Goal: Task Accomplishment & Management: Manage account settings

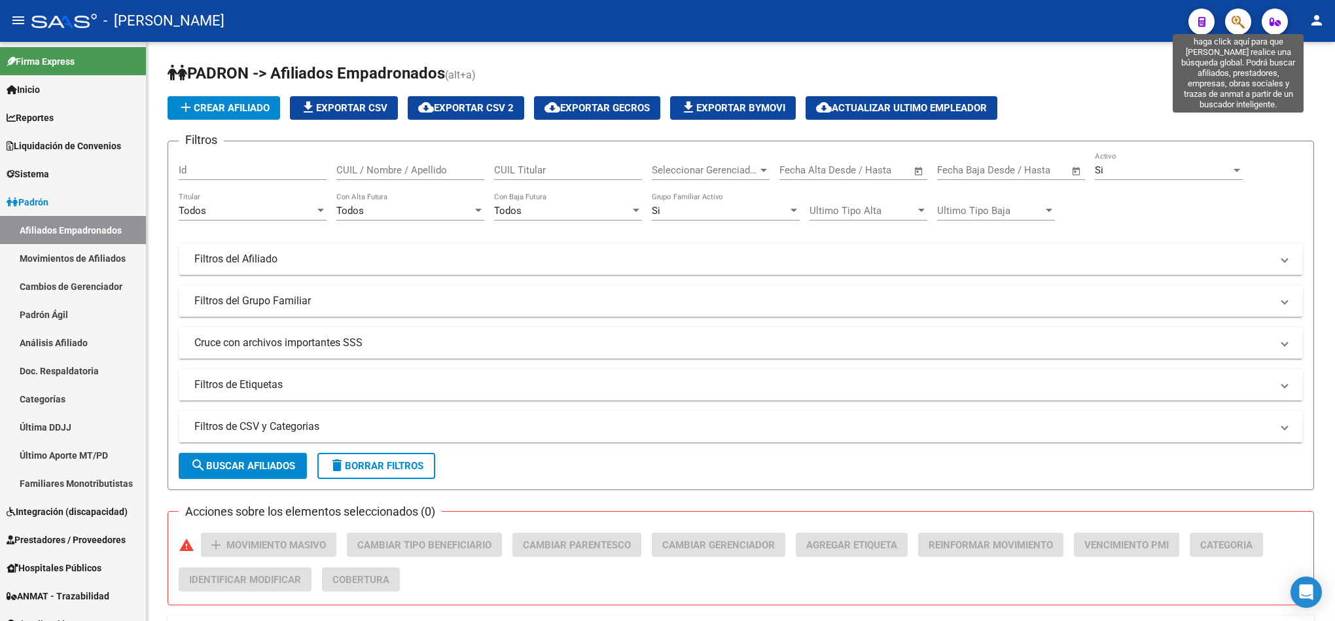
click at [1233, 16] on icon "button" at bounding box center [1237, 21] width 13 height 15
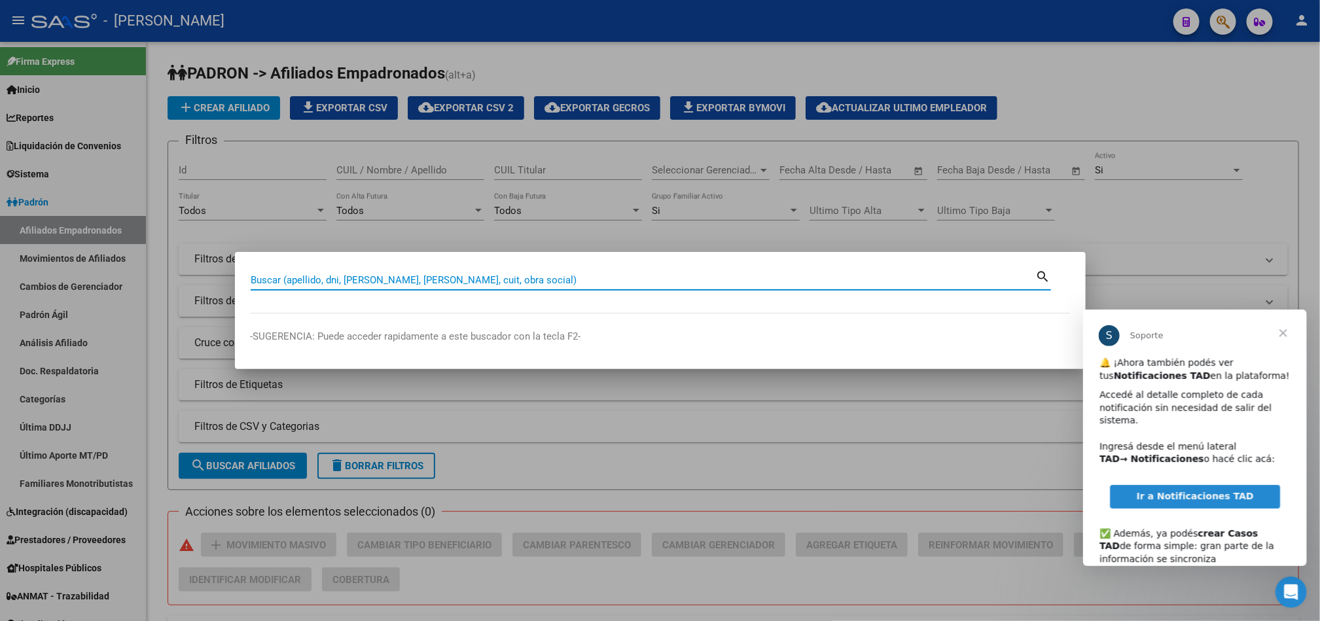
click at [1281, 333] on span "Cerrar" at bounding box center [1282, 332] width 47 height 47
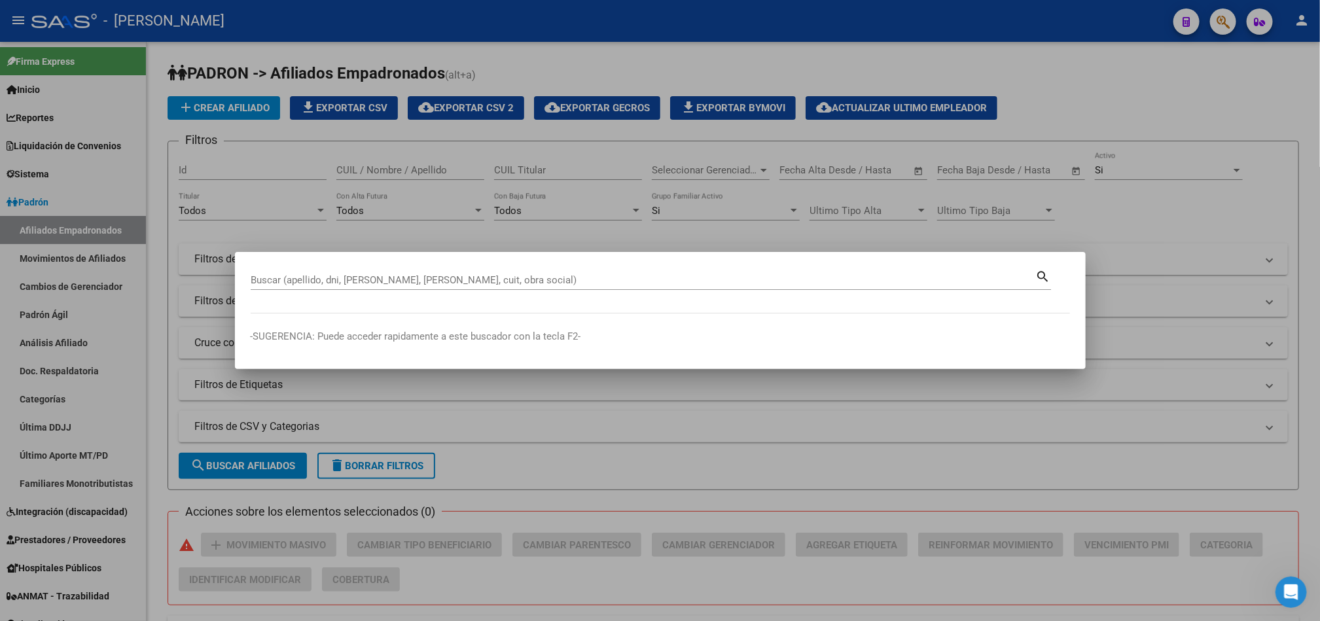
click at [323, 273] on div "Buscar (apellido, dni, [PERSON_NAME], [PERSON_NAME], cuit, obra social)" at bounding box center [643, 280] width 785 height 20
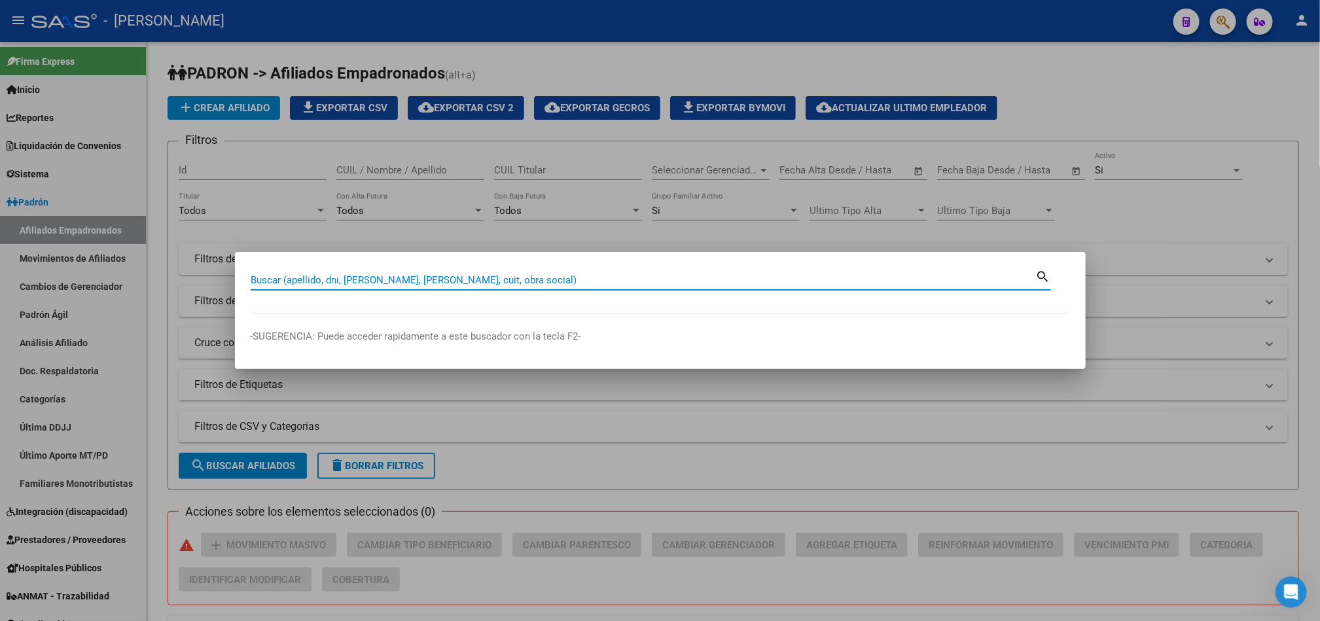
click at [326, 277] on input "Buscar (apellido, dni, [PERSON_NAME], [PERSON_NAME], cuit, obra social)" at bounding box center [643, 280] width 785 height 12
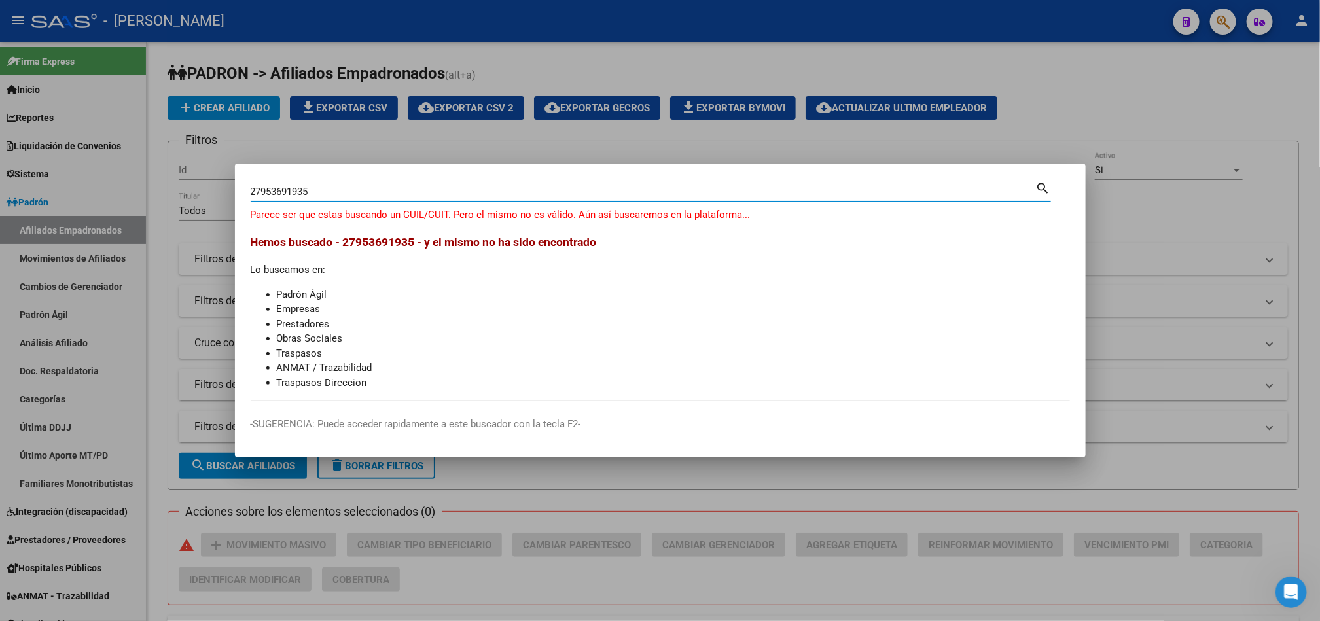
drag, startPoint x: 342, startPoint y: 189, endPoint x: 262, endPoint y: 192, distance: 79.9
click at [275, 197] on input "27953691935" at bounding box center [643, 192] width 785 height 12
click at [262, 192] on input "27953691935" at bounding box center [643, 192] width 785 height 12
click at [275, 187] on input "27953691935" at bounding box center [643, 192] width 785 height 12
drag, startPoint x: 273, startPoint y: 191, endPoint x: 359, endPoint y: 181, distance: 86.3
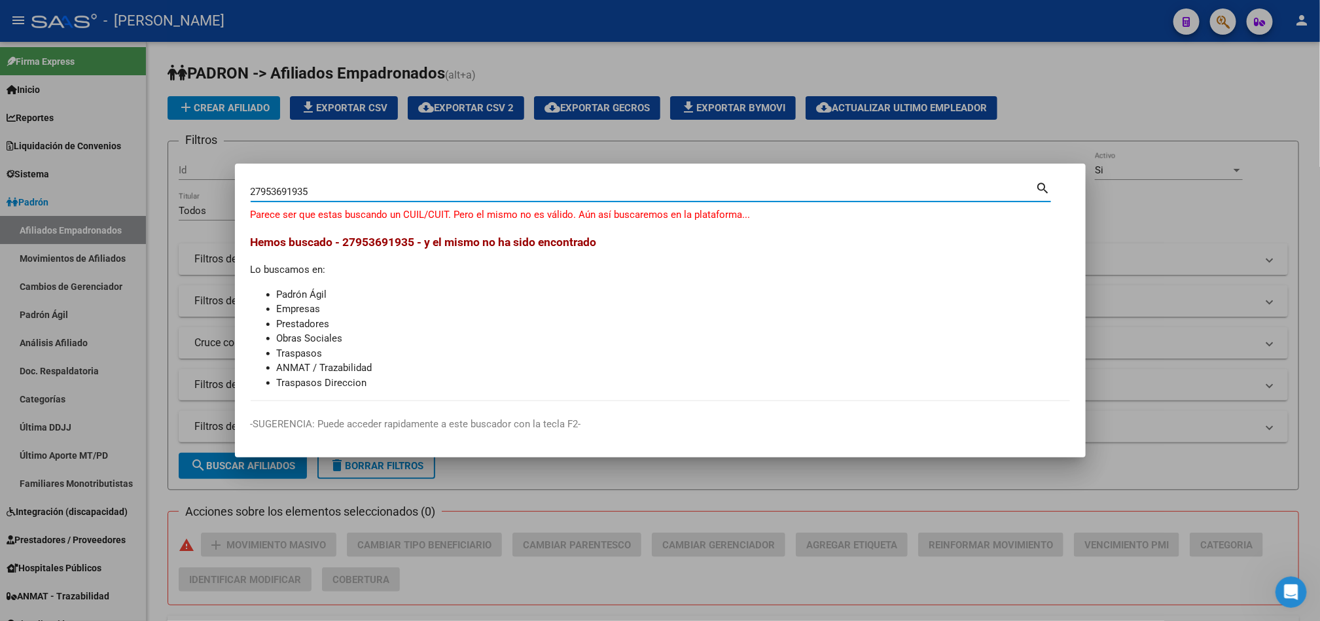
click at [359, 182] on div "27953691935 Buscar (apellido, dni, cuil, nro traspaso, cuit, obra social)" at bounding box center [643, 192] width 785 height 20
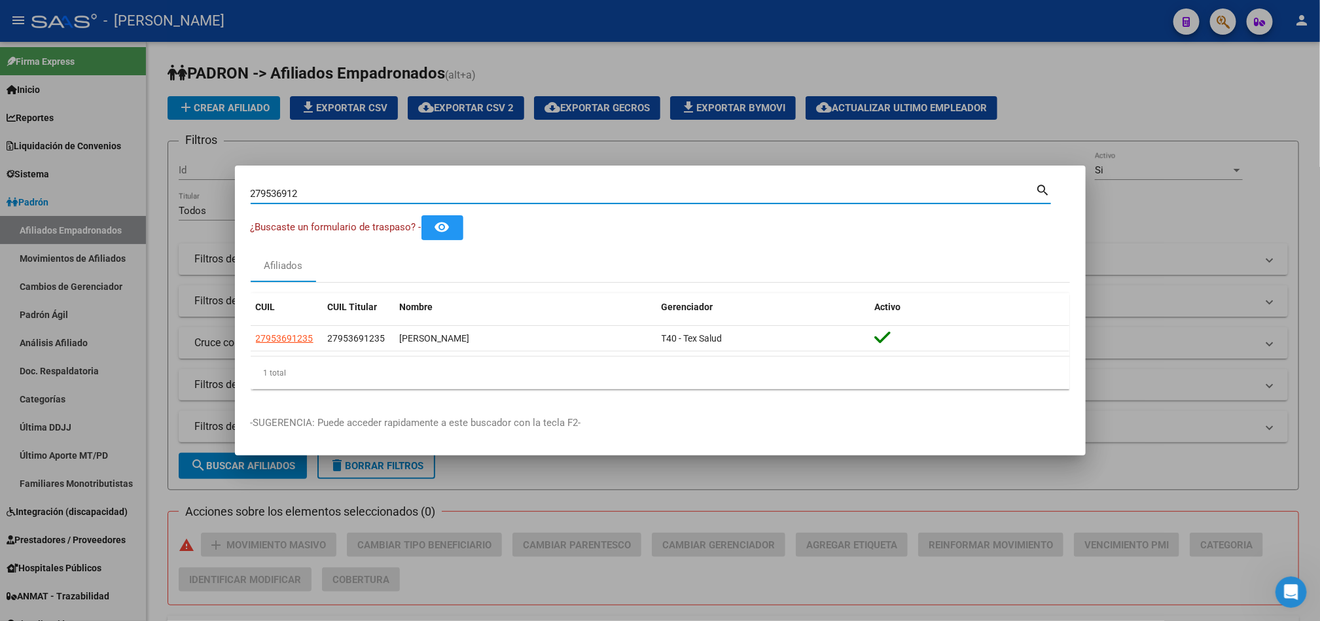
click at [323, 195] on input "279536912" at bounding box center [643, 194] width 785 height 12
paste input "219931714"
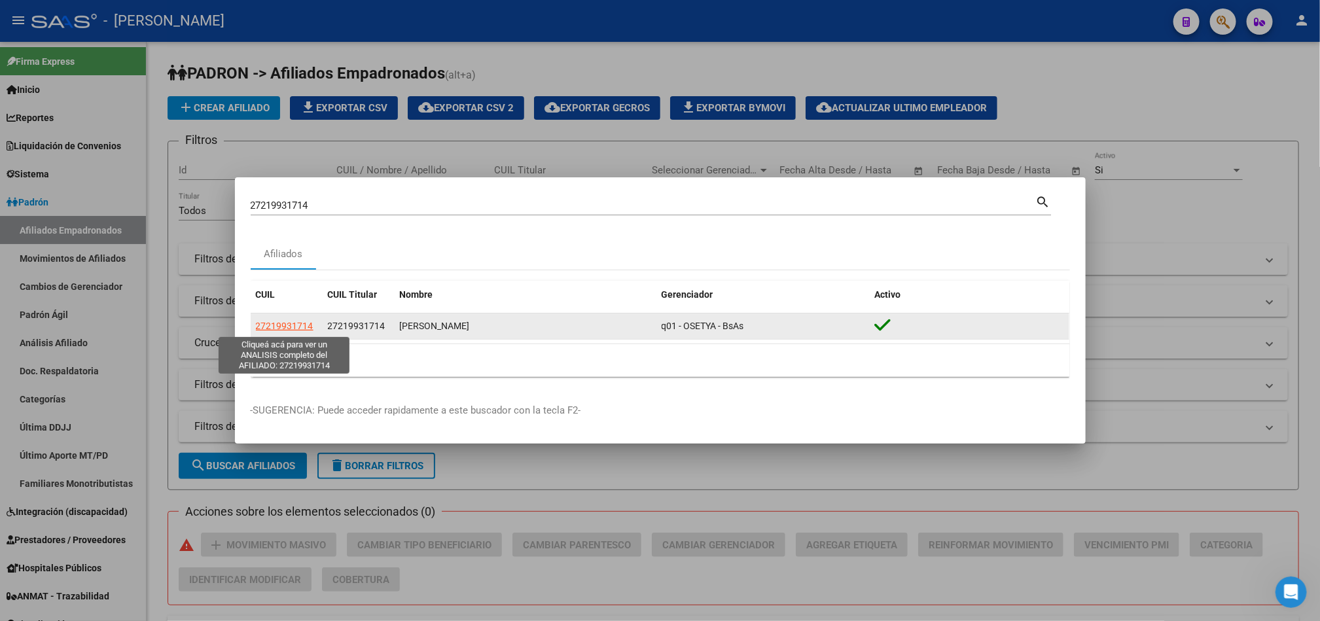
click at [281, 328] on span "27219931714" at bounding box center [285, 326] width 58 height 10
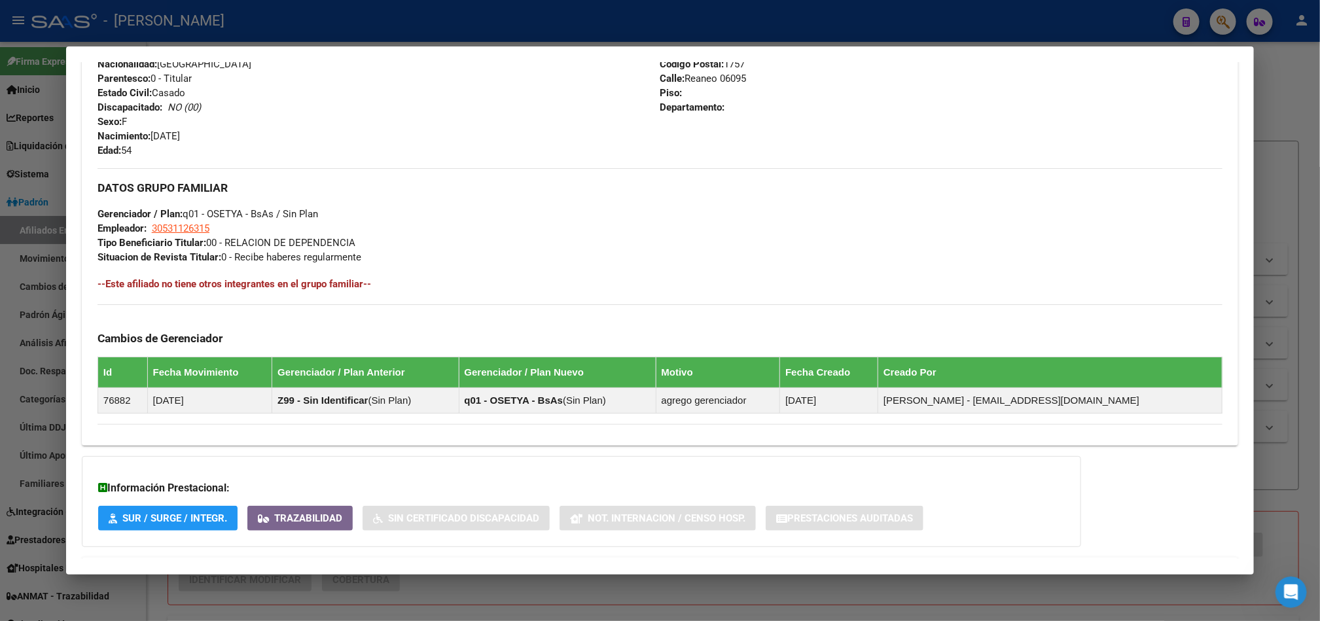
scroll to position [581, 0]
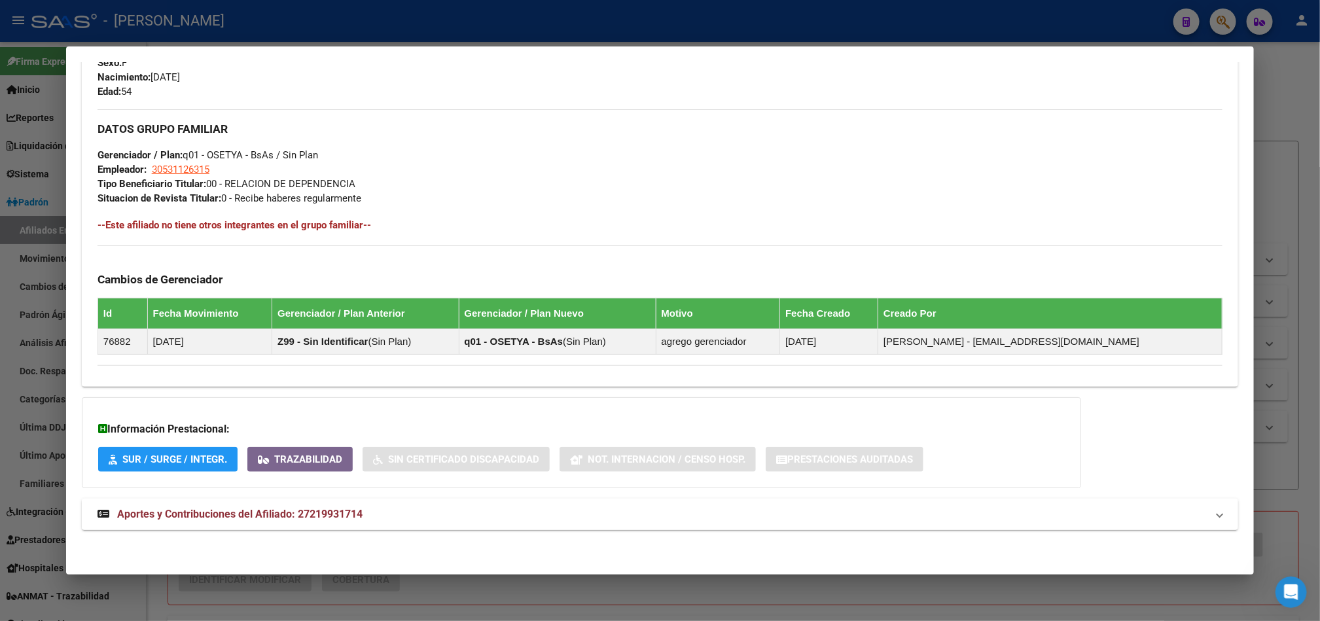
click at [314, 502] on mat-expansion-panel-header "Aportes y Contribuciones del Afiliado: 27219931714" at bounding box center [660, 514] width 1156 height 31
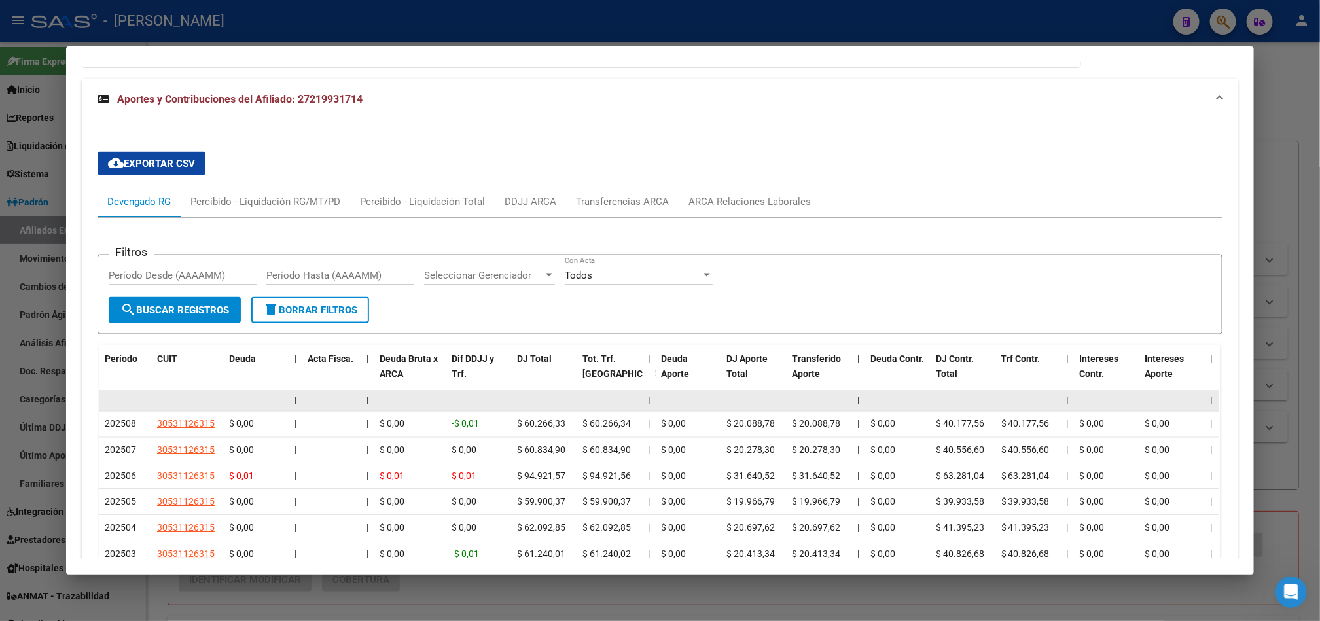
scroll to position [1008, 0]
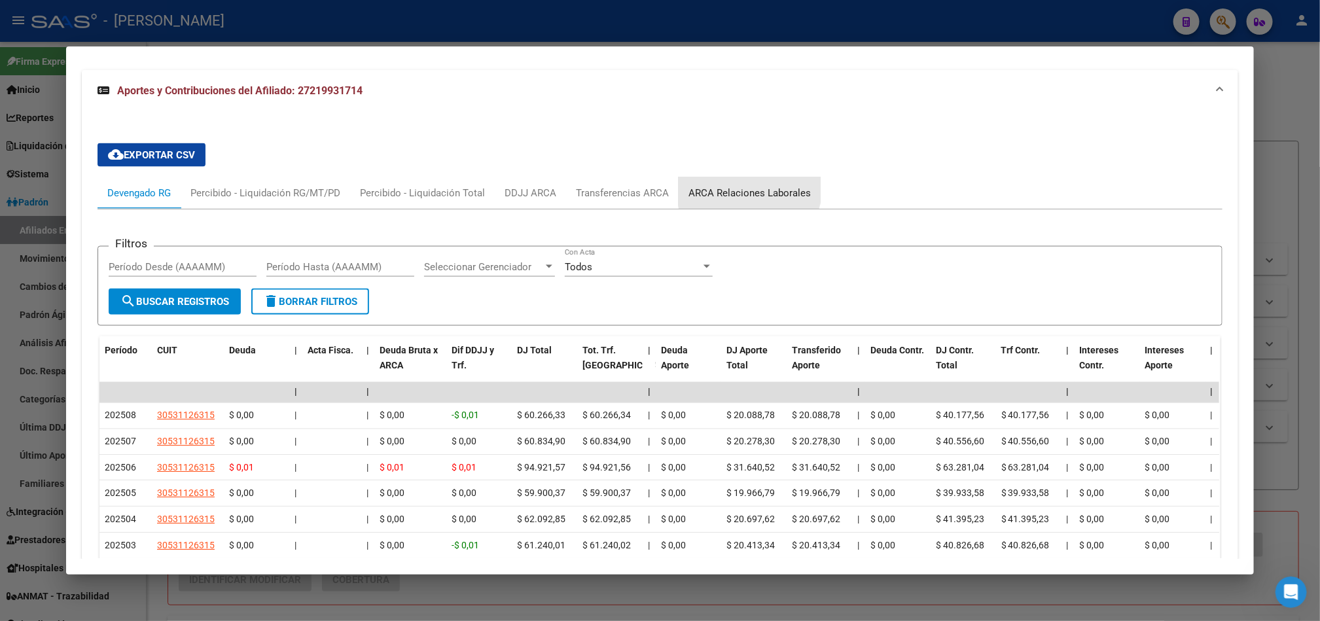
click at [741, 191] on div "ARCA Relaciones Laborales" at bounding box center [749, 193] width 122 height 14
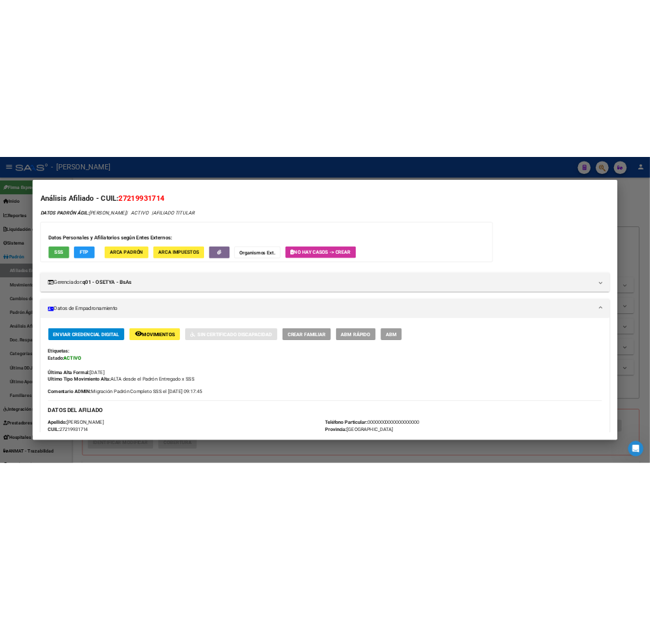
scroll to position [0, 0]
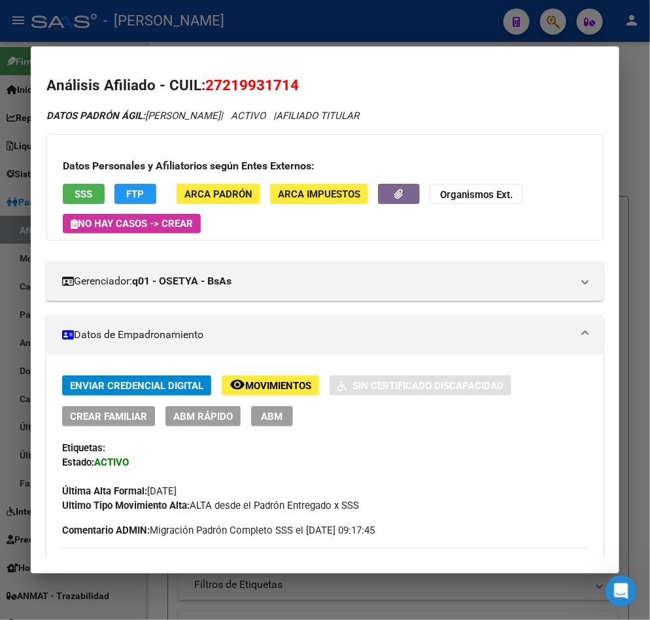
click at [226, 26] on div at bounding box center [325, 310] width 650 height 620
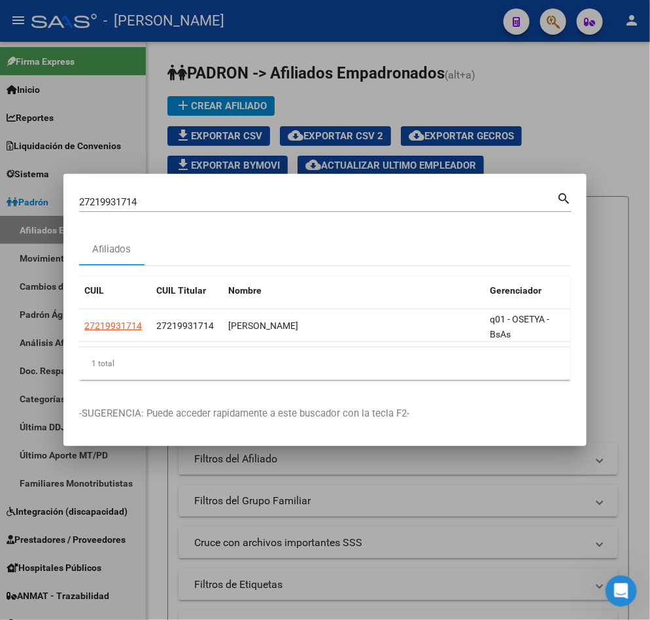
click at [253, 203] on div "27219931714 Buscar (apellido, dni, cuil, nro traspaso, cuit, obra social)" at bounding box center [318, 202] width 478 height 20
click at [252, 198] on input "27219931714" at bounding box center [318, 202] width 478 height 12
paste input "23404786"
type input "20234047869"
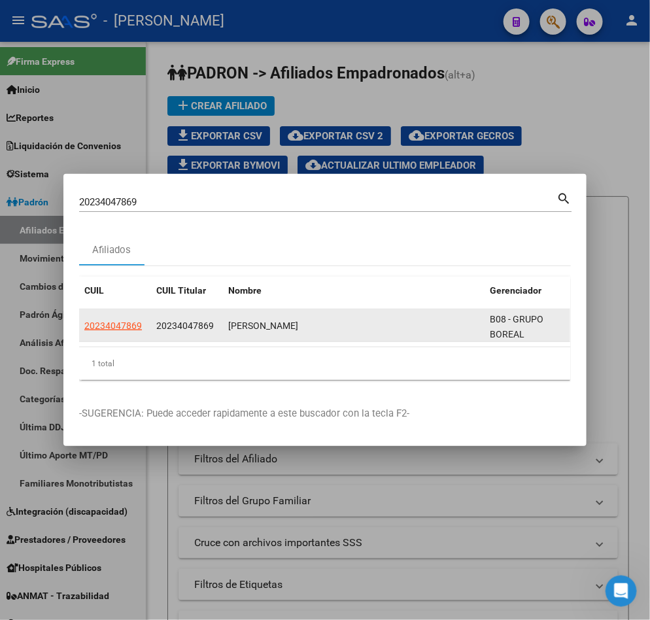
click at [181, 321] on span "20234047869" at bounding box center [185, 326] width 58 height 10
copy span "20234047869"
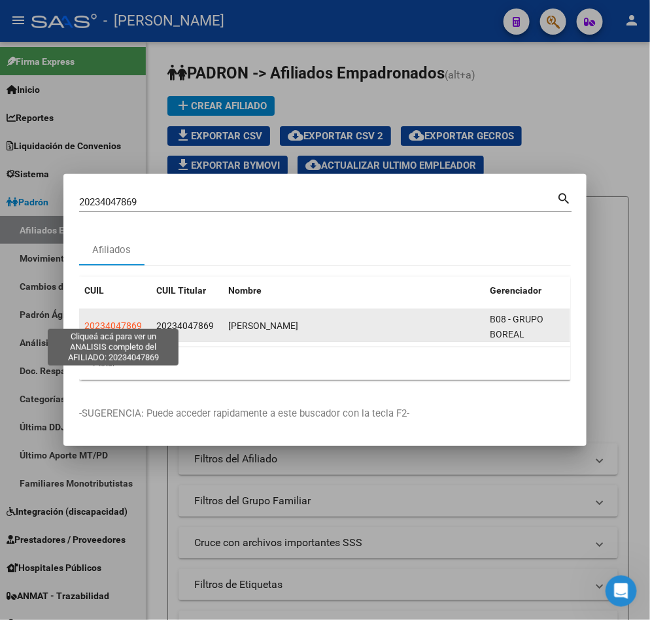
click at [116, 321] on span "20234047869" at bounding box center [113, 326] width 58 height 10
type textarea "20234047869"
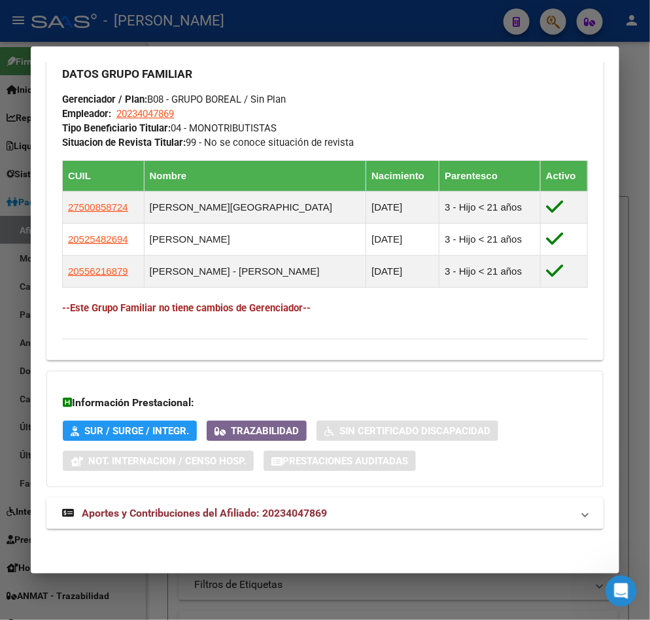
scroll to position [805, 0]
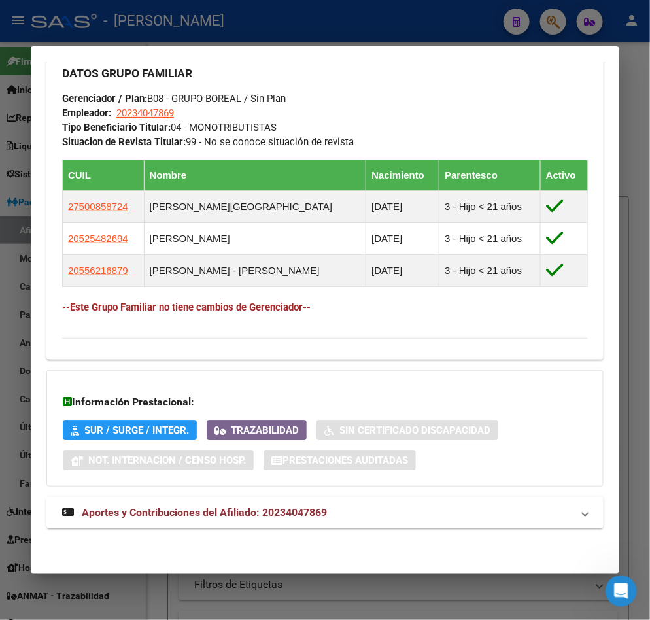
click at [246, 510] on span "Aportes y Contribuciones del Afiliado: 20234047869" at bounding box center [204, 512] width 245 height 12
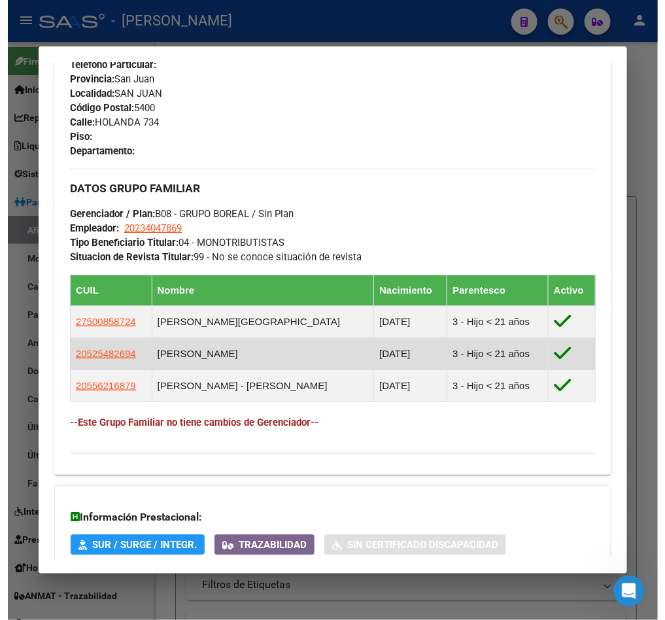
scroll to position [98, 0]
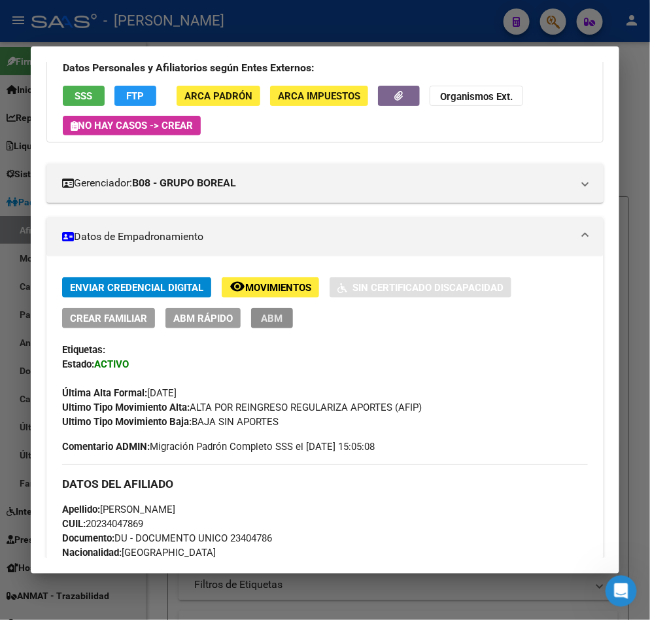
click at [264, 323] on span "ABM" at bounding box center [273, 319] width 22 height 12
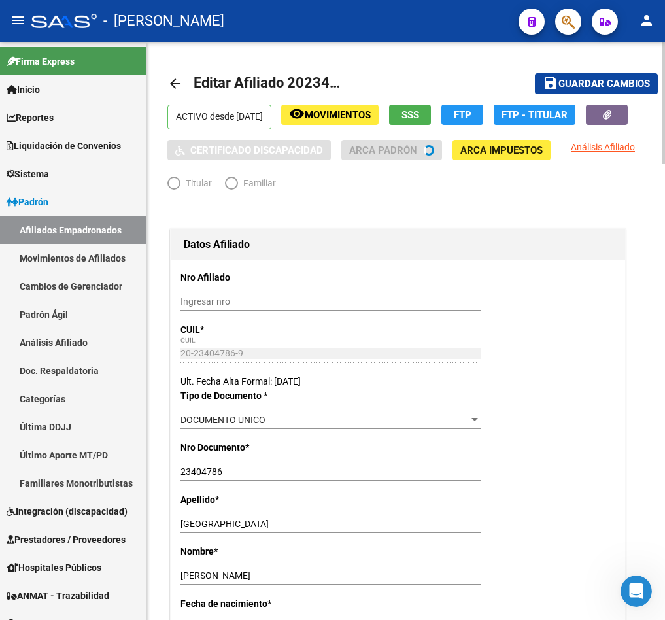
radio input "true"
type input "20-23404786-9"
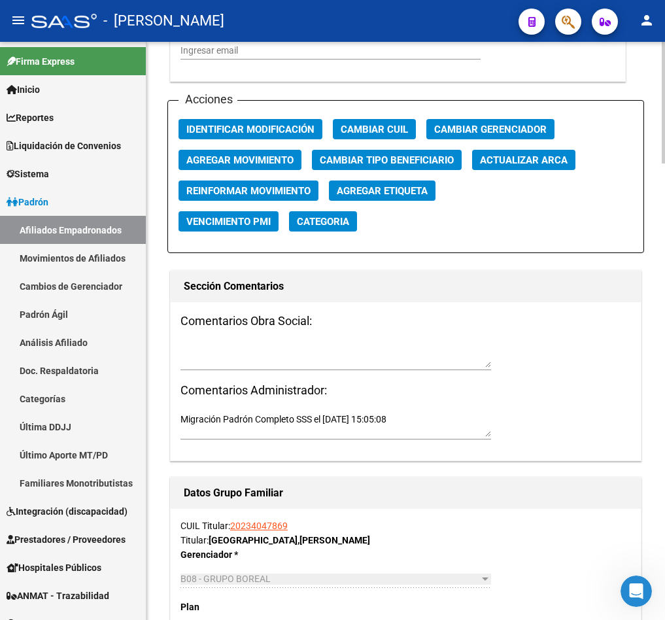
scroll to position [1668, 0]
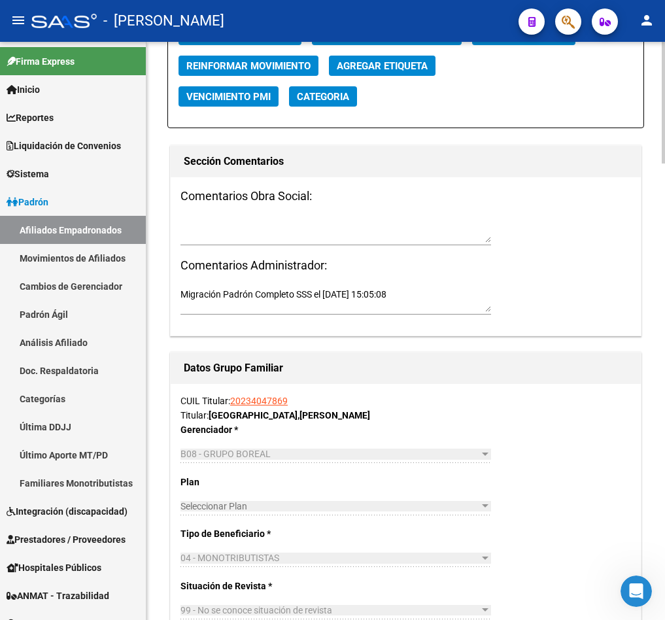
click at [299, 211] on div "Comentarios Obra Social: Comentarios Administrador: Migración Padrón Completo S…" at bounding box center [406, 256] width 470 height 159
click at [279, 218] on textarea at bounding box center [336, 230] width 311 height 25
paste textarea "viernes 12/9/2025 11:07"
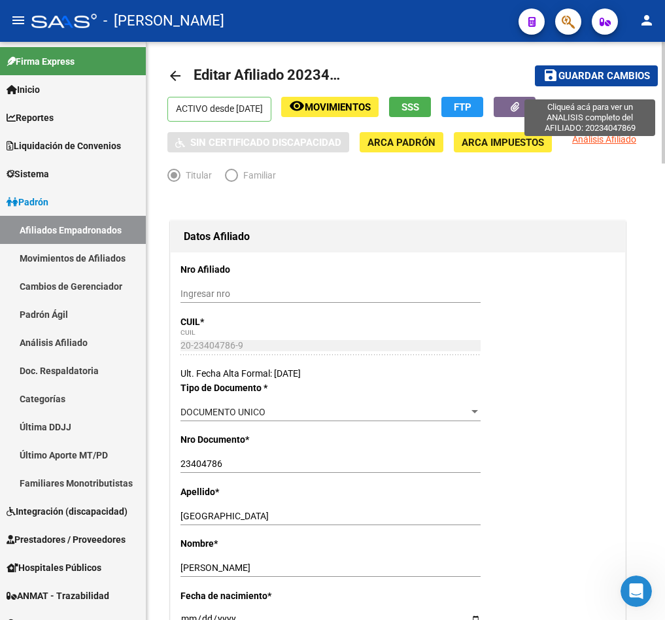
scroll to position [0, 0]
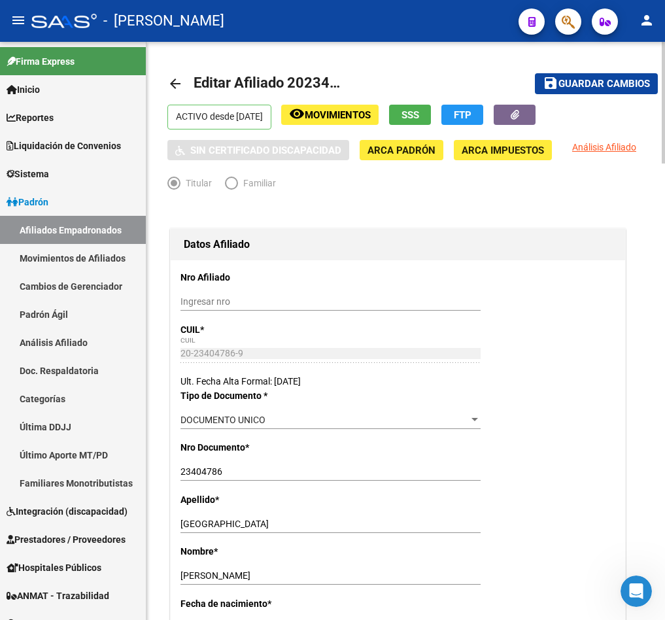
type textarea "mail viernes 12/9/2025 11:07"
click at [623, 73] on button "save Guardar cambios" at bounding box center [596, 83] width 123 height 20
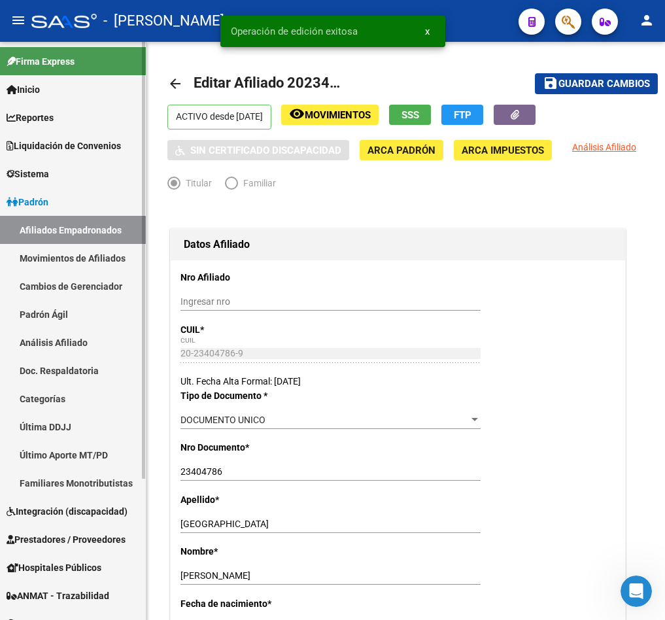
click at [67, 218] on link "Afiliados Empadronados" at bounding box center [73, 230] width 146 height 28
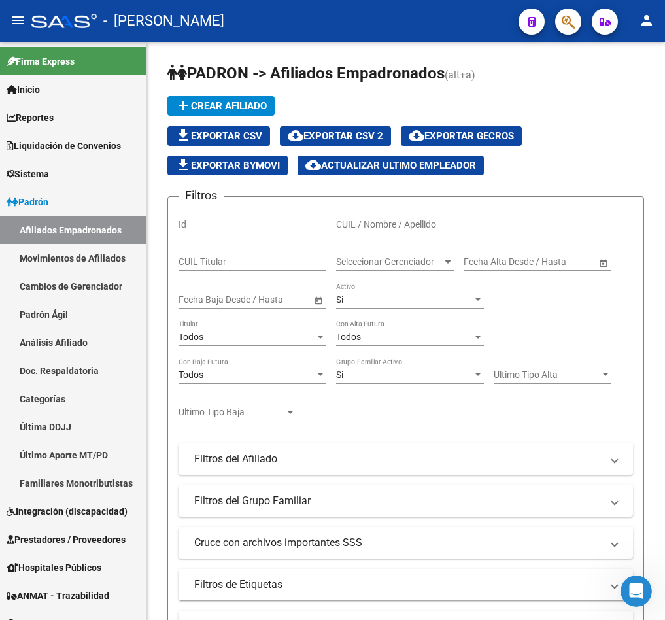
click at [560, 10] on button "button" at bounding box center [568, 22] width 26 height 26
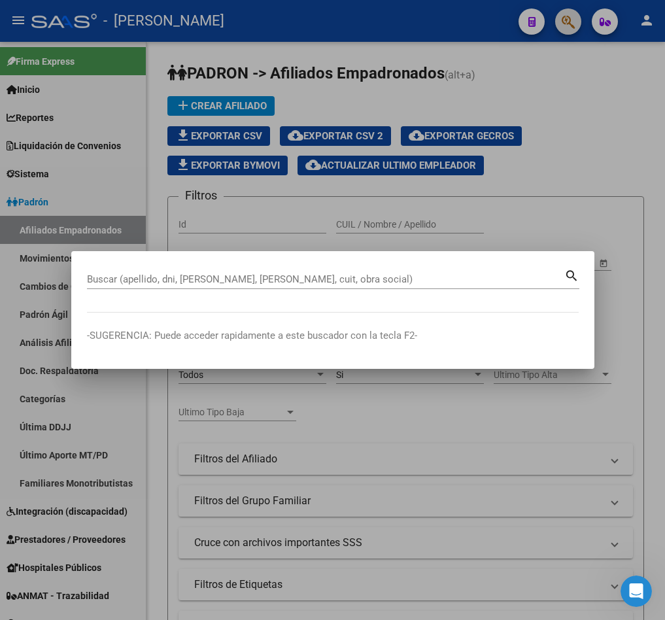
paste input "47.277.841"
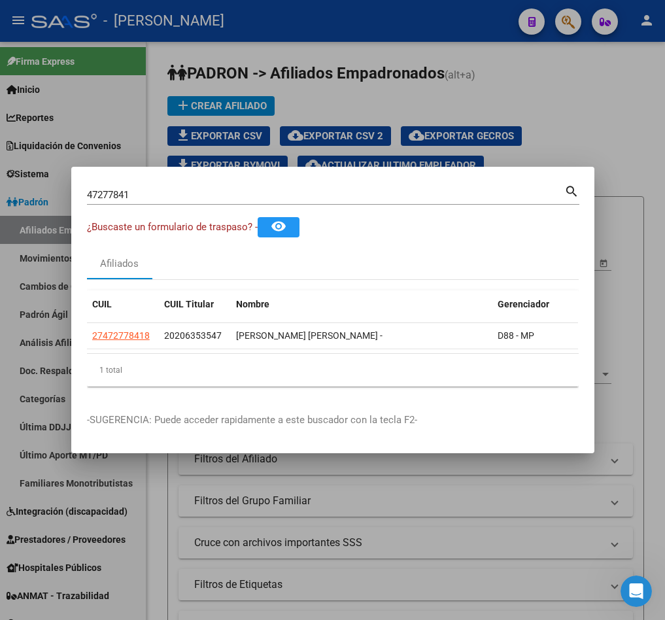
drag, startPoint x: 381, startPoint y: 343, endPoint x: 395, endPoint y: 342, distance: 13.8
click at [395, 342] on datatable-selection "27472778418 20206353547 GIMENEZ ANGELINA NICOLE - D88 - MP" at bounding box center [332, 346] width 491 height 12
drag, startPoint x: 398, startPoint y: 342, endPoint x: 420, endPoint y: 342, distance: 21.6
click at [420, 342] on datatable-selection "27472778418 20206353547 GIMENEZ ANGELINA NICOLE - D88 - MP" at bounding box center [332, 346] width 491 height 12
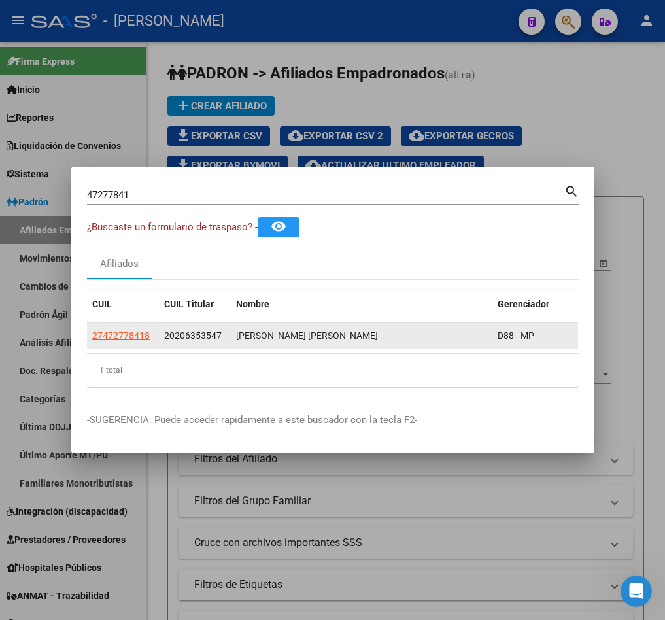
click at [169, 332] on span "20206353547" at bounding box center [193, 335] width 58 height 10
copy span "20206353547"
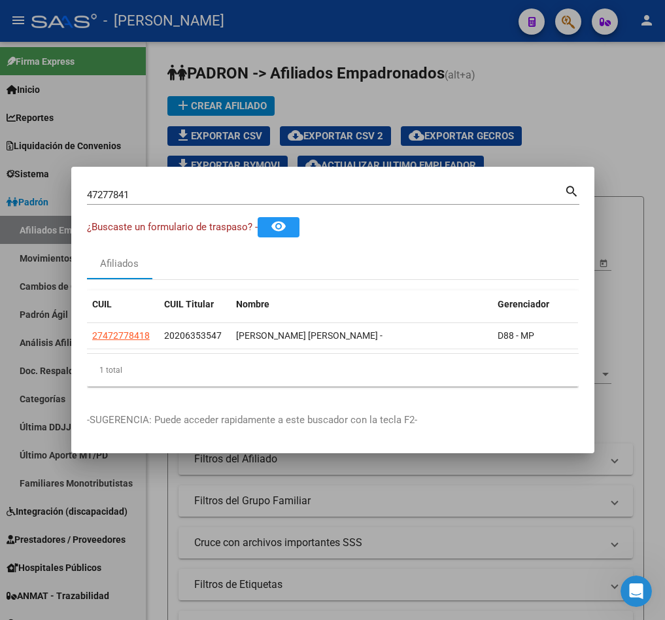
click at [167, 190] on input "47277841" at bounding box center [326, 195] width 478 height 12
click at [166, 190] on input "47277841" at bounding box center [326, 195] width 478 height 12
paste input "20206353547"
type input "20206353547"
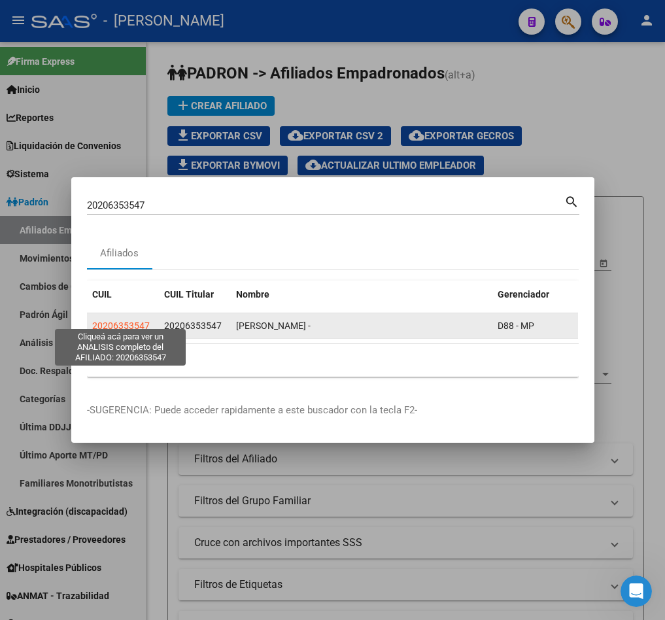
click at [136, 321] on span "20206353547" at bounding box center [121, 326] width 58 height 10
type textarea "20206353547"
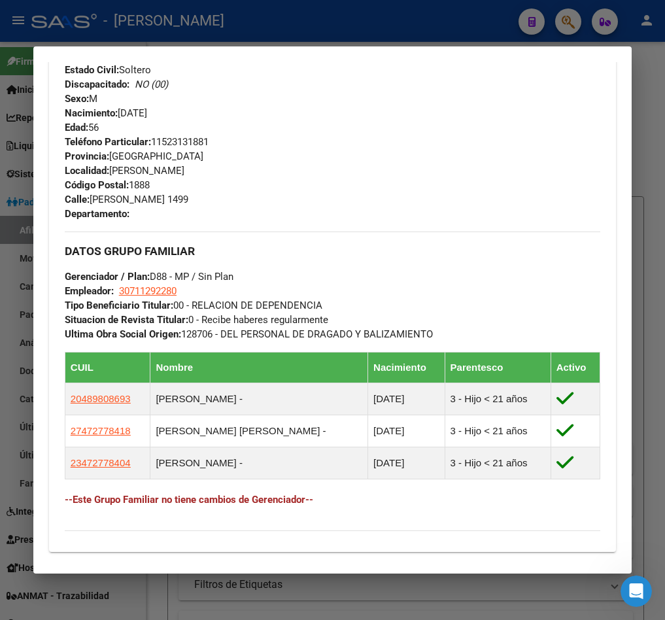
scroll to position [595, 0]
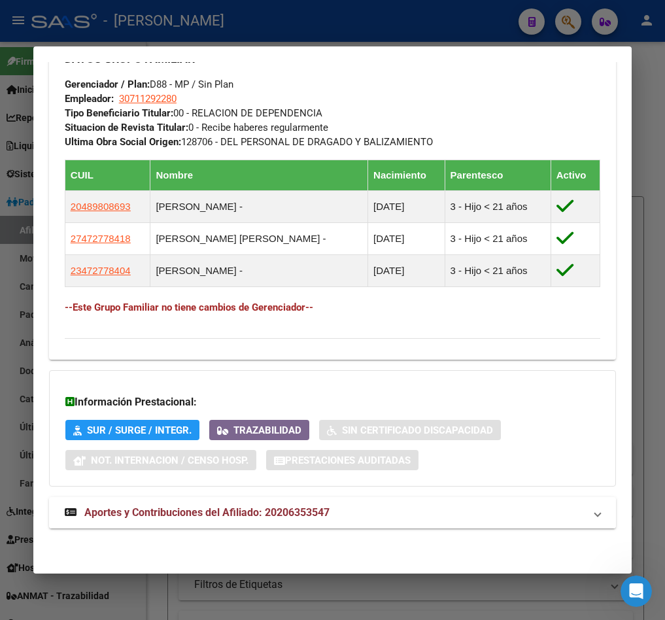
click at [177, 506] on span "Aportes y Contribuciones del Afiliado: 20206353547" at bounding box center [206, 512] width 245 height 12
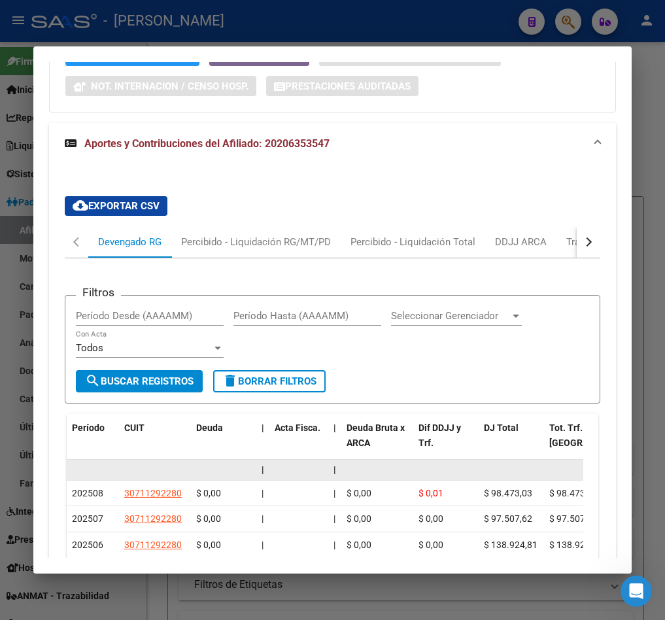
scroll to position [1260, 0]
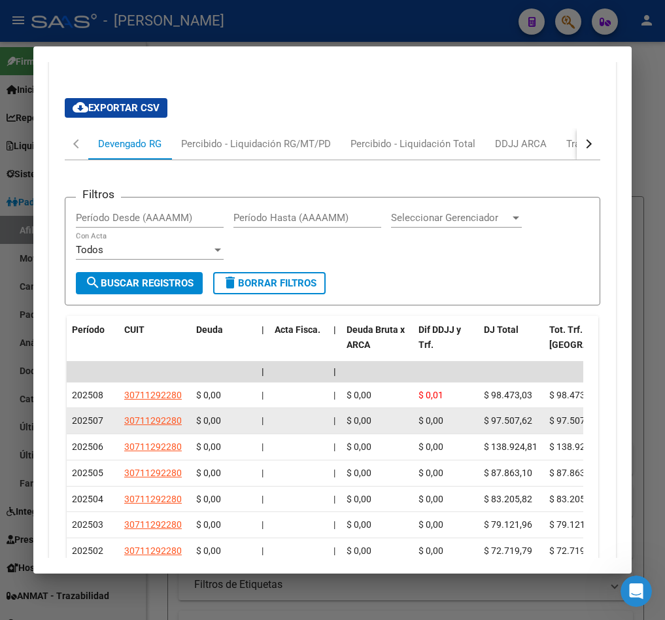
drag, startPoint x: 304, startPoint y: 422, endPoint x: 318, endPoint y: 430, distance: 16.2
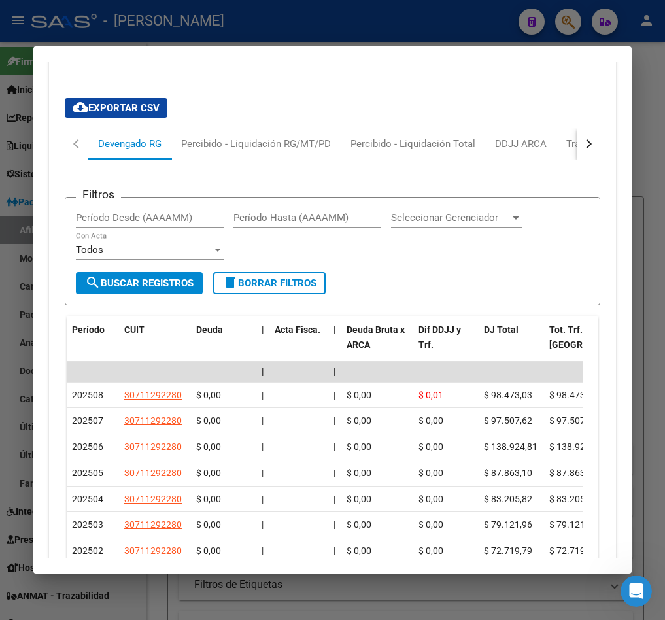
click at [242, 128] on div "cloud_download Exportar CSV Devengado RG Percibido - Liquidación RG/MT/PD Perci…" at bounding box center [333, 389] width 536 height 603
click at [256, 139] on div "Percibido - Liquidación RG/MT/PD" at bounding box center [255, 143] width 169 height 31
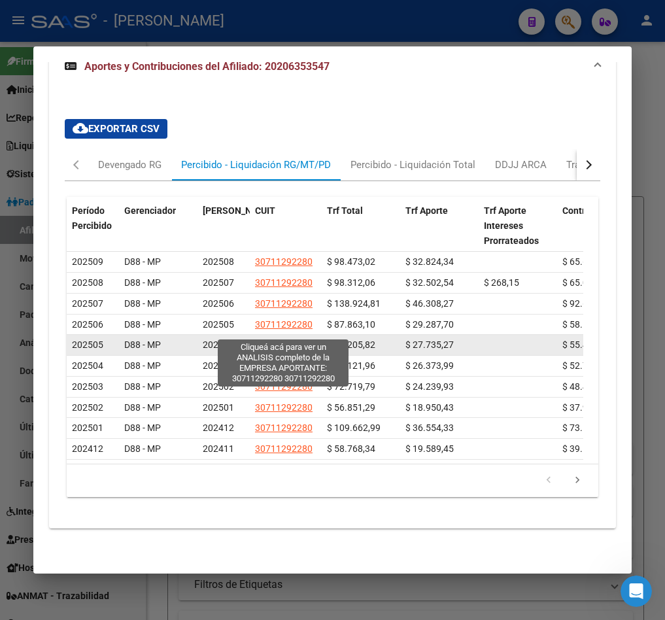
drag, startPoint x: 209, startPoint y: 326, endPoint x: 271, endPoint y: 328, distance: 62.2
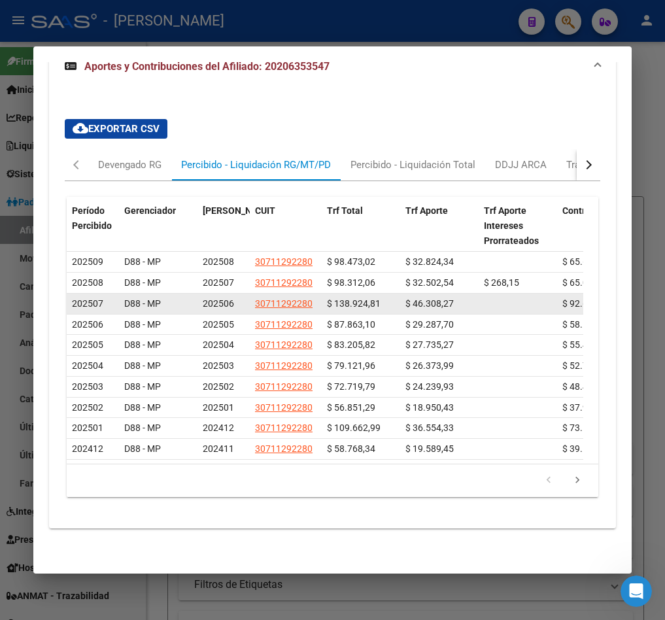
scroll to position [1261, 0]
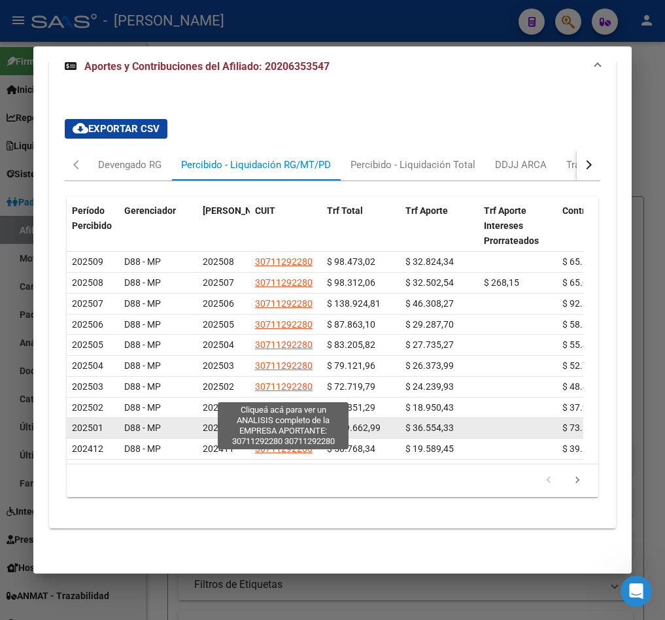
drag, startPoint x: 263, startPoint y: 346, endPoint x: 279, endPoint y: 405, distance: 60.9
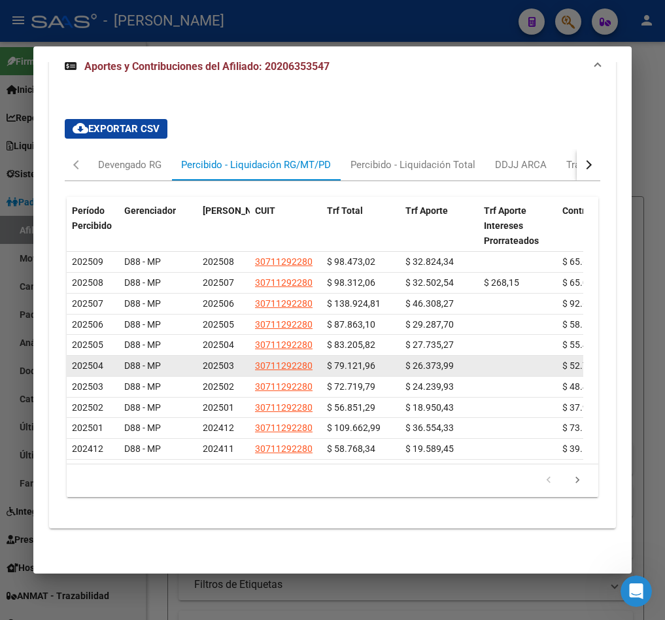
drag, startPoint x: 214, startPoint y: 356, endPoint x: 458, endPoint y: 351, distance: 244.1
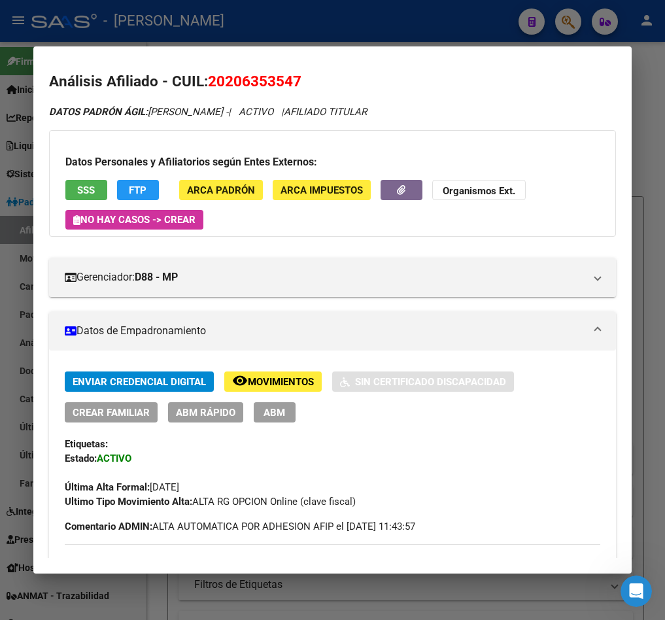
scroll to position [0, 0]
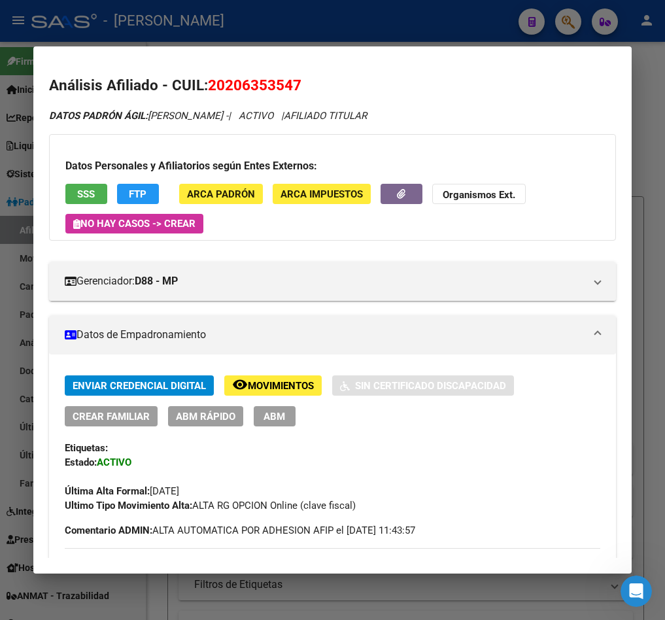
click at [320, 389] on button "remove_red_eye Movimientos" at bounding box center [272, 386] width 97 height 20
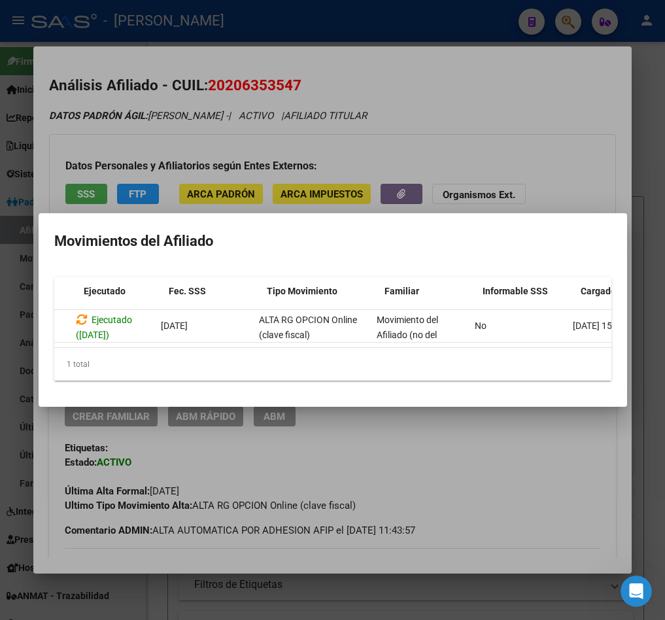
scroll to position [0, 120]
click at [244, 139] on div at bounding box center [332, 310] width 665 height 620
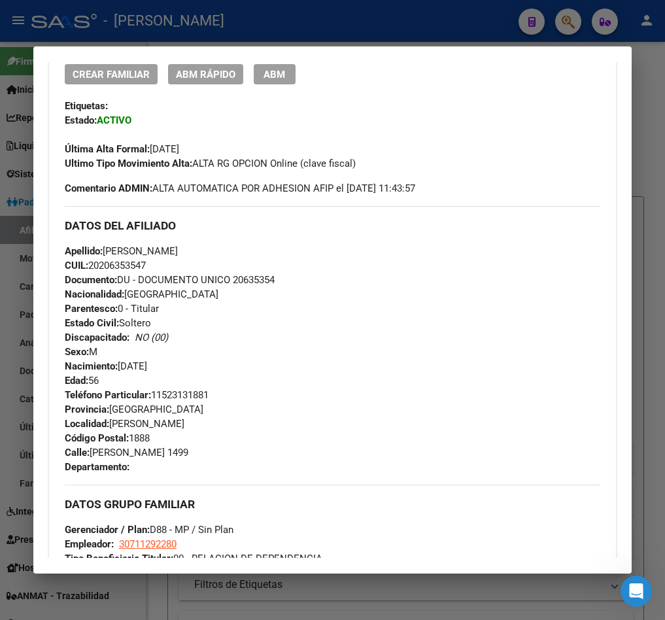
scroll to position [294, 0]
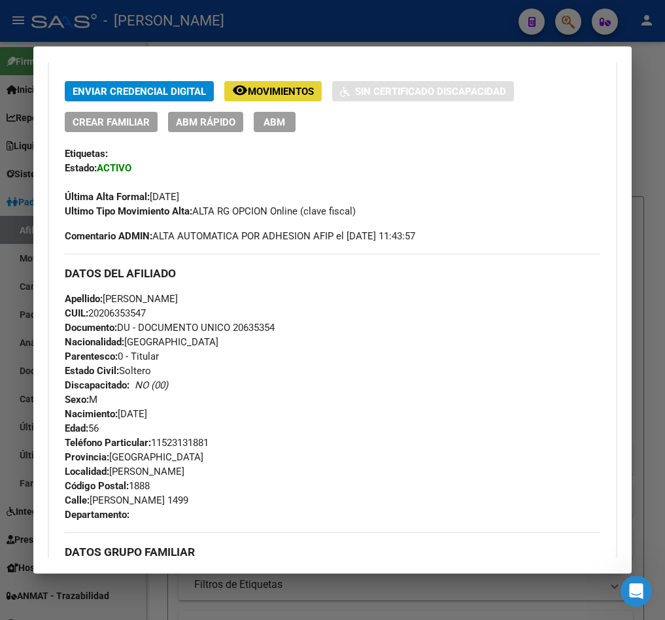
click at [273, 93] on span "Movimientos" at bounding box center [281, 92] width 66 height 12
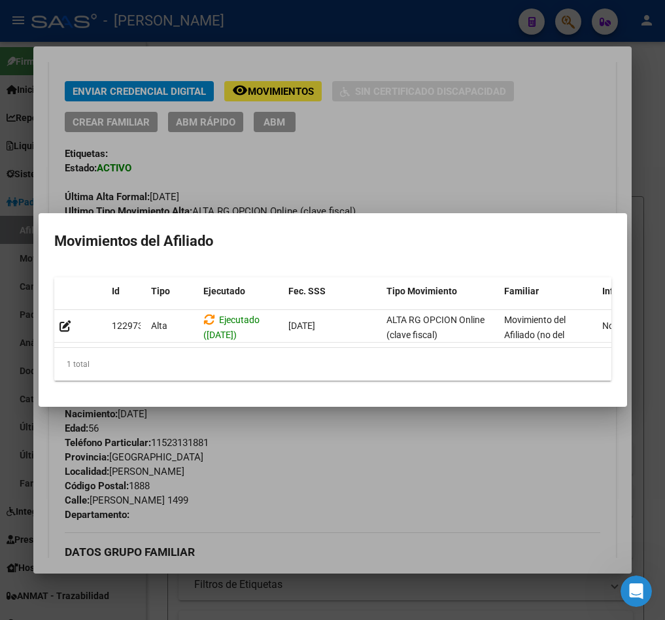
click at [359, 353] on div "Id Tipo Ejecutado Fec. SSS Tipo Movimiento Familiar Informable SSS Cargado Usua…" at bounding box center [332, 328] width 557 height 103
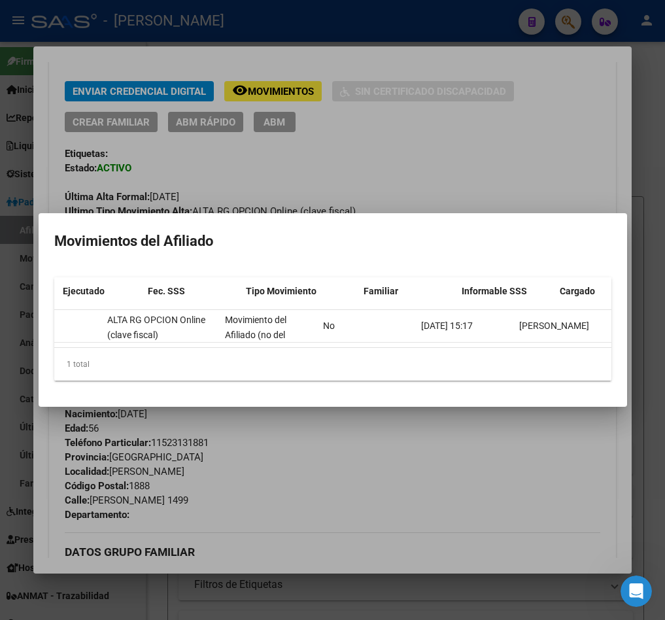
scroll to position [0, 0]
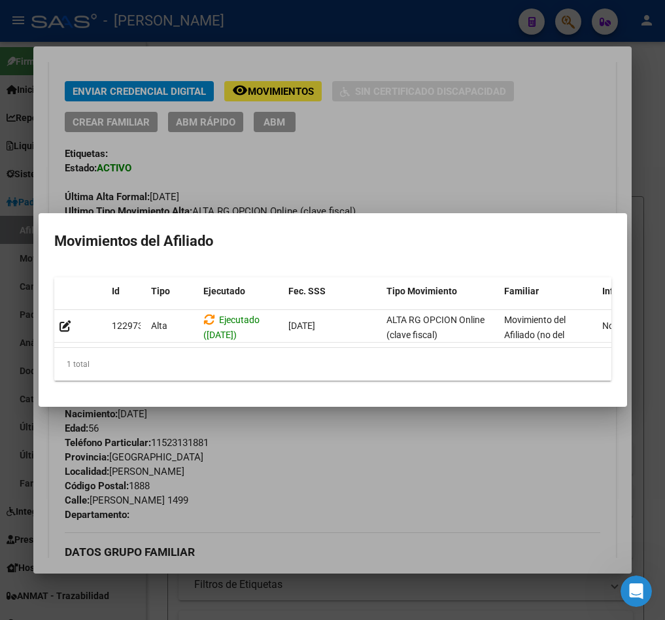
click at [348, 130] on div at bounding box center [332, 310] width 665 height 620
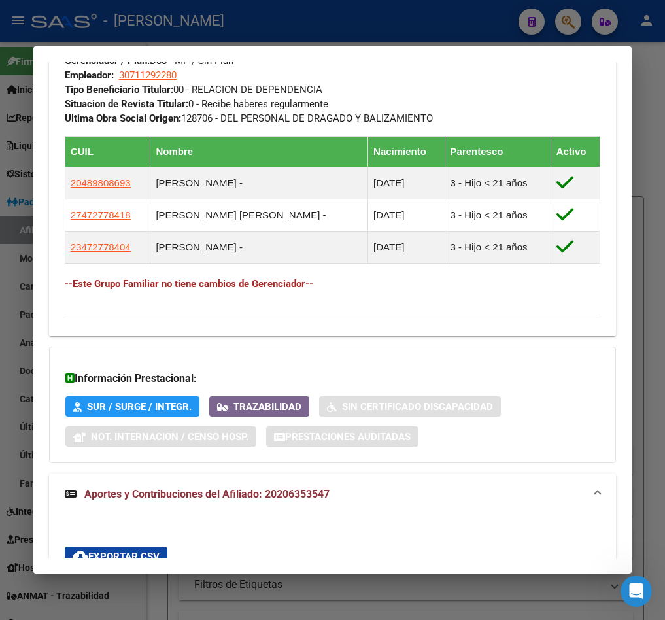
scroll to position [1079, 0]
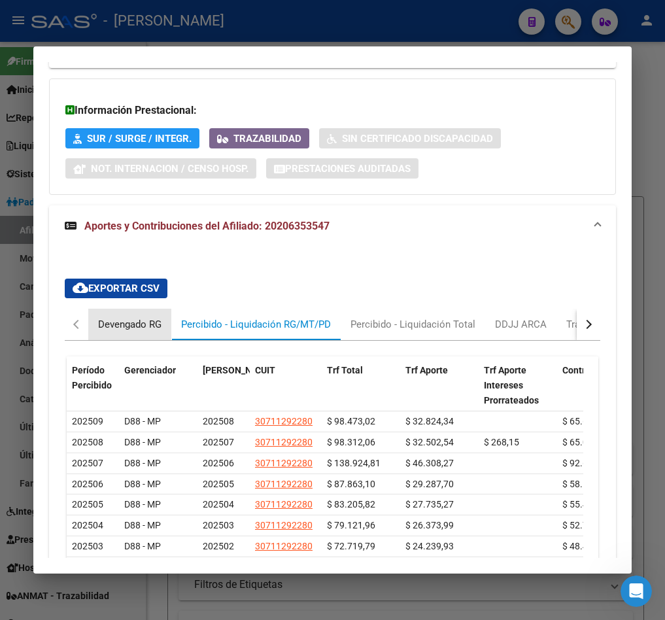
click at [122, 326] on div "Devengado RG" at bounding box center [129, 324] width 63 height 14
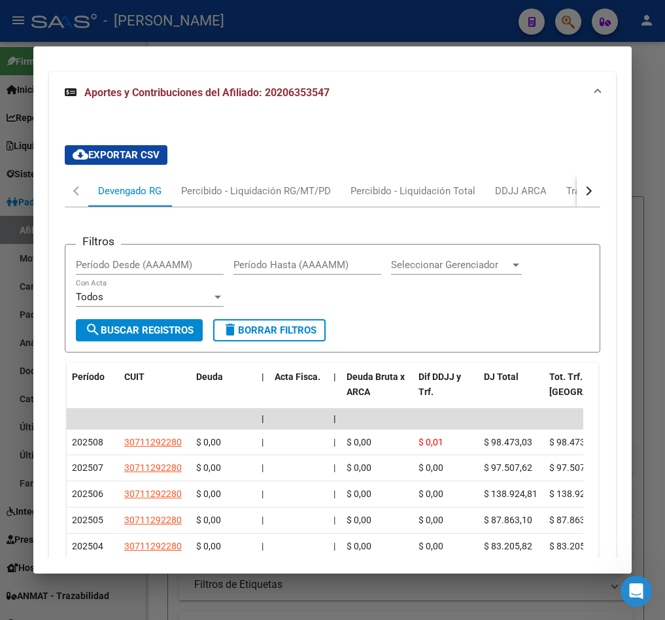
scroll to position [1374, 0]
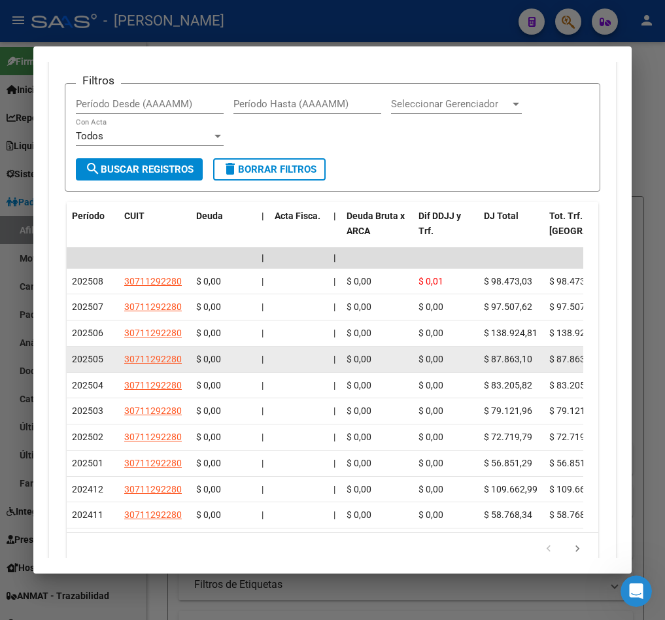
drag, startPoint x: 345, startPoint y: 389, endPoint x: 330, endPoint y: 357, distance: 35.4
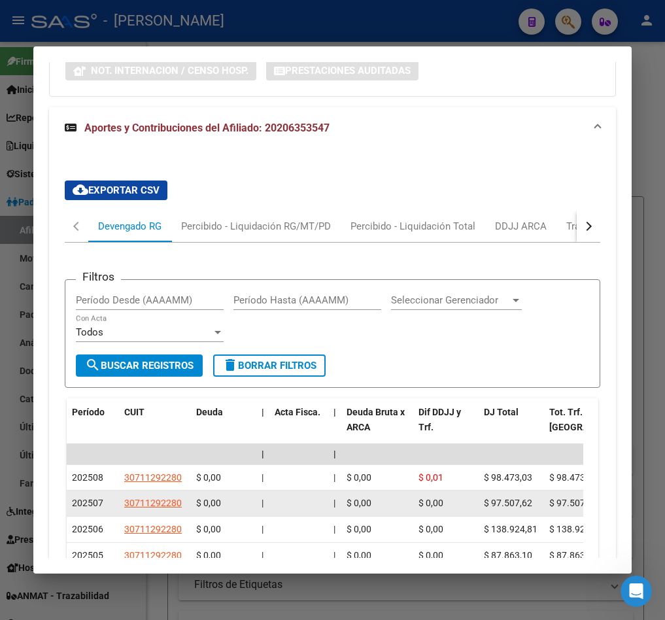
scroll to position [1079, 0]
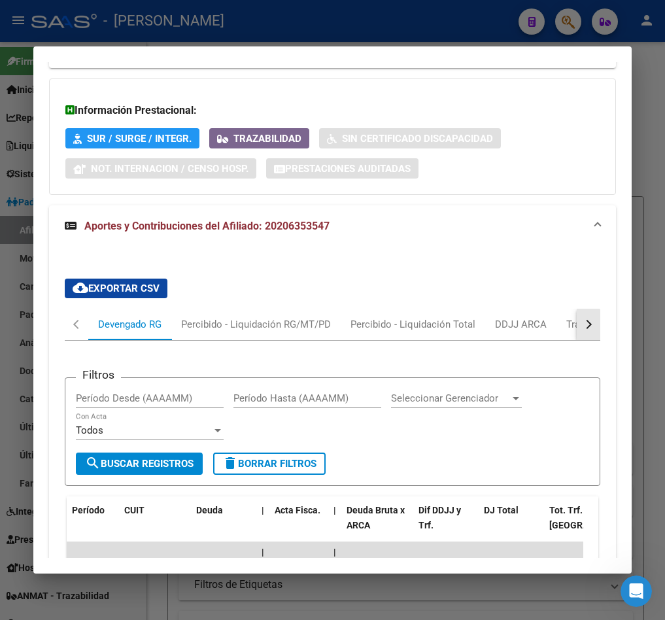
click at [577, 336] on button "button" at bounding box center [589, 324] width 24 height 31
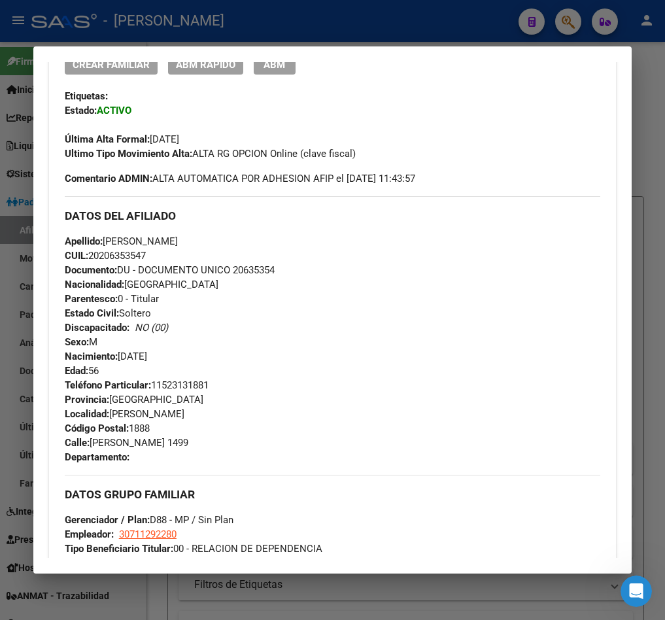
scroll to position [589, 0]
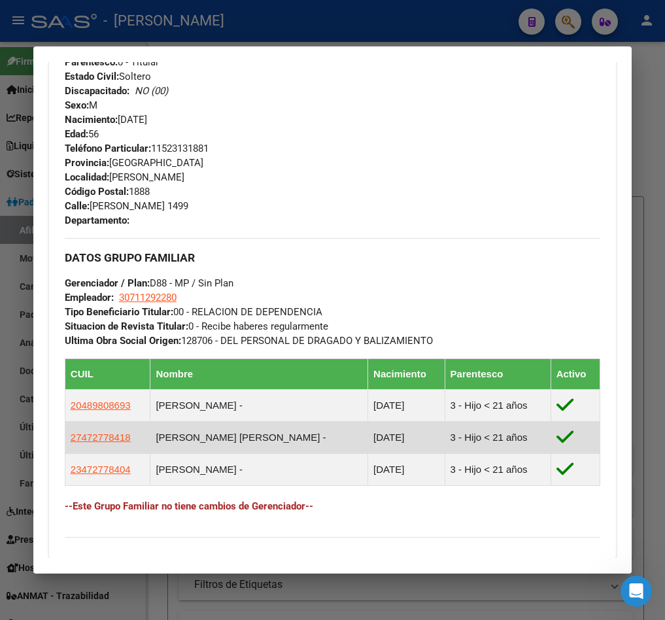
drag, startPoint x: 132, startPoint y: 436, endPoint x: 65, endPoint y: 438, distance: 66.8
click at [65, 438] on td "27472778418" at bounding box center [108, 438] width 86 height 32
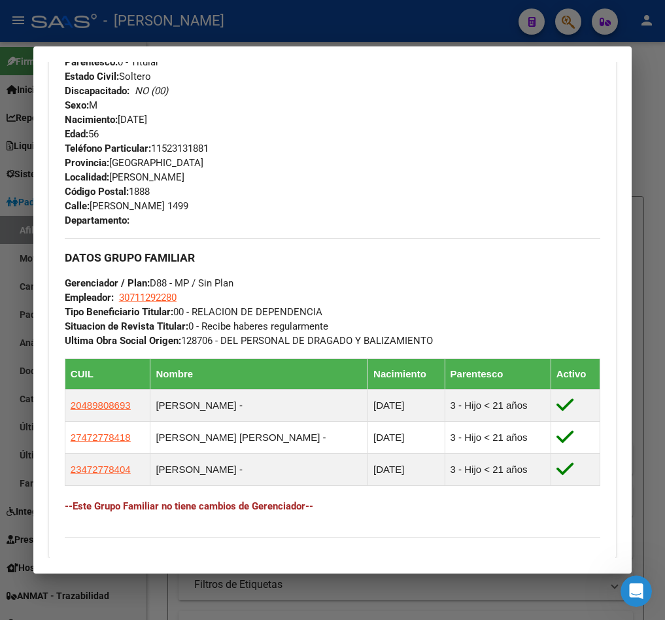
copy span "27472778418"
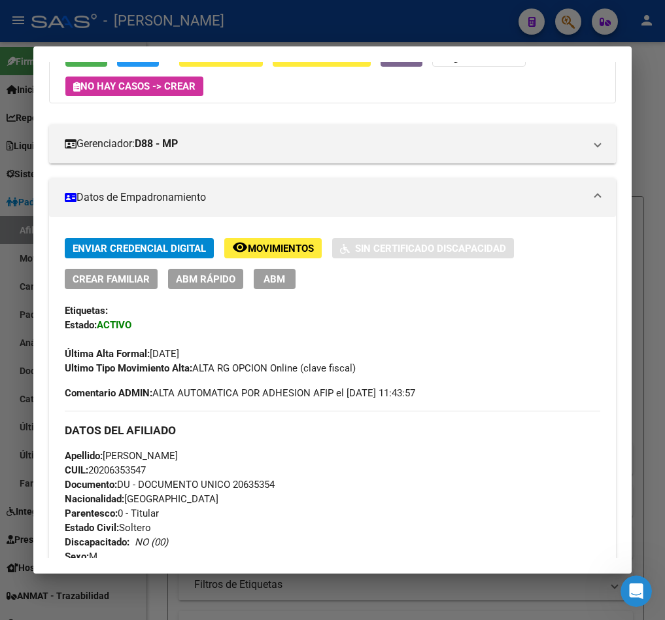
scroll to position [0, 0]
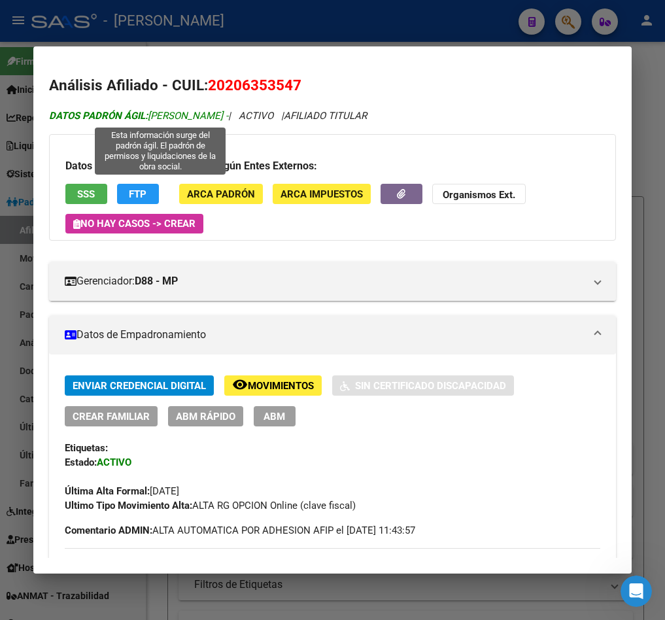
click at [179, 110] on span "DATOS PADRÓN ÁGIL: GIMENEZ ABEL GUSTAVO -" at bounding box center [138, 116] width 179 height 12
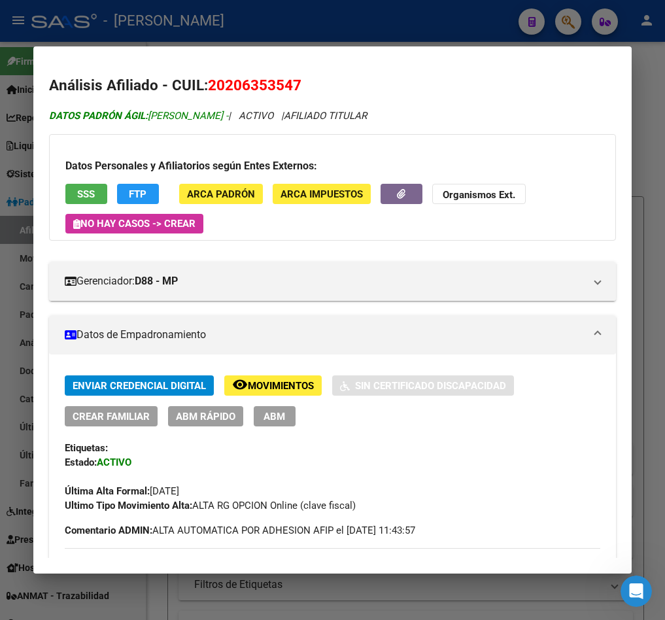
click at [179, 114] on span "DATOS PADRÓN ÁGIL: GIMENEZ ABEL GUSTAVO -" at bounding box center [138, 116] width 179 height 12
drag, startPoint x: 179, startPoint y: 114, endPoint x: 237, endPoint y: 112, distance: 58.9
click at [228, 112] on span "DATOS PADRÓN ÁGIL: GIMENEZ ABEL GUSTAVO -" at bounding box center [138, 116] width 179 height 12
copy span "GIMENEZ ABEL GUSTAVO"
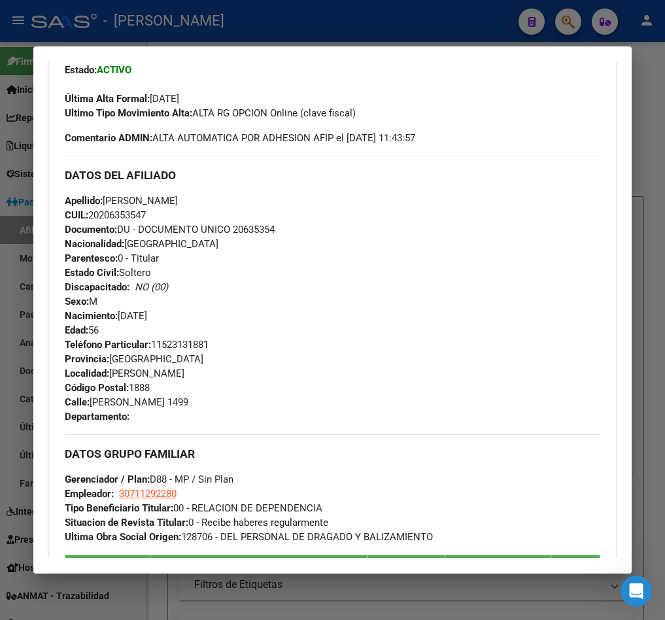
scroll to position [294, 0]
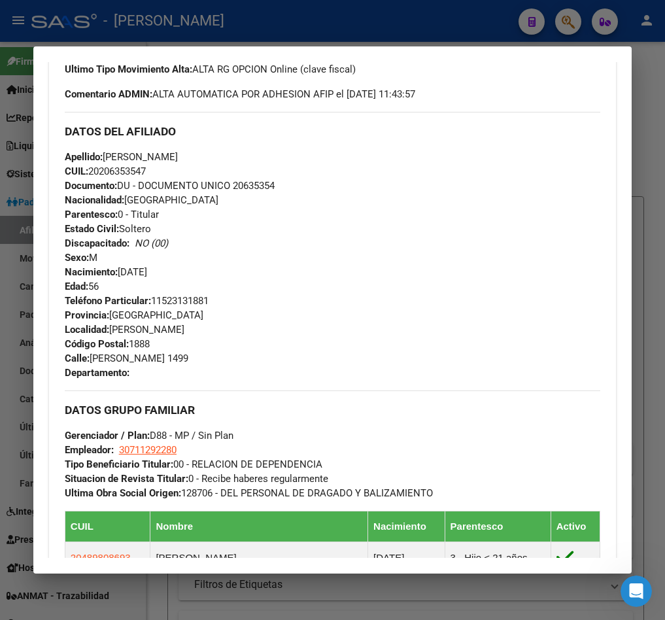
drag, startPoint x: 330, startPoint y: 234, endPoint x: 355, endPoint y: 273, distance: 46.3
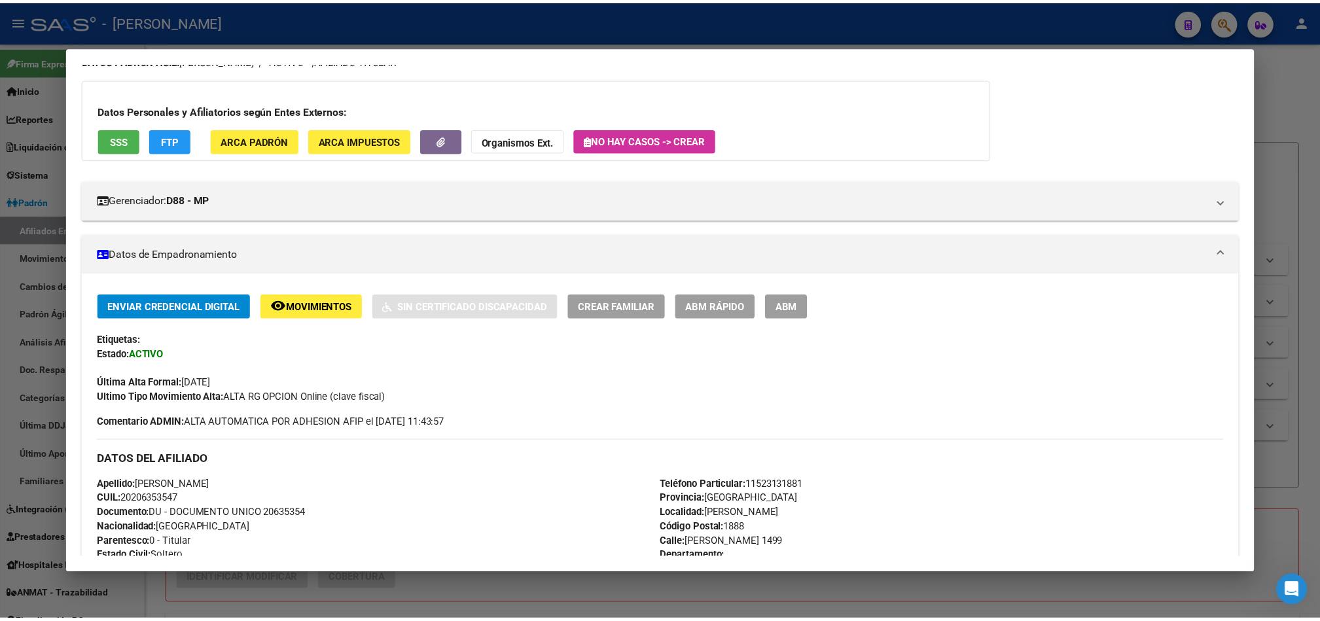
scroll to position [36, 0]
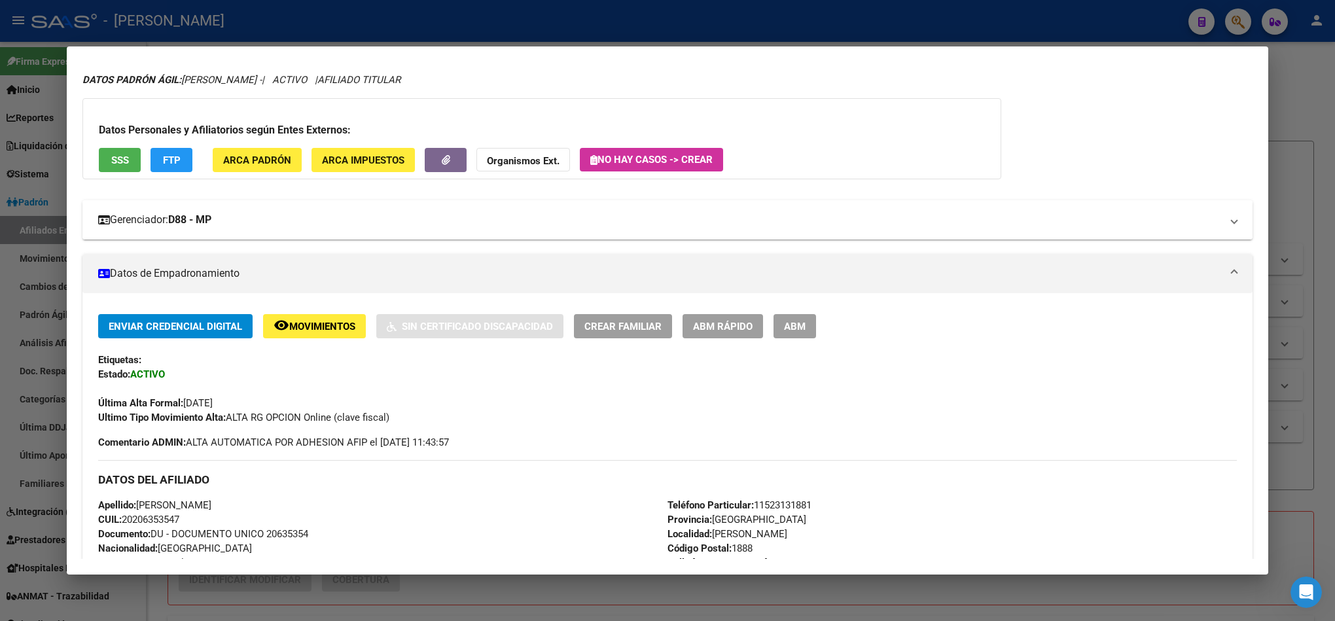
click at [230, 234] on mat-expansion-panel-header "Gerenciador: D88 - MP" at bounding box center [667, 219] width 1170 height 39
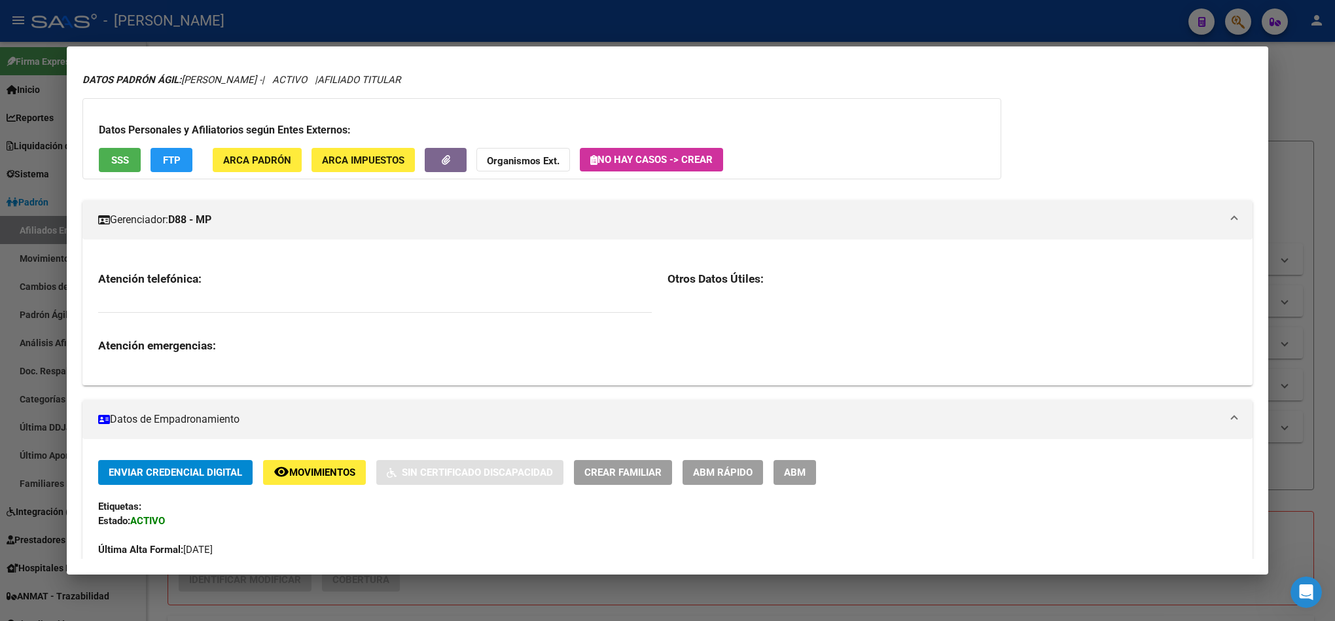
click at [0, 108] on div at bounding box center [667, 310] width 1335 height 621
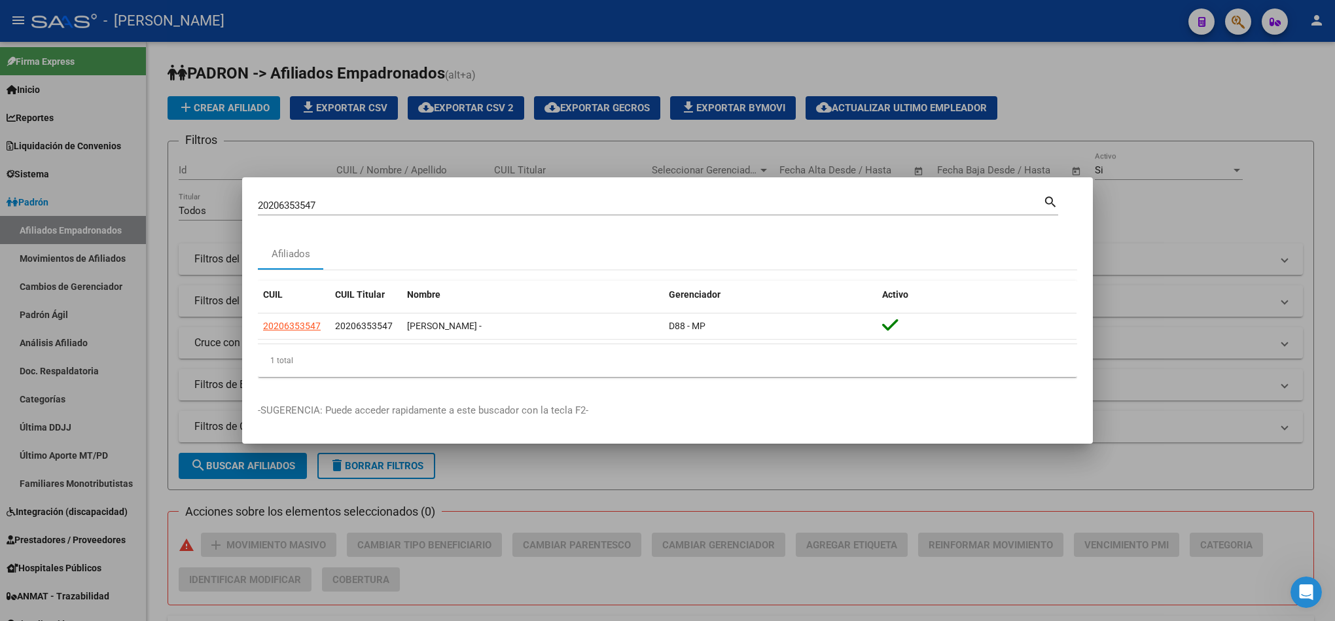
click at [281, 206] on input "20206353547" at bounding box center [650, 206] width 785 height 12
click at [94, 214] on div at bounding box center [667, 310] width 1335 height 621
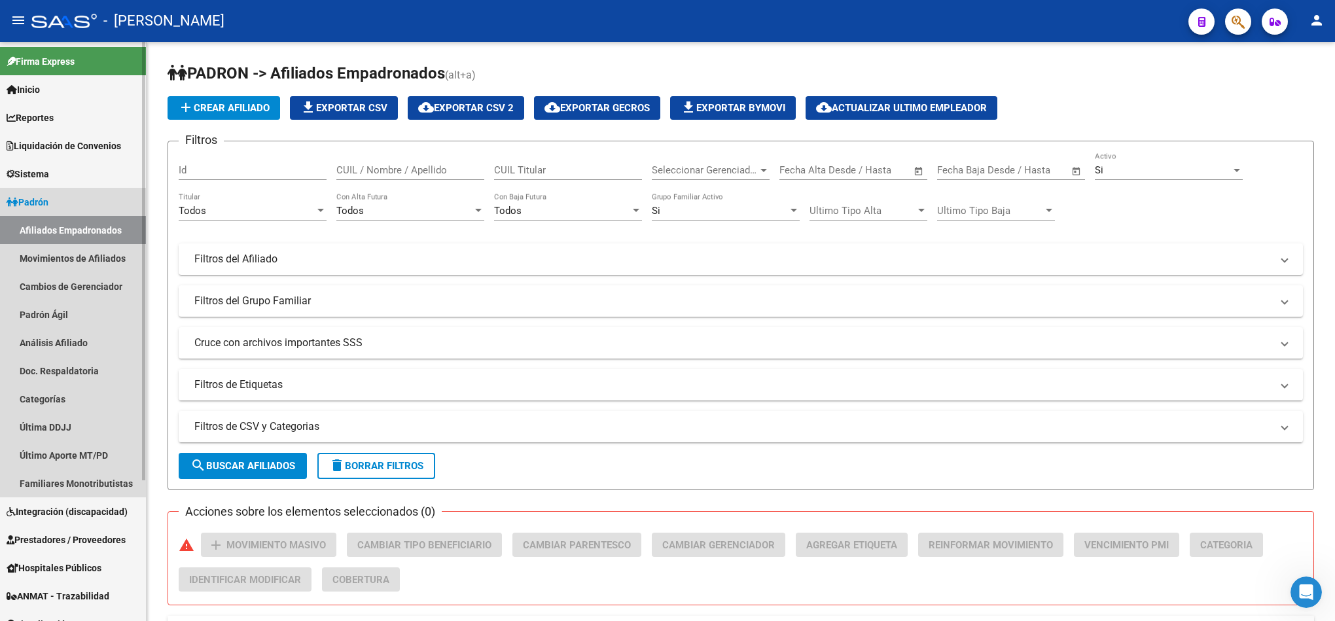
click at [98, 230] on link "Afiliados Empadronados" at bounding box center [73, 230] width 146 height 28
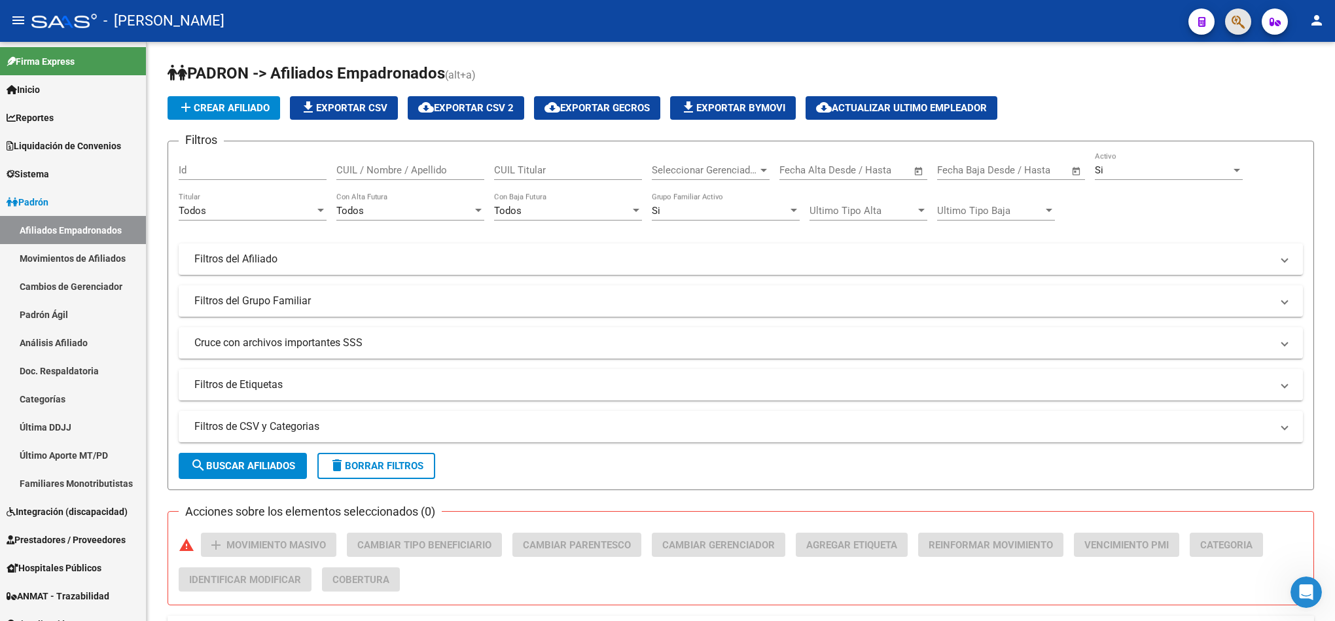
click at [1229, 20] on button "button" at bounding box center [1238, 22] width 26 height 26
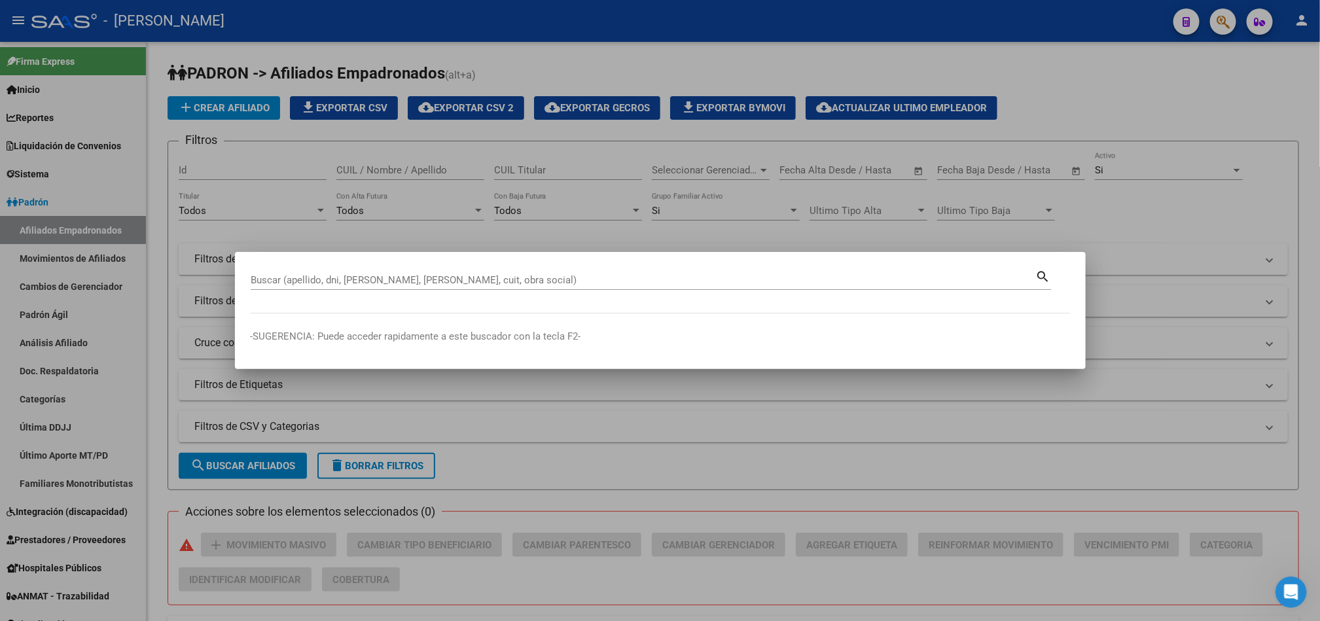
paste input "24.993.271"
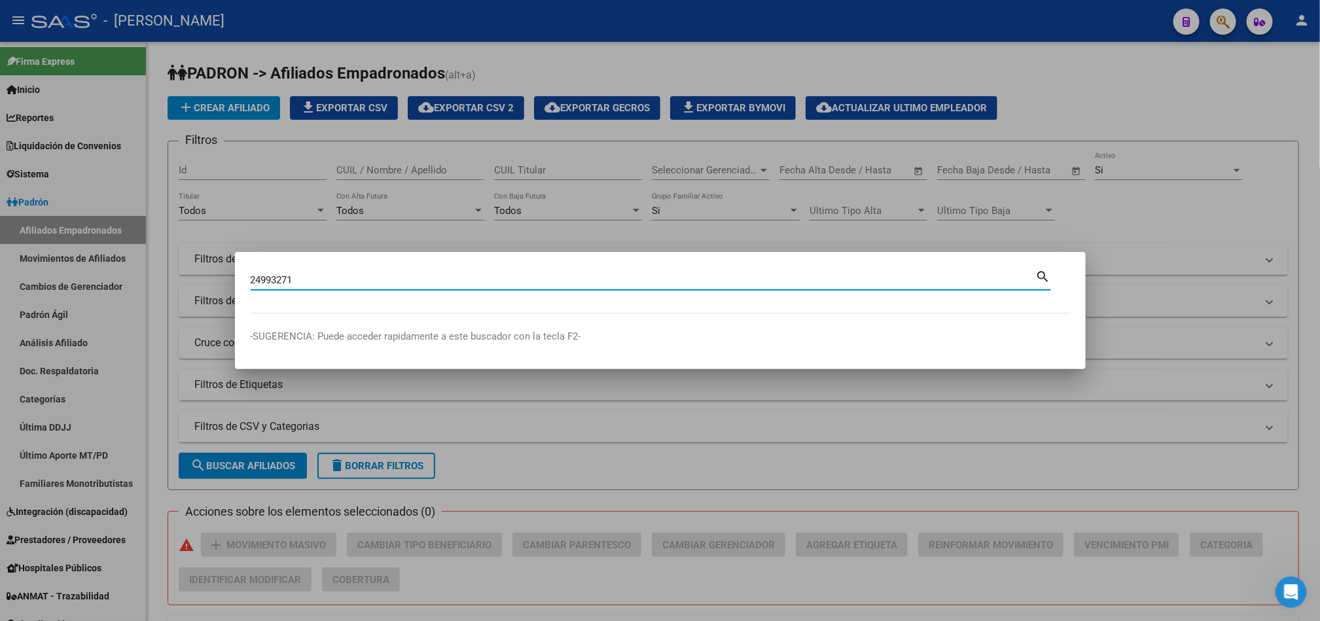
type input "24993271"
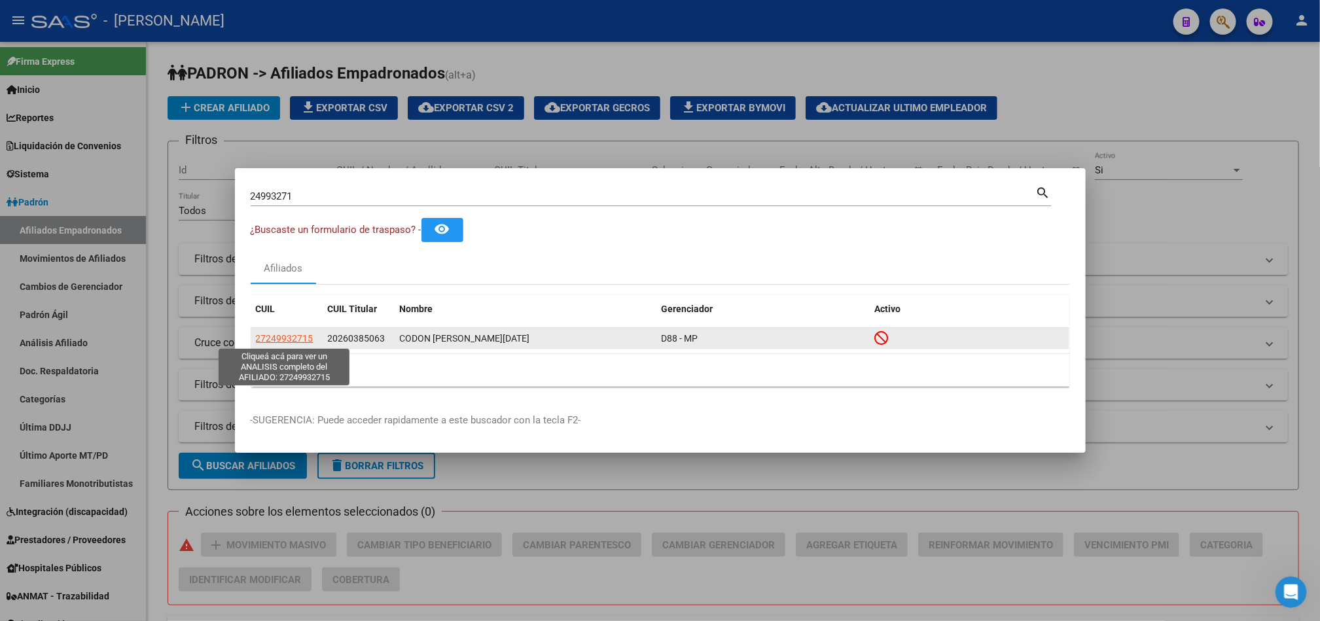
click at [302, 336] on span "27249932715" at bounding box center [285, 338] width 58 height 10
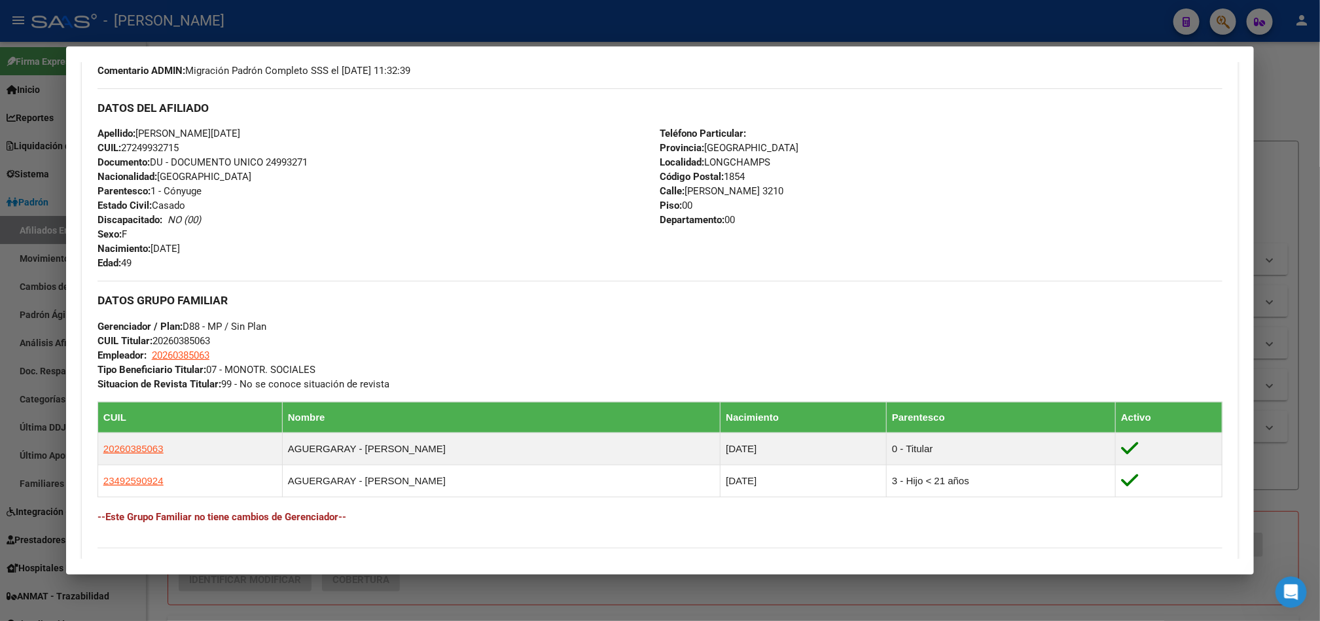
scroll to position [639, 0]
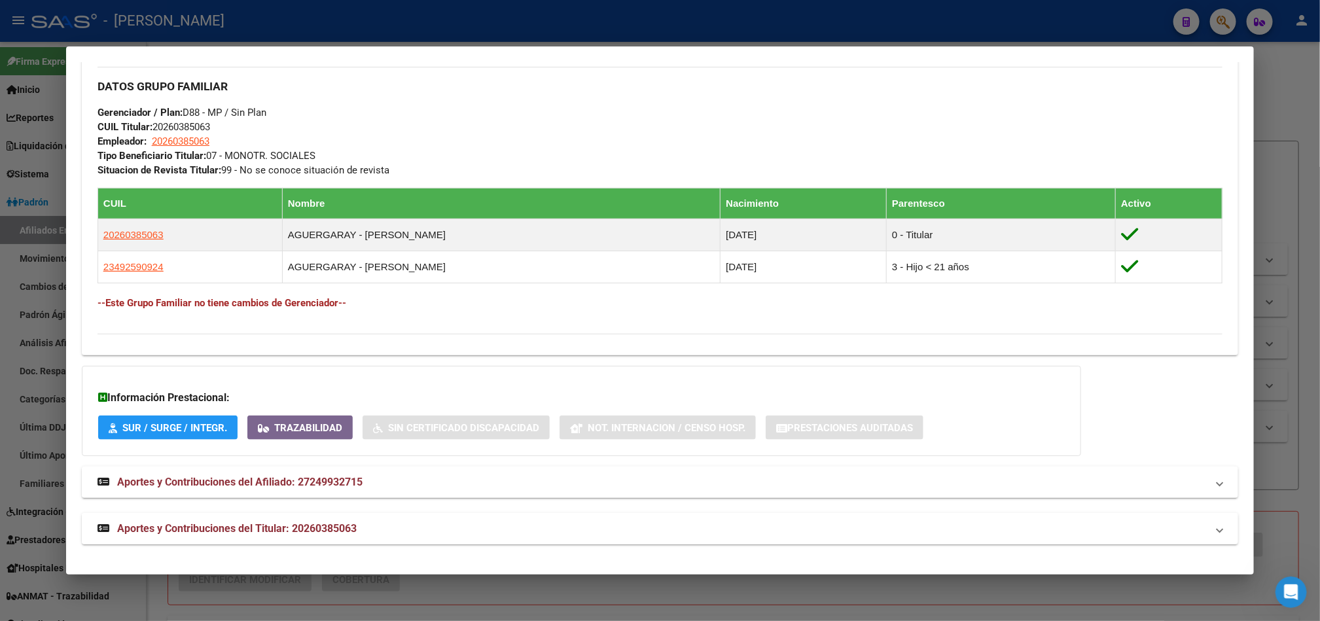
click at [391, 529] on mat-panel-title "Aportes y Contribuciones del Titular: 20260385063" at bounding box center [651, 529] width 1109 height 16
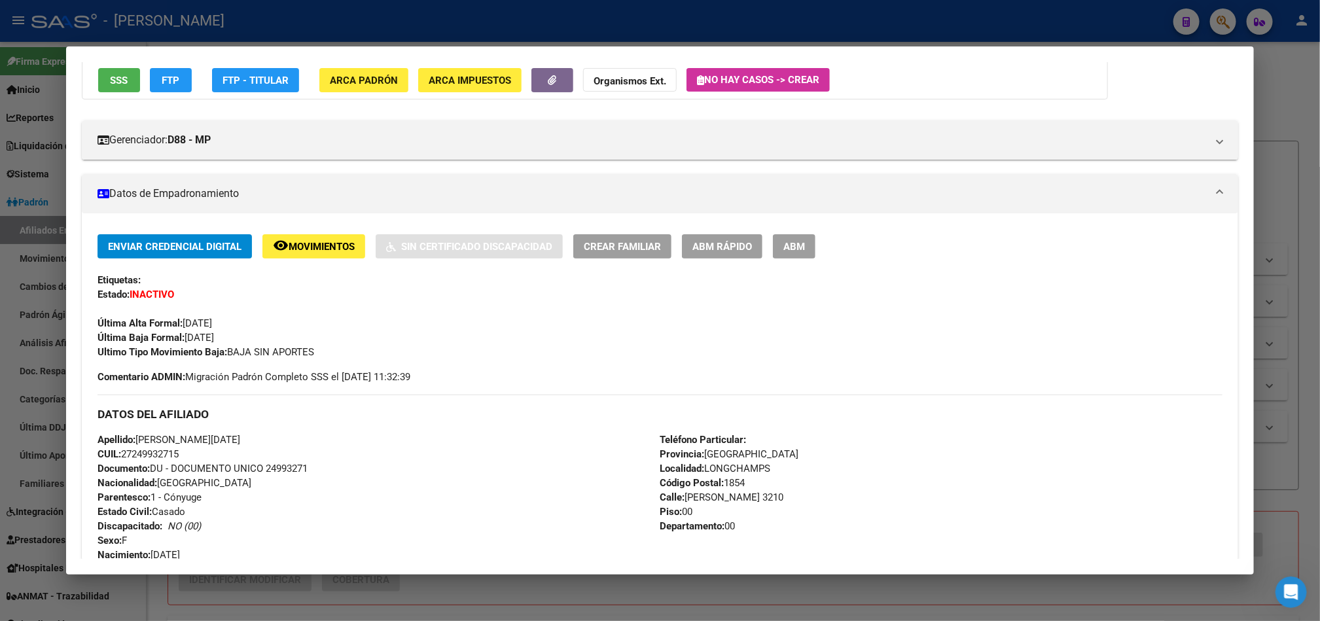
scroll to position [0, 0]
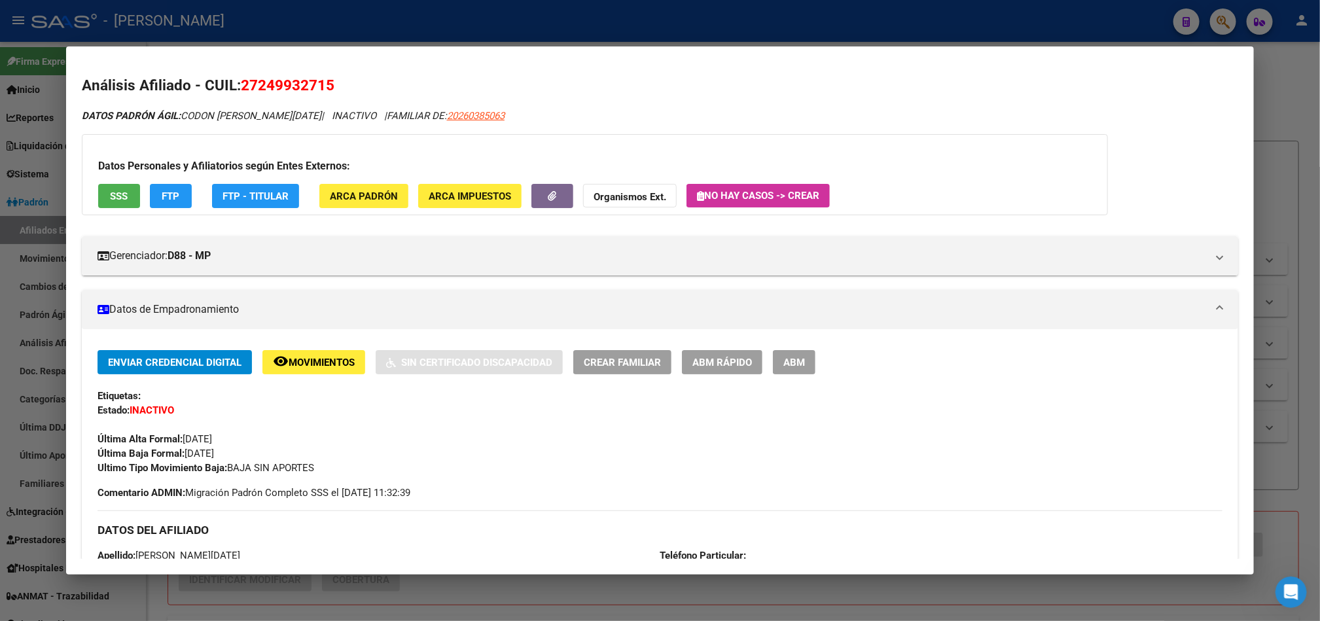
click at [468, 118] on span "20260385063" at bounding box center [476, 116] width 58 height 12
type textarea "20260385063"
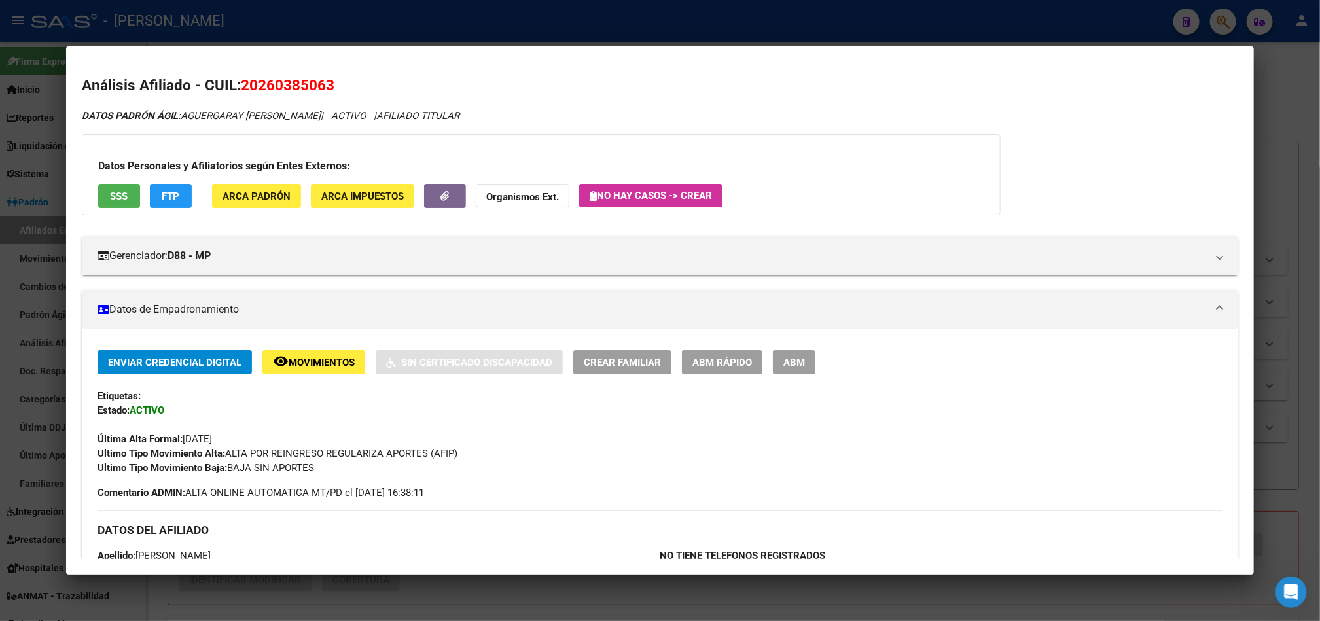
click at [272, 82] on span "20260385063" at bounding box center [288, 85] width 94 height 17
copy span "20260385063"
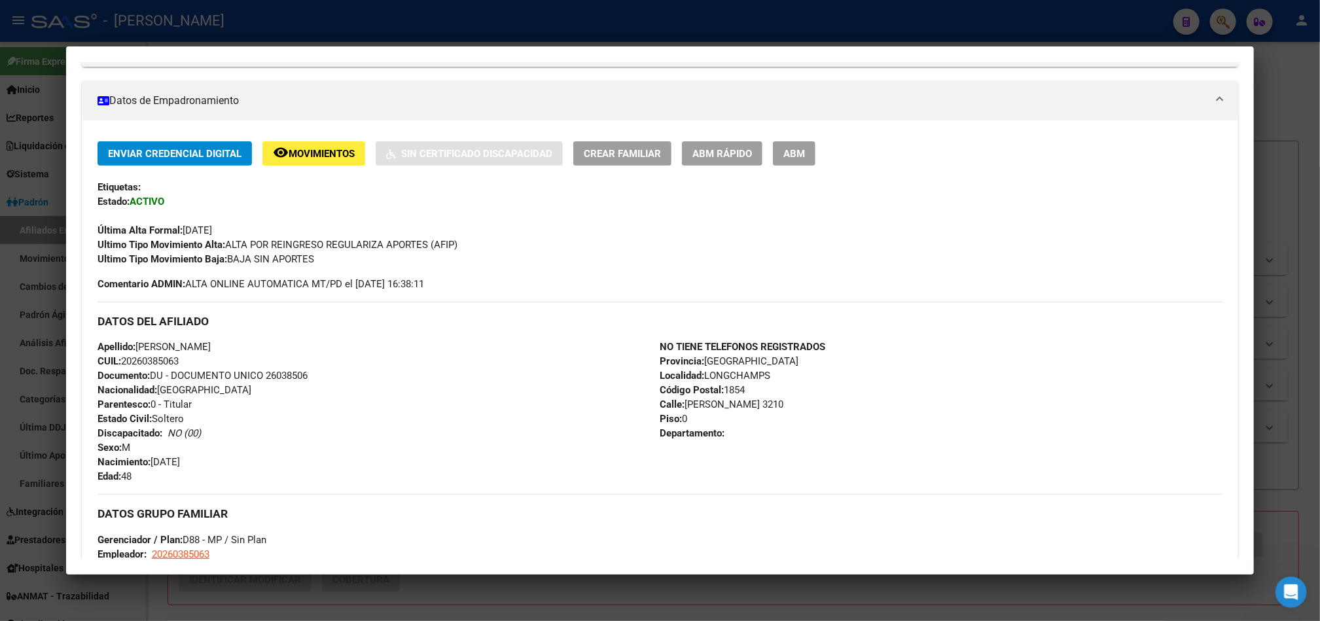
scroll to position [587, 0]
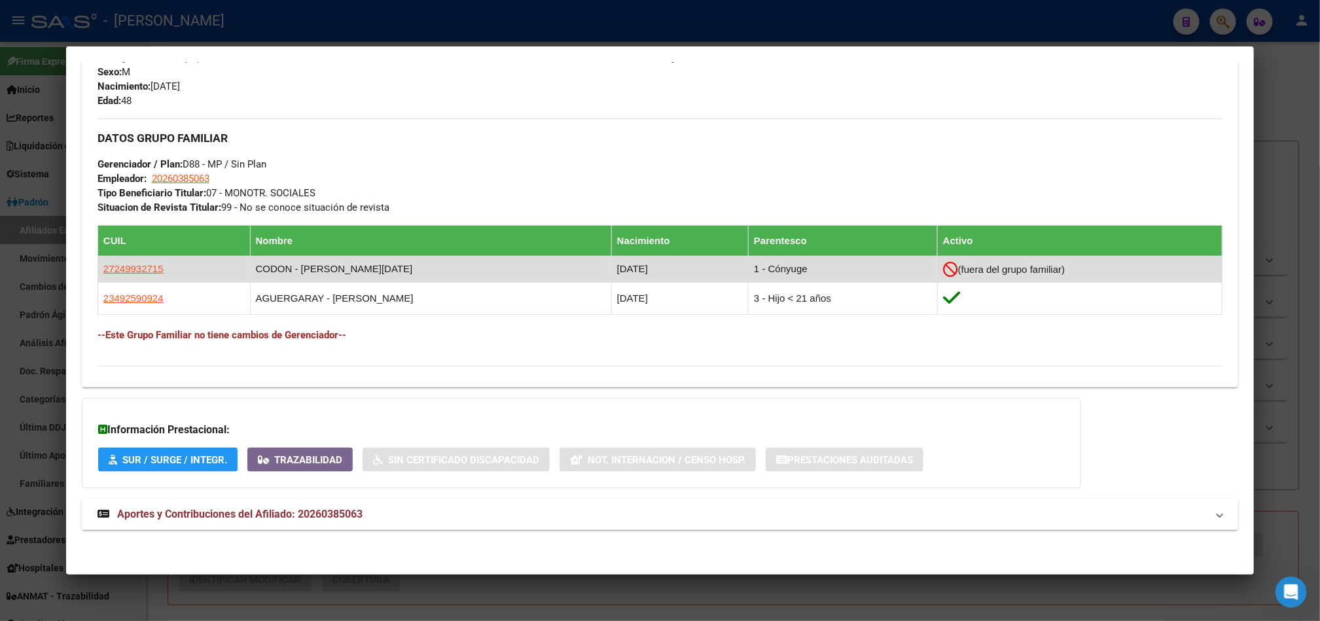
drag, startPoint x: 109, startPoint y: 270, endPoint x: 146, endPoint y: 273, distance: 37.5
click at [146, 273] on app-link-go-to "27249932715" at bounding box center [133, 269] width 60 height 14
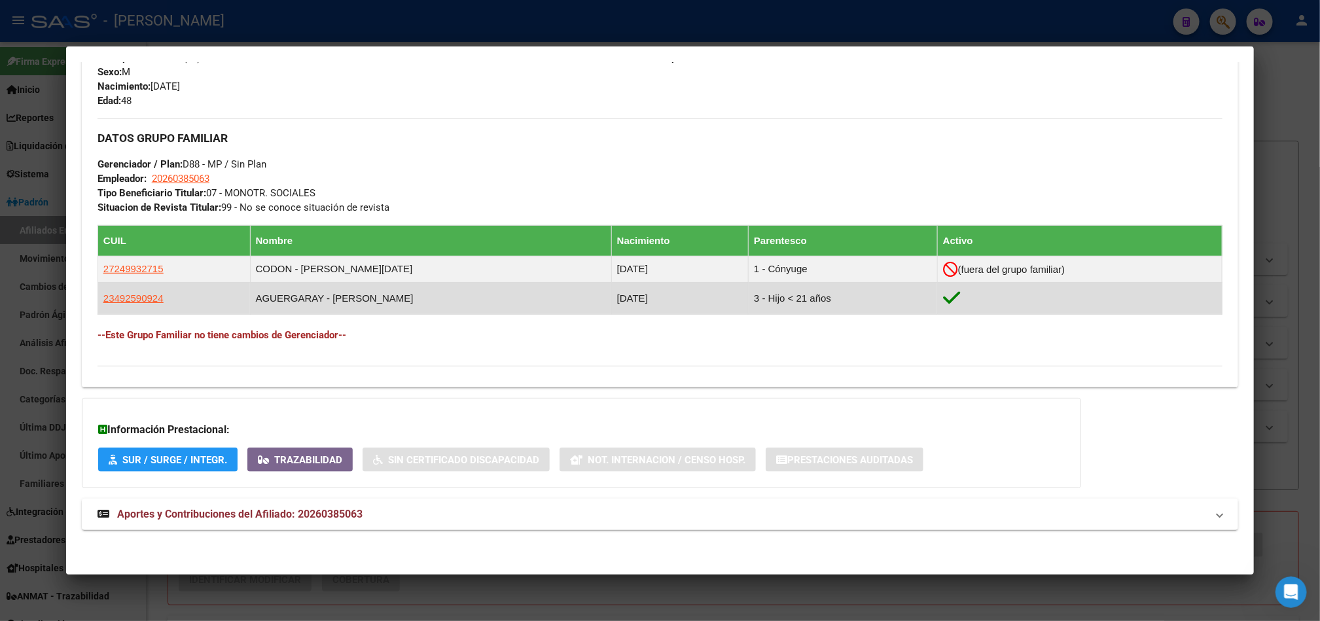
copy span "24993271"
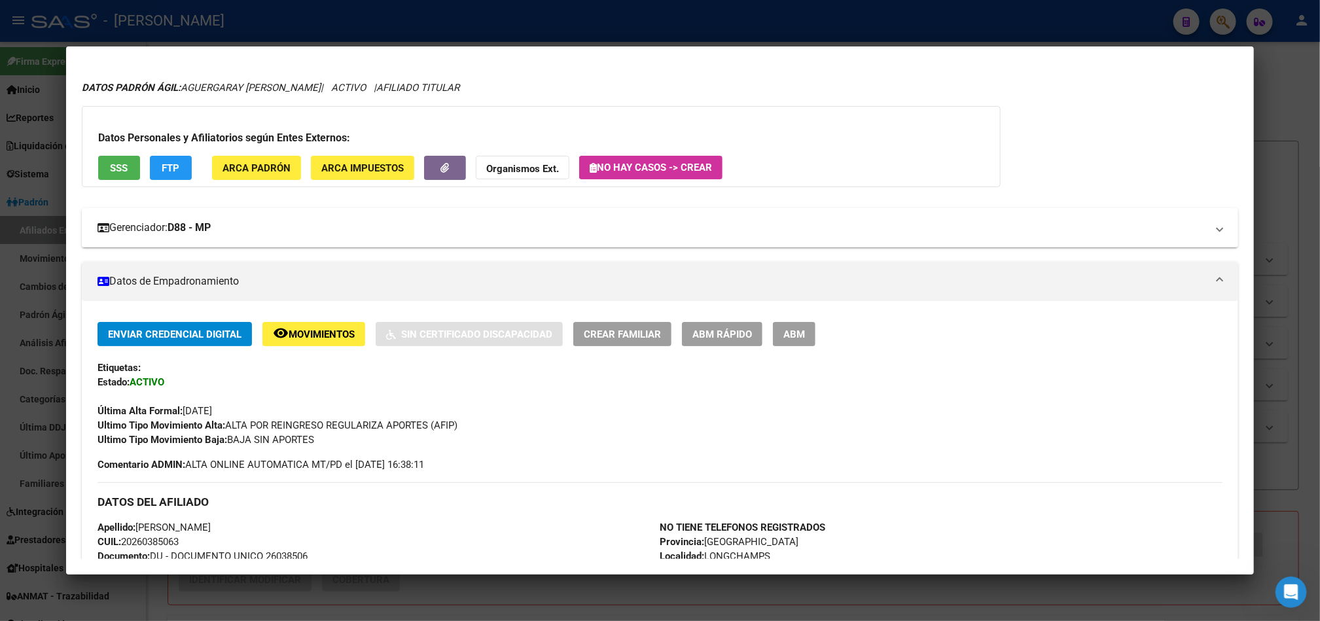
scroll to position [0, 0]
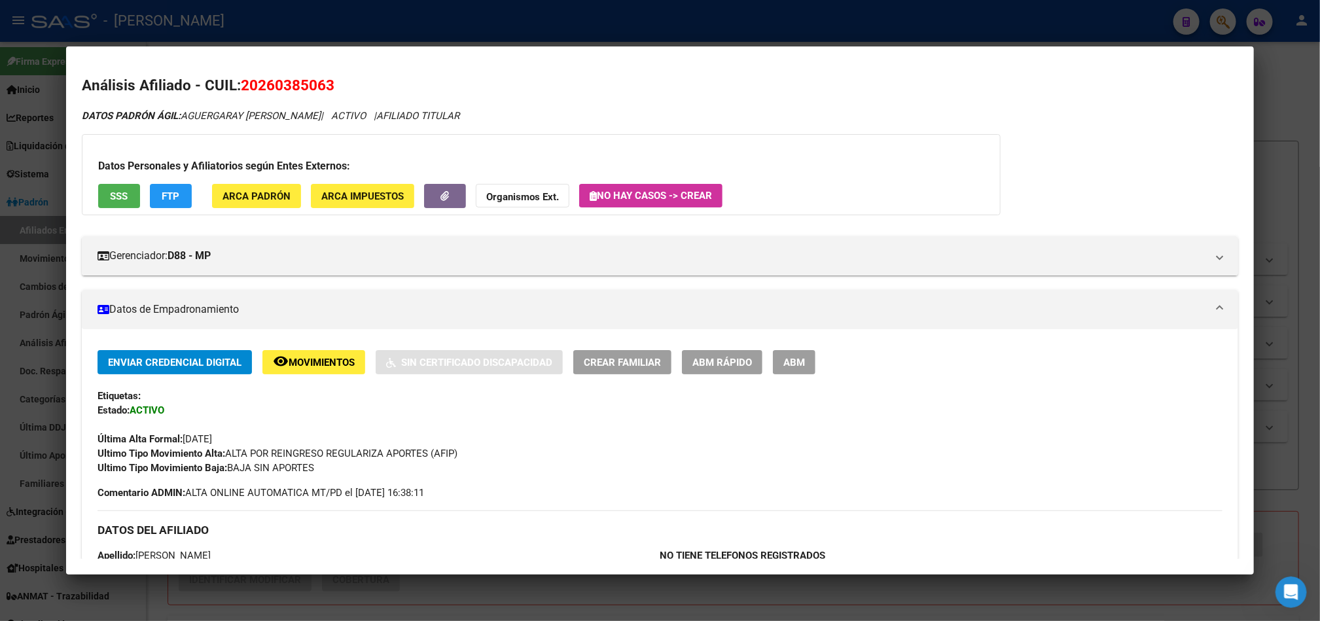
click at [309, 77] on span "20260385063" at bounding box center [288, 85] width 94 height 17
click at [309, 79] on span "20260385063" at bounding box center [288, 85] width 94 height 17
copy span "20260385063"
click at [289, 92] on span "20260385063" at bounding box center [288, 85] width 94 height 17
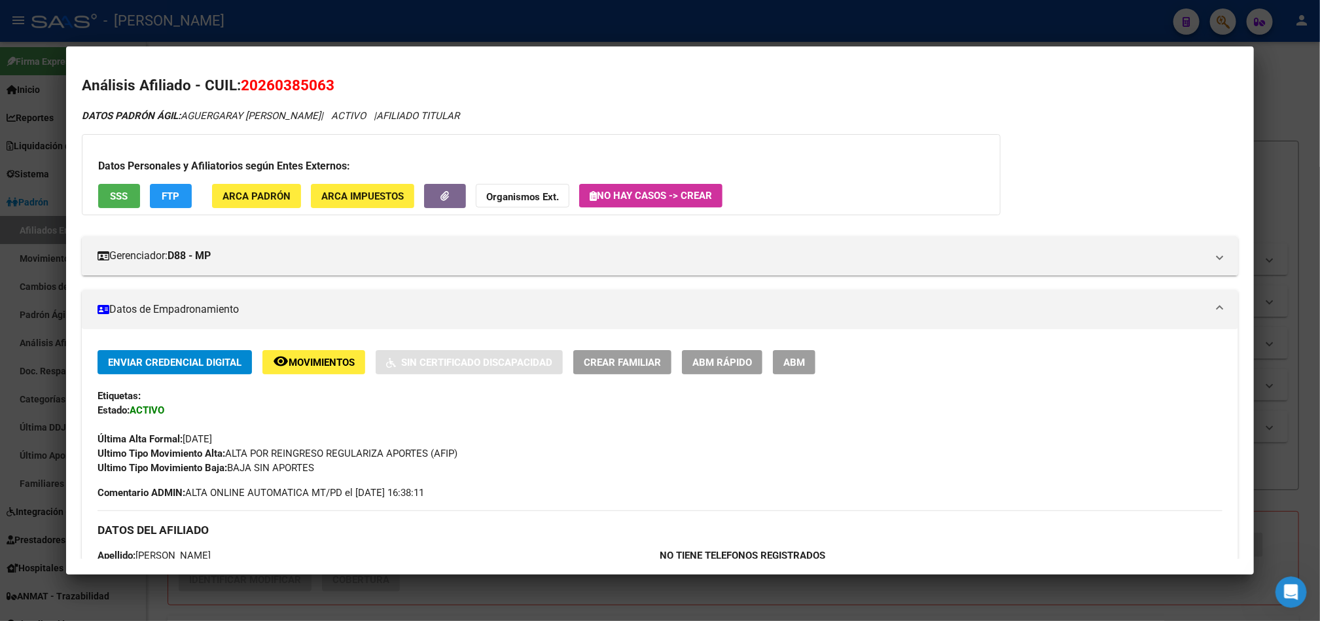
click at [289, 92] on span "20260385063" at bounding box center [288, 85] width 94 height 17
click at [0, 369] on div at bounding box center [660, 310] width 1320 height 621
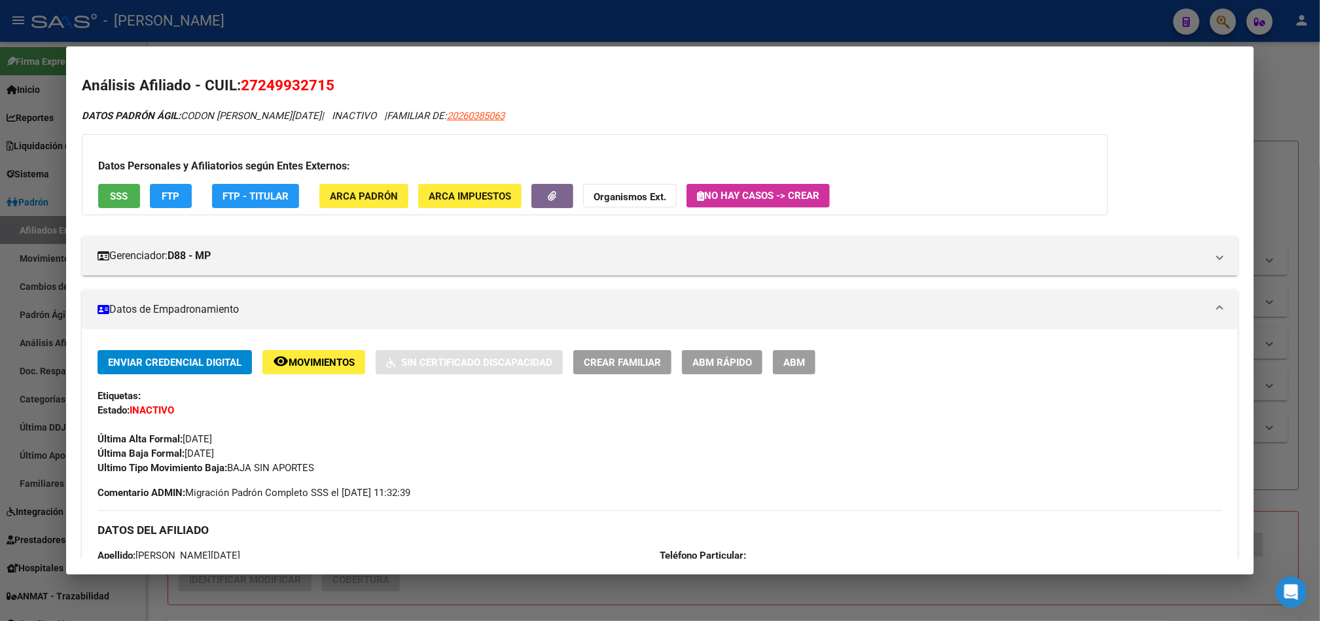
click at [0, 271] on div at bounding box center [660, 310] width 1320 height 621
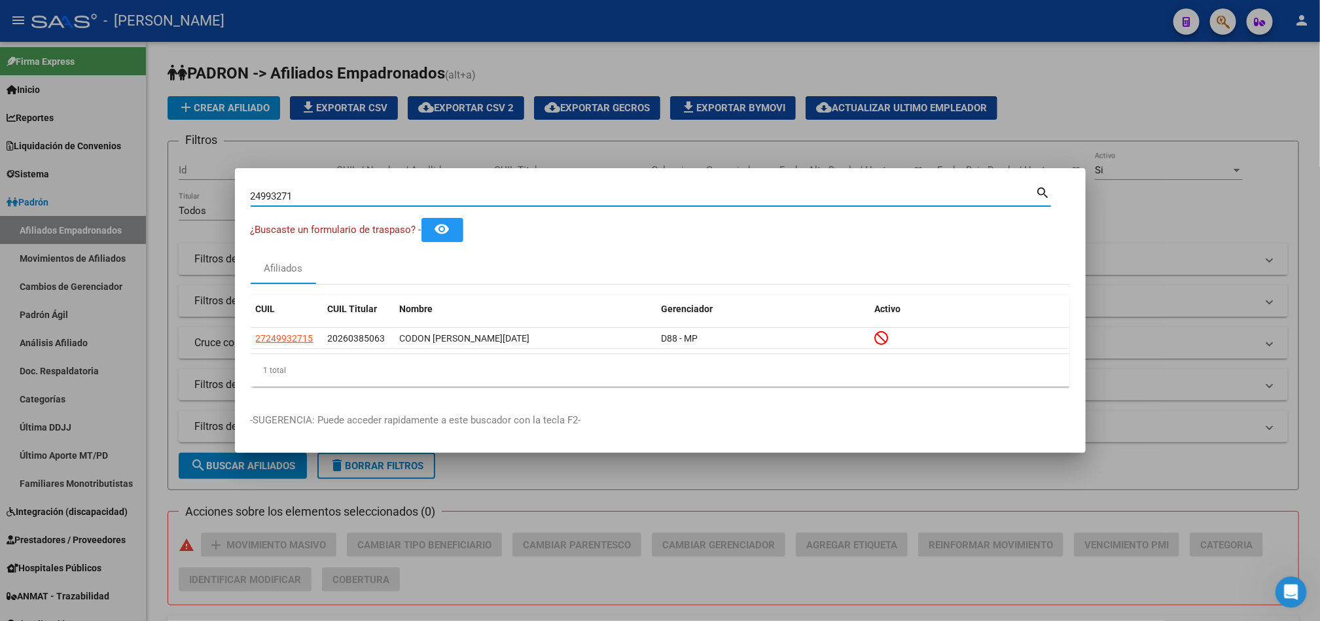
click at [479, 190] on input "24993271" at bounding box center [643, 196] width 785 height 12
type input "20460397732"
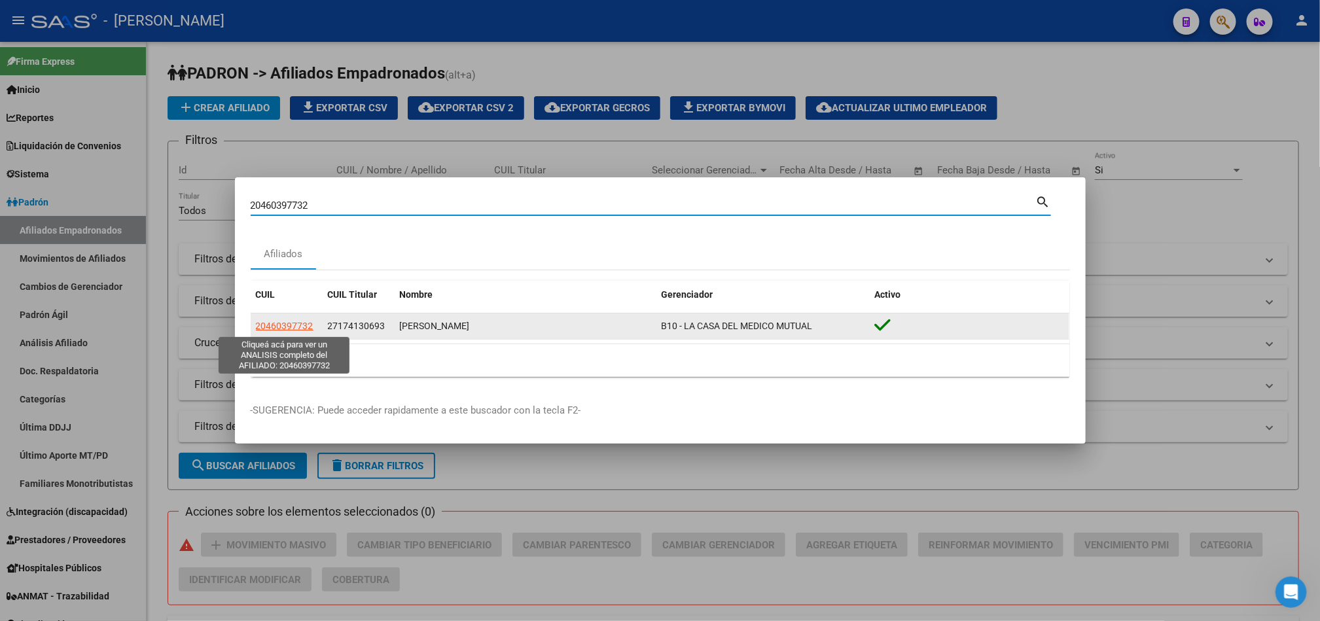
click at [302, 328] on span "20460397732" at bounding box center [285, 326] width 58 height 10
type textarea "20460397732"
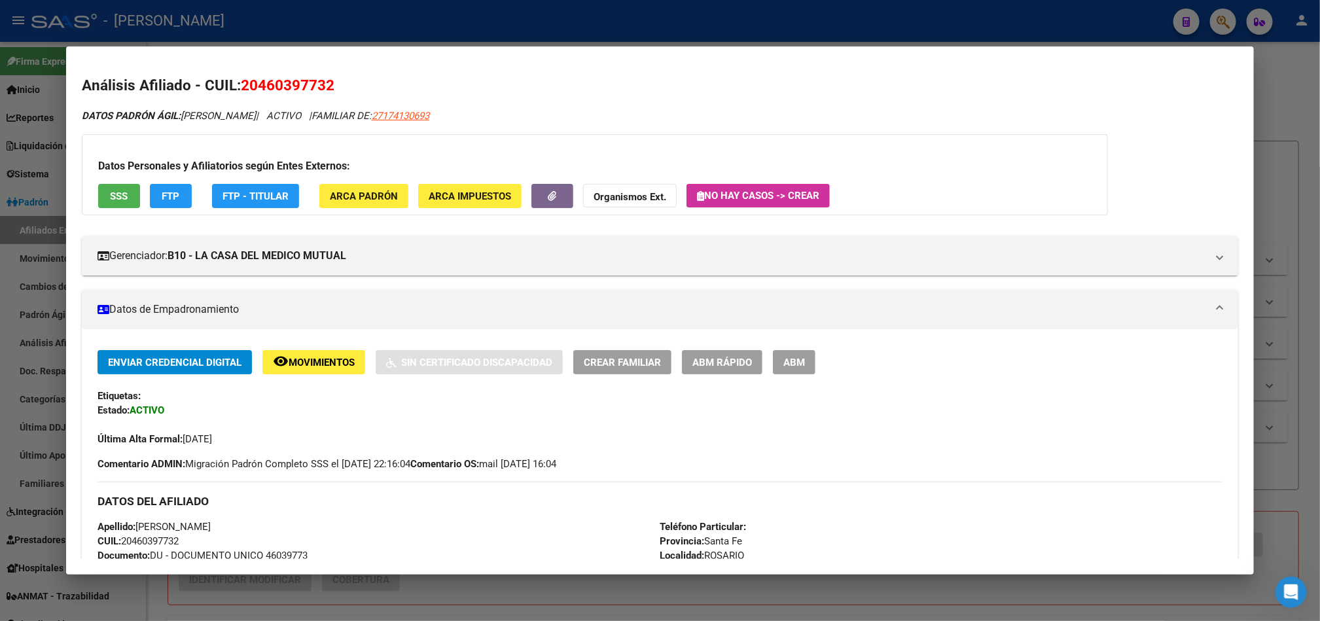
drag, startPoint x: 781, startPoint y: 352, endPoint x: 820, endPoint y: 424, distance: 82.0
click at [820, 424] on div "Enviar Credencial Digital remove_red_eye Movimientos Sin Certificado Discapacid…" at bounding box center [659, 398] width 1125 height 96
click at [783, 361] on span "ABM" at bounding box center [794, 363] width 22 height 12
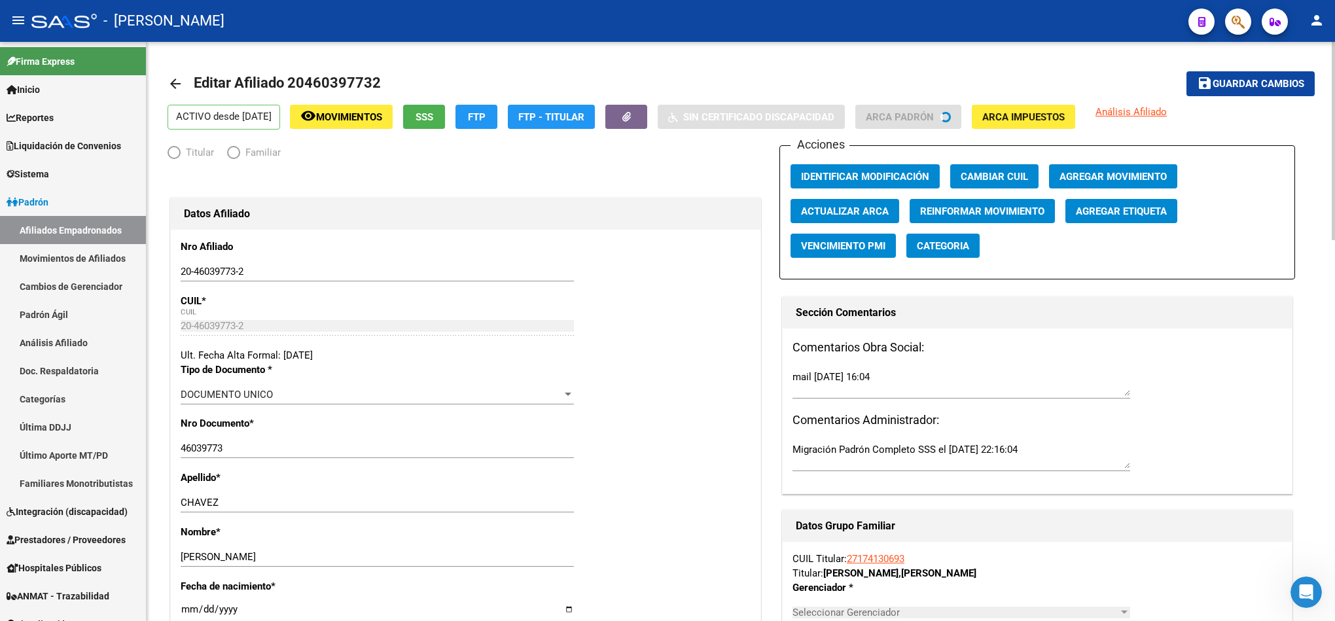
radio input "true"
type input "30-70726529-5"
click at [1084, 189] on div "Acciones Identificar Modificación Cambiar CUIL Agregar Movimiento Actualizar AR…" at bounding box center [1037, 212] width 516 height 134
click at [1093, 185] on button "Agregar Movimiento" at bounding box center [1113, 176] width 128 height 24
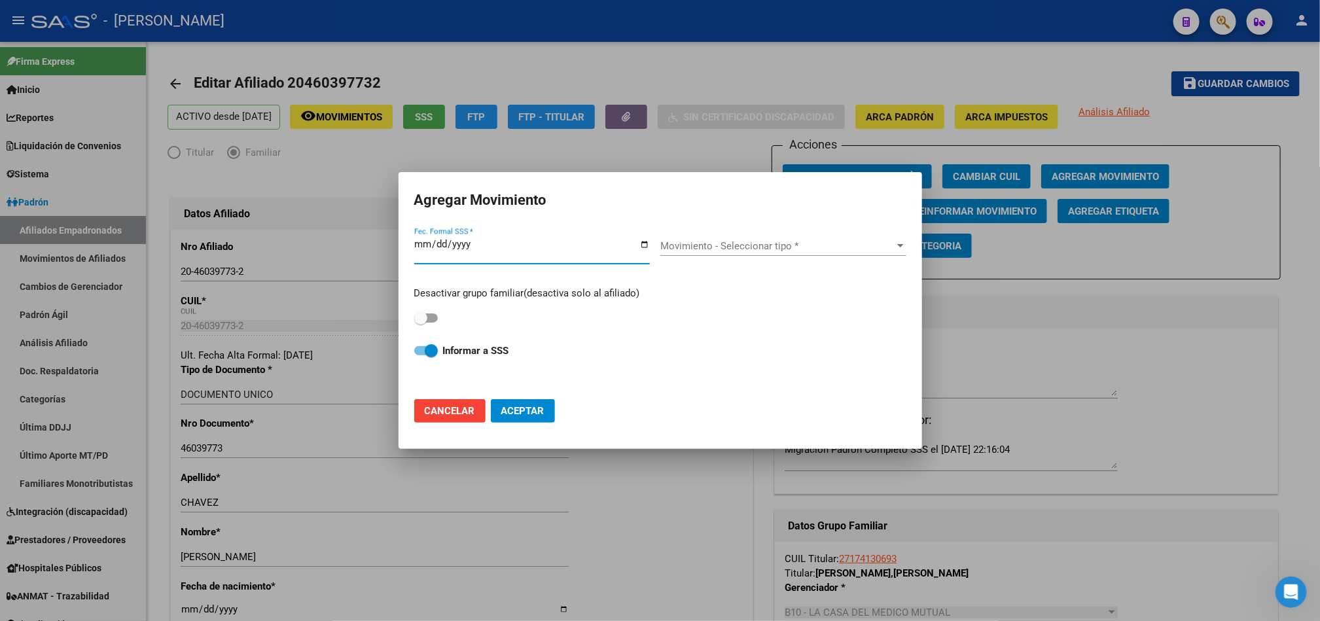
click at [428, 325] on label at bounding box center [426, 318] width 24 height 16
click at [421, 323] on input "checkbox" at bounding box center [420, 323] width 1 height 1
checkbox input "true"
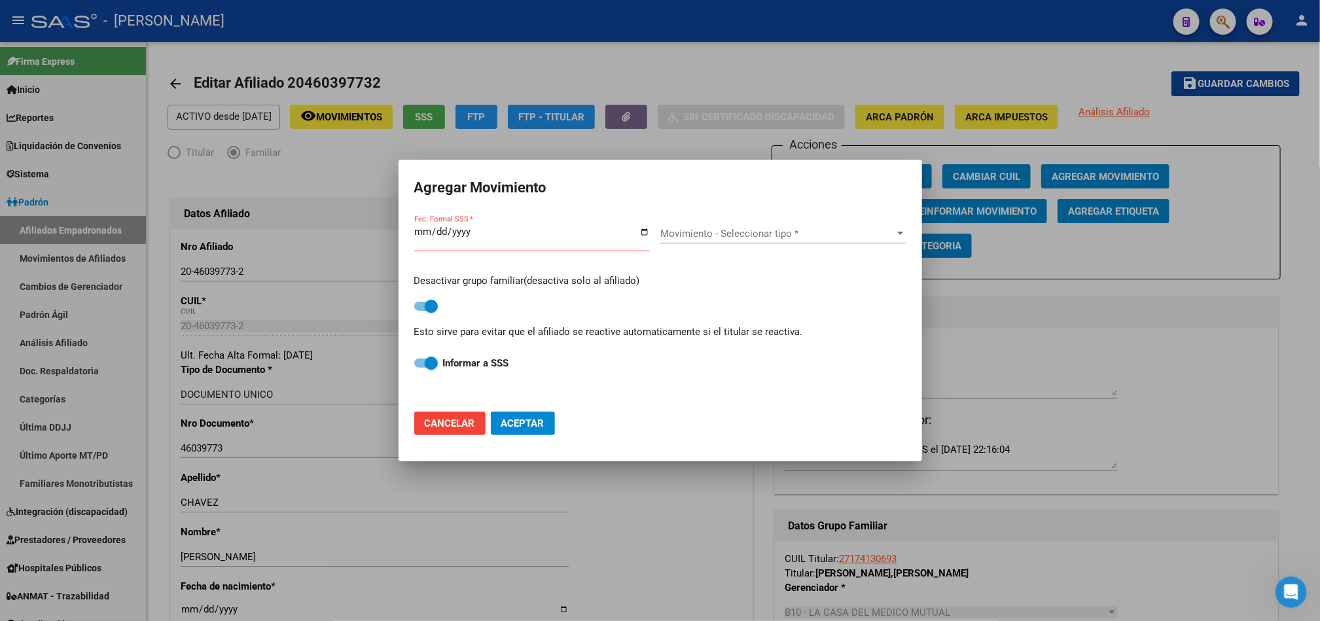
click at [426, 230] on input "Fec. Formal SSS *" at bounding box center [532, 236] width 236 height 21
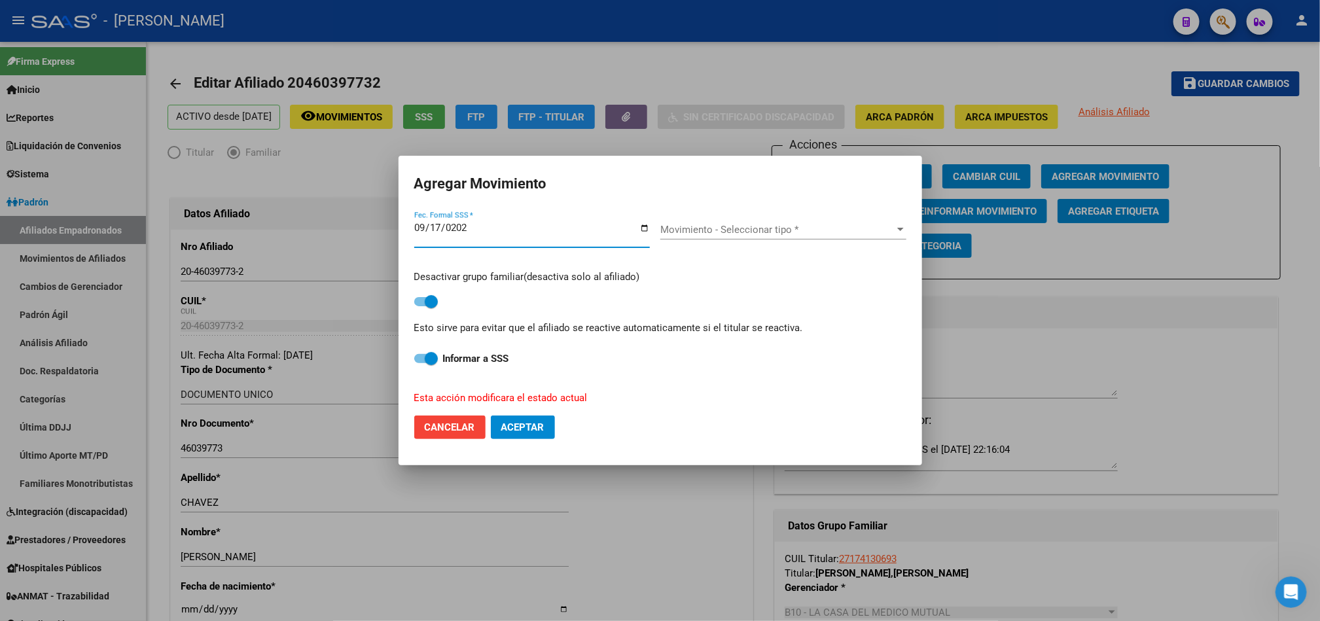
type input "[DATE]"
click at [752, 241] on div "Movimiento - Seleccionar tipo * Movimiento - Seleccionar tipo *" at bounding box center [783, 236] width 246 height 32
click at [754, 234] on span "Movimiento - Seleccionar tipo *" at bounding box center [777, 230] width 234 height 12
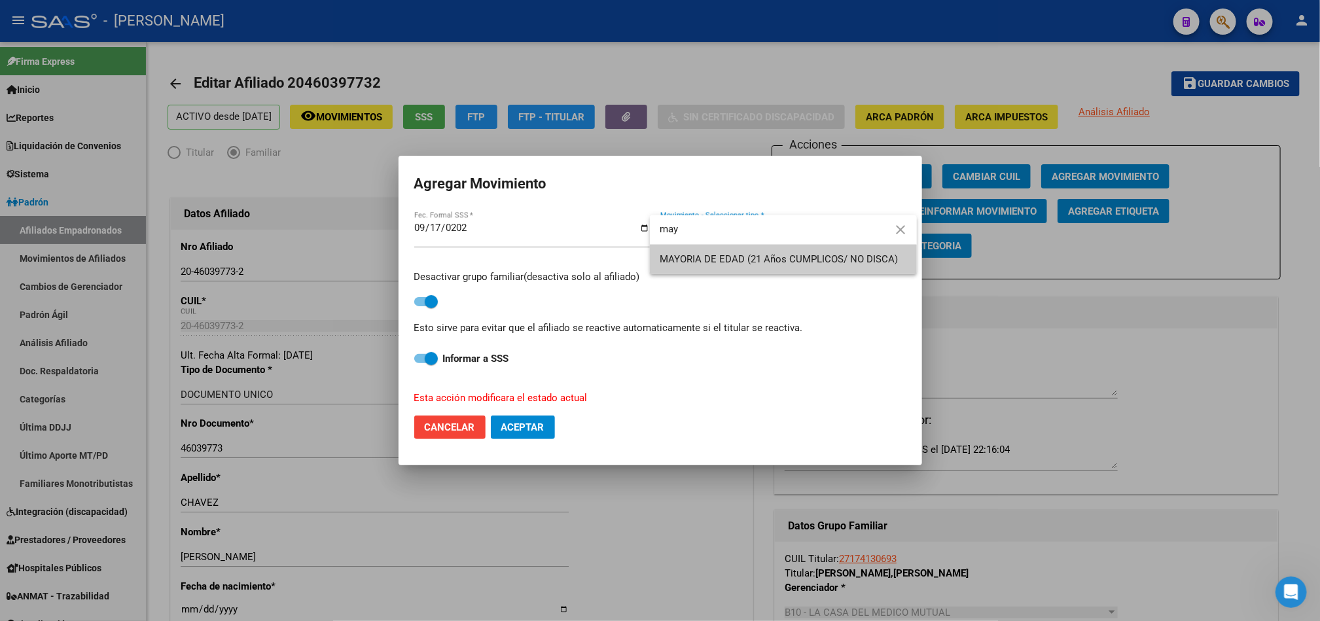
type input "may"
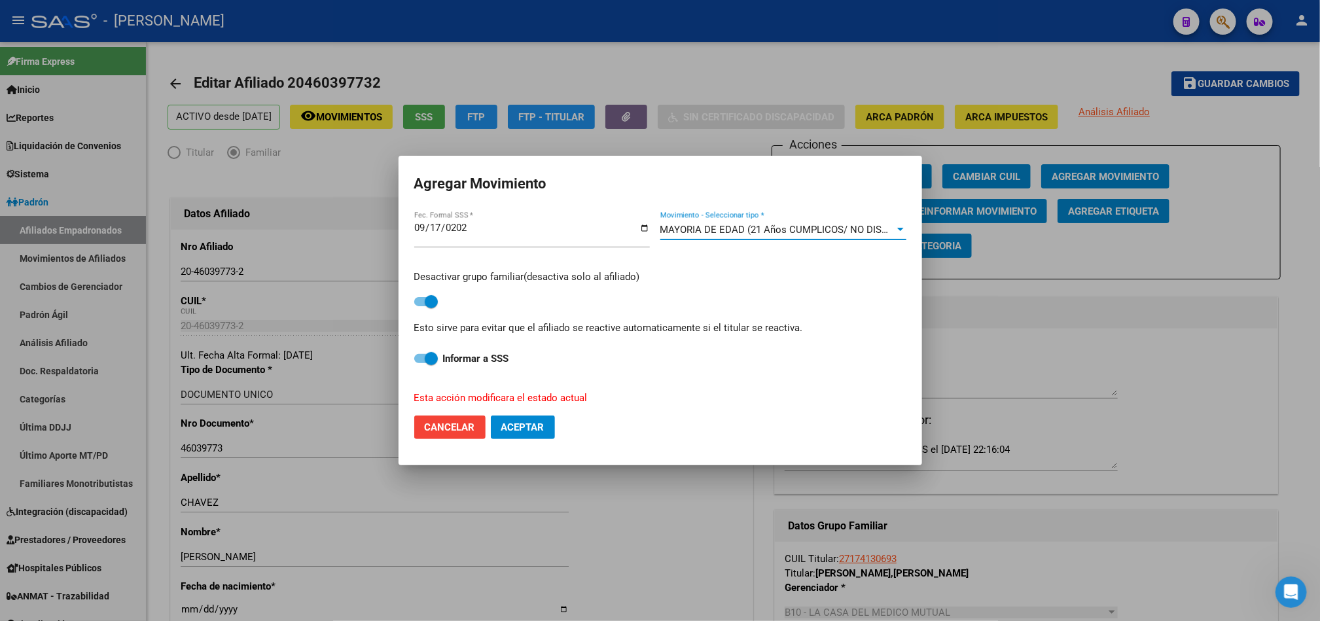
click at [542, 421] on span "Aceptar" at bounding box center [522, 427] width 43 height 12
checkbox input "false"
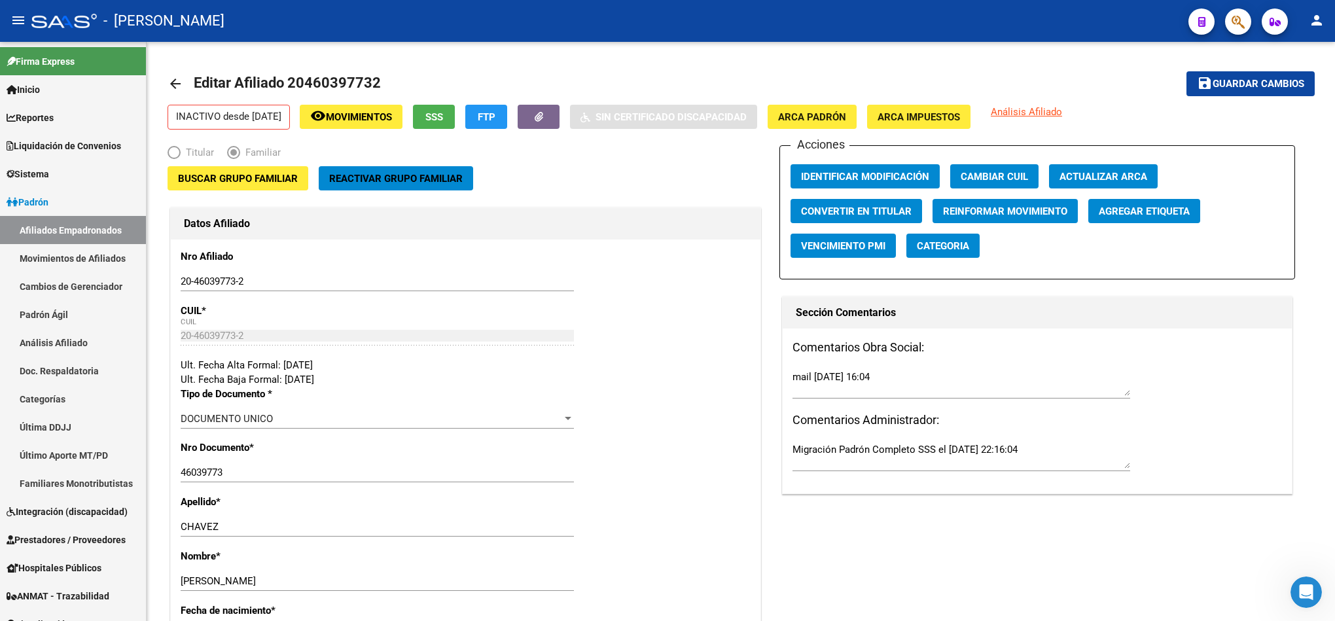
click at [1225, 16] on button "button" at bounding box center [1238, 22] width 26 height 26
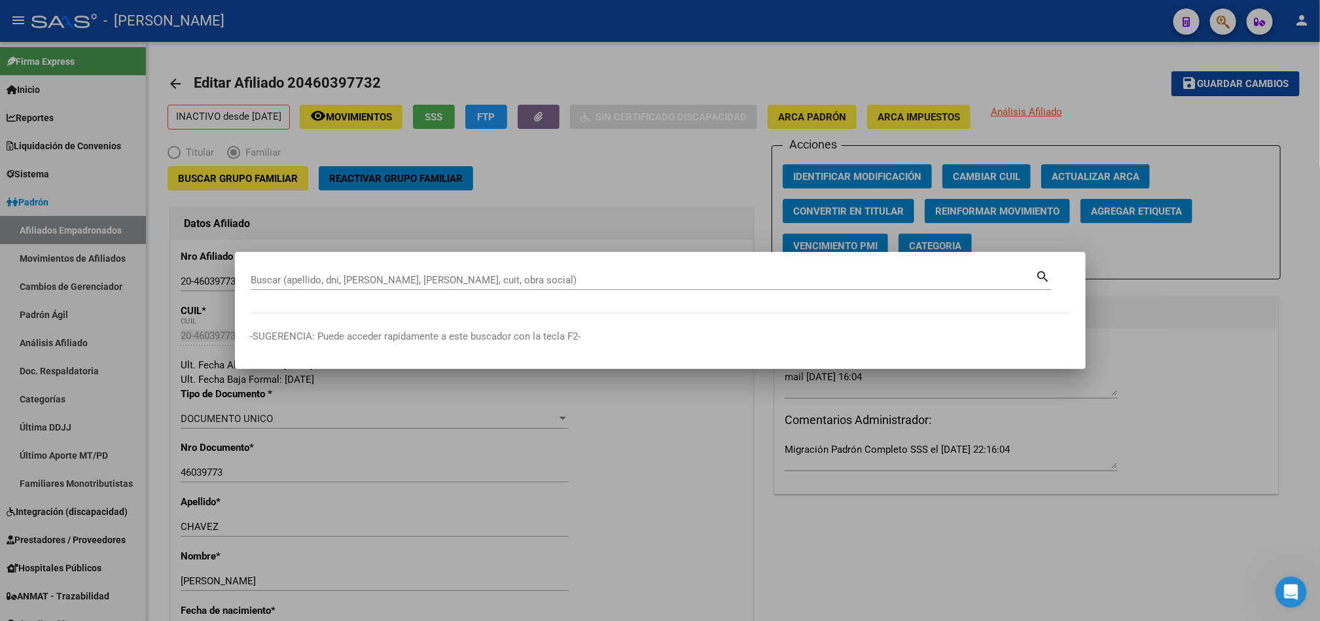
paste input "32.287.916"
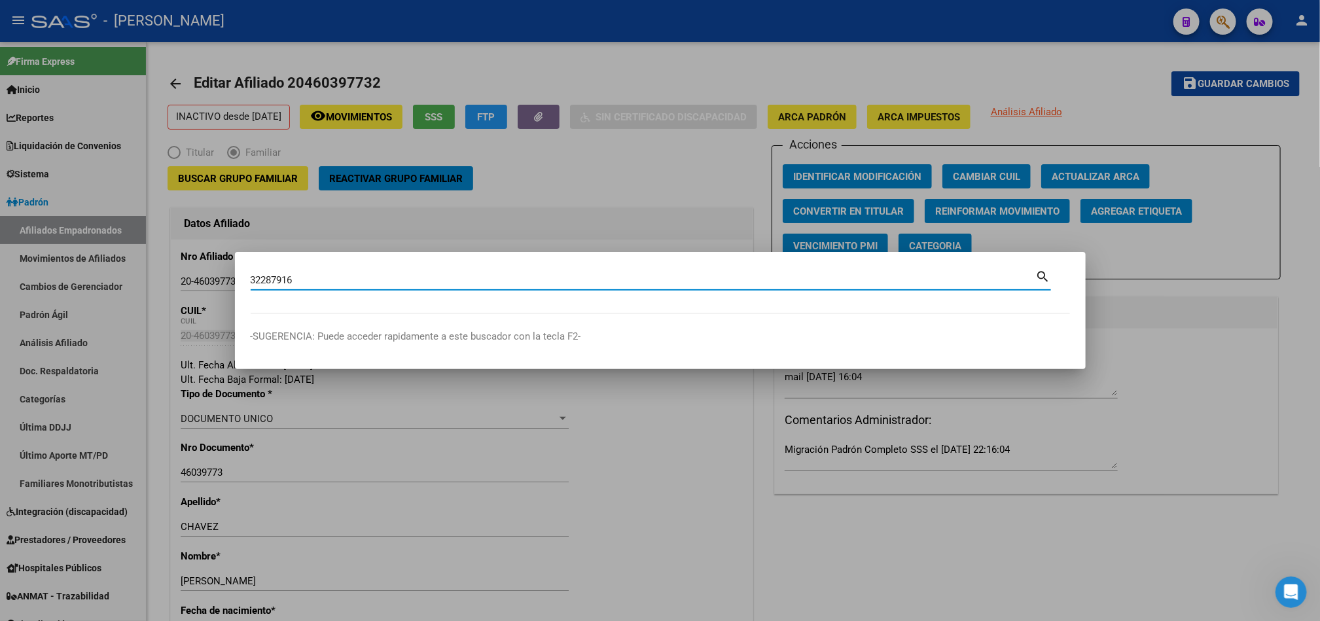
type input "32287916"
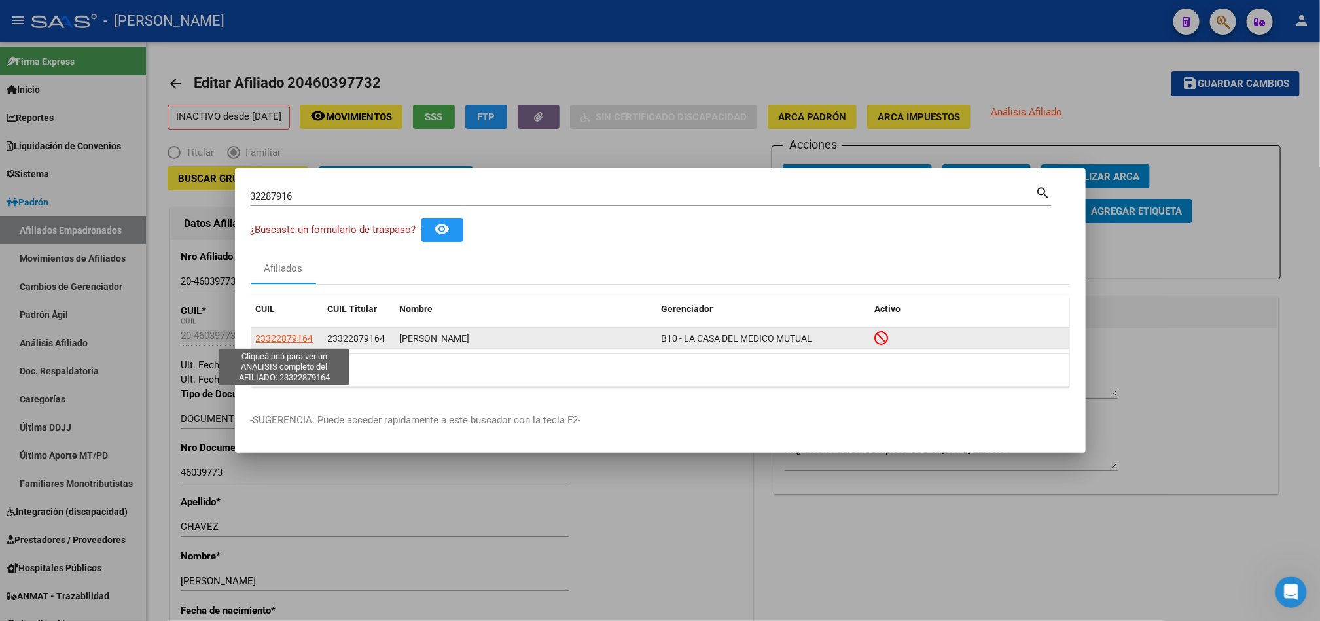
click at [299, 334] on span "23322879164" at bounding box center [285, 338] width 58 height 10
type textarea "23322879164"
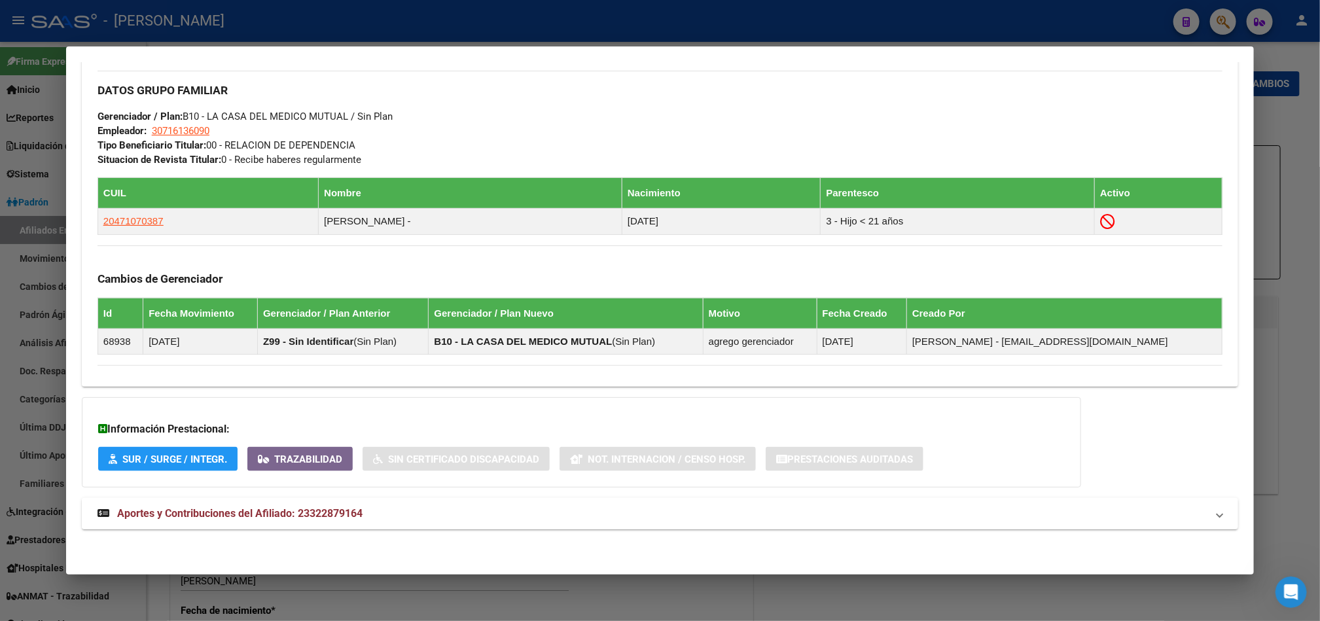
click at [306, 510] on span "Aportes y Contribuciones del Afiliado: 23322879164" at bounding box center [239, 513] width 245 height 12
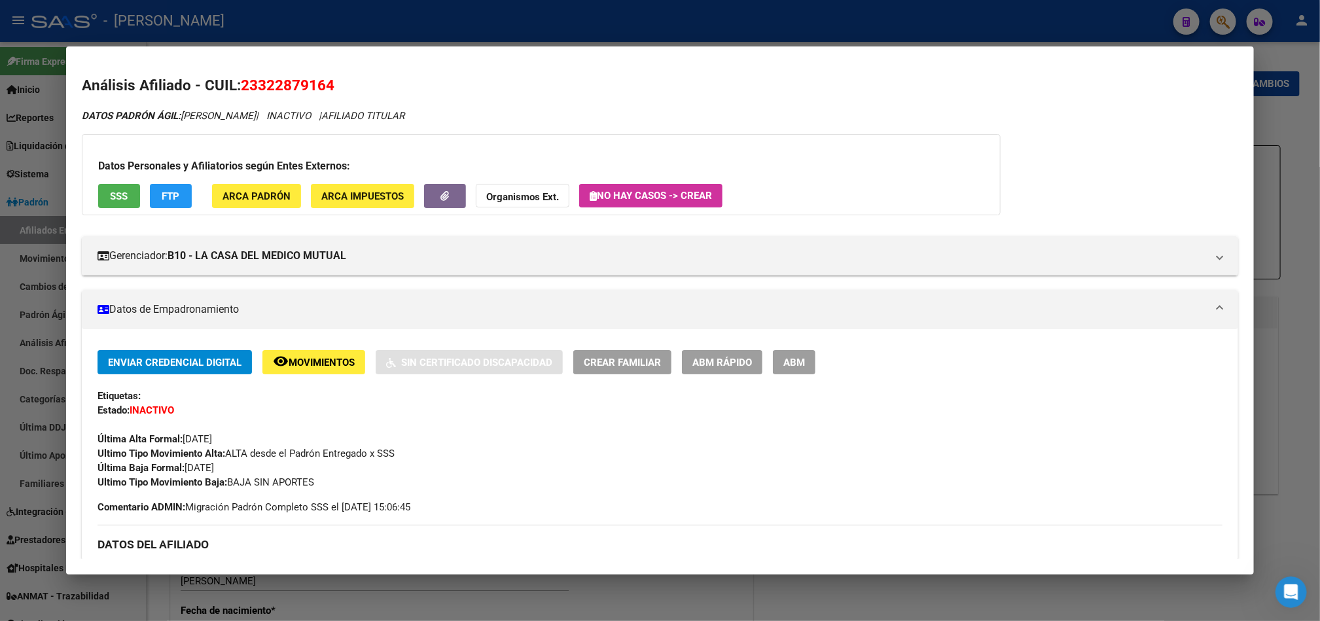
click at [265, 79] on span "23322879164" at bounding box center [288, 85] width 94 height 17
copy h2 "Análisis Afiliado - CUIL: 23322879164"
click at [281, 86] on span "23322879164" at bounding box center [288, 85] width 94 height 17
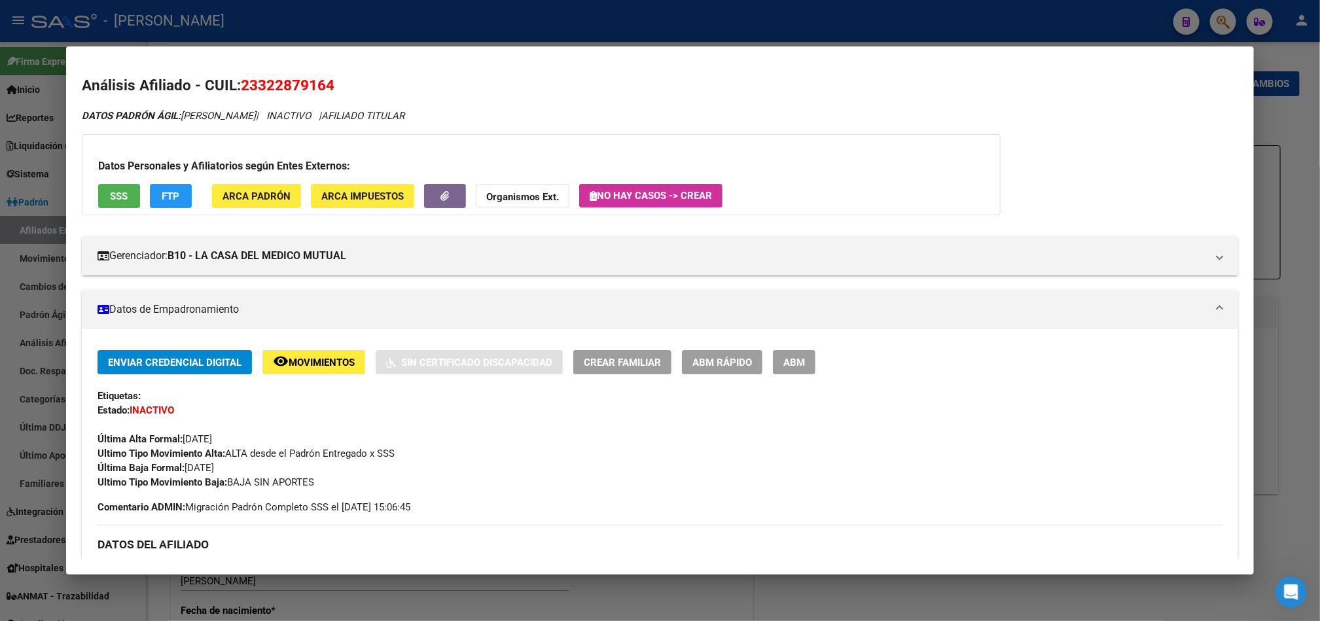
click at [281, 86] on span "23322879164" at bounding box center [288, 85] width 94 height 17
click at [267, 93] on span "23322879164" at bounding box center [288, 85] width 94 height 17
drag, startPoint x: 252, startPoint y: 87, endPoint x: 321, endPoint y: 90, distance: 68.8
click at [321, 90] on span "23322879164" at bounding box center [288, 85] width 94 height 17
copy span "32287916"
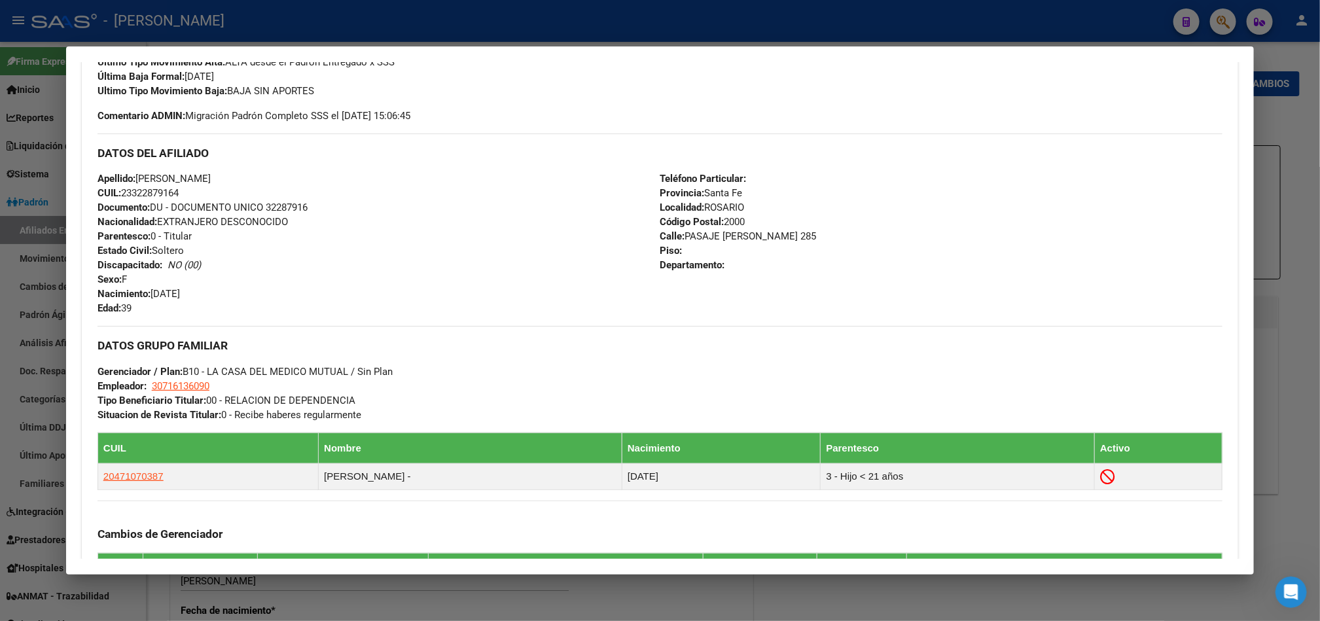
scroll to position [393, 0]
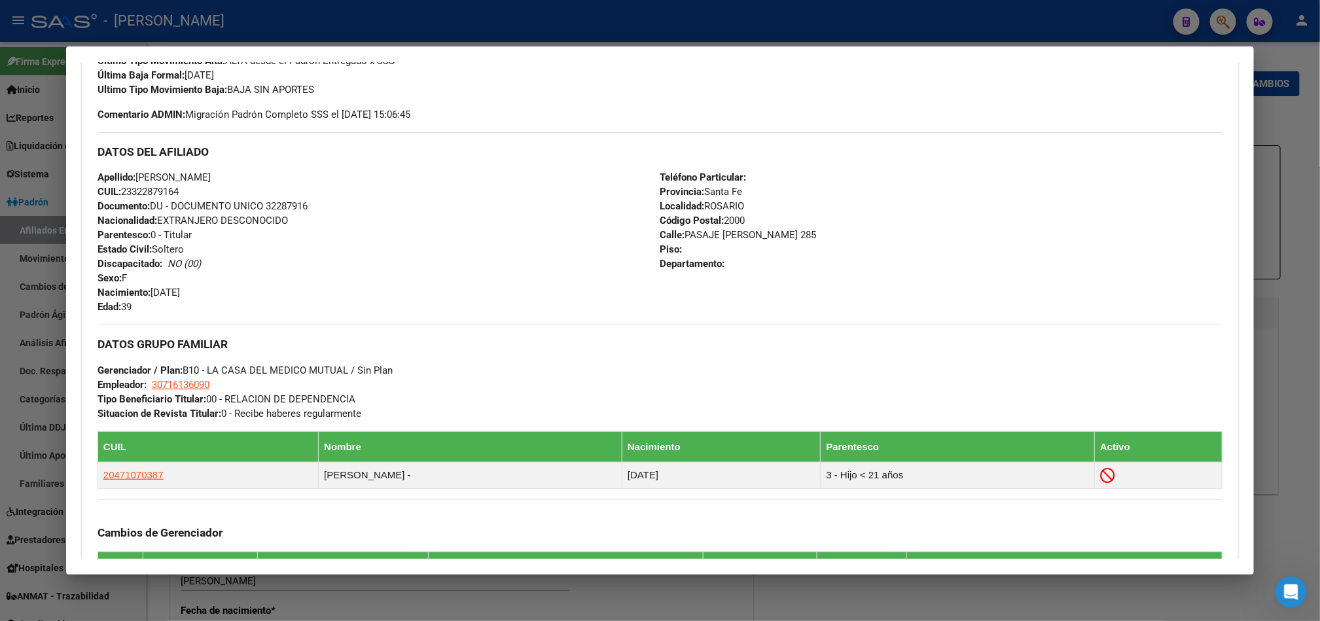
drag, startPoint x: 209, startPoint y: 285, endPoint x: 169, endPoint y: 287, distance: 40.0
click at [169, 287] on div "Apellido: GAMARRA EVELYN ELIZABETH CUIL: 23322879164 Documento: DU - DOCUMENTO …" at bounding box center [378, 242] width 563 height 144
click at [167, 291] on span "Nacimiento: 25/06/1986" at bounding box center [138, 293] width 82 height 12
drag, startPoint x: 147, startPoint y: 289, endPoint x: 205, endPoint y: 289, distance: 57.6
click at [205, 289] on div "Apellido: GAMARRA EVELYN ELIZABETH CUIL: 23322879164 Documento: DU - DOCUMENTO …" at bounding box center [378, 242] width 563 height 144
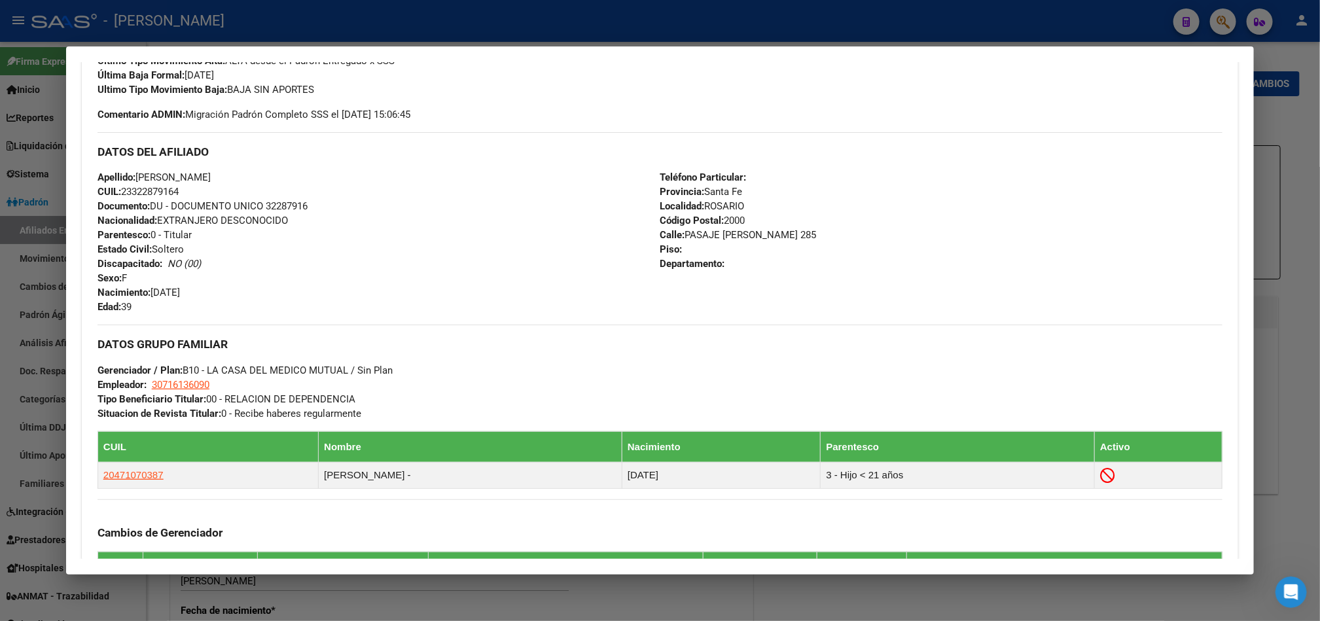
copy span "25/06/1986"
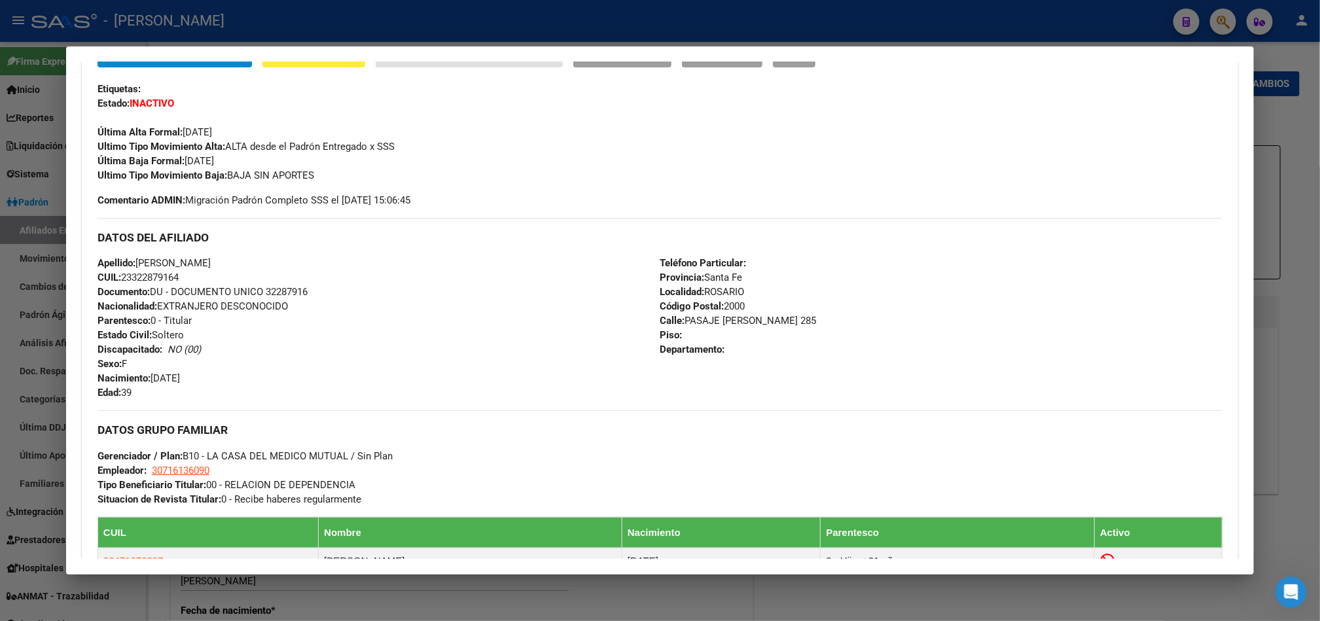
scroll to position [196, 0]
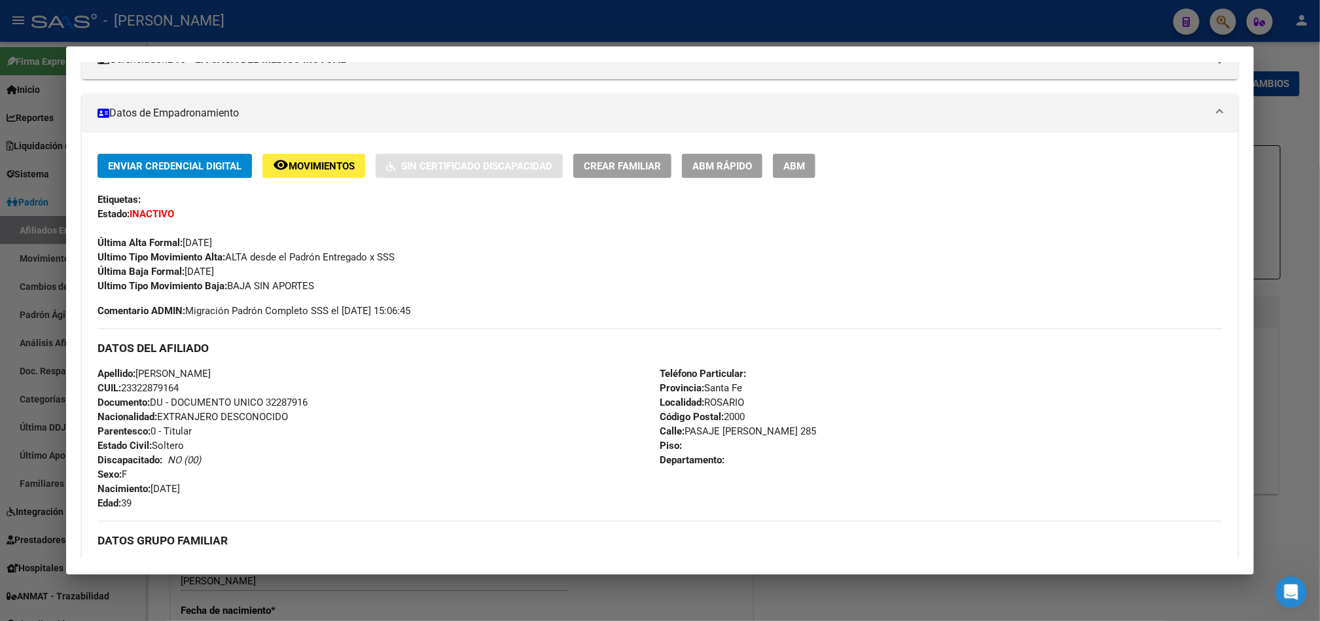
drag, startPoint x: 152, startPoint y: 373, endPoint x: 159, endPoint y: 373, distance: 7.2
click at [159, 373] on span "Apellido: GAMARRA EVELYN ELIZABETH" at bounding box center [153, 374] width 113 height 12
drag, startPoint x: 159, startPoint y: 373, endPoint x: 255, endPoint y: 374, distance: 96.2
click at [211, 374] on span "Apellido: GAMARRA EVELYN ELIZABETH" at bounding box center [153, 374] width 113 height 12
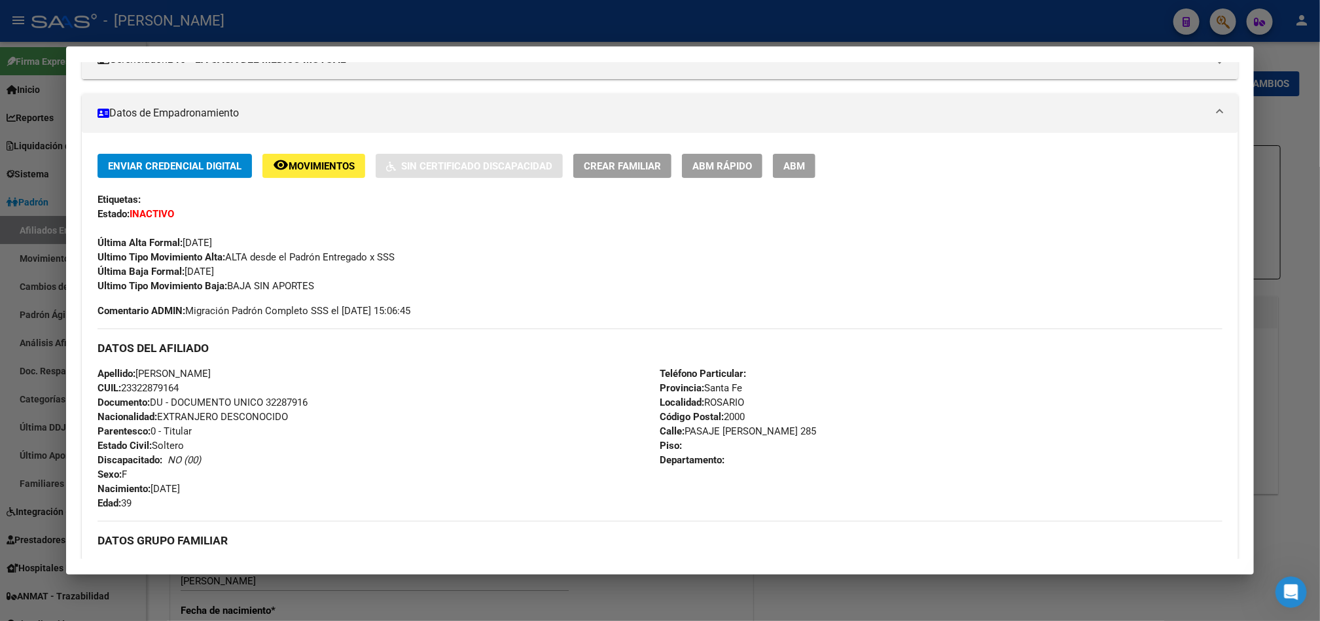
click at [693, 434] on span "Calle: PASAJE IVANOWSKI 285" at bounding box center [737, 431] width 156 height 12
drag, startPoint x: 693, startPoint y: 434, endPoint x: 777, endPoint y: 430, distance: 83.8
click at [777, 430] on span "Calle: PASAJE IVANOWSKI 285" at bounding box center [737, 431] width 156 height 12
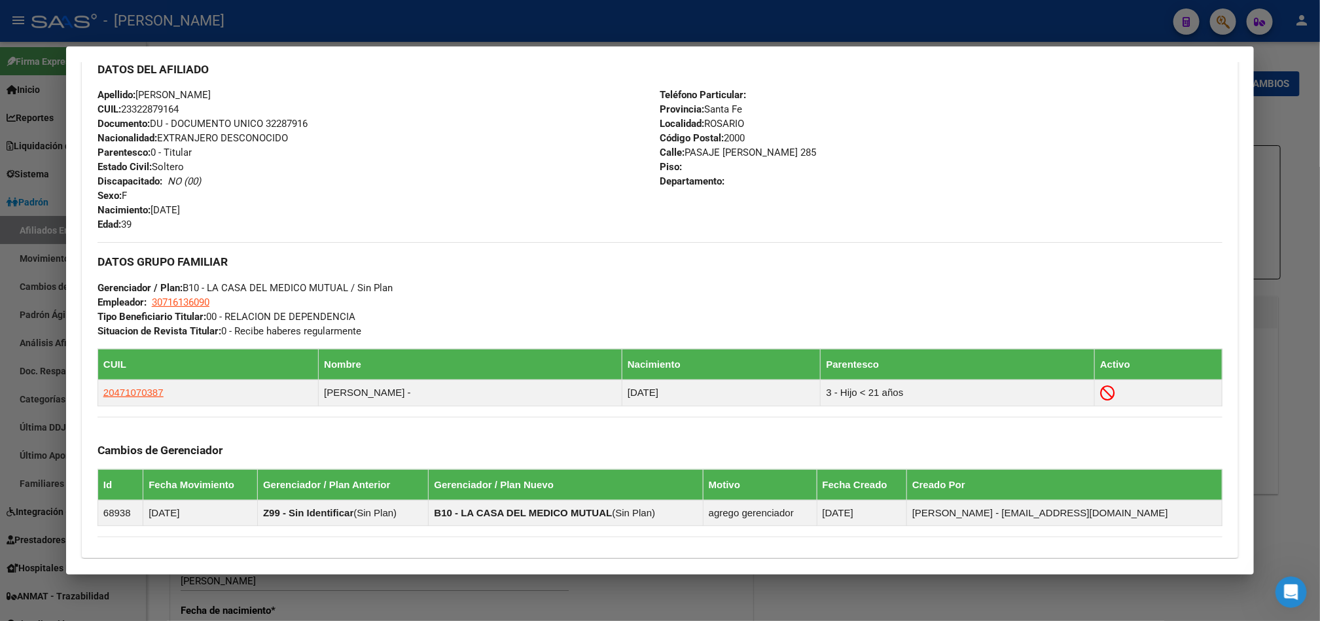
scroll to position [491, 0]
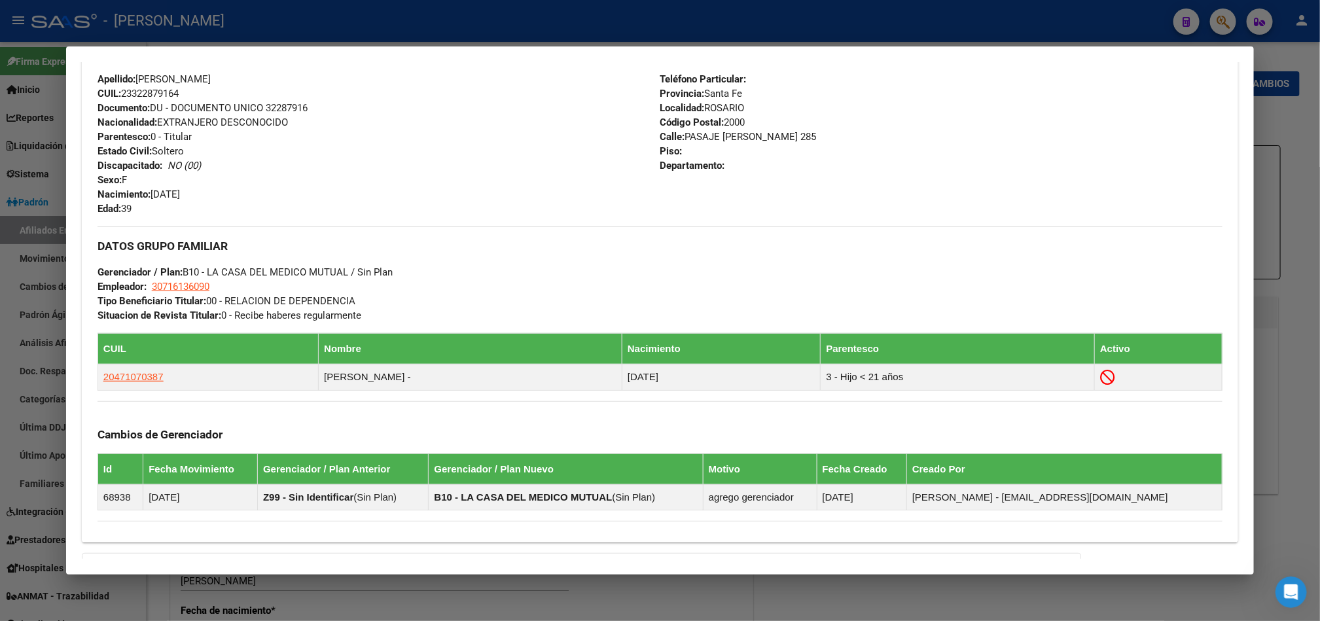
drag, startPoint x: 240, startPoint y: 297, endPoint x: 212, endPoint y: 290, distance: 28.9
click at [212, 290] on div "DATOS GRUPO FAMILIAR Gerenciador / Plan: B10 - LA CASA DEL MEDICO MUTUAL / Sin …" at bounding box center [659, 274] width 1125 height 96
click at [242, 275] on span "Gerenciador / Plan: B10 - LA CASA DEL MEDICO MUTUAL / Sin Plan" at bounding box center [244, 272] width 295 height 12
drag, startPoint x: 243, startPoint y: 287, endPoint x: 146, endPoint y: 287, distance: 97.5
click at [146, 287] on div "DATOS GRUPO FAMILIAR Gerenciador / Plan: B10 - LA CASA DEL MEDICO MUTUAL / Sin …" at bounding box center [659, 274] width 1125 height 96
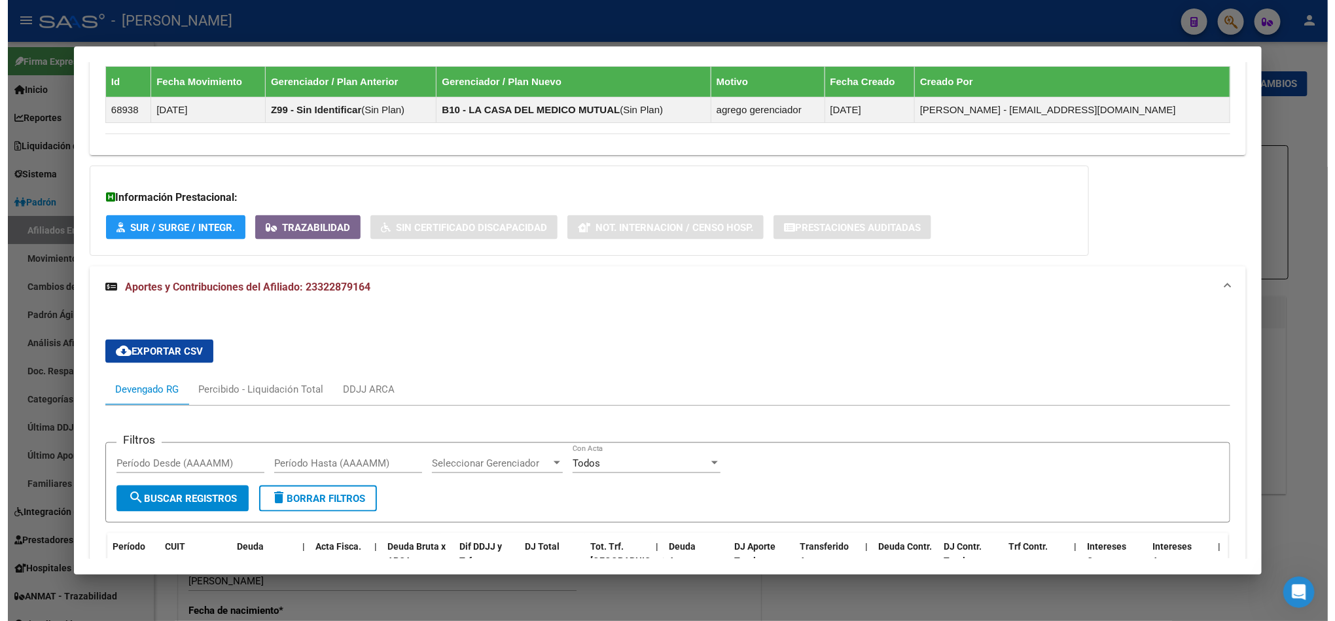
scroll to position [1114, 0]
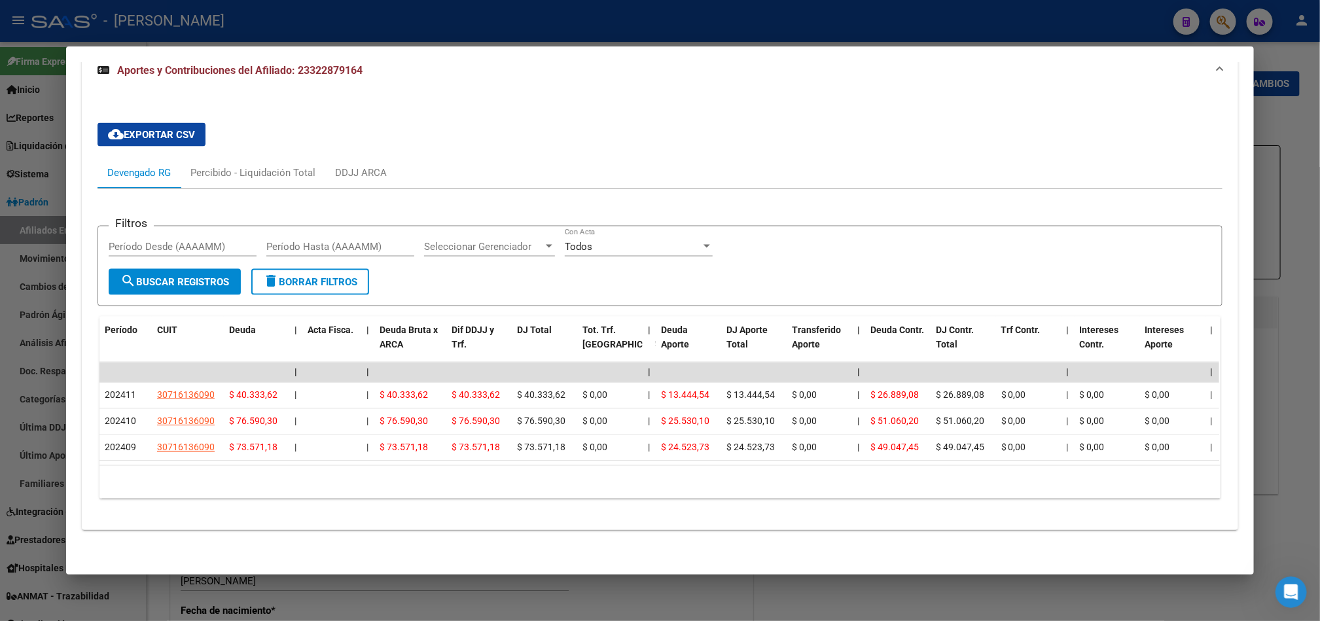
click at [0, 151] on div at bounding box center [660, 310] width 1320 height 621
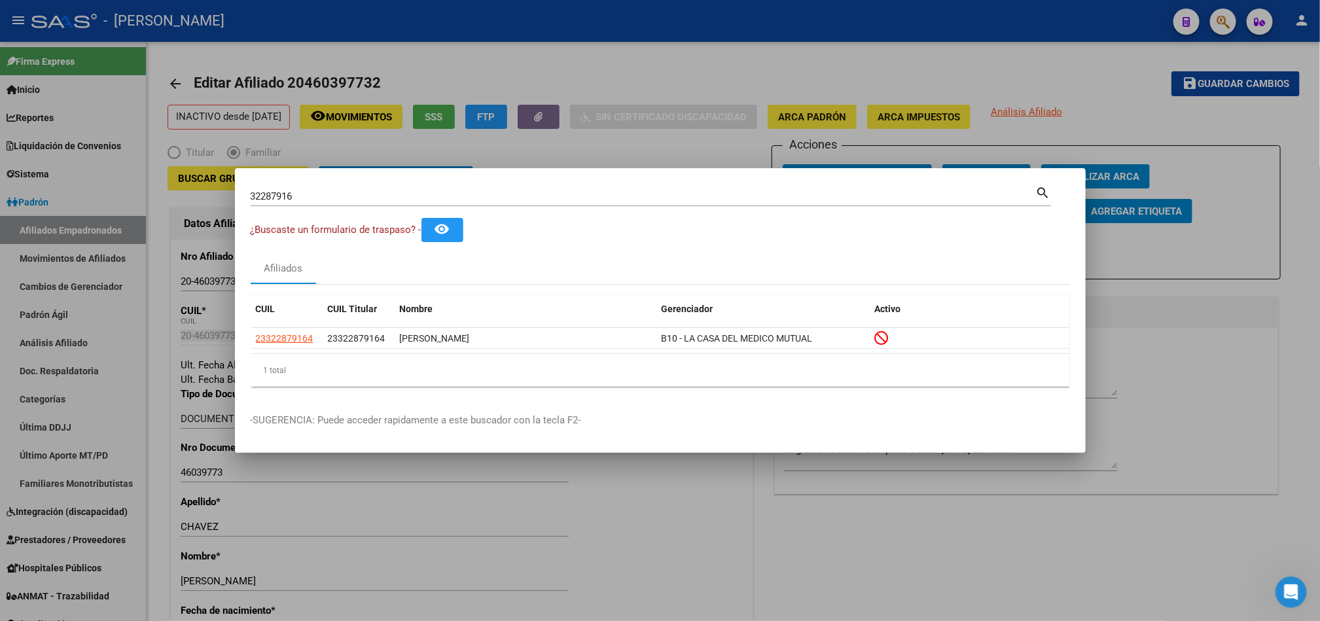
click at [77, 300] on div at bounding box center [660, 310] width 1320 height 621
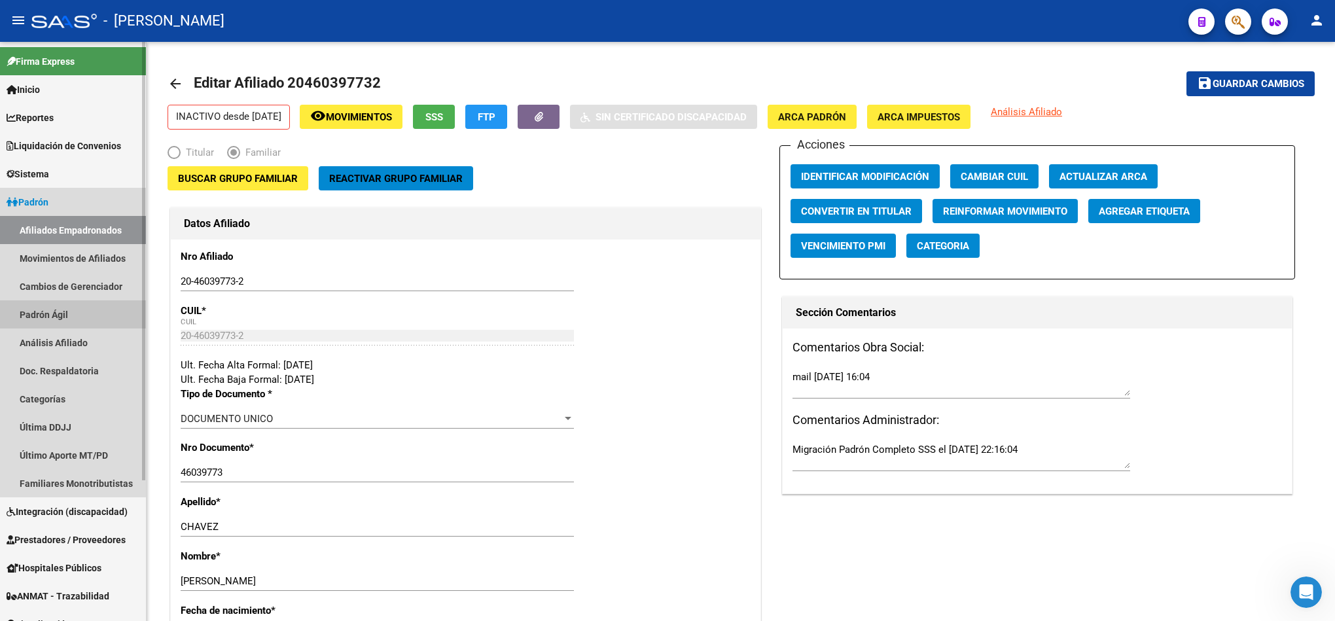
click at [85, 308] on link "Padrón Ágil" at bounding box center [73, 314] width 146 height 28
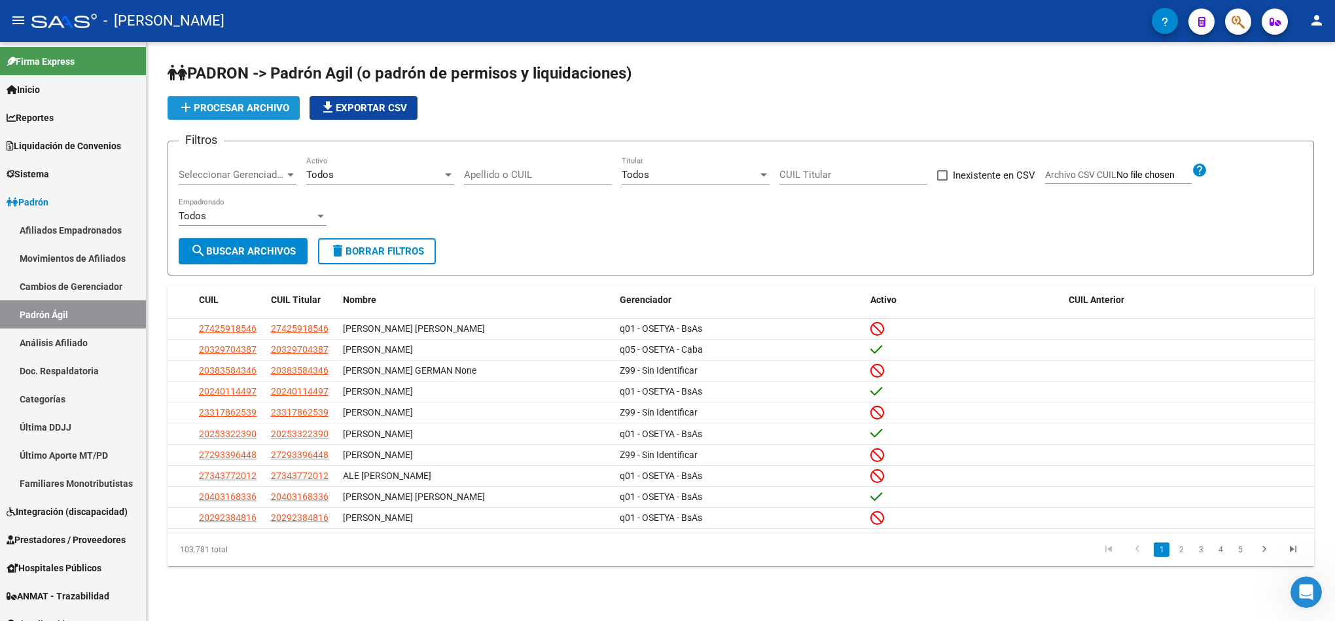
click at [265, 105] on span "add Procesar archivo" at bounding box center [233, 108] width 111 height 12
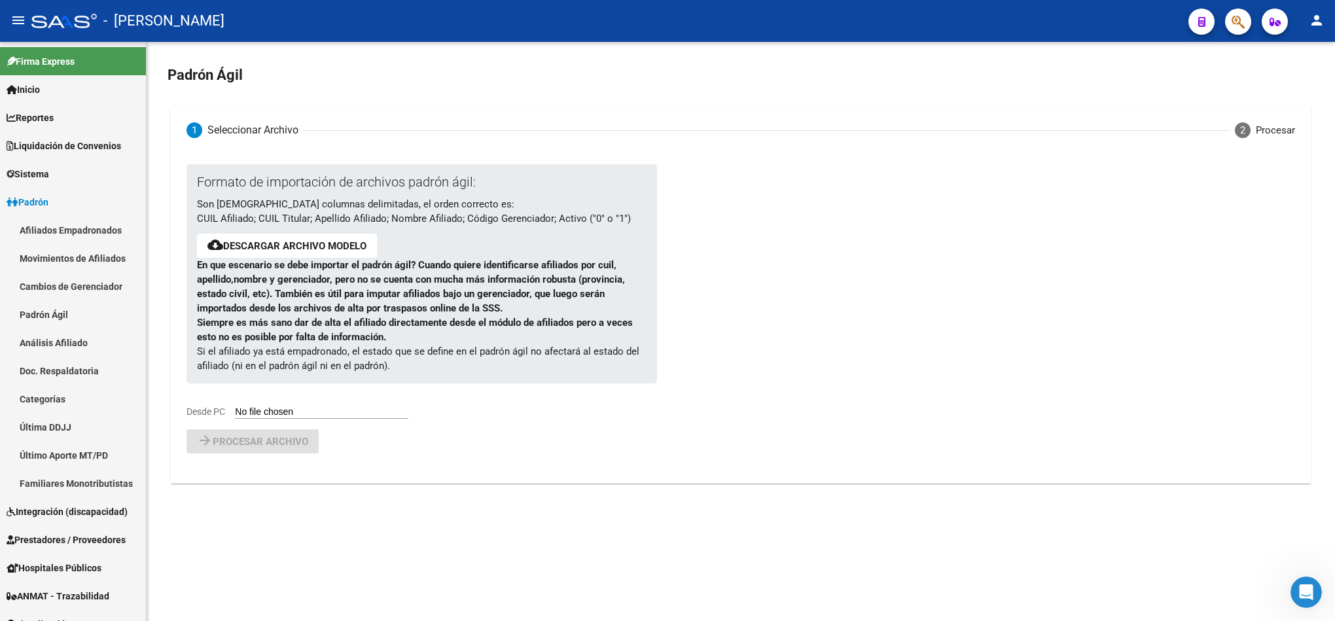
click at [332, 409] on input "Desde PC" at bounding box center [321, 412] width 173 height 12
click at [332, 414] on input "Desde PC" at bounding box center [321, 412] width 173 height 12
type input "C:\fakepath\Copia de Novedades SSS OSETYA - Medicina Privada.csv"
click at [269, 479] on span "Procesar archivo" at bounding box center [261, 476] width 96 height 12
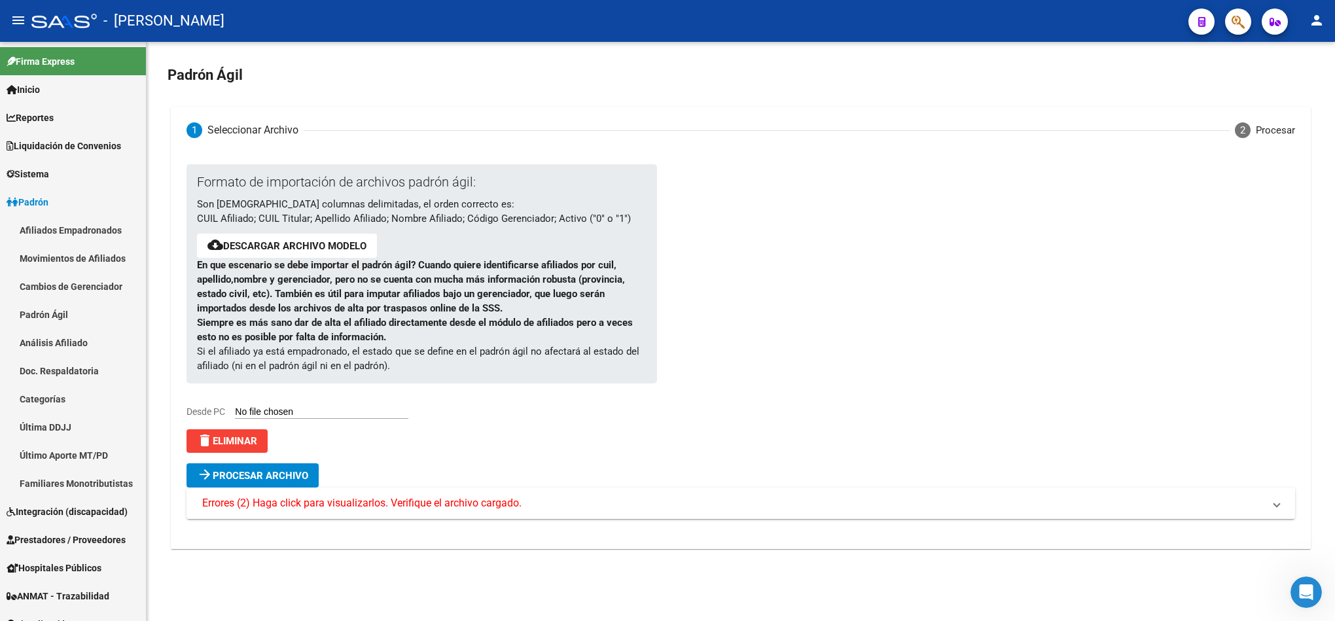
click at [328, 507] on span "Errores (2) Haga click para visualizarlos. Verifique el archivo cargado." at bounding box center [361, 503] width 319 height 14
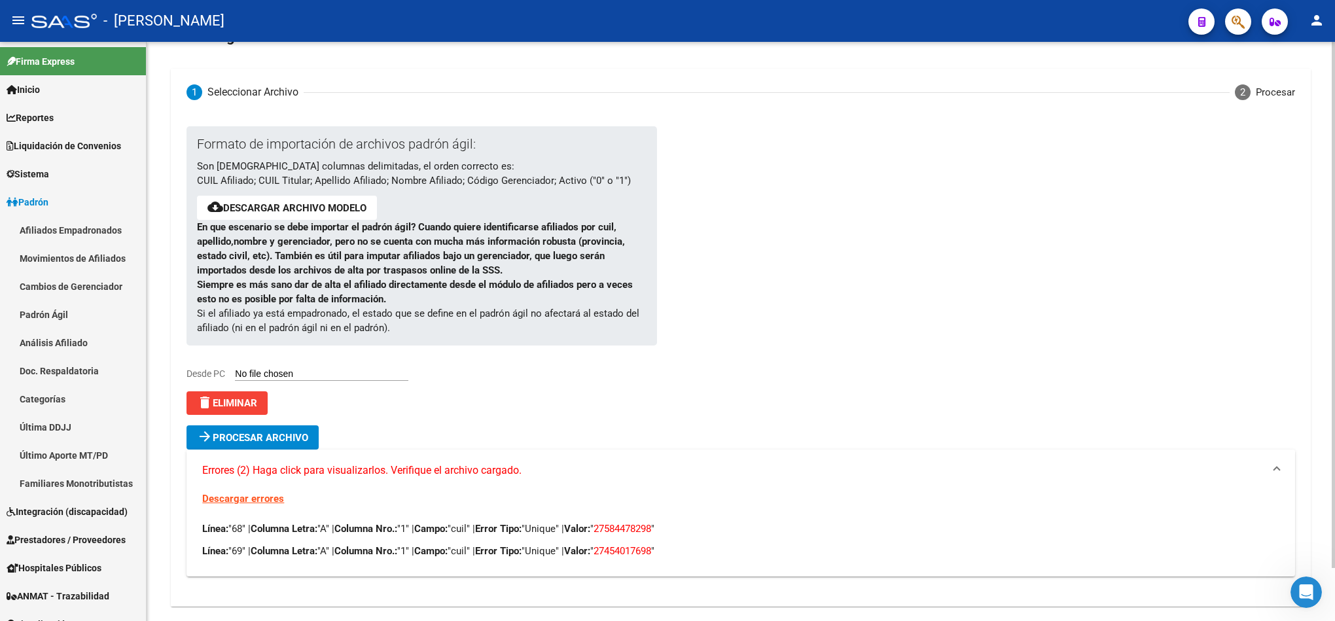
scroll to position [58, 0]
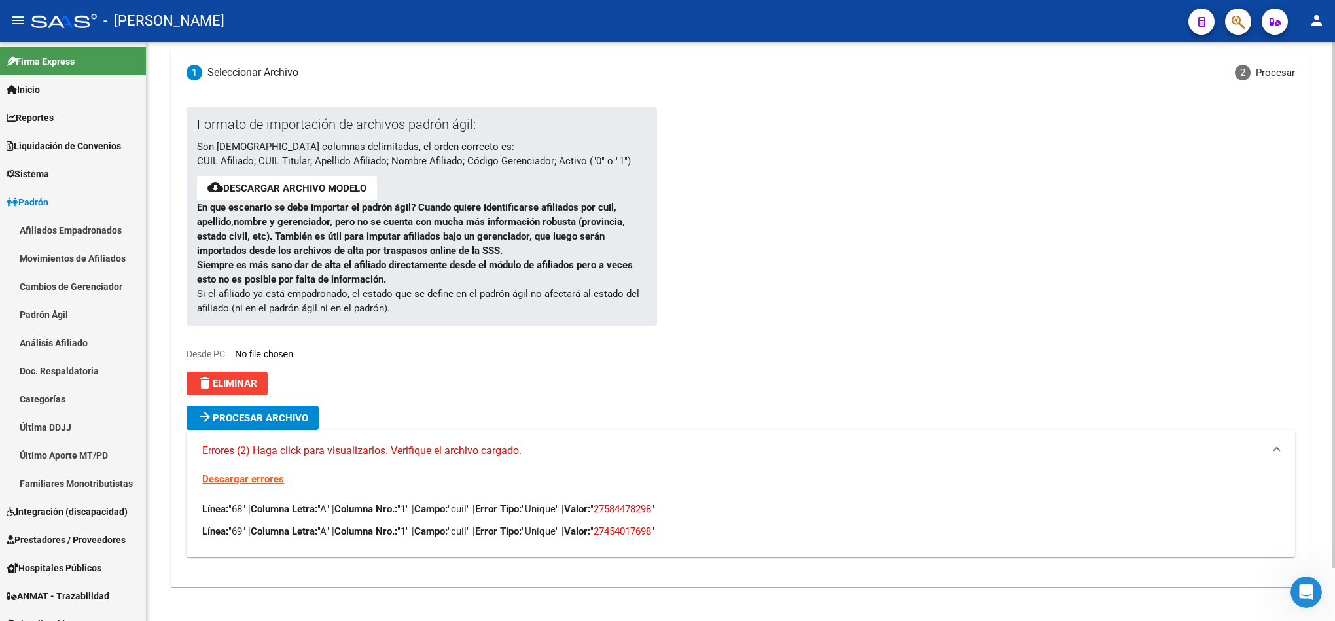
drag, startPoint x: 630, startPoint y: 510, endPoint x: 676, endPoint y: 506, distance: 46.0
click at [651, 506] on span "27584478298" at bounding box center [622, 509] width 58 height 12
click at [644, 531] on span "27454017698" at bounding box center [622, 531] width 58 height 12
click at [642, 529] on span "27454017698" at bounding box center [622, 531] width 58 height 12
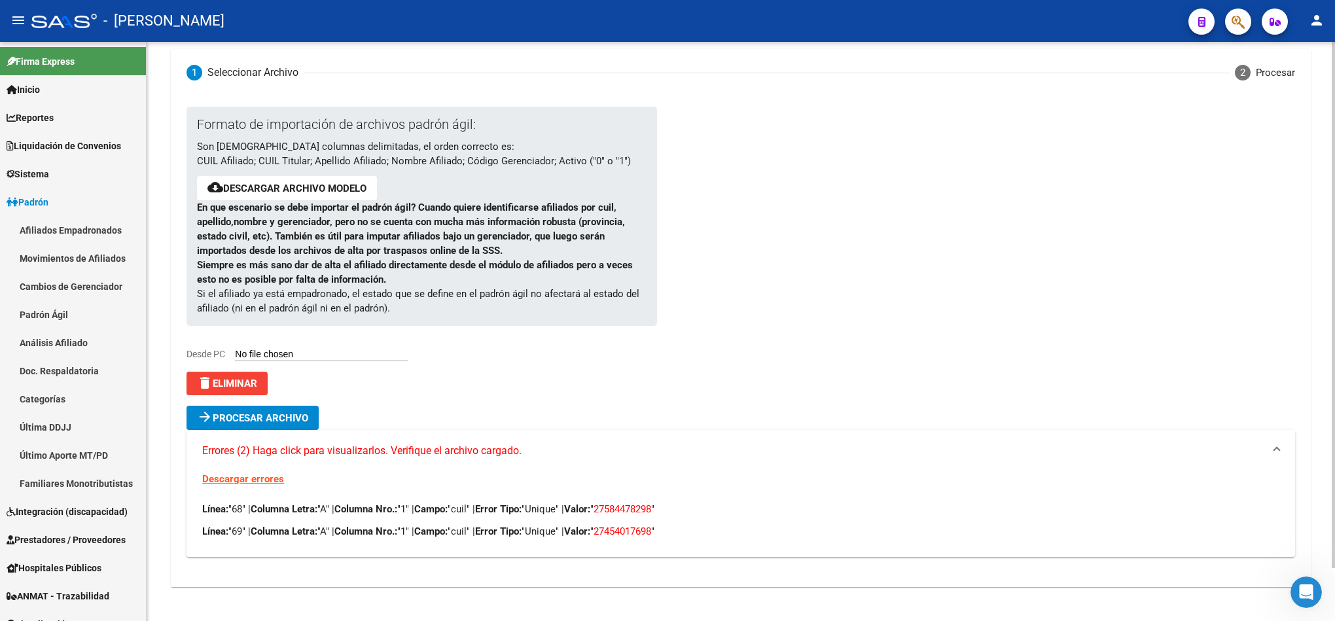
click at [642, 529] on span "27454017698" at bounding box center [622, 531] width 58 height 12
click at [257, 379] on span "delete Eliminar" at bounding box center [227, 383] width 60 height 12
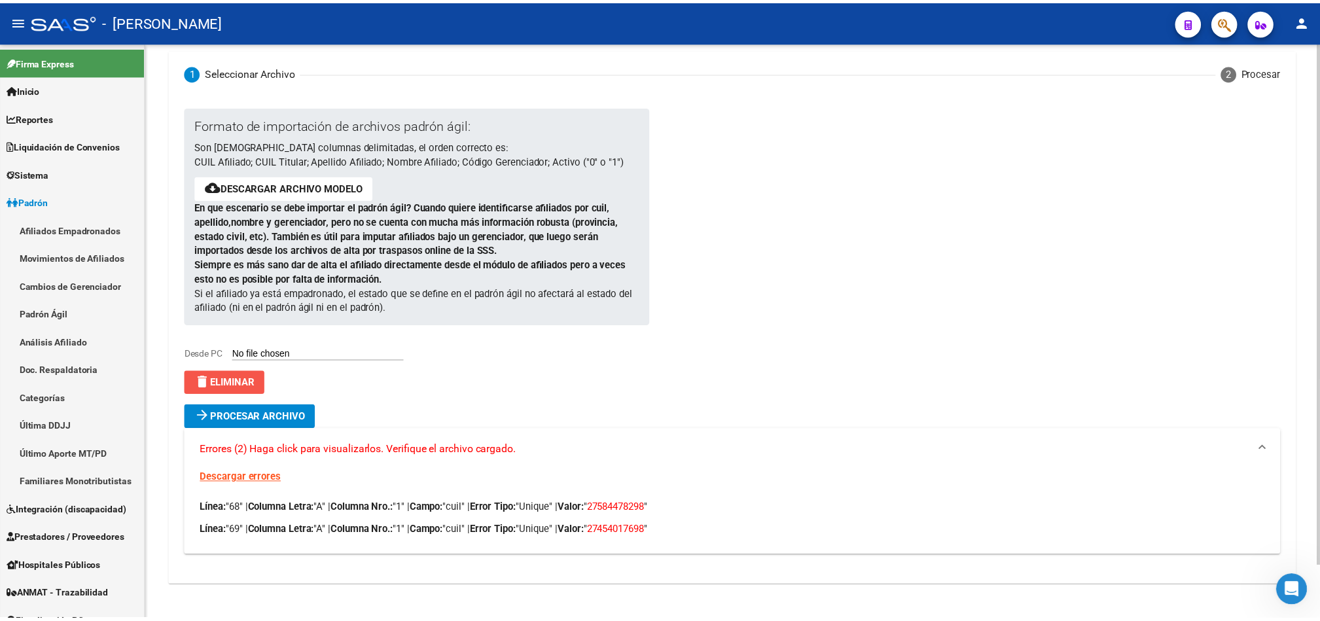
scroll to position [0, 0]
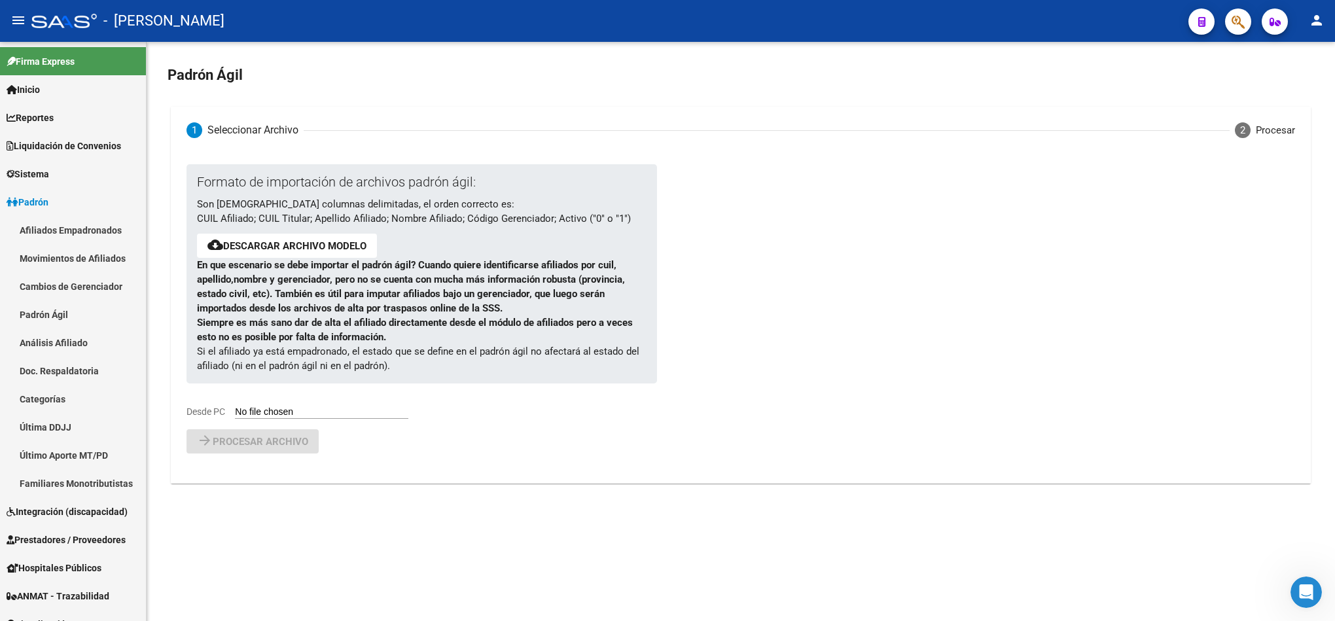
click at [340, 410] on input "Desde PC" at bounding box center [321, 412] width 173 height 12
type input "C:\fakepath\Copia de Novedades SSS OSETYA - Medicina Privada.csv"
click at [255, 474] on span "Procesar archivo" at bounding box center [261, 476] width 96 height 12
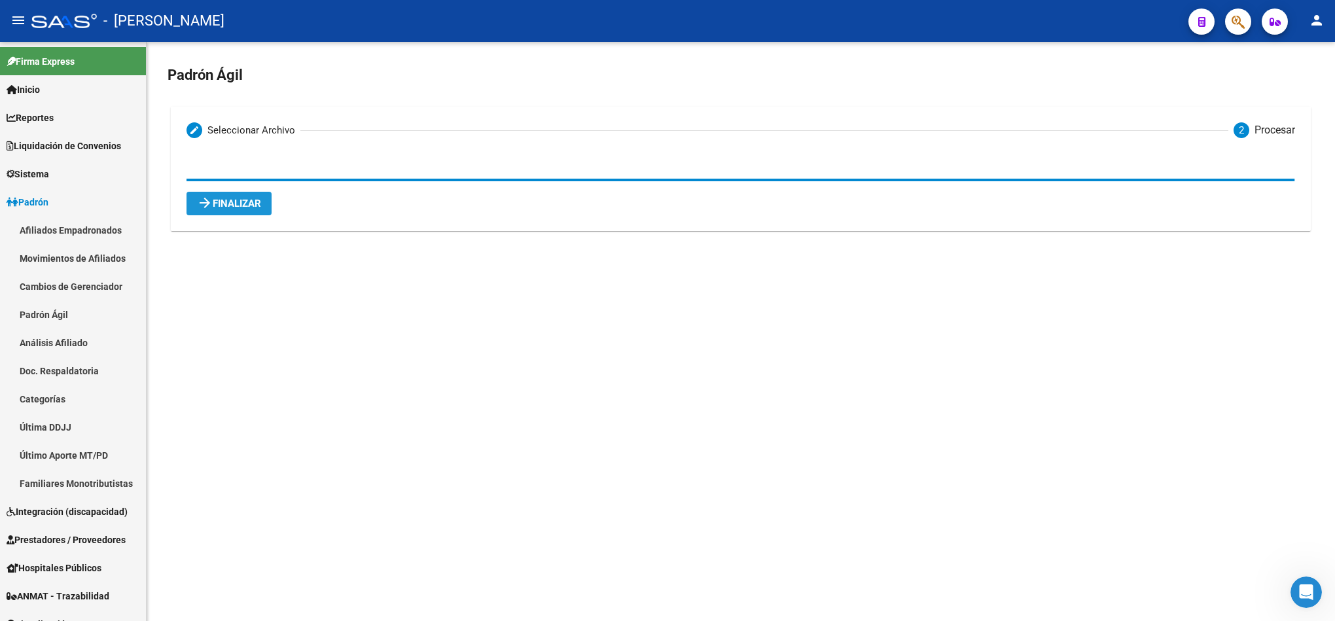
click at [248, 209] on span "arrow_forward Finalizar" at bounding box center [229, 204] width 64 height 12
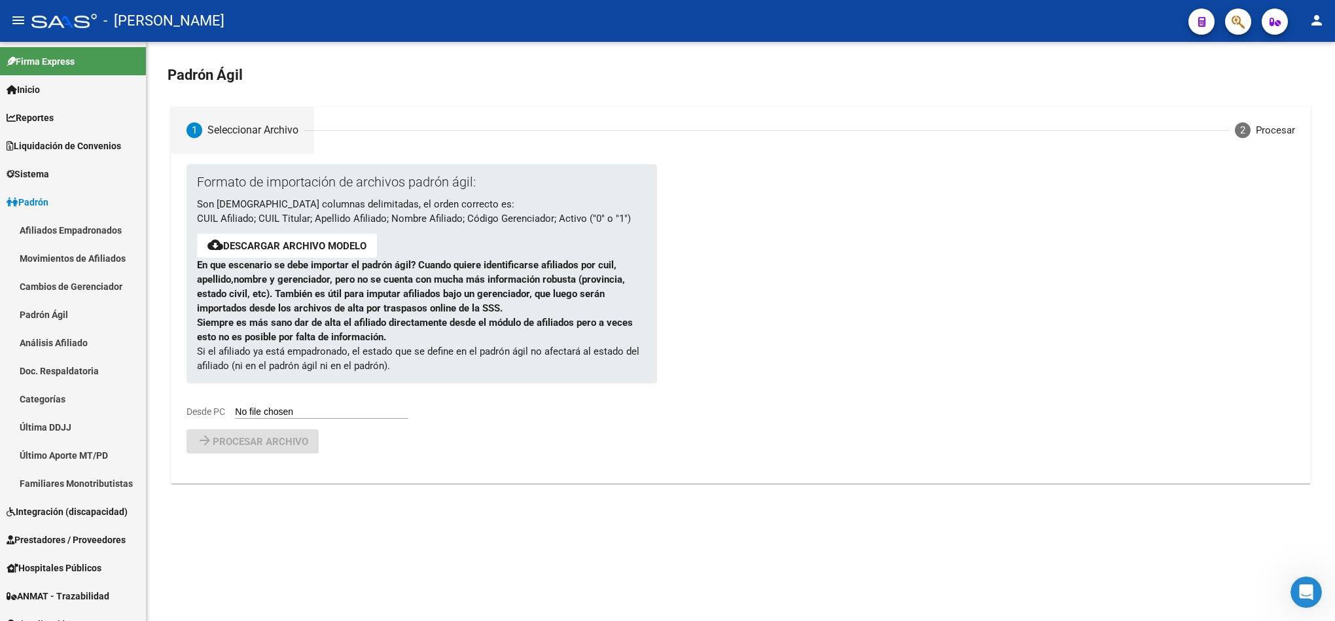
click at [1239, 5] on mat-toolbar "menu - osetya person" at bounding box center [667, 21] width 1335 height 42
click at [1239, 16] on icon "button" at bounding box center [1237, 21] width 13 height 15
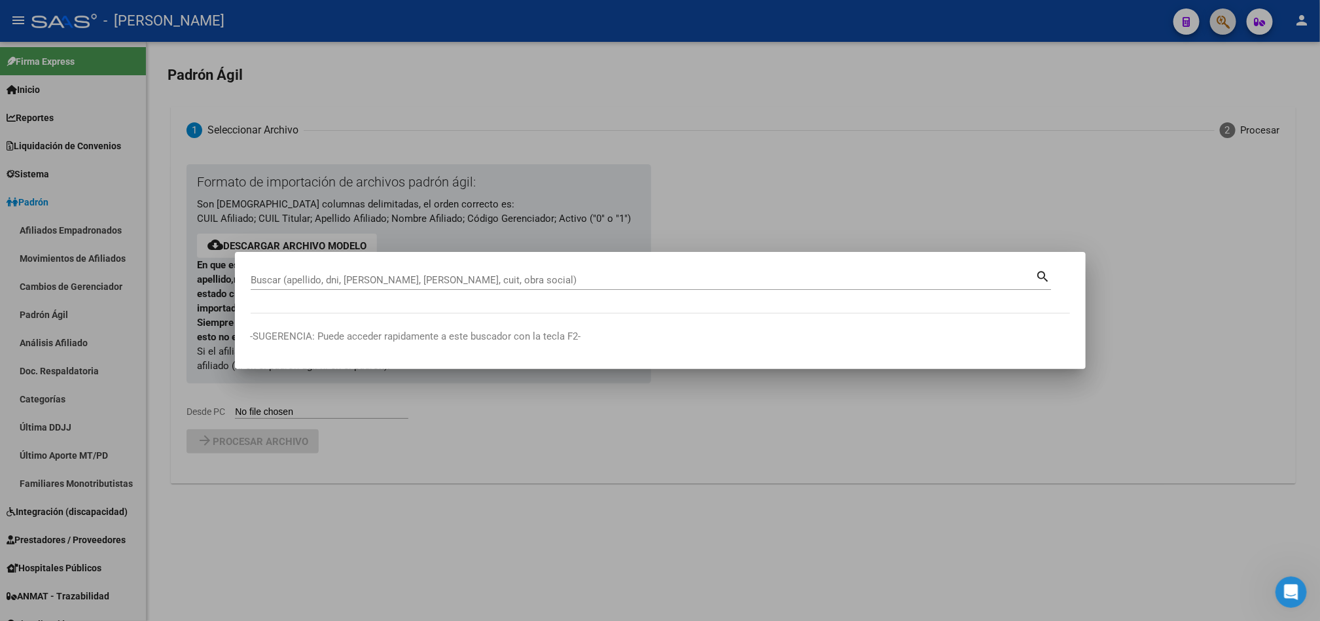
paste input "20167569847"
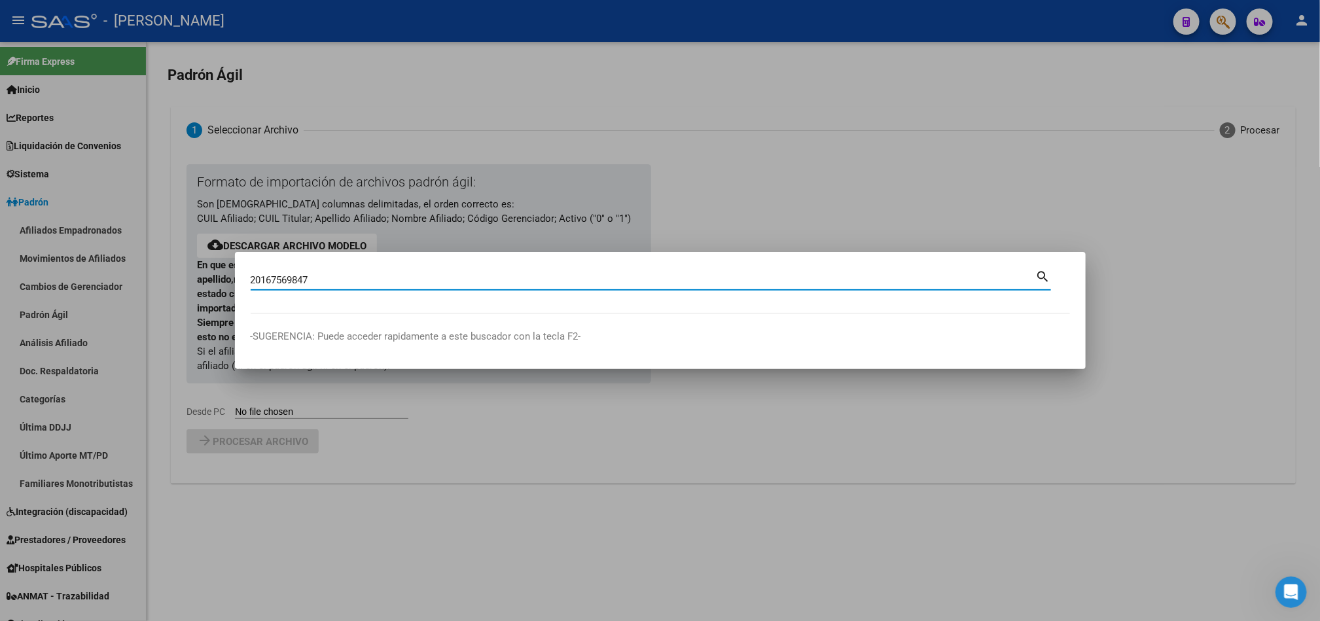
type input "20167569847"
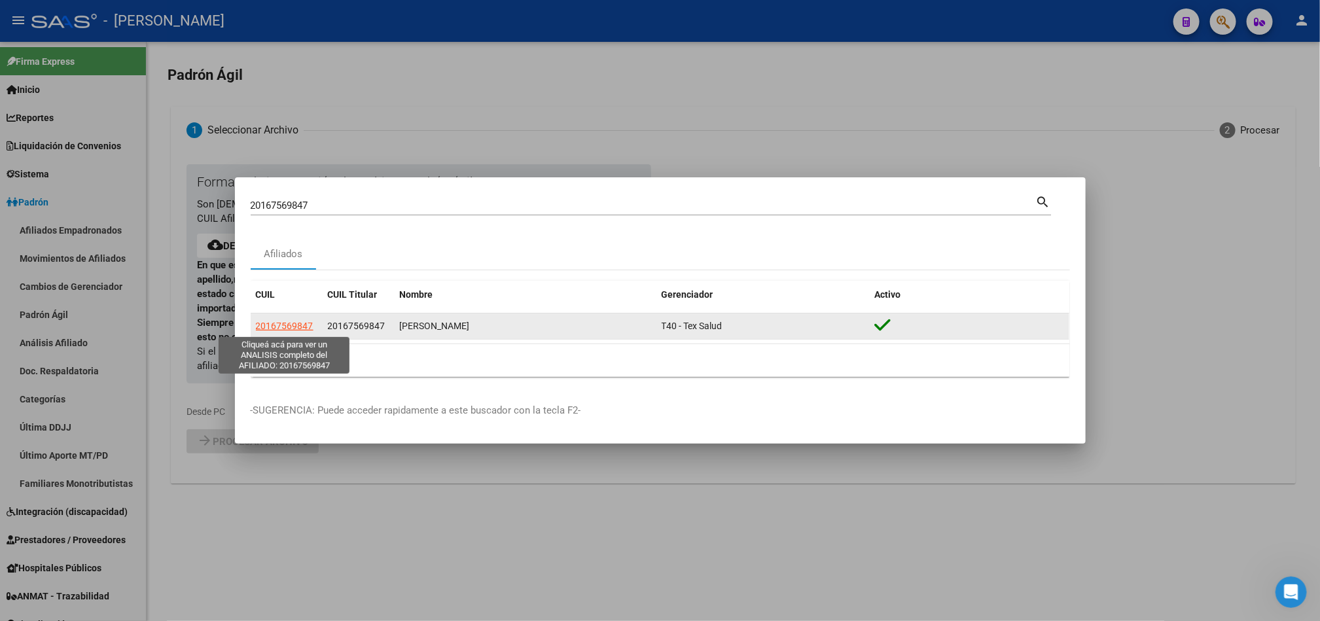
click at [270, 324] on span "20167569847" at bounding box center [285, 326] width 58 height 10
type textarea "20167569847"
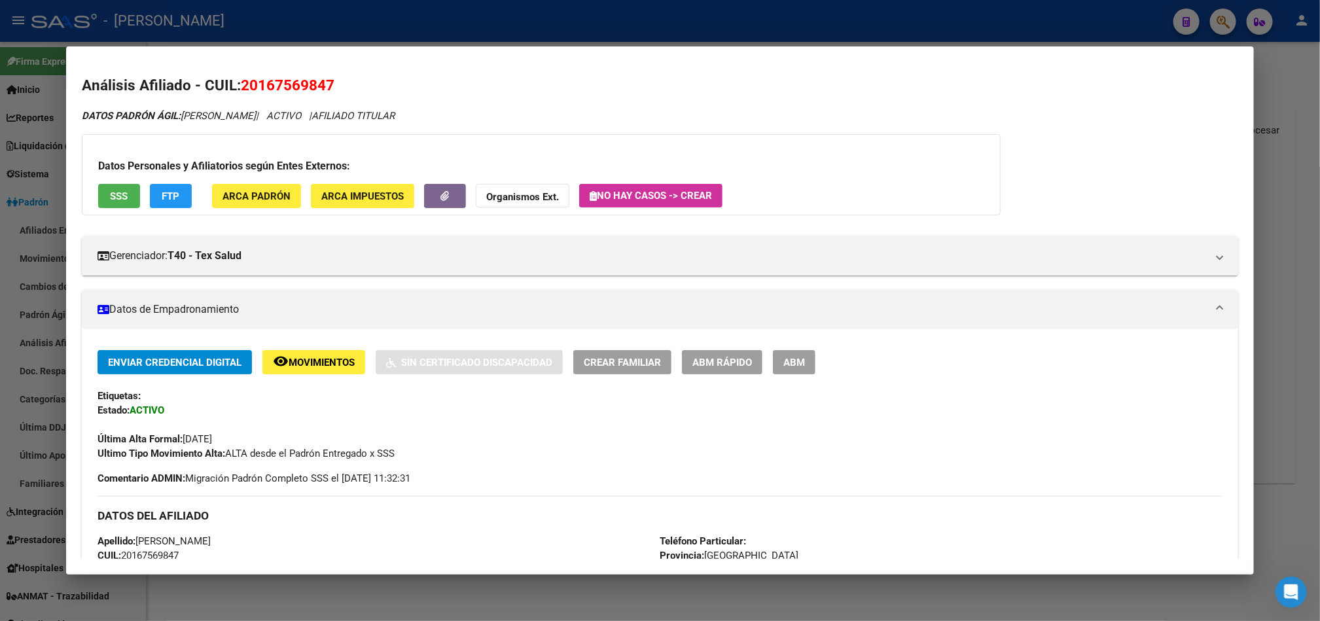
click at [6, 230] on div at bounding box center [660, 310] width 1320 height 621
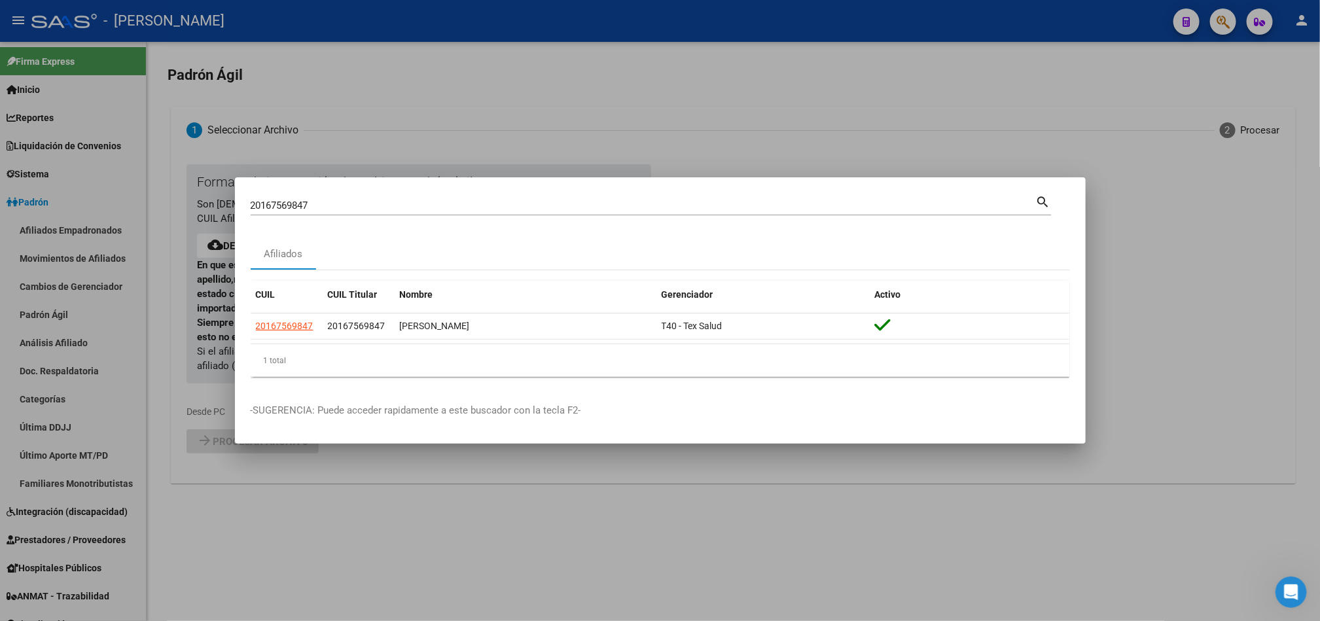
click at [296, 211] on input "20167569847" at bounding box center [643, 206] width 785 height 12
click at [299, 210] on input "20167569847" at bounding box center [643, 206] width 785 height 12
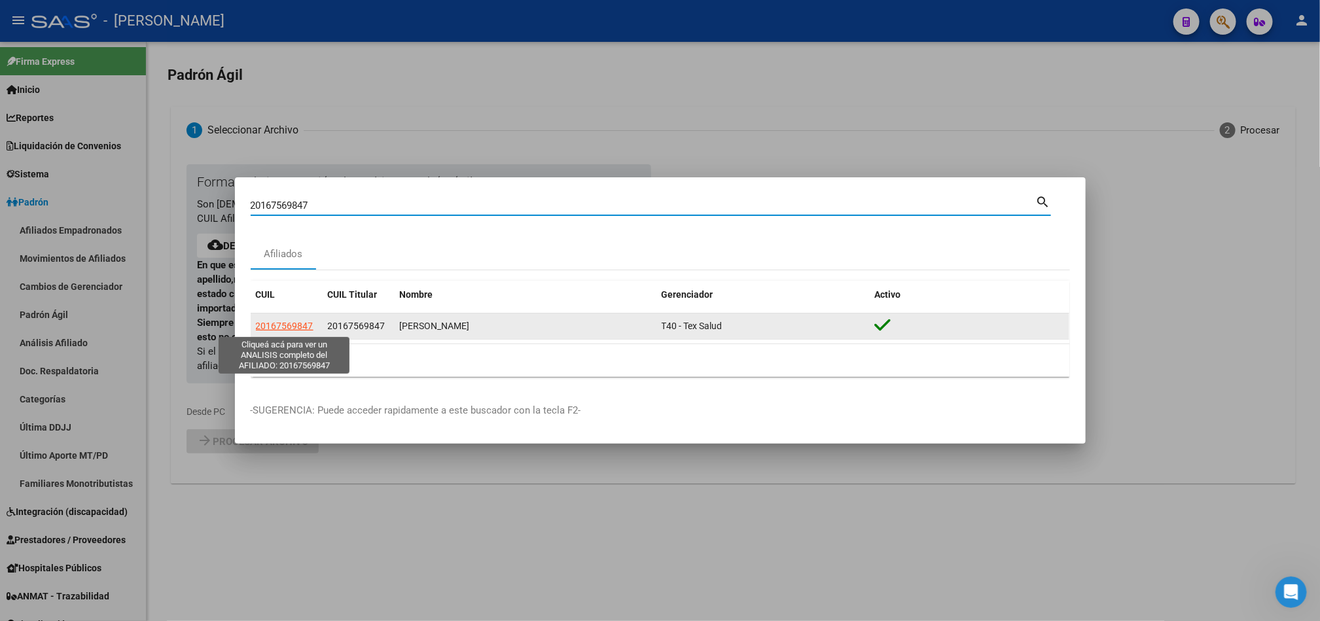
click at [281, 330] on span "20167569847" at bounding box center [285, 326] width 58 height 10
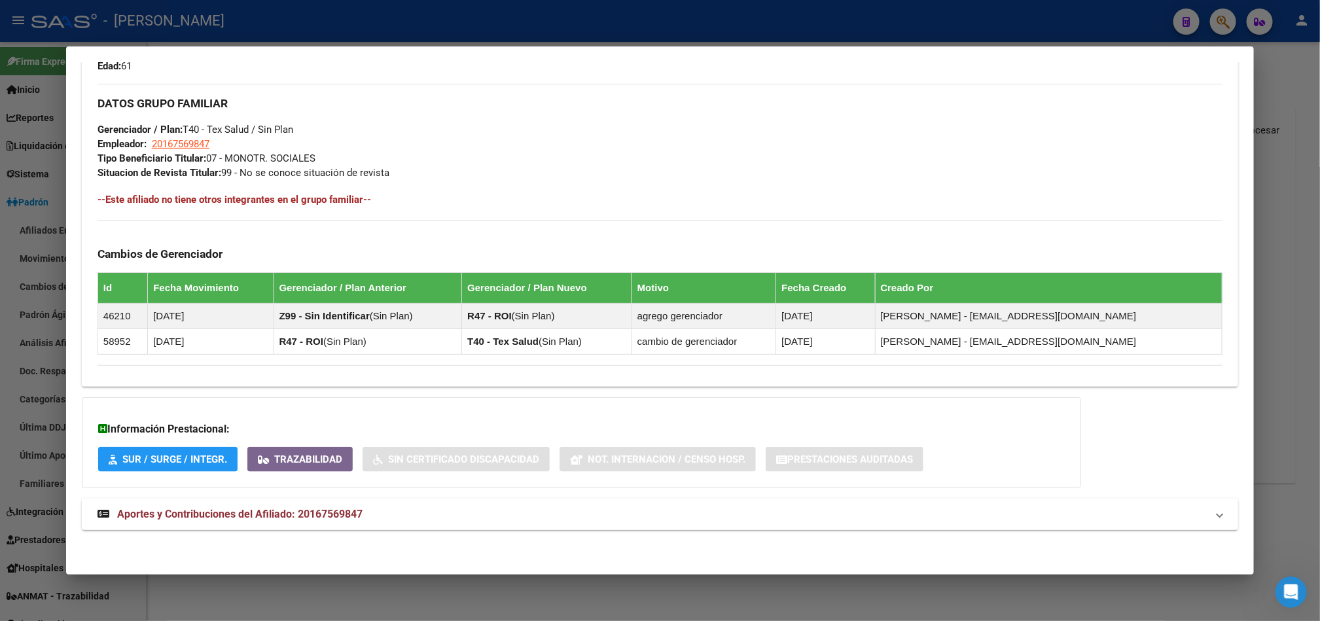
click at [315, 524] on mat-expansion-panel-header "Aportes y Contribuciones del Afiliado: 20167569847" at bounding box center [660, 514] width 1156 height 31
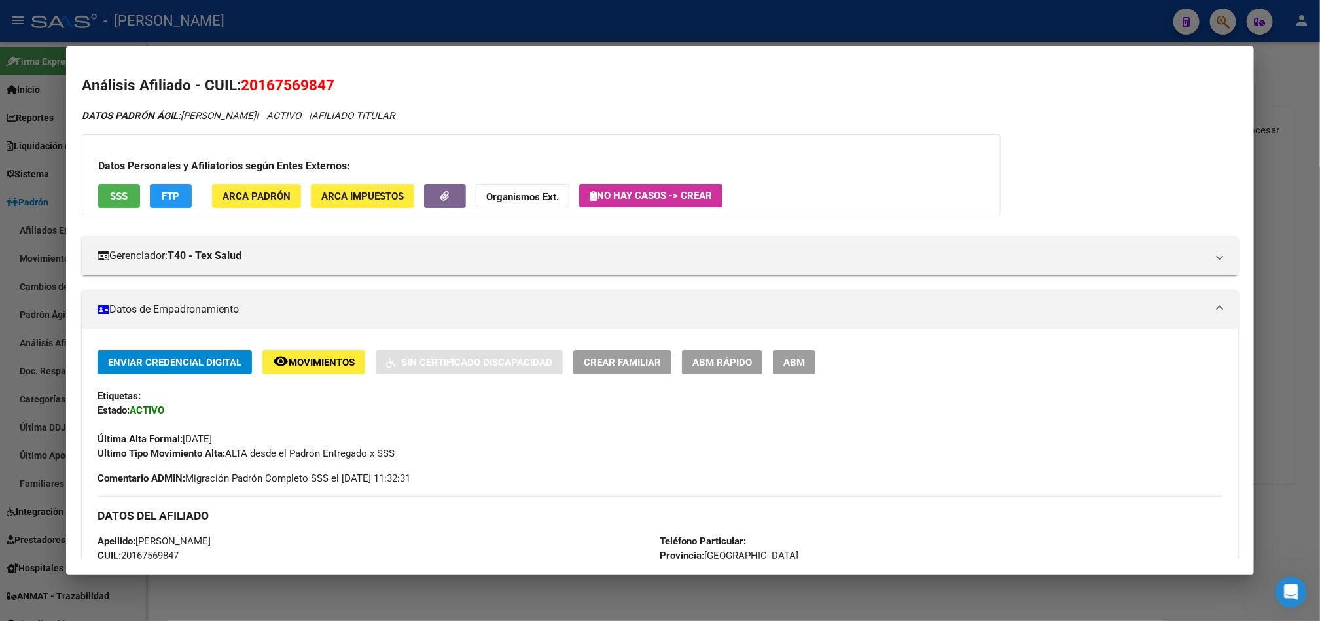
click at [259, 86] on span "20167569847" at bounding box center [288, 85] width 94 height 17
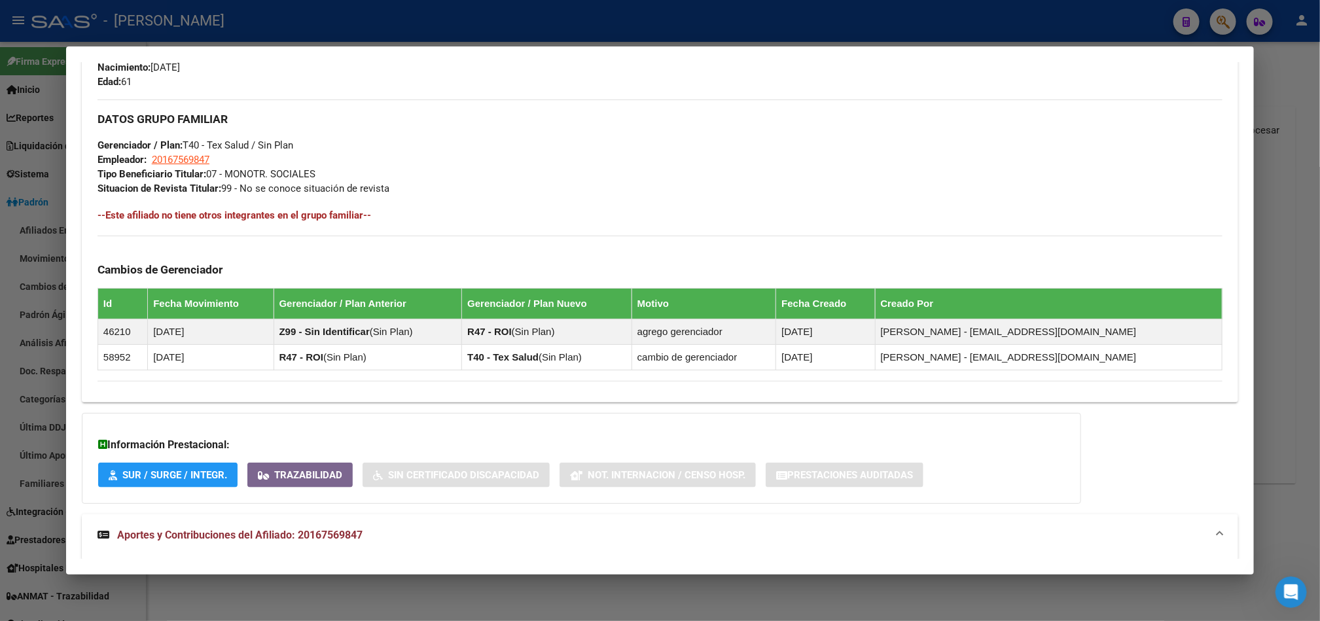
scroll to position [1199, 0]
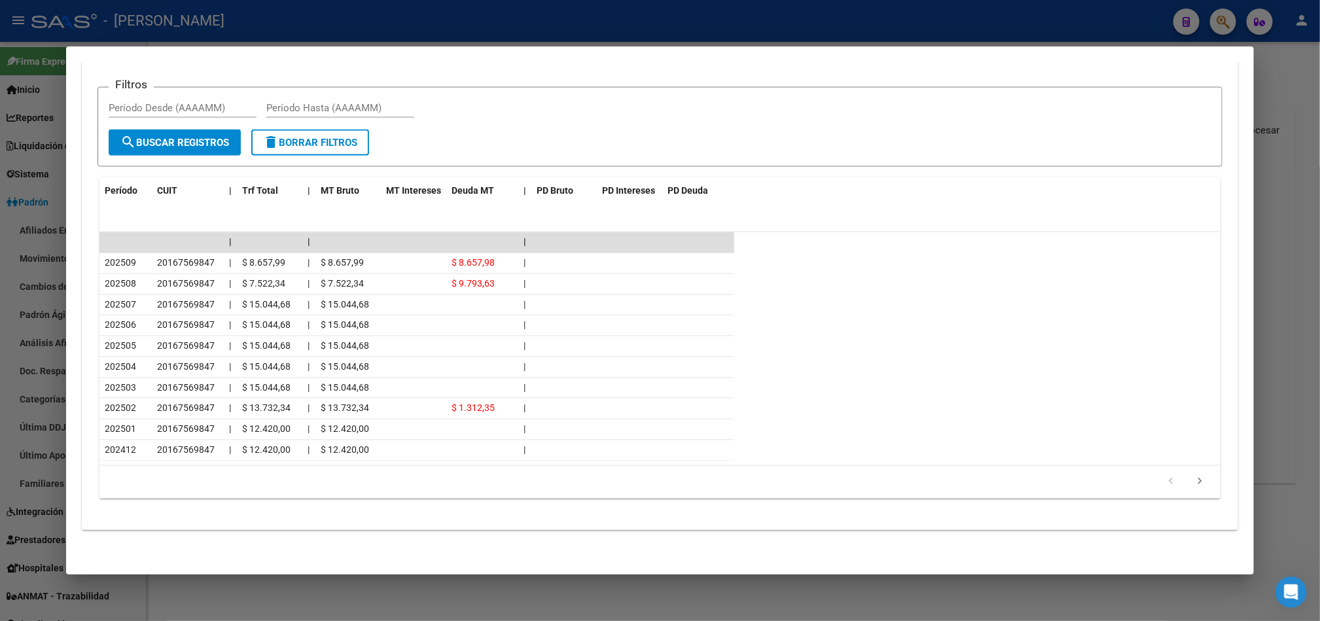
click at [35, 124] on div at bounding box center [660, 310] width 1320 height 621
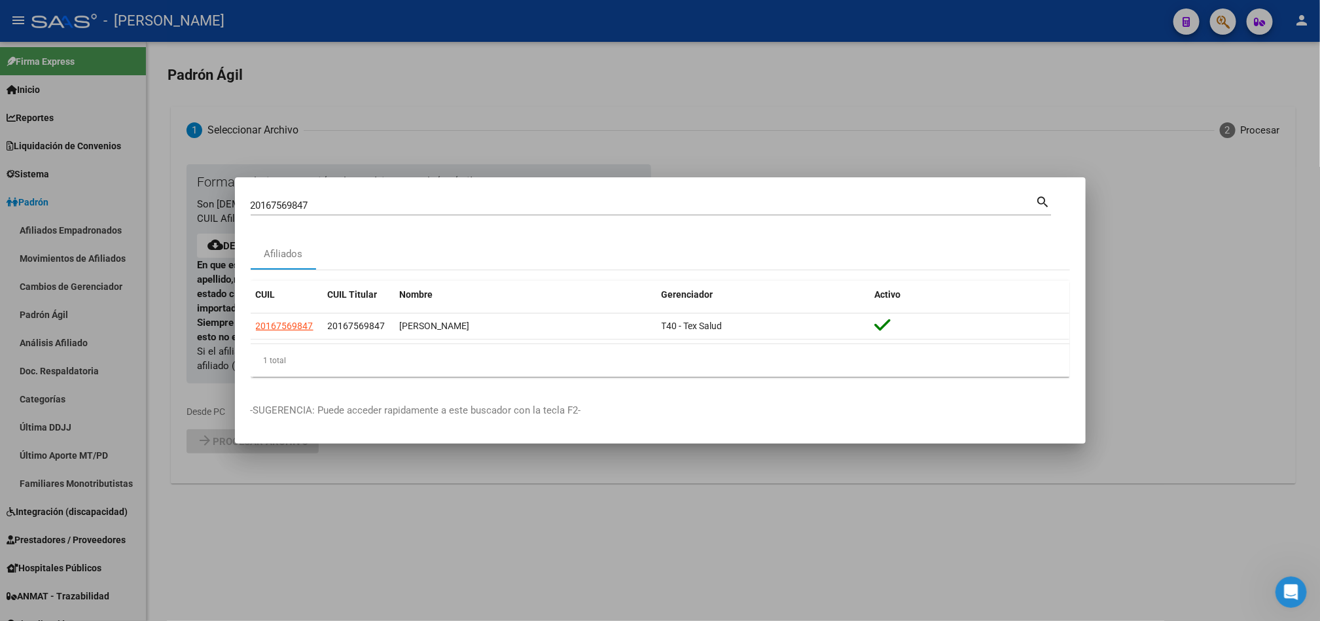
click at [298, 207] on input "20167569847" at bounding box center [643, 206] width 785 height 12
paste input "8337559"
type input "20168337559"
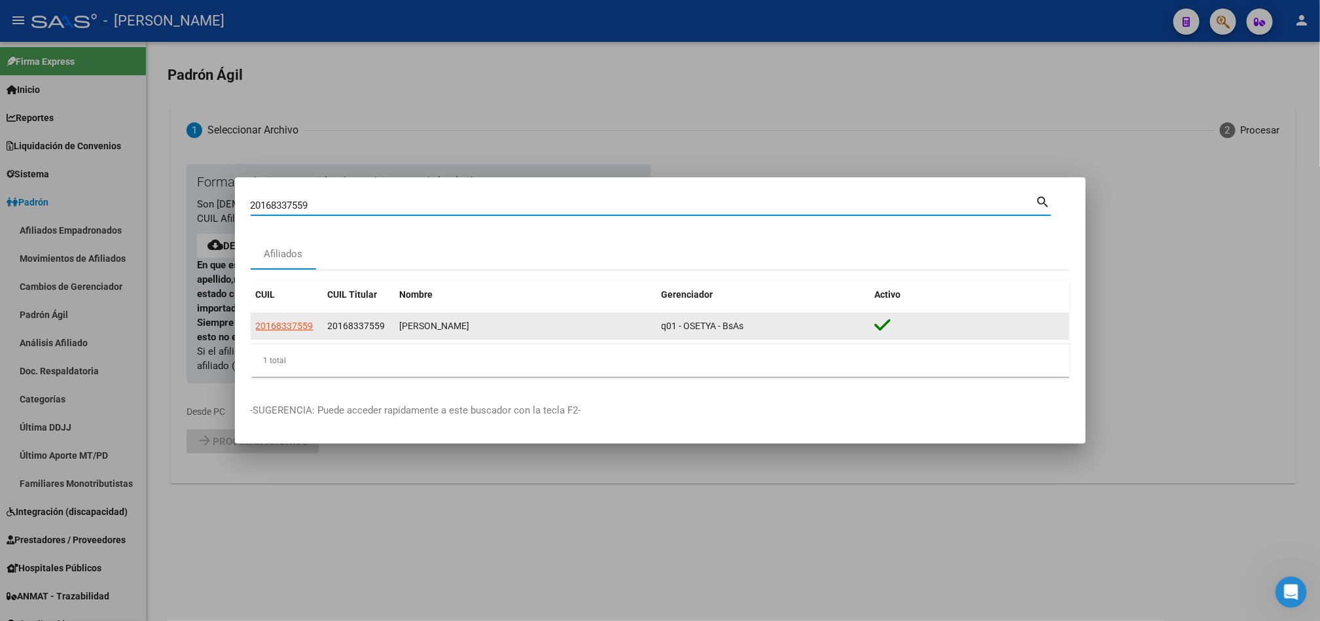
click at [295, 315] on datatable-body-cell "20168337559" at bounding box center [287, 326] width 72 height 26
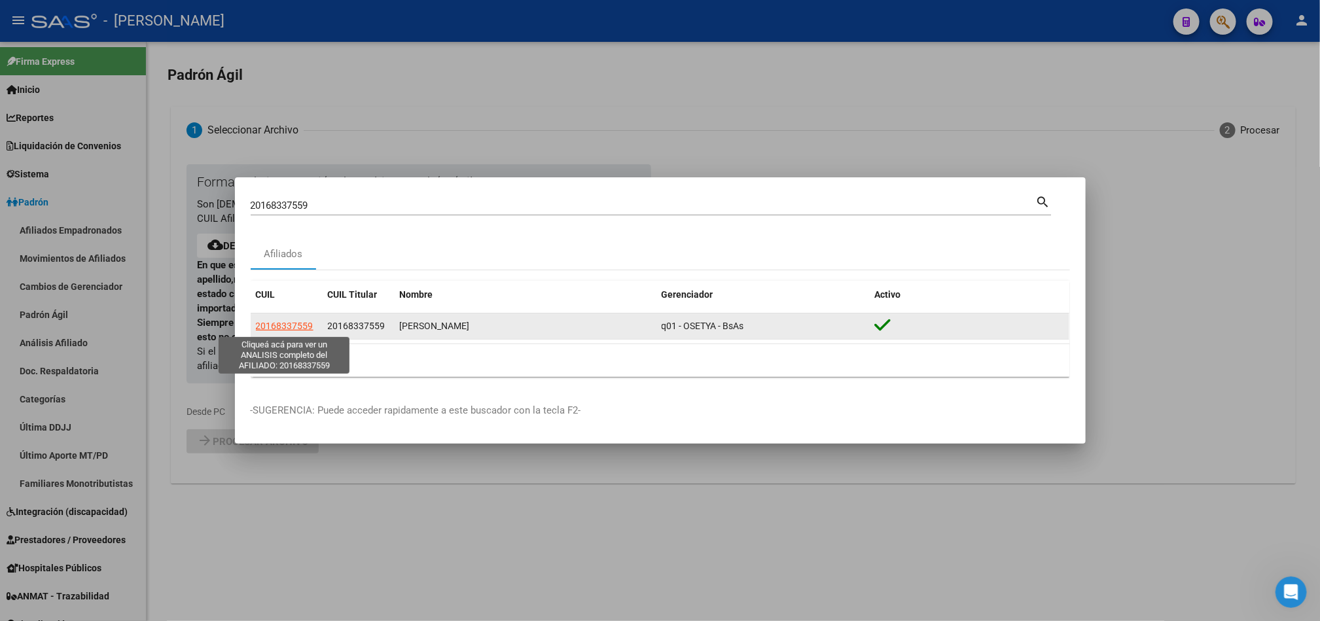
click at [294, 325] on span "20168337559" at bounding box center [285, 326] width 58 height 10
type textarea "20168337559"
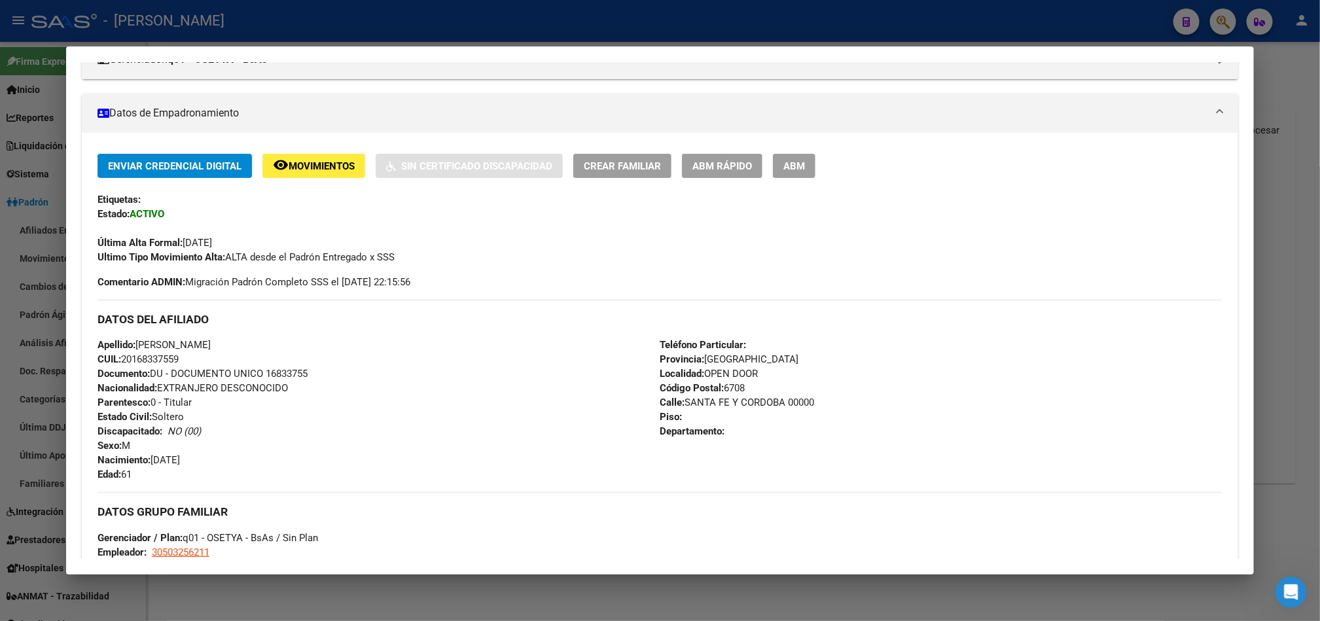
scroll to position [294, 0]
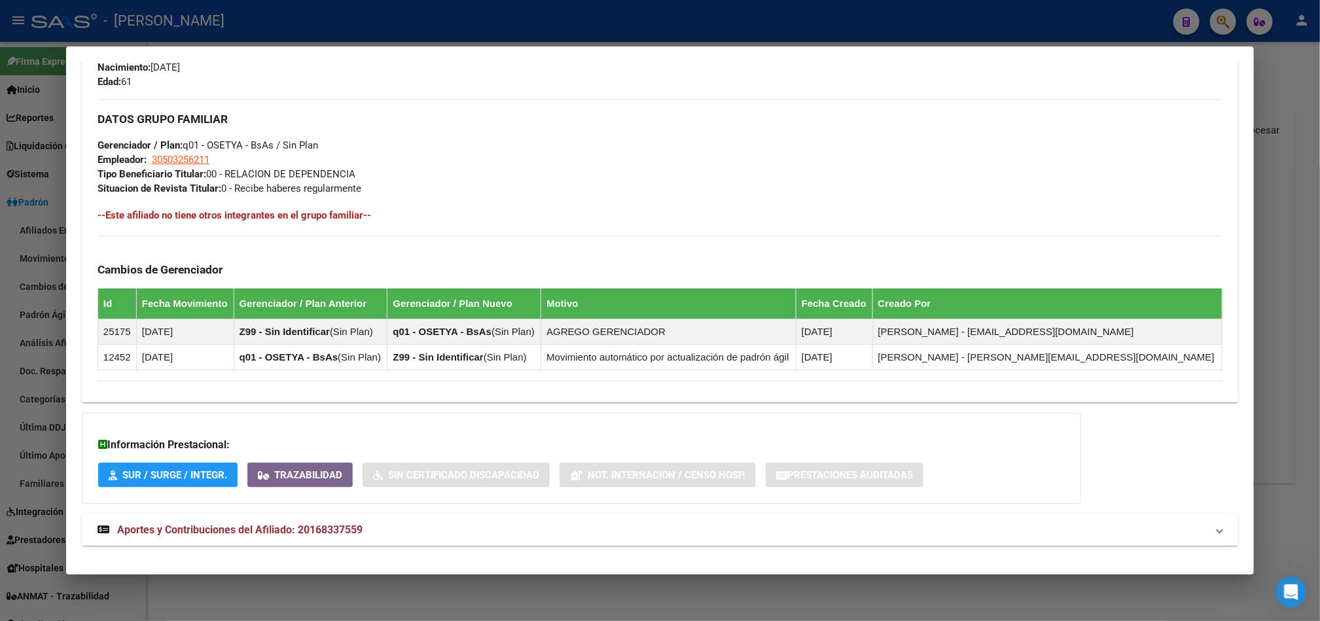
click at [295, 529] on span "Aportes y Contribuciones del Afiliado: 20168337559" at bounding box center [239, 529] width 245 height 12
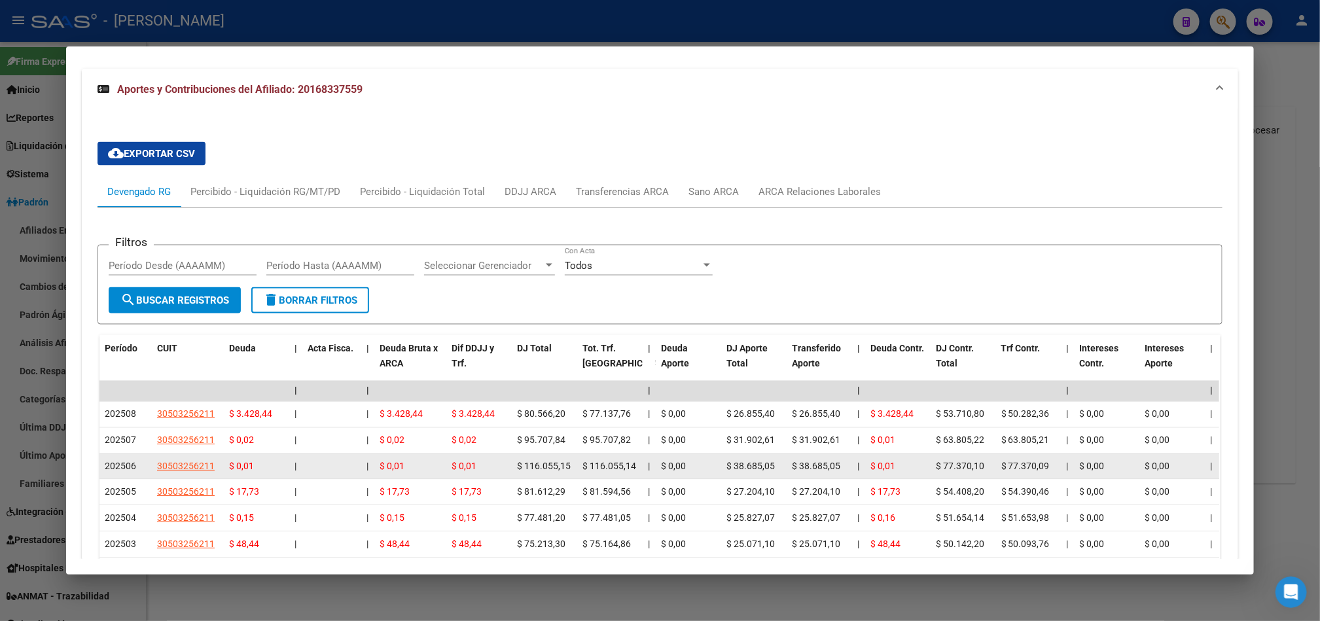
scroll to position [1132, 0]
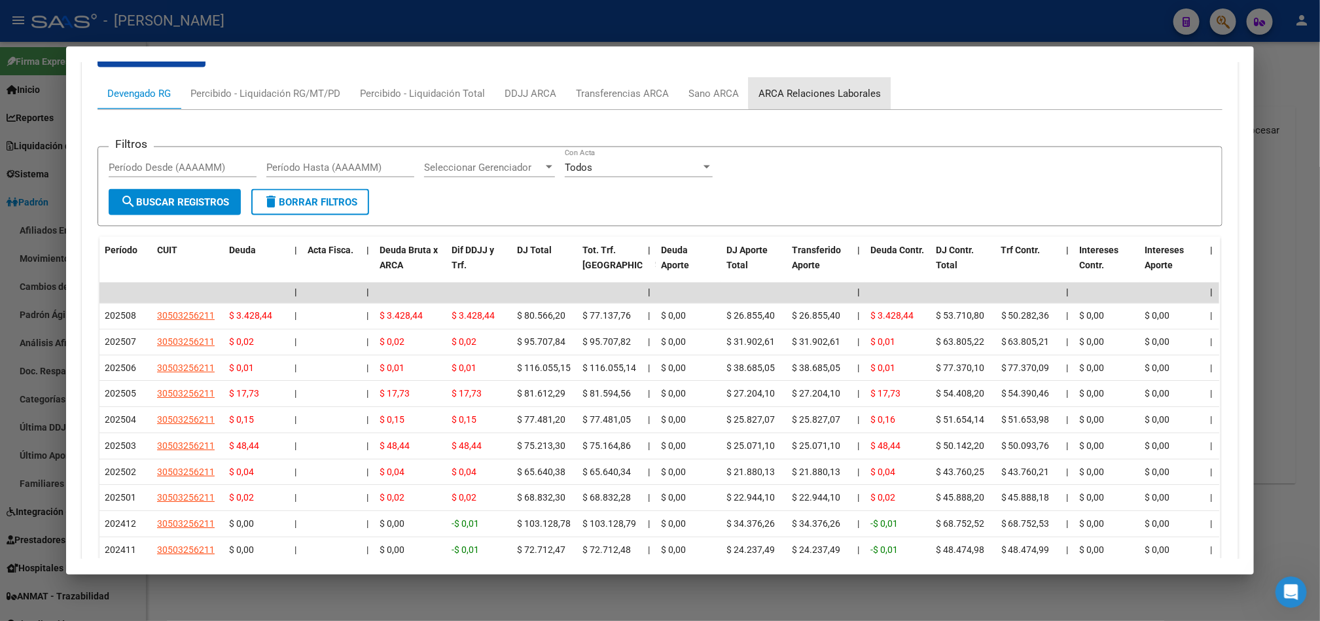
click at [823, 92] on div "ARCA Relaciones Laborales" at bounding box center [819, 93] width 122 height 14
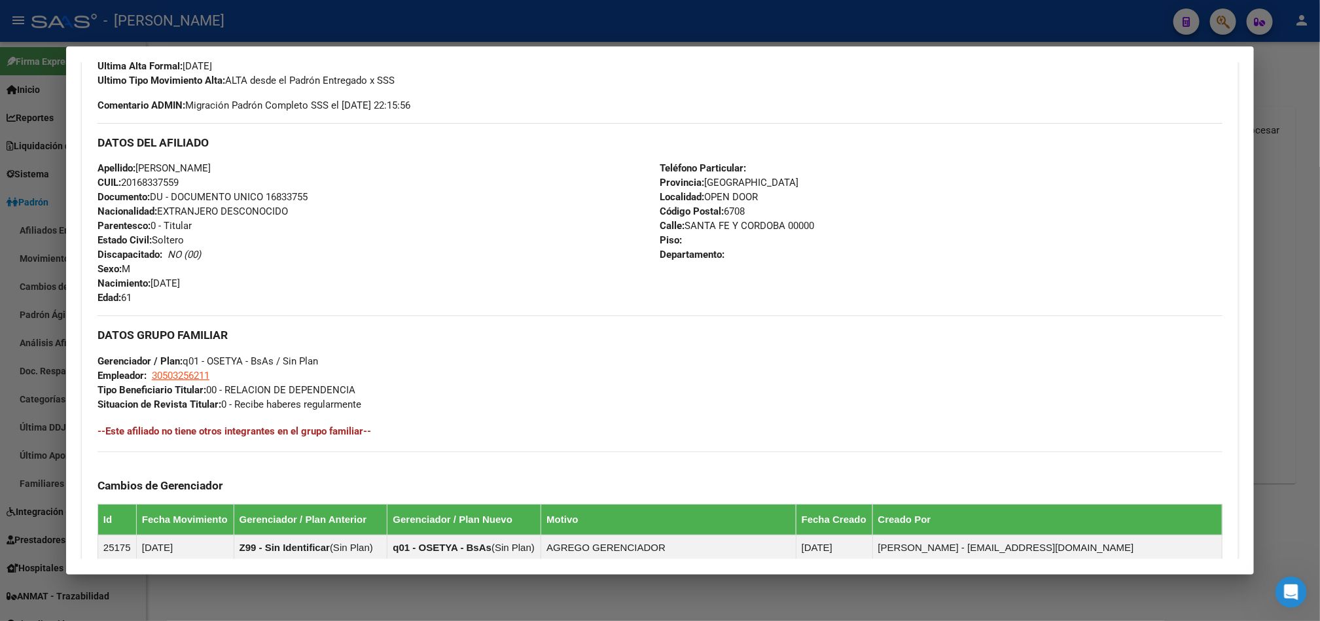
scroll to position [193, 0]
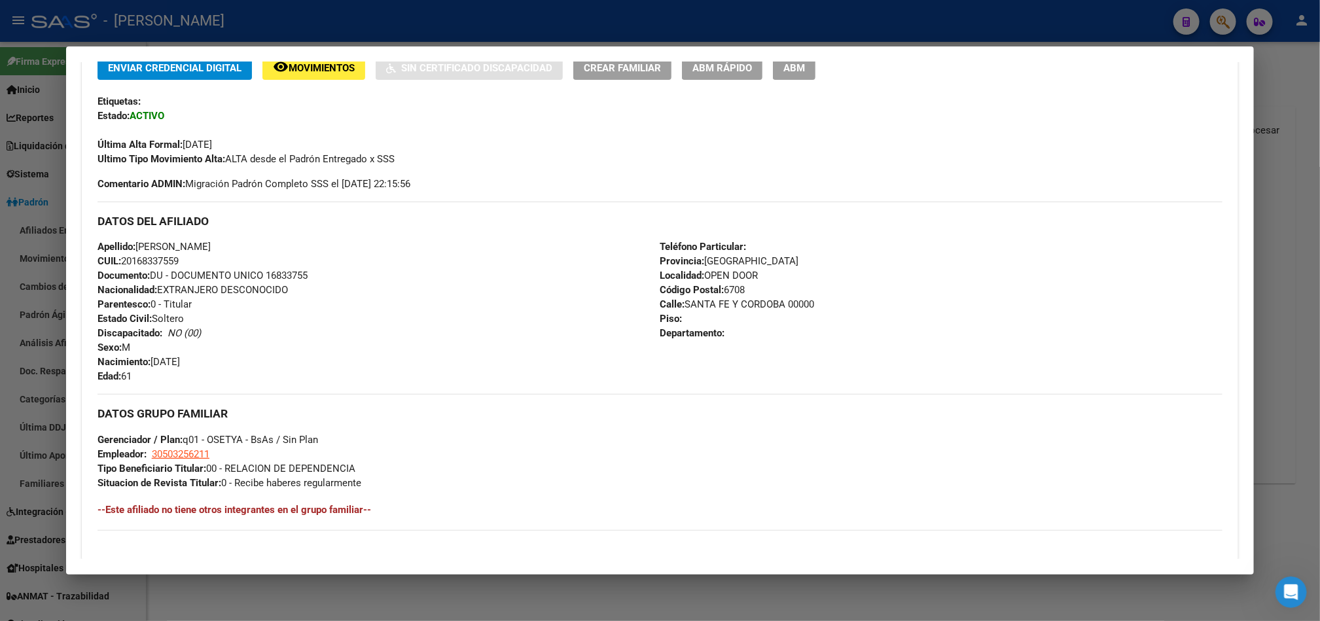
scroll to position [196, 0]
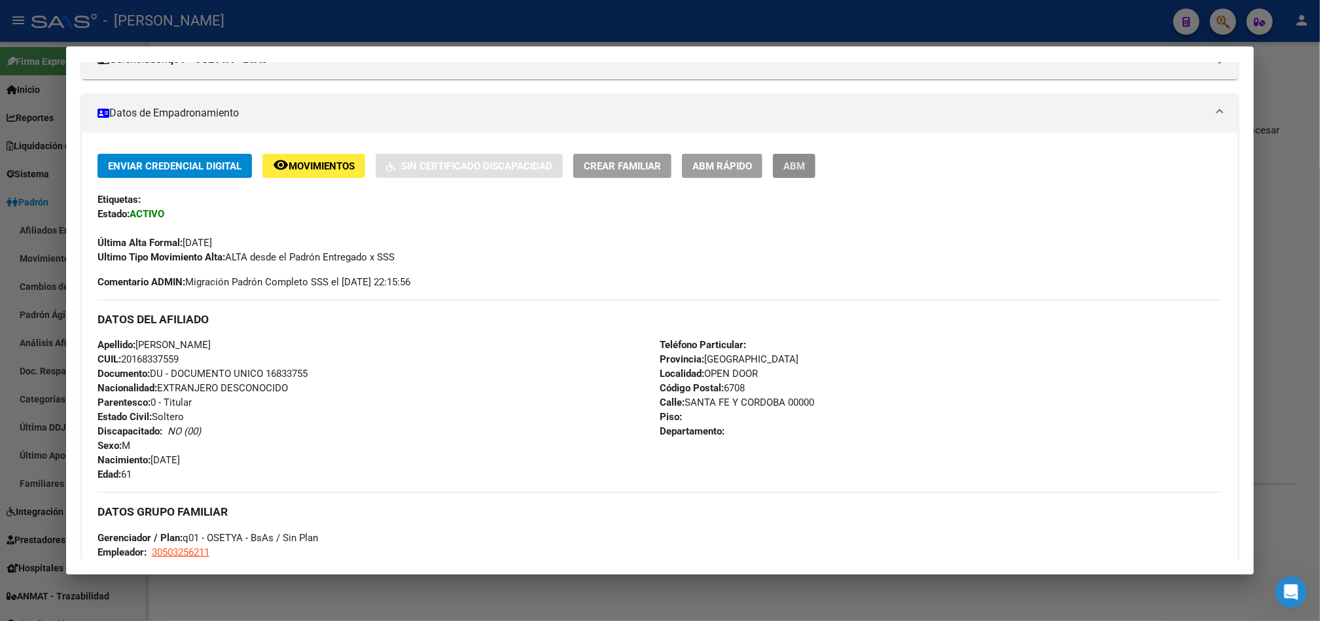
drag, startPoint x: 785, startPoint y: 173, endPoint x: 822, endPoint y: 177, distance: 37.5
click at [784, 173] on button "ABM" at bounding box center [794, 166] width 43 height 24
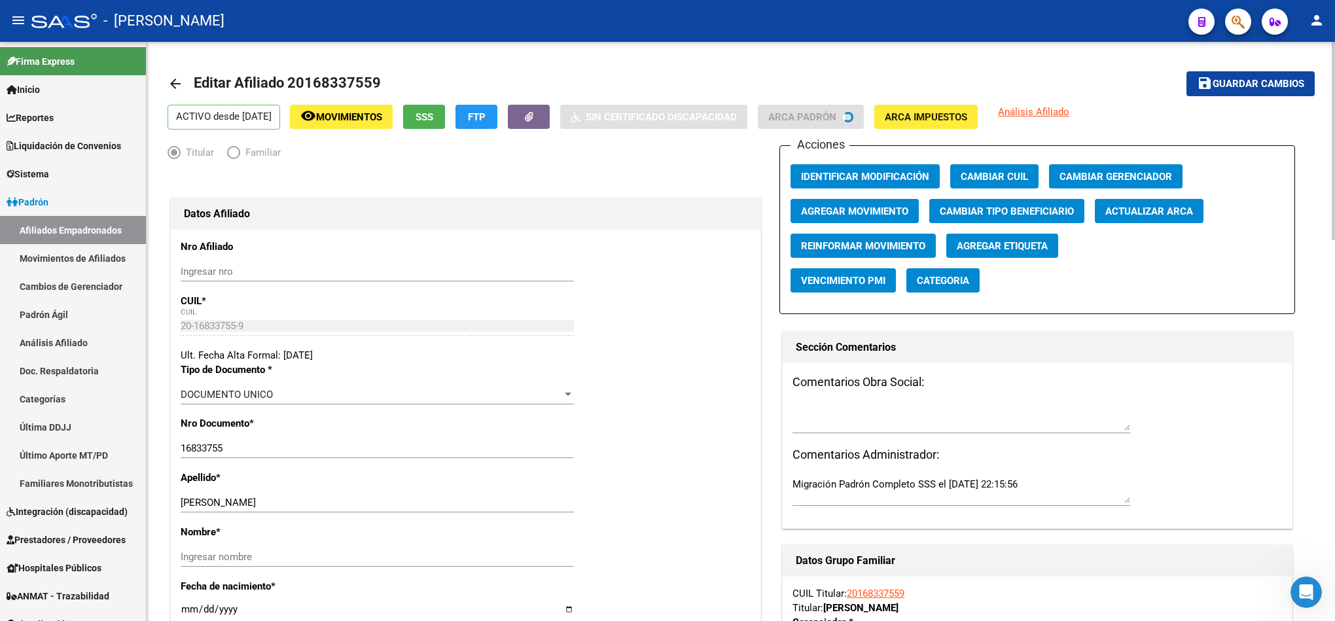
radio input "true"
type input "30-50325621-1"
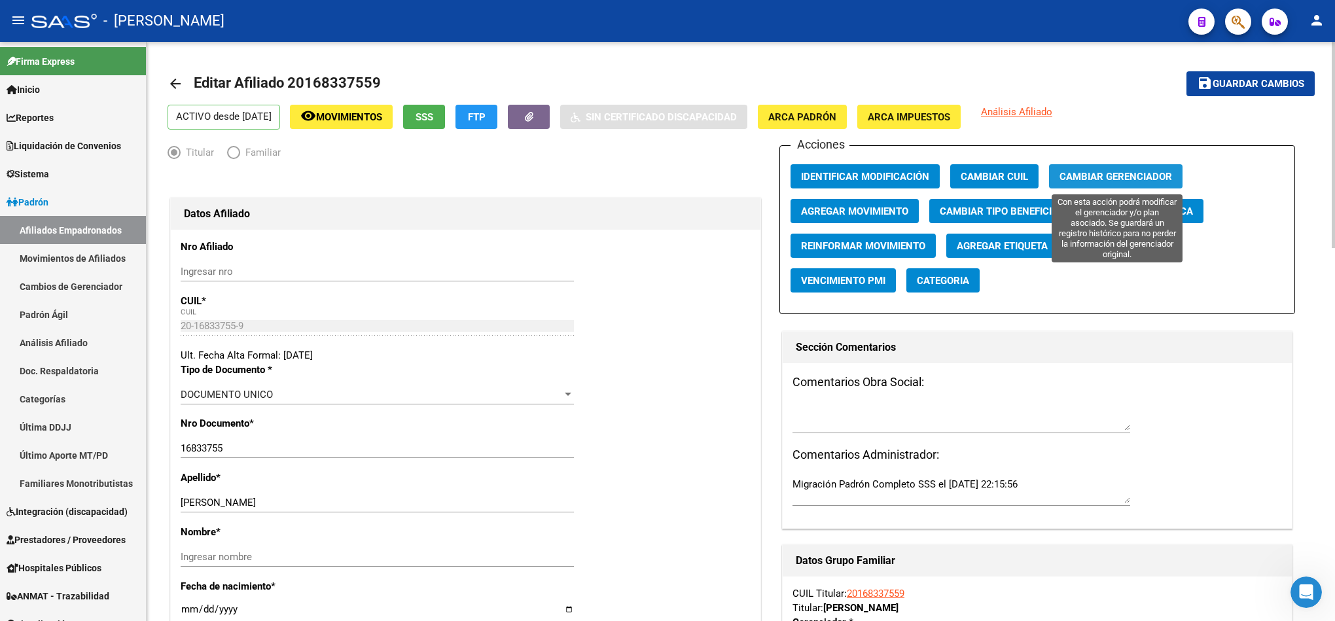
click at [1105, 171] on span "Cambiar Gerenciador" at bounding box center [1115, 177] width 113 height 12
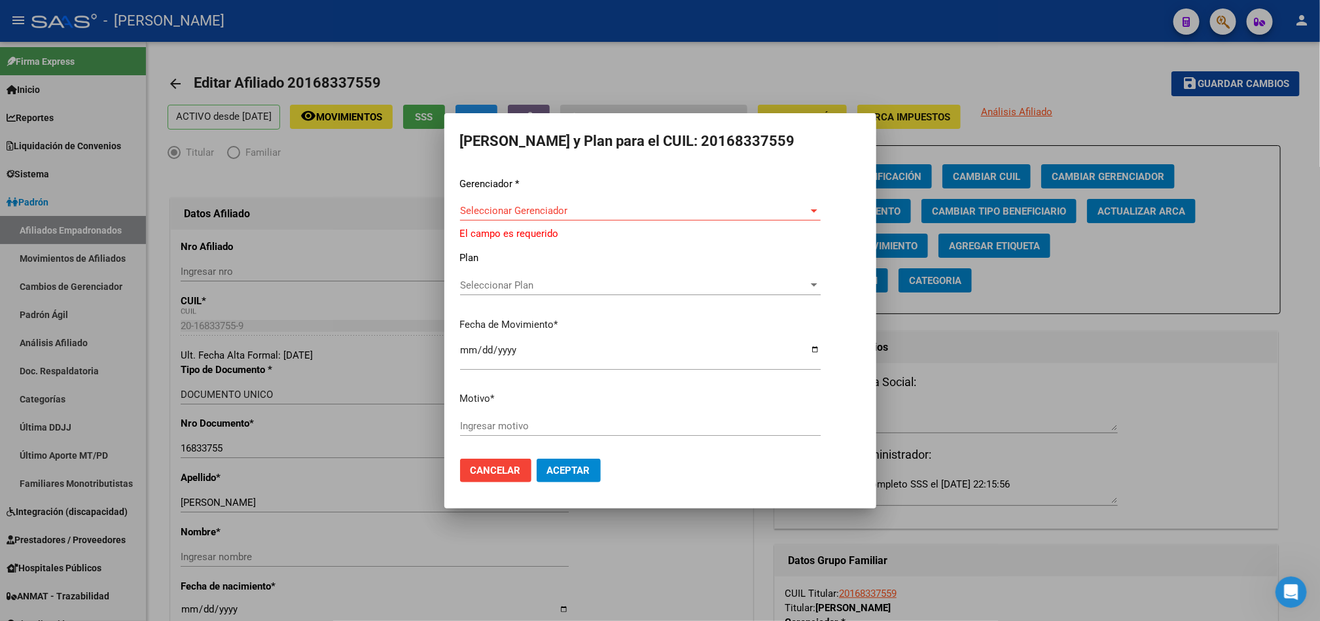
click at [1125, 156] on div at bounding box center [660, 310] width 1320 height 621
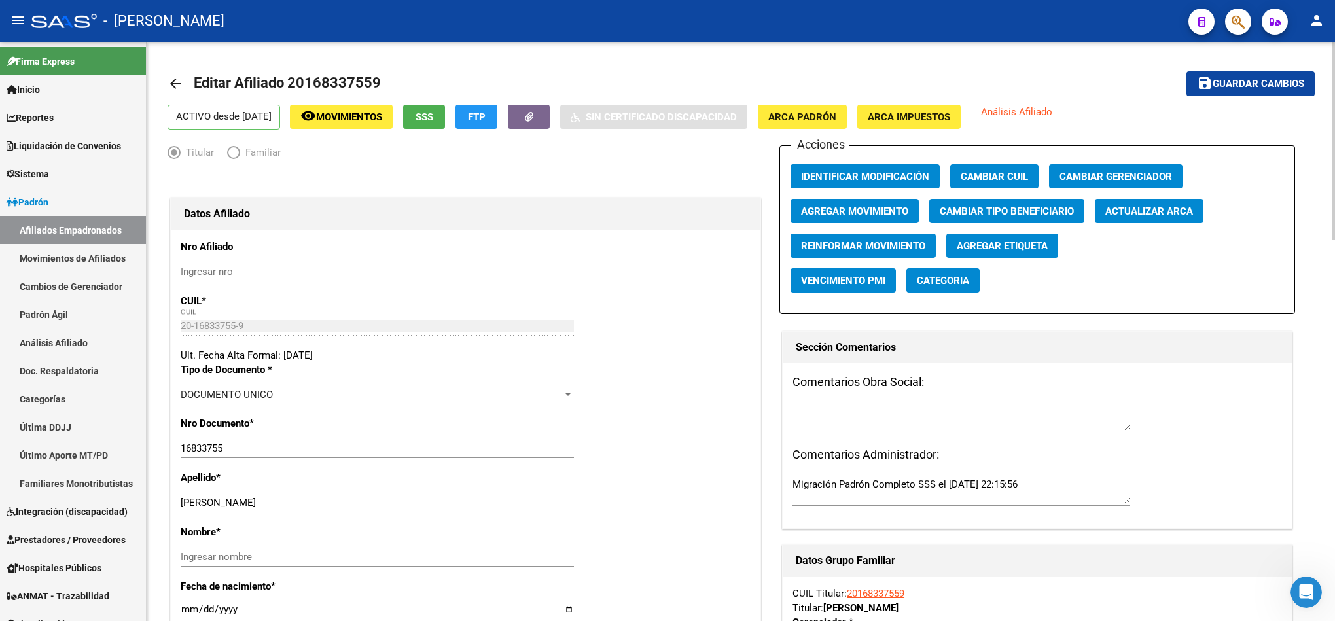
click at [886, 212] on span "Agregar Movimiento" at bounding box center [854, 211] width 107 height 12
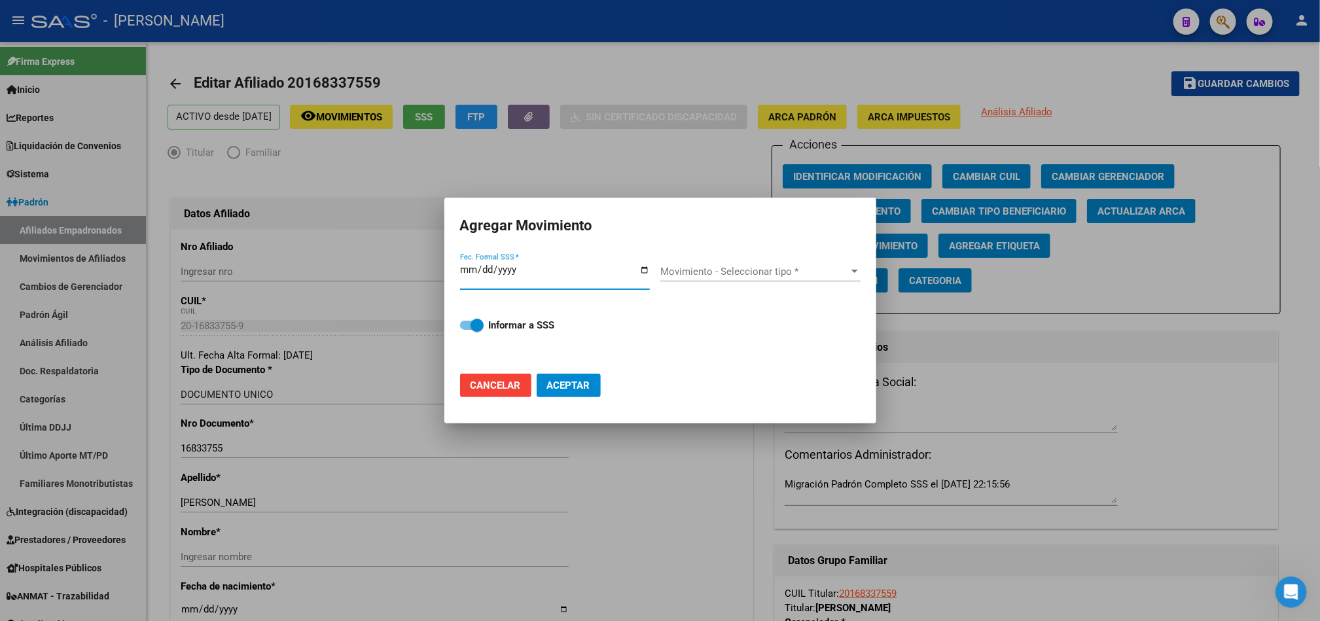
click at [460, 266] on input "Fec. Formal SSS *" at bounding box center [555, 274] width 190 height 21
type input "0009-01-01"
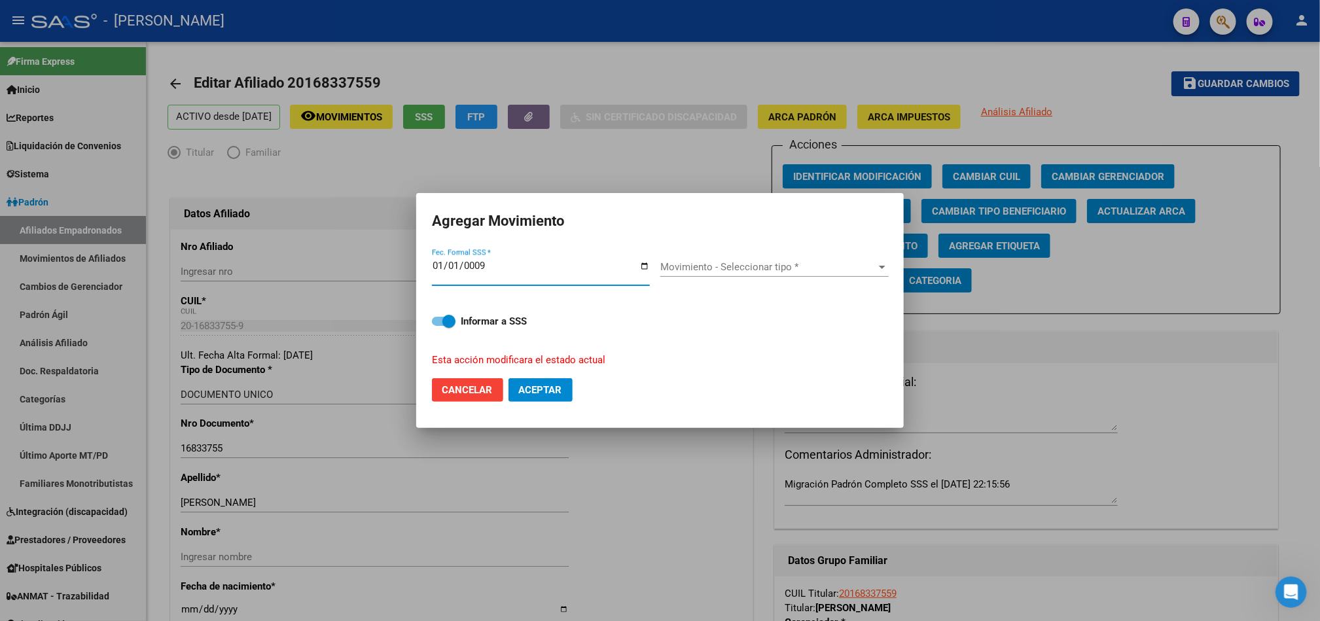
click at [460, 259] on div "0009-01-01 Fec. Formal SSS *" at bounding box center [541, 271] width 218 height 28
click at [460, 260] on div "0009-01-01 Fec. Formal SSS *" at bounding box center [541, 271] width 218 height 28
click at [458, 263] on input "0009-01-01" at bounding box center [541, 270] width 218 height 21
type input "[DATE]"
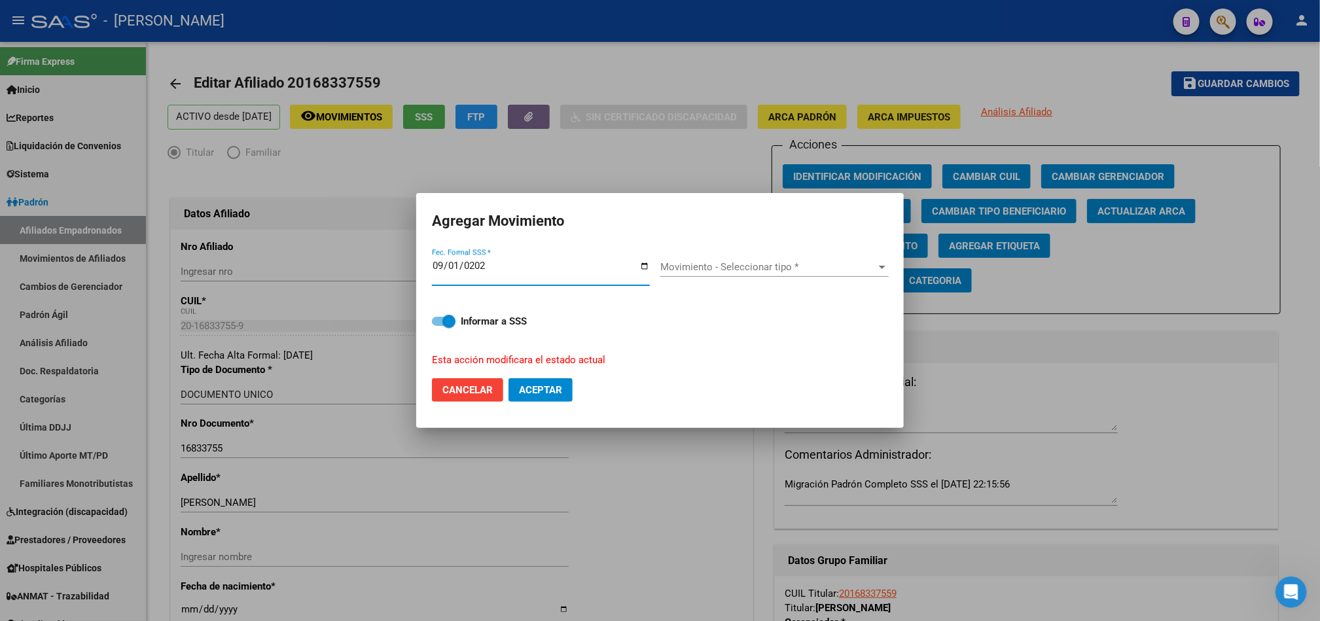
click at [727, 262] on span "Movimiento - Seleccionar tipo *" at bounding box center [768, 267] width 217 height 12
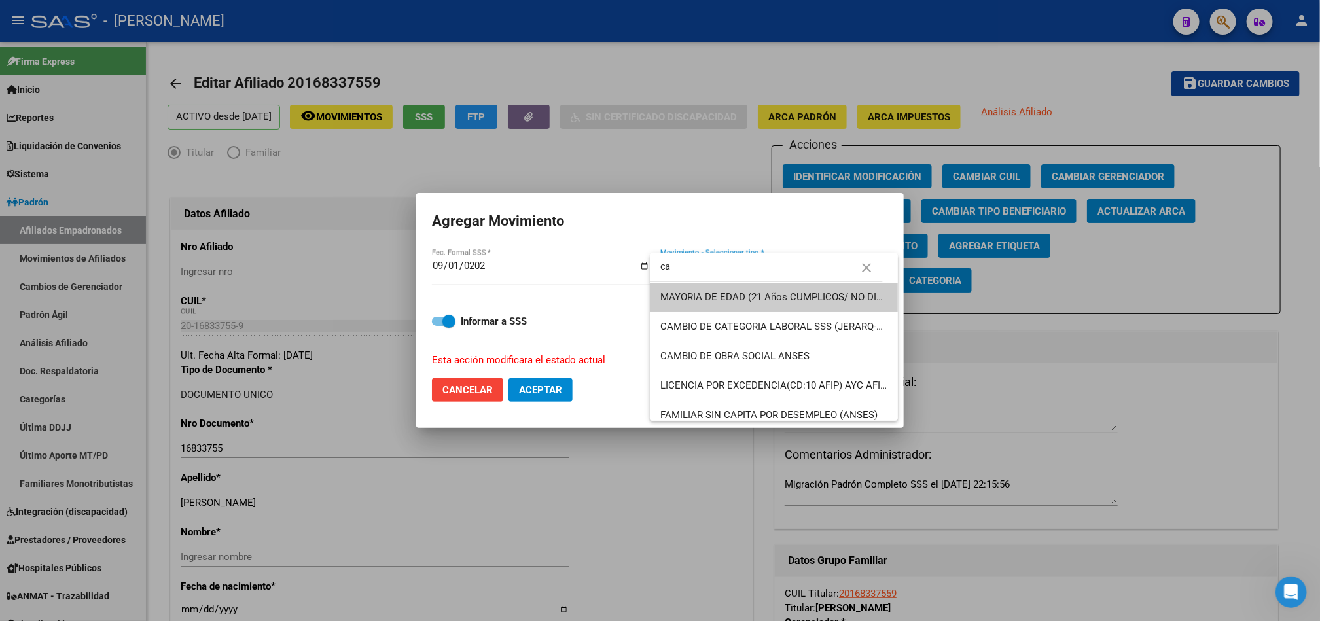
type input "c"
type input "r"
type input "o"
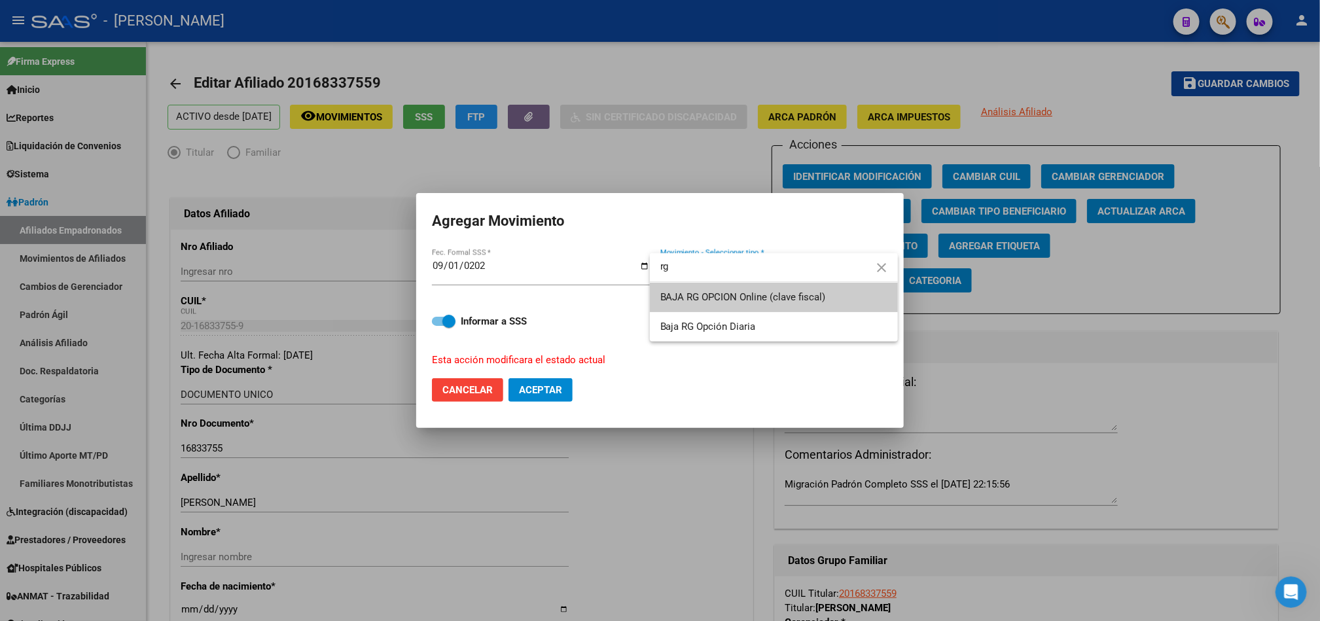
type input "rg"
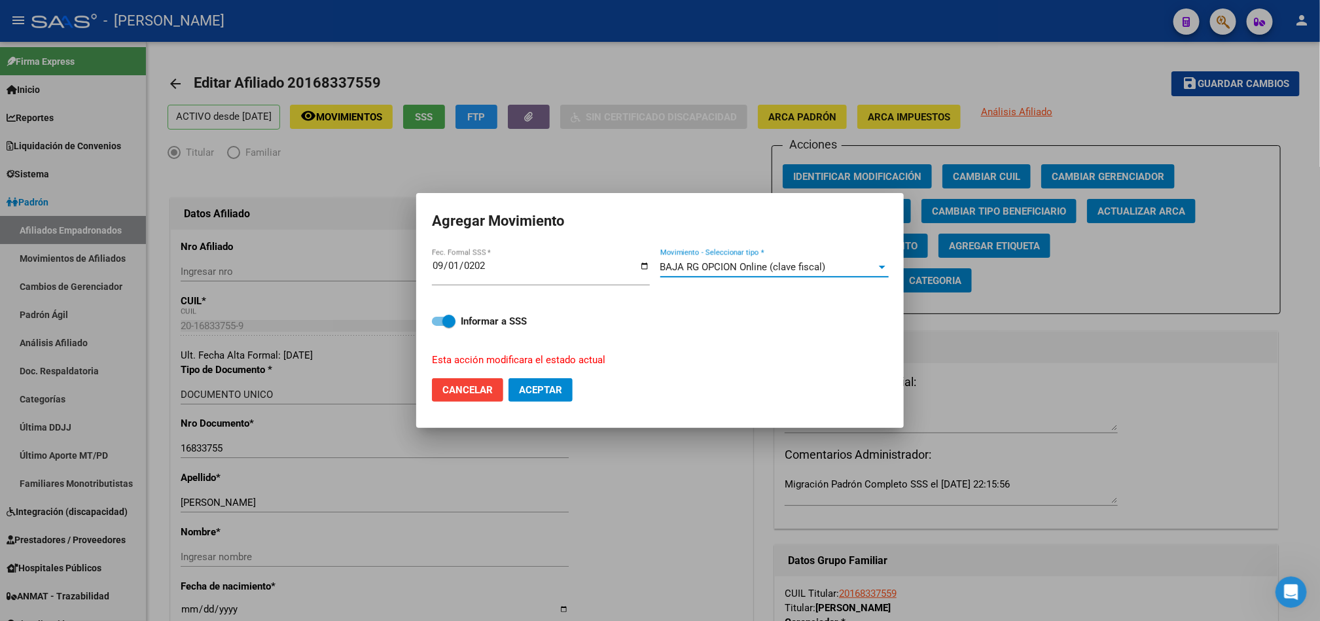
click at [701, 273] on span "BAJA RG OPCION Online (clave fiscal)" at bounding box center [743, 267] width 166 height 12
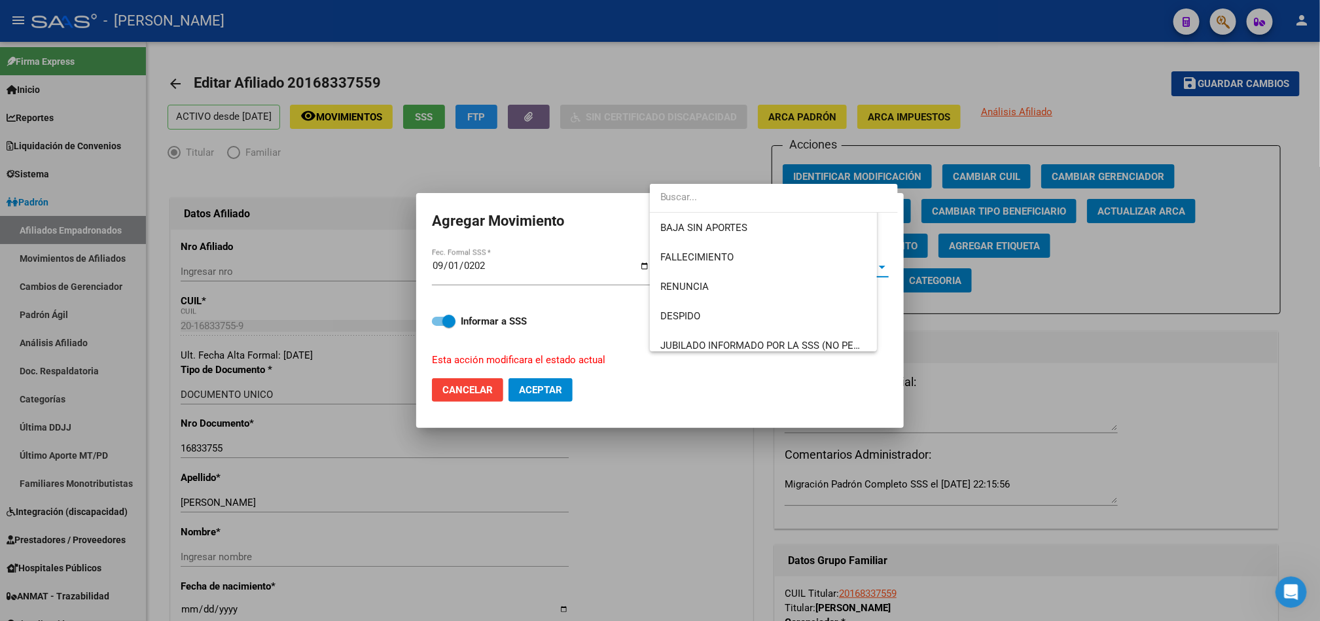
scroll to position [815, 0]
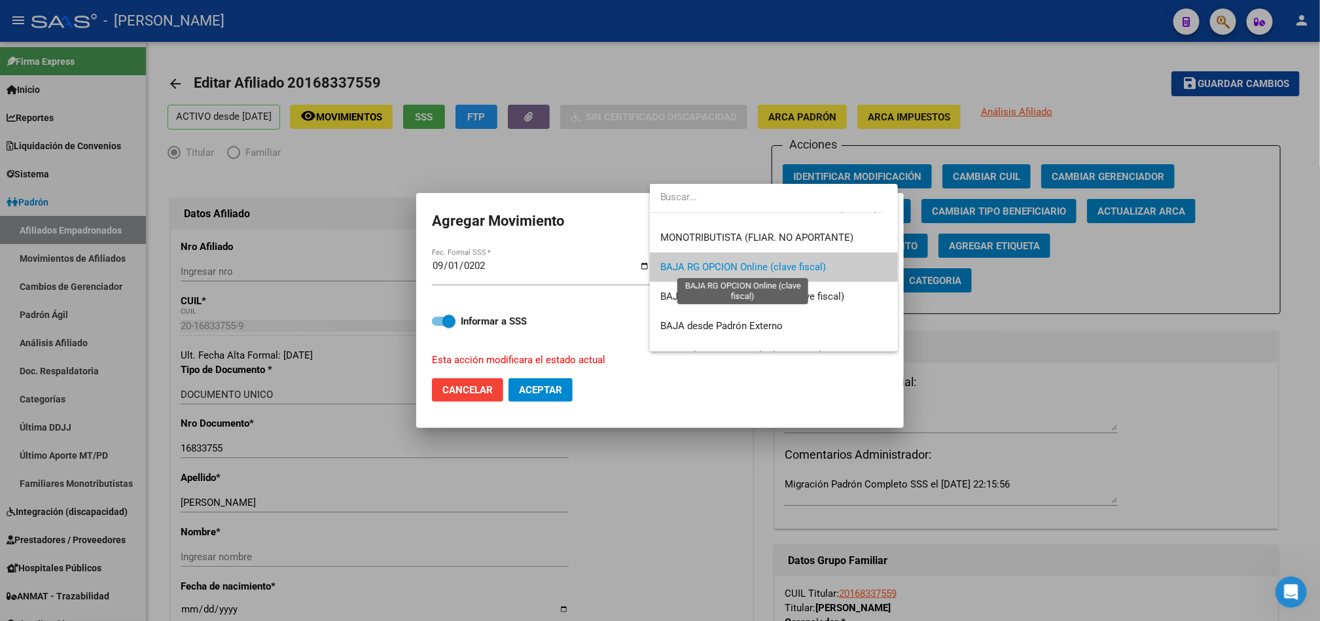
click at [811, 273] on span "BAJA RG OPCION Online (clave fiscal)" at bounding box center [743, 267] width 166 height 12
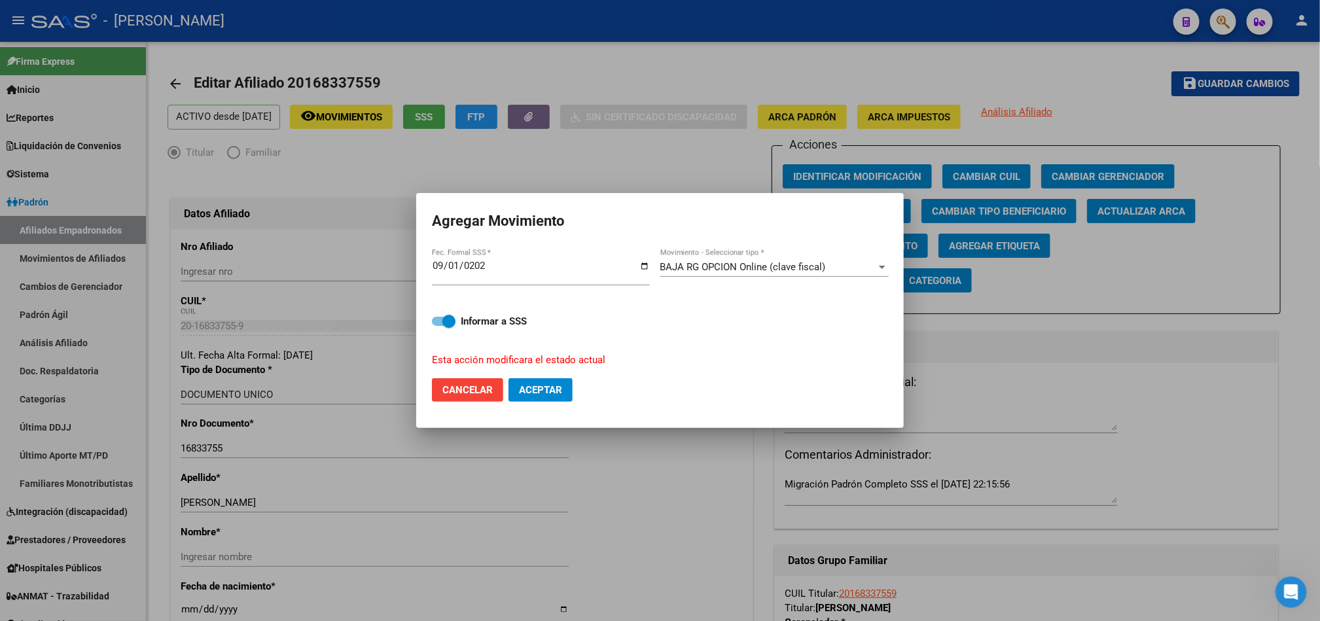
click at [554, 408] on mat-dialog-actions "Cancelar Aceptar" at bounding box center [660, 390] width 456 height 44
click at [558, 393] on span "Aceptar" at bounding box center [540, 390] width 43 height 12
checkbox input "false"
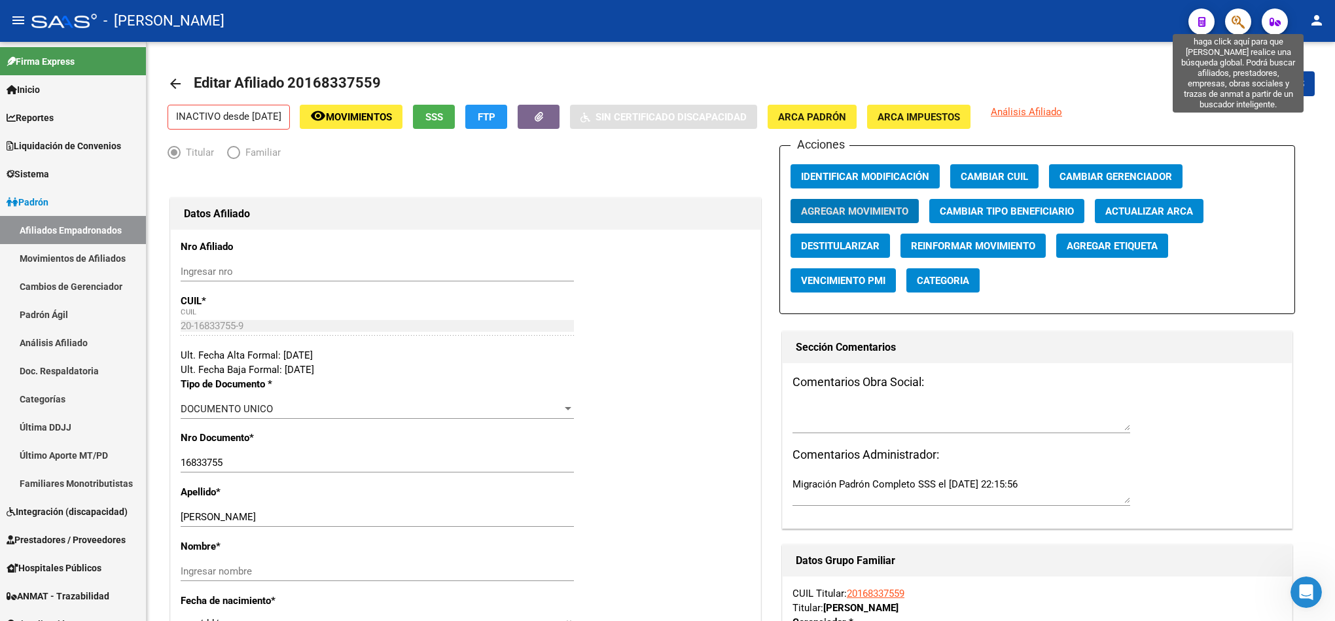
click at [1231, 12] on span "button" at bounding box center [1237, 22] width 13 height 27
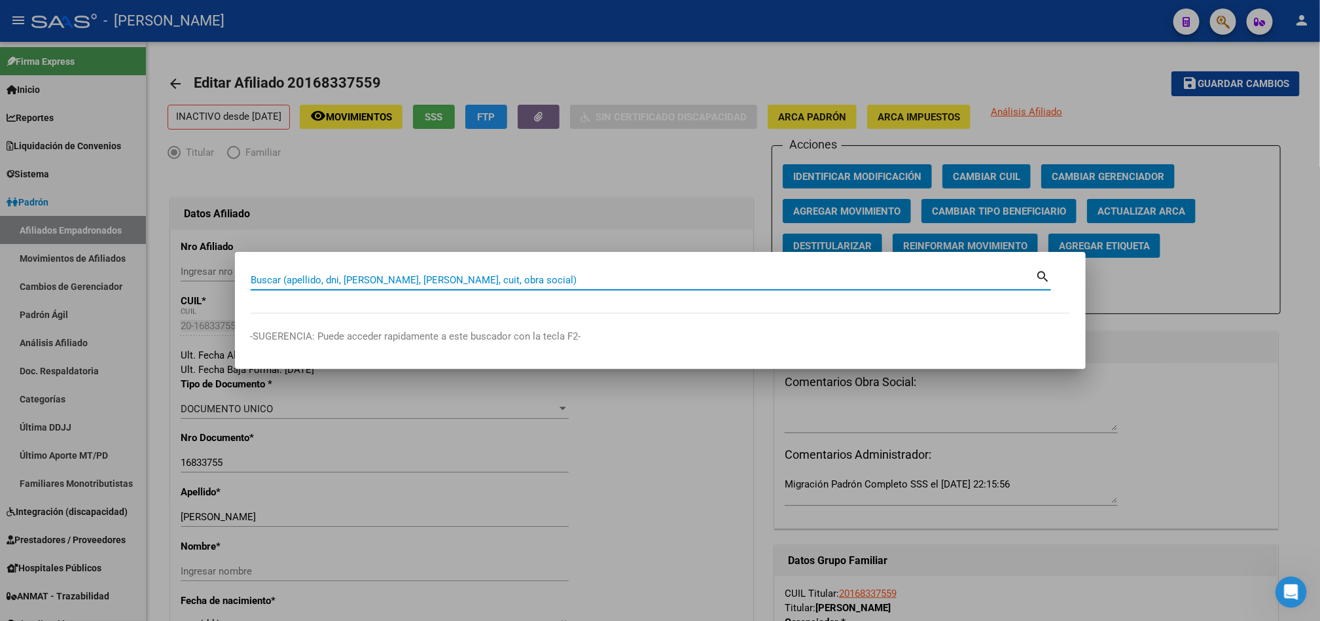
paste input "20168360534"
type input "20168360534"
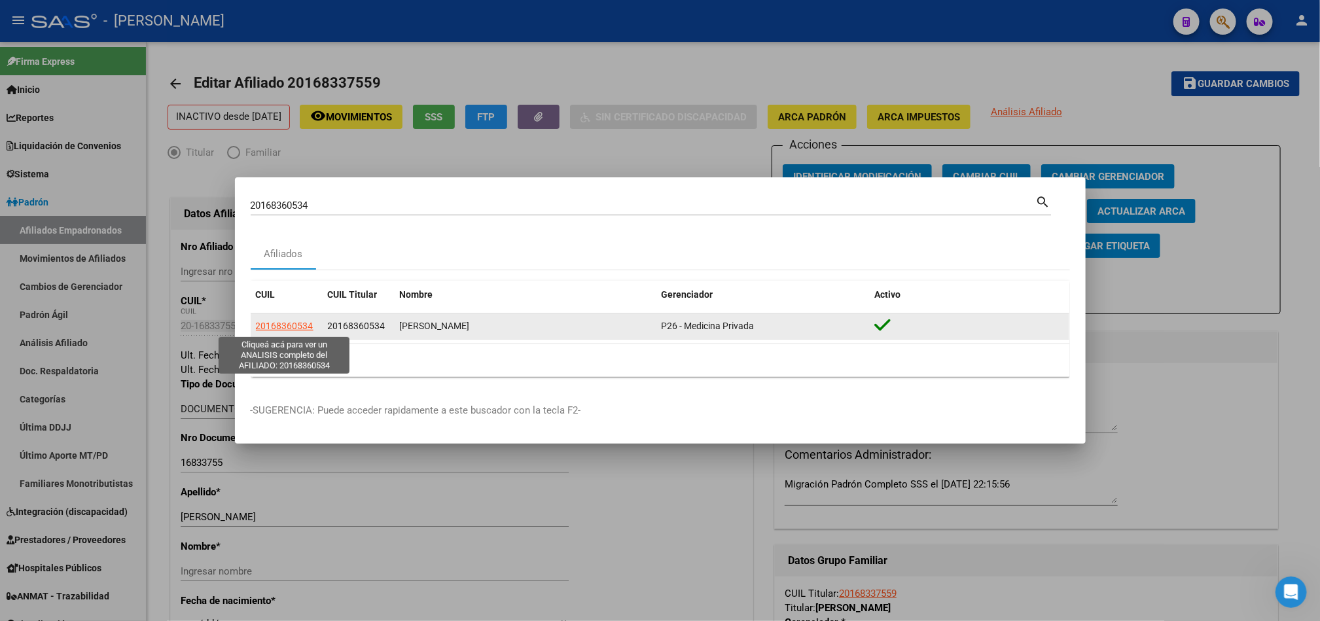
click at [290, 321] on span "20168360534" at bounding box center [285, 326] width 58 height 10
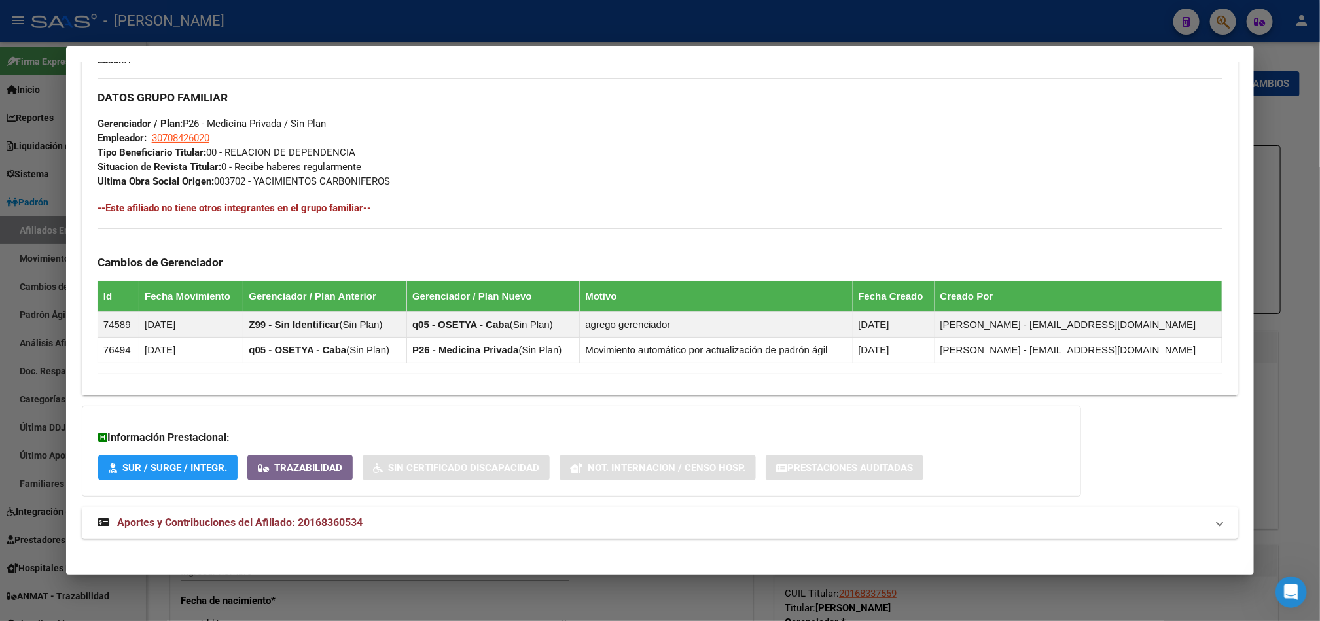
click at [417, 510] on mat-expansion-panel-header "Aportes y Contribuciones del Afiliado: 20168360534" at bounding box center [660, 522] width 1156 height 31
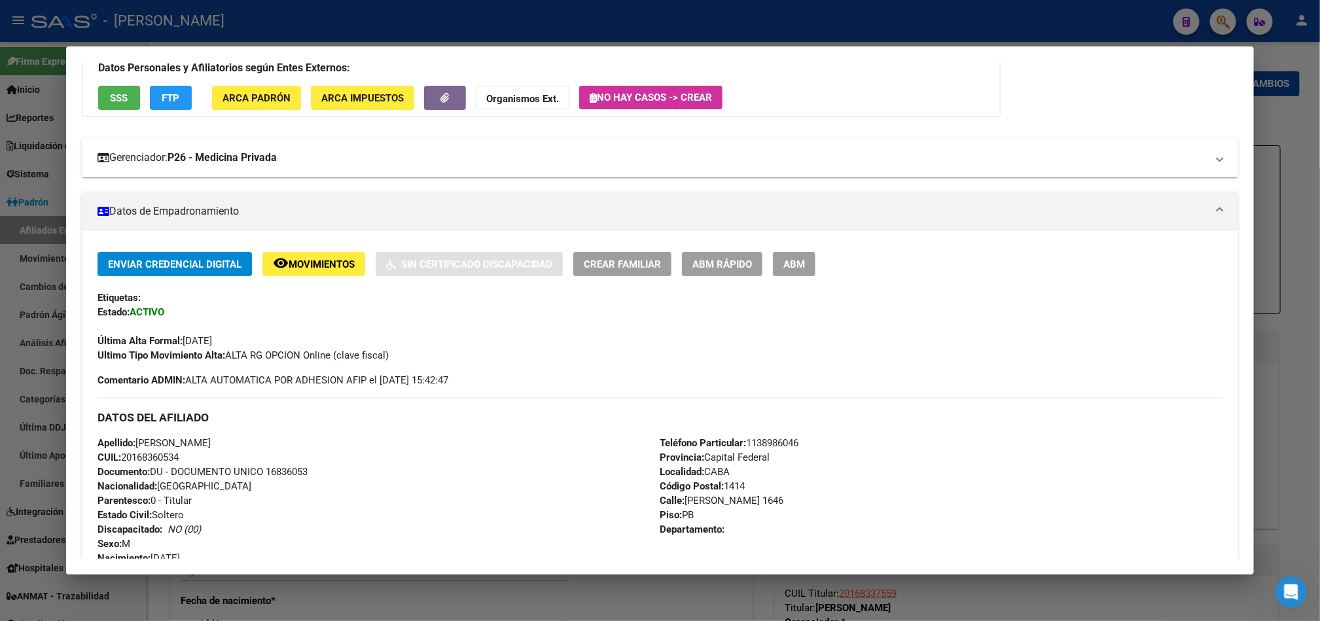
scroll to position [0, 0]
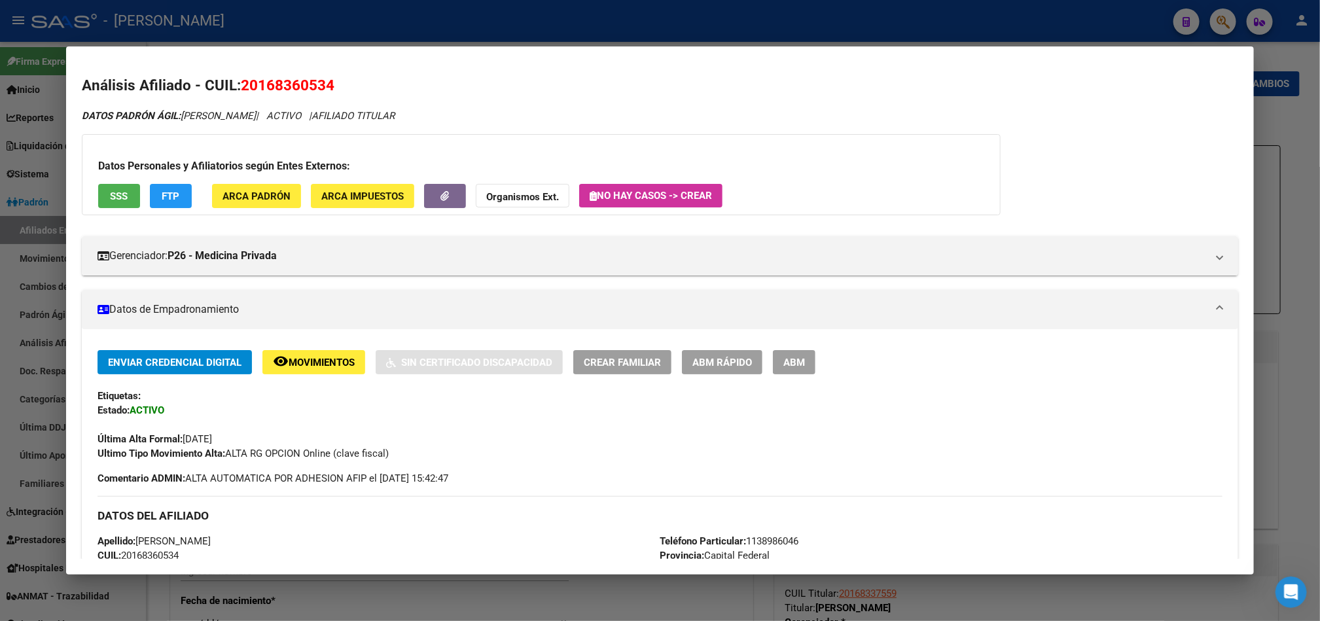
drag, startPoint x: 254, startPoint y: 89, endPoint x: 322, endPoint y: 91, distance: 68.1
click at [322, 91] on span "20168360534" at bounding box center [288, 85] width 94 height 17
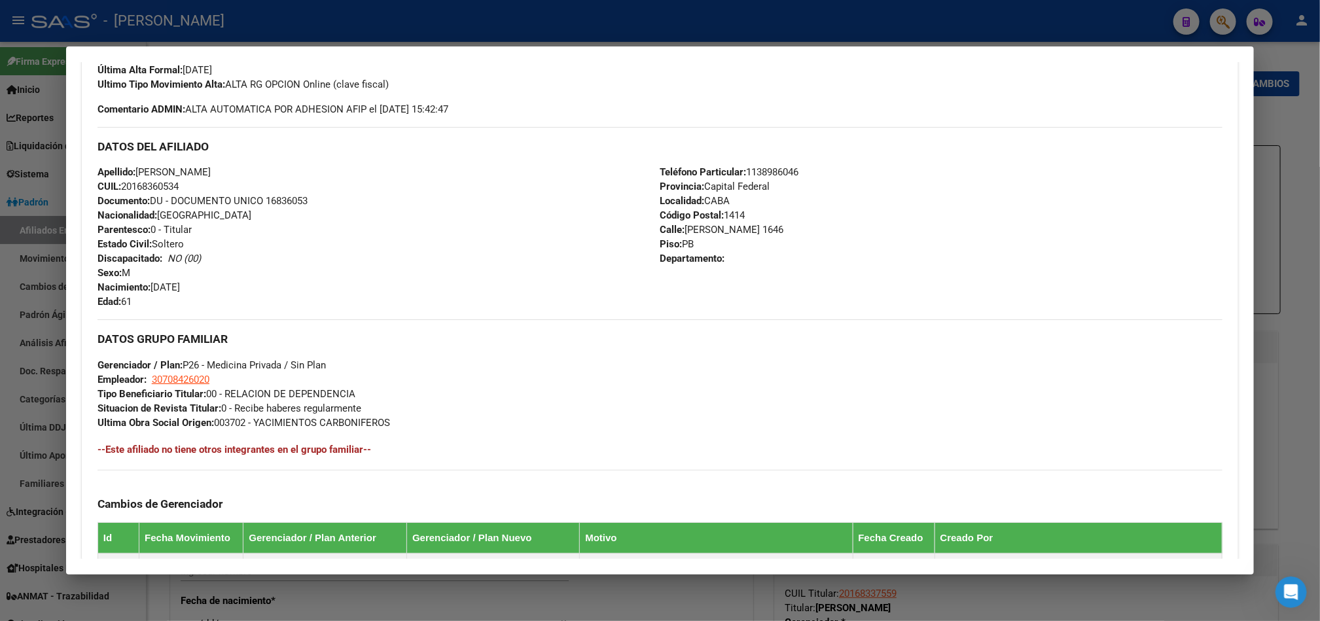
scroll to position [393, 0]
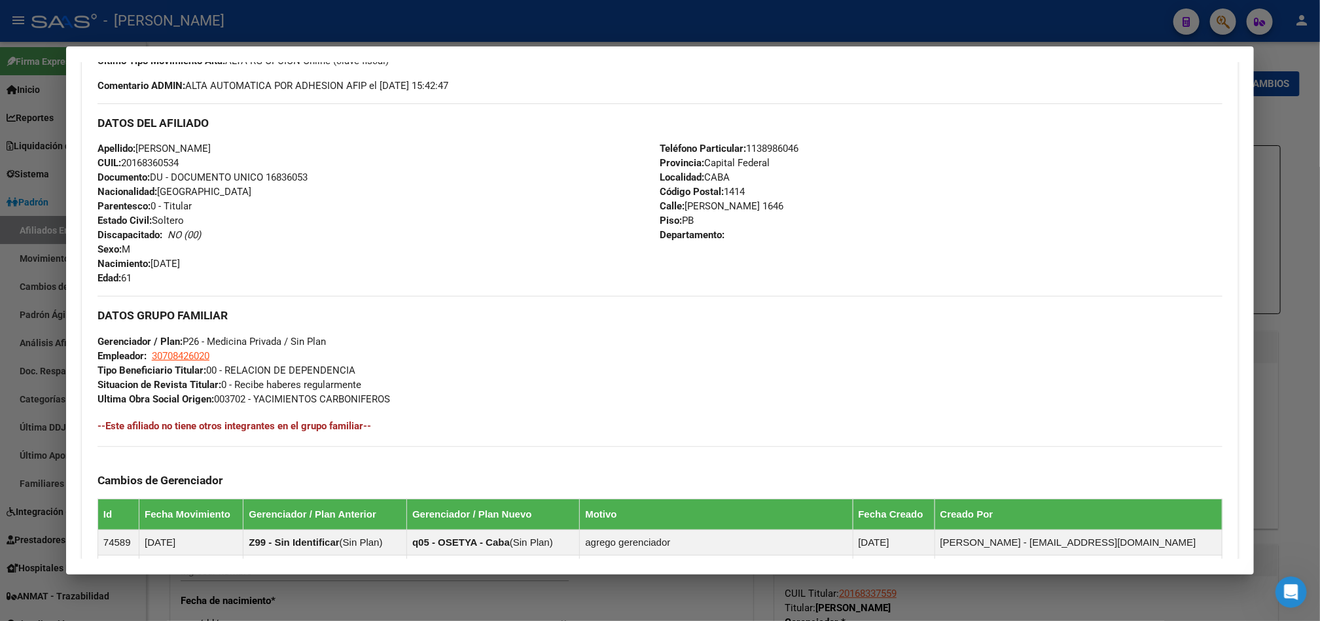
drag, startPoint x: 201, startPoint y: 270, endPoint x: 148, endPoint y: 262, distance: 53.6
click at [148, 262] on div "Apellido: JOSE LUIS GONZALEZ CUIL: 20168360534 Documento: DU - DOCUMENTO UNICO …" at bounding box center [378, 213] width 563 height 144
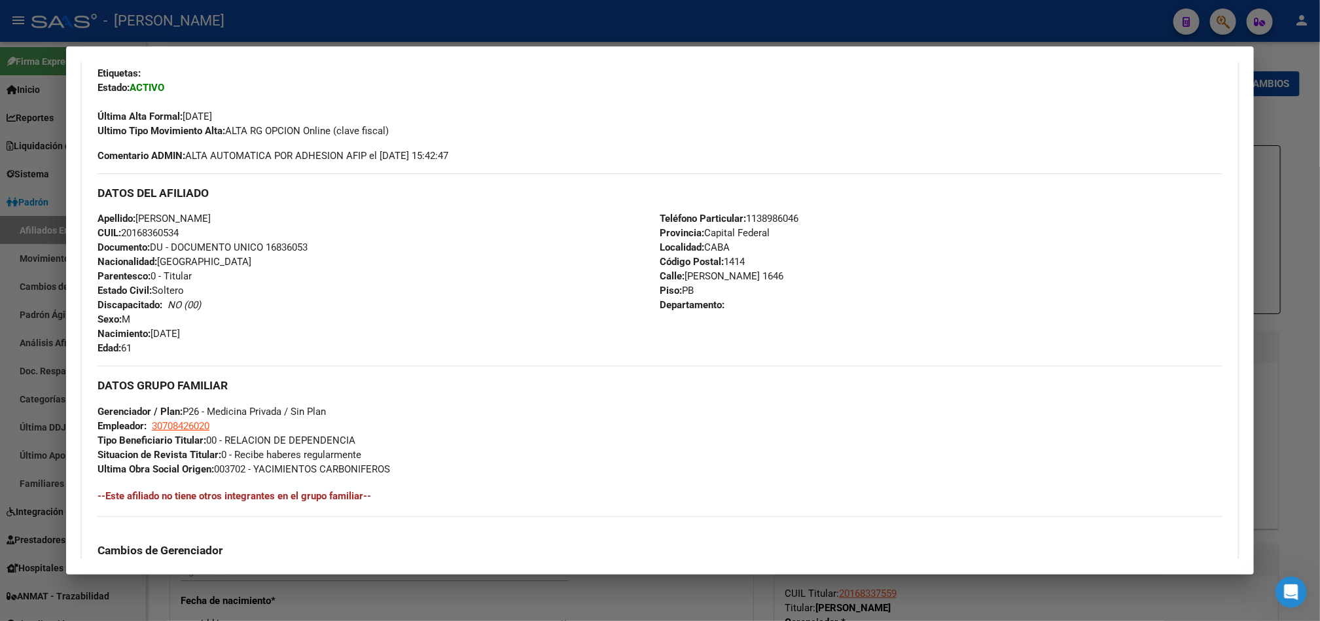
scroll to position [294, 0]
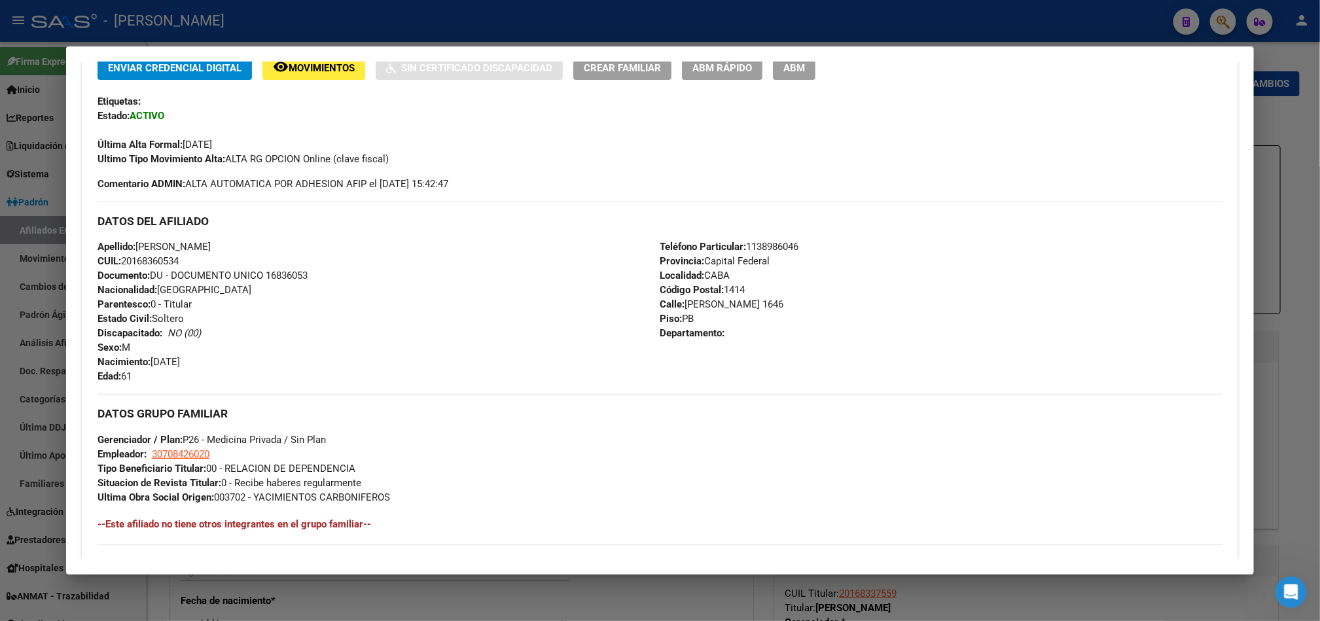
click at [141, 246] on span "Apellido: JOSE LUIS GONZALEZ" at bounding box center [153, 247] width 113 height 12
drag, startPoint x: 173, startPoint y: 241, endPoint x: 216, endPoint y: 240, distance: 42.5
click at [211, 241] on span "Apellido: JOSE LUIS GONZALEZ" at bounding box center [153, 247] width 113 height 12
click at [683, 302] on span "Calle: VALENTIN VIRASORO 1646" at bounding box center [721, 304] width 124 height 12
drag, startPoint x: 683, startPoint y: 302, endPoint x: 784, endPoint y: 298, distance: 100.8
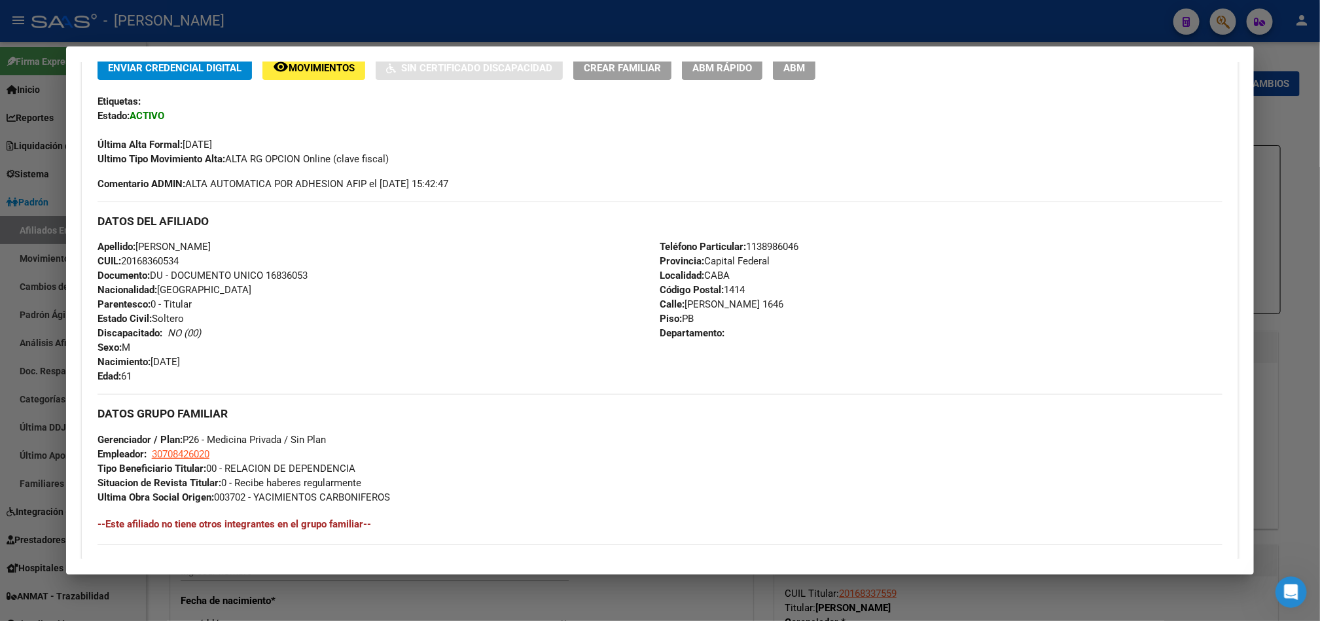
click at [783, 298] on span "Calle: VALENTIN VIRASORO 1646" at bounding box center [721, 304] width 124 height 12
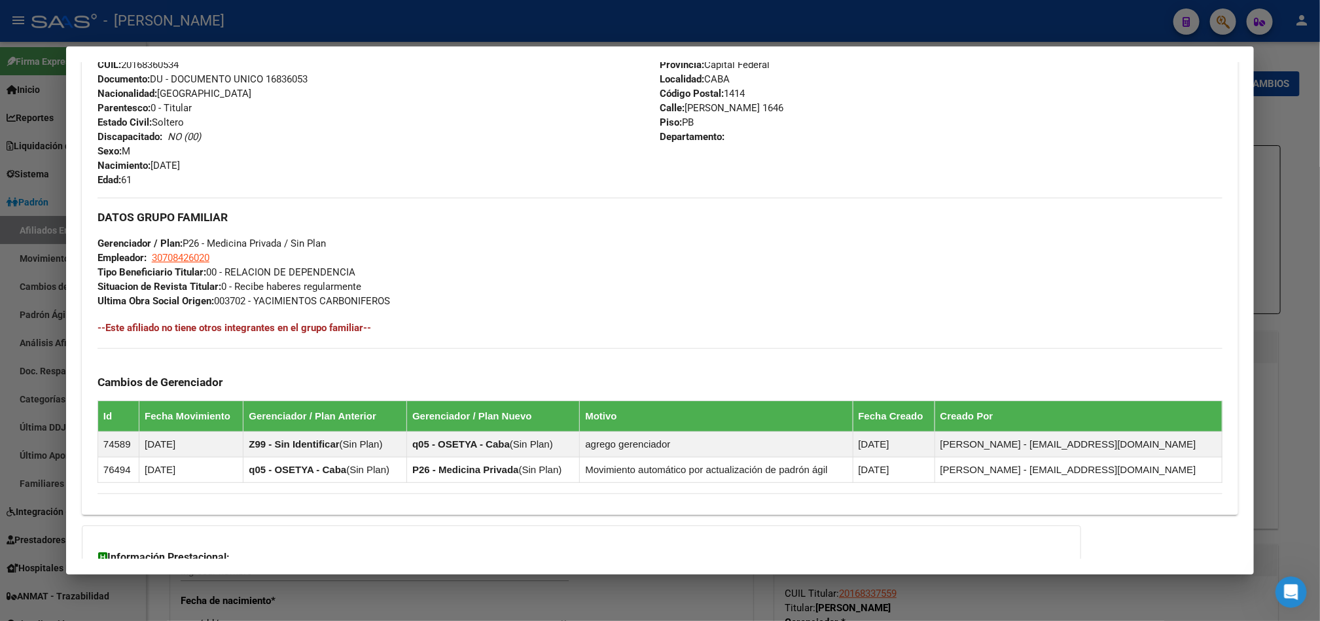
drag, startPoint x: 204, startPoint y: 266, endPoint x: 171, endPoint y: 266, distance: 32.7
click at [171, 266] on span "Tipo Beneficiario Titular: 00 - RELACION DE DEPENDENCIA" at bounding box center [226, 272] width 258 height 12
drag, startPoint x: 222, startPoint y: 252, endPoint x: 147, endPoint y: 256, distance: 74.7
click at [147, 256] on div "DATOS GRUPO FAMILIAR Gerenciador / Plan: P26 - Medicina Privada / Sin Plan Empl…" at bounding box center [659, 253] width 1125 height 110
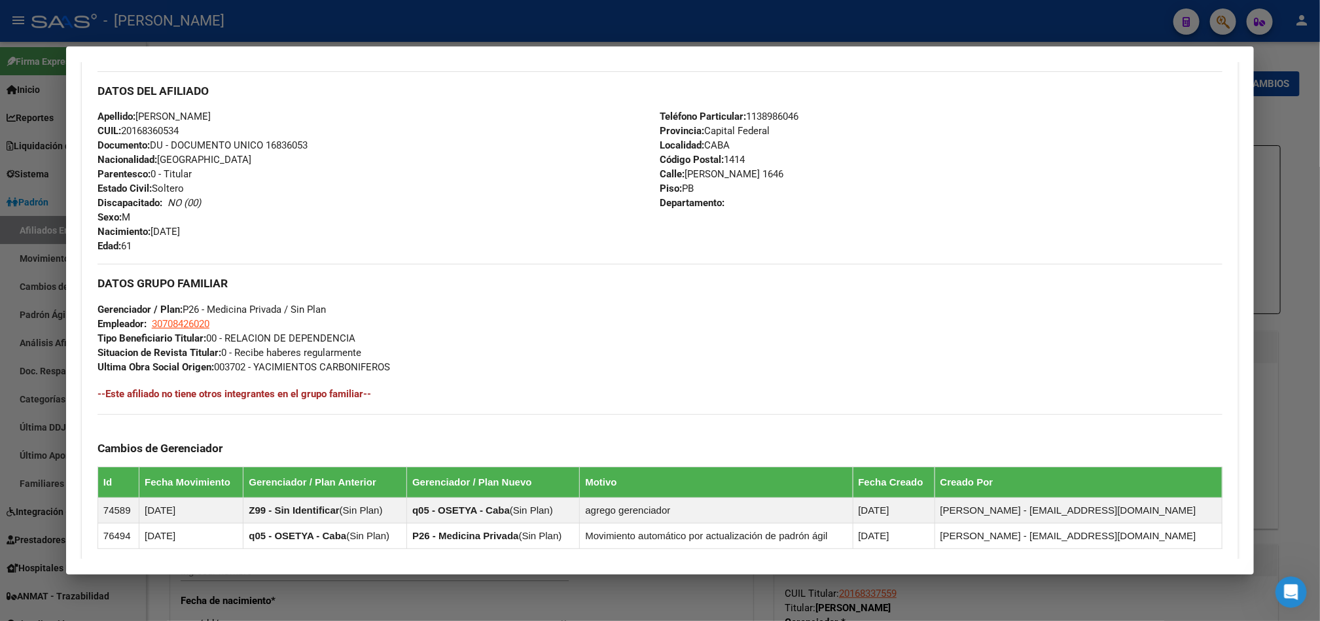
scroll to position [294, 0]
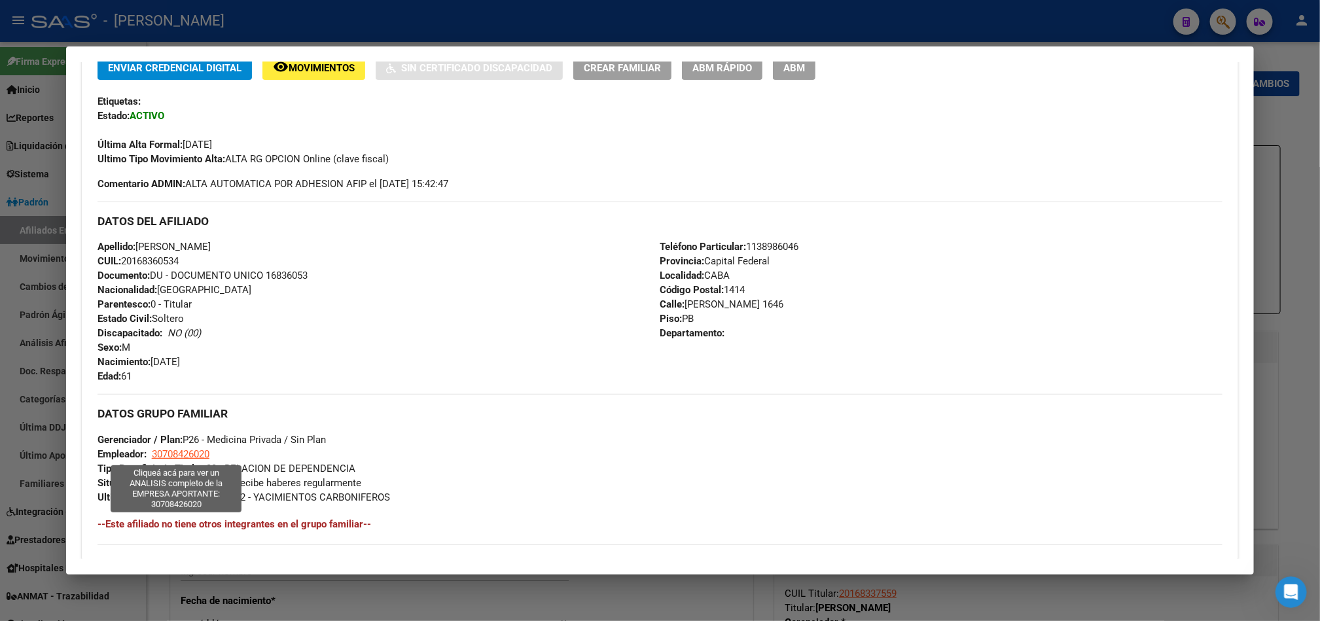
click at [187, 449] on span "30708426020" at bounding box center [181, 454] width 58 height 12
type textarea "30708426020"
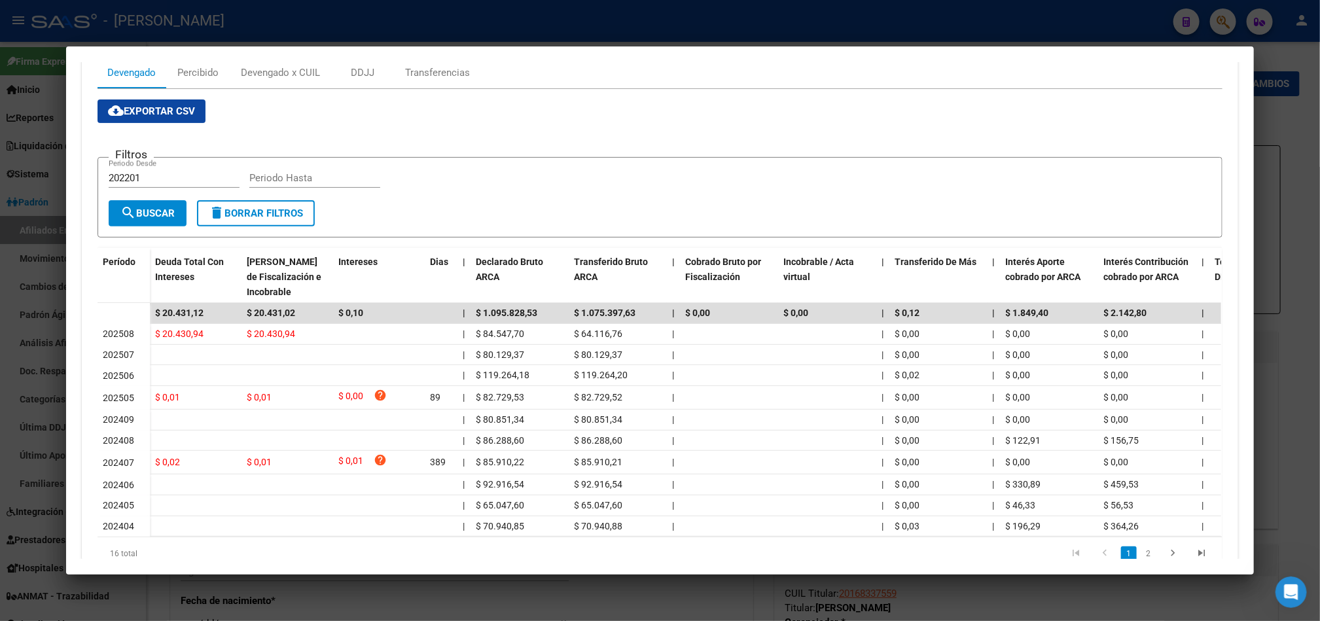
scroll to position [196, 0]
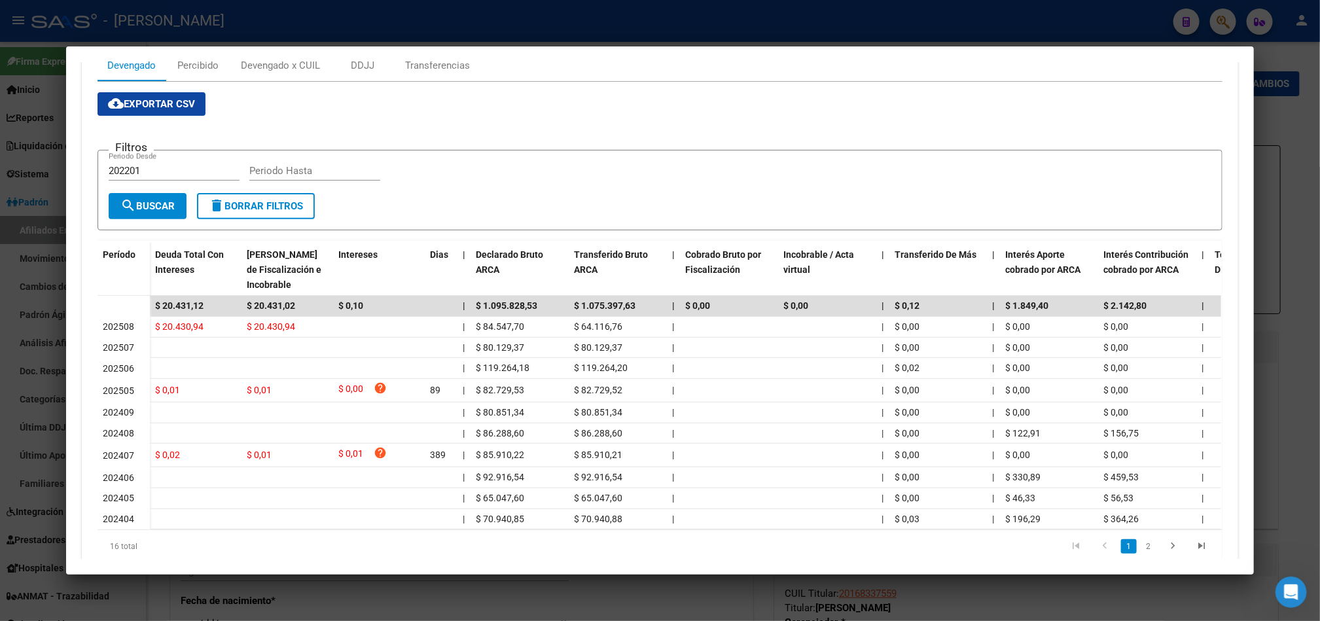
click at [0, 242] on div at bounding box center [660, 310] width 1320 height 621
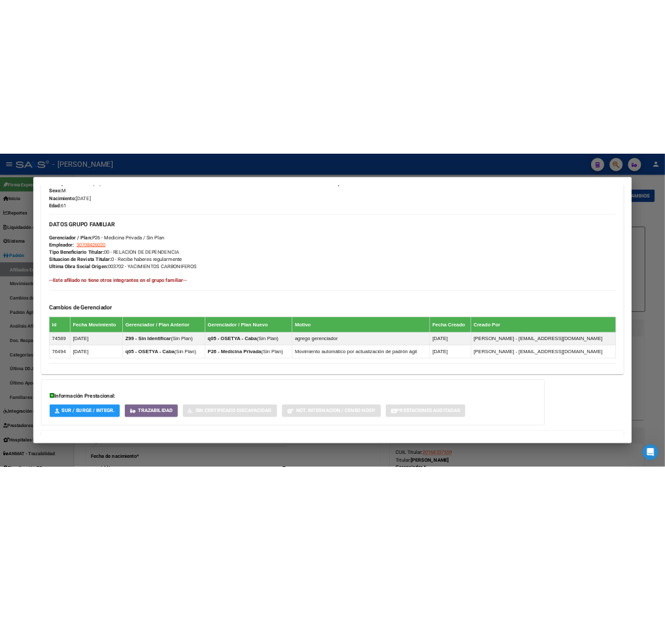
scroll to position [883, 0]
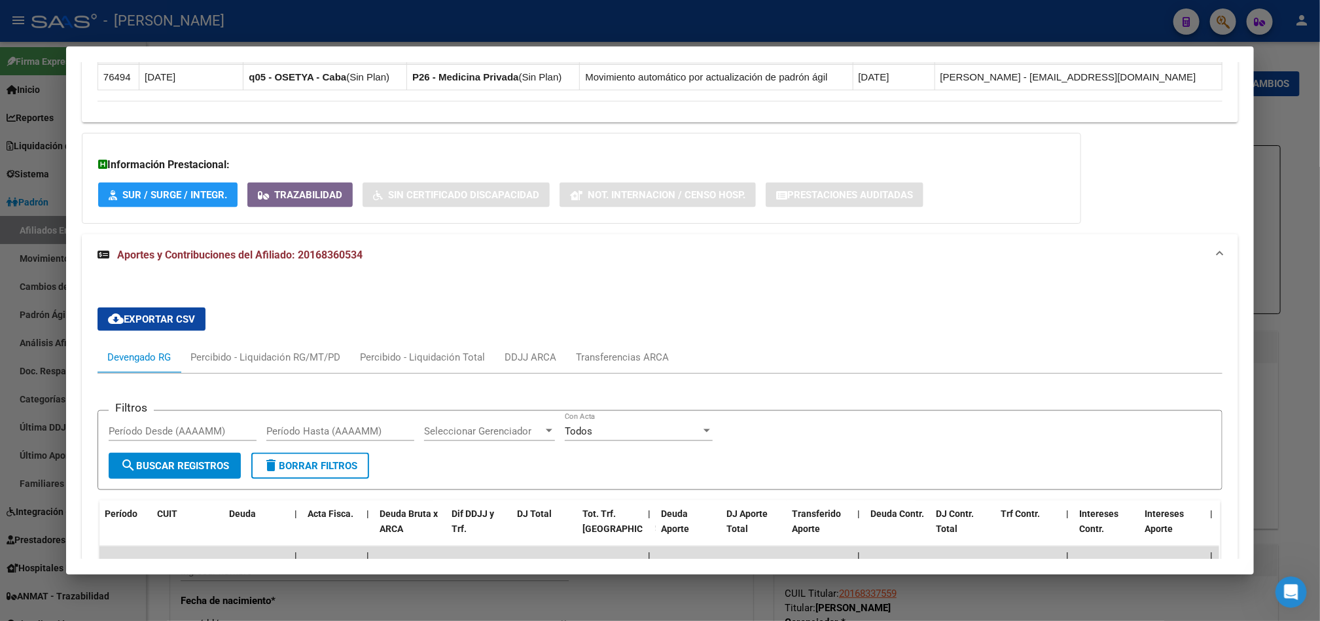
click at [43, 189] on div at bounding box center [660, 310] width 1320 height 621
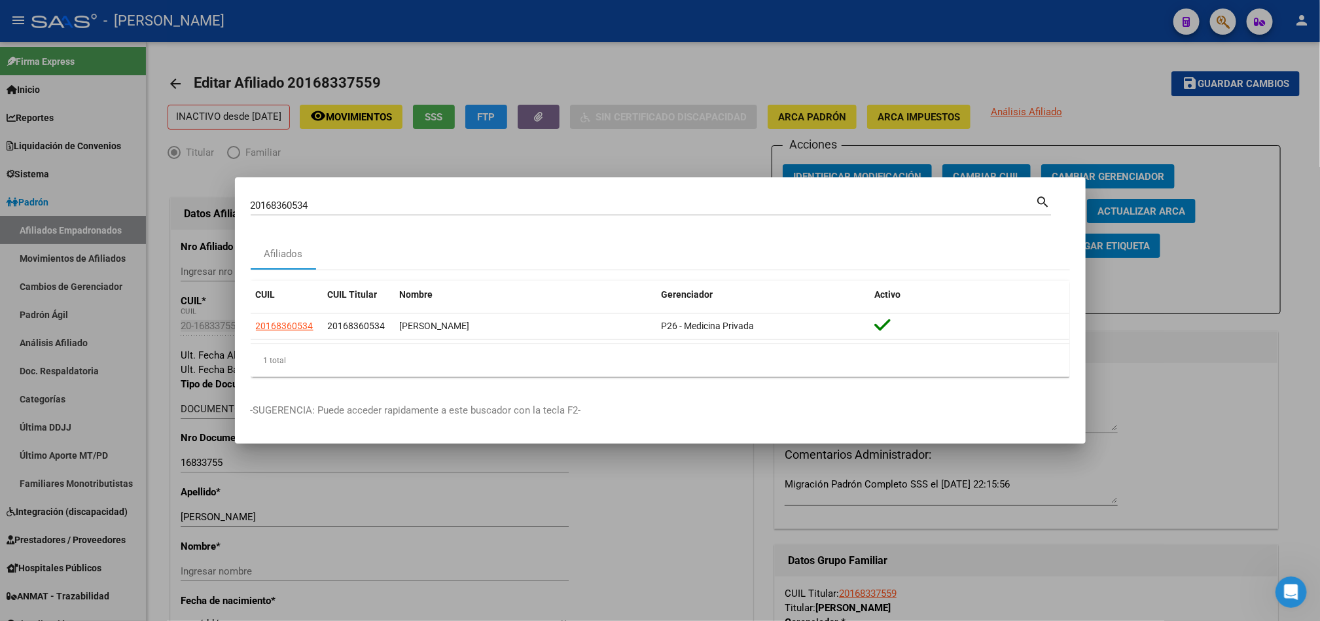
click at [73, 290] on div at bounding box center [660, 310] width 1320 height 621
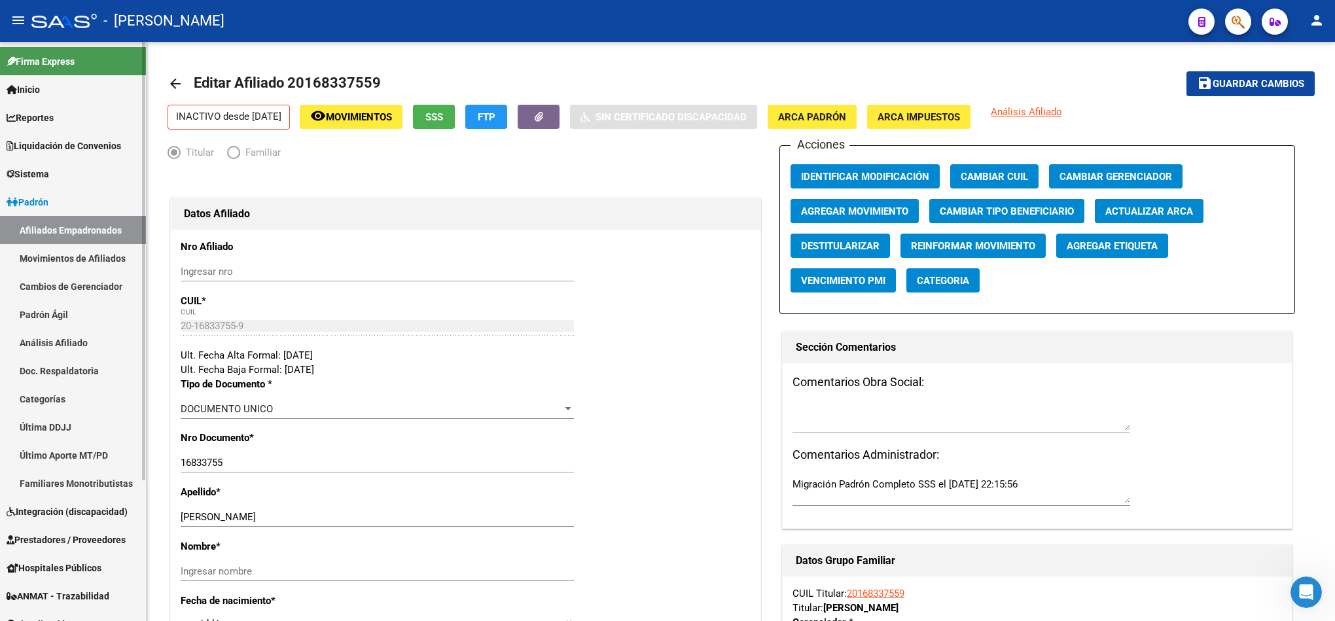
drag, startPoint x: 116, startPoint y: 226, endPoint x: 132, endPoint y: 241, distance: 22.2
click at [116, 226] on link "Afiliados Empadronados" at bounding box center [73, 230] width 146 height 28
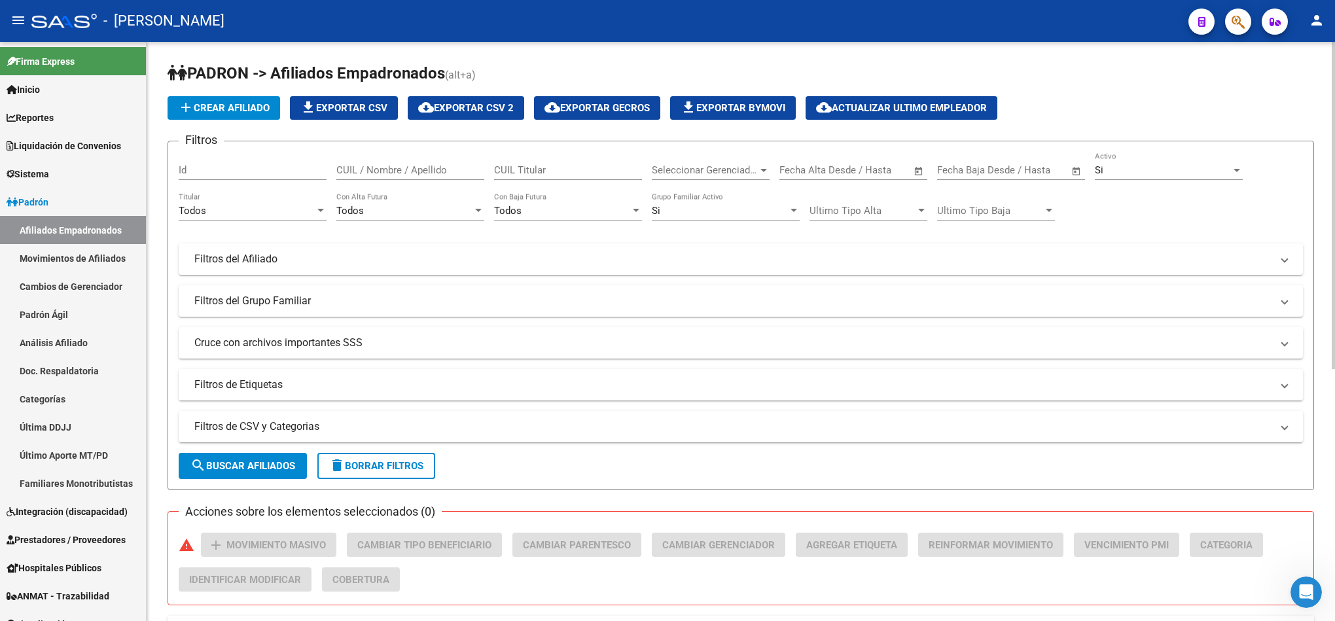
click at [689, 171] on span "Seleccionar Gerenciador" at bounding box center [705, 170] width 106 height 12
type input "la casa"
click at [266, 461] on span "search Buscar Afiliados" at bounding box center [242, 466] width 105 height 12
click at [489, 99] on button "cloud_download Exportar CSV 2" at bounding box center [466, 108] width 116 height 24
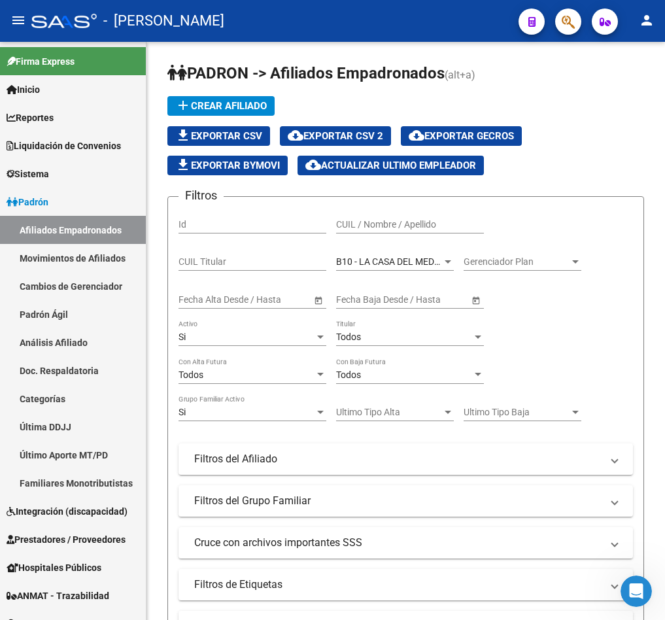
click at [554, 16] on div at bounding box center [563, 21] width 37 height 27
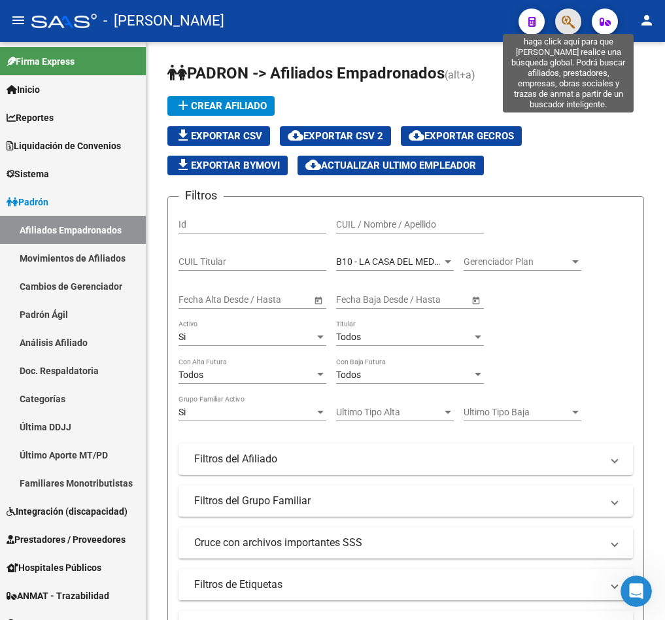
click at [563, 16] on icon "button" at bounding box center [568, 21] width 13 height 15
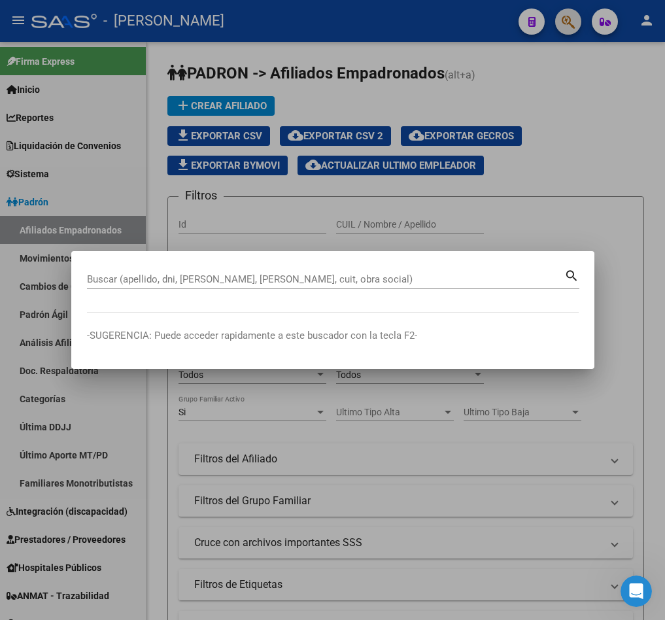
paste input "45306986"
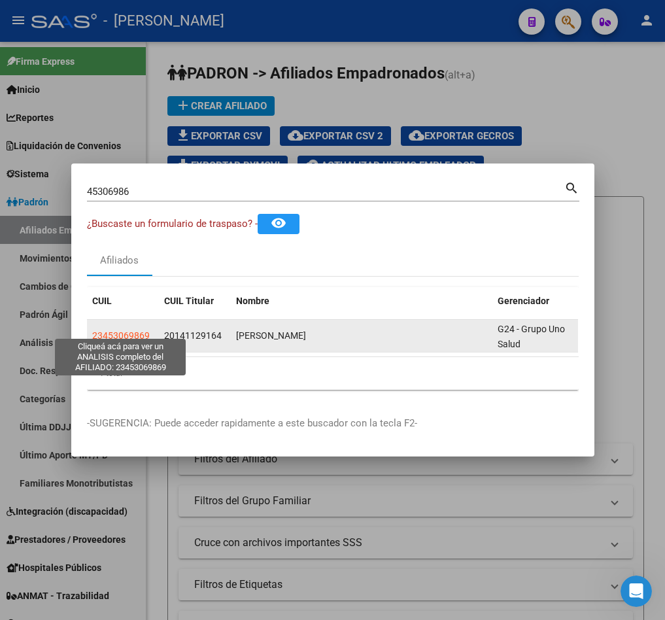
drag, startPoint x: 159, startPoint y: 325, endPoint x: 90, endPoint y: 324, distance: 68.7
click at [90, 324] on div "23453069869 20141129164 RUIZ AYRTON G24 - Grupo Uno Salud" at bounding box center [375, 336] width 576 height 33
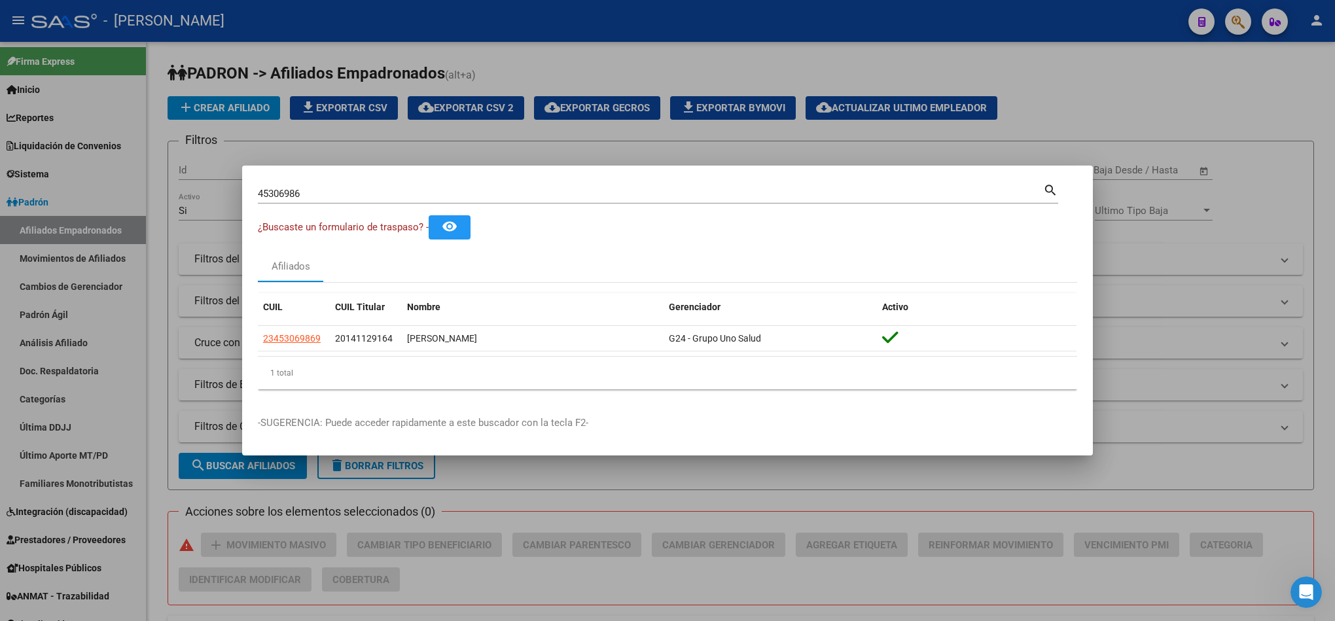
click at [363, 197] on input "45306986" at bounding box center [650, 194] width 785 height 12
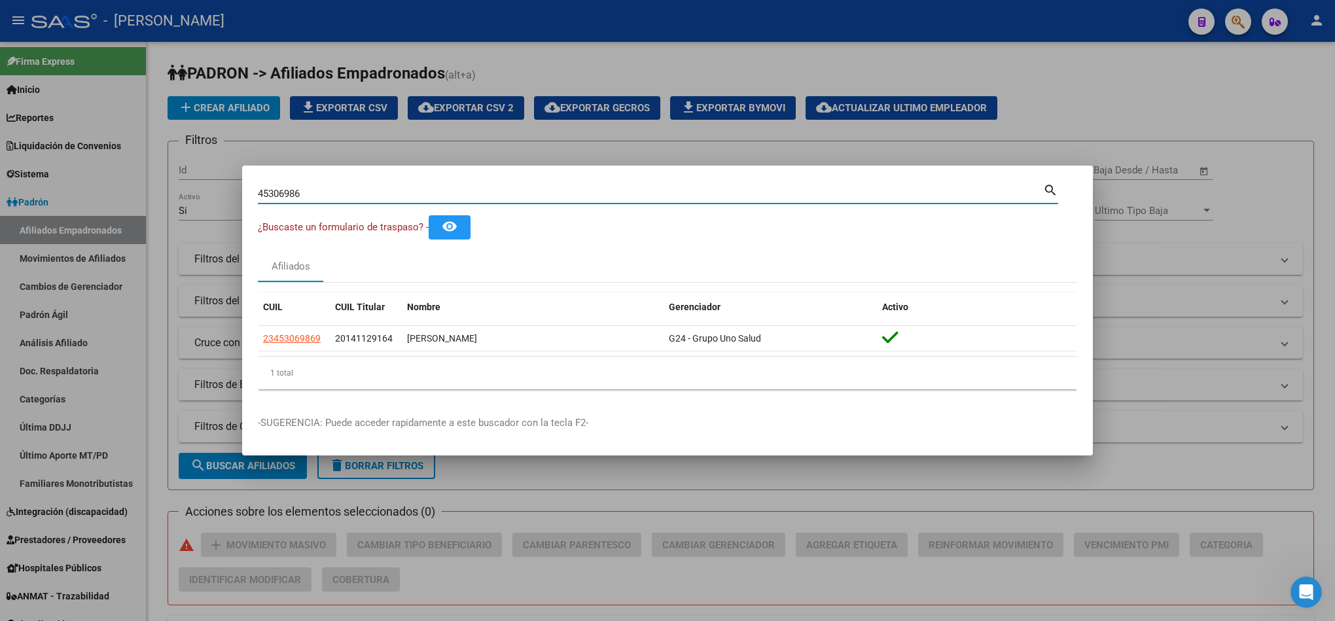
click at [363, 197] on input "45306986" at bounding box center [650, 194] width 785 height 12
paste input "Nombre y Apellido IVAN ISMAEL NIEVA TOMAS CUATRIN LEYENDECKER CATALINA HELENA G…"
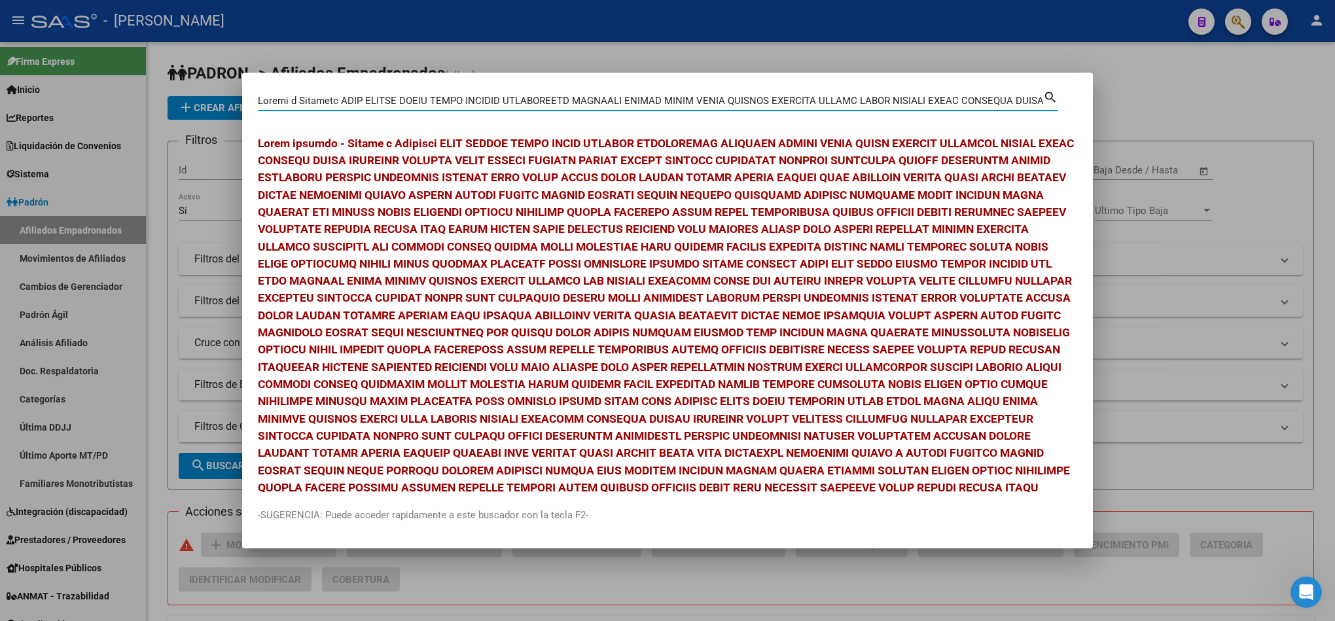
click at [473, 105] on input "Buscar (apellido, dni, [PERSON_NAME], [PERSON_NAME], cuit, obra social)" at bounding box center [650, 101] width 785 height 12
paste input "25384651"
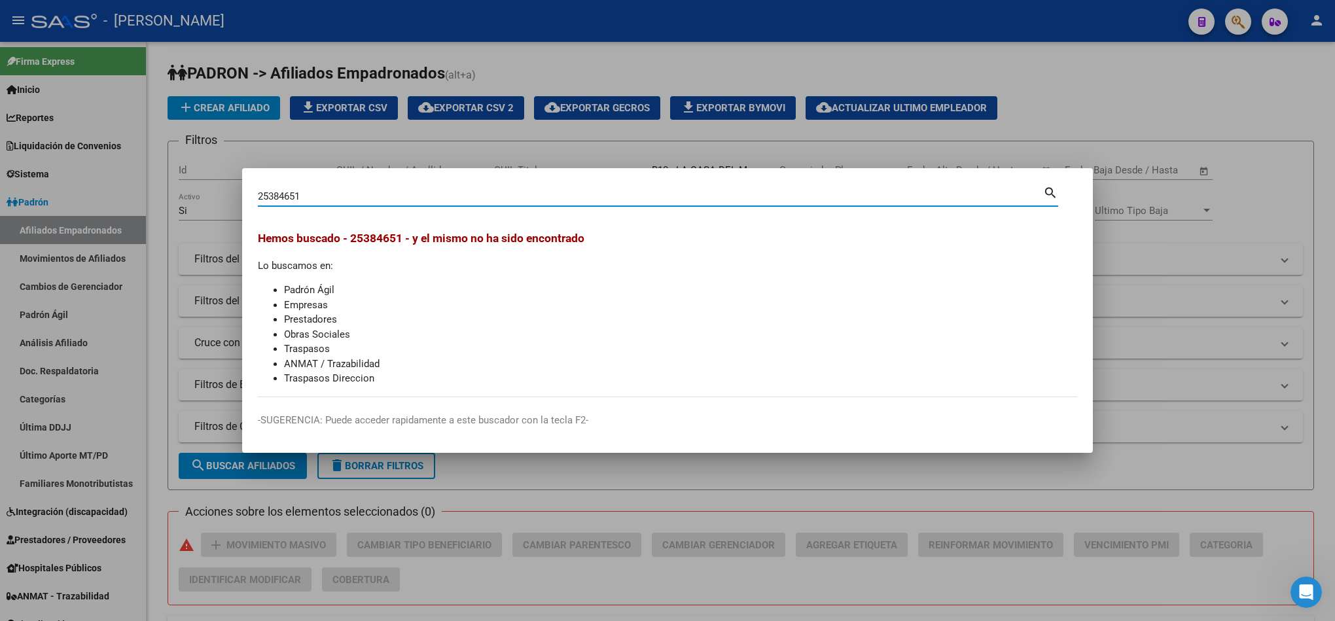
type input "25384651"
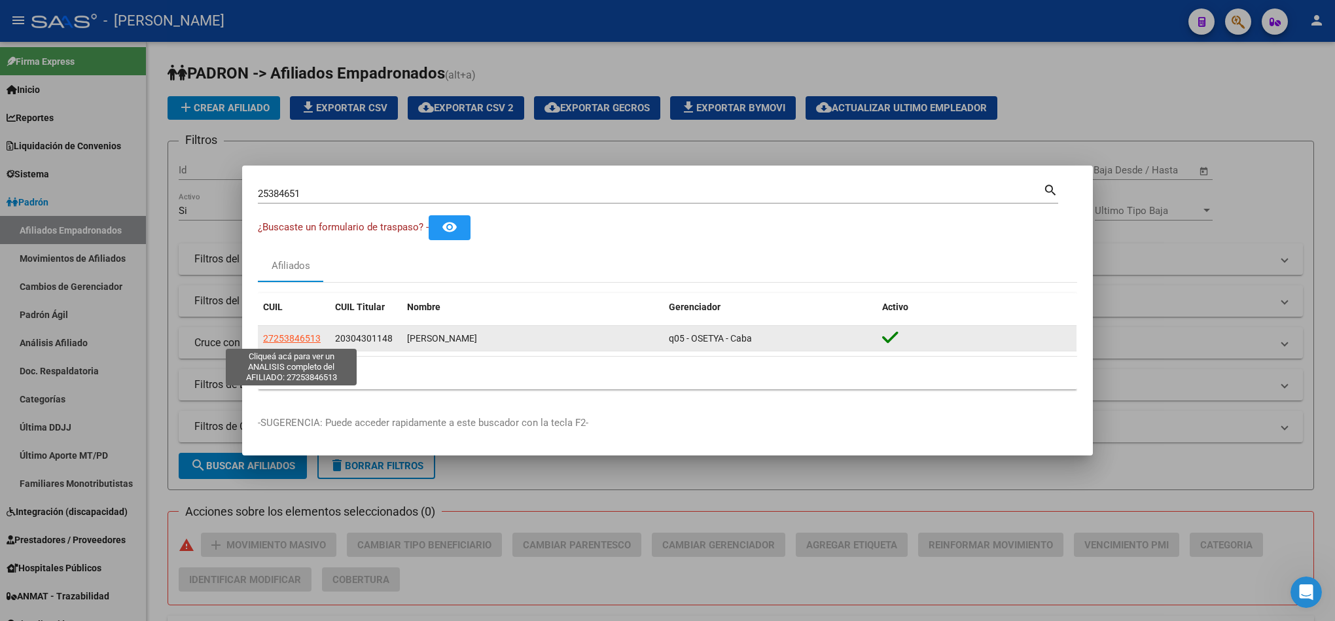
click at [298, 340] on span "27253846513" at bounding box center [292, 338] width 58 height 10
type textarea "27253846513"
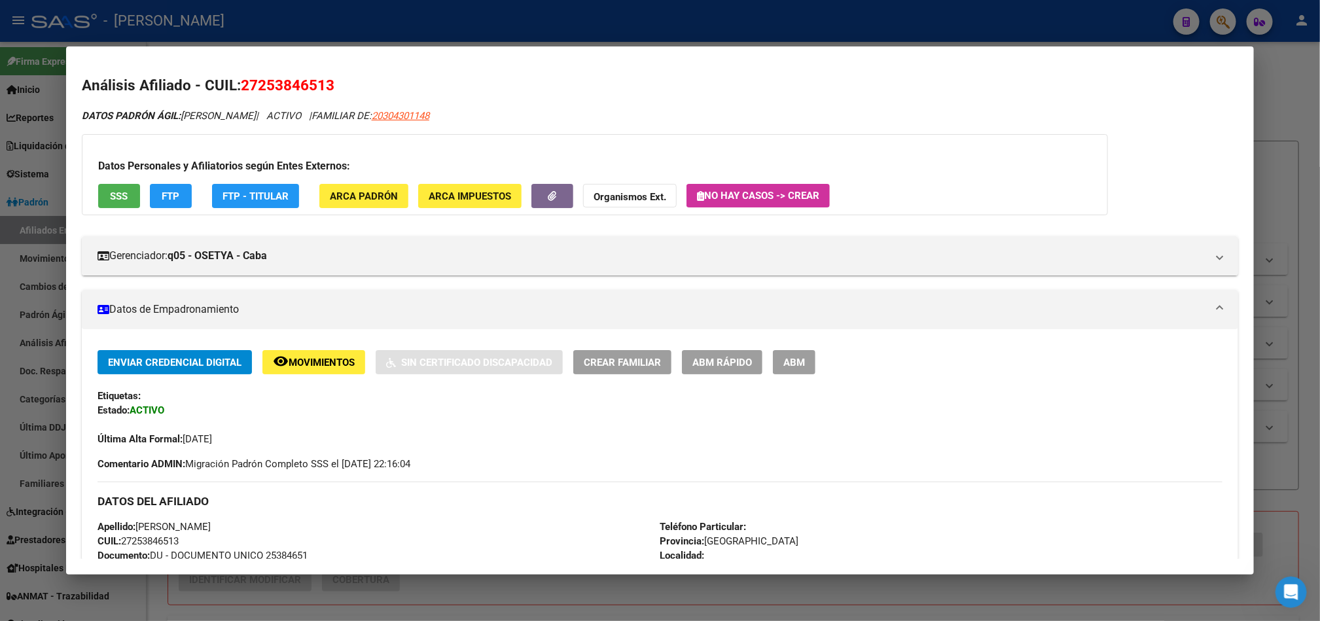
click at [258, 79] on span "27253846513" at bounding box center [288, 85] width 94 height 17
drag, startPoint x: 249, startPoint y: 84, endPoint x: 317, endPoint y: 83, distance: 67.4
click at [317, 83] on span "27253846513" at bounding box center [288, 85] width 94 height 17
click at [801, 359] on button "ABM" at bounding box center [794, 362] width 43 height 24
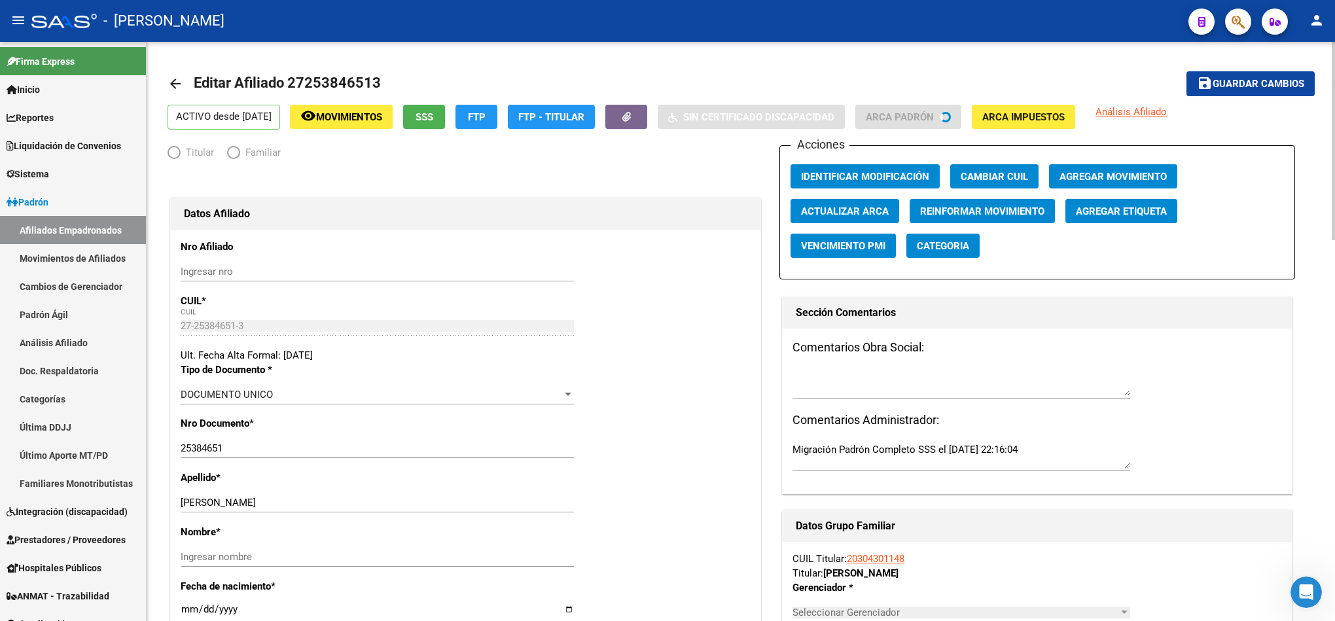
radio input "true"
type input "33-57332947-9"
click at [1114, 179] on span "Agregar Movimiento" at bounding box center [1112, 177] width 107 height 12
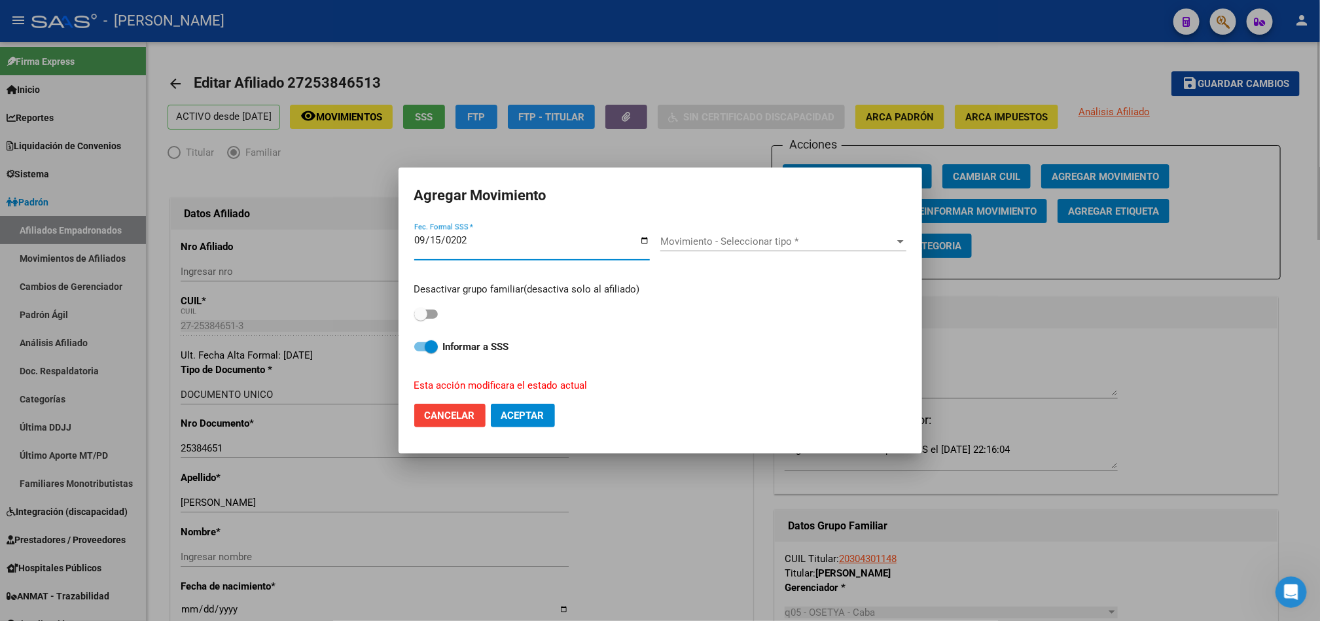
type input "2025-09-15"
click at [688, 239] on span "Movimiento - Seleccionar tipo *" at bounding box center [777, 242] width 234 height 12
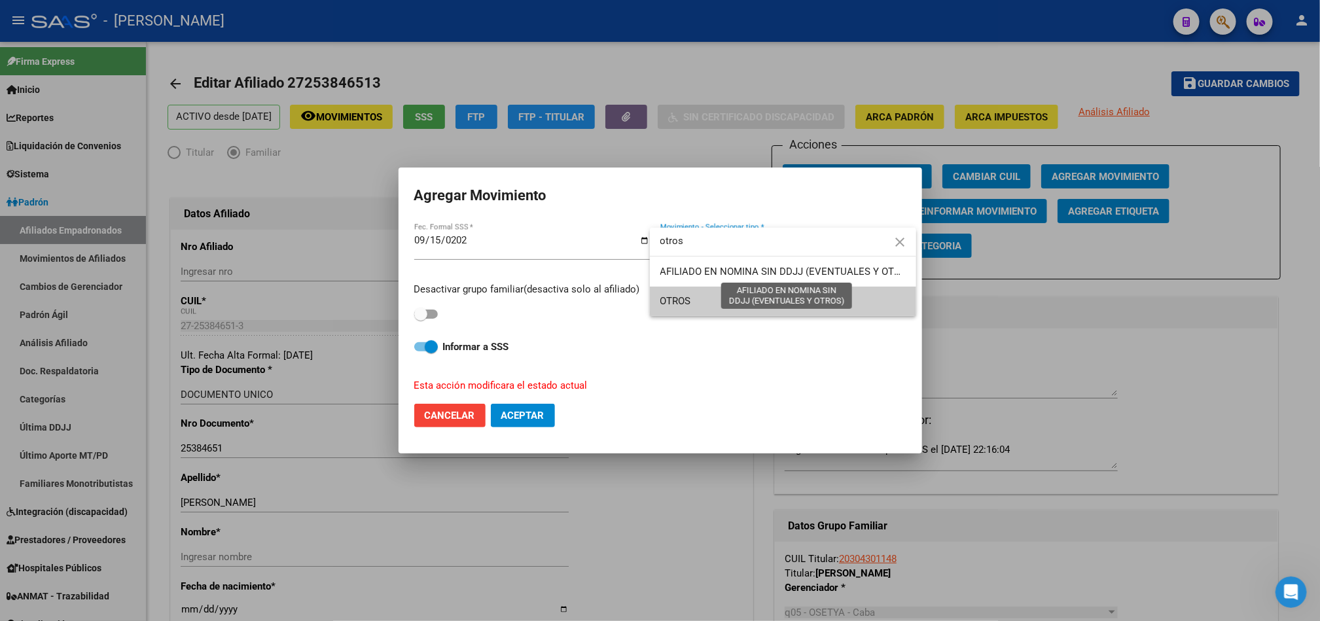
type input "otros"
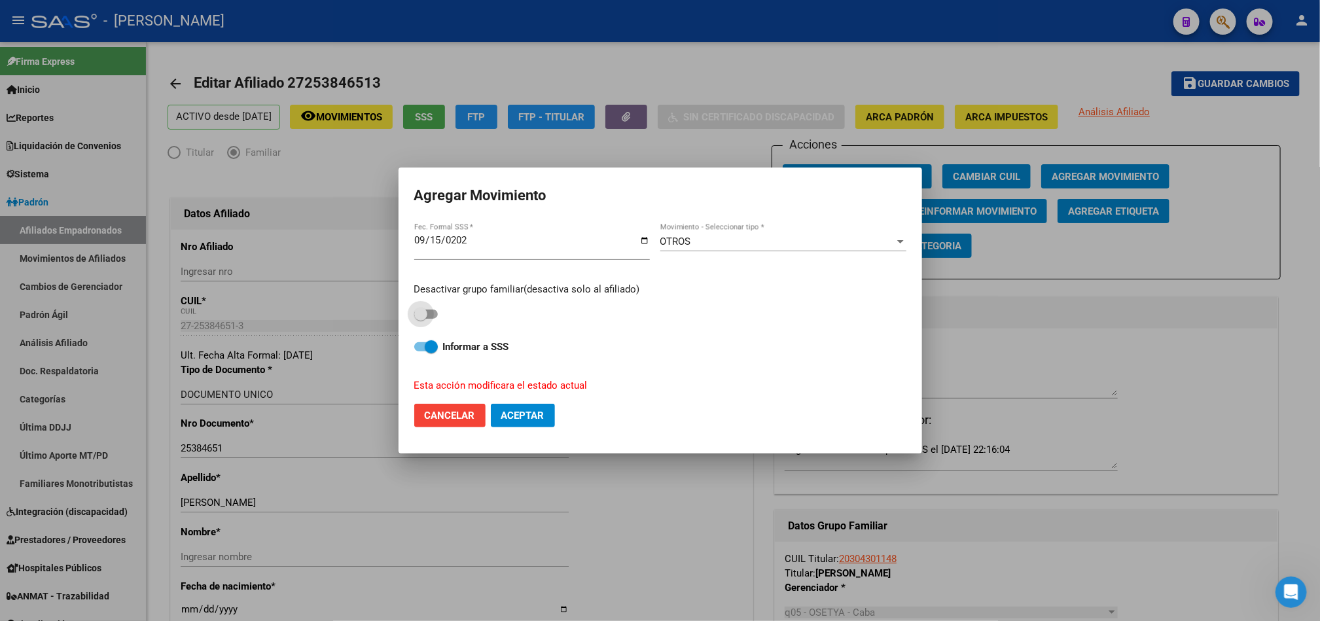
click at [418, 315] on span at bounding box center [420, 313] width 13 height 13
click at [420, 319] on input "checkbox" at bounding box center [420, 319] width 1 height 1
checkbox input "true"
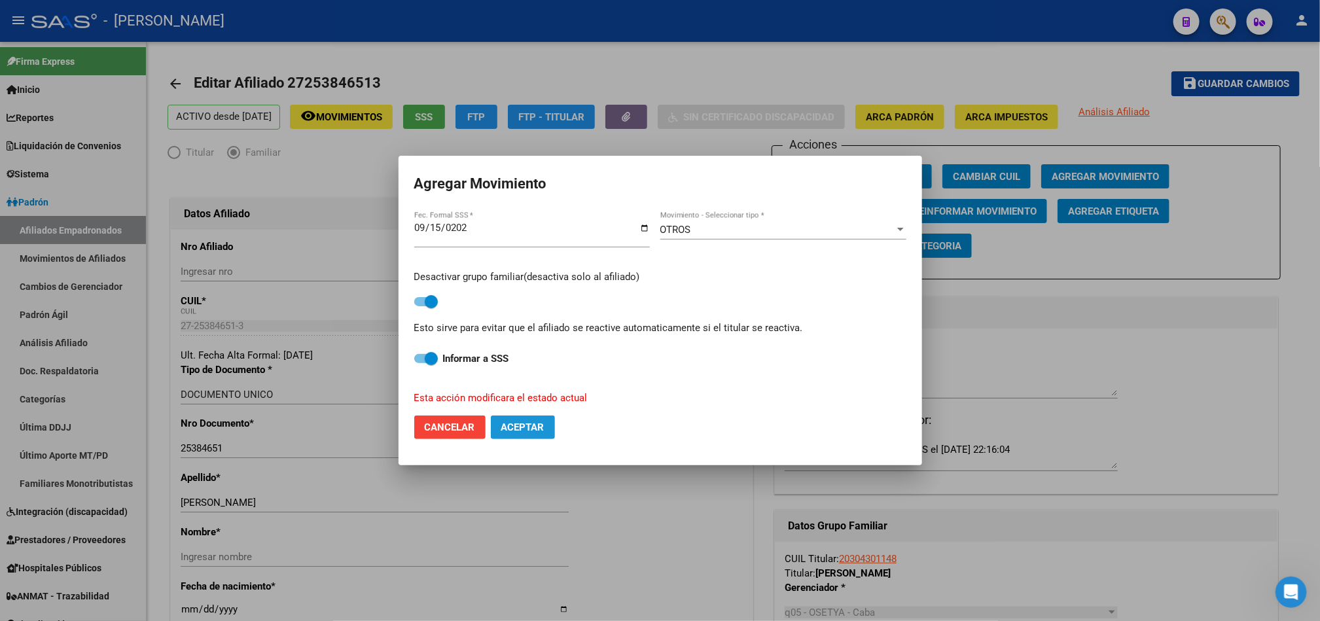
click at [512, 436] on button "Aceptar" at bounding box center [523, 427] width 64 height 24
click at [1019, 374] on div at bounding box center [660, 310] width 1320 height 621
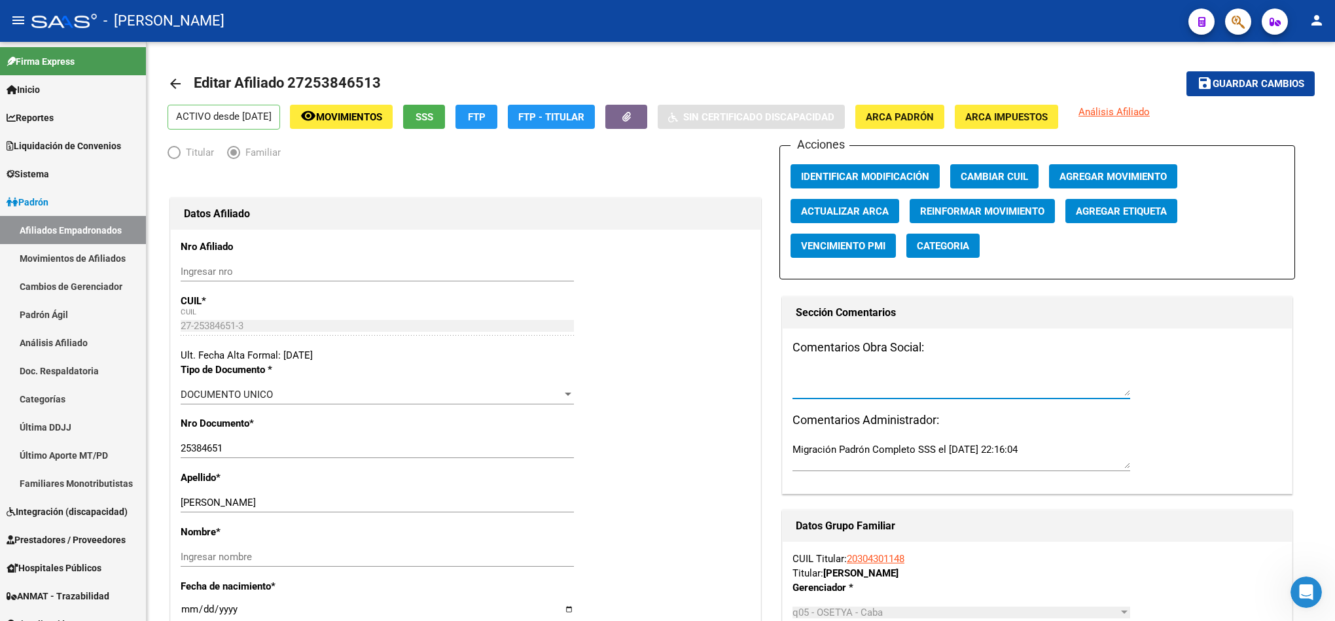
click at [1019, 374] on textarea at bounding box center [961, 383] width 338 height 26
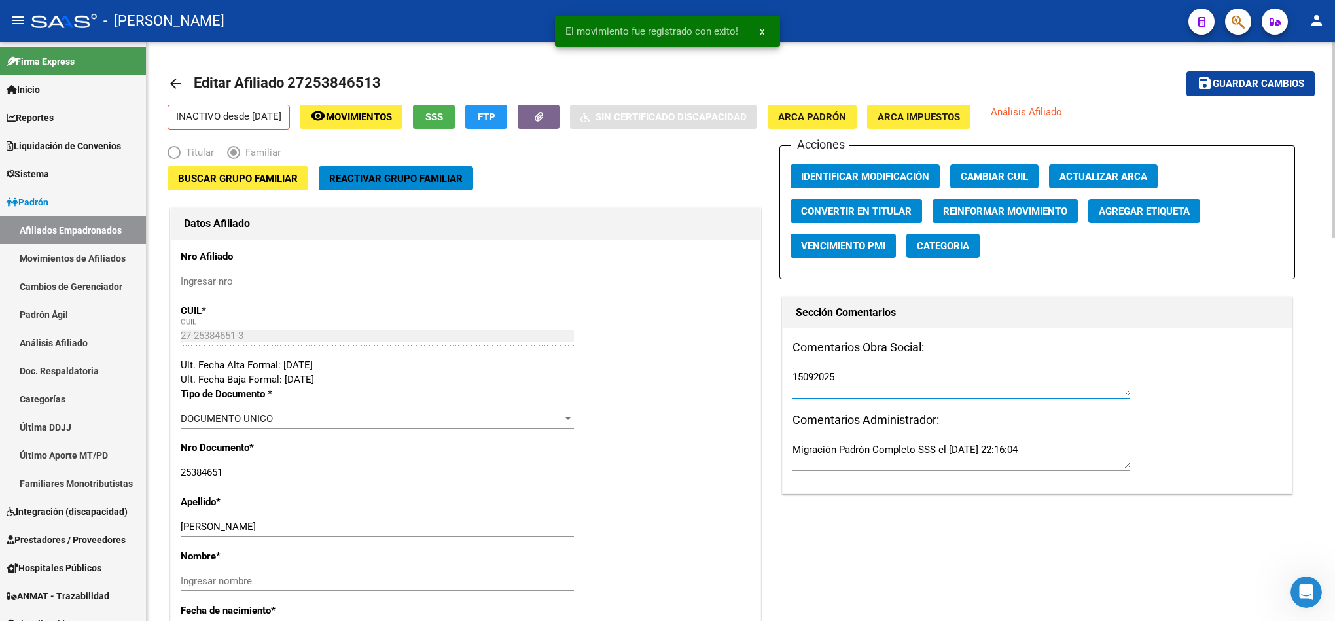
type textarea "15092025"
click at [1202, 86] on mat-icon "save" at bounding box center [1205, 83] width 16 height 16
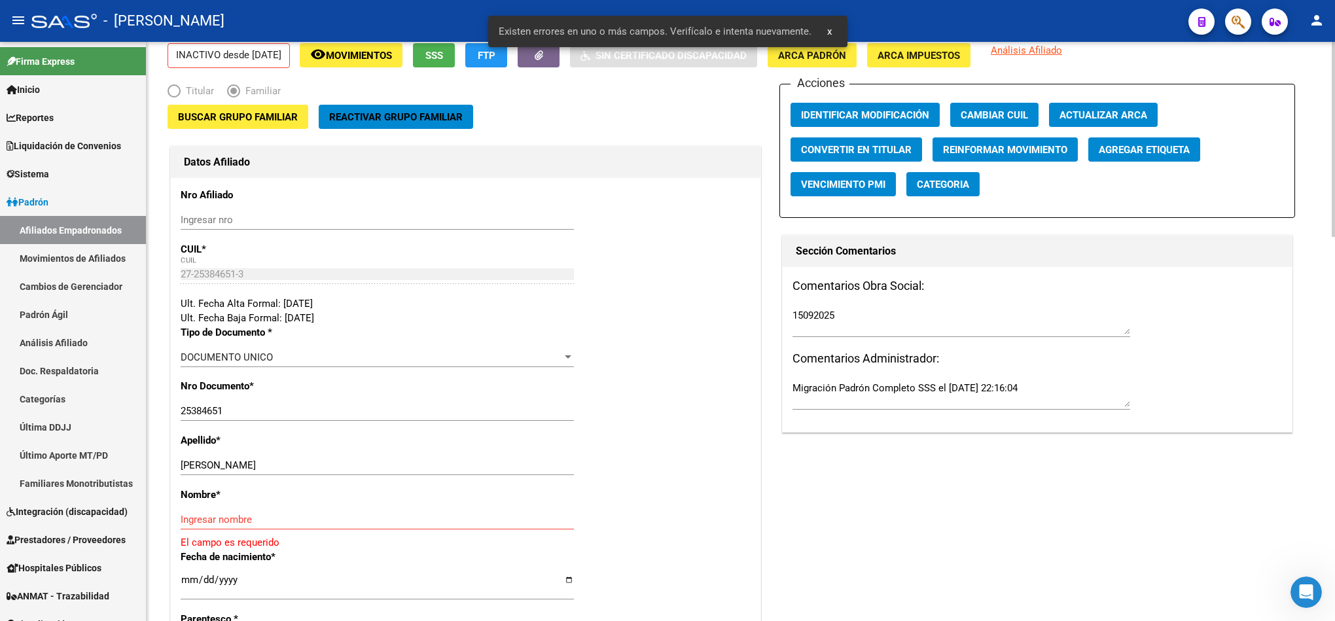
scroll to position [98, 0]
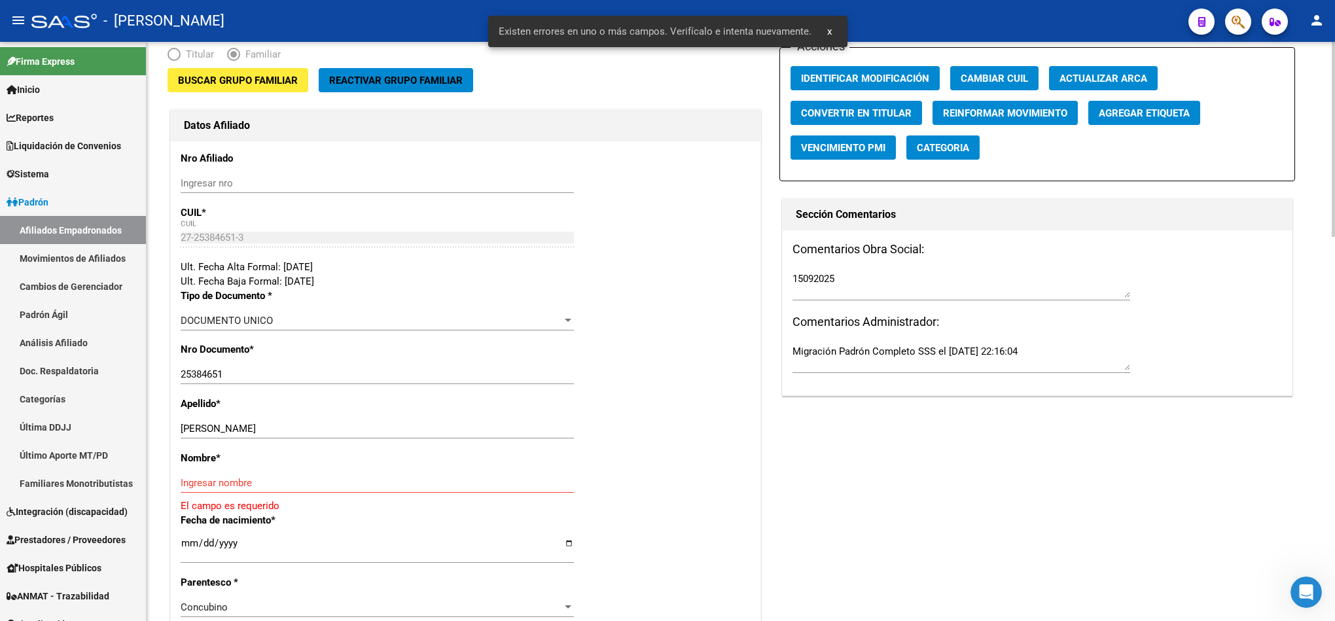
drag, startPoint x: 302, startPoint y: 412, endPoint x: 295, endPoint y: 412, distance: 7.2
click at [296, 412] on div "Apellido * MICHELOUD RITA VI Ingresar apellido" at bounding box center [466, 423] width 570 height 54
click at [232, 416] on div "Apellido * MICHELOUD RITA VI Ingresar apellido" at bounding box center [466, 423] width 570 height 54
click at [237, 421] on div "MICHELOUD RITA VI Ingresar apellido" at bounding box center [377, 429] width 393 height 20
click at [246, 426] on input "MICHELOUD RITA VI" at bounding box center [377, 429] width 393 height 12
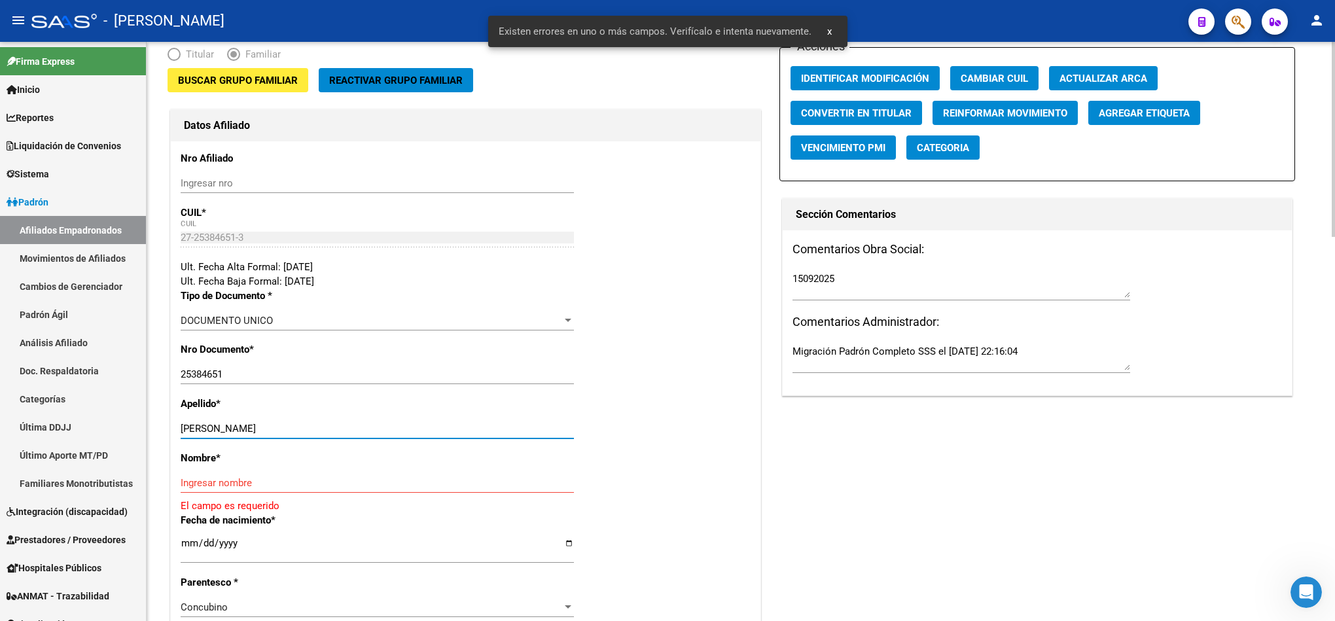
drag, startPoint x: 246, startPoint y: 426, endPoint x: 275, endPoint y: 434, distance: 30.5
click at [275, 434] on input "MICHELOUD RITA VI" at bounding box center [377, 429] width 393 height 12
type input "MICHELOUD"
click at [267, 476] on div "Ingresar nombre" at bounding box center [377, 483] width 393 height 20
paste input "RITA VI"
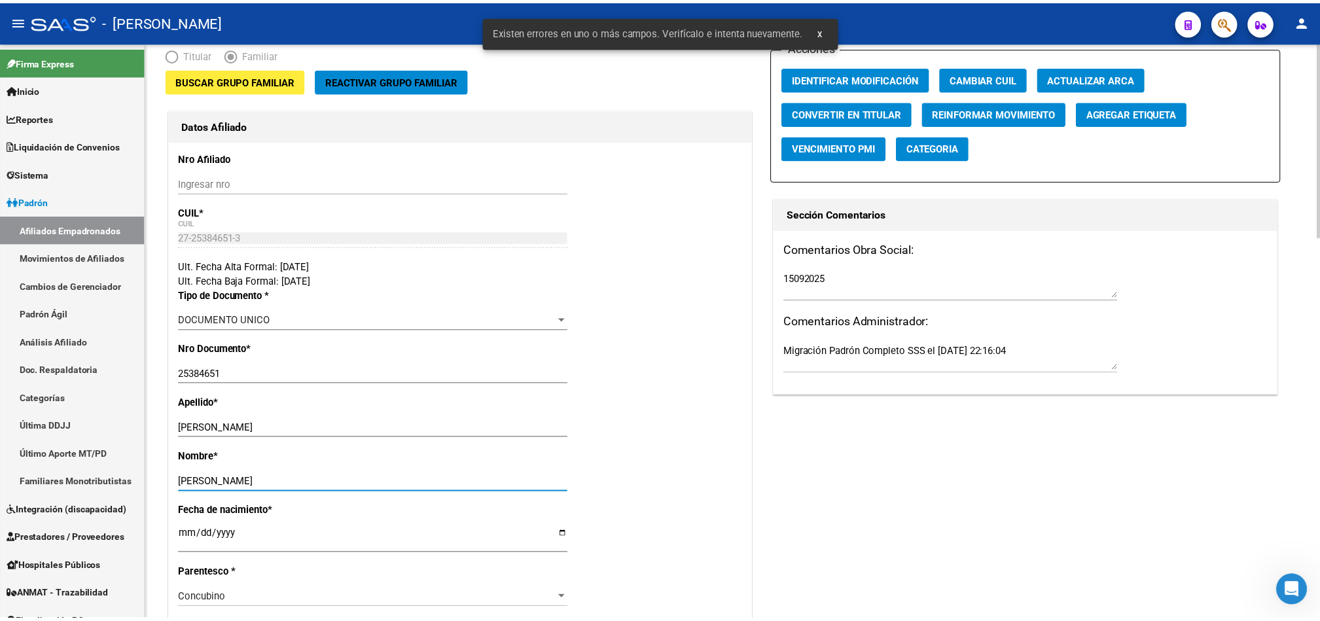
scroll to position [0, 0]
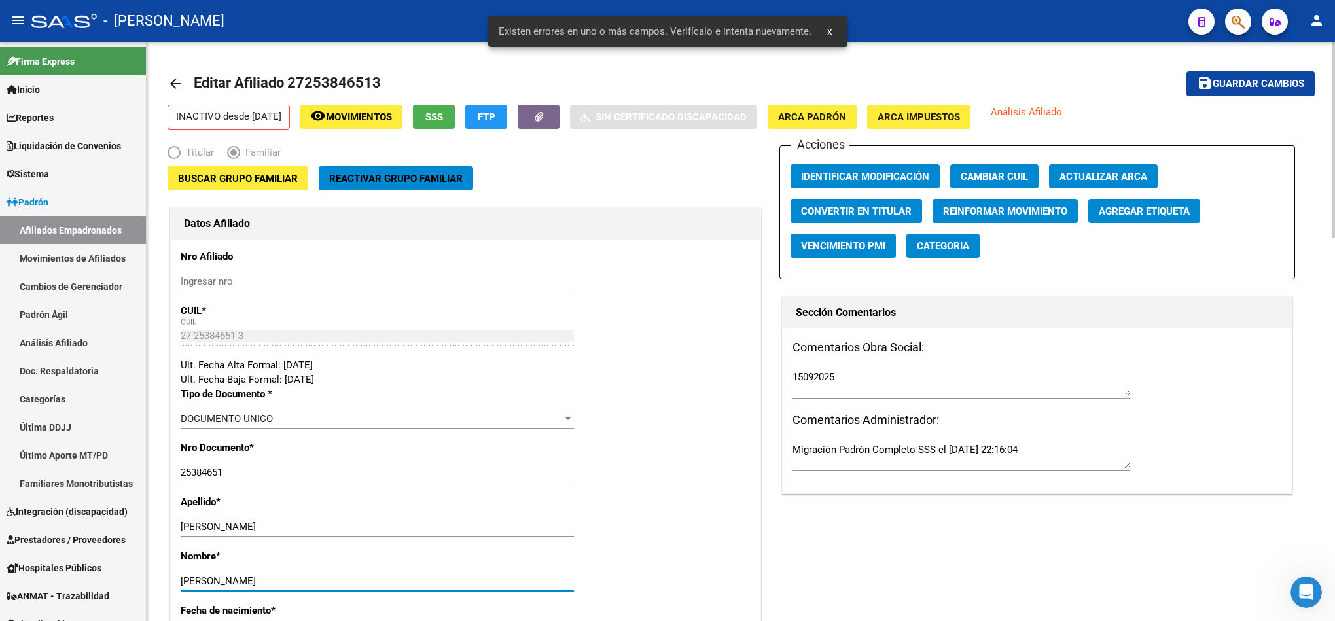
type input "RITA VI"
click at [1257, 88] on span "Guardar cambios" at bounding box center [1258, 85] width 92 height 12
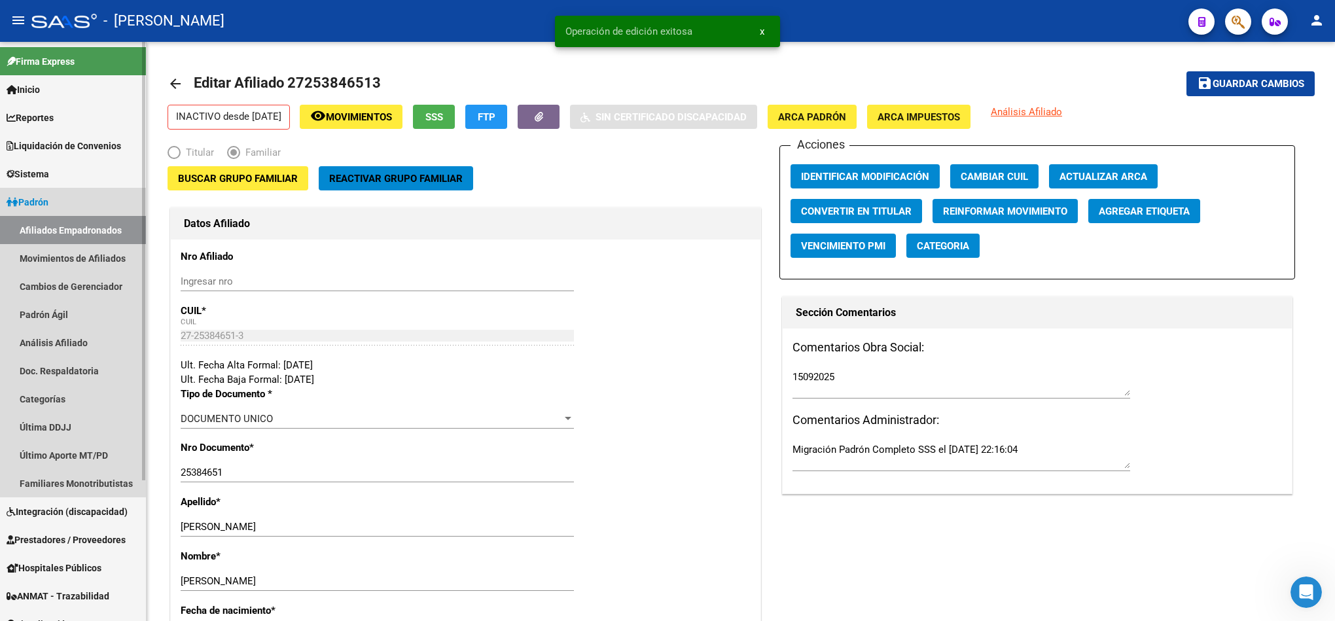
click at [75, 228] on link "Afiliados Empadronados" at bounding box center [73, 230] width 146 height 28
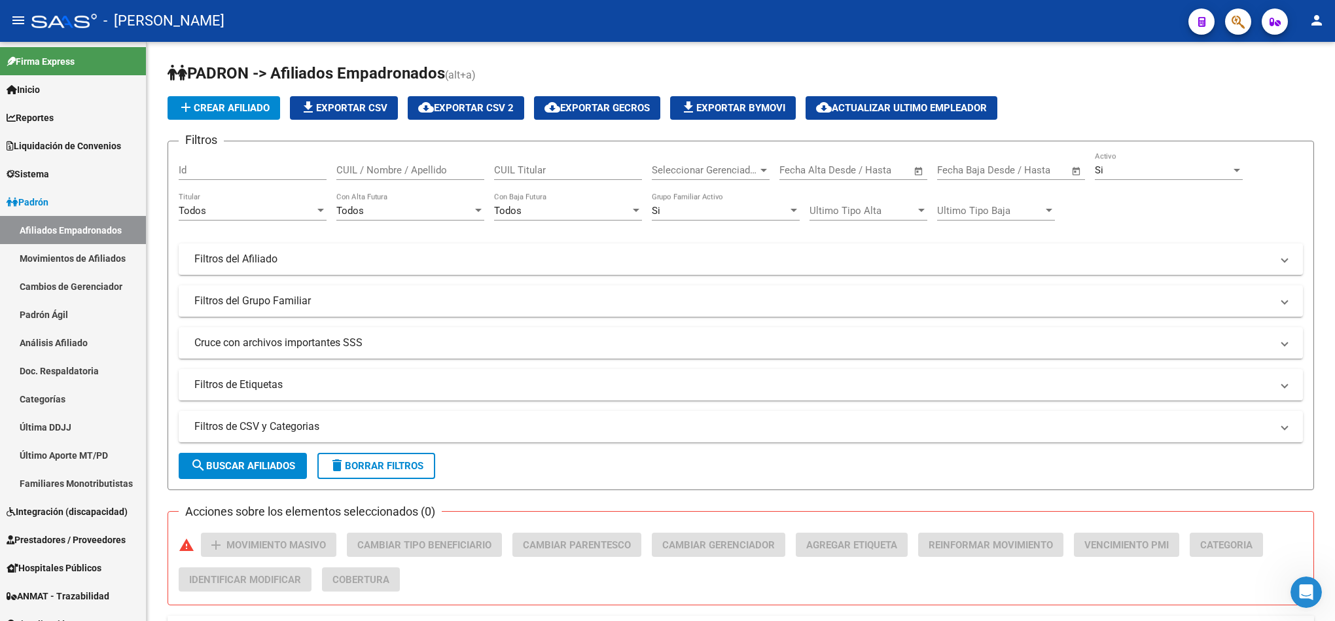
click at [1227, 12] on button "button" at bounding box center [1238, 22] width 26 height 26
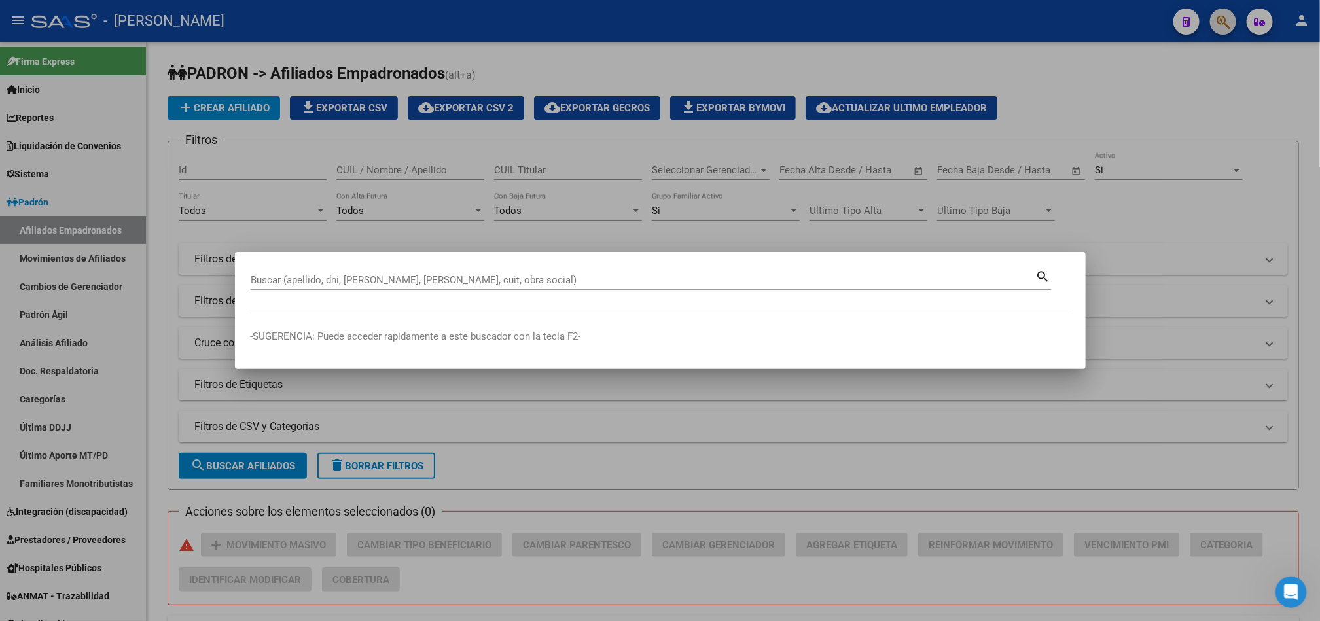
paste input "20306159314"
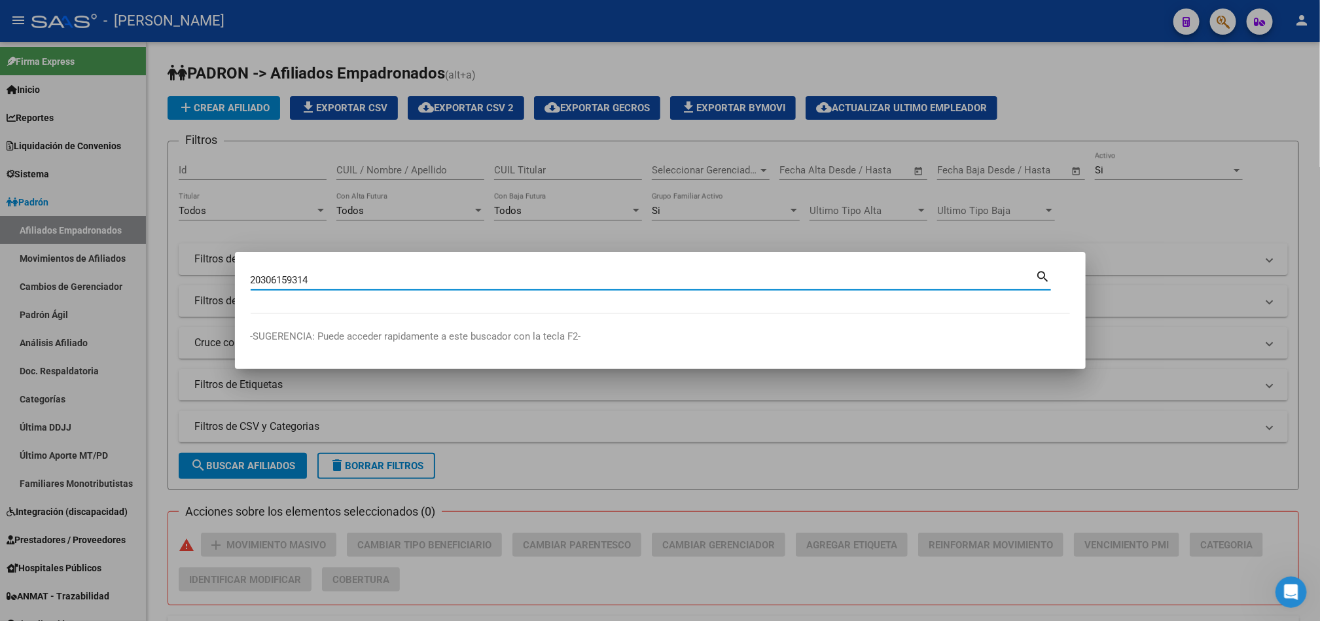
type input "20306159314"
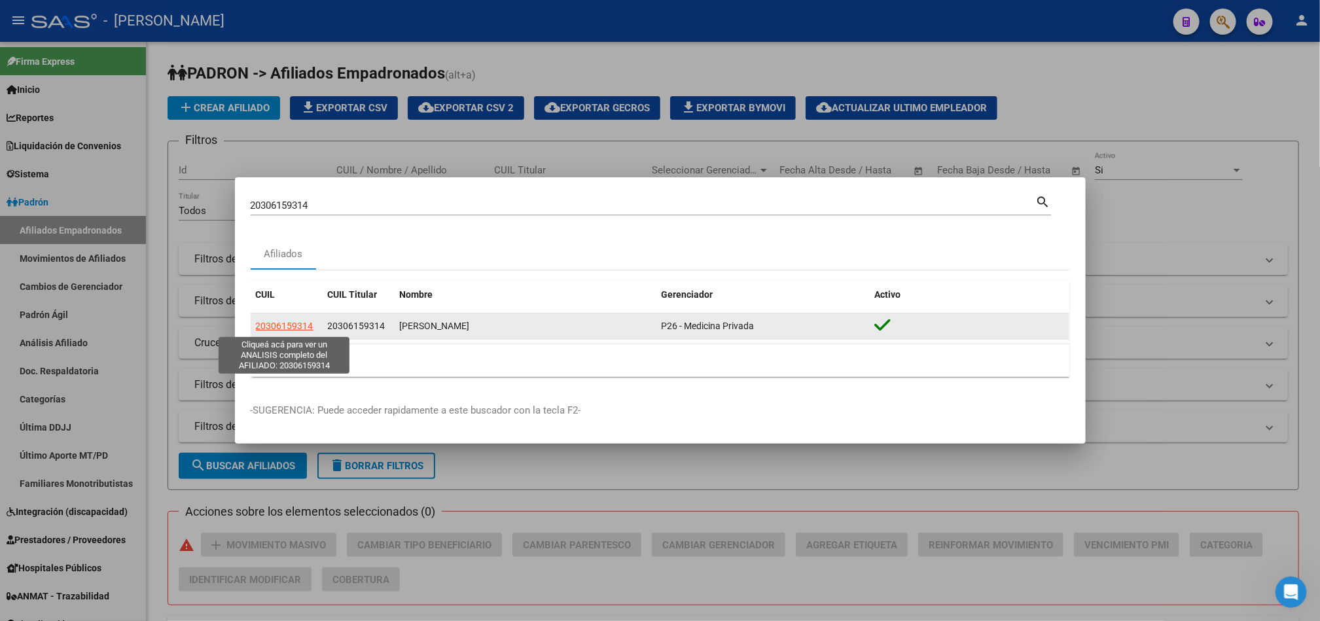
click at [289, 326] on span "20306159314" at bounding box center [285, 326] width 58 height 10
type textarea "20306159314"
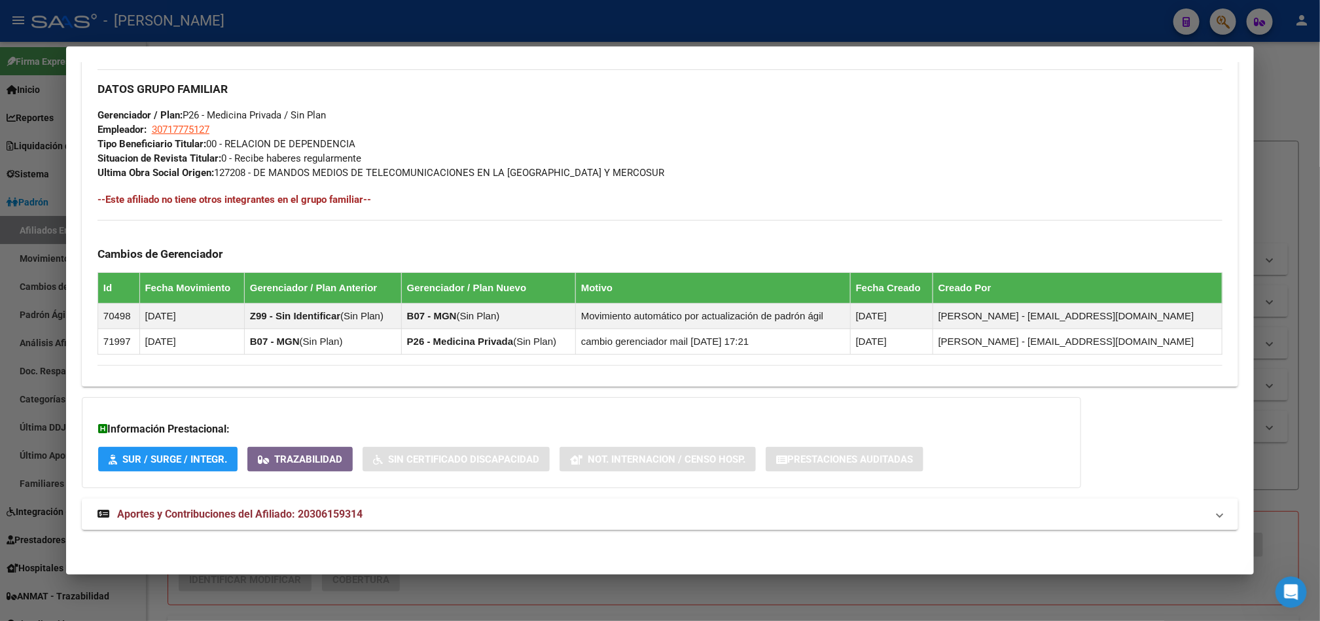
scroll to position [621, 0]
click at [365, 509] on mat-panel-title "Aportes y Contribuciones del Afiliado: 20306159314" at bounding box center [651, 514] width 1109 height 16
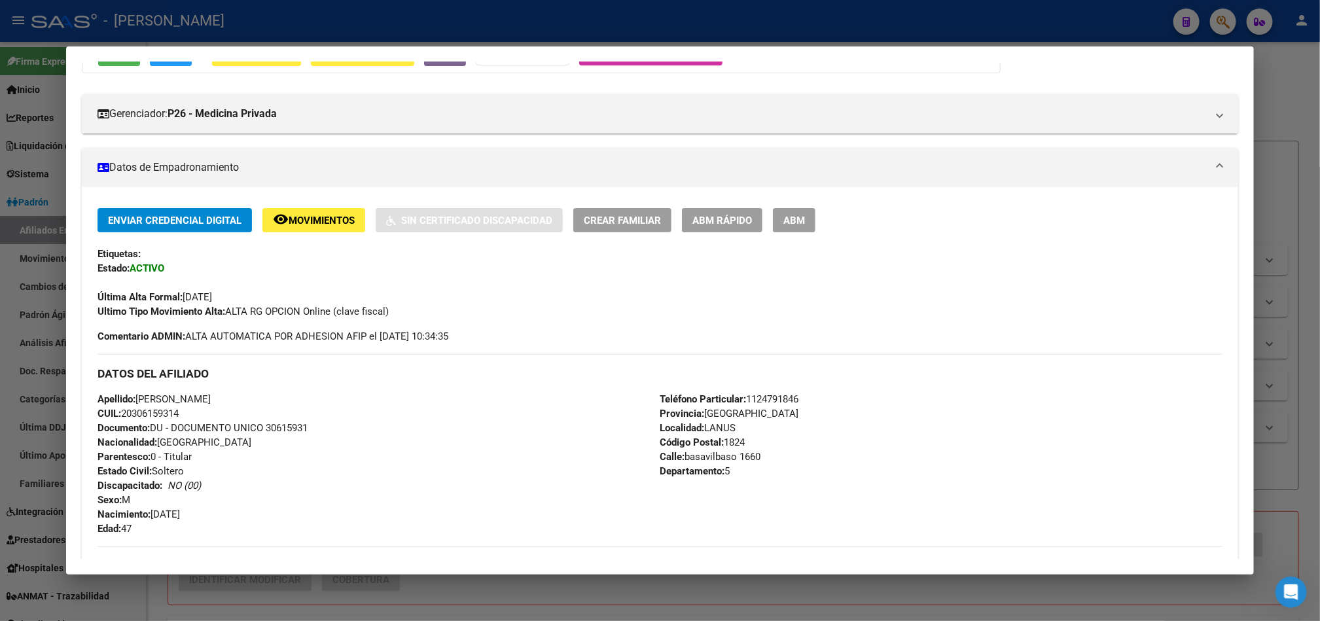
scroll to position [0, 0]
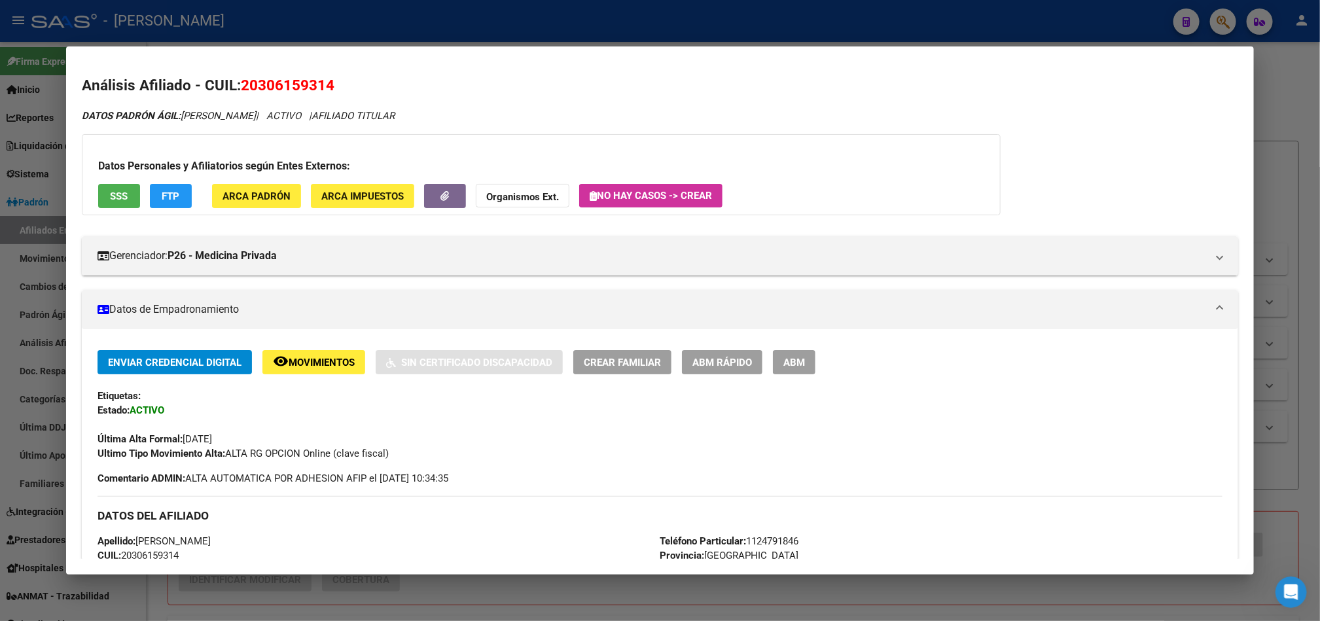
click at [264, 77] on span "20306159314" at bounding box center [288, 85] width 94 height 17
drag, startPoint x: 264, startPoint y: 77, endPoint x: 442, endPoint y: 5, distance: 192.2
click at [264, 77] on span "20306159314" at bounding box center [288, 85] width 94 height 17
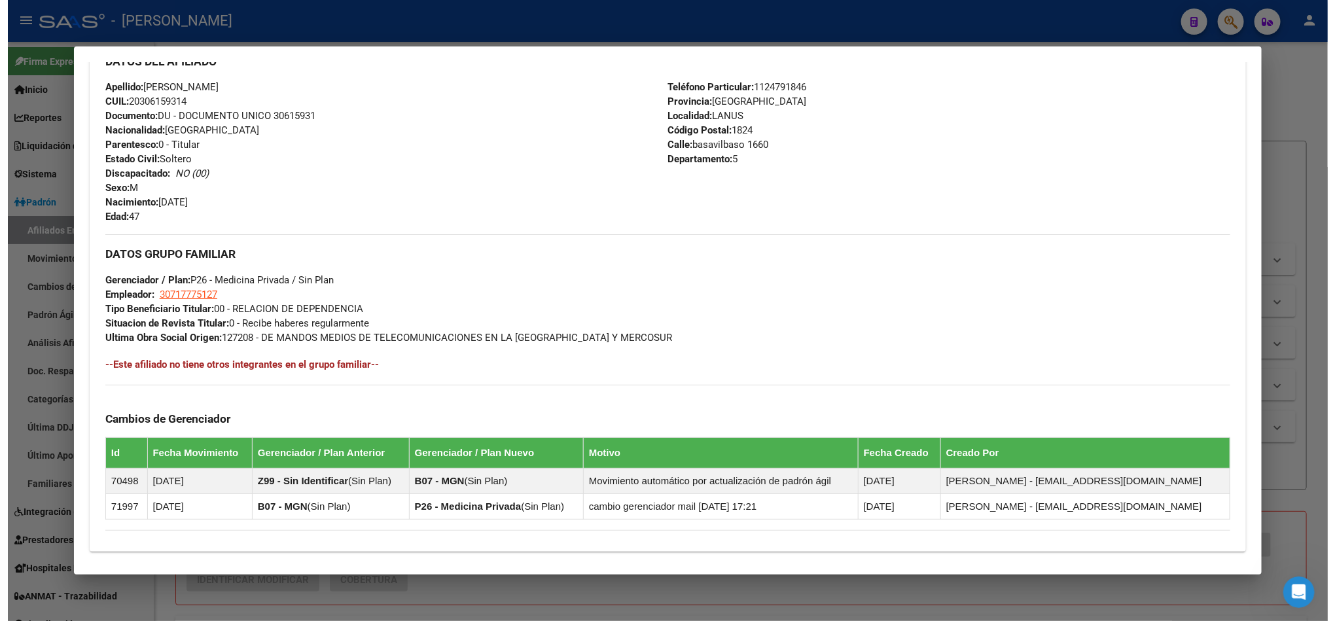
scroll to position [294, 0]
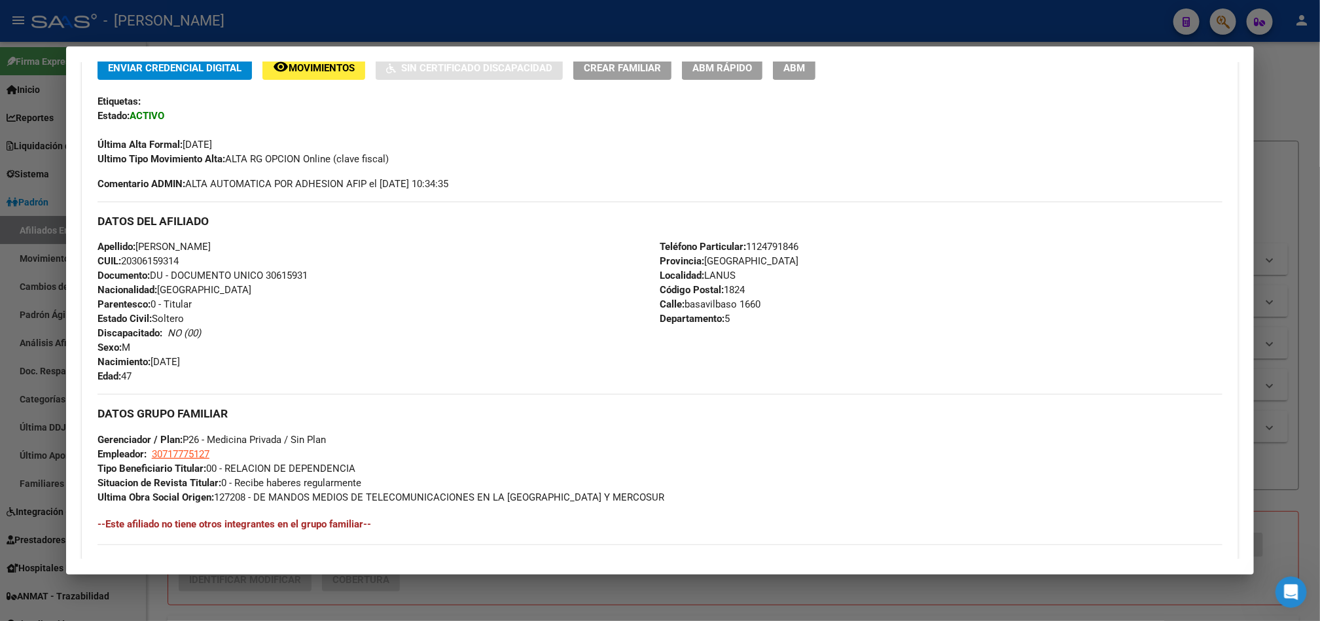
click at [799, 71] on button "ABM" at bounding box center [794, 68] width 43 height 24
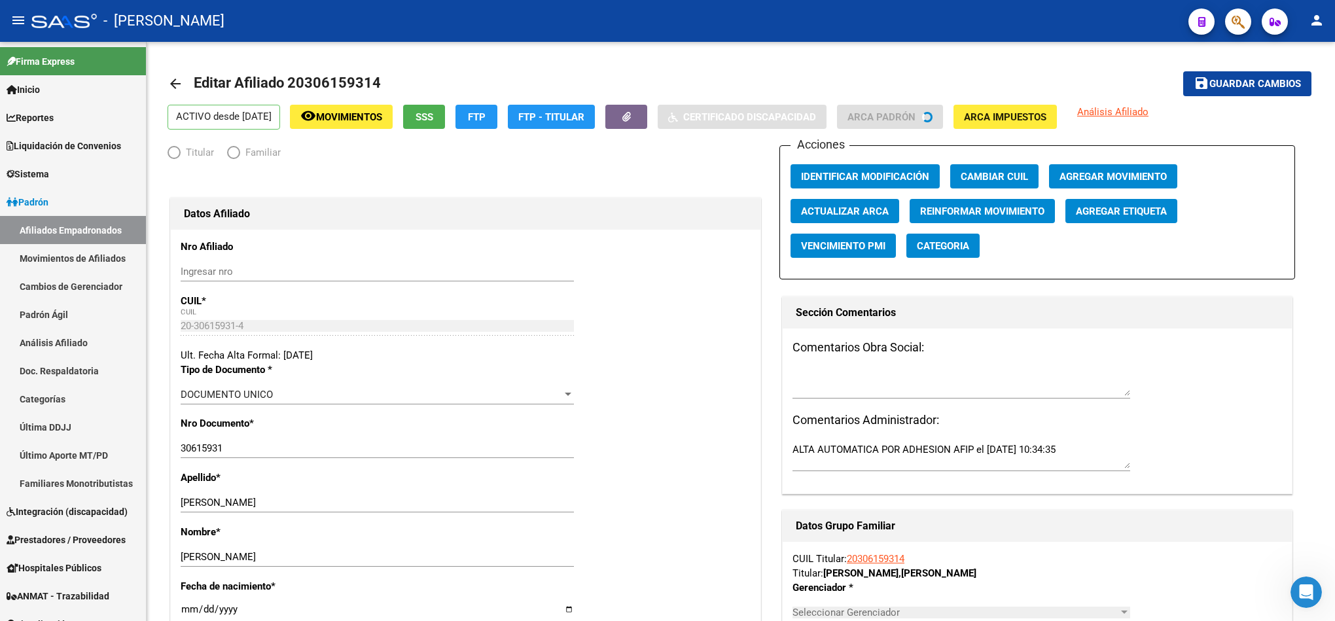
radio input "true"
type input "30-71777512-7"
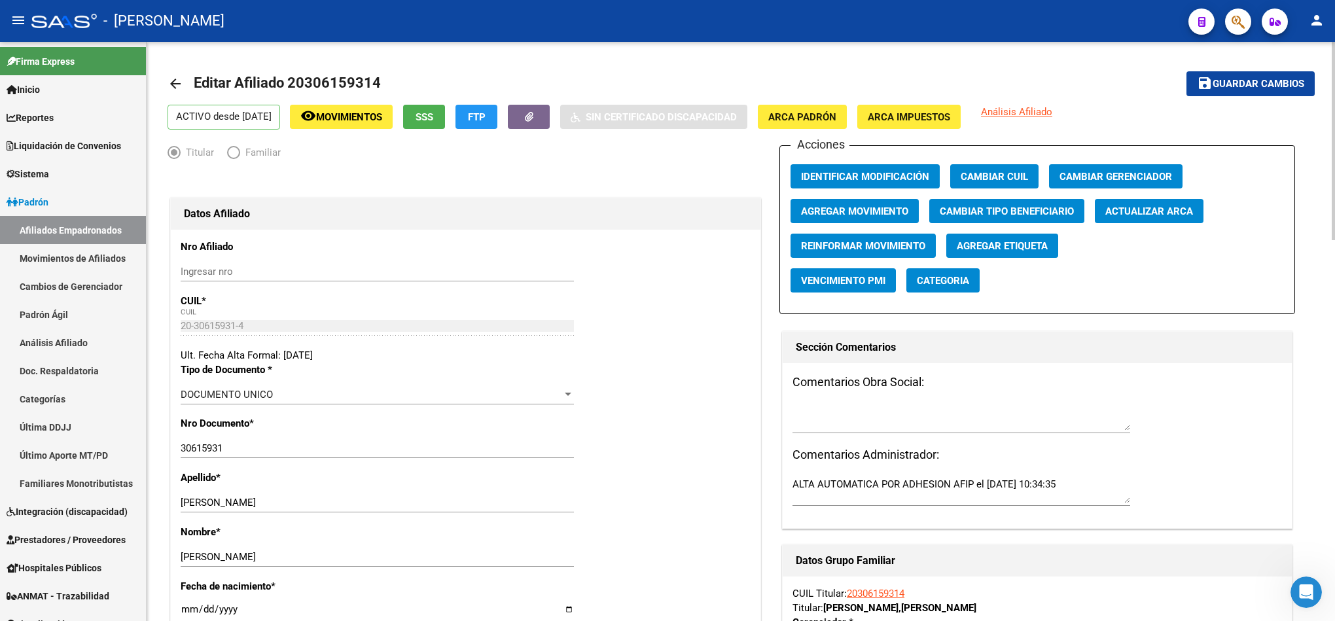
click at [842, 202] on button "Agregar Movimiento" at bounding box center [854, 211] width 128 height 24
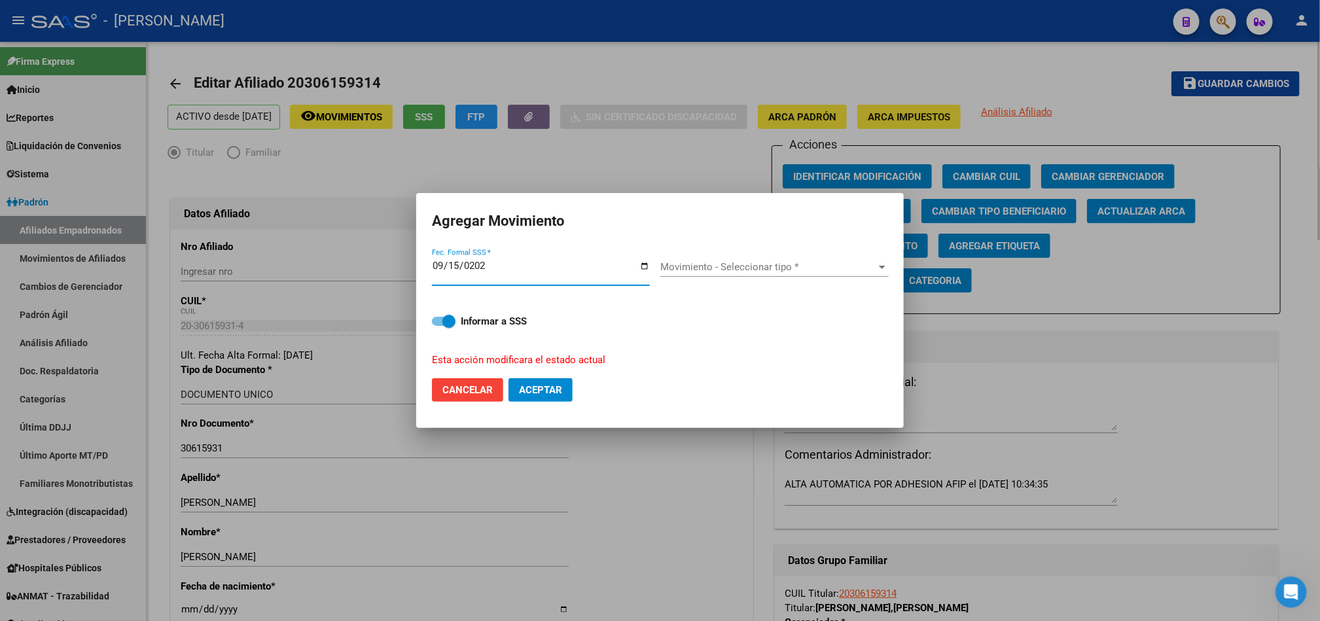
type input "2025-09-15"
click at [774, 275] on div "Movimiento - Seleccionar tipo * Movimiento - Seleccionar tipo *" at bounding box center [774, 267] width 228 height 20
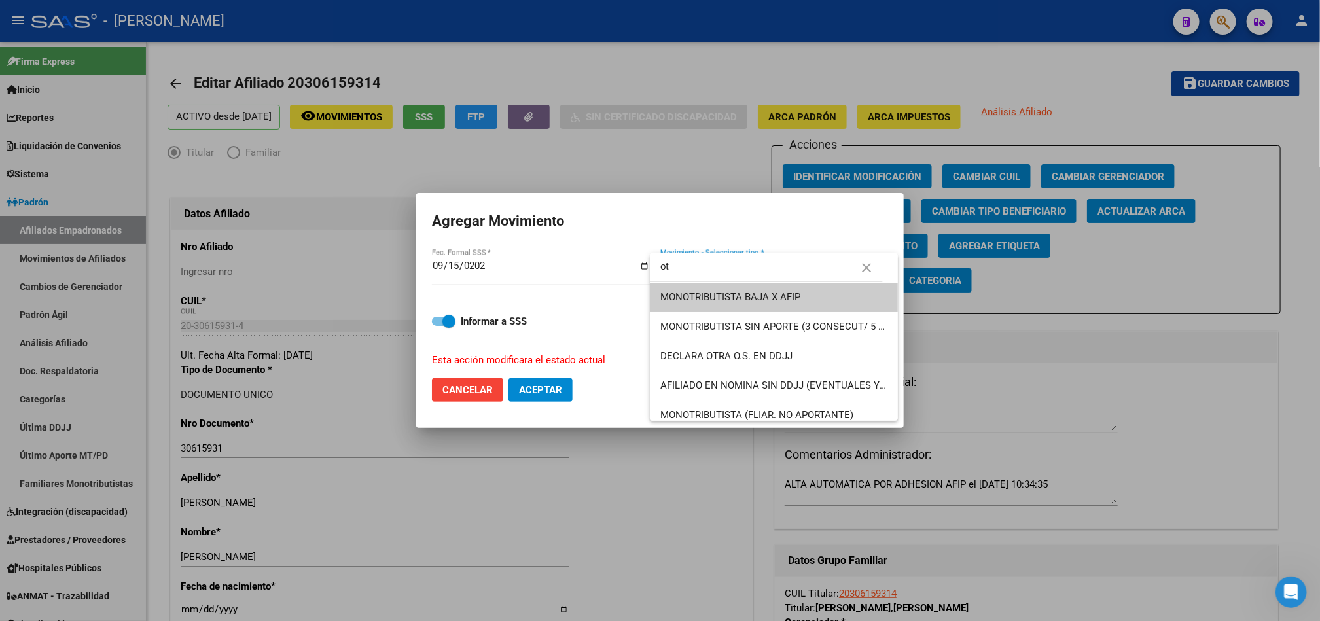
type input "o"
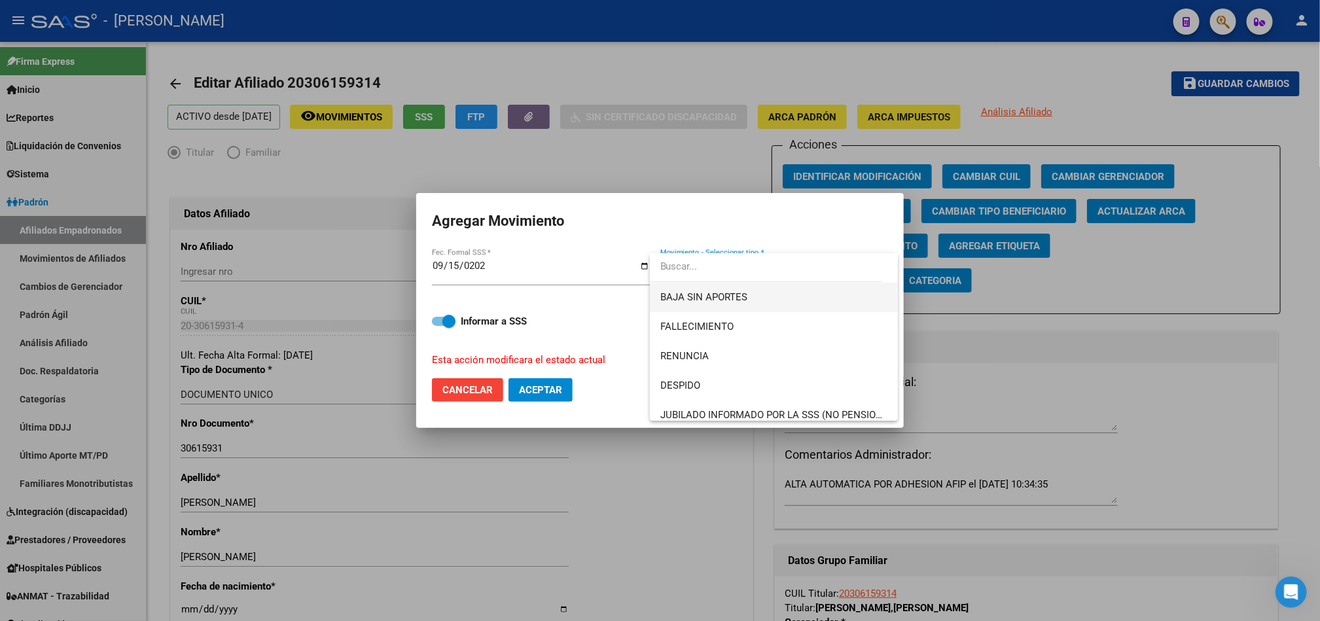
click at [764, 287] on span "BAJA SIN APORTES" at bounding box center [773, 297] width 227 height 29
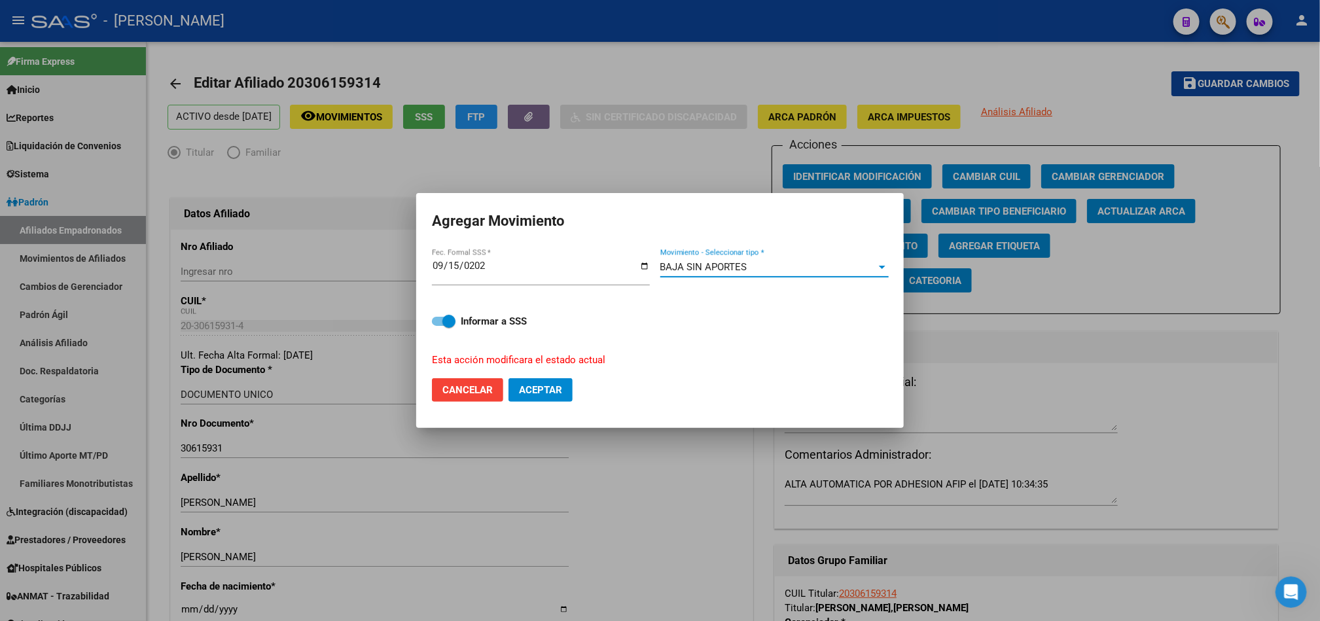
click at [540, 389] on span "Aceptar" at bounding box center [540, 390] width 43 height 12
checkbox input "false"
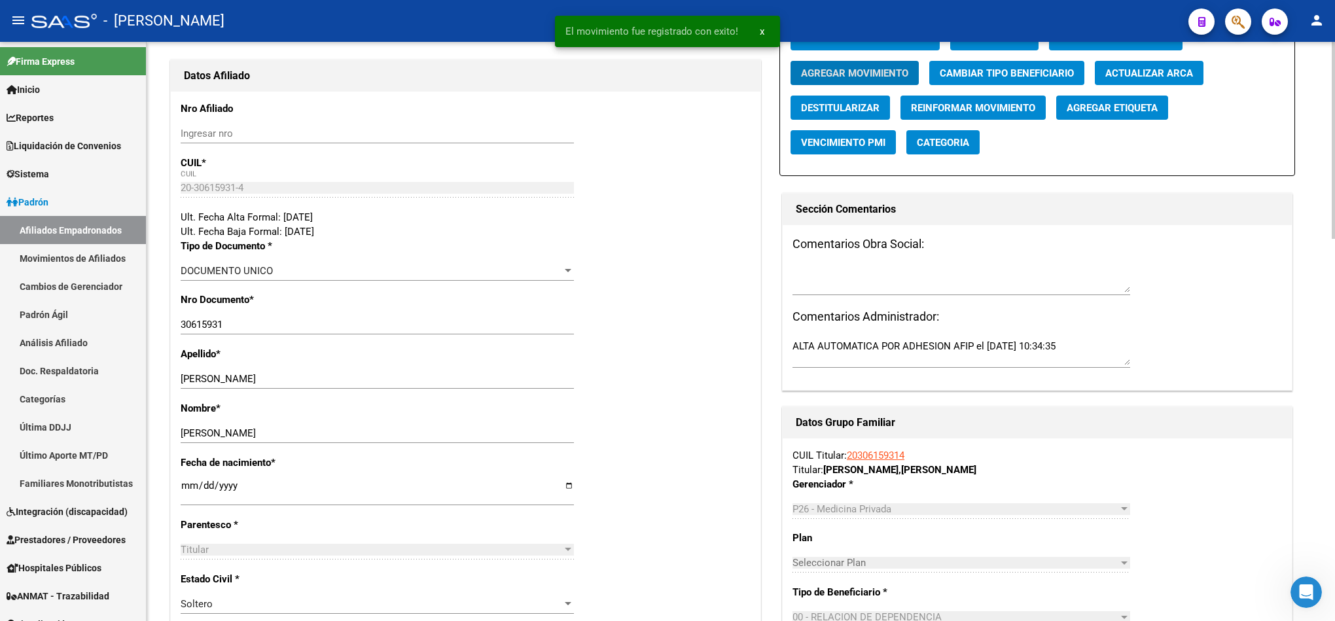
scroll to position [196, 0]
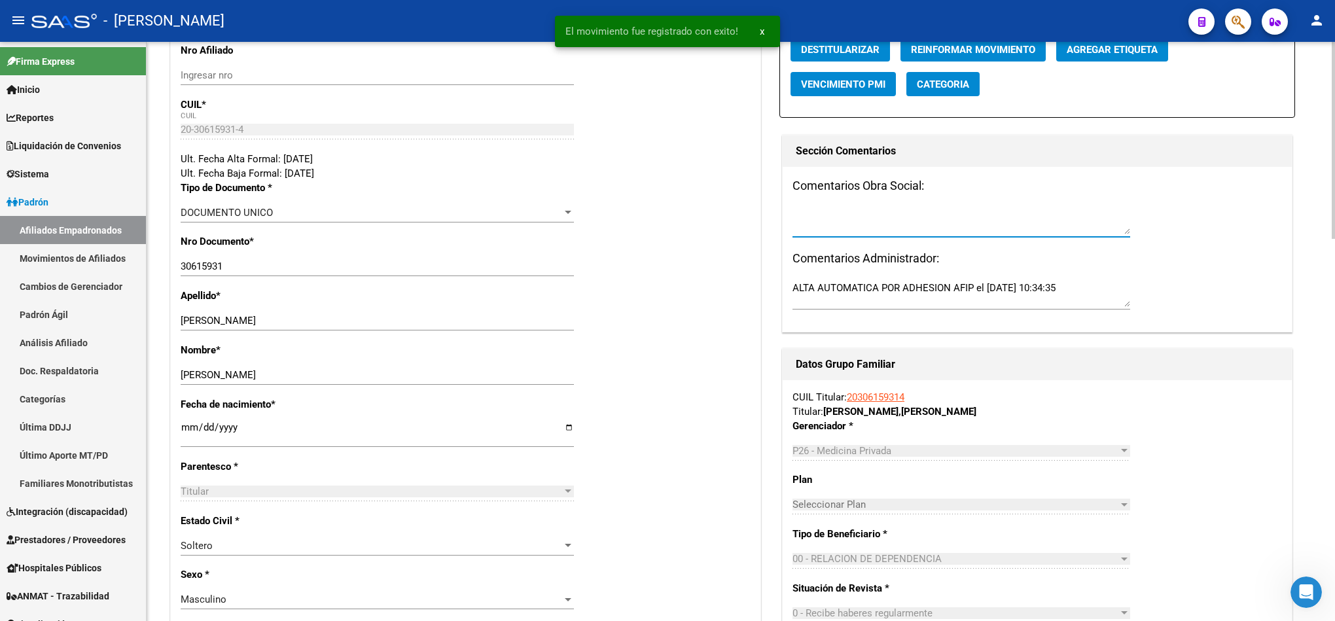
click at [894, 217] on textarea at bounding box center [961, 221] width 338 height 26
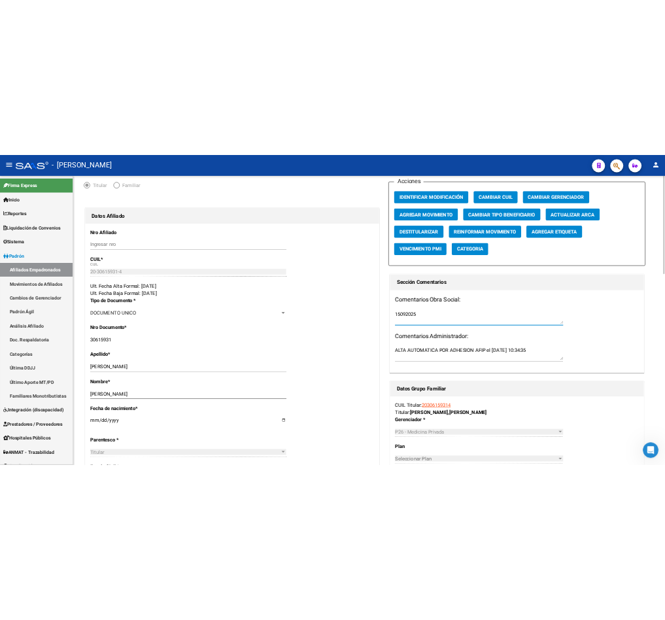
scroll to position [0, 0]
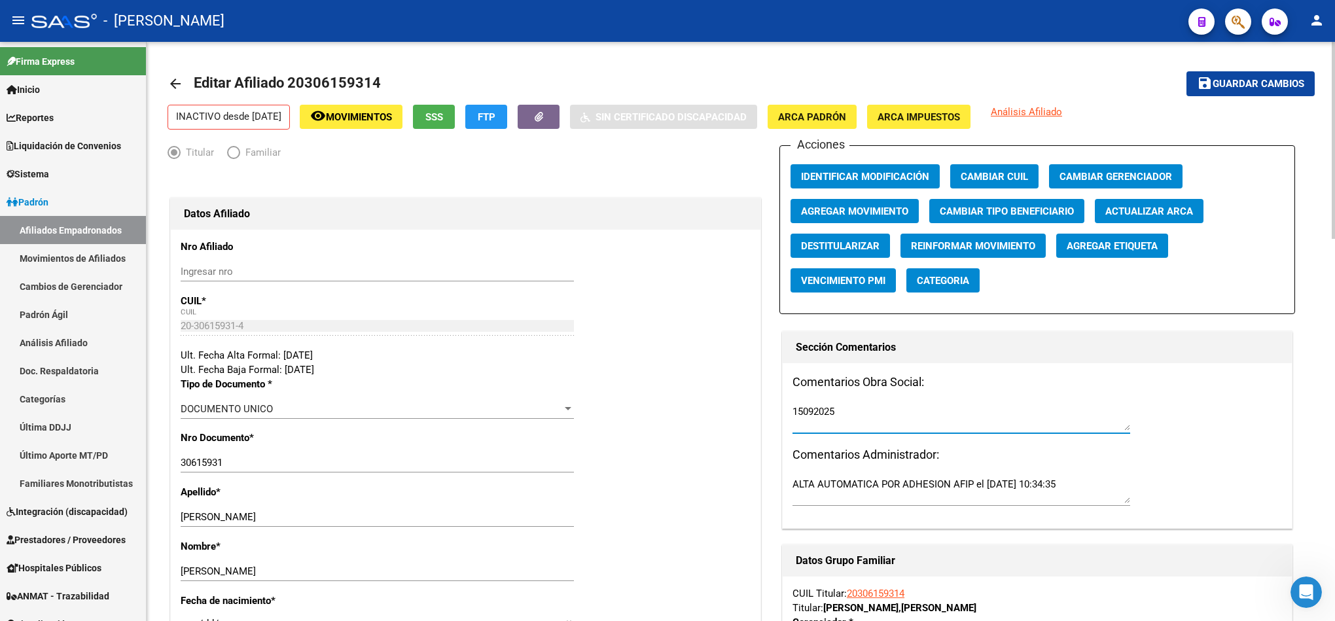
type textarea "15092025"
click at [1245, 79] on span "Guardar cambios" at bounding box center [1258, 85] width 92 height 12
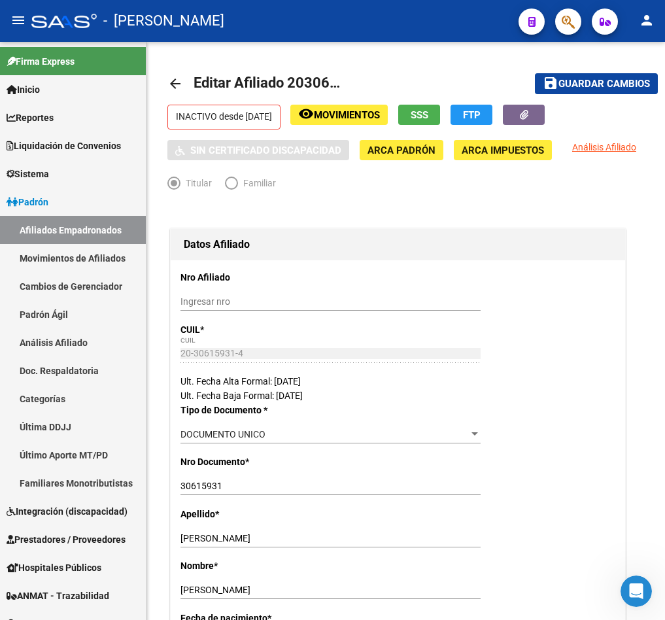
click at [576, 22] on button "button" at bounding box center [568, 22] width 26 height 26
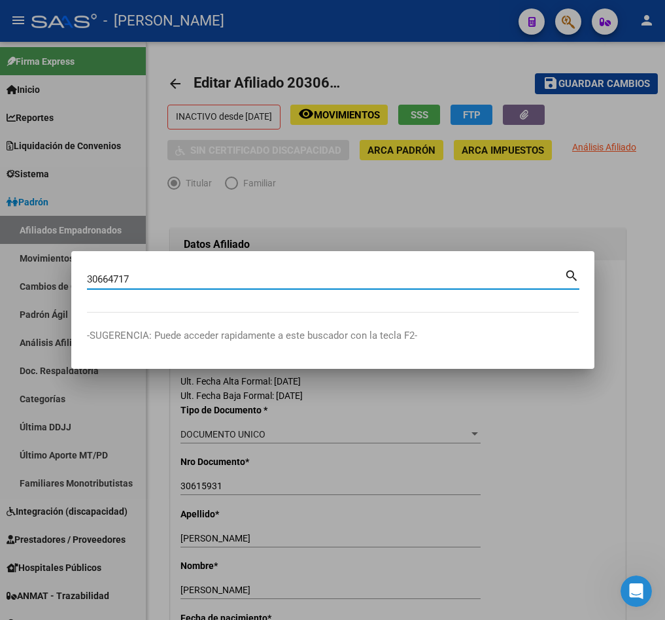
type input "30664717"
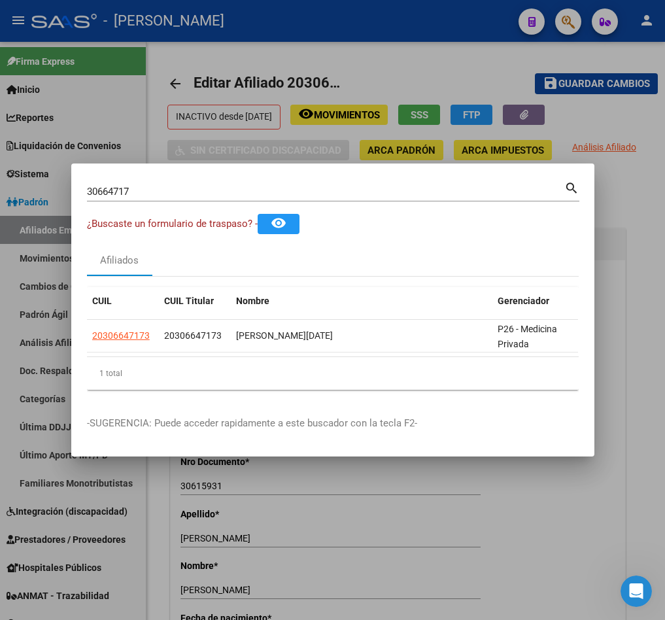
drag, startPoint x: 190, startPoint y: 368, endPoint x: 264, endPoint y: 356, distance: 74.2
click at [260, 356] on div "CUIL CUIL Titular Nombre Gerenciador Activo 20306647173 20306647173 JUAN DOMING…" at bounding box center [333, 338] width 492 height 103
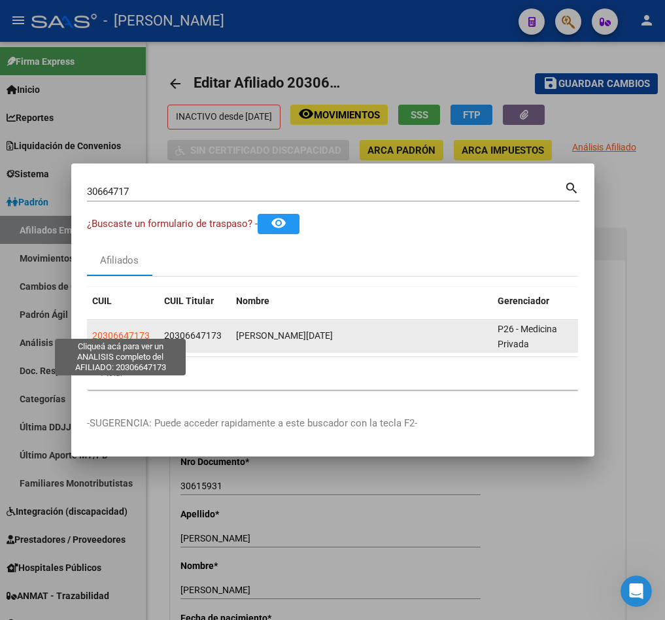
click at [128, 330] on span "20306647173" at bounding box center [121, 335] width 58 height 10
type textarea "20306647173"
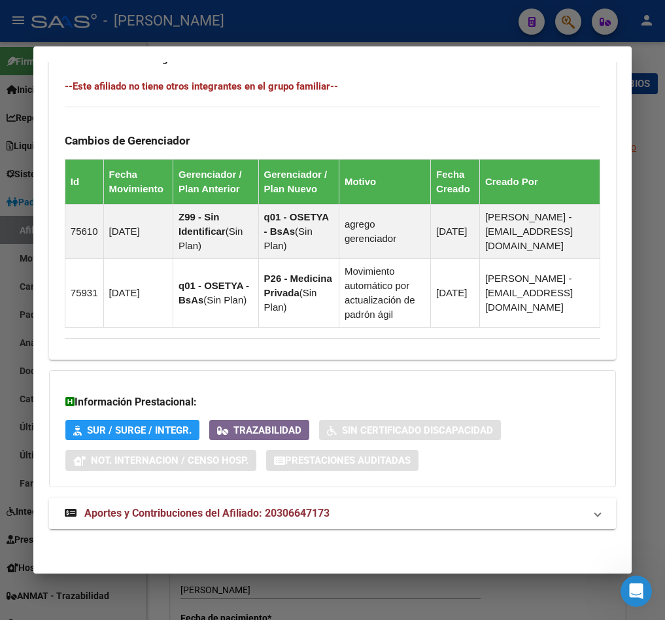
click at [218, 520] on strong "Aportes y Contribuciones del Afiliado: 20306647173" at bounding box center [197, 514] width 265 height 16
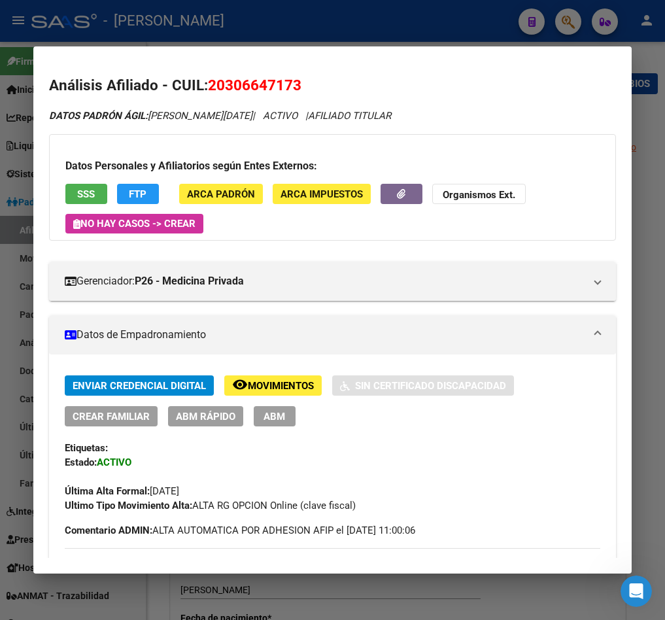
click at [272, 84] on span "20306647173" at bounding box center [255, 85] width 94 height 17
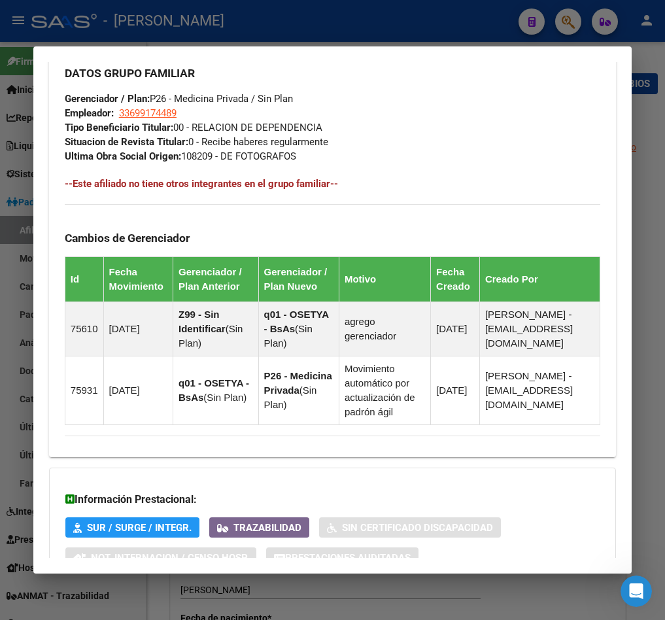
scroll to position [196, 0]
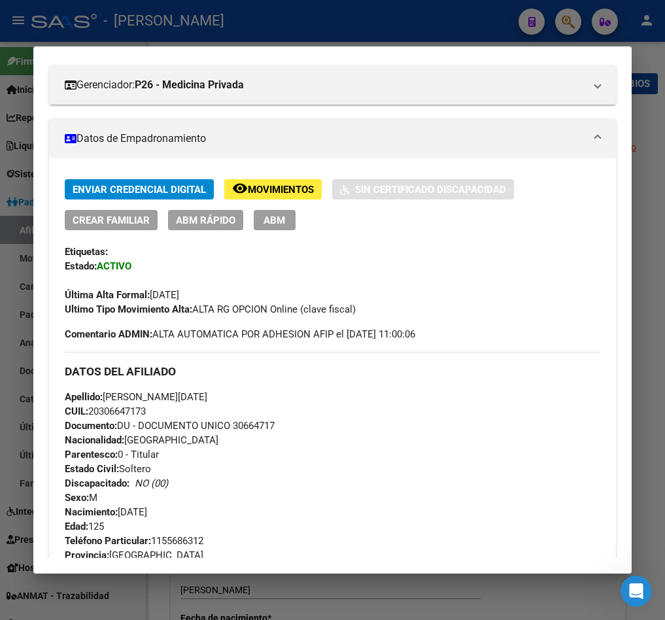
click at [291, 209] on div "Enviar Credencial Digital remove_red_eye Movimientos Sin Certificado Discapacid…" at bounding box center [333, 204] width 536 height 51
click at [291, 213] on button "ABM" at bounding box center [275, 220] width 42 height 20
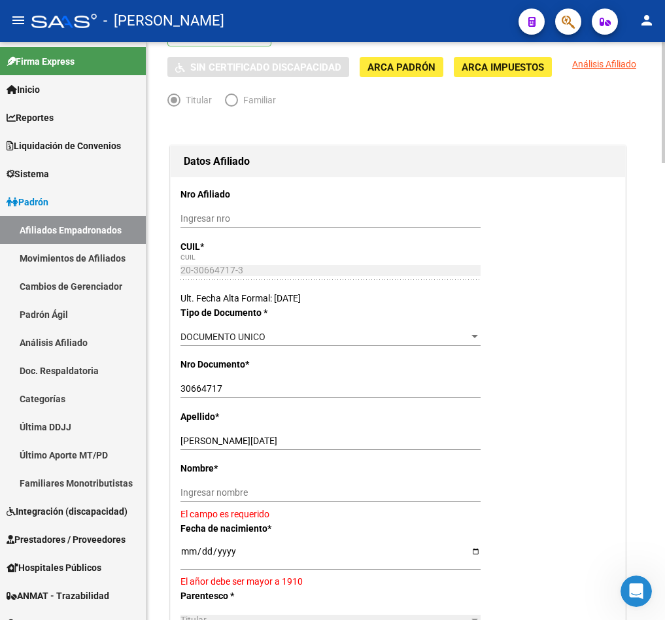
scroll to position [196, 0]
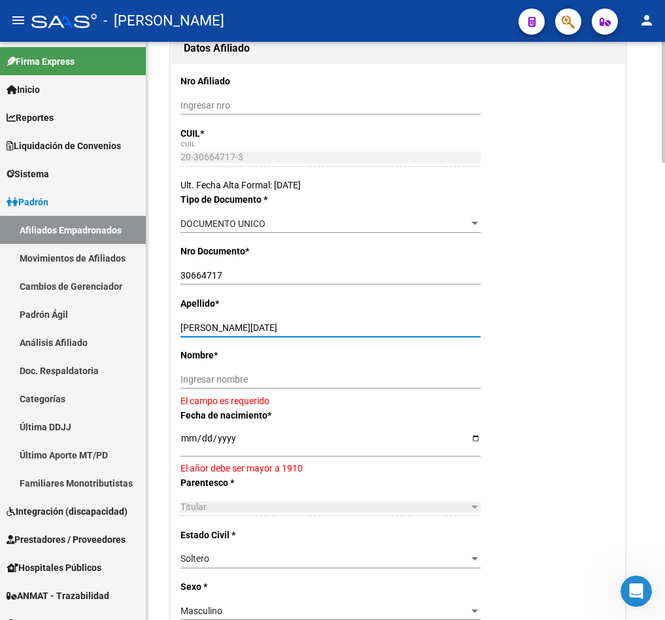
drag, startPoint x: 294, startPoint y: 330, endPoint x: 226, endPoint y: 332, distance: 68.1
click at [226, 332] on input "MANNARA JUAN DOMINGO" at bounding box center [331, 328] width 300 height 11
type input "MANNARA"
click at [238, 371] on div "Ingresar nombre" at bounding box center [331, 379] width 300 height 18
click at [244, 379] on input "Ingresar nombre" at bounding box center [331, 379] width 300 height 11
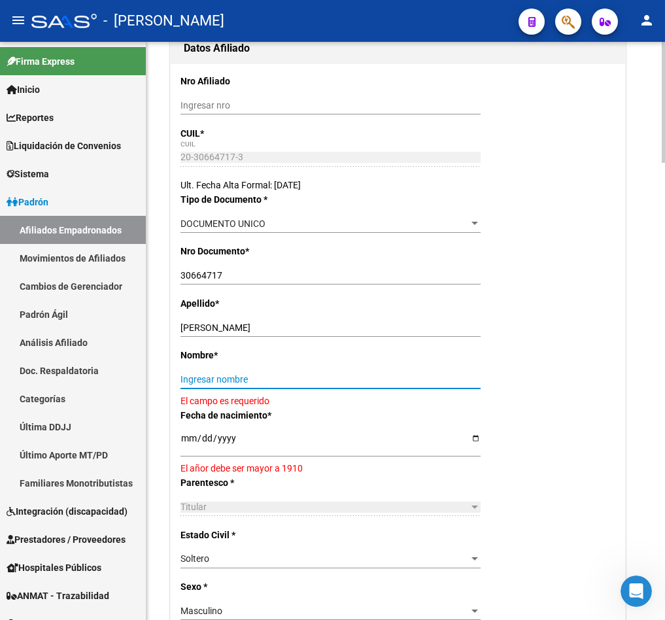
paste input "JUAN DOMINGO"
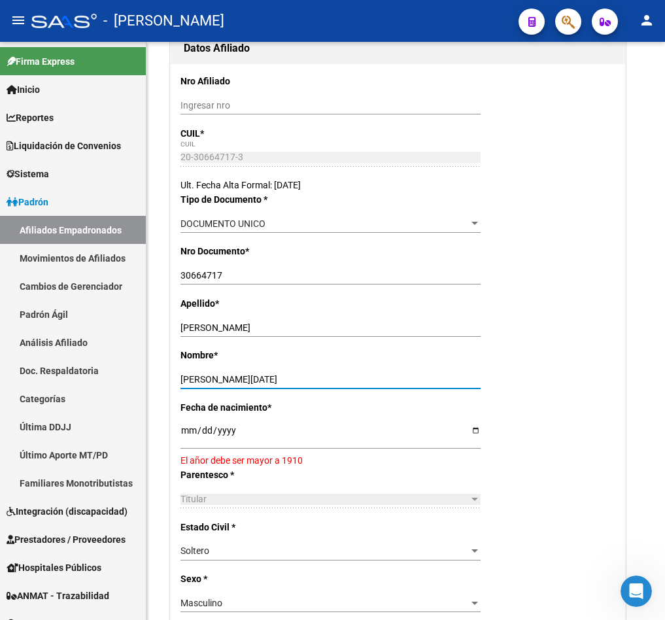
type input "JUAN DOMINGO"
click at [185, 427] on input "[DATE]" at bounding box center [331, 435] width 300 height 20
type input "1900-01-20"
type input "1984-01-20"
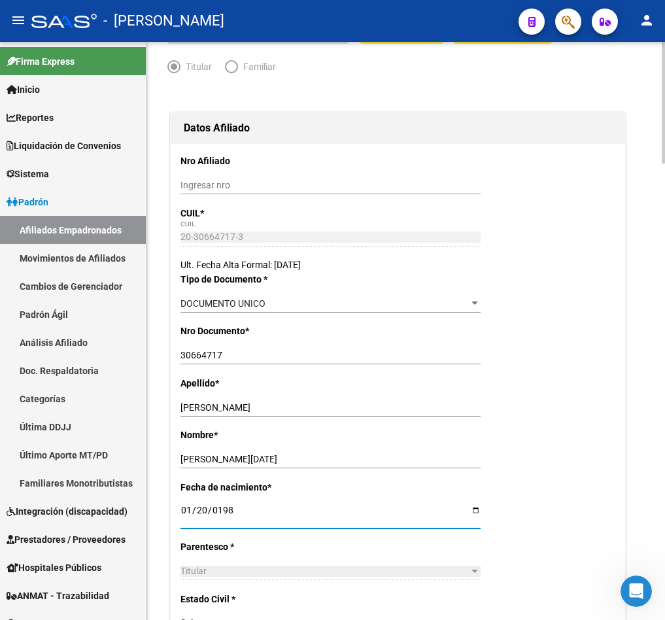
scroll to position [0, 0]
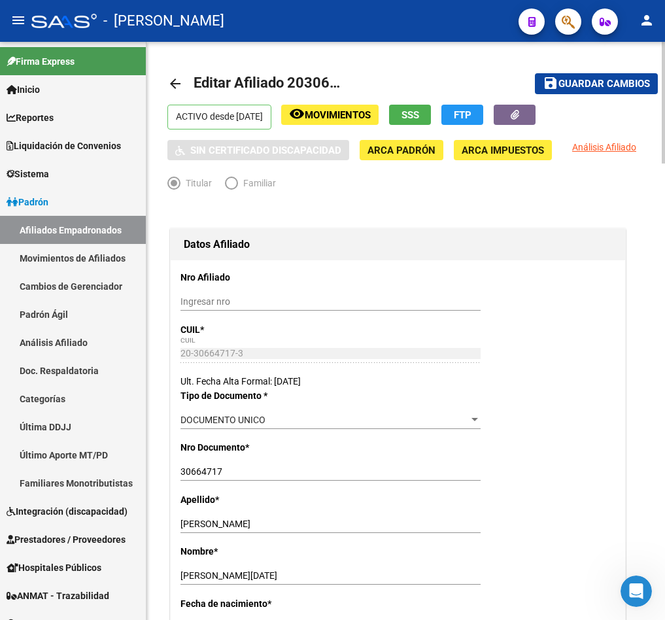
click at [591, 81] on span "Guardar cambios" at bounding box center [605, 85] width 92 height 12
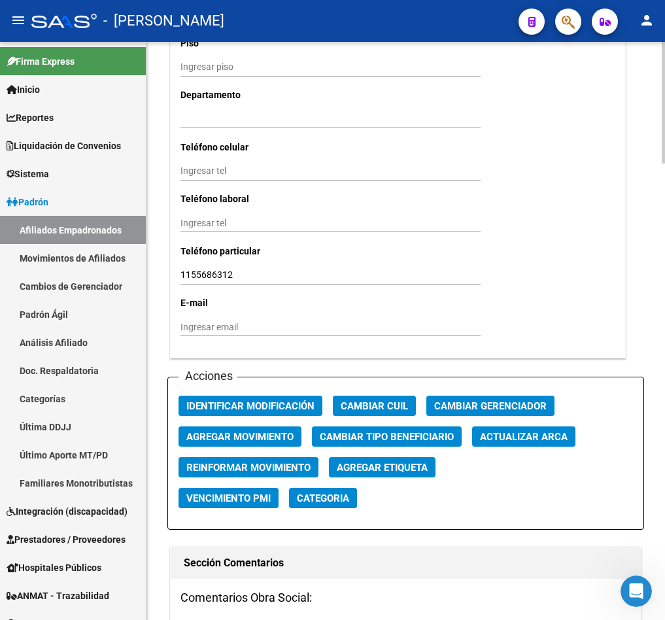
scroll to position [1276, 0]
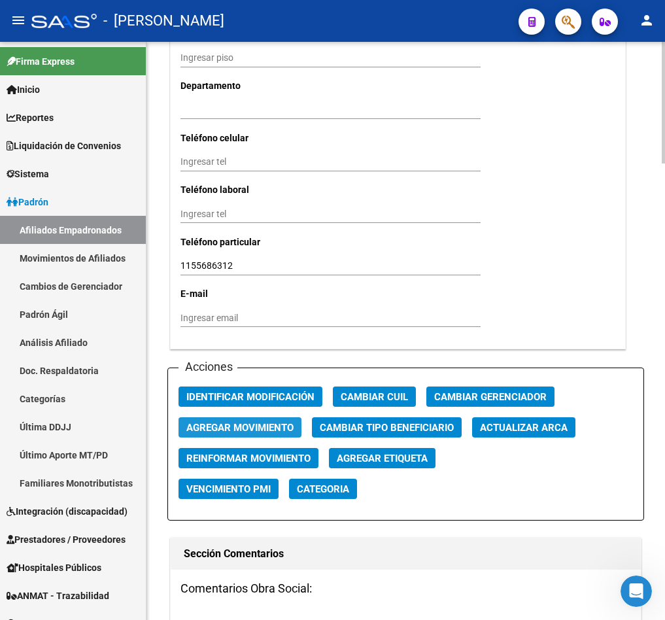
click at [234, 422] on span "Agregar Movimiento" at bounding box center [239, 428] width 107 height 12
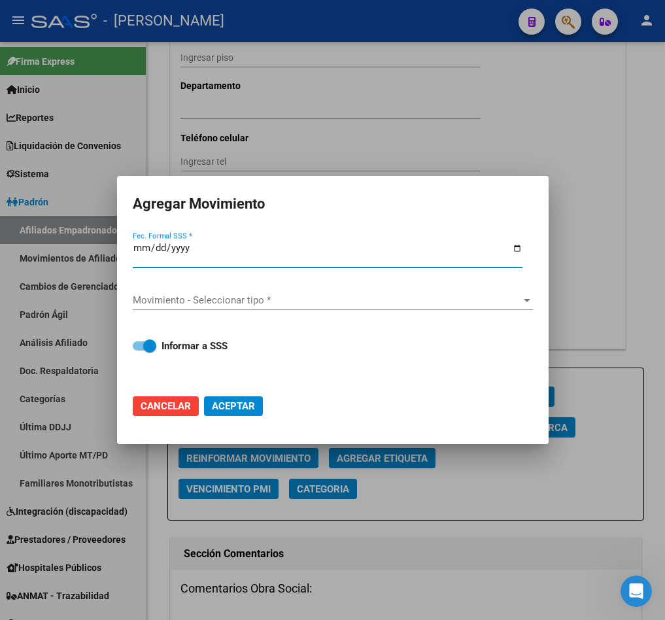
click at [140, 248] on input "Fec. Formal SSS *" at bounding box center [328, 253] width 390 height 21
click at [173, 252] on input "Fec. Formal SSS *" at bounding box center [328, 253] width 390 height 21
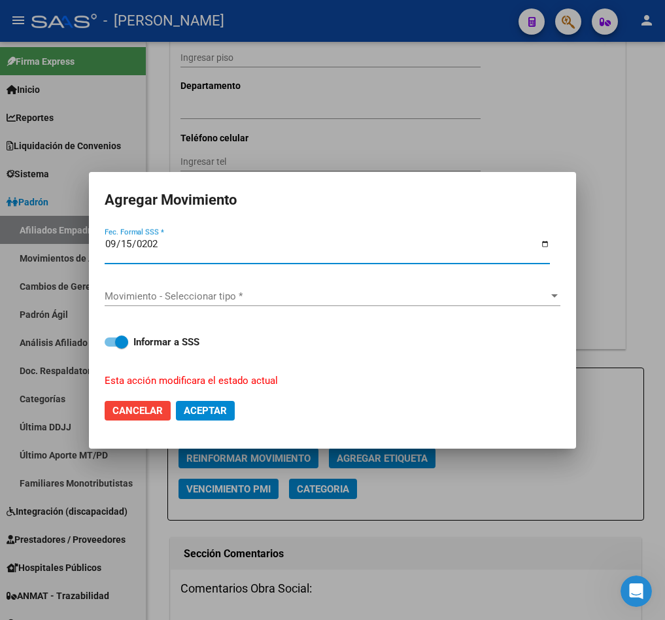
type input "2025-09-15"
click at [166, 300] on span "Movimiento - Seleccionar tipo *" at bounding box center [327, 296] width 444 height 12
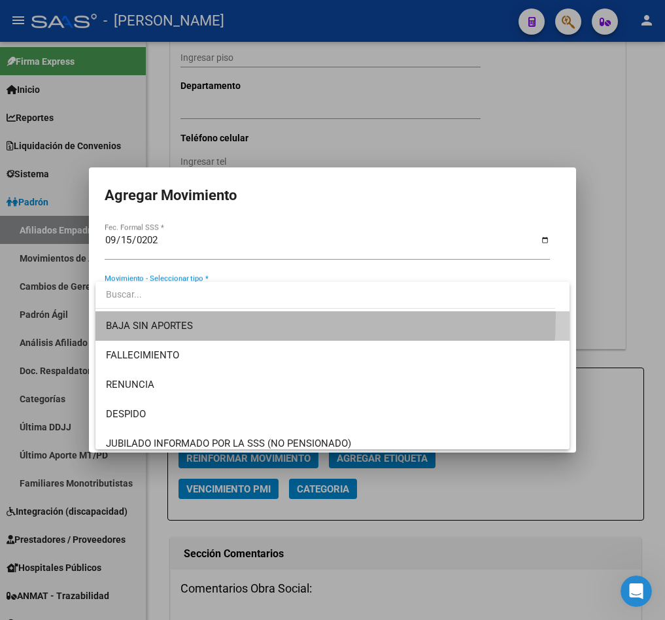
click at [166, 315] on span "BAJA SIN APORTES" at bounding box center [333, 325] width 454 height 29
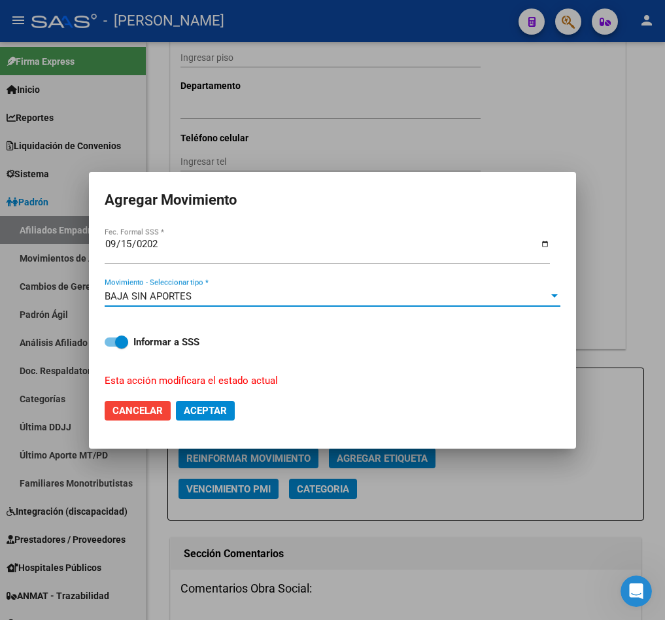
click at [213, 412] on span "Aceptar" at bounding box center [205, 411] width 43 height 12
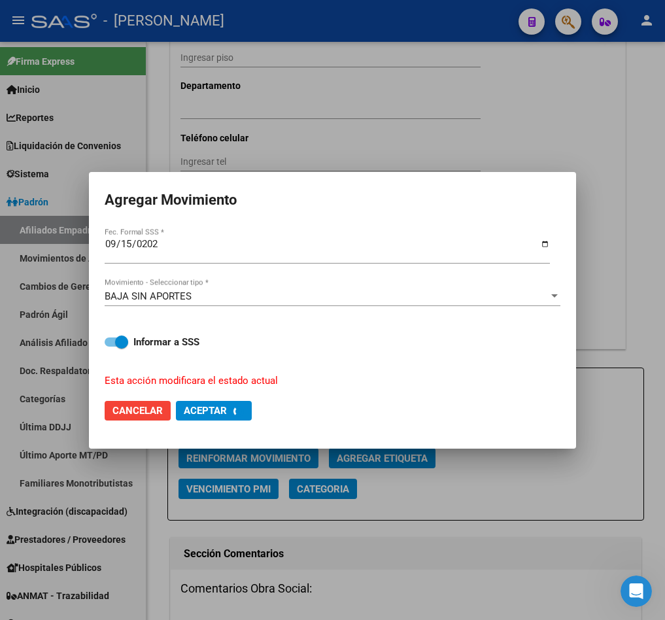
checkbox input "false"
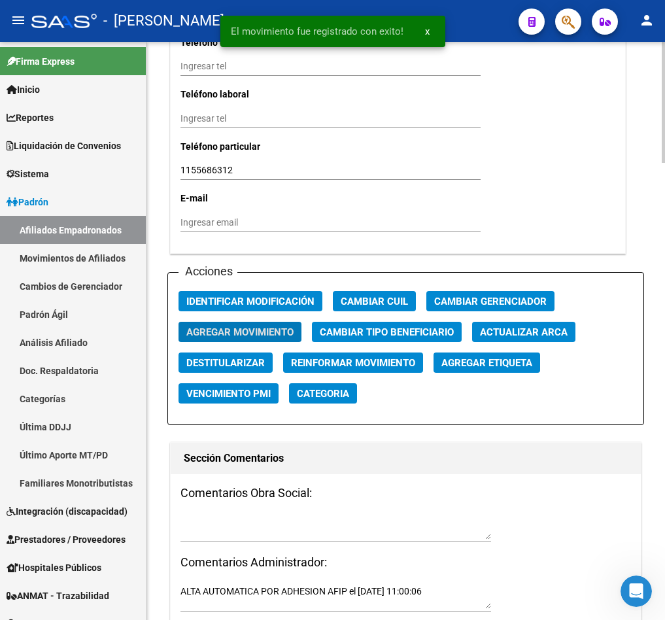
scroll to position [1472, 0]
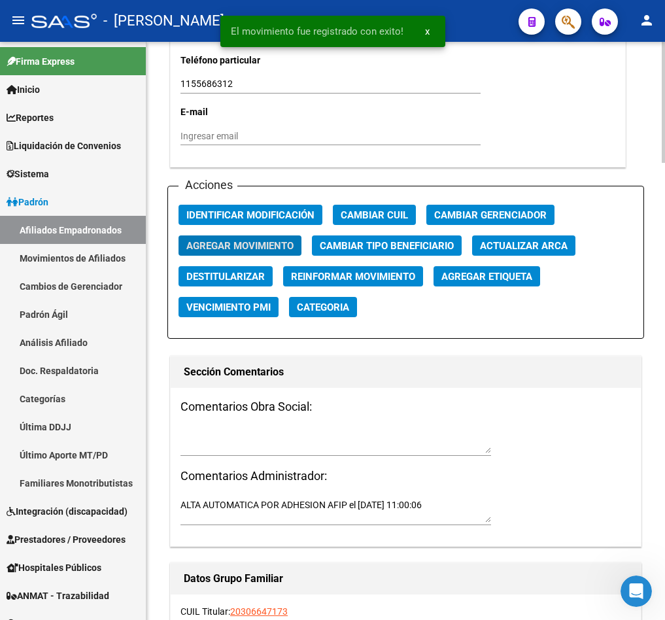
click at [275, 430] on textarea at bounding box center [336, 441] width 311 height 25
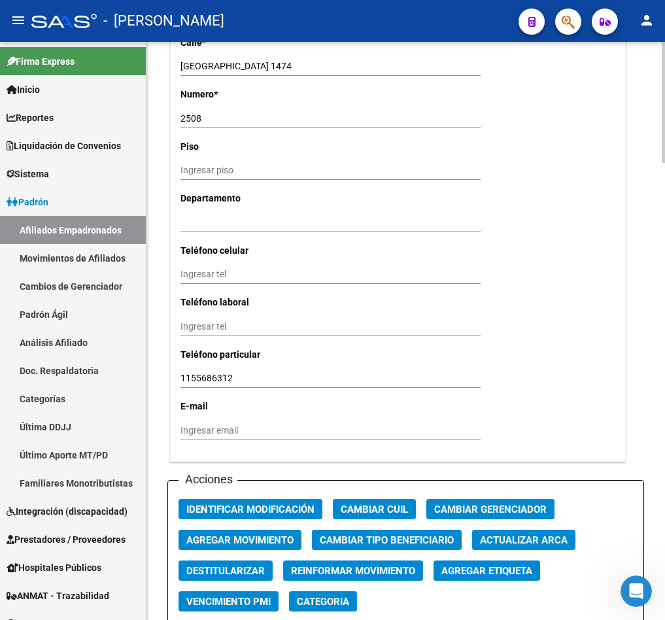
scroll to position [1668, 0]
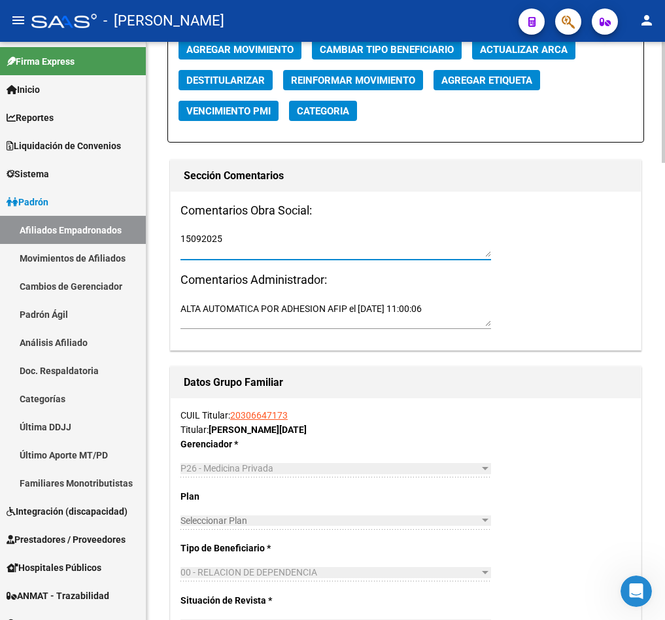
click at [289, 215] on h3 "Comentarios Obra Social:" at bounding box center [406, 211] width 451 height 18
click at [277, 238] on textarea "15092025" at bounding box center [336, 244] width 311 height 25
paste textarea "lunes 15/9/2025 12:30"
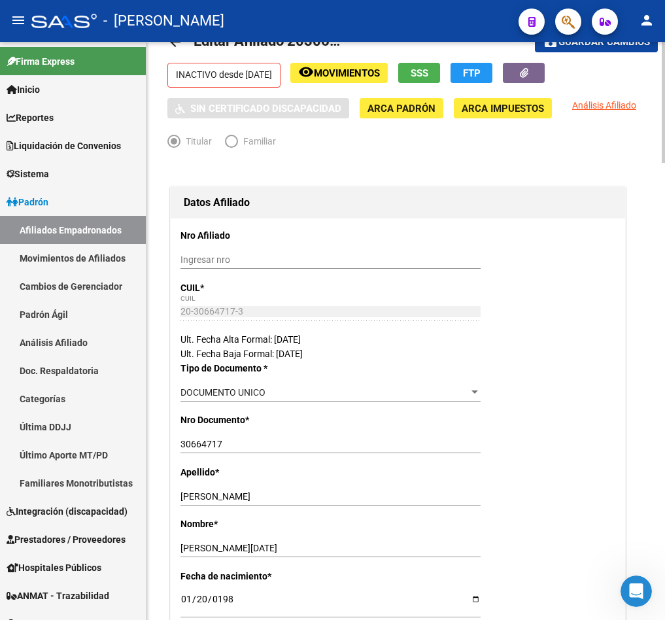
scroll to position [0, 0]
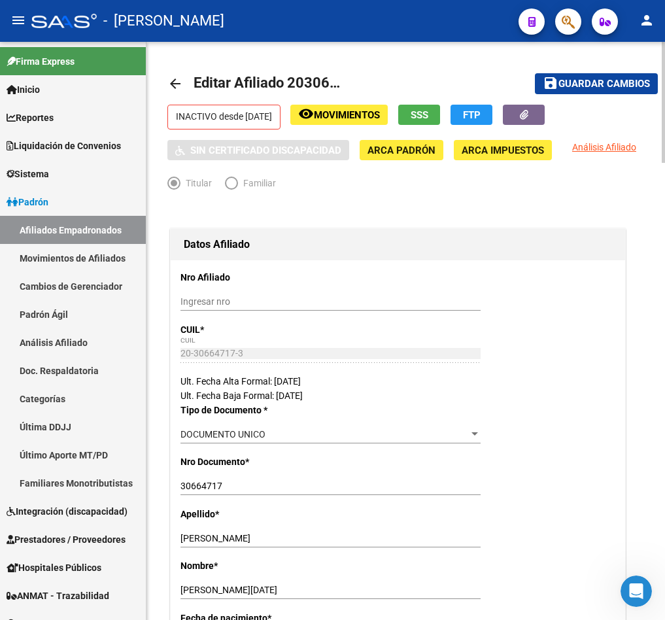
type textarea "lunes 15/9/2025 12:30"
click at [606, 67] on mat-toolbar-row "save Guardar cambios" at bounding box center [580, 84] width 156 height 42
click at [608, 71] on mat-toolbar-row "save Guardar cambios" at bounding box center [580, 84] width 156 height 42
click at [612, 84] on span "Guardar cambios" at bounding box center [605, 85] width 92 height 12
click at [576, 26] on button "button" at bounding box center [568, 22] width 26 height 26
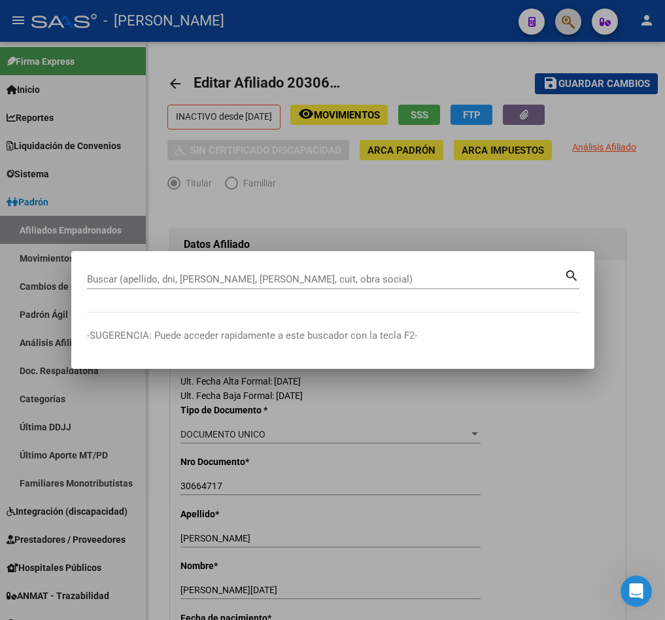
paste input "58570201"
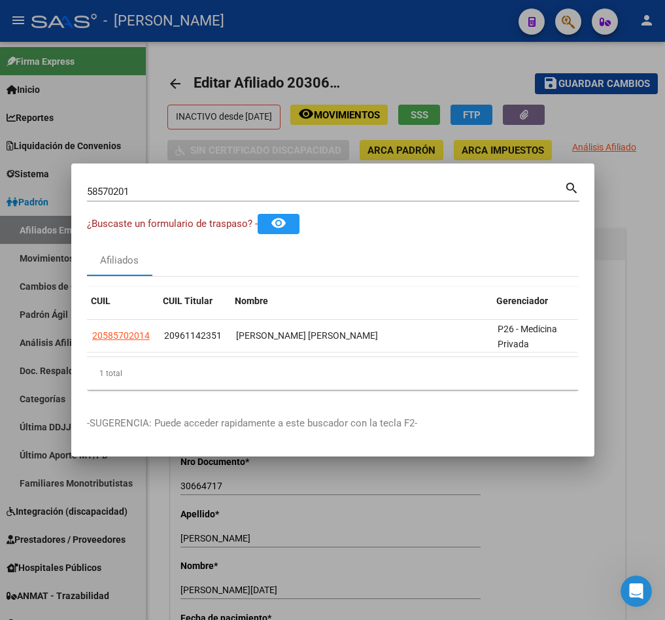
scroll to position [0, 84]
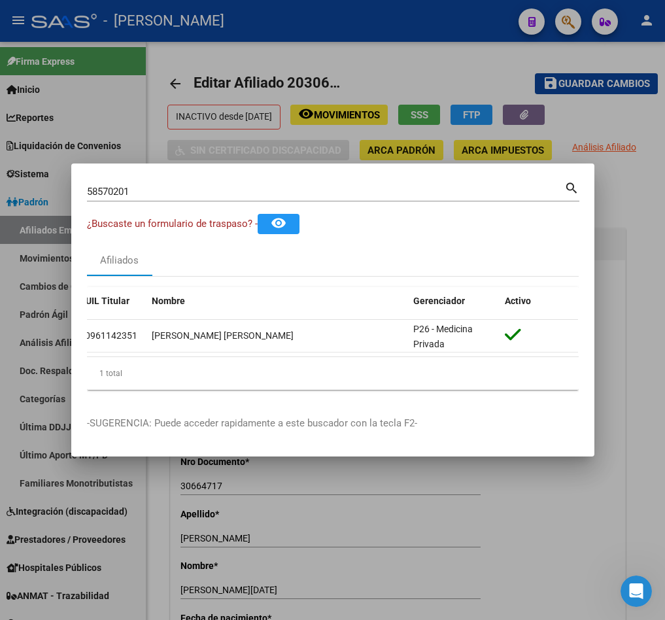
drag, startPoint x: 326, startPoint y: 346, endPoint x: 247, endPoint y: 350, distance: 79.3
click at [247, 350] on datatable-body "20585702014 20961142351 GONZALEZ AMUNDARAIN CRISTOPHER EMILIANO P26 - Medicina …" at bounding box center [332, 338] width 491 height 37
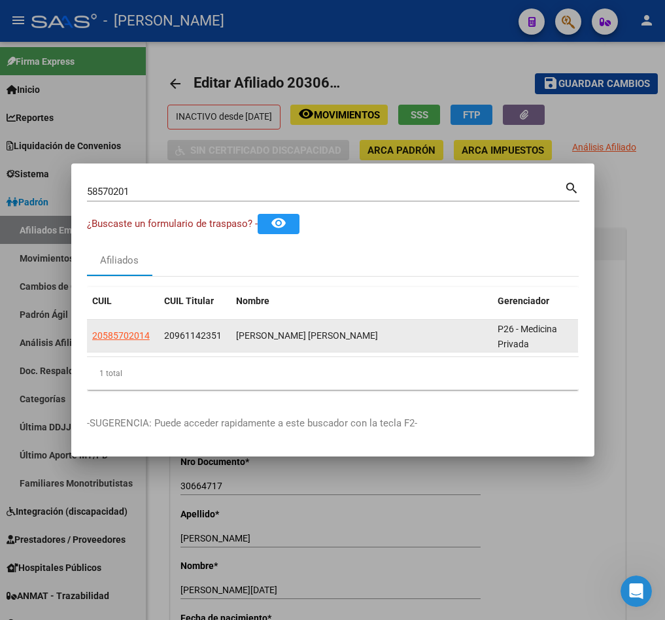
click at [206, 330] on span "20961142351" at bounding box center [193, 335] width 58 height 10
click at [183, 330] on span "20961142351" at bounding box center [193, 335] width 58 height 10
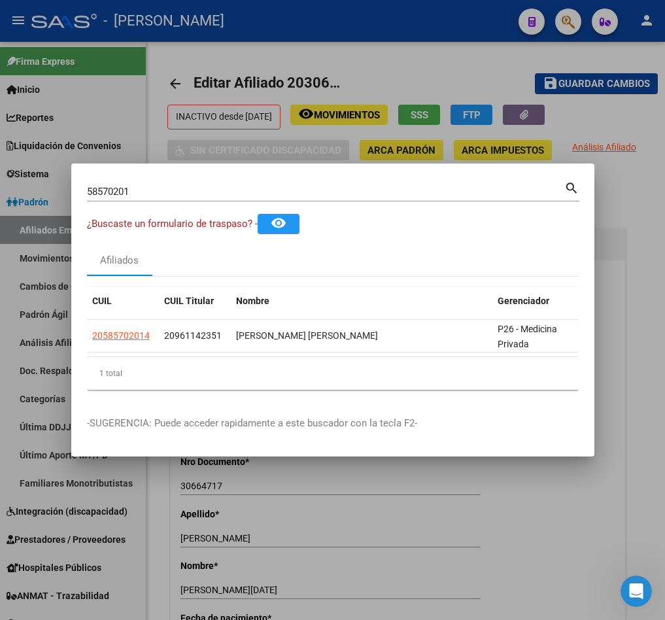
click at [148, 186] on input "58570201" at bounding box center [326, 192] width 478 height 12
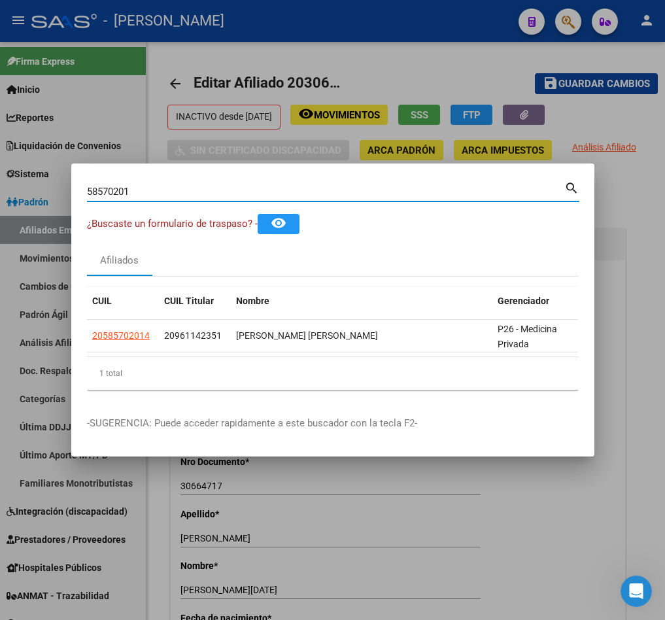
paste input "20961142351"
click at [148, 186] on input "5857020120961142351" at bounding box center [326, 192] width 478 height 12
paste input
type input "20961142351"
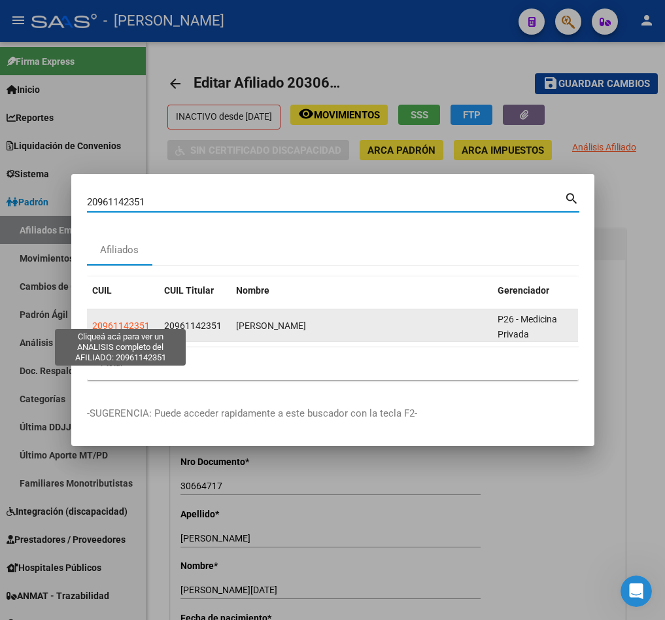
click at [122, 321] on span "20961142351" at bounding box center [121, 326] width 58 height 10
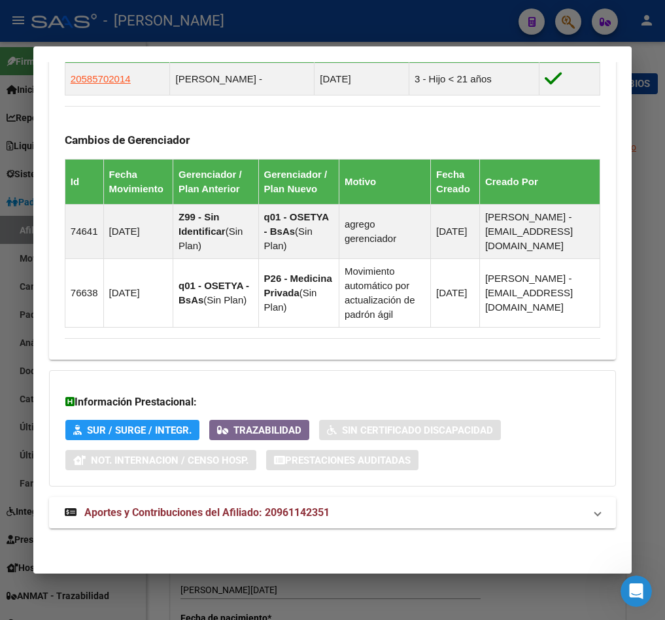
scroll to position [947, 0]
click at [220, 506] on span "Aportes y Contribuciones del Afiliado: 20961142351" at bounding box center [206, 512] width 245 height 12
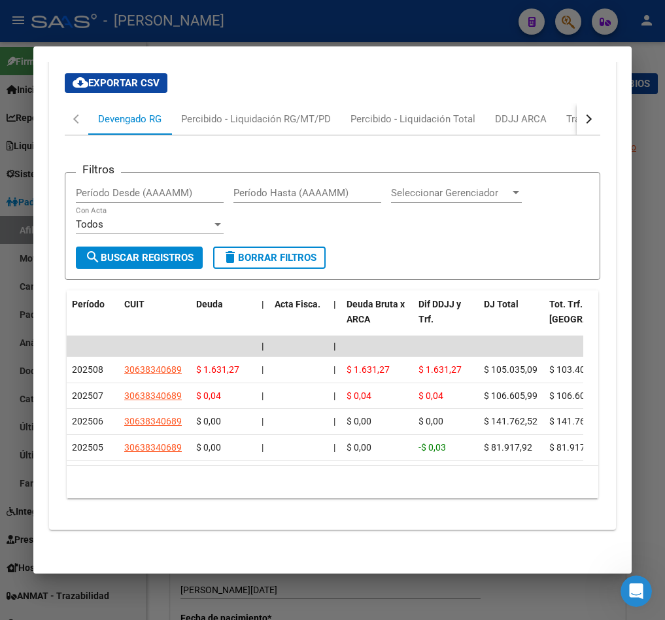
scroll to position [1437, 0]
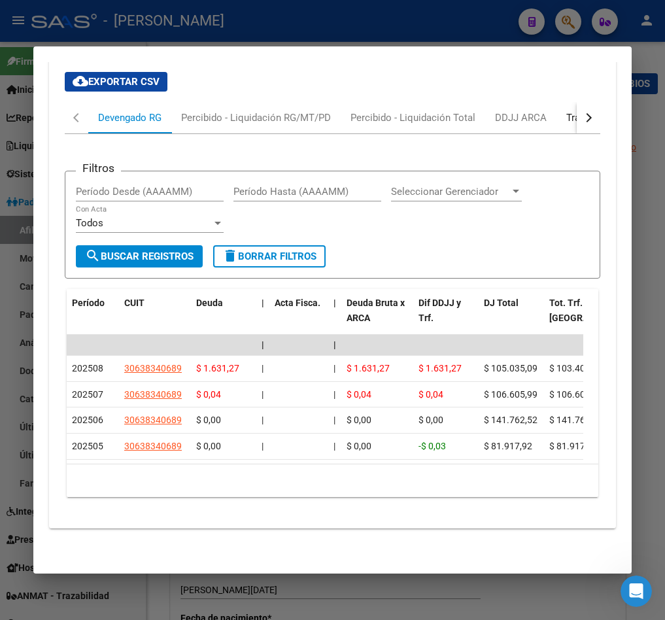
click at [557, 111] on div "Transferencias ARCA" at bounding box center [613, 117] width 113 height 31
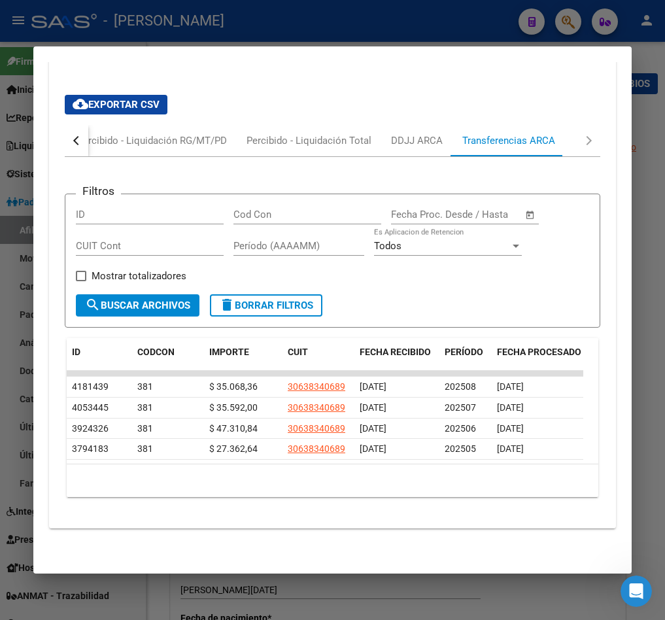
click at [50, 173] on div "cloud_download Exportar CSV Devengado RG Percibido - Liquidación RG/MT/PD Perci…" at bounding box center [332, 301] width 567 height 434
click at [18, 183] on div at bounding box center [332, 310] width 665 height 620
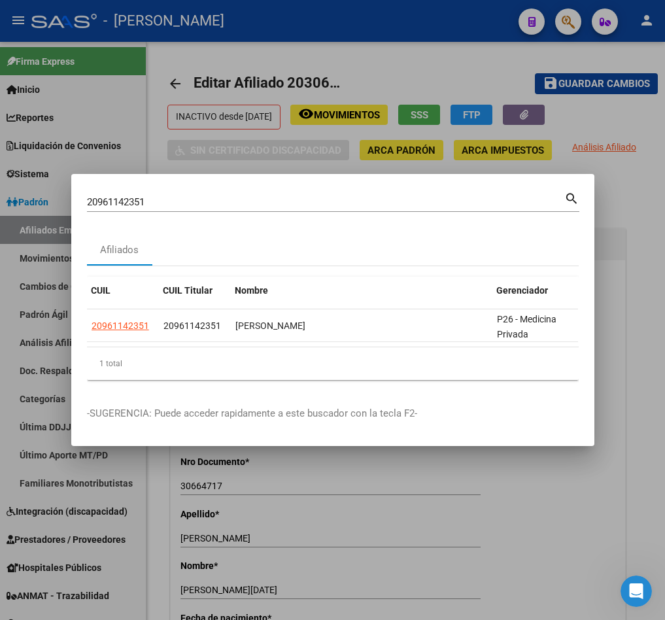
scroll to position [0, 0]
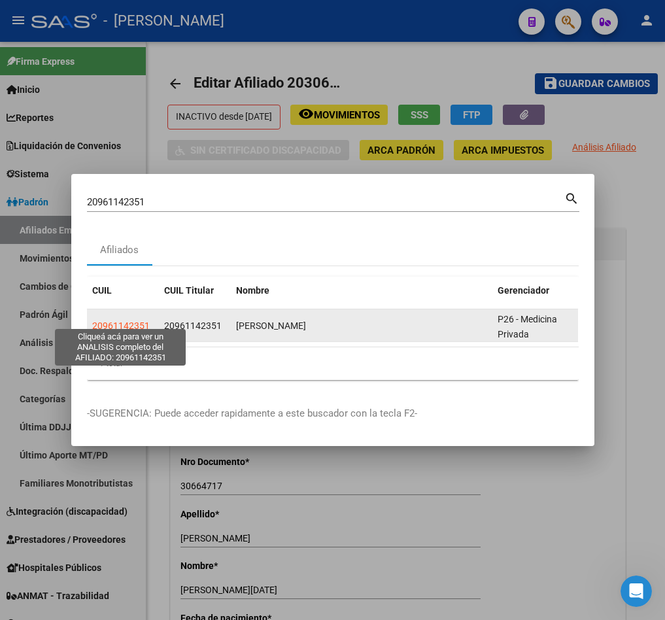
click at [124, 321] on span "20961142351" at bounding box center [121, 326] width 58 height 10
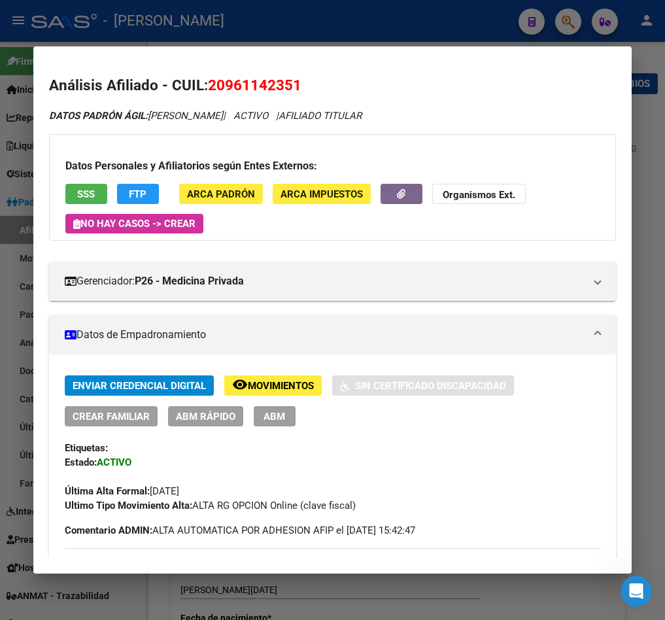
click at [230, 82] on span "20961142351" at bounding box center [255, 85] width 94 height 17
drag, startPoint x: 228, startPoint y: 82, endPoint x: 296, endPoint y: 80, distance: 68.7
click at [296, 80] on span "20961142351" at bounding box center [255, 85] width 94 height 17
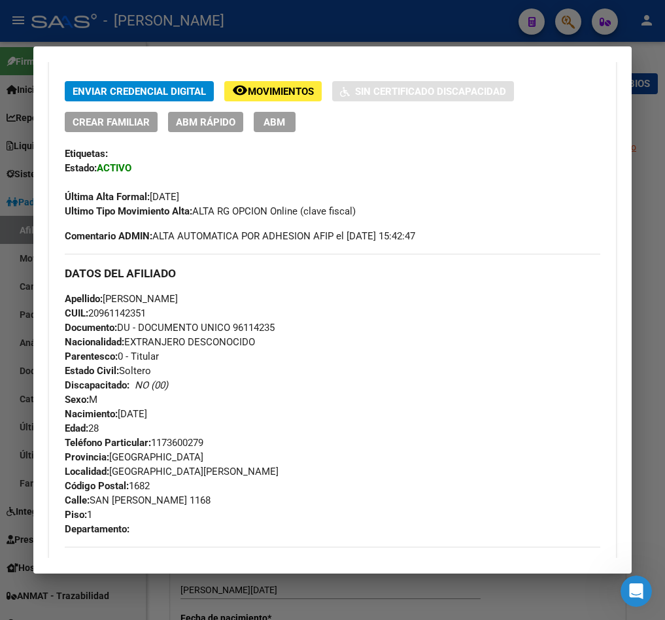
scroll to position [393, 0]
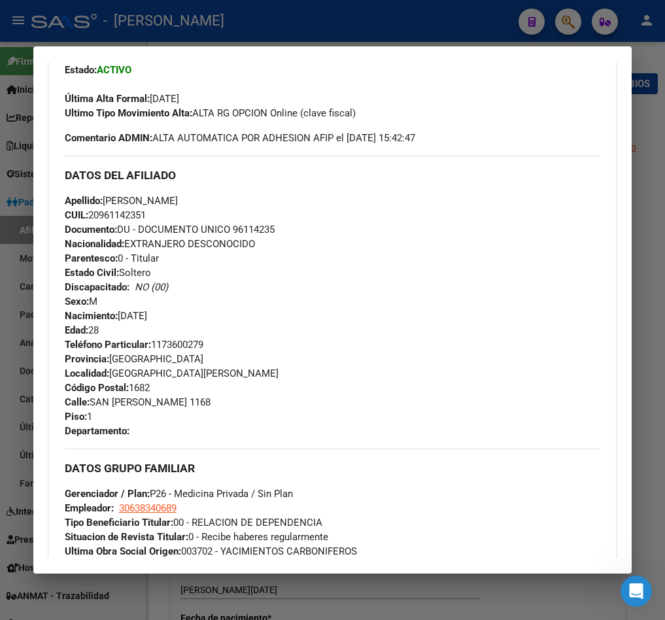
drag, startPoint x: 179, startPoint y: 319, endPoint x: 120, endPoint y: 310, distance: 59.5
click at [120, 310] on div "Apellido: FRANKLIN ELIASIB GONZALEZ GAMBOA CUIL: 20961142351 Documento: DU - DO…" at bounding box center [333, 266] width 536 height 144
click at [128, 199] on span "Apellido: FRANKLIN ELIASIB GONZALEZ GAMBOA" at bounding box center [121, 201] width 113 height 12
drag, startPoint x: 128, startPoint y: 199, endPoint x: 263, endPoint y: 193, distance: 135.6
click at [178, 195] on span "Apellido: FRANKLIN ELIASIB GONZALEZ GAMBOA" at bounding box center [121, 201] width 113 height 12
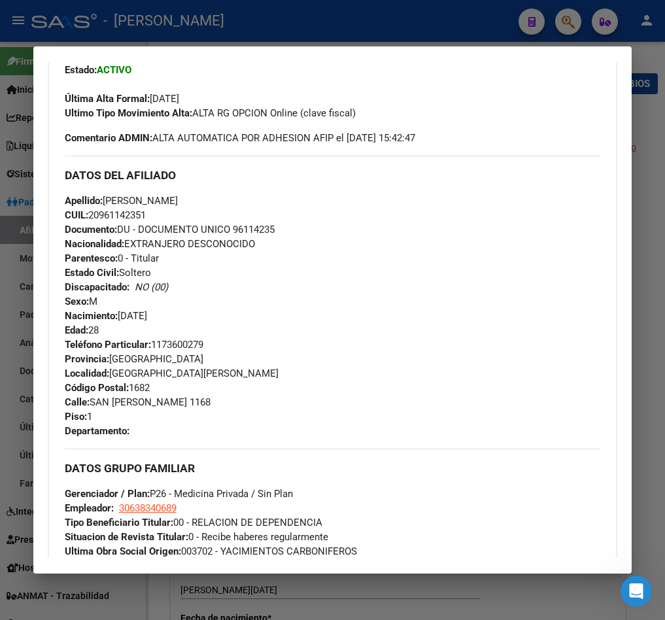
scroll to position [0, 0]
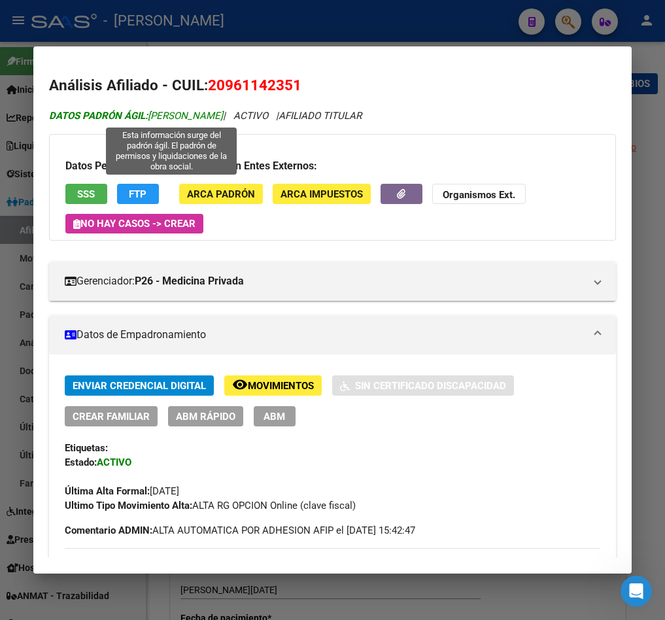
click at [173, 116] on span "DATOS PADRÓN ÁGIL: GONZALEZ GAMBOA FRANKLIN" at bounding box center [136, 116] width 174 height 12
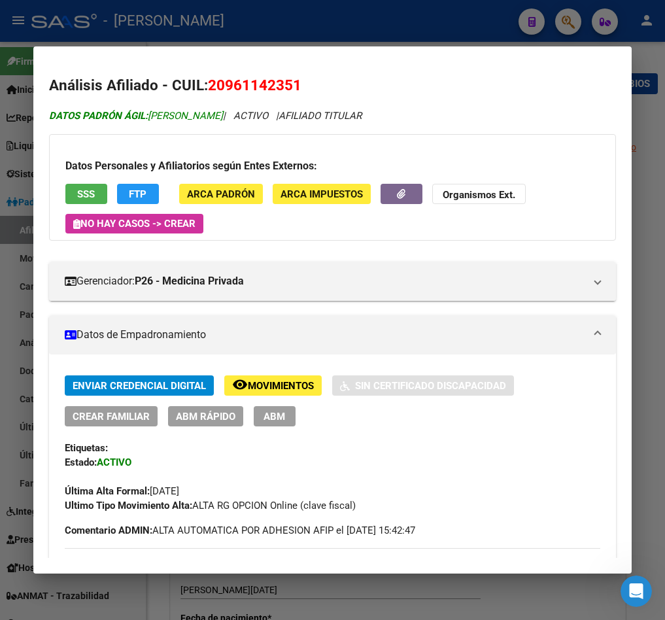
drag, startPoint x: 173, startPoint y: 116, endPoint x: 265, endPoint y: 116, distance: 91.6
click at [223, 116] on span "DATOS PADRÓN ÁGIL: GONZALEZ GAMBOA FRANKLIN" at bounding box center [136, 116] width 174 height 12
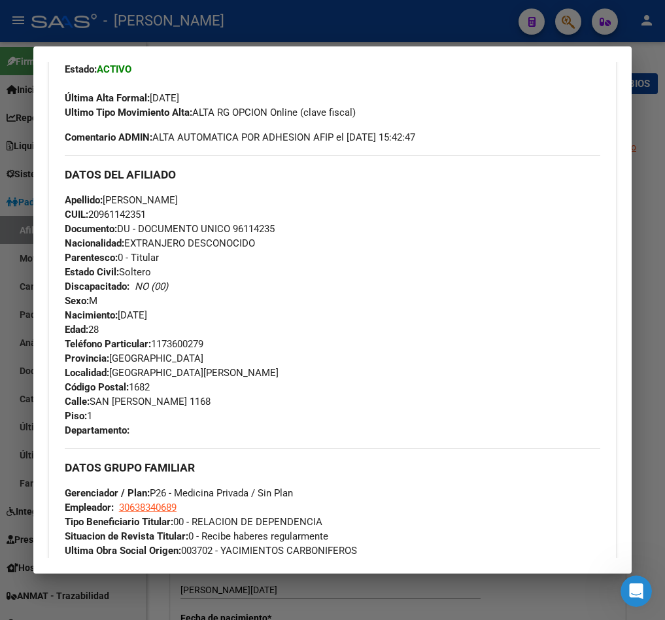
scroll to position [393, 0]
click at [102, 408] on span "Calle: SAN RAMÓN 1168" at bounding box center [138, 402] width 146 height 12
click at [102, 401] on span "Calle: SAN RAMÓN 1168" at bounding box center [138, 402] width 146 height 12
drag, startPoint x: 102, startPoint y: 401, endPoint x: 161, endPoint y: 399, distance: 58.9
click at [161, 399] on span "Calle: SAN RAMÓN 1168" at bounding box center [138, 402] width 146 height 12
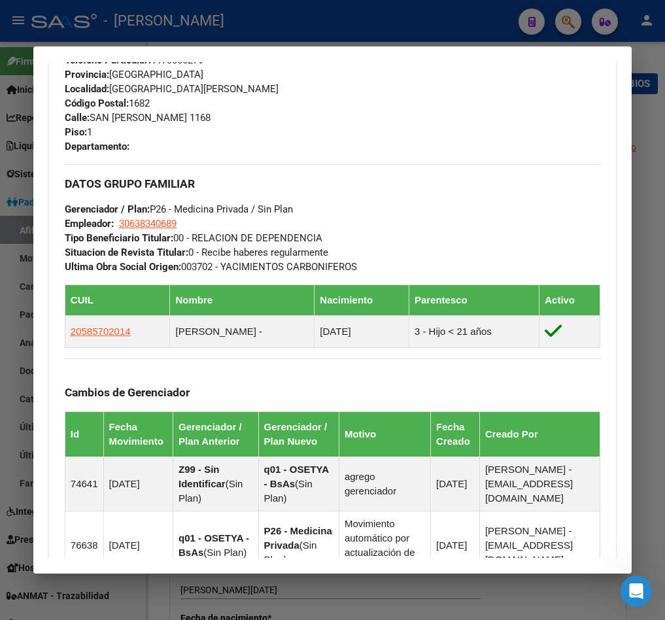
scroll to position [687, 0]
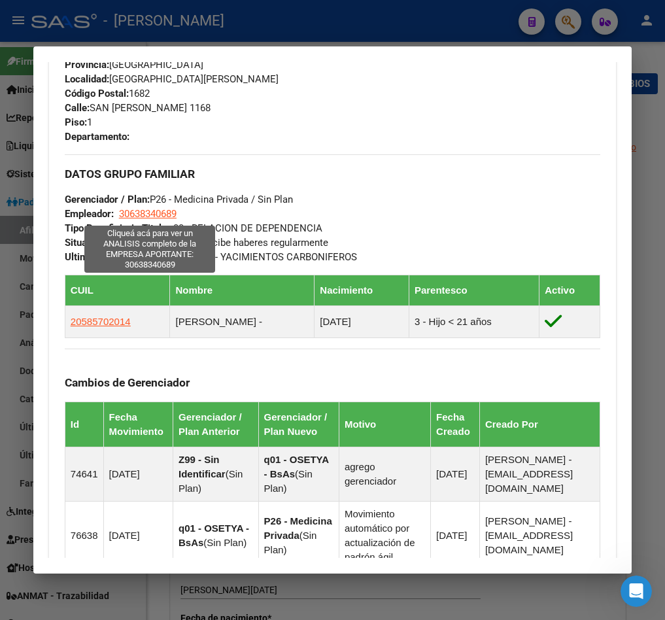
drag, startPoint x: 184, startPoint y: 215, endPoint x: 120, endPoint y: 213, distance: 64.1
click at [120, 213] on div "DATOS GRUPO FAMILIAR Gerenciador / Plan: P26 - Medicina Privada / Sin Plan Empl…" at bounding box center [333, 209] width 536 height 110
click at [169, 213] on span "30638340689" at bounding box center [148, 214] width 58 height 12
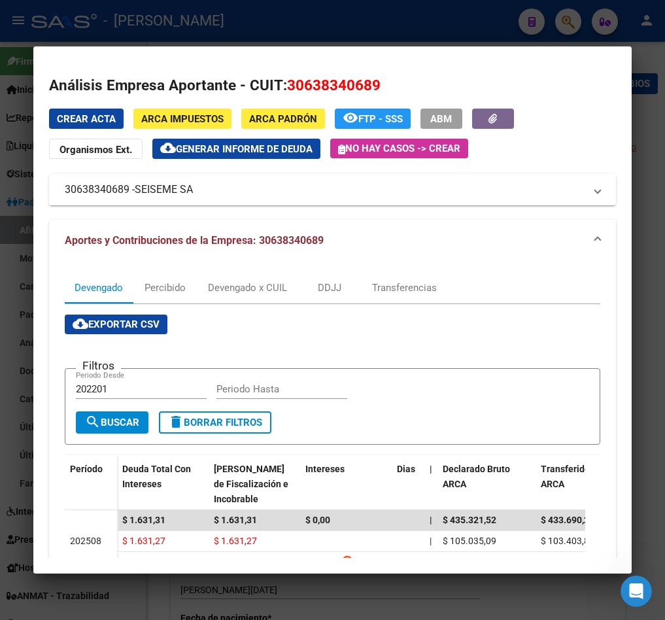
drag, startPoint x: 140, startPoint y: 190, endPoint x: 194, endPoint y: 190, distance: 54.3
click at [193, 190] on span "SEISEME SA" at bounding box center [164, 190] width 58 height 16
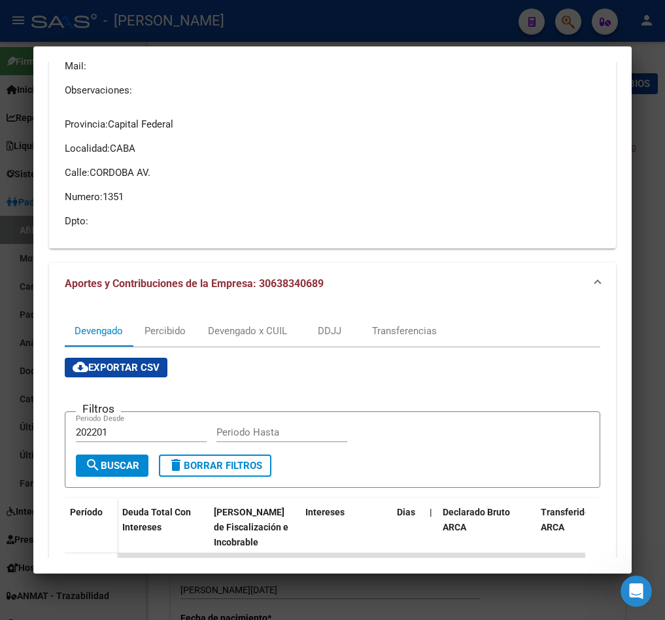
scroll to position [196, 0]
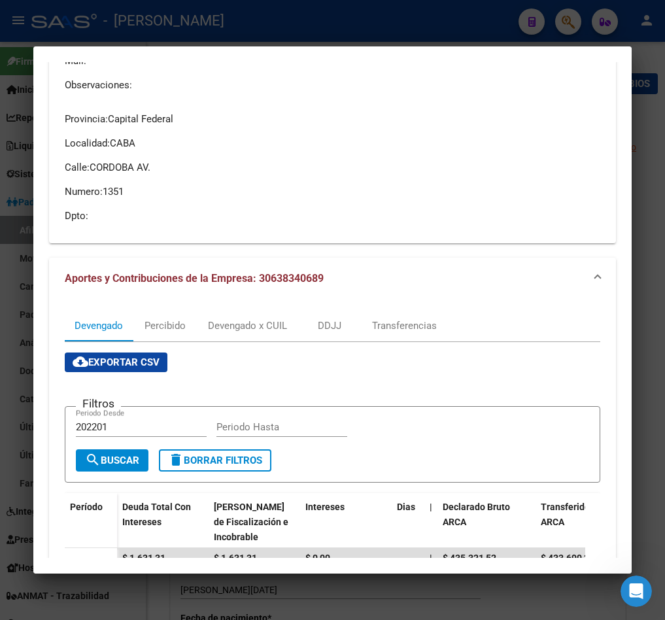
click at [20, 232] on div at bounding box center [332, 310] width 665 height 620
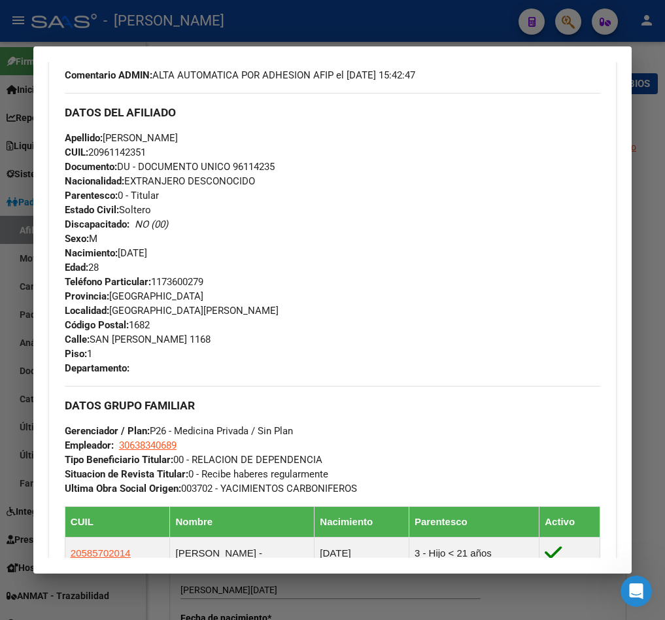
scroll to position [491, 0]
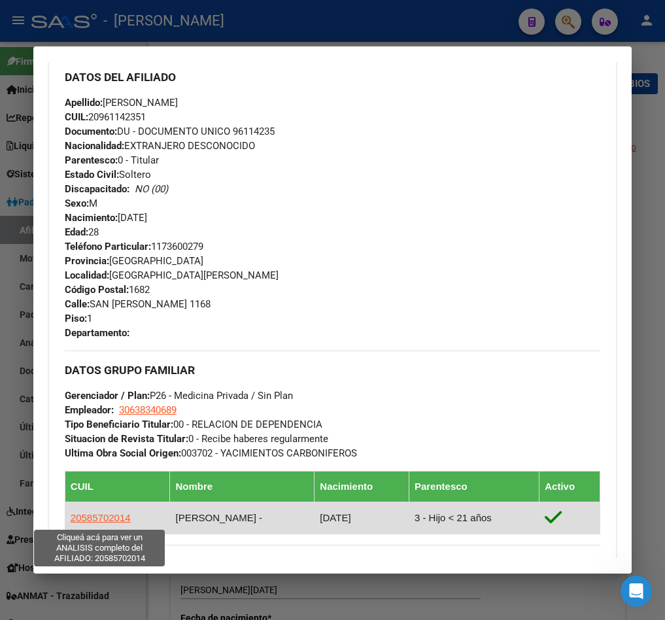
click at [95, 523] on span "20585702014" at bounding box center [101, 517] width 60 height 11
type textarea "20585702014"
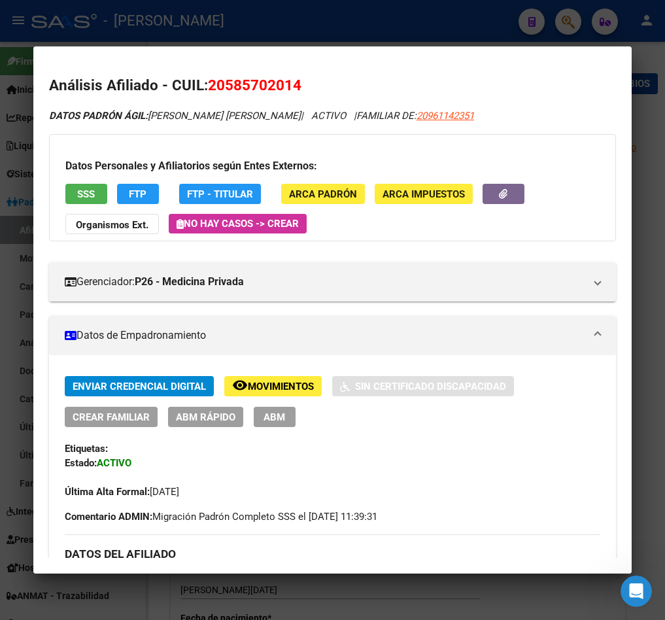
drag, startPoint x: 226, startPoint y: 82, endPoint x: 294, endPoint y: 90, distance: 68.5
click at [294, 90] on span "20585702014" at bounding box center [255, 85] width 94 height 17
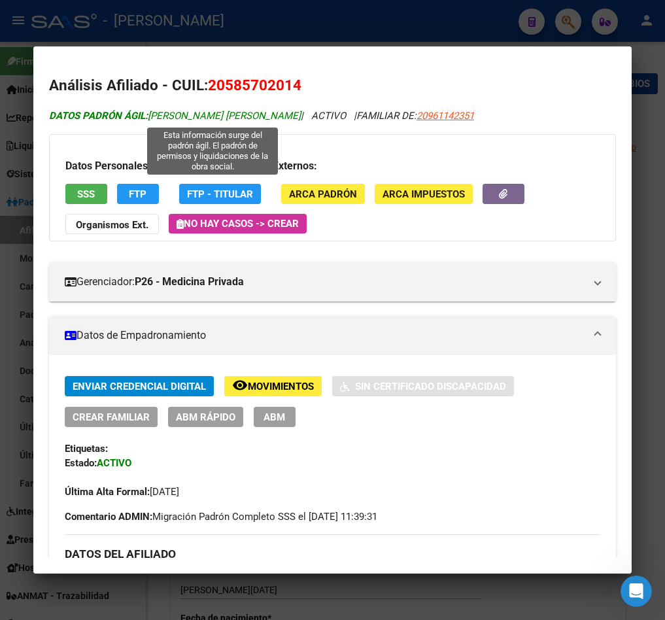
click at [175, 116] on span "DATOS PADRÓN ÁGIL: GONZALEZ AMUNDARAIN CRISTOPHER EMILIANO" at bounding box center [175, 116] width 252 height 12
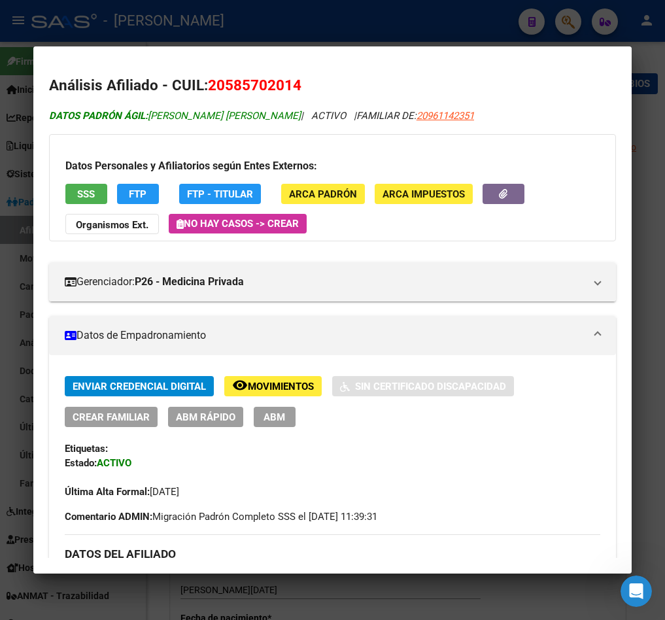
drag, startPoint x: 175, startPoint y: 116, endPoint x: 340, endPoint y: 113, distance: 164.3
click at [301, 113] on span "DATOS PADRÓN ÁGIL: GONZALEZ AMUNDARAIN CRISTOPHER EMILIANO" at bounding box center [175, 116] width 252 height 12
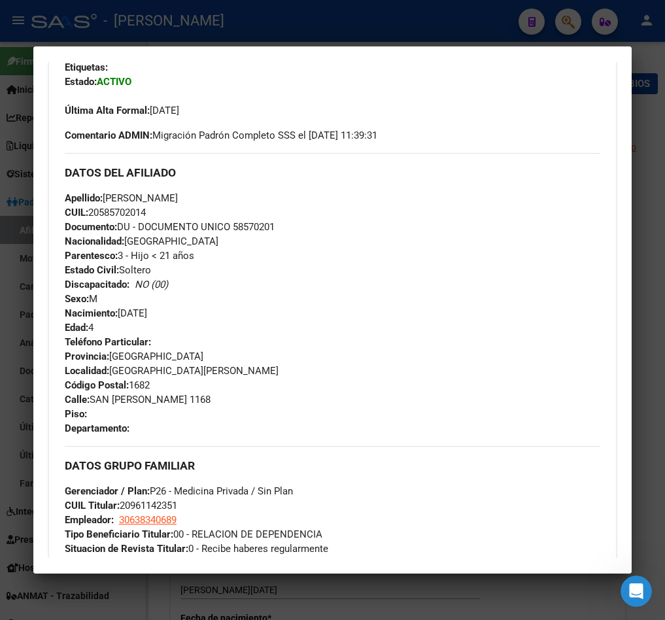
scroll to position [393, 0]
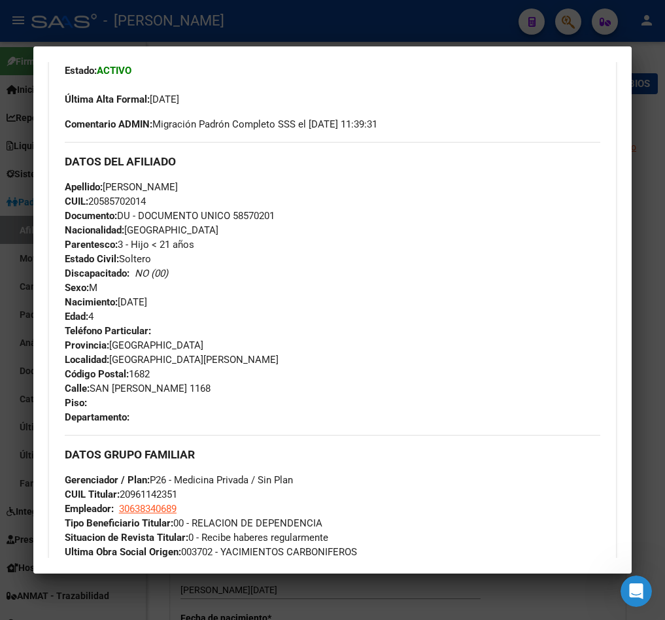
drag, startPoint x: 122, startPoint y: 303, endPoint x: 173, endPoint y: 308, distance: 50.6
click at [173, 308] on div "Apellido: GONZALEZ AMUNDARAIN CRISTOPHER CUIL: 20585702014 Documento: DU - DOCU…" at bounding box center [333, 252] width 536 height 144
click at [26, 152] on div at bounding box center [332, 310] width 665 height 620
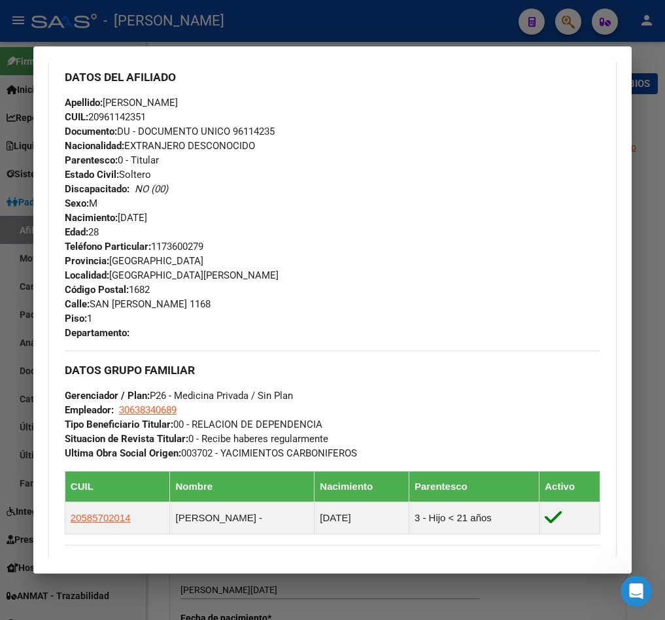
click at [20, 191] on div at bounding box center [332, 310] width 665 height 620
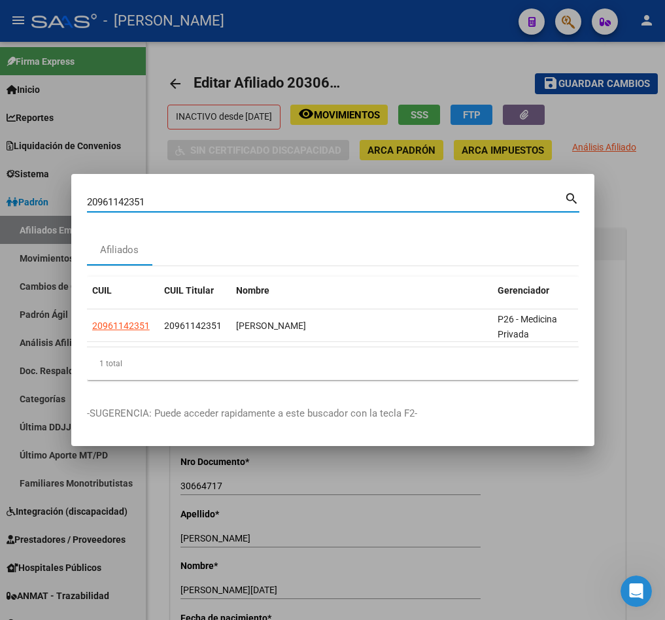
click at [166, 198] on input "20961142351" at bounding box center [326, 202] width 478 height 12
paste input "70147307"
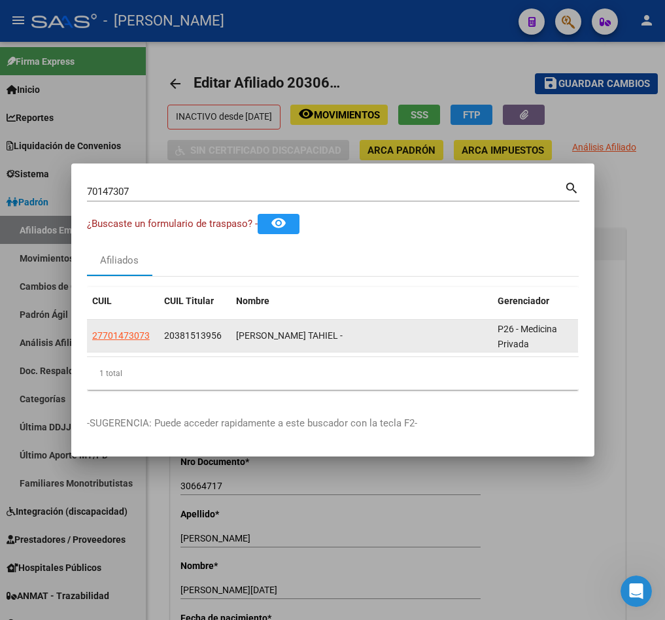
click at [189, 330] on span "20381513956" at bounding box center [193, 335] width 58 height 10
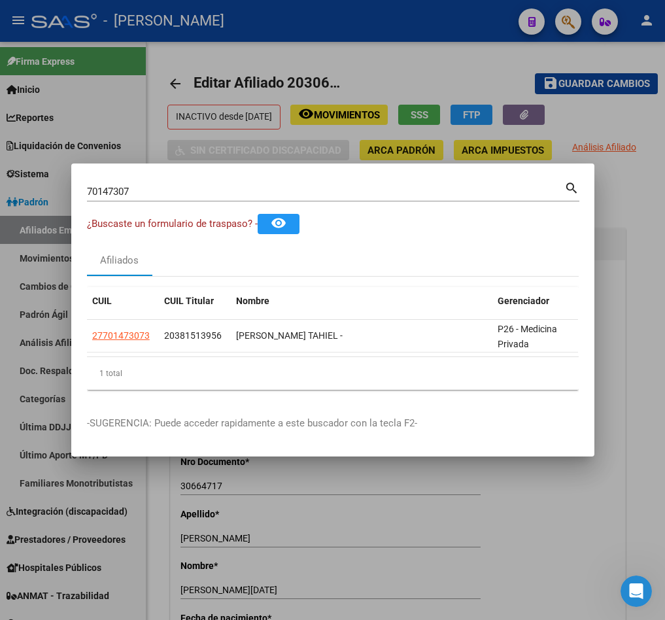
click at [183, 186] on input "70147307" at bounding box center [326, 192] width 478 height 12
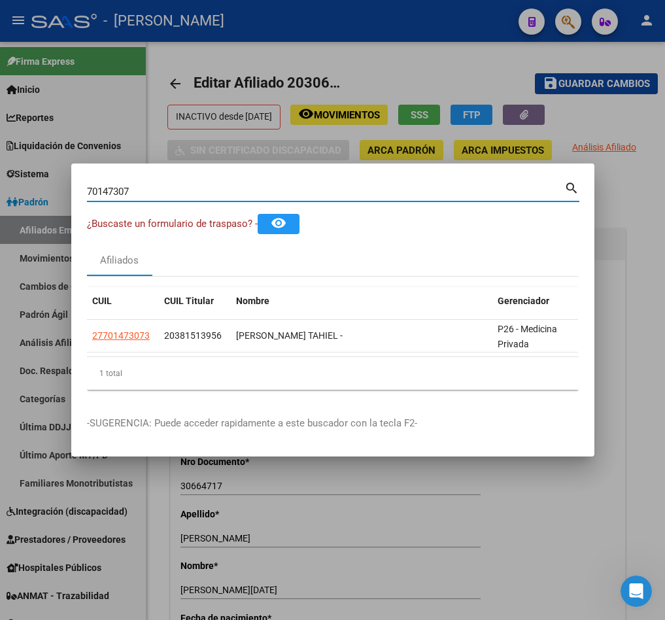
click at [183, 186] on input "70147307" at bounding box center [326, 192] width 478 height 12
paste input "20381513956"
type input "20381513956"
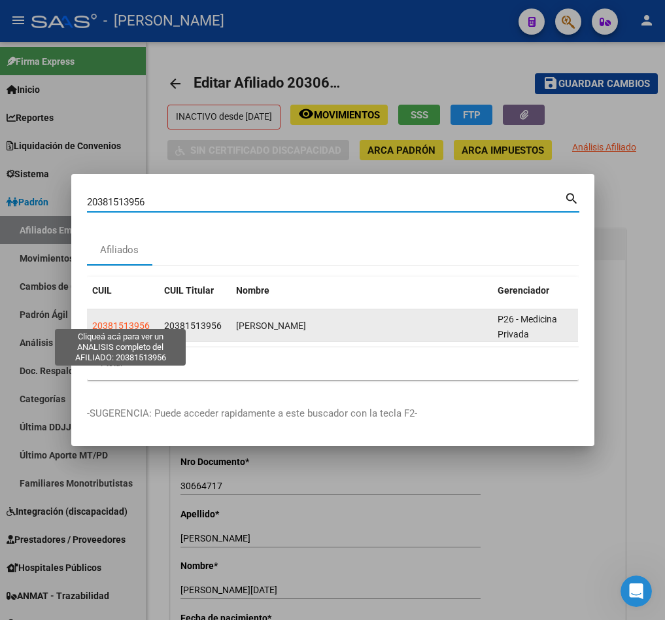
click at [113, 321] on span "20381513956" at bounding box center [121, 326] width 58 height 10
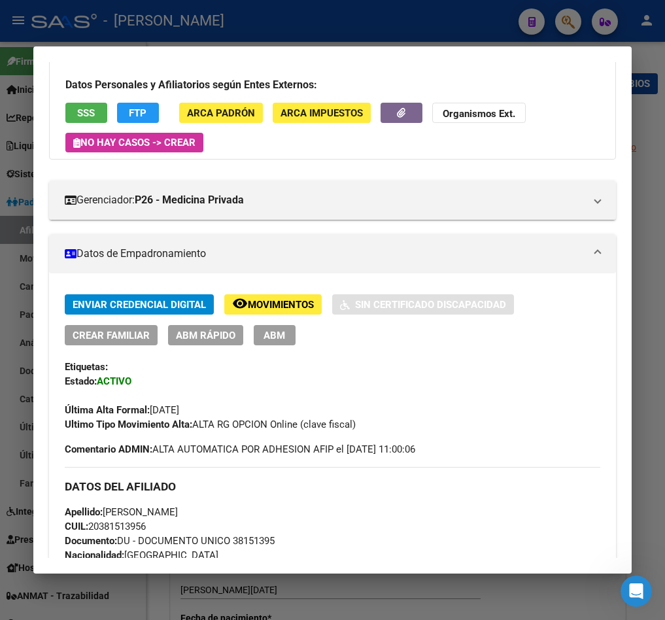
scroll to position [0, 0]
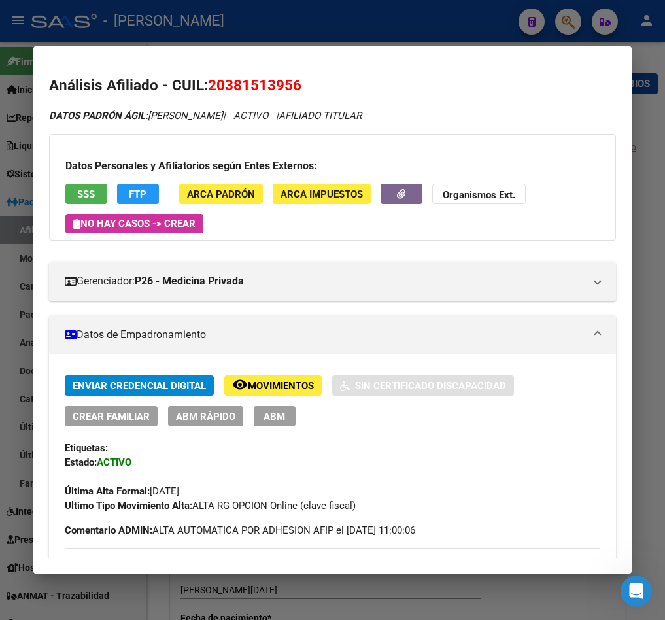
click at [236, 79] on span "20381513956" at bounding box center [255, 85] width 94 height 17
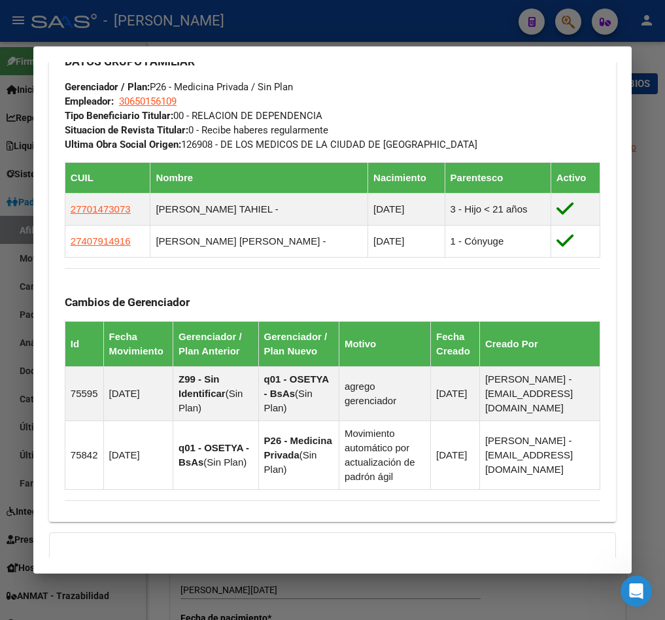
scroll to position [966, 0]
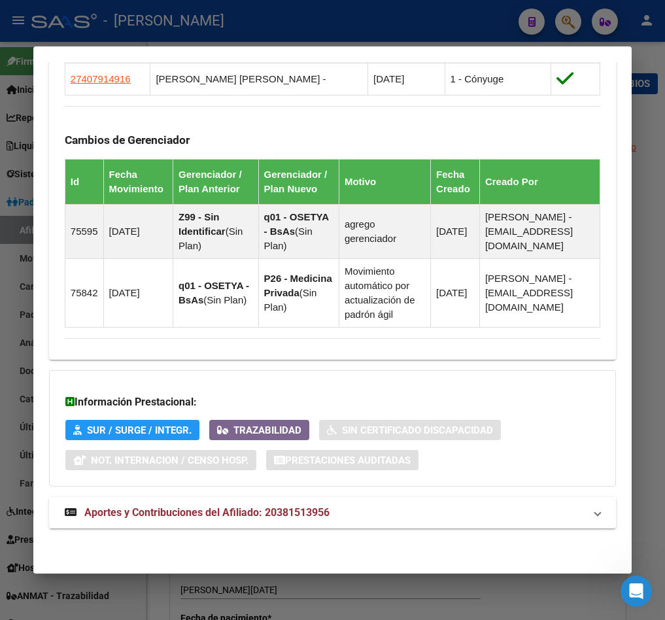
click at [230, 508] on span "Aportes y Contribuciones del Afiliado: 20381513956" at bounding box center [206, 512] width 245 height 12
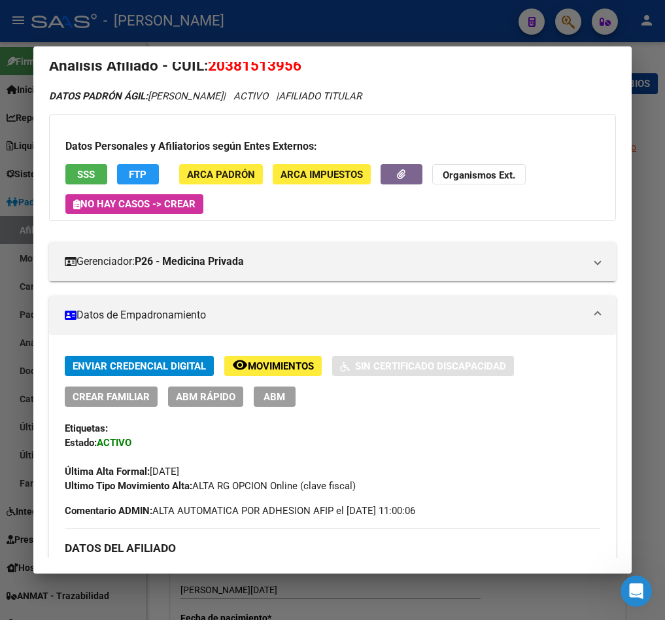
scroll to position [0, 0]
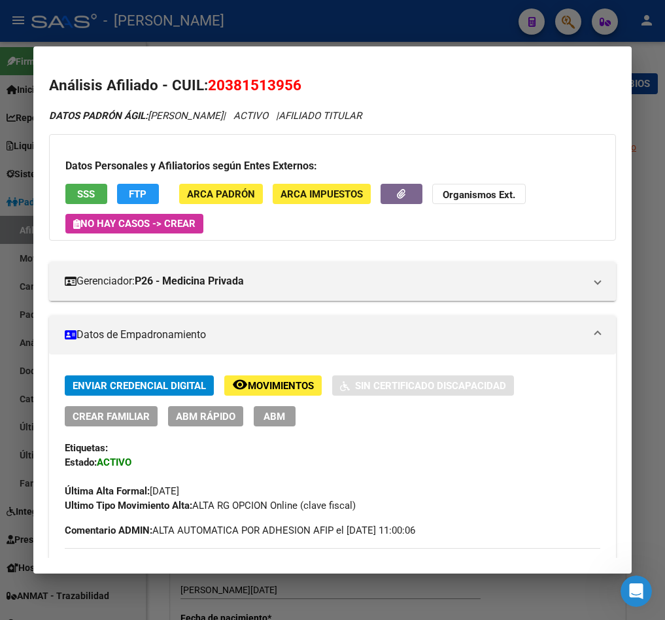
drag, startPoint x: 224, startPoint y: 89, endPoint x: 292, endPoint y: 92, distance: 68.1
click at [292, 92] on span "20381513956" at bounding box center [255, 85] width 94 height 17
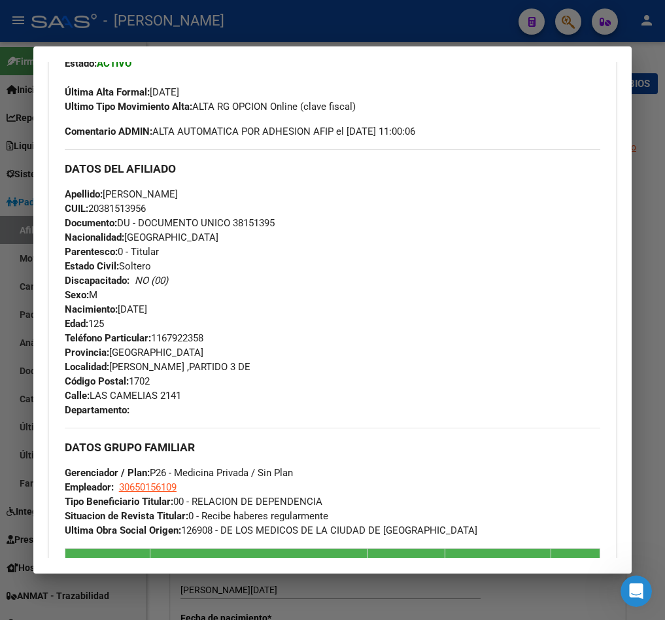
scroll to position [491, 0]
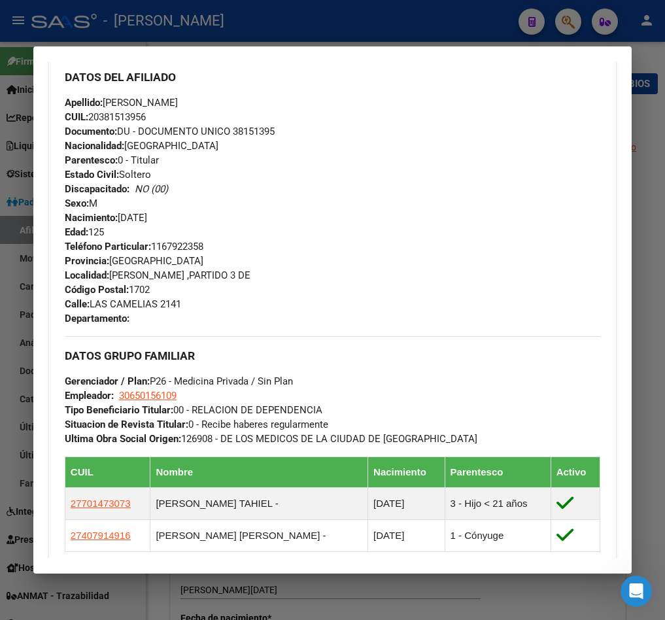
click at [108, 102] on span "Apellido: GENTILE HERNAN DARIO" at bounding box center [121, 103] width 113 height 12
drag, startPoint x: 113, startPoint y: 101, endPoint x: 197, endPoint y: 104, distance: 84.5
click at [178, 104] on span "Apellido: GENTILE HERNAN DARIO" at bounding box center [121, 103] width 113 height 12
click at [92, 300] on span "Calle: LAS CAMELIAS 2141" at bounding box center [123, 304] width 116 height 12
drag, startPoint x: 92, startPoint y: 300, endPoint x: 179, endPoint y: 307, distance: 87.3
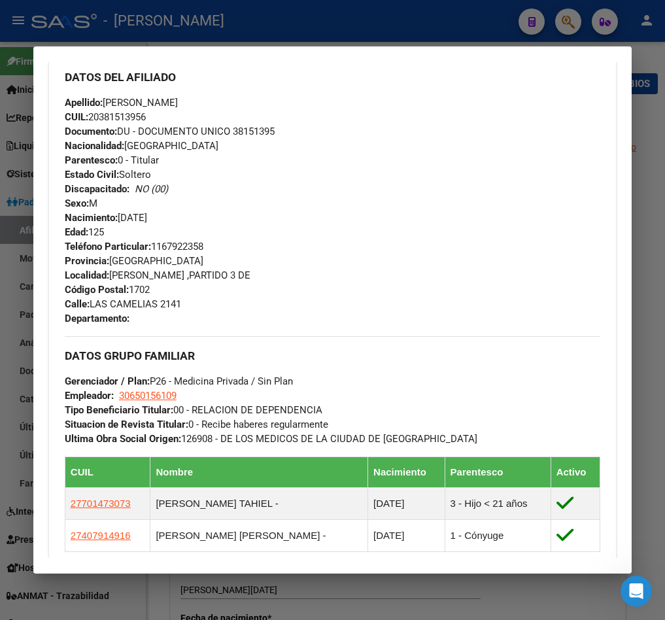
click at [179, 307] on span "Calle: LAS CAMELIAS 2141" at bounding box center [123, 304] width 116 height 12
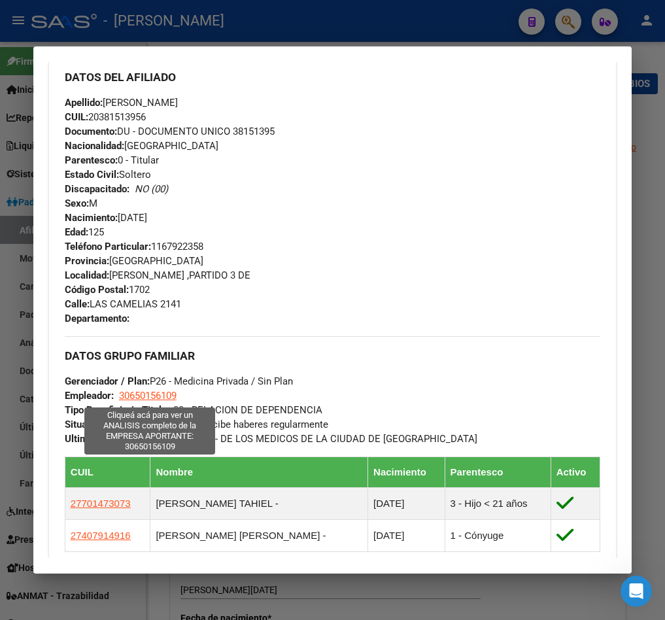
drag, startPoint x: 190, startPoint y: 393, endPoint x: 122, endPoint y: 395, distance: 68.7
click at [122, 395] on div "DATOS GRUPO FAMILIAR Gerenciador / Plan: P26 - Medicina Privada / Sin Plan Empl…" at bounding box center [333, 391] width 536 height 110
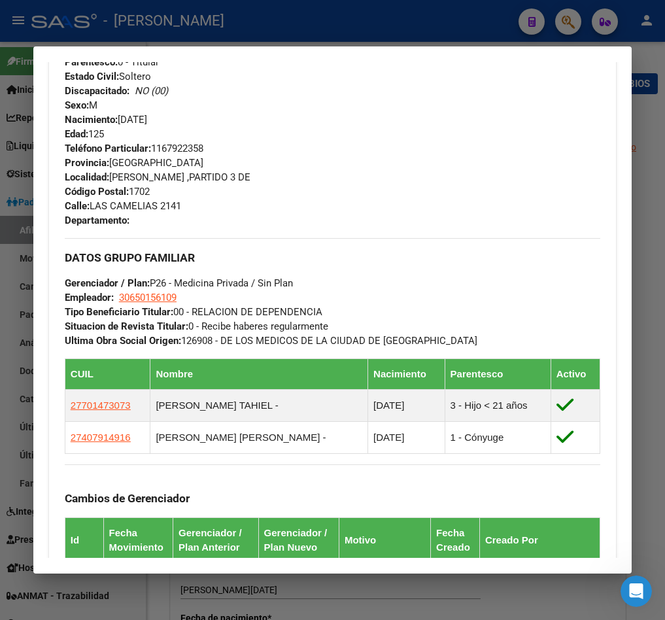
scroll to position [785, 0]
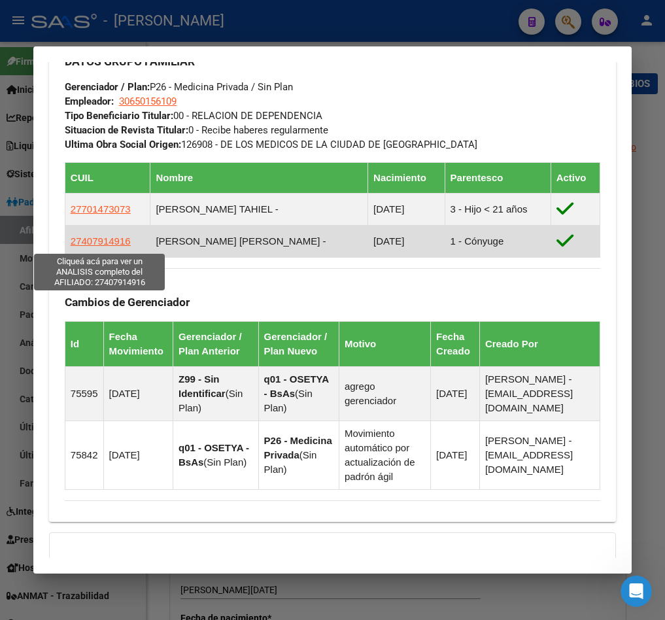
click at [120, 247] on span "27407914916" at bounding box center [101, 241] width 60 height 11
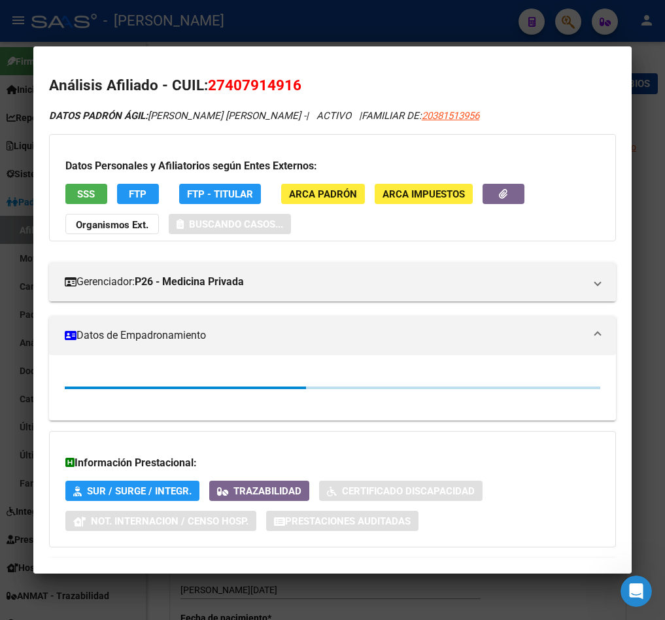
drag, startPoint x: 226, startPoint y: 81, endPoint x: 292, endPoint y: 90, distance: 66.7
click at [292, 90] on span "27407914916" at bounding box center [255, 85] width 94 height 17
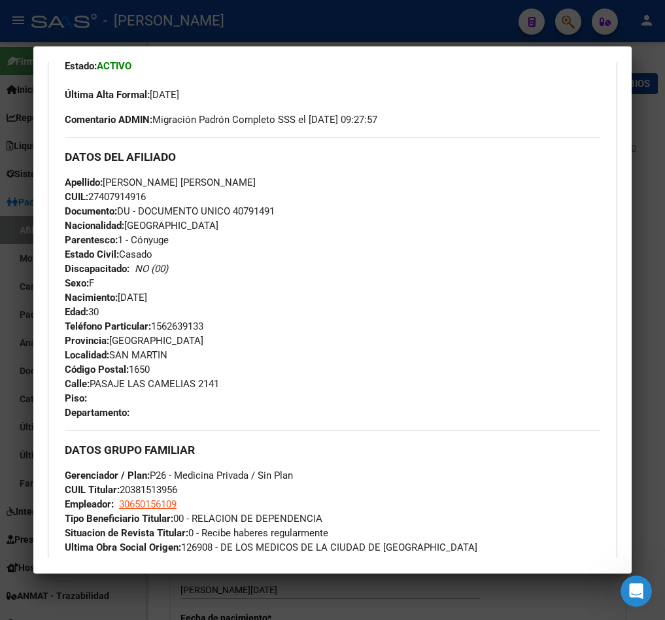
scroll to position [294, 0]
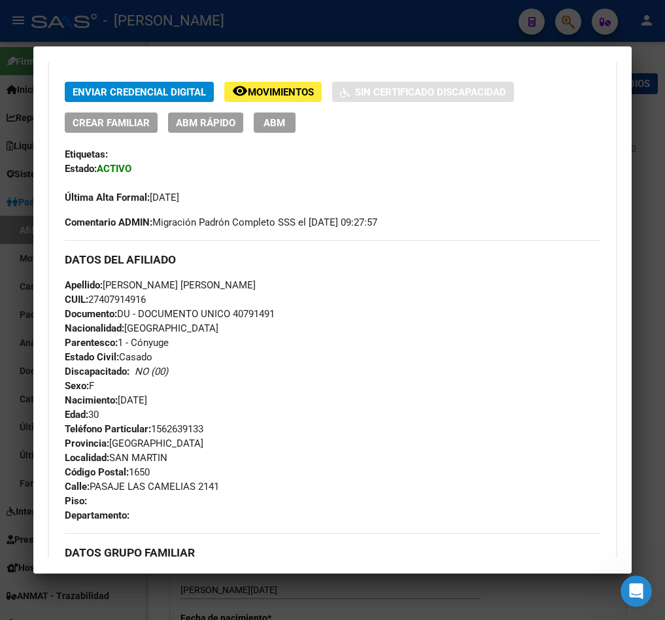
click at [120, 285] on span "Apellido: LOPEZ SIMONS ADRIANA ESTER" at bounding box center [160, 285] width 191 height 12
drag, startPoint x: 120, startPoint y: 285, endPoint x: 241, endPoint y: 285, distance: 121.7
click at [241, 285] on span "Apellido: LOPEZ SIMONS ADRIANA ESTER" at bounding box center [160, 285] width 191 height 12
drag, startPoint x: 175, startPoint y: 397, endPoint x: 120, endPoint y: 400, distance: 55.1
click at [120, 400] on div "Apellido: LOPEZ SIMONS ADRIANA ESTER CUIL: 27407914916 Documento: DU - DOCUMENT…" at bounding box center [333, 350] width 536 height 144
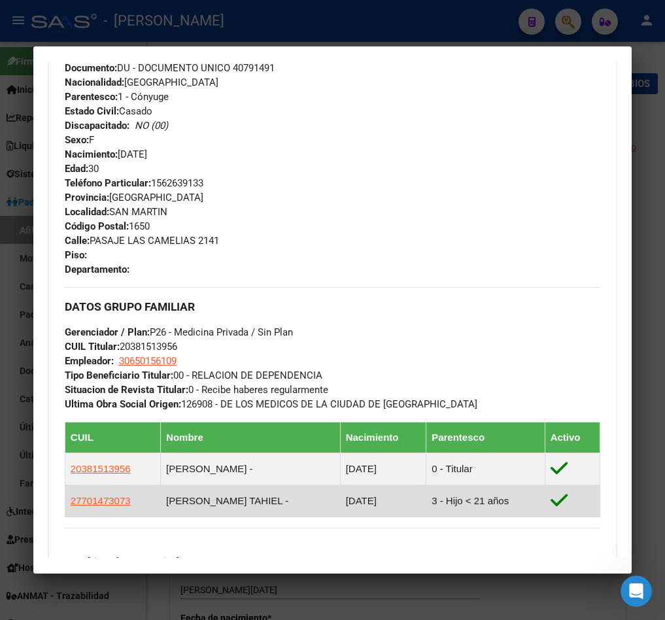
scroll to position [785, 0]
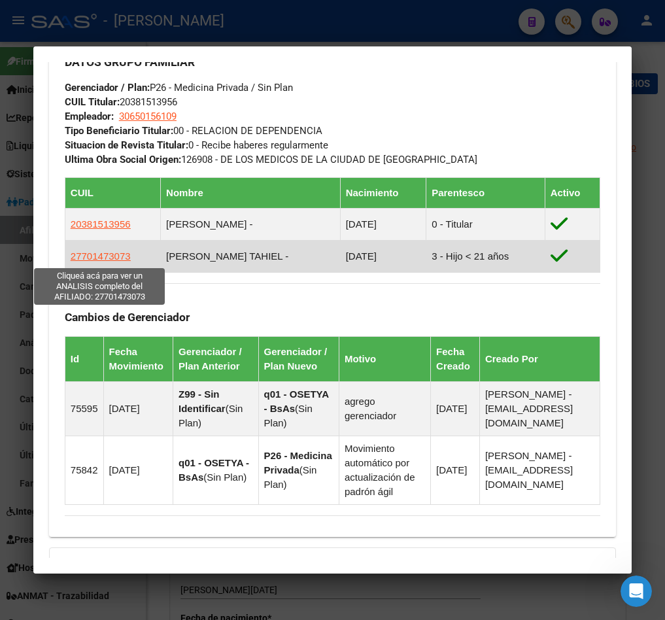
click at [114, 253] on span "27701473073" at bounding box center [101, 256] width 60 height 11
type textarea "27701473073"
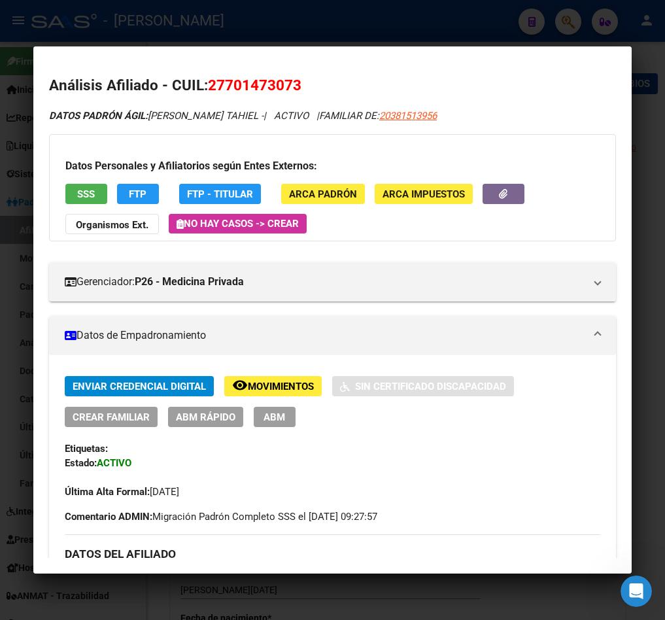
drag, startPoint x: 226, startPoint y: 90, endPoint x: 291, endPoint y: 89, distance: 65.4
click at [291, 89] on span "27701473073" at bounding box center [255, 85] width 94 height 17
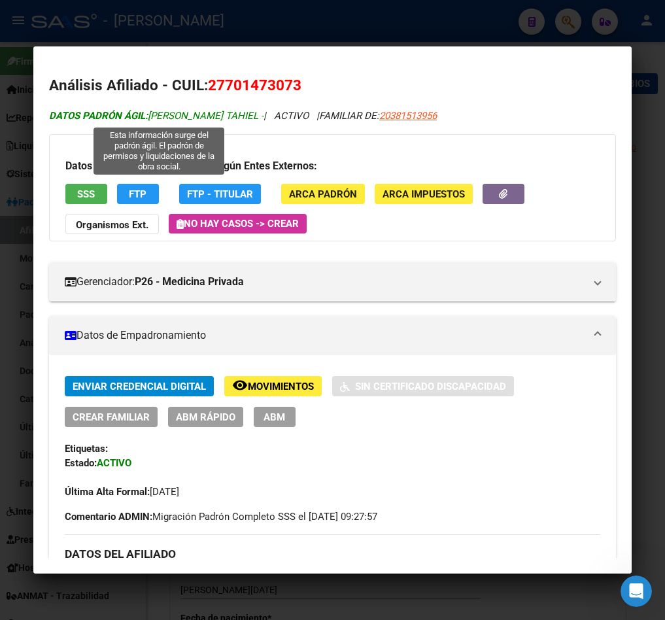
click at [181, 111] on span "DATOS PADRÓN ÁGIL: GENTILE YARETH TAHIEL -" at bounding box center [156, 116] width 215 height 12
drag, startPoint x: 181, startPoint y: 111, endPoint x: 241, endPoint y: 109, distance: 60.9
click at [241, 110] on span "DATOS PADRÓN ÁGIL: GENTILE YARETH TAHIEL -" at bounding box center [156, 116] width 215 height 12
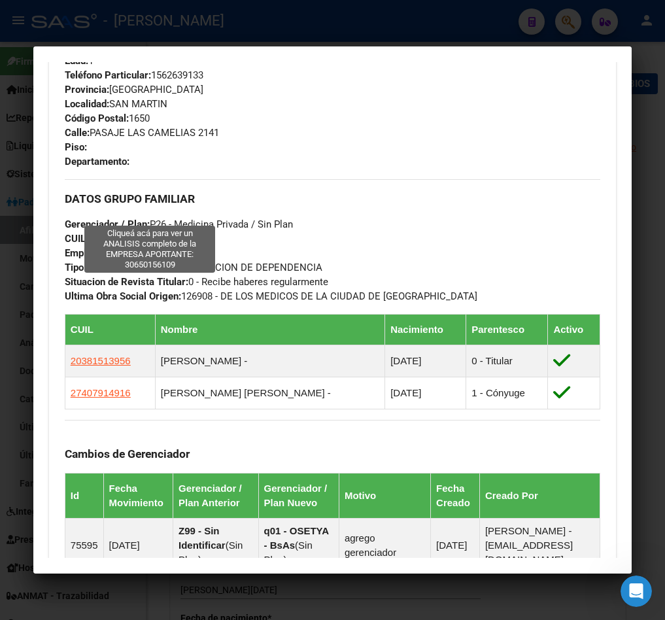
scroll to position [589, 0]
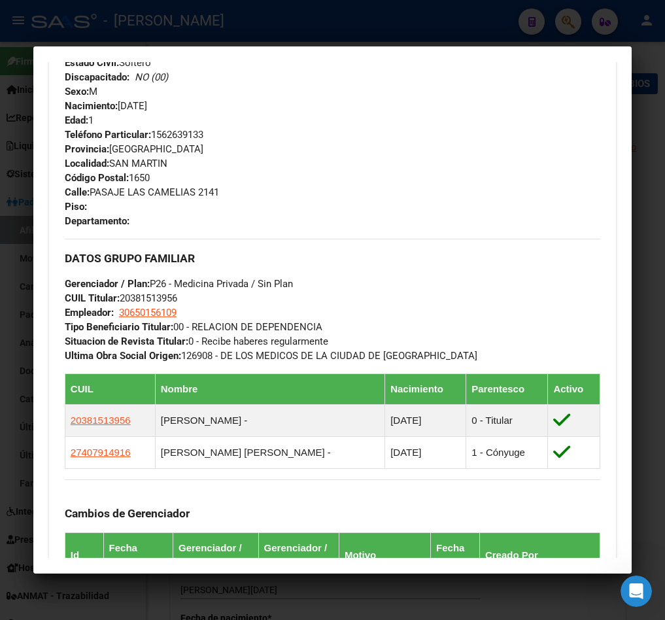
drag, startPoint x: 187, startPoint y: 110, endPoint x: 120, endPoint y: 106, distance: 67.5
click at [120, 106] on div "Apellido: GENTILE YARETH TAHIEL CUIL: 27701473073 Documento: DU - DOCUMENTO UNI…" at bounding box center [333, 56] width 536 height 144
click at [27, 126] on div at bounding box center [332, 310] width 665 height 620
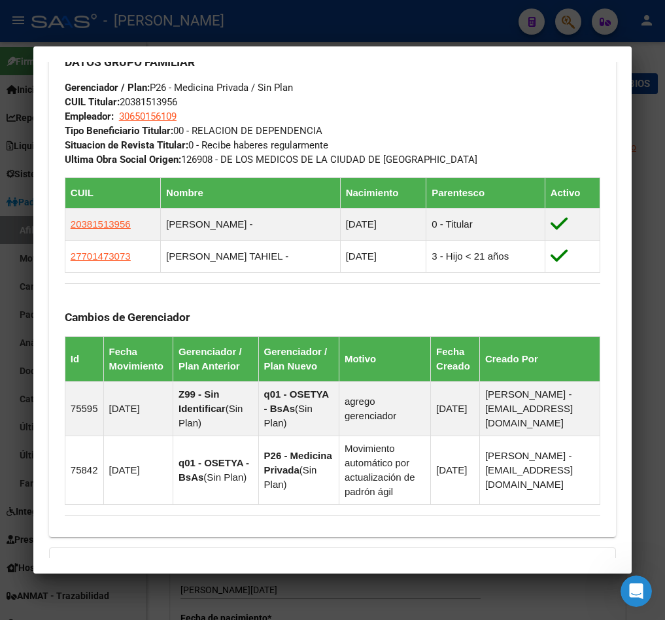
click at [16, 162] on div at bounding box center [332, 310] width 665 height 620
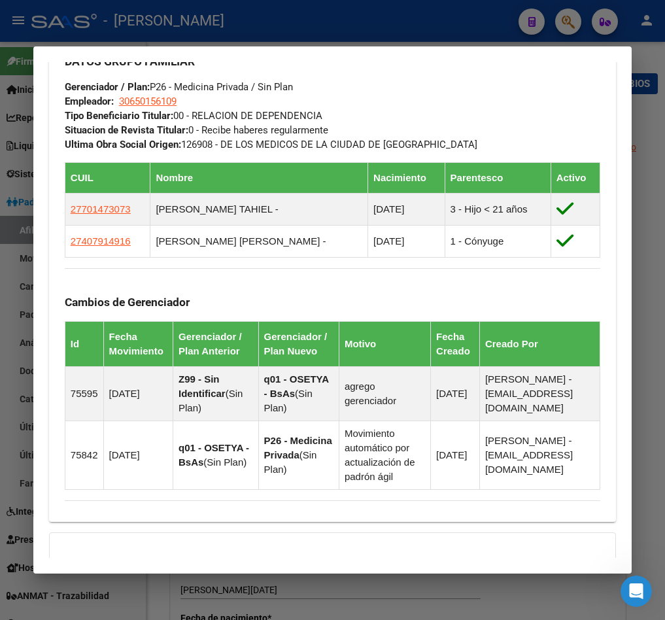
click at [22, 167] on div at bounding box center [332, 310] width 665 height 620
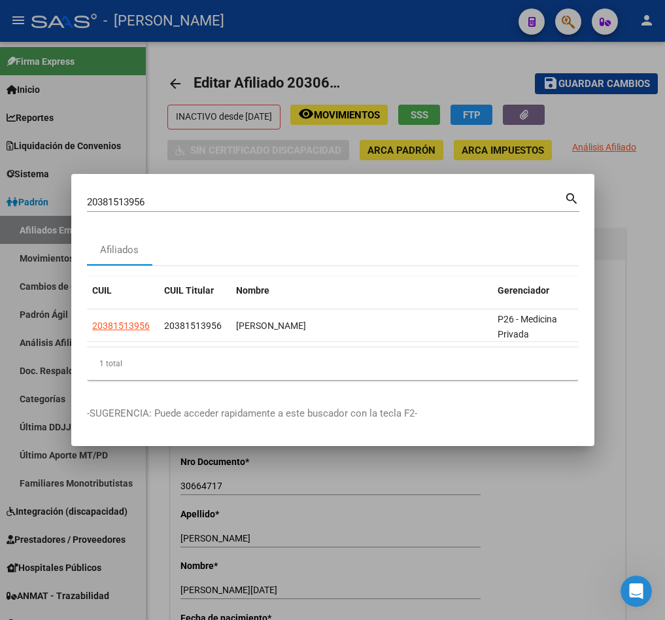
click at [203, 210] on div "20381513956 Buscar (apellido, dni, cuil, nro traspaso, cuit, obra social) search" at bounding box center [333, 207] width 493 height 35
click at [206, 196] on input "20381513956" at bounding box center [326, 202] width 478 height 12
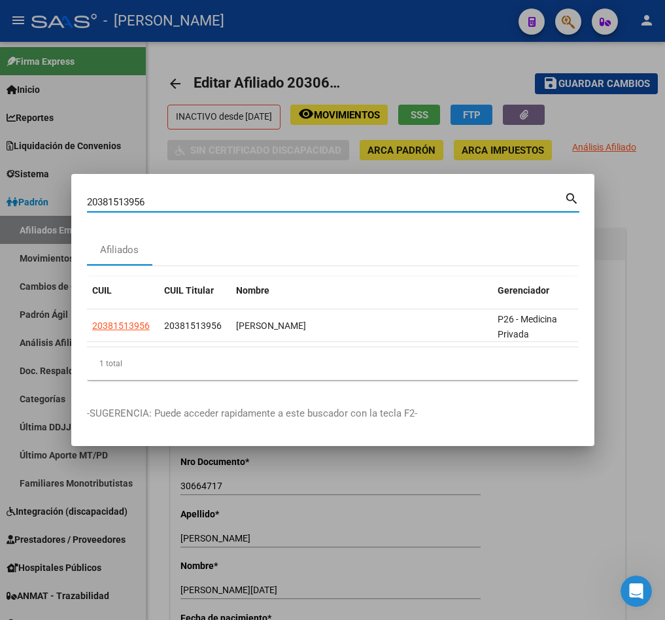
click at [206, 196] on input "20381513956" at bounding box center [326, 202] width 478 height 12
paste input "50066682"
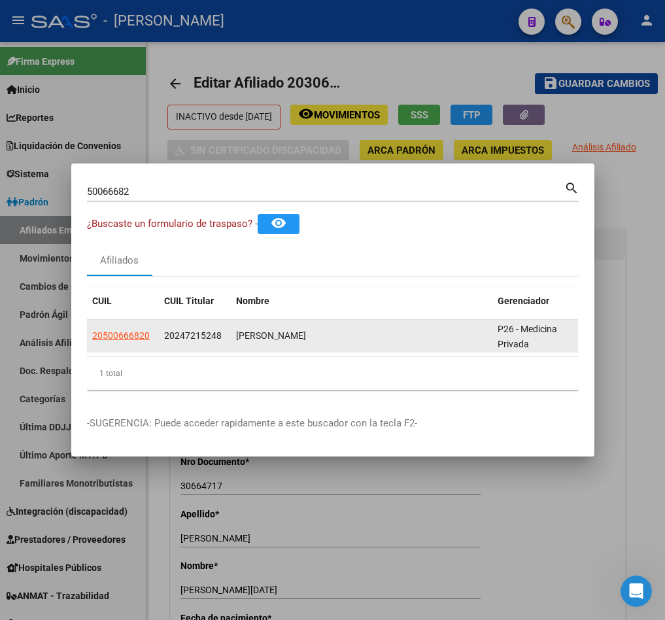
click at [188, 330] on span "20247215248" at bounding box center [193, 335] width 58 height 10
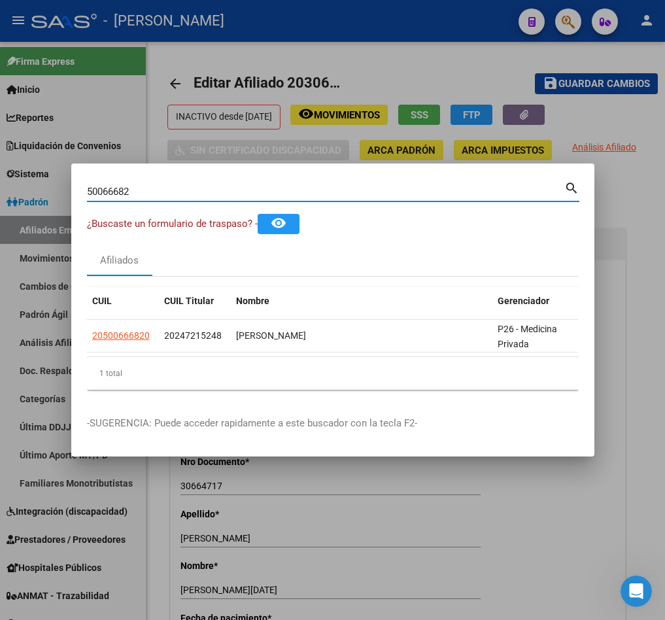
click at [192, 186] on input "50066682" at bounding box center [326, 192] width 478 height 12
paste input "20247215248"
type input "20247215248"
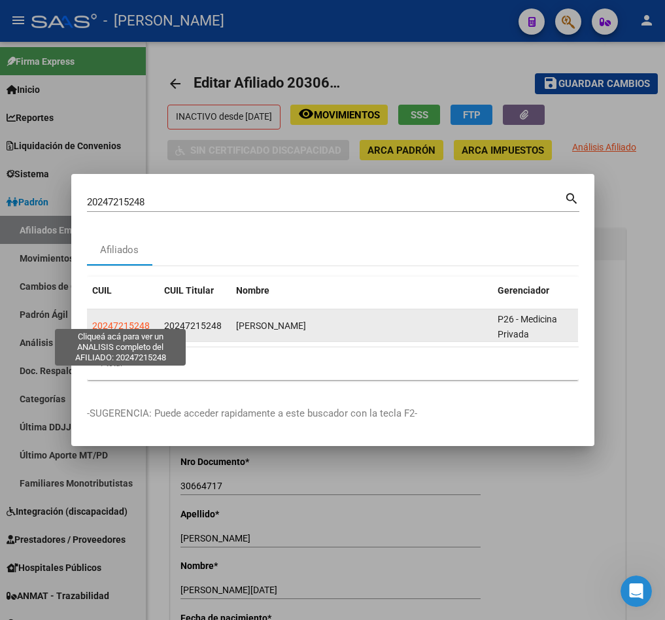
click at [109, 321] on span "20247215248" at bounding box center [121, 326] width 58 height 10
type textarea "20247215248"
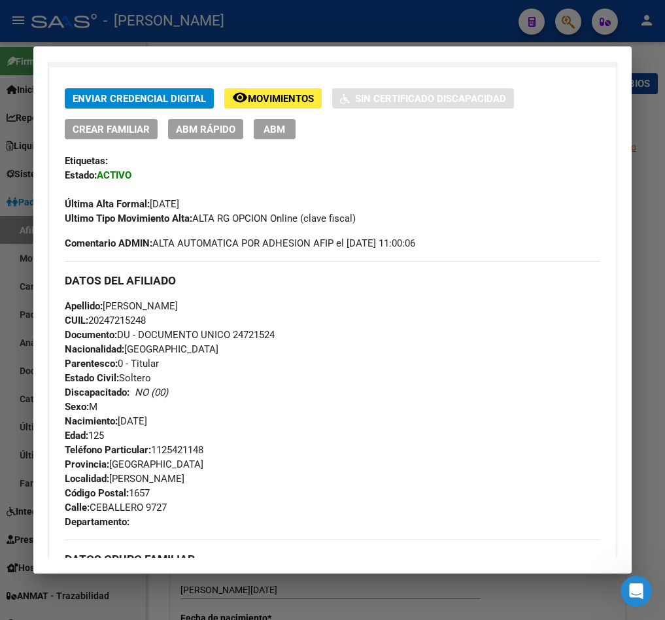
scroll to position [257, 0]
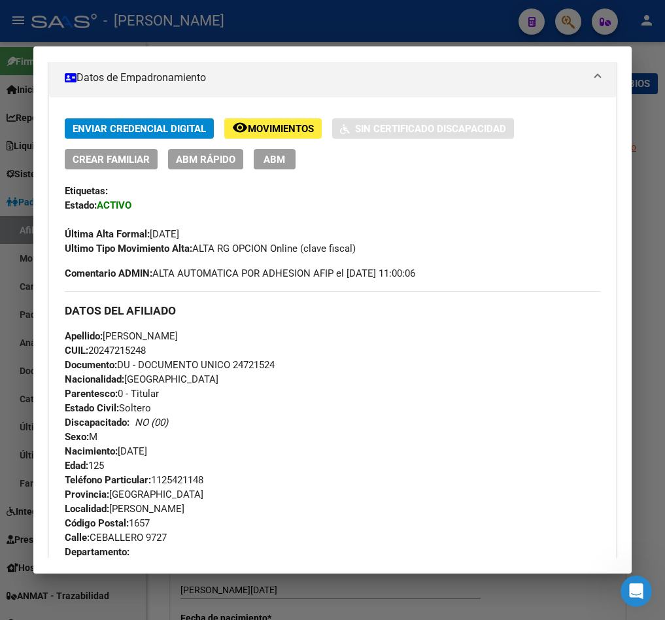
click at [26, 171] on div at bounding box center [332, 310] width 665 height 620
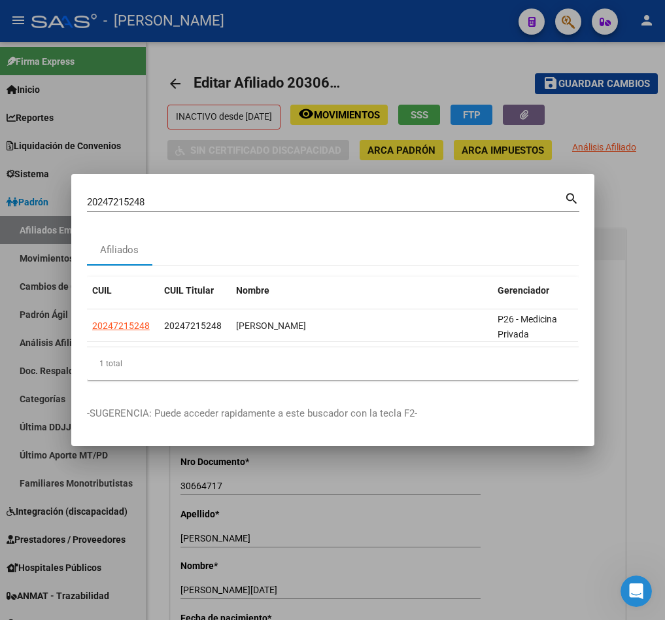
click at [188, 196] on input "20247215248" at bounding box center [326, 202] width 478 height 12
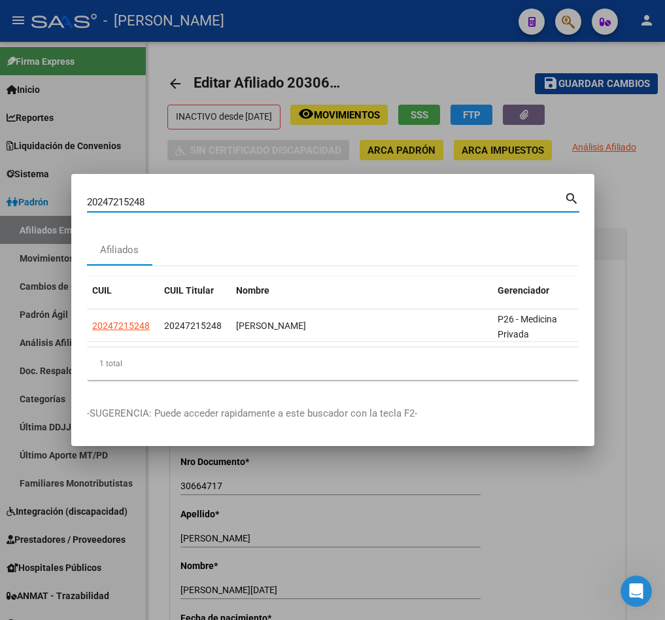
click at [188, 196] on input "20247215248" at bounding box center [326, 202] width 478 height 12
type input "27293136616"
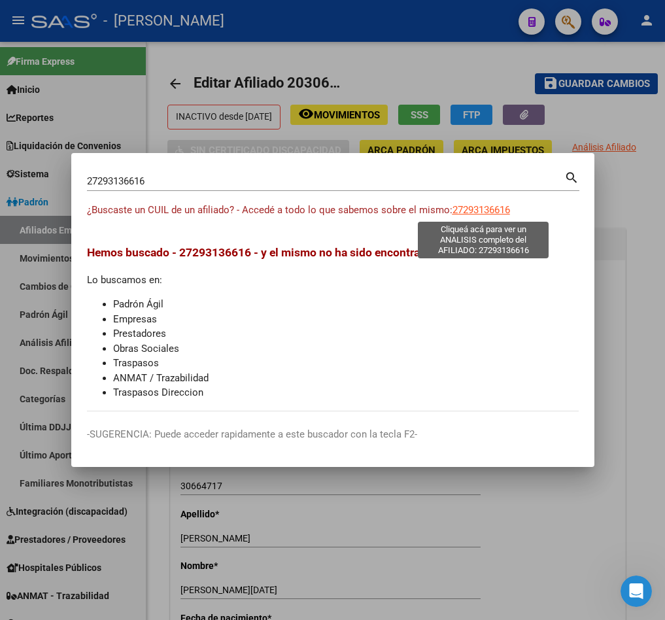
click at [453, 212] on span "27293136616" at bounding box center [482, 210] width 58 height 12
type textarea "27293136616"
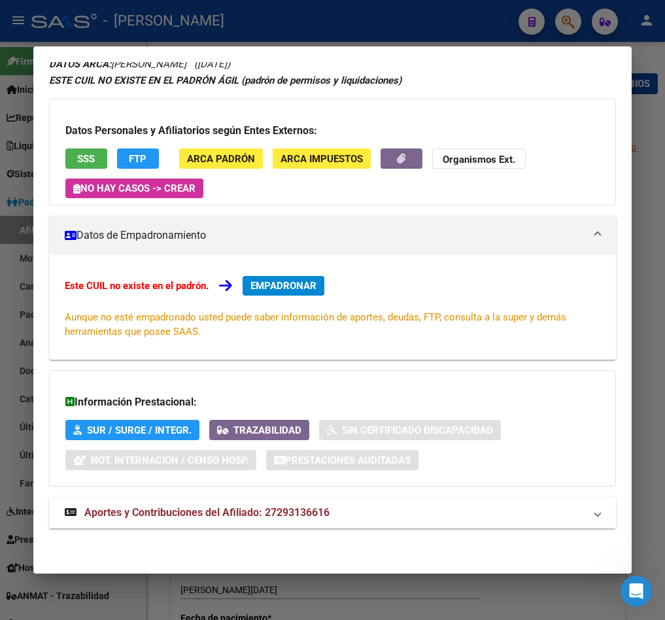
click at [215, 520] on strong "Aportes y Contribuciones del Afiliado: 27293136616" at bounding box center [197, 513] width 265 height 16
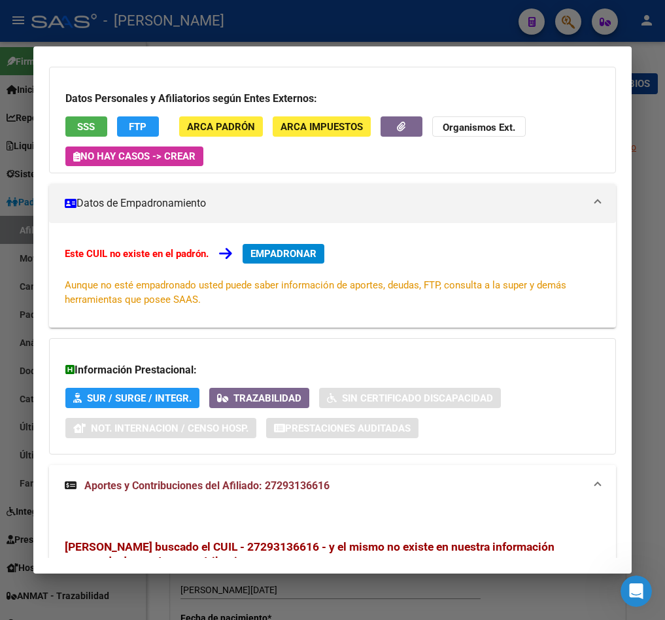
scroll to position [0, 0]
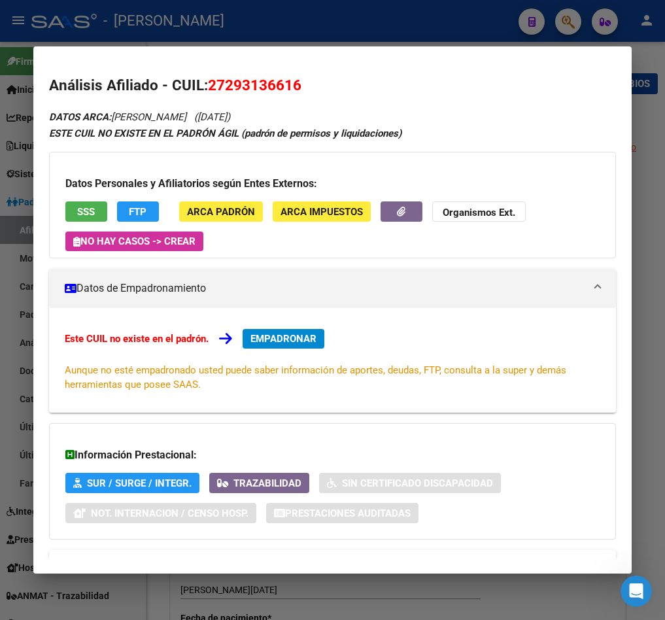
drag, startPoint x: 220, startPoint y: 83, endPoint x: 232, endPoint y: 84, distance: 11.8
click at [232, 84] on span "27293136616" at bounding box center [255, 85] width 94 height 17
drag, startPoint x: 230, startPoint y: 84, endPoint x: 292, endPoint y: 86, distance: 62.8
click at [292, 86] on span "27293136616" at bounding box center [255, 85] width 94 height 17
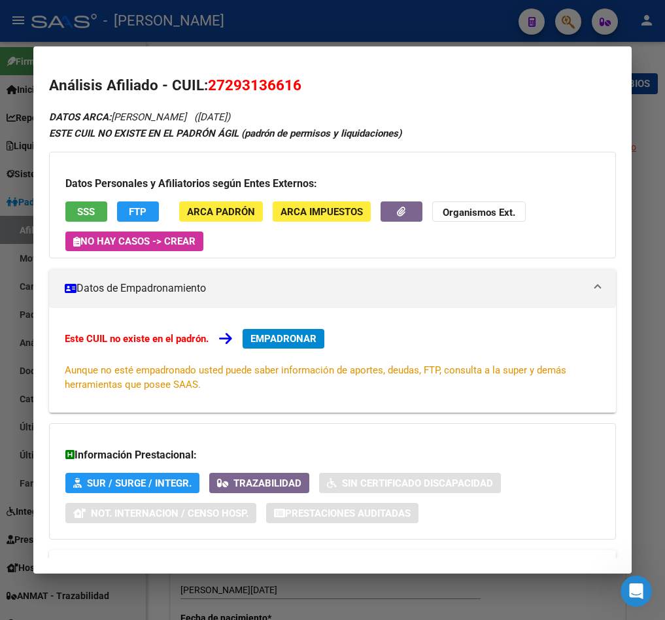
click at [14, 169] on div at bounding box center [332, 310] width 665 height 620
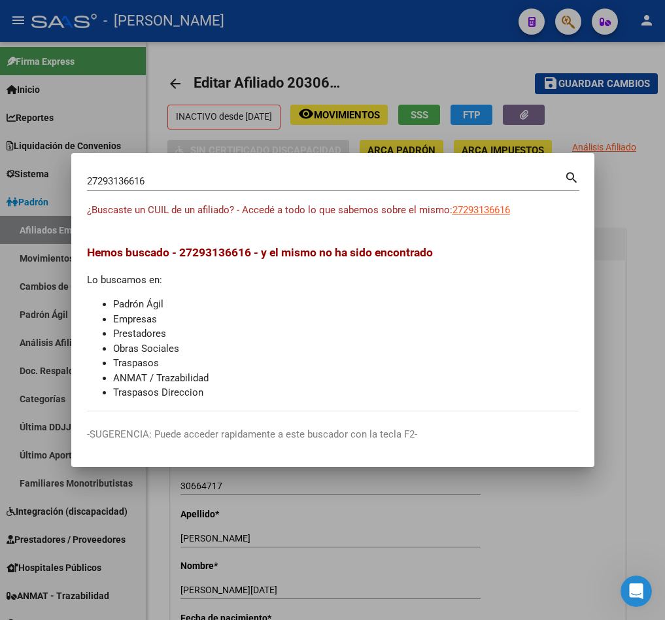
click at [173, 183] on input "27293136616" at bounding box center [326, 181] width 478 height 12
paste input "50066682"
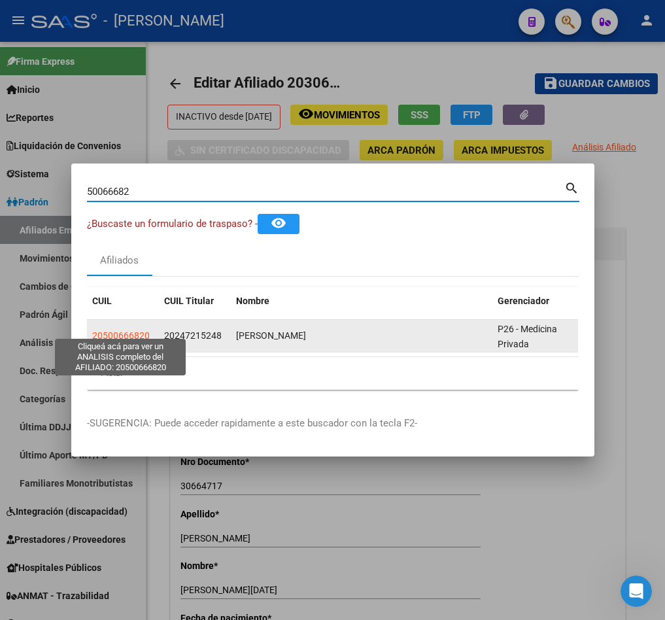
click at [232, 330] on datatable-body-cell "MATEO GABRIEL YUCHECHEN" at bounding box center [362, 336] width 262 height 32
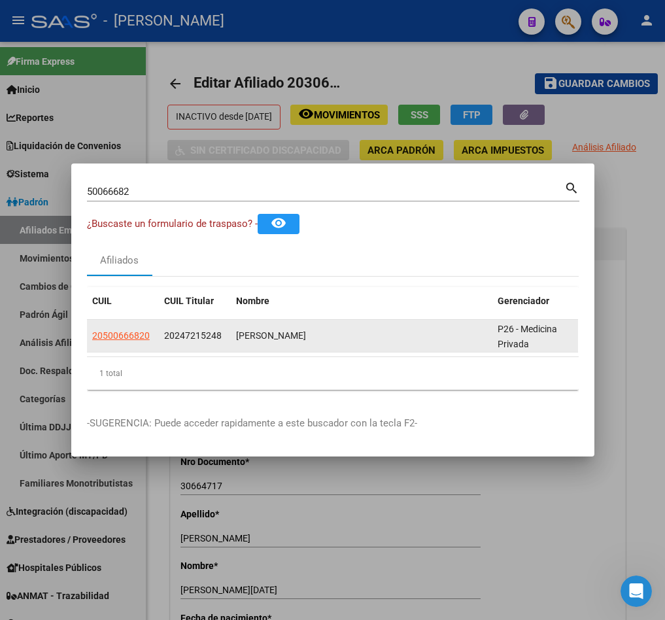
click at [222, 330] on div "20247215248" at bounding box center [194, 335] width 61 height 15
click at [218, 330] on span "20247215248" at bounding box center [193, 335] width 58 height 10
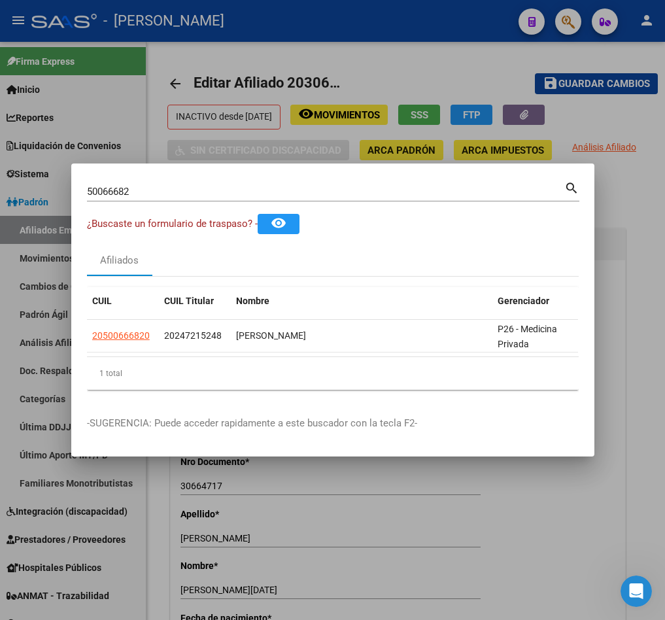
click at [220, 186] on input "50066682" at bounding box center [326, 192] width 478 height 12
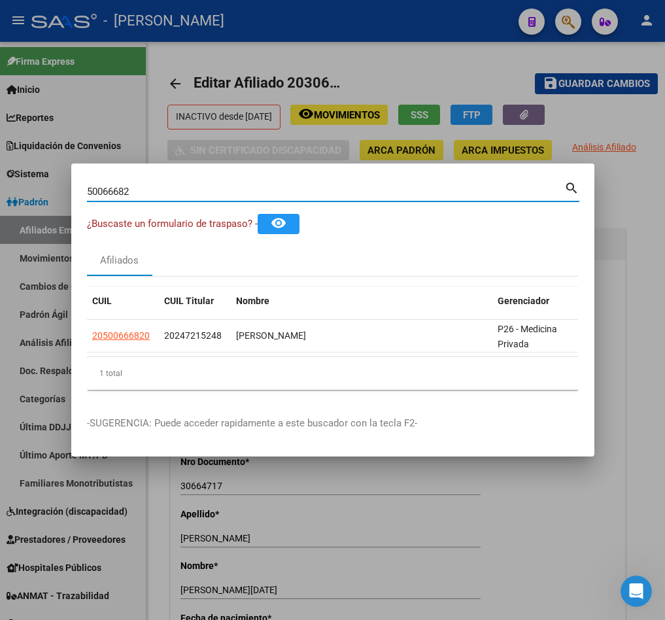
click at [220, 186] on input "50066682" at bounding box center [326, 192] width 478 height 12
paste input "20247215248"
type input "20247215248"
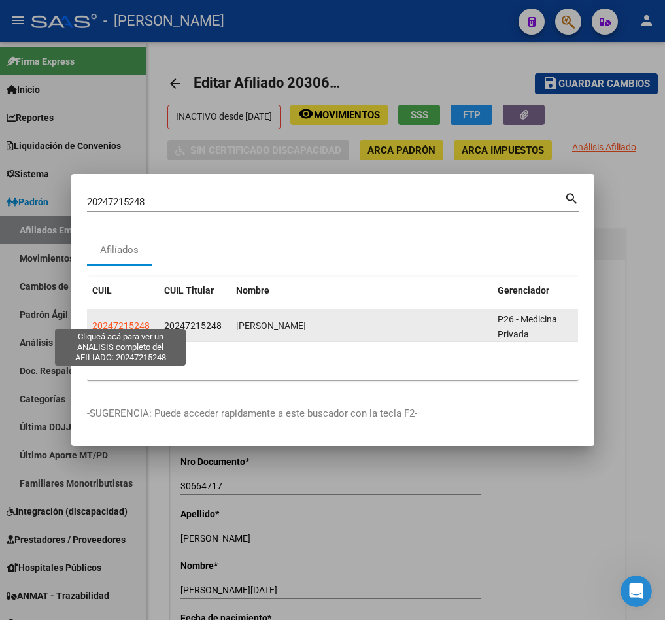
click at [118, 321] on span "20247215248" at bounding box center [121, 326] width 58 height 10
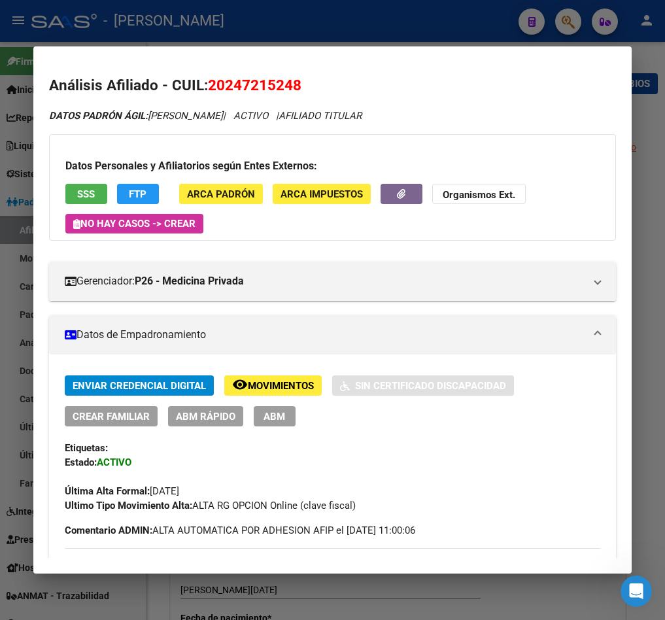
drag, startPoint x: 220, startPoint y: 82, endPoint x: 260, endPoint y: 88, distance: 39.7
click at [260, 88] on span "20247215248" at bounding box center [255, 85] width 94 height 17
drag, startPoint x: 224, startPoint y: 89, endPoint x: 293, endPoint y: 85, distance: 69.5
click at [293, 85] on span "20247215248" at bounding box center [255, 85] width 94 height 17
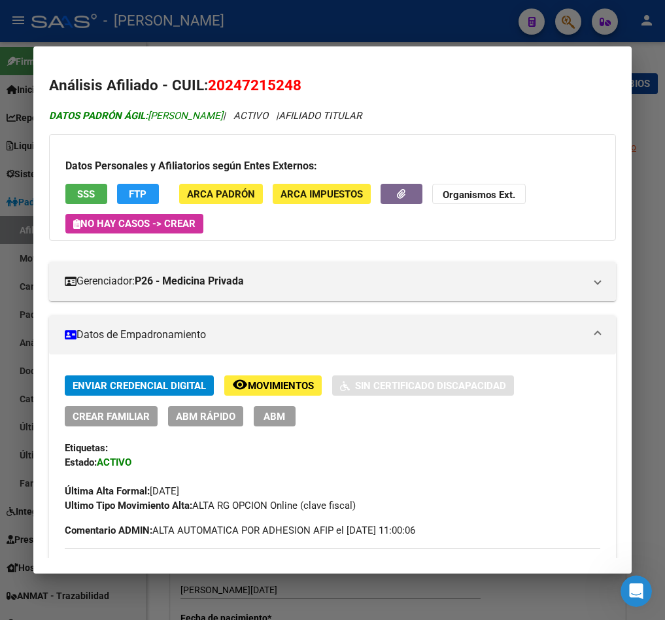
click at [167, 122] on span "DATOS PADRÓN ÁGIL: GABRIEL ELIAS YUCHECHEN" at bounding box center [136, 116] width 174 height 12
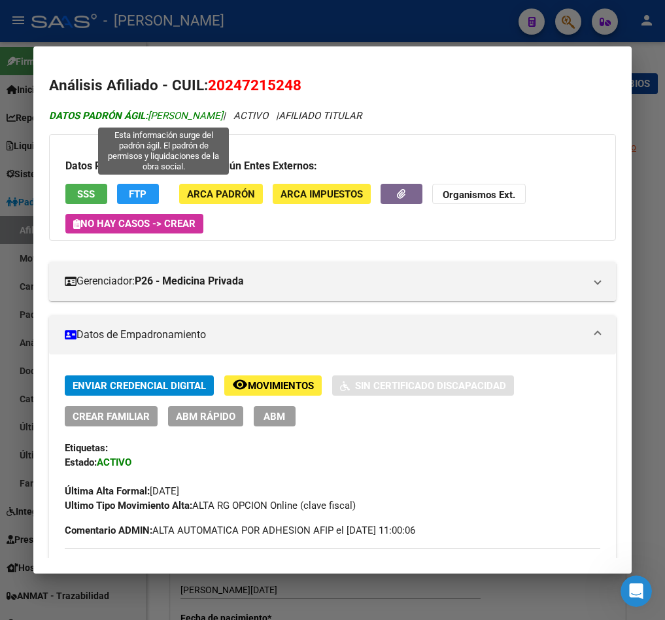
drag, startPoint x: 167, startPoint y: 122, endPoint x: 237, endPoint y: 116, distance: 70.9
click at [223, 116] on span "DATOS PADRÓN ÁGIL: GABRIEL ELIAS YUCHECHEN" at bounding box center [136, 116] width 174 height 12
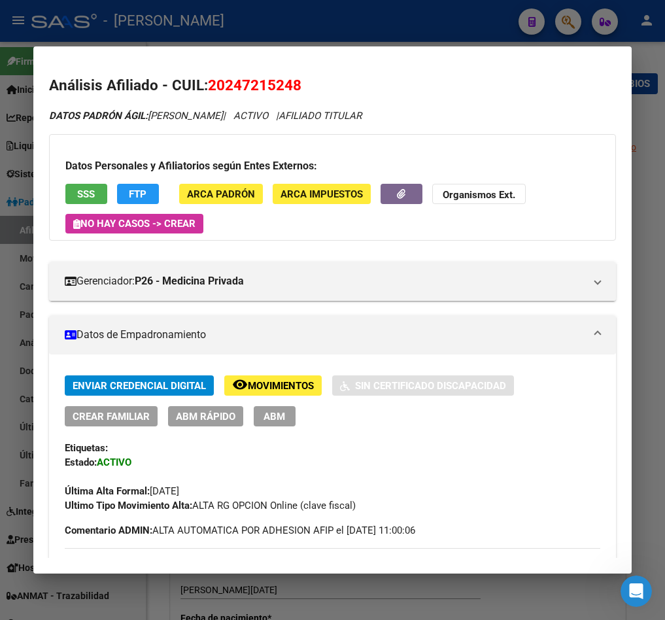
drag, startPoint x: 224, startPoint y: 83, endPoint x: 291, endPoint y: 83, distance: 67.4
click at [291, 83] on span "20247215248" at bounding box center [255, 85] width 94 height 17
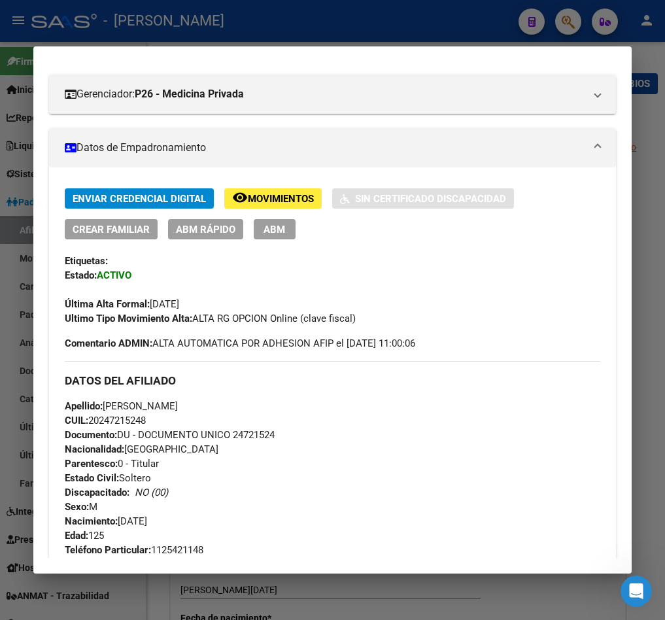
scroll to position [393, 0]
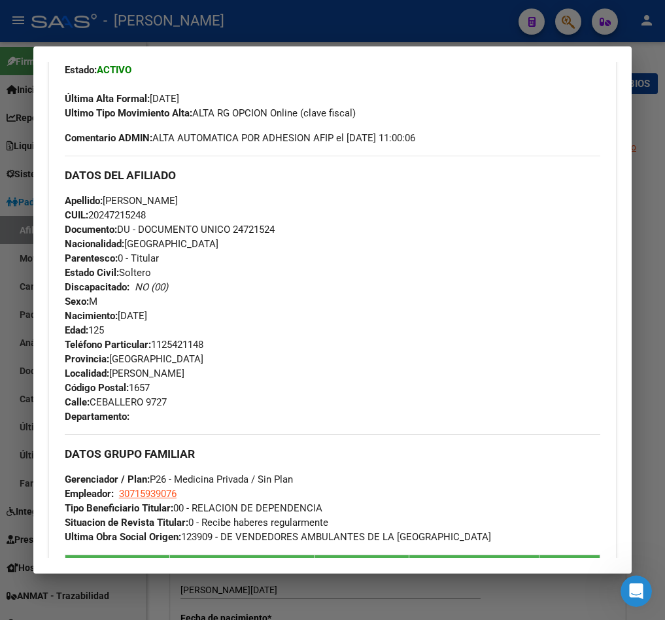
drag, startPoint x: 169, startPoint y: 396, endPoint x: 92, endPoint y: 399, distance: 76.6
click at [92, 399] on span "Calle: CEBALLERO 9727" at bounding box center [116, 402] width 102 height 12
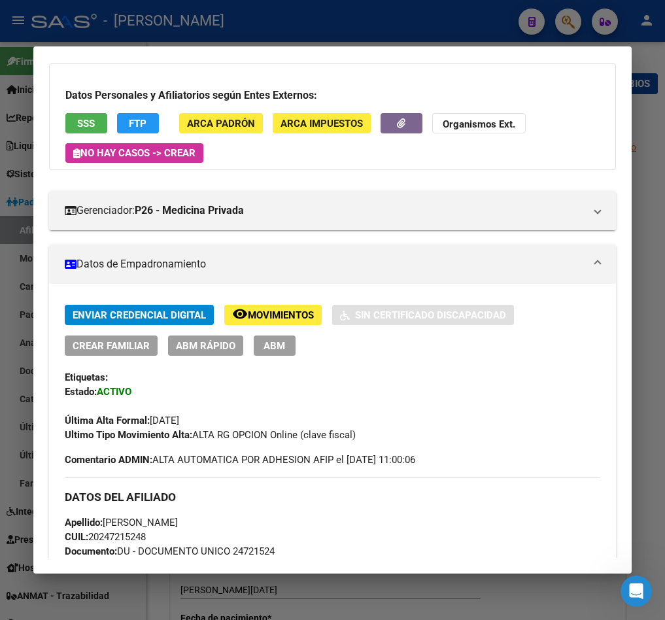
scroll to position [0, 0]
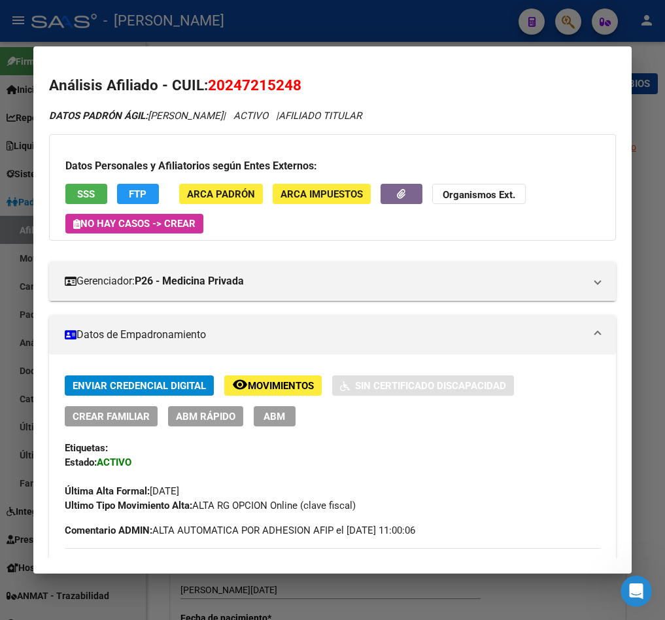
drag, startPoint x: 213, startPoint y: 86, endPoint x: 303, endPoint y: 93, distance: 90.5
click at [303, 93] on h2 "Análisis Afiliado - CUIL: 20247215248" at bounding box center [332, 86] width 567 height 22
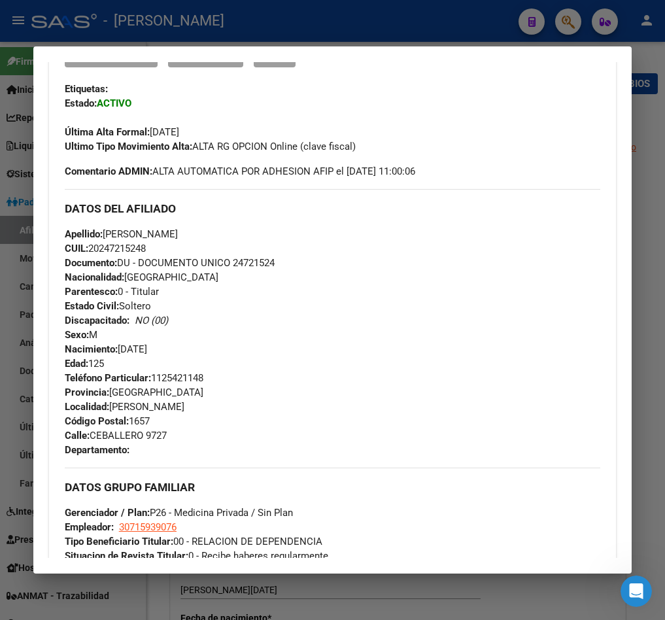
scroll to position [589, 0]
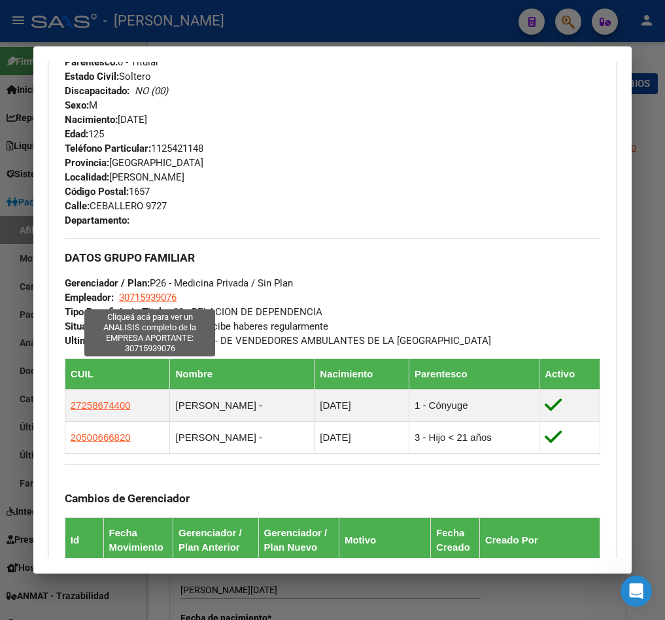
drag, startPoint x: 184, startPoint y: 299, endPoint x: 122, endPoint y: 300, distance: 62.8
click at [122, 300] on div "DATOS GRUPO FAMILIAR Gerenciador / Plan: P26 - Medicina Privada / Sin Plan Empl…" at bounding box center [333, 293] width 536 height 110
click at [149, 300] on span "30715939076" at bounding box center [148, 298] width 58 height 12
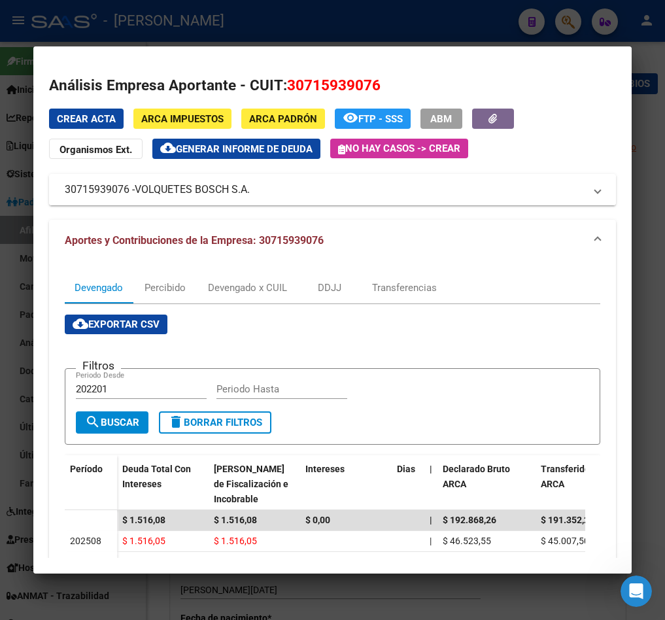
drag, startPoint x: 138, startPoint y: 186, endPoint x: 253, endPoint y: 188, distance: 115.2
click at [253, 188] on mat-panel-title "30715939076 - VOLQUETES BOSCH S.A." at bounding box center [325, 190] width 520 height 16
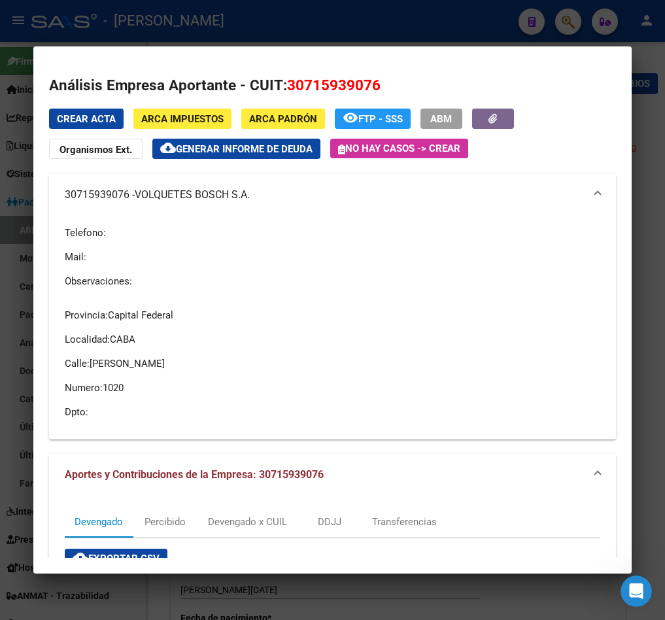
drag, startPoint x: 148, startPoint y: 198, endPoint x: 250, endPoint y: 198, distance: 102.1
click at [250, 198] on span "VOLQUETES BOSCH S.A." at bounding box center [192, 195] width 115 height 16
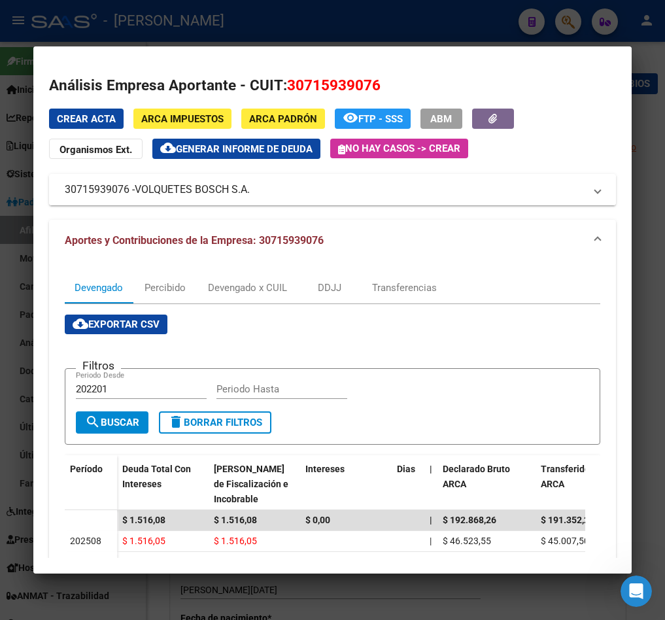
drag, startPoint x: 139, startPoint y: 188, endPoint x: 248, endPoint y: 192, distance: 108.7
click at [248, 192] on span "VOLQUETES BOSCH S.A." at bounding box center [192, 190] width 115 height 16
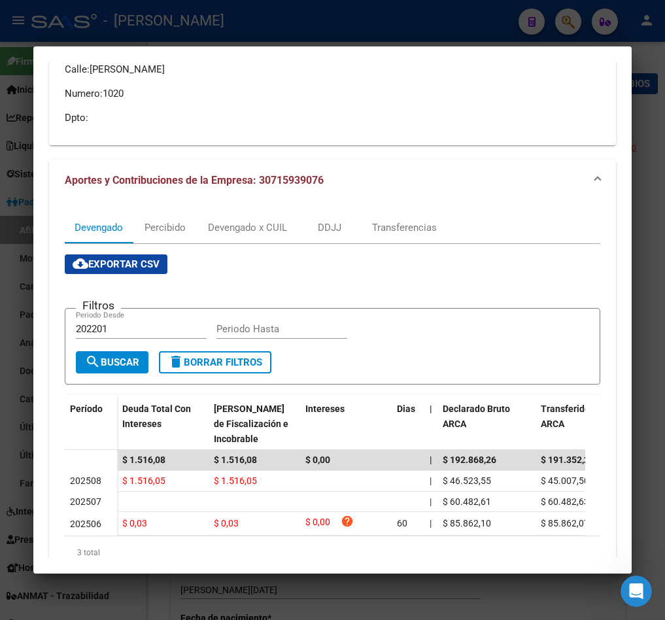
scroll to position [0, 0]
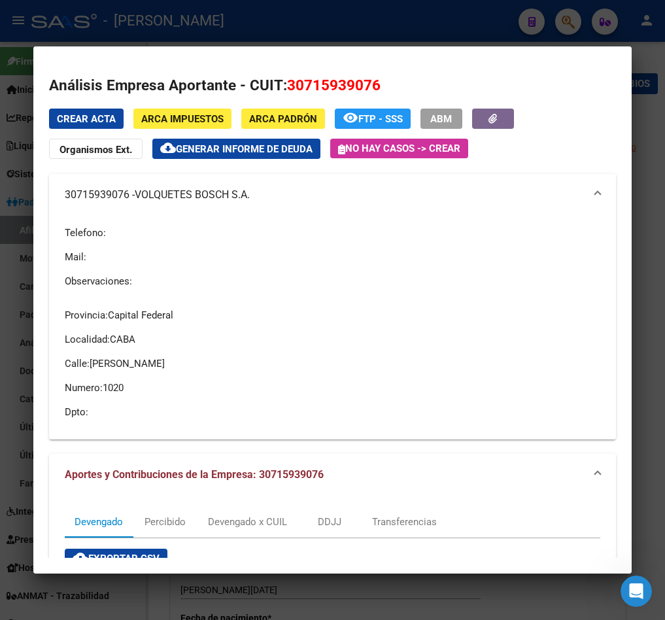
click at [200, 207] on mat-expansion-panel-header "30715939076 - VOLQUETES BOSCH S.A." at bounding box center [332, 195] width 567 height 42
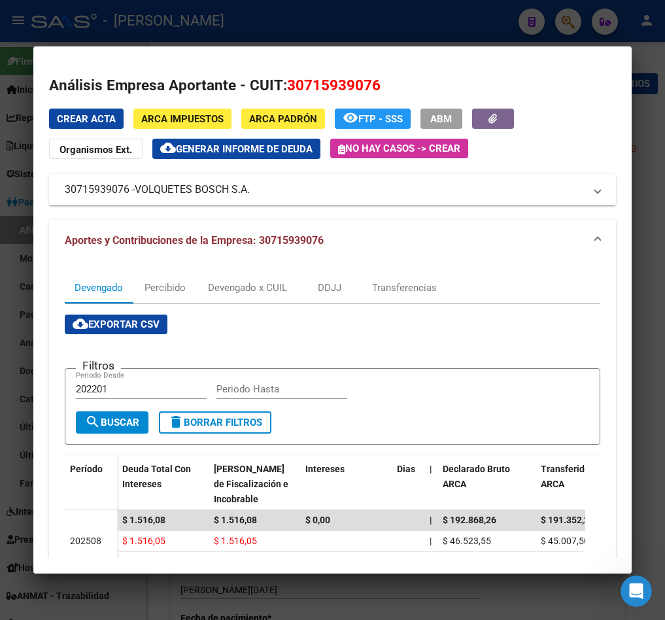
click at [26, 124] on div at bounding box center [332, 310] width 665 height 620
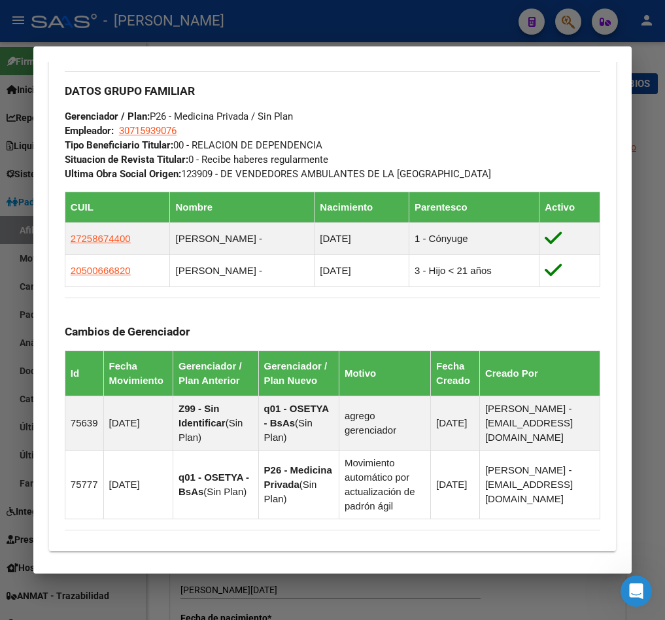
scroll to position [785, 0]
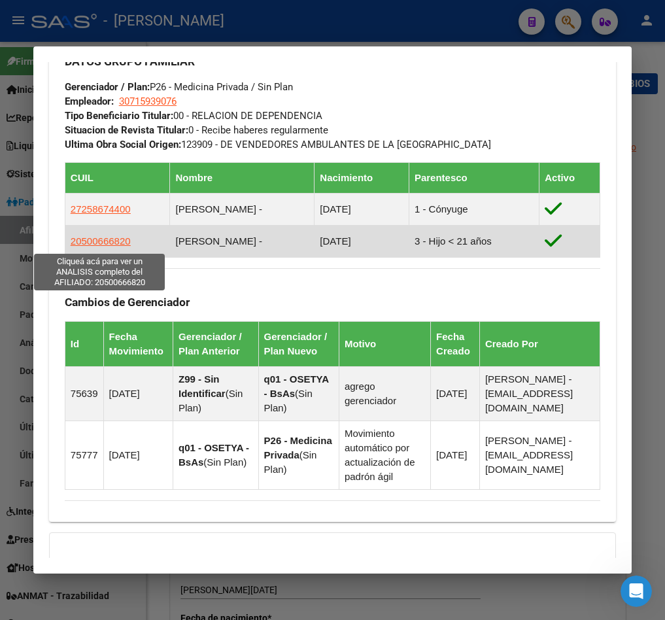
click at [114, 244] on span "20500666820" at bounding box center [101, 241] width 60 height 11
type textarea "20500666820"
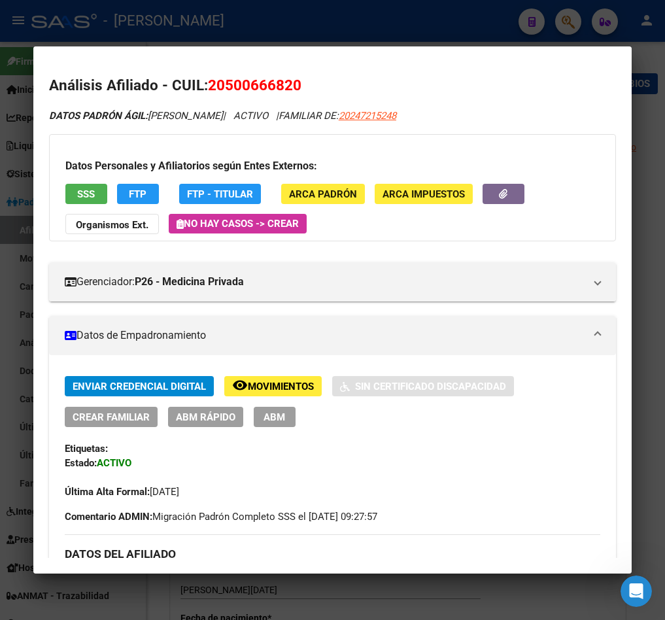
drag, startPoint x: 226, startPoint y: 82, endPoint x: 297, endPoint y: 84, distance: 70.7
click at [297, 84] on span "20500666820" at bounding box center [255, 85] width 94 height 17
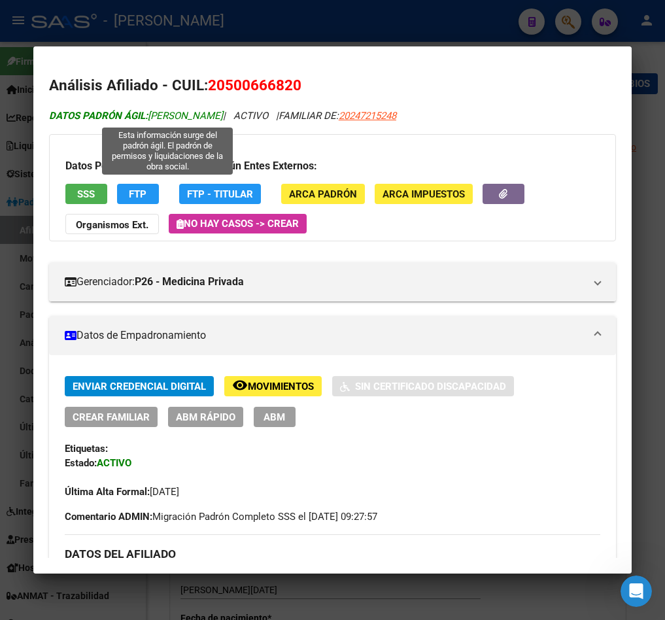
click at [177, 120] on span "DATOS PADRÓN ÁGIL: MATEO GABRIEL YUCHECHEN" at bounding box center [136, 116] width 174 height 12
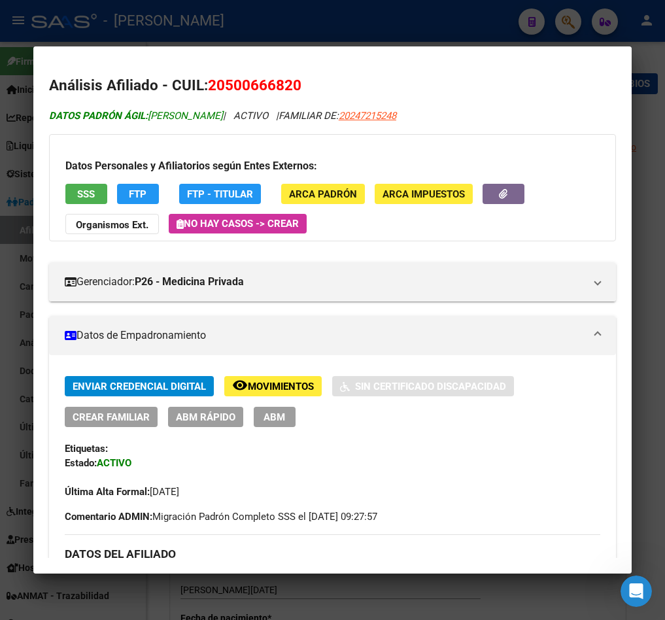
drag, startPoint x: 177, startPoint y: 120, endPoint x: 220, endPoint y: 120, distance: 43.2
click at [220, 120] on span "DATOS PADRÓN ÁGIL: MATEO GABRIEL YUCHECHEN" at bounding box center [136, 116] width 174 height 12
click at [223, 122] on span "DATOS PADRÓN ÁGIL: MATEO GABRIEL YUCHECHEN" at bounding box center [136, 116] width 174 height 12
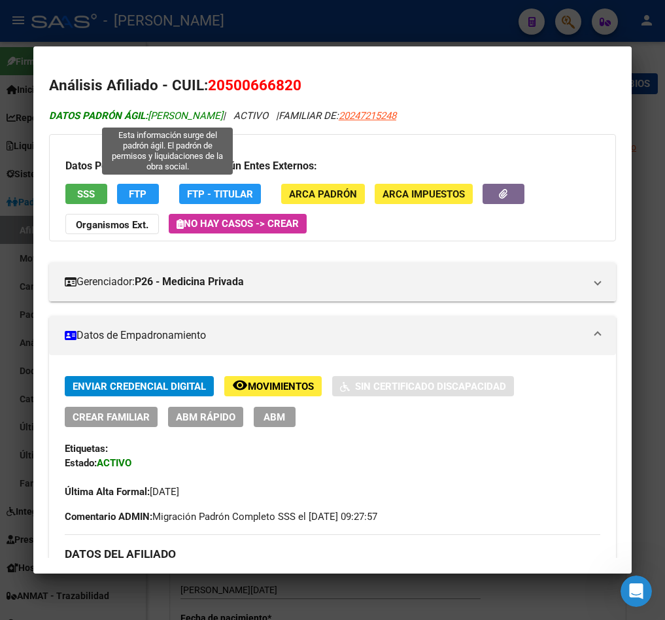
drag, startPoint x: 267, startPoint y: 122, endPoint x: 165, endPoint y: 114, distance: 102.4
click at [165, 114] on span "DATOS PADRÓN ÁGIL: MATEO GABRIEL YUCHECHEN" at bounding box center [136, 116] width 174 height 12
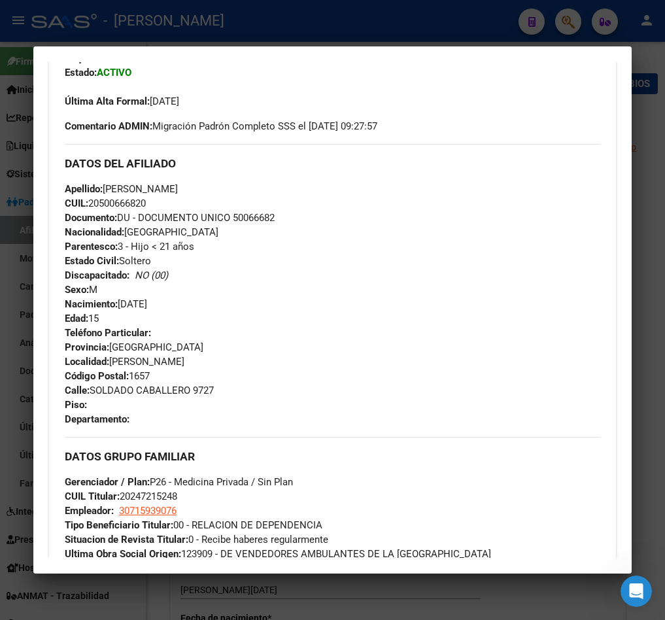
scroll to position [491, 0]
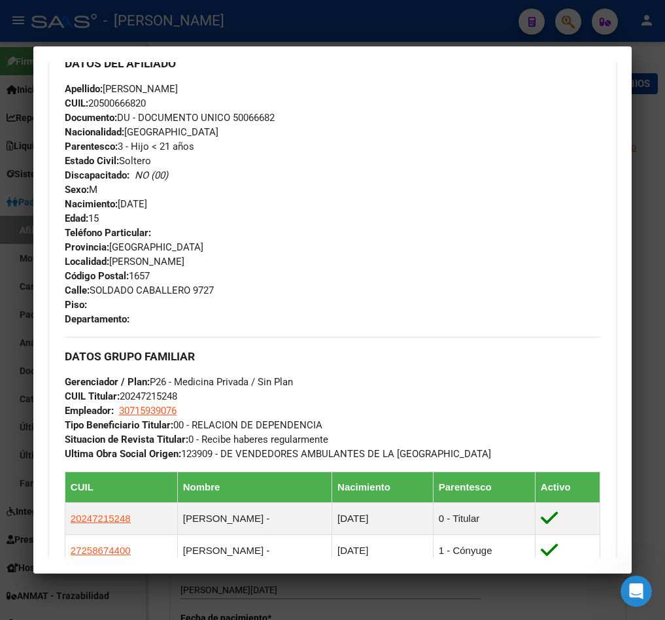
drag, startPoint x: 181, startPoint y: 203, endPoint x: 122, endPoint y: 205, distance: 59.6
click at [122, 205] on div "Apellido: YUCHECHEN MATEO GABRIEL CUIL: 20500666820 Documento: DU - DOCUMENTO U…" at bounding box center [333, 154] width 536 height 144
click at [14, 152] on div at bounding box center [332, 310] width 665 height 620
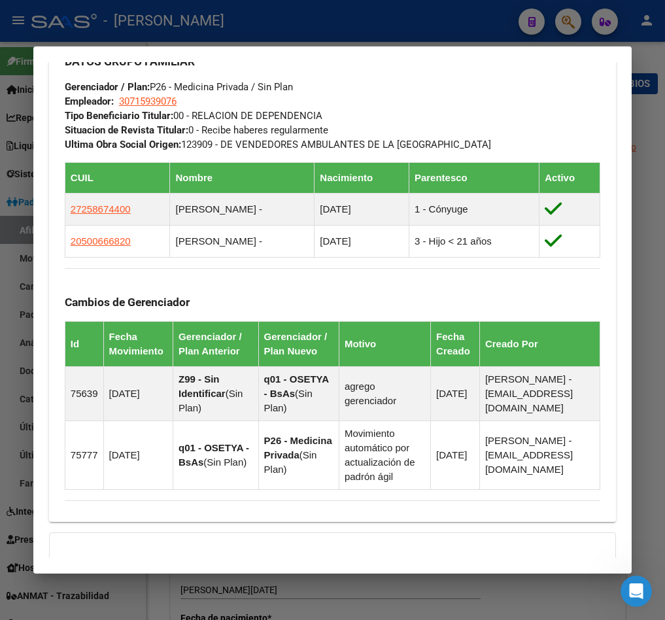
click at [22, 177] on div at bounding box center [332, 310] width 665 height 620
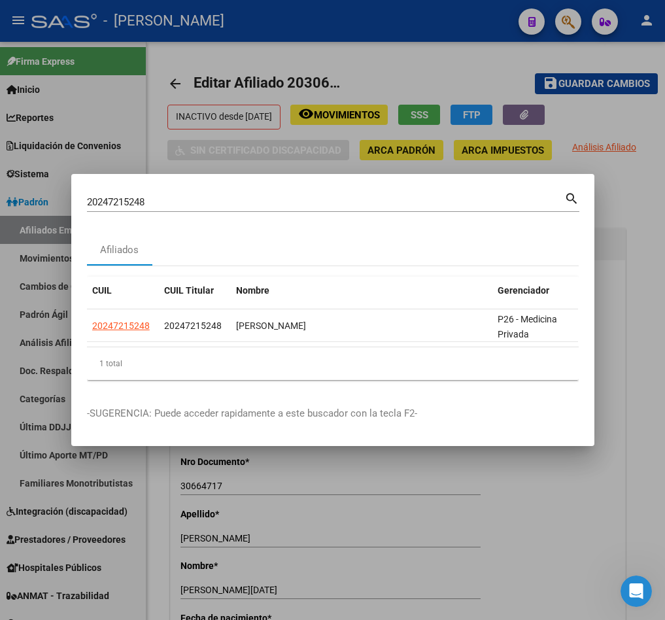
click at [186, 196] on input "20247215248" at bounding box center [326, 202] width 478 height 12
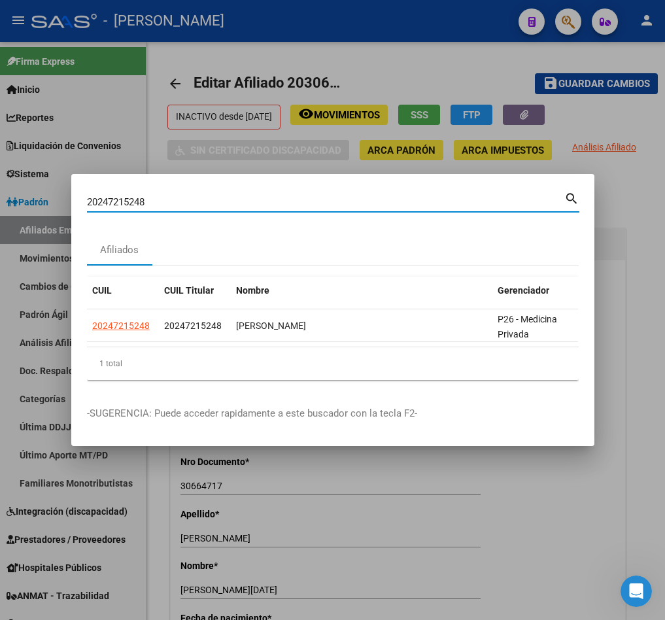
click at [186, 196] on input "20247215248" at bounding box center [326, 202] width 478 height 12
paste input "36340370"
type input "36340370"
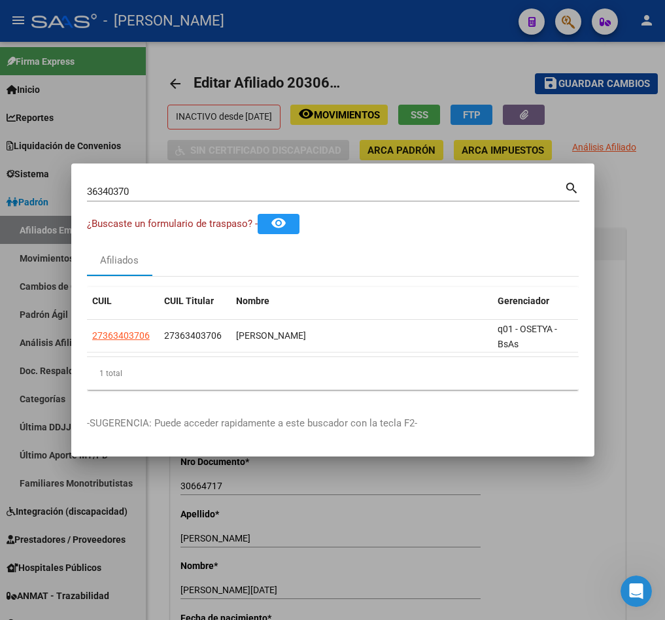
drag, startPoint x: 213, startPoint y: 367, endPoint x: 250, endPoint y: 352, distance: 40.2
click at [236, 356] on div "CUIL CUIL Titular Nombre Gerenciador Activo 27363403706 27363403706 CASARES CAR…" at bounding box center [333, 338] width 492 height 103
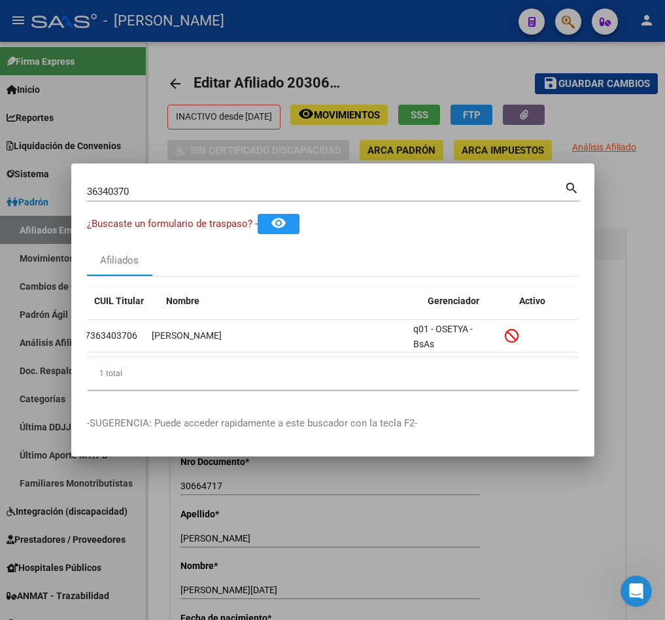
scroll to position [0, 0]
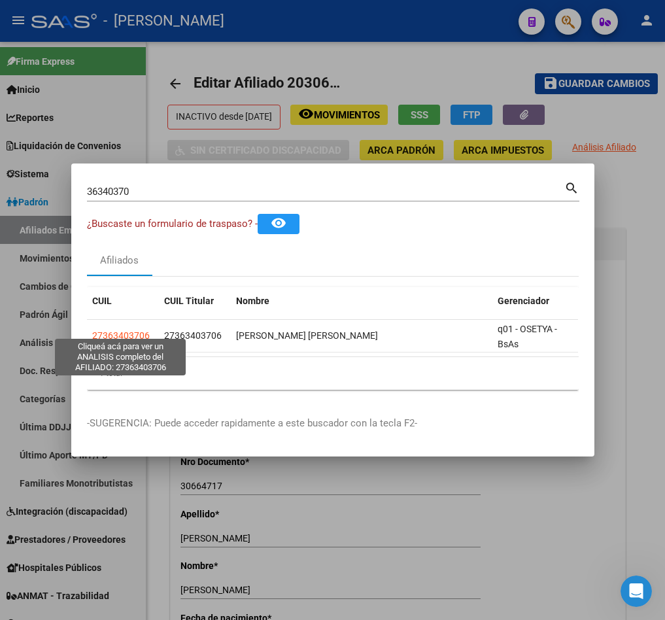
click at [135, 332] on span "27363403706" at bounding box center [121, 335] width 58 height 10
type textarea "27363403706"
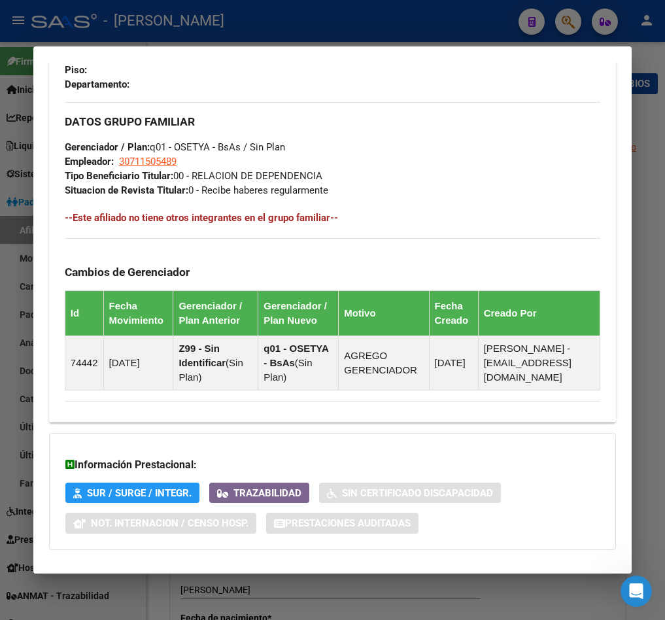
scroll to position [848, 0]
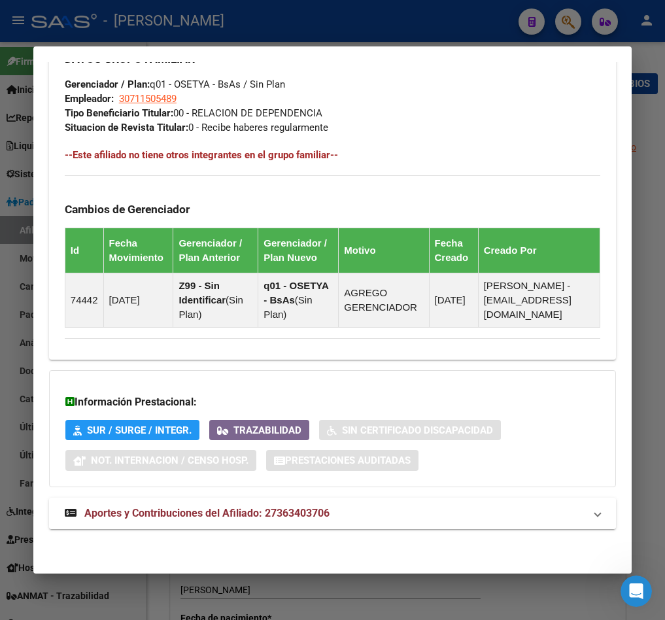
click at [214, 502] on mat-expansion-panel-header "Aportes y Contribuciones del Afiliado: 27363403706" at bounding box center [332, 513] width 567 height 31
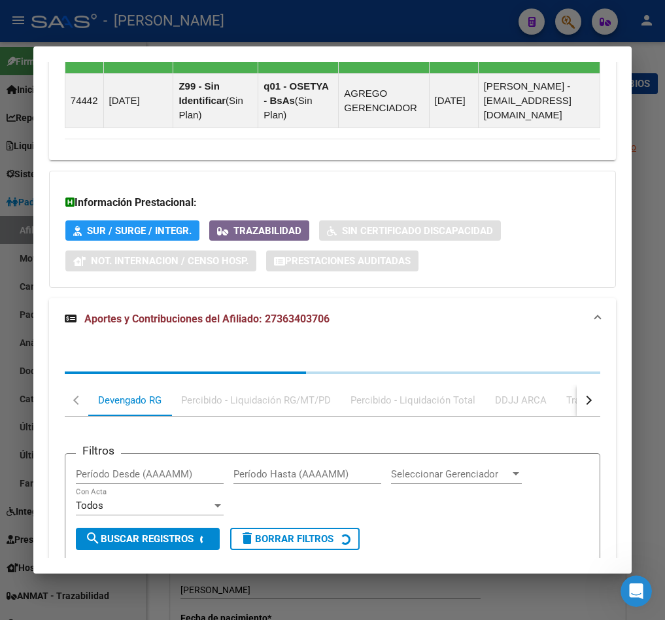
scroll to position [1204, 0]
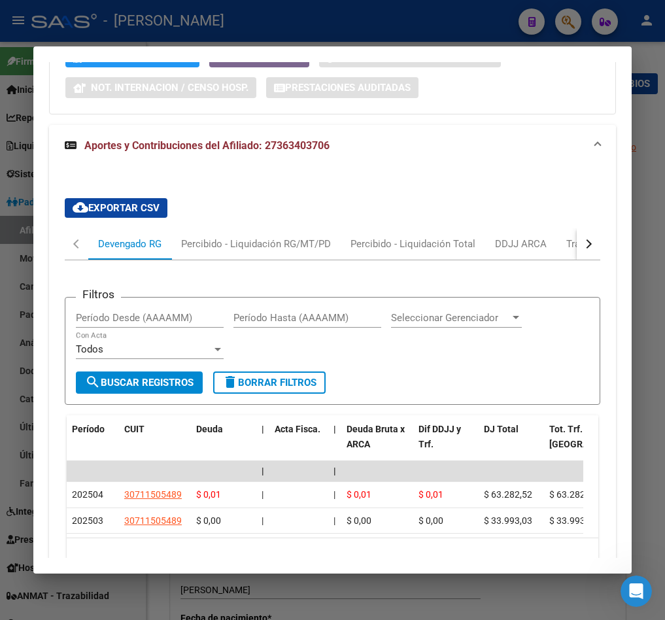
click at [583, 248] on div "button" at bounding box center [587, 243] width 9 height 9
click at [528, 251] on div "ARCA Relaciones Laborales" at bounding box center [495, 244] width 122 height 14
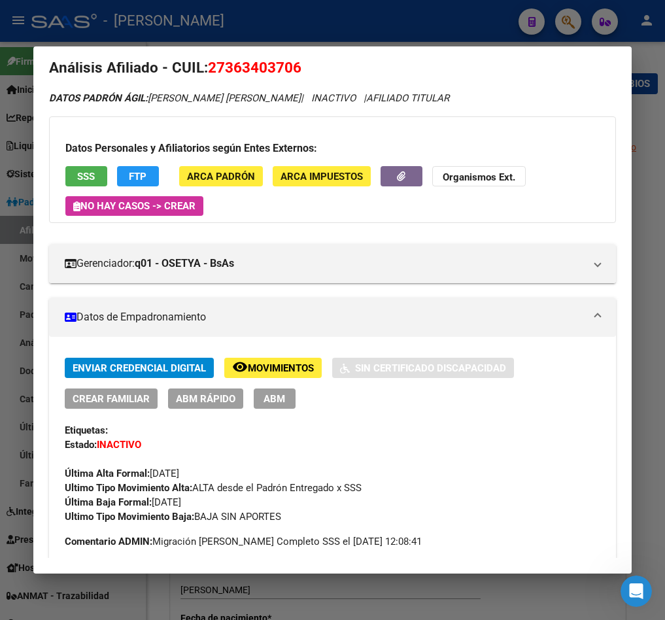
scroll to position [0, 0]
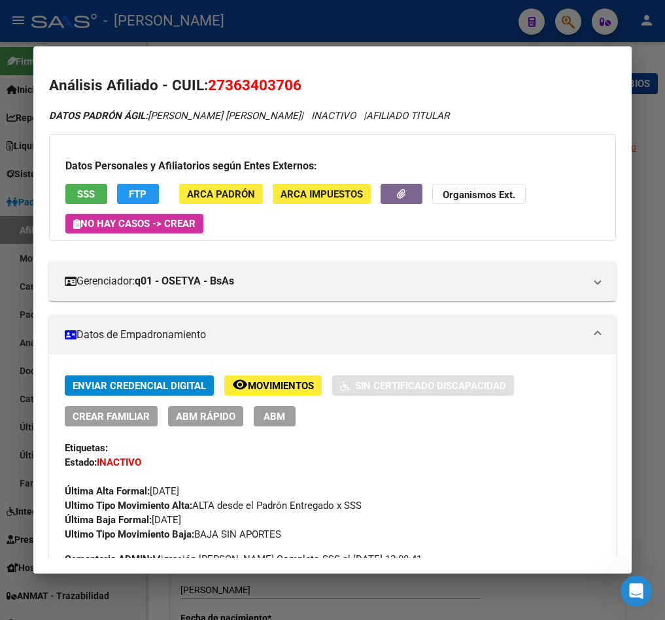
click at [245, 83] on span "27363403706" at bounding box center [255, 85] width 94 height 17
copy span "27363403706"
drag, startPoint x: 226, startPoint y: 87, endPoint x: 291, endPoint y: 91, distance: 65.5
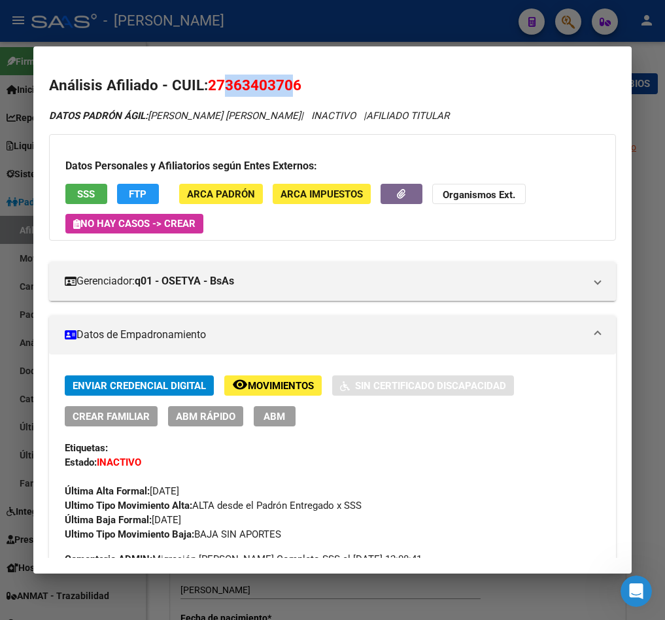
click at [291, 91] on span "27363403706" at bounding box center [255, 85] width 94 height 17
copy span "36340370"
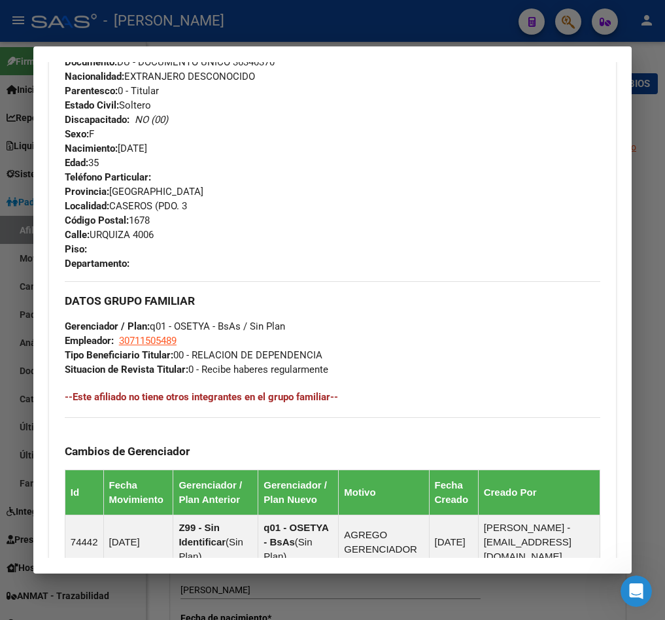
scroll to position [491, 0]
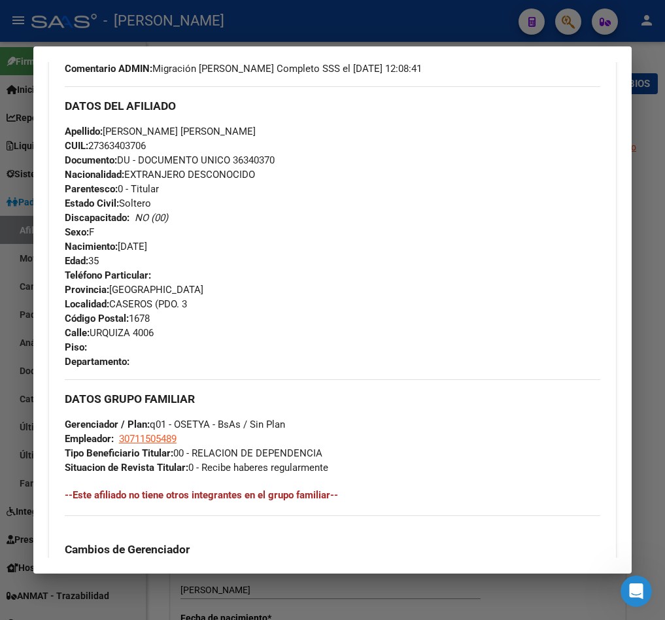
drag, startPoint x: 193, startPoint y: 253, endPoint x: 120, endPoint y: 241, distance: 73.6
click at [120, 241] on div "Apellido: CASARES CAROLINA ELIZABETH CUIL: 27363403706 Documento: DU - DOCUMENT…" at bounding box center [333, 196] width 536 height 144
copy span "19/07/1990"
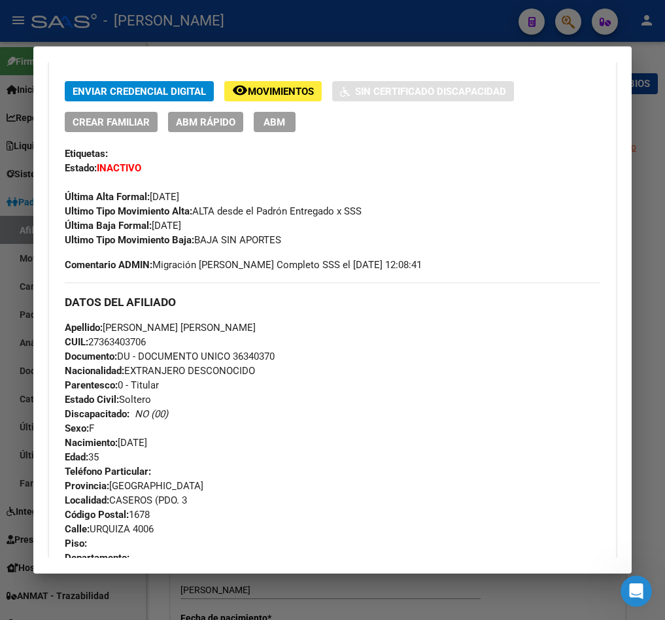
scroll to position [0, 0]
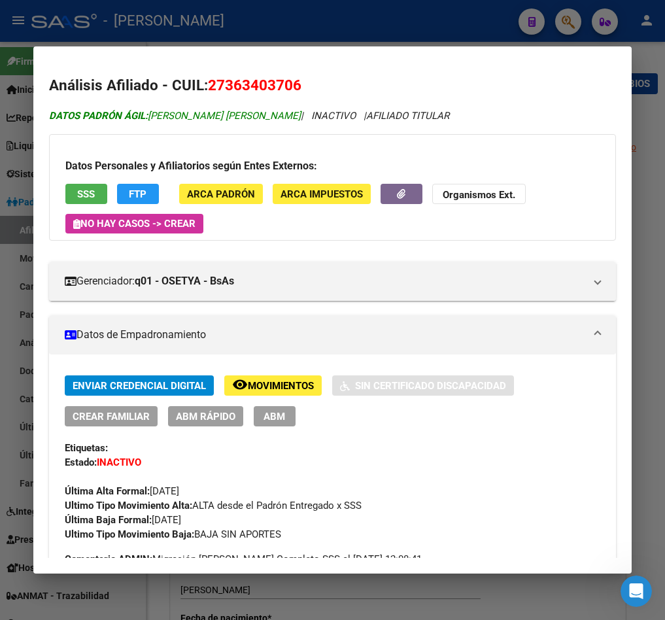
click at [158, 118] on span "DATOS PADRÓN ÁGIL: CASARES CAROLINA ELIZABETH" at bounding box center [175, 116] width 252 height 12
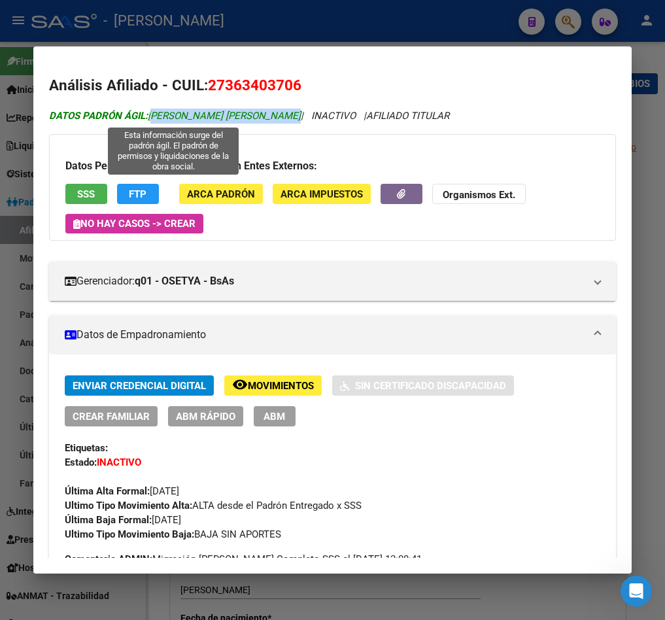
drag, startPoint x: 158, startPoint y: 118, endPoint x: 275, endPoint y: 111, distance: 117.3
click at [275, 111] on span "DATOS PADRÓN ÁGIL: CASARES CAROLINA ELIZABETH" at bounding box center [175, 116] width 252 height 12
copy span "CASARES CAROLINA ELIZABETH"
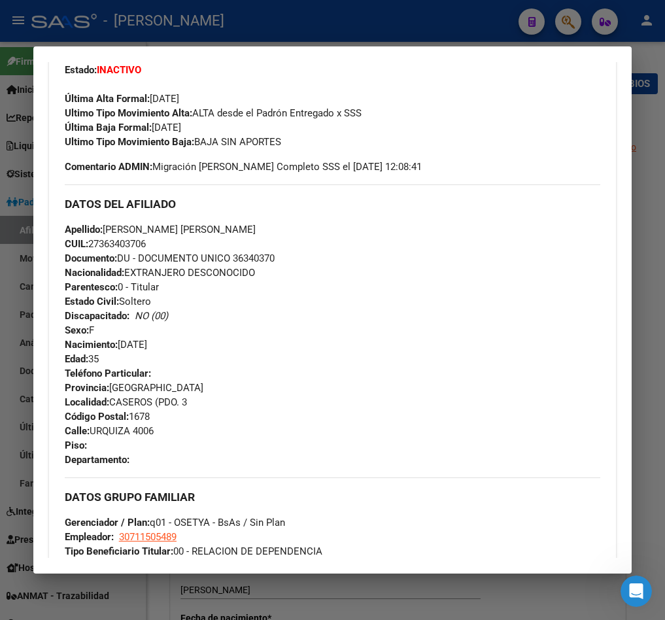
scroll to position [491, 0]
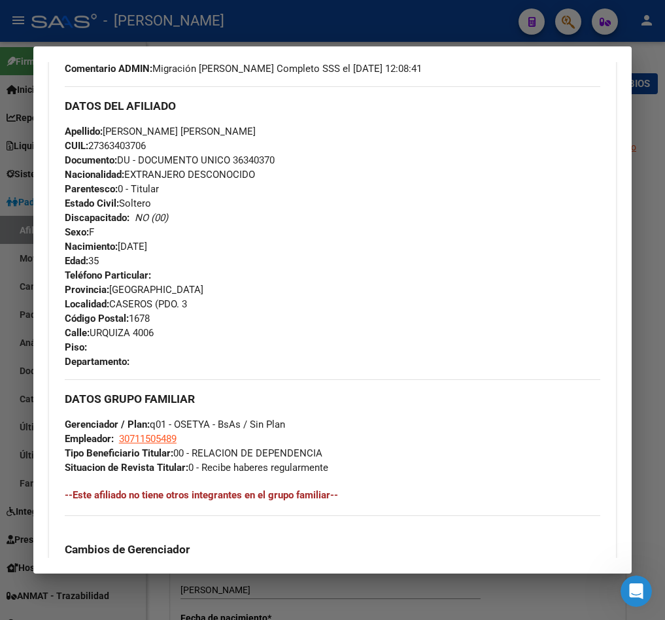
click at [122, 327] on span "Calle: URQUIZA 4006" at bounding box center [109, 333] width 89 height 12
click at [122, 334] on span "Calle: URQUIZA 4006" at bounding box center [109, 333] width 89 height 12
drag, startPoint x: 122, startPoint y: 334, endPoint x: 147, endPoint y: 336, distance: 24.9
click at [147, 336] on span "Calle: URQUIZA 4006" at bounding box center [109, 333] width 89 height 12
copy span "URQUIZA 4006"
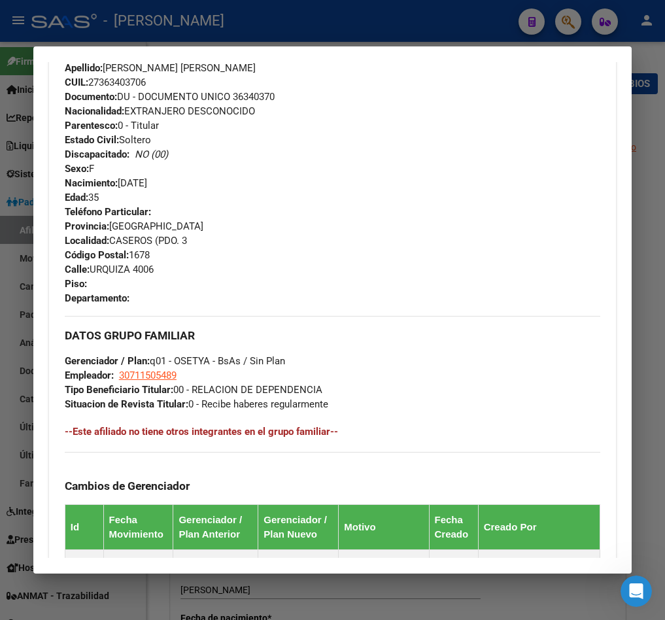
scroll to position [589, 0]
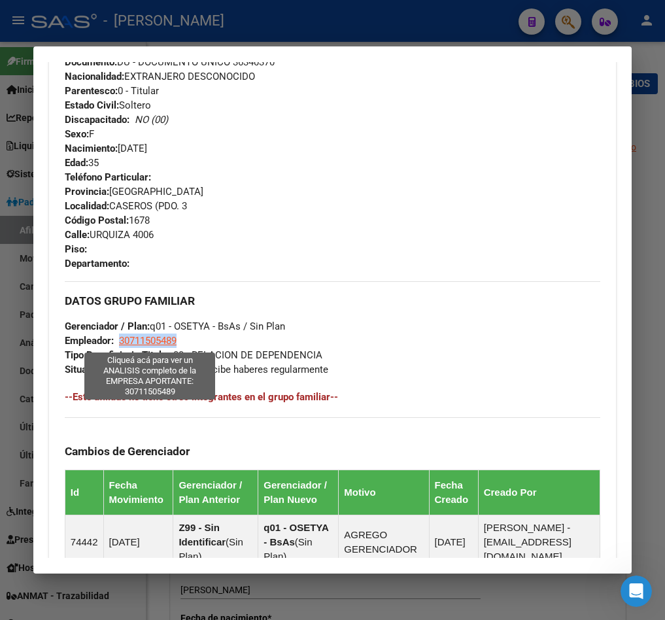
drag, startPoint x: 199, startPoint y: 346, endPoint x: 118, endPoint y: 340, distance: 80.7
click at [118, 340] on div "DATOS GRUPO FAMILIAR Gerenciador / Plan: q01 - OSETYA - BsAs / Sin Plan Emplead…" at bounding box center [333, 329] width 536 height 96
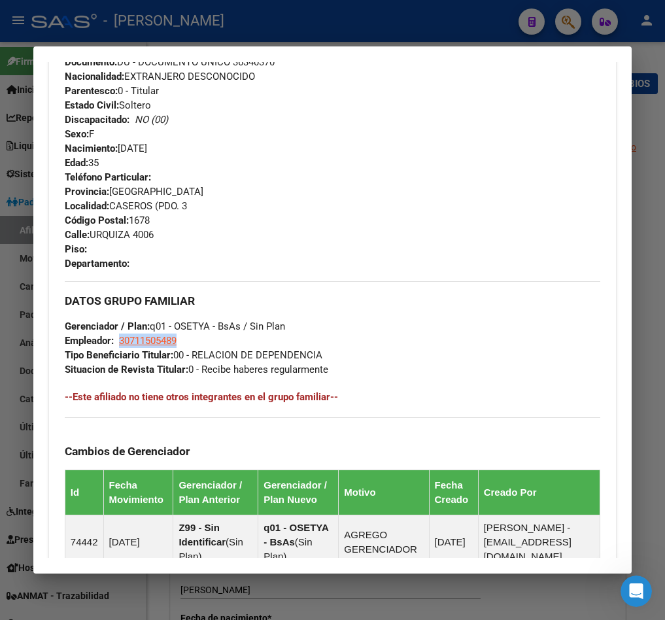
copy span "30711505489"
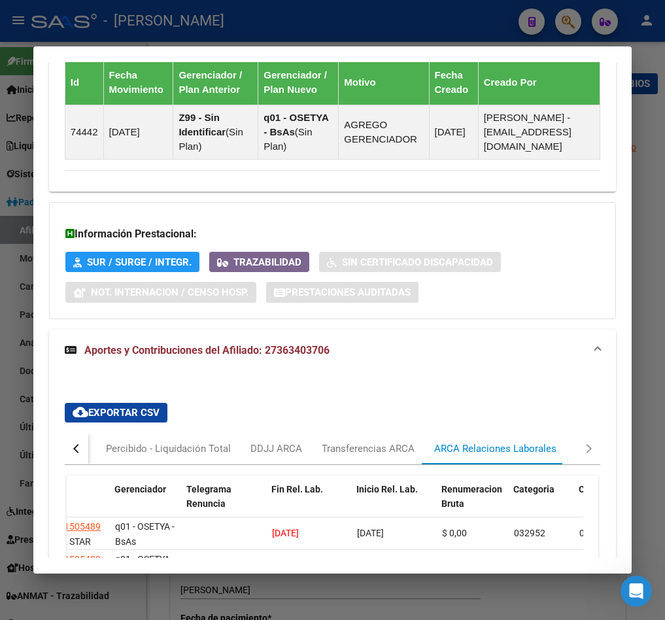
scroll to position [1154, 0]
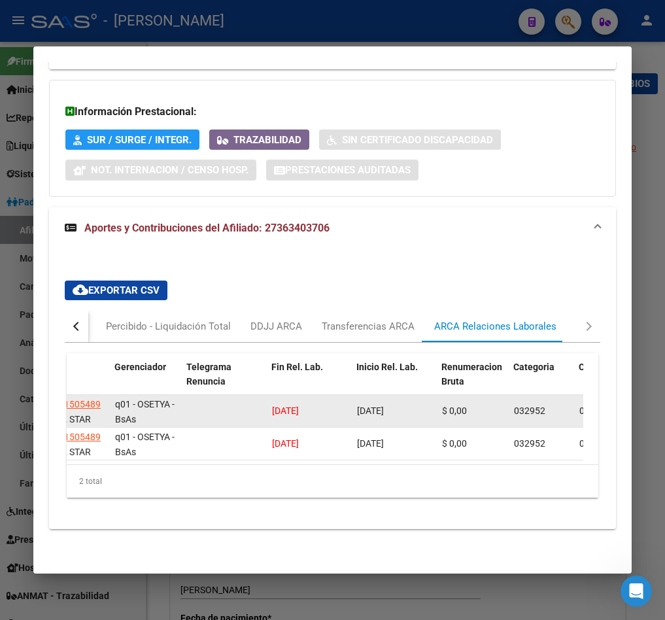
drag, startPoint x: 268, startPoint y: 395, endPoint x: 323, endPoint y: 395, distance: 55.0
click at [323, 395] on datatable-body-cell "23/04/2025" at bounding box center [309, 411] width 85 height 32
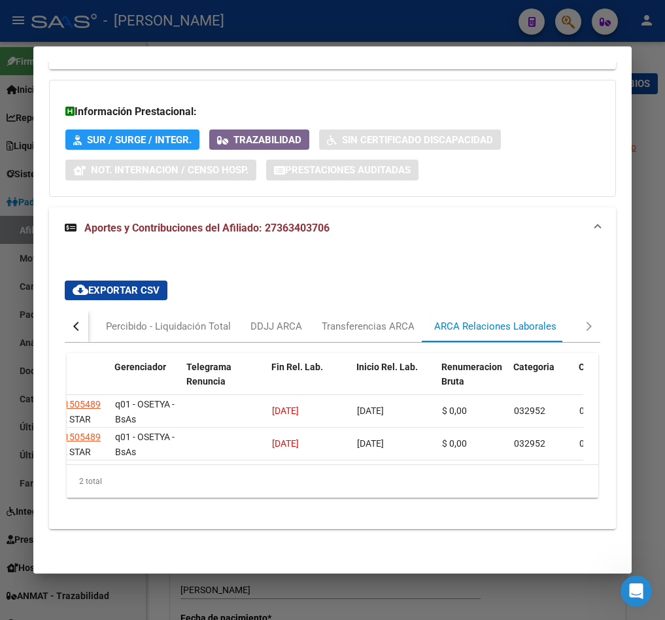
copy span "23/04/2025"
click at [14, 124] on div at bounding box center [332, 310] width 665 height 620
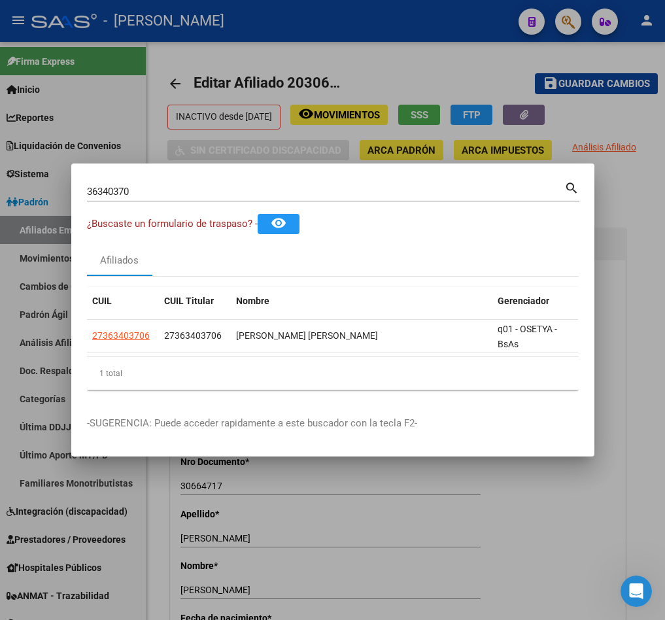
click at [173, 186] on input "36340370" at bounding box center [326, 192] width 478 height 12
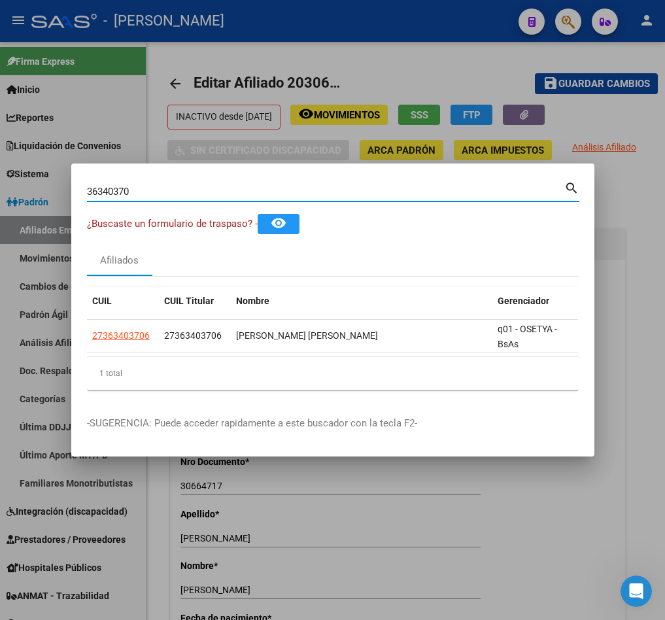
click at [173, 186] on input "36340370" at bounding box center [326, 192] width 478 height 12
paste input "01092025"
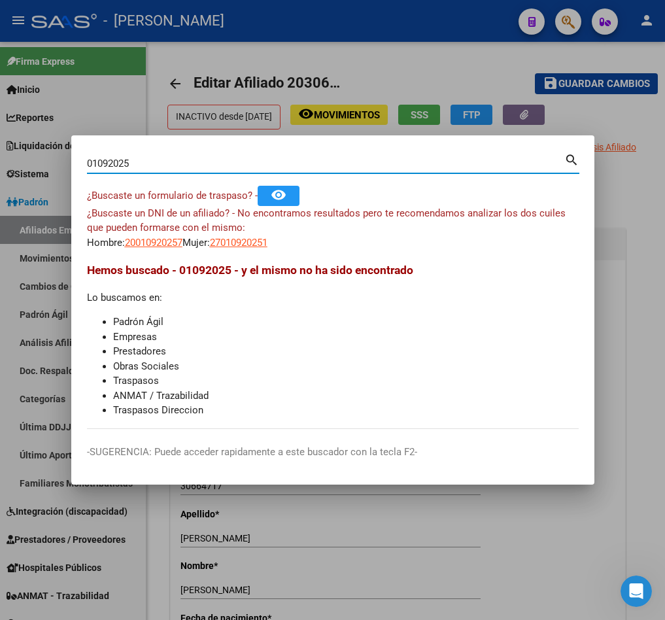
click at [307, 177] on div "01092025 Buscar (apellido, dni, cuil, nro traspaso, cuit, obra social) search" at bounding box center [333, 168] width 493 height 35
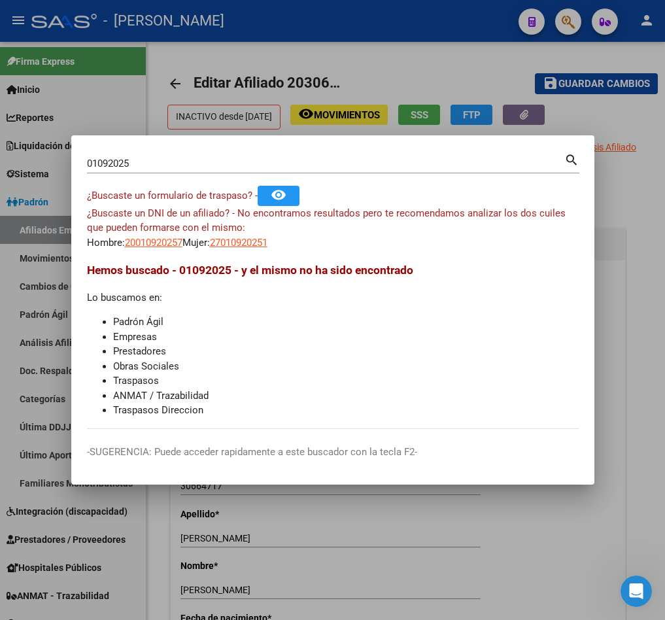
click at [307, 166] on input "01092025" at bounding box center [326, 164] width 478 height 12
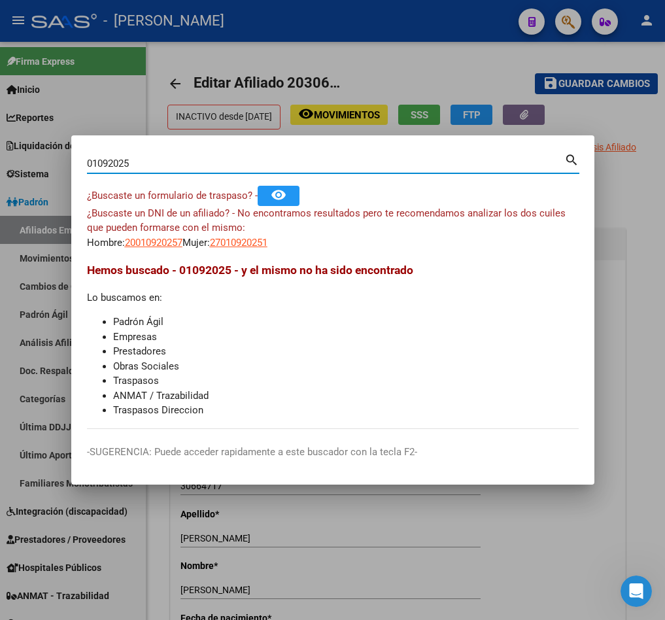
click at [307, 165] on input "01092025" at bounding box center [326, 164] width 478 height 12
paste input "20399527261"
type input "20399527261"
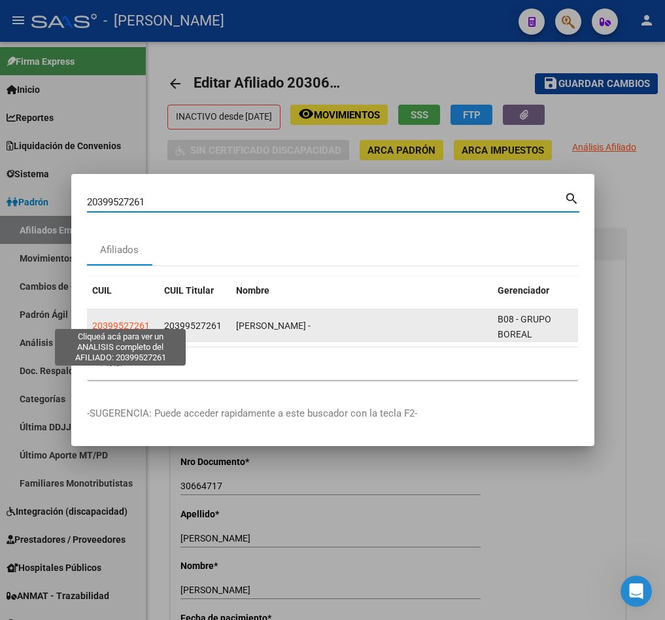
click at [145, 321] on span "20399527261" at bounding box center [121, 326] width 58 height 10
type textarea "20399527261"
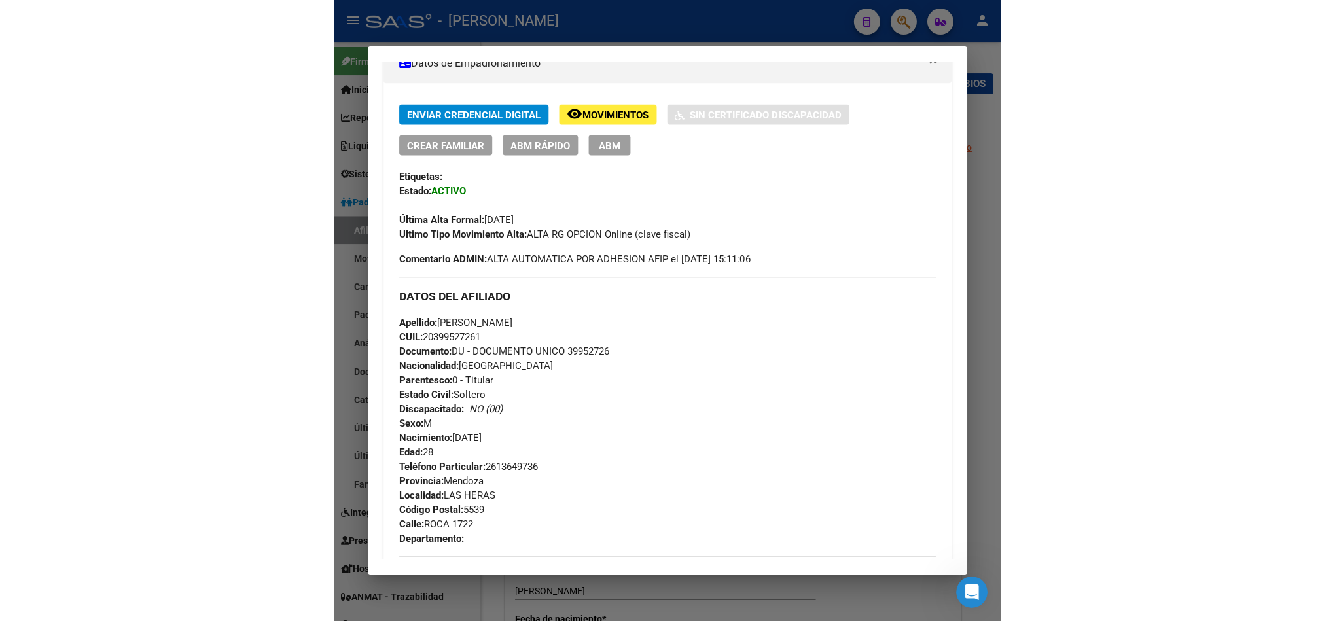
scroll to position [0, 0]
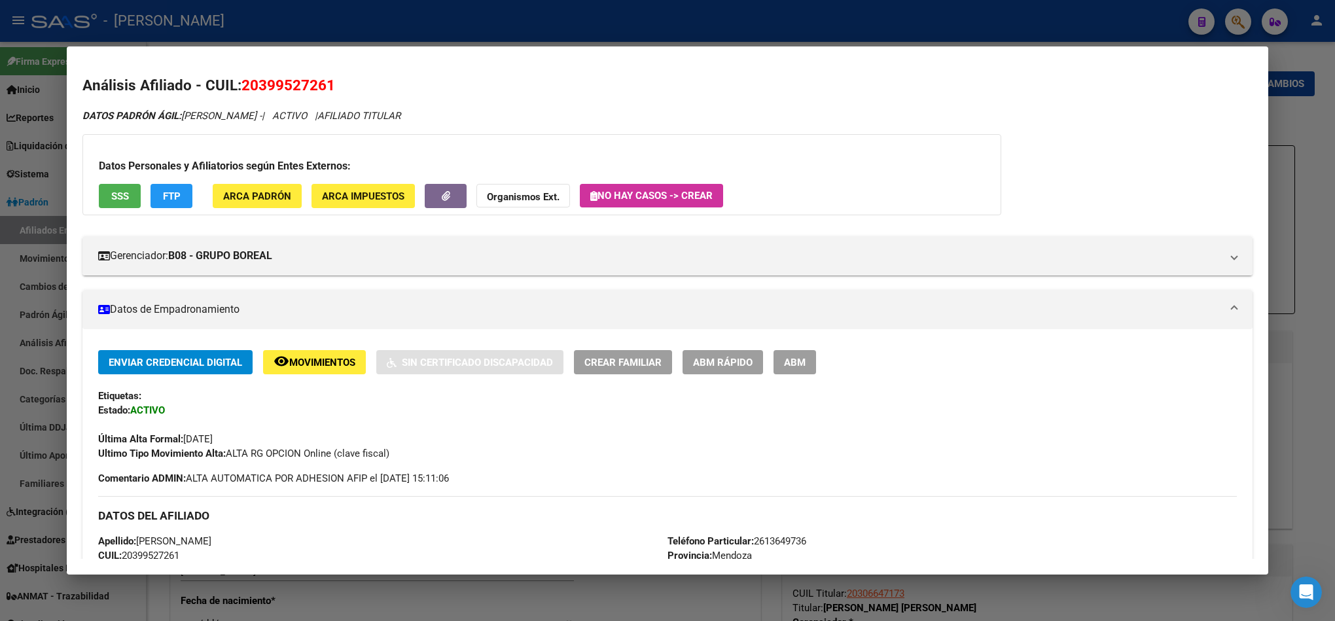
click at [48, 181] on div at bounding box center [667, 310] width 1335 height 621
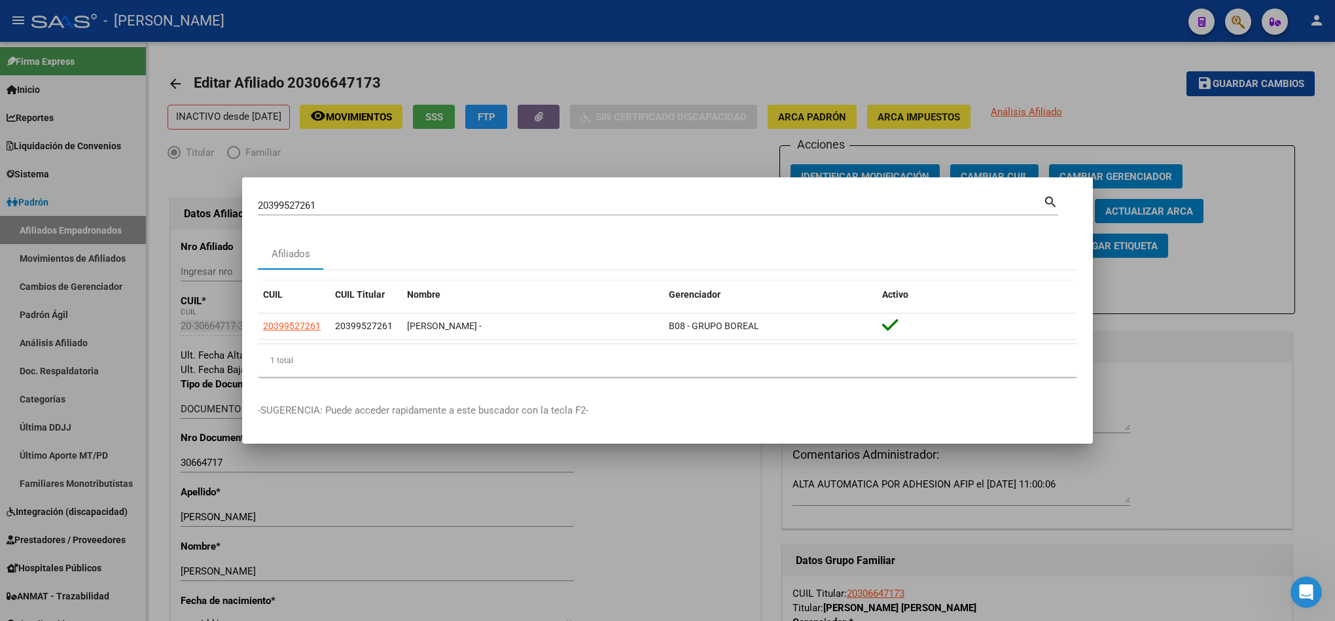
click at [83, 387] on div at bounding box center [667, 310] width 1335 height 621
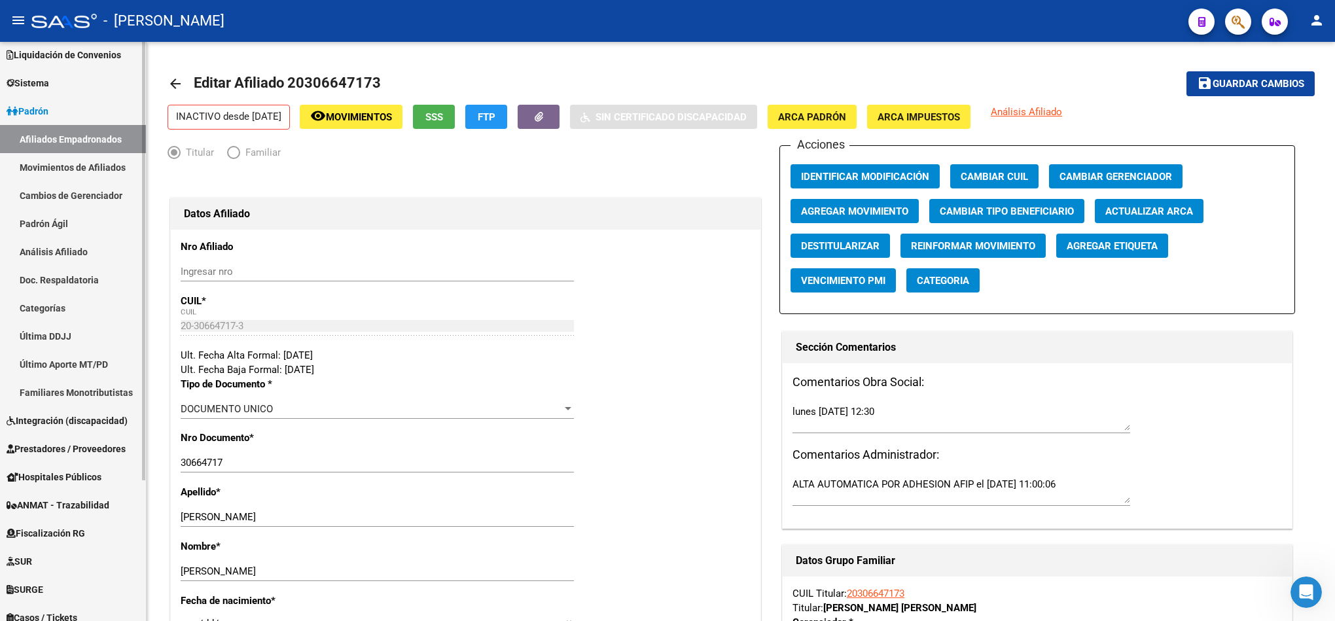
scroll to position [185, 0]
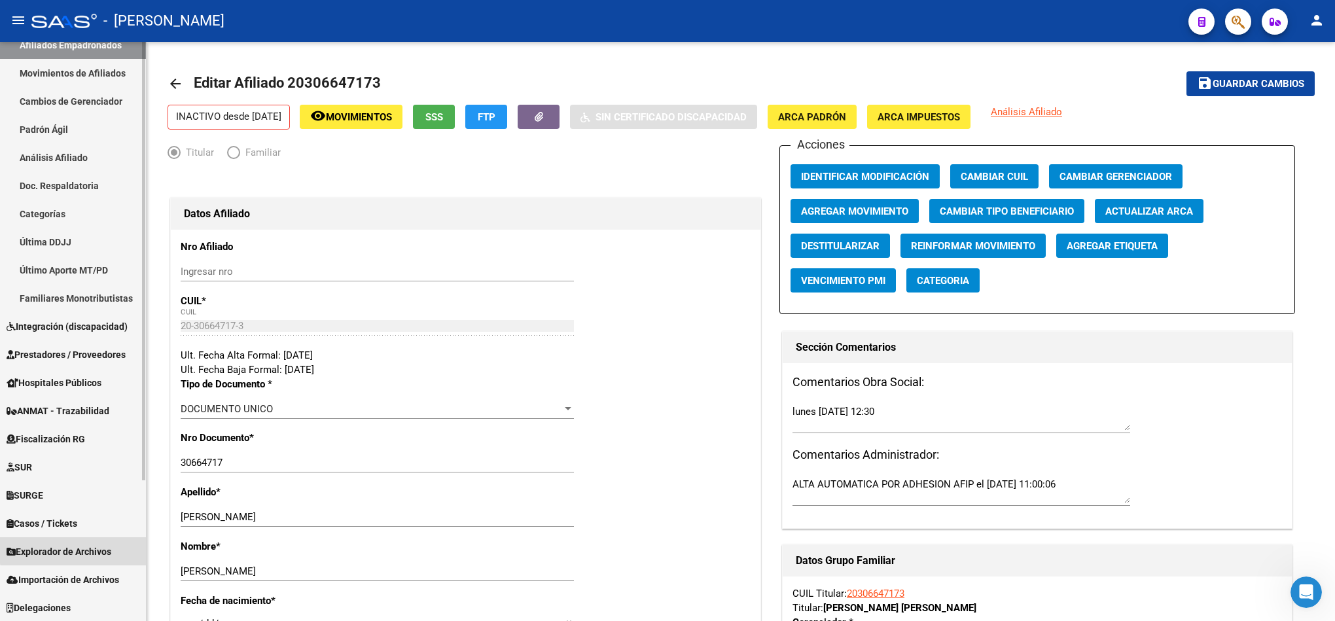
click at [90, 544] on span "Explorador de Archivos" at bounding box center [59, 551] width 105 height 14
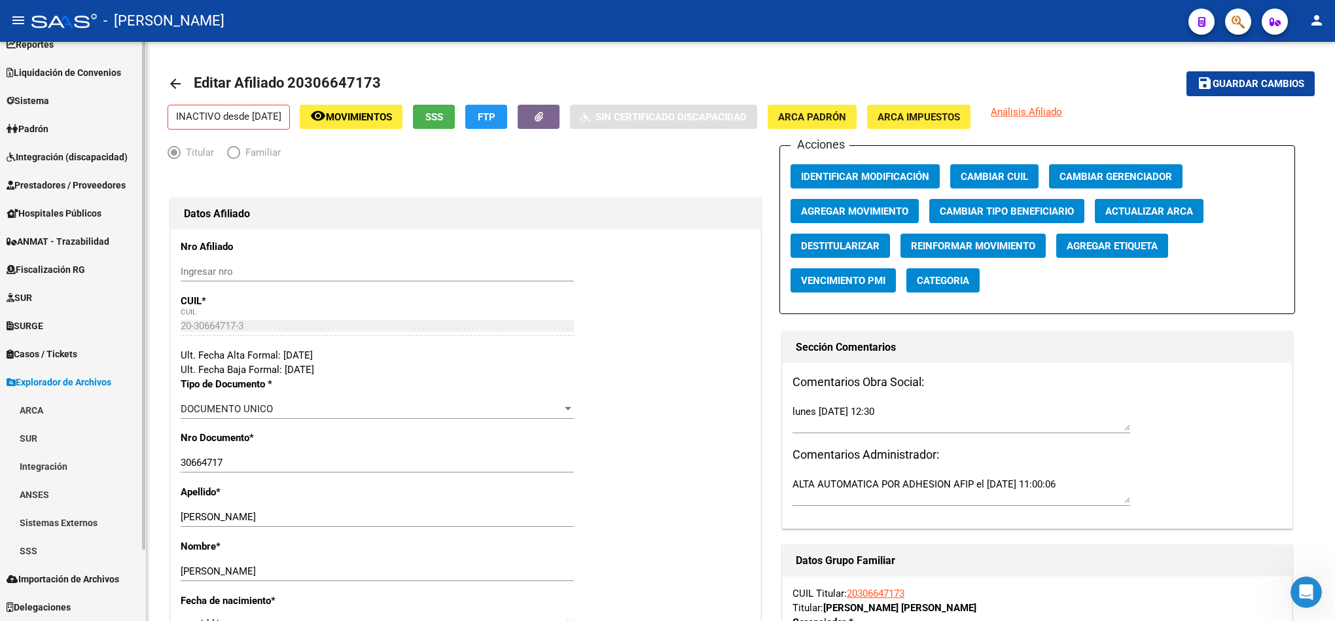
scroll to position [73, 0]
click at [89, 550] on link "SSS" at bounding box center [73, 551] width 146 height 28
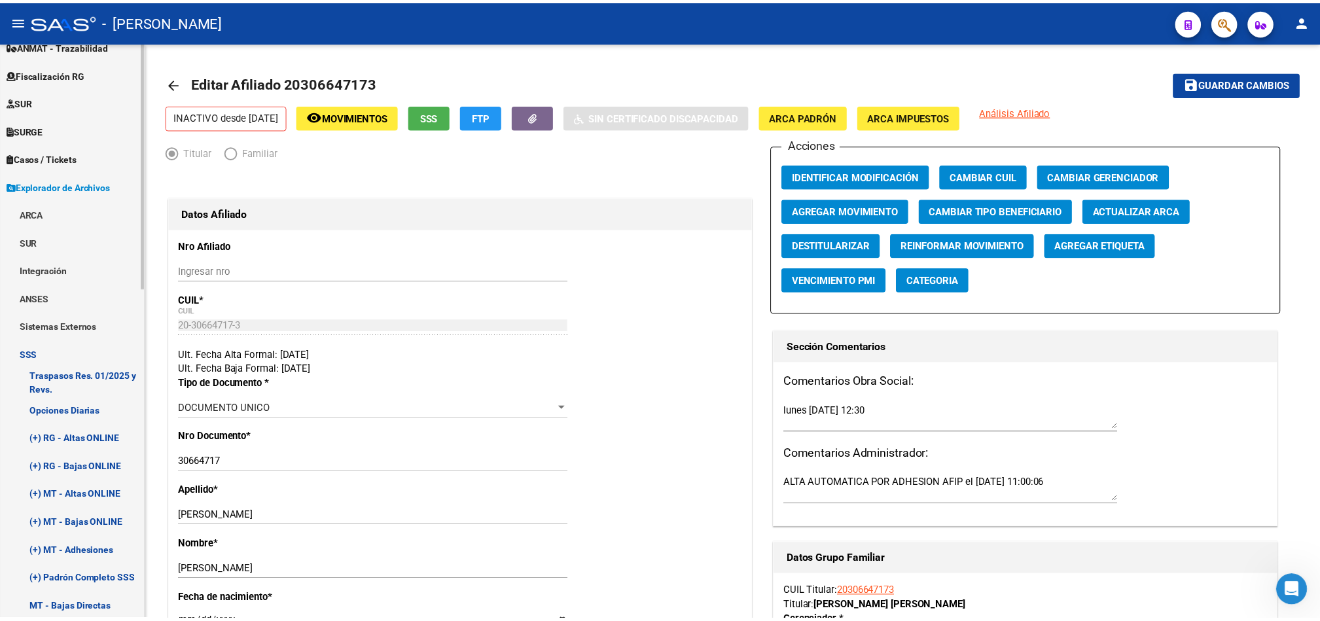
scroll to position [367, 0]
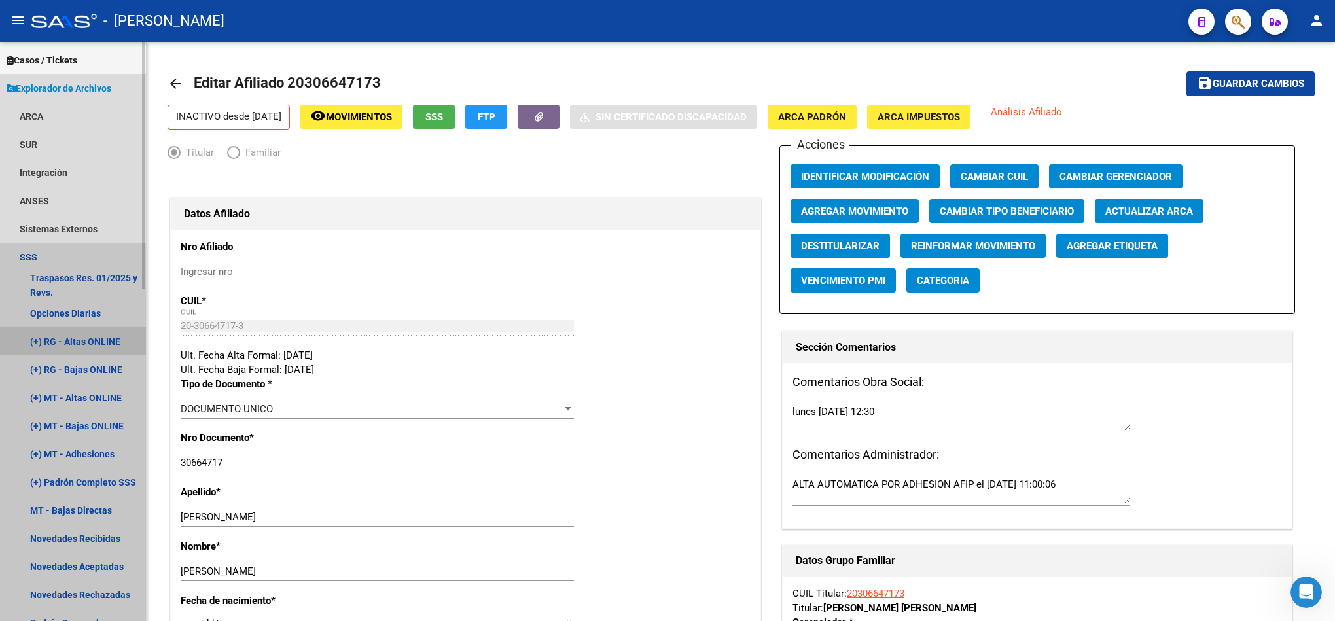
click at [116, 340] on link "(+) RG - Altas ONLINE" at bounding box center [73, 341] width 146 height 28
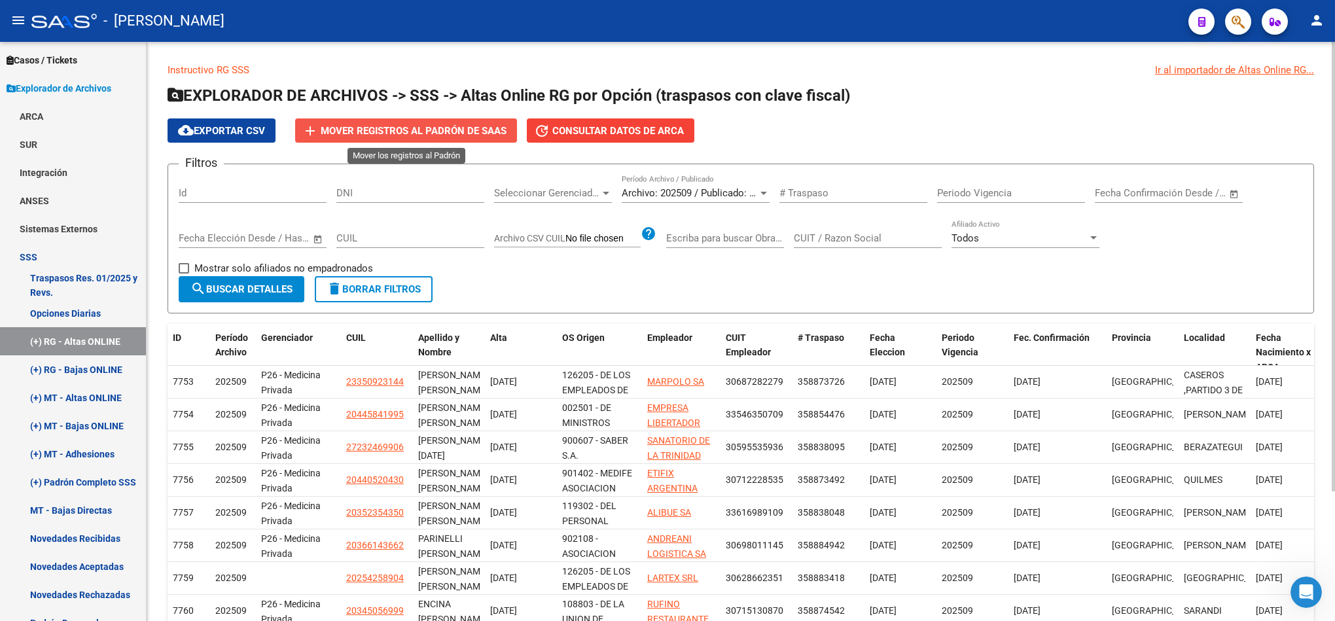
click at [351, 130] on span "Mover registros al PADRÓN de SAAS" at bounding box center [414, 131] width 186 height 12
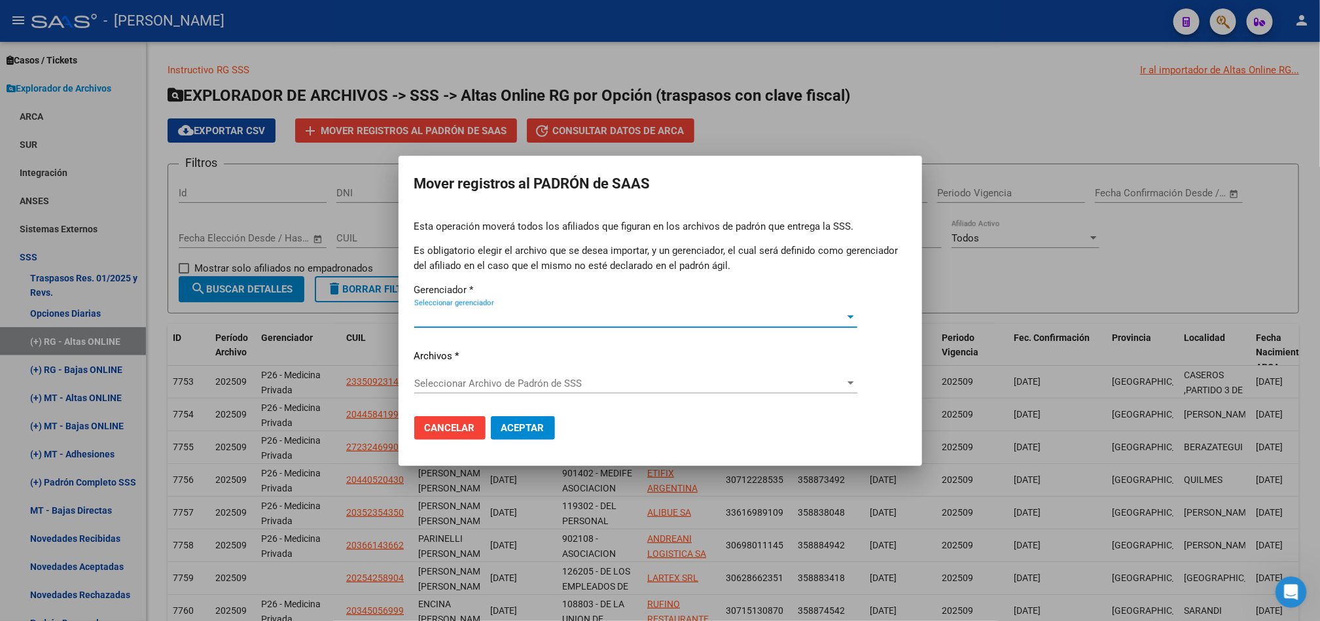
click at [469, 334] on div "Seleccionar gerenciador Seleccionar gerenciador" at bounding box center [635, 323] width 443 height 32
click at [481, 318] on span "Seleccionar gerenciador" at bounding box center [629, 317] width 431 height 12
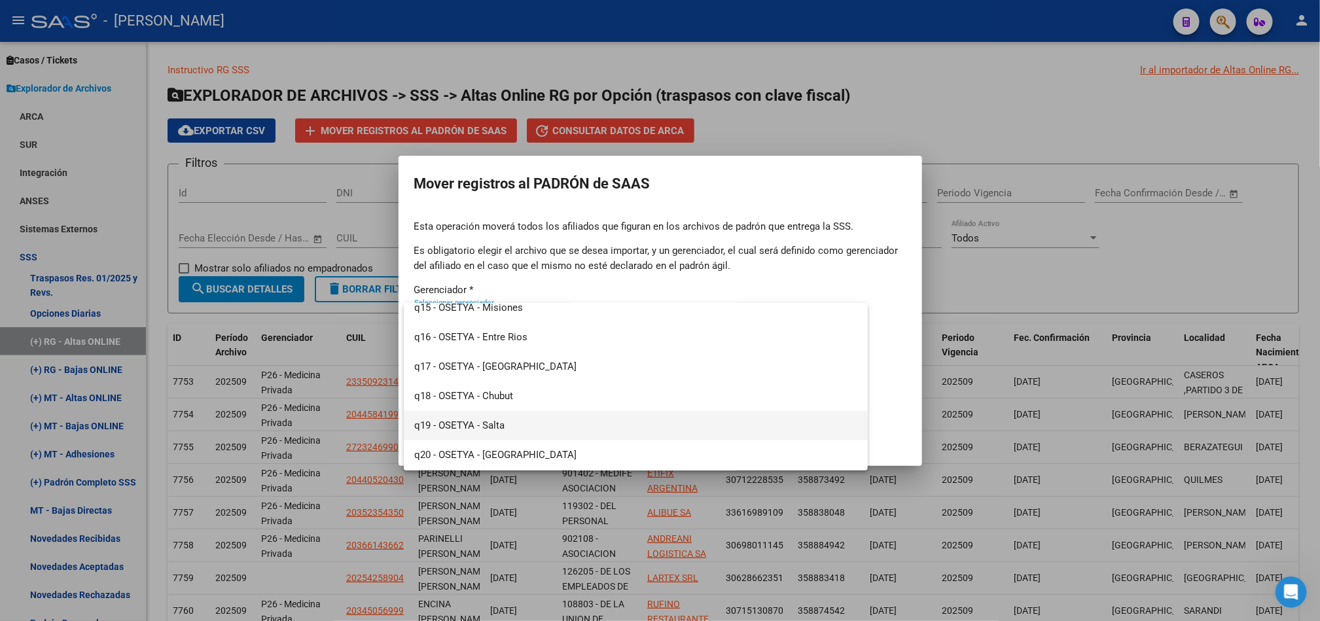
scroll to position [1186, 0]
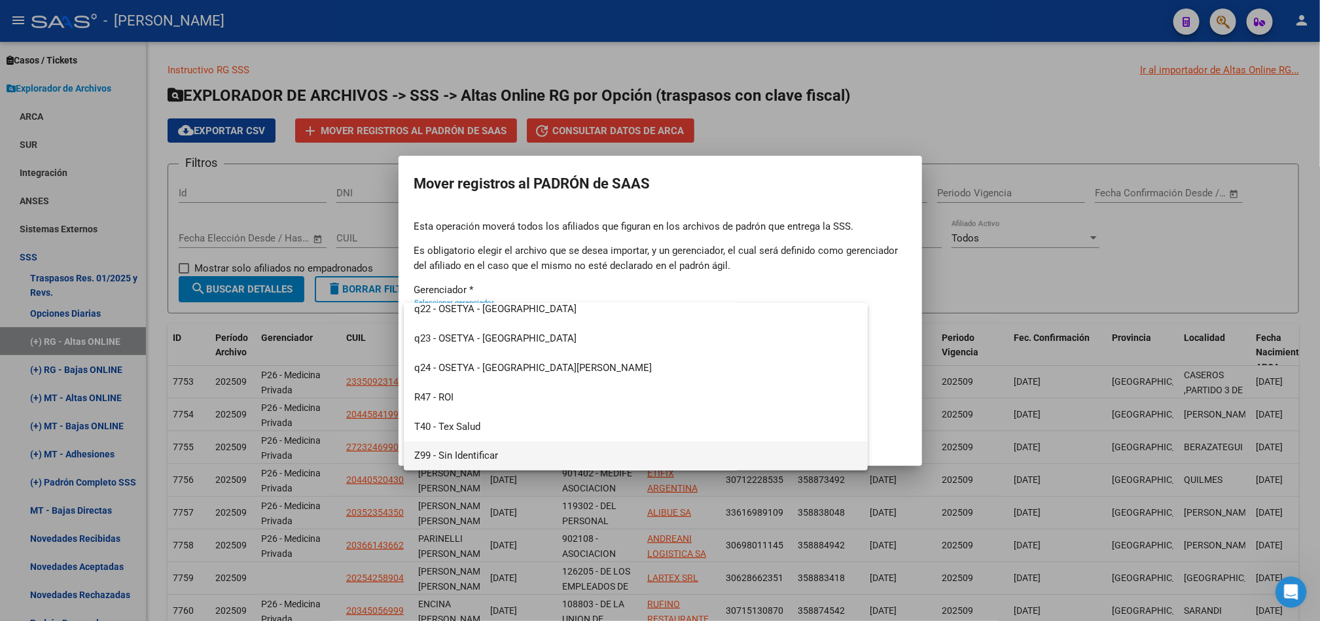
click at [481, 461] on span "Z99 - Sin Identificar" at bounding box center [635, 456] width 443 height 29
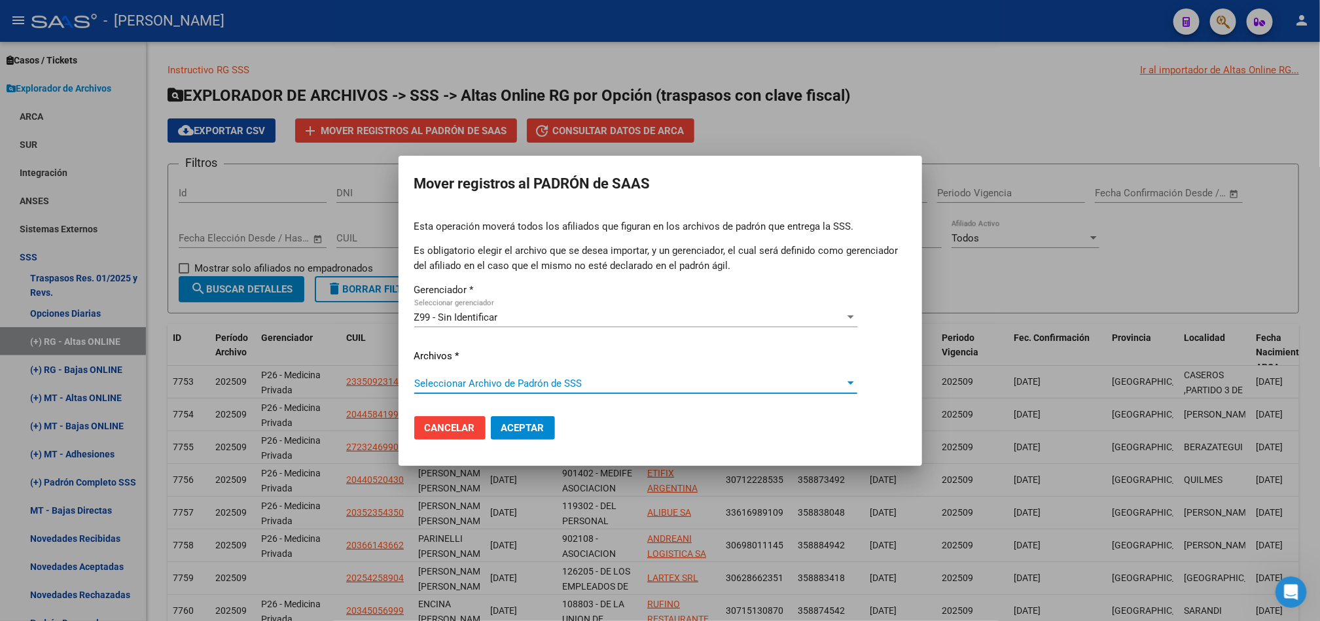
click at [493, 379] on span "Seleccionar Archivo de Padrón de SSS" at bounding box center [629, 383] width 431 height 12
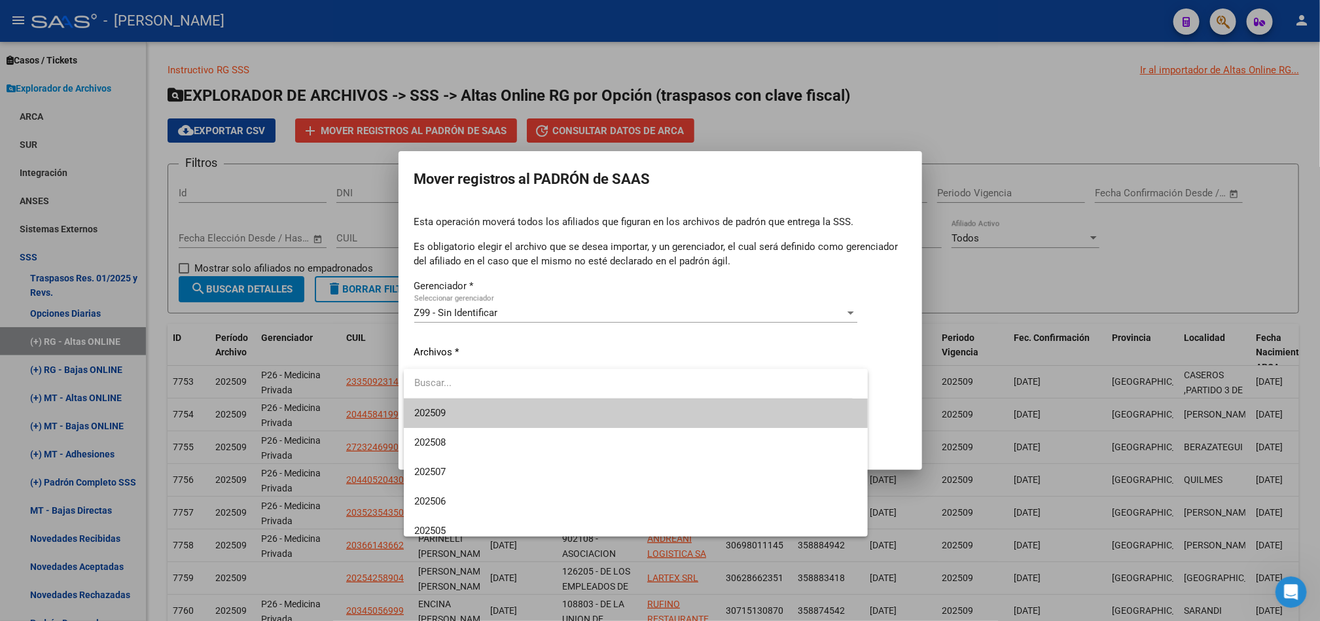
click at [493, 417] on span "202509" at bounding box center [635, 412] width 443 height 29
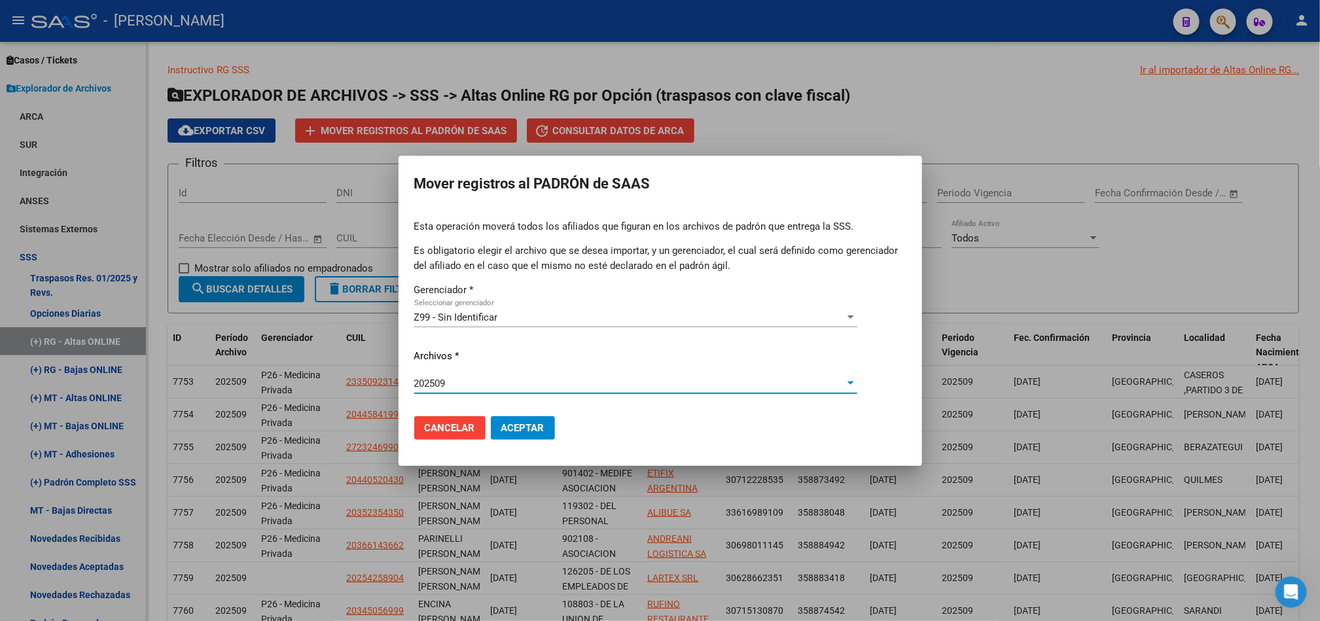
click at [526, 430] on span "Aceptar" at bounding box center [522, 428] width 43 height 12
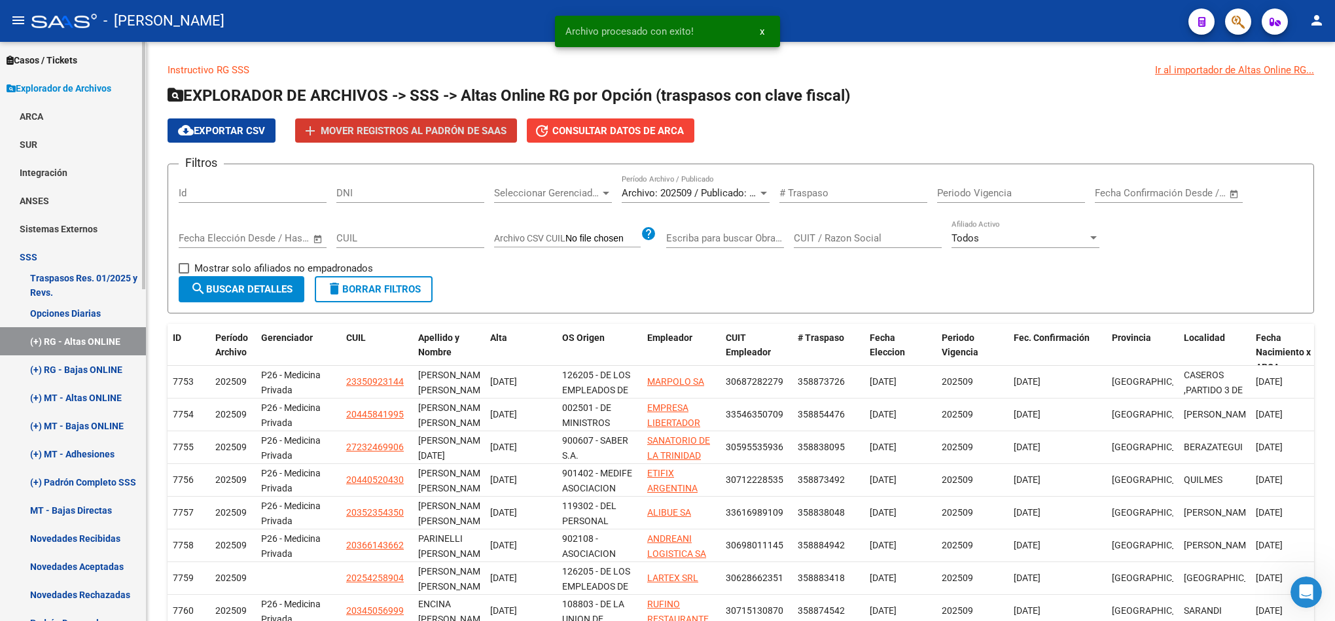
click at [94, 363] on link "(+) RG - Bajas ONLINE" at bounding box center [73, 369] width 146 height 28
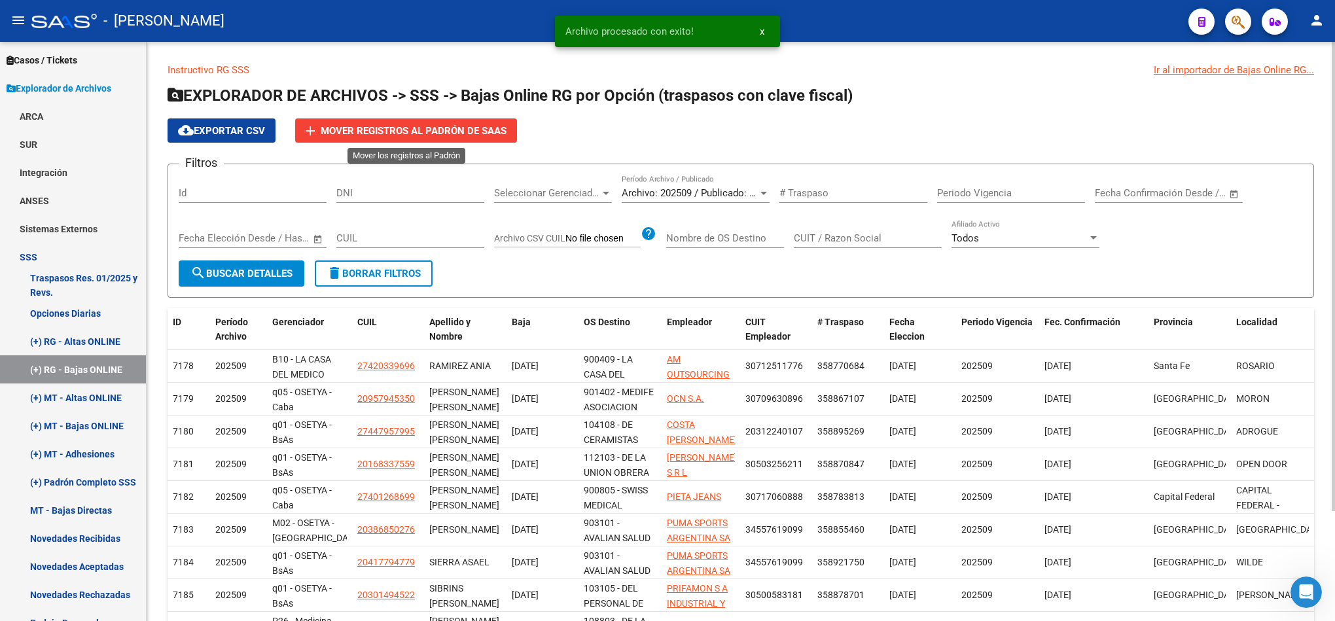
click at [472, 126] on span "Mover registros al PADRÓN de SAAS" at bounding box center [414, 131] width 186 height 12
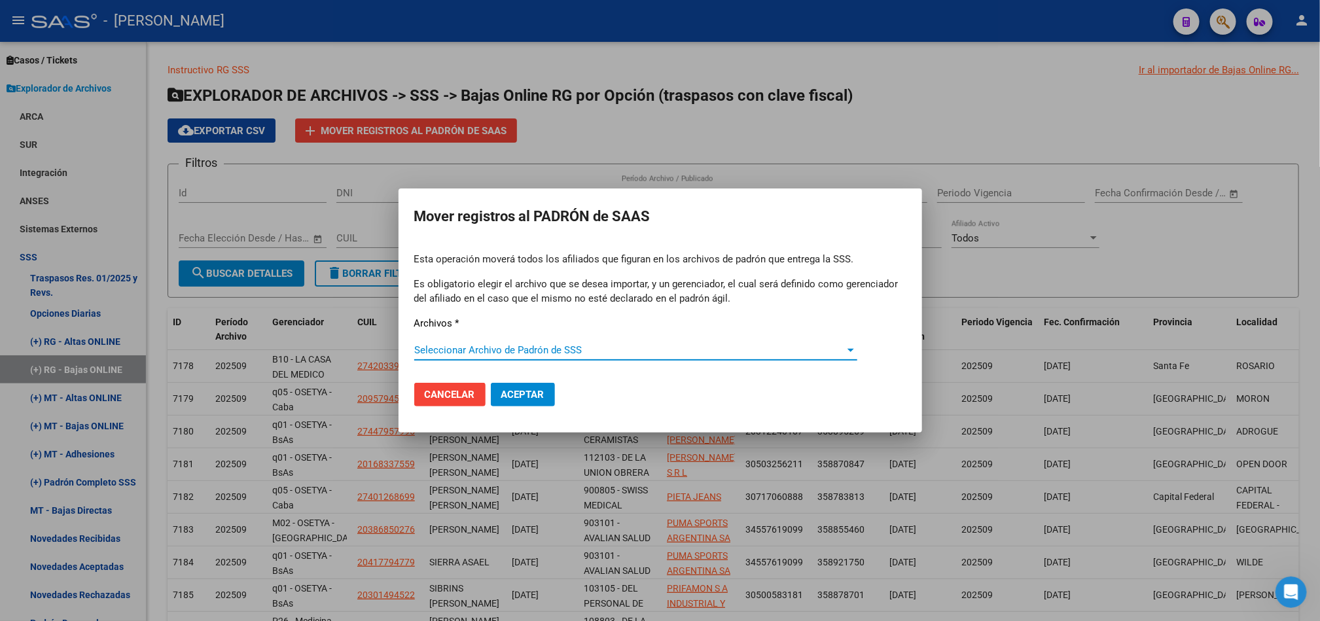
click at [513, 350] on span "Seleccionar Archivo de Padrón de SSS" at bounding box center [629, 350] width 431 height 12
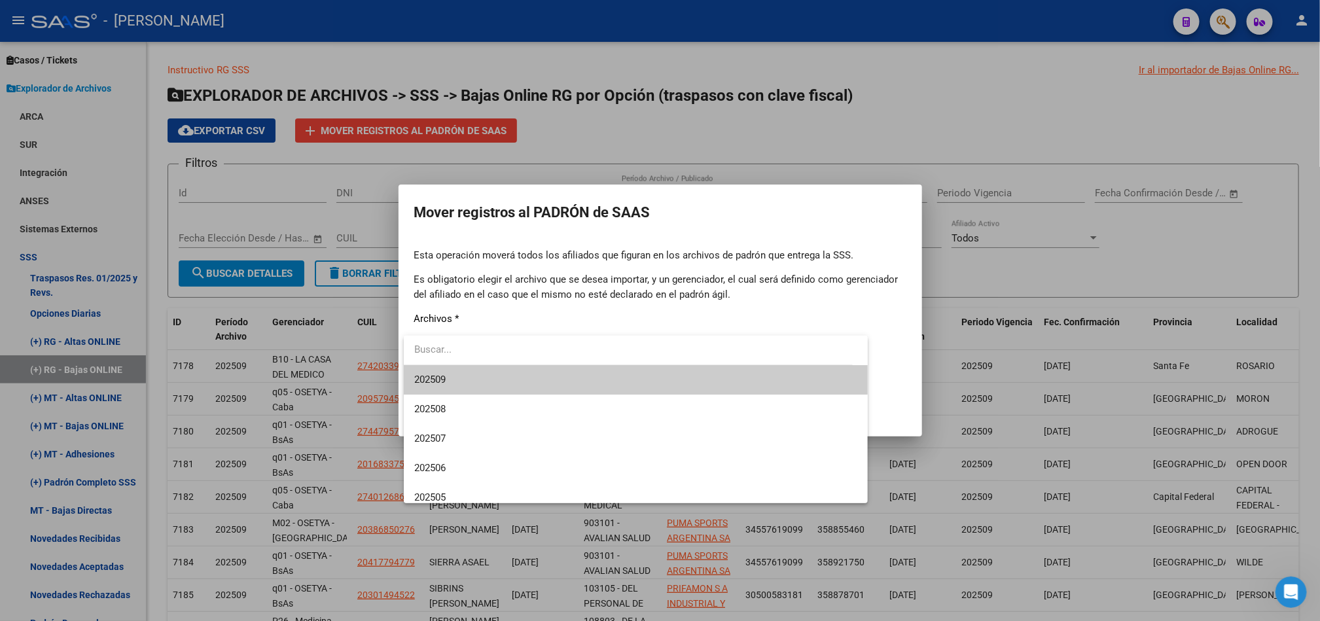
click at [527, 379] on span "202509" at bounding box center [635, 379] width 443 height 29
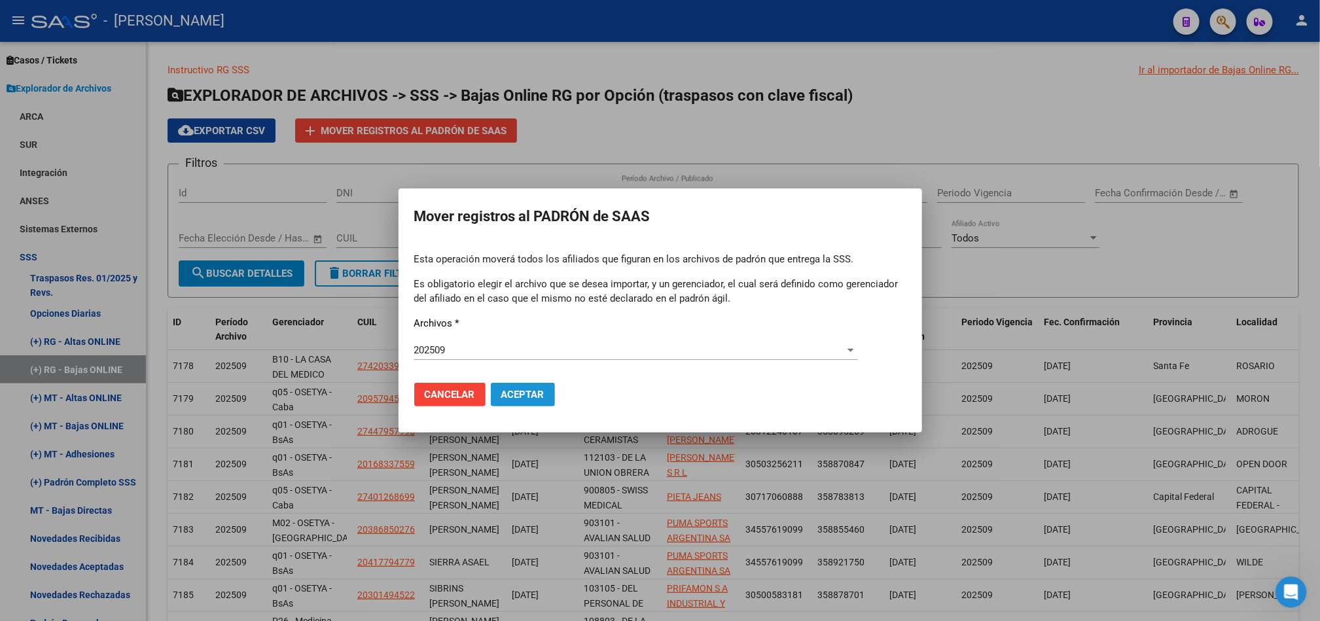
click at [533, 393] on span "Aceptar" at bounding box center [522, 395] width 43 height 12
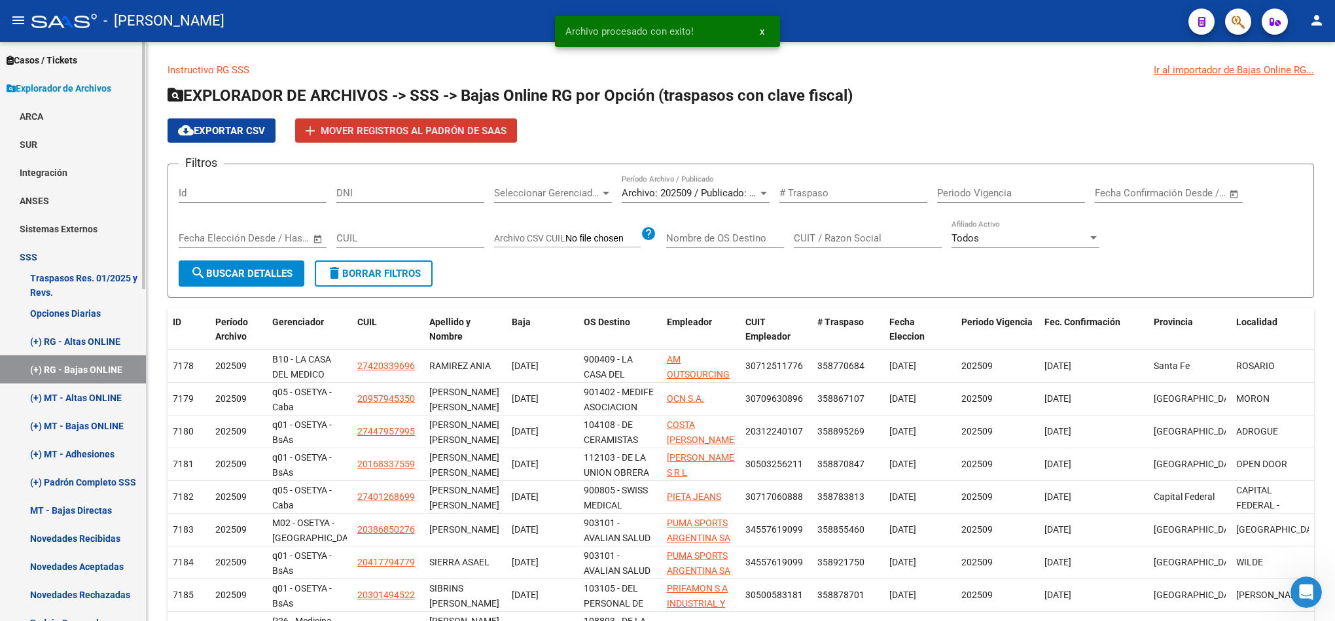
click at [103, 477] on link "(+) Padrón Completo SSS" at bounding box center [73, 482] width 146 height 28
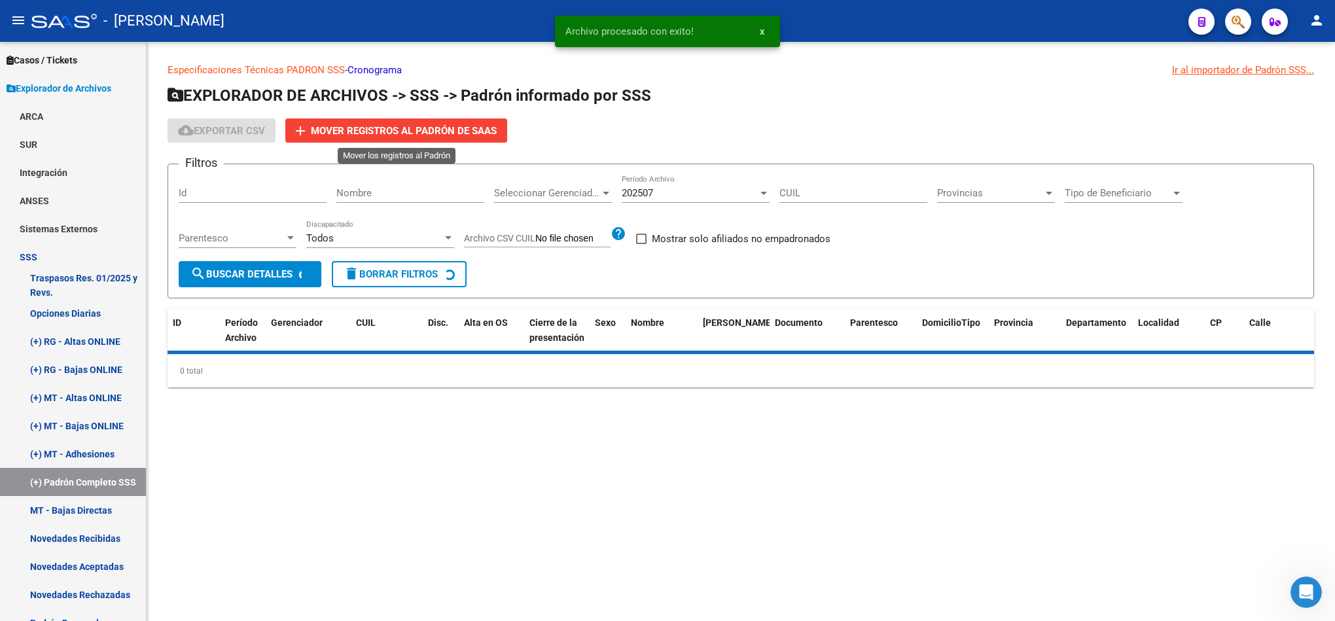
click at [425, 128] on span "Mover registros al PADRÓN de SAAS" at bounding box center [404, 131] width 186 height 12
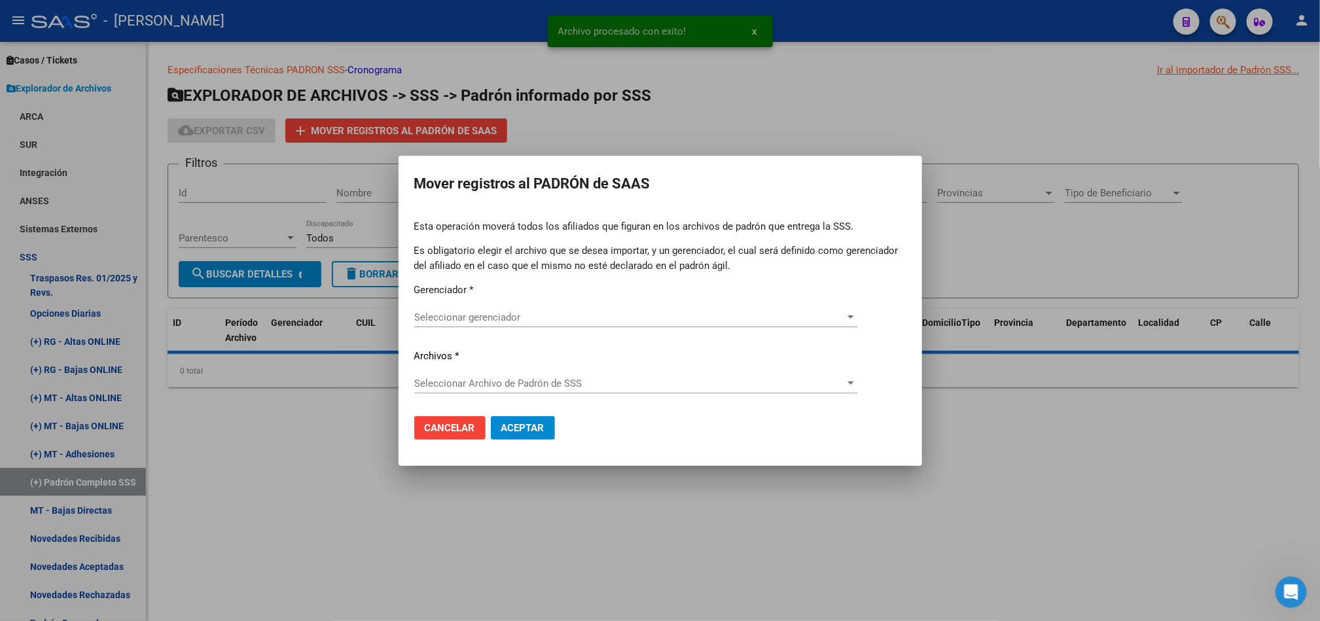
click at [456, 308] on div "Esta operación moverá todos los afiliados que figuran en los archivos de padrón…" at bounding box center [660, 312] width 492 height 186
click at [456, 313] on span "Seleccionar gerenciador" at bounding box center [629, 317] width 431 height 12
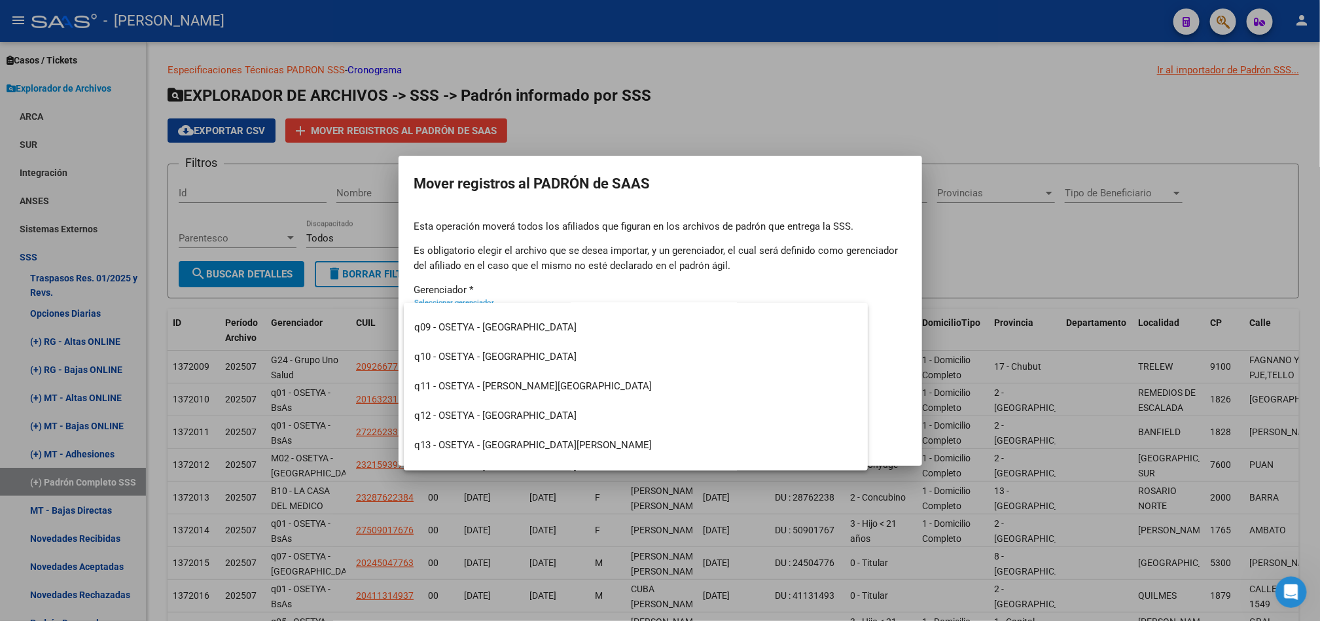
scroll to position [1186, 0]
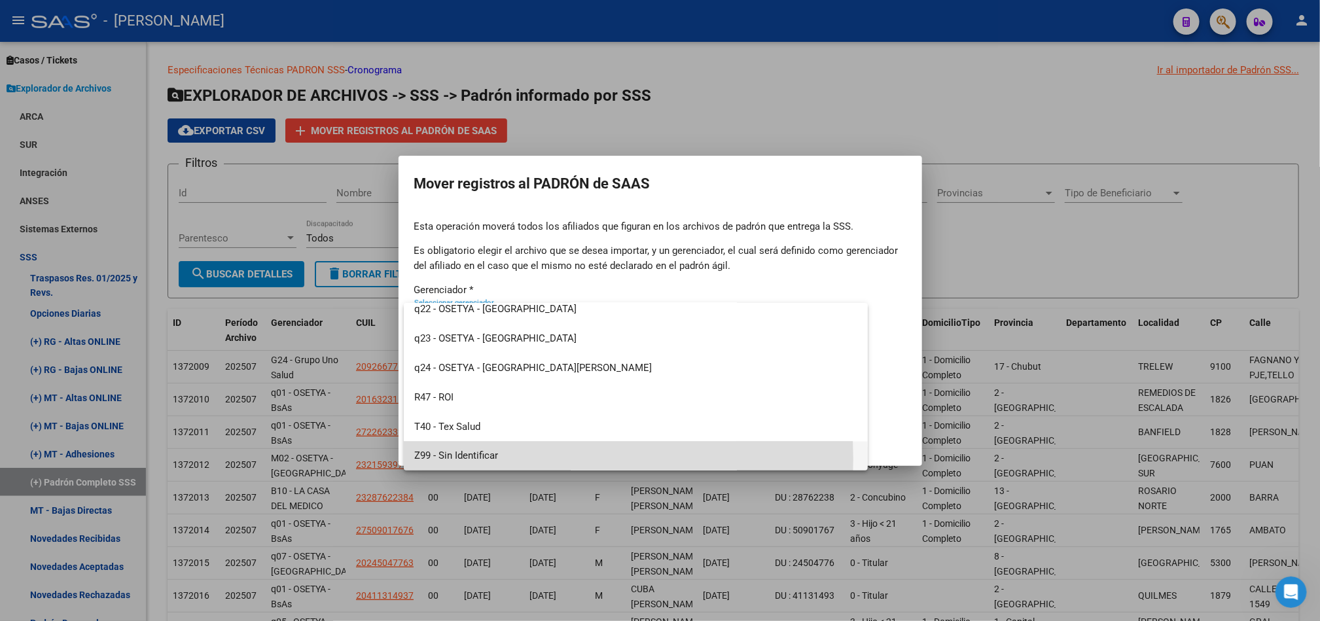
click at [462, 459] on span "Z99 - Sin Identificar" at bounding box center [635, 456] width 443 height 29
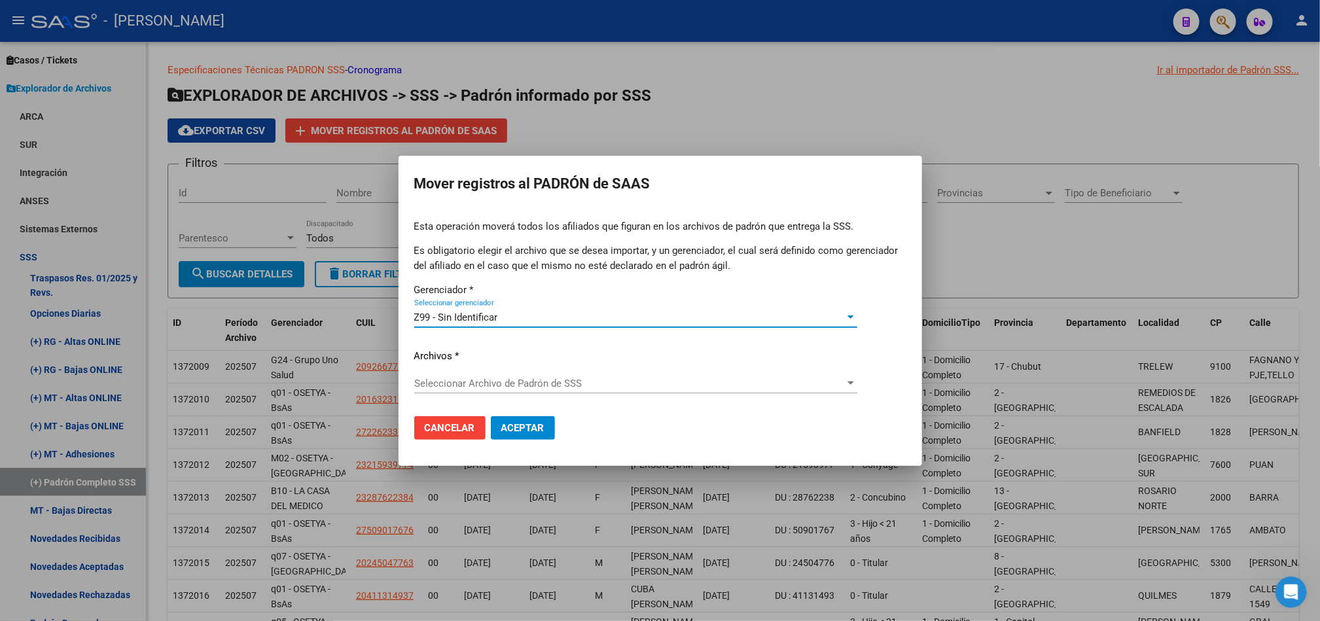
click at [467, 379] on span "Seleccionar Archivo de Padrón de SSS" at bounding box center [629, 383] width 431 height 12
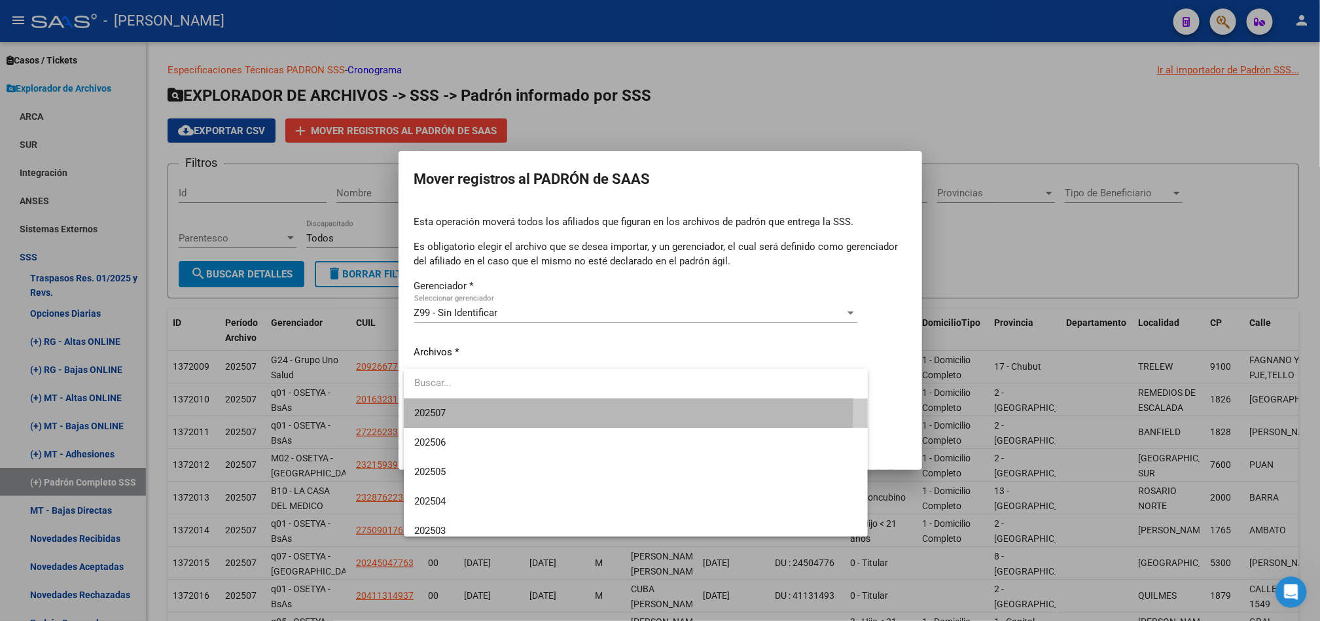
click at [469, 406] on span "202507" at bounding box center [635, 412] width 443 height 29
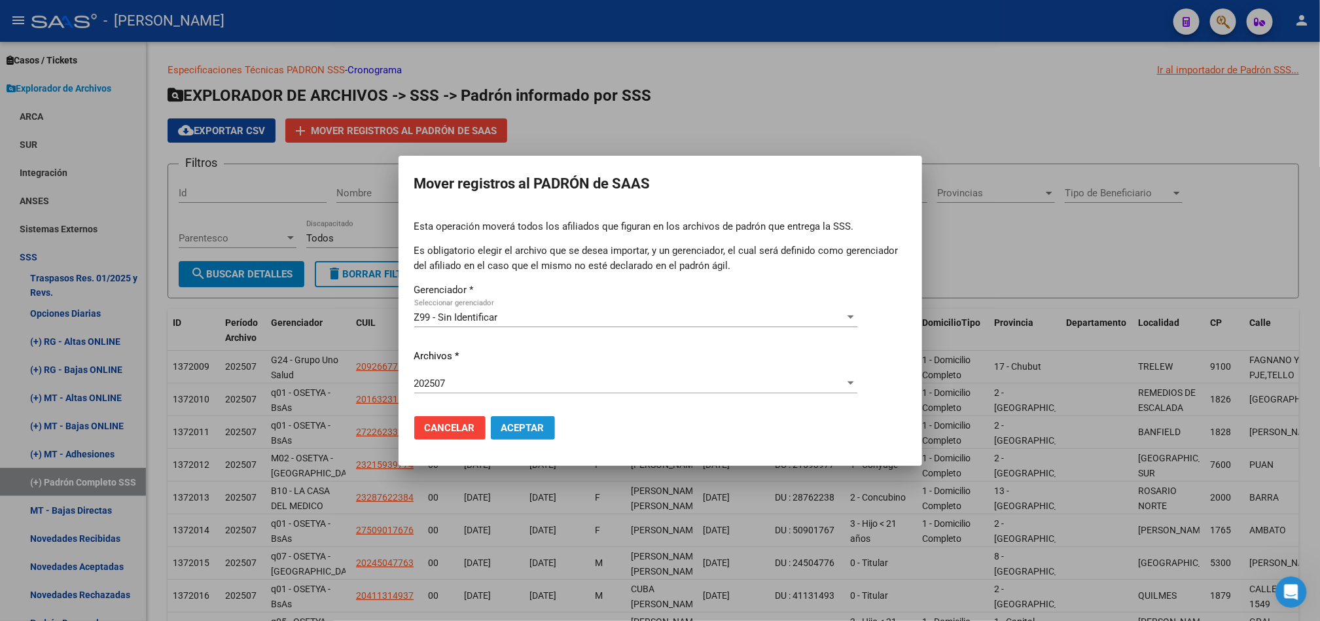
click at [509, 418] on button "Aceptar" at bounding box center [523, 428] width 64 height 24
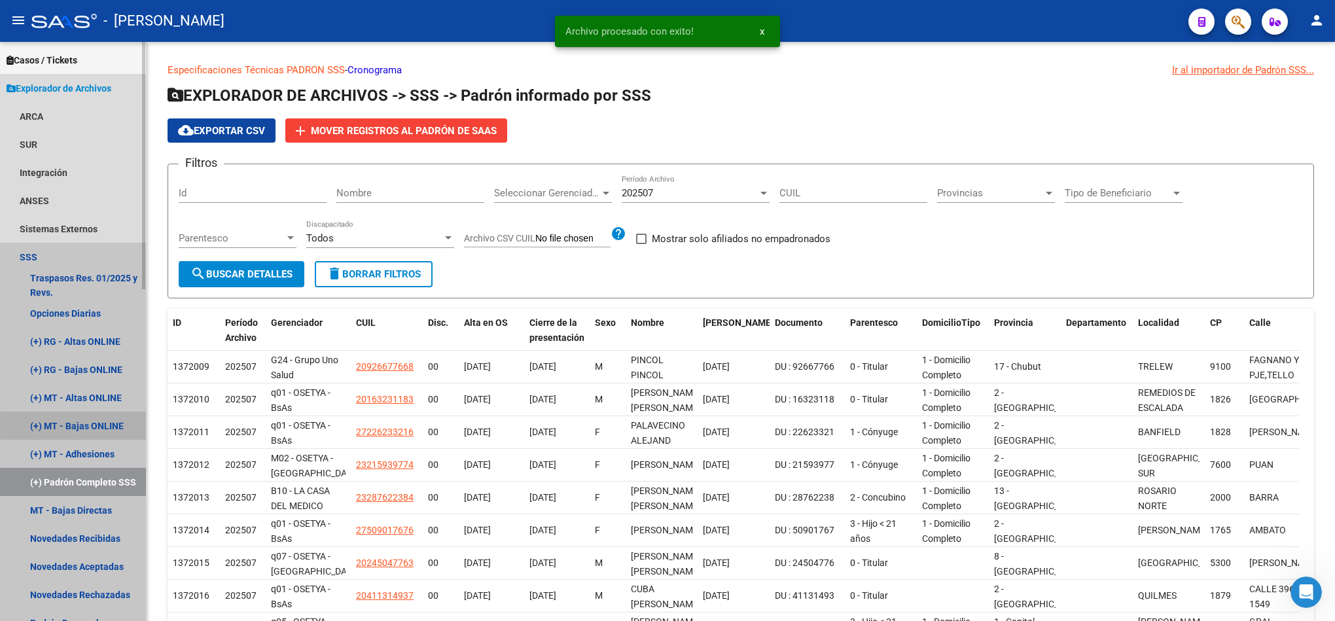
click at [110, 425] on link "(+) MT - Bajas ONLINE" at bounding box center [73, 426] width 146 height 28
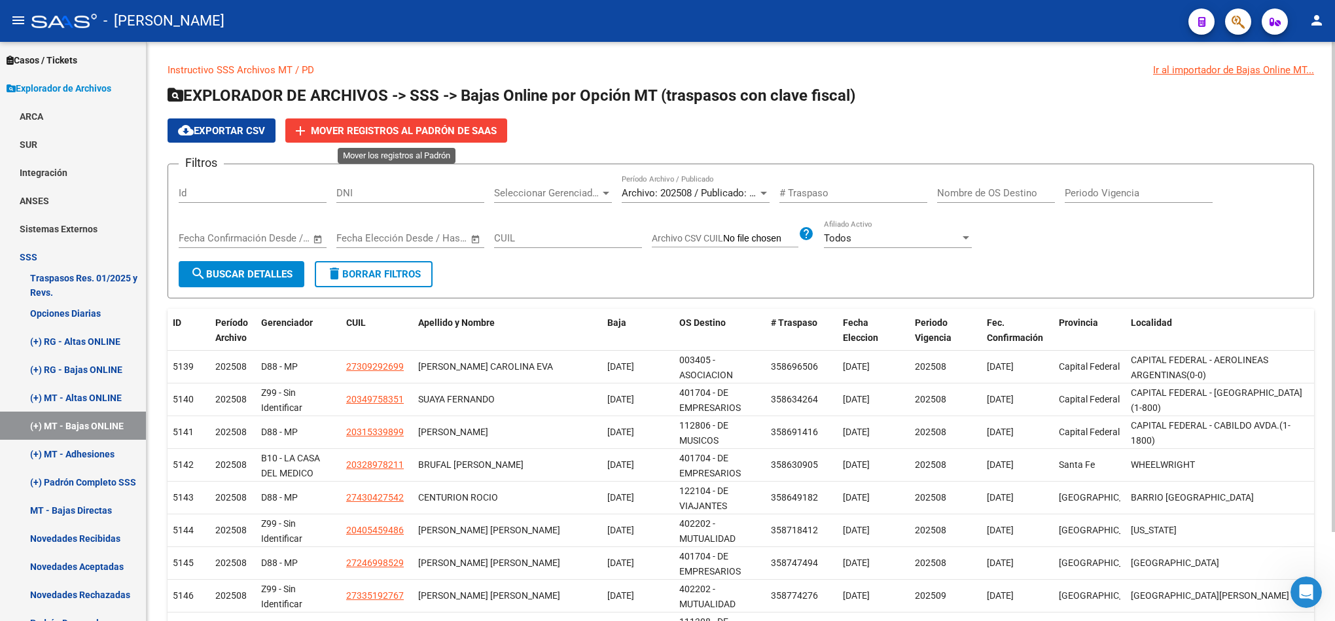
click at [422, 132] on span "Mover registros al PADRÓN de SAAS" at bounding box center [404, 131] width 186 height 12
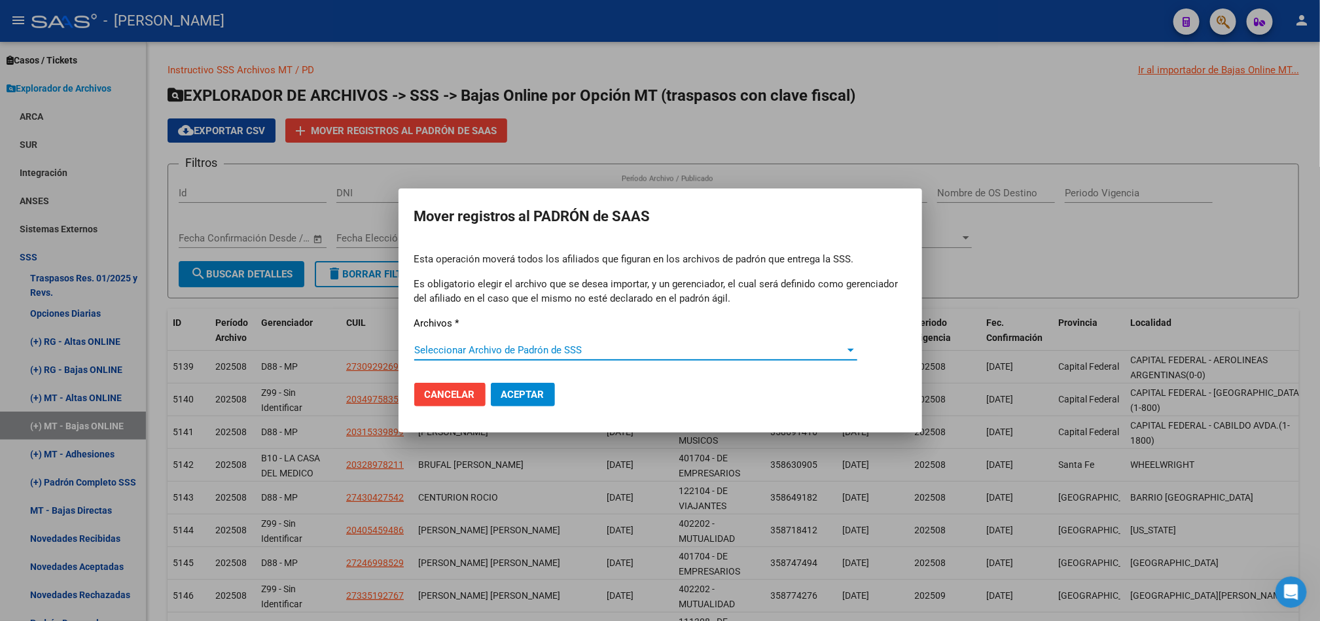
click at [542, 345] on span "Seleccionar Archivo de Padrón de SSS" at bounding box center [629, 350] width 431 height 12
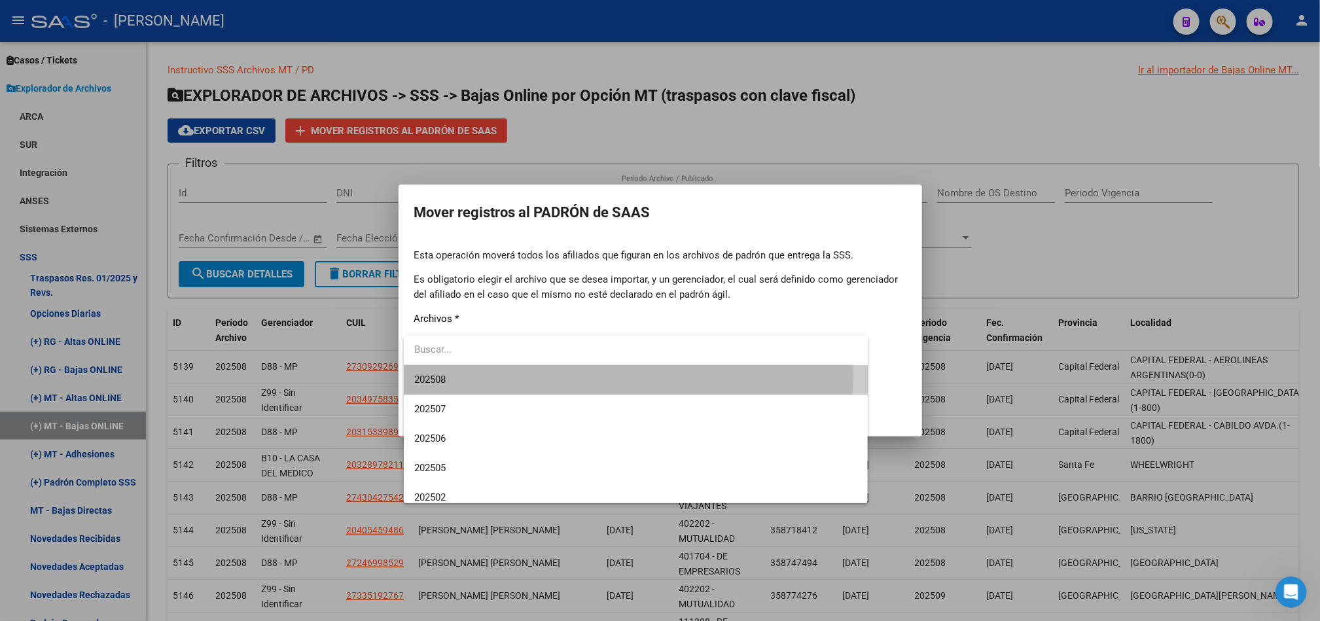
click at [534, 372] on span "202508" at bounding box center [635, 379] width 443 height 29
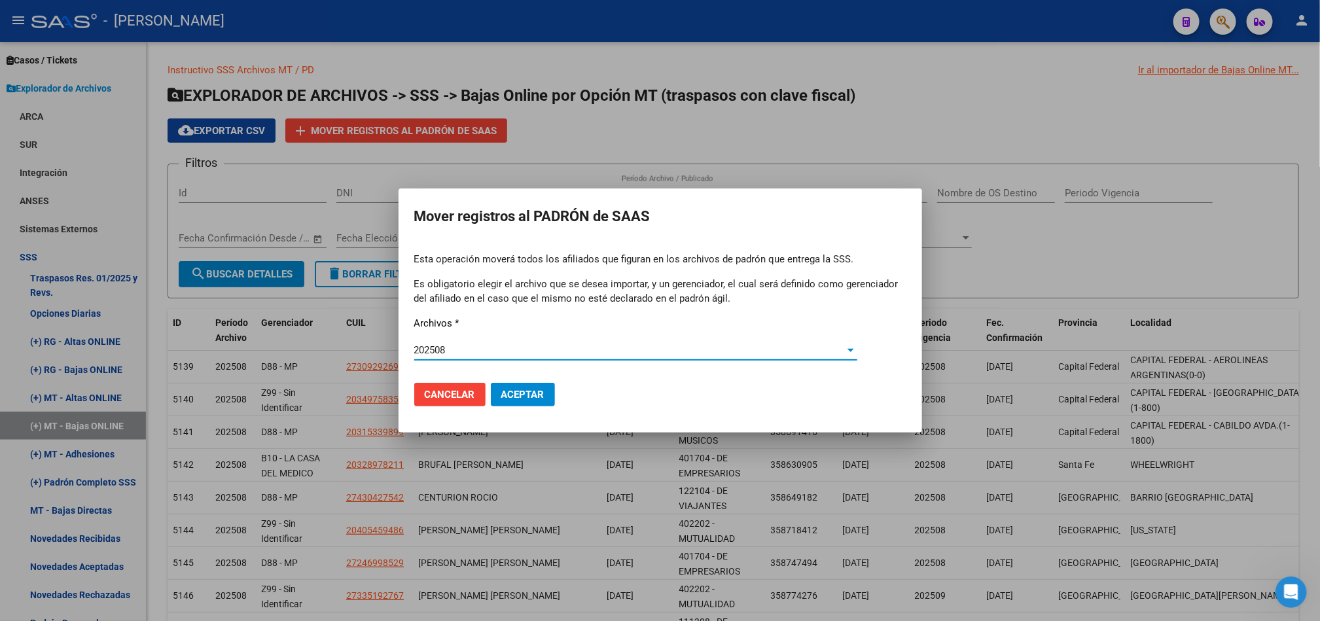
click at [521, 383] on button "Aceptar" at bounding box center [523, 395] width 64 height 24
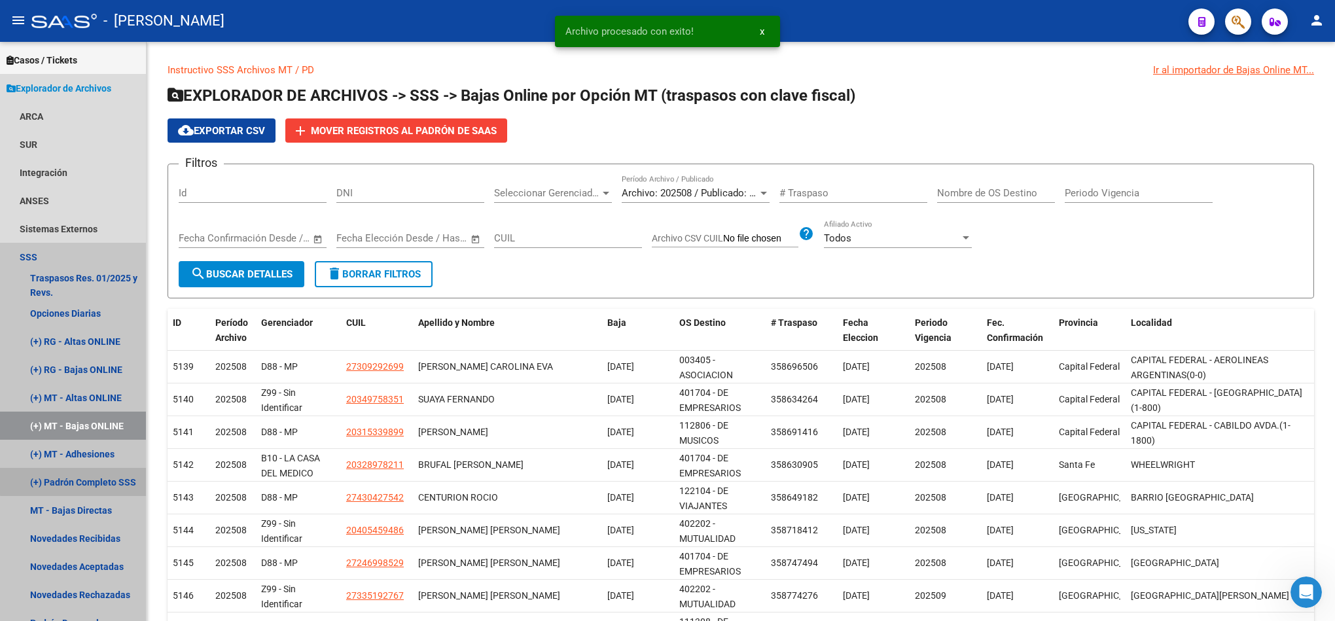
click at [79, 477] on link "(+) Padrón Completo SSS" at bounding box center [73, 482] width 146 height 28
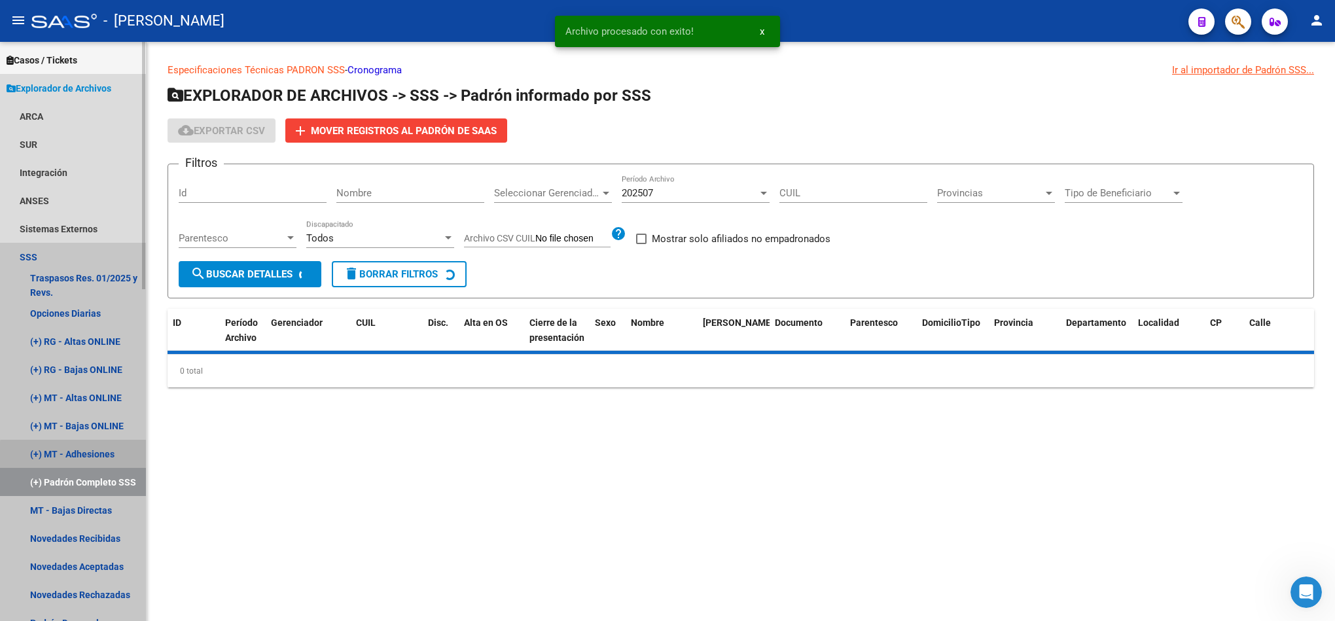
click at [85, 456] on link "(+) MT - Adhesiones" at bounding box center [73, 454] width 146 height 28
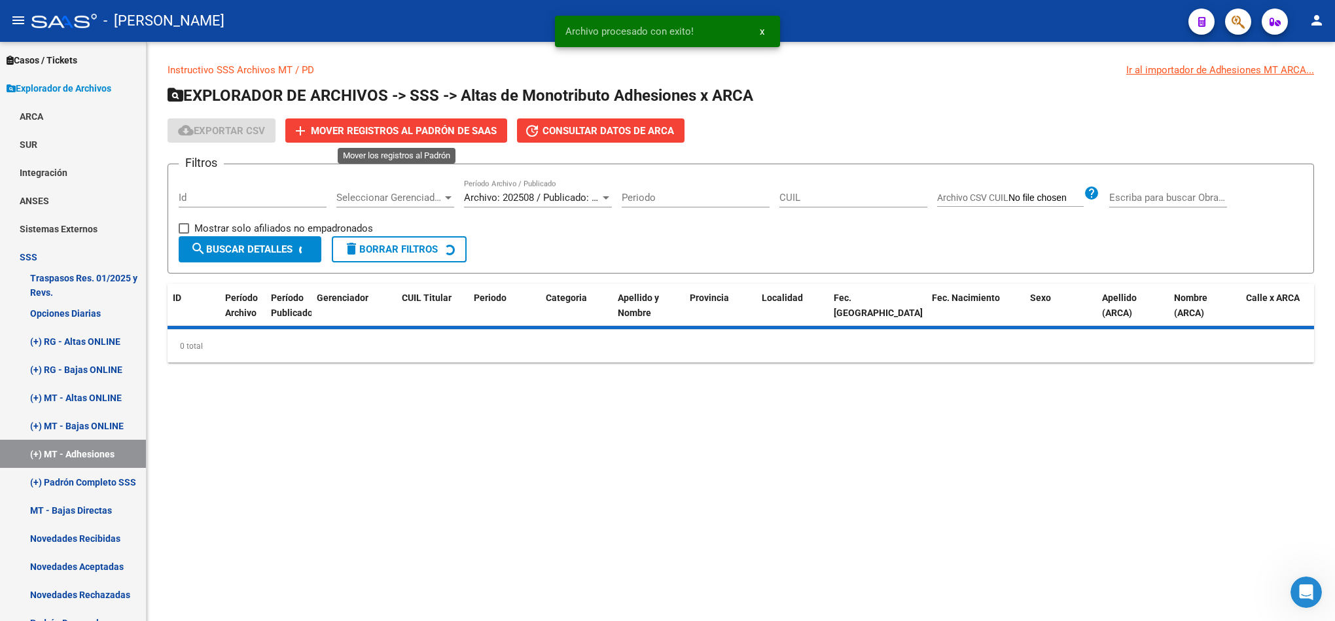
click at [444, 132] on span "Mover registros al PADRÓN de SAAS" at bounding box center [404, 131] width 186 height 12
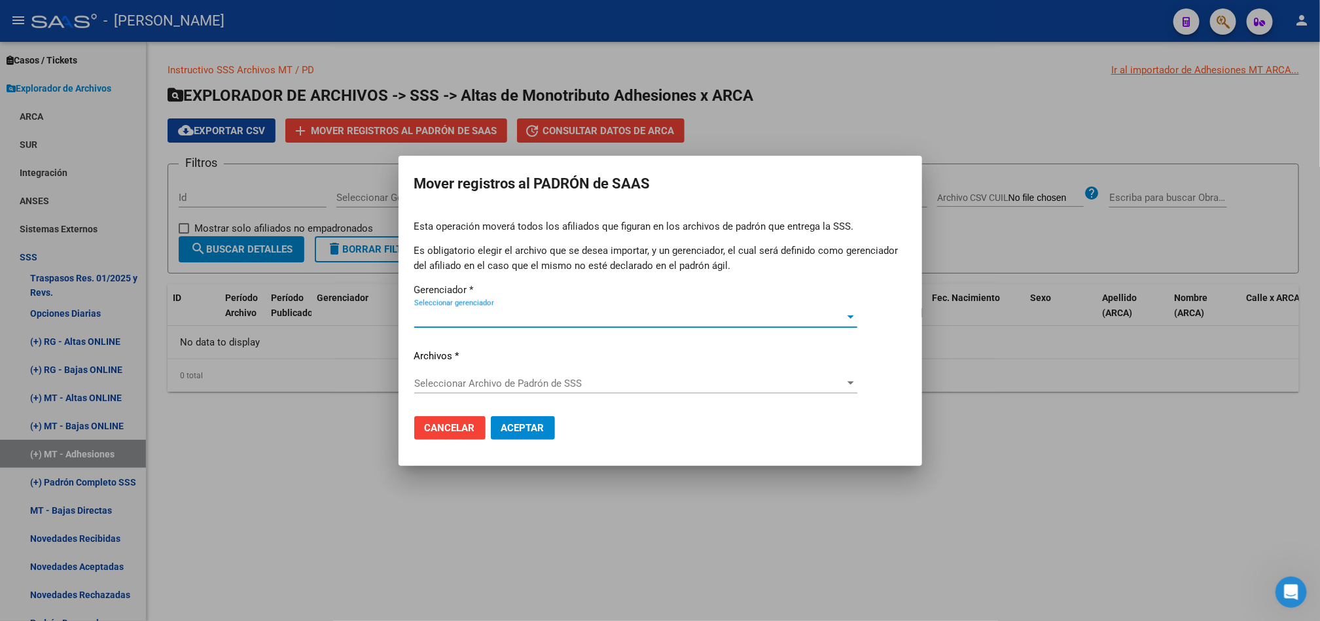
click at [491, 317] on span "Seleccionar gerenciador" at bounding box center [629, 317] width 431 height 12
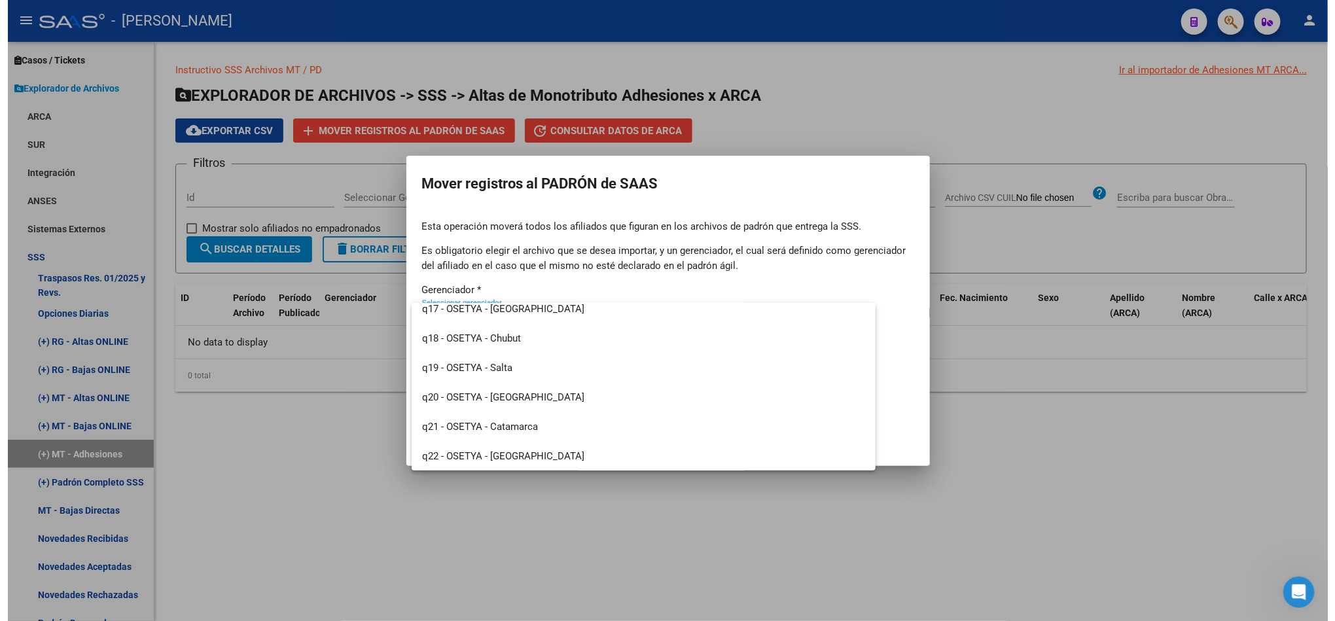
scroll to position [1186, 0]
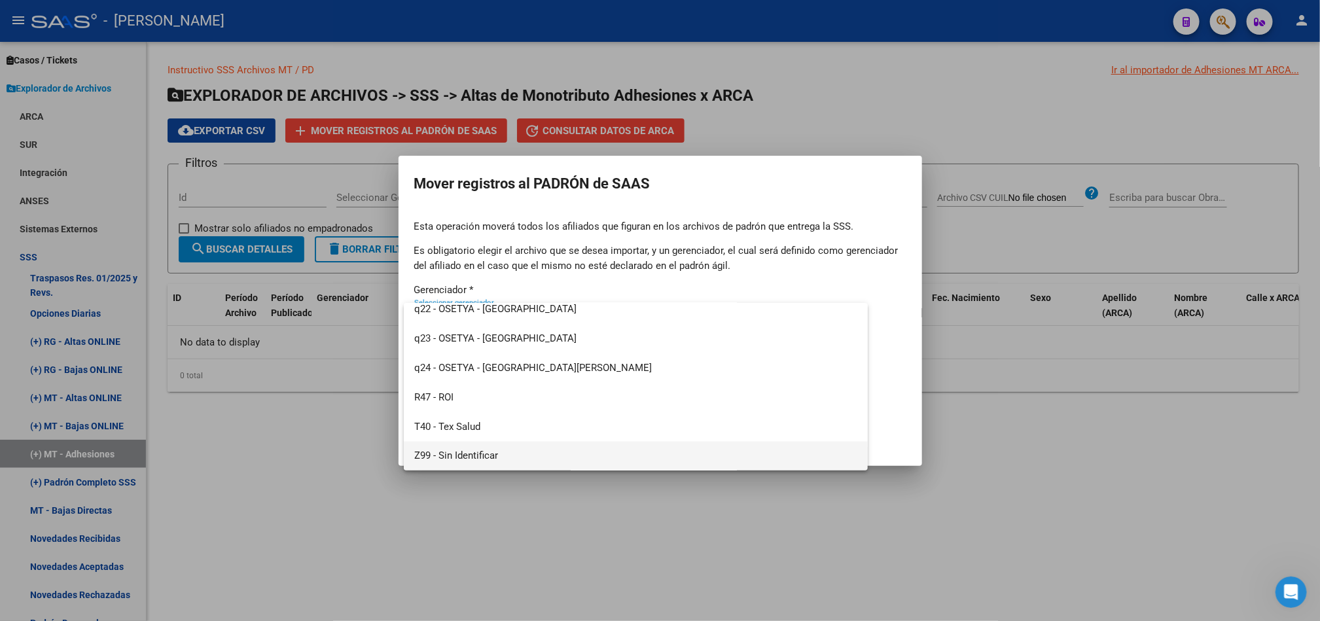
click at [469, 454] on span "Z99 - Sin Identificar" at bounding box center [635, 456] width 443 height 29
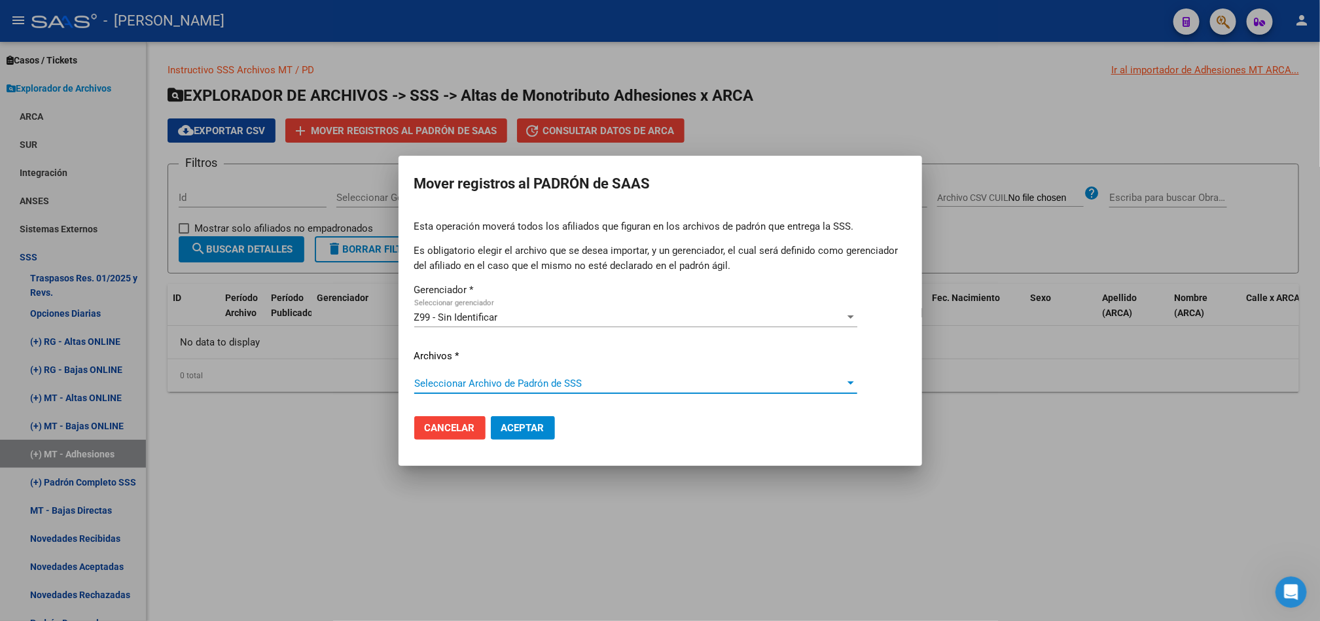
click at [493, 377] on span "Seleccionar Archivo de Padrón de SSS" at bounding box center [629, 383] width 431 height 12
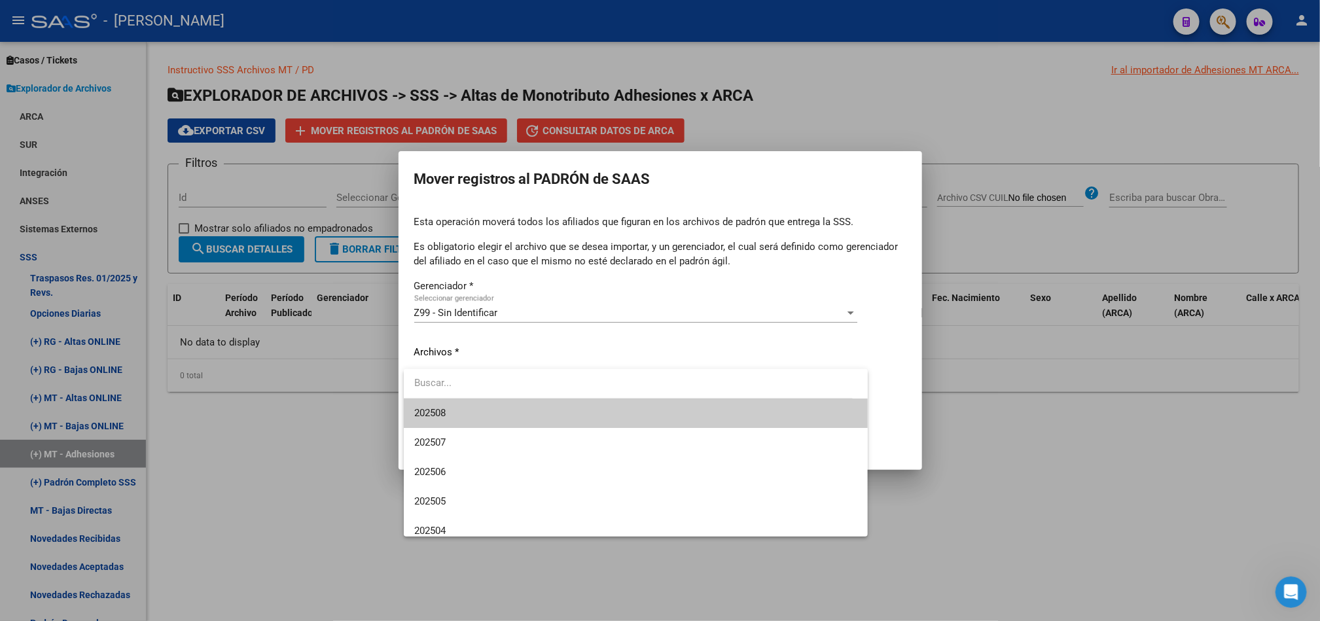
click at [487, 397] on input "dropdown search" at bounding box center [628, 382] width 449 height 29
click at [487, 398] on div at bounding box center [628, 383] width 449 height 29
click at [489, 408] on span "202508" at bounding box center [635, 412] width 443 height 29
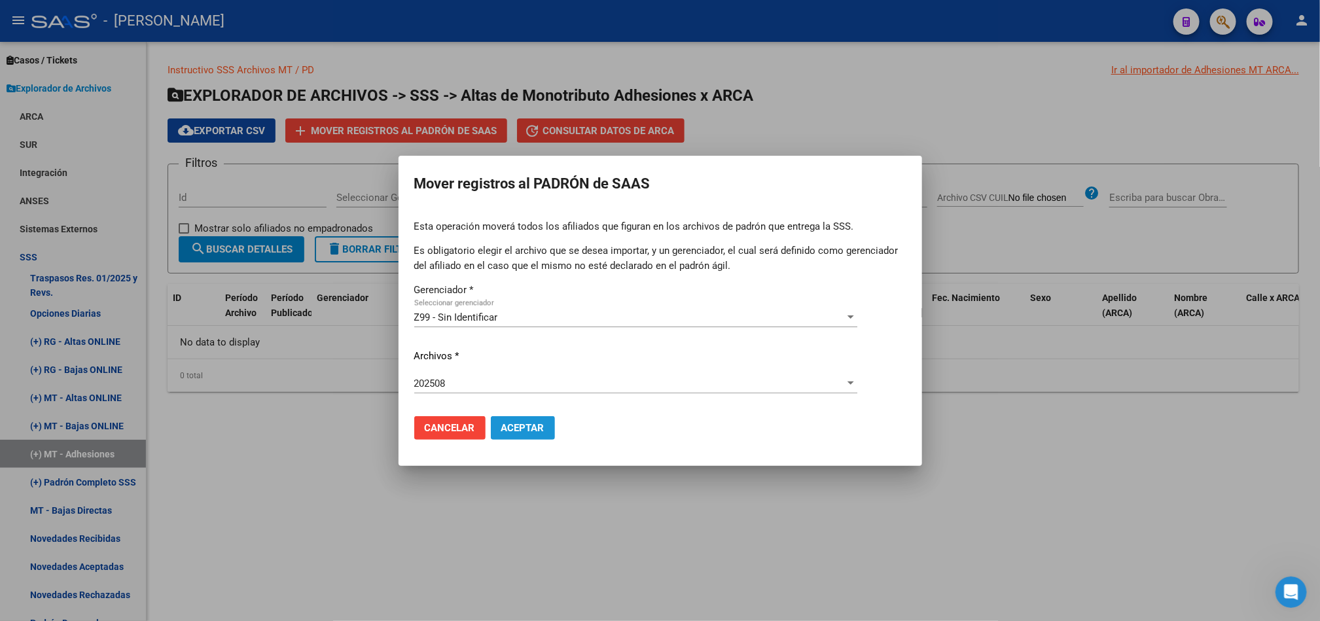
click at [504, 417] on button "Aceptar" at bounding box center [523, 428] width 64 height 24
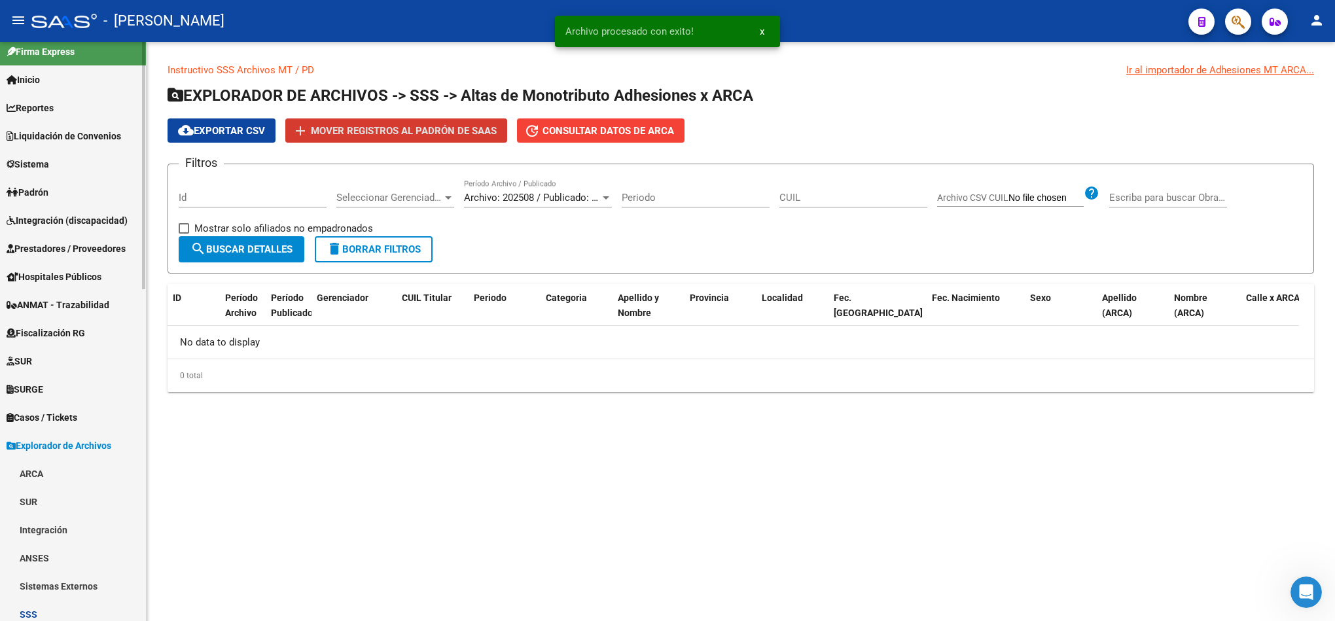
scroll to position [0, 0]
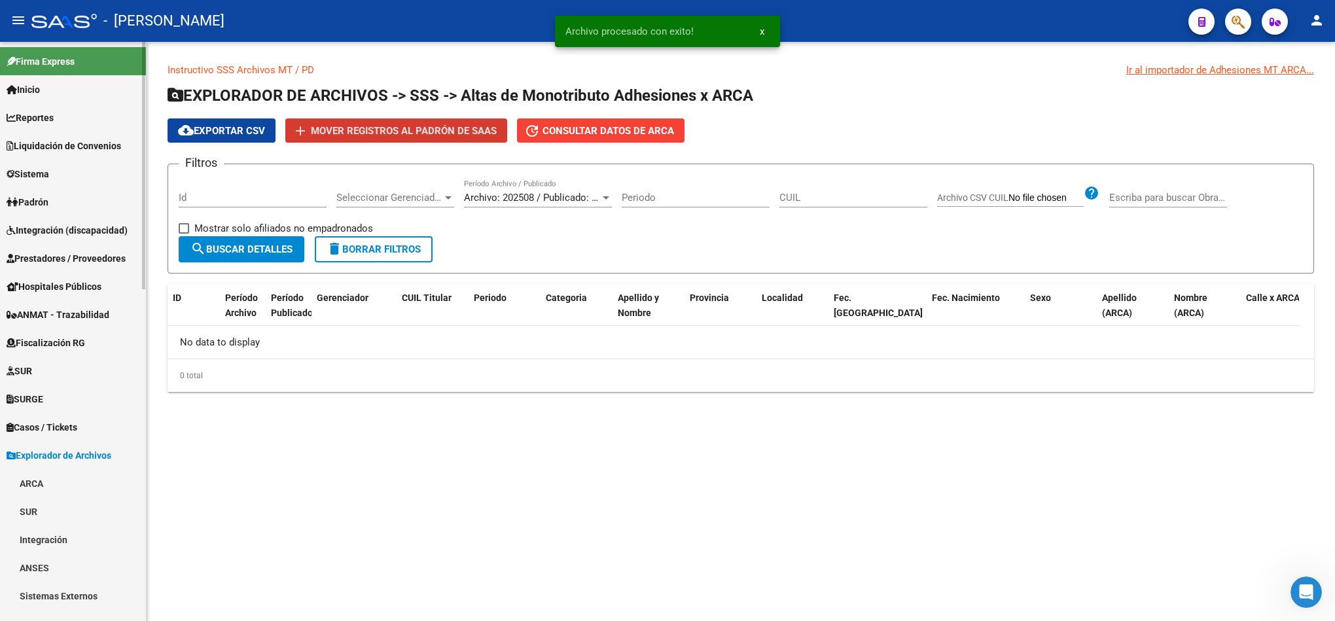
click at [79, 199] on link "Padrón" at bounding box center [73, 202] width 146 height 28
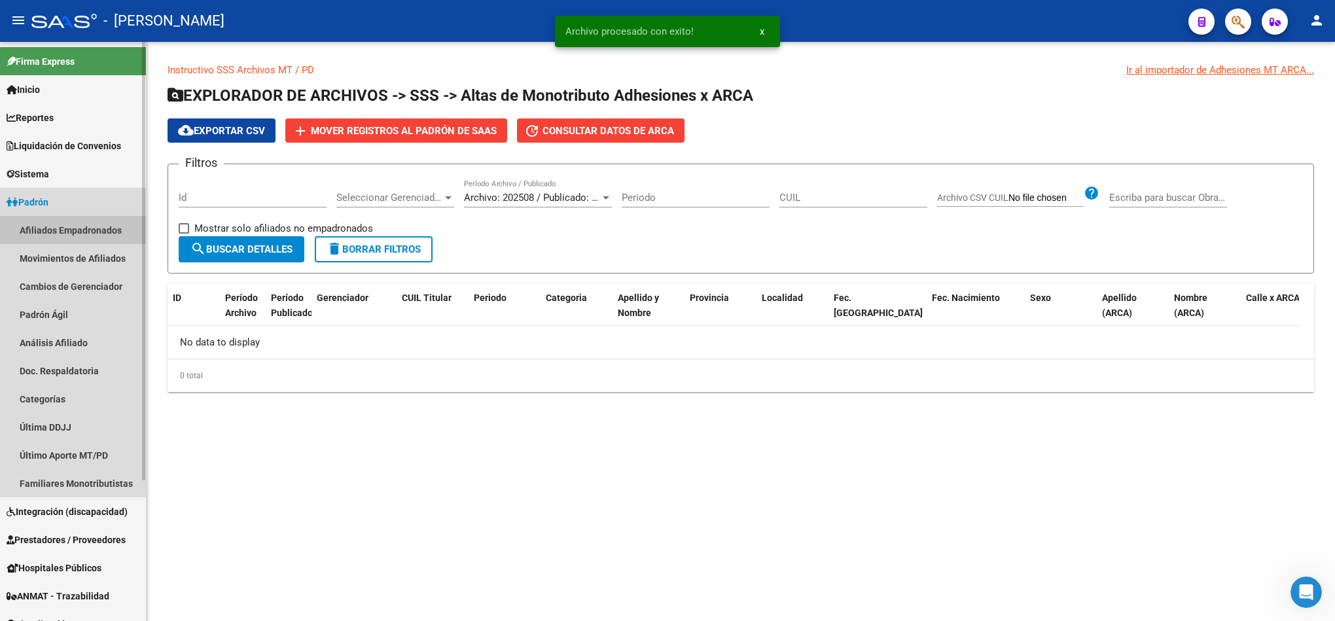
click at [113, 226] on link "Afiliados Empadronados" at bounding box center [73, 230] width 146 height 28
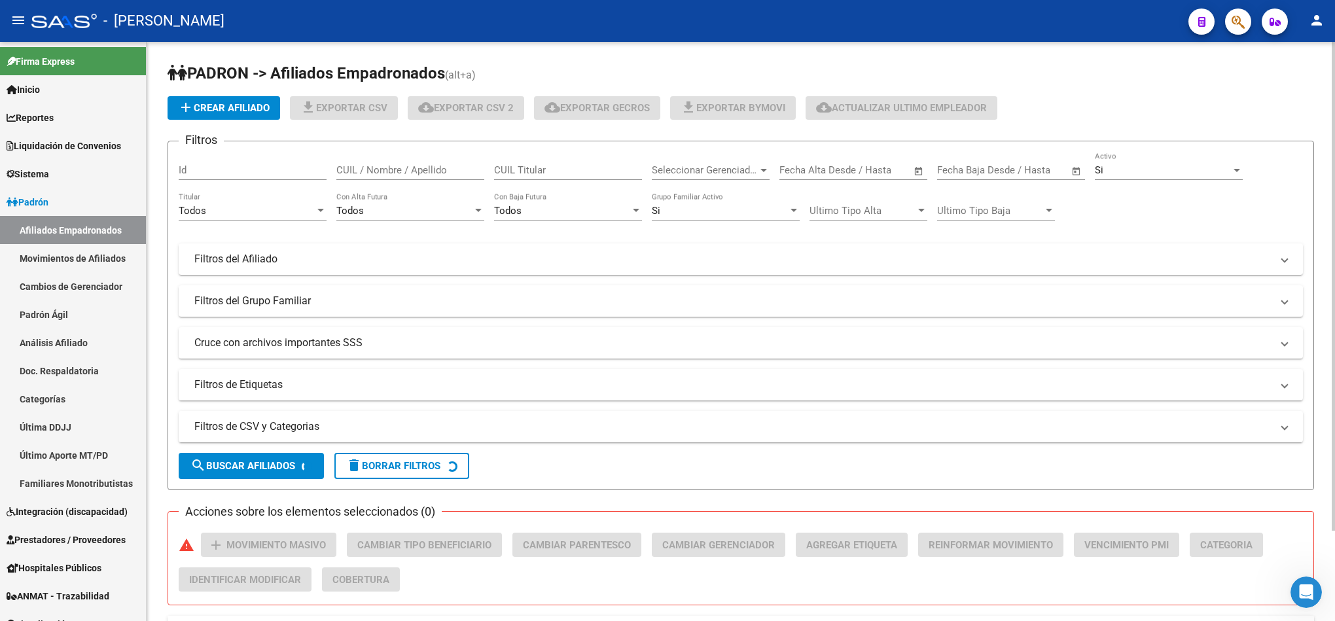
click at [665, 179] on div "Seleccionar Gerenciador Seleccionar Gerenciador" at bounding box center [711, 166] width 118 height 28
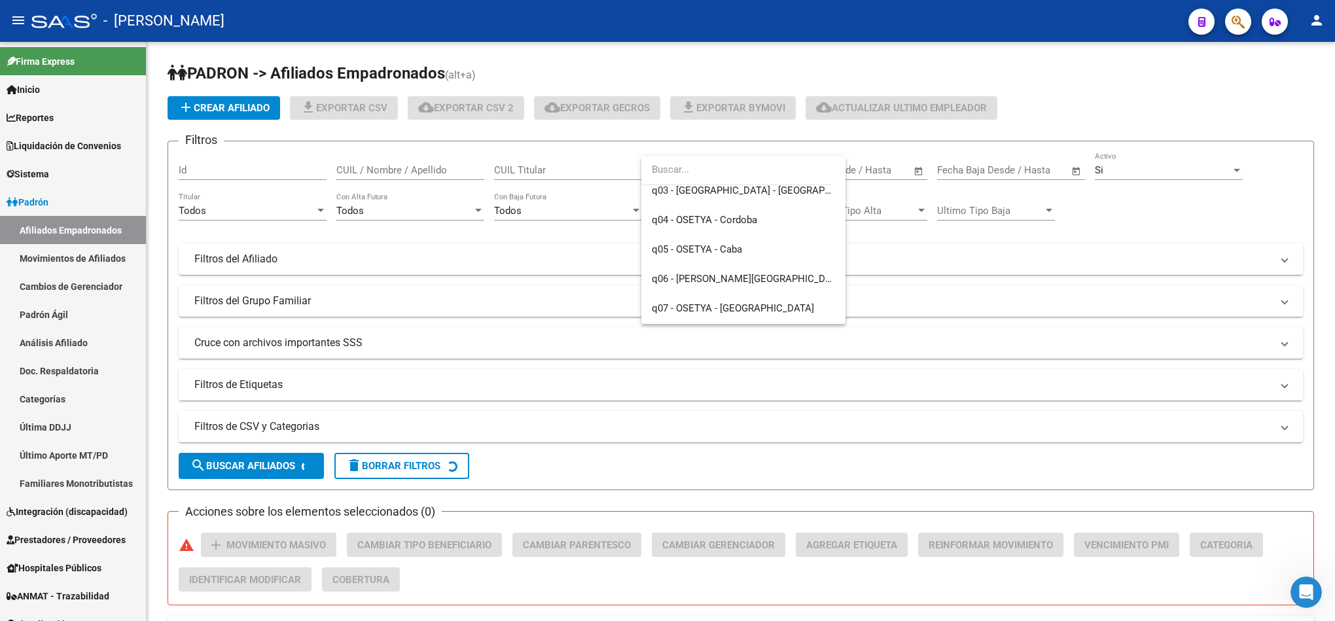
scroll to position [1274, 0]
click at [665, 308] on span "Z99 - Sin Identificar" at bounding box center [694, 310] width 84 height 12
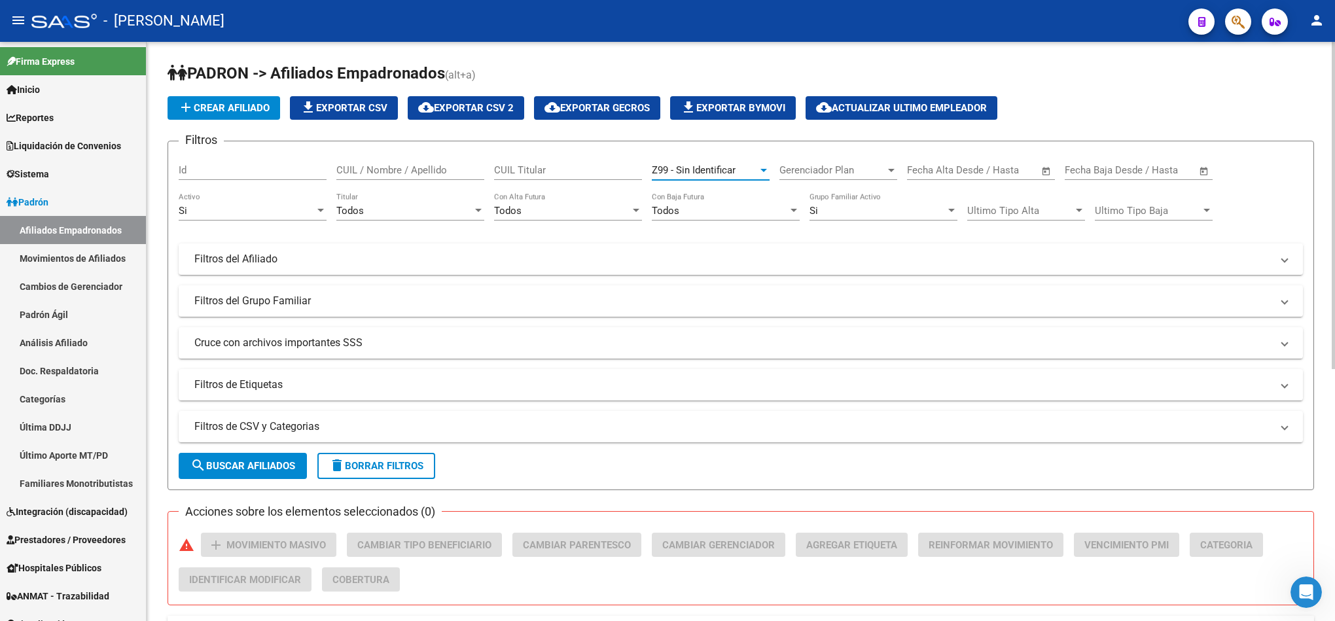
click at [283, 456] on button "search Buscar Afiliados" at bounding box center [243, 466] width 128 height 26
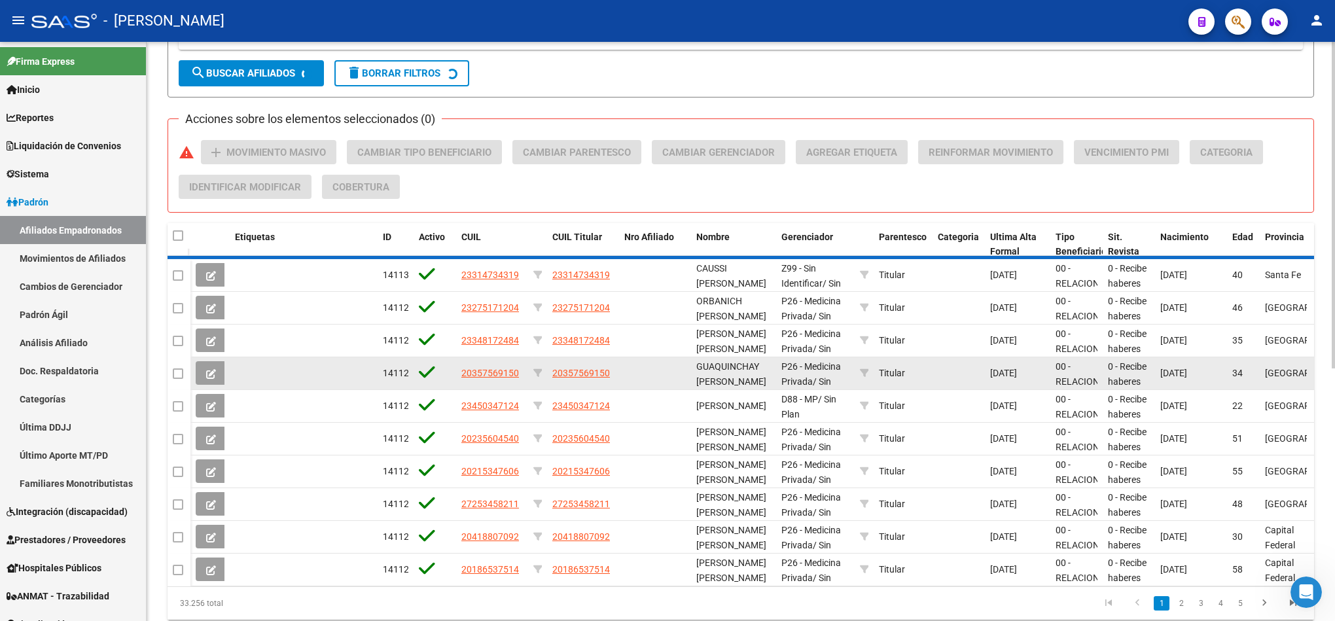
scroll to position [0, 0]
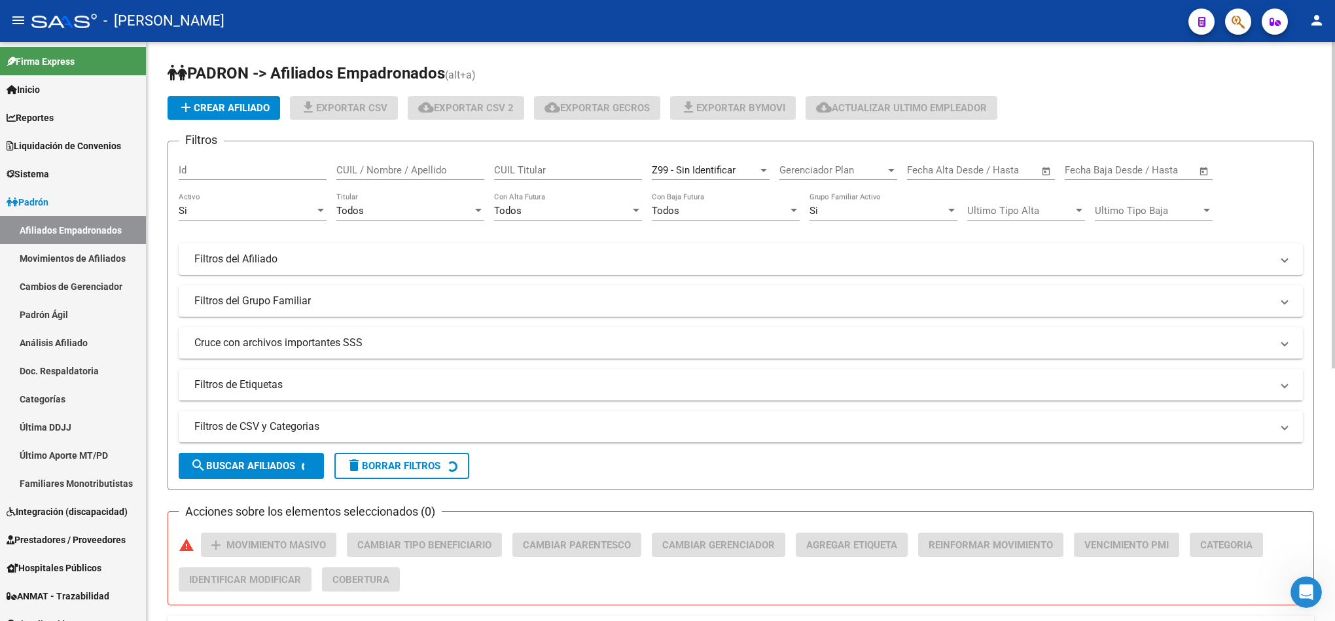
click at [368, 204] on div "Todos Titular" at bounding box center [410, 206] width 148 height 28
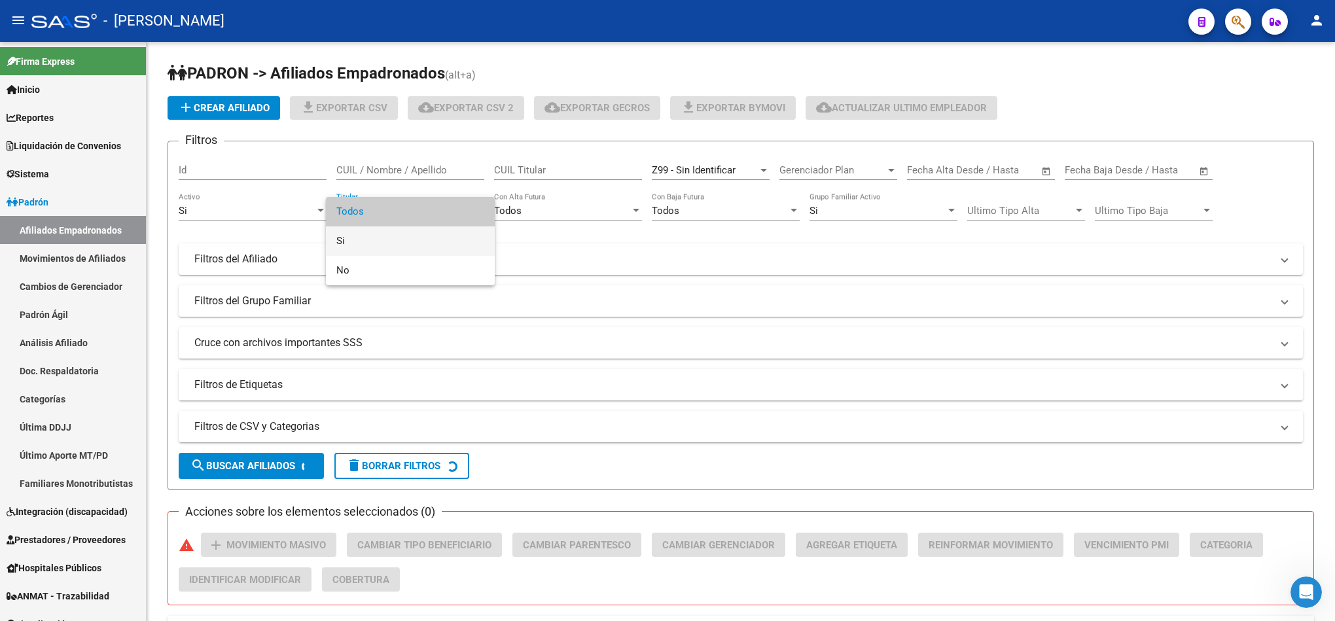
click at [377, 245] on span "Si" at bounding box center [410, 240] width 148 height 29
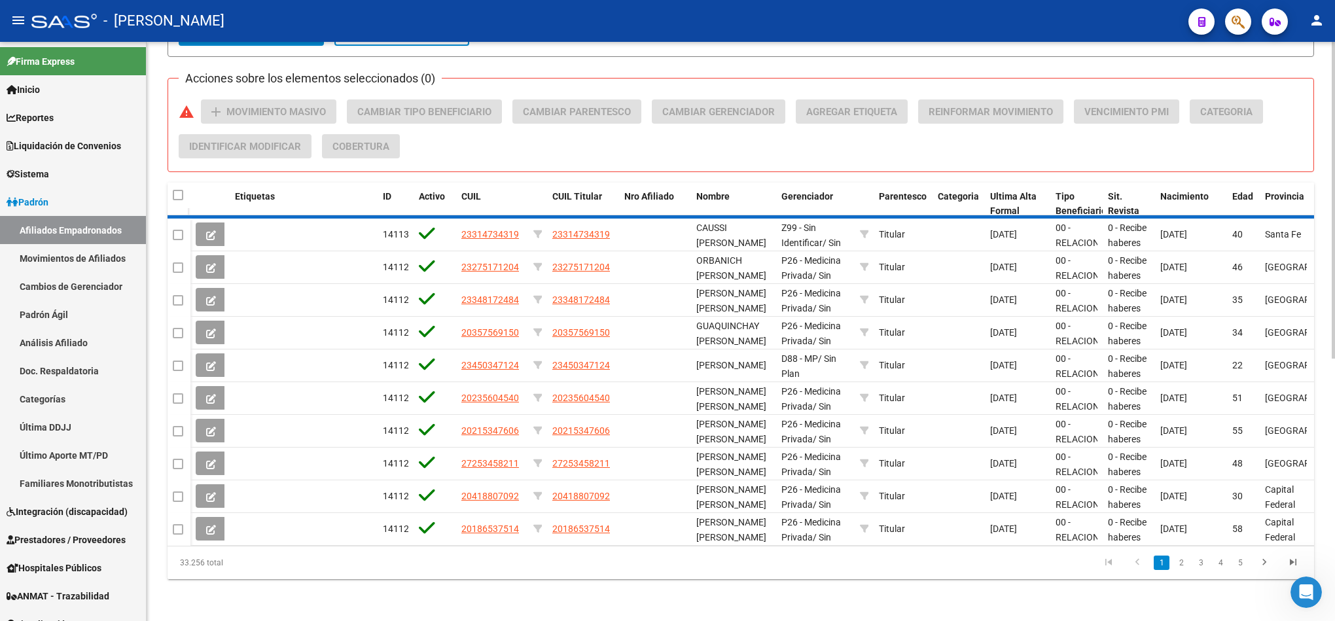
scroll to position [381, 0]
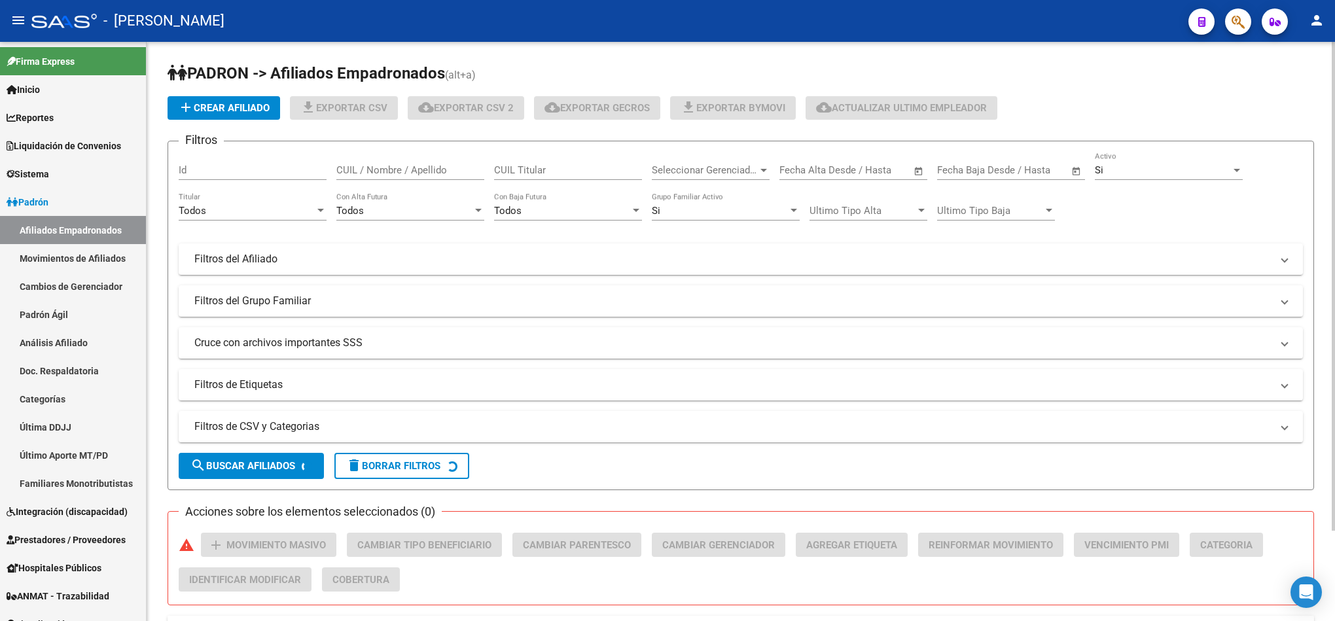
click at [699, 173] on span "Seleccionar Gerenciador" at bounding box center [705, 170] width 106 height 12
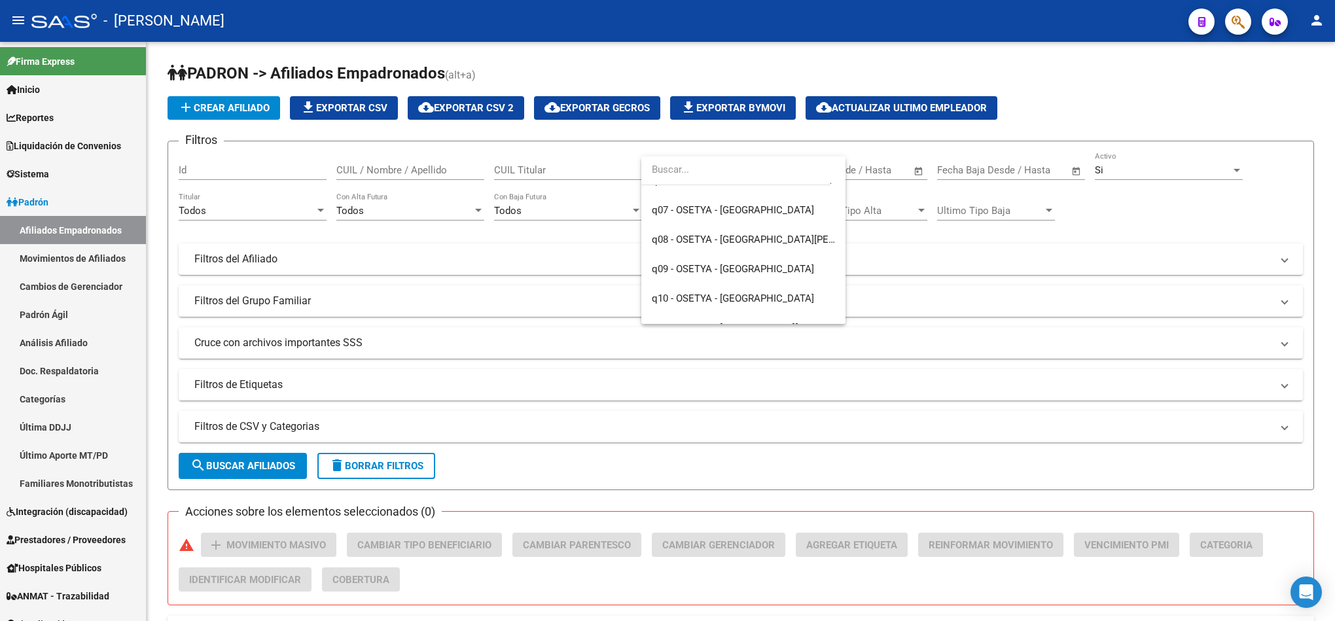
scroll to position [1274, 0]
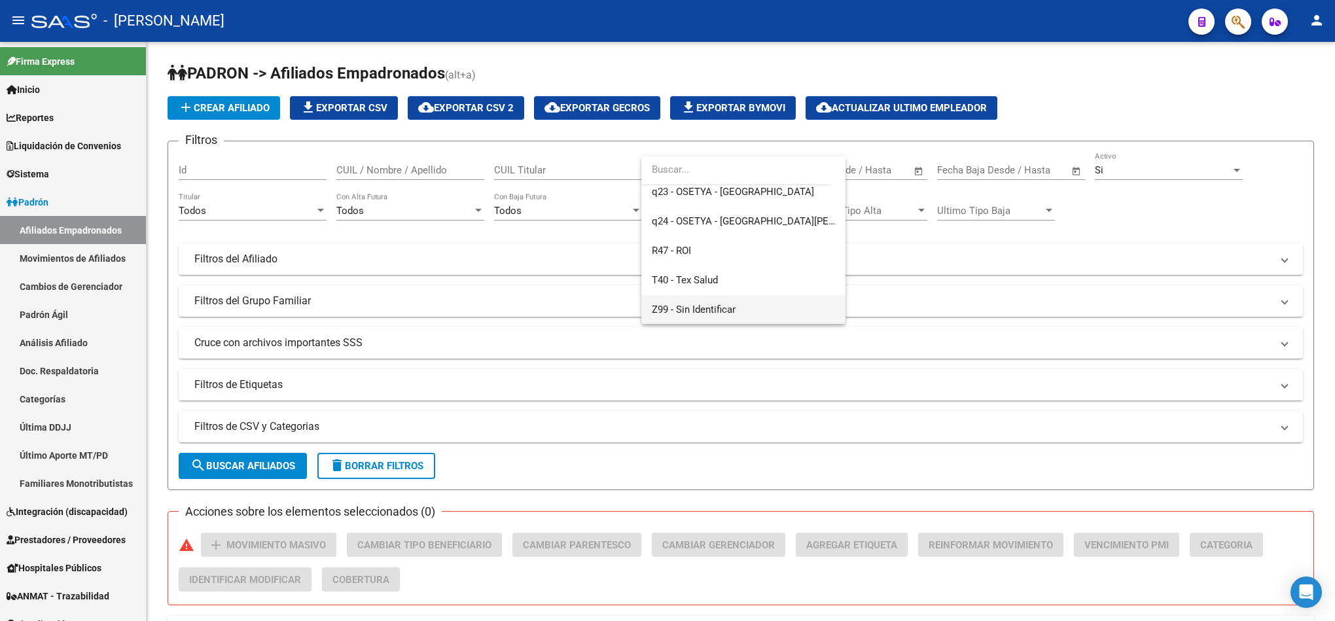
click at [682, 323] on span "Z99 - Sin Identificar" at bounding box center [743, 309] width 183 height 29
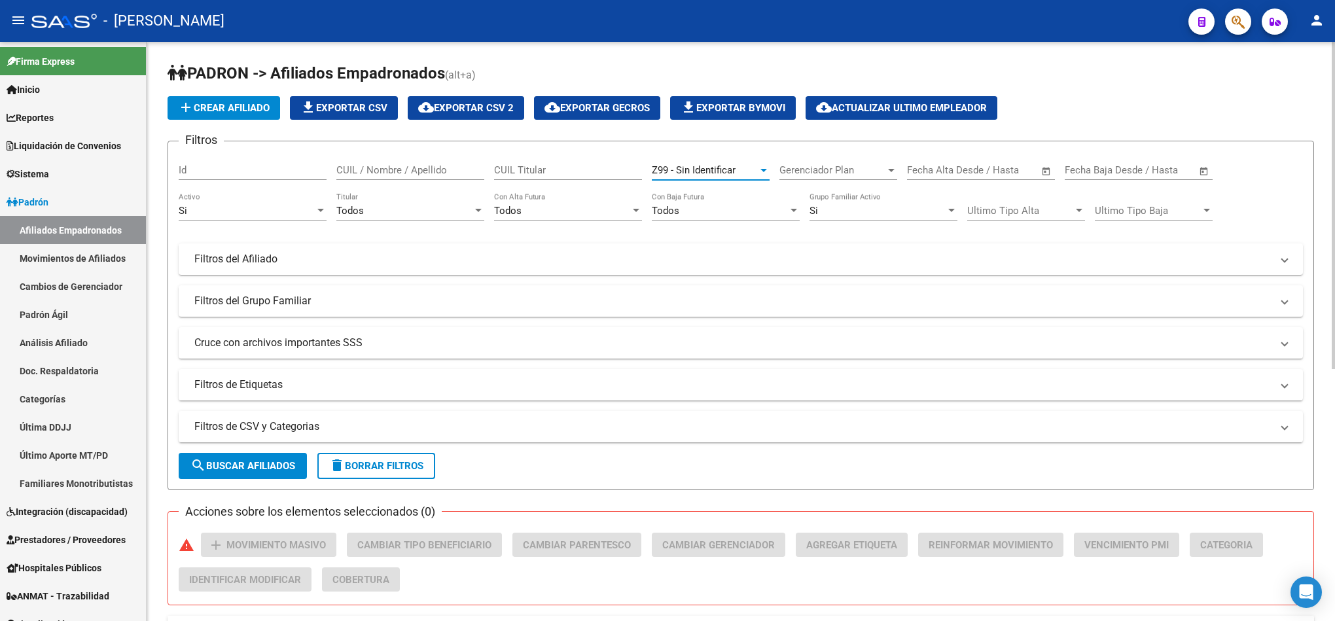
click at [404, 214] on div "Todos" at bounding box center [404, 211] width 136 height 12
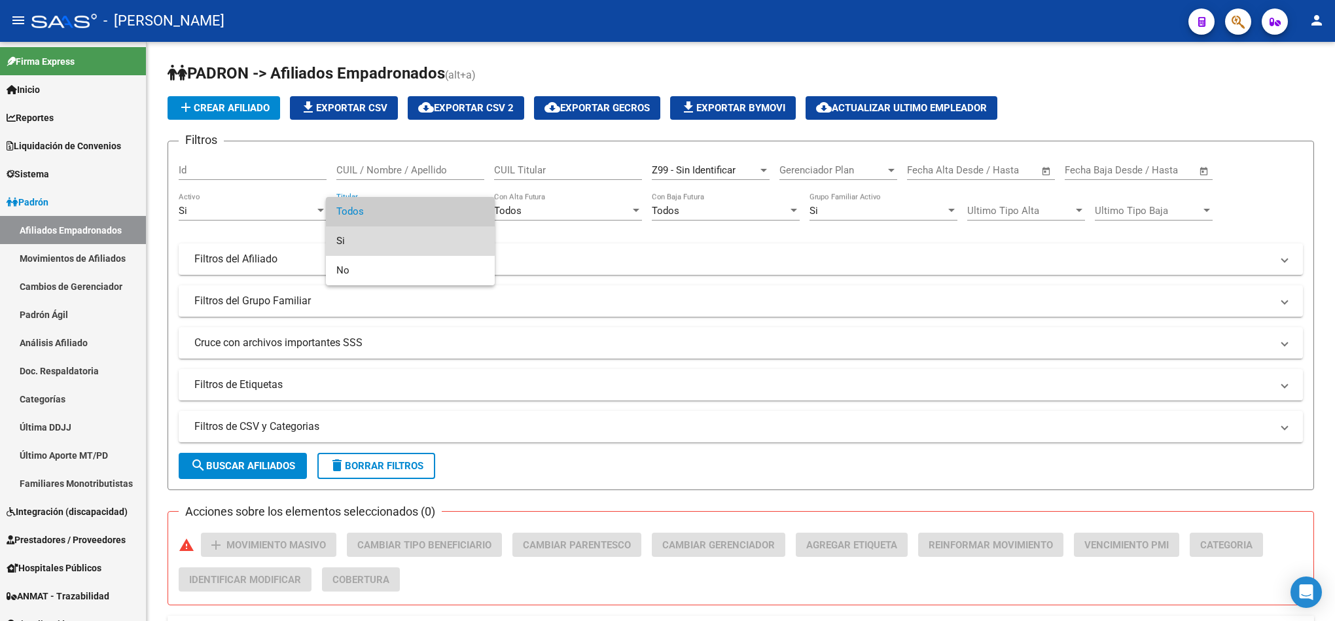
click at [398, 240] on span "Si" at bounding box center [410, 240] width 148 height 29
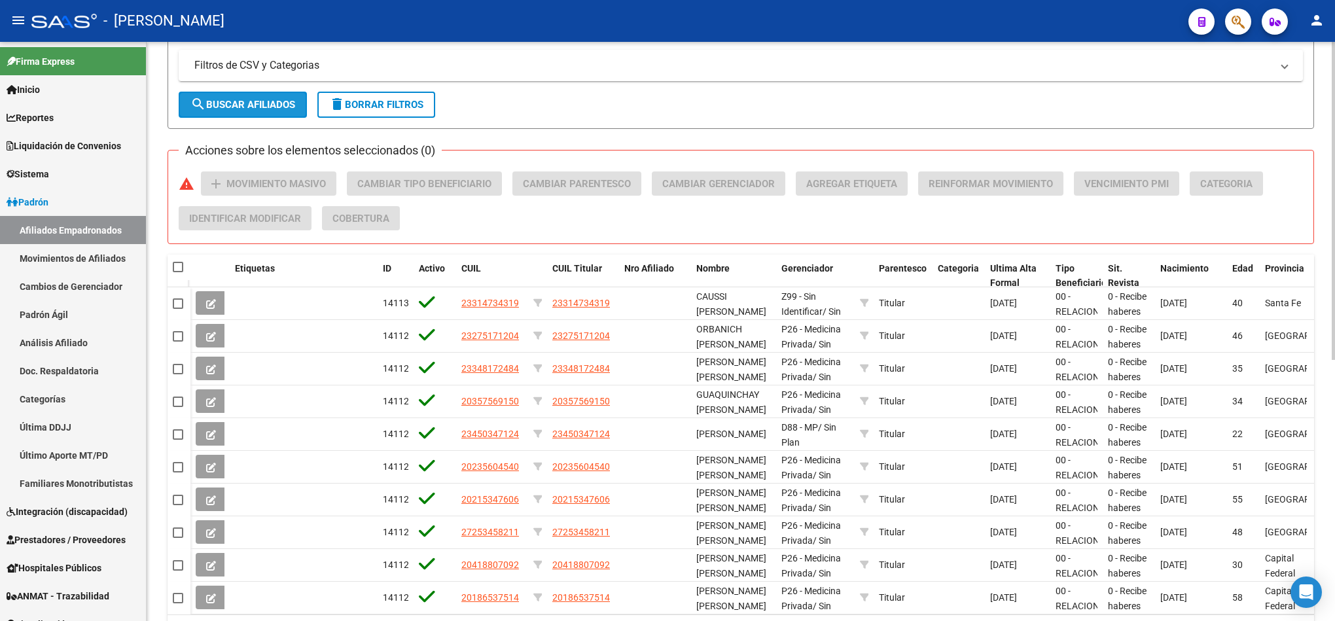
click at [269, 95] on button "search Buscar Afiliados" at bounding box center [243, 105] width 128 height 26
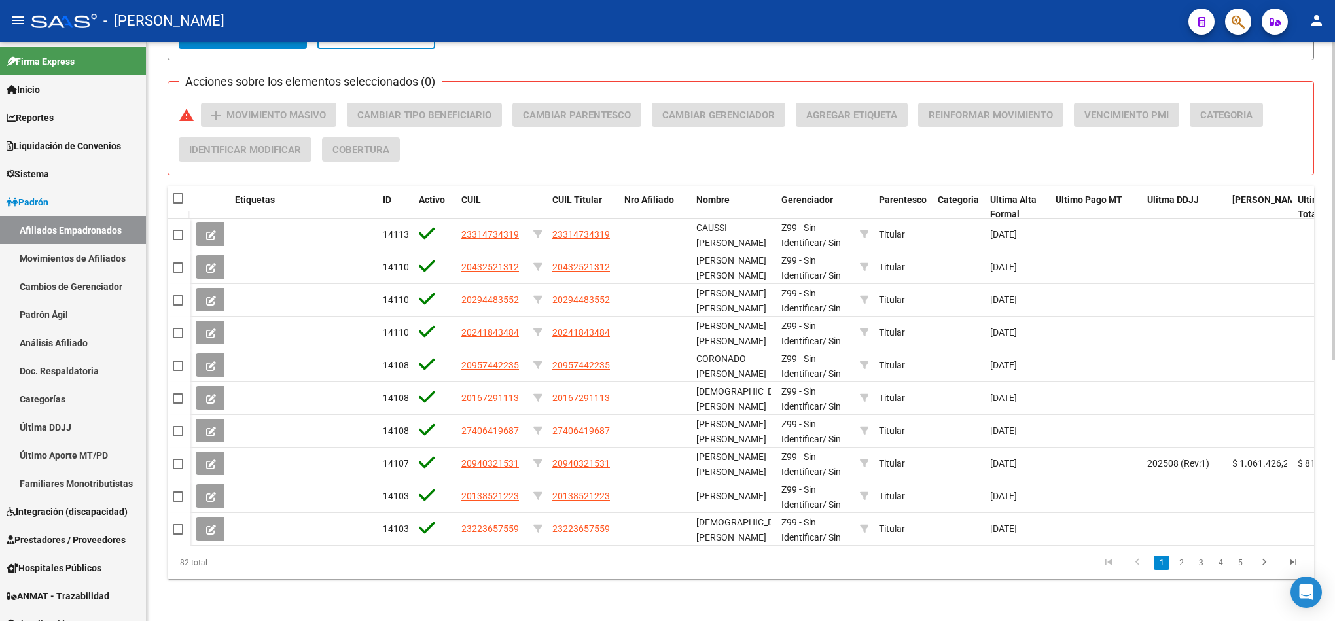
scroll to position [476, 0]
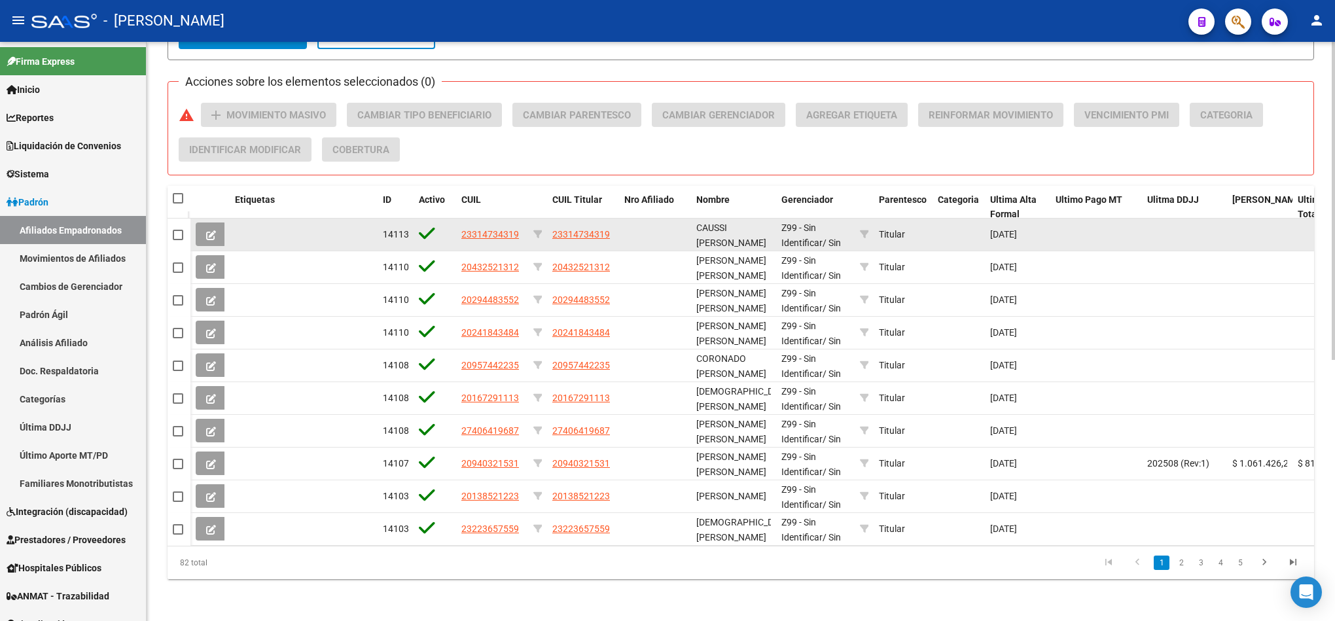
drag, startPoint x: 968, startPoint y: 210, endPoint x: 1015, endPoint y: 217, distance: 48.2
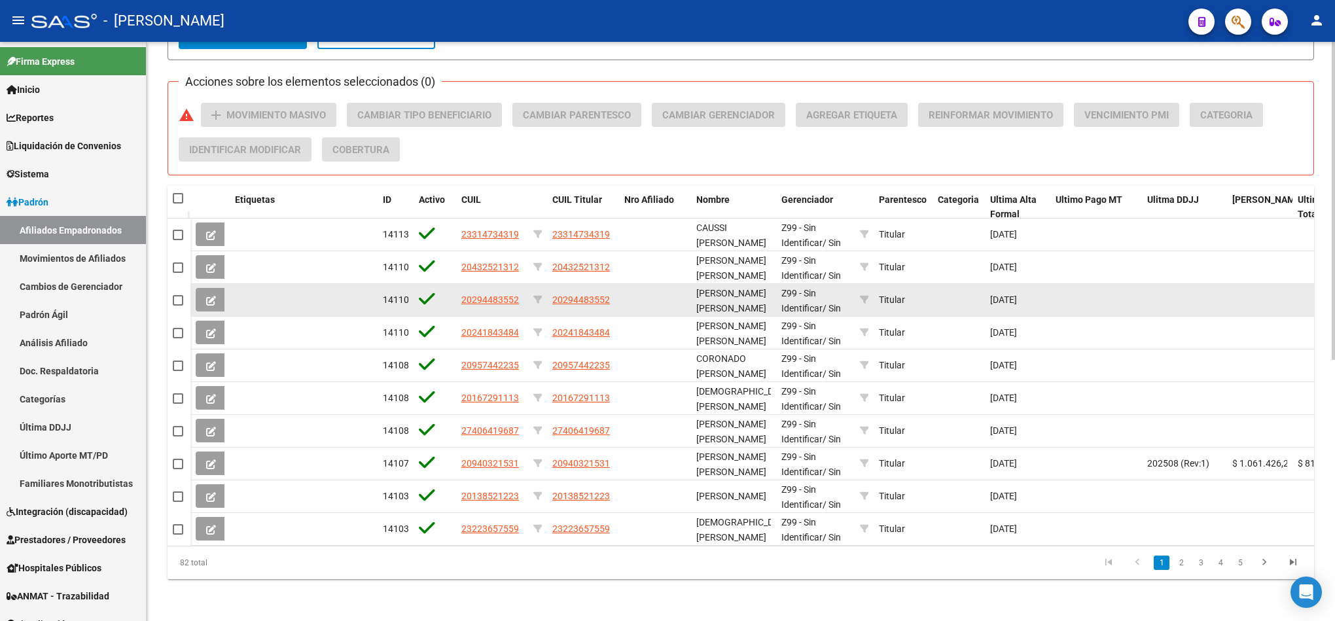
drag, startPoint x: 1070, startPoint y: 285, endPoint x: 1134, endPoint y: 283, distance: 64.1
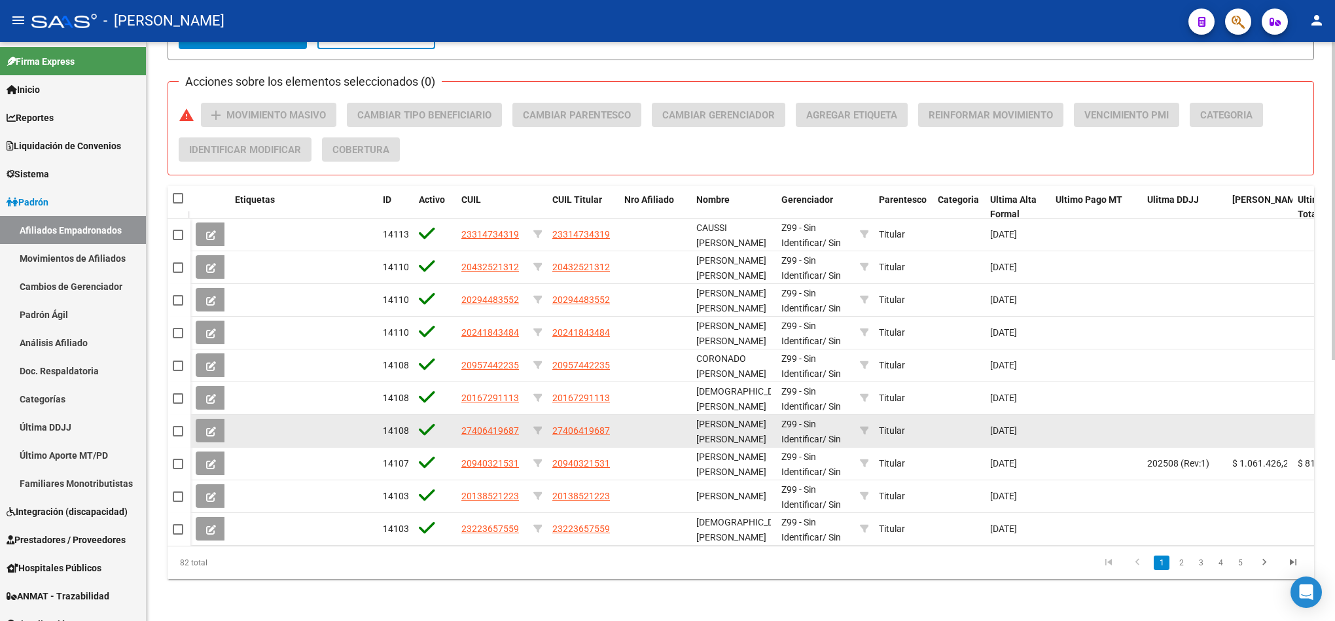
drag, startPoint x: 1060, startPoint y: 251, endPoint x: 1196, endPoint y: 417, distance: 214.3
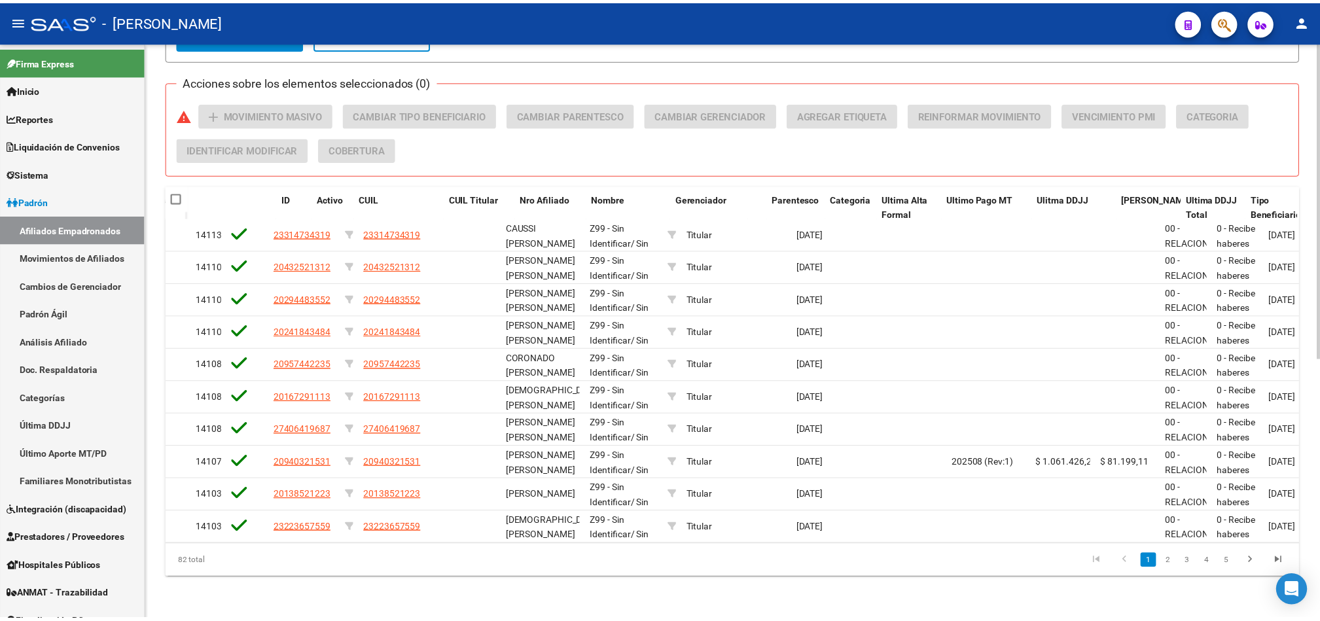
scroll to position [0, 98]
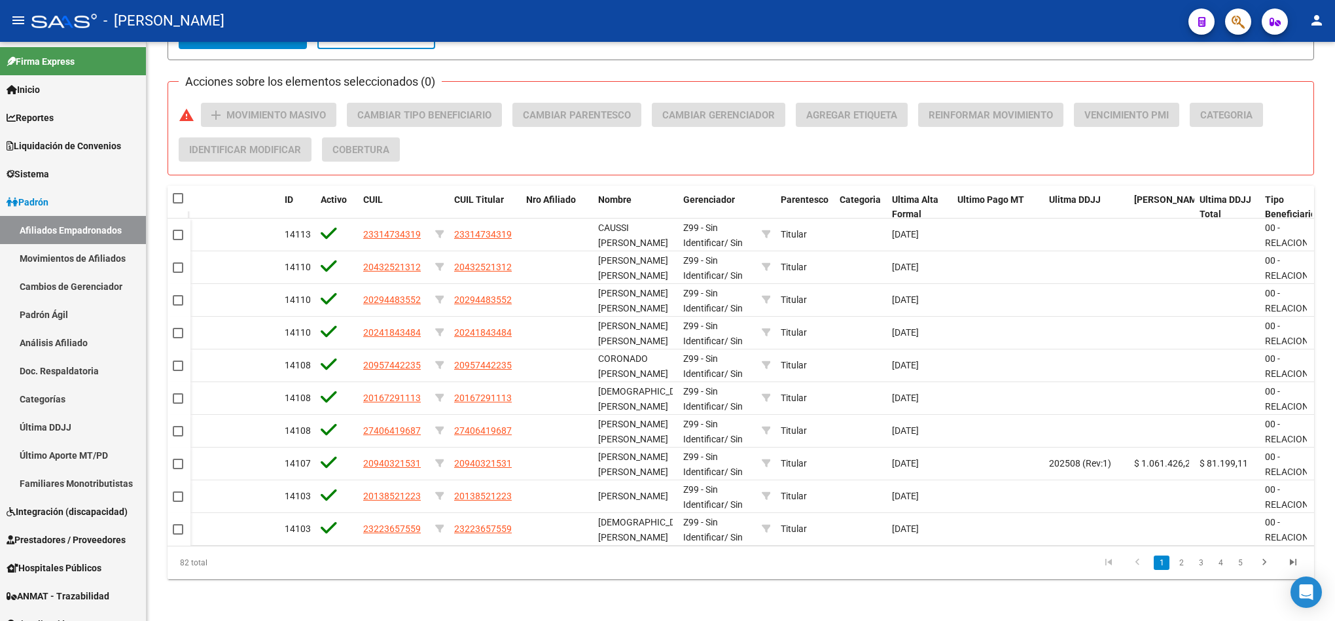
click at [1239, 14] on icon "button" at bounding box center [1237, 21] width 13 height 15
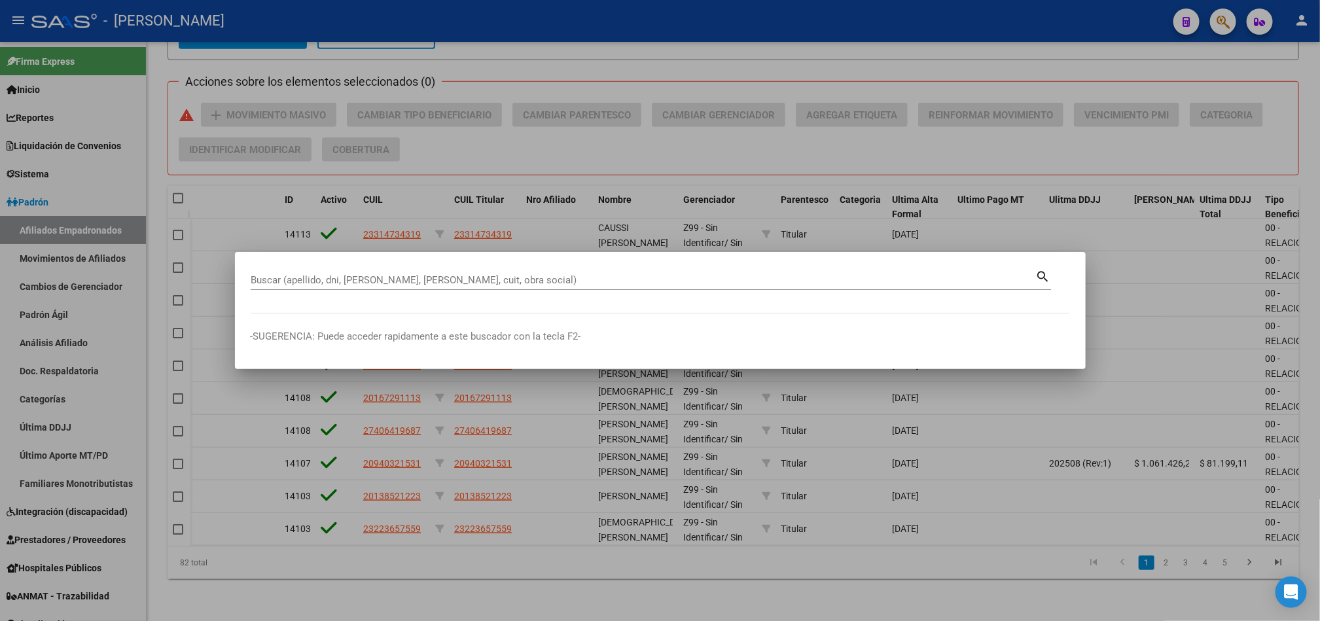
paste input "20399527261"
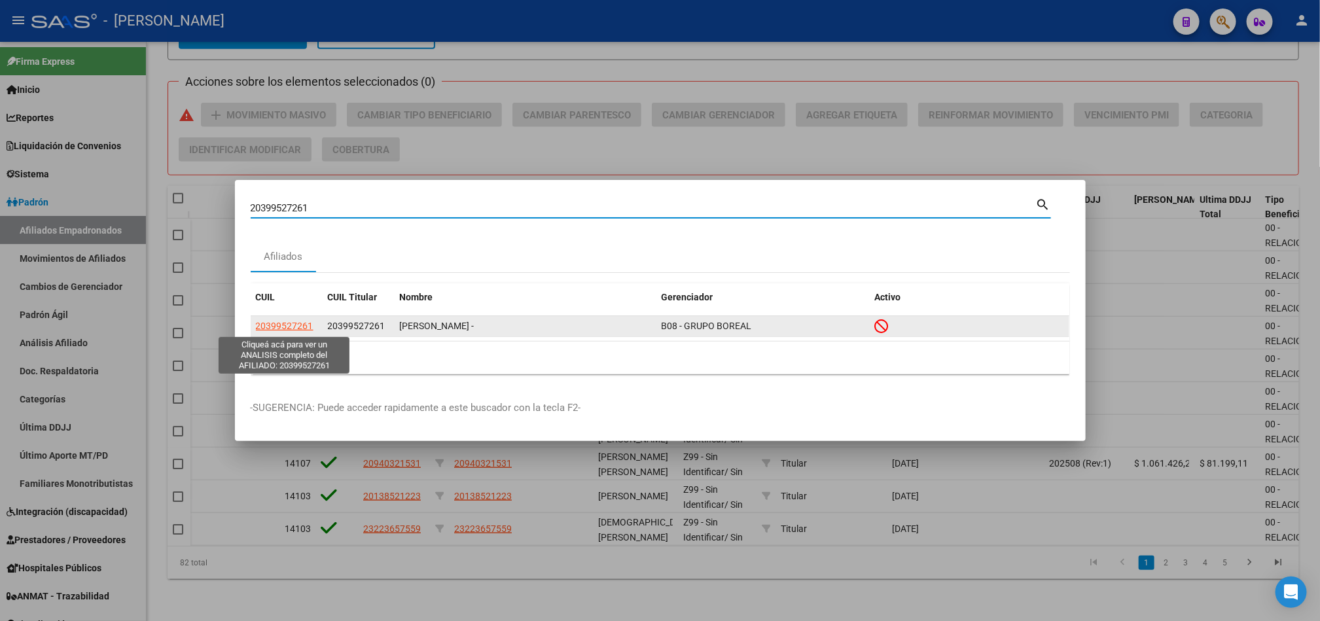
click at [303, 325] on span "20399527261" at bounding box center [285, 326] width 58 height 10
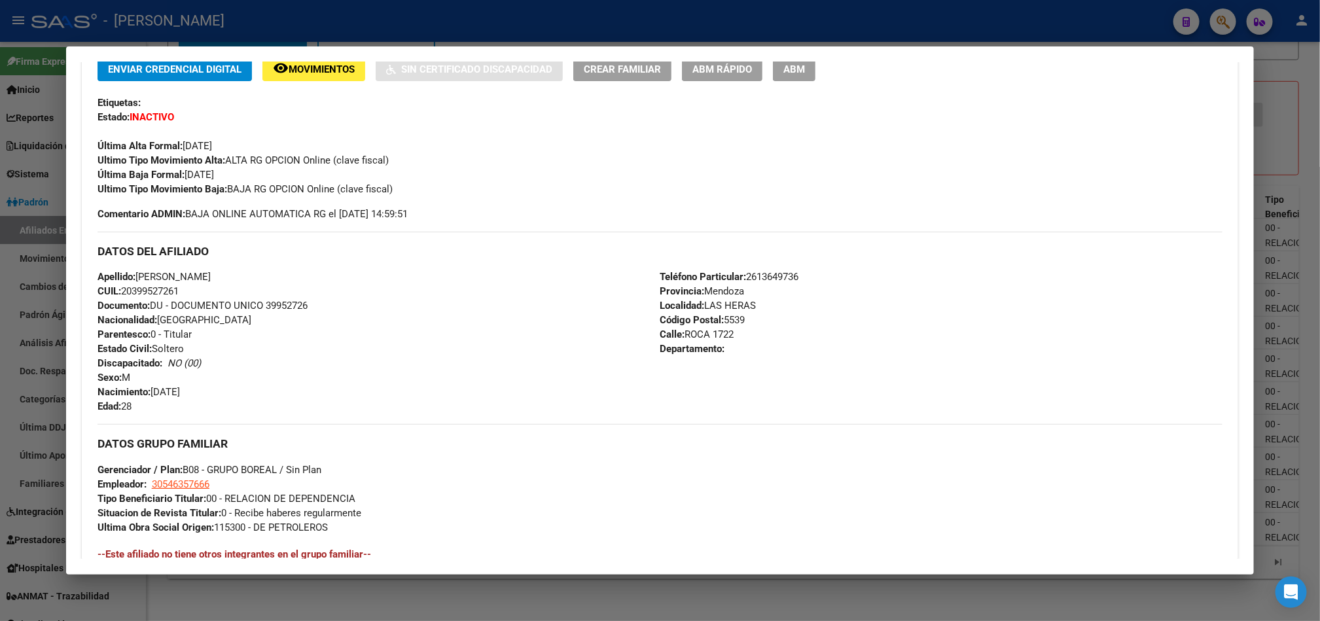
scroll to position [294, 0]
click at [2, 473] on div at bounding box center [660, 310] width 1320 height 621
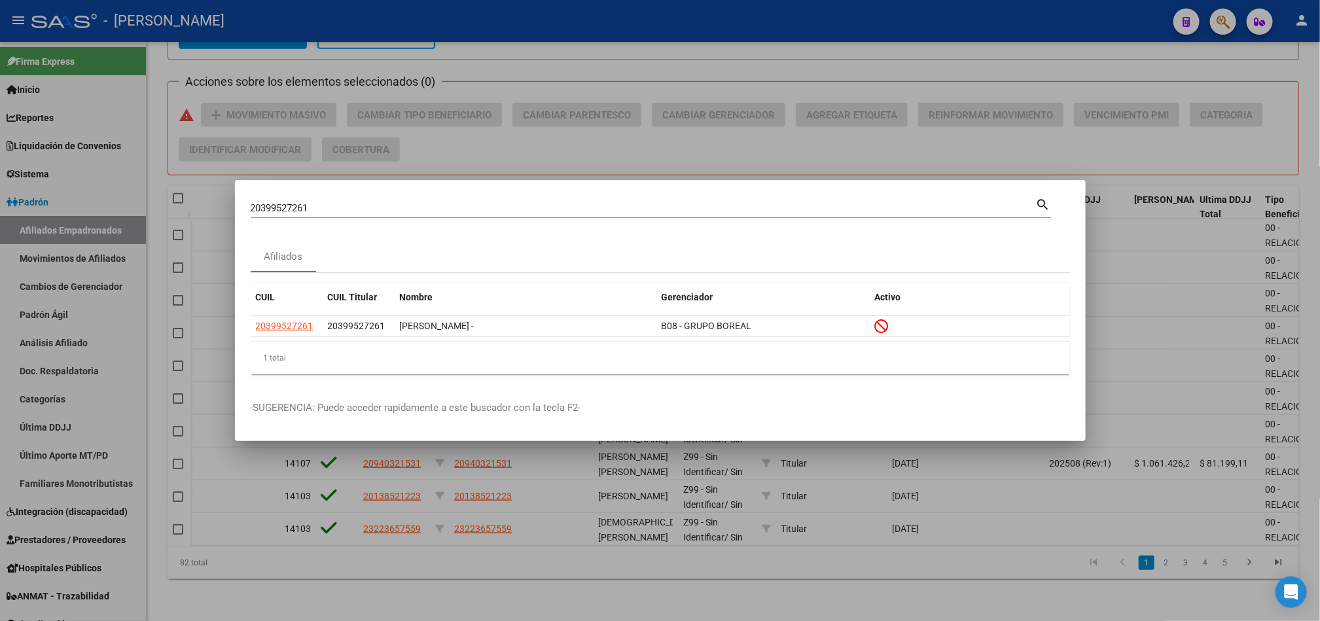
drag, startPoint x: 362, startPoint y: 217, endPoint x: 365, endPoint y: 209, distance: 8.5
click at [363, 216] on div "20399527261 Buscar (apellido, dni, cuil, nro traspaso, cuit, obra social)" at bounding box center [643, 208] width 785 height 20
click at [365, 208] on input "20399527261" at bounding box center [643, 208] width 785 height 12
paste input "732536049"
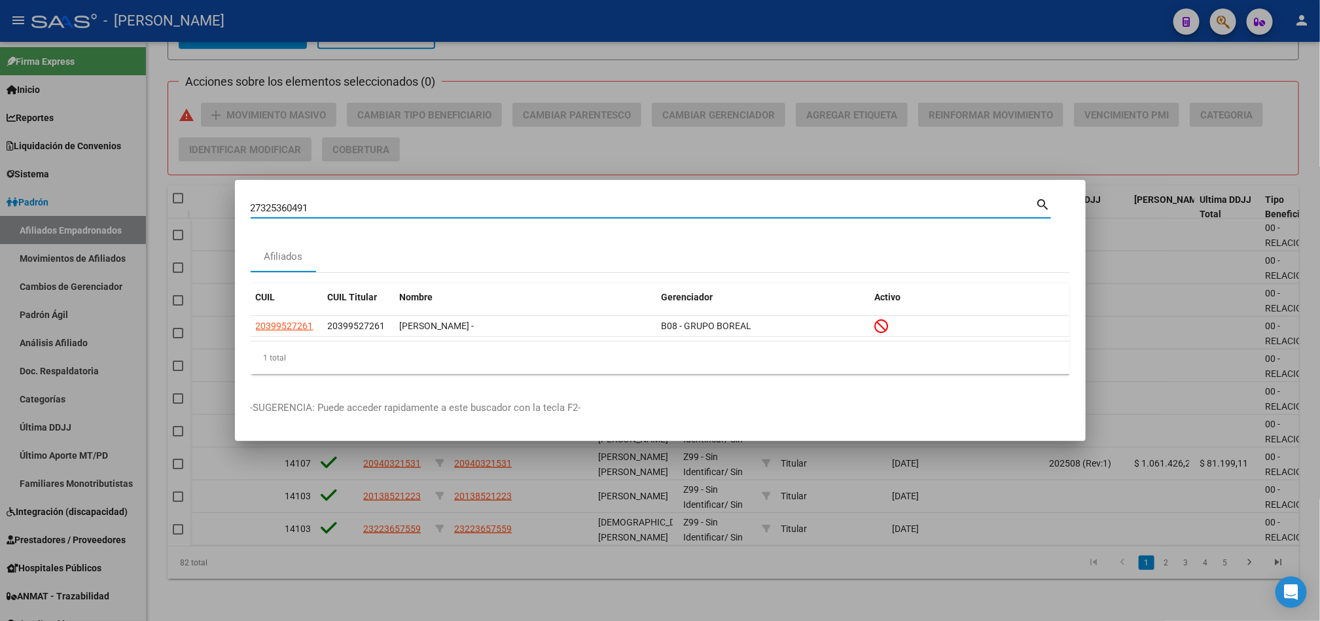
type input "27325360491"
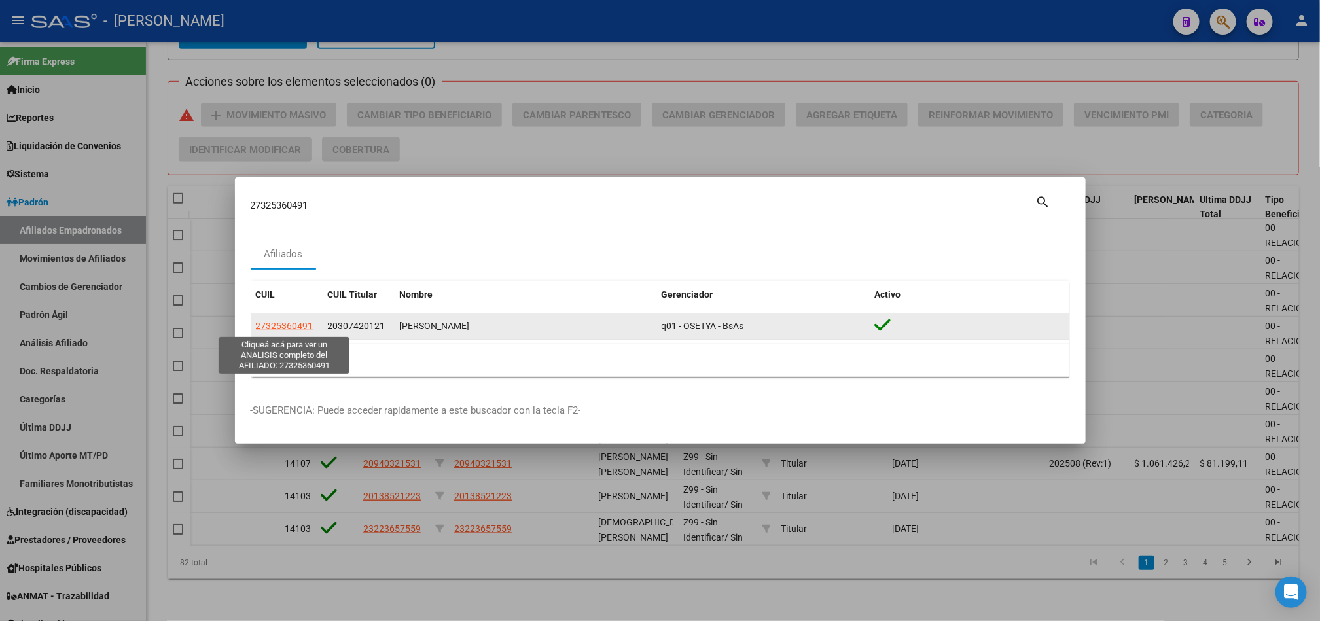
click at [283, 330] on span "27325360491" at bounding box center [285, 326] width 58 height 10
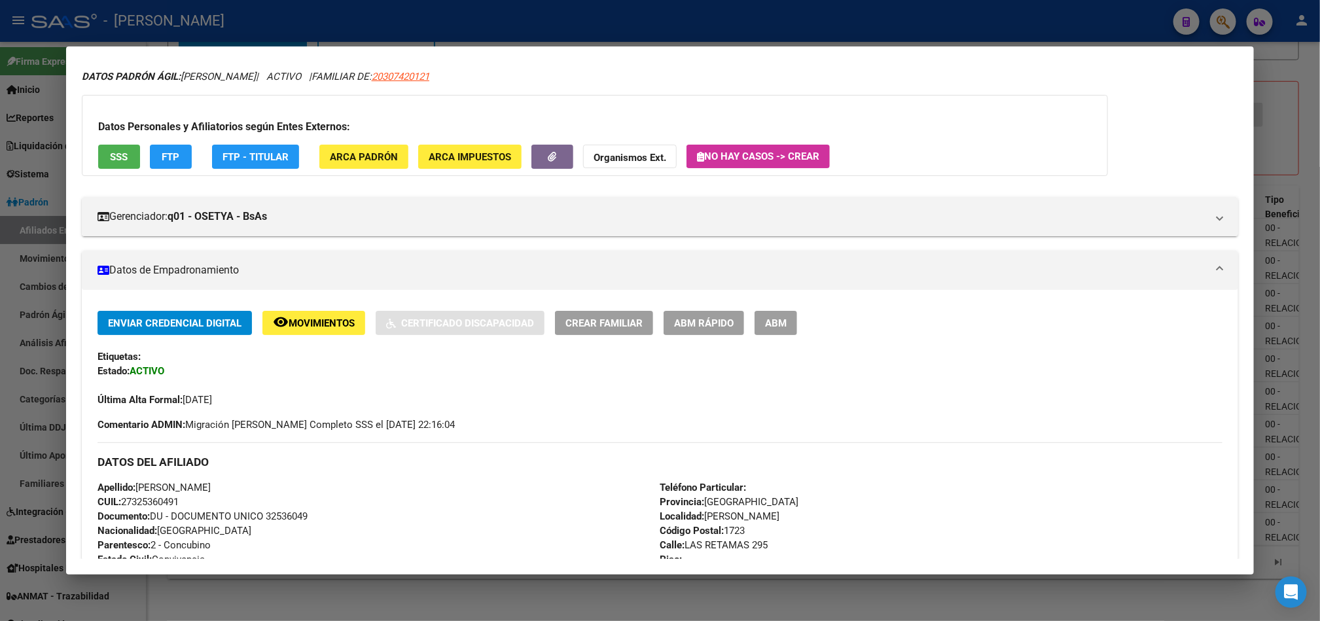
scroll to position [0, 0]
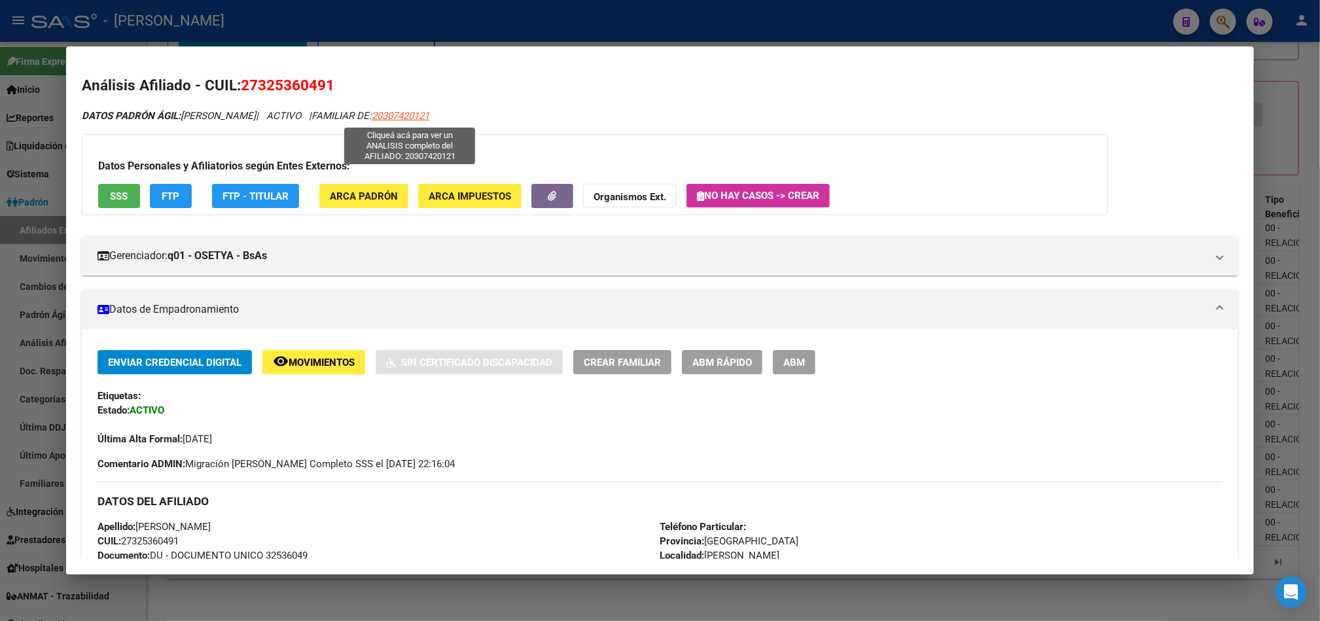
click at [429, 114] on span "20307420121" at bounding box center [401, 116] width 58 height 12
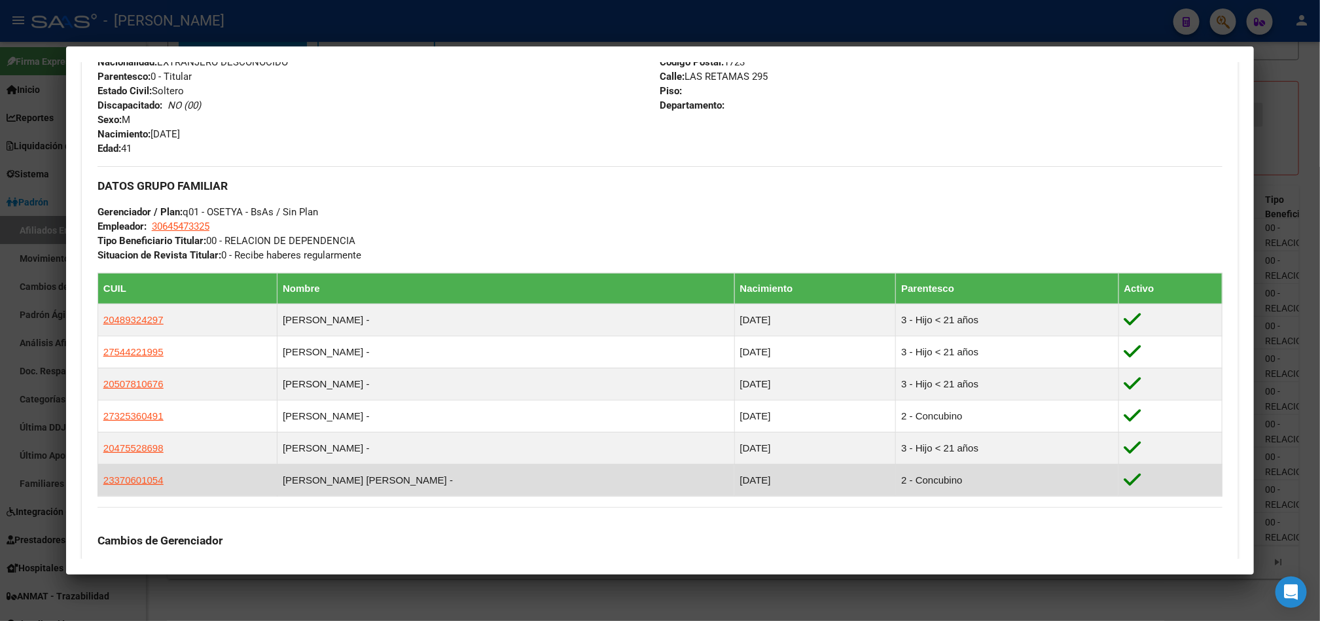
scroll to position [597, 0]
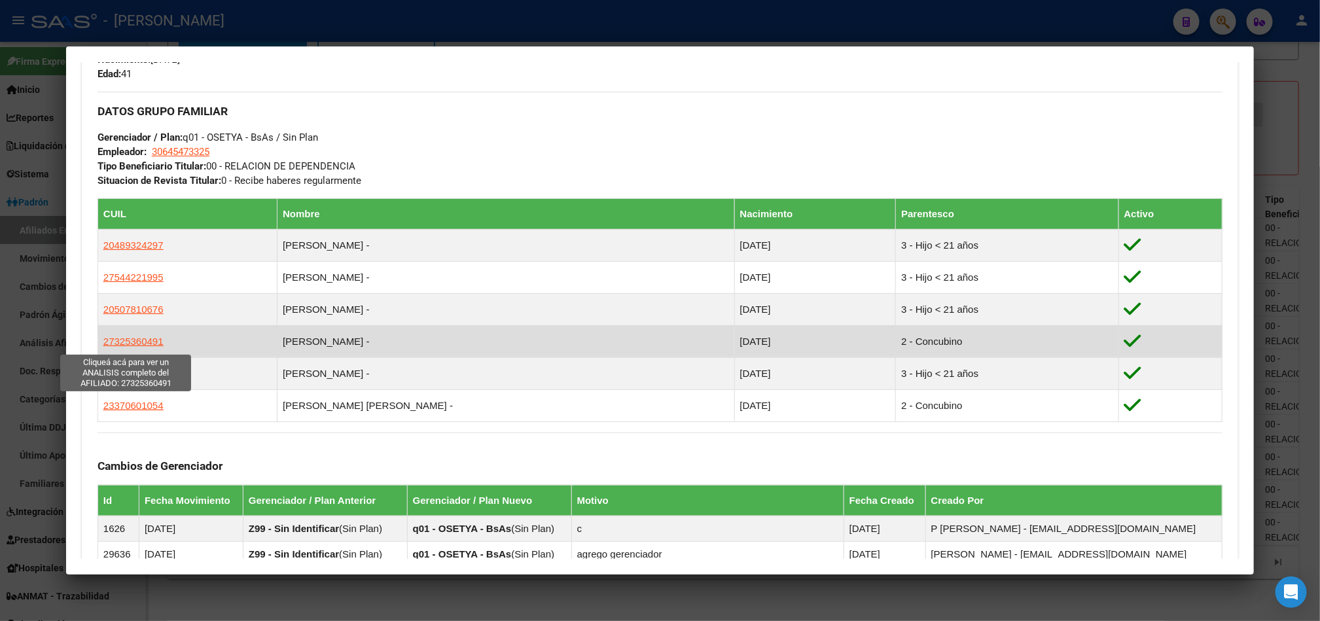
click at [132, 342] on span "27325360491" at bounding box center [133, 341] width 60 height 11
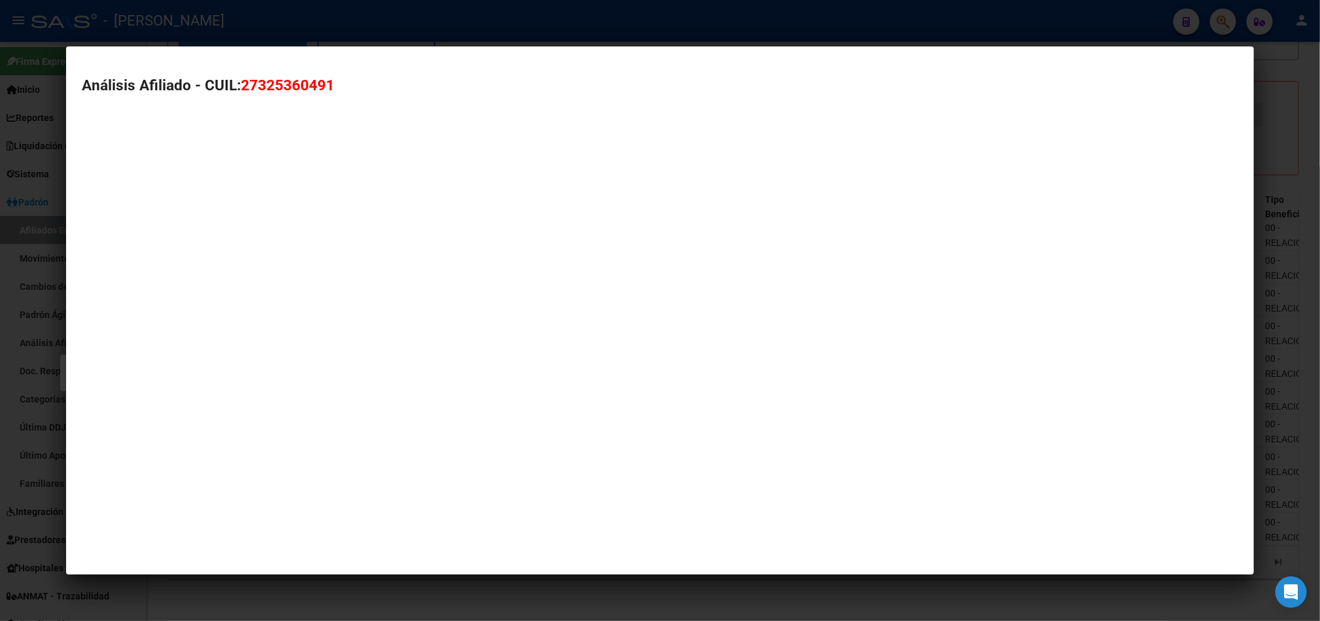
type textarea "27325360491"
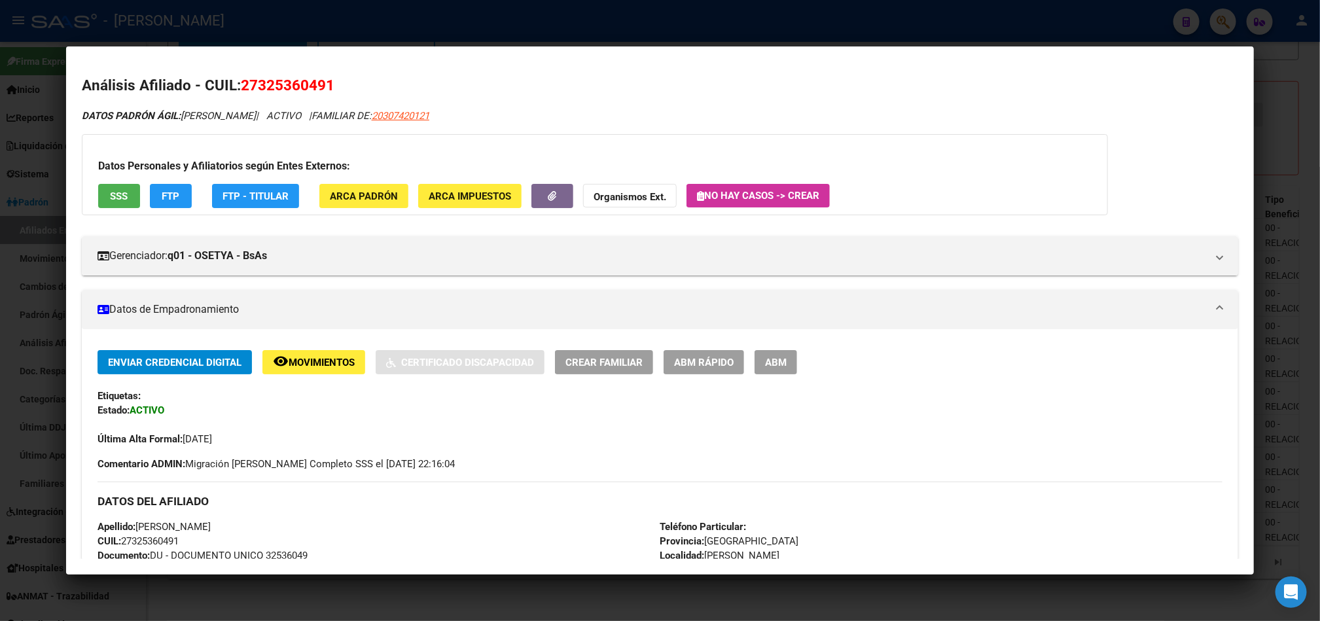
click at [776, 361] on span "ABM" at bounding box center [776, 363] width 22 height 12
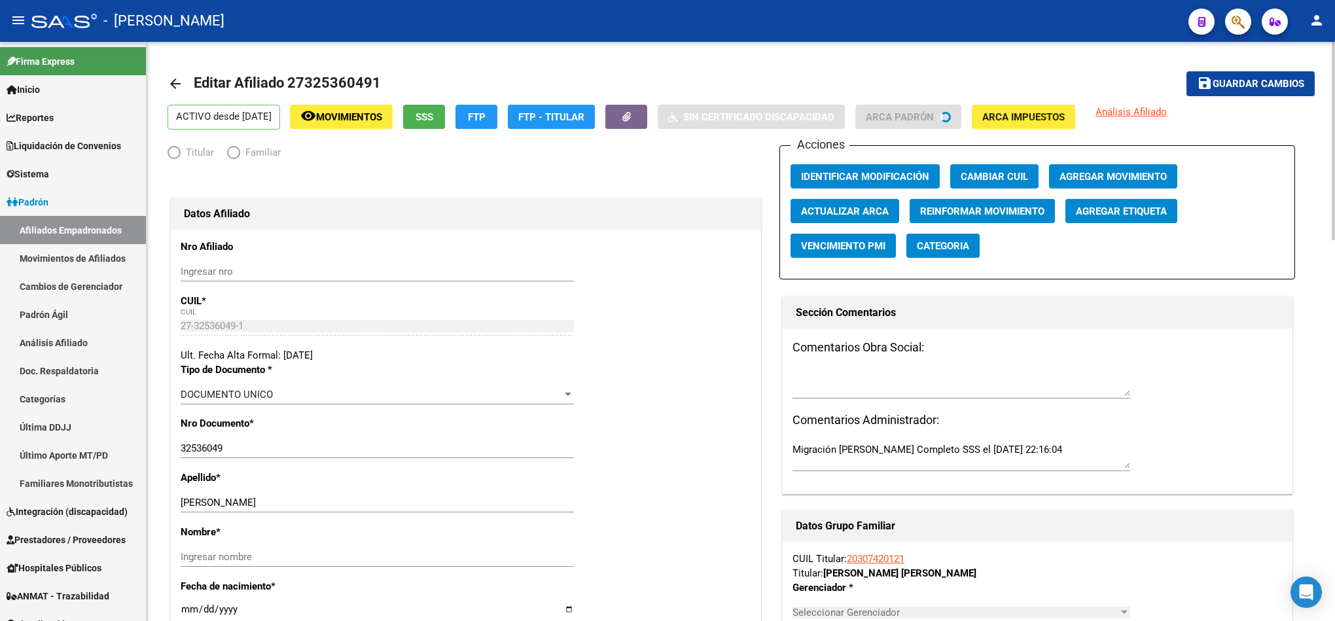
radio input "true"
type input "30-64547332-5"
click at [1088, 183] on span "Agregar Movimiento" at bounding box center [1112, 177] width 107 height 12
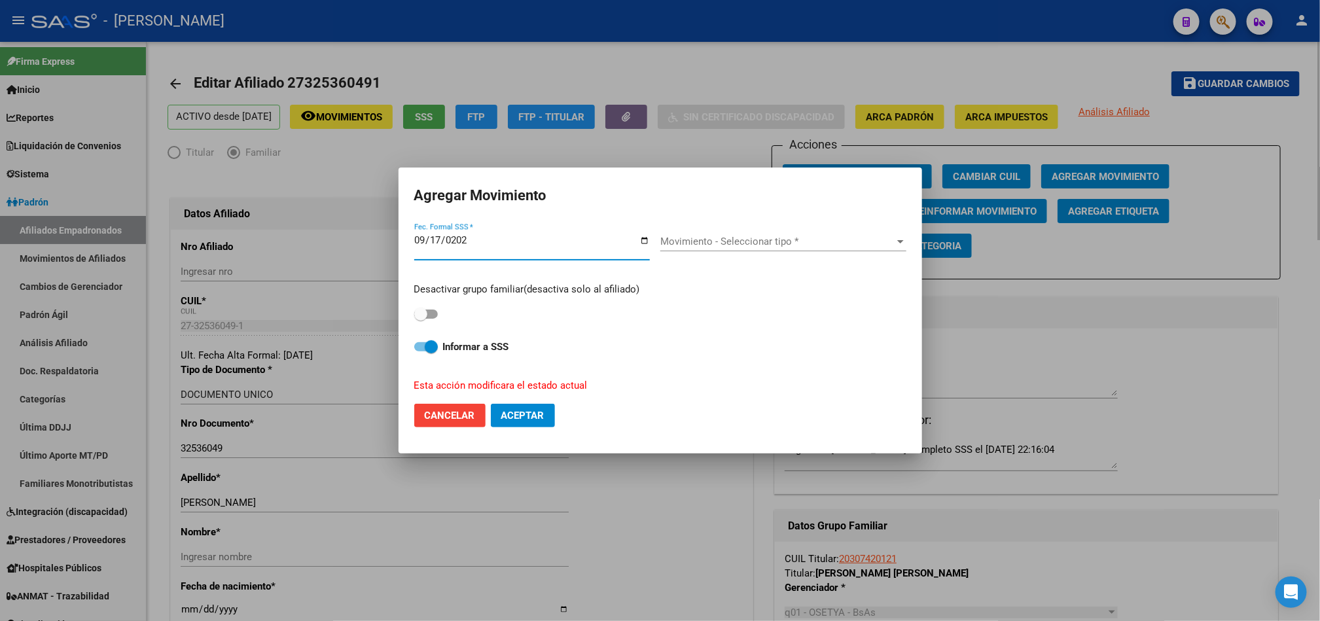
type input "[DATE]"
drag, startPoint x: 899, startPoint y: 254, endPoint x: 884, endPoint y: 248, distance: 16.2
click at [892, 253] on div "Movimiento - Seleccionar tipo * Movimiento - Seleccionar tipo *" at bounding box center [783, 248] width 246 height 32
click at [884, 248] on div "Movimiento - Seleccionar tipo * Movimiento - Seleccionar tipo *" at bounding box center [783, 242] width 246 height 20
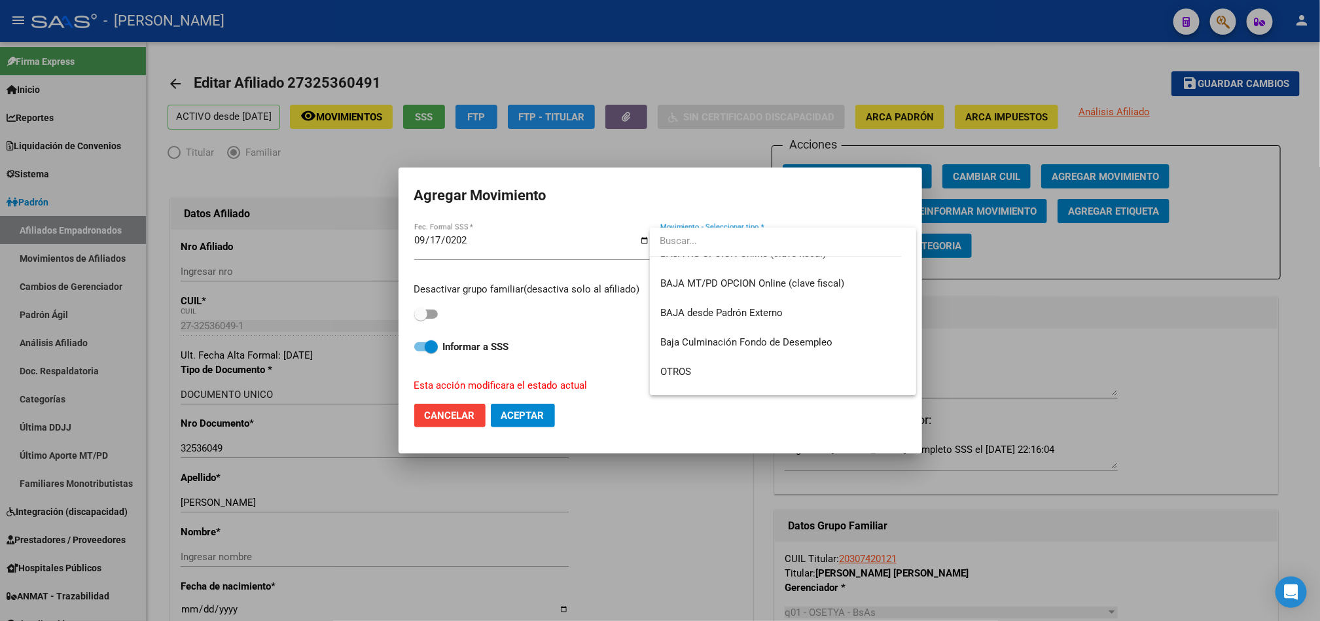
scroll to position [951, 0]
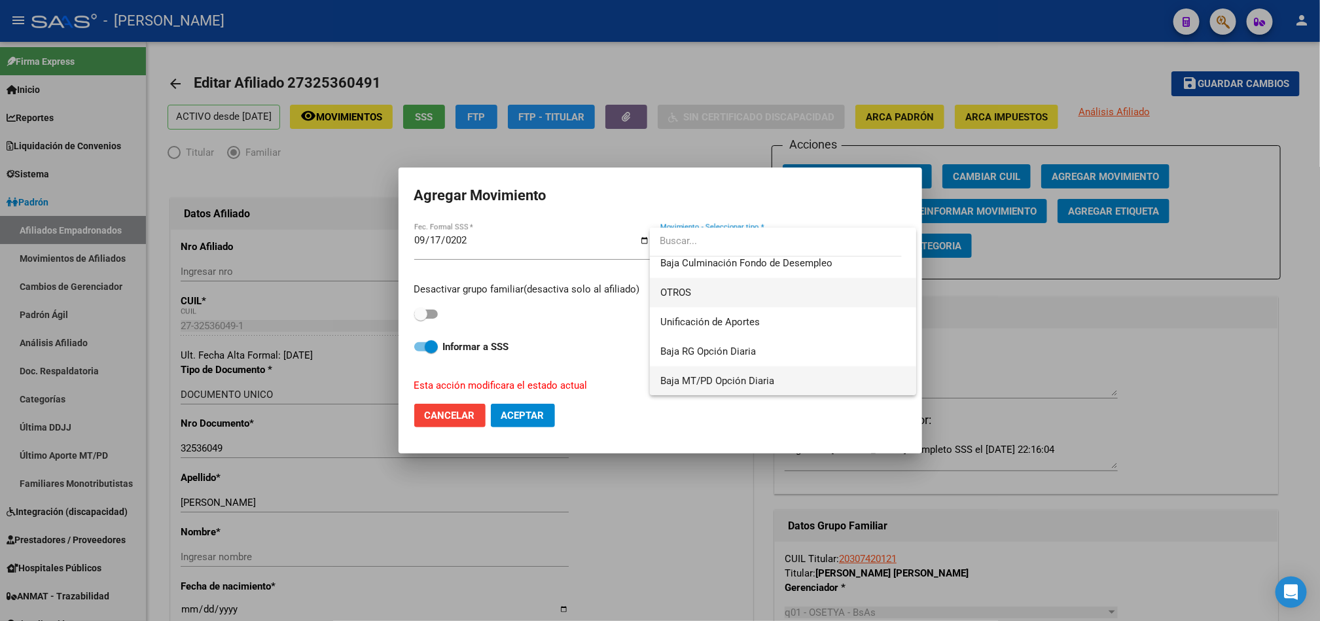
drag, startPoint x: 799, startPoint y: 381, endPoint x: 794, endPoint y: 302, distance: 78.7
click at [794, 302] on div "BAJA SIN APORTES FALLECIMIENTO RENUNCIA DESPIDO JUBILADO INFORMADO POR LA SSS (…" at bounding box center [783, 311] width 266 height 167
click at [794, 302] on span "OTROS" at bounding box center [782, 292] width 245 height 29
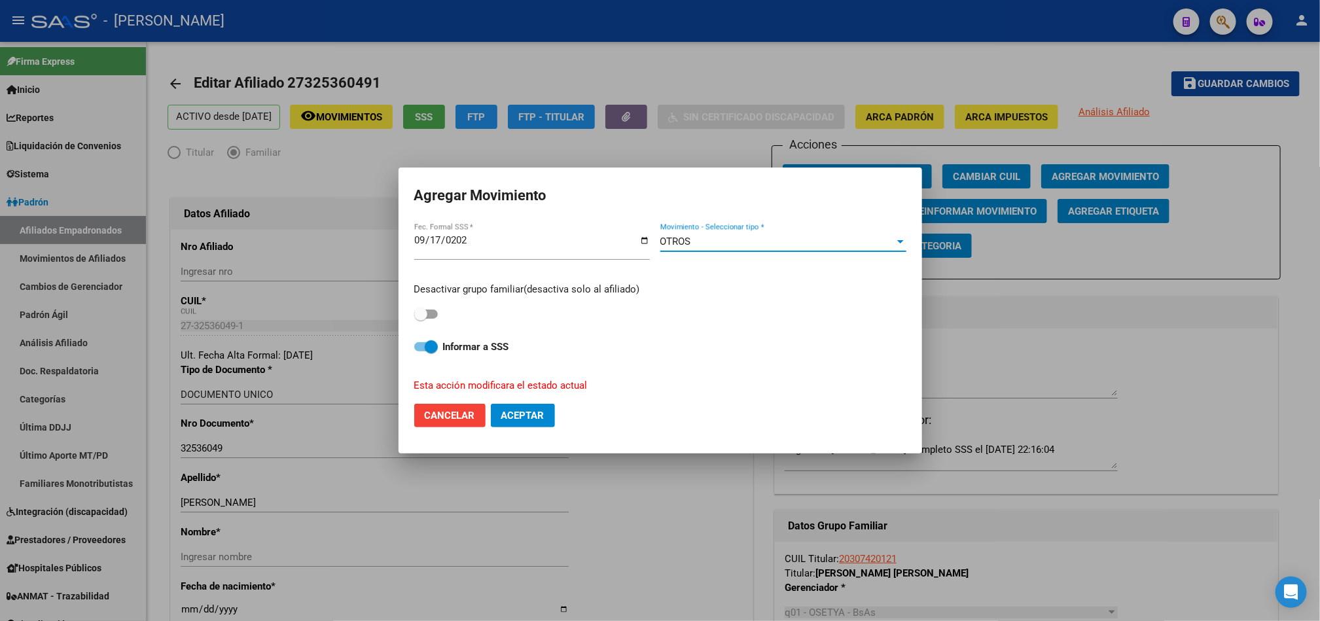
click at [424, 312] on span at bounding box center [420, 313] width 13 height 13
click at [421, 319] on input "checkbox" at bounding box center [420, 319] width 1 height 1
checkbox input "true"
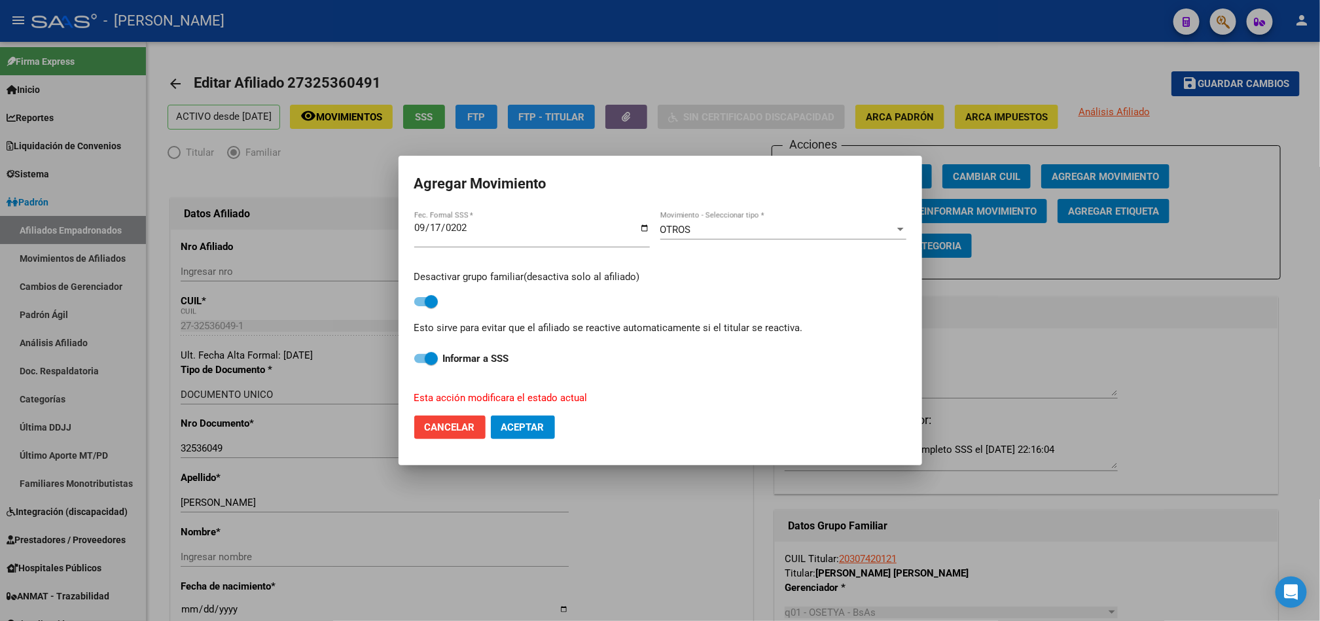
click at [542, 423] on span "Aceptar" at bounding box center [522, 427] width 43 height 12
checkbox input "false"
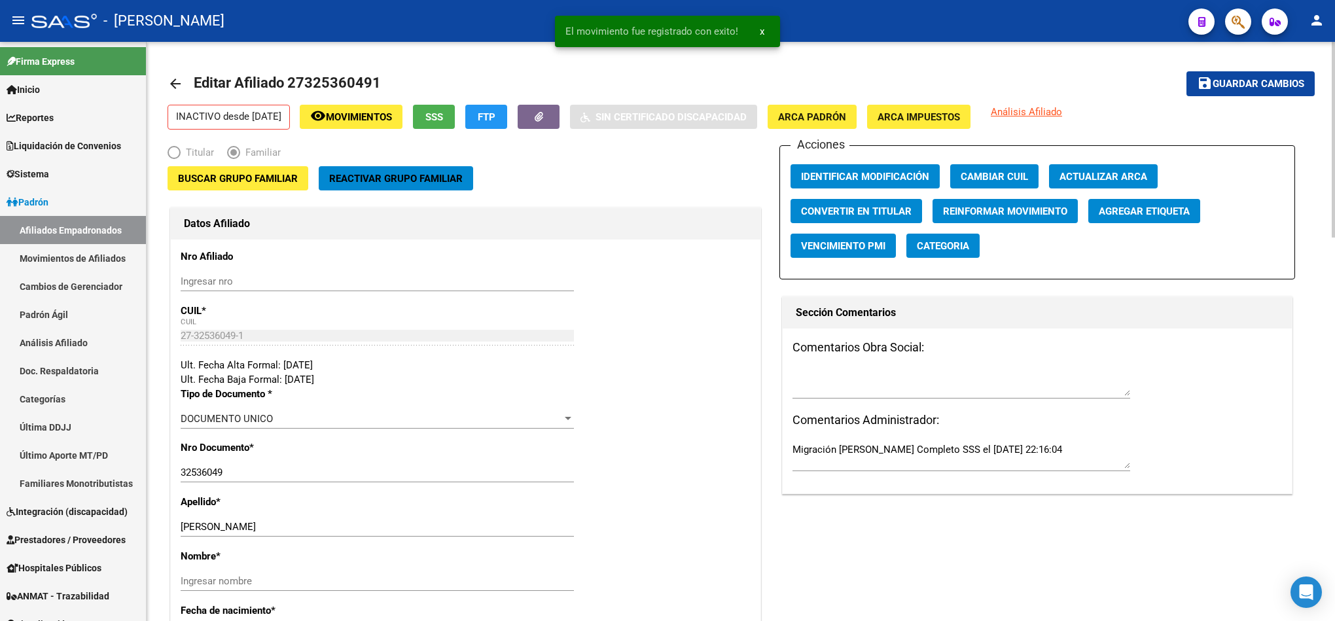
click at [236, 534] on div "CHIVIA NATALIA Ingresar apellido" at bounding box center [377, 527] width 393 height 20
click at [241, 530] on input "CHIVIA NATALIA" at bounding box center [377, 527] width 393 height 12
type input "CHIVIA"
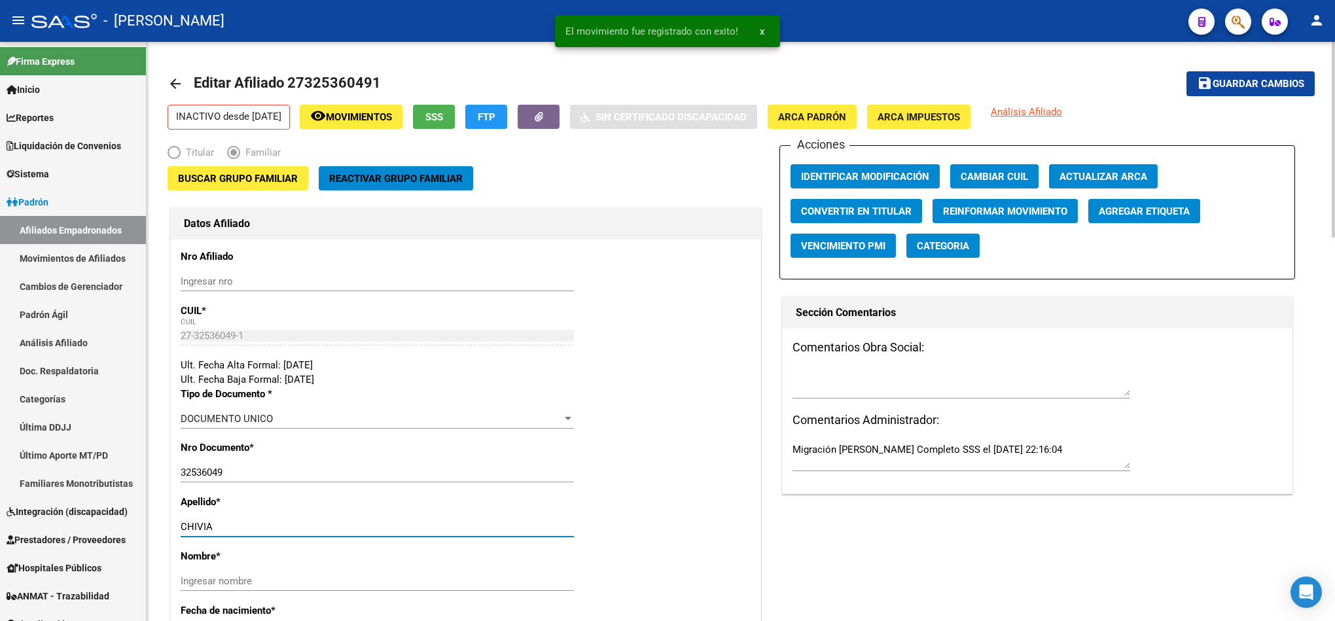
click at [257, 578] on input "Ingresar nombre" at bounding box center [377, 581] width 393 height 12
paste input "NATALIA"
type input "NATALIA"
click at [893, 371] on textarea at bounding box center [961, 383] width 338 height 26
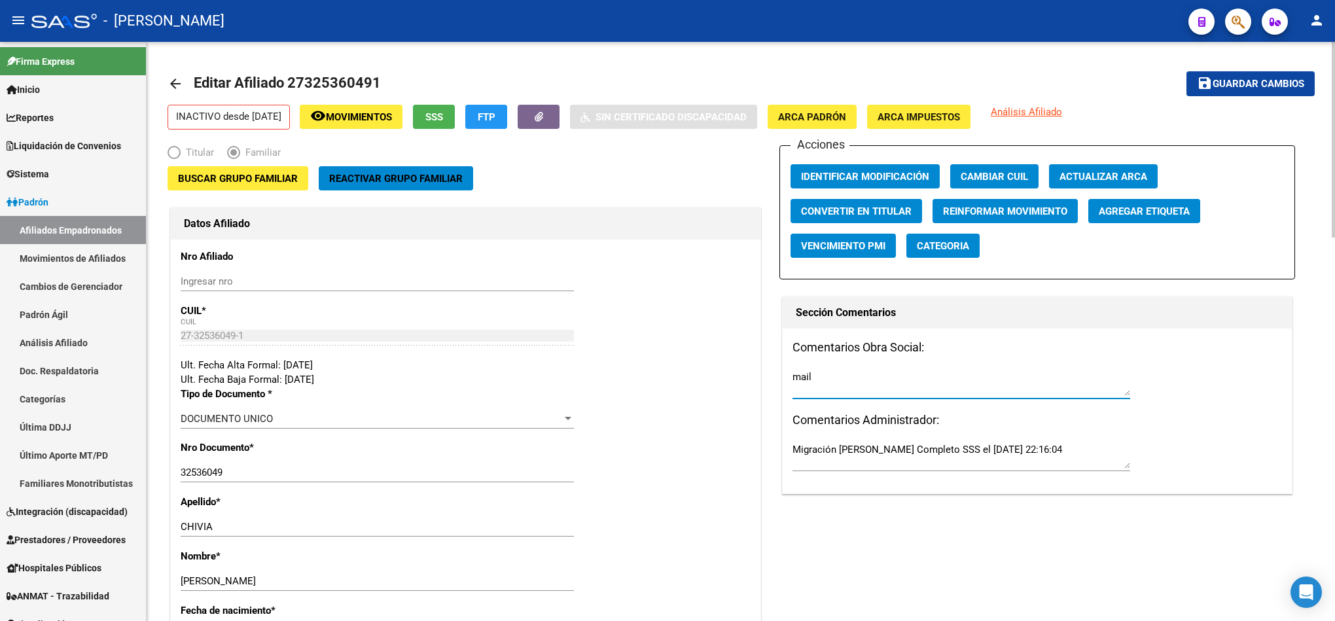
click at [825, 385] on textarea "mail" at bounding box center [961, 383] width 338 height 26
click at [831, 373] on textarea "mail" at bounding box center [961, 383] width 338 height 26
paste textarea "lunes 15/9/2025 12:54"
type textarea "mail lunes 15/9/2025 12:54"
click at [1253, 90] on button "save Guardar cambios" at bounding box center [1250, 83] width 128 height 24
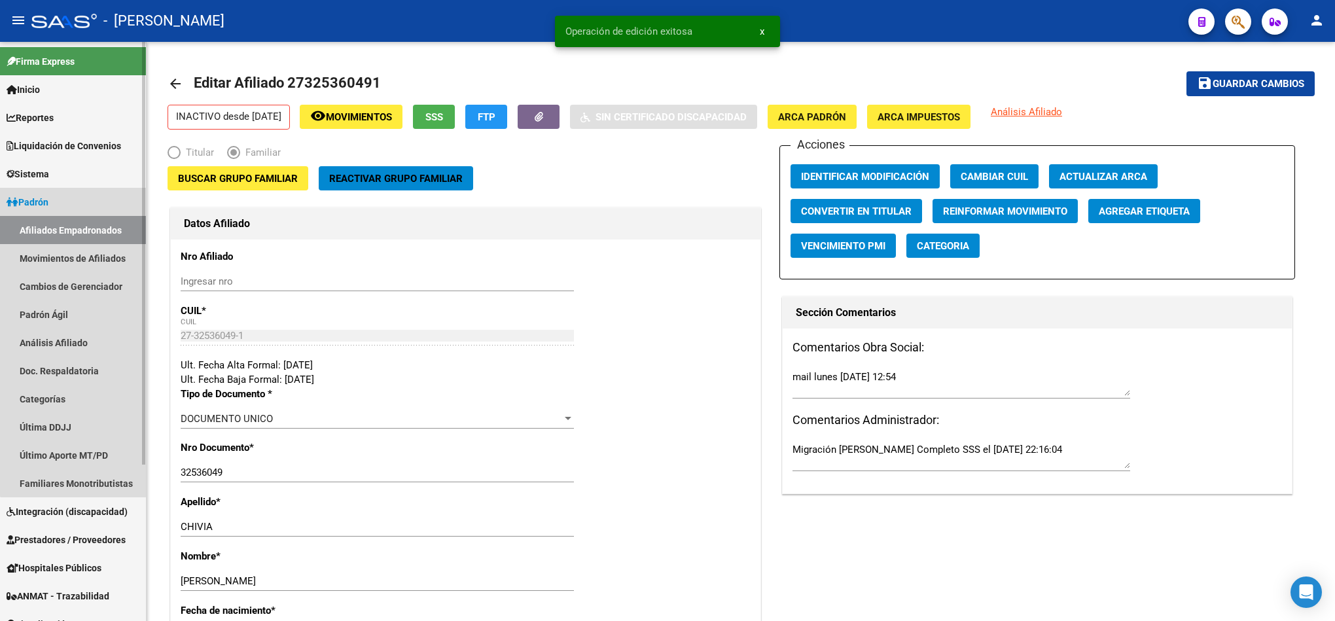
click at [99, 226] on link "Afiliados Empadronados" at bounding box center [73, 230] width 146 height 28
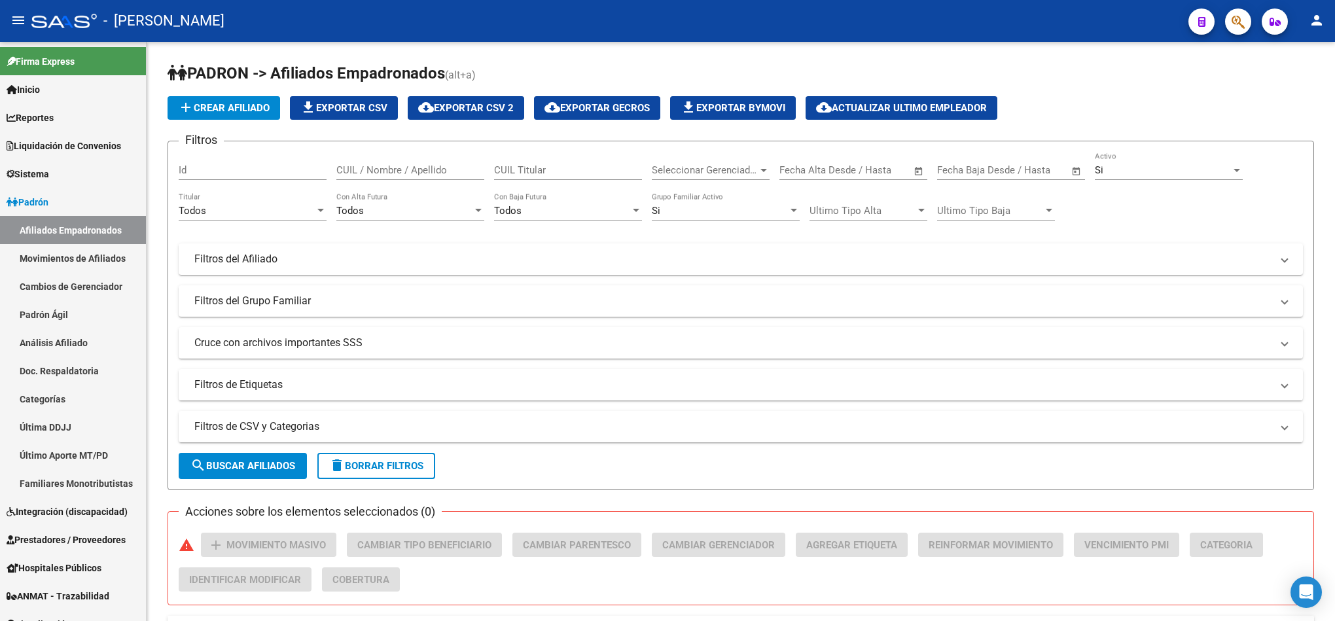
click at [1231, 20] on icon "button" at bounding box center [1237, 21] width 13 height 15
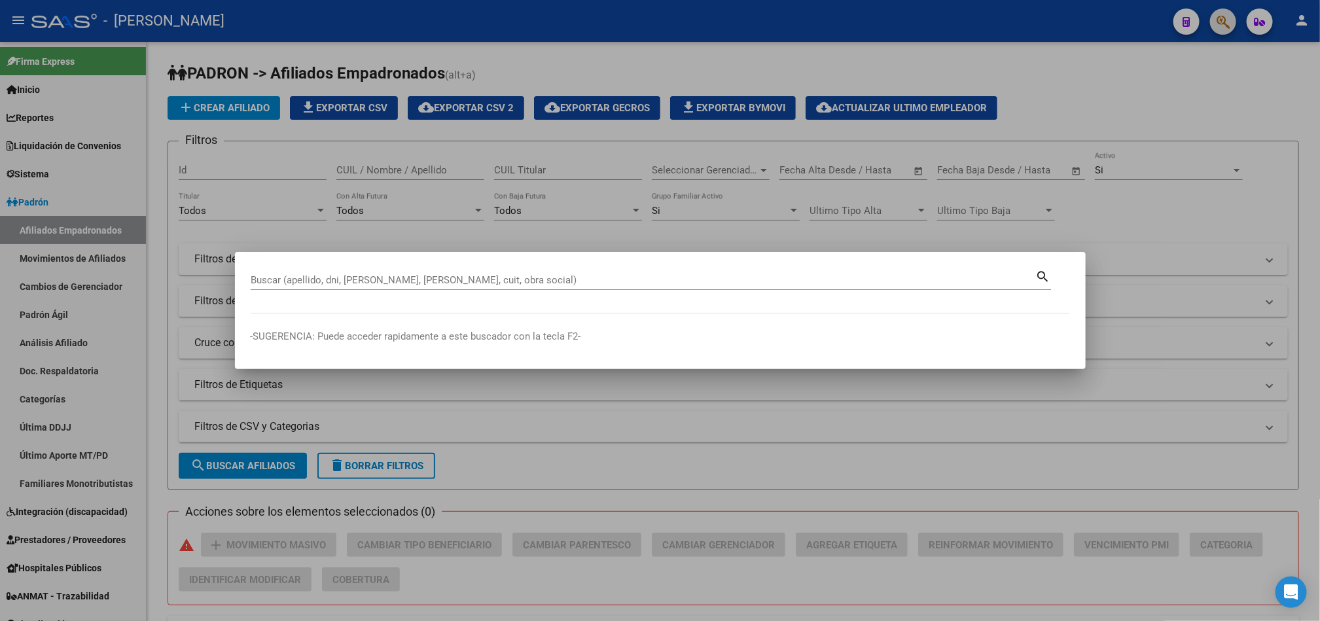
paste input "20307586151"
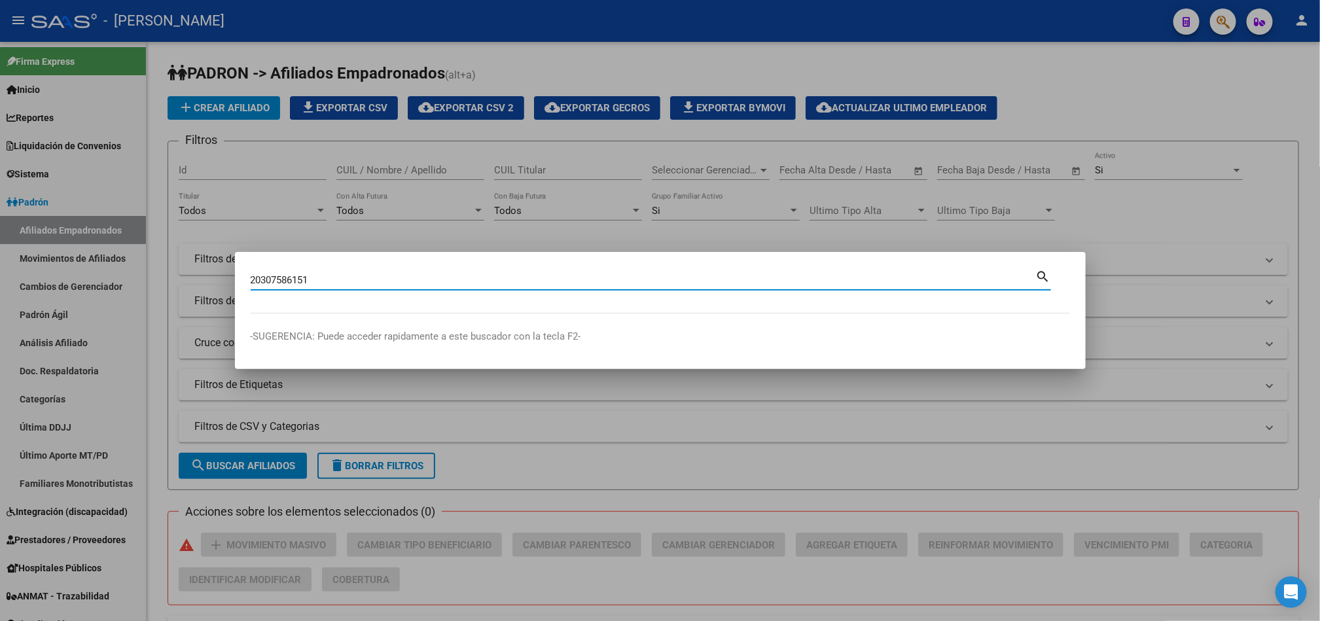
type input "20307586151"
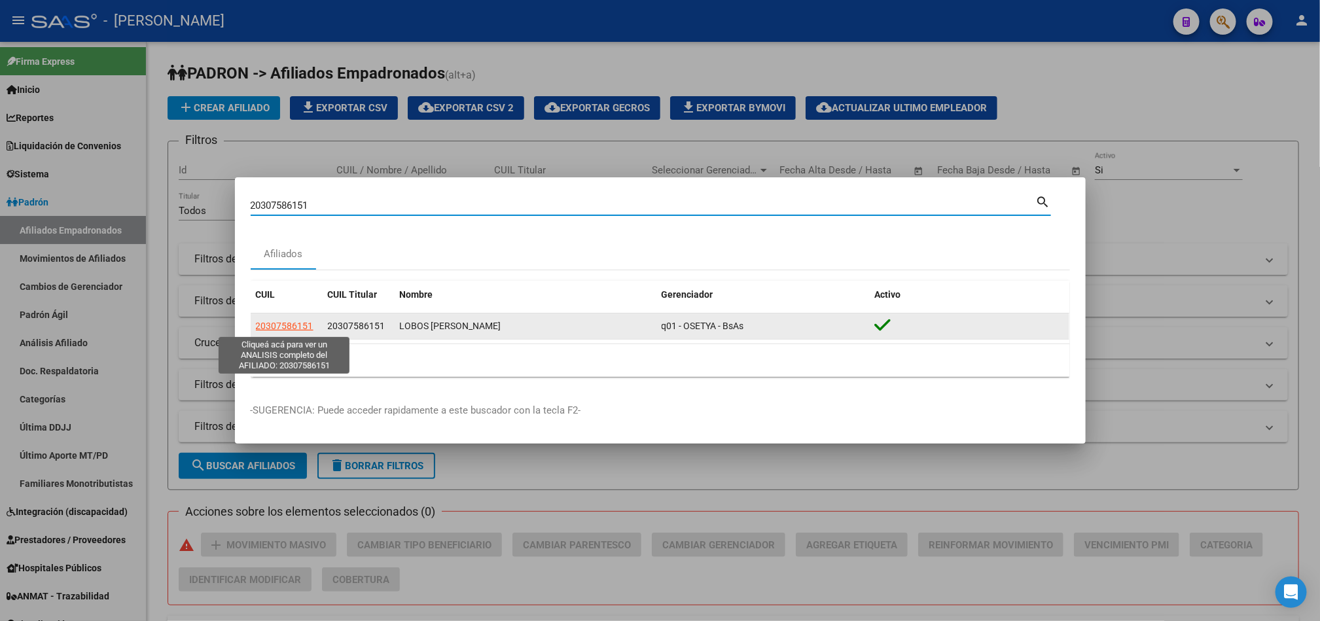
click at [312, 324] on span "20307586151" at bounding box center [285, 326] width 58 height 10
type textarea "20307586151"
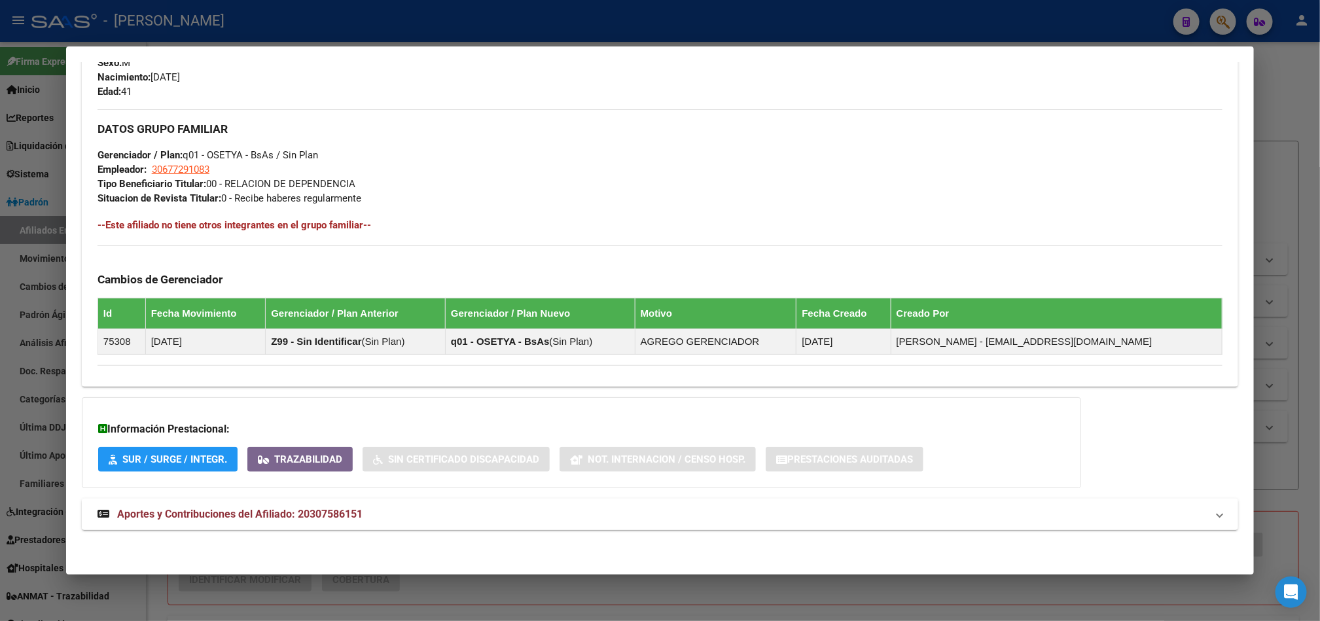
click at [389, 523] on mat-expansion-panel-header "Aportes y Contribuciones del Afiliado: 20307586151" at bounding box center [660, 514] width 1156 height 31
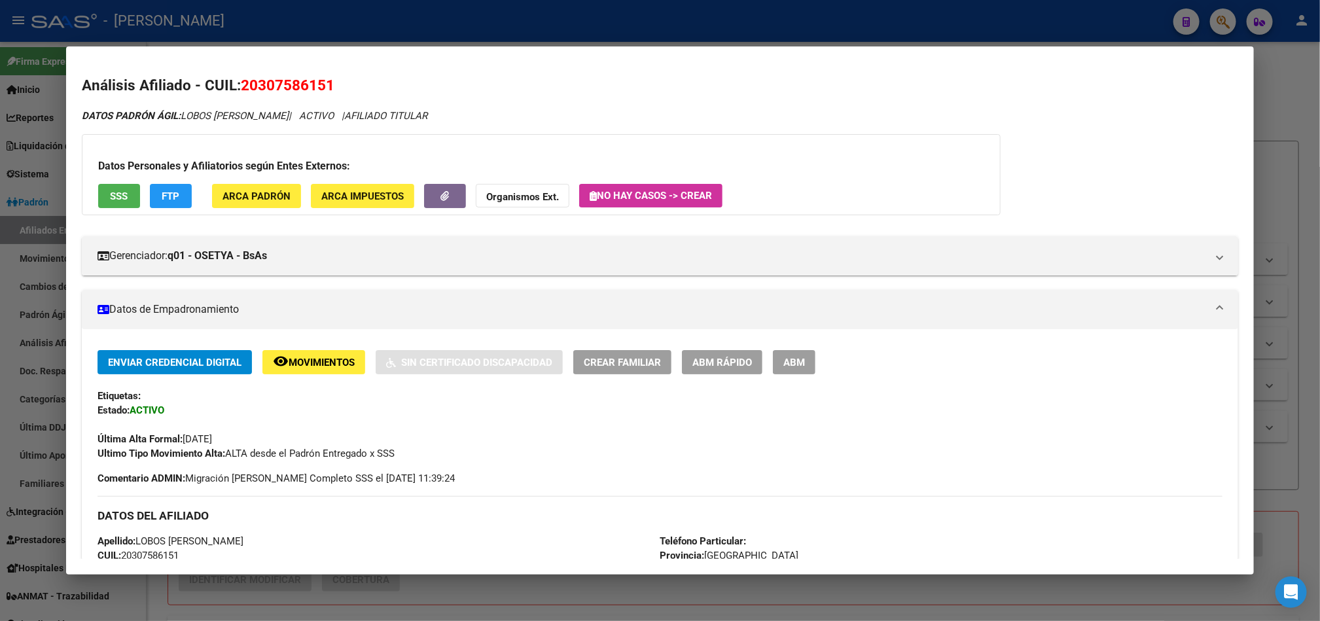
click at [786, 366] on span "ABM" at bounding box center [794, 363] width 22 height 12
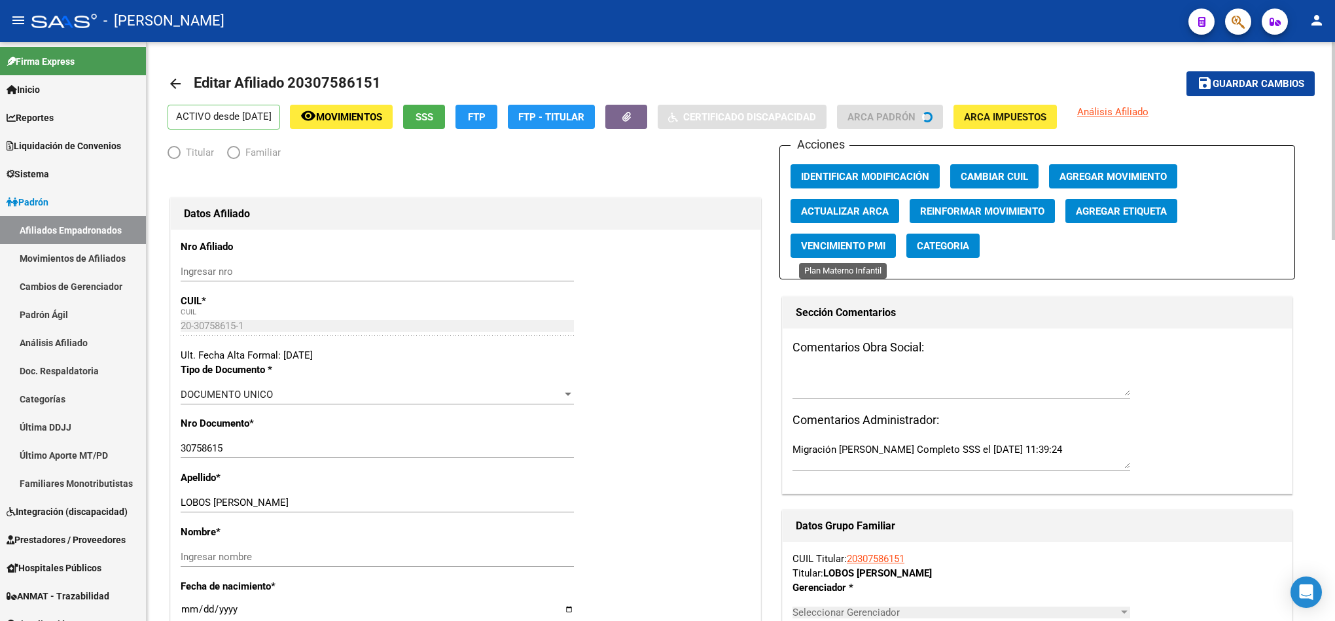
radio input "true"
type input "30-67729108-3"
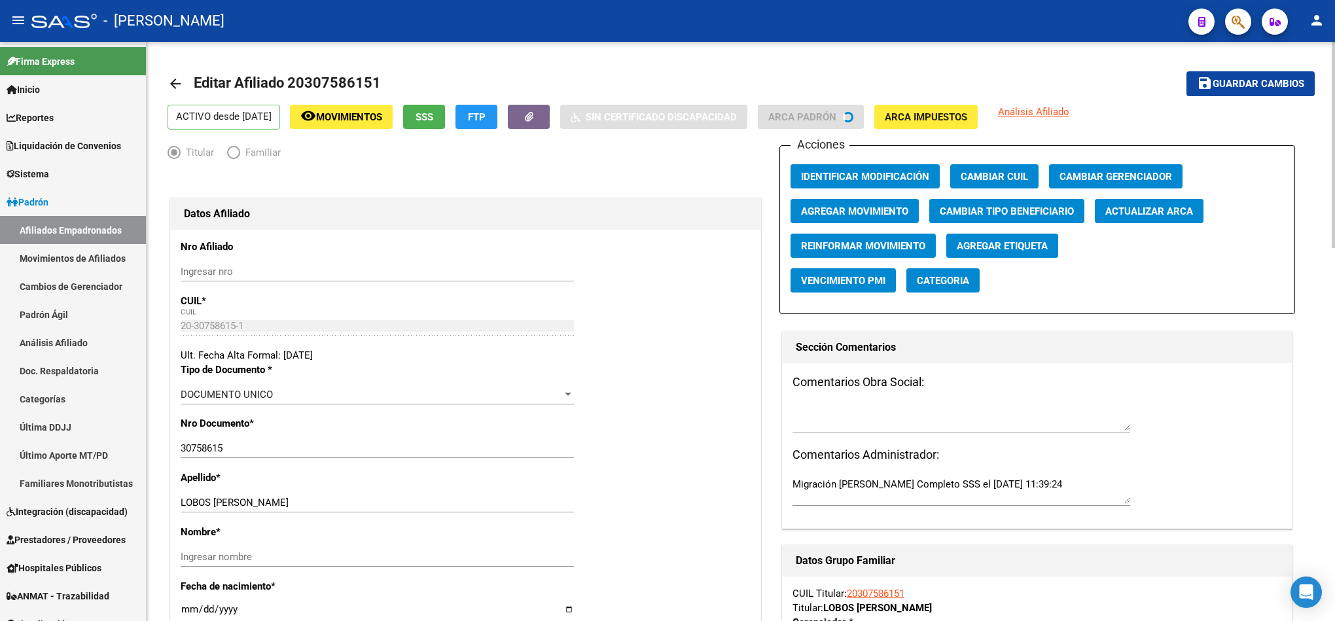
click at [874, 220] on button "Agregar Movimiento" at bounding box center [854, 211] width 128 height 24
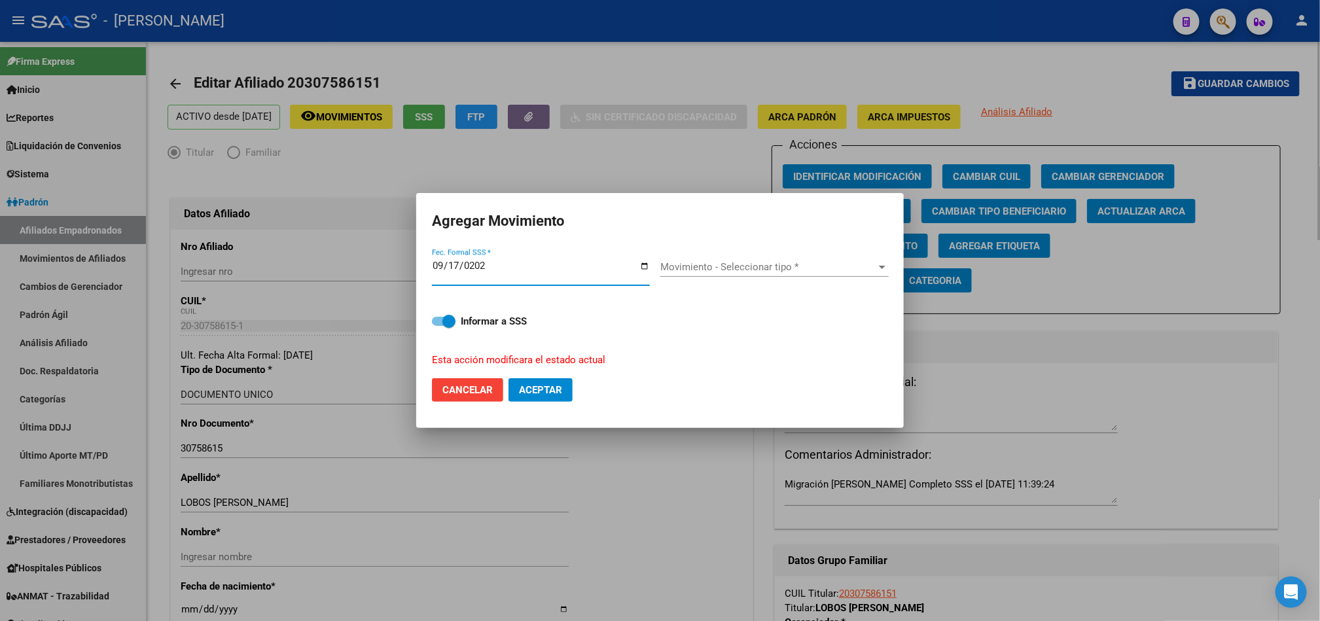
type input "[DATE]"
click at [801, 253] on div "Movimiento - Seleccionar tipo * Movimiento - Seleccionar tipo * El campo es req…" at bounding box center [774, 272] width 228 height 50
click at [798, 260] on div "Movimiento - Seleccionar tipo * Movimiento - Seleccionar tipo *" at bounding box center [774, 267] width 228 height 20
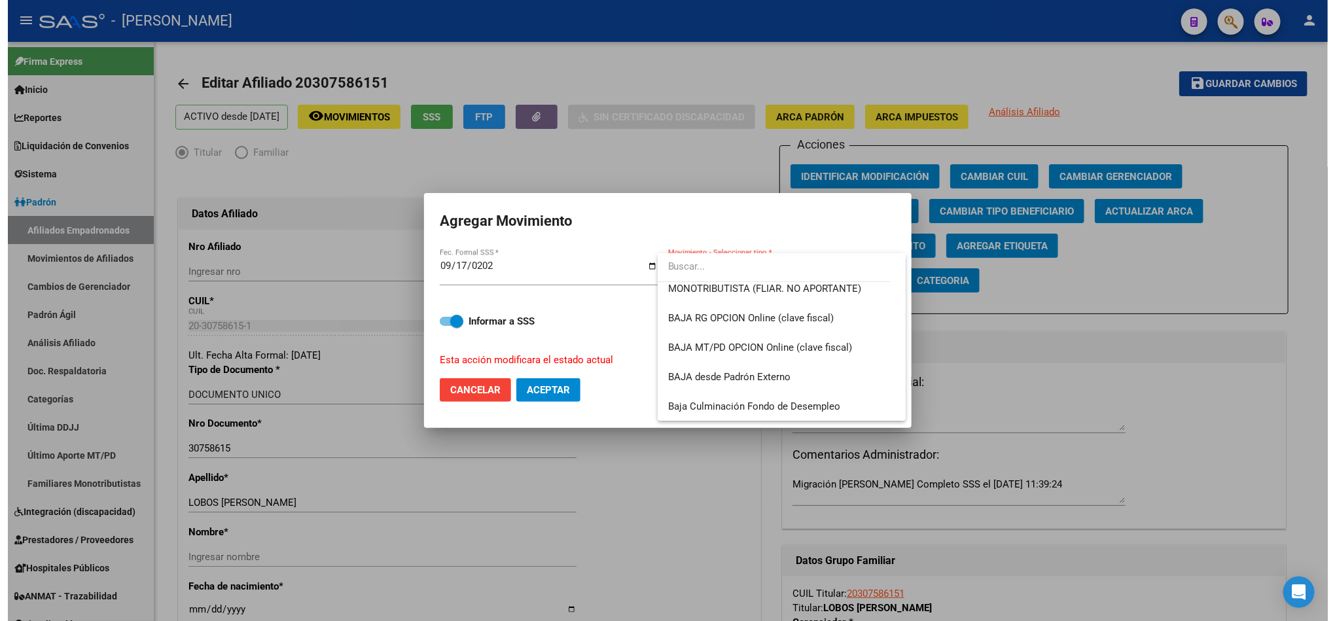
scroll to position [951, 0]
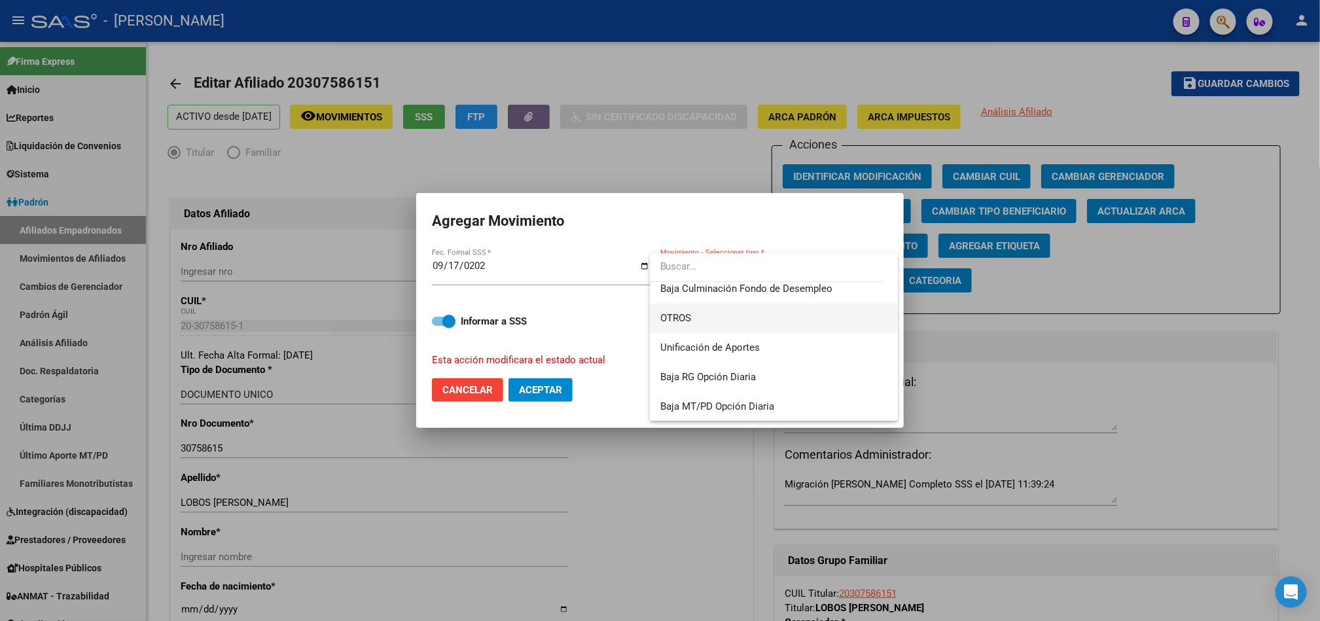
click at [780, 314] on span "OTROS" at bounding box center [773, 318] width 227 height 29
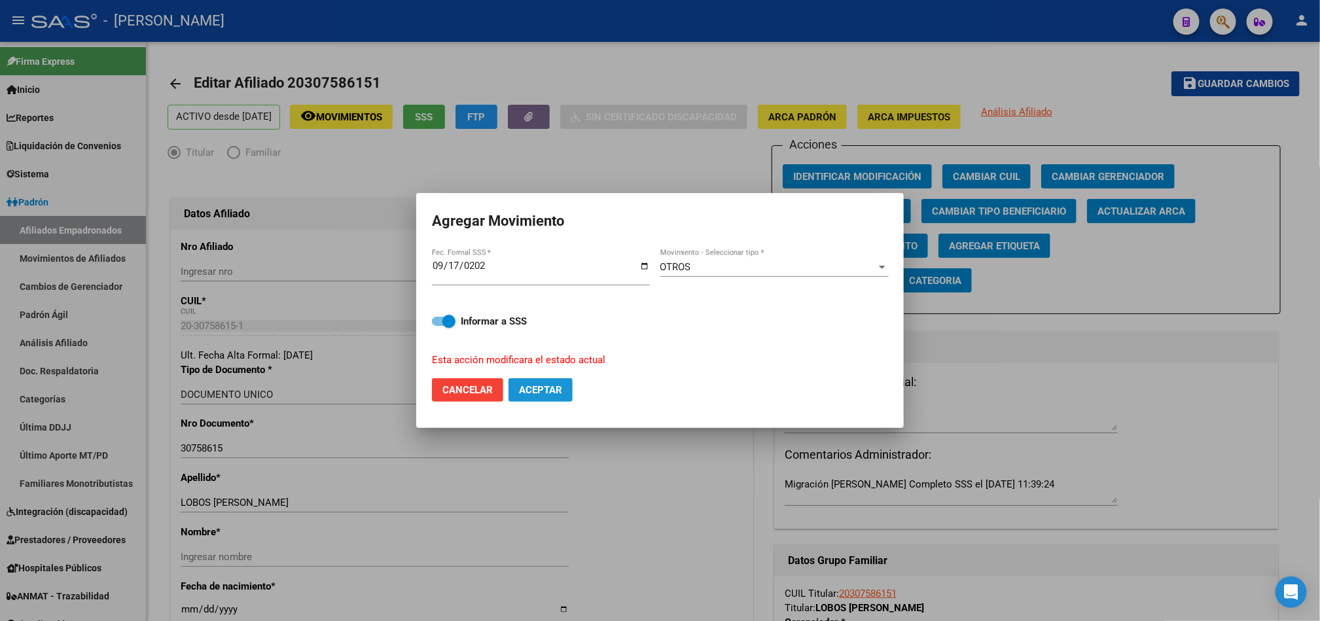
drag, startPoint x: 550, startPoint y: 395, endPoint x: 608, endPoint y: 393, distance: 58.2
click at [550, 393] on span "Aceptar" at bounding box center [540, 390] width 43 height 12
checkbox input "false"
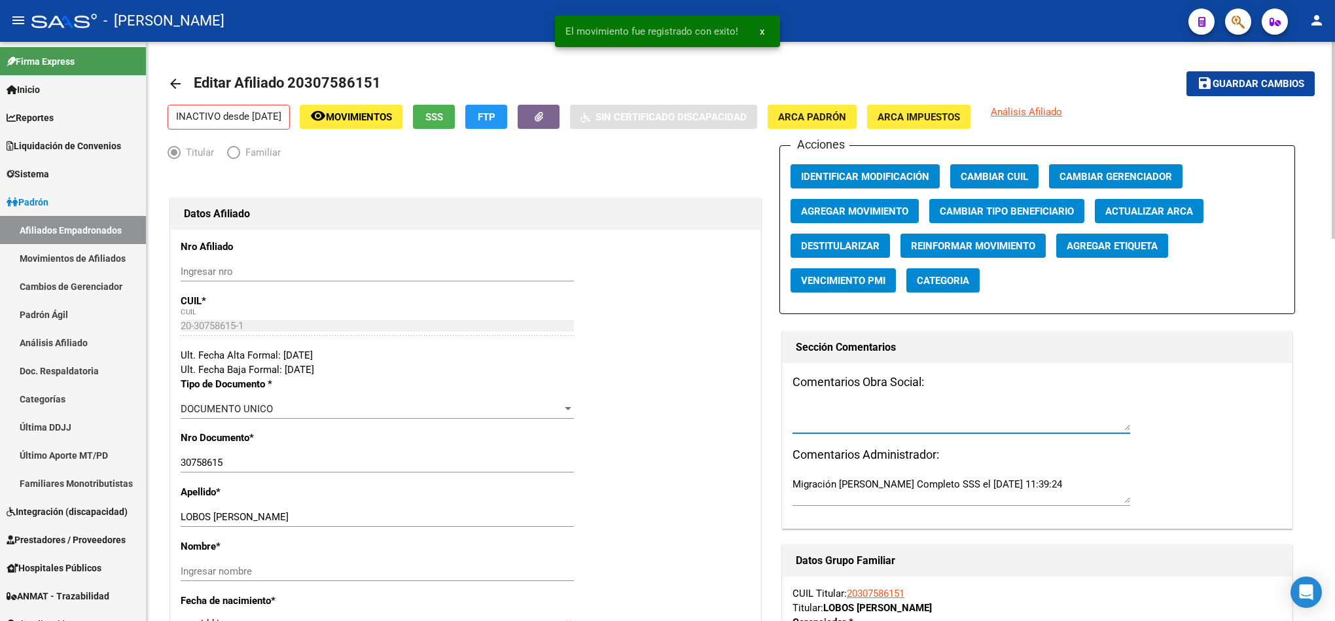
click at [923, 425] on textarea at bounding box center [961, 417] width 338 height 26
click at [915, 406] on textarea at bounding box center [961, 417] width 338 height 26
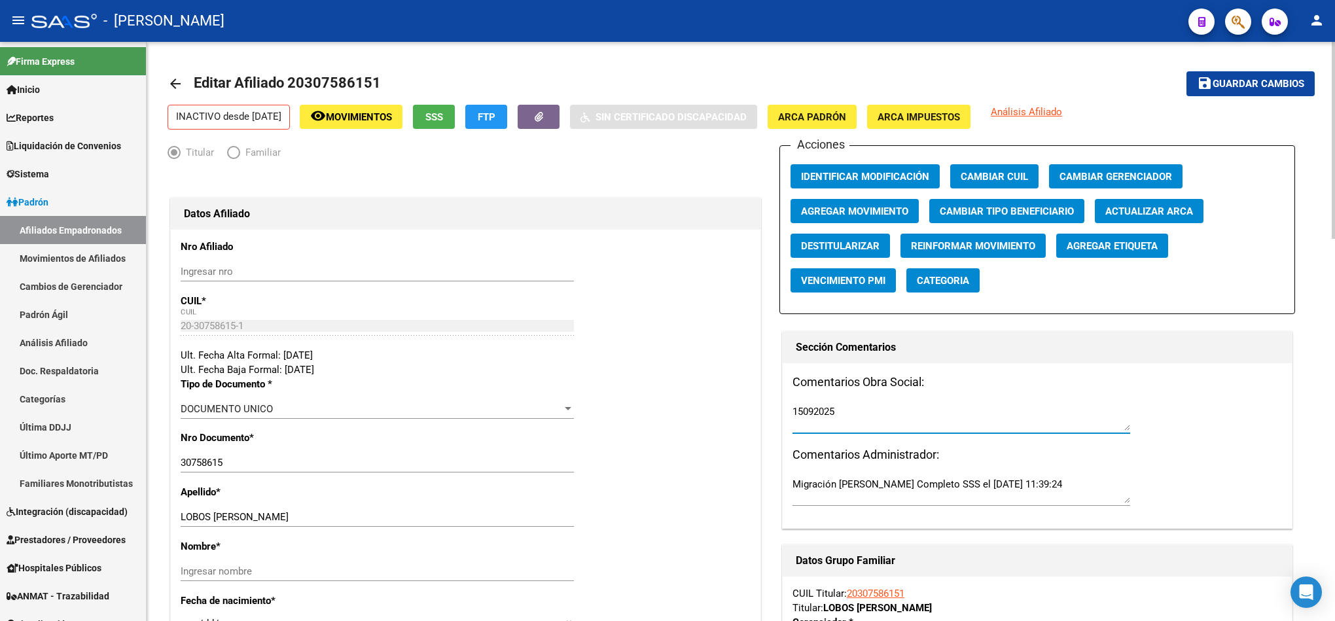
click at [860, 420] on textarea "15092025" at bounding box center [961, 417] width 338 height 26
click at [915, 412] on textarea "15092025" at bounding box center [961, 417] width 338 height 26
paste textarea "lunes 15/9/2025 12:57"
type textarea "15092025 lunes 15/9/2025 12:57"
click at [1217, 79] on span "Guardar cambios" at bounding box center [1258, 85] width 92 height 12
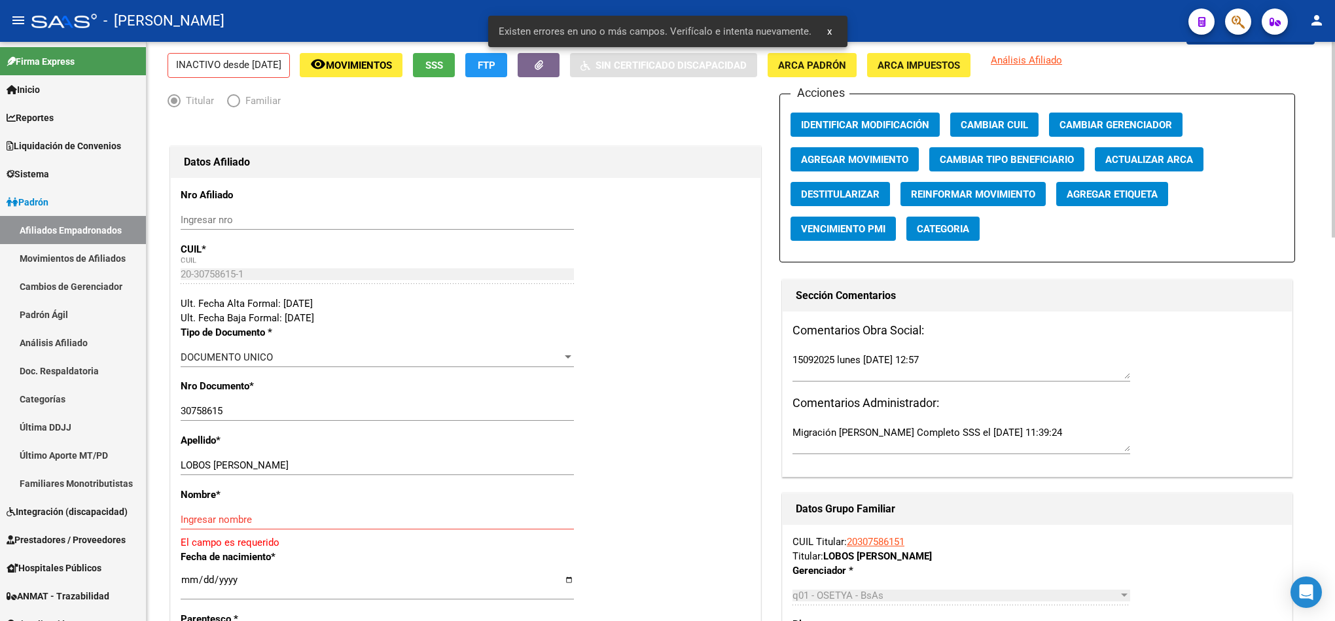
scroll to position [98, 0]
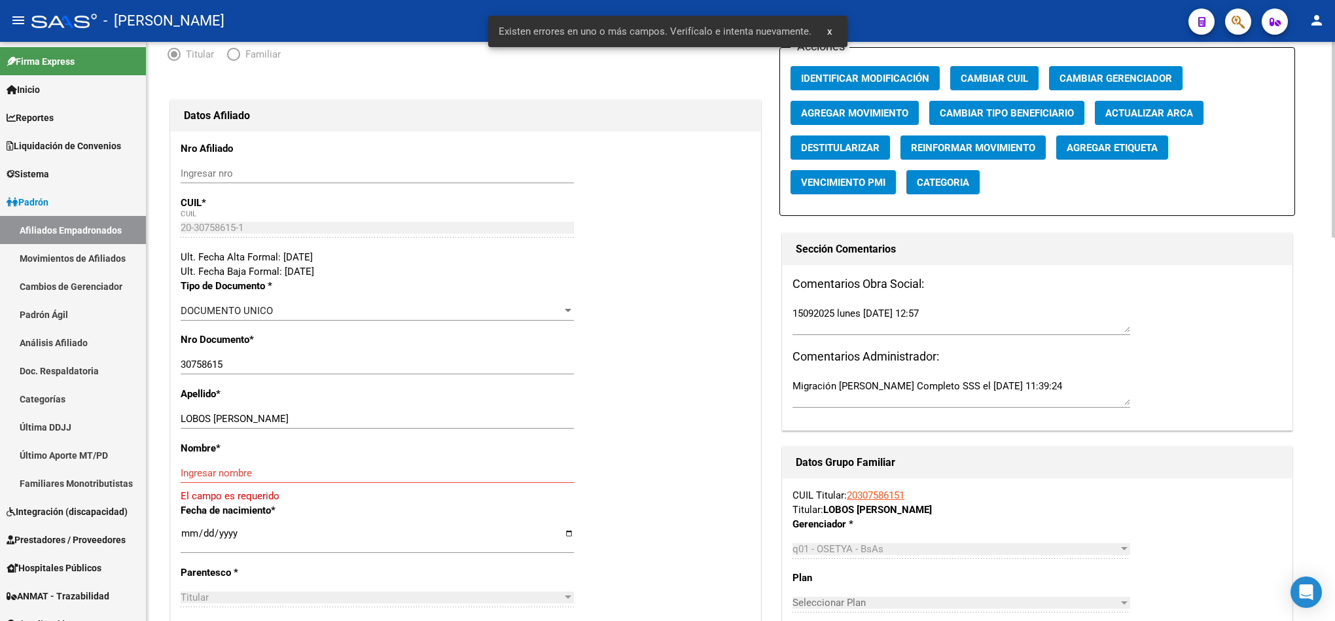
click at [224, 416] on input "LOBOS RICARDO DANIEL" at bounding box center [377, 419] width 393 height 12
drag, startPoint x: 224, startPoint y: 416, endPoint x: 311, endPoint y: 416, distance: 86.4
click at [311, 416] on input "LOBOS RICARDO DANIEL" at bounding box center [377, 419] width 393 height 12
type input "LOBOS"
drag, startPoint x: 270, startPoint y: 483, endPoint x: 279, endPoint y: 480, distance: 9.7
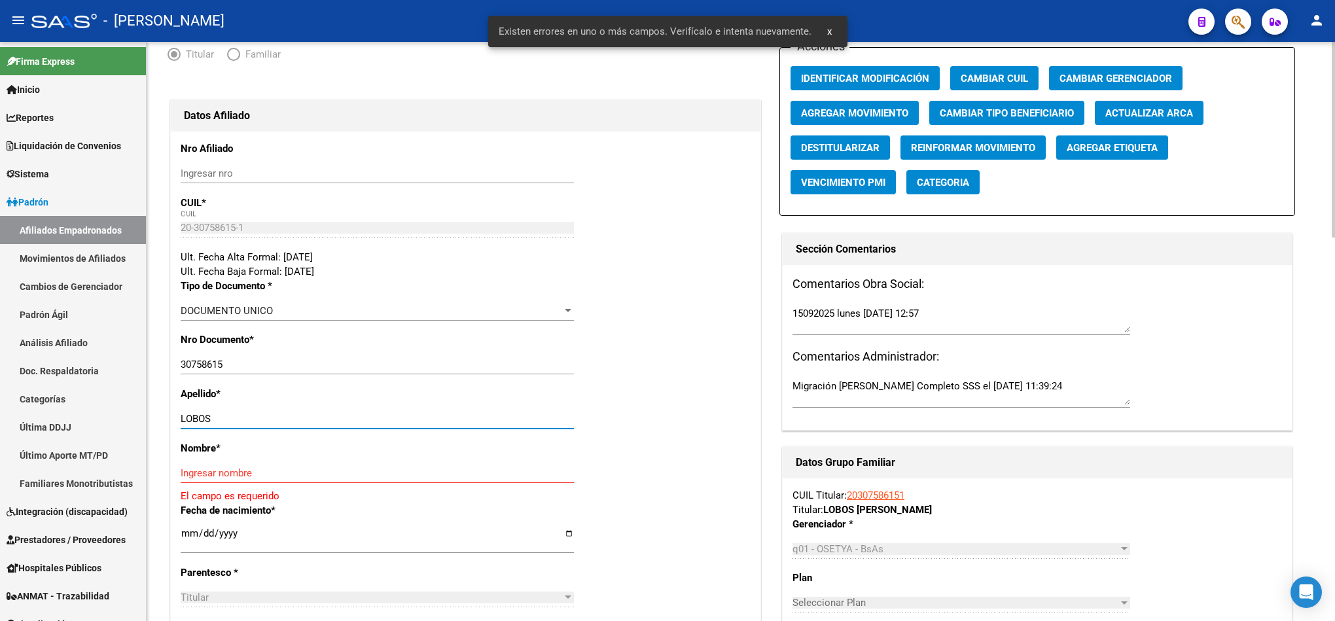
click at [273, 481] on div "Ingresar nombre" at bounding box center [377, 473] width 393 height 20
click at [283, 478] on input "Ingresar nombre" at bounding box center [377, 473] width 393 height 12
paste input "RICARDO DANIEL"
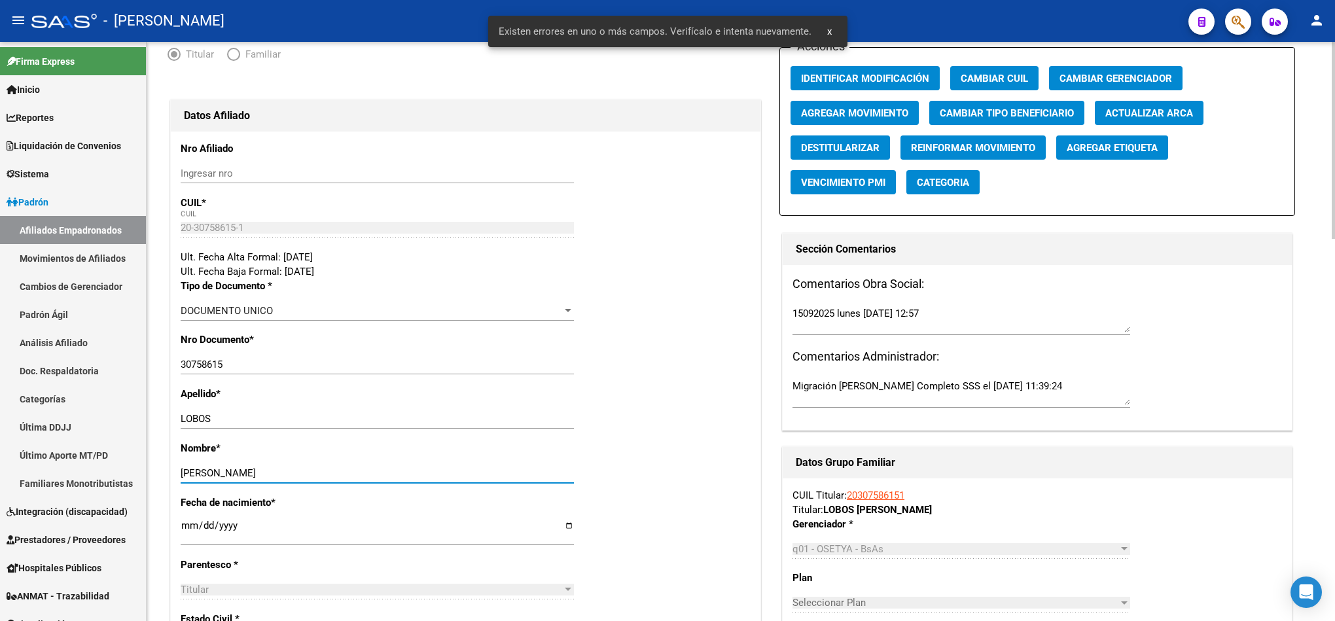
scroll to position [0, 0]
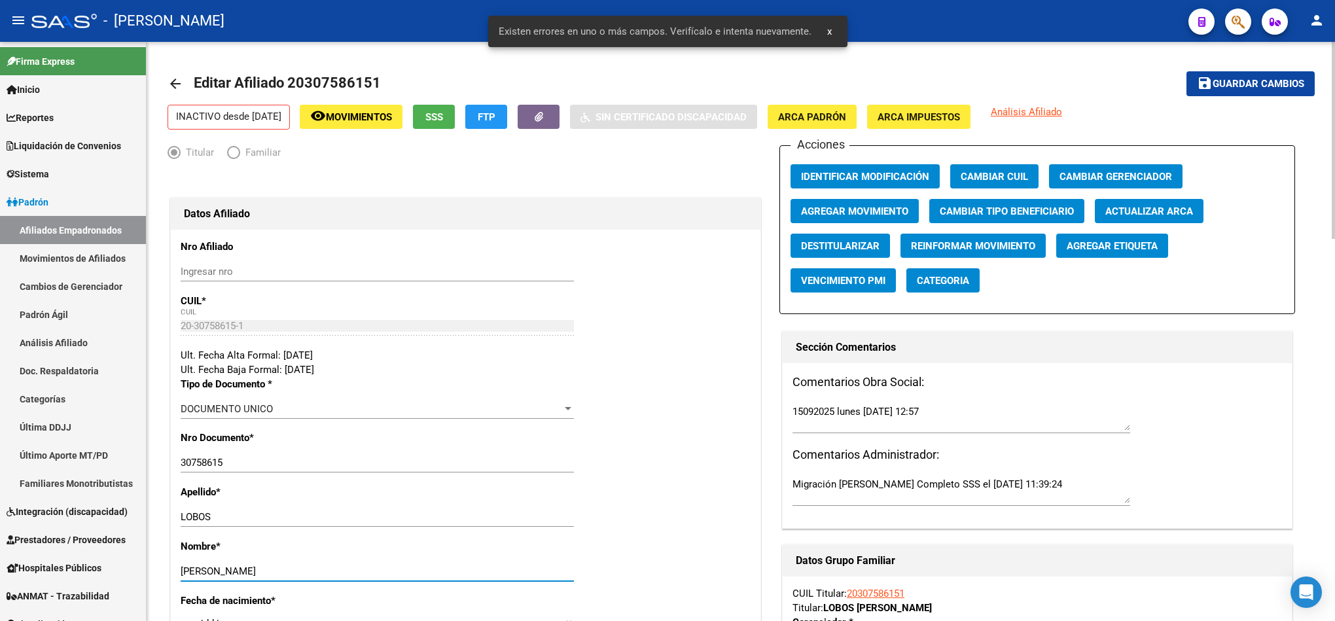
type input "RICARDO DANIEL"
click at [1262, 86] on span "Guardar cambios" at bounding box center [1258, 85] width 92 height 12
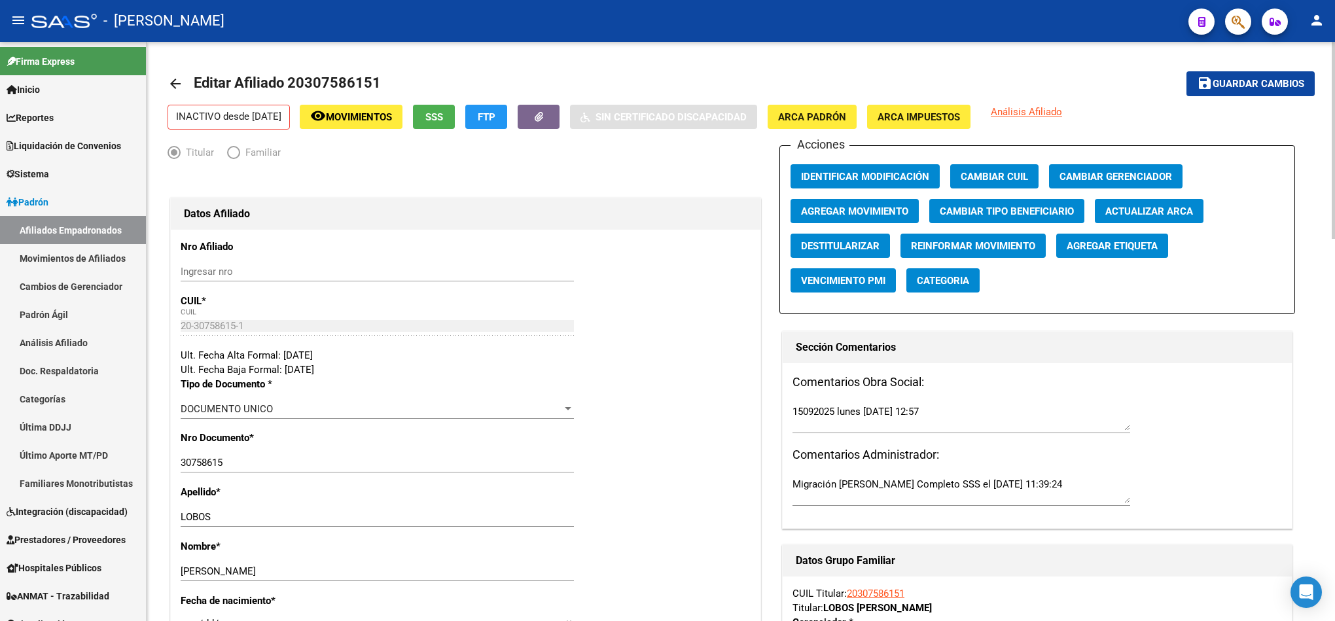
click at [487, 155] on div "Titular Familiar" at bounding box center [465, 155] width 596 height 21
click at [1243, 79] on span "Guardar cambios" at bounding box center [1258, 85] width 92 height 12
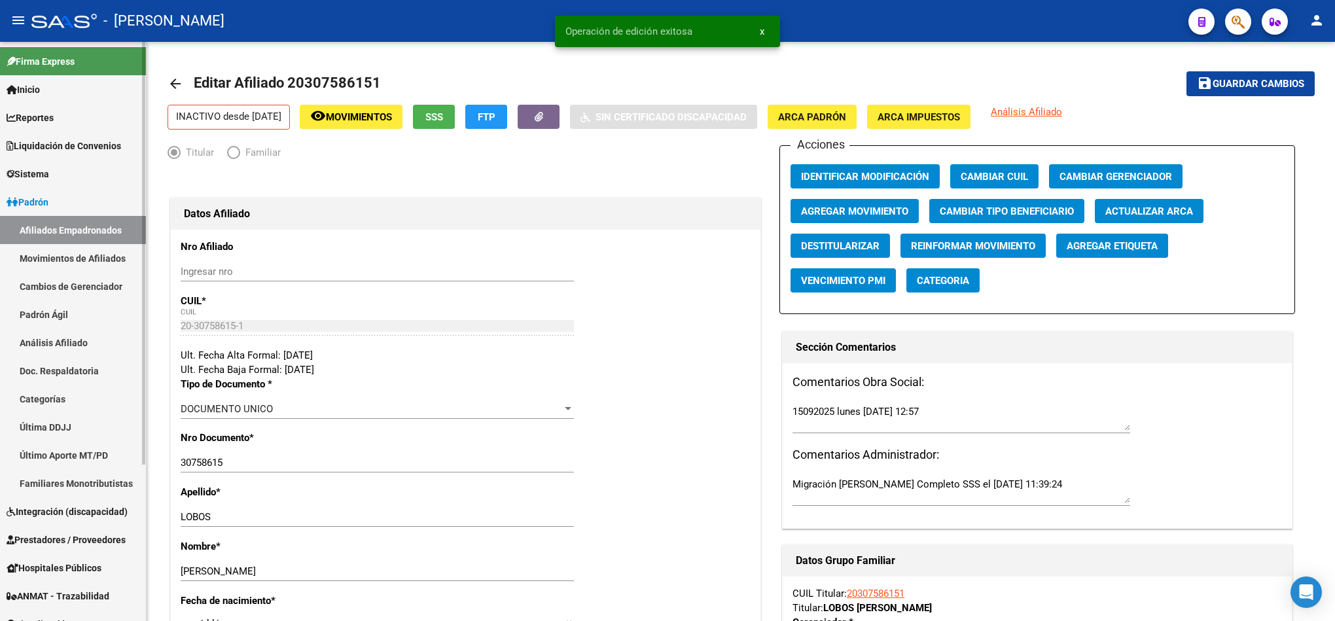
click at [92, 224] on link "Afiliados Empadronados" at bounding box center [73, 230] width 146 height 28
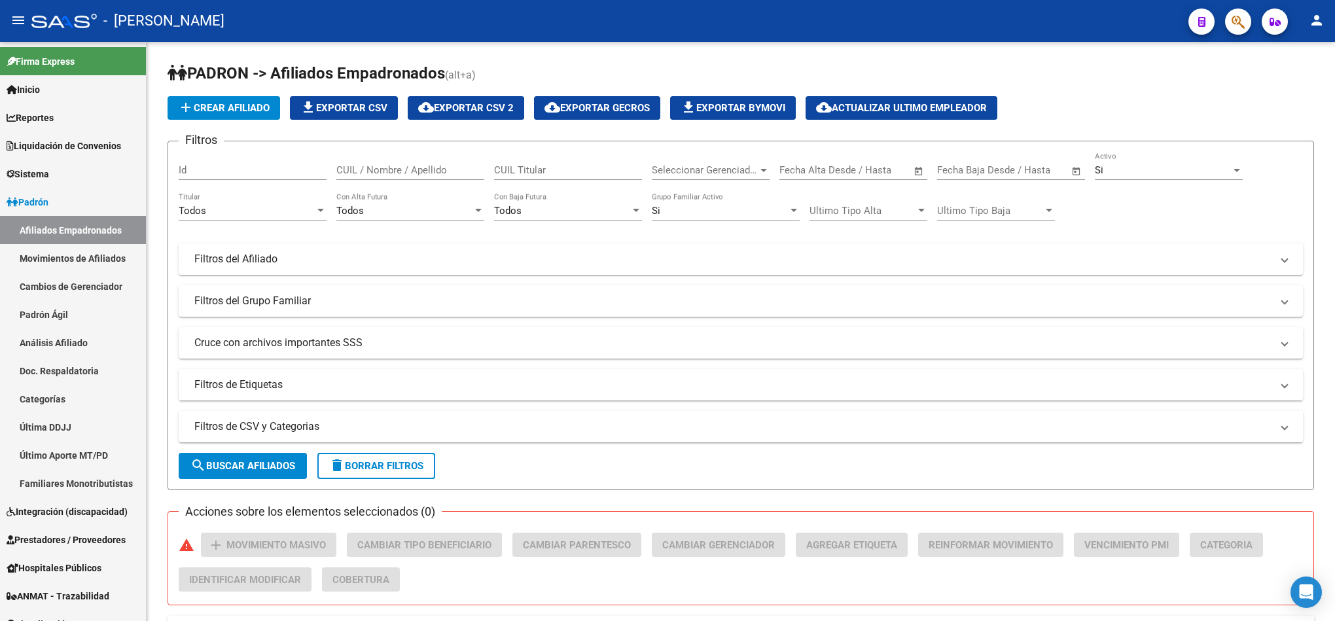
click at [1240, 31] on span "button" at bounding box center [1237, 22] width 13 height 27
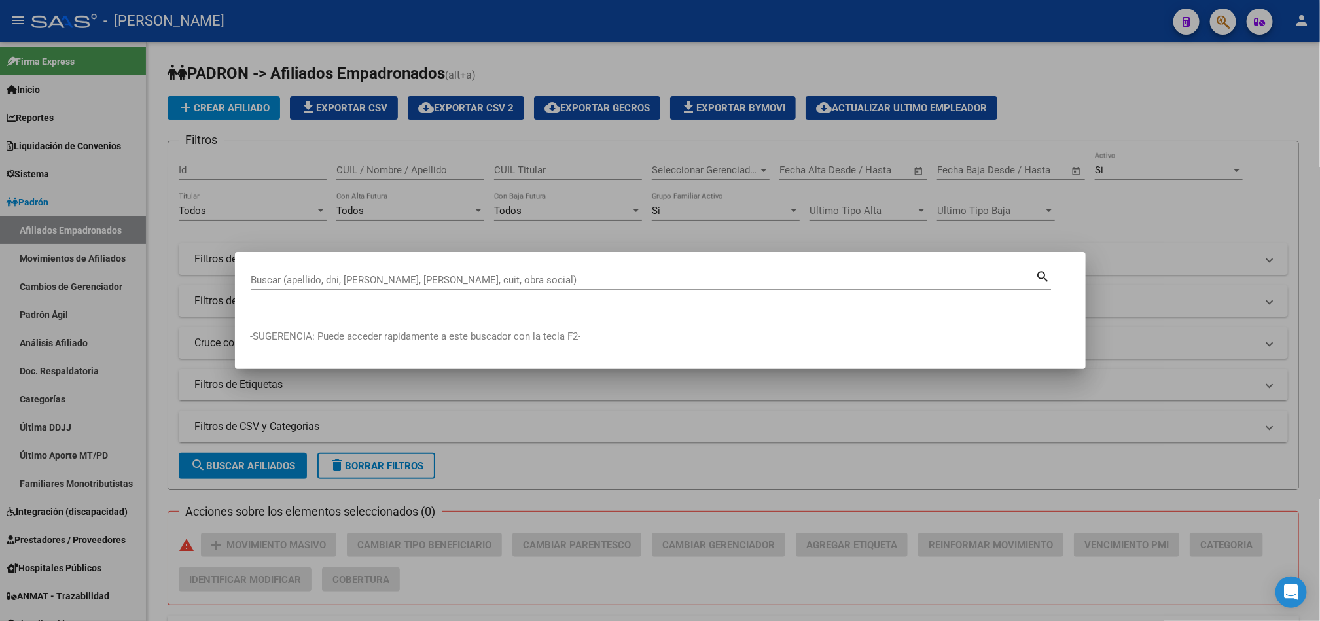
paste input "36303791"
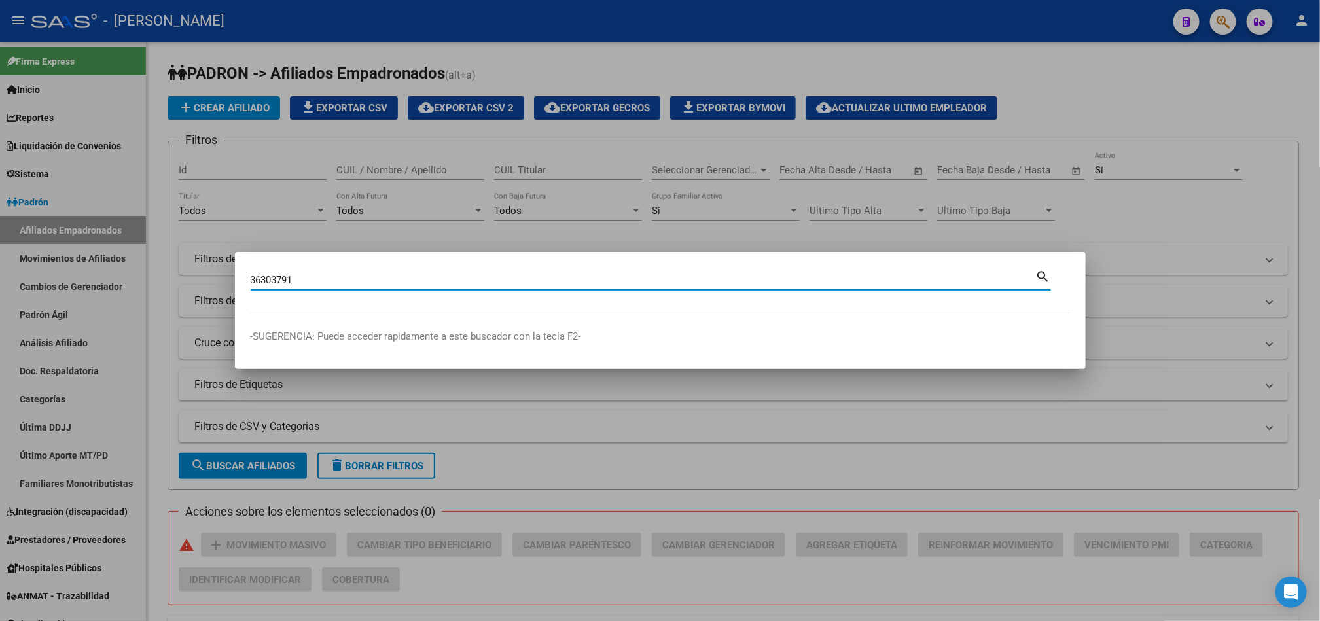
type input "36303791"
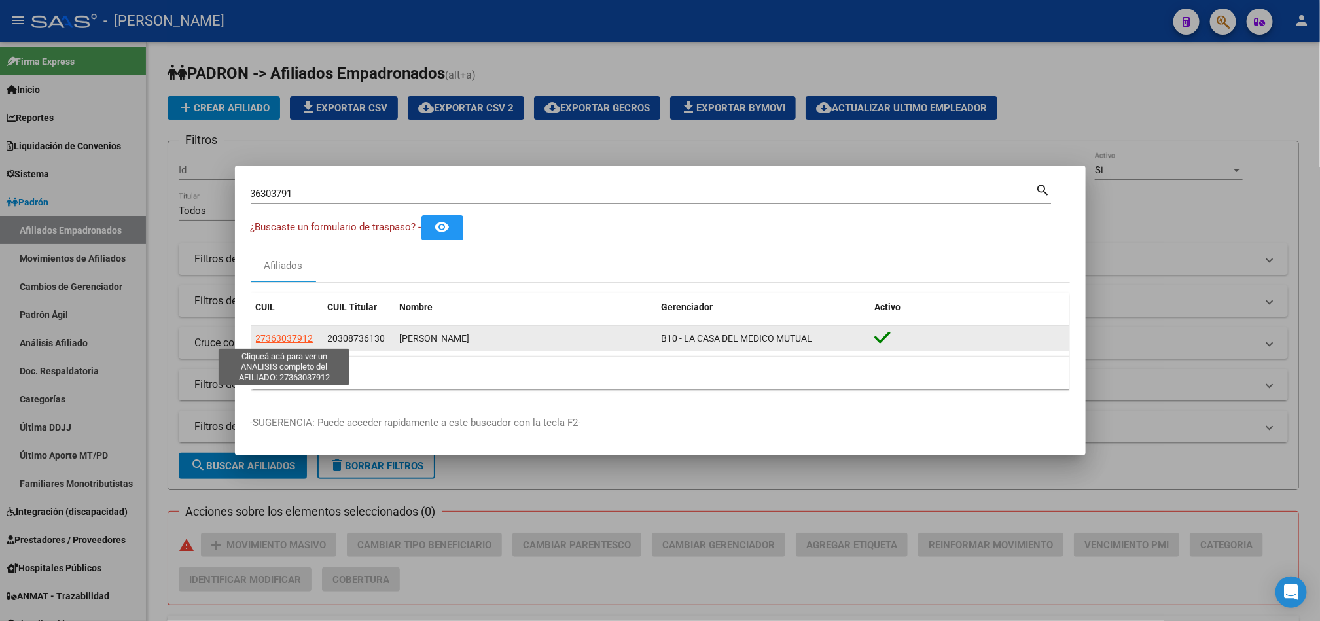
click at [310, 336] on span "27363037912" at bounding box center [285, 338] width 58 height 10
type textarea "27363037912"
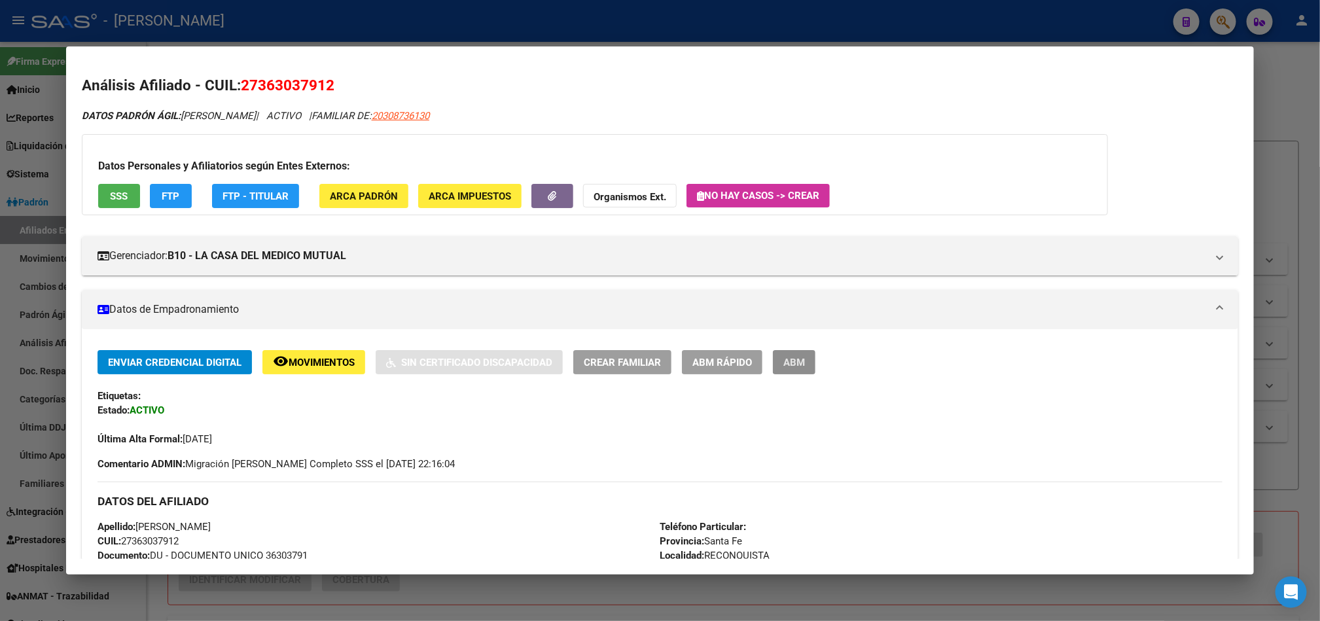
click at [783, 362] on span "ABM" at bounding box center [794, 363] width 22 height 12
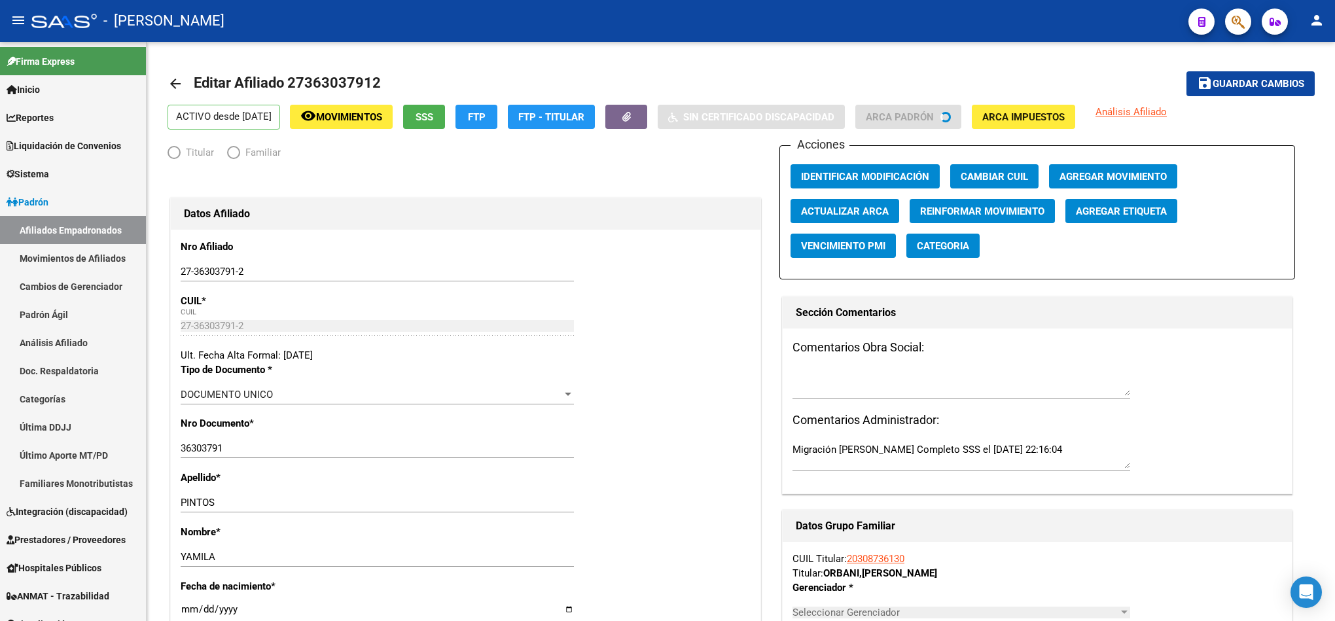
radio input "true"
type input "30-59512404-9"
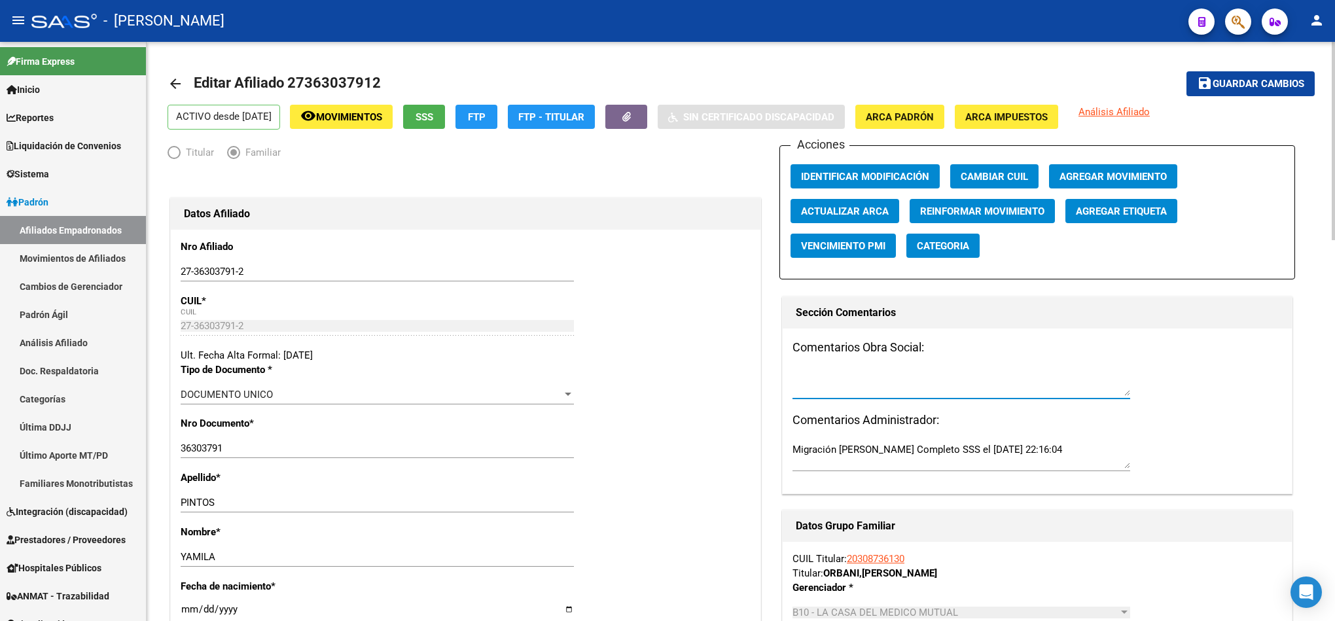
click at [927, 383] on textarea at bounding box center [961, 383] width 338 height 26
type textarea "b"
paste textarea "lunes 15/9/2025 13:05"
click at [962, 371] on textarea "15092025 mail lunes 15/9/2025 13:05" at bounding box center [961, 383] width 338 height 26
type textarea "15092025 mail lunes 15/9/2025 13:05"
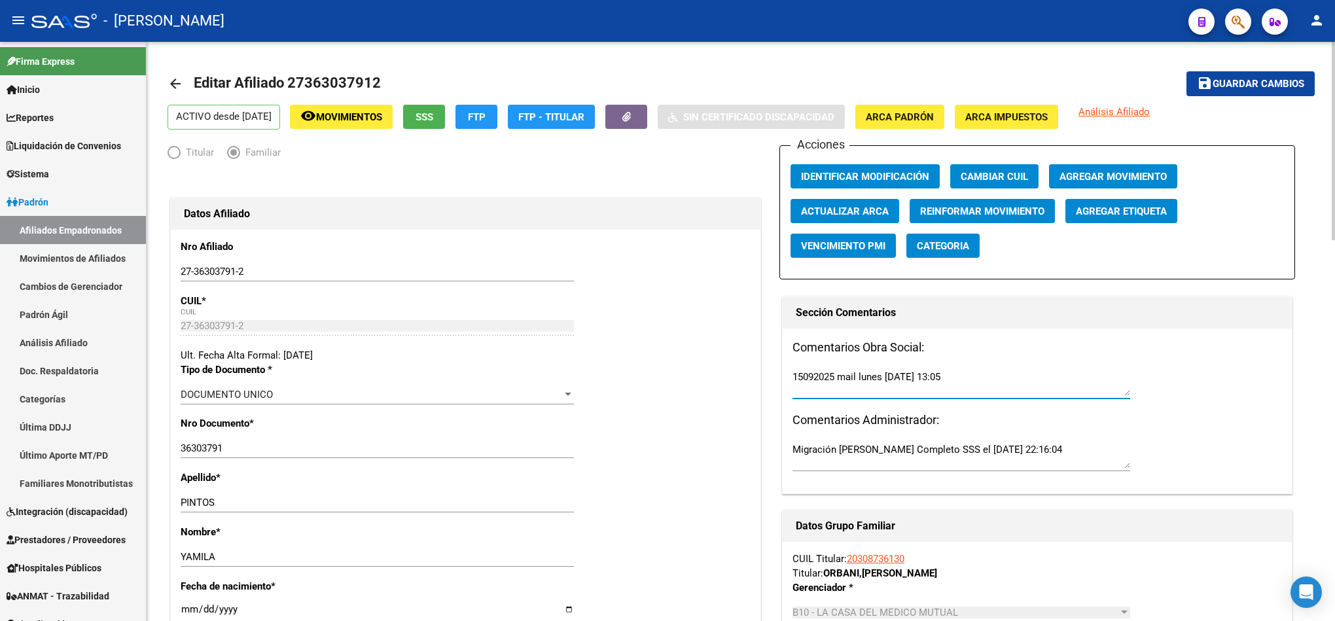
click at [1284, 97] on mat-toolbar-row "save Guardar cambios" at bounding box center [1195, 84] width 238 height 42
click at [1284, 81] on span "Guardar cambios" at bounding box center [1258, 85] width 92 height 12
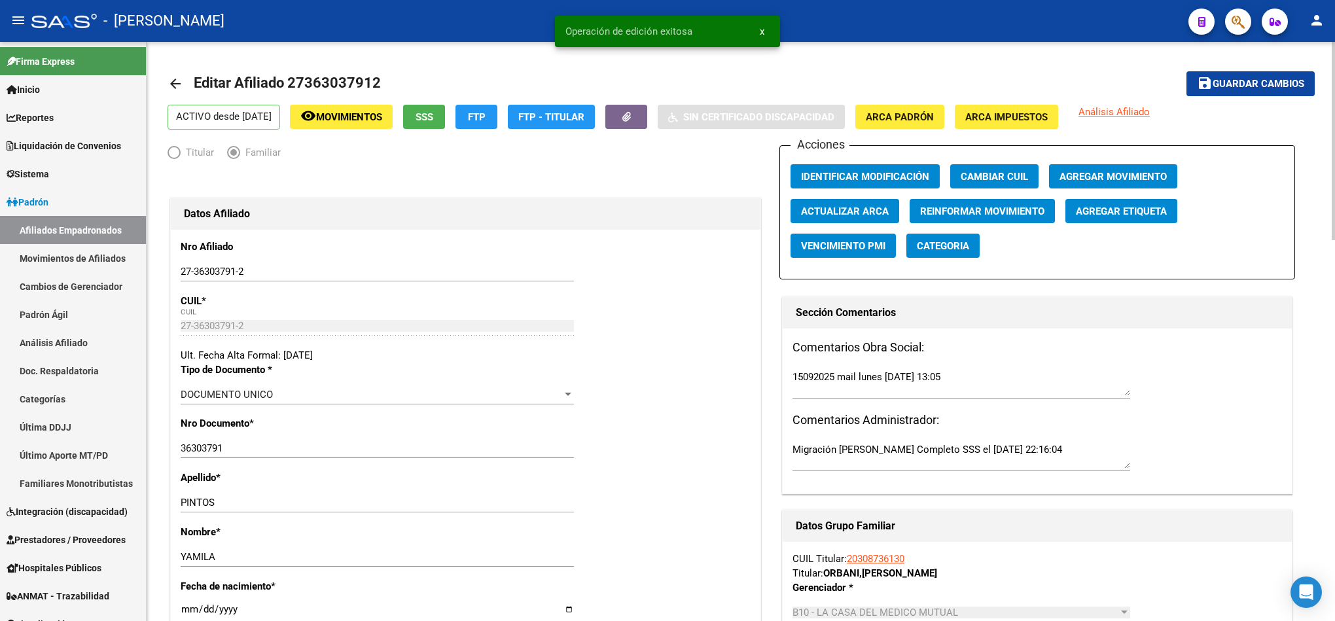
click at [1117, 177] on span "Agregar Movimiento" at bounding box center [1112, 177] width 107 height 12
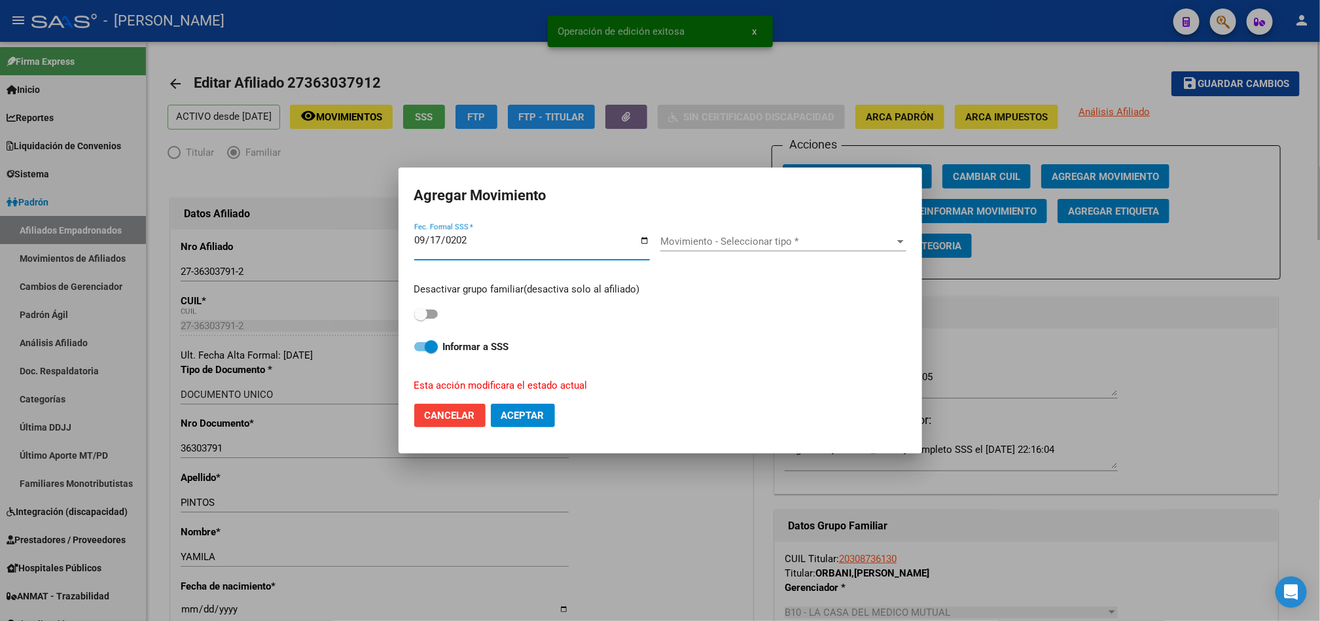
type input "[DATE]"
click at [440, 313] on div "Desactivar grupo familiar(desactiva solo al afiliado)" at bounding box center [660, 302] width 492 height 41
click at [411, 309] on mat-dialog-content "2025-09-17 Fec. Formal SSS * Movimiento - Seleccionar tipo * Movimiento - Selec…" at bounding box center [659, 306] width 523 height 171
click at [429, 315] on span at bounding box center [426, 313] width 24 height 9
click at [421, 319] on input "checkbox" at bounding box center [420, 319] width 1 height 1
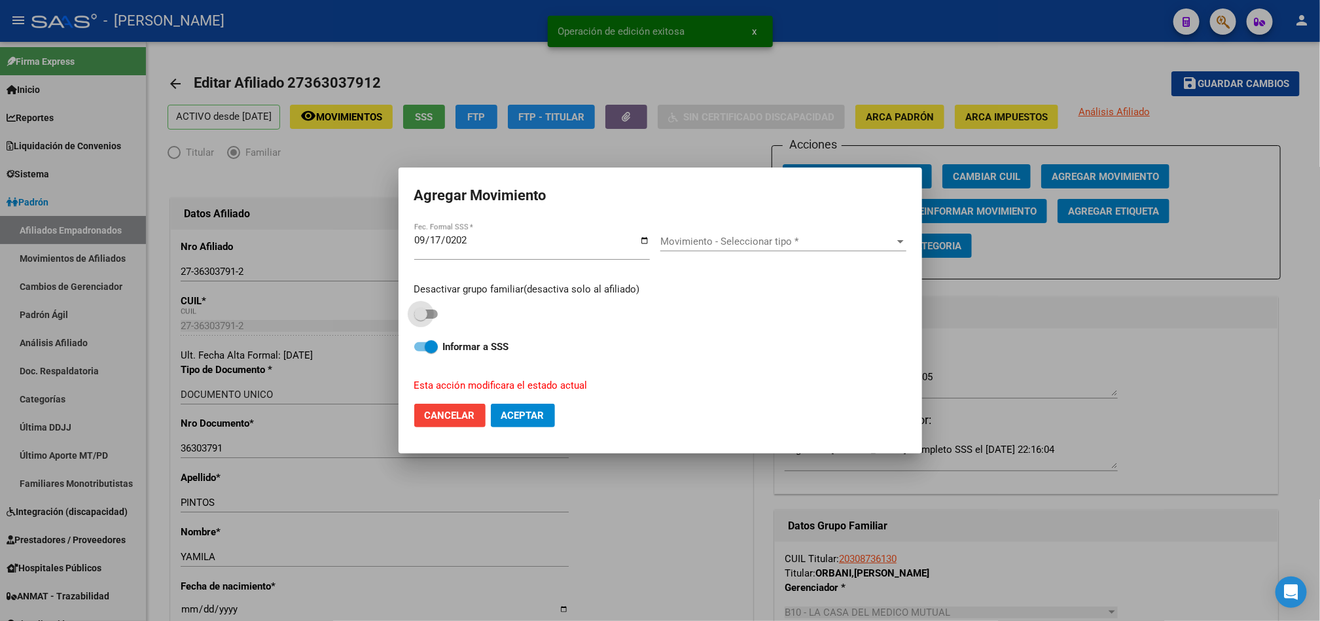
checkbox input "true"
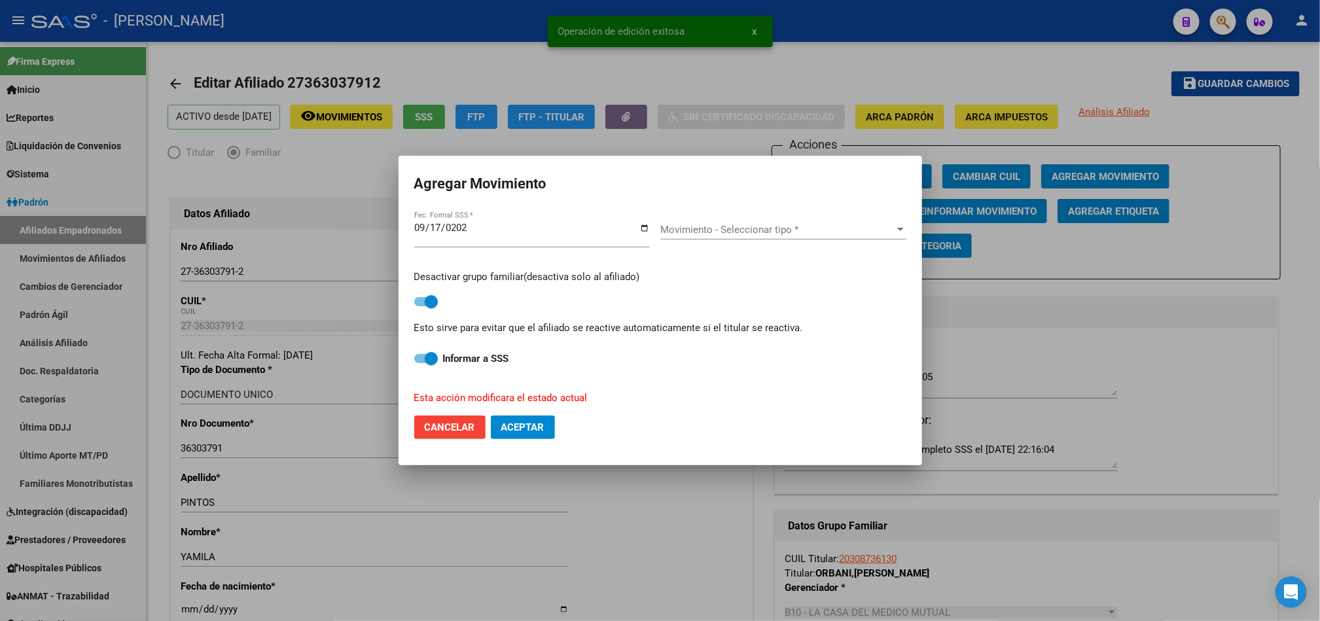
click at [762, 217] on div "Movimiento - Seleccionar tipo * Movimiento - Seleccionar tipo *" at bounding box center [783, 234] width 246 height 50
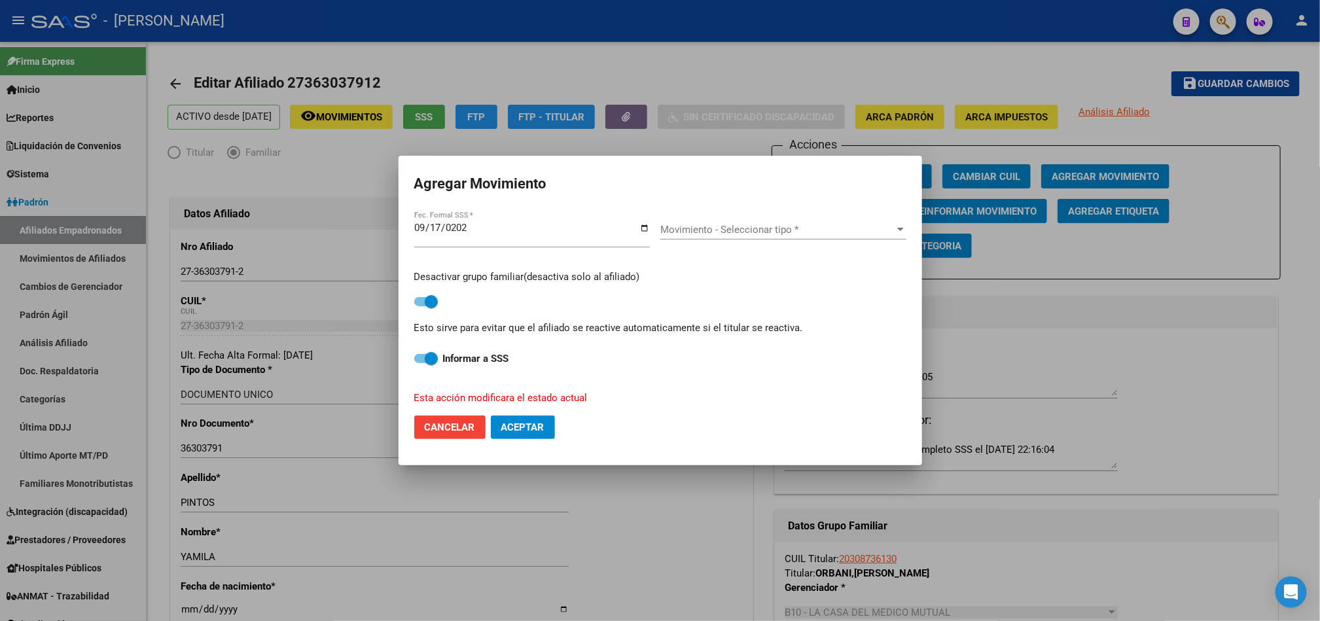
click at [765, 230] on span "Movimiento - Seleccionar tipo *" at bounding box center [777, 230] width 234 height 12
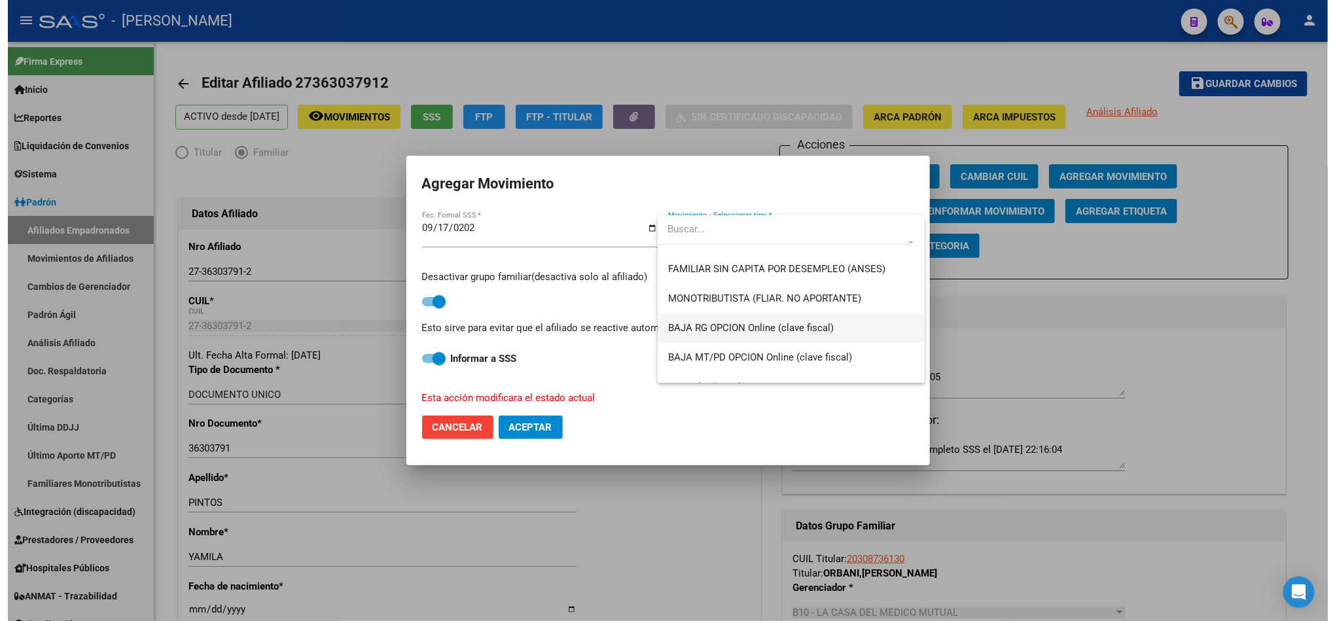
scroll to position [951, 0]
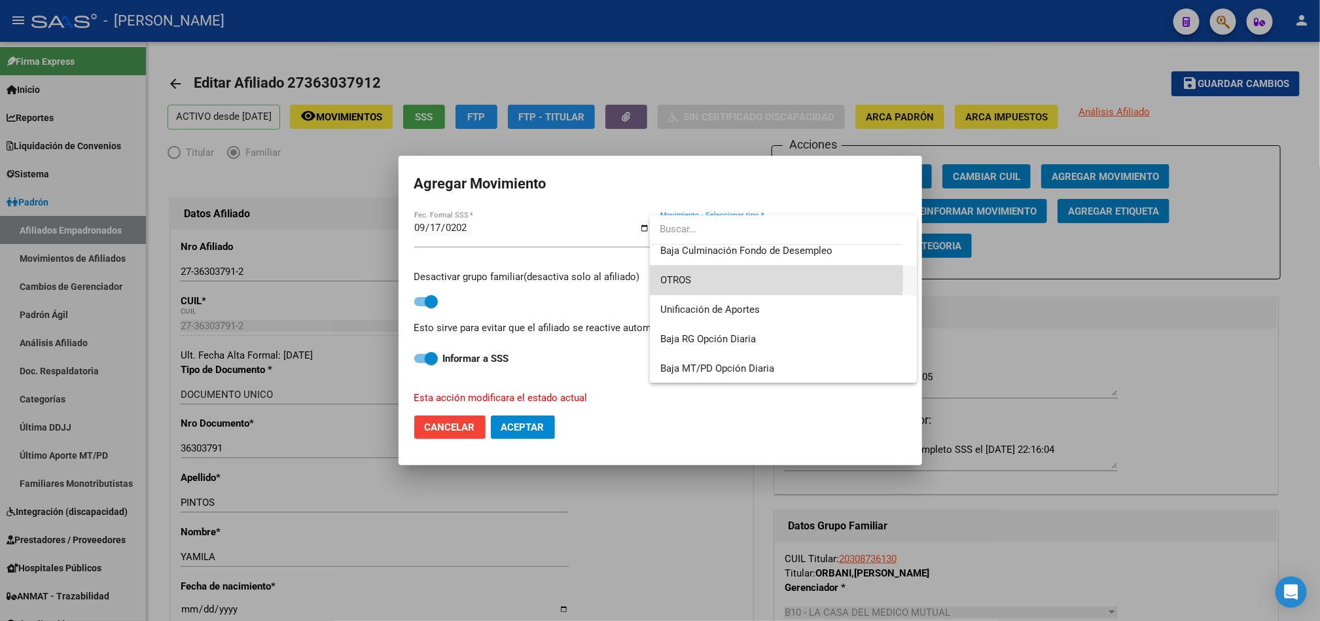
click at [731, 277] on span "OTROS" at bounding box center [783, 280] width 246 height 29
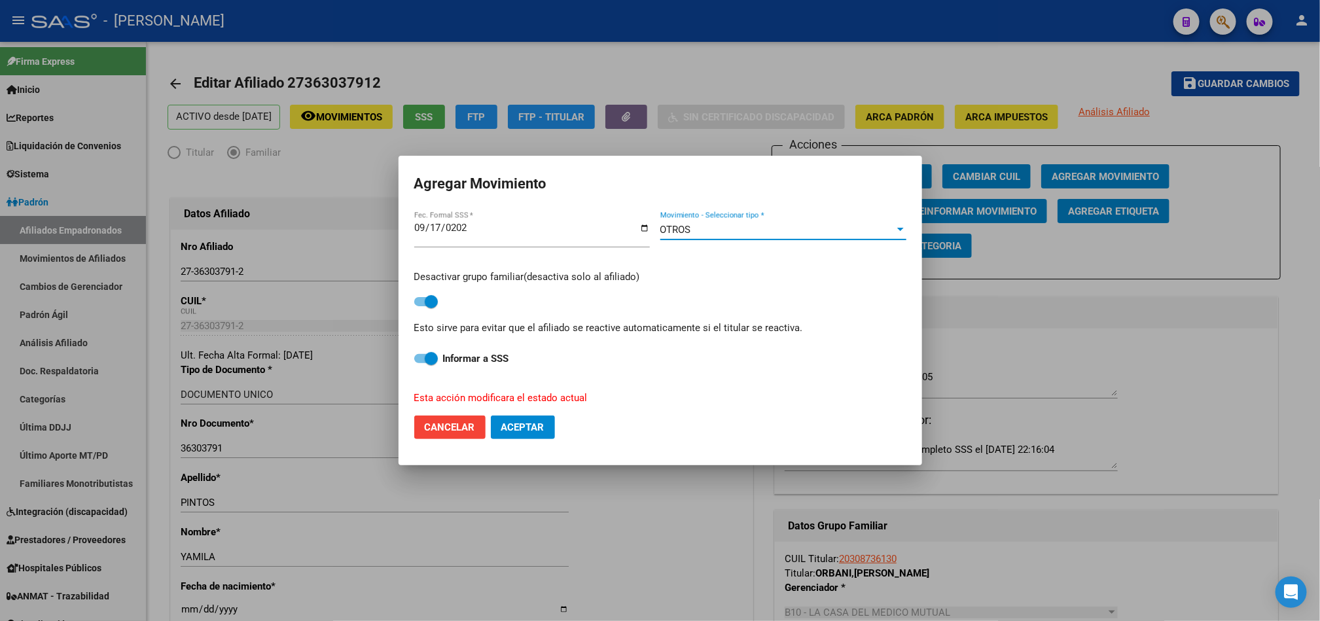
click at [526, 427] on span "Aceptar" at bounding box center [522, 427] width 43 height 12
checkbox input "false"
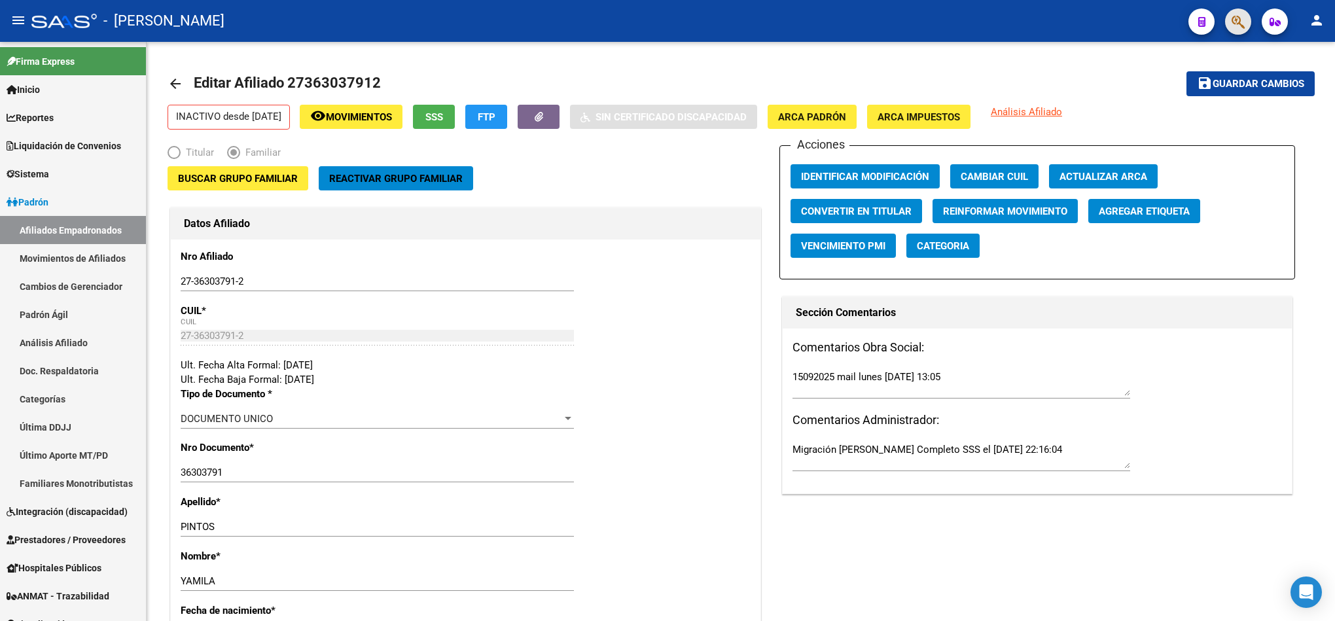
click at [1249, 26] on button "button" at bounding box center [1238, 22] width 26 height 26
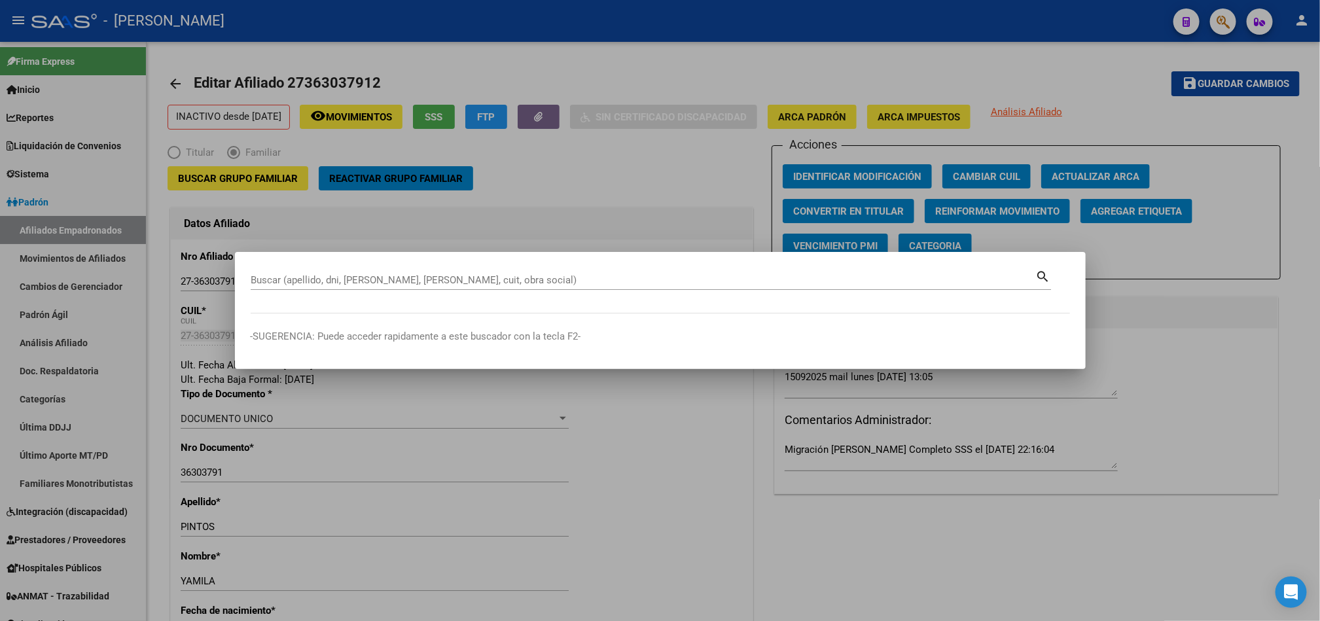
paste input "35867589"
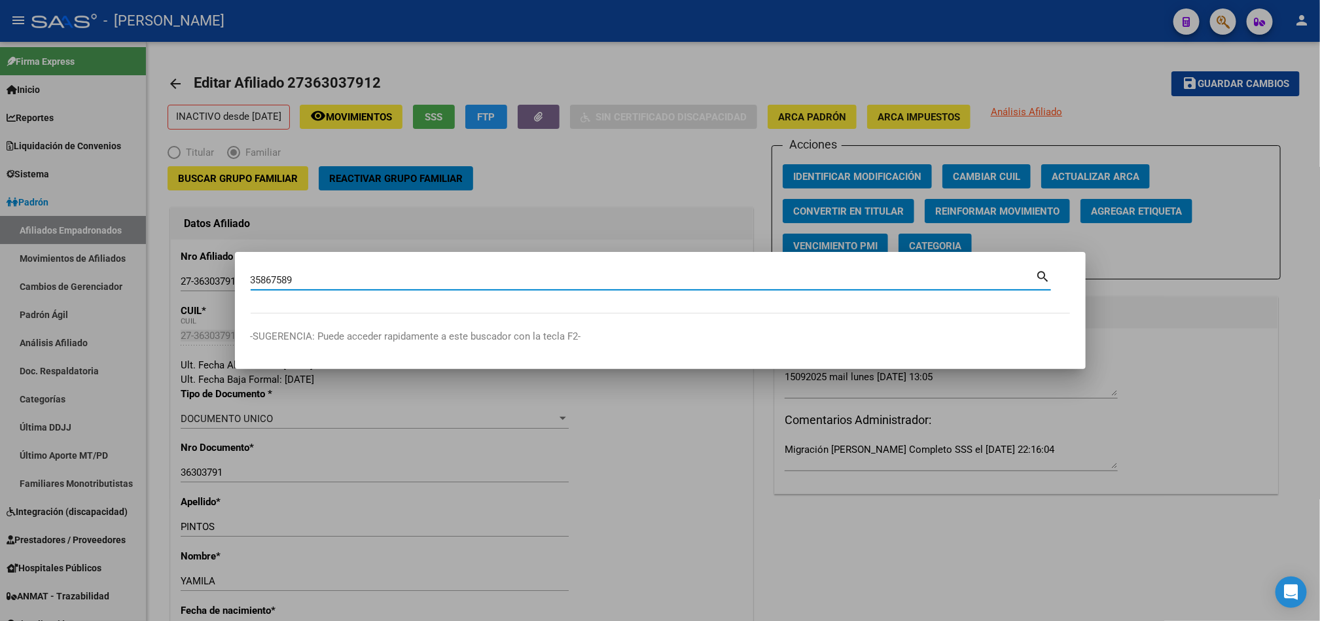
type input "35867589"
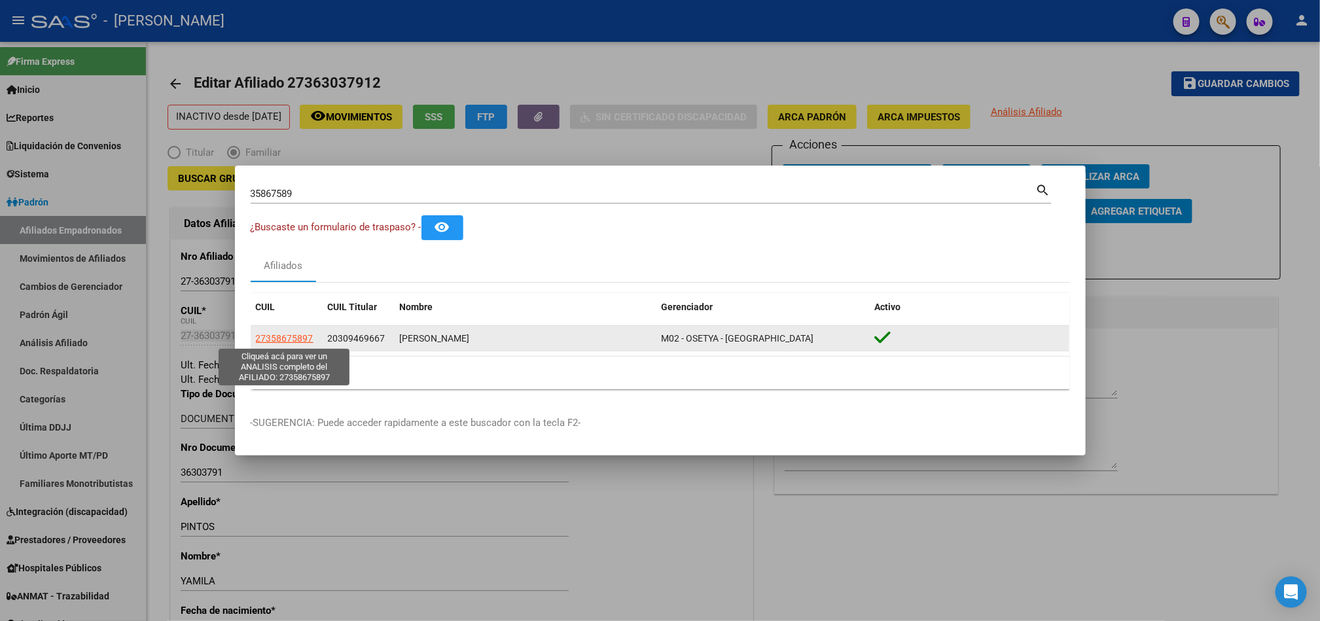
click at [289, 334] on span "27358675897" at bounding box center [285, 338] width 58 height 10
type textarea "27358675897"
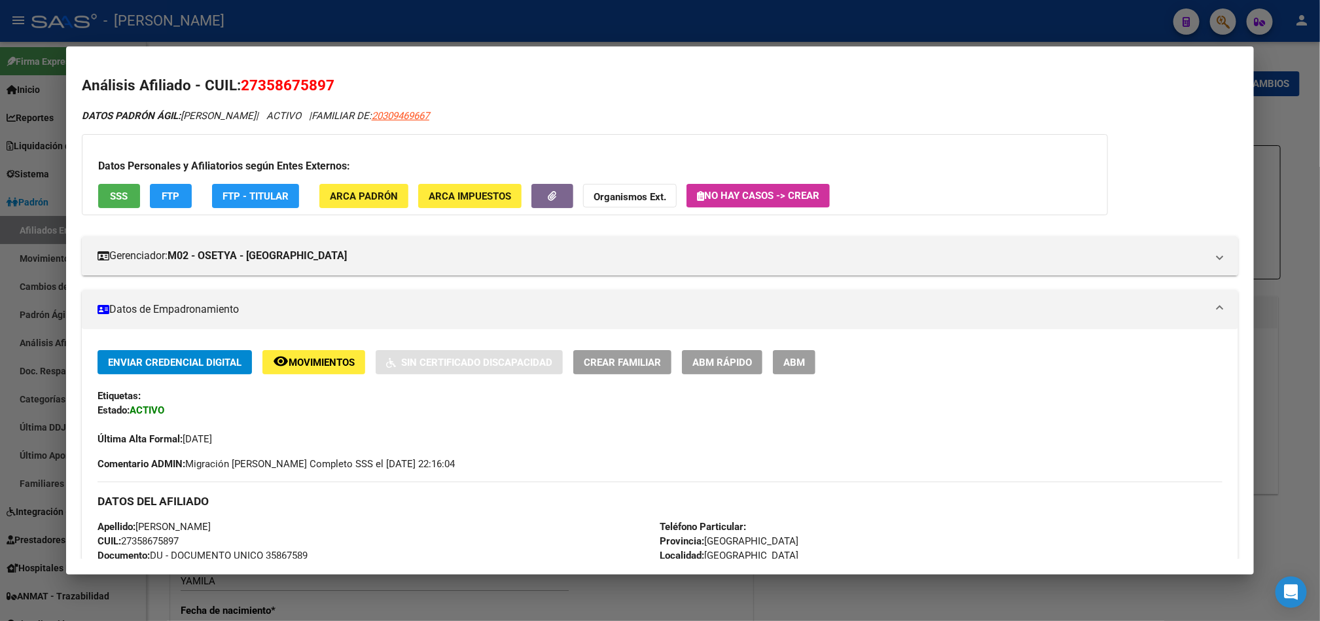
click at [791, 372] on button "ABM" at bounding box center [794, 362] width 43 height 24
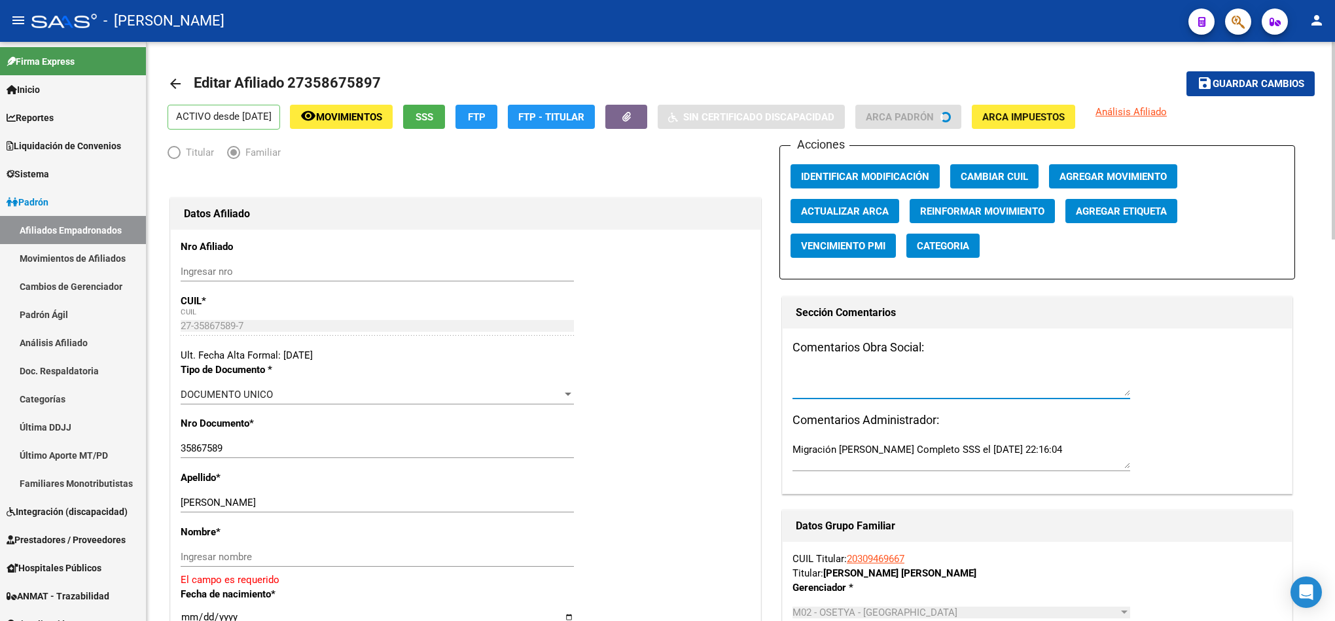
click at [901, 387] on textarea at bounding box center [961, 383] width 338 height 26
click at [954, 372] on textarea "15092025 mail" at bounding box center [961, 383] width 338 height 26
paste textarea "lunes 15/9/2025 14:27"
type textarea "15092025 mail lunes 15/9/2025 14:27"
click at [1220, 83] on span "Guardar cambios" at bounding box center [1258, 85] width 92 height 12
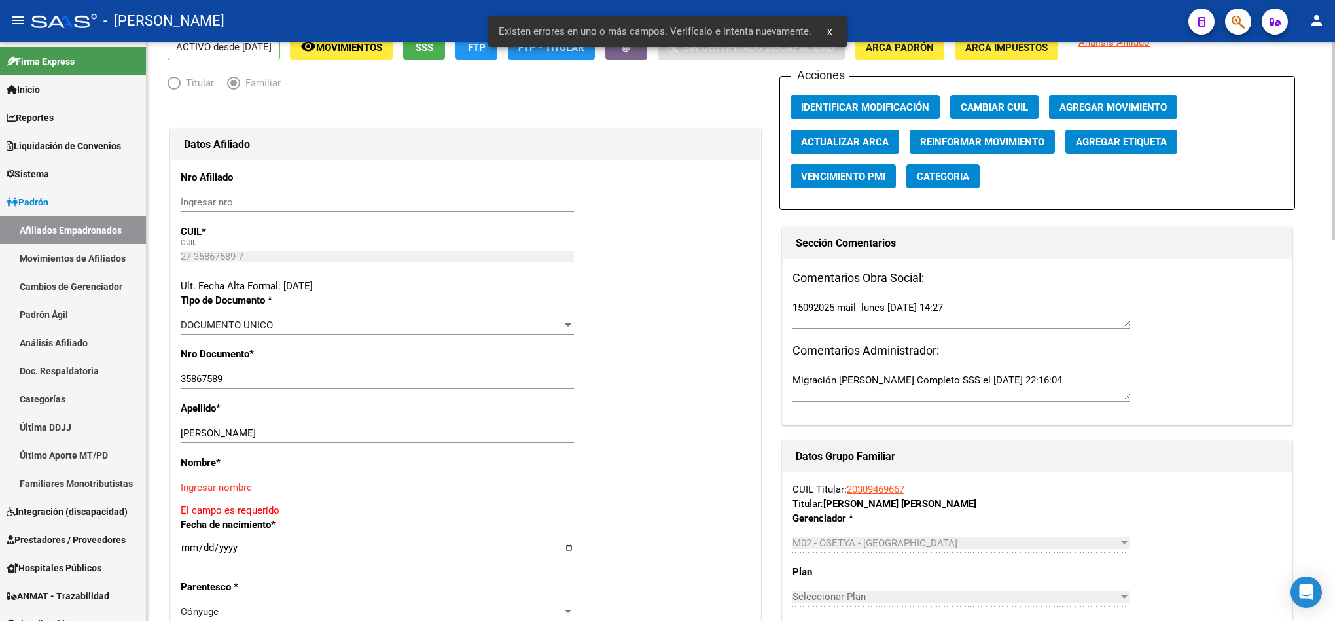
scroll to position [98, 0]
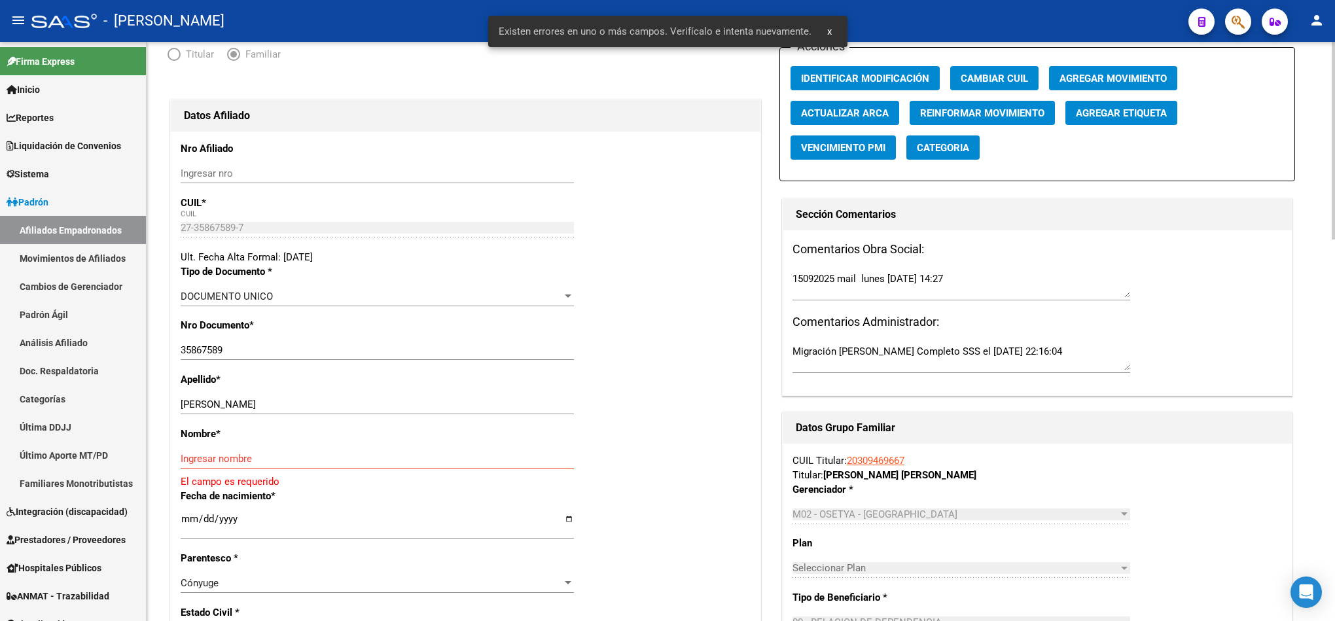
click at [244, 404] on input "WALEMBERG RUTH FL" at bounding box center [377, 404] width 393 height 12
drag, startPoint x: 244, startPoint y: 404, endPoint x: 289, endPoint y: 403, distance: 44.5
click at [289, 403] on input "WALEMBERG RUTH FL" at bounding box center [377, 404] width 393 height 12
type input "WALEMBERG"
click at [268, 458] on input "Ingresar nombre" at bounding box center [377, 459] width 393 height 12
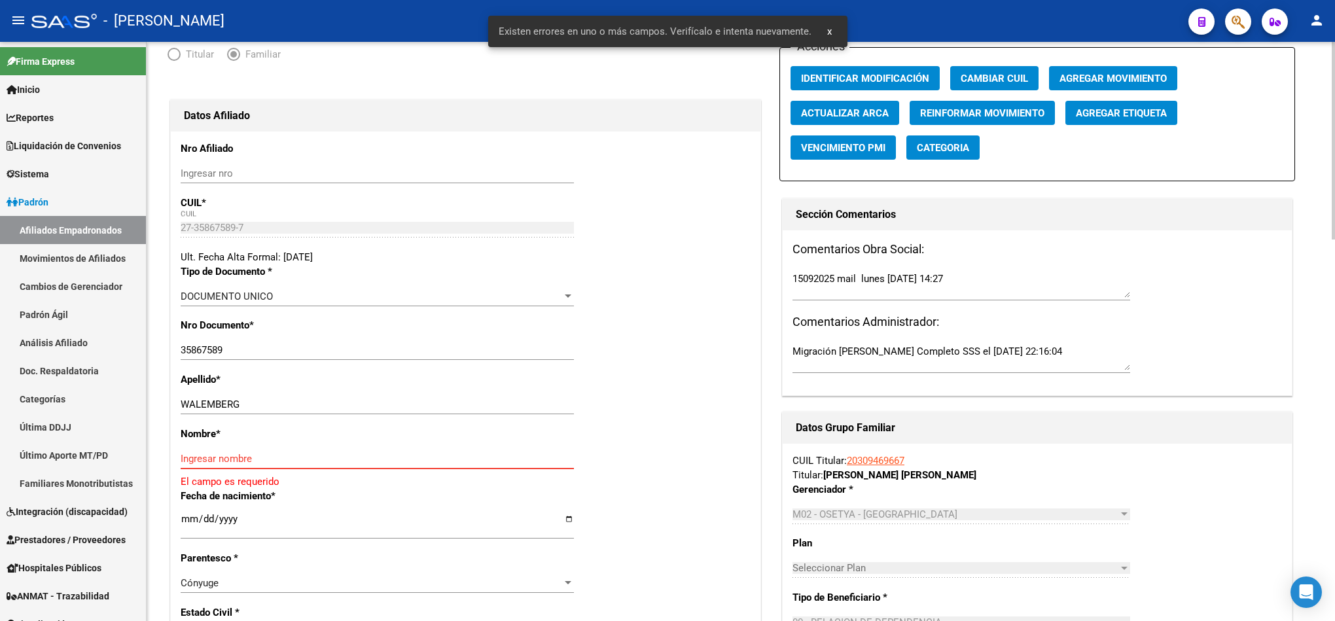
paste input "RUTH FL"
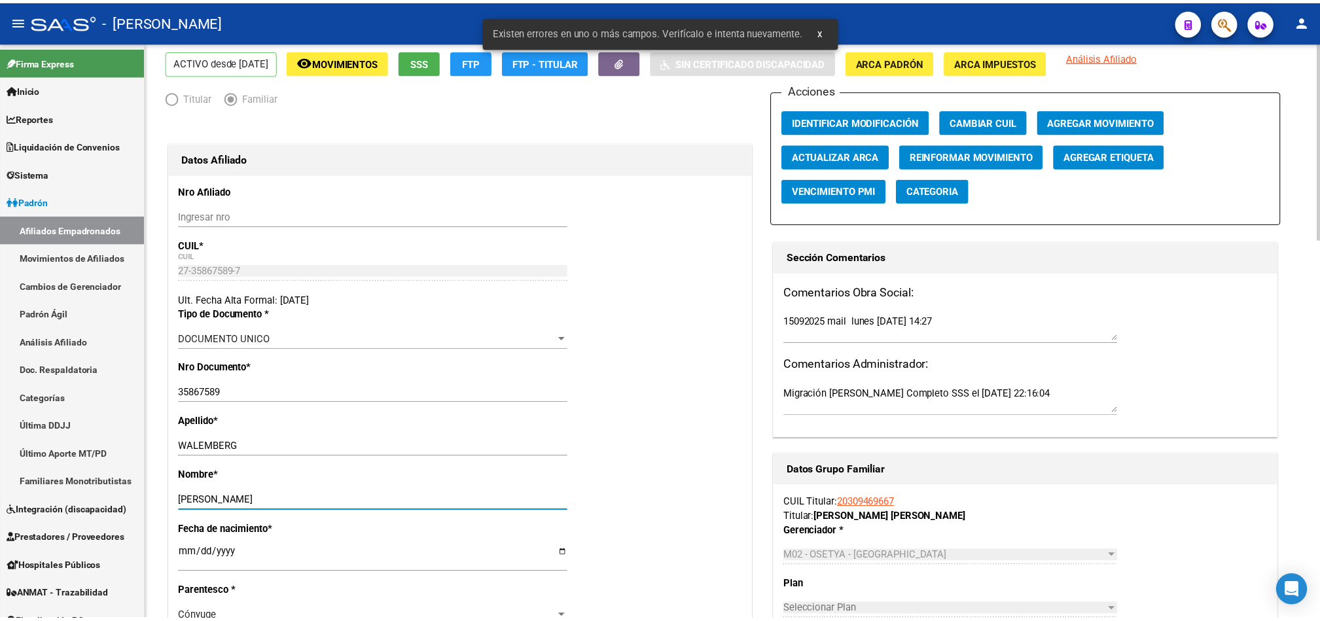
scroll to position [0, 0]
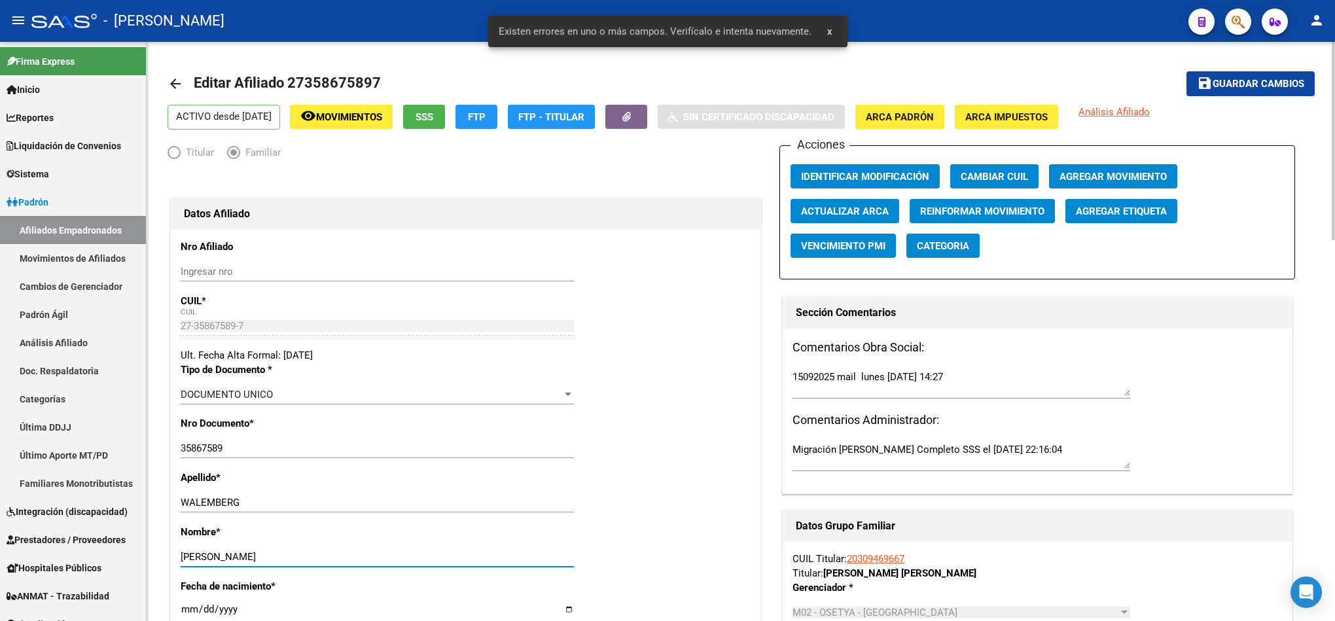
type input "RUTH FL"
click at [1253, 86] on span "Guardar cambios" at bounding box center [1258, 85] width 92 height 12
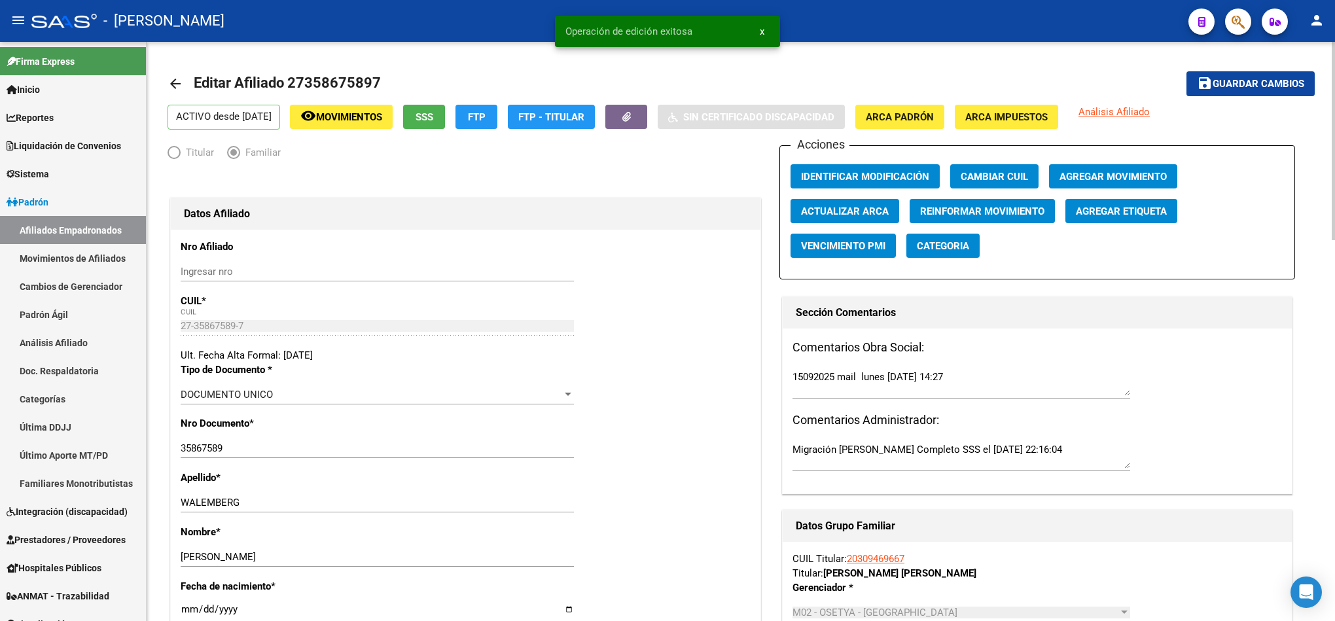
click at [1088, 179] on span "Agregar Movimiento" at bounding box center [1112, 177] width 107 height 12
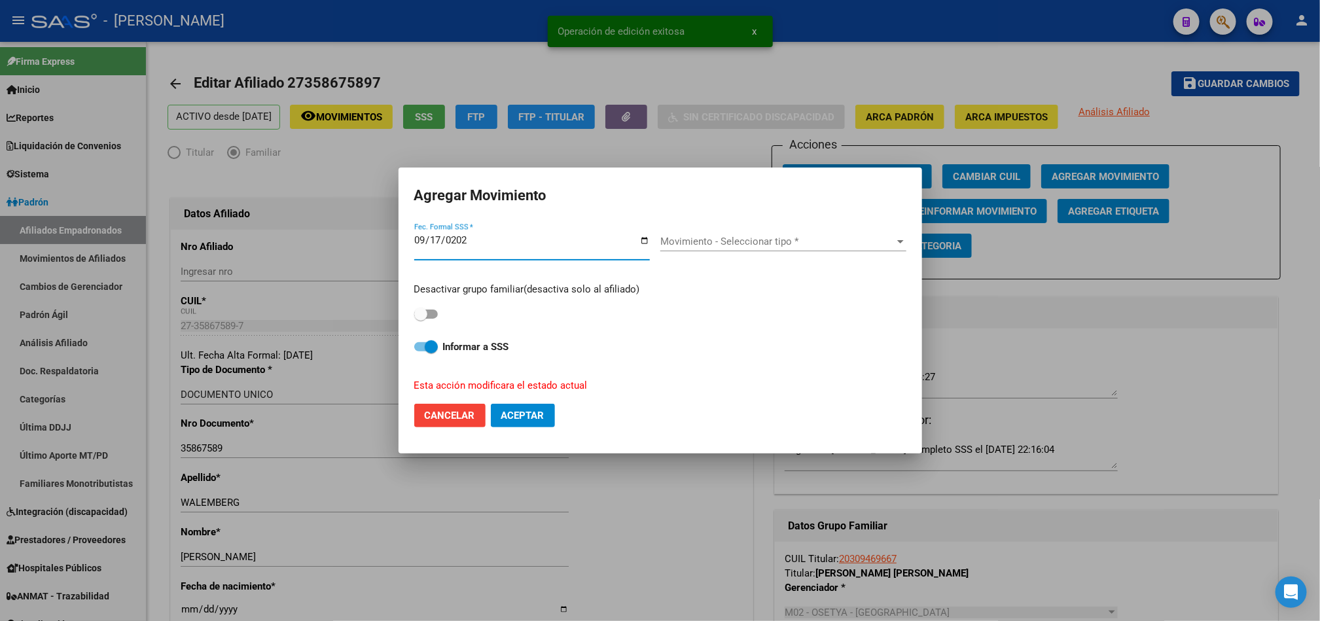
type input "[DATE]"
click at [430, 312] on span at bounding box center [426, 313] width 24 height 9
click at [421, 319] on input "checkbox" at bounding box center [420, 319] width 1 height 1
checkbox input "true"
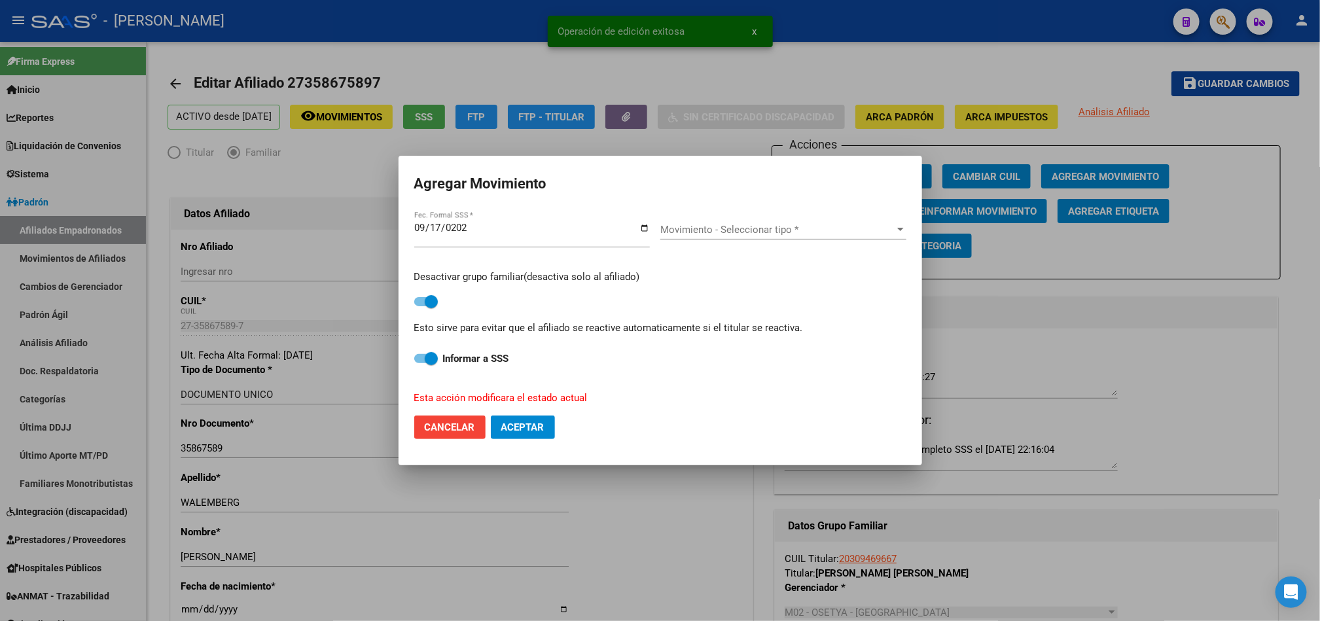
click at [711, 239] on div "Movimiento - Seleccionar tipo * Movimiento - Seleccionar tipo *" at bounding box center [783, 236] width 246 height 32
click at [715, 230] on span "Movimiento - Seleccionar tipo *" at bounding box center [777, 230] width 234 height 12
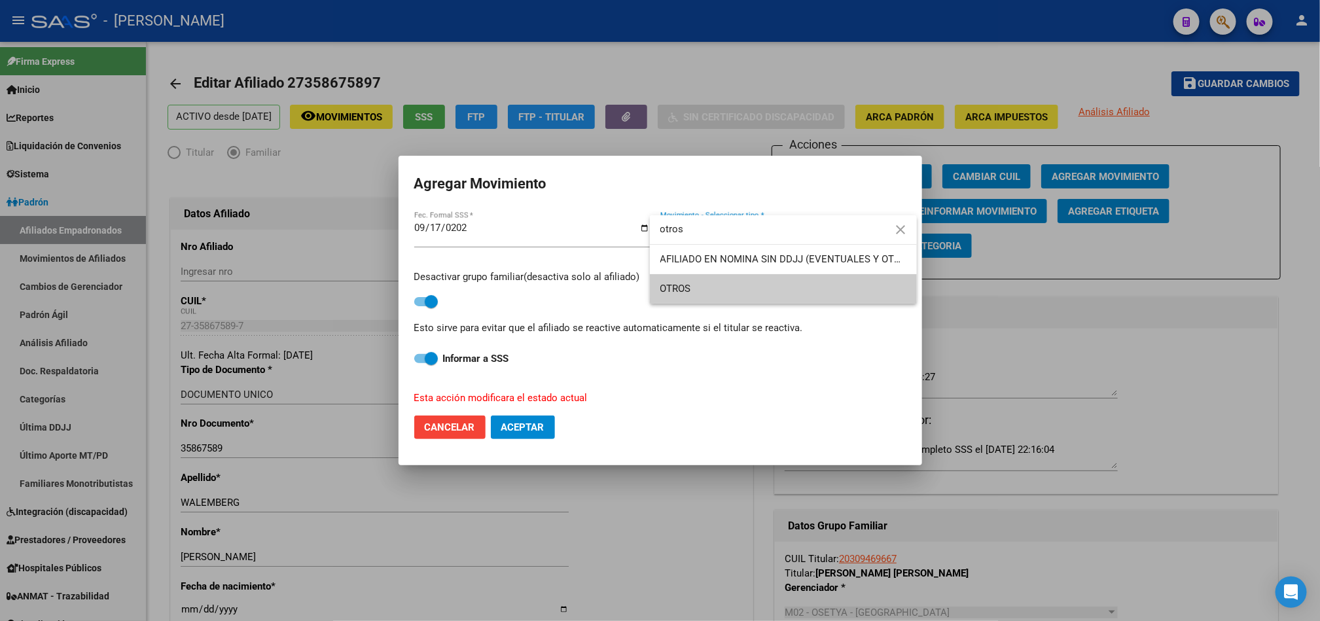
type input "otros"
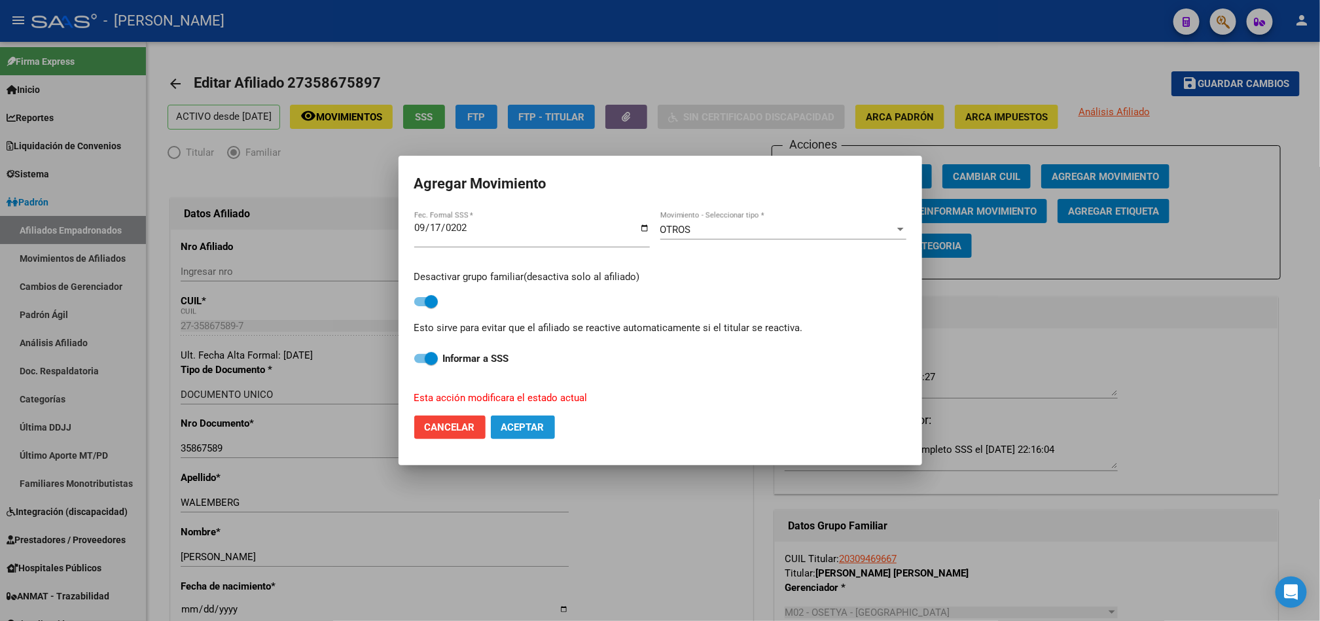
click at [514, 426] on span "Aceptar" at bounding box center [522, 427] width 43 height 12
checkbox input "false"
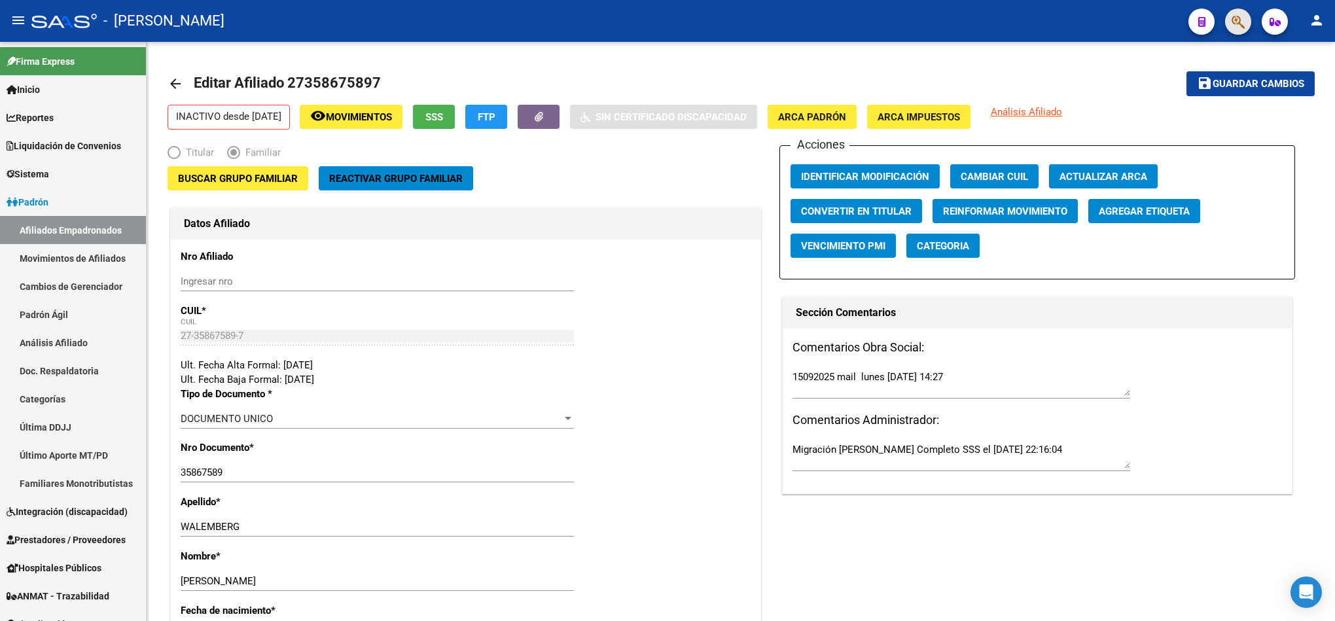
click at [1238, 12] on span "button" at bounding box center [1237, 22] width 13 height 27
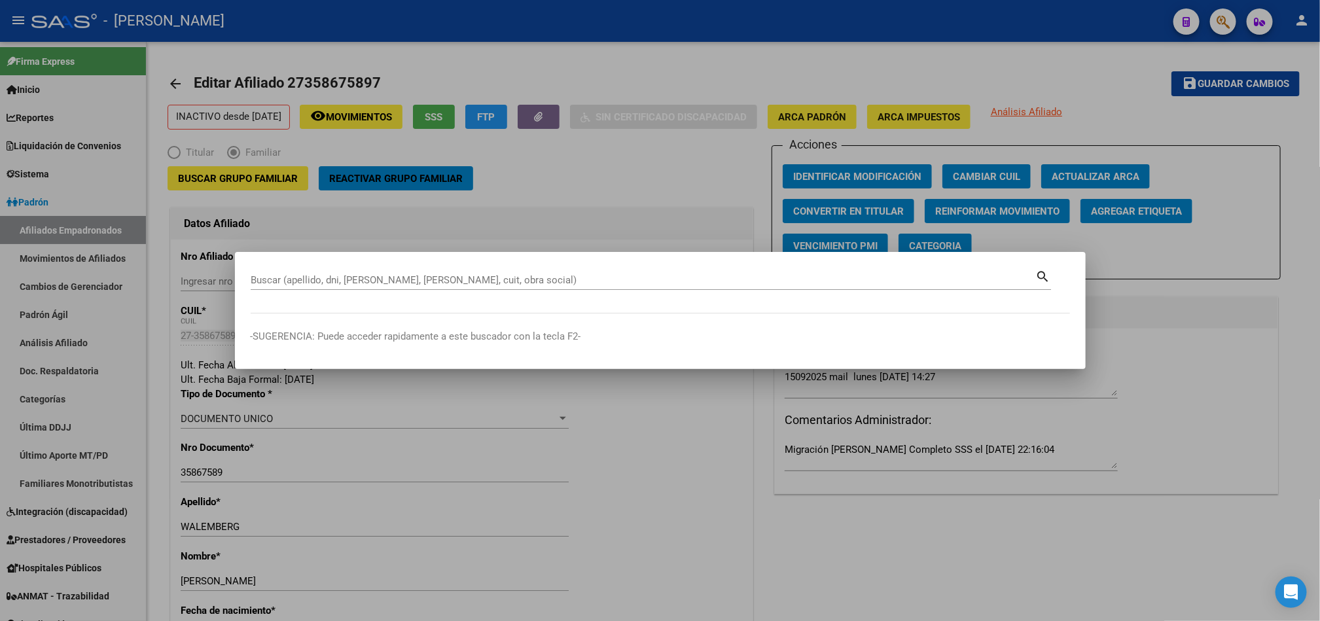
paste input "20562567438"
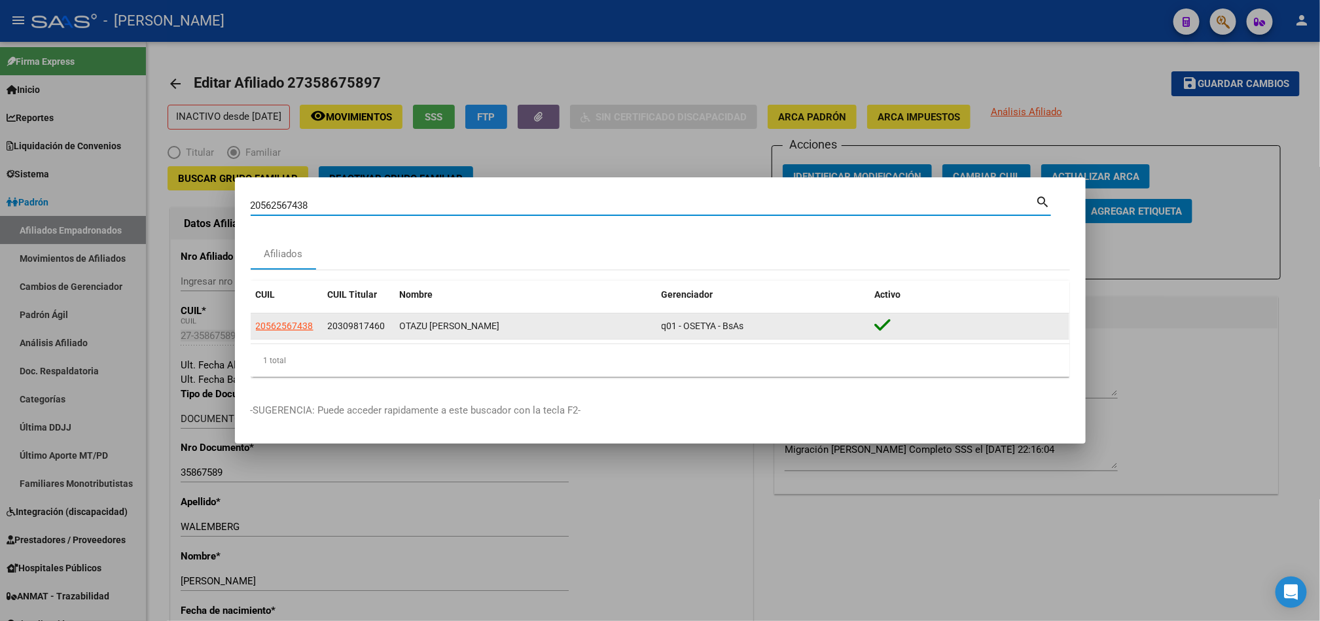
click at [365, 330] on span "20309817460" at bounding box center [357, 326] width 58 height 10
click at [366, 330] on span "20309817460" at bounding box center [357, 326] width 58 height 10
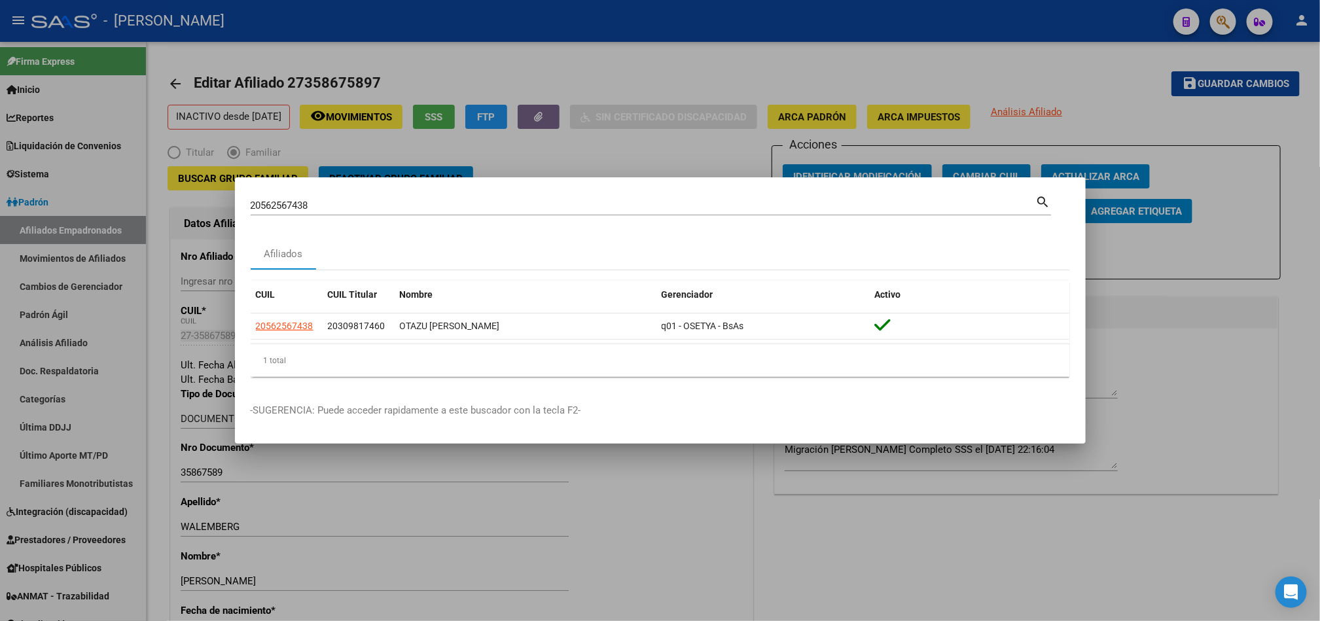
copy span "20309817460"
click at [317, 210] on input "20562567438" at bounding box center [643, 206] width 785 height 12
paste input "309817460"
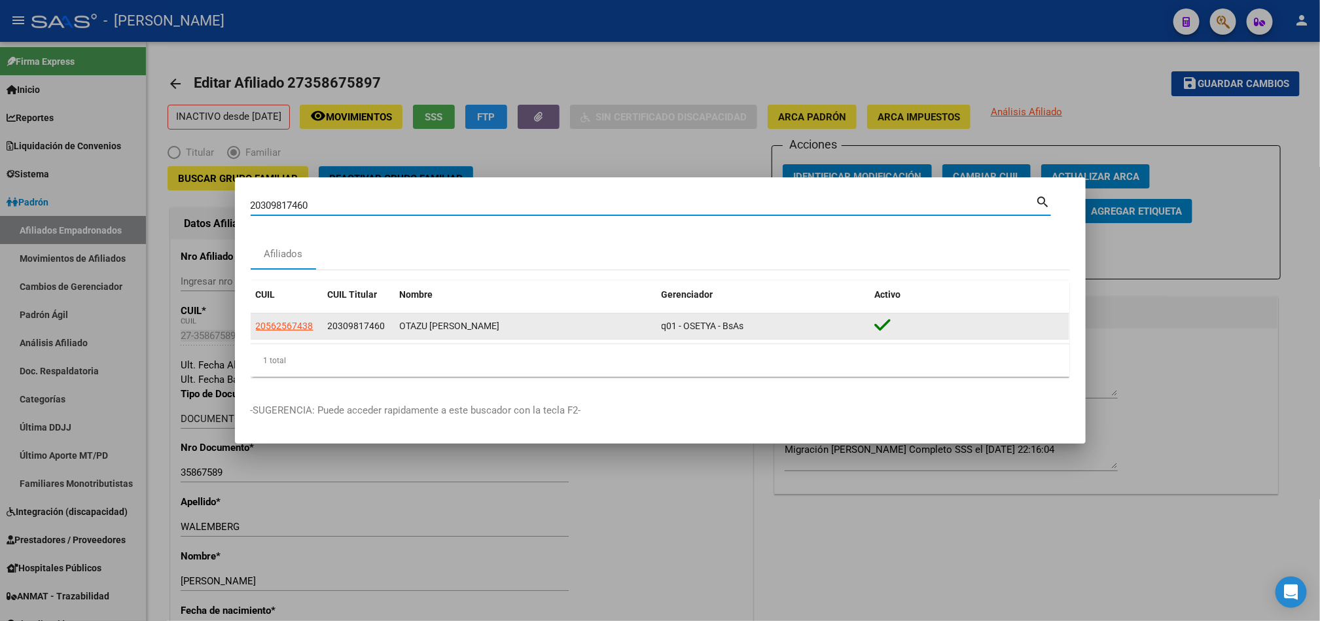
type input "20309817460"
click at [291, 324] on span "20309817460" at bounding box center [285, 326] width 58 height 10
type textarea "20309817460"
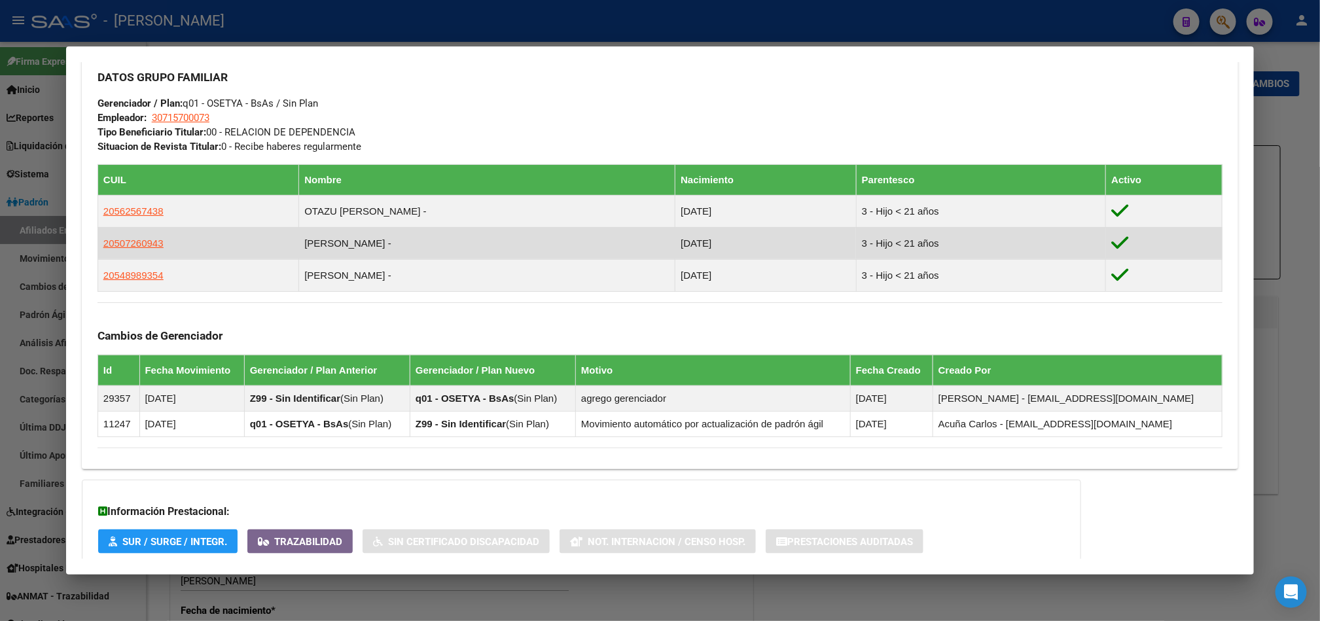
scroll to position [597, 0]
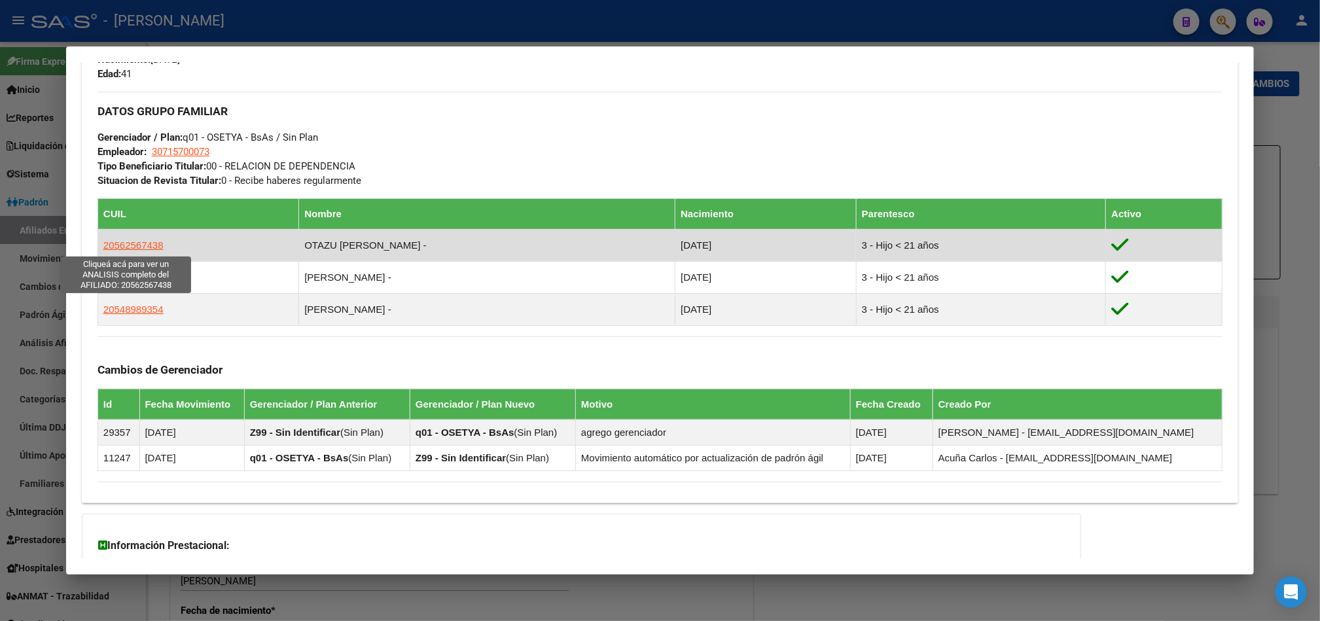
drag, startPoint x: 179, startPoint y: 238, endPoint x: 96, endPoint y: 246, distance: 83.5
click at [97, 246] on td "20562567438" at bounding box center [197, 245] width 201 height 32
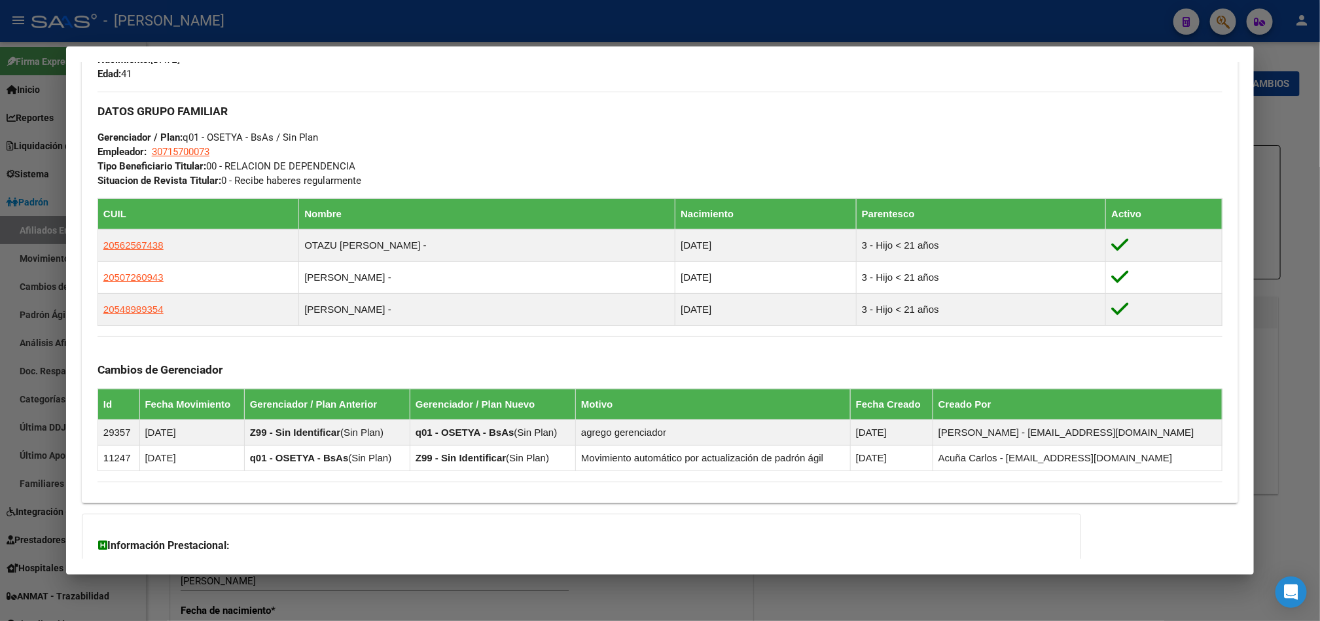
copy span "20562567438"
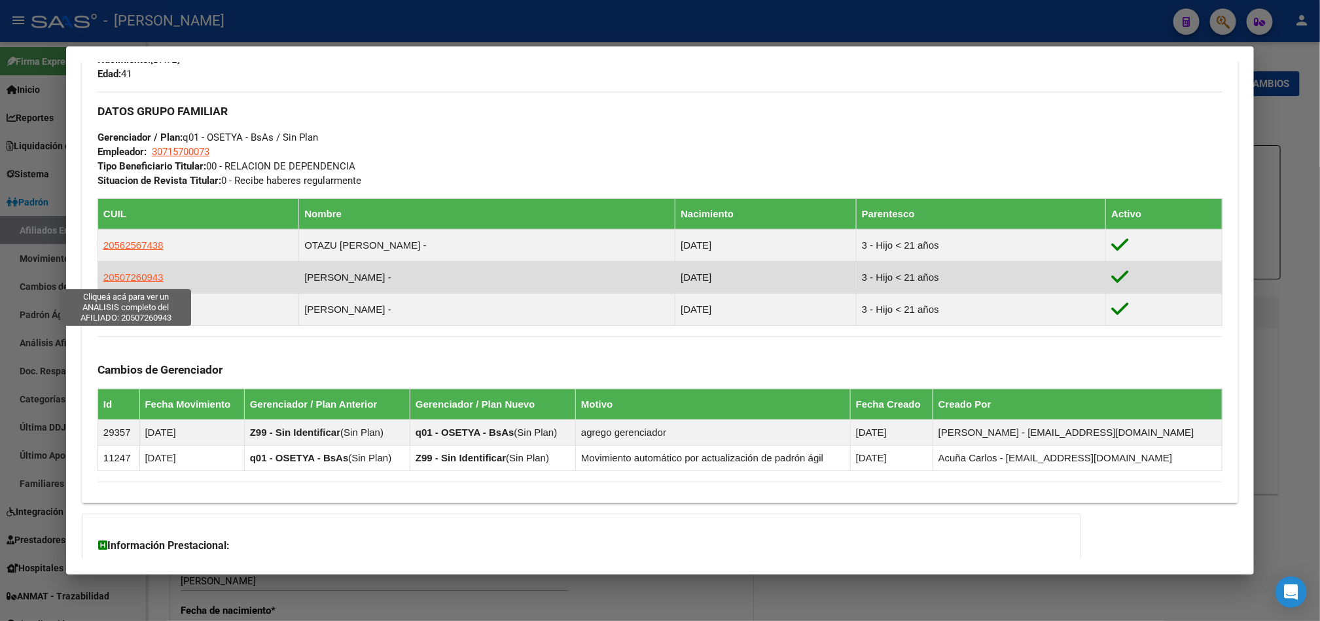
drag, startPoint x: 167, startPoint y: 291, endPoint x: 97, endPoint y: 275, distance: 72.4
click at [97, 275] on td "20507260943" at bounding box center [197, 277] width 201 height 32
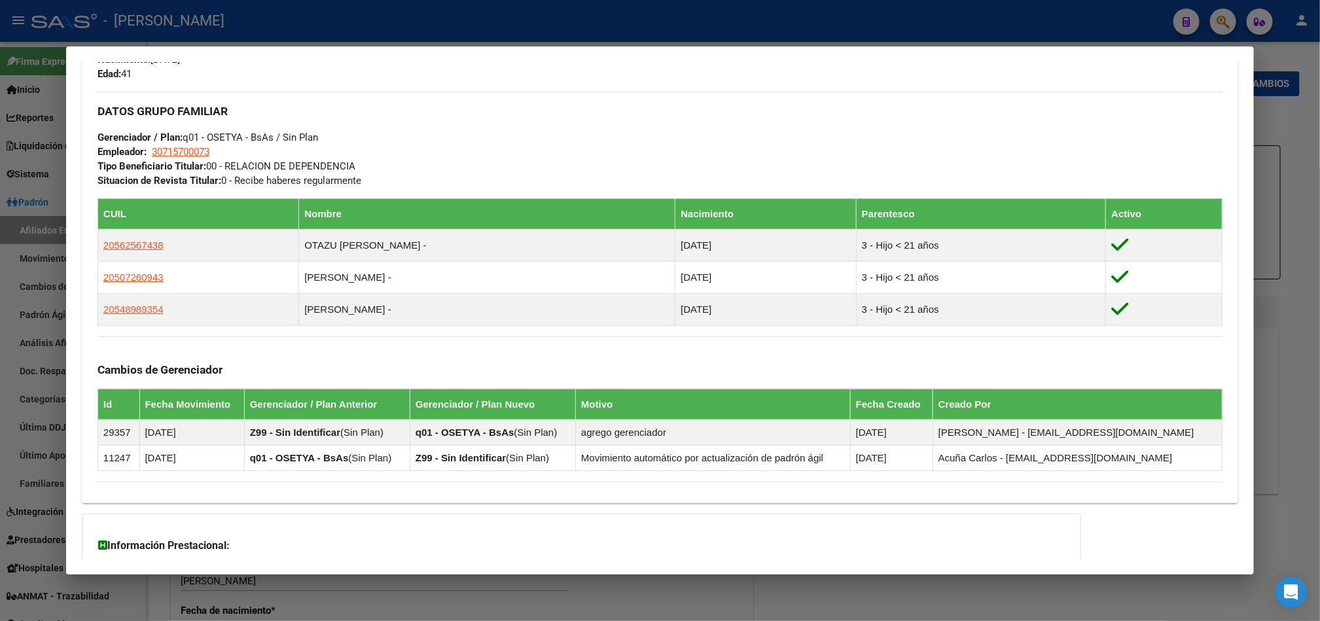
copy span "20507260943"
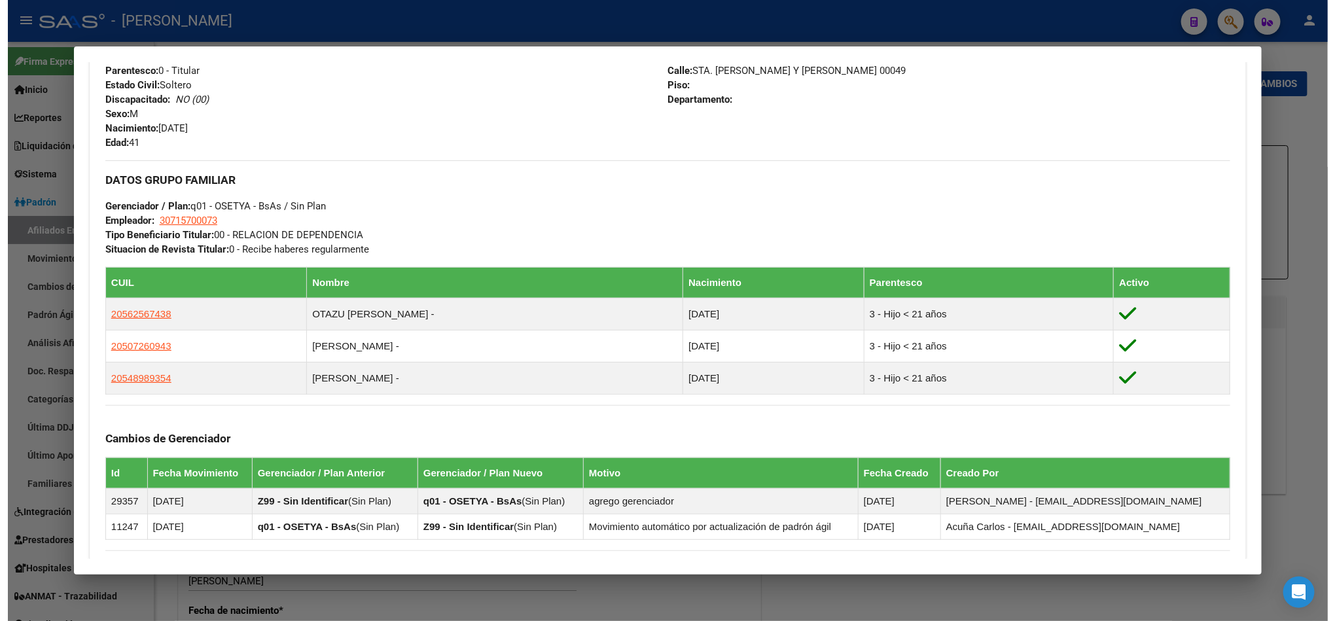
scroll to position [499, 0]
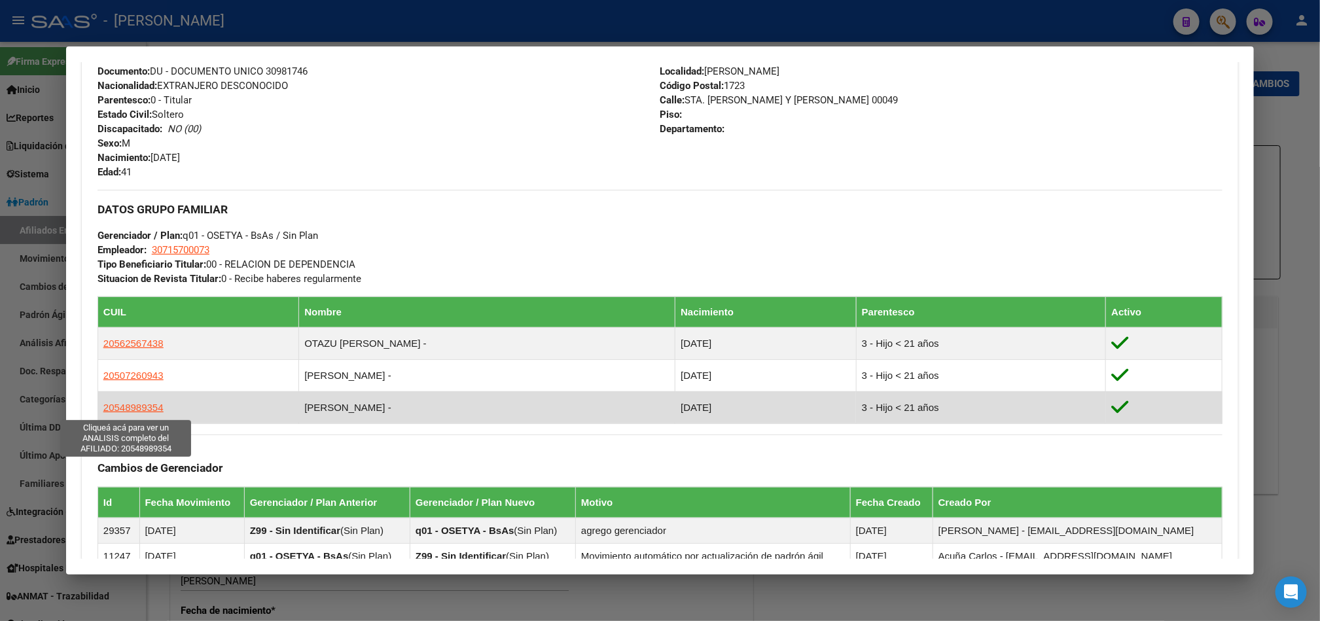
drag, startPoint x: 163, startPoint y: 408, endPoint x: 98, endPoint y: 407, distance: 64.8
click at [98, 407] on td "20548989354" at bounding box center [197, 407] width 201 height 32
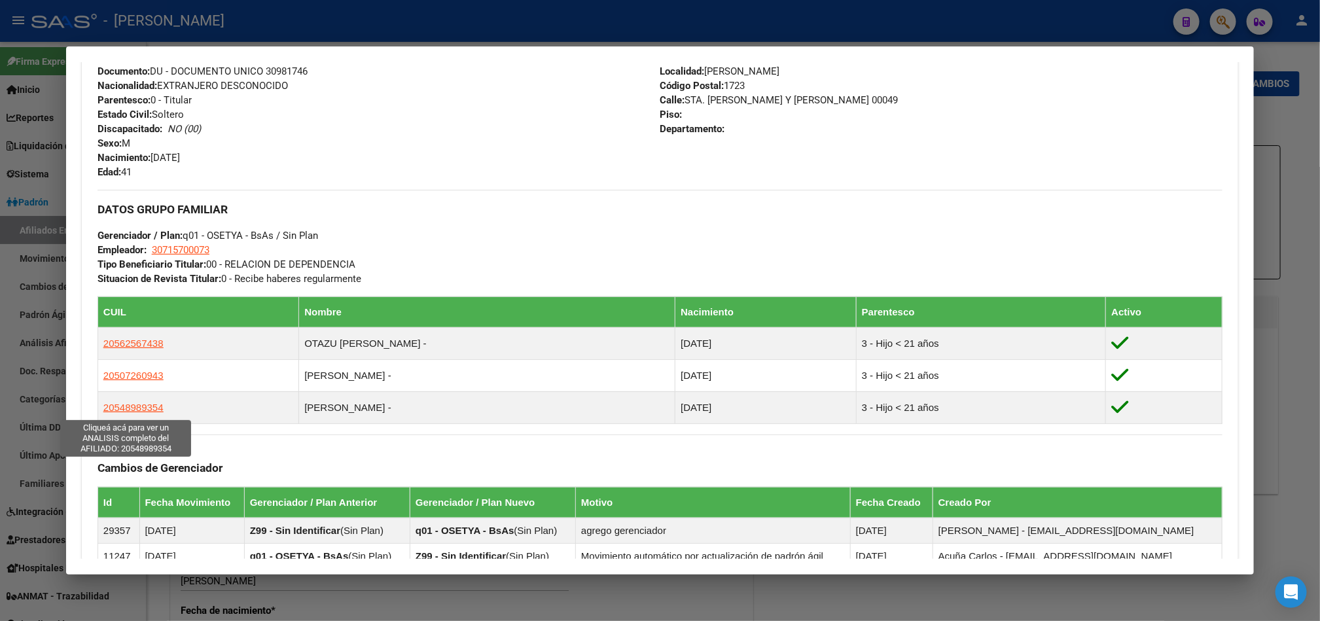
copy span "20548989354"
drag, startPoint x: 1190, startPoint y: 14, endPoint x: 1148, endPoint y: 37, distance: 47.7
click at [1191, 18] on div at bounding box center [660, 310] width 1320 height 621
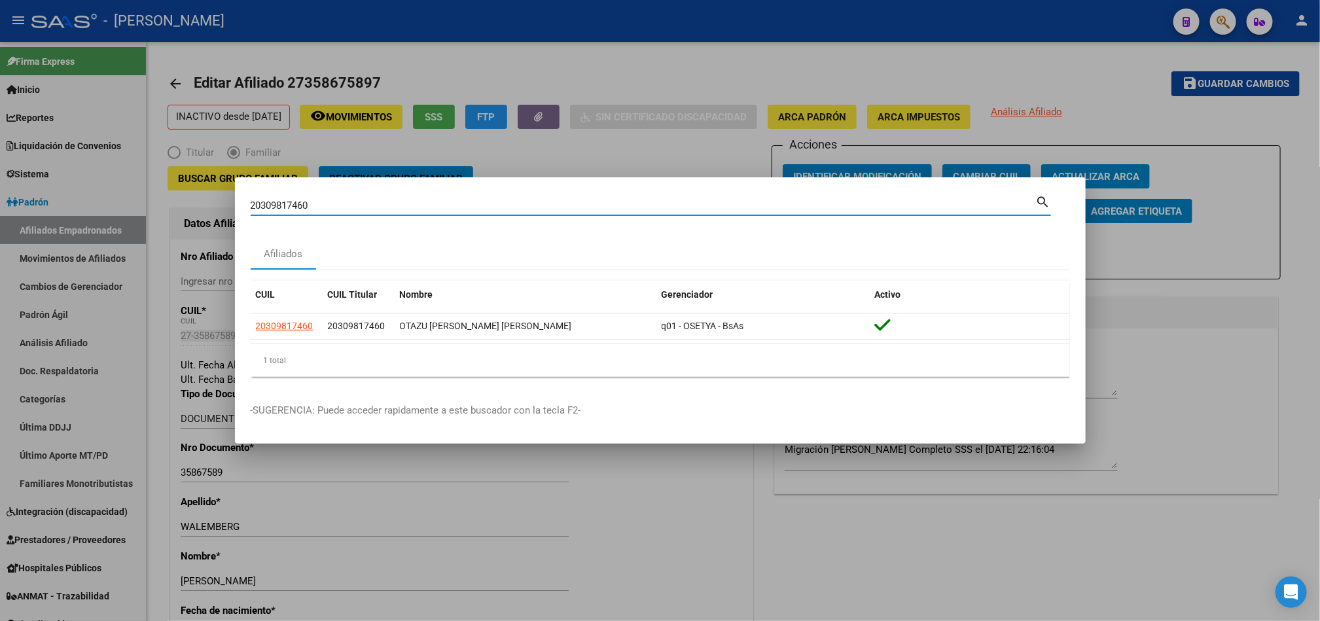
click at [746, 209] on input "20309817460" at bounding box center [643, 206] width 785 height 12
paste input "7327676569"
type input "27327676569"
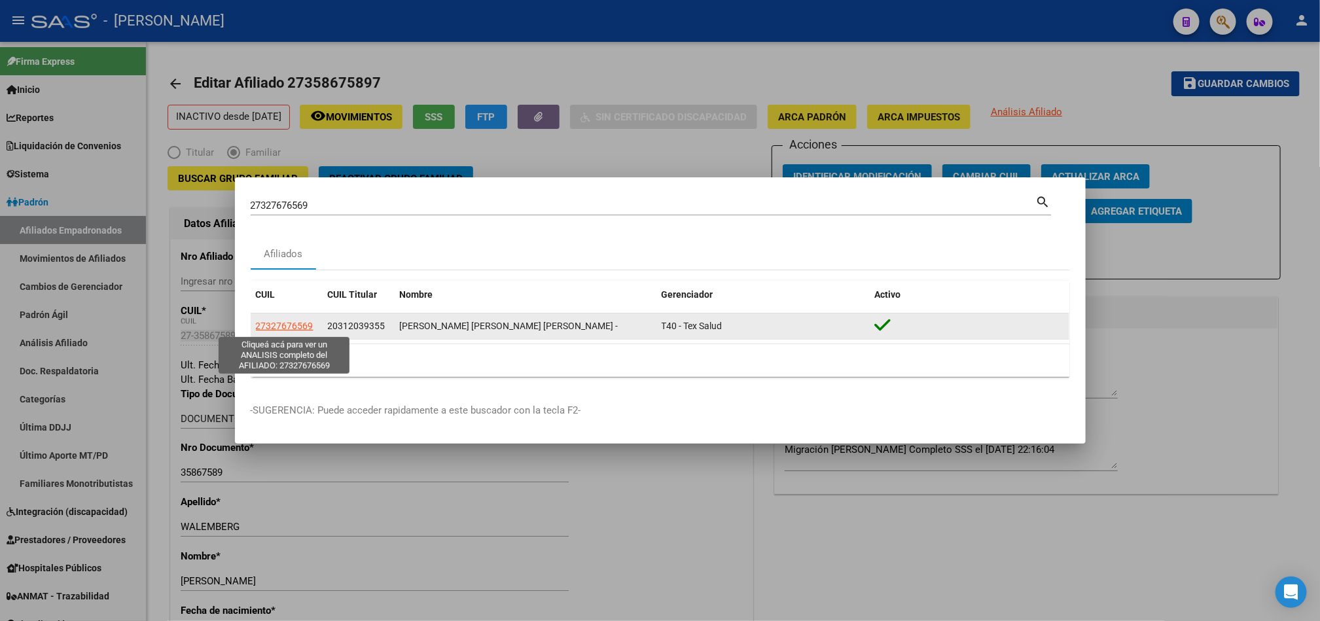
click at [303, 325] on span "27327676569" at bounding box center [285, 326] width 58 height 10
type textarea "27327676569"
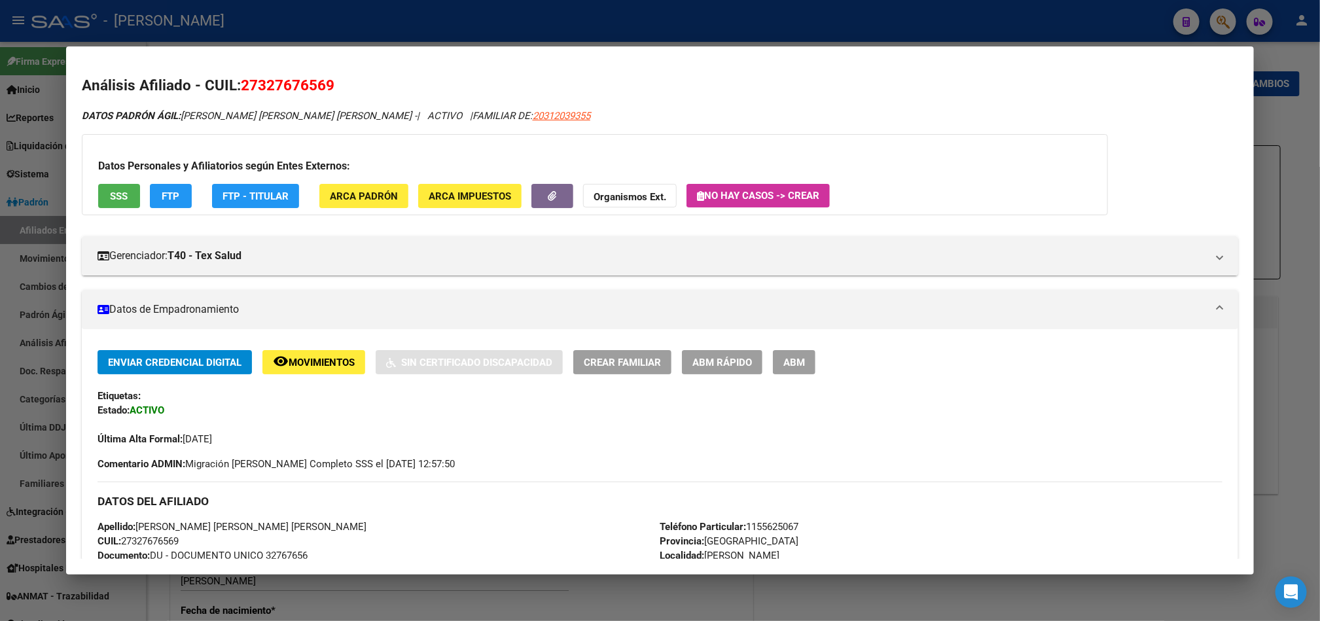
click at [801, 369] on button "ABM" at bounding box center [794, 362] width 43 height 24
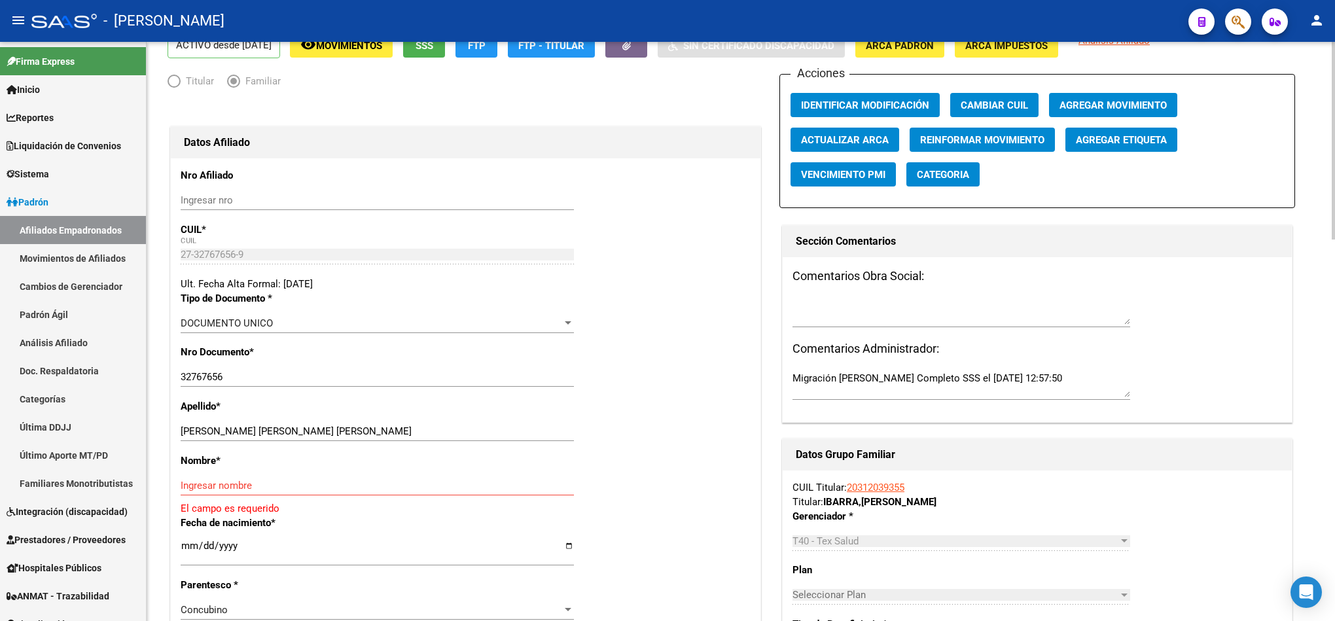
scroll to position [98, 0]
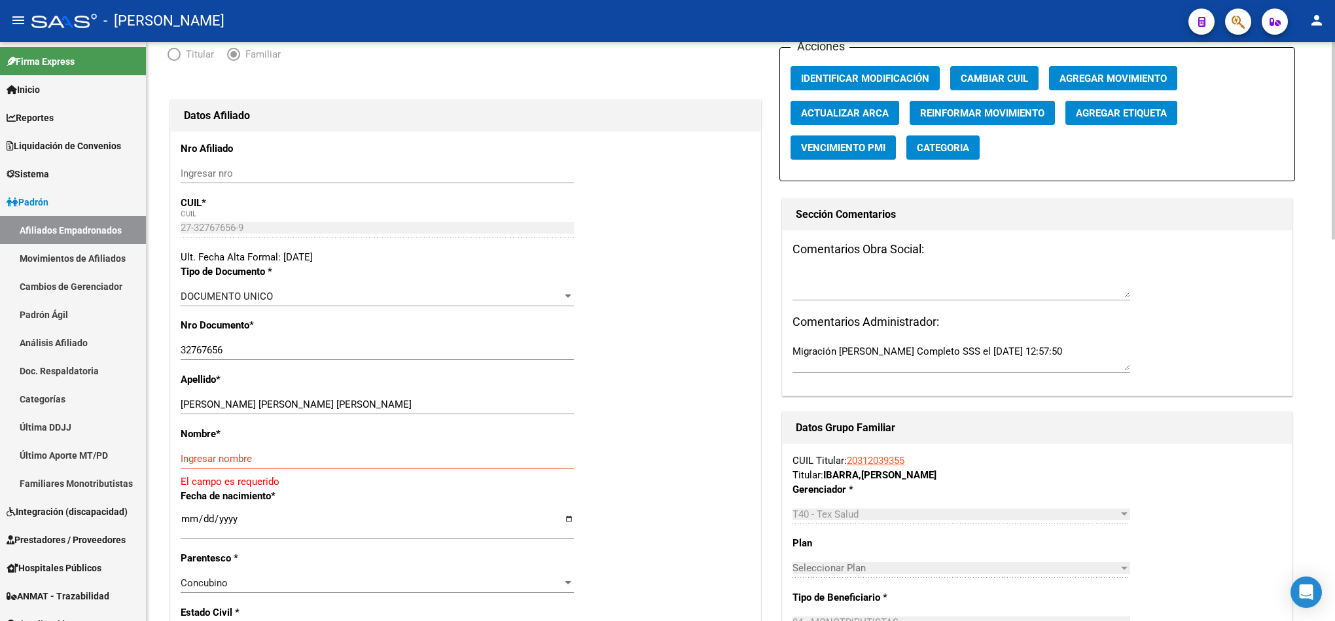
click at [375, 413] on div "BALBUENA CENTENO CINTHIA CAROL Ingresar apellido" at bounding box center [377, 405] width 393 height 20
drag, startPoint x: 359, startPoint y: 396, endPoint x: 267, endPoint y: 398, distance: 92.3
click at [246, 396] on div "BALBUENA CENTENO CINTHIA CAROL Ingresar apellido" at bounding box center [377, 405] width 393 height 20
click at [290, 401] on input "BALBUENA CENTENO CINTHIA CAROL" at bounding box center [377, 404] width 393 height 12
drag, startPoint x: 290, startPoint y: 401, endPoint x: 379, endPoint y: 402, distance: 89.0
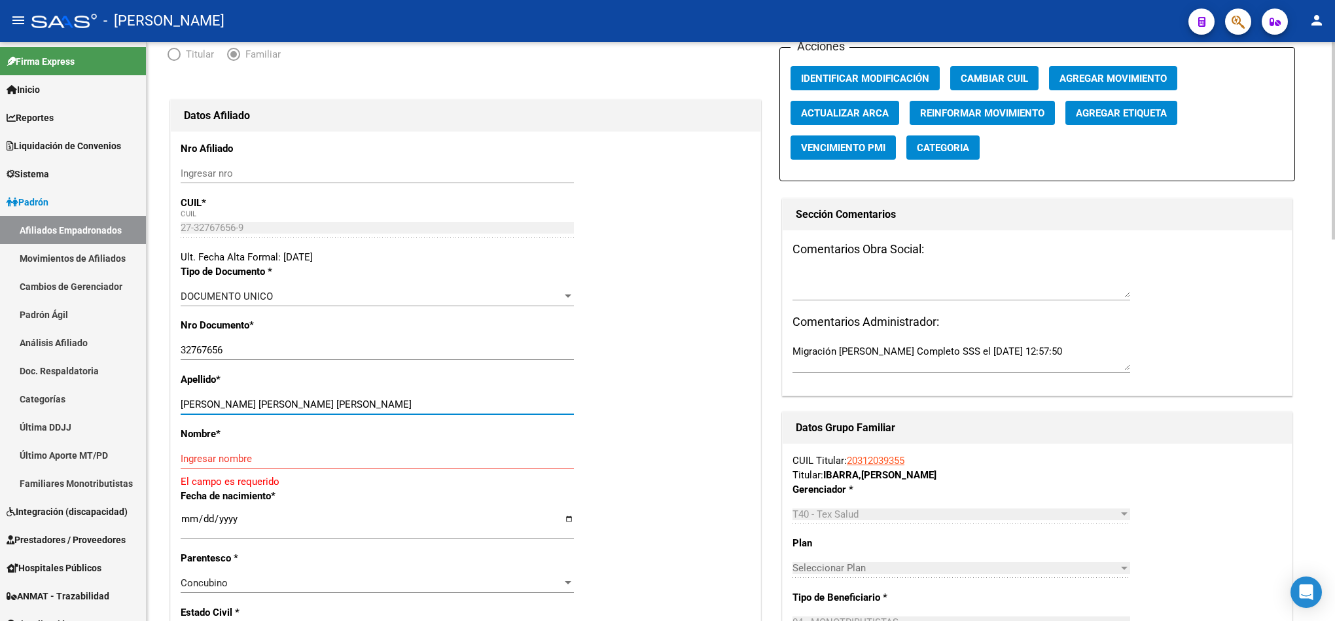
click at [379, 402] on input "BALBUENA CENTENO CINTHIA CAROL" at bounding box center [377, 404] width 393 height 12
type input "BALBUENA CENTENO"
click at [324, 459] on input "Ingresar nombre" at bounding box center [377, 459] width 393 height 12
paste input "CINTHIA CAROL"
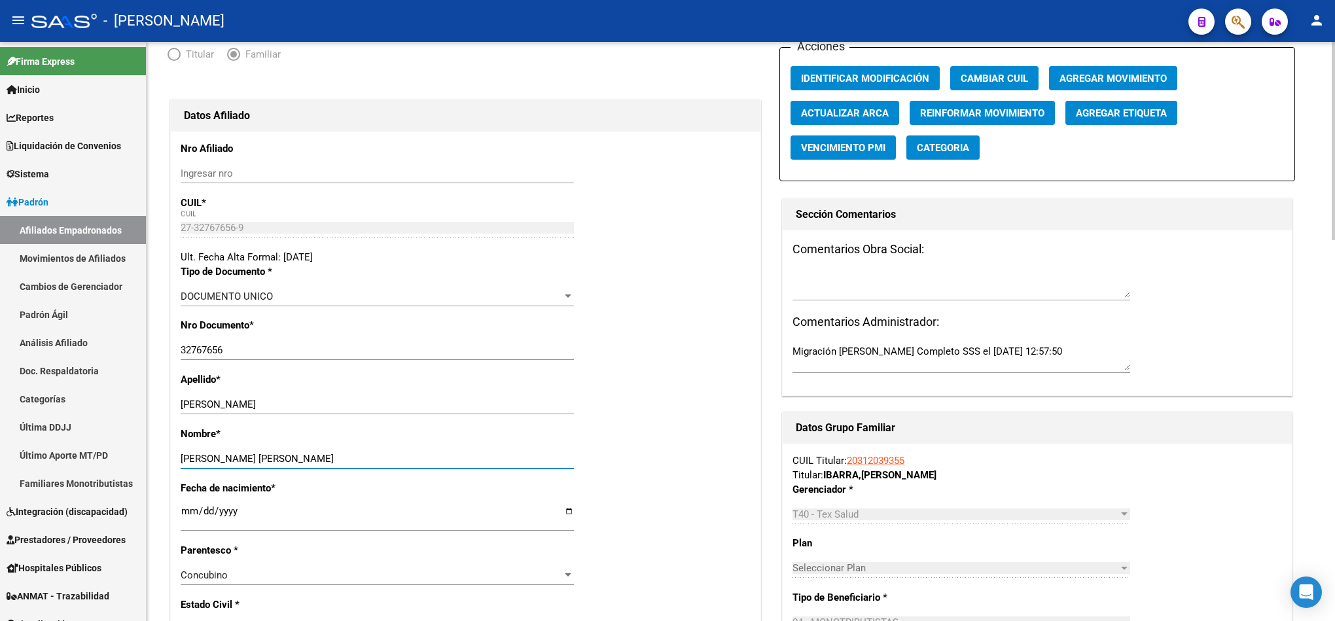
type input "CINTHIA CAROL"
click at [869, 275] on textarea at bounding box center [961, 285] width 338 height 26
paste textarea "lunes 15/9/2025 14:50"
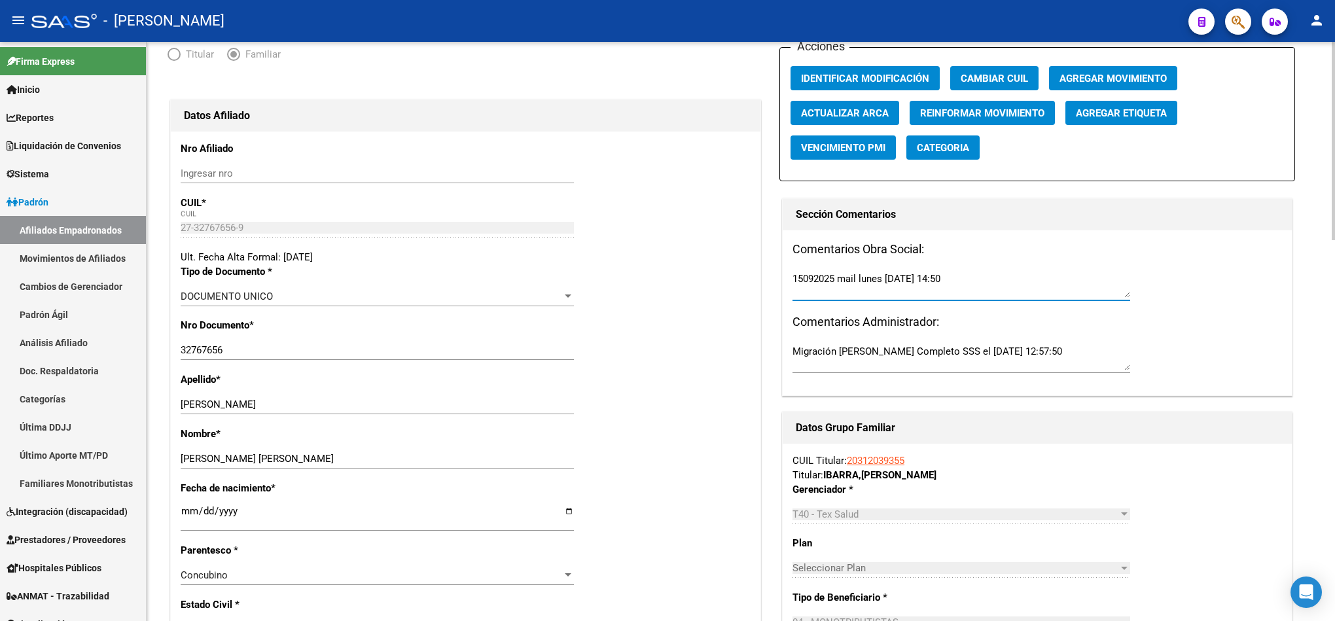
scroll to position [0, 0]
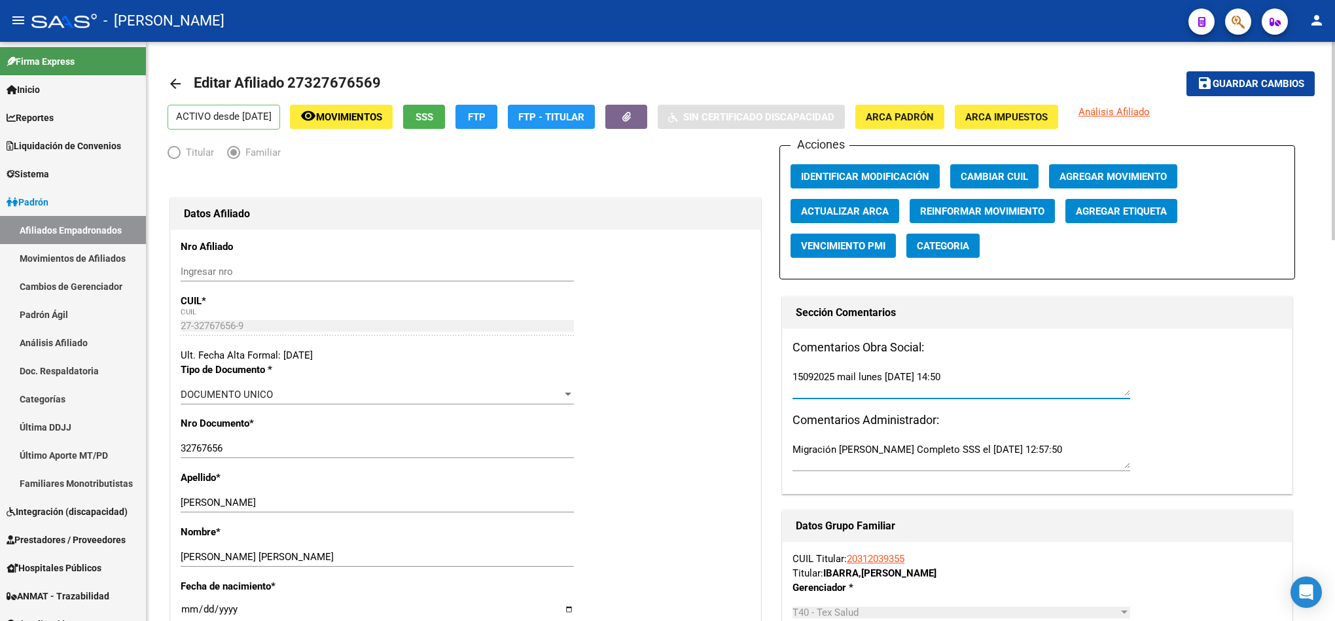
type textarea "15092025 mail lunes 15/9/2025 14:50"
click at [1272, 91] on button "save Guardar cambios" at bounding box center [1250, 83] width 128 height 24
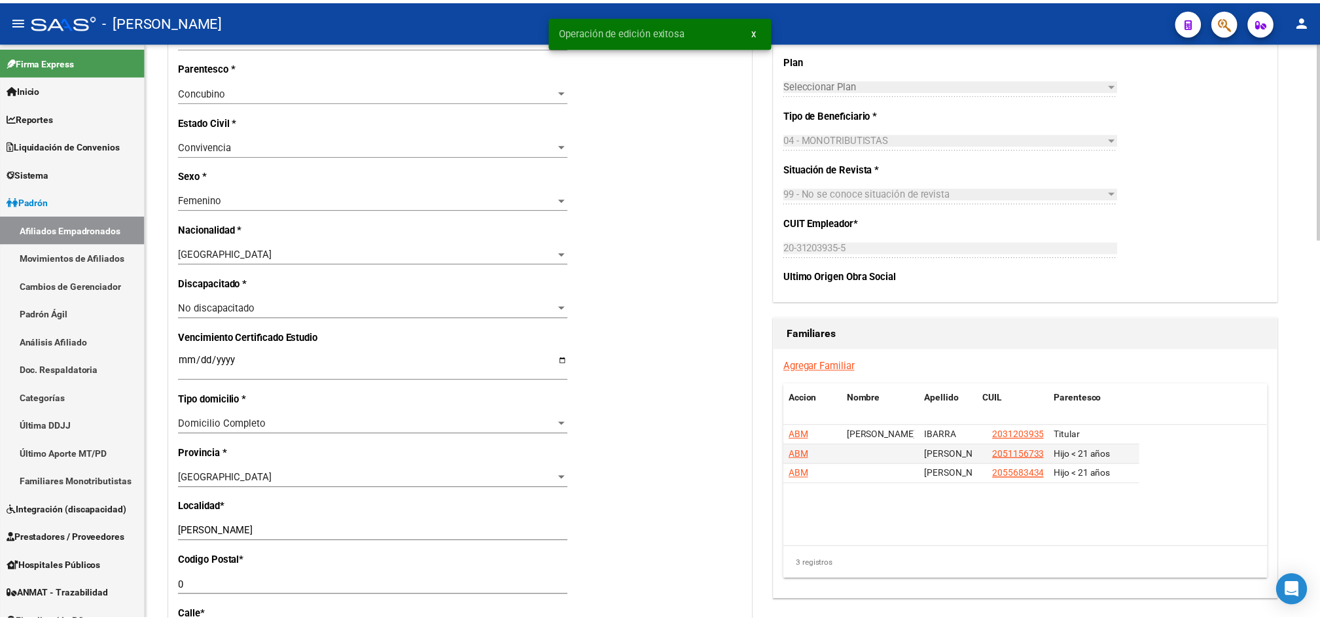
scroll to position [589, 0]
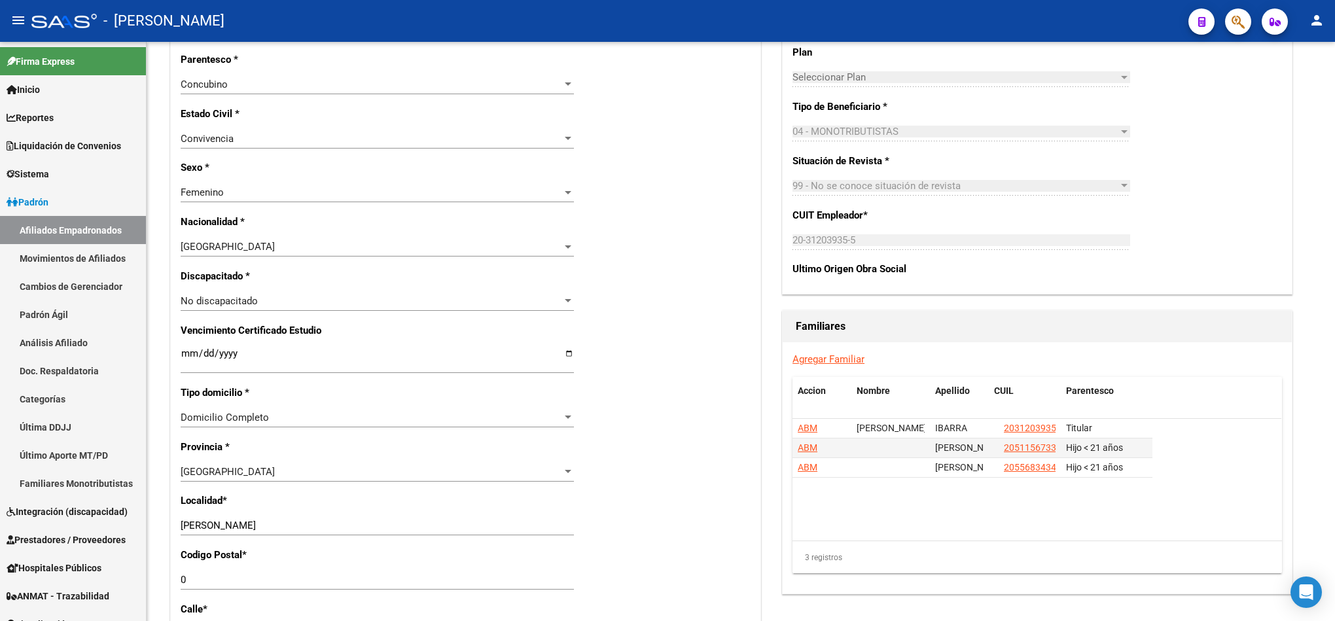
click at [1225, 29] on div at bounding box center [1232, 21] width 37 height 27
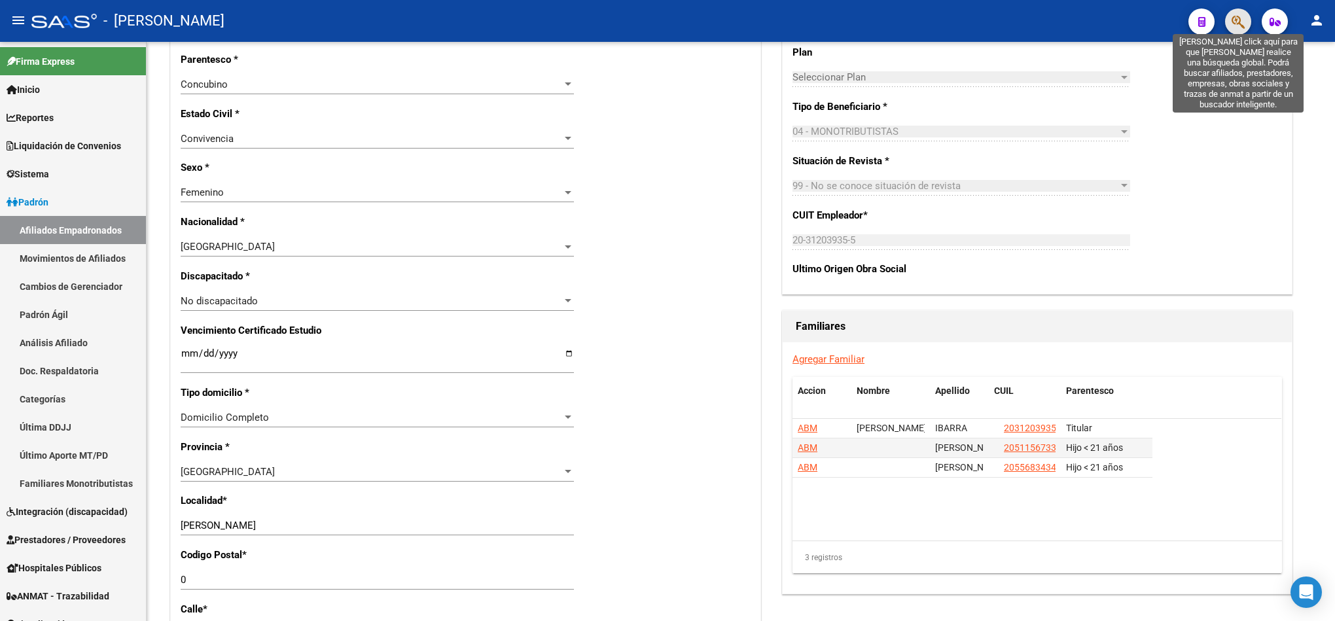
click at [1235, 22] on icon "button" at bounding box center [1237, 21] width 13 height 15
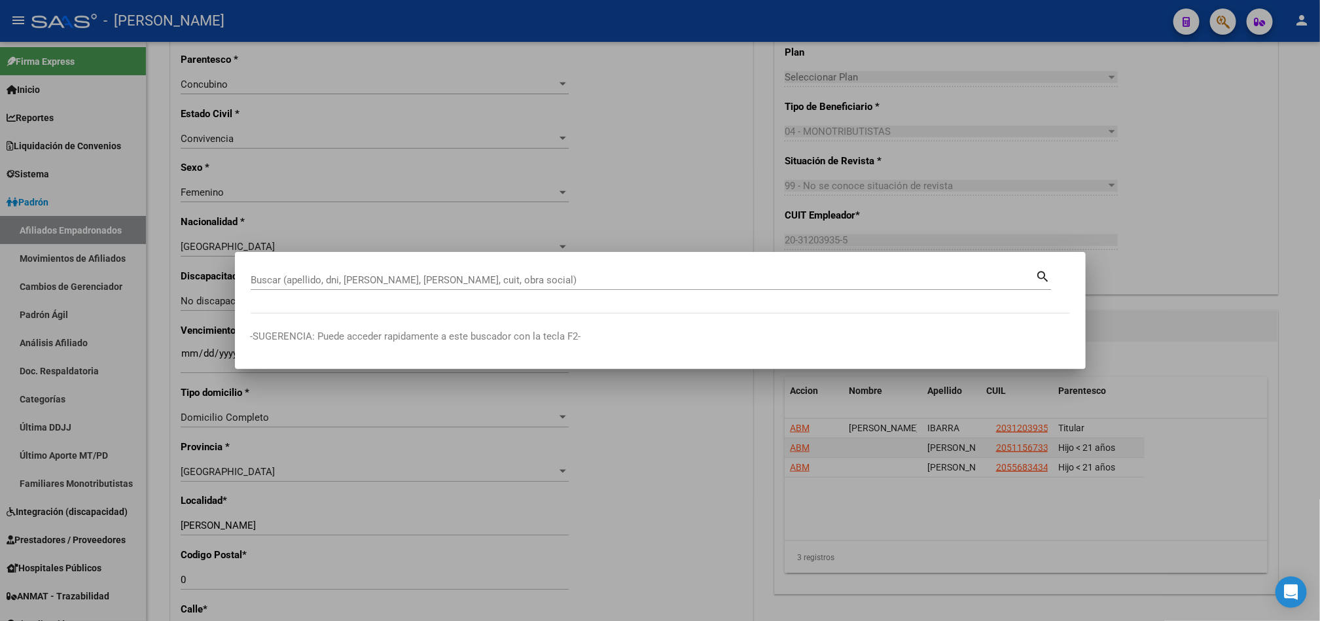
paste input "20511567336"
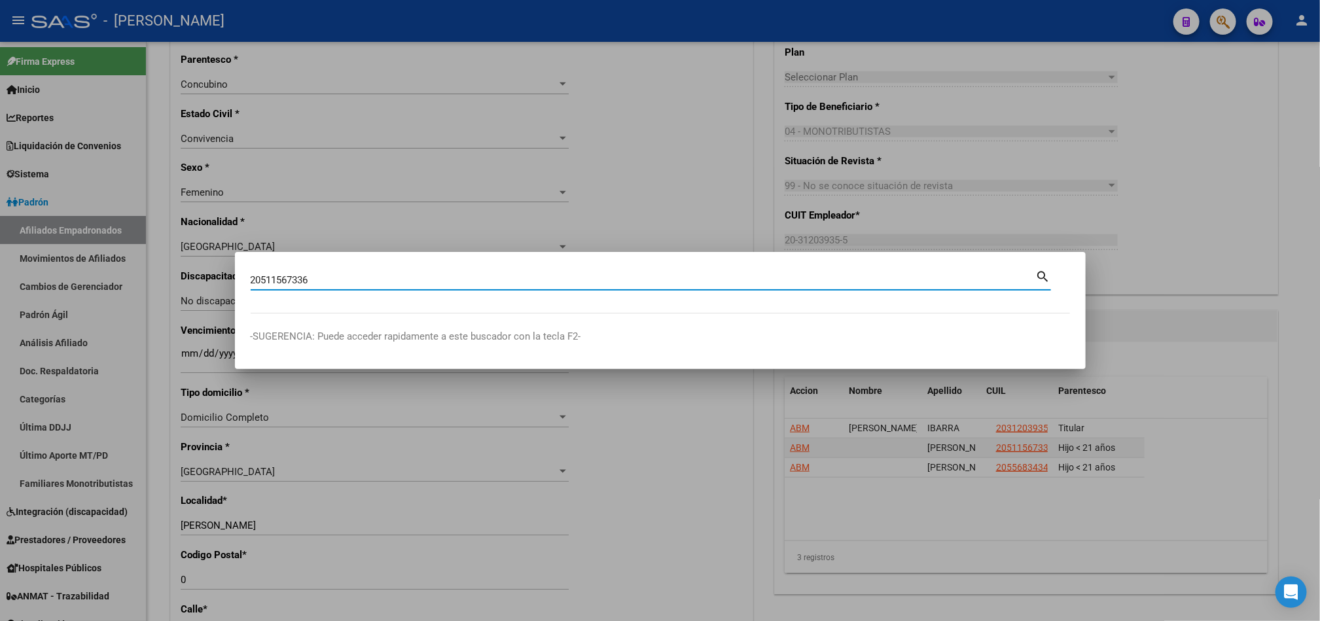
type input "20511567336"
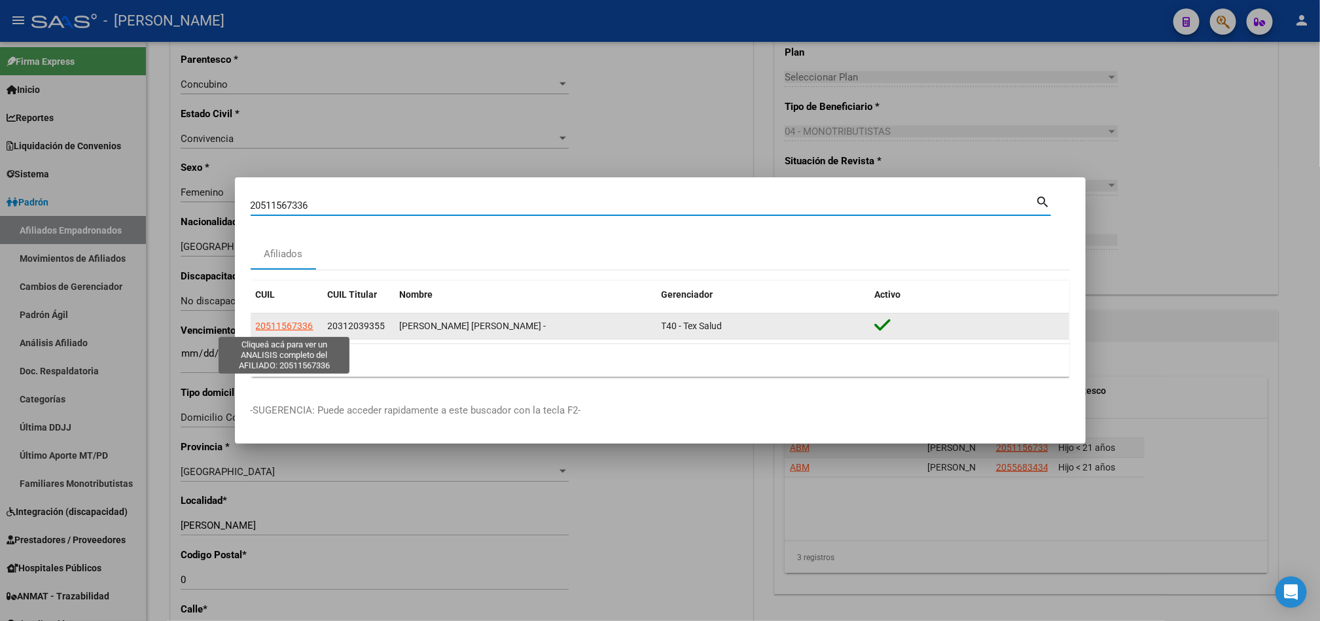
click at [283, 324] on span "20511567336" at bounding box center [285, 326] width 58 height 10
type textarea "20511567336"
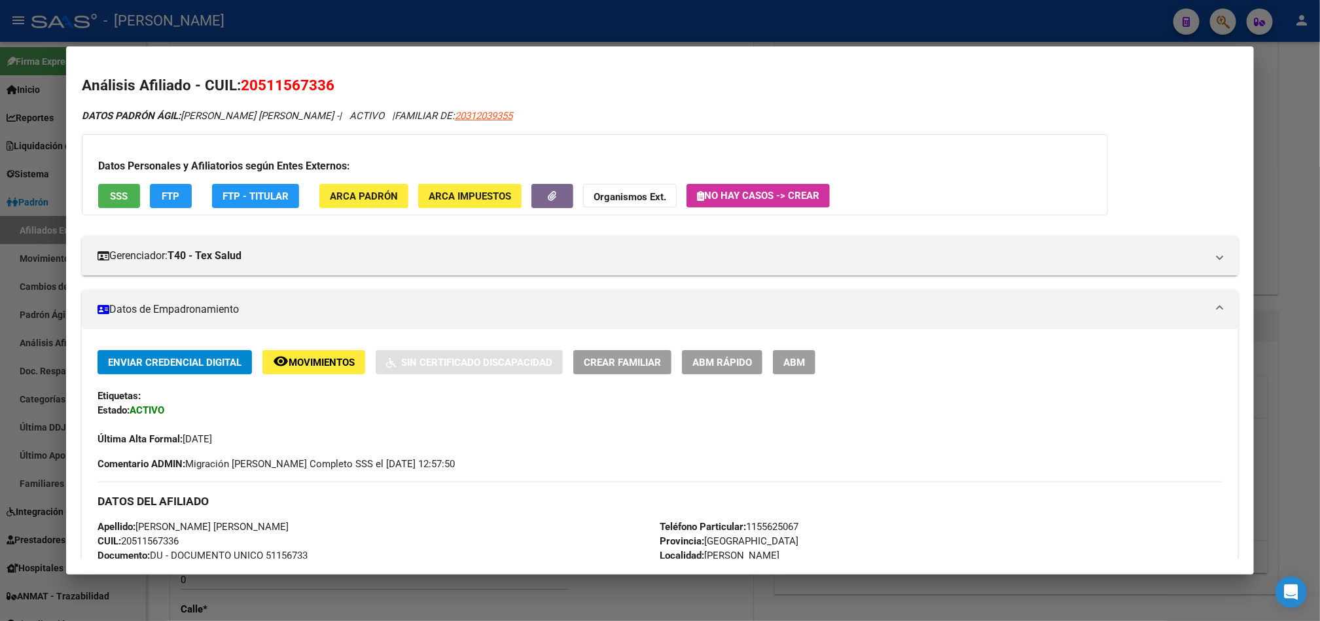
click at [795, 364] on span "ABM" at bounding box center [794, 363] width 22 height 12
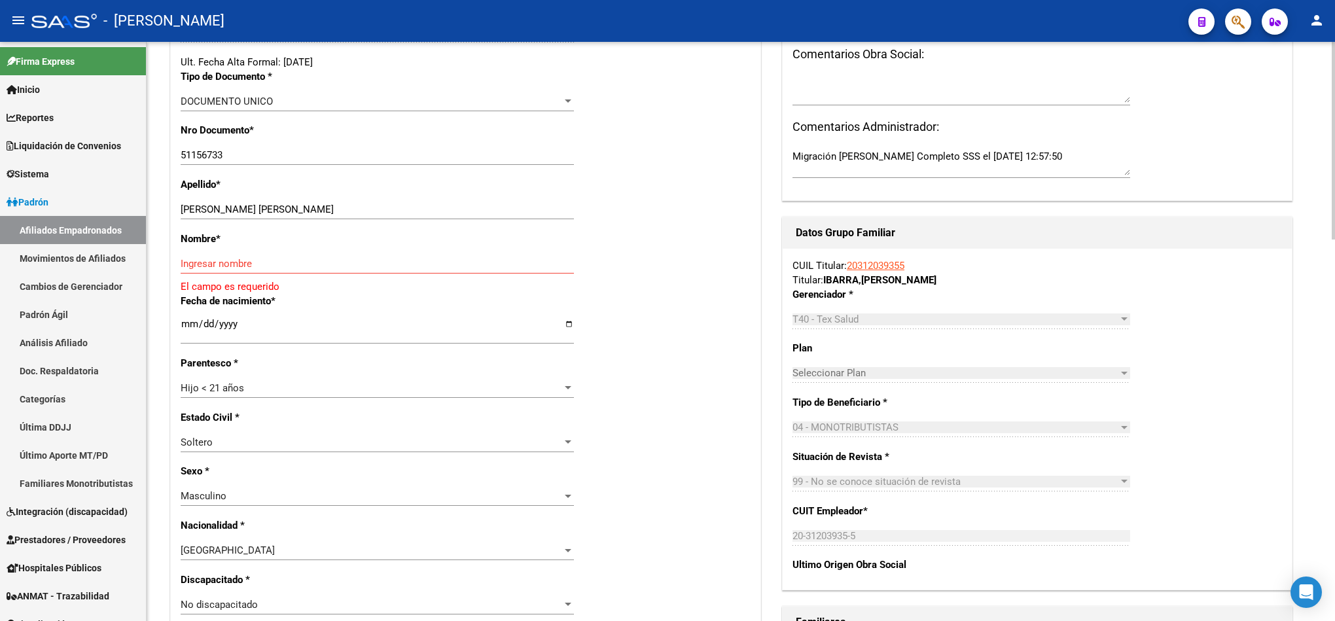
scroll to position [294, 0]
drag, startPoint x: 334, startPoint y: 196, endPoint x: 306, endPoint y: 205, distance: 28.8
click at [306, 205] on div "Apellido * IBARRA RAMIRO GABRIEL Ingresar apellido" at bounding box center [466, 203] width 570 height 54
drag, startPoint x: 308, startPoint y: 213, endPoint x: 216, endPoint y: 207, distance: 92.4
click at [216, 207] on input "IBARRA RAMIRO GABRIEL" at bounding box center [377, 208] width 393 height 12
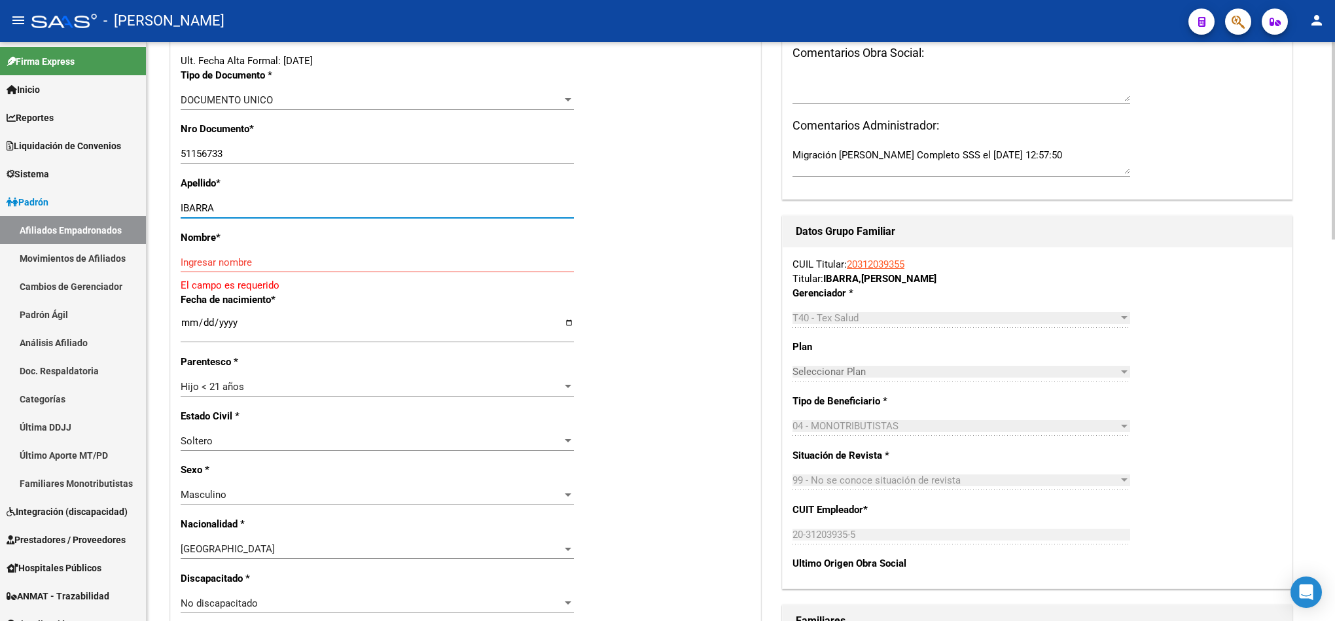
type input "IBARRA"
click at [268, 277] on div "Ingresar nombre" at bounding box center [377, 269] width 393 height 32
click at [292, 263] on input "Ingresar nombre" at bounding box center [377, 262] width 393 height 12
paste input "RAMIRO GABRIEL"
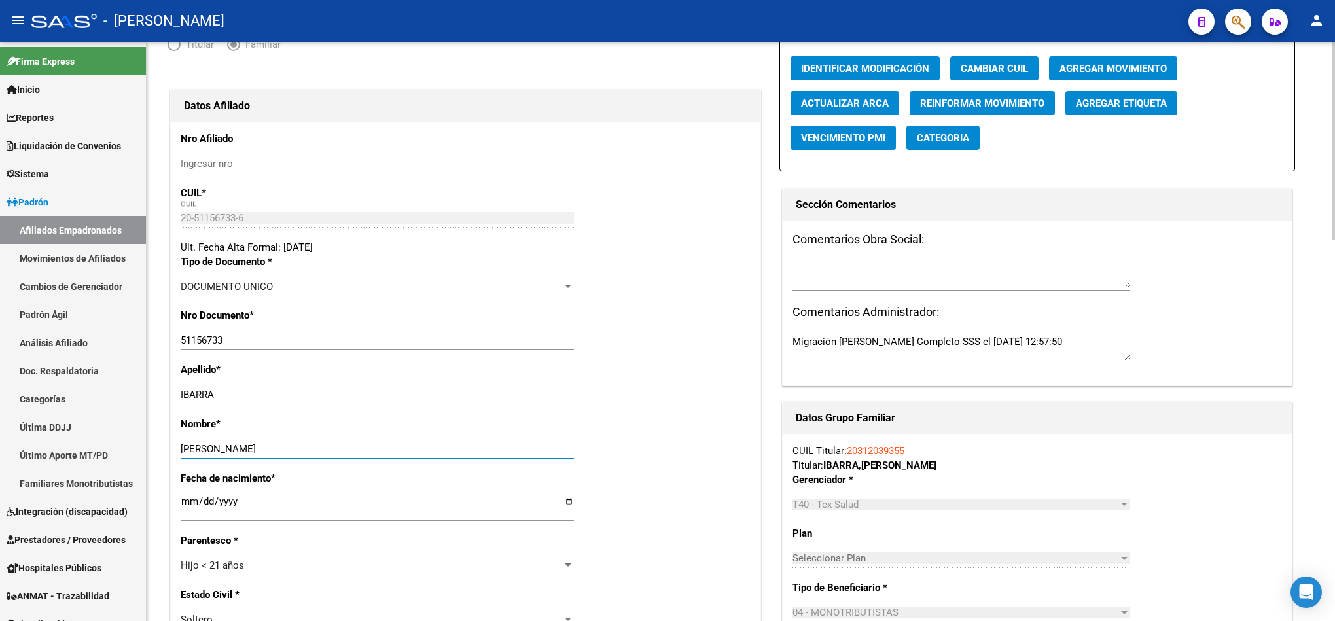
scroll to position [0, 0]
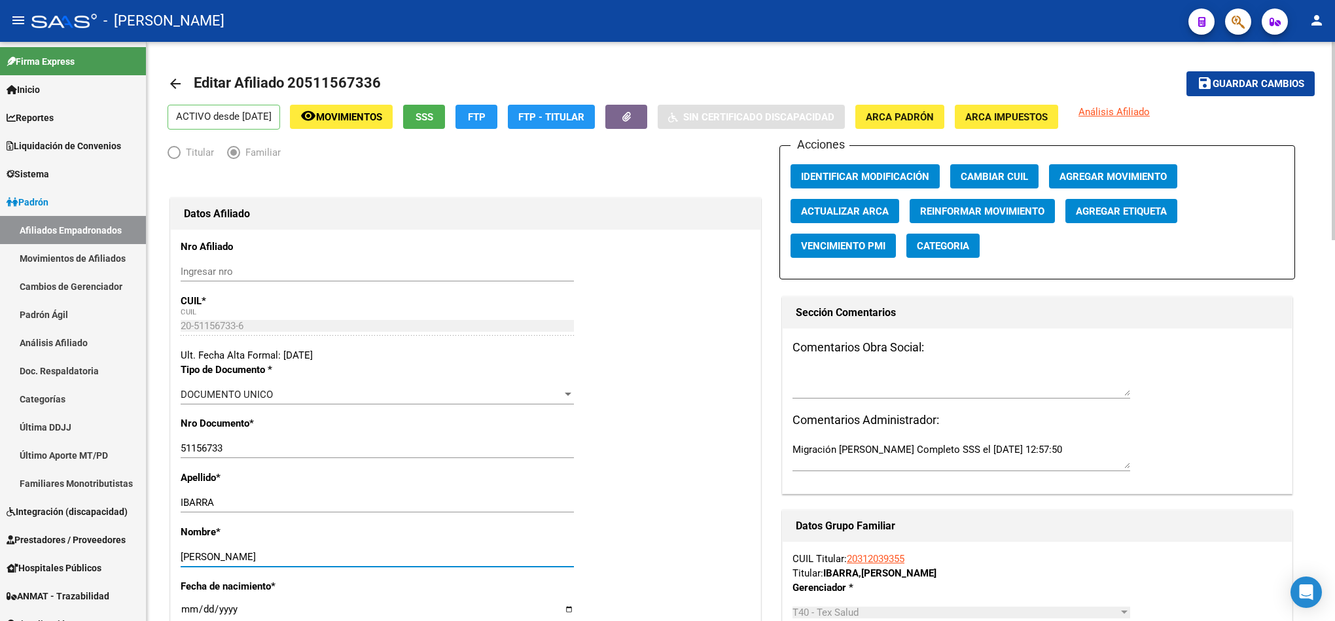
type input "RAMIRO GABRIEL"
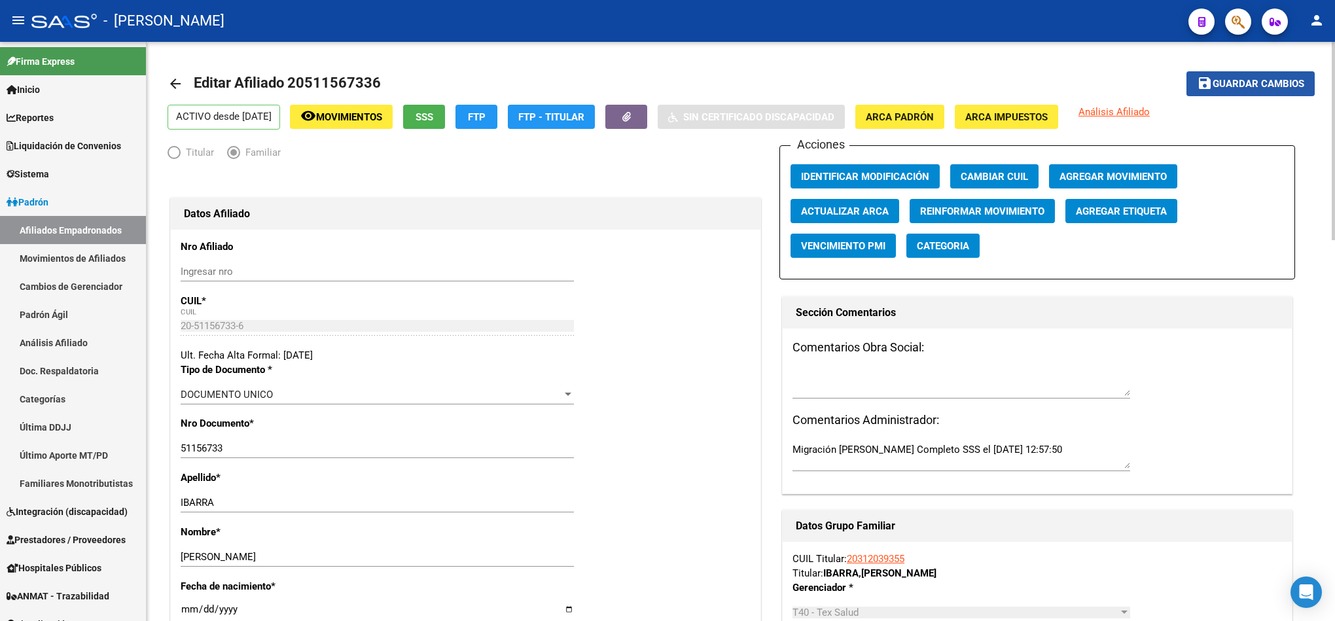
click at [1282, 81] on span "Guardar cambios" at bounding box center [1258, 85] width 92 height 12
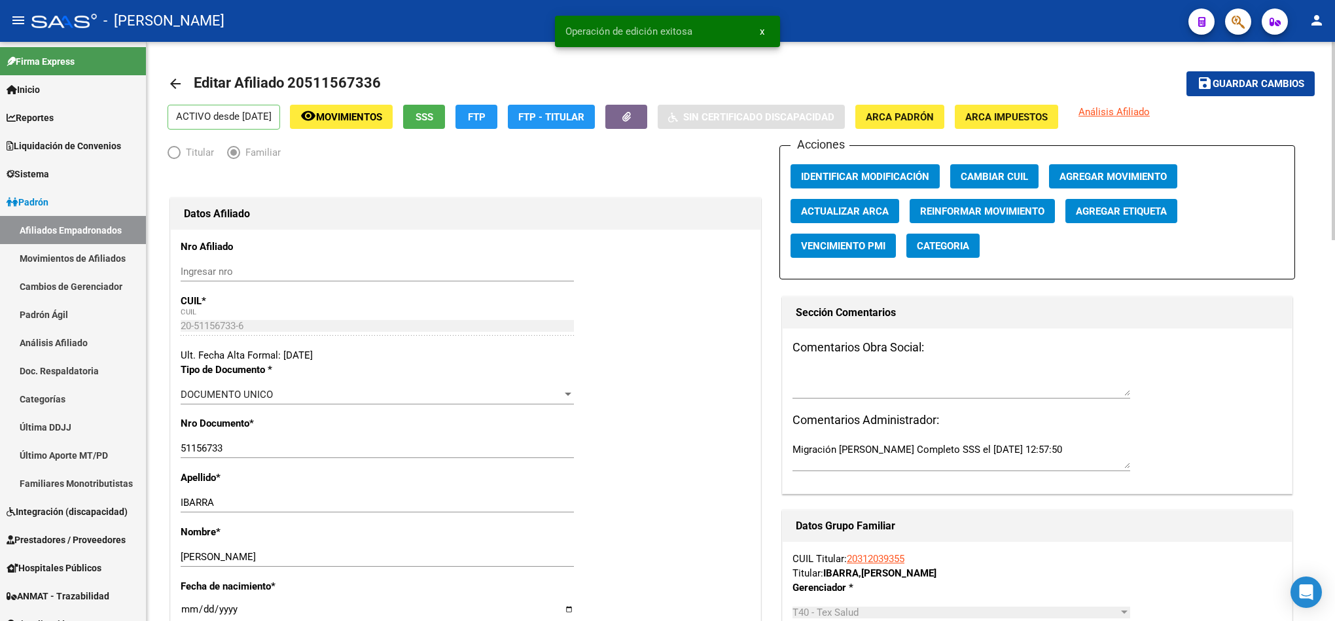
click at [1108, 173] on span "Agregar Movimiento" at bounding box center [1112, 177] width 107 height 12
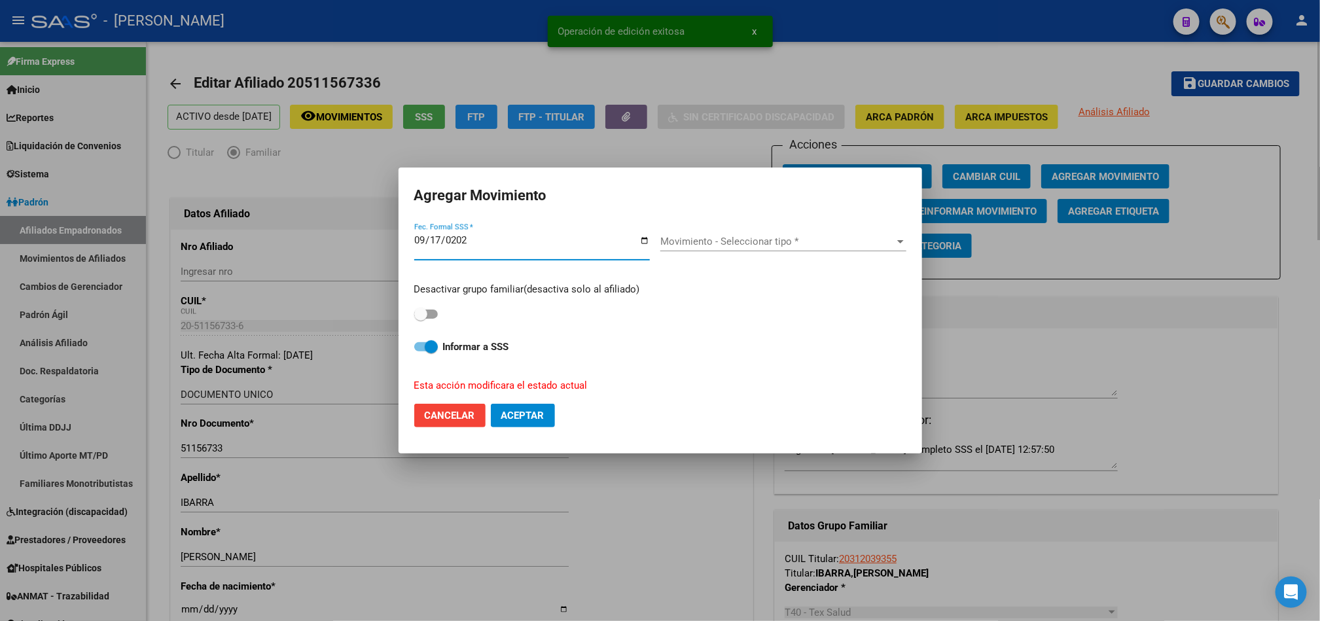
type input "[DATE]"
click at [885, 253] on div "Movimiento - Seleccionar tipo * Movimiento - Seleccionar tipo *" at bounding box center [783, 248] width 246 height 32
click at [875, 245] on span "Movimiento - Seleccionar tipo *" at bounding box center [777, 242] width 234 height 12
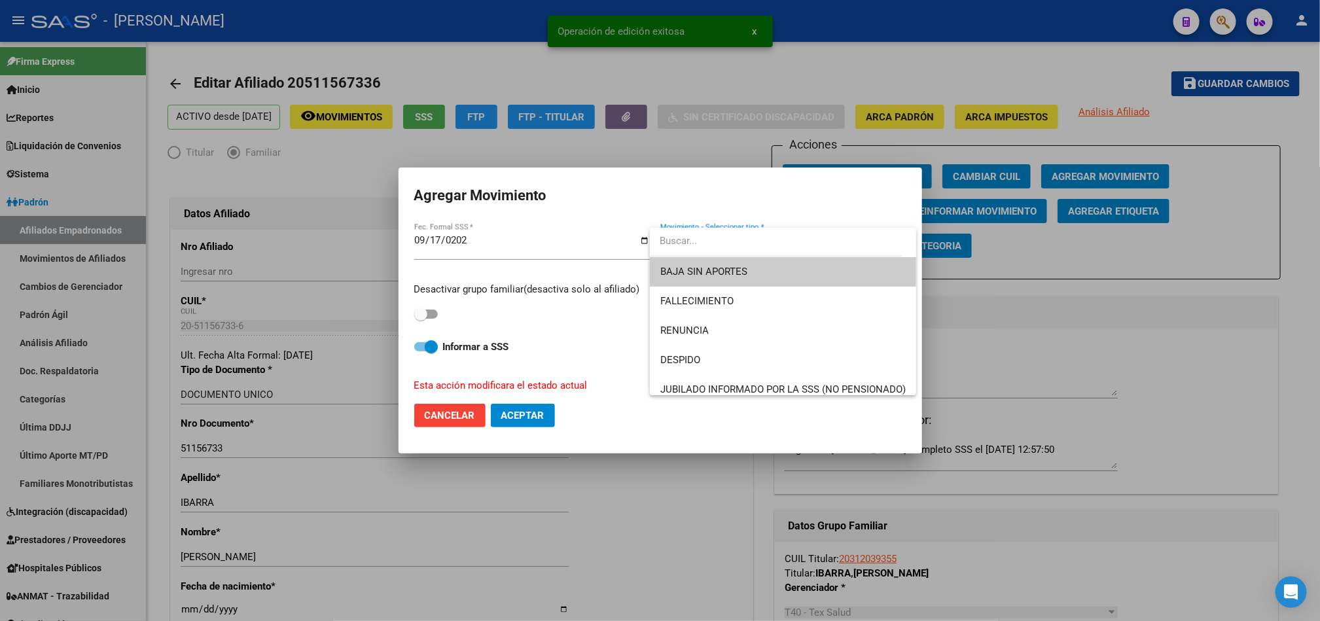
type input "o"
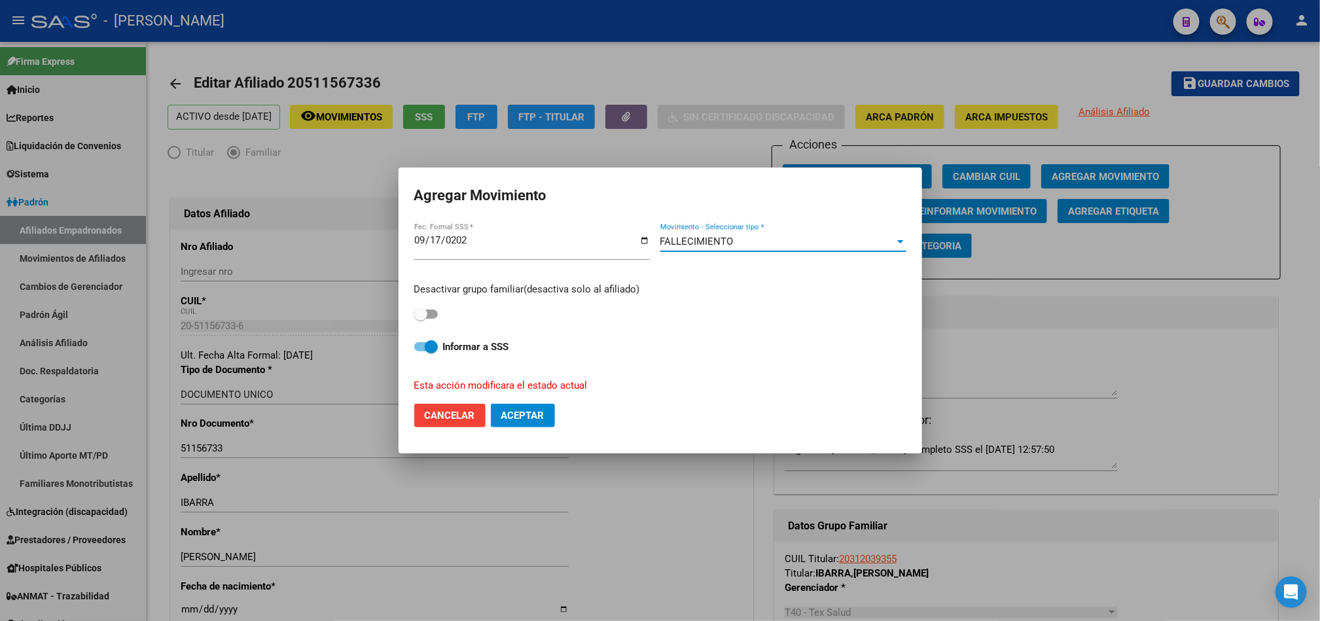
click at [875, 244] on div "FALLECIMIENTO" at bounding box center [777, 242] width 234 height 12
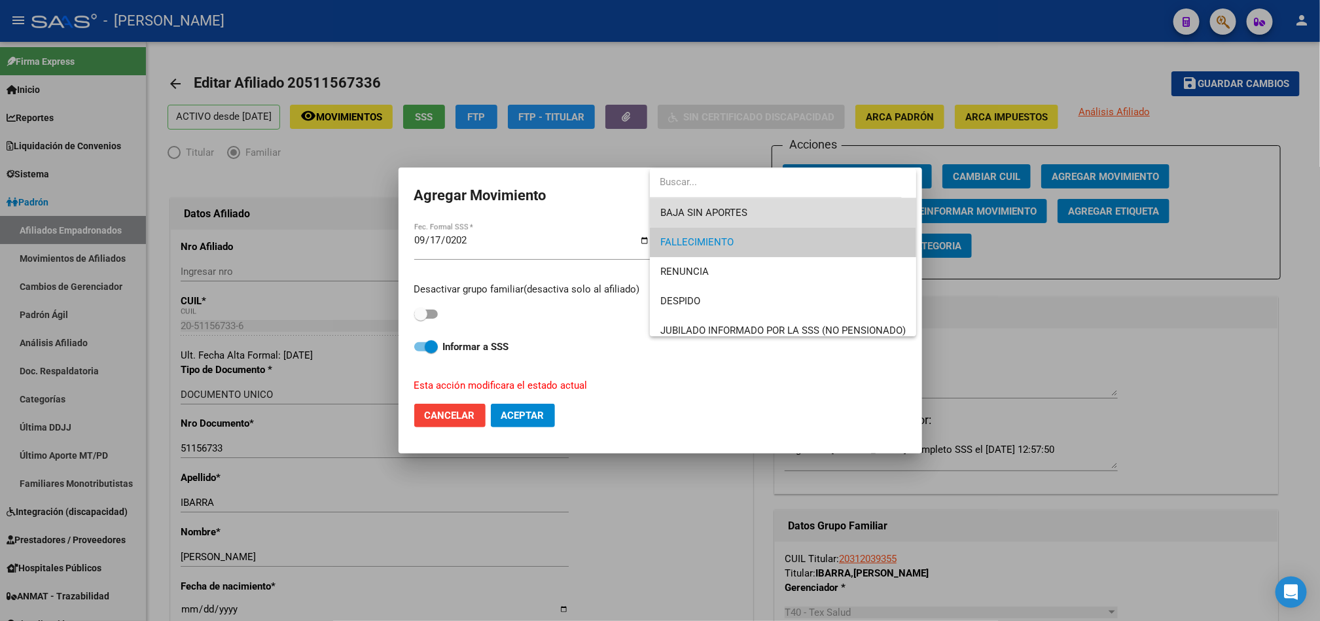
click at [829, 205] on span "BAJA SIN APORTES" at bounding box center [782, 212] width 245 height 29
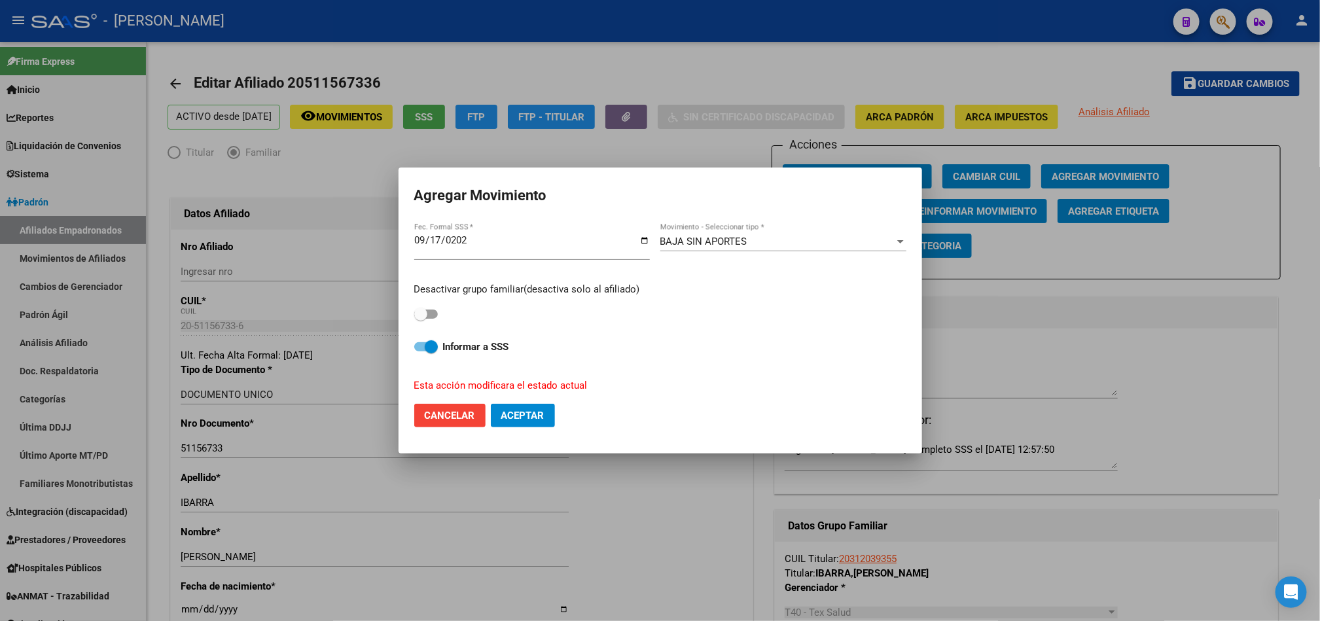
click at [452, 306] on div "Desactivar grupo familiar(desactiva solo al afiliado)" at bounding box center [660, 302] width 492 height 41
click at [420, 310] on span at bounding box center [420, 313] width 13 height 13
click at [420, 319] on input "checkbox" at bounding box center [420, 319] width 1 height 1
checkbox input "true"
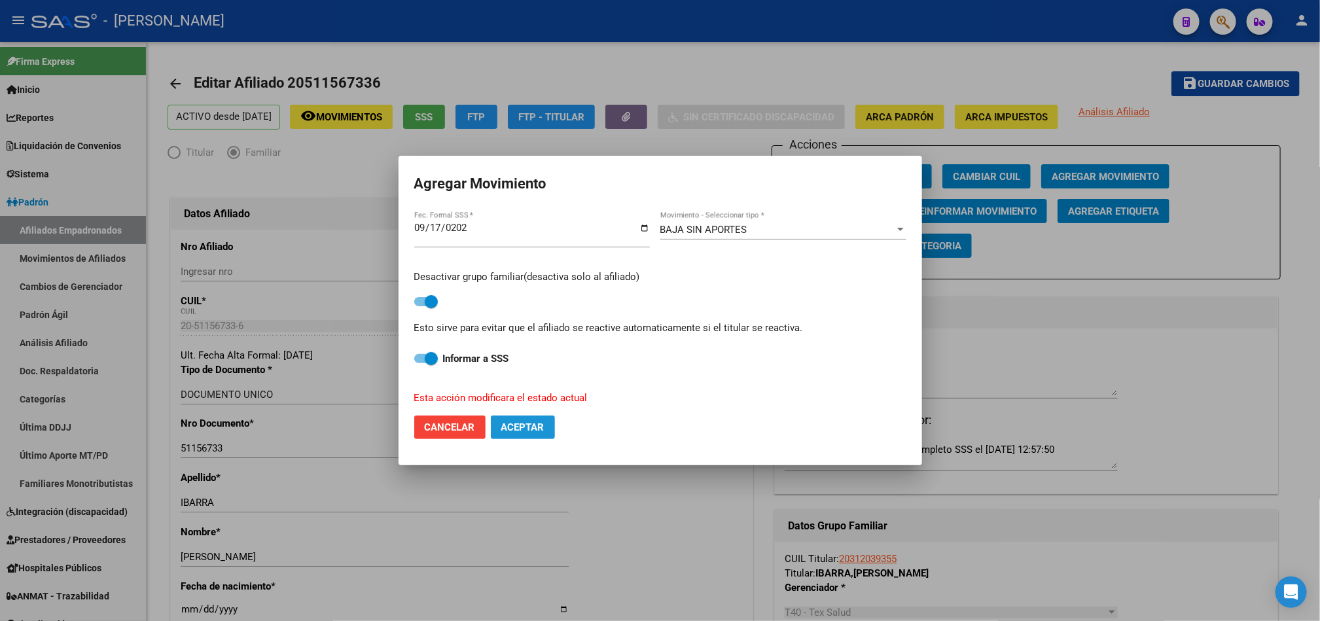
click at [515, 424] on span "Aceptar" at bounding box center [522, 427] width 43 height 12
checkbox input "false"
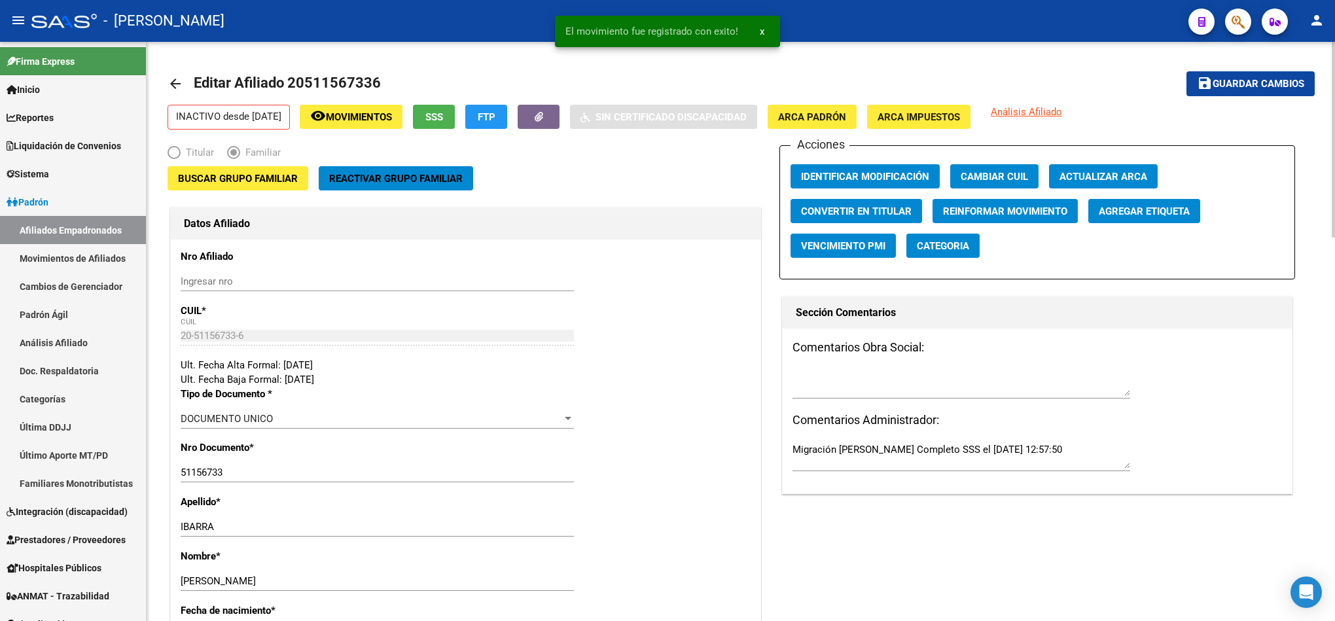
click at [900, 387] on textarea at bounding box center [961, 383] width 338 height 26
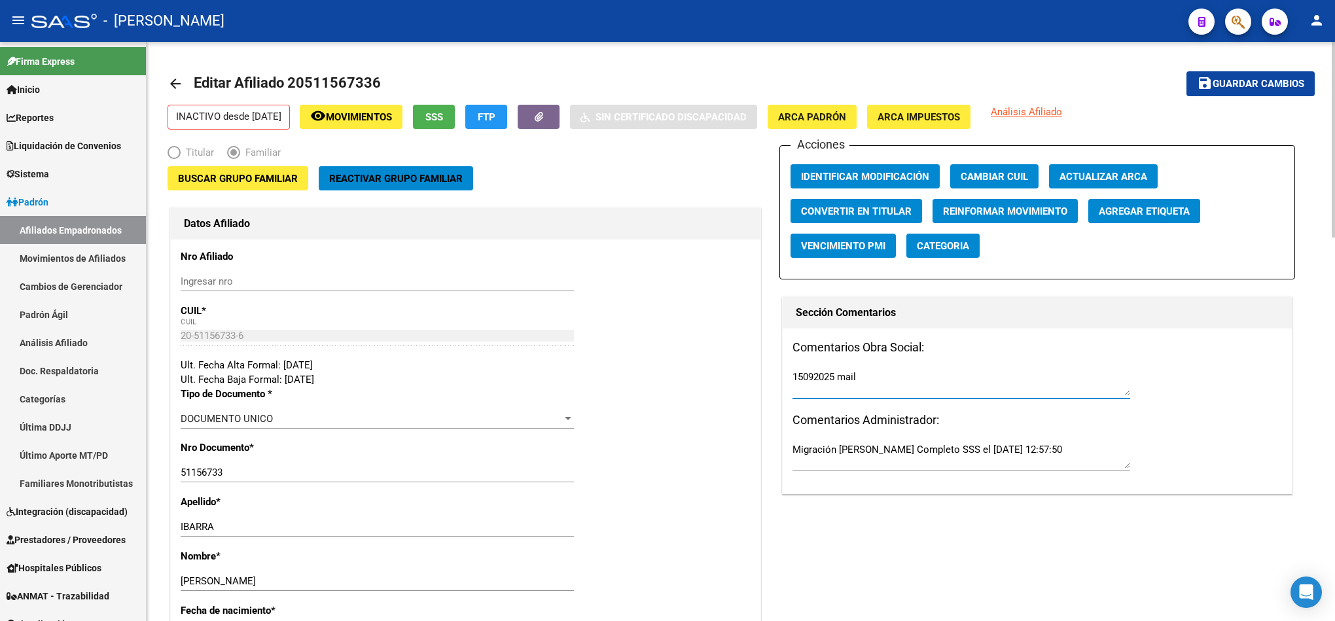
paste textarea "lunes 15/9/2025 14:50"
type textarea "15092025 mail lunes 15/9/2025 14:50"
click at [1257, 79] on span "Guardar cambios" at bounding box center [1258, 85] width 92 height 12
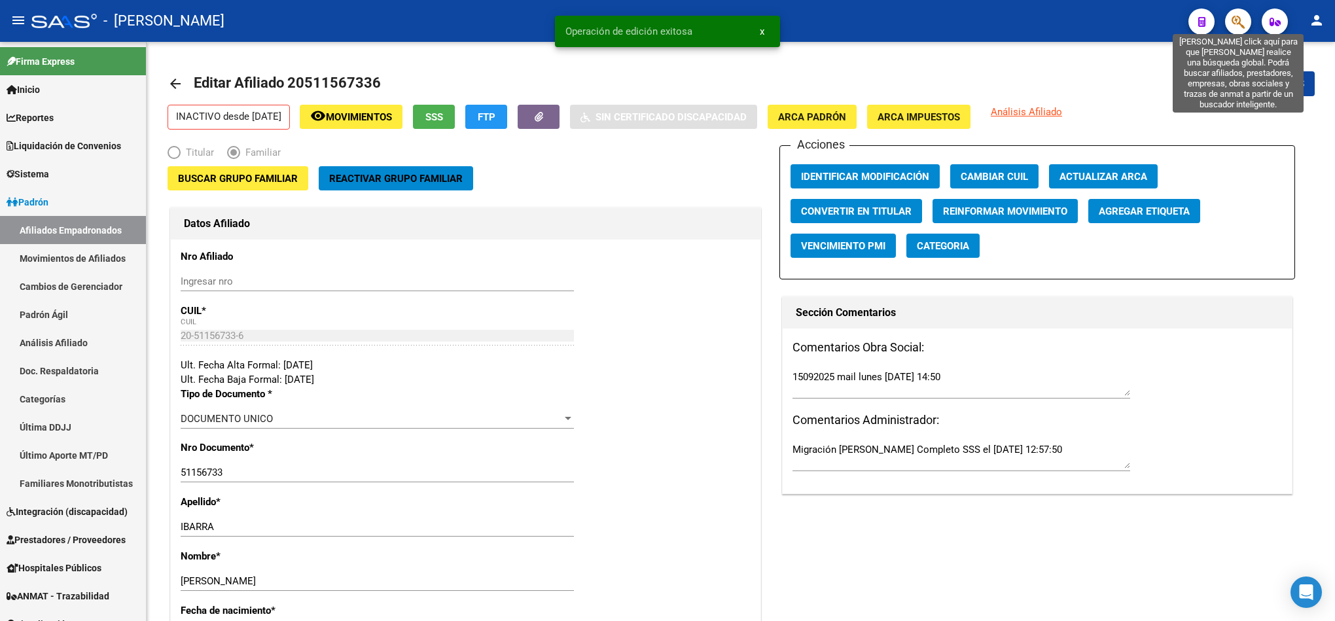
click at [1242, 27] on icon "button" at bounding box center [1237, 21] width 13 height 15
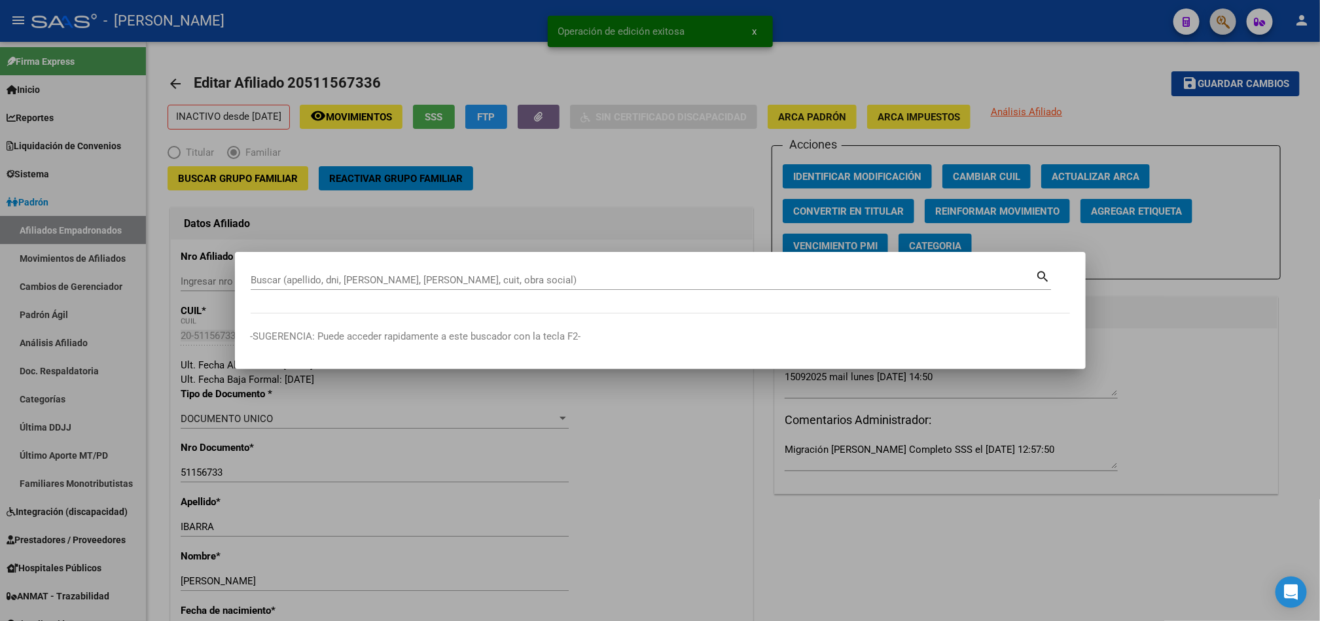
paste input "20556834343"
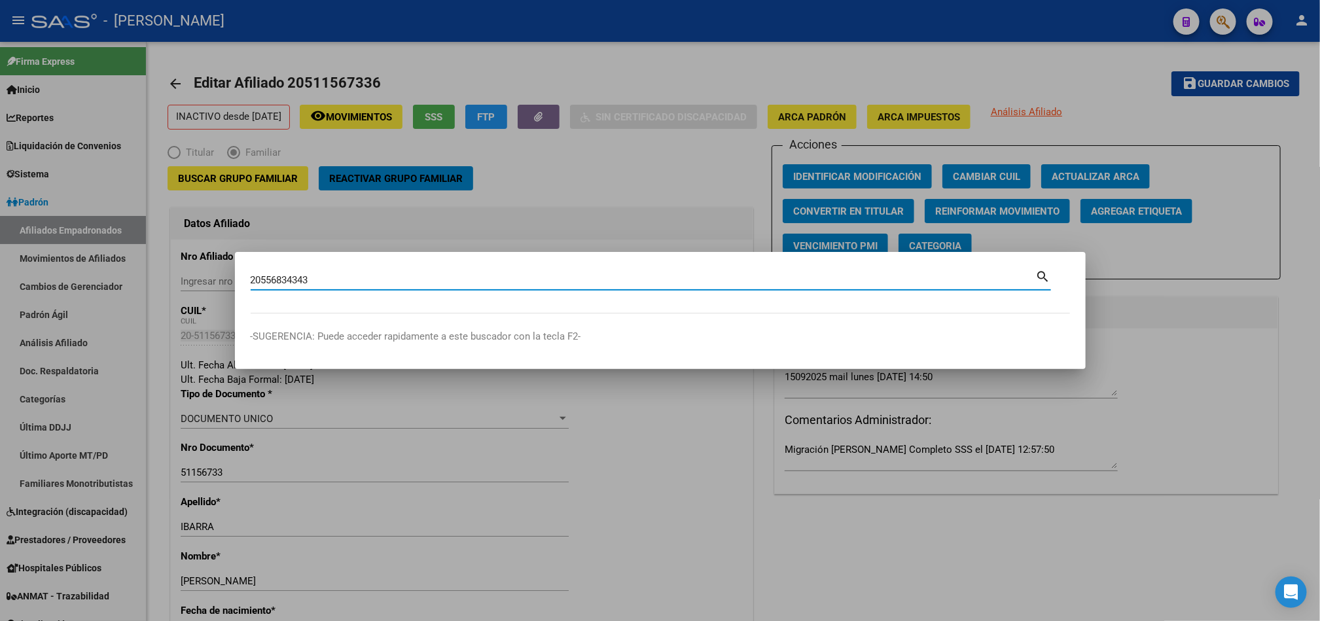
type input "20556834343"
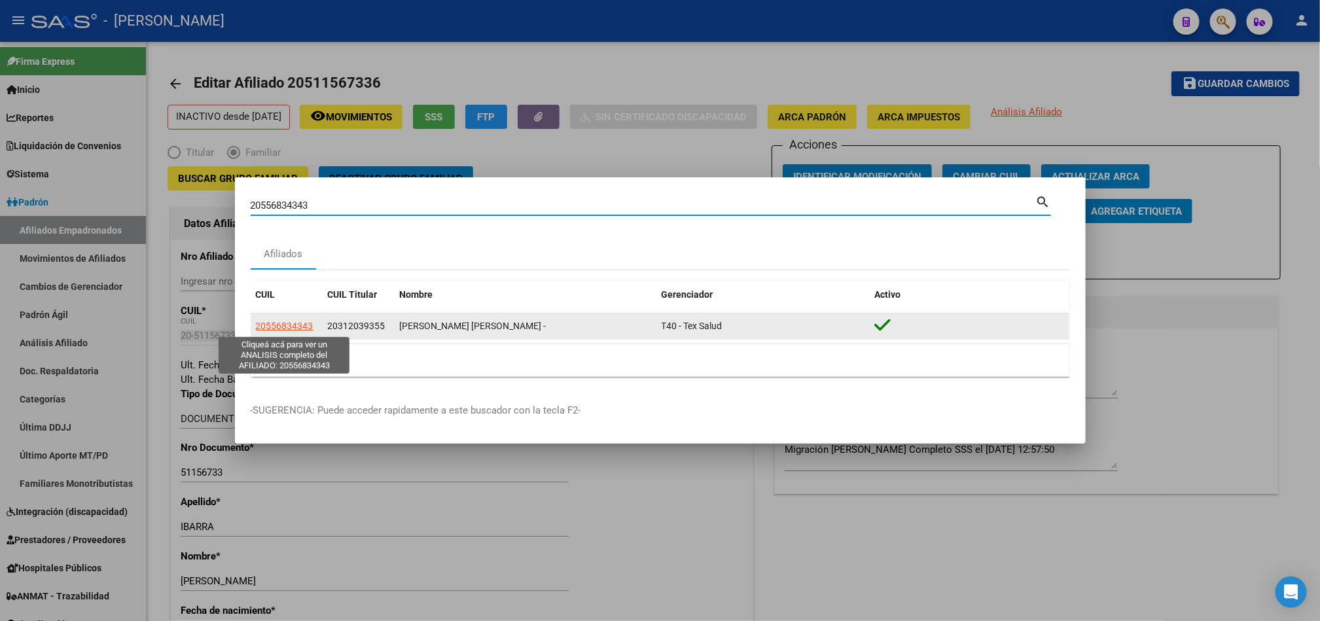
click at [294, 330] on span "20556834343" at bounding box center [285, 326] width 58 height 10
type textarea "20556834343"
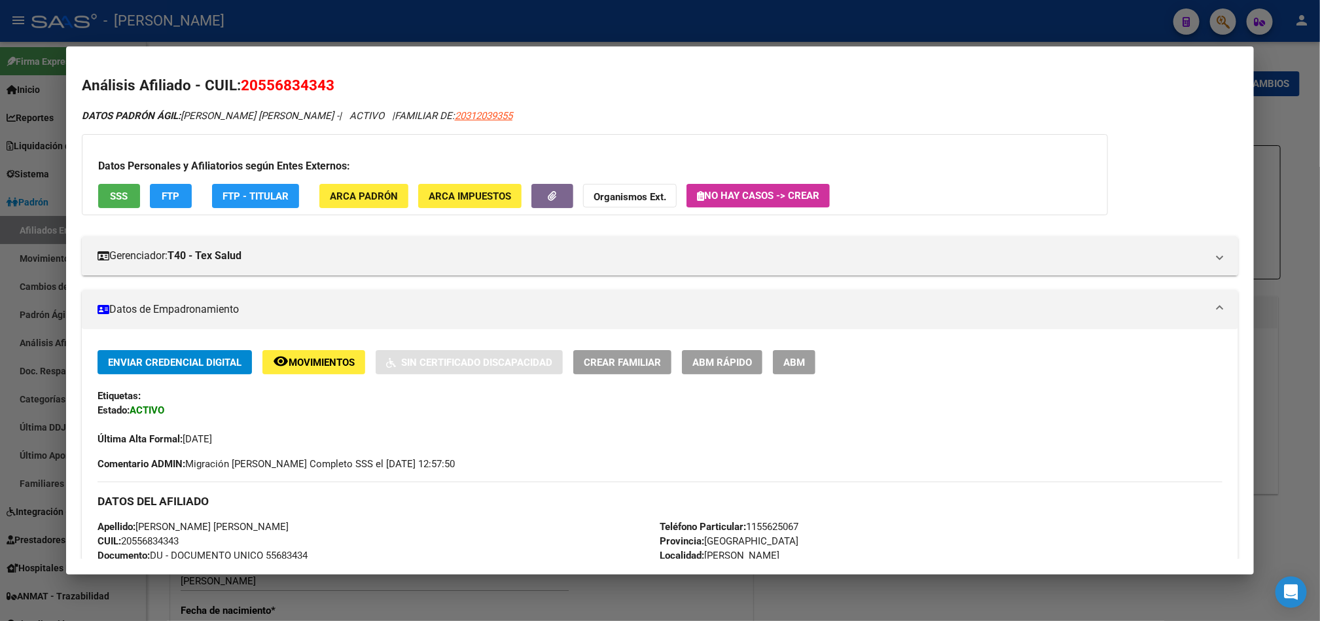
click at [788, 358] on span "ABM" at bounding box center [794, 363] width 22 height 12
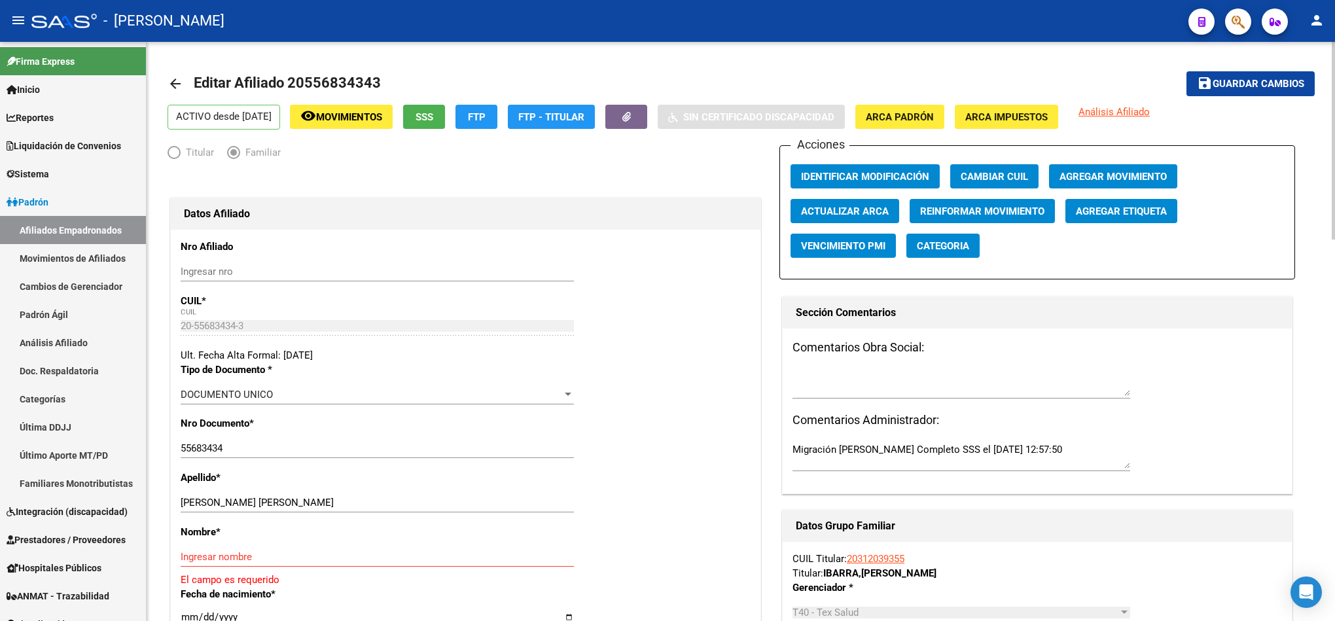
click at [1089, 165] on button "Agregar Movimiento" at bounding box center [1113, 176] width 128 height 24
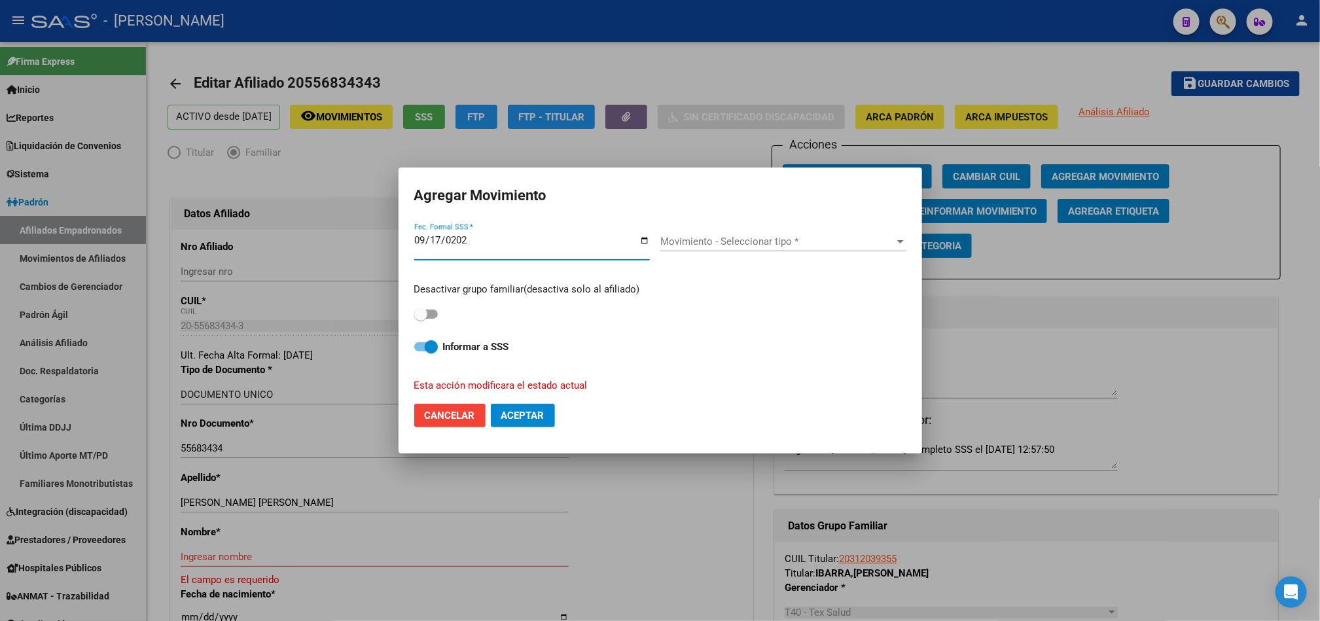
type input "[DATE]"
click at [844, 243] on span "Movimiento - Seleccionar tipo *" at bounding box center [777, 242] width 234 height 12
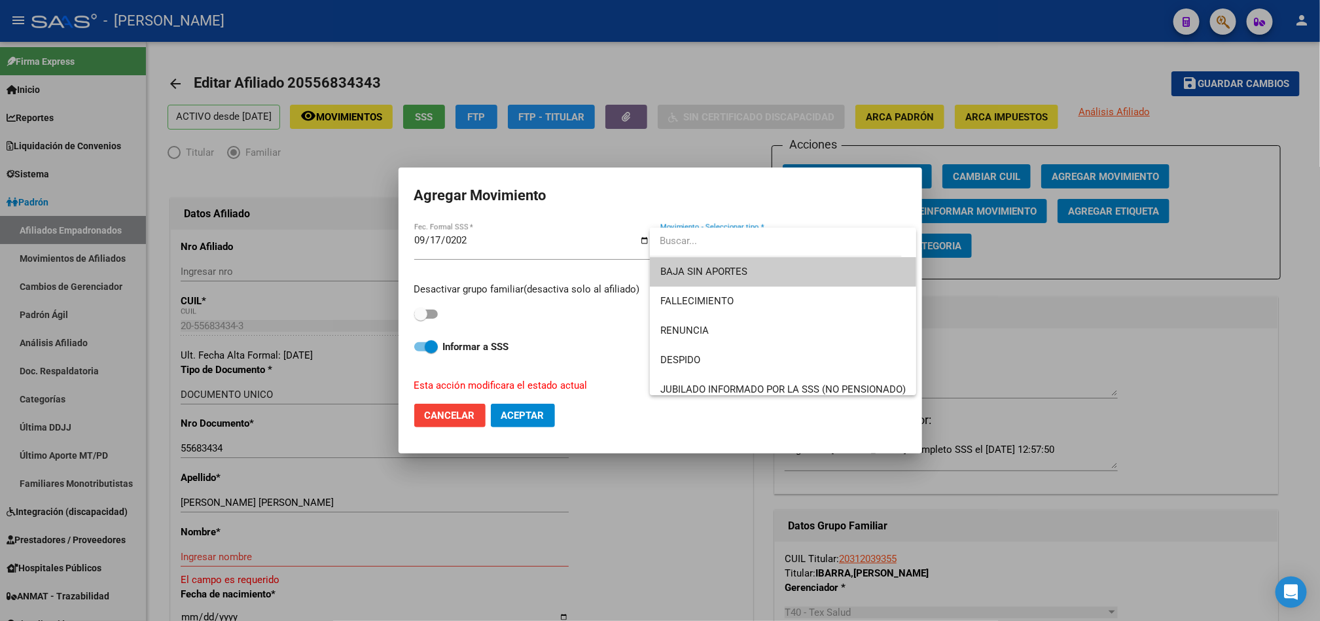
click at [807, 271] on span "BAJA SIN APORTES" at bounding box center [782, 271] width 245 height 29
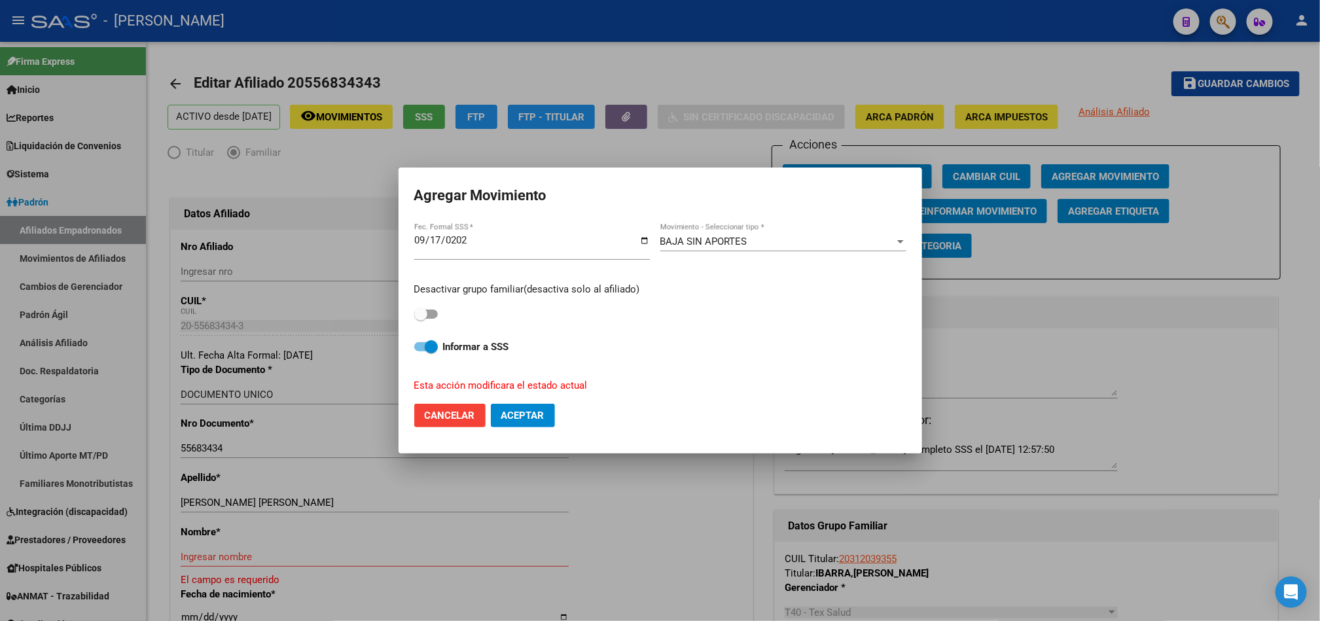
click at [434, 305] on div "Desactivar grupo familiar(desactiva solo al afiliado)" at bounding box center [660, 302] width 492 height 41
click at [434, 314] on span at bounding box center [426, 313] width 24 height 9
click at [421, 319] on input "checkbox" at bounding box center [420, 319] width 1 height 1
checkbox input "true"
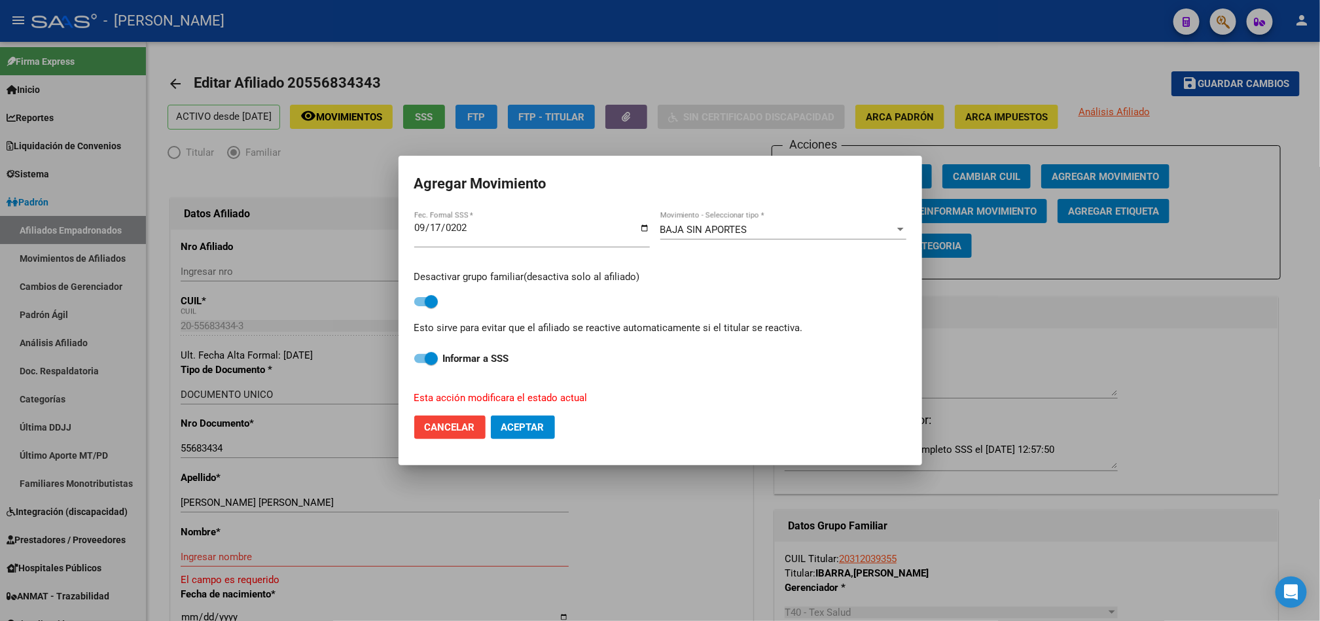
click at [540, 434] on button "Aceptar" at bounding box center [523, 427] width 64 height 24
checkbox input "false"
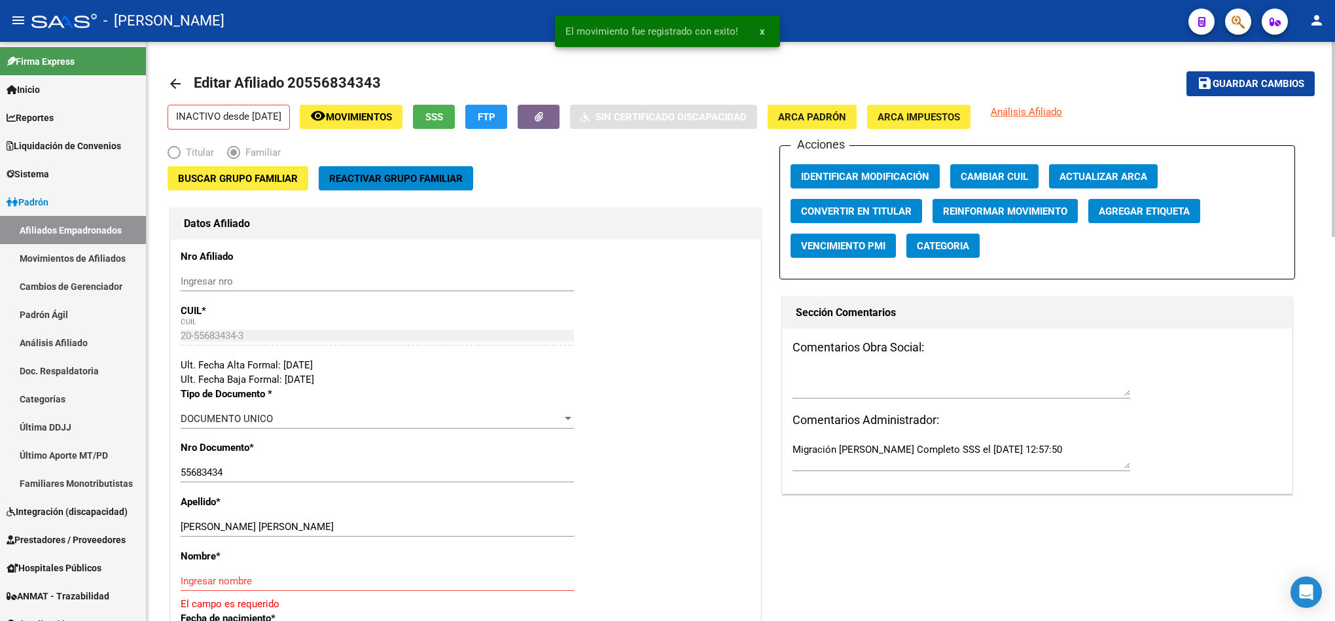
click at [261, 518] on div "IBARRA CIRO AGUSTIN Ingresar apellido" at bounding box center [377, 527] width 393 height 20
drag, startPoint x: 222, startPoint y: 529, endPoint x: 336, endPoint y: 540, distance: 115.1
click at [336, 540] on div "IBARRA CIRO AGUSTIN Ingresar apellido" at bounding box center [377, 533] width 393 height 32
drag, startPoint x: 213, startPoint y: 528, endPoint x: 315, endPoint y: 529, distance: 102.1
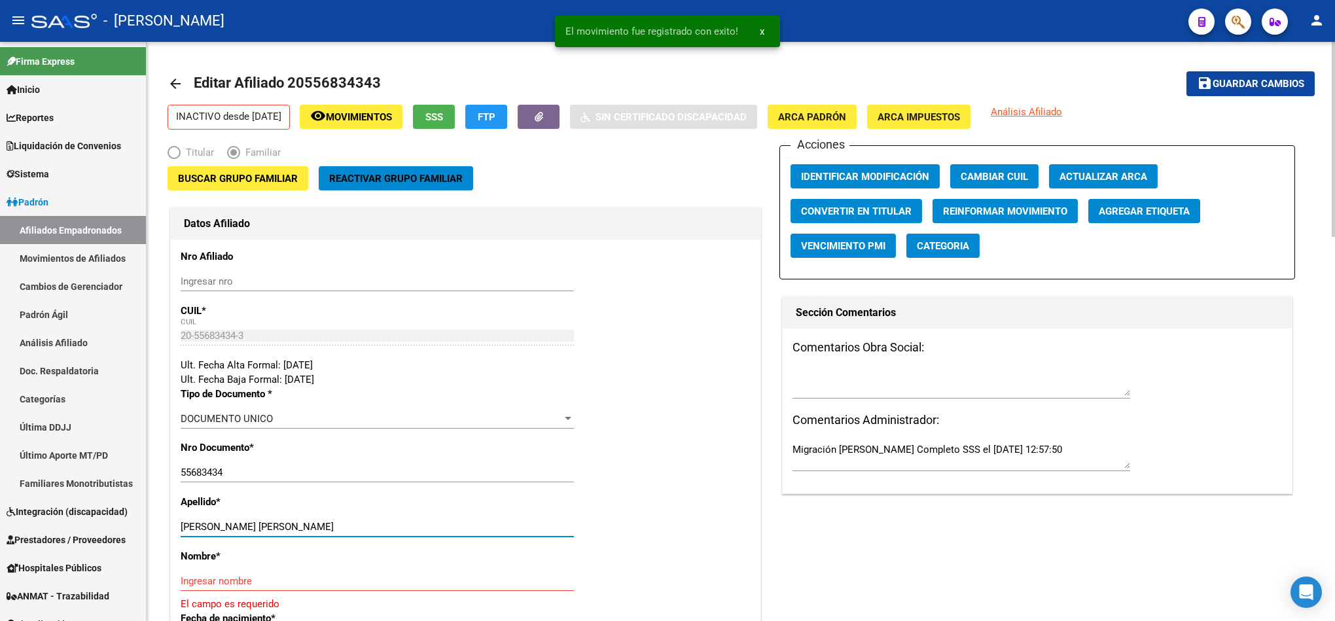
click at [315, 529] on input "IBARRA CIRO AGUSTIN" at bounding box center [377, 527] width 393 height 12
type input "IBARRA"
drag, startPoint x: 222, startPoint y: 580, endPoint x: 246, endPoint y: 575, distance: 24.6
click at [222, 580] on input "Ingresar nombre" at bounding box center [377, 581] width 393 height 12
paste input "CIRO AGUSTIN"
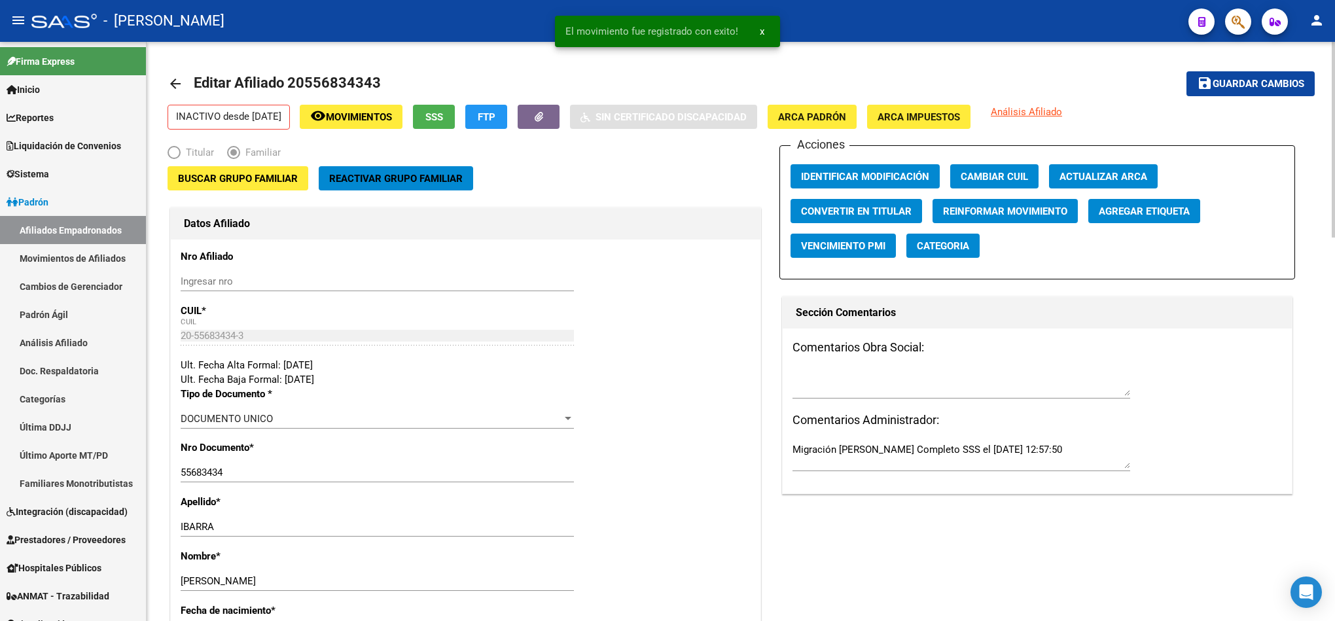
click at [187, 588] on div "CIRO AGUSTIN Ingresar nombre" at bounding box center [377, 581] width 393 height 20
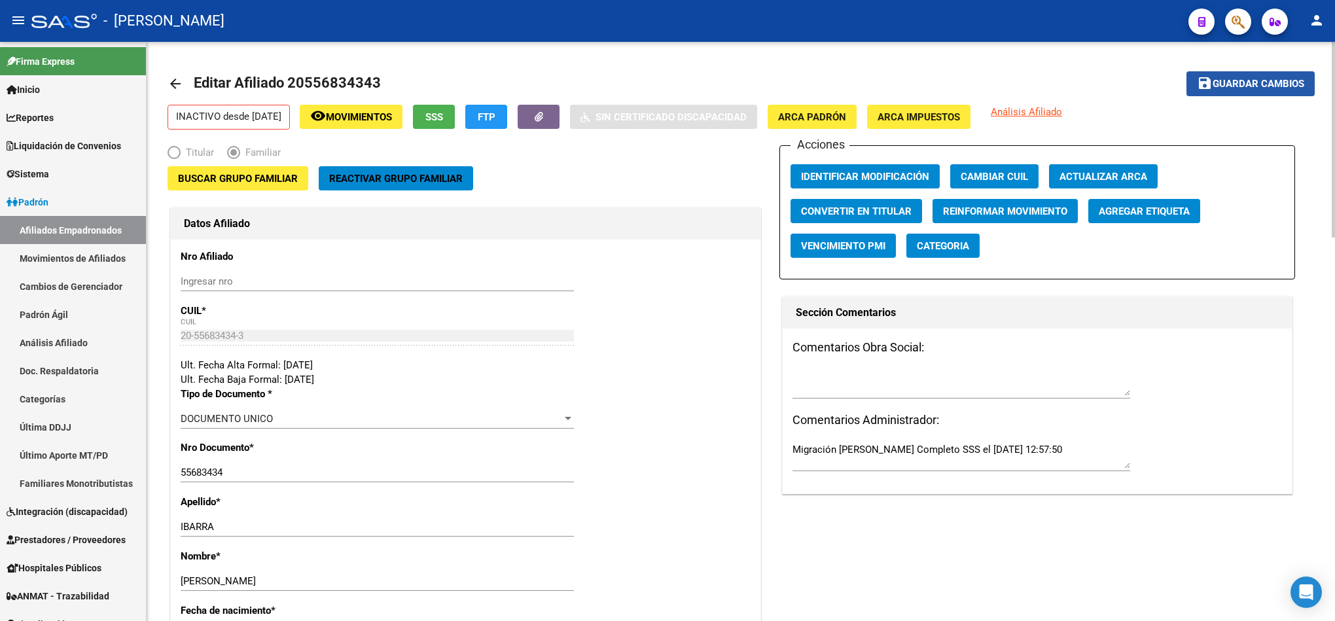
click at [1265, 73] on button "save Guardar cambios" at bounding box center [1250, 83] width 128 height 24
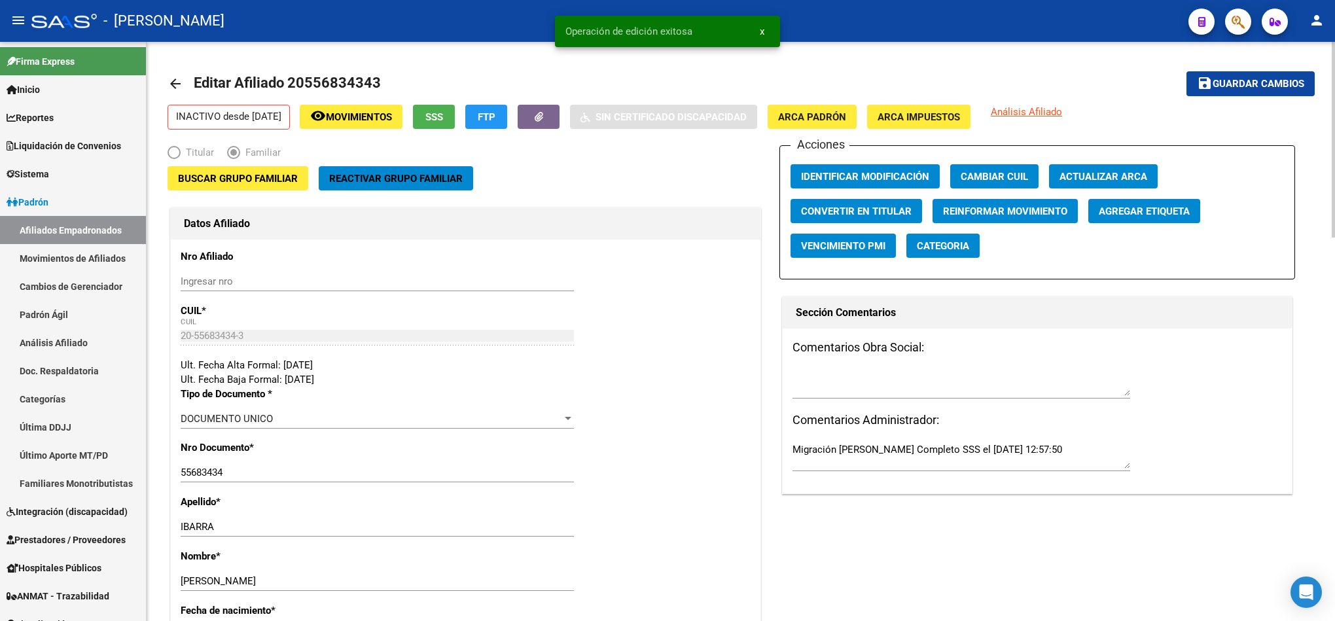
click at [184, 579] on input "CIRO AGUSTIN" at bounding box center [377, 581] width 393 height 12
type input "CIRO AGUSTIN"
click at [1258, 93] on button "save Guardar cambios" at bounding box center [1250, 83] width 128 height 24
click at [1243, 83] on span "Guardar cambios" at bounding box center [1258, 85] width 92 height 12
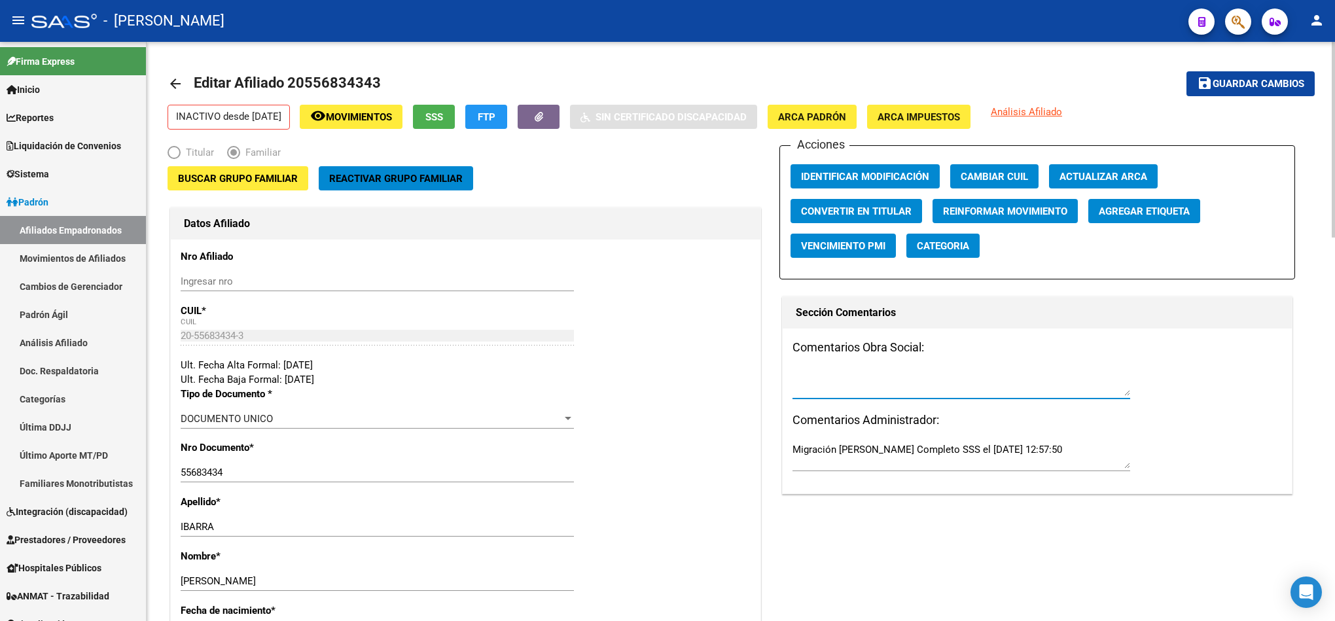
click at [903, 389] on textarea at bounding box center [961, 383] width 338 height 26
type textarea "m"
type textarea "15092025"
type textarea "Migración Padrón Completo SSS el 2024-06-27 12:57:50"
click at [929, 379] on textarea "15092025" at bounding box center [961, 383] width 338 height 26
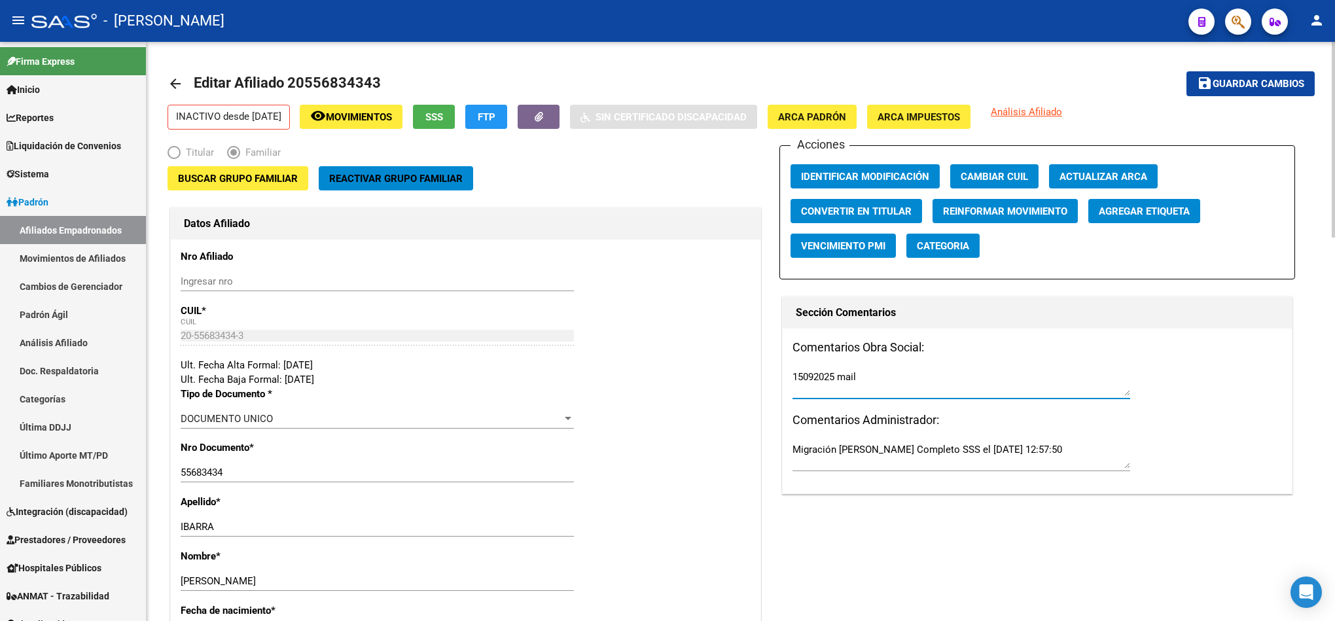
paste textarea "lunes 15/9/2025 14:50"
click at [938, 381] on textarea "15092025 mail lunes 15/9/2025 14:50" at bounding box center [961, 383] width 338 height 26
type textarea "15092025 mail lunes 15/9/2025 14:50"
click at [1288, 84] on span "Guardar cambios" at bounding box center [1258, 85] width 92 height 12
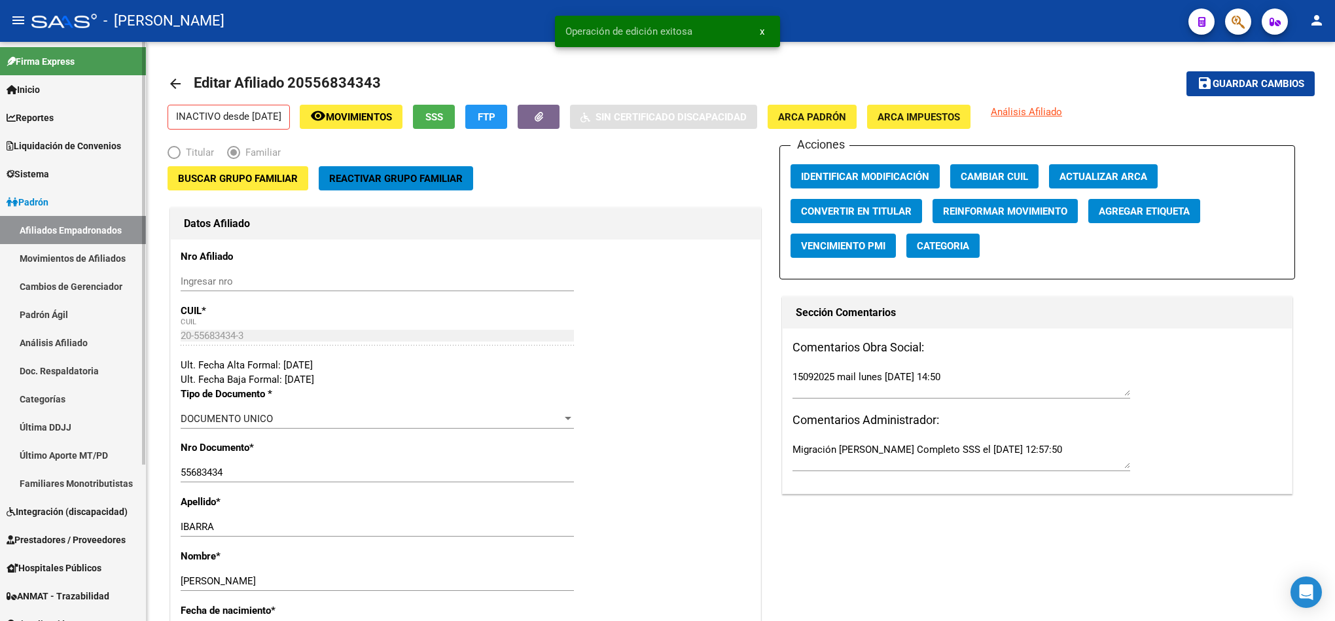
click at [114, 234] on link "Afiliados Empadronados" at bounding box center [73, 230] width 146 height 28
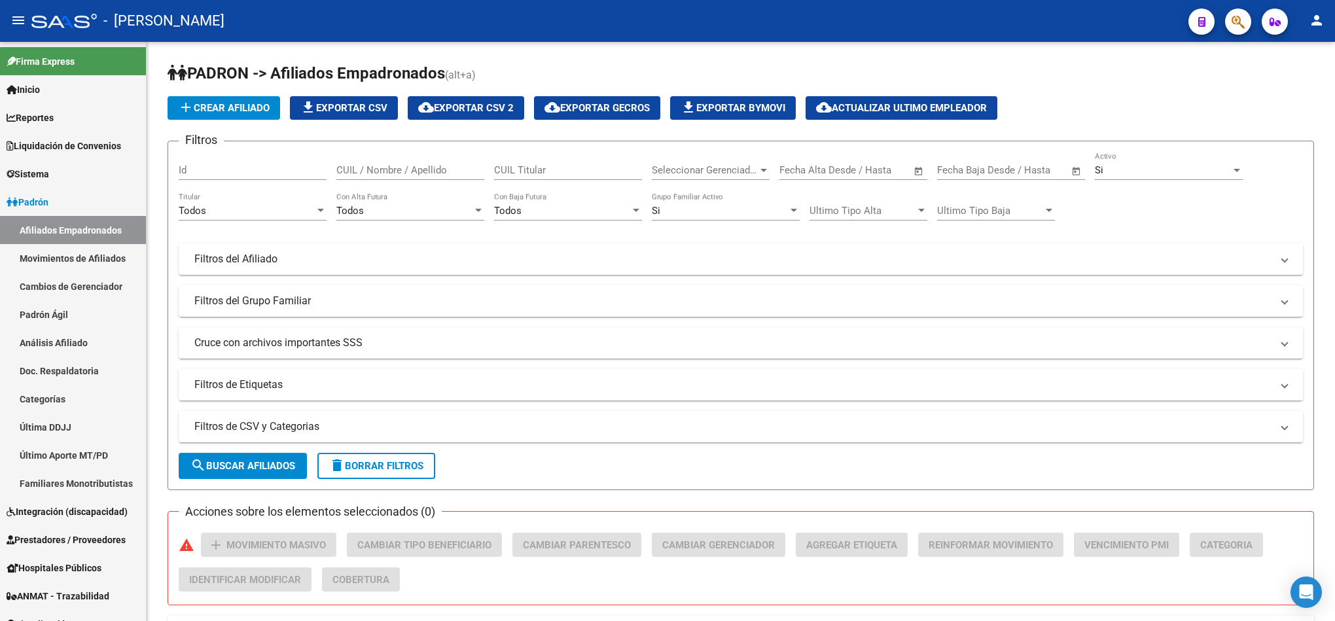
click at [1241, 18] on icon "button" at bounding box center [1237, 21] width 13 height 15
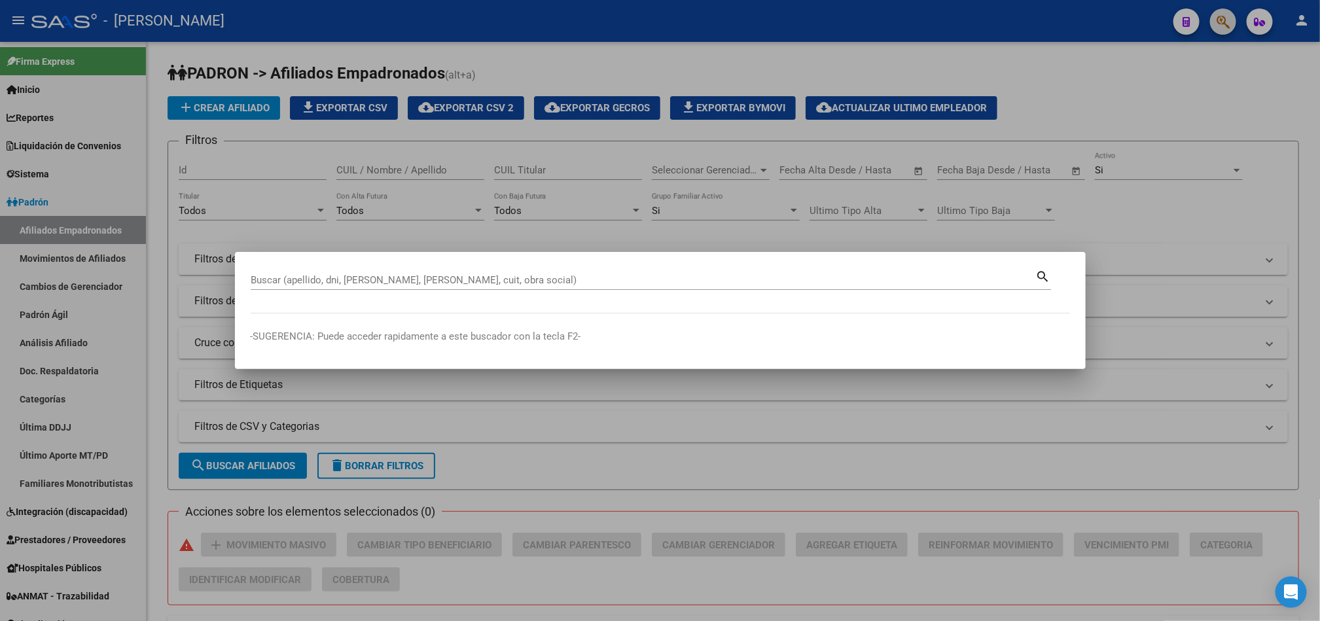
paste input "20313218148"
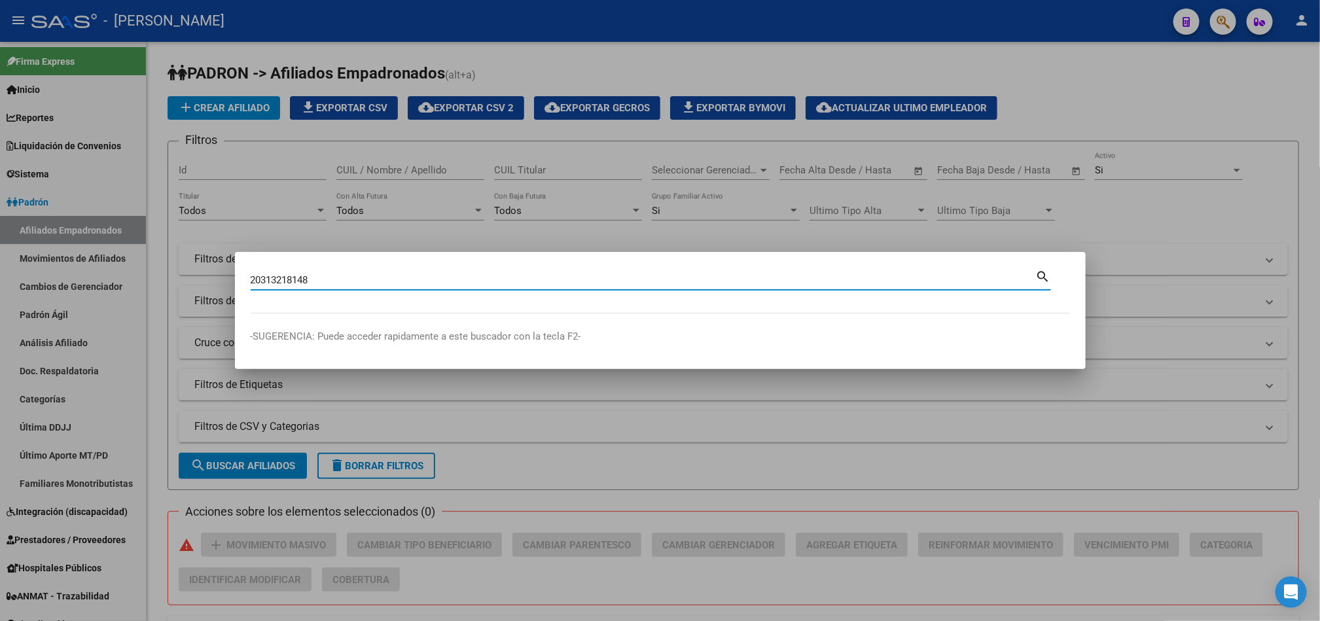
type input "20313218148"
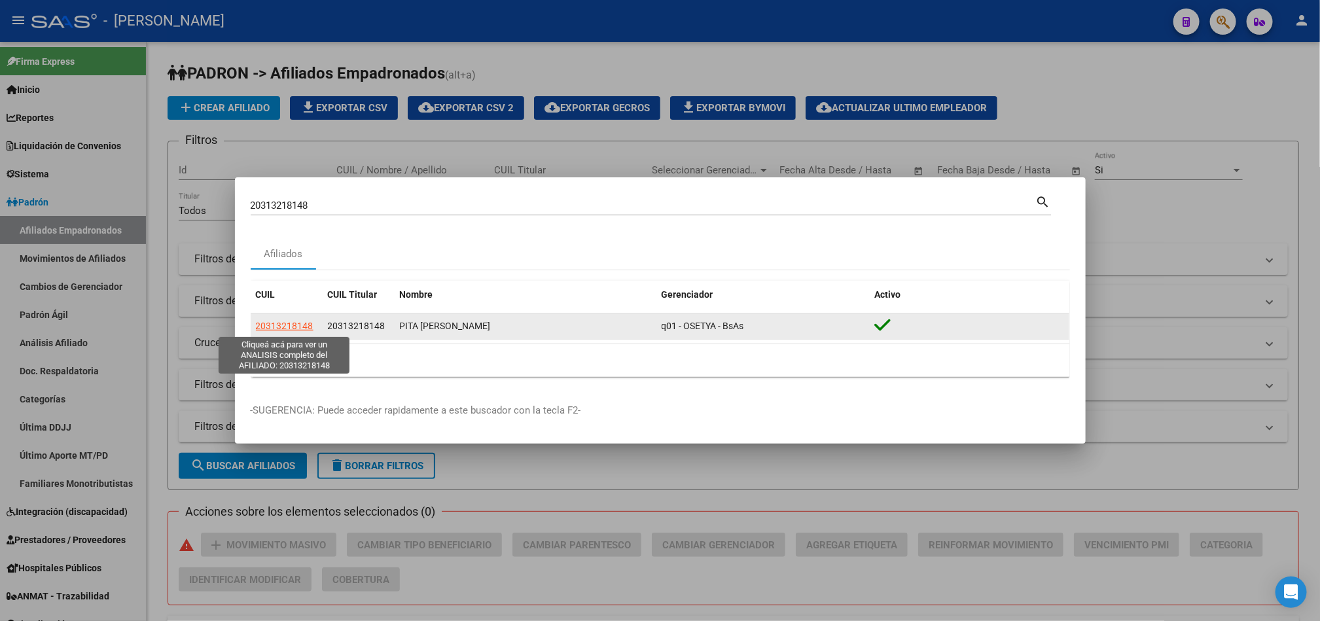
click at [287, 324] on span "20313218148" at bounding box center [285, 326] width 58 height 10
type textarea "20313218148"
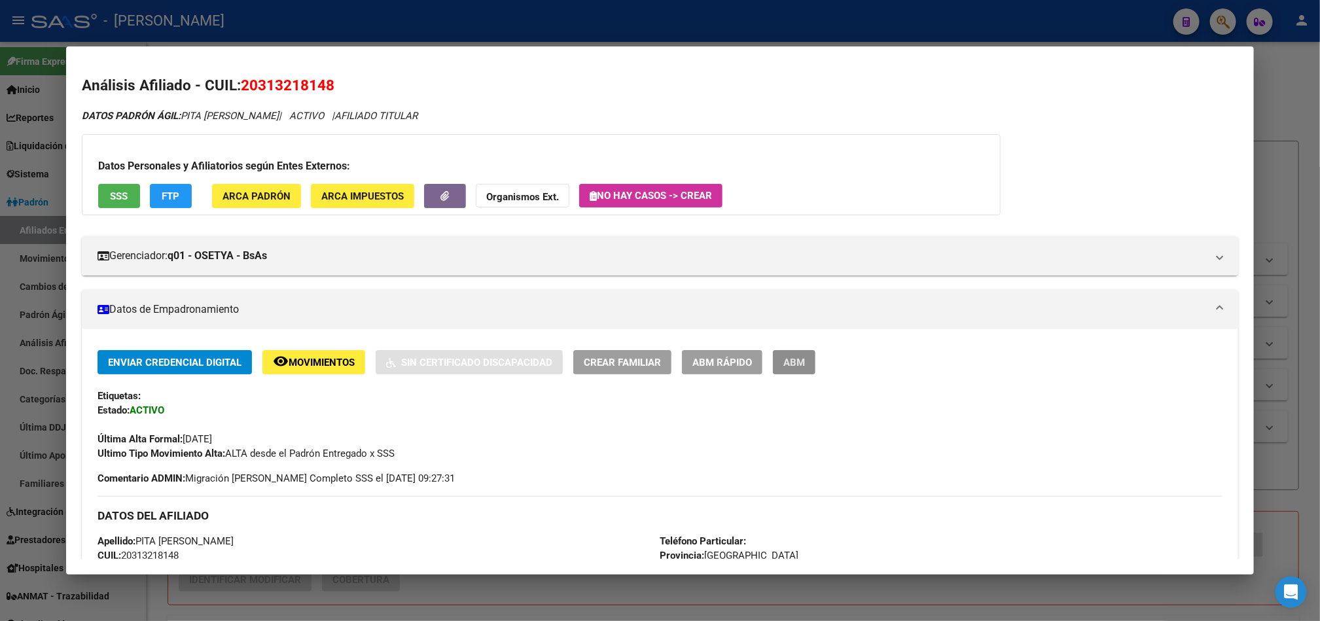
click at [807, 361] on button "ABM" at bounding box center [794, 362] width 43 height 24
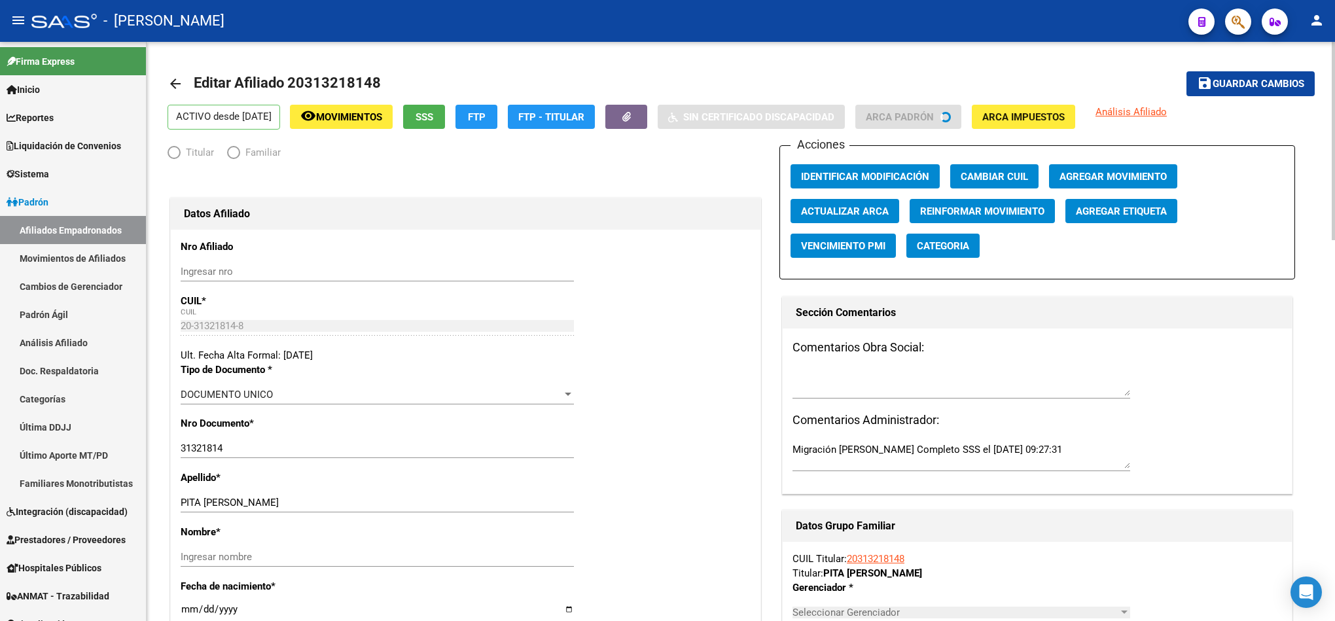
radio input "true"
type input "30-57957229-5"
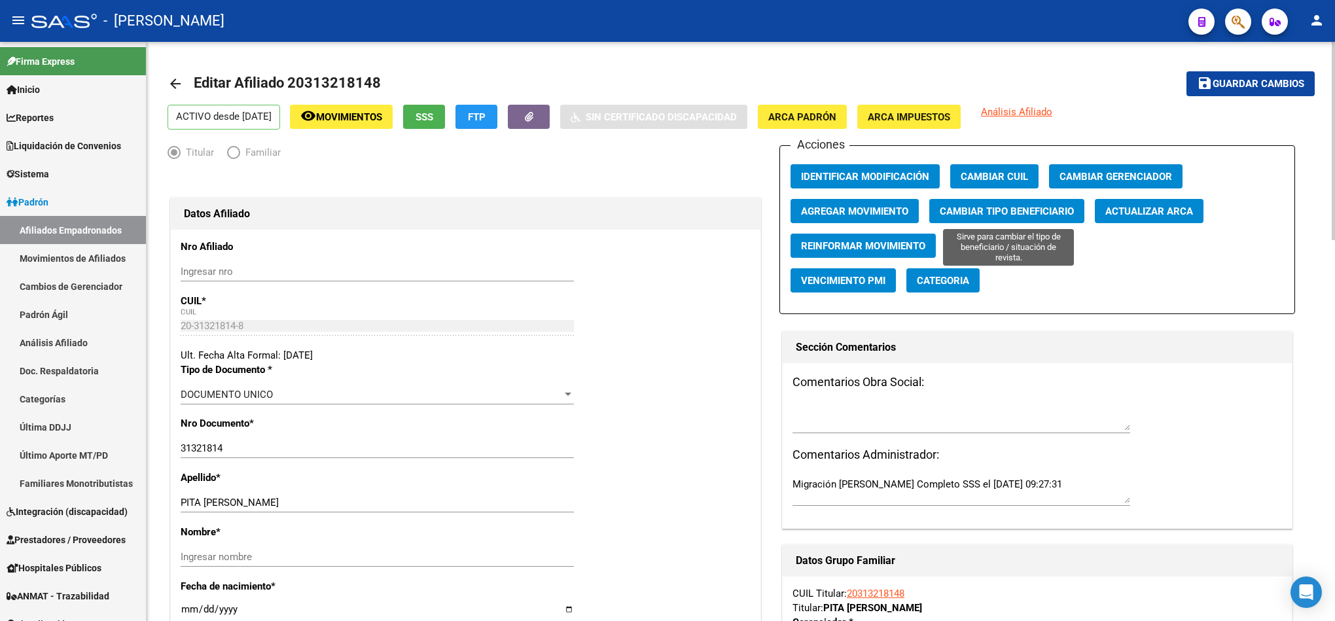
drag, startPoint x: 1083, startPoint y: 171, endPoint x: 1013, endPoint y: 208, distance: 79.6
click at [1015, 208] on div "Acciones Identificar Modificación Cambiar CUIL Cambiar Gerenciador Agregar Movi…" at bounding box center [1037, 229] width 516 height 169
click at [845, 220] on button "Agregar Movimiento" at bounding box center [854, 211] width 128 height 24
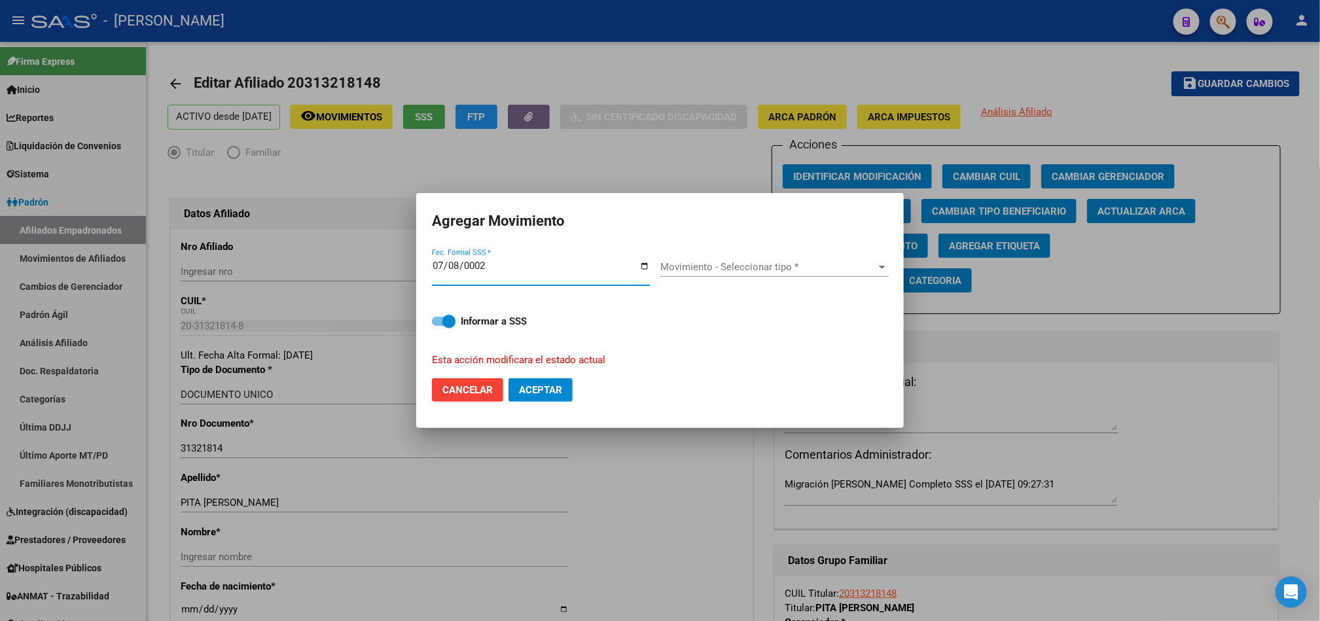
click at [482, 272] on input "0002-07-08" at bounding box center [541, 270] width 218 height 21
type input "2025-07-08"
click at [736, 263] on span "Movimiento - Seleccionar tipo *" at bounding box center [768, 267] width 217 height 12
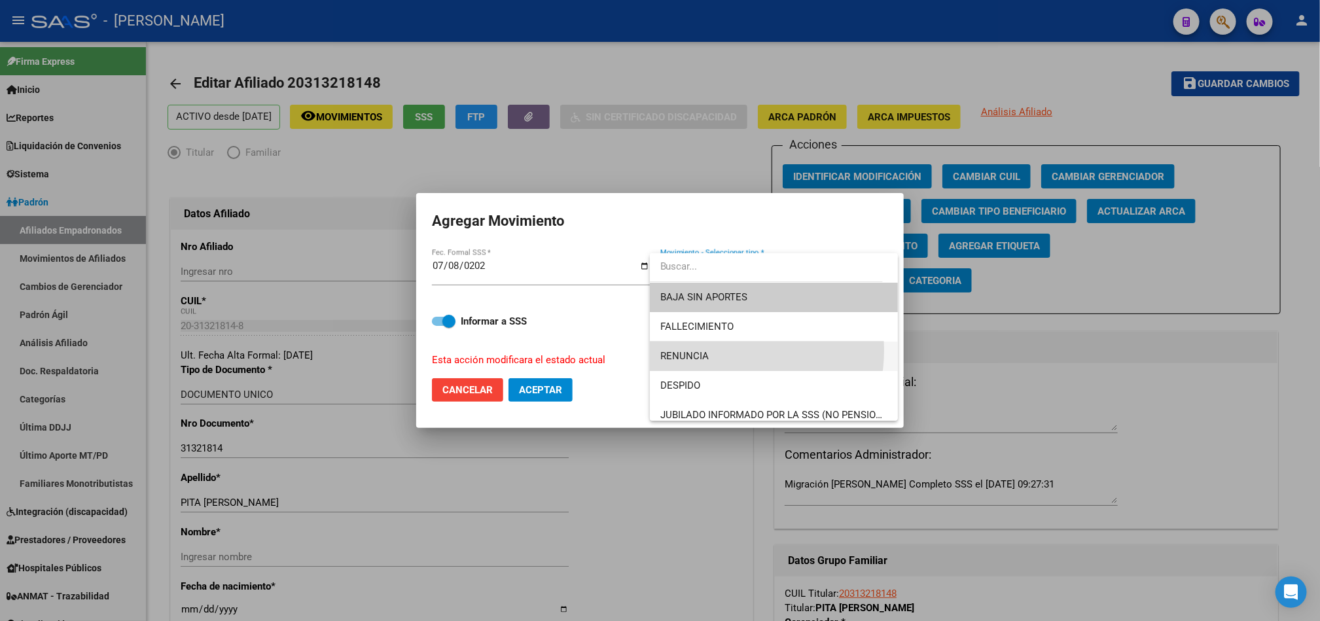
drag, startPoint x: 714, startPoint y: 350, endPoint x: 693, endPoint y: 352, distance: 21.0
click at [714, 351] on span "RENUNCIA" at bounding box center [773, 356] width 227 height 29
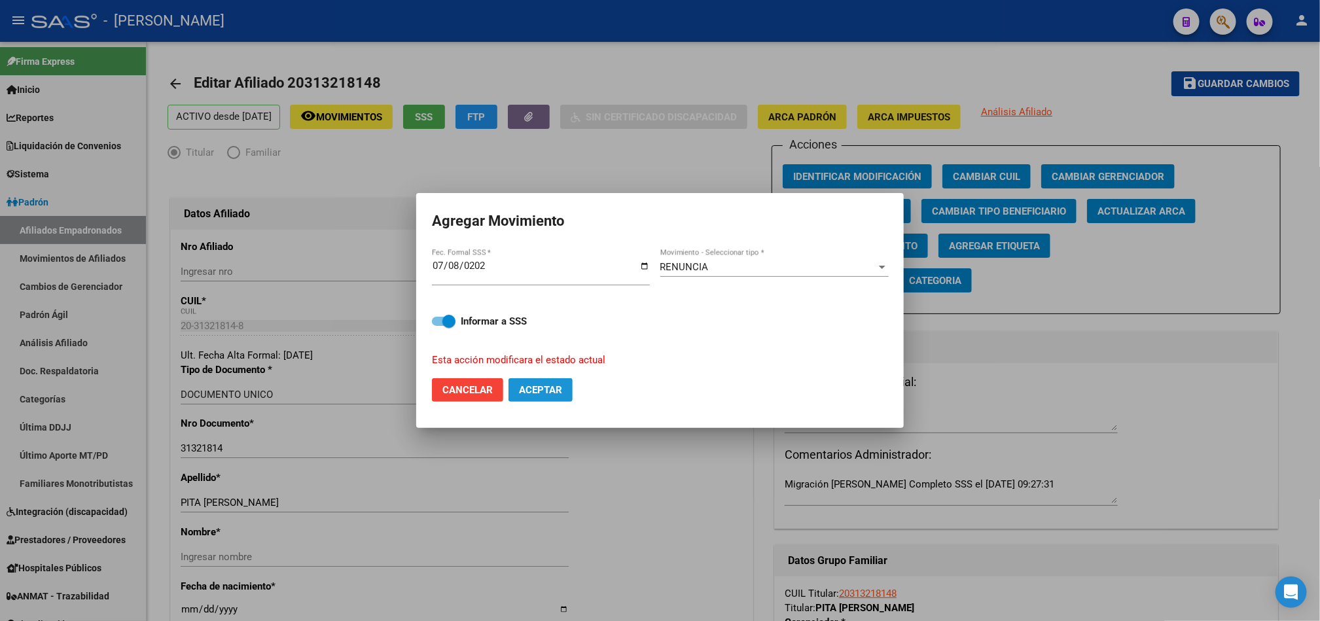
click at [565, 381] on button "Aceptar" at bounding box center [540, 390] width 64 height 24
checkbox input "false"
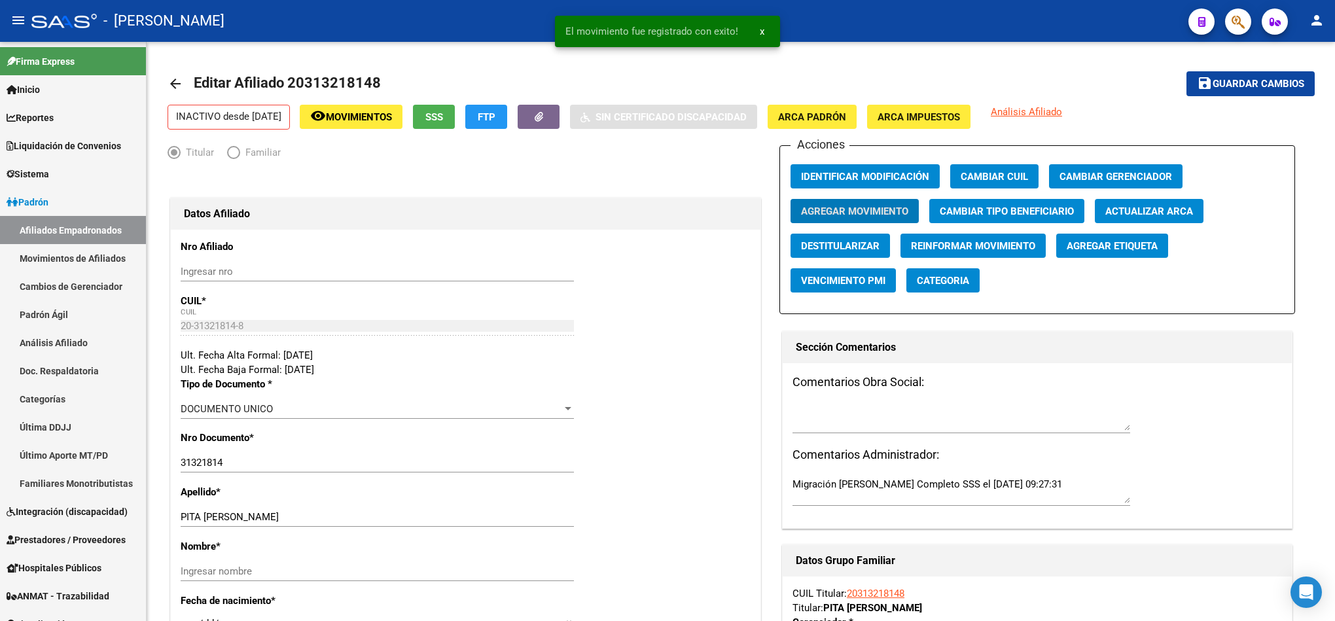
click at [868, 415] on textarea at bounding box center [961, 417] width 338 height 26
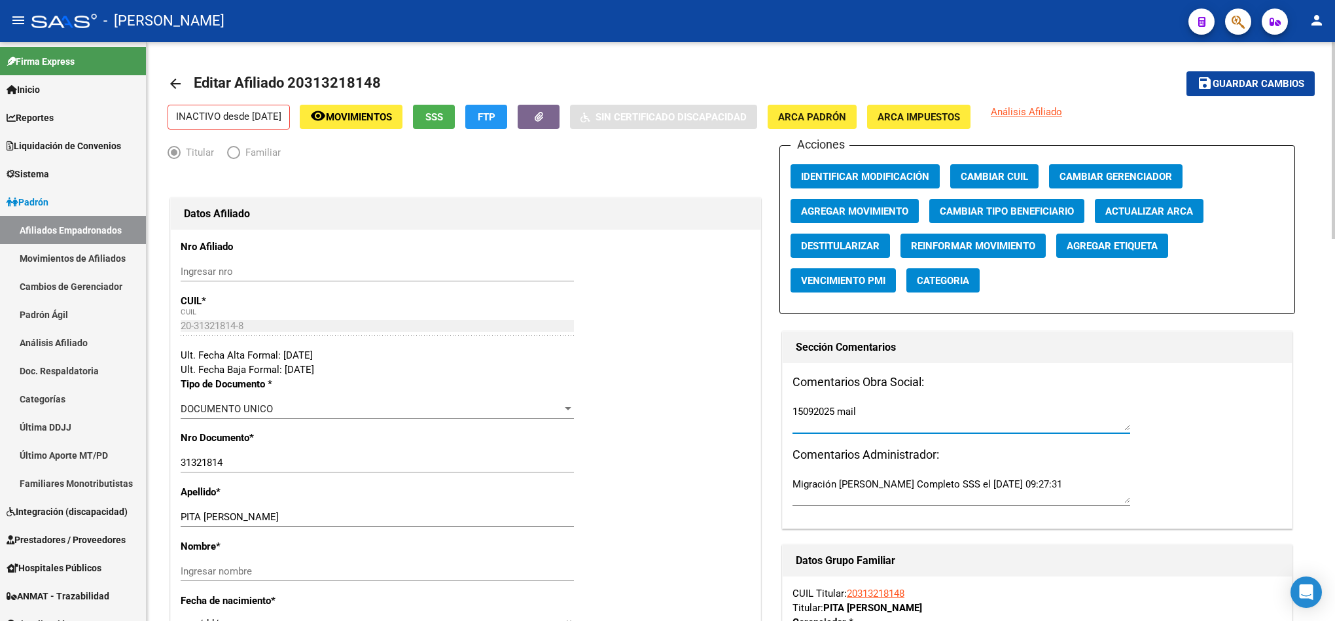
click at [968, 419] on textarea "15092025 mail" at bounding box center [961, 417] width 338 height 26
click at [903, 414] on textarea "15092025 mail" at bounding box center [961, 417] width 338 height 26
paste textarea "lunes 15/9/2025 15:20"
type textarea "15092025 mail lunes 15/9/2025 15:20"
click at [1269, 83] on span "Guardar cambios" at bounding box center [1258, 85] width 92 height 12
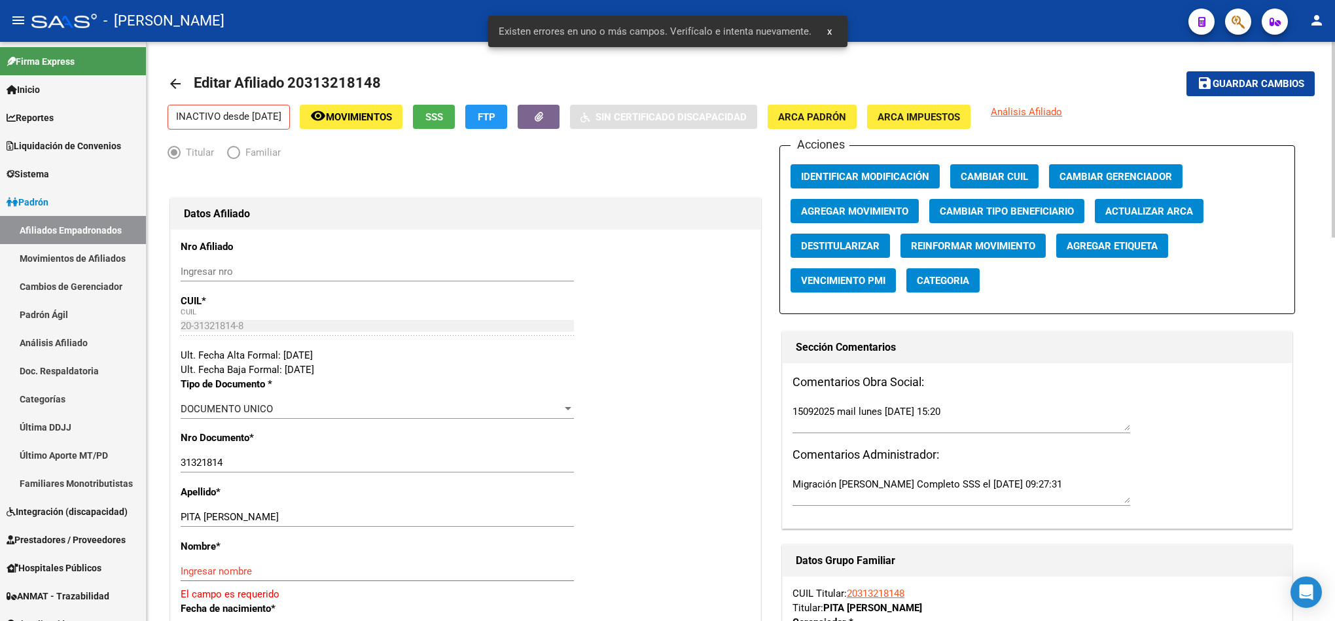
scroll to position [98, 0]
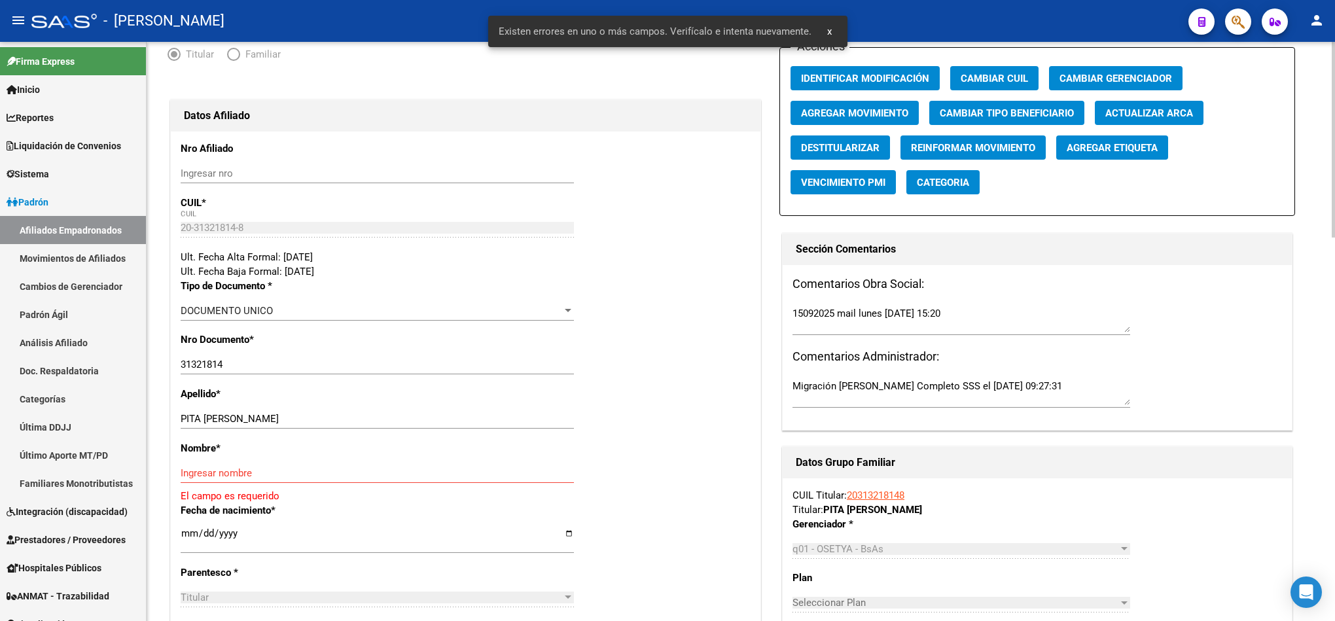
click at [253, 422] on input "PITA JAVIER HERNAN" at bounding box center [377, 419] width 393 height 12
click at [222, 415] on input "PITA JAVIER HERNAN" at bounding box center [377, 419] width 393 height 12
drag, startPoint x: 222, startPoint y: 415, endPoint x: 332, endPoint y: 420, distance: 109.4
click at [332, 420] on input "PITA JAVIER HERNAN" at bounding box center [377, 419] width 393 height 12
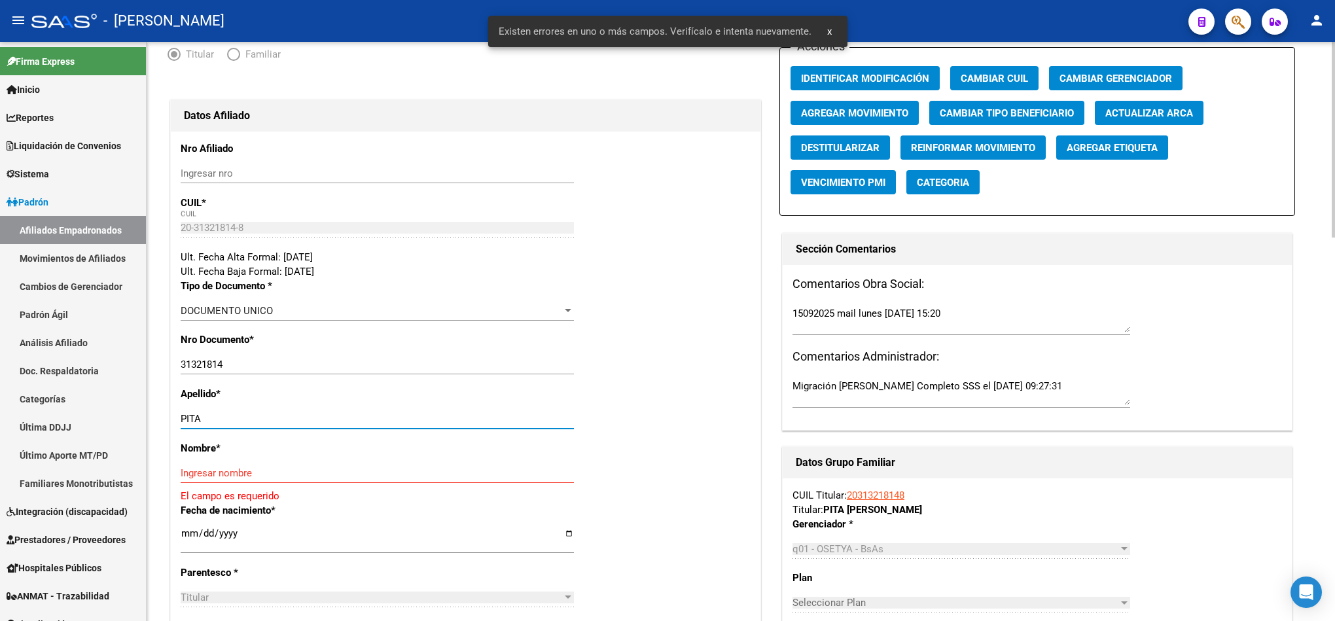
type input "PITA"
drag, startPoint x: 240, startPoint y: 476, endPoint x: 325, endPoint y: 408, distance: 108.0
click at [240, 476] on input "Ingresar nombre" at bounding box center [377, 473] width 393 height 12
paste input "JAVIER HERNAN"
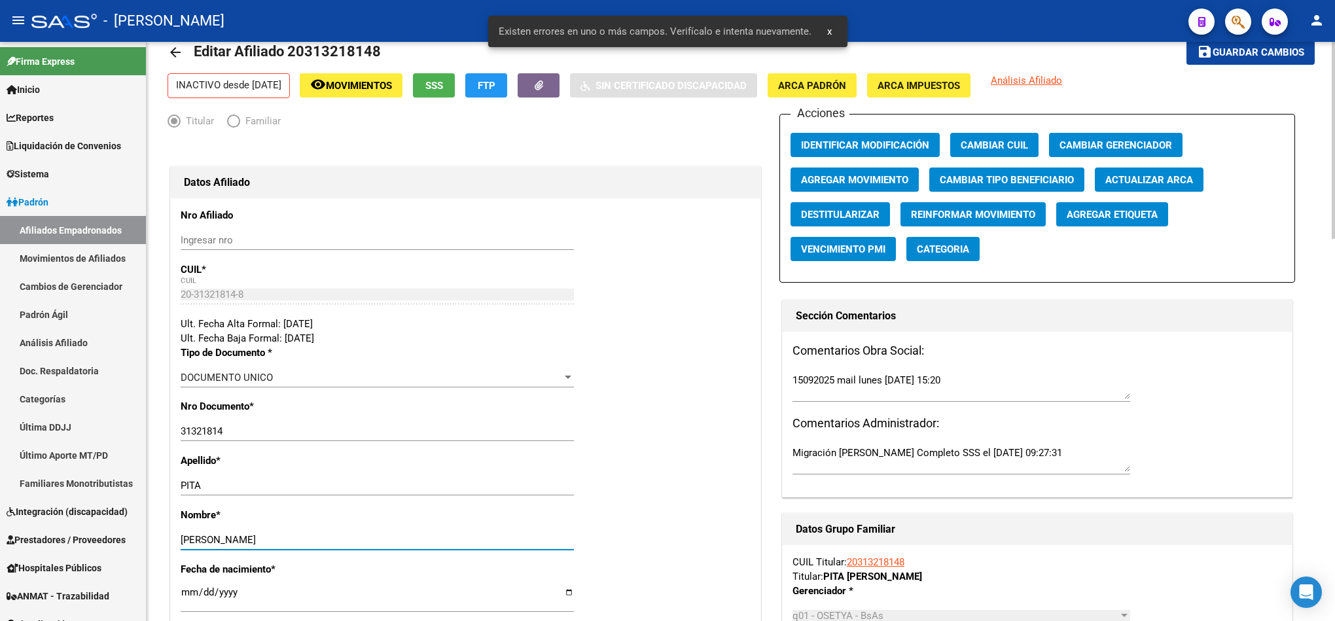
scroll to position [0, 0]
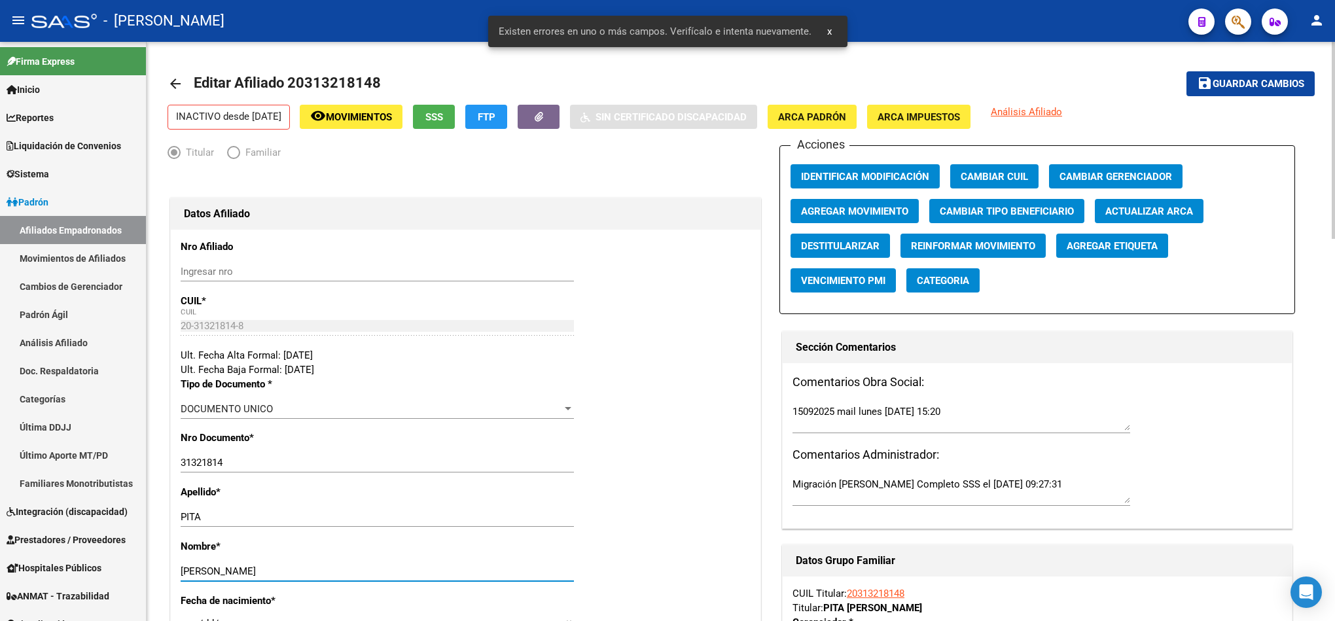
type input "JAVIER HERNAN"
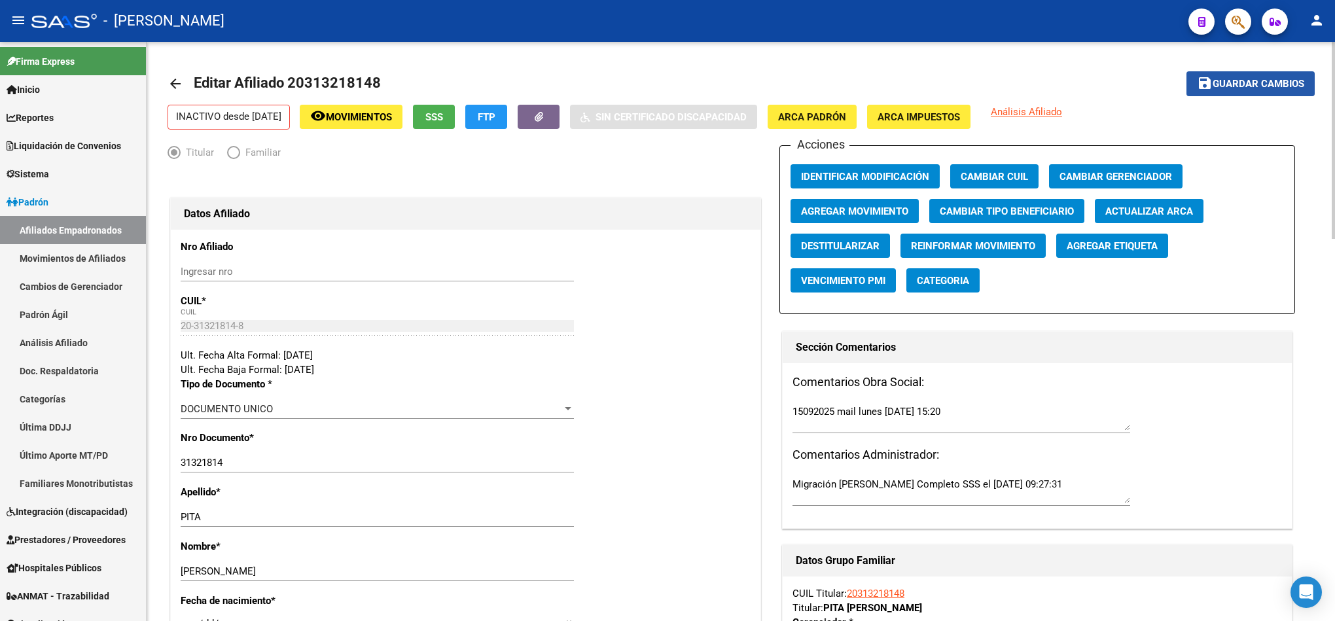
click at [1252, 89] on span "Guardar cambios" at bounding box center [1258, 85] width 92 height 12
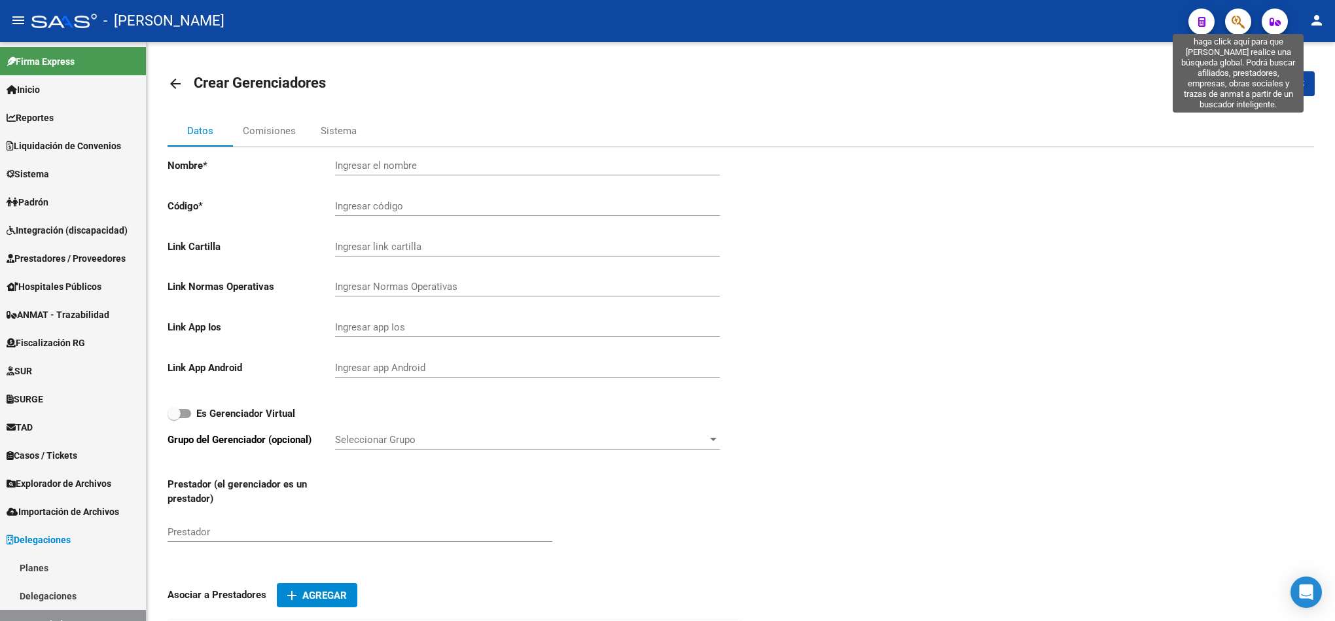
click at [1238, 27] on icon "button" at bounding box center [1237, 21] width 13 height 15
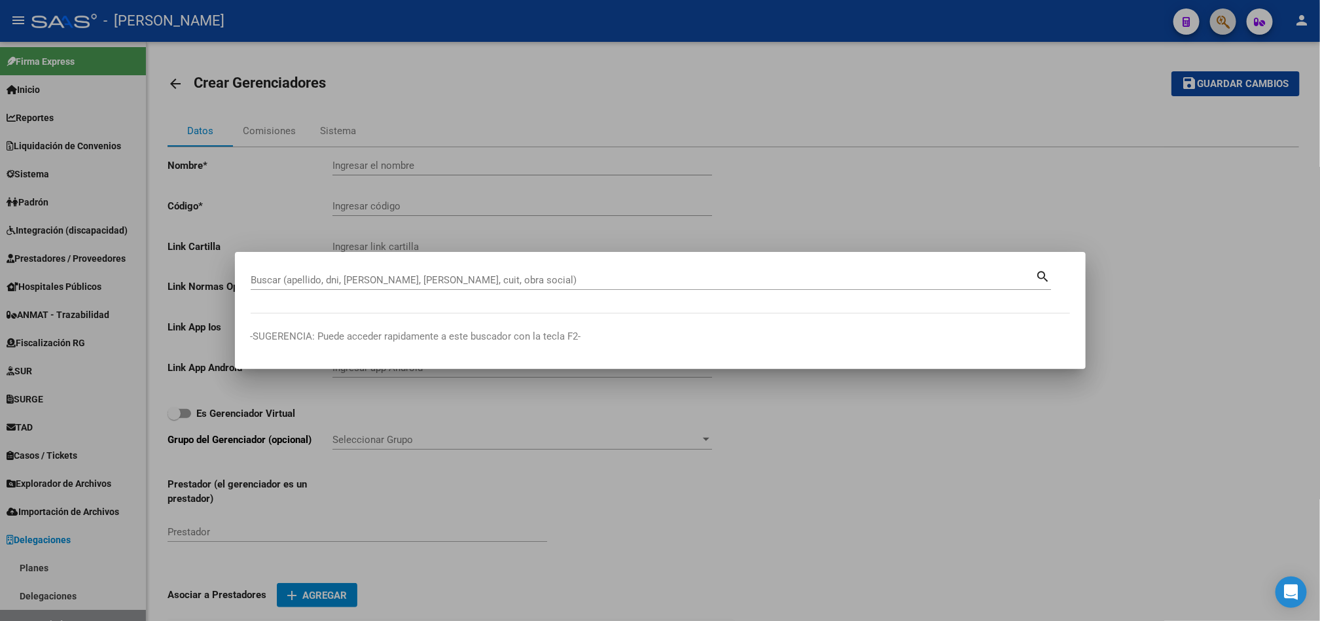
paste input "20562567438"
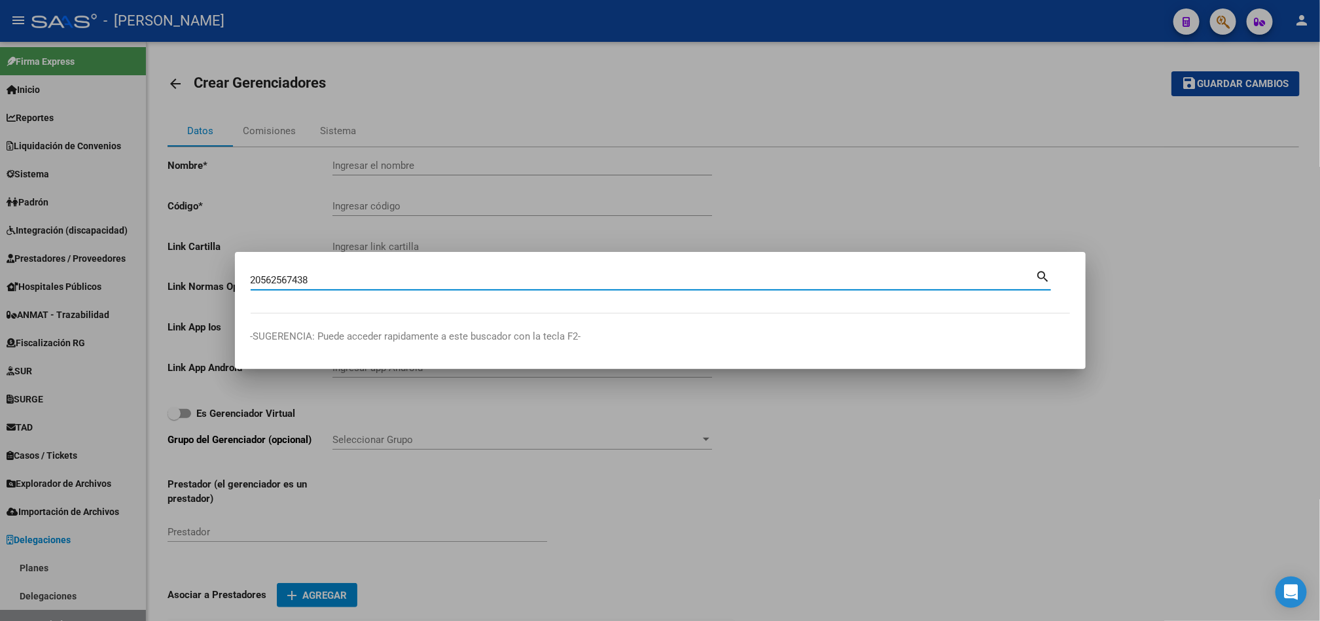
type input "20562567438"
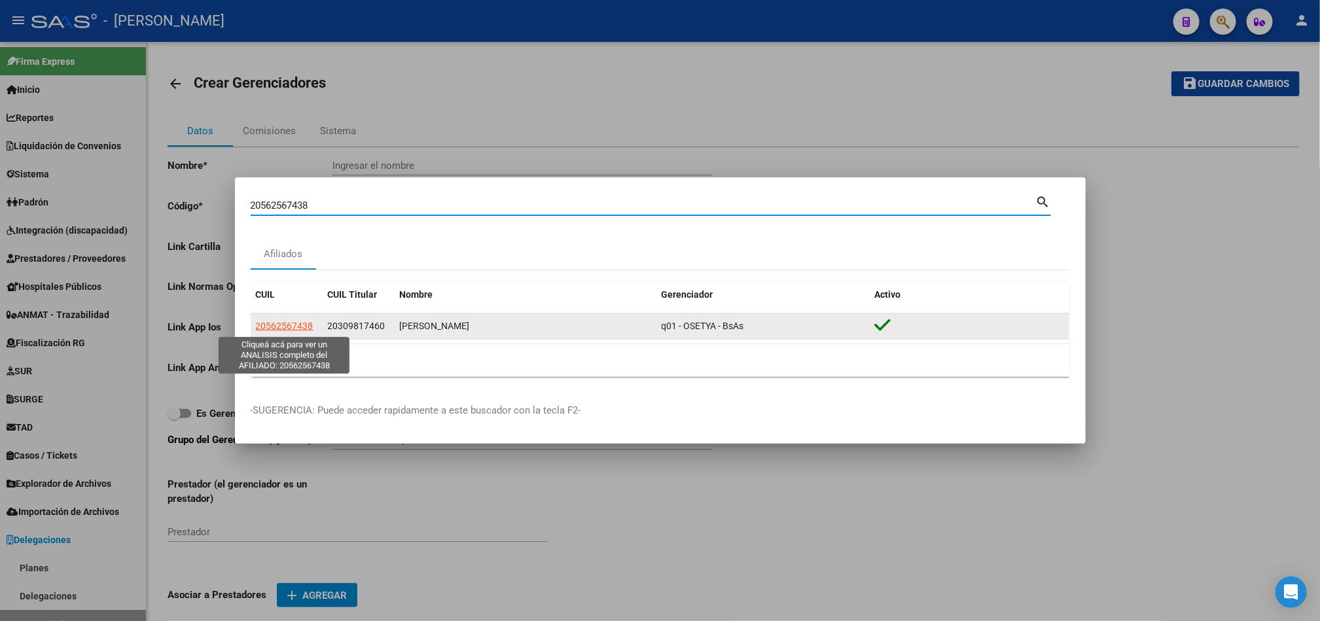
click at [289, 324] on span "20562567438" at bounding box center [285, 326] width 58 height 10
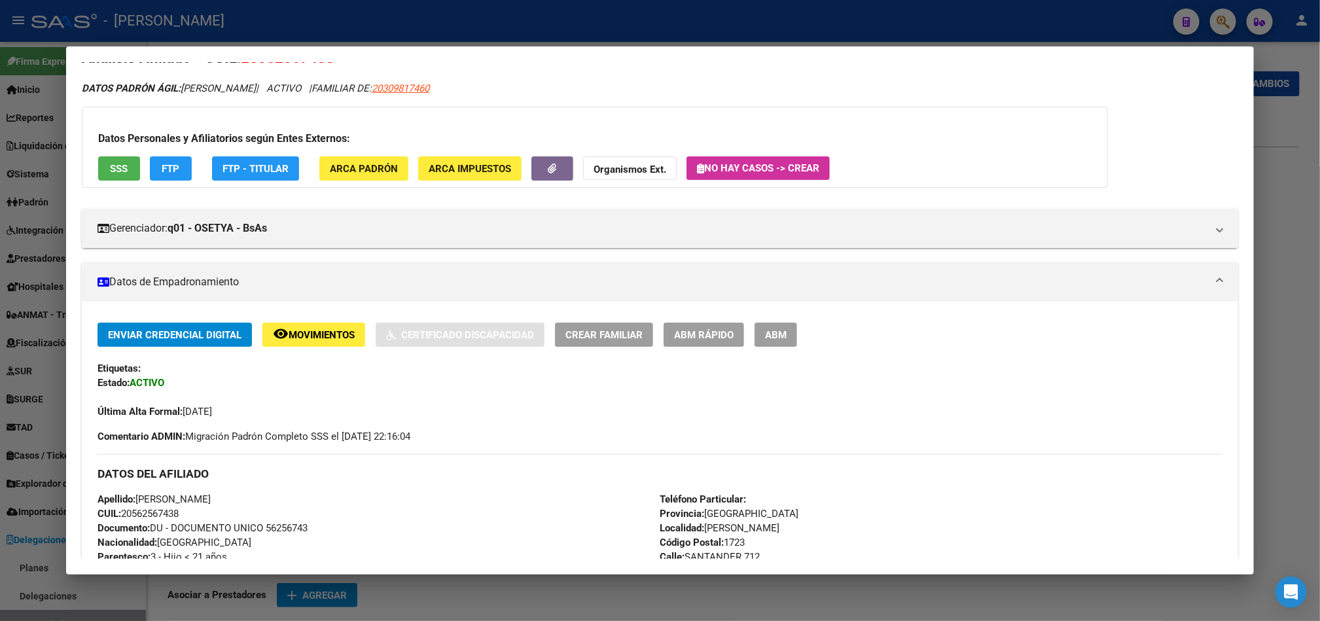
scroll to position [39, 0]
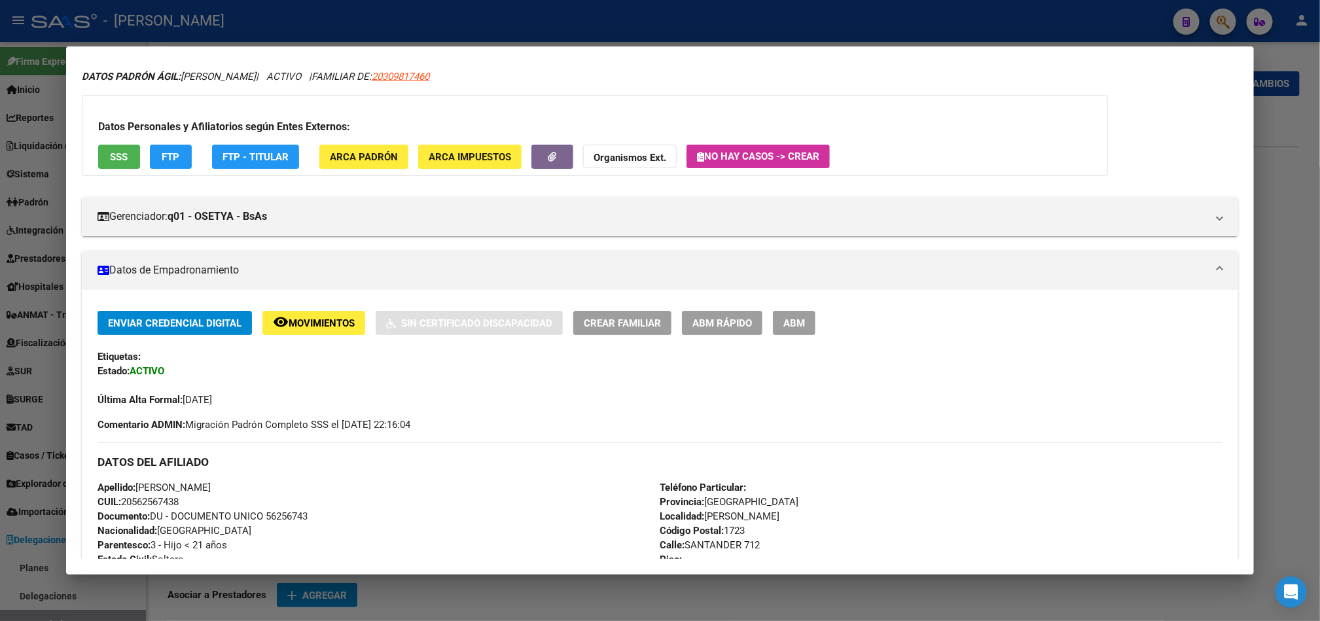
click at [796, 318] on span "ABM" at bounding box center [794, 323] width 22 height 12
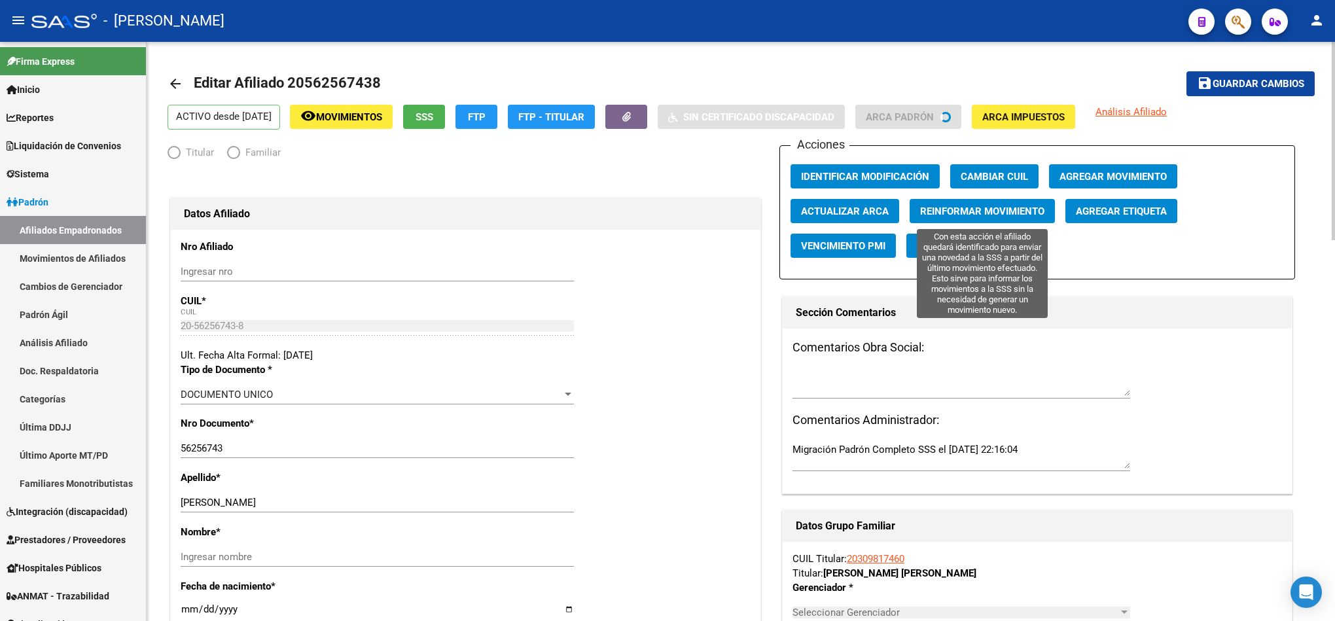
radio input "true"
type input "30-71570007-3"
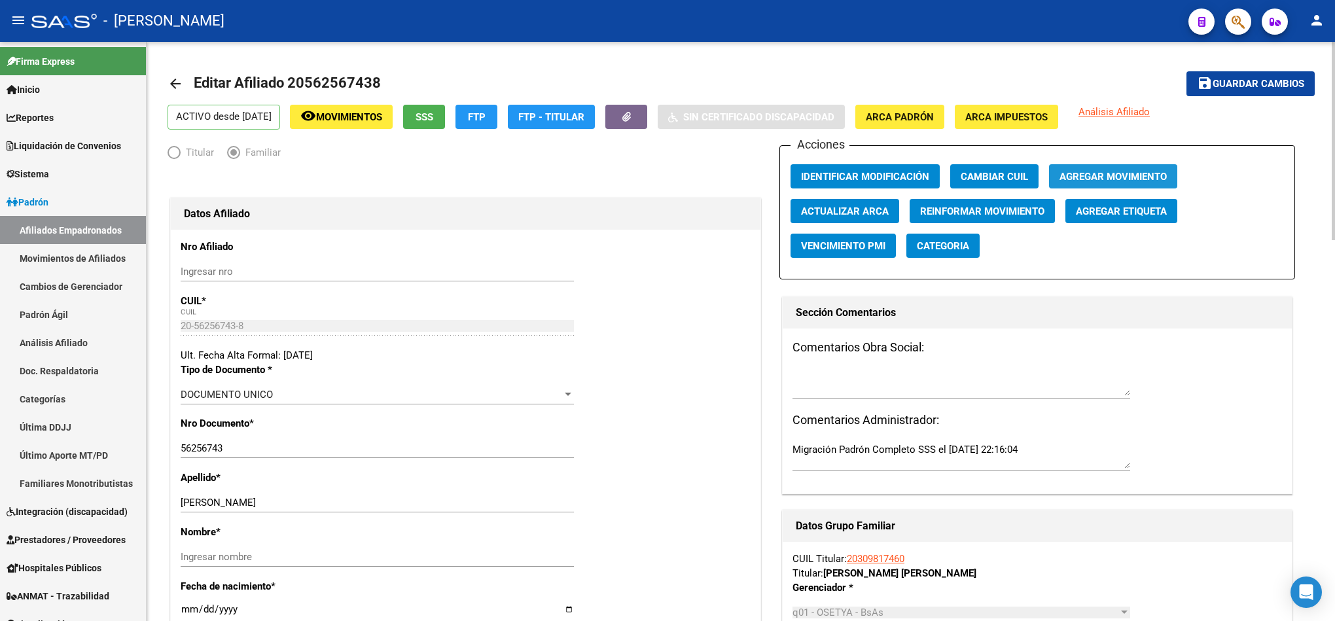
click at [1095, 179] on span "Agregar Movimiento" at bounding box center [1112, 177] width 107 height 12
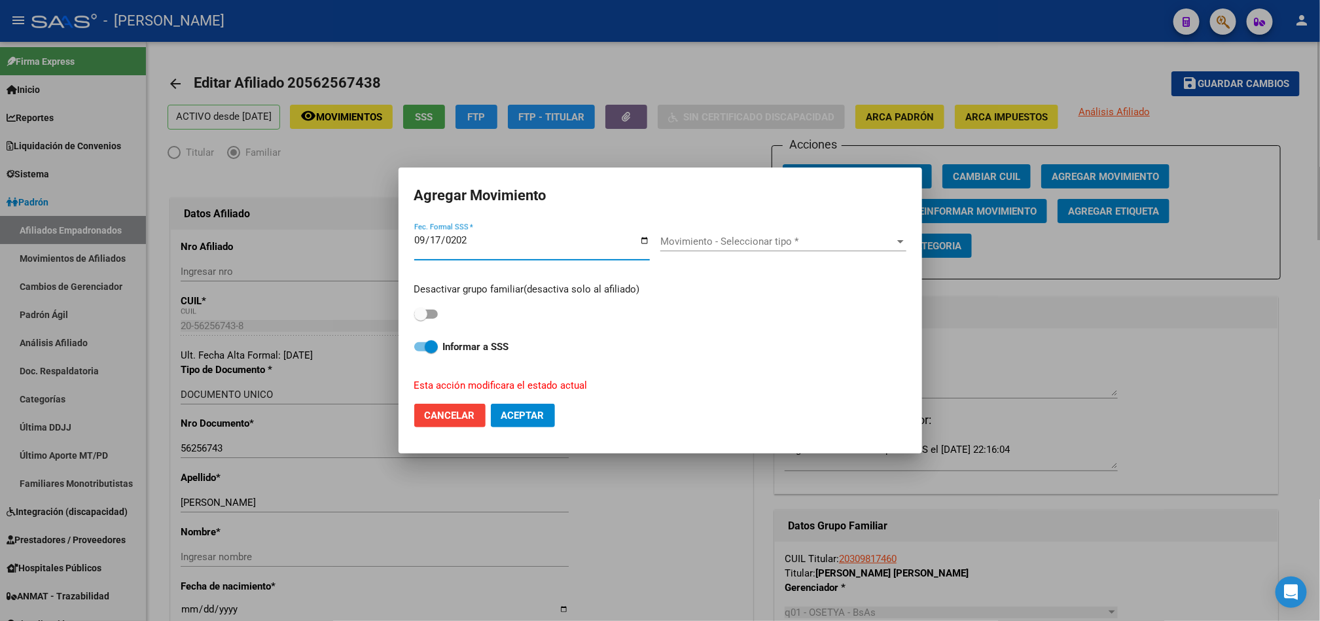
type input "[DATE]"
click at [730, 241] on span "Movimiento - Seleccionar tipo *" at bounding box center [777, 242] width 234 height 12
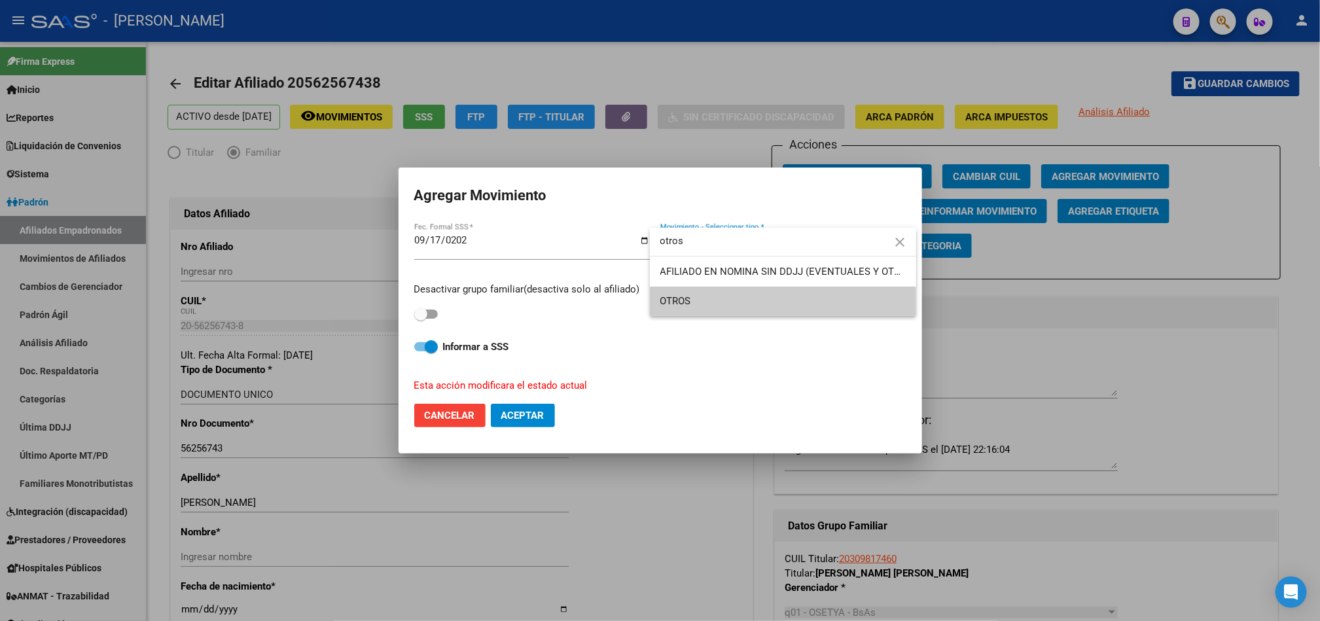
type input "otros"
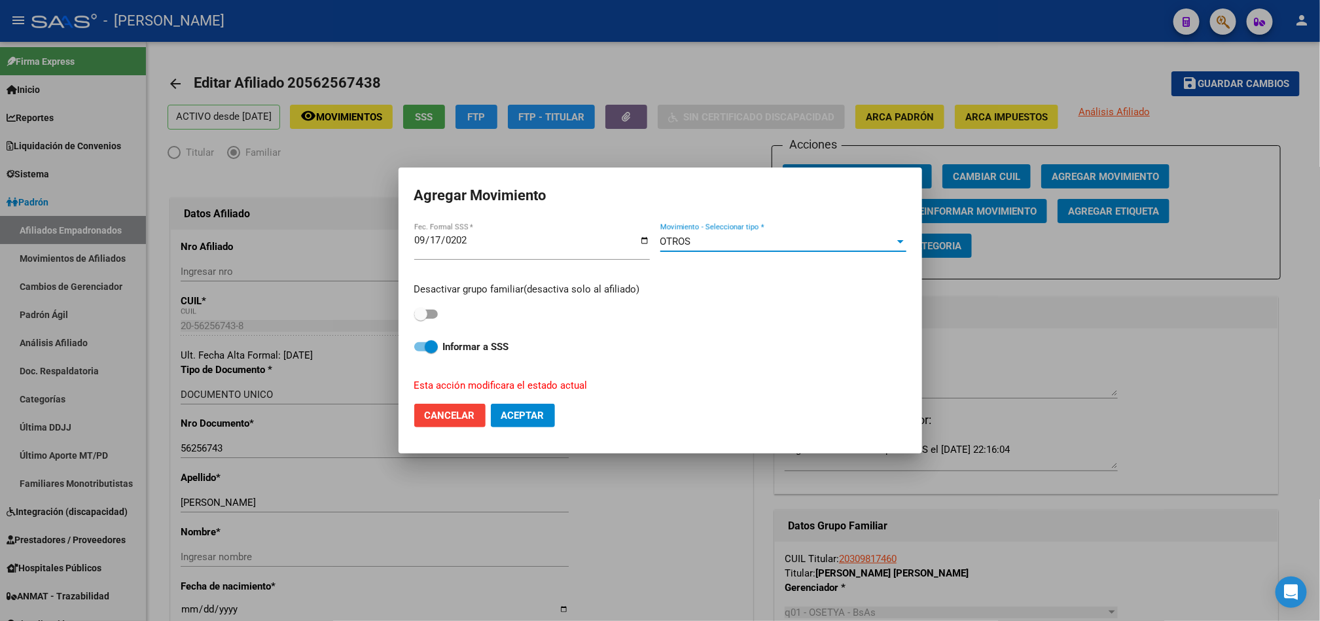
click at [430, 312] on span at bounding box center [426, 313] width 24 height 9
click at [421, 319] on input "checkbox" at bounding box center [420, 319] width 1 height 1
checkbox input "true"
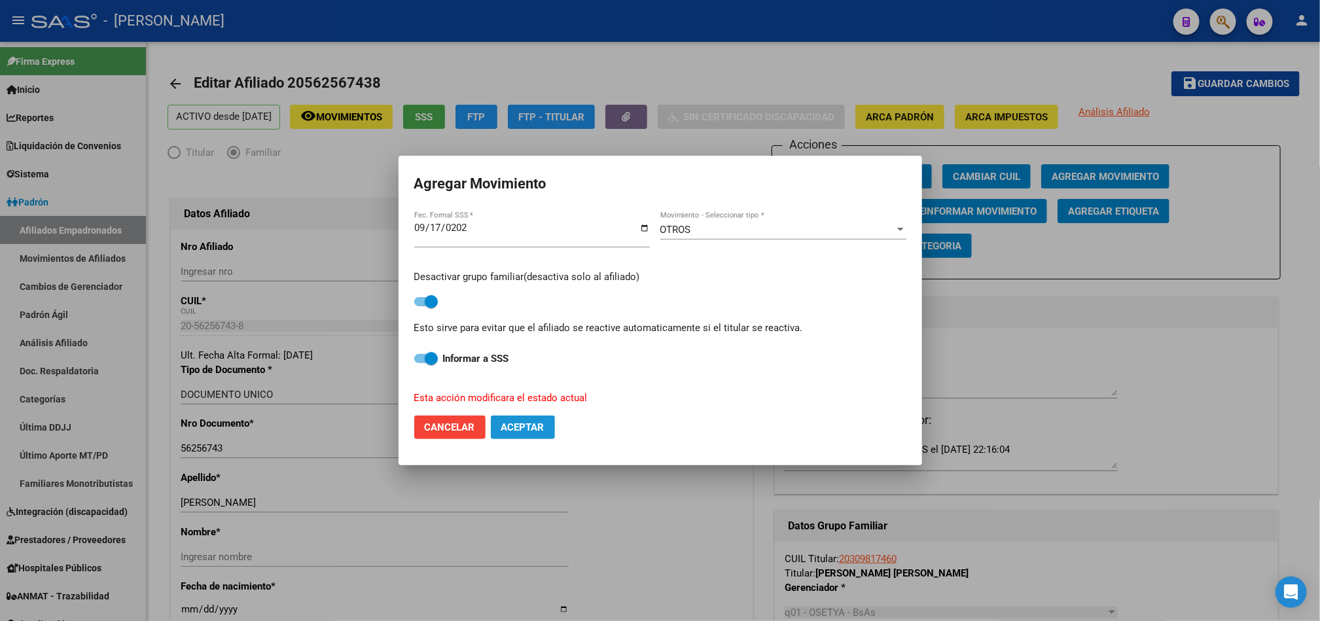
click at [526, 422] on span "Aceptar" at bounding box center [522, 427] width 43 height 12
checkbox input "false"
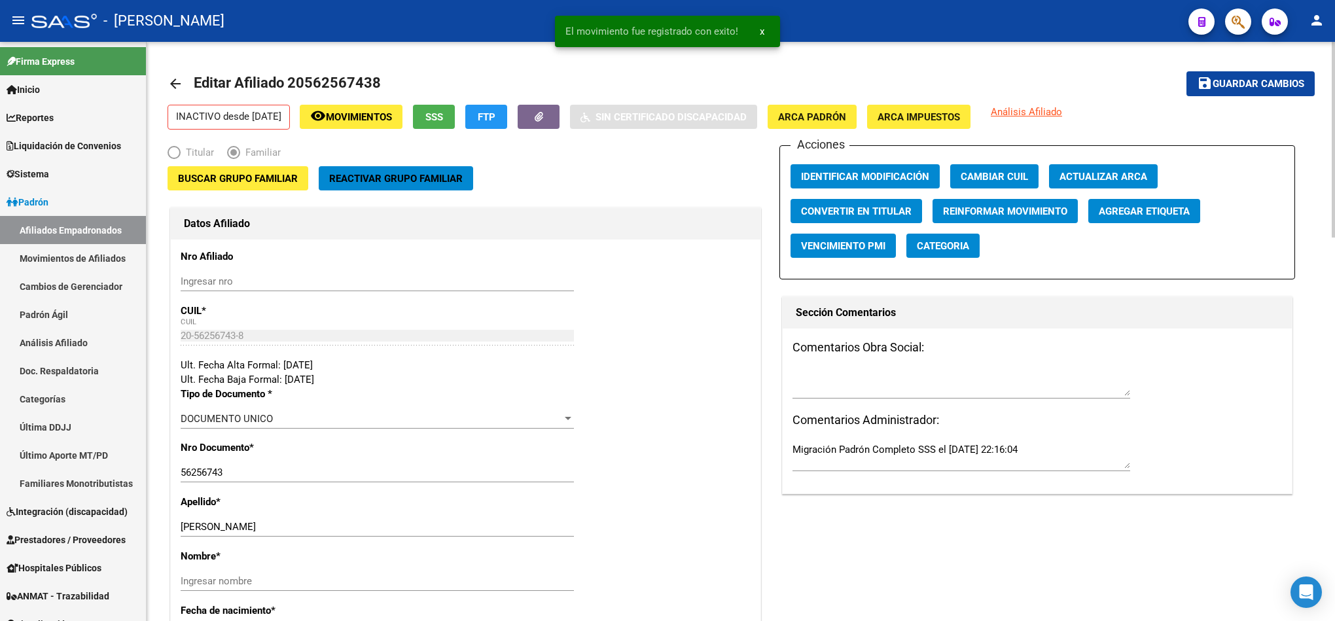
click at [937, 381] on textarea at bounding box center [961, 383] width 338 height 26
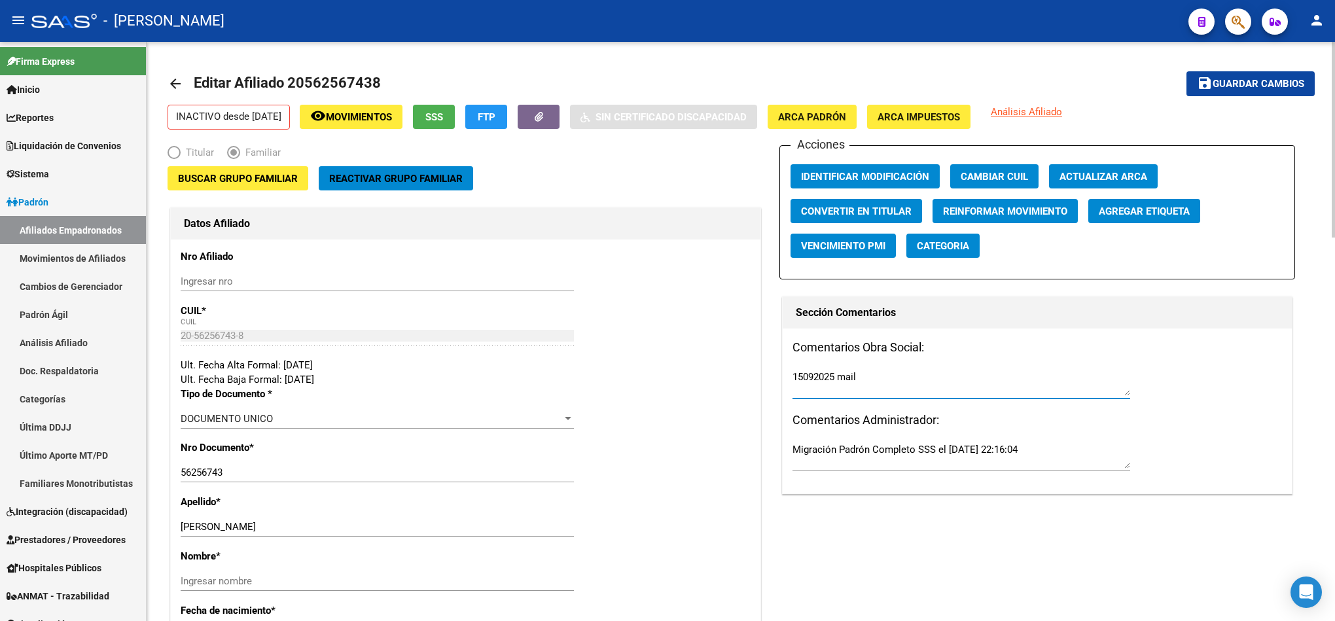
paste textarea "[DATE] 14:29"
type textarea "15092025 mail [DATE] 14:29"
click at [1246, 81] on span "Guardar cambios" at bounding box center [1258, 85] width 92 height 12
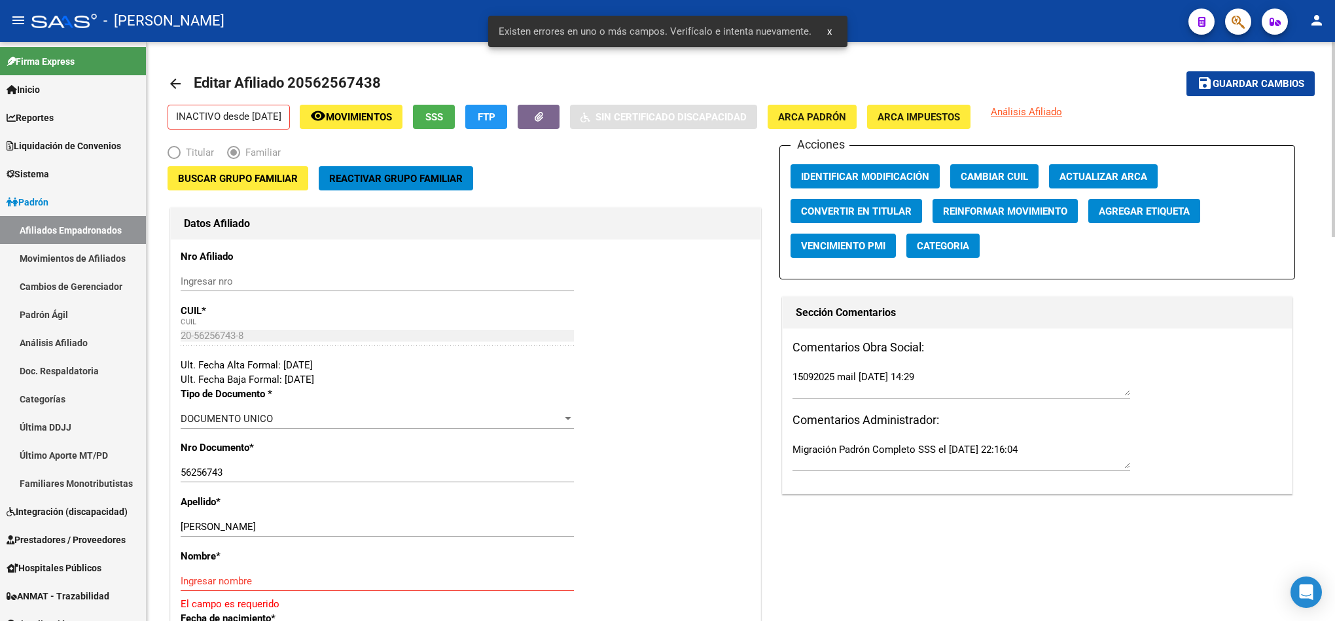
click at [319, 517] on div "[PERSON_NAME] apellido" at bounding box center [377, 527] width 393 height 20
drag, startPoint x: 319, startPoint y: 525, endPoint x: 213, endPoint y: 527, distance: 106.0
click at [213, 527] on input "[PERSON_NAME]" at bounding box center [377, 527] width 393 height 12
type input "[PERSON_NAME]"
click at [248, 581] on input "Ingresar nombre" at bounding box center [377, 581] width 393 height 12
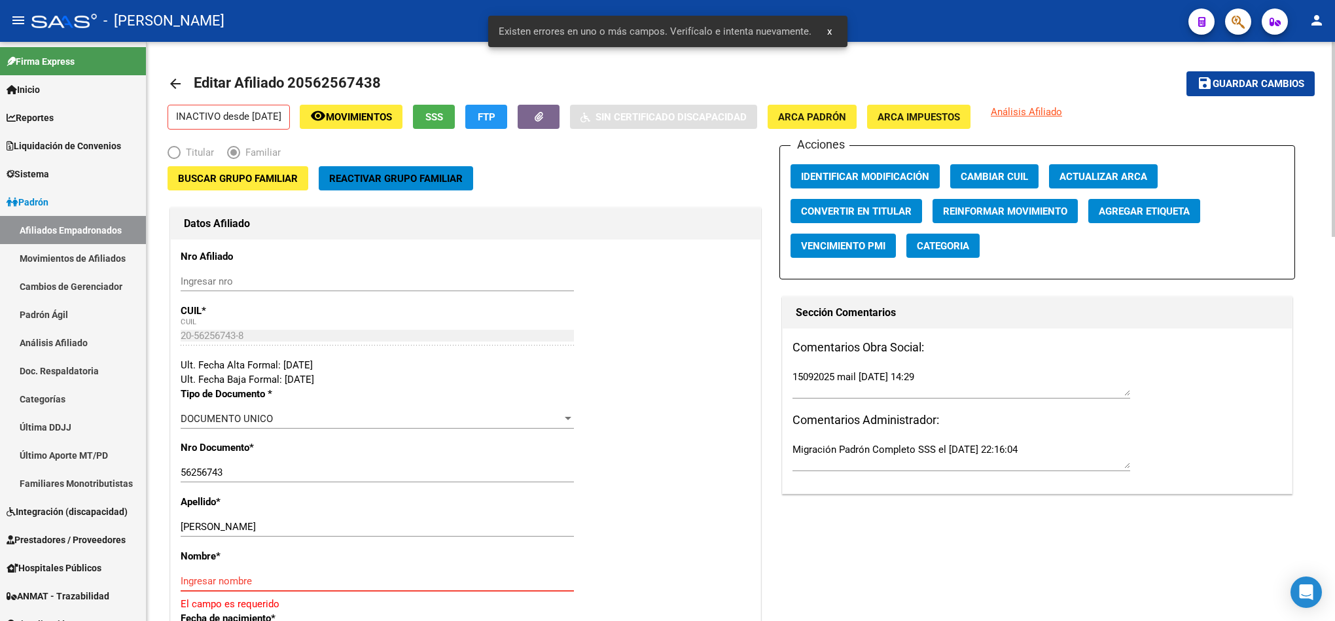
paste input "[PERSON_NAME]"
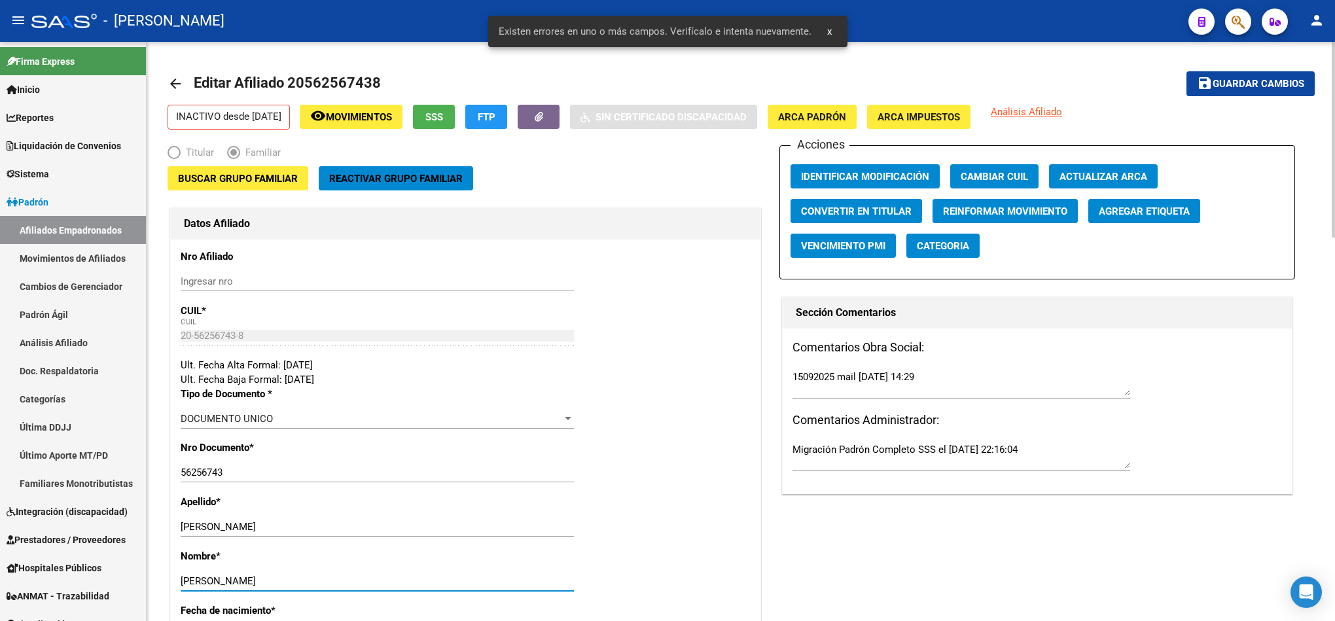
type input "[PERSON_NAME]"
click at [1271, 92] on button "save Guardar cambios" at bounding box center [1250, 83] width 128 height 24
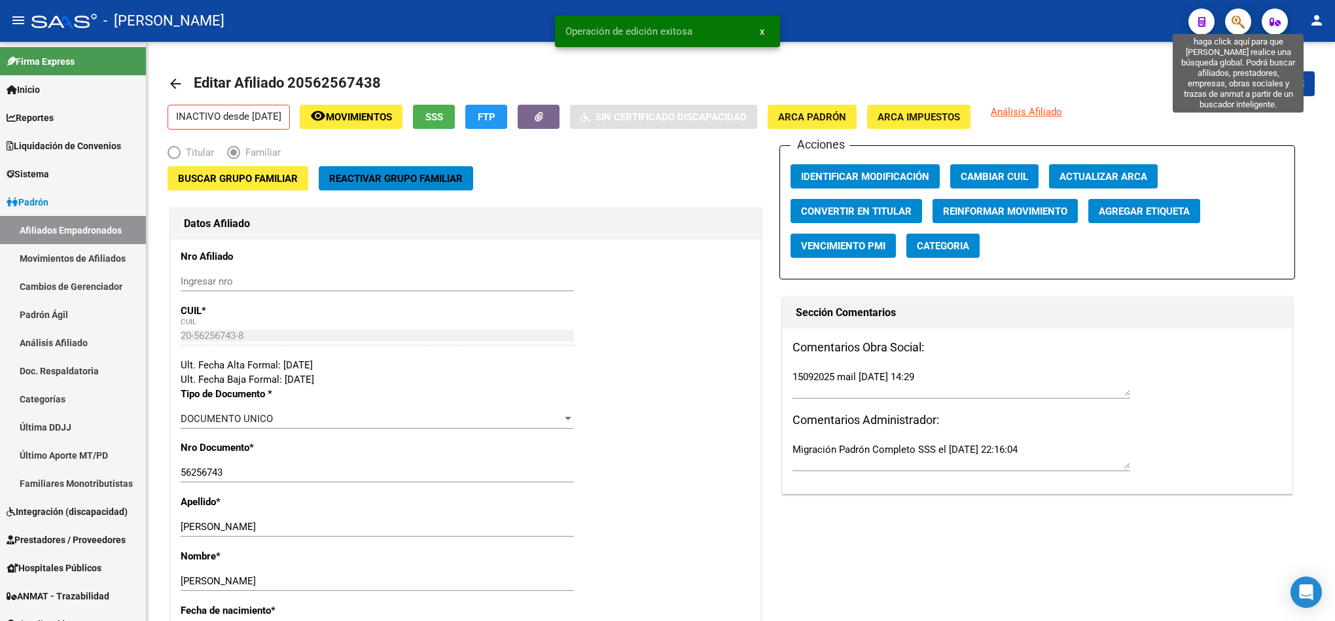
click at [1238, 27] on icon "button" at bounding box center [1237, 21] width 13 height 15
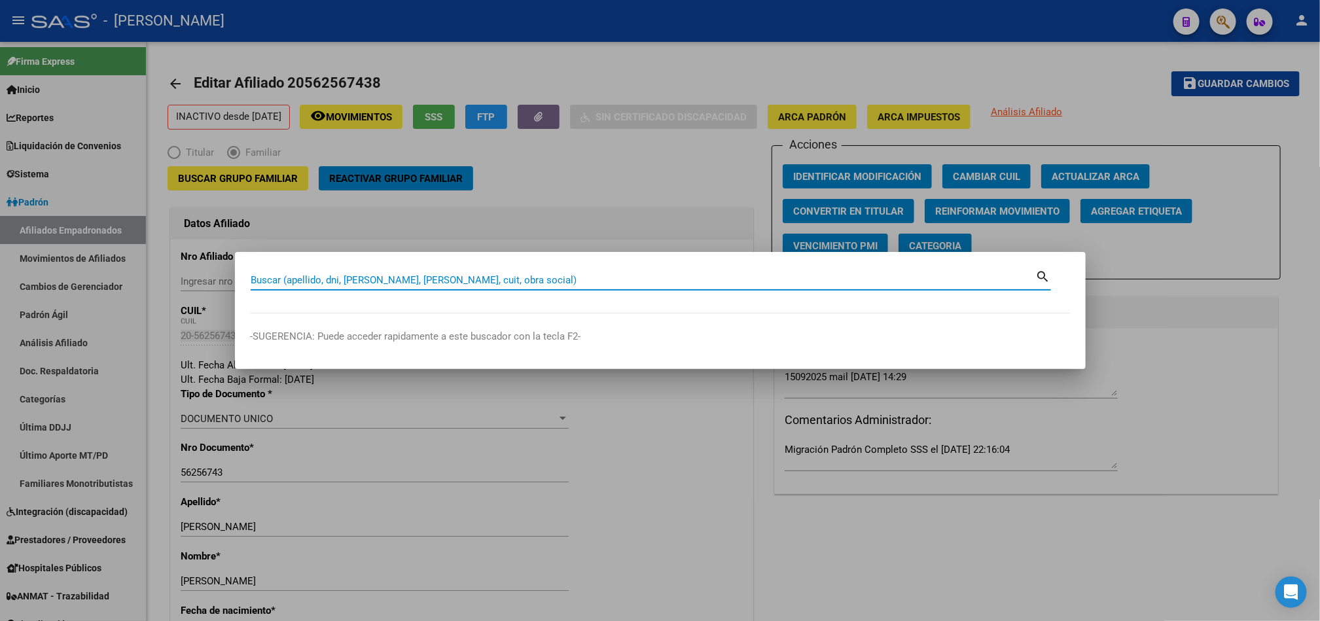
paste input "20507260943"
type input "20507260943"
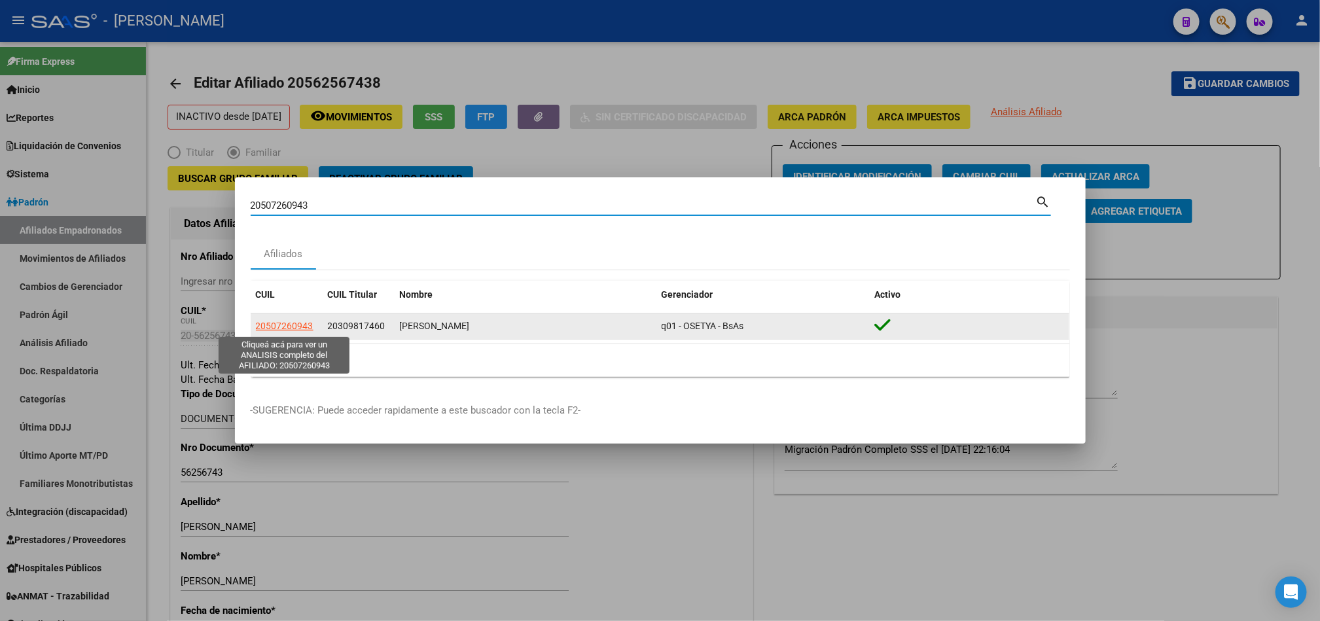
click at [308, 328] on span "20507260943" at bounding box center [285, 326] width 58 height 10
type textarea "20507260943"
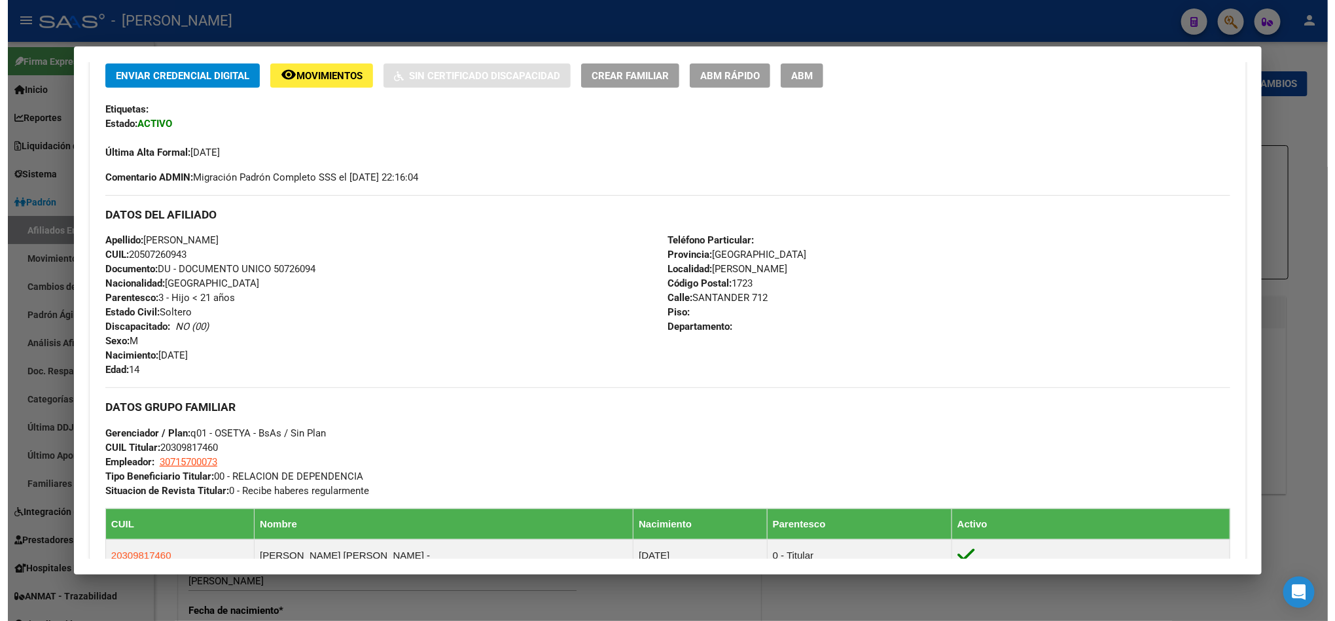
scroll to position [252, 0]
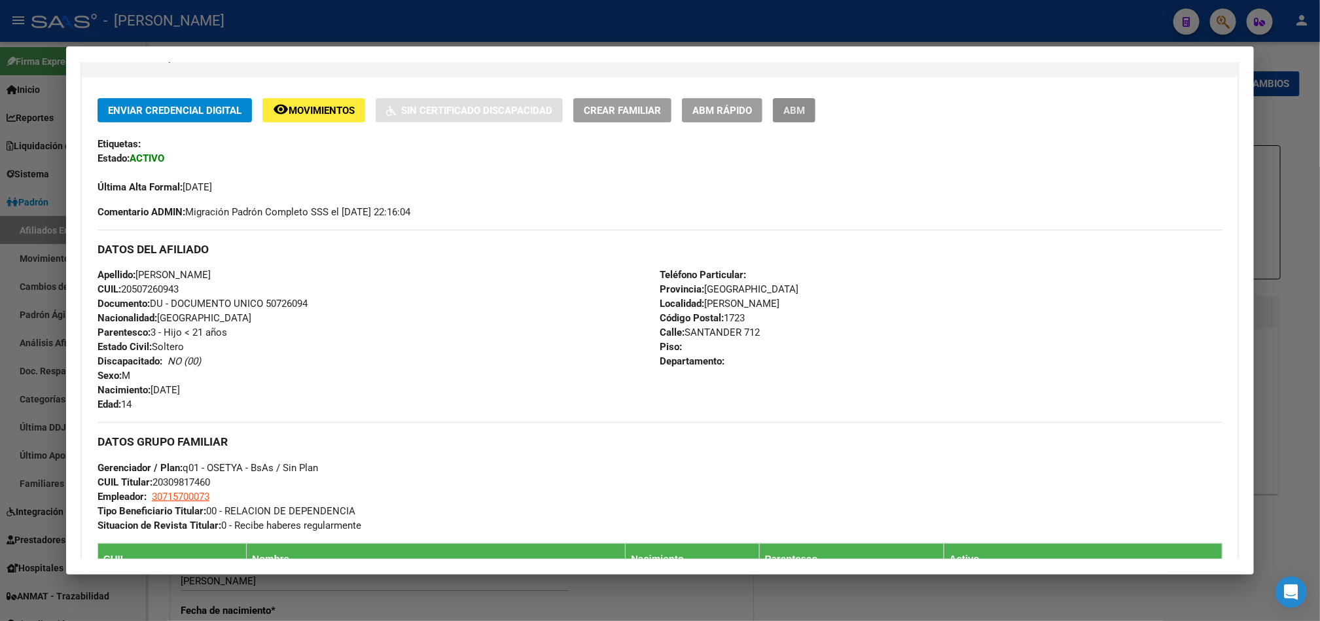
click at [784, 114] on span "ABM" at bounding box center [794, 111] width 22 height 12
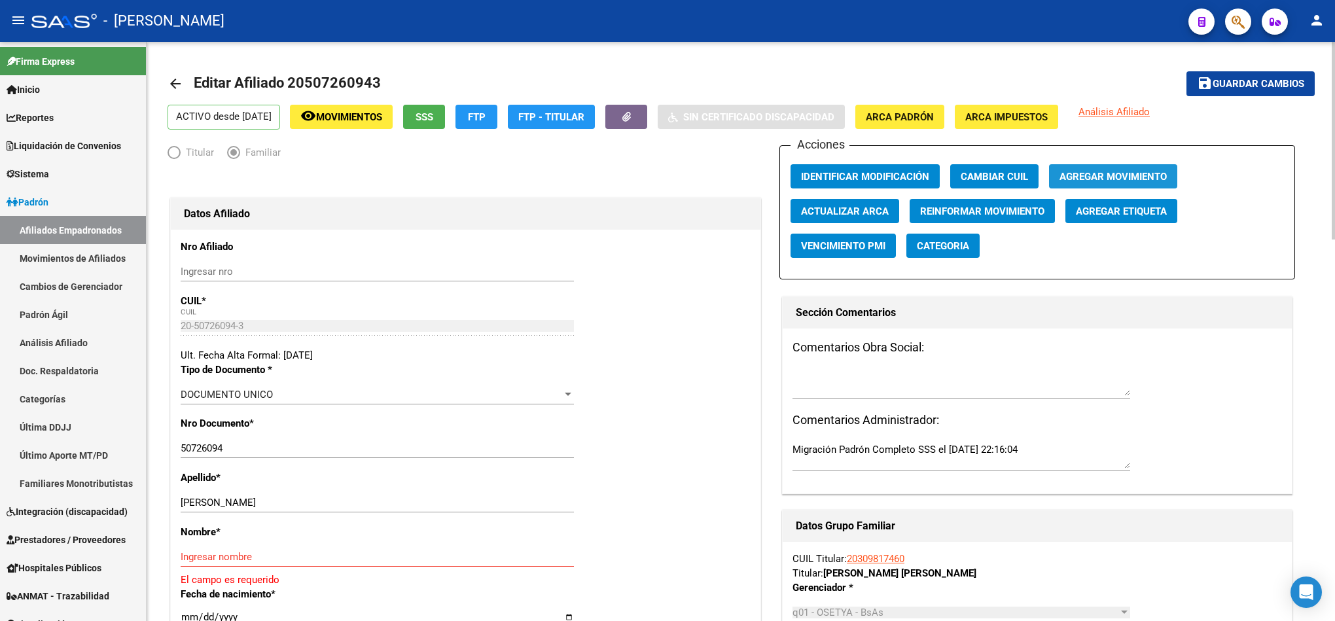
click at [1105, 179] on span "Agregar Movimiento" at bounding box center [1112, 177] width 107 height 12
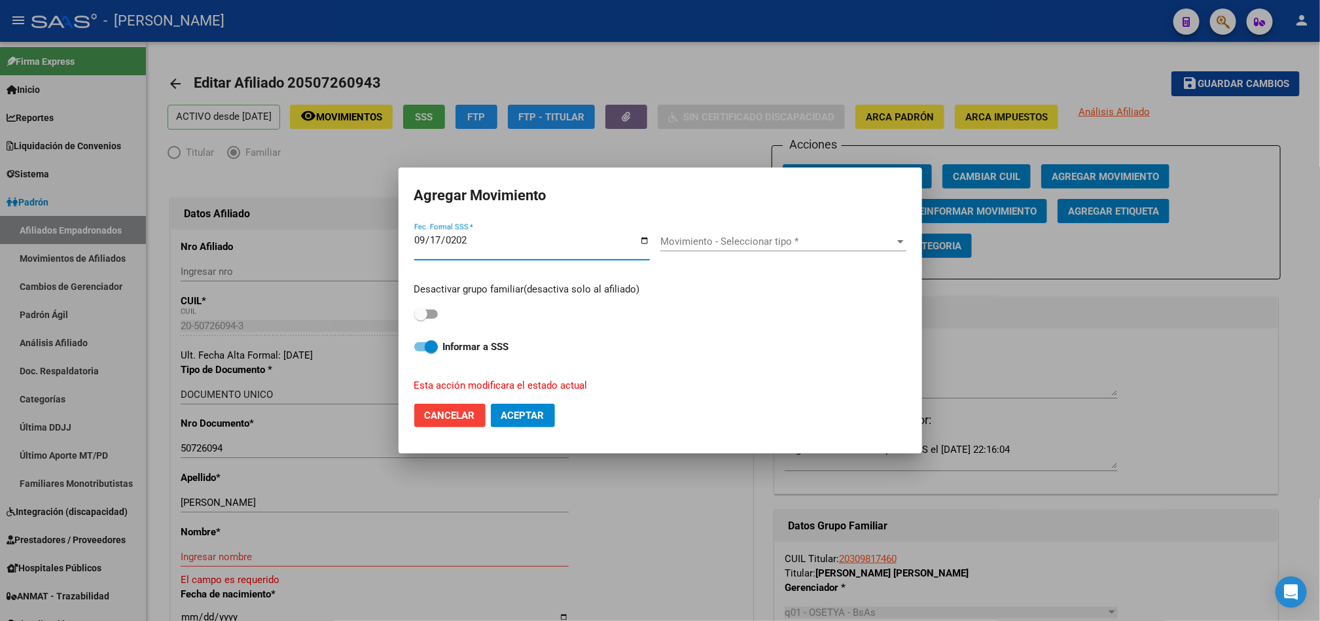
type input "[DATE]"
click at [858, 238] on span "Movimiento - Seleccionar tipo *" at bounding box center [777, 242] width 234 height 12
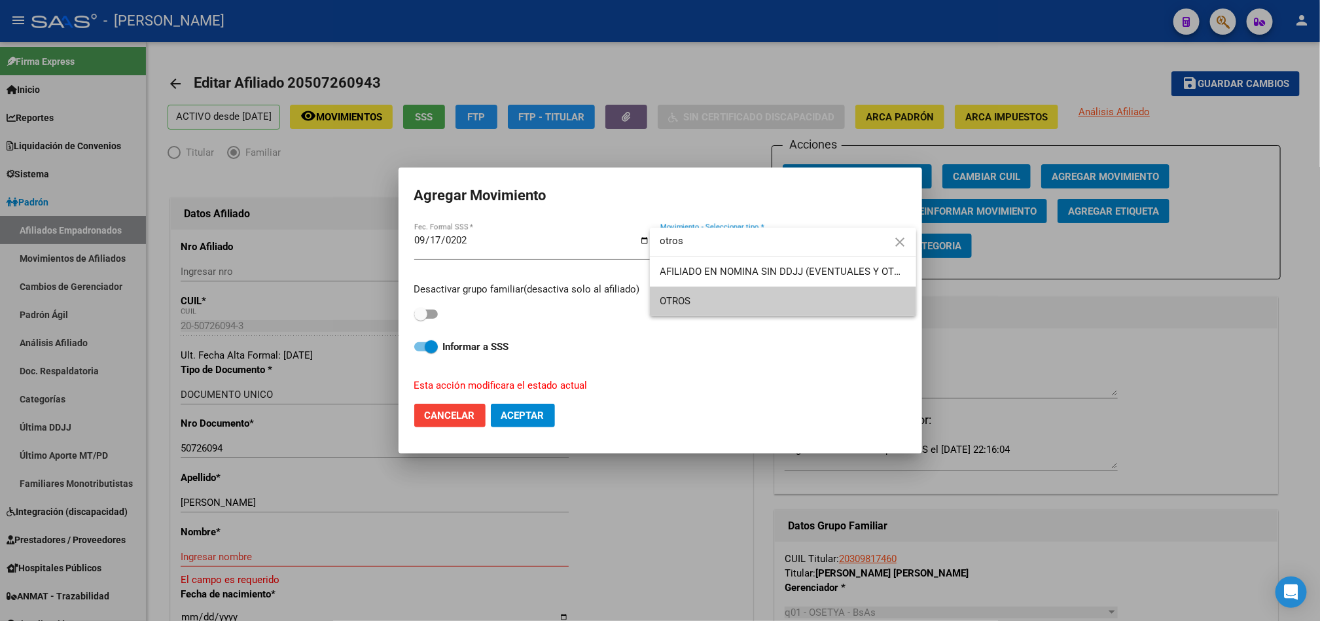
type input "otros"
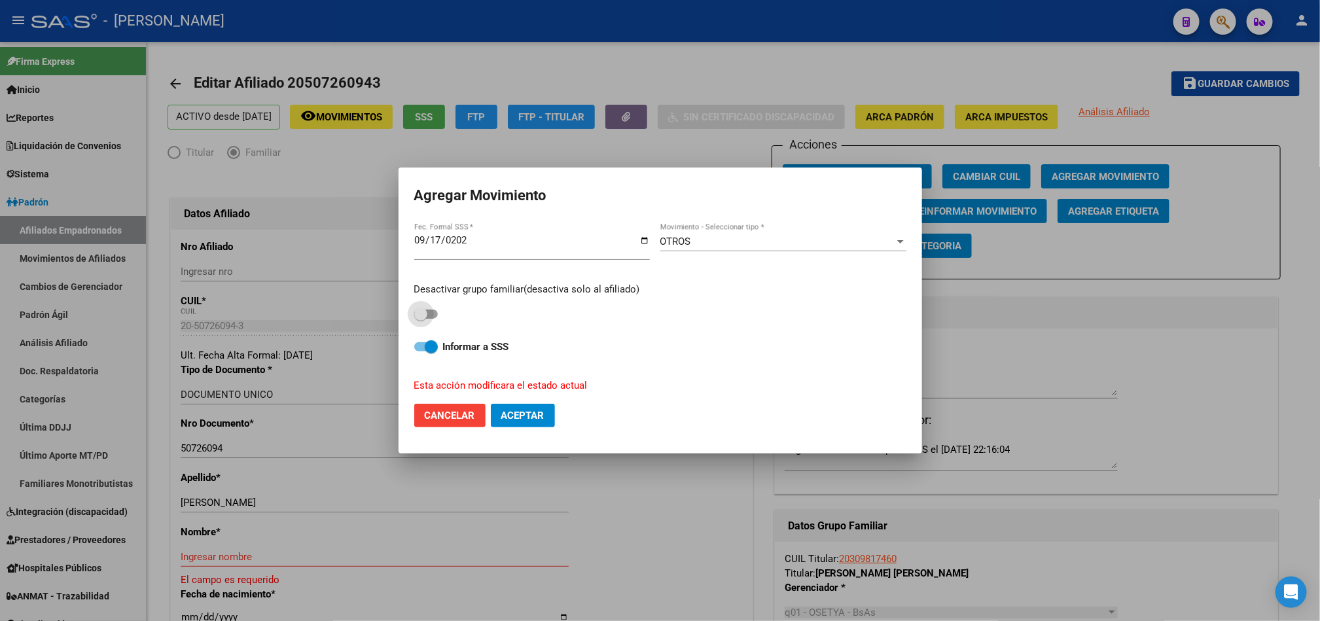
click at [420, 318] on span at bounding box center [420, 313] width 13 height 13
click at [420, 319] on input "checkbox" at bounding box center [420, 319] width 1 height 1
checkbox input "true"
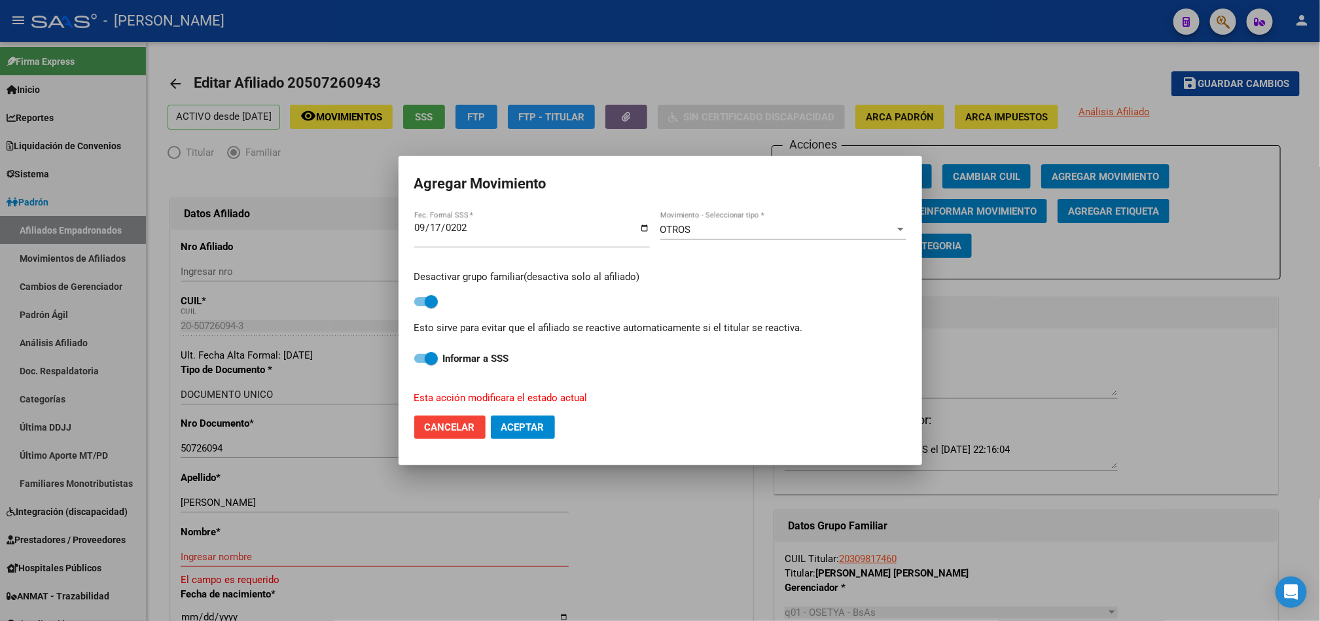
click at [516, 427] on span "Aceptar" at bounding box center [522, 427] width 43 height 12
checkbox input "false"
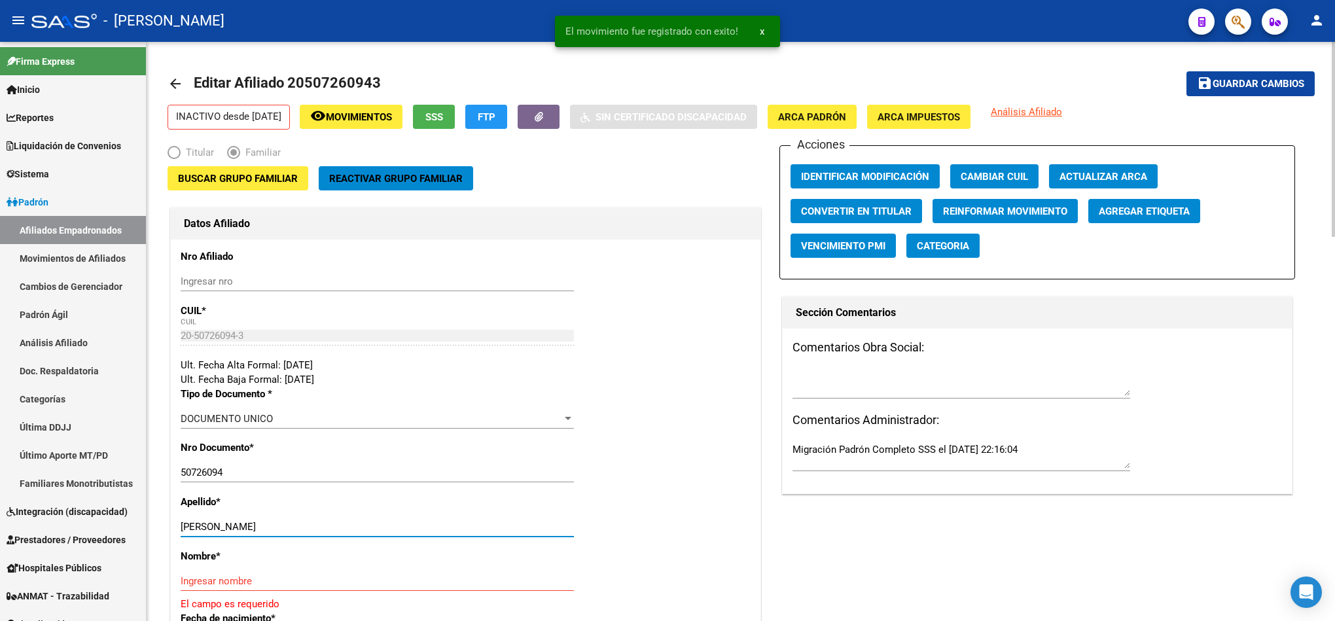
click at [261, 523] on input "[PERSON_NAME]" at bounding box center [377, 527] width 393 height 12
click at [237, 526] on input "[PERSON_NAME]" at bounding box center [377, 527] width 393 height 12
type input "[PERSON_NAME]"
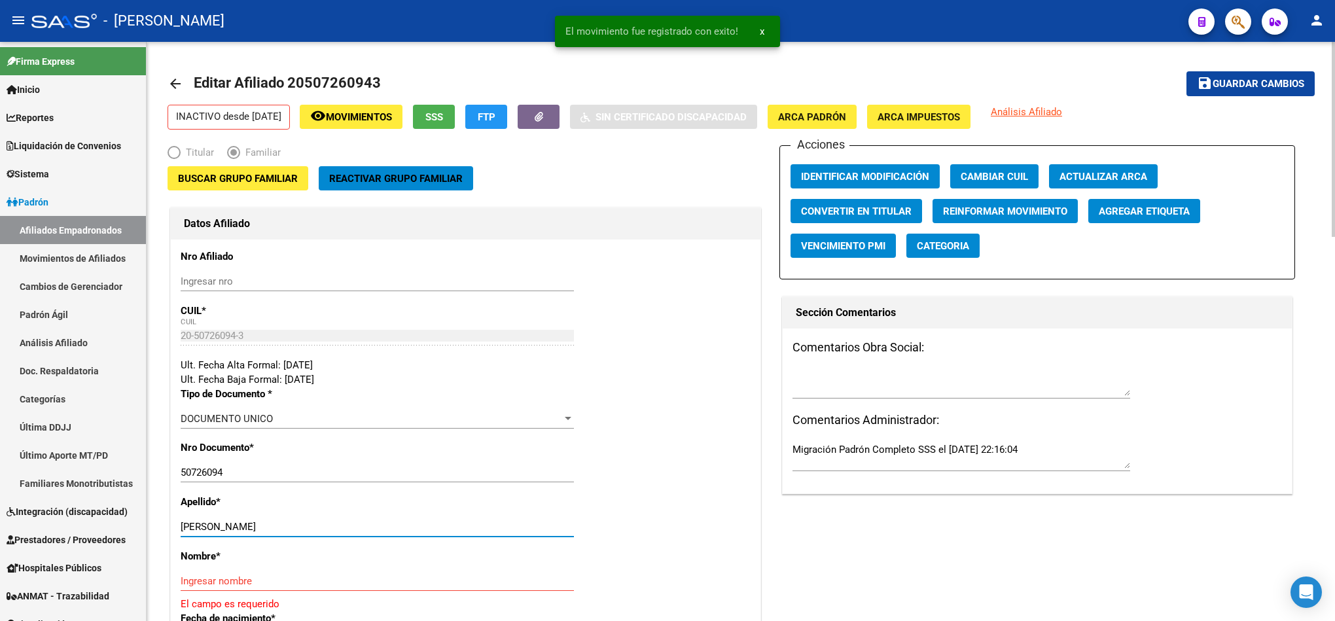
click at [259, 572] on div "Ingresar nombre" at bounding box center [377, 581] width 393 height 20
paste input "[PERSON_NAME]"
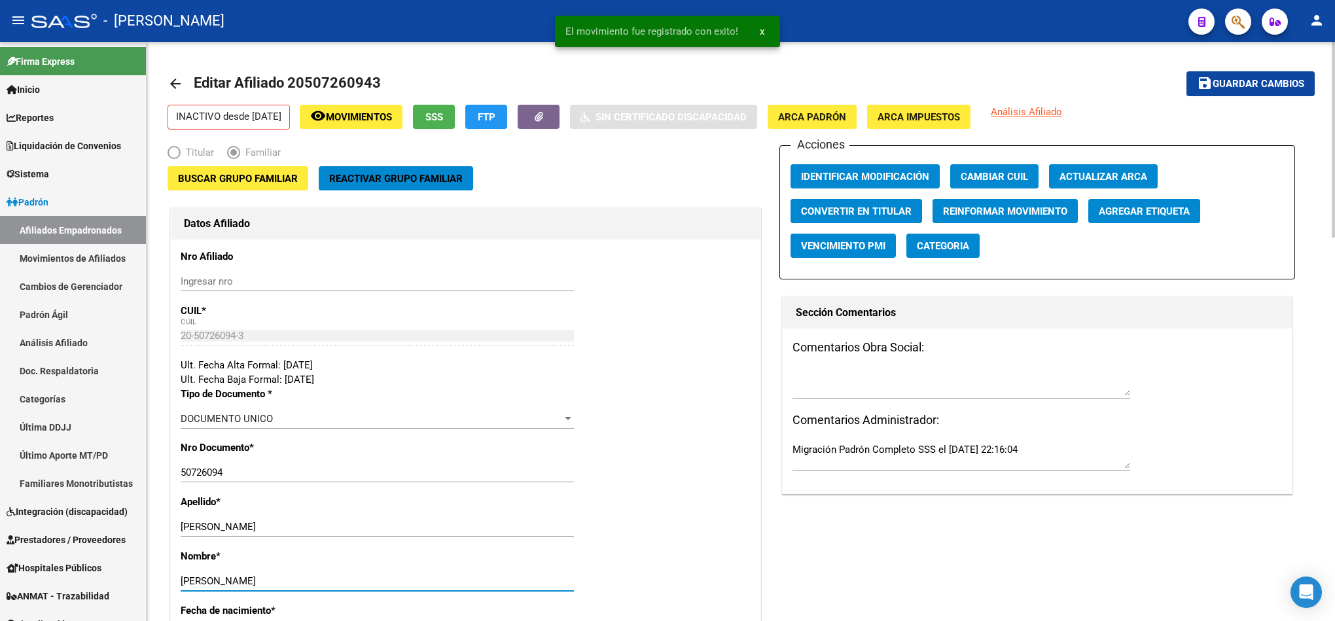
type input "[PERSON_NAME]"
click at [854, 371] on textarea at bounding box center [961, 383] width 338 height 26
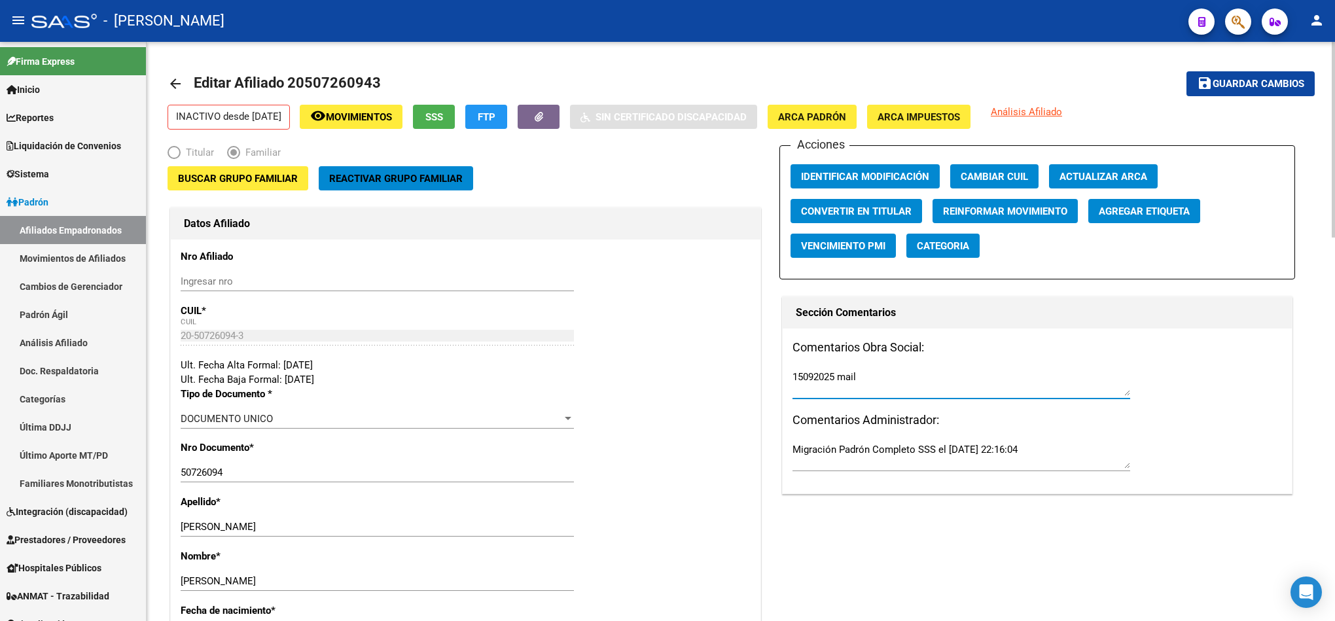
paste textarea "[DATE] 14:29"
type textarea "15092025 mail [DATE] 14:29"
click at [1217, 85] on span "Guardar cambios" at bounding box center [1258, 85] width 92 height 12
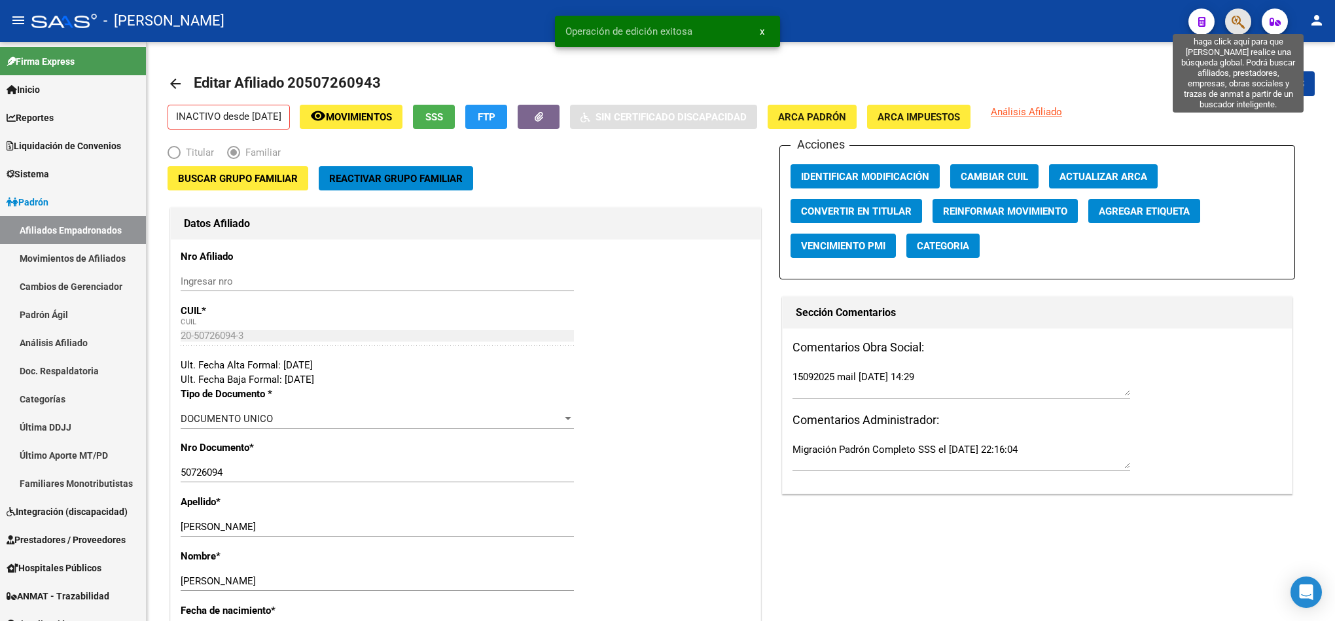
click at [1235, 14] on icon "button" at bounding box center [1237, 21] width 13 height 15
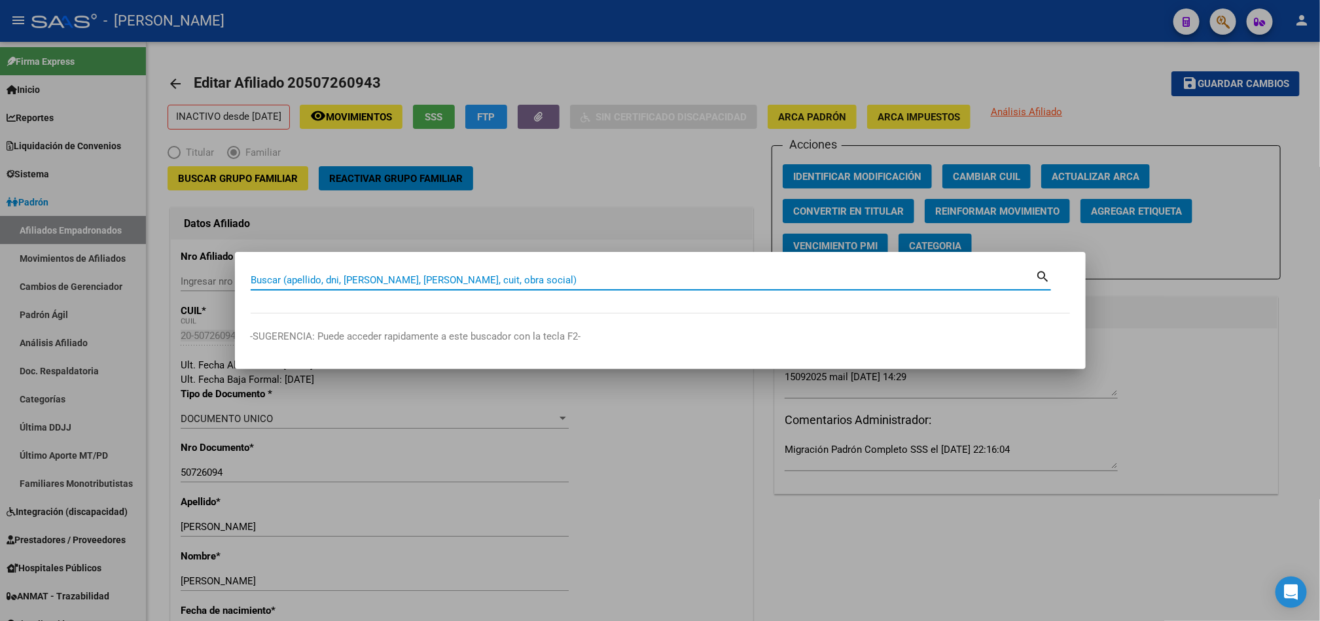
paste input "20548989354"
type input "20548989354"
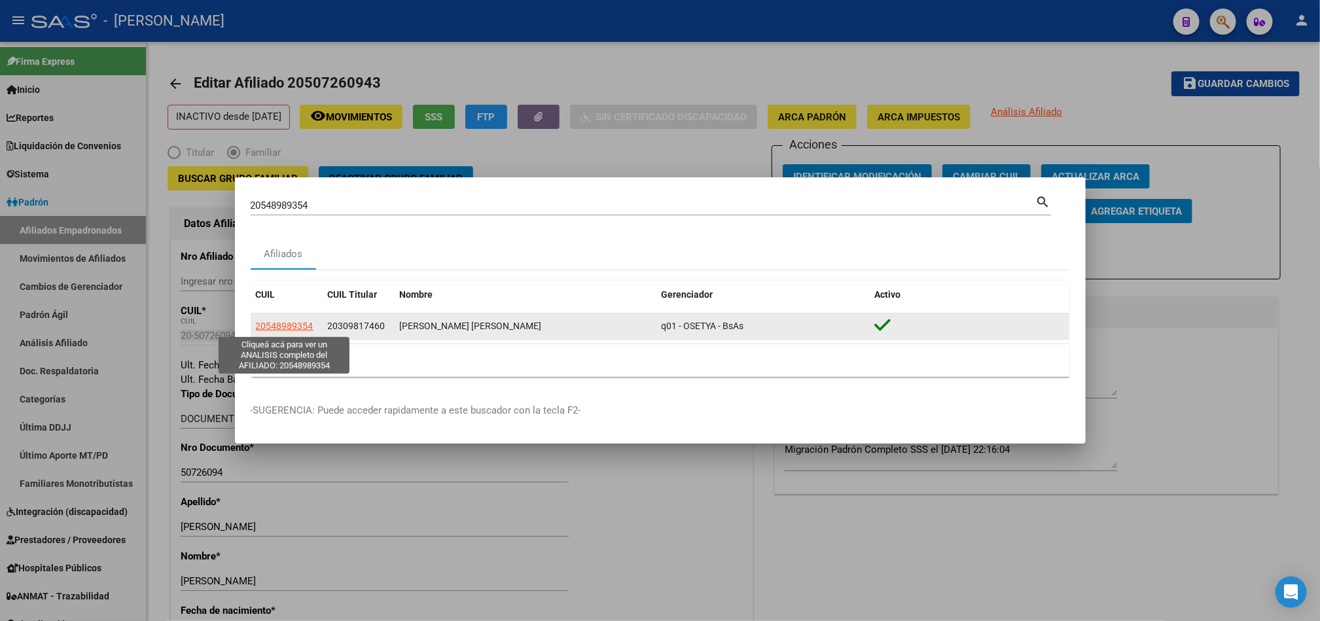
click at [283, 330] on span "20548989354" at bounding box center [285, 326] width 58 height 10
type textarea "20548989354"
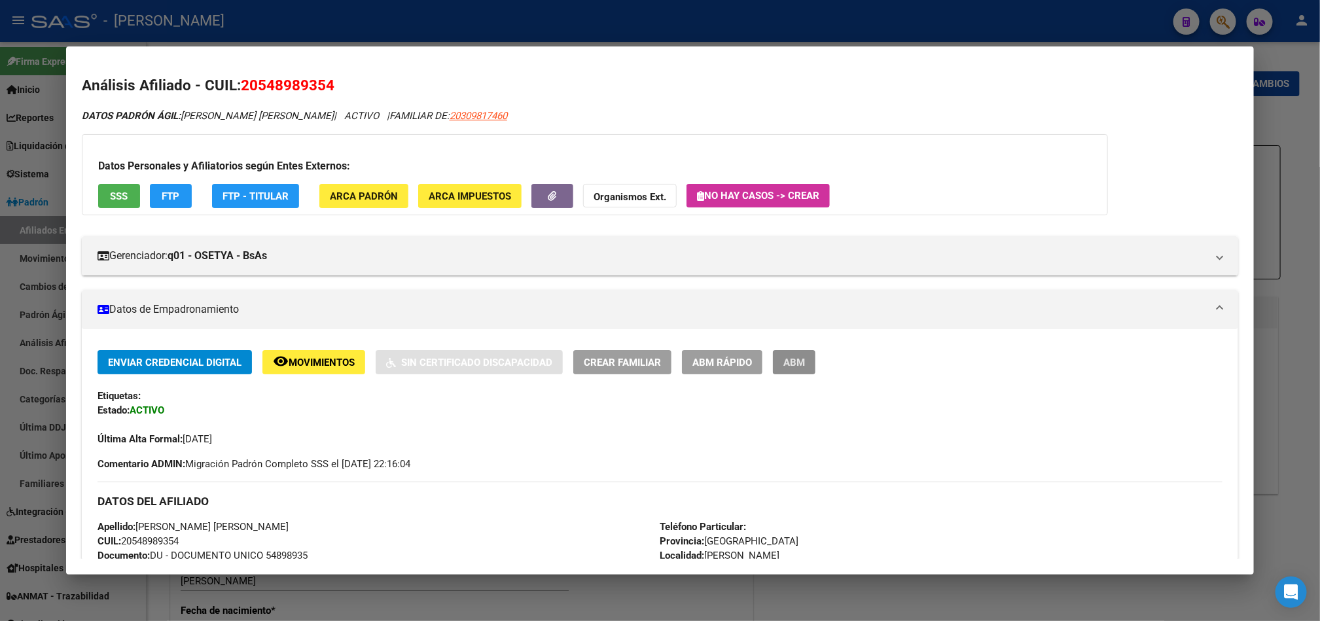
click at [790, 364] on span "ABM" at bounding box center [794, 363] width 22 height 12
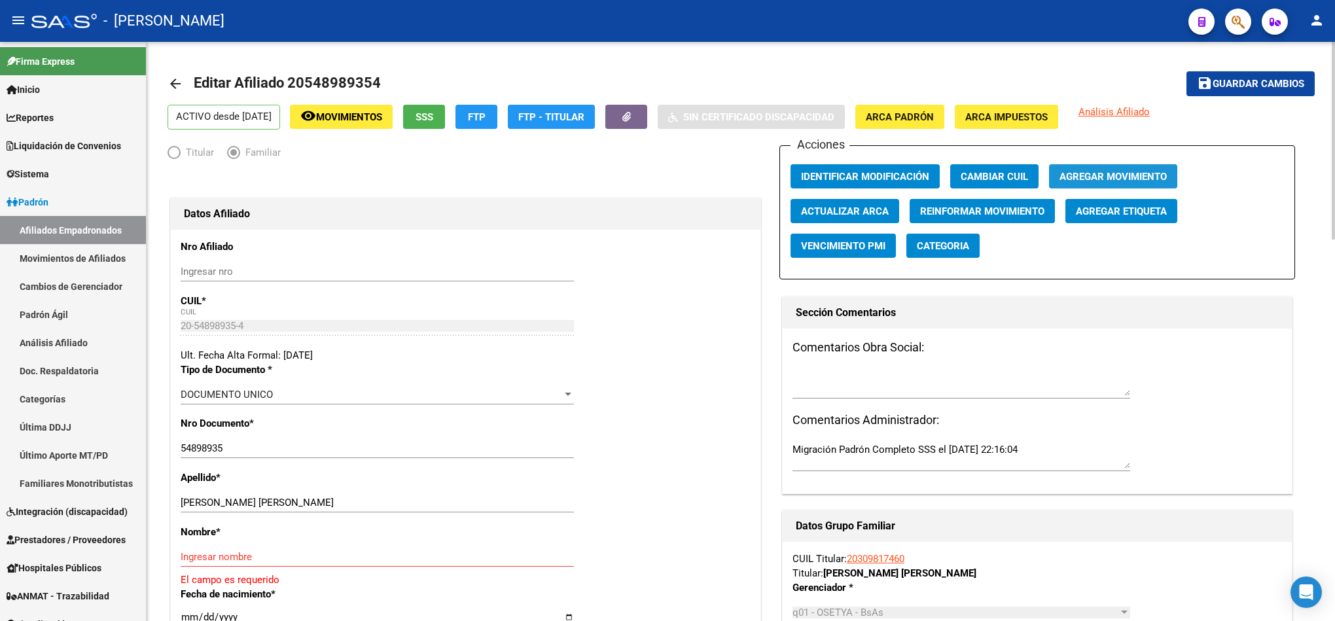
click at [1101, 177] on span "Agregar Movimiento" at bounding box center [1112, 177] width 107 height 12
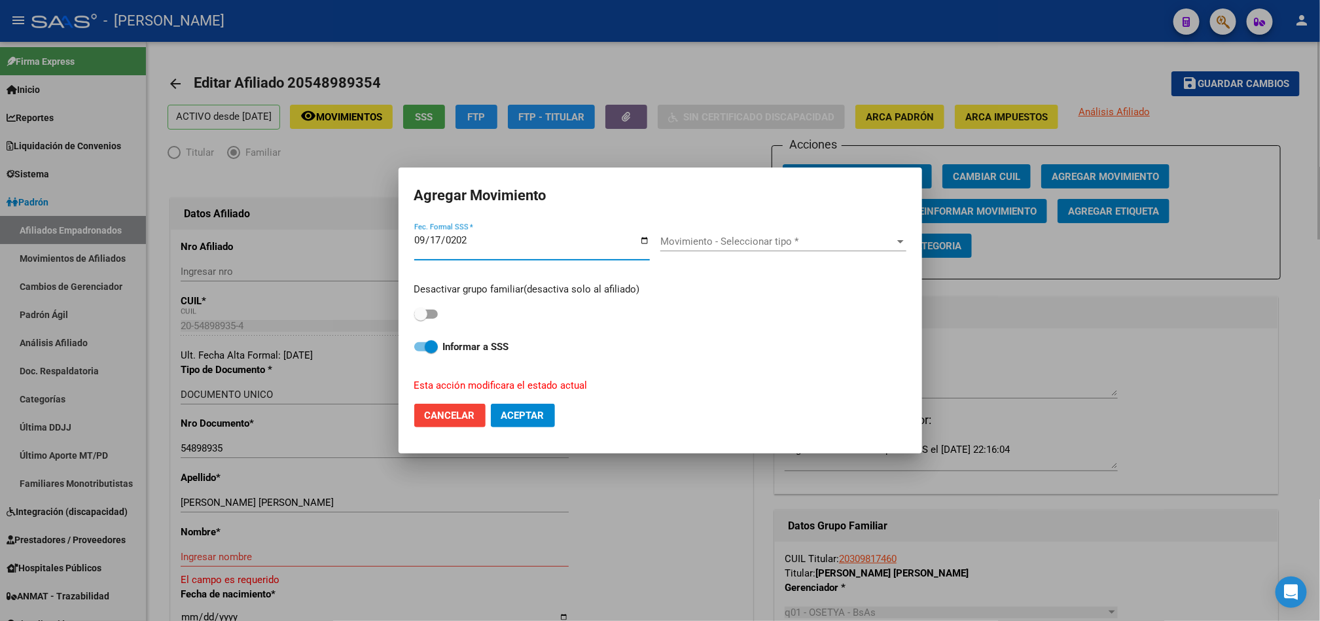
type input "[DATE]"
click at [428, 306] on label at bounding box center [426, 314] width 24 height 16
click at [421, 319] on input "checkbox" at bounding box center [420, 319] width 1 height 1
checkbox input "true"
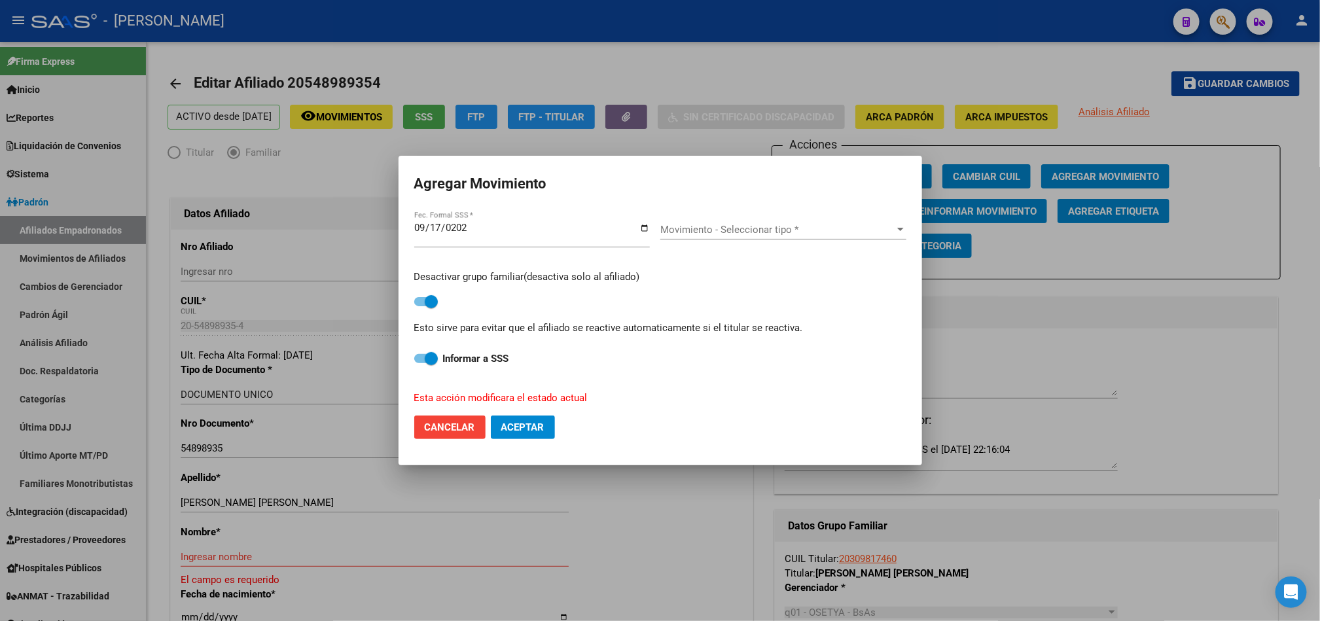
click at [711, 224] on span "Movimiento - Seleccionar tipo *" at bounding box center [777, 230] width 234 height 12
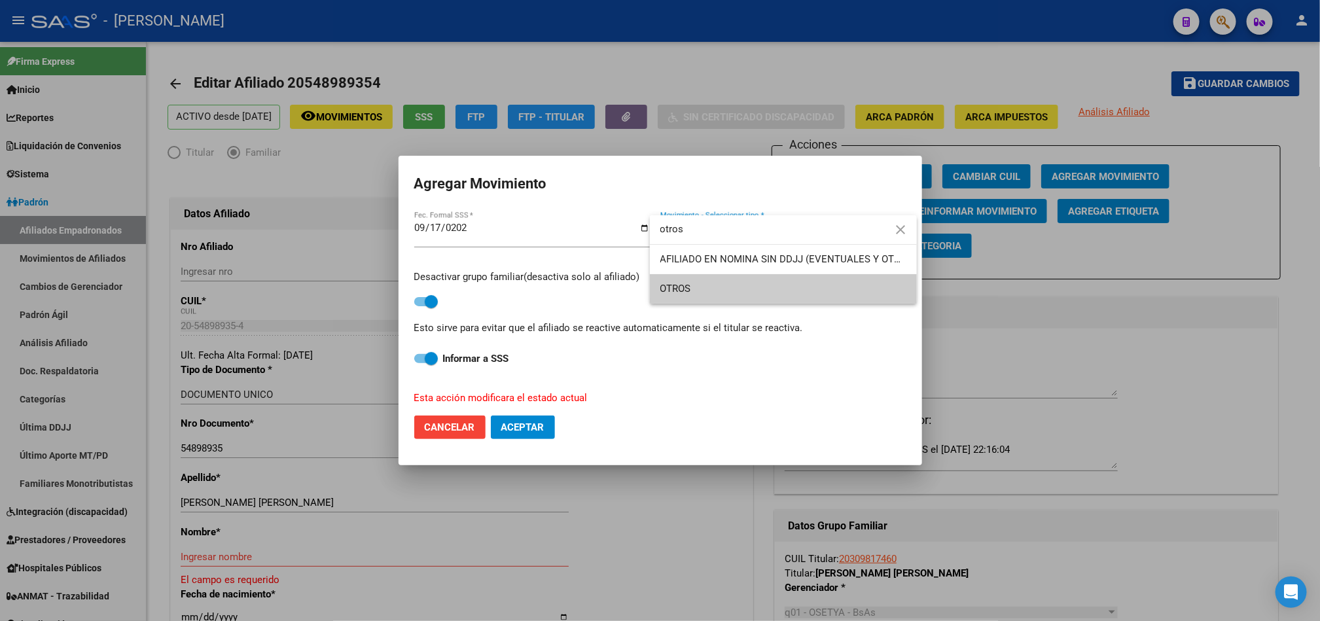
type input "otros"
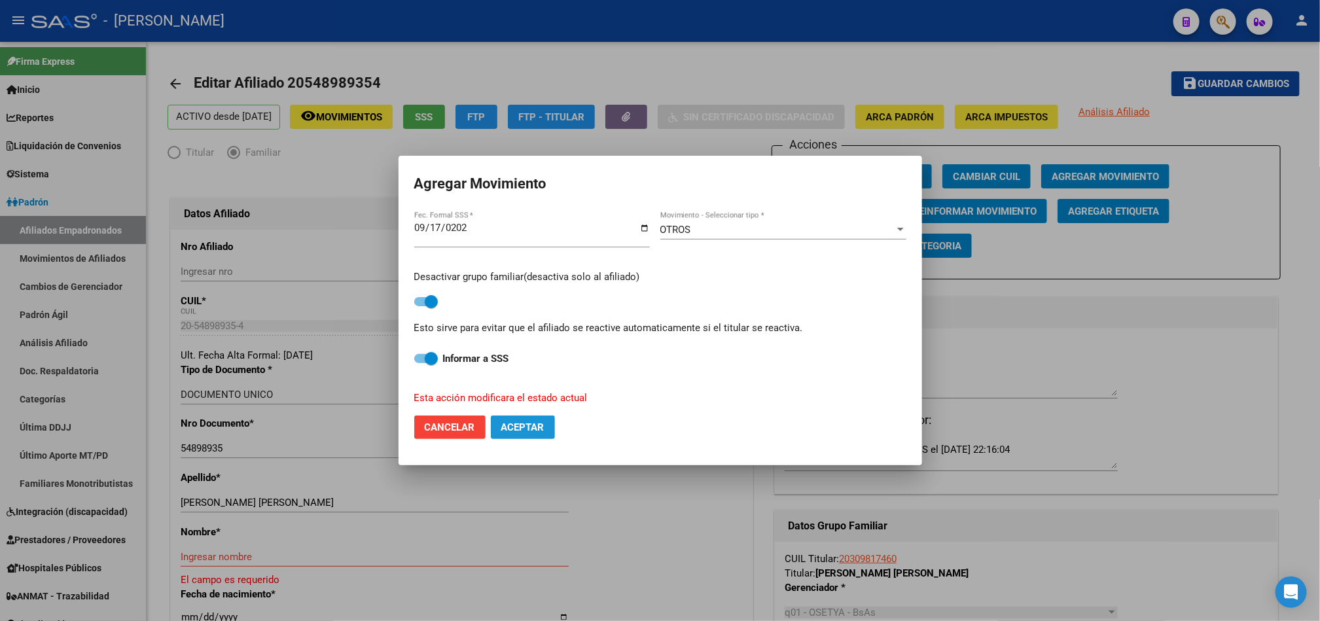
click at [528, 434] on button "Aceptar" at bounding box center [523, 427] width 64 height 24
checkbox input "false"
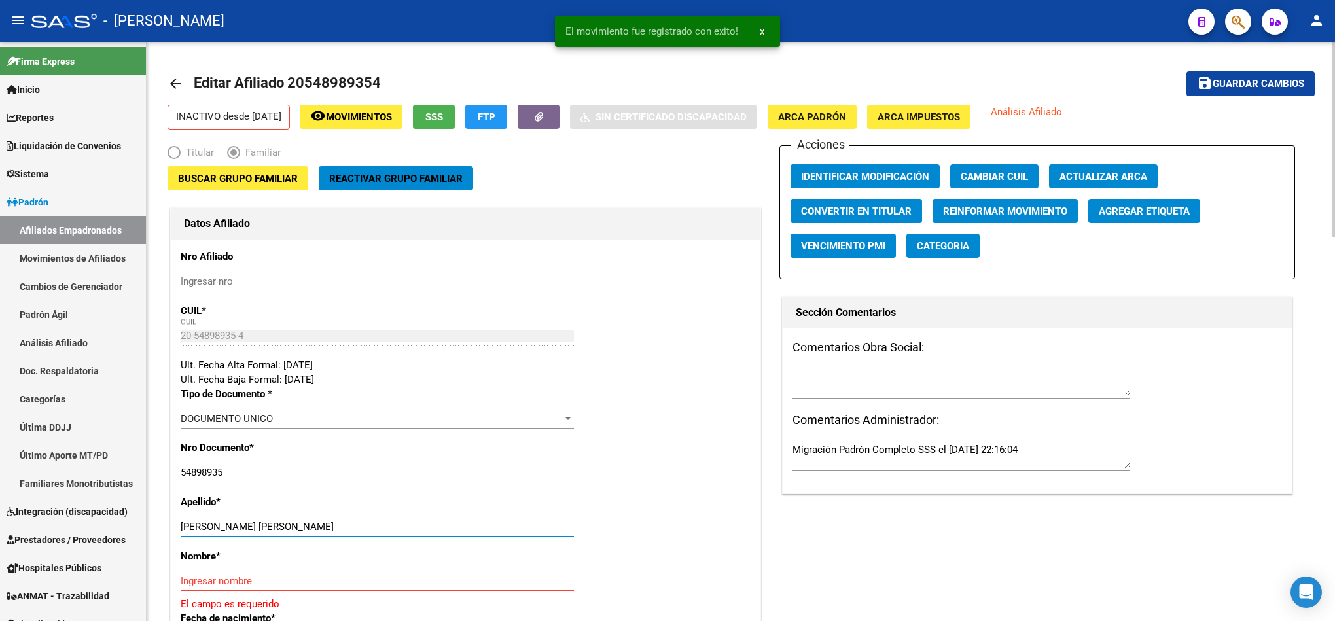
drag, startPoint x: 315, startPoint y: 523, endPoint x: 215, endPoint y: 527, distance: 100.2
click at [215, 527] on input "[PERSON_NAME] [PERSON_NAME]" at bounding box center [377, 527] width 393 height 12
type input "[PERSON_NAME]"
click at [249, 579] on input "Ingresar nombre" at bounding box center [377, 581] width 393 height 12
paste input "[PERSON_NAME]"
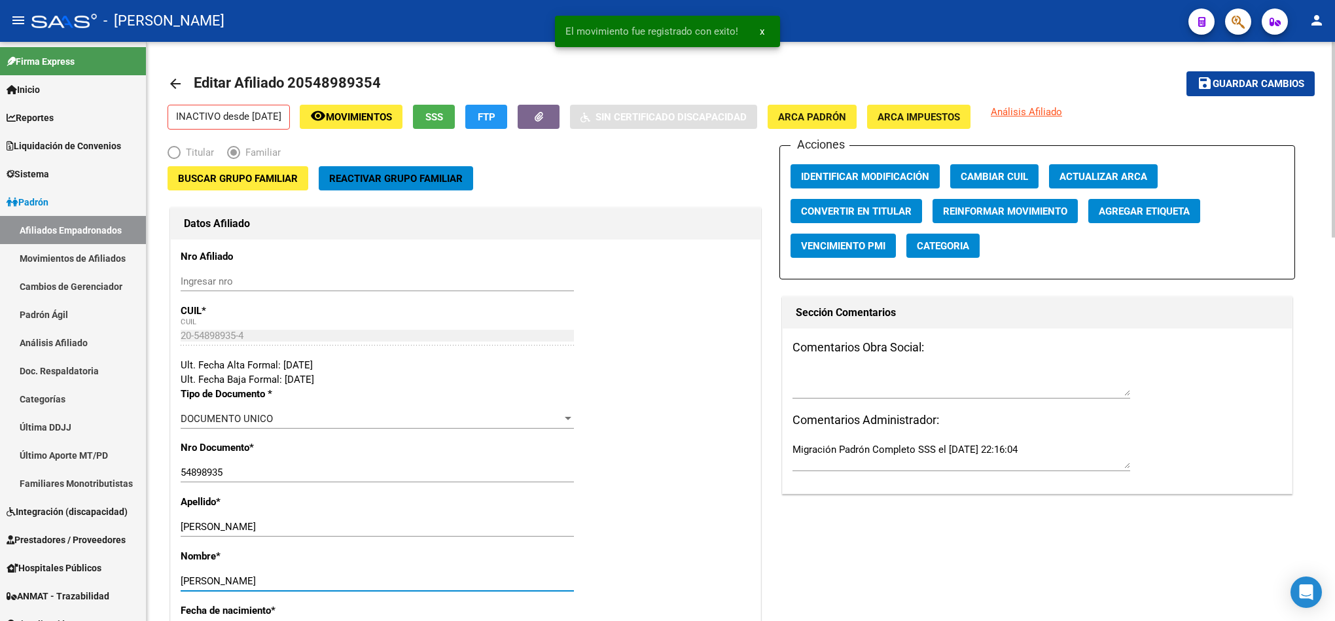
type input "[PERSON_NAME]"
click at [1214, 83] on span "Guardar cambios" at bounding box center [1258, 85] width 92 height 12
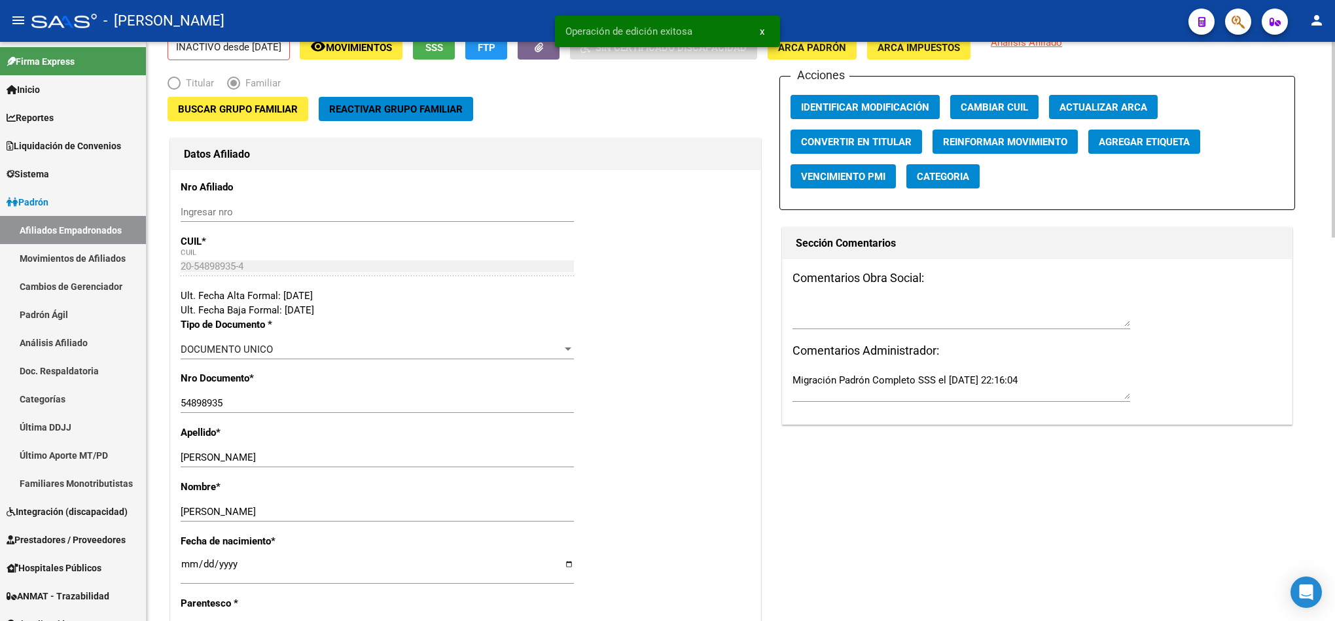
scroll to position [98, 0]
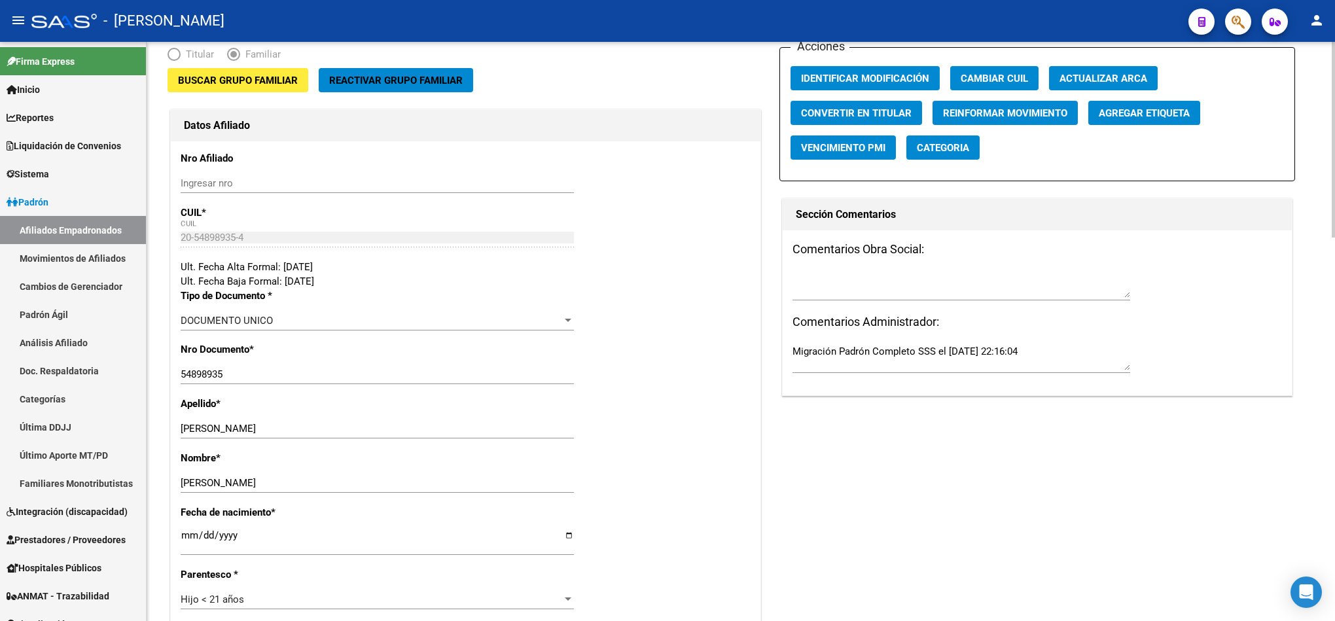
click at [995, 277] on textarea at bounding box center [961, 285] width 338 height 26
type textarea "m"
paste textarea "[DATE] 14:29"
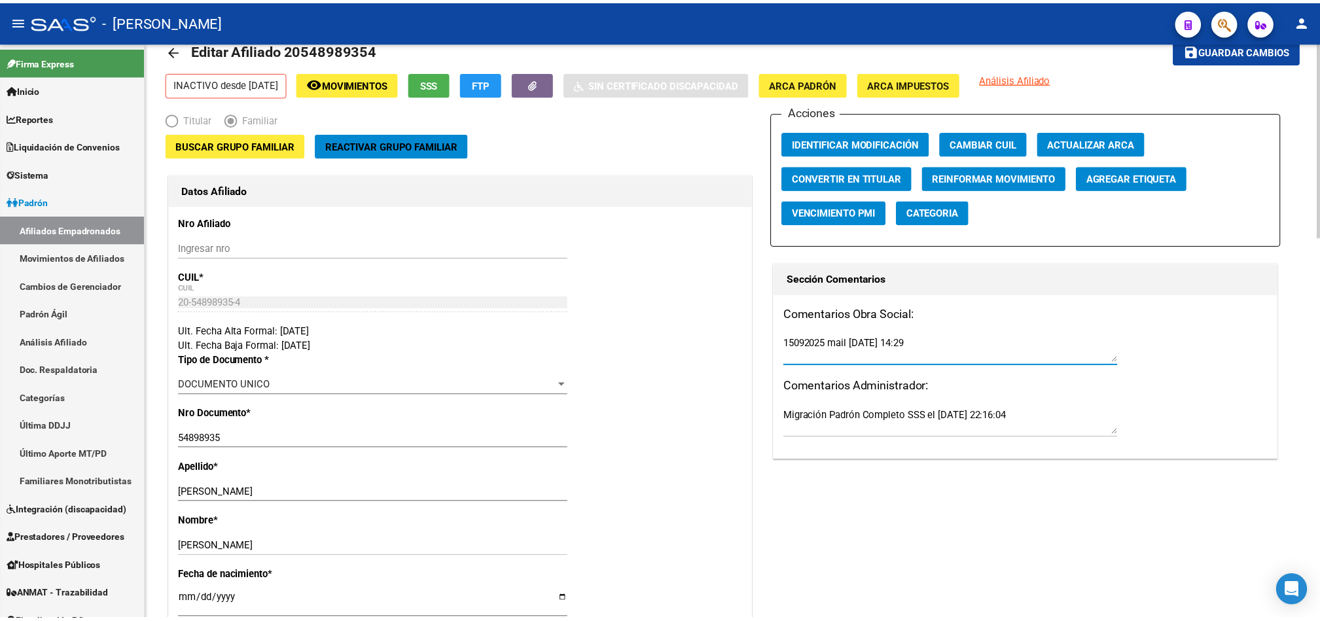
scroll to position [0, 0]
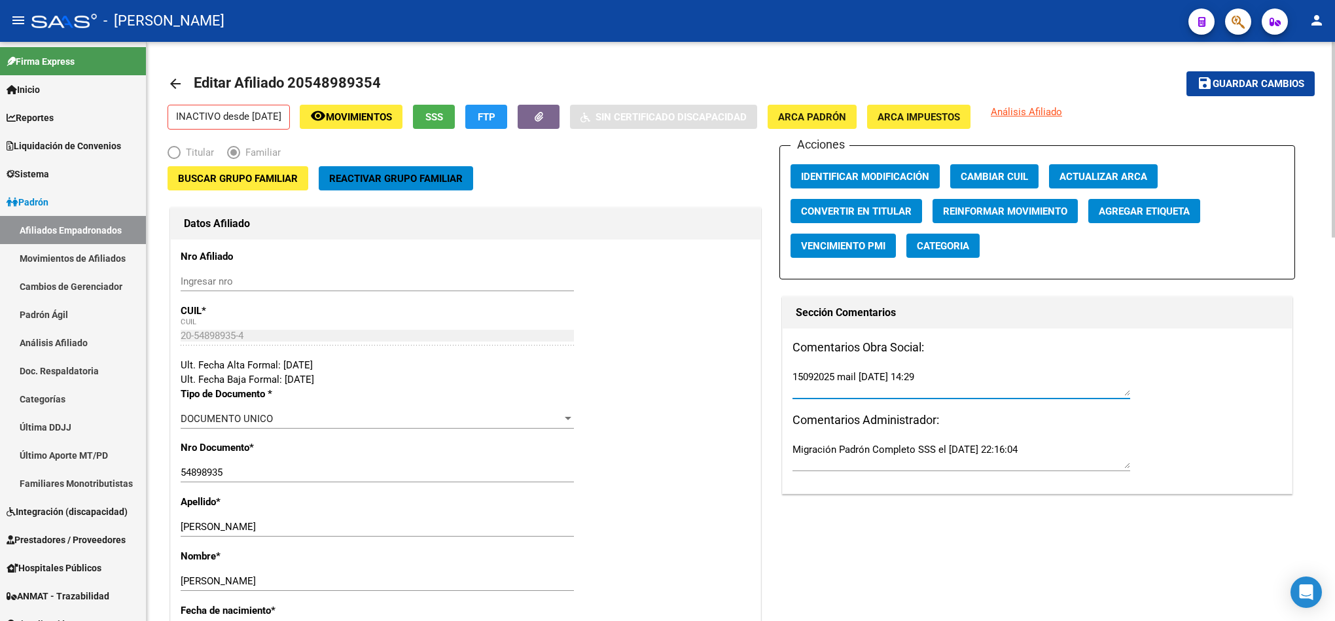
type textarea "15092025 mail [DATE] 14:29"
click at [1218, 86] on span "Guardar cambios" at bounding box center [1258, 85] width 92 height 12
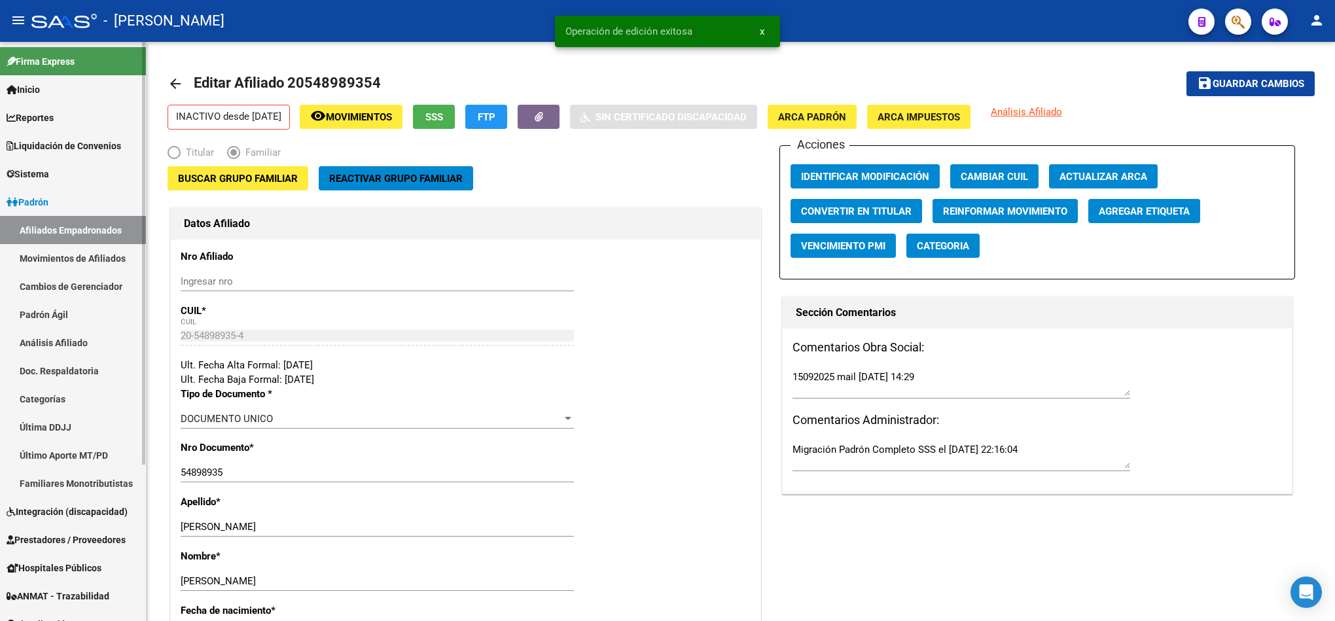
drag, startPoint x: 128, startPoint y: 226, endPoint x: 141, endPoint y: 234, distance: 15.6
click at [128, 226] on link "Afiliados Empadronados" at bounding box center [73, 230] width 146 height 28
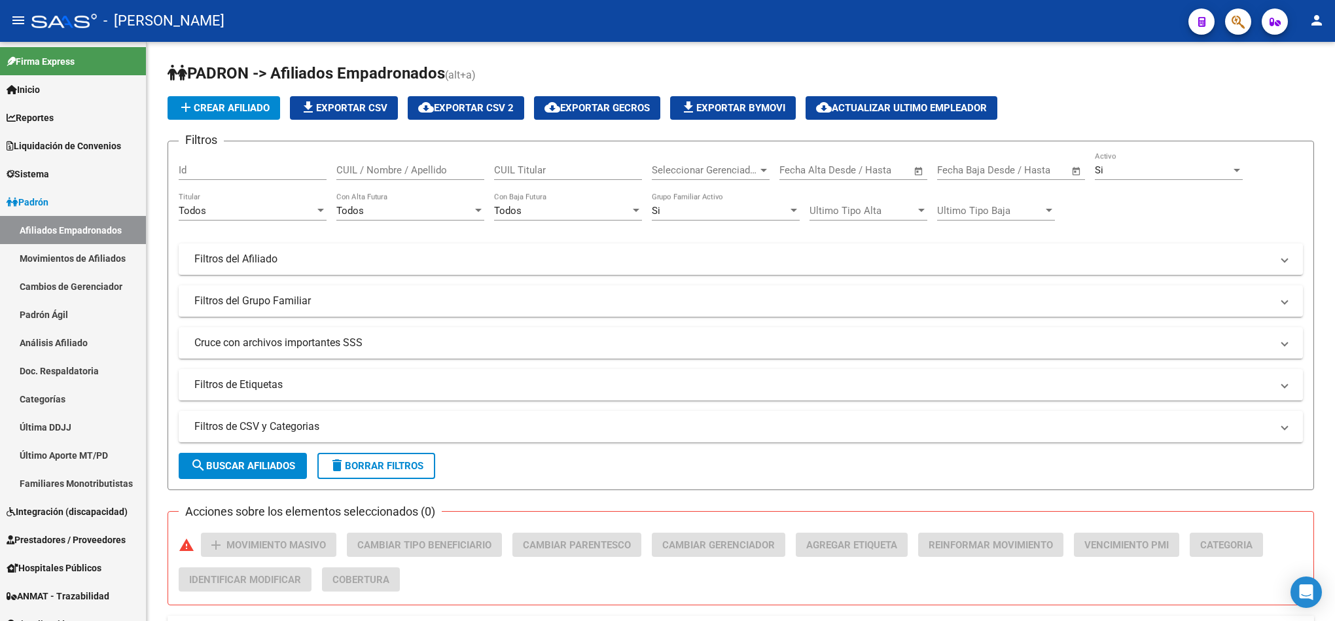
click at [1238, 26] on icon "button" at bounding box center [1237, 21] width 13 height 15
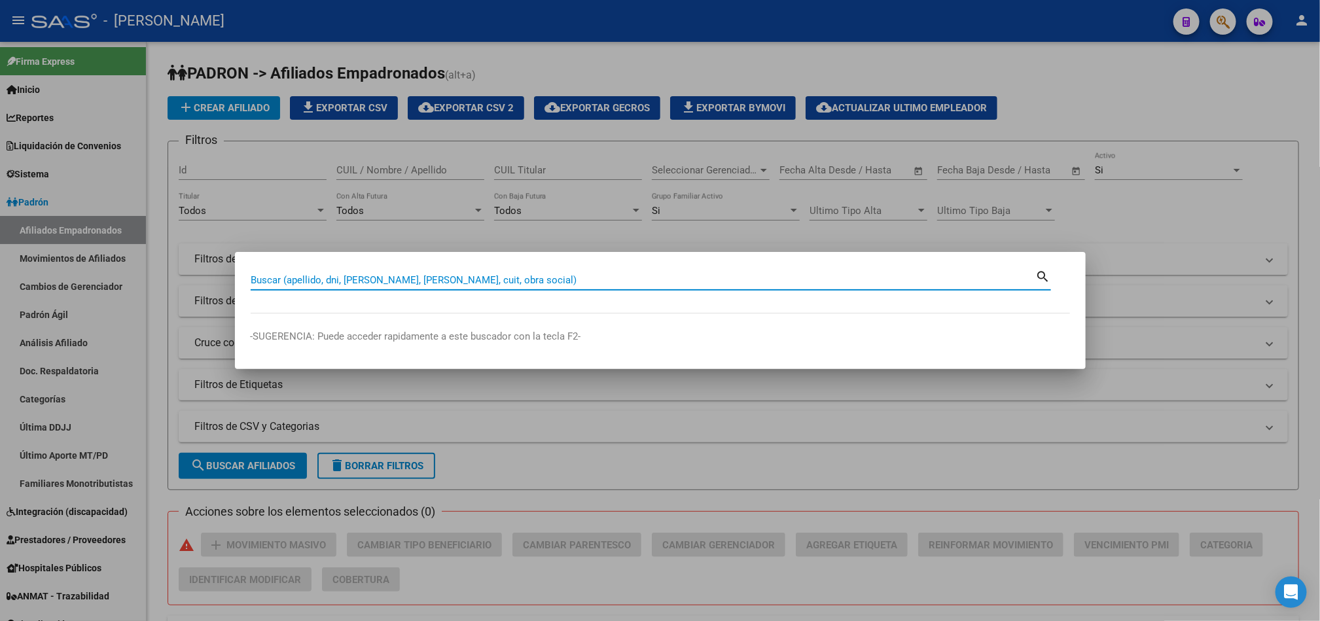
paste input "20309980582"
type input "20309980582"
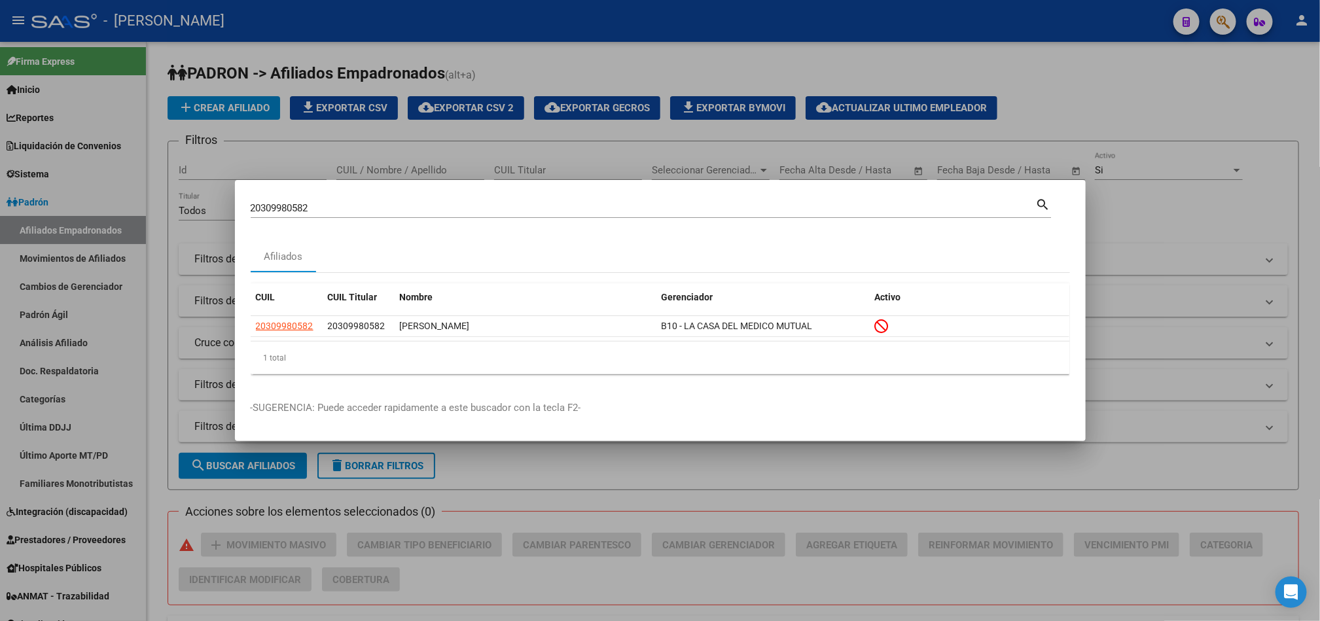
click at [283, 342] on div "1 total" at bounding box center [660, 358] width 819 height 33
click at [281, 332] on app-link-go-to "20309980582" at bounding box center [285, 326] width 58 height 15
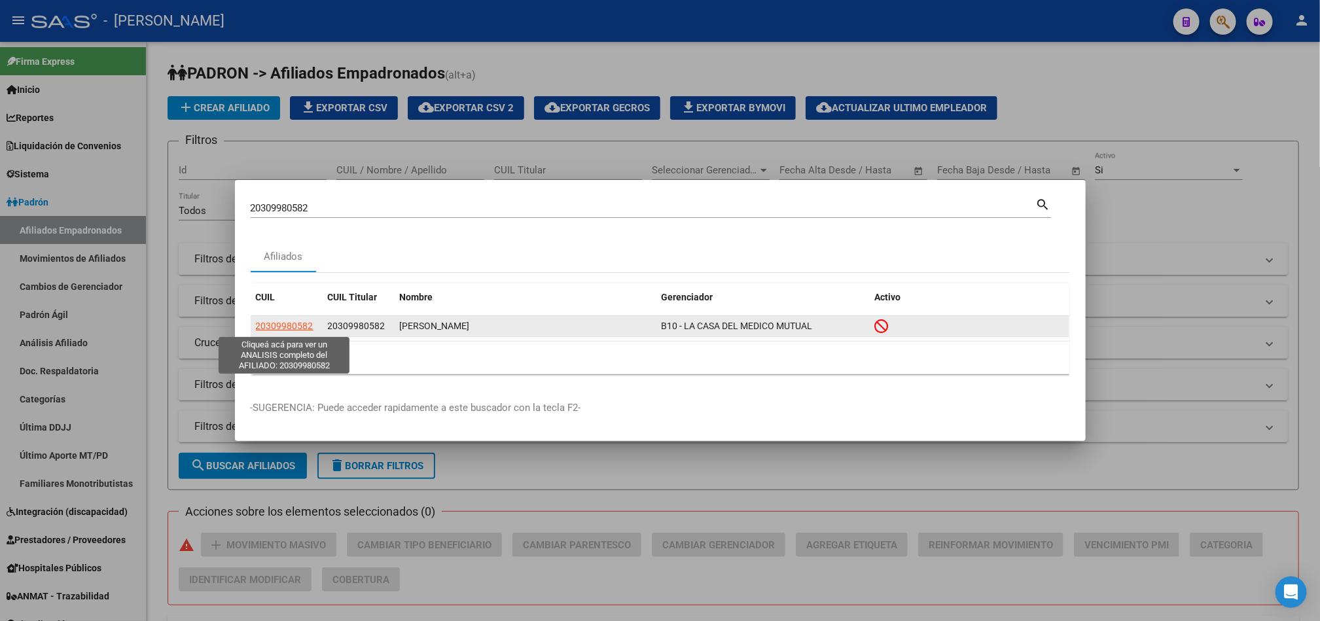
click at [285, 330] on span "20309980582" at bounding box center [285, 326] width 58 height 10
type textarea "20309980582"
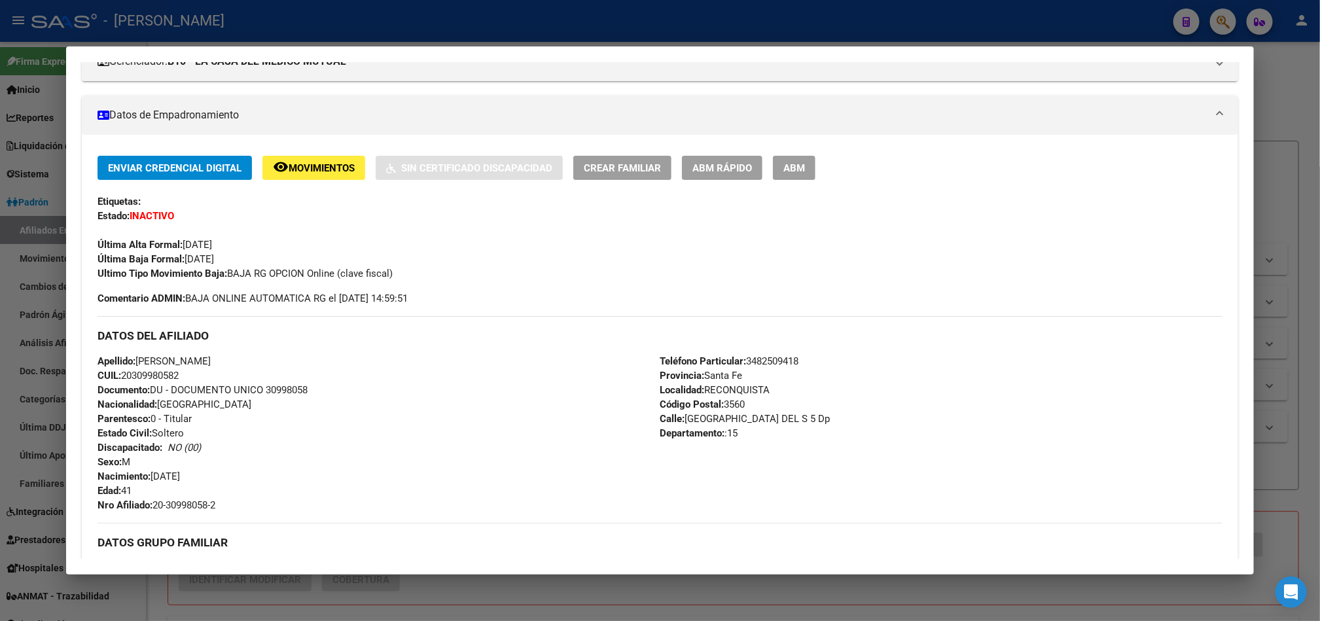
scroll to position [196, 0]
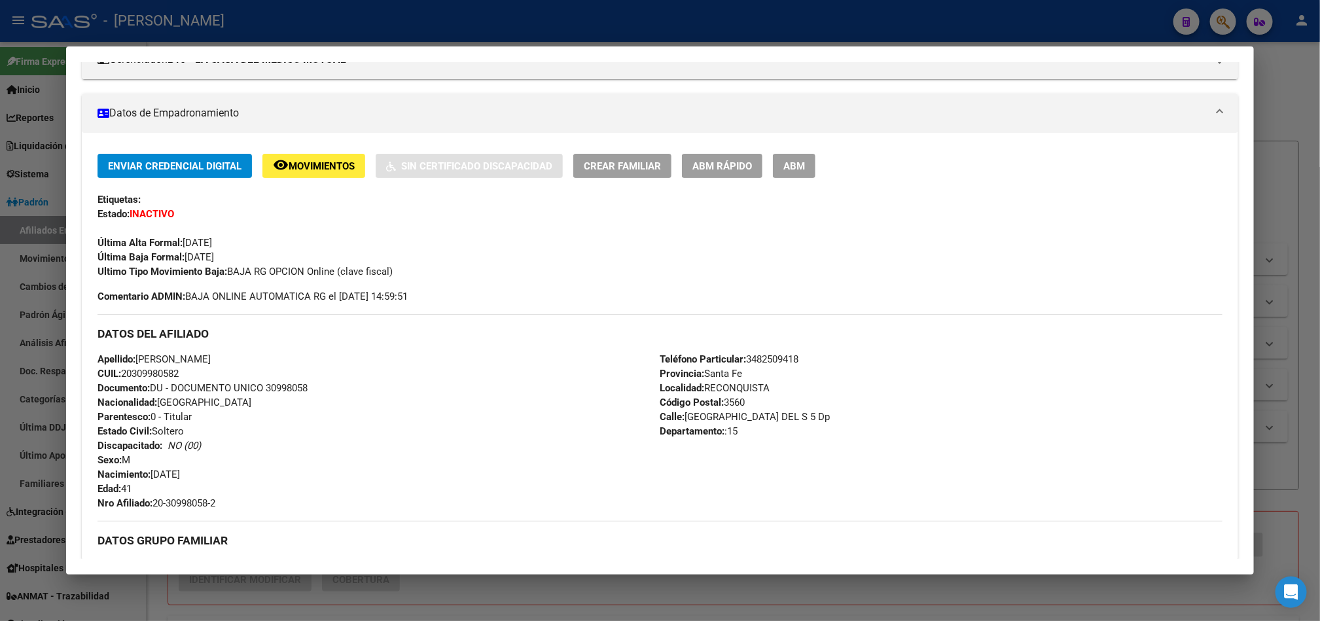
click at [0, 224] on div at bounding box center [660, 310] width 1320 height 621
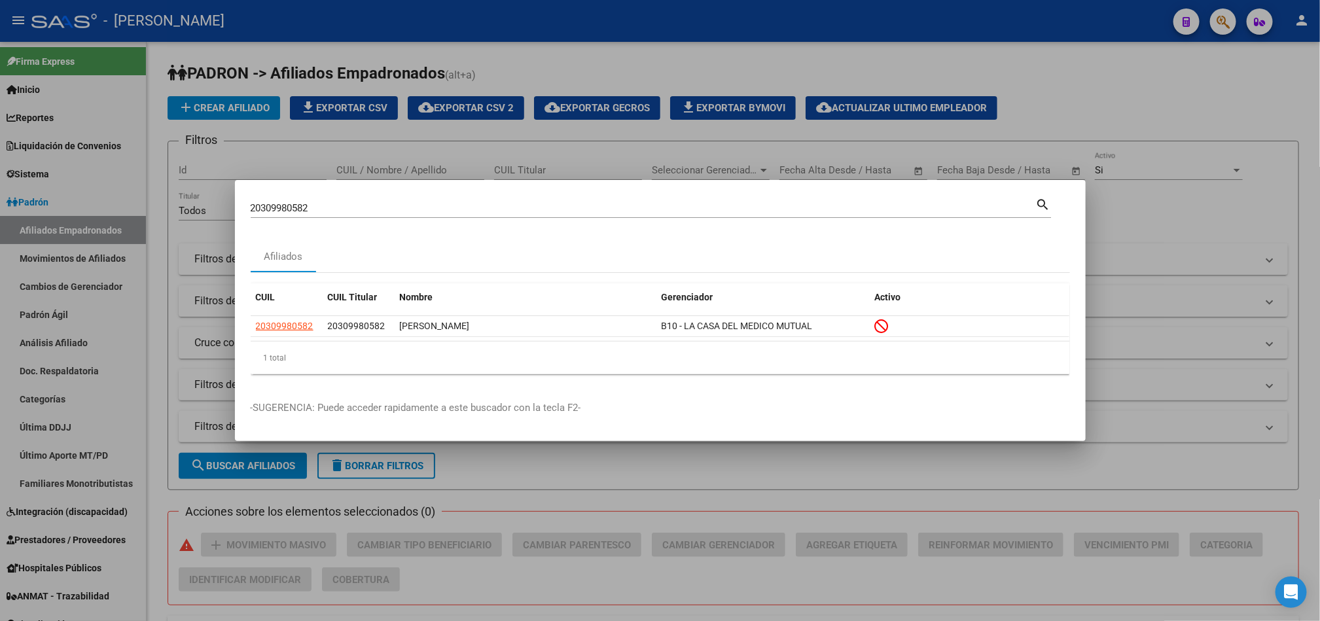
click at [318, 200] on div "20309980582 Buscar (apellido, dni, [PERSON_NAME], [PERSON_NAME], cuit, obra soc…" at bounding box center [643, 208] width 785 height 20
click at [321, 201] on div "20309980582 Buscar (apellido, dni, [PERSON_NAME], [PERSON_NAME], cuit, obra soc…" at bounding box center [643, 208] width 785 height 20
click at [322, 204] on input "20309980582" at bounding box center [643, 208] width 785 height 12
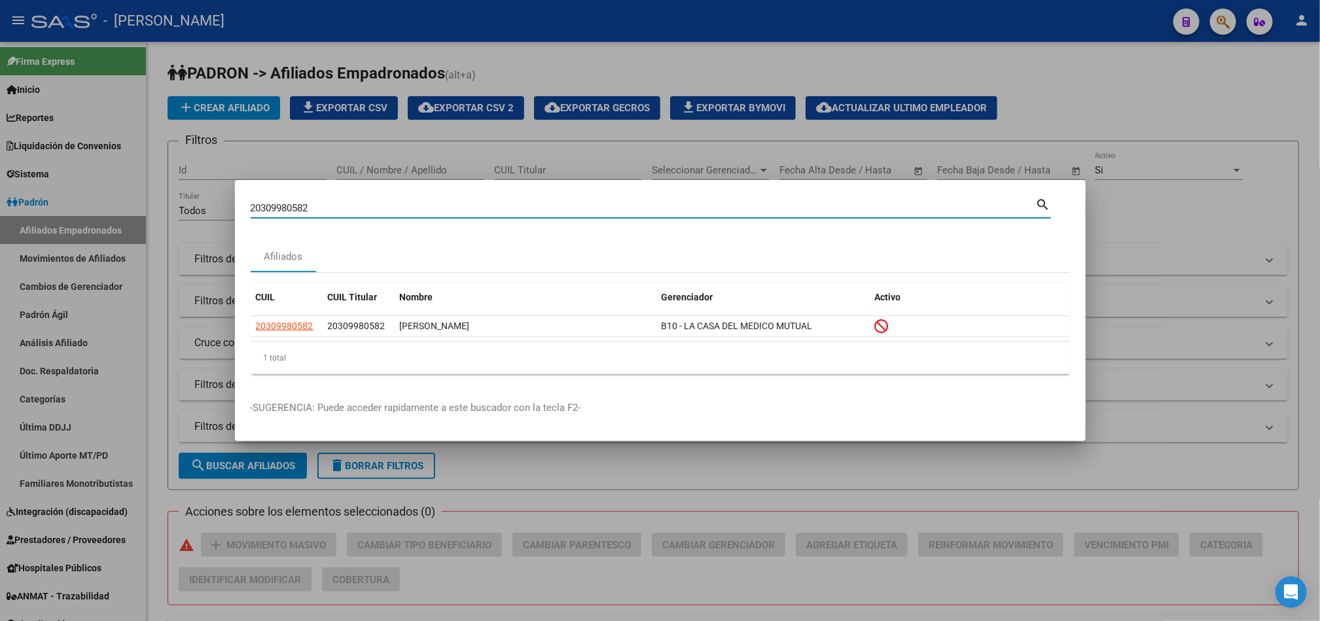
click at [322, 204] on input "20309980582" at bounding box center [643, 208] width 785 height 12
paste input "12039355"
type input "20312039355"
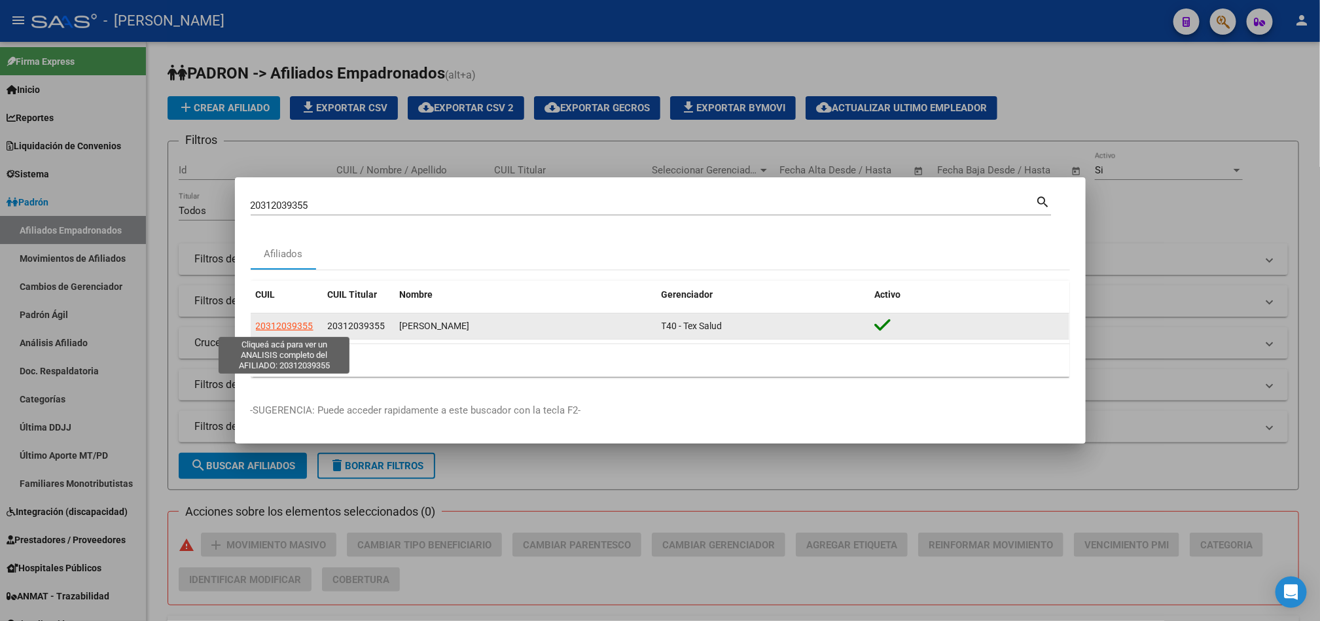
click at [290, 328] on span "20312039355" at bounding box center [285, 326] width 58 height 10
type textarea "20312039355"
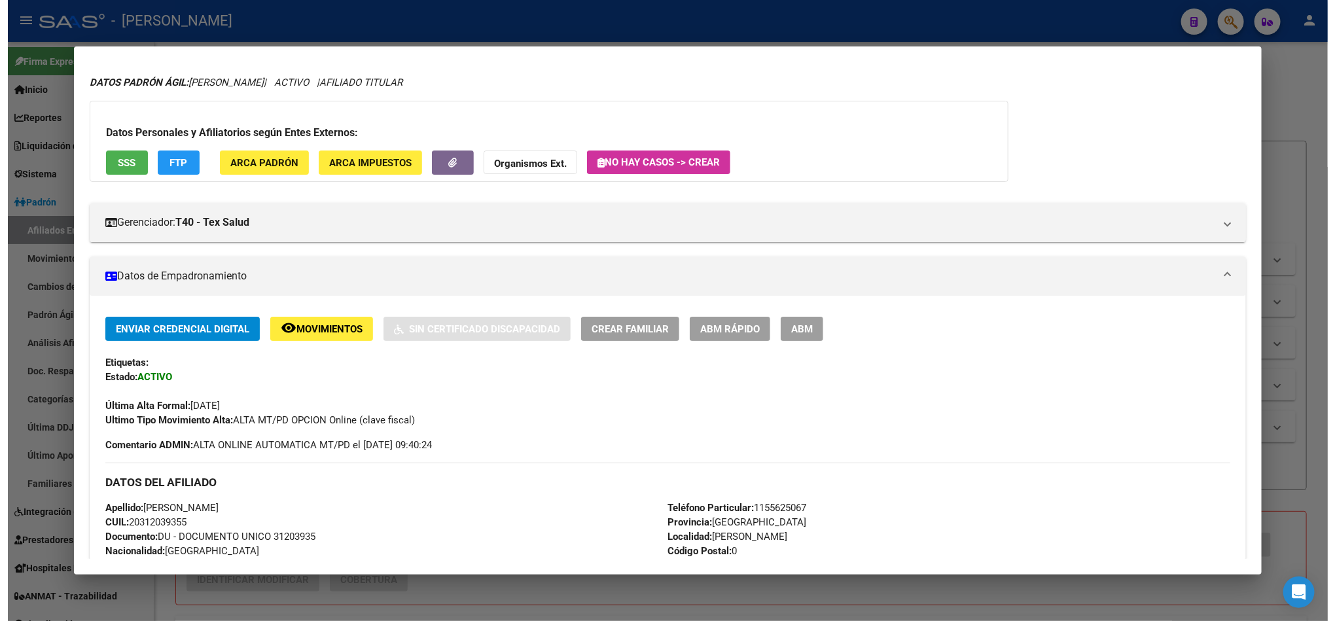
scroll to position [0, 0]
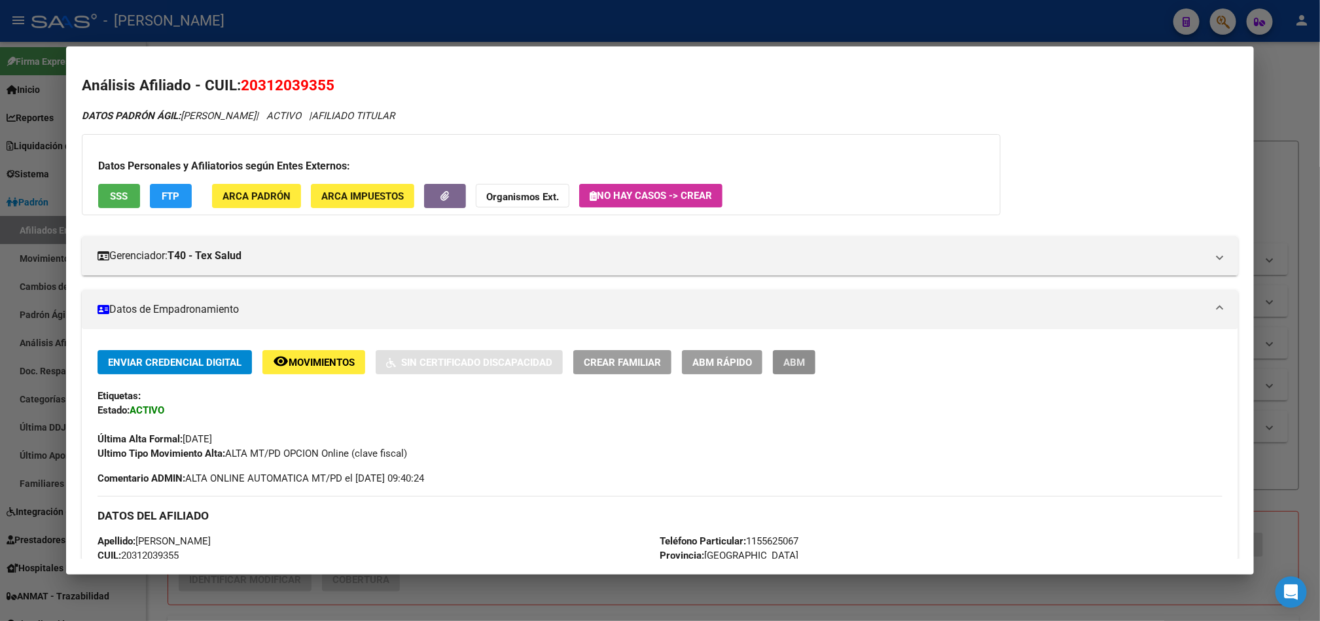
click at [801, 363] on button "ABM" at bounding box center [794, 362] width 43 height 24
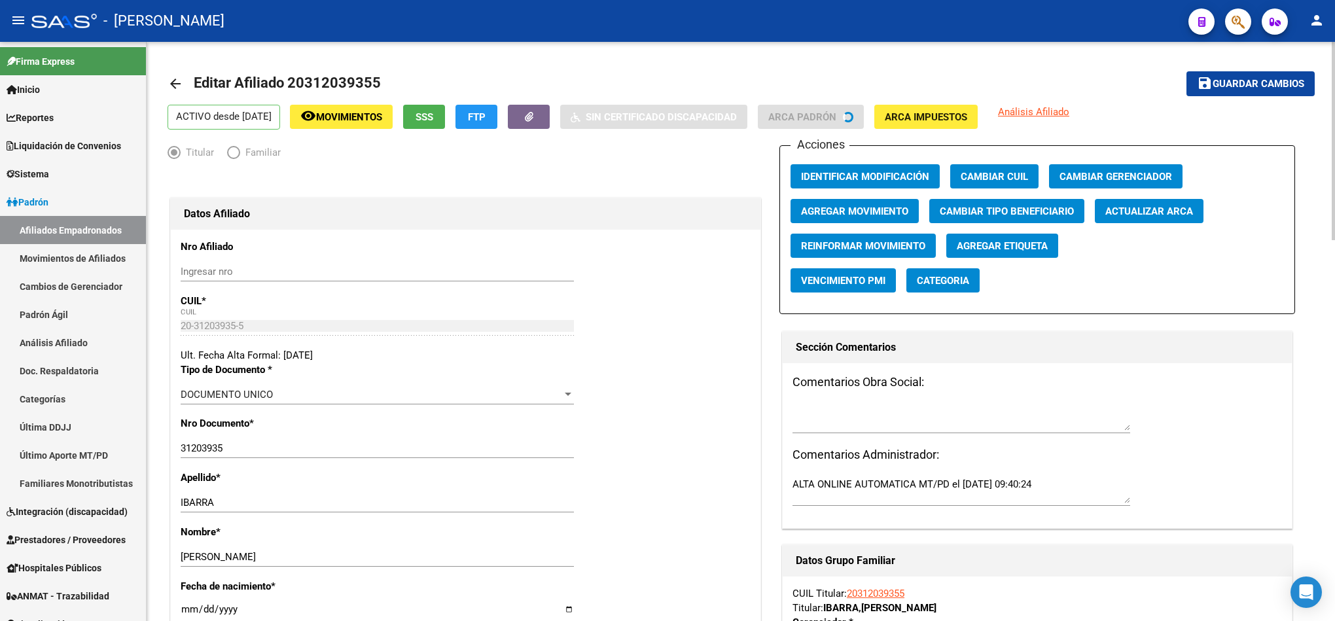
radio input "true"
type input "20-31203935-5"
drag, startPoint x: 540, startPoint y: 77, endPoint x: 356, endPoint y: 162, distance: 202.9
click at [345, 156] on div "Titular Familiar" at bounding box center [465, 155] width 596 height 21
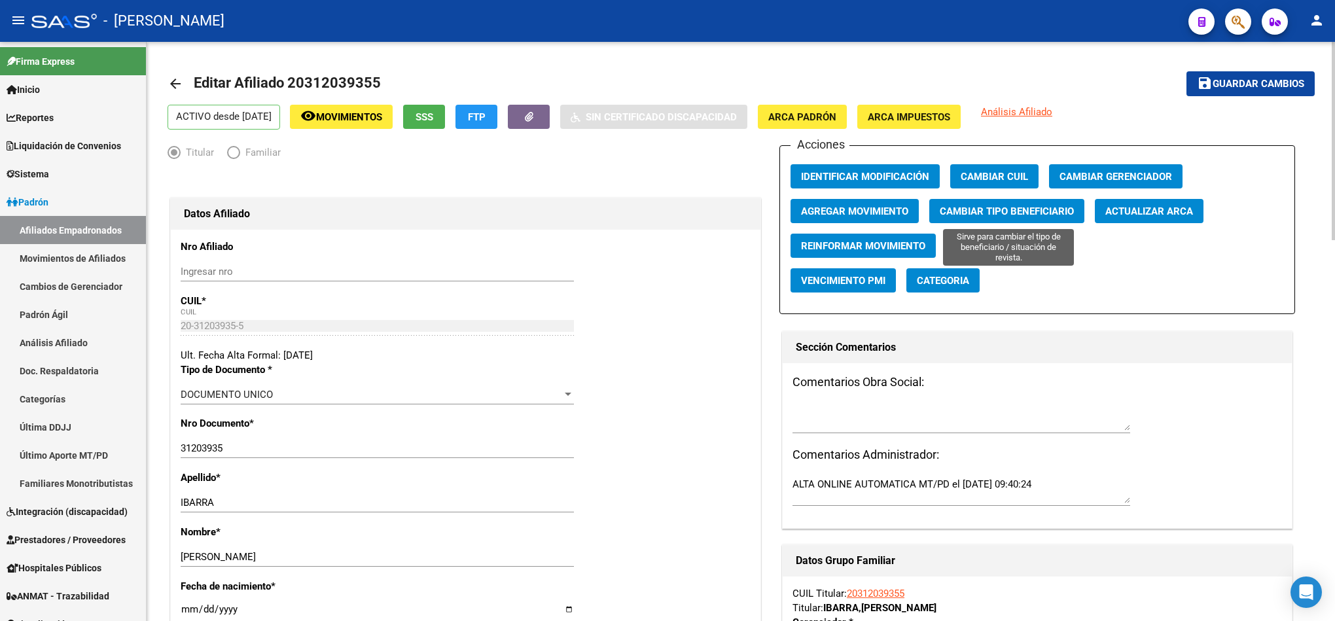
click at [985, 205] on span "Cambiar Tipo Beneficiario" at bounding box center [1006, 211] width 134 height 12
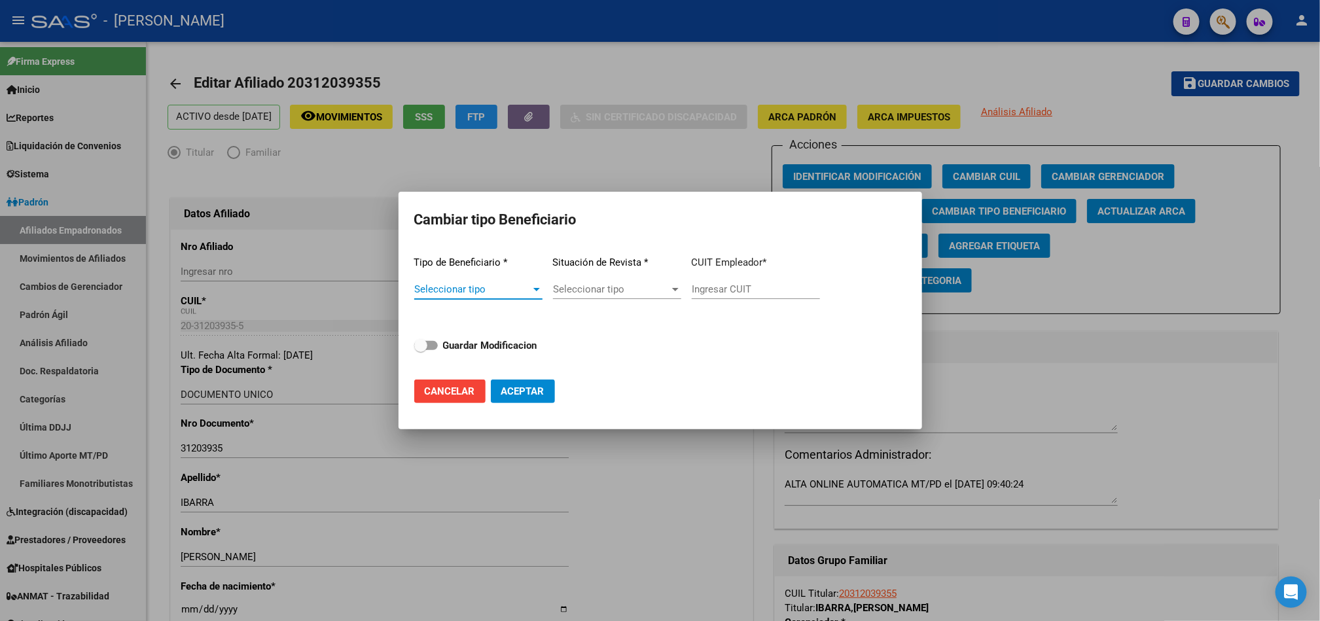
click at [521, 283] on div "Seleccionar tipo Seleccionar tipo" at bounding box center [478, 289] width 128 height 20
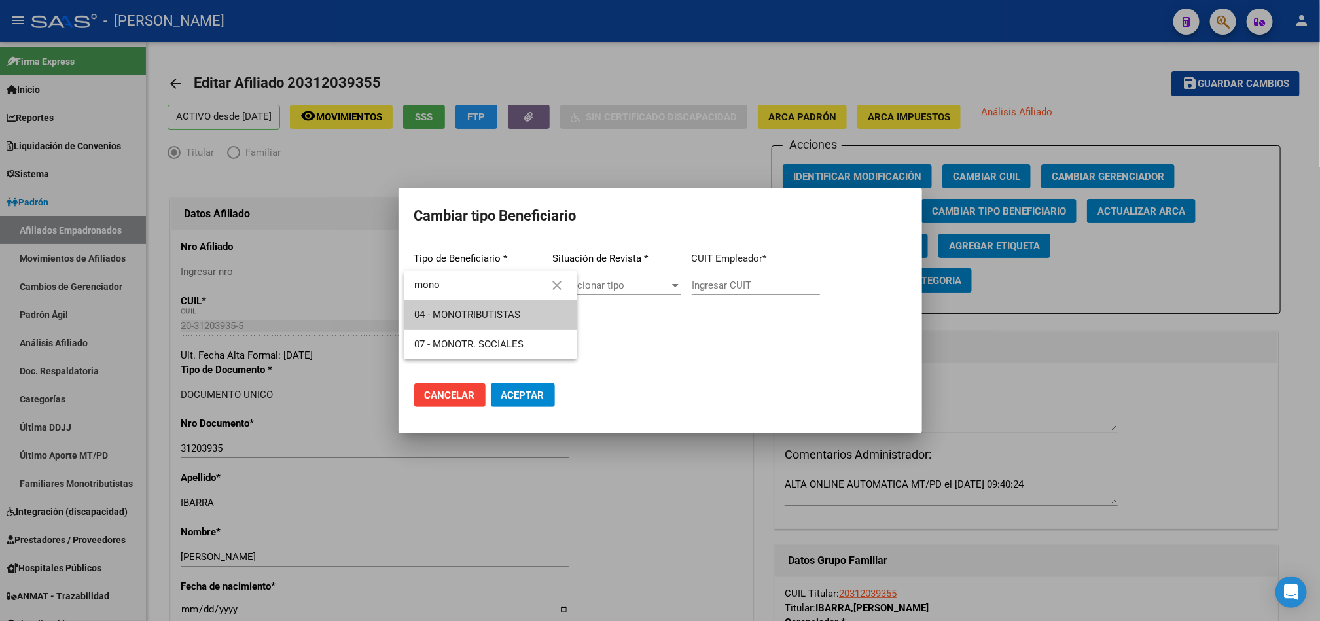
type input "mono"
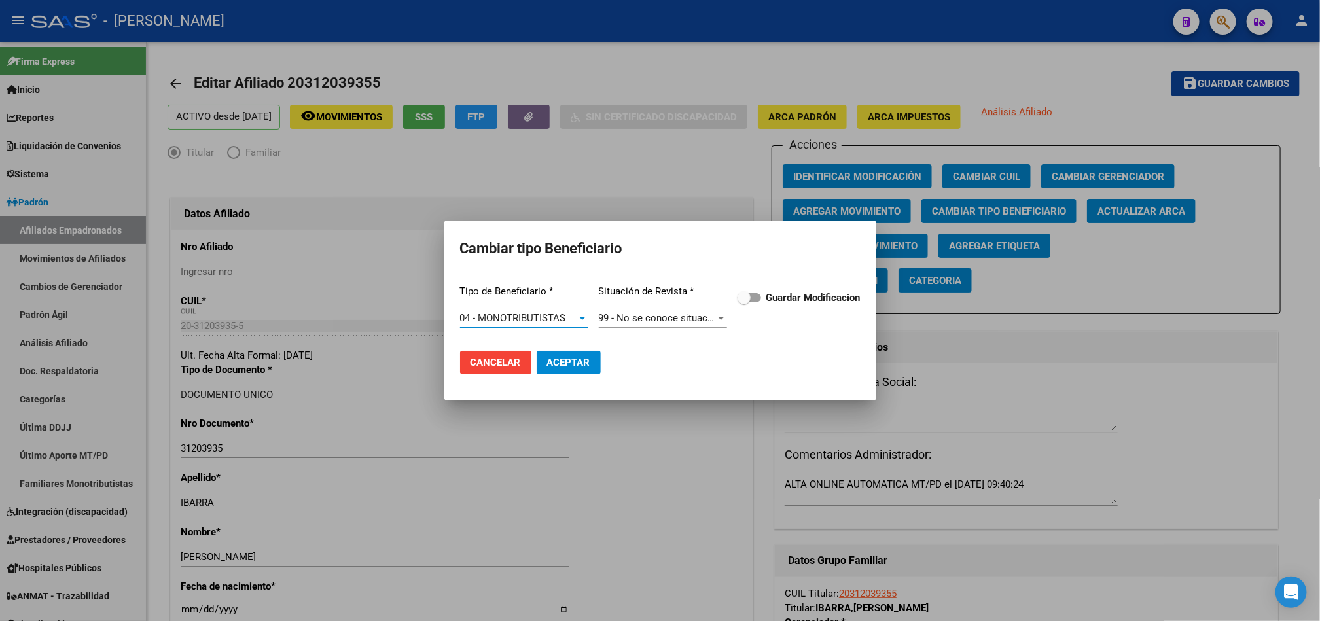
click at [752, 311] on div "Tipo de Beneficiario * 04 - MONOTRIBUTISTAS Seleccionar tipo Situación de Revis…" at bounding box center [660, 307] width 400 height 66
click at [763, 302] on label "Guardar Modificacion" at bounding box center [798, 298] width 123 height 16
click at [744, 302] on input "Guardar Modificacion" at bounding box center [743, 302] width 1 height 1
click at [584, 352] on button "Aceptar" at bounding box center [568, 363] width 64 height 24
checkbox input "false"
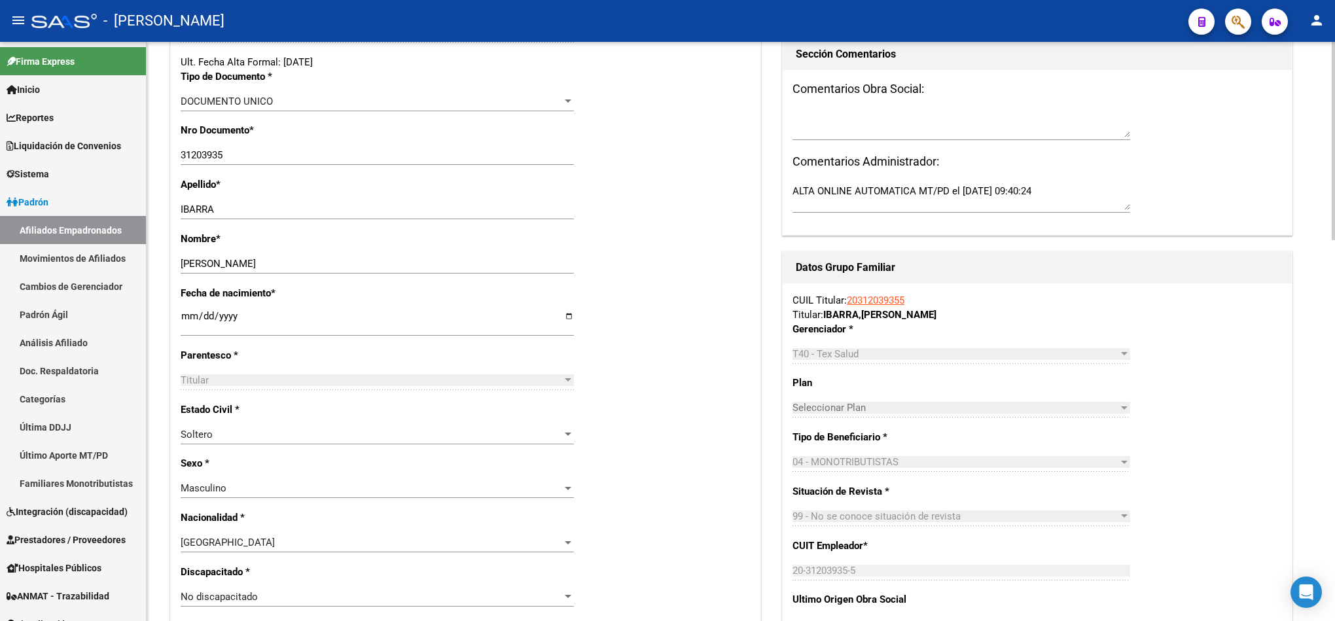
scroll to position [98, 0]
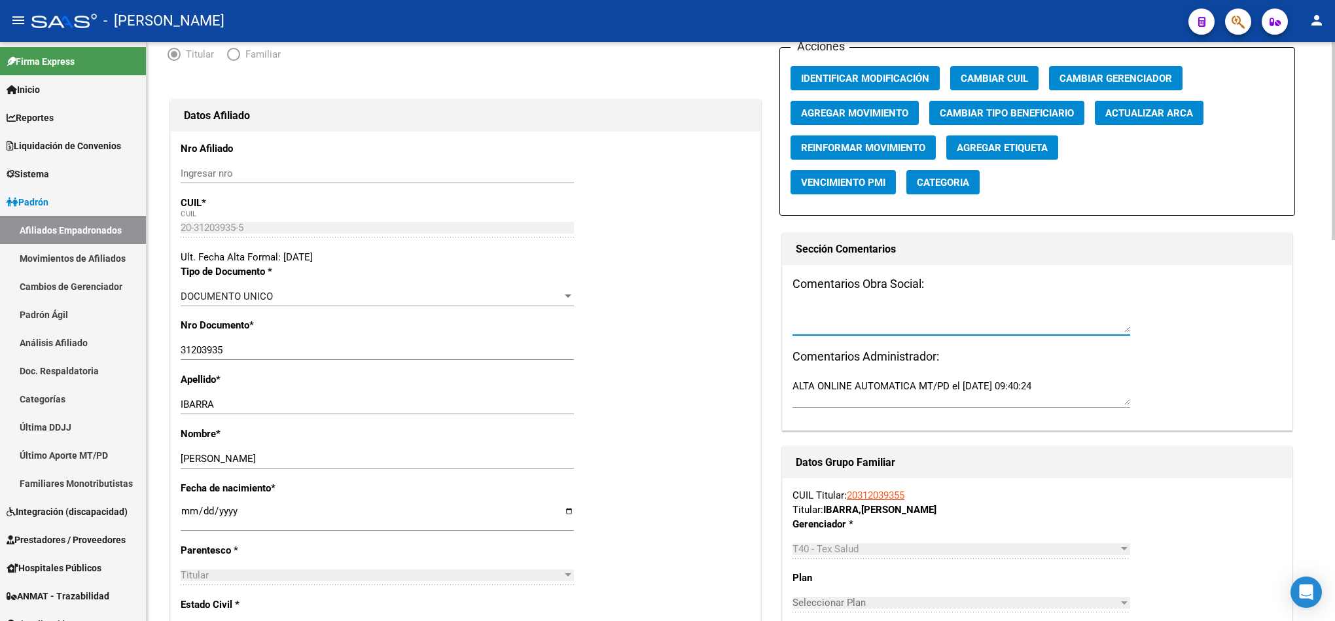
click at [884, 320] on textarea at bounding box center [961, 319] width 338 height 26
paste textarea "[DATE] 14:50"
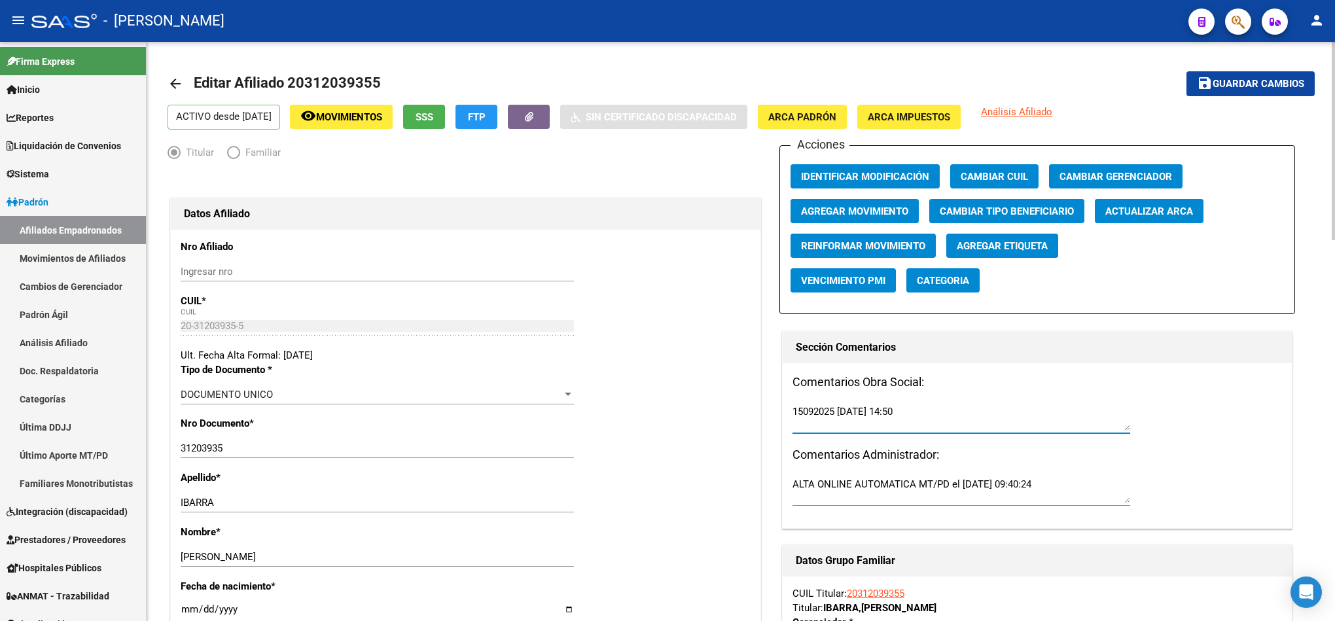
type textarea "15092025 [DATE] 14:50"
click at [1293, 87] on span "Guardar cambios" at bounding box center [1258, 85] width 92 height 12
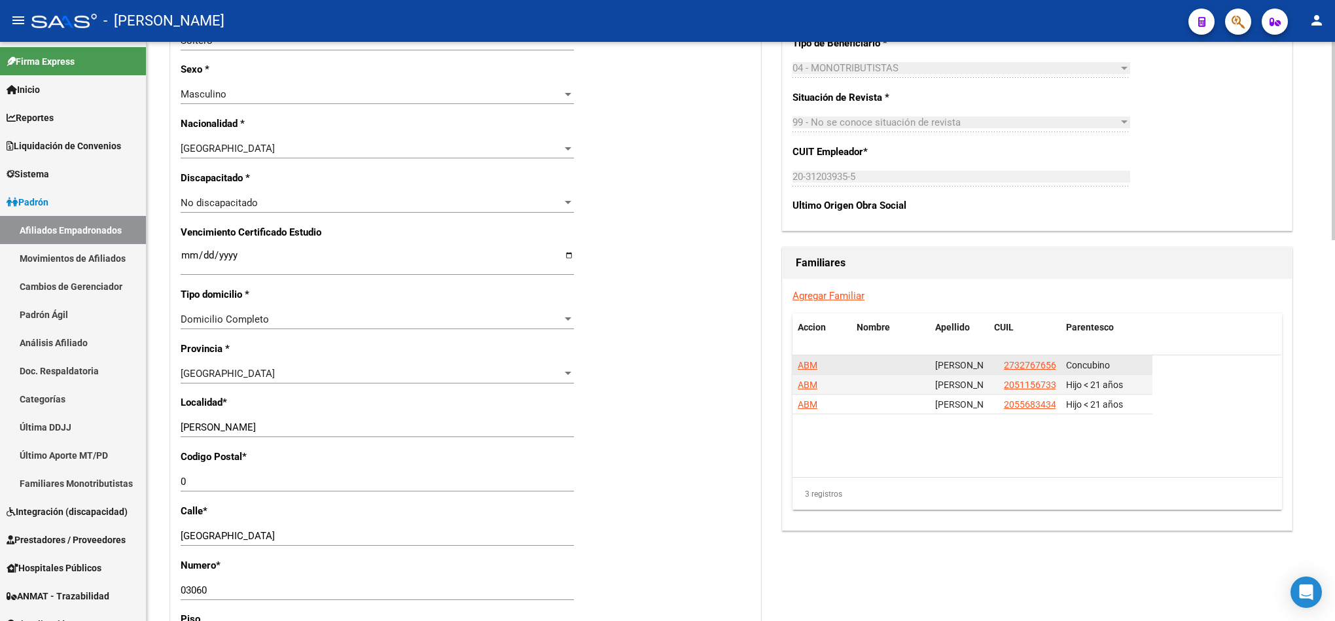
scroll to position [0, 5]
drag, startPoint x: 995, startPoint y: 368, endPoint x: 1055, endPoint y: 361, distance: 59.9
click at [1055, 361] on div "27327676569" at bounding box center [1024, 365] width 61 height 15
copy span "27327676569"
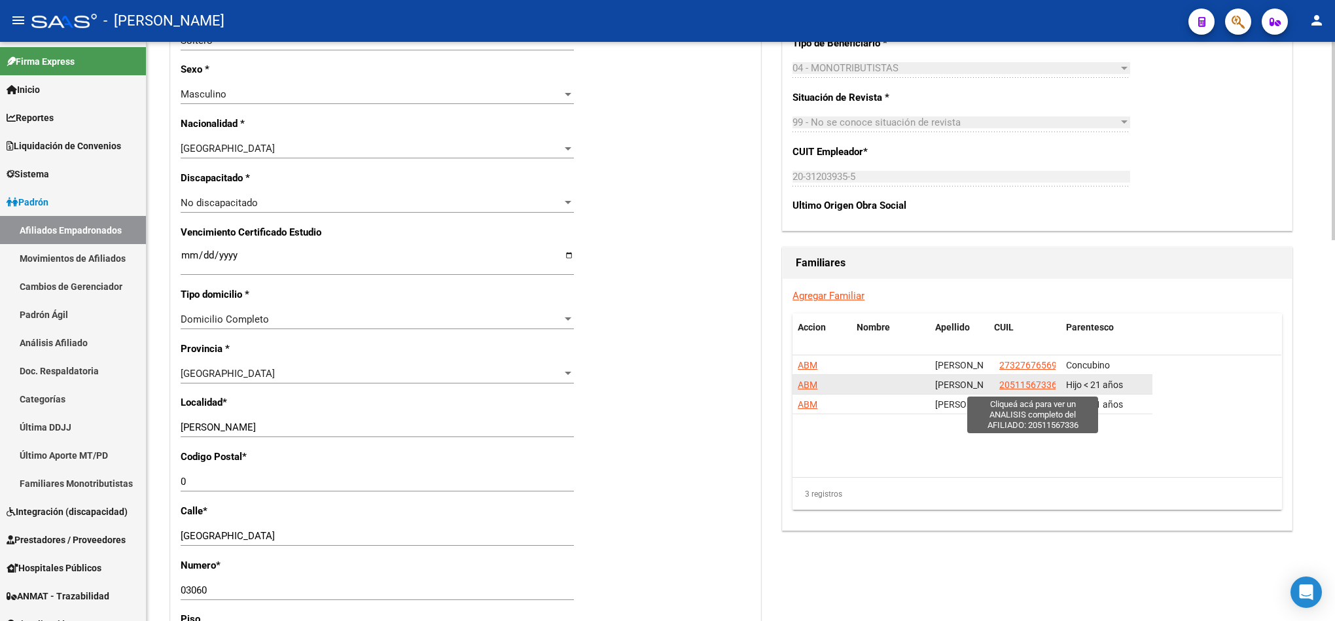
drag, startPoint x: 1005, startPoint y: 393, endPoint x: 1053, endPoint y: 387, distance: 48.1
click at [1053, 387] on div "20511567336" at bounding box center [1024, 384] width 61 height 15
copy span "20511567336"
drag, startPoint x: 995, startPoint y: 410, endPoint x: 1061, endPoint y: 404, distance: 65.7
click at [1061, 404] on div "ABM [PERSON_NAME] 20556834343 Hijo < 21 años" at bounding box center [972, 405] width 360 height 20
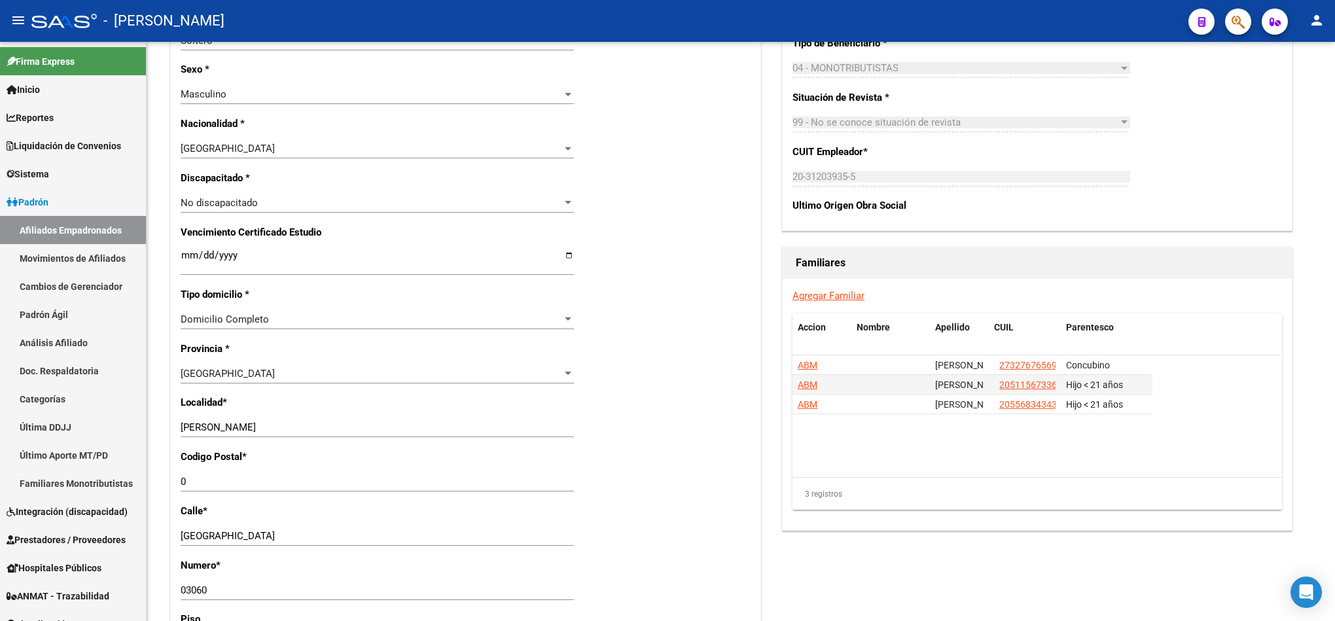
copy span "20556834343"
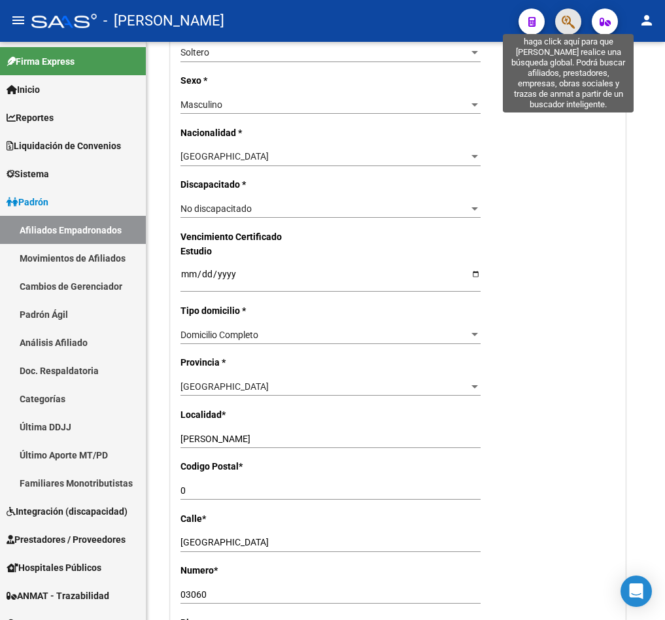
click at [570, 14] on icon "button" at bounding box center [568, 21] width 13 height 15
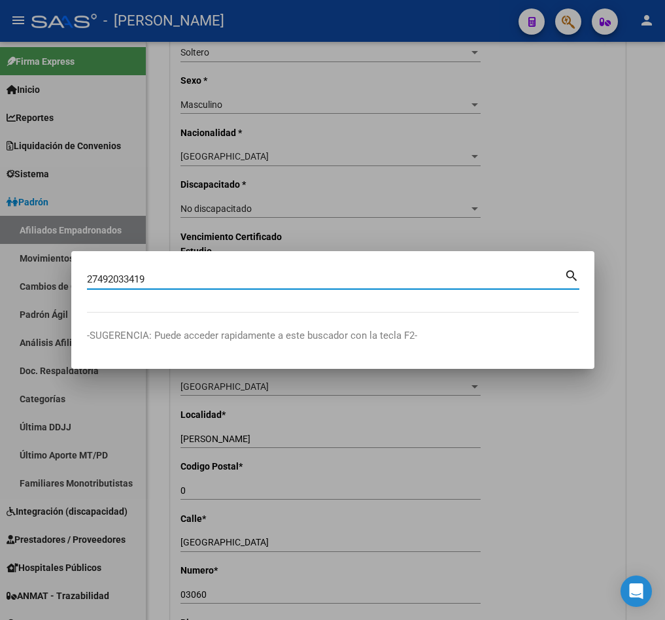
type input "27492033419"
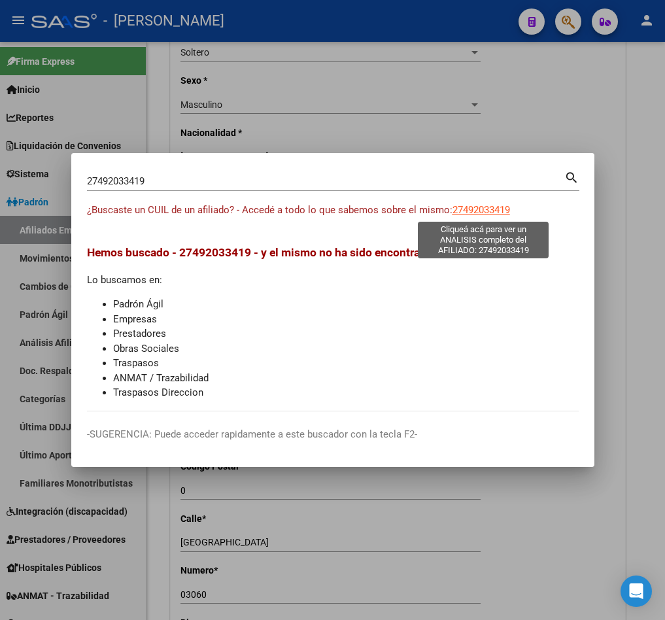
click at [487, 212] on span "27492033419" at bounding box center [482, 210] width 58 height 12
type textarea "27492033419"
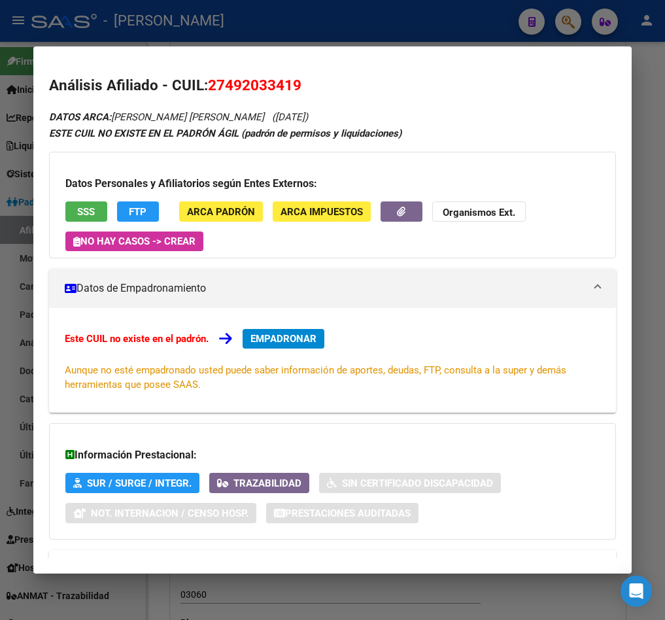
click at [287, 321] on div "Este CUIL no existe en el padrón. EMPADRONAR Aunque no esté empadronado usted p…" at bounding box center [332, 360] width 567 height 105
click at [283, 334] on span "EMPADRONAR" at bounding box center [284, 339] width 66 height 12
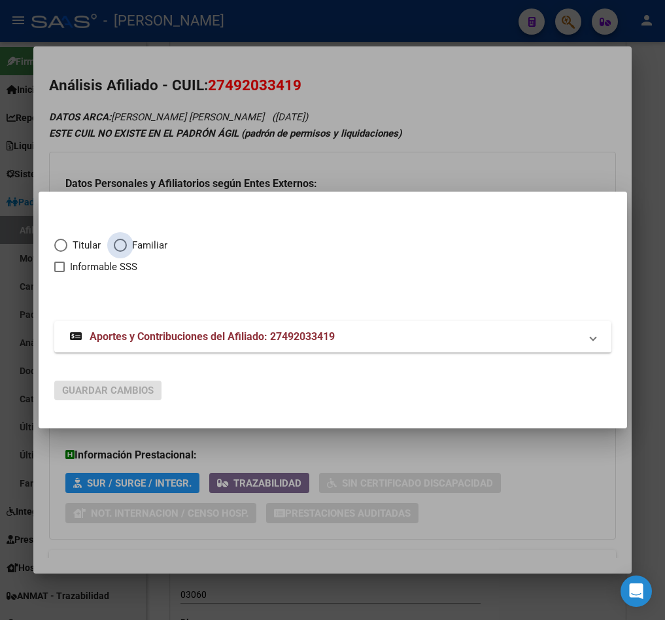
click at [142, 242] on span "Familiar" at bounding box center [147, 245] width 41 height 15
click at [127, 242] on input "Familiar" at bounding box center [120, 245] width 13 height 13
radio input "true"
checkbox input "true"
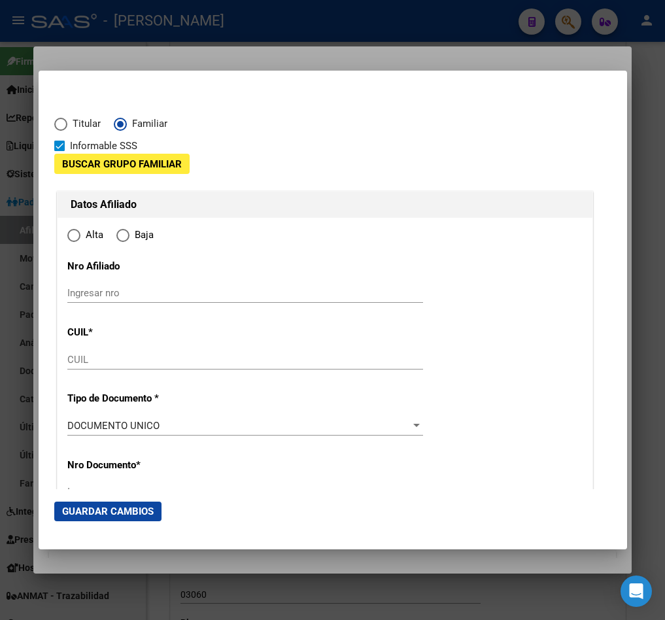
type input "27-49203341-9"
type input "49203341"
type input "[GEOGRAPHIC_DATA]"
type input "[PERSON_NAME]"
type input "[DATE]"
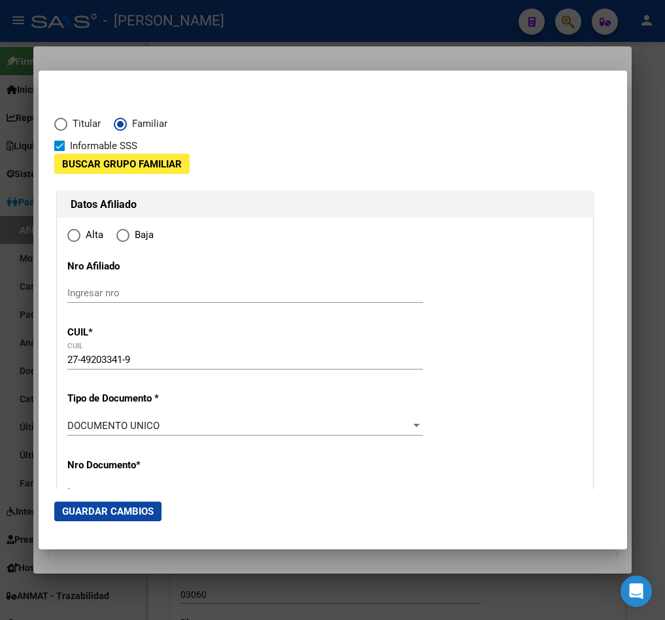
type input "ROSARIO"
type input "2000"
type input "ENTRE RIOS"
type input "5568"
radio input "true"
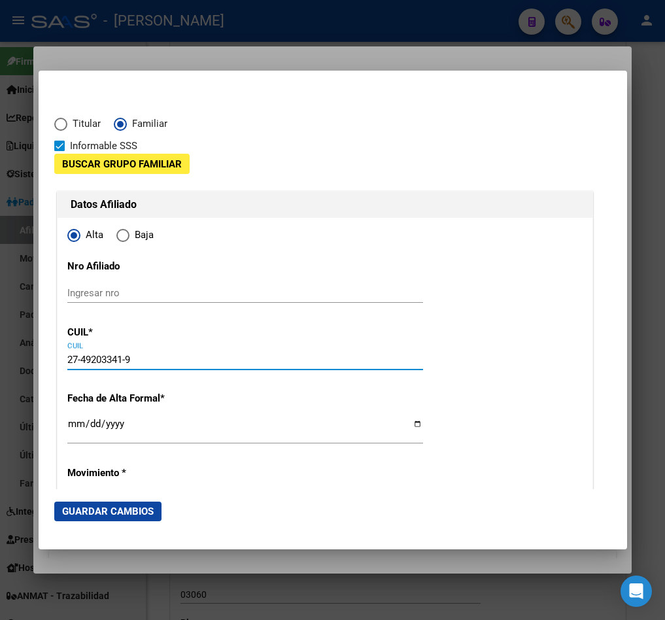
type input "ROSARIO"
drag, startPoint x: 151, startPoint y: 357, endPoint x: 22, endPoint y: 343, distance: 130.3
click at [22, 343] on div "27492033419 Buscar (apellido, dni, cuil, nro traspaso, cuit, obra social) searc…" at bounding box center [332, 310] width 665 height 620
click at [149, 283] on div "Ingresar nro" at bounding box center [245, 293] width 356 height 20
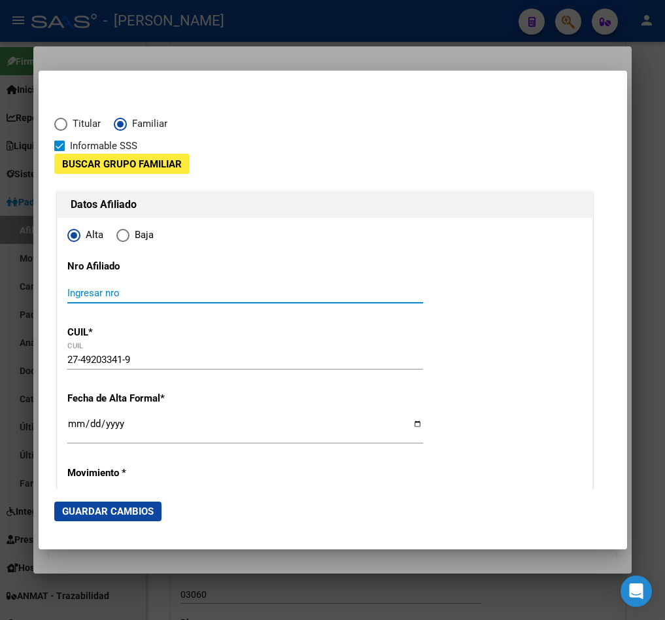
click at [159, 294] on input "Ingresar nro" at bounding box center [245, 293] width 356 height 12
paste input "27-49203341-9"
type input "27-49203341-9"
click at [133, 162] on span "Buscar Grupo Familiar" at bounding box center [122, 164] width 120 height 12
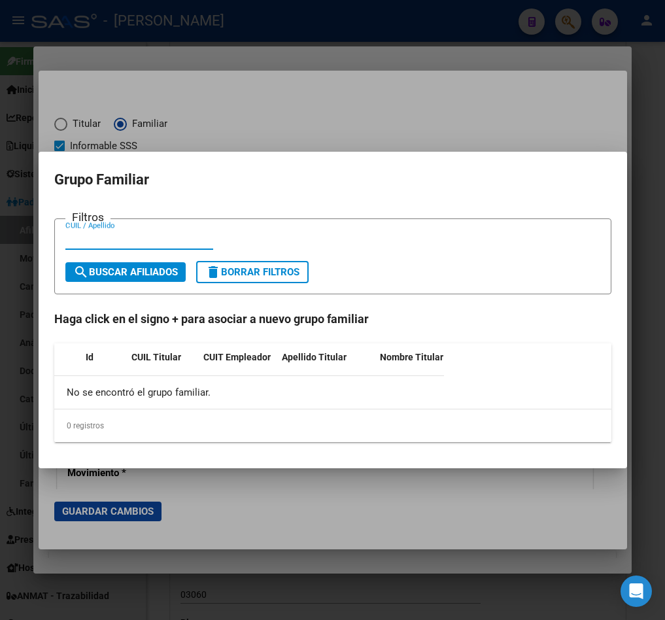
paste input "27255240280"
type input "27255240280"
click at [151, 275] on span "search Buscar Afiliados" at bounding box center [125, 272] width 105 height 12
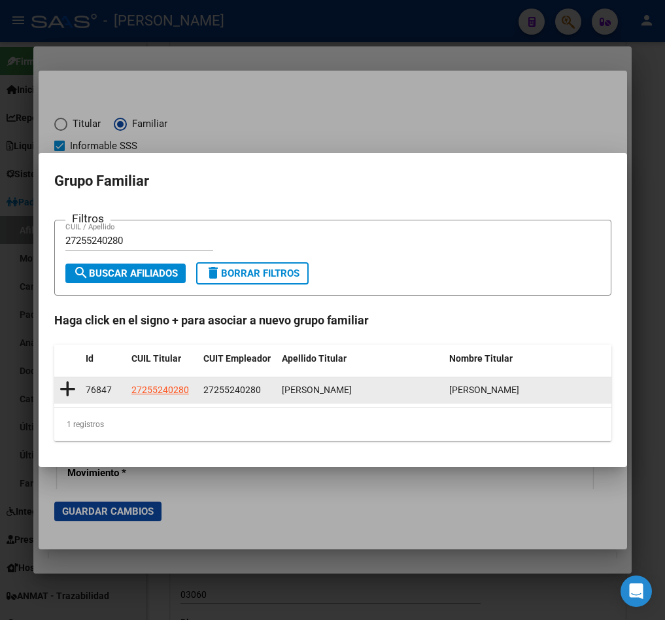
click at [73, 385] on icon at bounding box center [68, 389] width 16 height 18
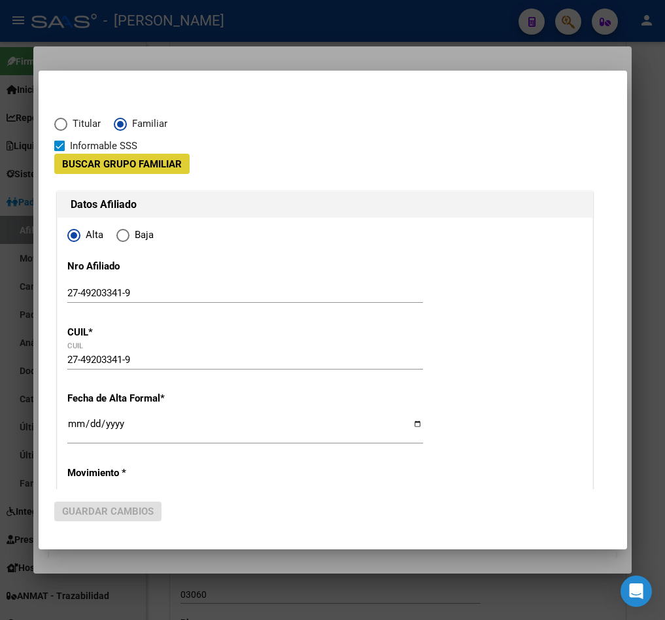
type input "27-25524028-0"
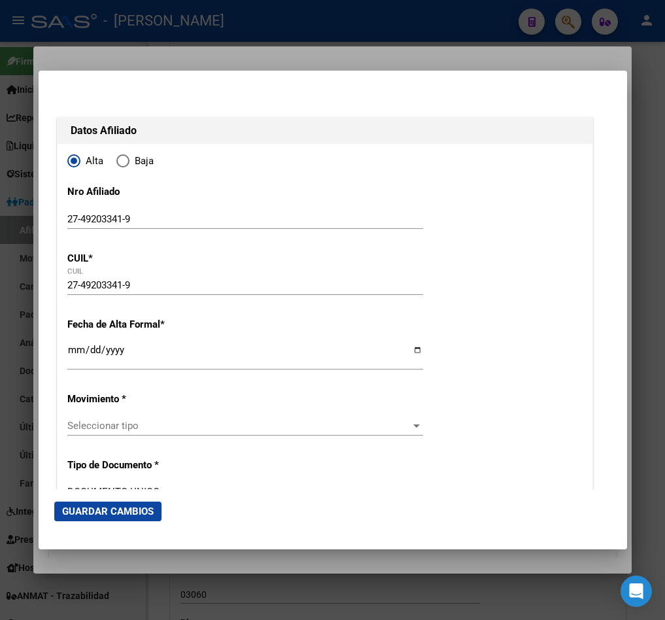
scroll to position [98, 0]
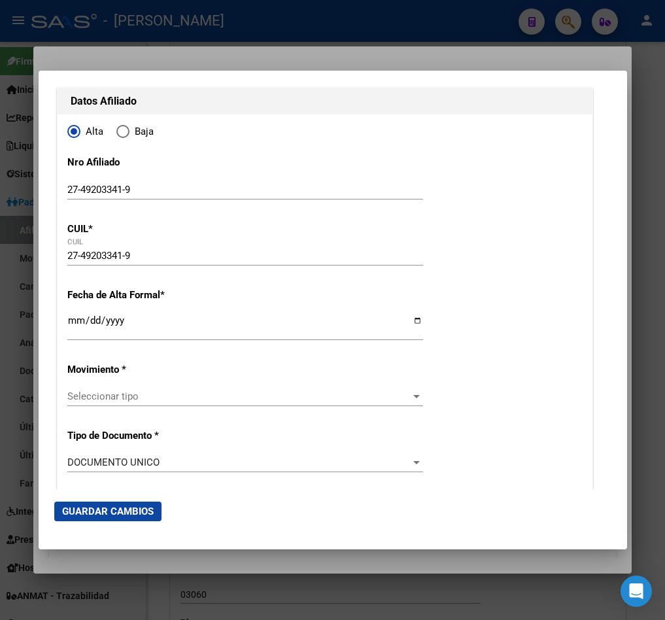
click at [73, 322] on input "Ingresar fecha" at bounding box center [245, 325] width 356 height 21
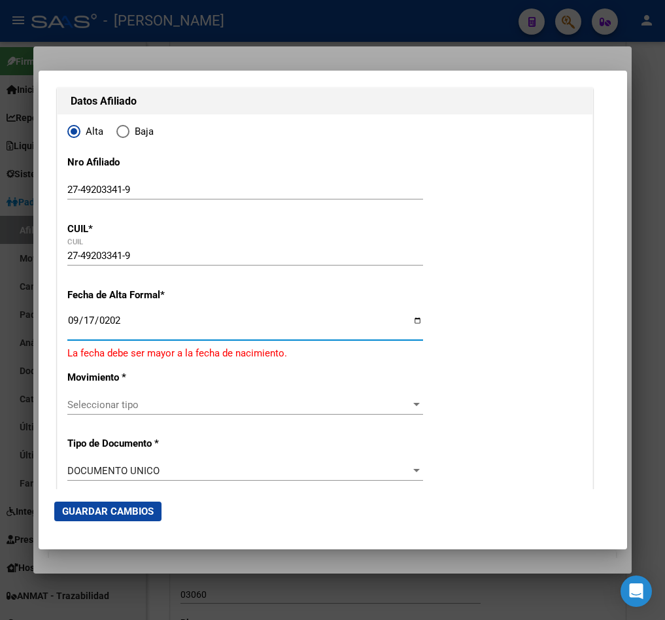
type input "[DATE]"
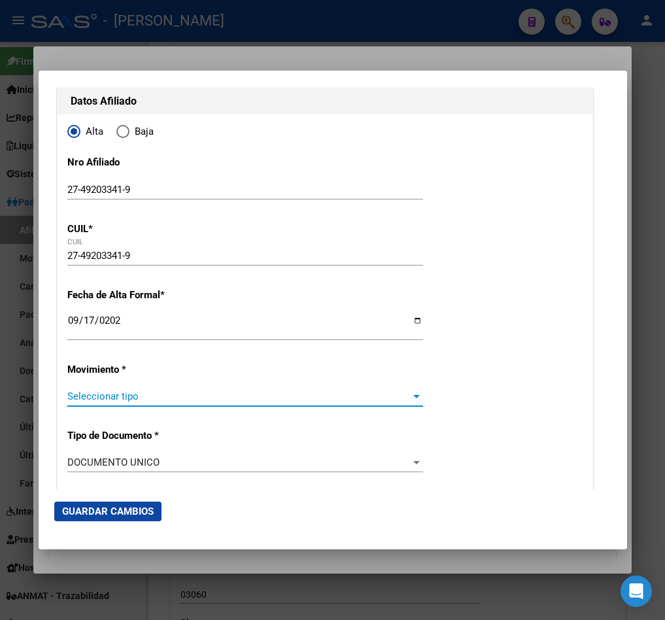
click at [124, 391] on span "Seleccionar tipo" at bounding box center [239, 397] width 344 height 12
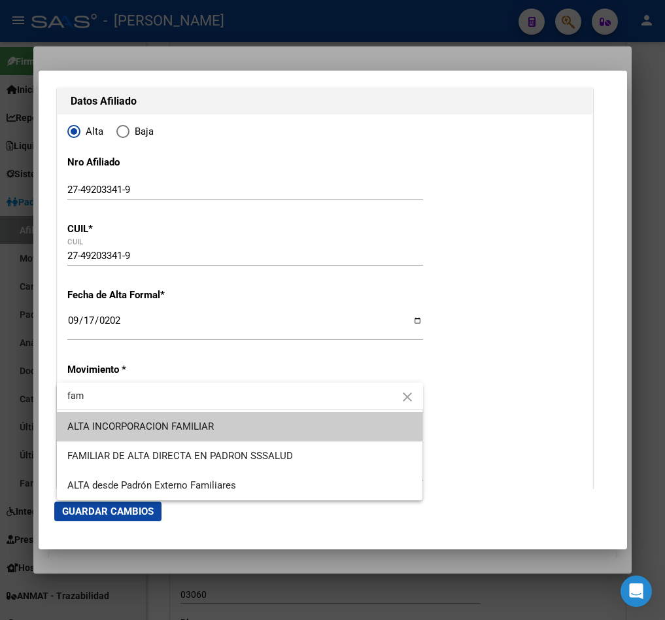
type input "fam"
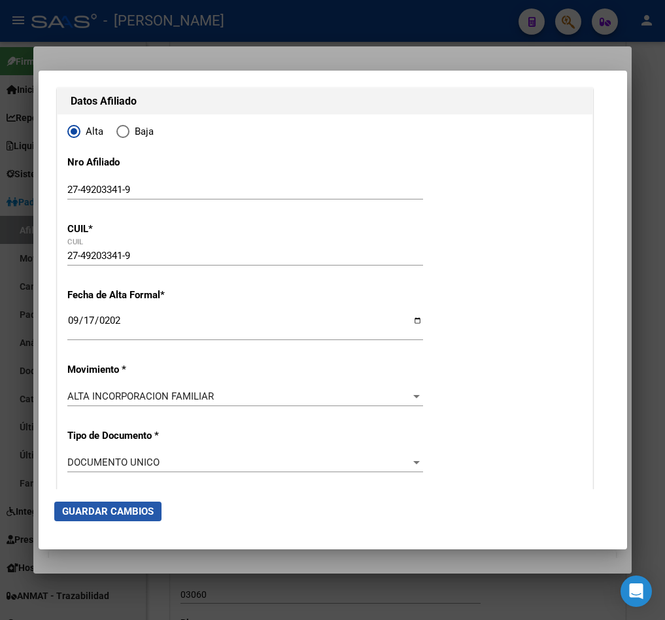
click at [120, 518] on button "Guardar Cambios" at bounding box center [107, 512] width 107 height 20
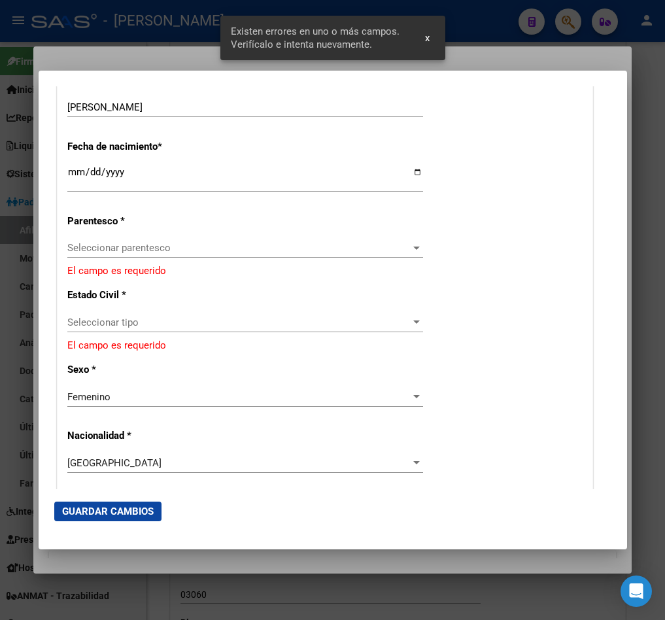
scroll to position [687, 0]
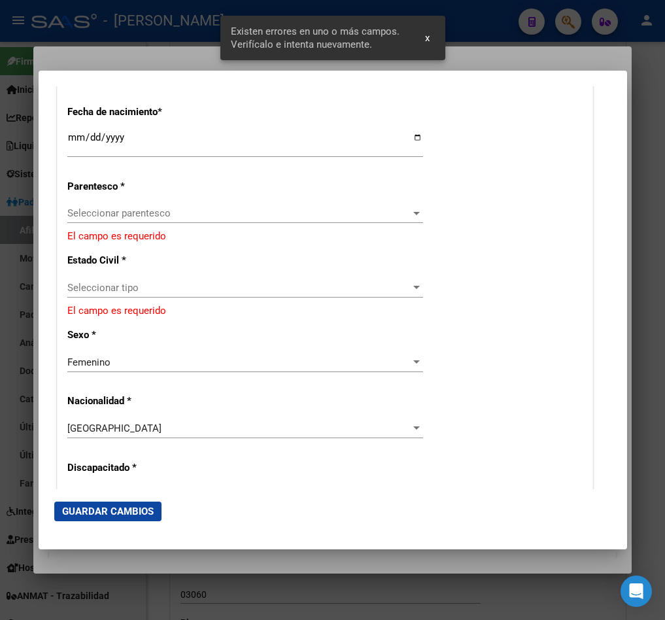
click at [151, 215] on span "Seleccionar parentesco" at bounding box center [239, 213] width 344 height 12
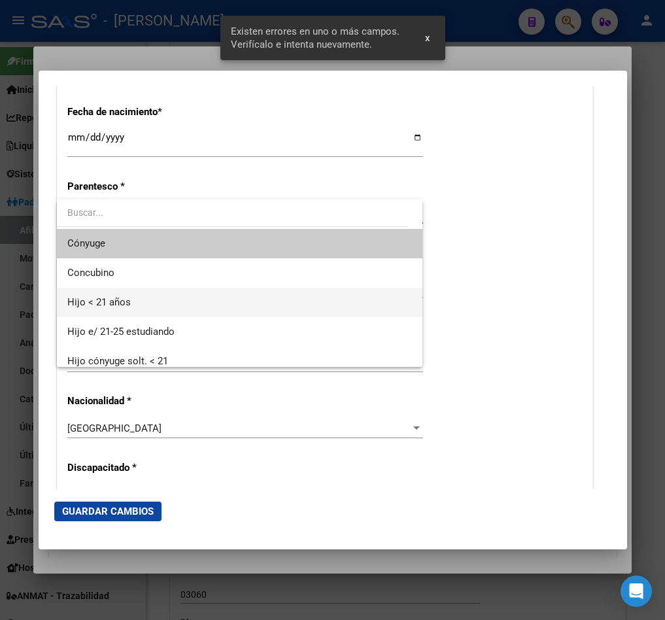
click at [157, 301] on span "Hijo < 21 años" at bounding box center [239, 302] width 345 height 29
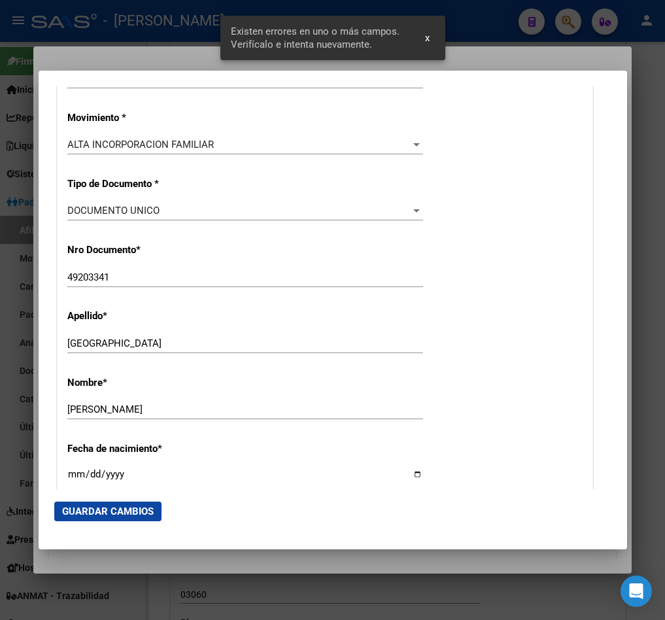
scroll to position [294, 0]
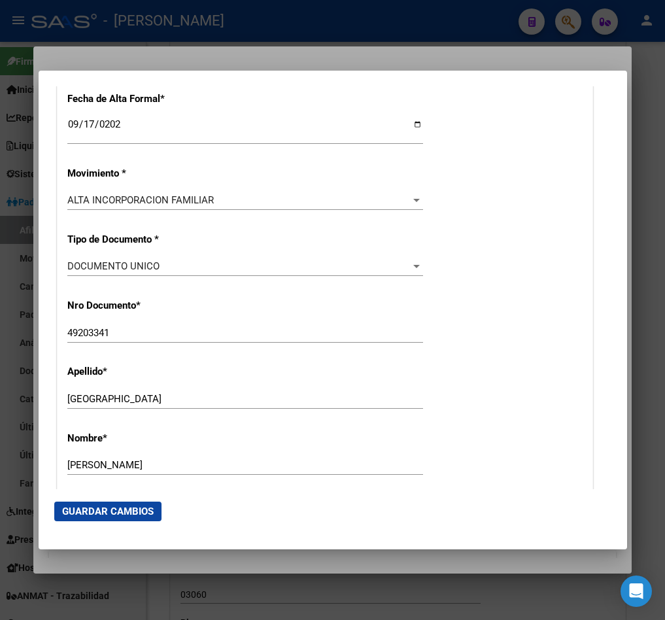
click at [130, 506] on span "Guardar Cambios" at bounding box center [108, 512] width 92 height 12
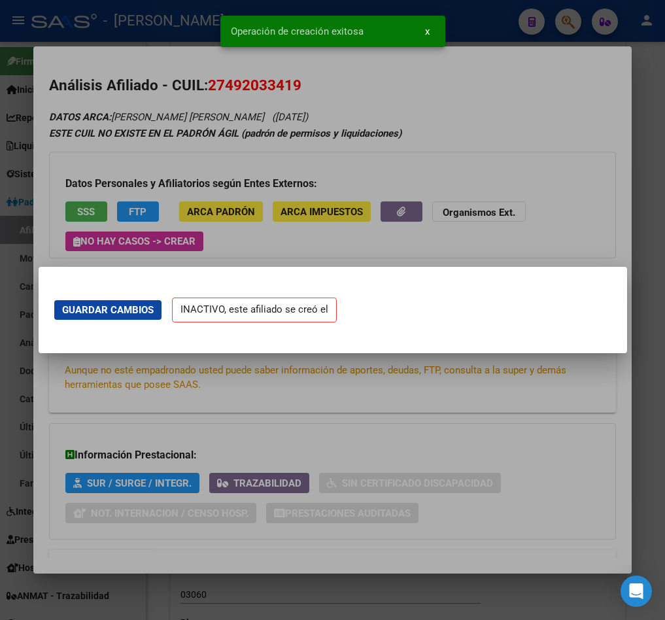
scroll to position [0, 0]
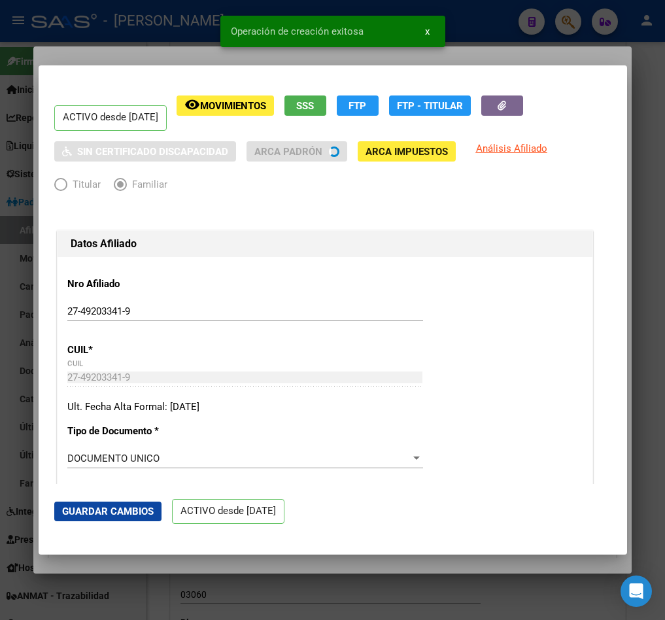
click at [24, 106] on div at bounding box center [332, 310] width 665 height 620
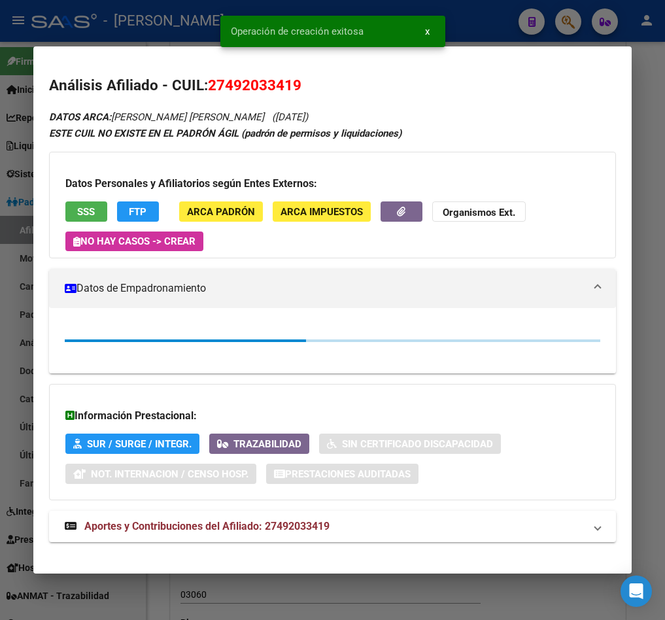
click at [24, 106] on div at bounding box center [332, 310] width 665 height 620
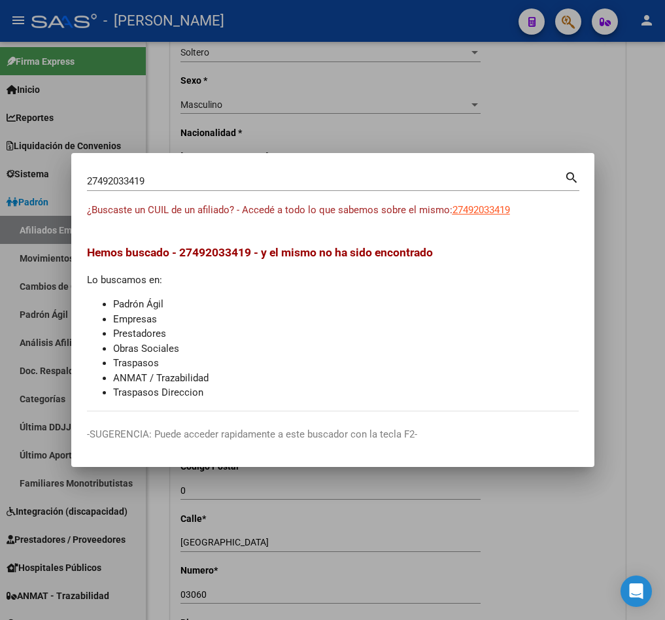
click at [181, 188] on div "27492033419 Buscar (apellido, dni, cuil, [PERSON_NAME], cuit, obra social)" at bounding box center [326, 181] width 478 height 20
click at [181, 183] on input "27492033419" at bounding box center [326, 181] width 478 height 12
type input "23179234424"
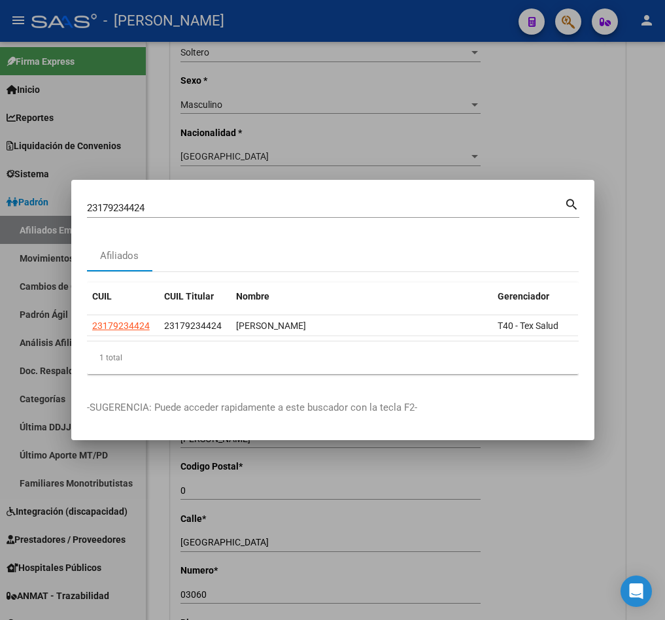
drag, startPoint x: 213, startPoint y: 343, endPoint x: 242, endPoint y: 343, distance: 29.4
click at [242, 343] on div "CUIL CUIL Titular Nombre Gerenciador Activo 23179234424 23179234424 [PERSON_NAM…" at bounding box center [333, 329] width 492 height 92
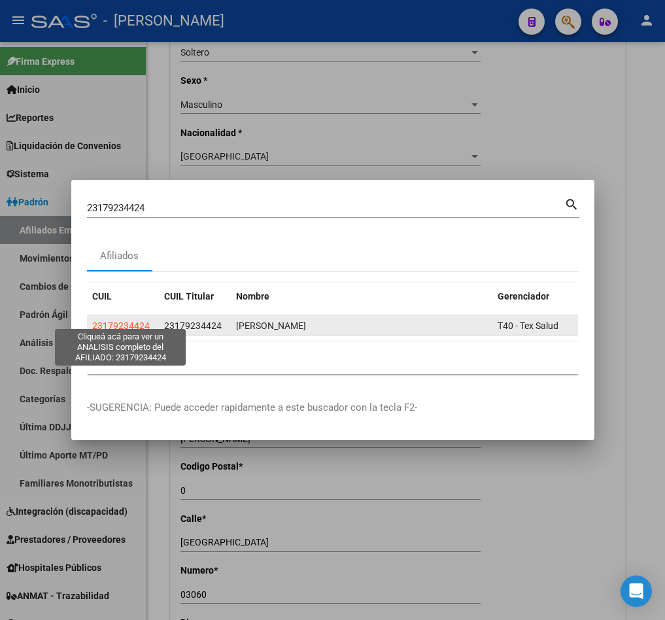
click at [136, 321] on span "23179234424" at bounding box center [121, 326] width 58 height 10
type textarea "23179234424"
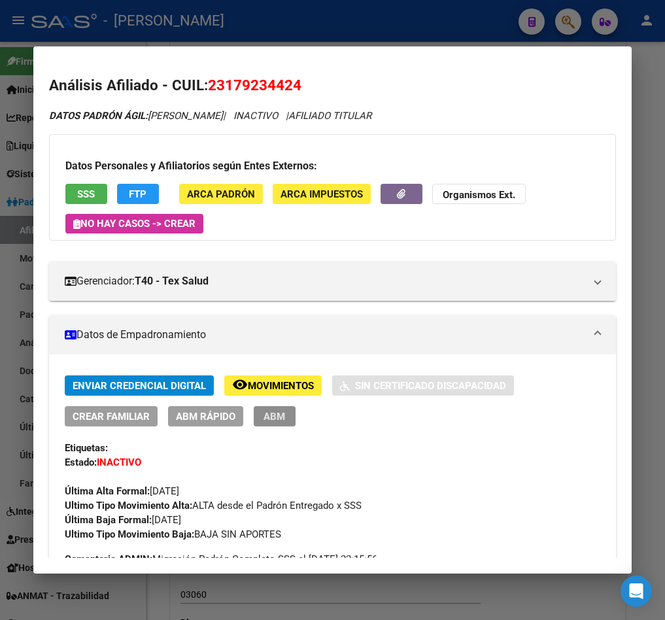
click at [275, 411] on span "ABM" at bounding box center [275, 417] width 22 height 12
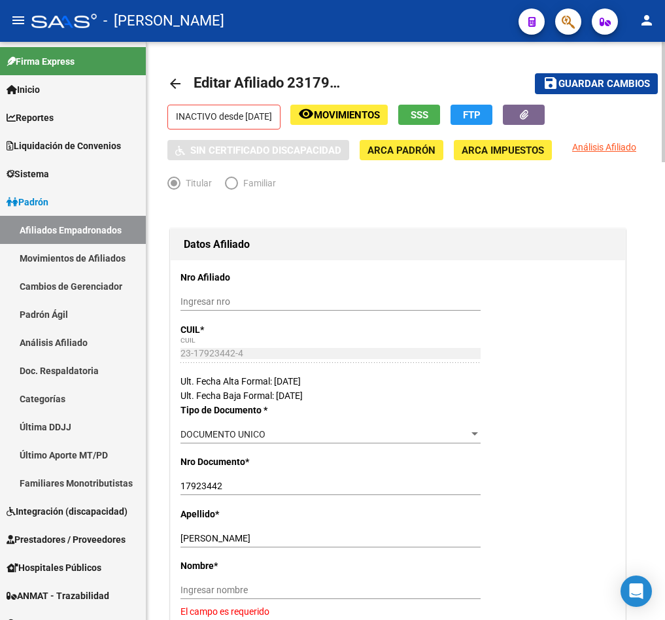
drag, startPoint x: 564, startPoint y: 29, endPoint x: 558, endPoint y: 51, distance: 22.4
click at [558, 51] on div "menu - osetya person Firma Express Inicio Calendario SSS Instructivos Contacto …" at bounding box center [332, 310] width 665 height 620
click at [572, 31] on span "button" at bounding box center [568, 22] width 13 height 27
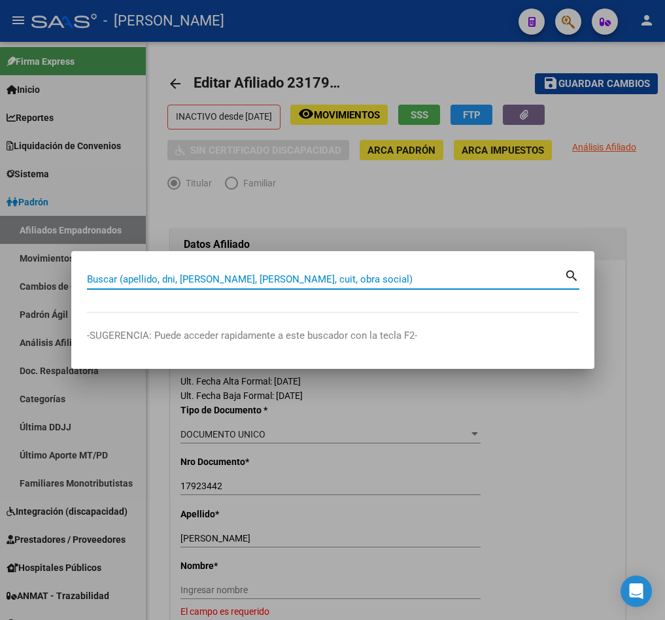
paste input "23179234424"
type input "23179234424"
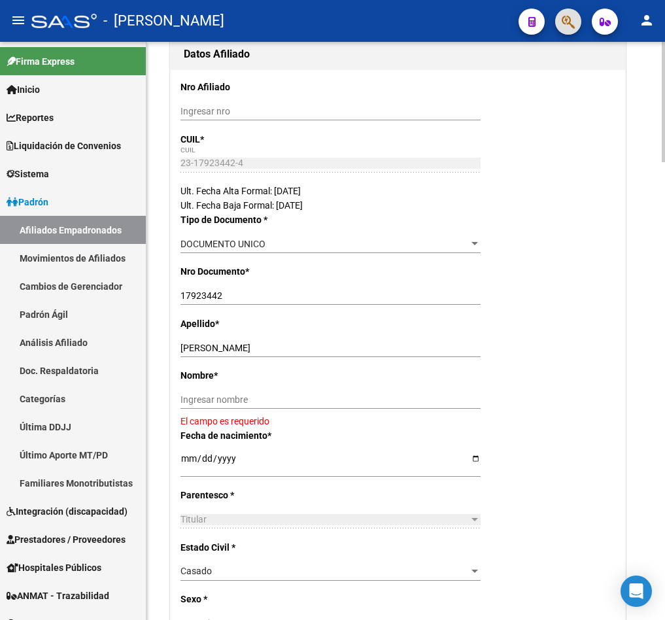
scroll to position [196, 0]
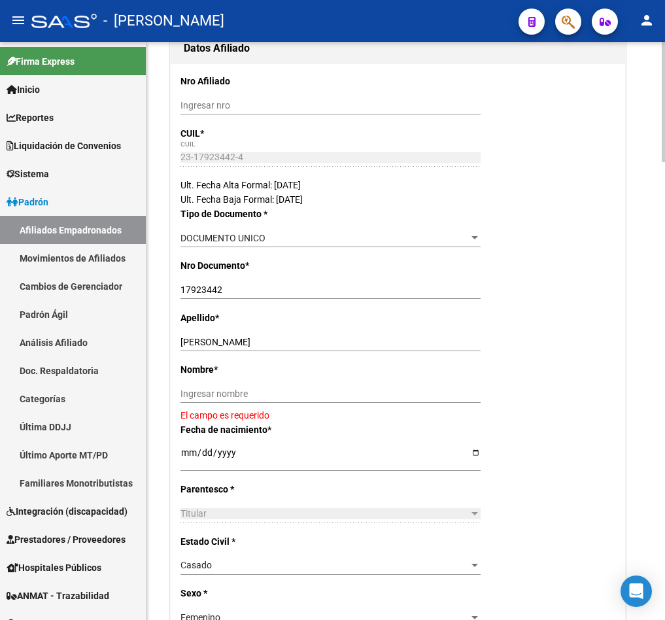
click at [277, 349] on div "[PERSON_NAME] Ingresar apellido" at bounding box center [331, 342] width 300 height 18
drag, startPoint x: 275, startPoint y: 347, endPoint x: 200, endPoint y: 343, distance: 75.3
click at [200, 343] on input "[PERSON_NAME]" at bounding box center [331, 342] width 300 height 11
type input "[PERSON_NAME]"
click at [254, 391] on input "Ingresar nombre" at bounding box center [331, 394] width 300 height 11
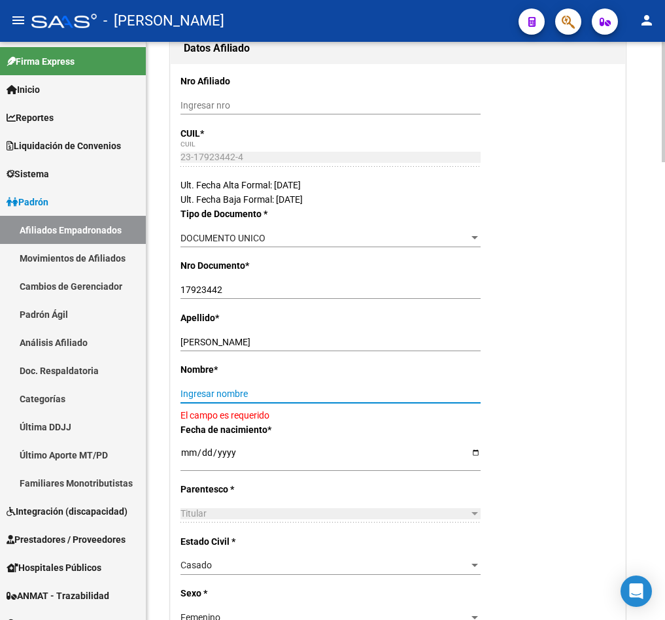
paste input "[PERSON_NAME]"
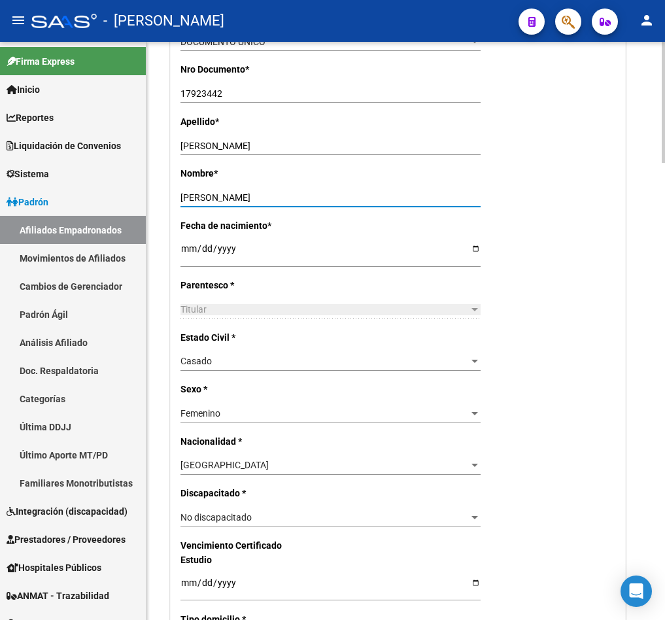
scroll to position [0, 0]
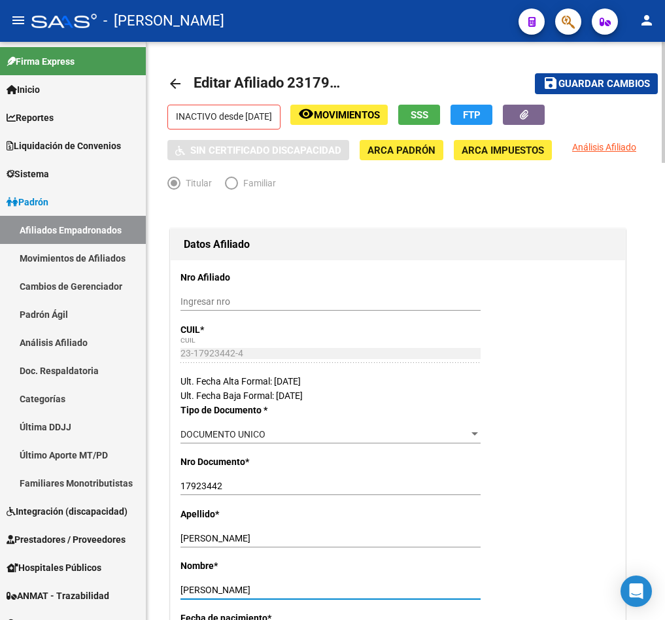
type input "[PERSON_NAME]"
click at [607, 79] on span "Guardar cambios" at bounding box center [605, 85] width 92 height 12
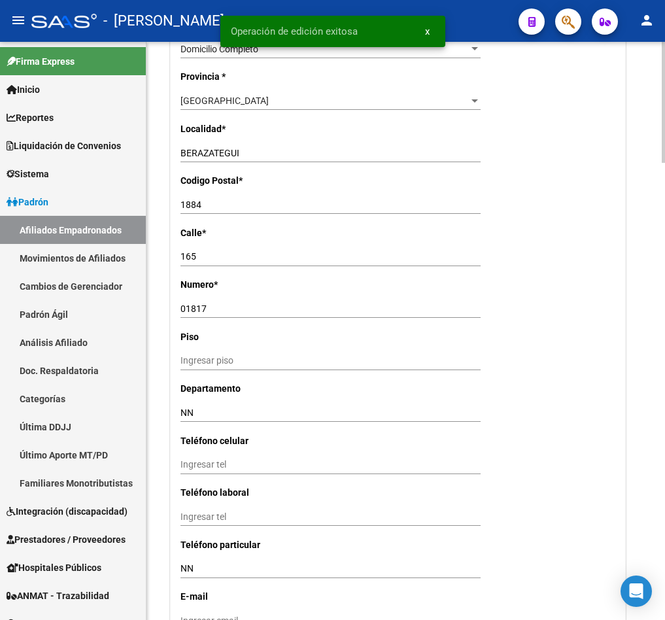
scroll to position [1570, 0]
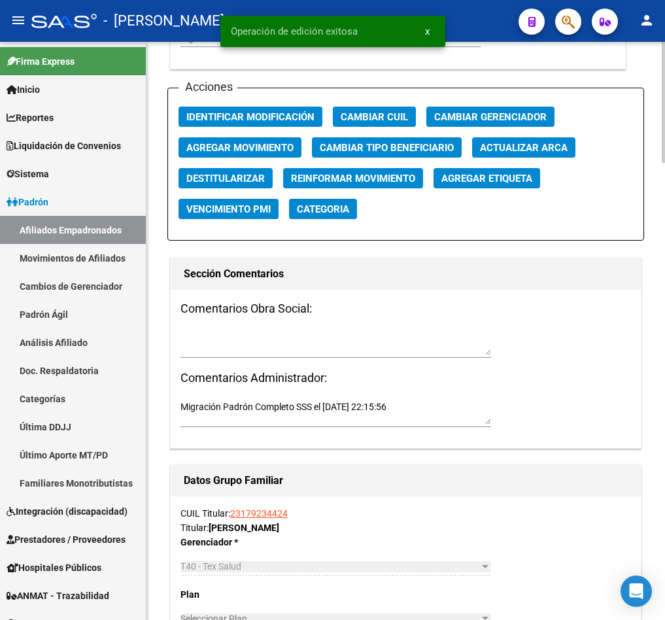
click at [273, 145] on span "Agregar Movimiento" at bounding box center [239, 148] width 107 height 12
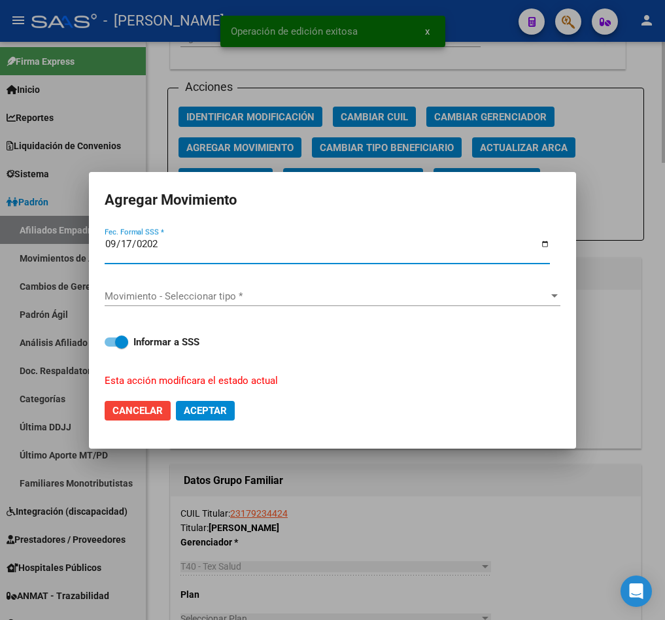
type input "[DATE]"
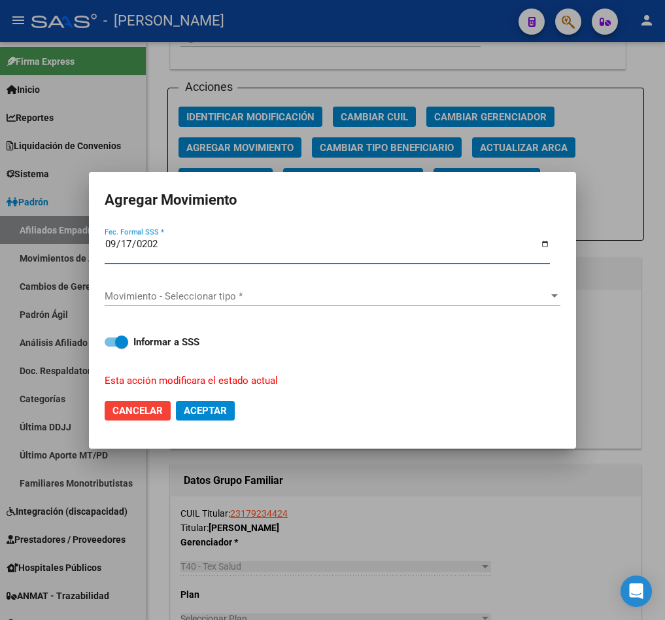
click at [217, 300] on span "Movimiento - Seleccionar tipo *" at bounding box center [327, 296] width 444 height 12
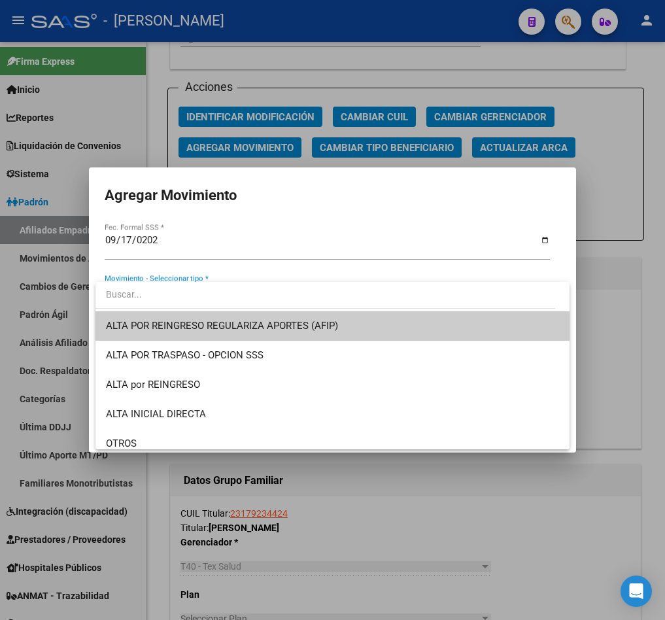
click at [212, 315] on span "ALTA POR REINGRESO REGULARIZA APORTES (AFIP)" at bounding box center [333, 325] width 454 height 29
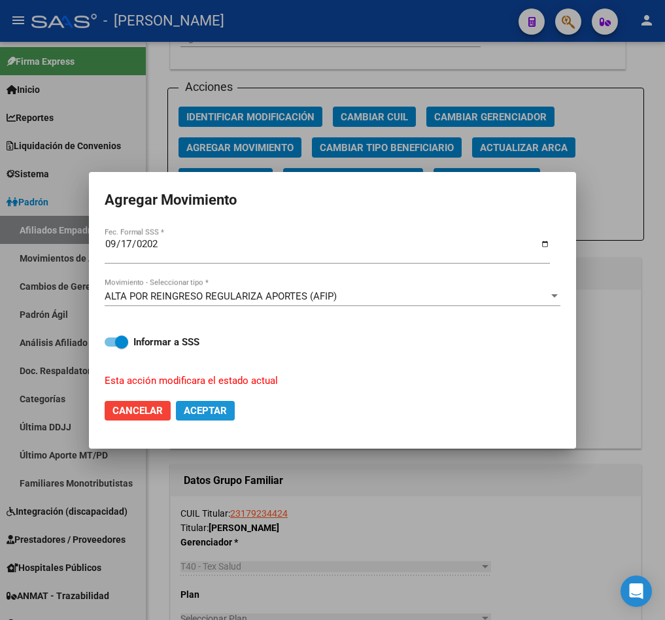
click at [222, 413] on span "Aceptar" at bounding box center [205, 411] width 43 height 12
checkbox input "false"
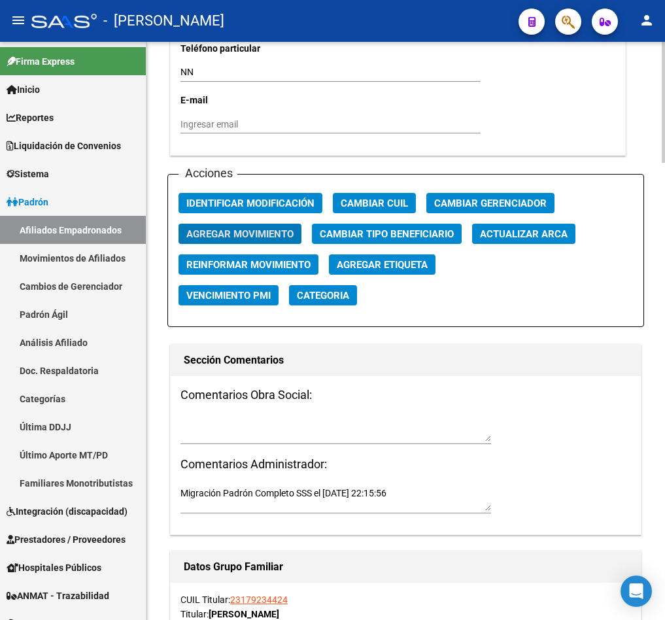
scroll to position [1374, 0]
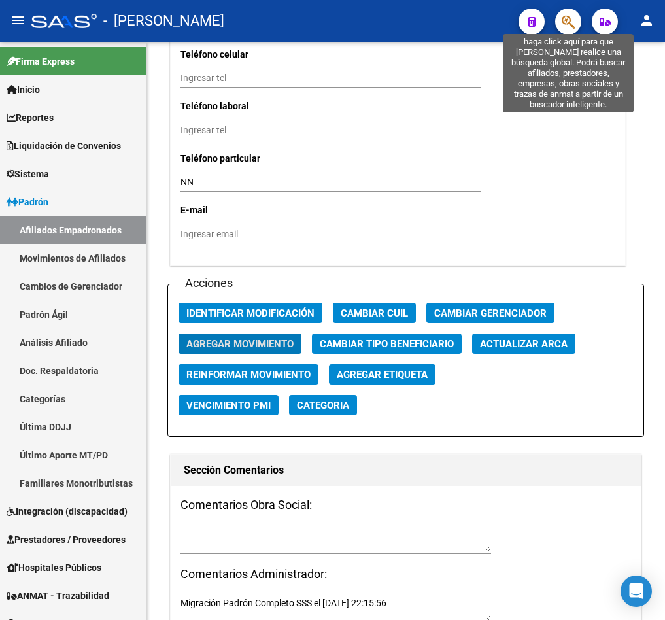
click at [563, 22] on icon "button" at bounding box center [568, 21] width 13 height 15
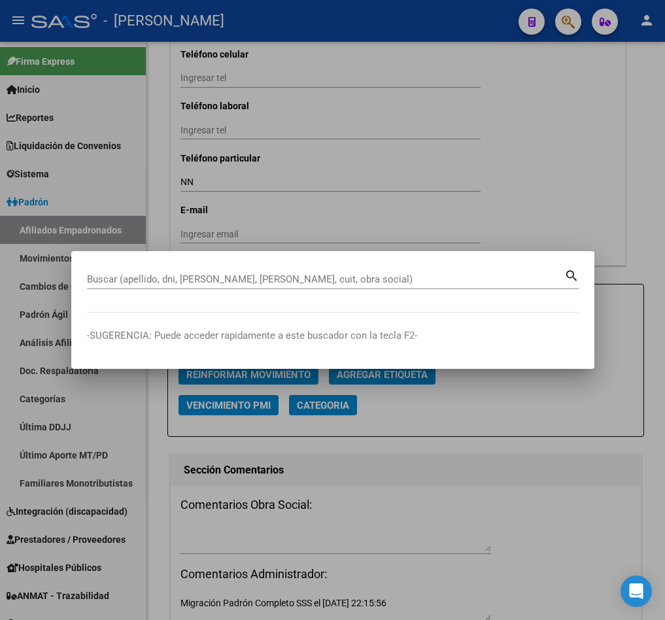
click at [184, 281] on input "Buscar (apellido, dni, [PERSON_NAME], [PERSON_NAME], cuit, obra social)" at bounding box center [326, 279] width 478 height 12
click at [106, 279] on input "20041" at bounding box center [326, 279] width 478 height 12
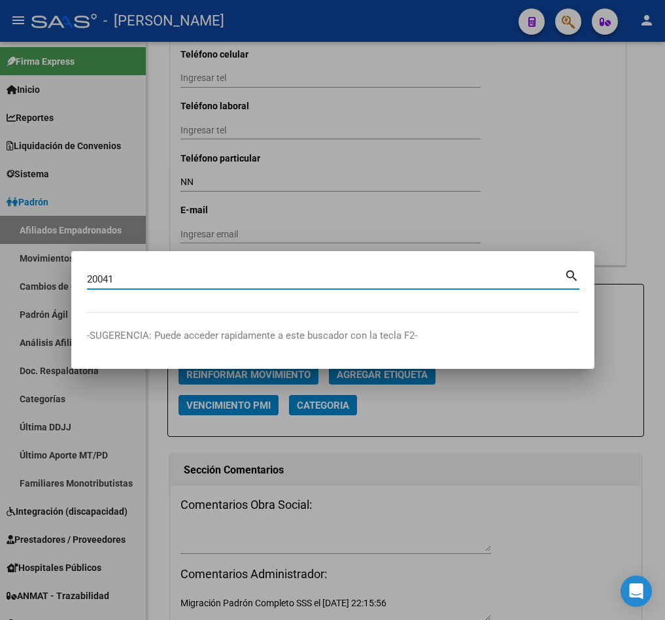
click at [106, 279] on input "20041" at bounding box center [326, 279] width 478 height 12
type input "27311452903"
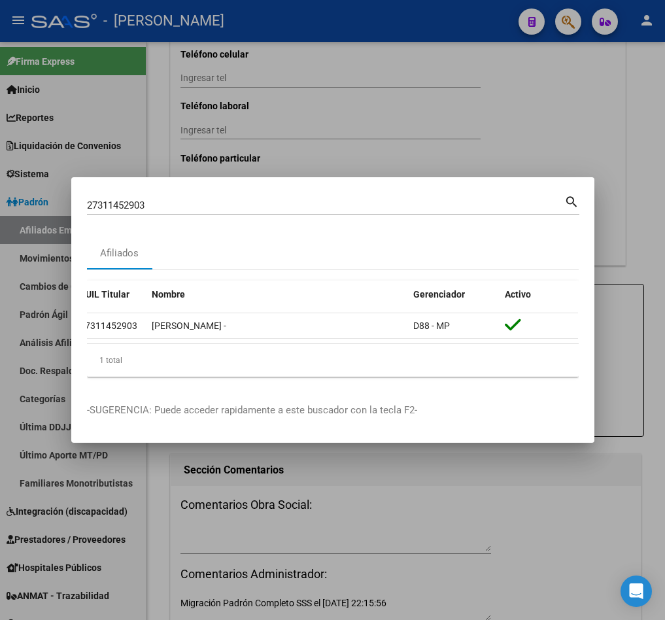
scroll to position [0, 0]
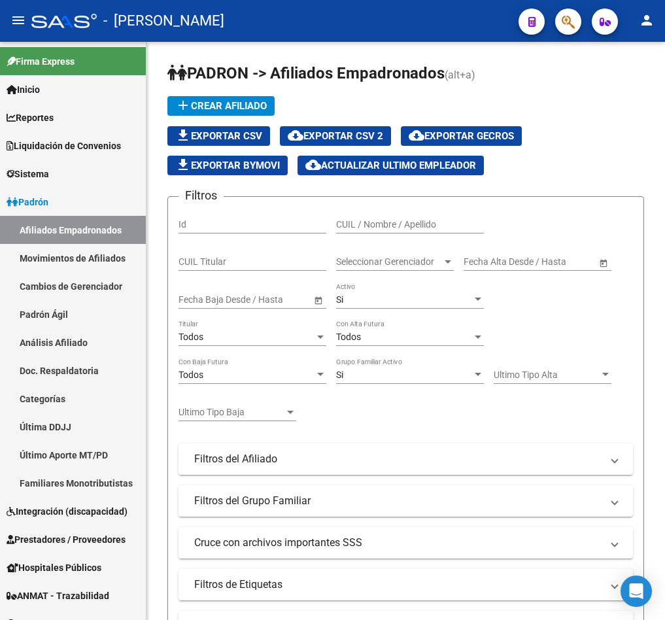
click at [563, 22] on icon "button" at bounding box center [568, 21] width 13 height 15
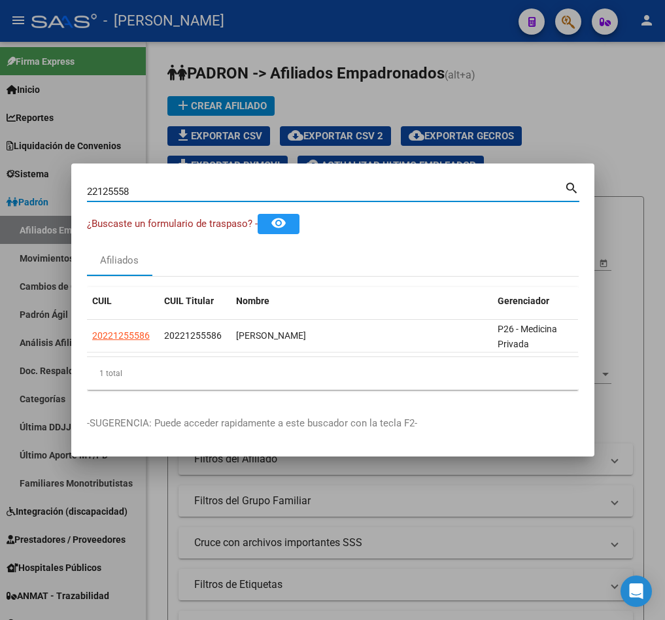
click at [116, 197] on div "22125558 Buscar (apellido, dni, [PERSON_NAME], [PERSON_NAME], cuit, obra social…" at bounding box center [333, 196] width 493 height 35
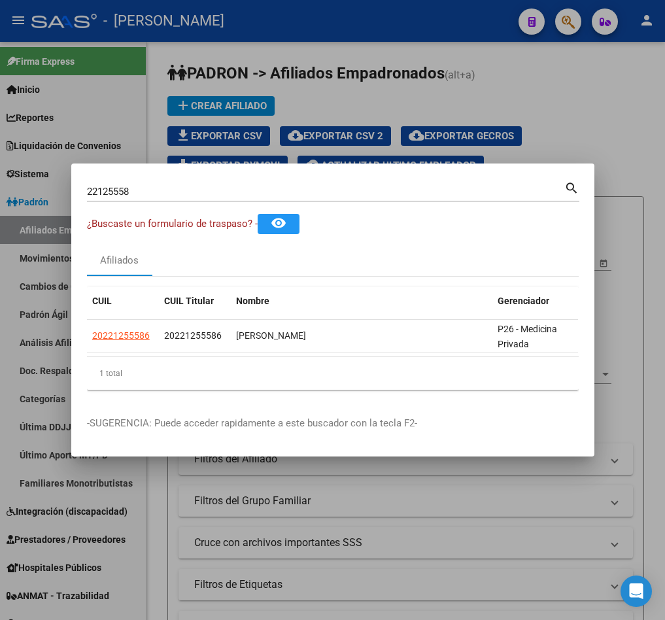
click at [116, 191] on div "22125558 Buscar (apellido, dni, [PERSON_NAME], [PERSON_NAME], cuit, obra social)" at bounding box center [326, 192] width 478 height 20
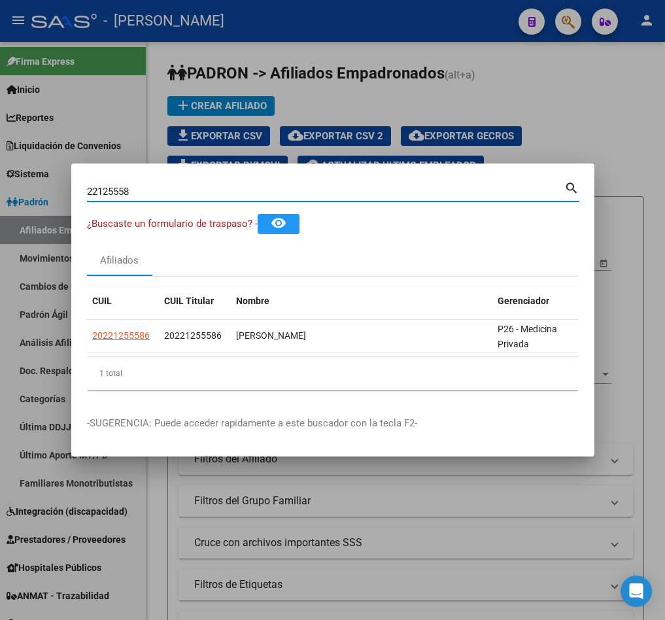
click at [116, 190] on input "22125558" at bounding box center [326, 192] width 478 height 12
click at [120, 186] on input "22125558" at bounding box center [326, 192] width 478 height 12
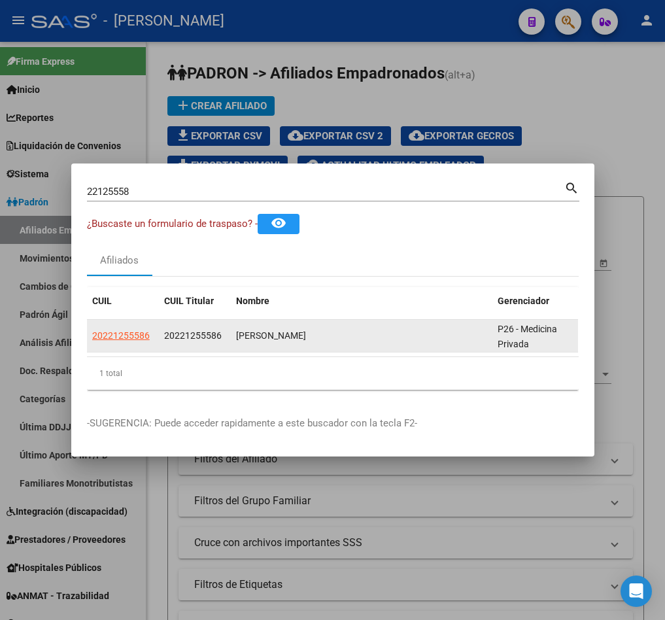
click at [138, 330] on span "20221255586" at bounding box center [121, 335] width 58 height 10
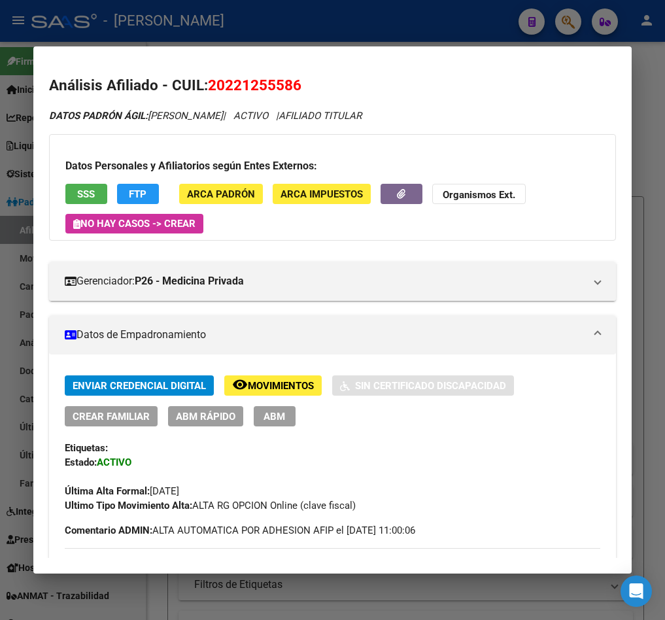
click at [230, 77] on span "20221255586" at bounding box center [255, 85] width 94 height 17
drag, startPoint x: 230, startPoint y: 87, endPoint x: 294, endPoint y: 88, distance: 64.8
click at [294, 88] on span "20221255586" at bounding box center [255, 85] width 94 height 17
copy span "22125558"
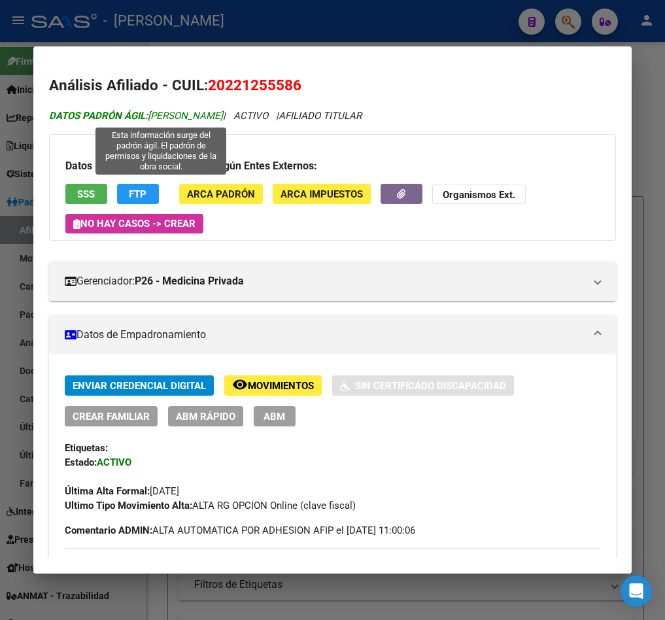
click at [169, 116] on span "DATOS PADRÓN ÁGIL: [PERSON_NAME]" at bounding box center [136, 116] width 174 height 12
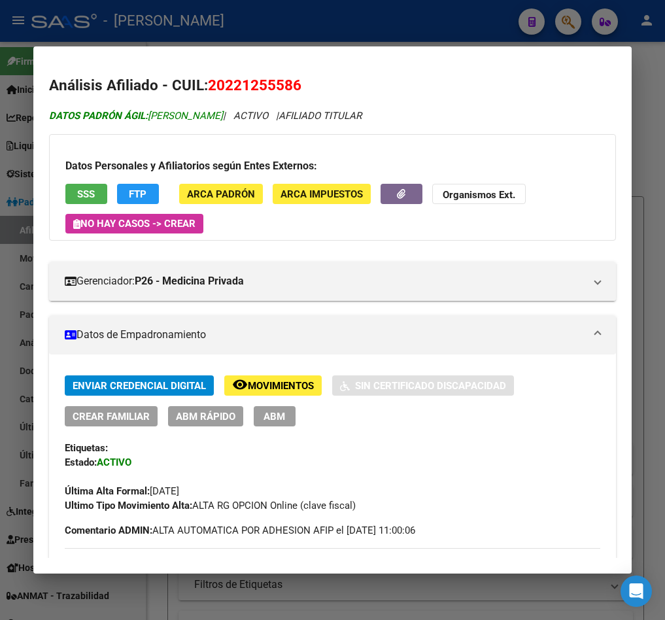
click at [169, 116] on span "DATOS PADRÓN ÁGIL: [PERSON_NAME]" at bounding box center [136, 116] width 174 height 12
click at [223, 120] on span "DATOS PADRÓN ÁGIL: [PERSON_NAME]" at bounding box center [136, 116] width 174 height 12
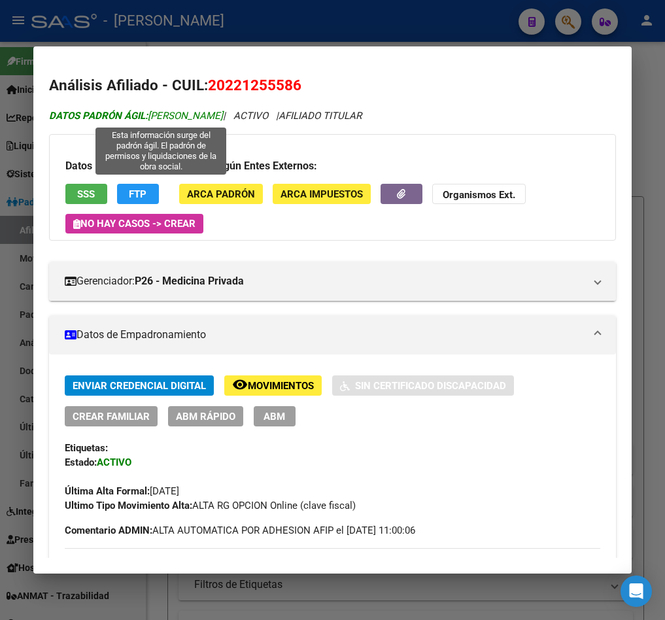
drag, startPoint x: 266, startPoint y: 120, endPoint x: 164, endPoint y: 116, distance: 102.1
click at [164, 116] on span "DATOS PADRÓN ÁGIL: [PERSON_NAME]" at bounding box center [136, 116] width 174 height 12
copy span "[PERSON_NAME]"
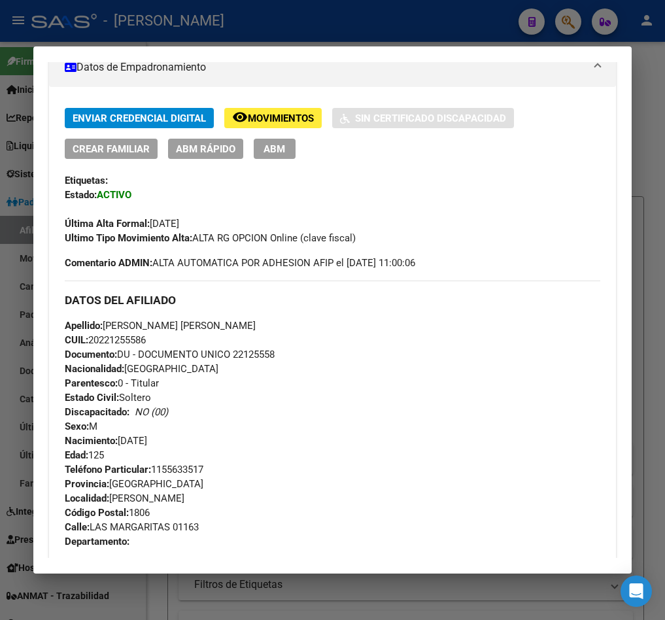
scroll to position [294, 0]
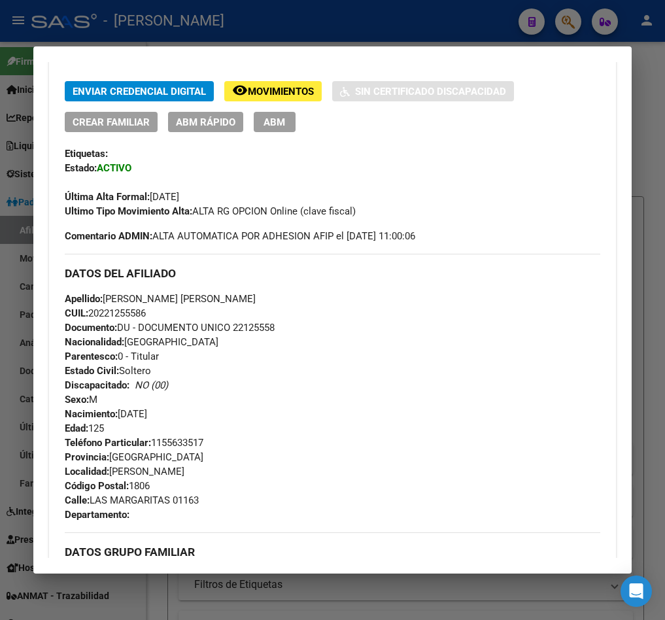
click at [271, 325] on span "Documento: DU - DOCUMENTO UNICO 22125558" at bounding box center [170, 328] width 210 height 12
copy span "22125558"
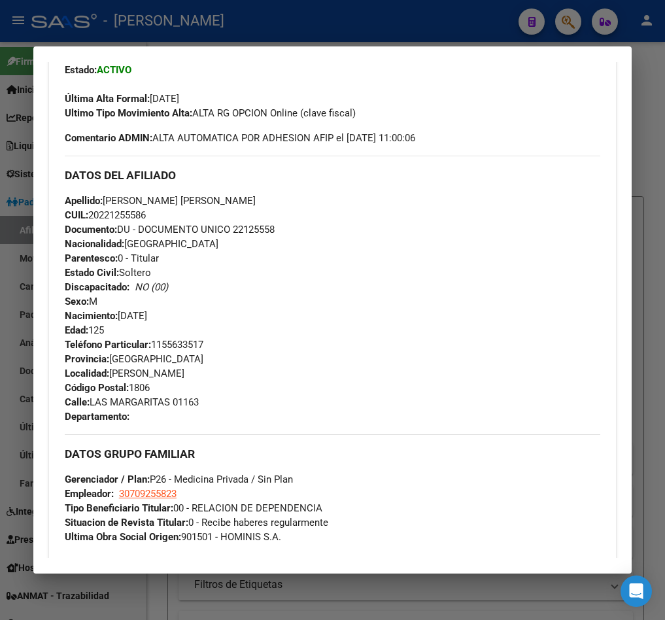
drag, startPoint x: 206, startPoint y: 408, endPoint x: 92, endPoint y: 401, distance: 114.1
click at [92, 401] on div "Teléfono Particular: [PHONE_NUMBER] Provincia: [GEOGRAPHIC_DATA] Localidad: [PE…" at bounding box center [333, 381] width 536 height 86
copy span "LAS MARGARITAS 01163"
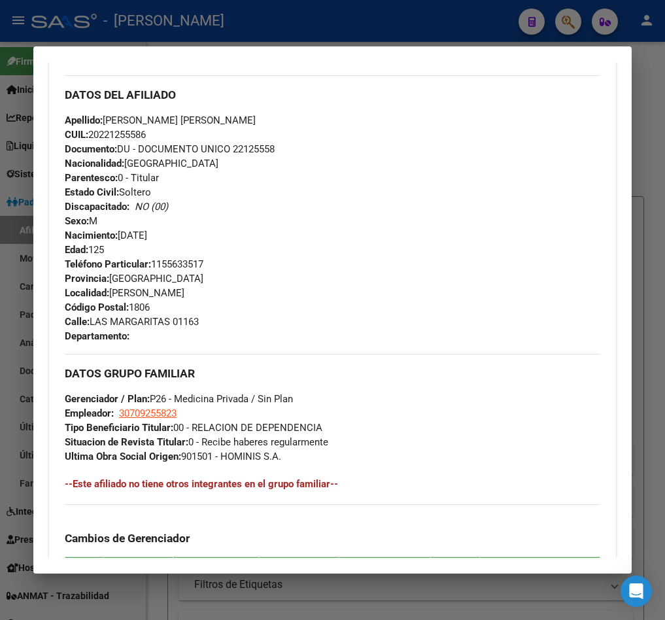
scroll to position [491, 0]
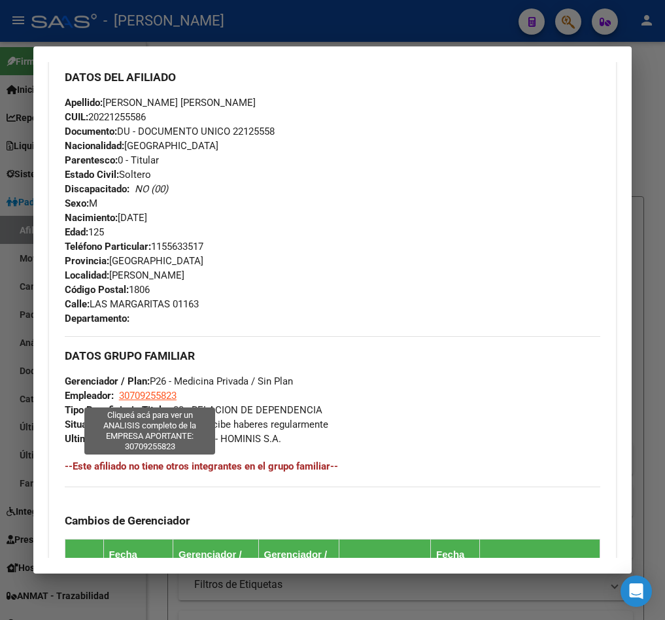
drag, startPoint x: 197, startPoint y: 395, endPoint x: 122, endPoint y: 395, distance: 75.2
click at [122, 395] on div "DATOS GRUPO FAMILIAR Gerenciador / Plan: P26 - Medicina Privada / Sin Plan Empl…" at bounding box center [333, 391] width 536 height 110
copy span "30709255823"
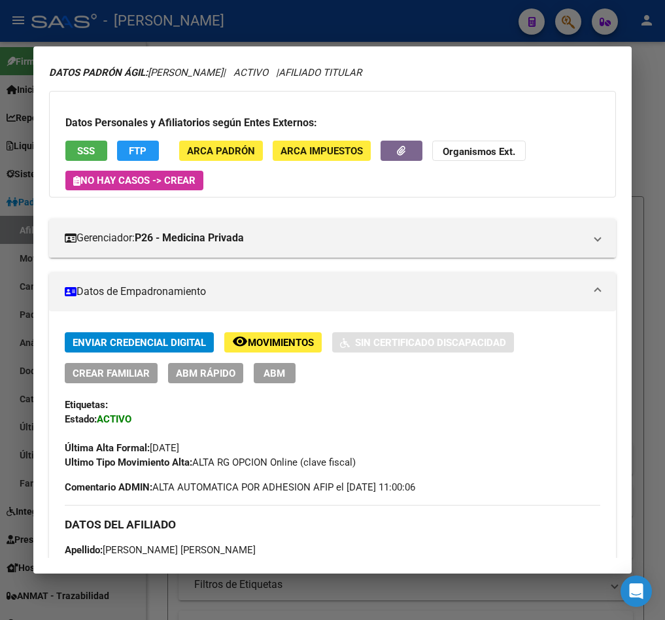
drag, startPoint x: 295, startPoint y: 332, endPoint x: 342, endPoint y: 281, distance: 69.5
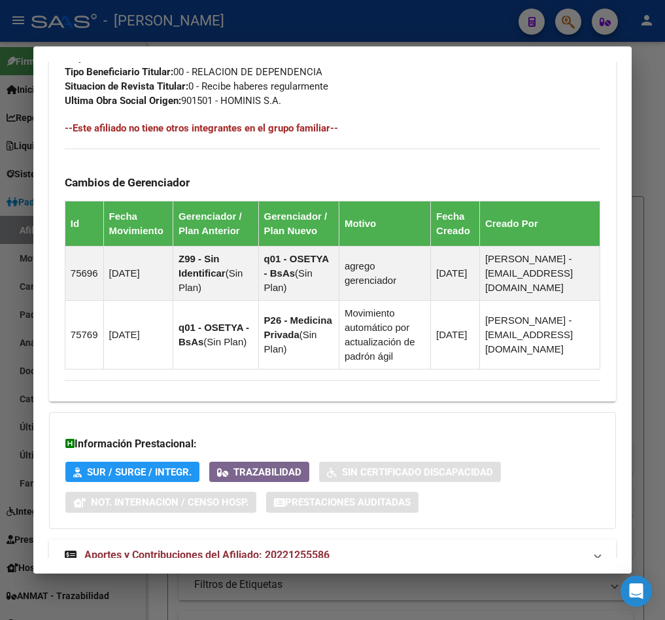
scroll to position [888, 0]
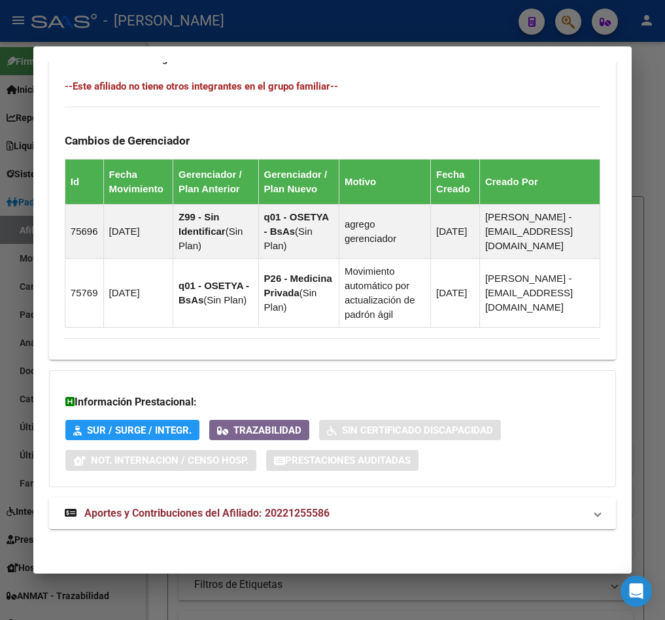
click at [192, 507] on span "Aportes y Contribuciones del Afiliado: 20221255586" at bounding box center [206, 513] width 245 height 12
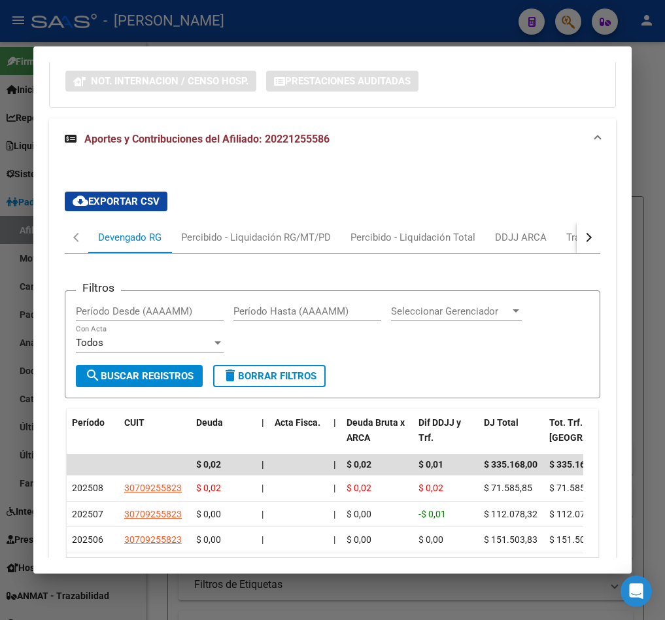
scroll to position [1357, 0]
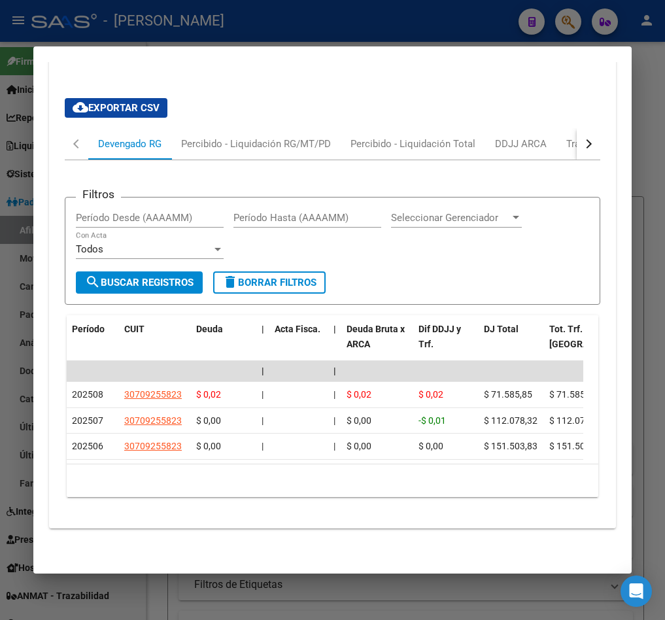
click at [8, 85] on div at bounding box center [332, 310] width 665 height 620
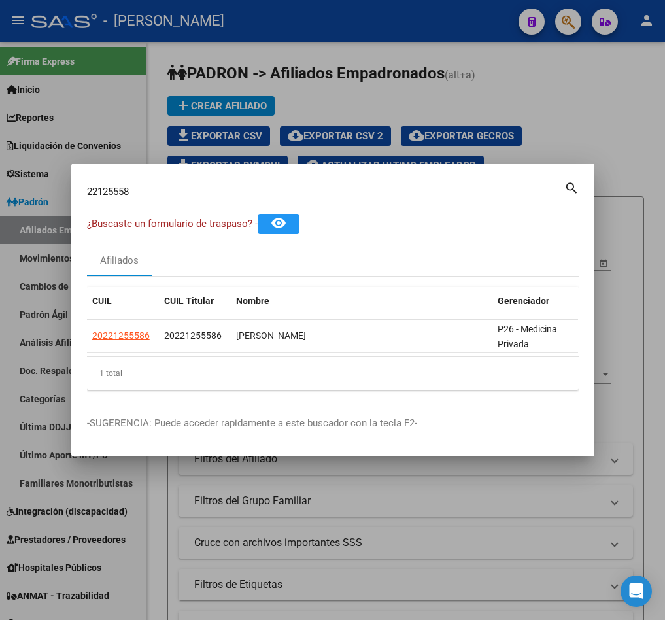
click at [161, 182] on div "22125558 Buscar (apellido, dni, [PERSON_NAME], [PERSON_NAME], cuit, obra social)" at bounding box center [326, 192] width 478 height 20
click at [177, 191] on div "22125558 Buscar (apellido, dni, [PERSON_NAME], [PERSON_NAME], cuit, obra social)" at bounding box center [326, 192] width 478 height 20
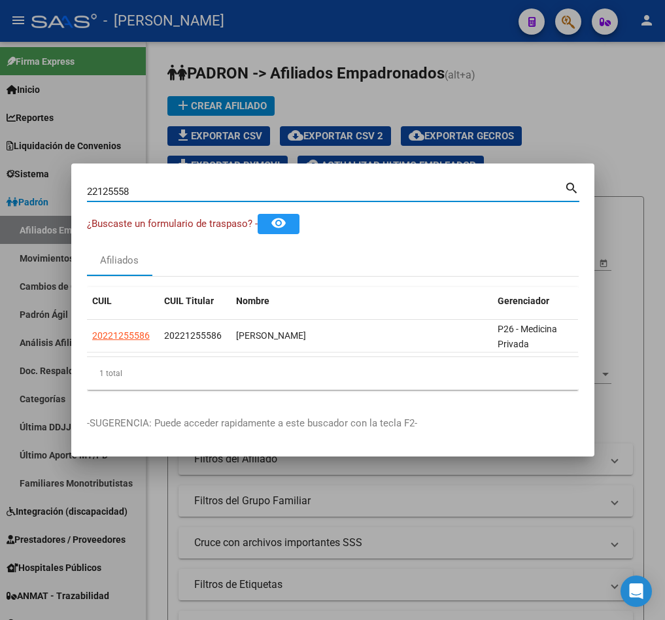
click at [179, 189] on input "22125558" at bounding box center [326, 192] width 478 height 12
type input "12861035"
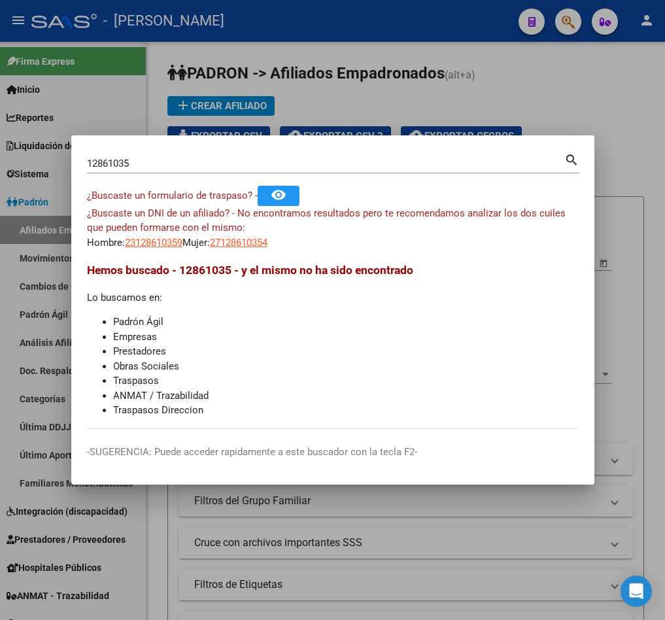
click at [169, 254] on mat-dialog-content "12861035 Buscar (apellido, dni, cuil, nro traspaso, cuit, obra social) search ¿…" at bounding box center [332, 290] width 523 height 278
click at [169, 249] on app-link-go-to "23128610359" at bounding box center [154, 243] width 58 height 15
click at [173, 245] on span "23128610359" at bounding box center [154, 243] width 58 height 12
type textarea "23128610359"
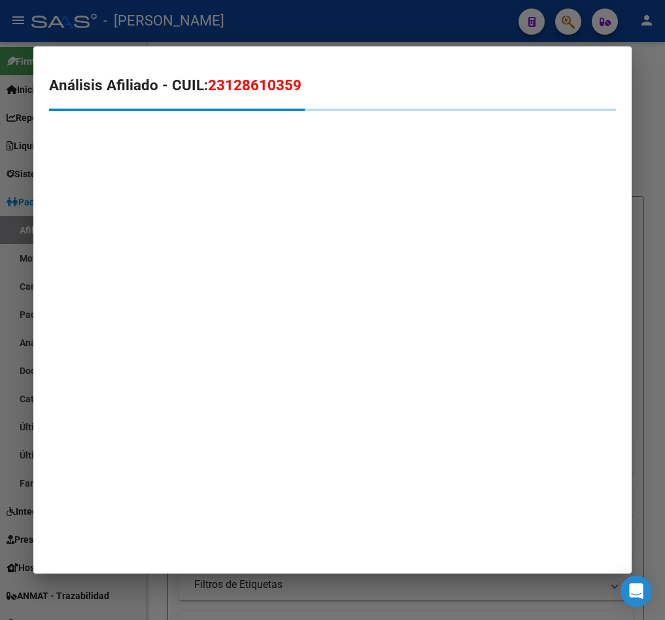
click at [173, 245] on mat-dialog-container "Análisis Afiliado - CUIL: 23128610359" at bounding box center [332, 309] width 599 height 527
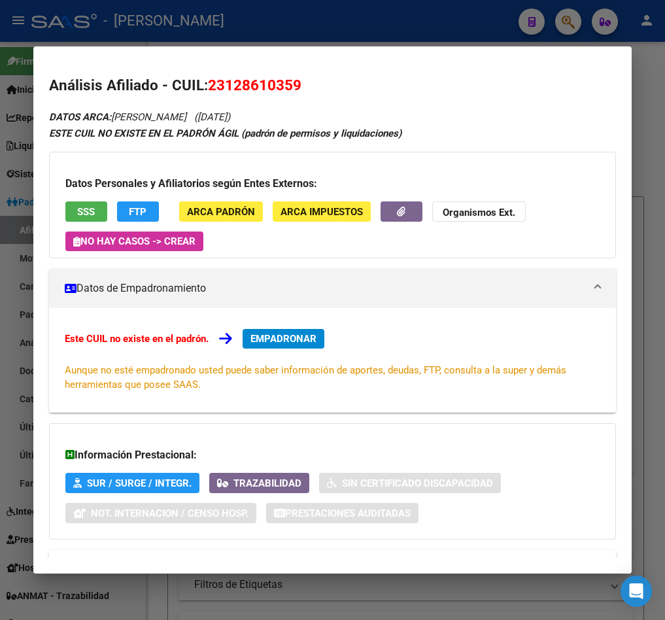
click at [220, 89] on span "23128610359" at bounding box center [255, 85] width 94 height 17
copy span "23128610359"
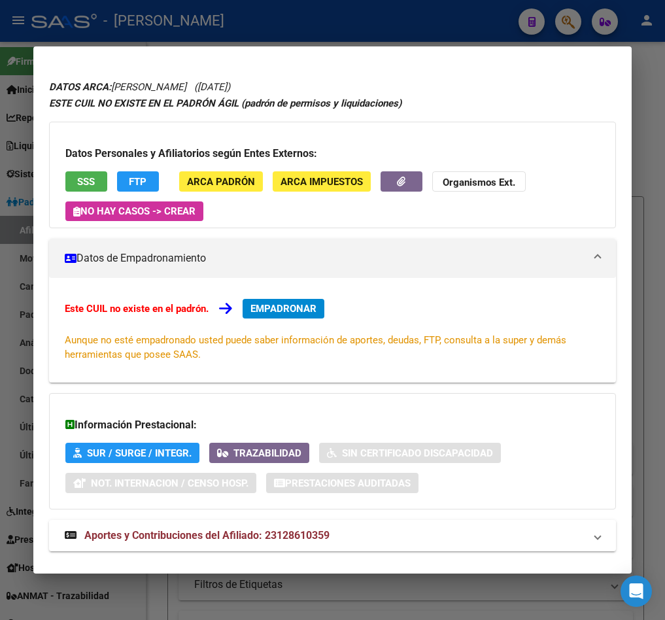
scroll to position [53, 0]
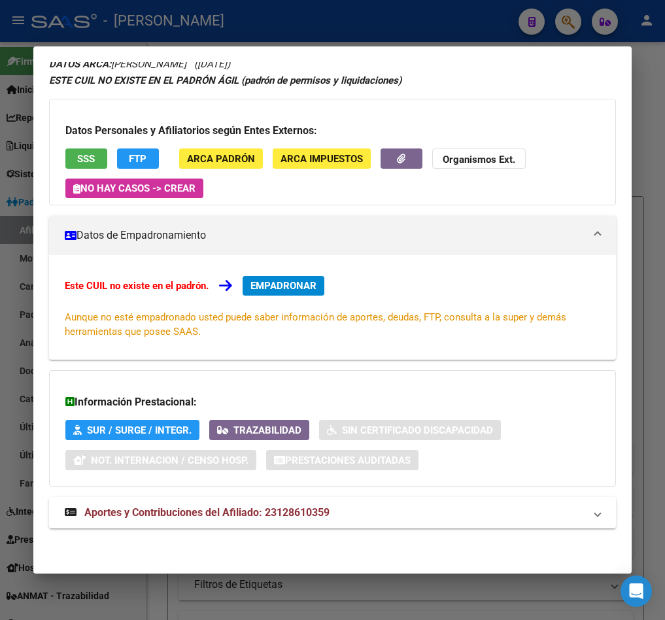
click at [14, 166] on div at bounding box center [332, 310] width 665 height 620
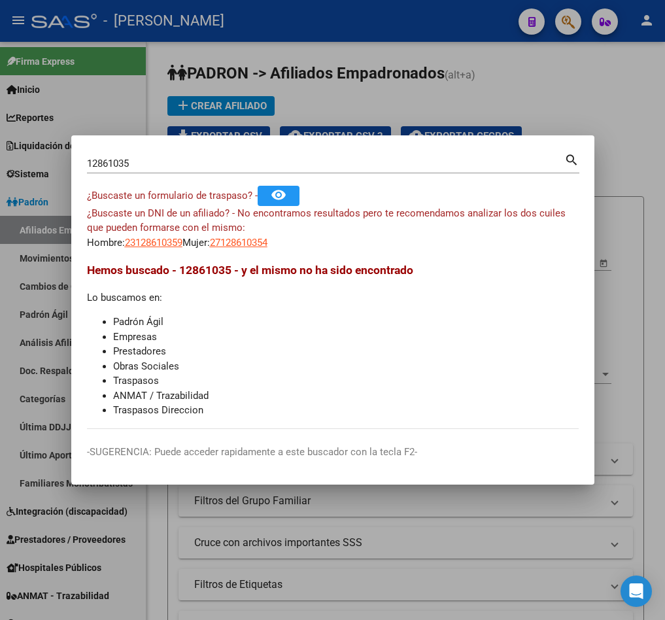
click at [143, 164] on input "12861035" at bounding box center [326, 164] width 478 height 12
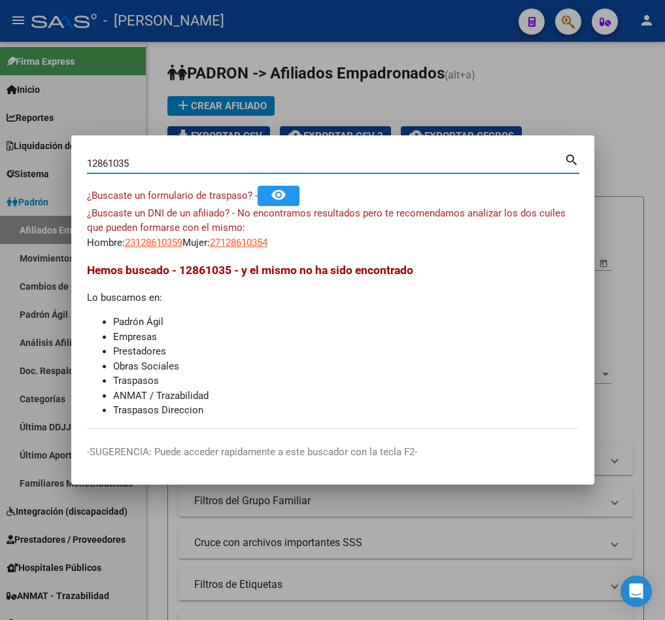
click at [143, 164] on input "12861035" at bounding box center [326, 164] width 478 height 12
paste input "34227742"
type input "34227742"
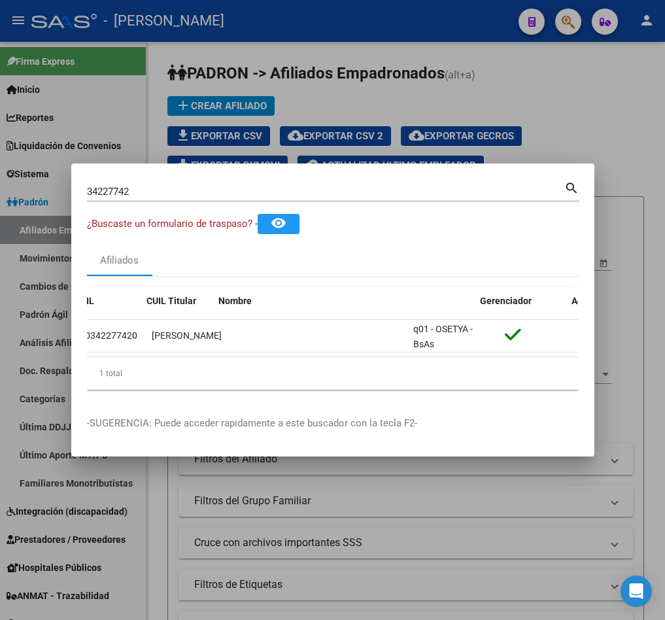
scroll to position [0, 0]
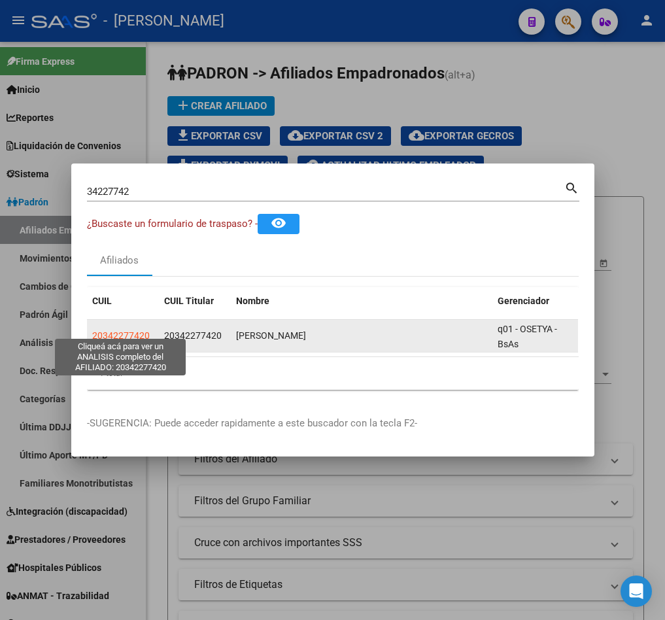
click at [128, 332] on span "20342277420" at bounding box center [121, 335] width 58 height 10
type textarea "20342277420"
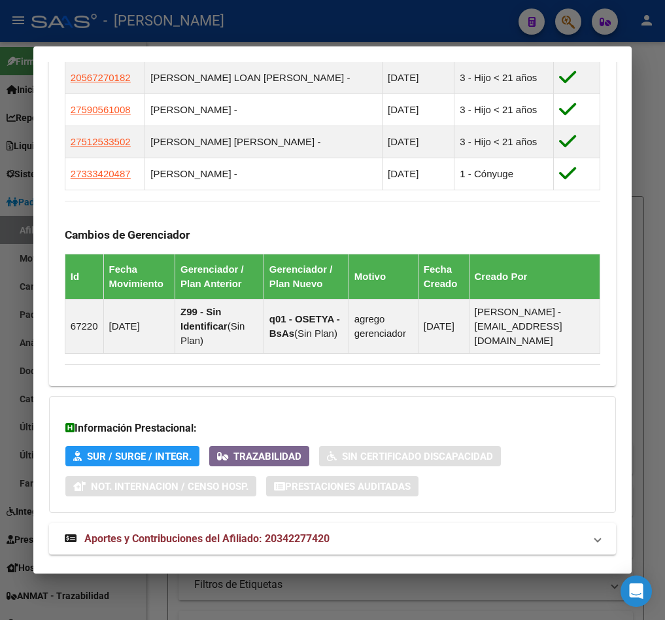
scroll to position [948, 0]
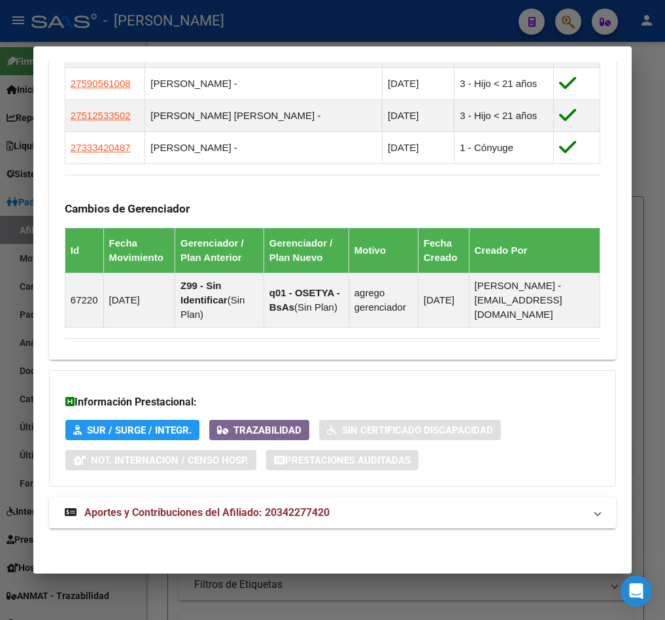
click at [250, 516] on span "Aportes y Contribuciones del Afiliado: 20342277420" at bounding box center [206, 512] width 245 height 12
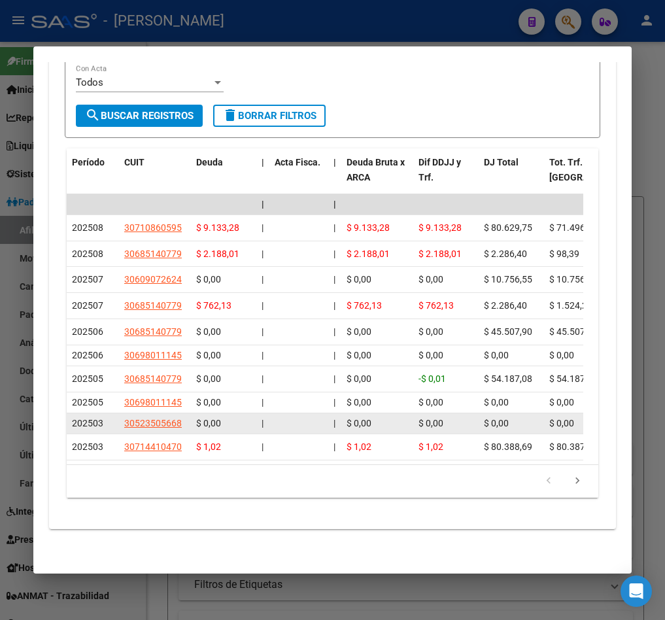
scroll to position [1310, 0]
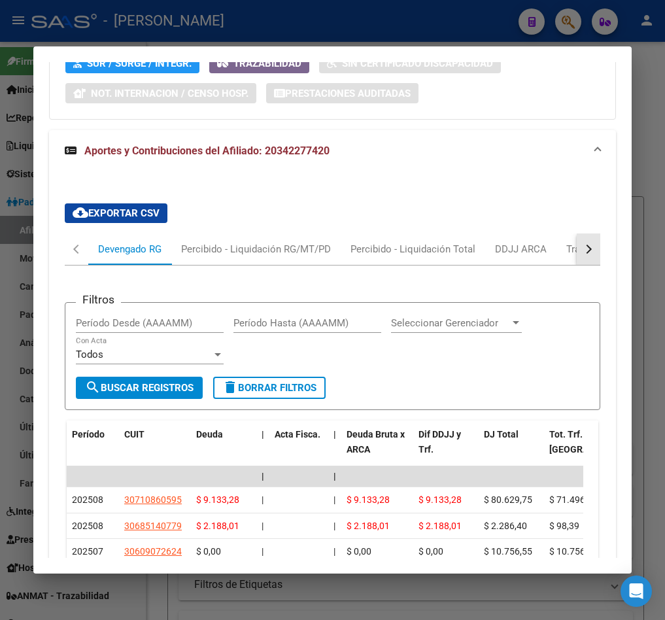
click at [577, 255] on button "button" at bounding box center [589, 249] width 24 height 31
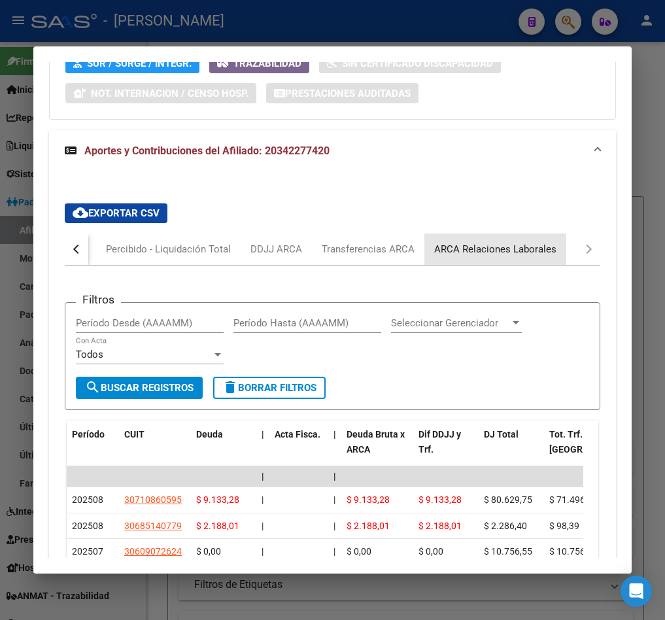
click at [505, 263] on div "ARCA Relaciones Laborales" at bounding box center [496, 249] width 142 height 31
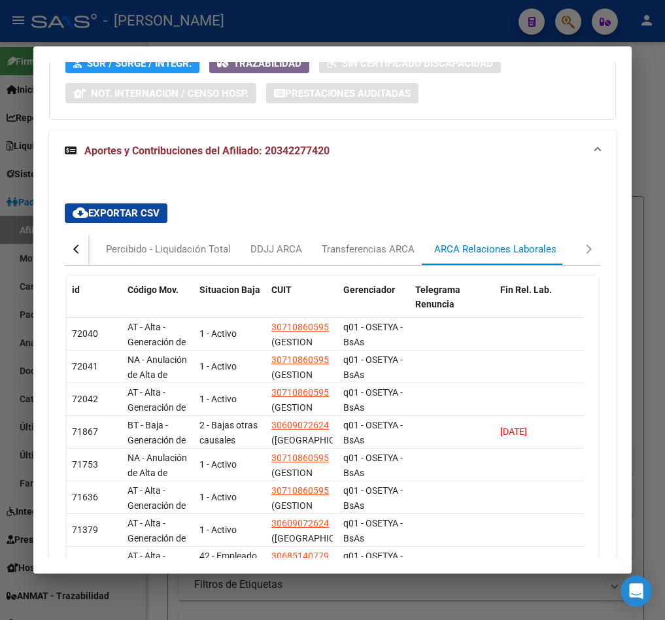
scroll to position [1212, 0]
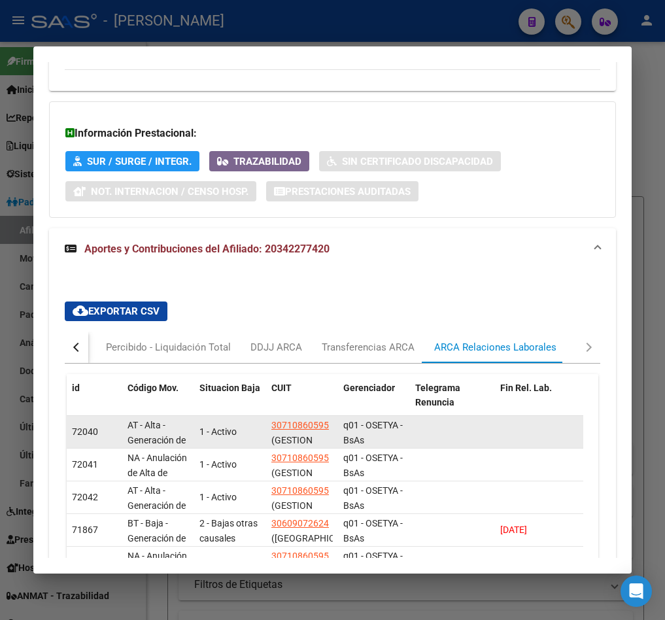
drag, startPoint x: 453, startPoint y: 367, endPoint x: 483, endPoint y: 444, distance: 82.9
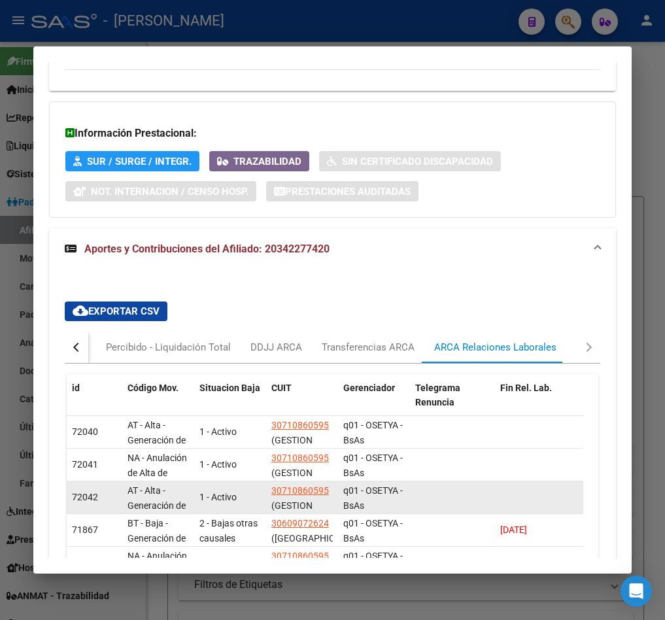
drag, startPoint x: 408, startPoint y: 485, endPoint x: 448, endPoint y: 489, distance: 39.5
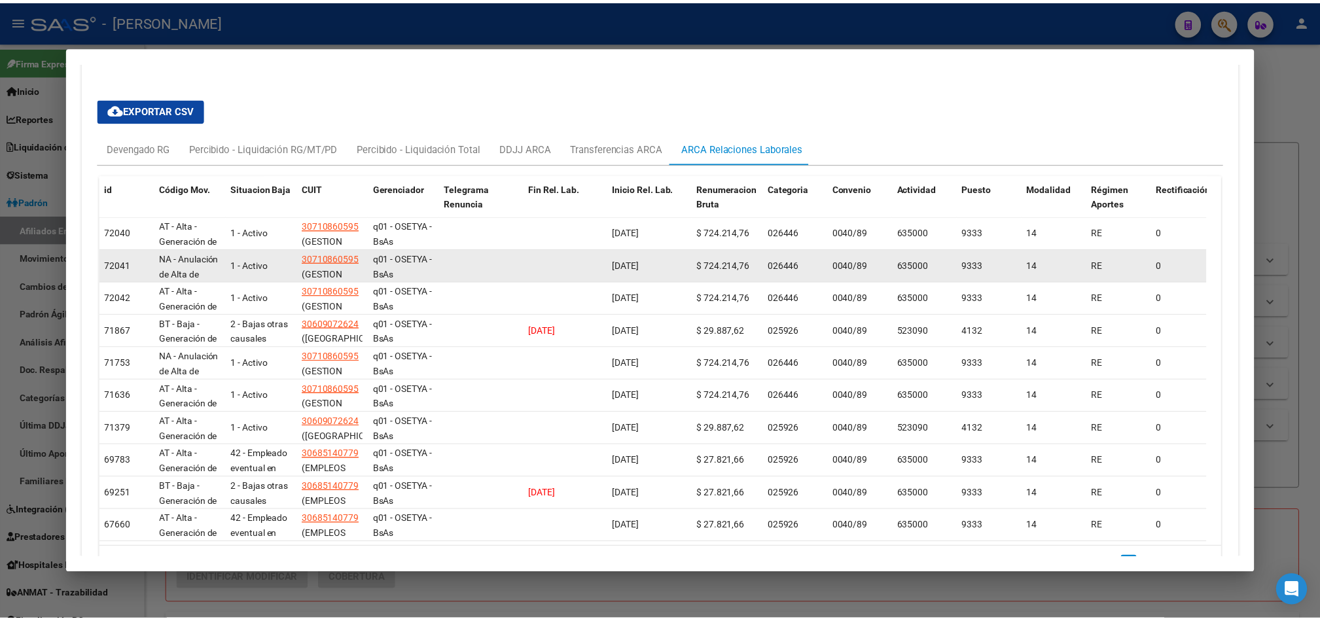
scroll to position [1205, 0]
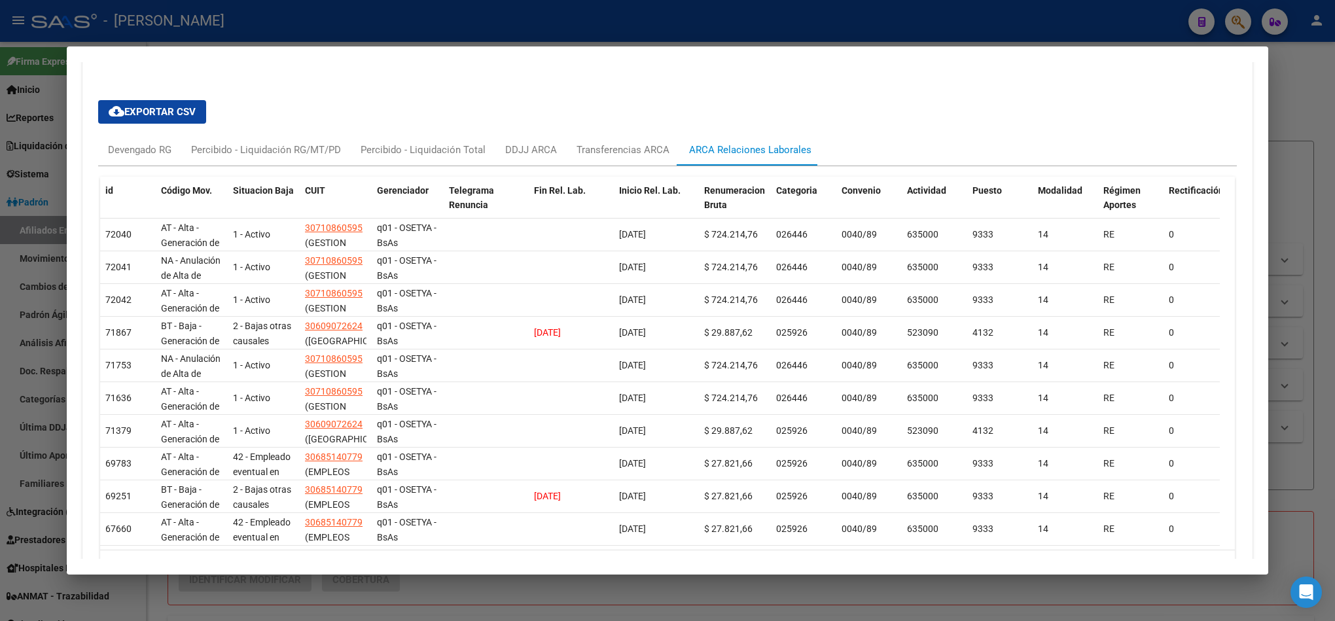
click at [0, 228] on div at bounding box center [667, 310] width 1335 height 621
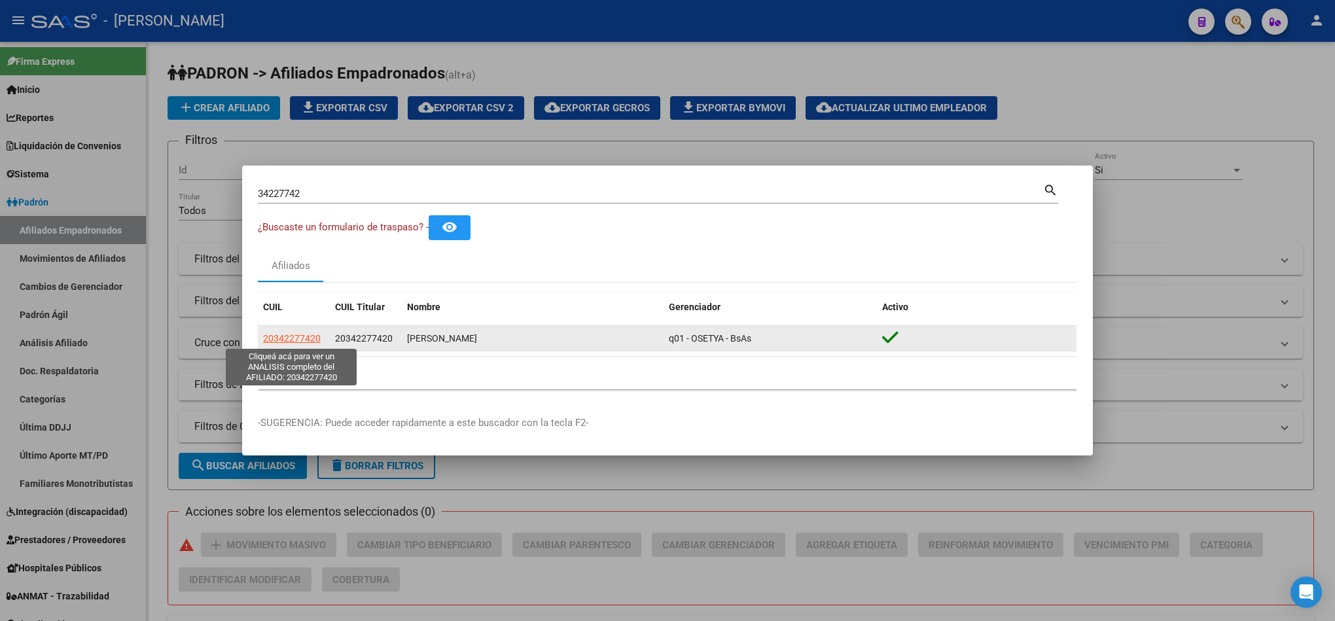
click at [299, 336] on span "20342277420" at bounding box center [292, 338] width 58 height 10
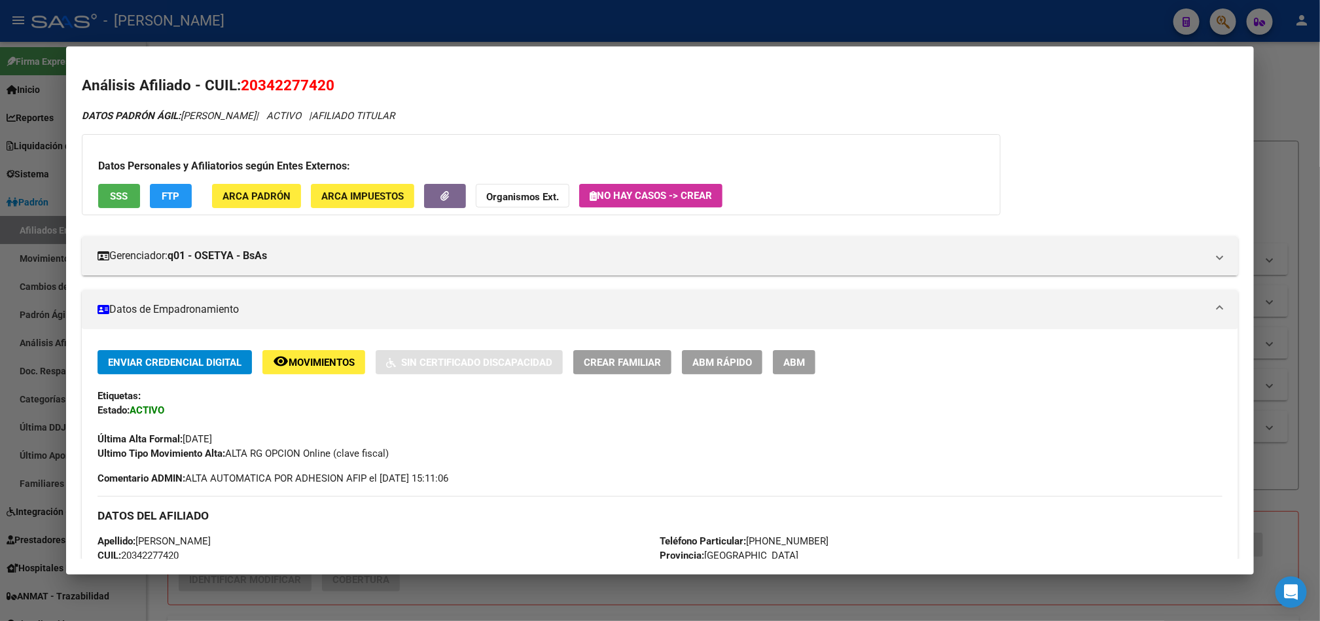
click at [277, 84] on span "20342277420" at bounding box center [288, 85] width 94 height 17
copy span "20342277420"
click at [665, 169] on h3 "Datos Personales y Afiliatorios según Entes Externos:" at bounding box center [541, 166] width 886 height 16
click at [665, 293] on mat-expansion-panel-header "Datos de Empadronamiento" at bounding box center [660, 309] width 1156 height 39
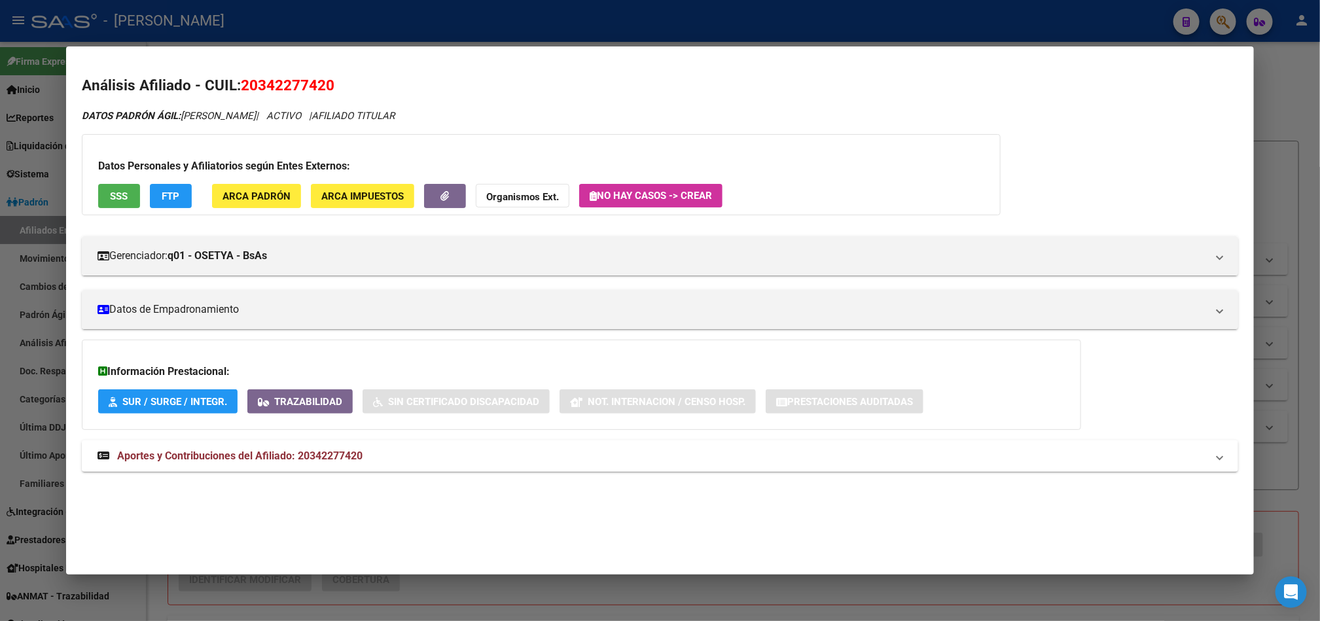
click at [32, 116] on div at bounding box center [660, 310] width 1320 height 621
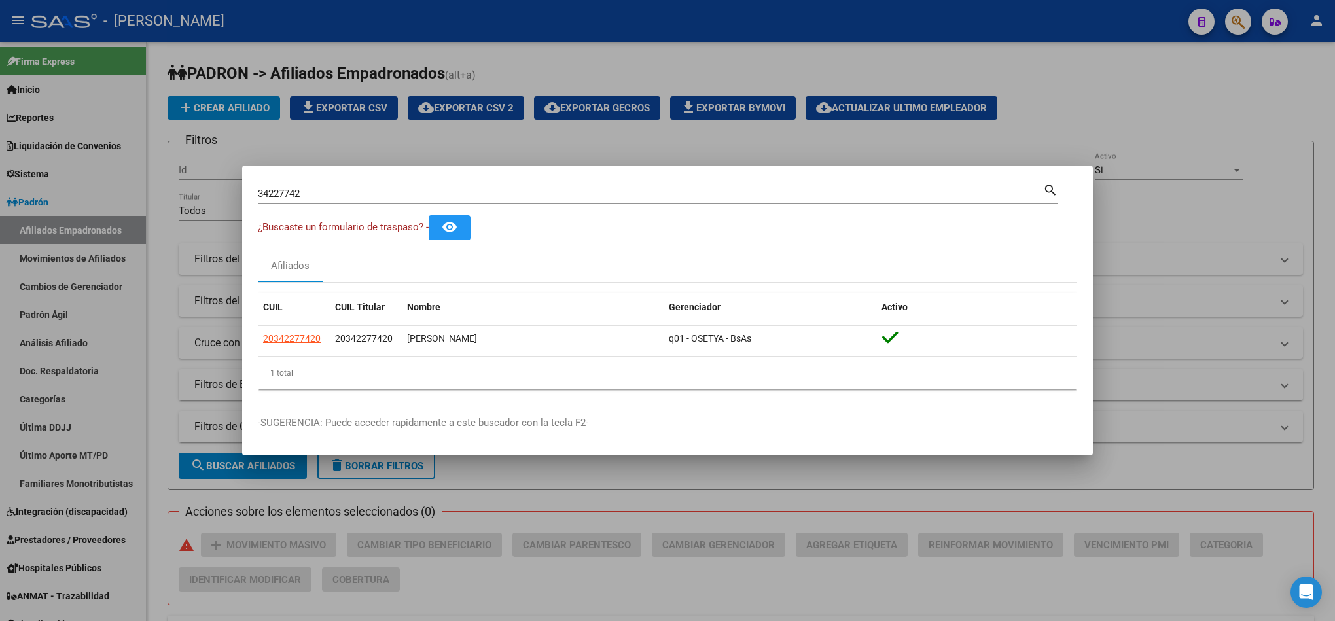
click at [318, 206] on div "34227742 Buscar (apellido, dni, [PERSON_NAME], [PERSON_NAME], cuit, obra social…" at bounding box center [658, 198] width 800 height 35
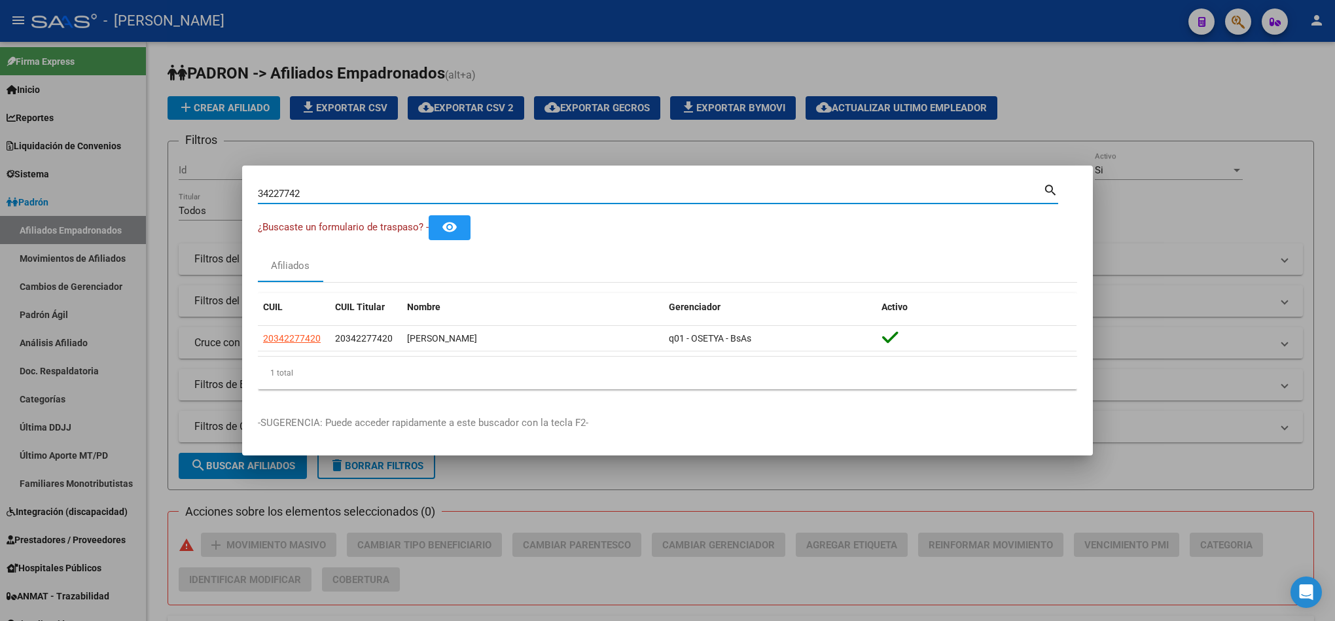
click at [325, 196] on input "34227742" at bounding box center [650, 194] width 785 height 12
paste input "8320514"
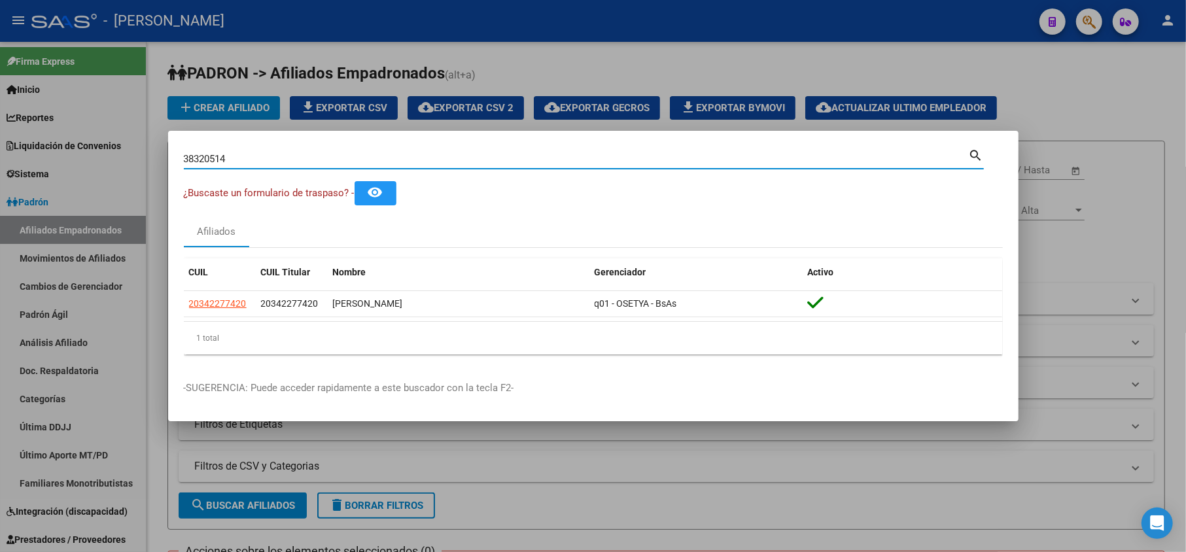
type input "38320514"
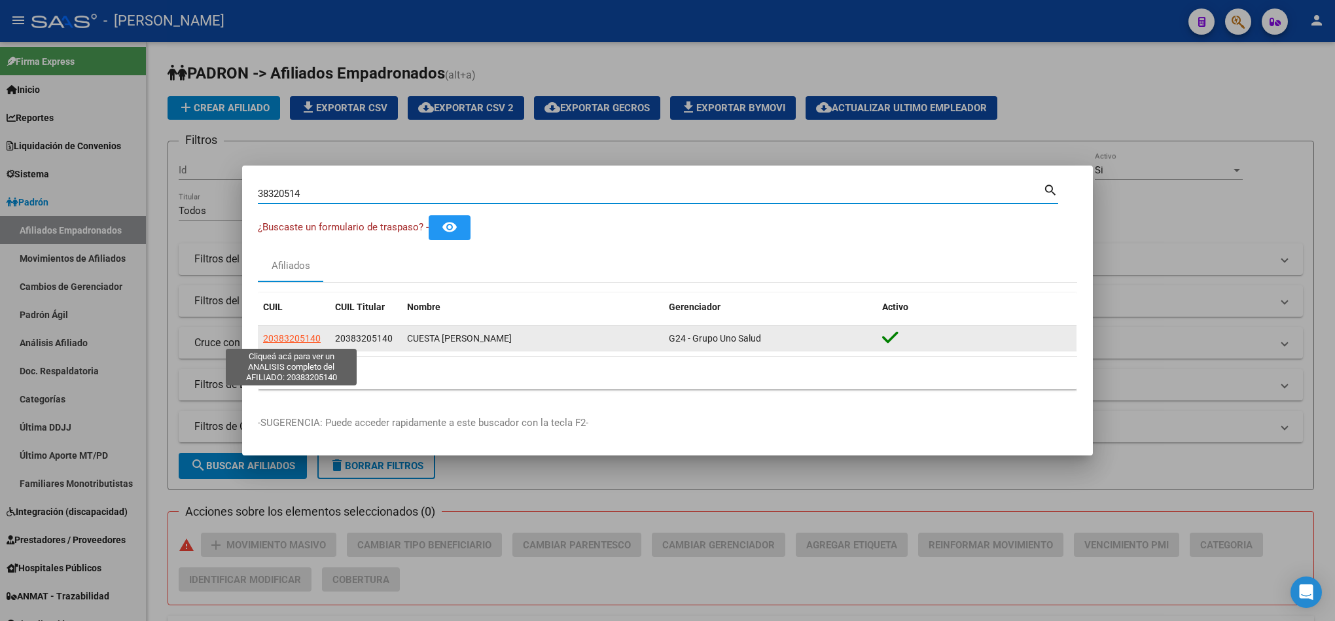
click at [295, 342] on span "20383205140" at bounding box center [292, 338] width 58 height 10
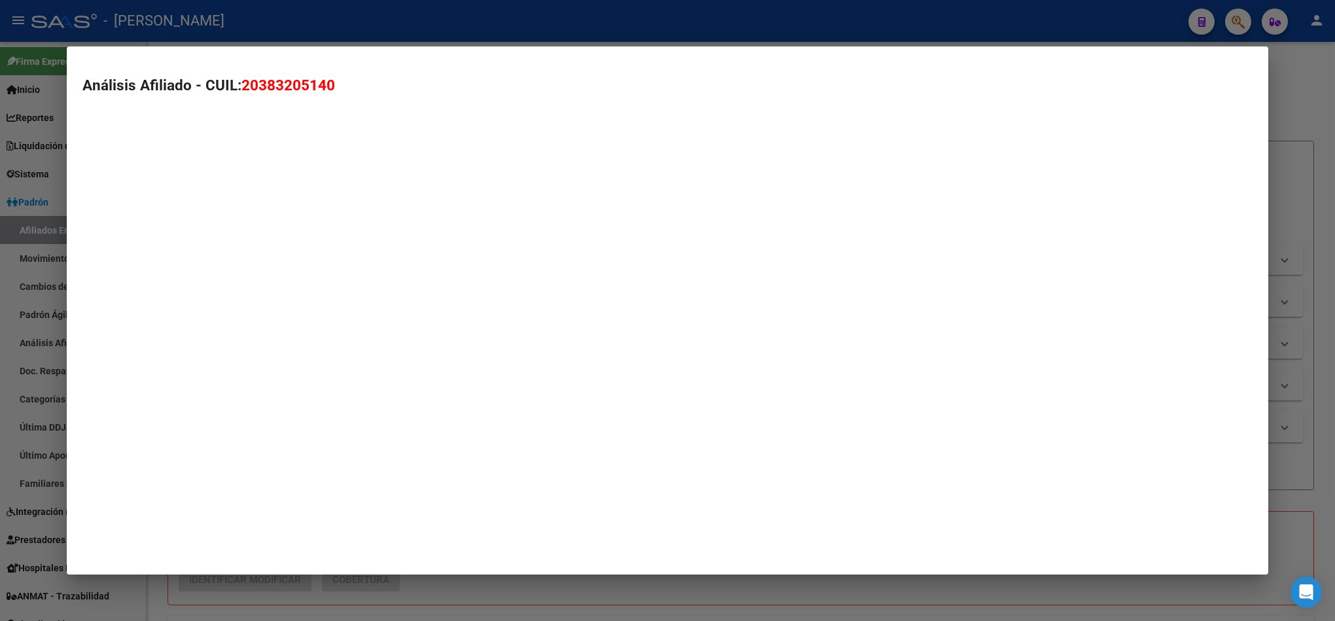
type textarea "20383205140"
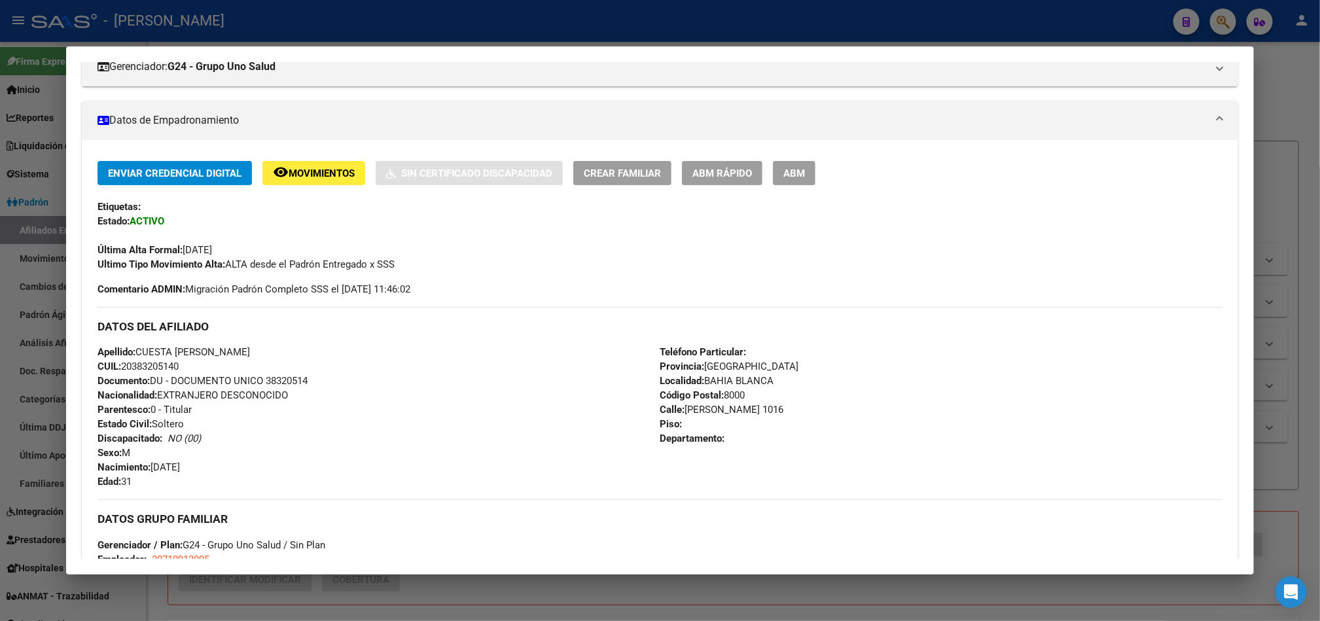
scroll to position [0, 0]
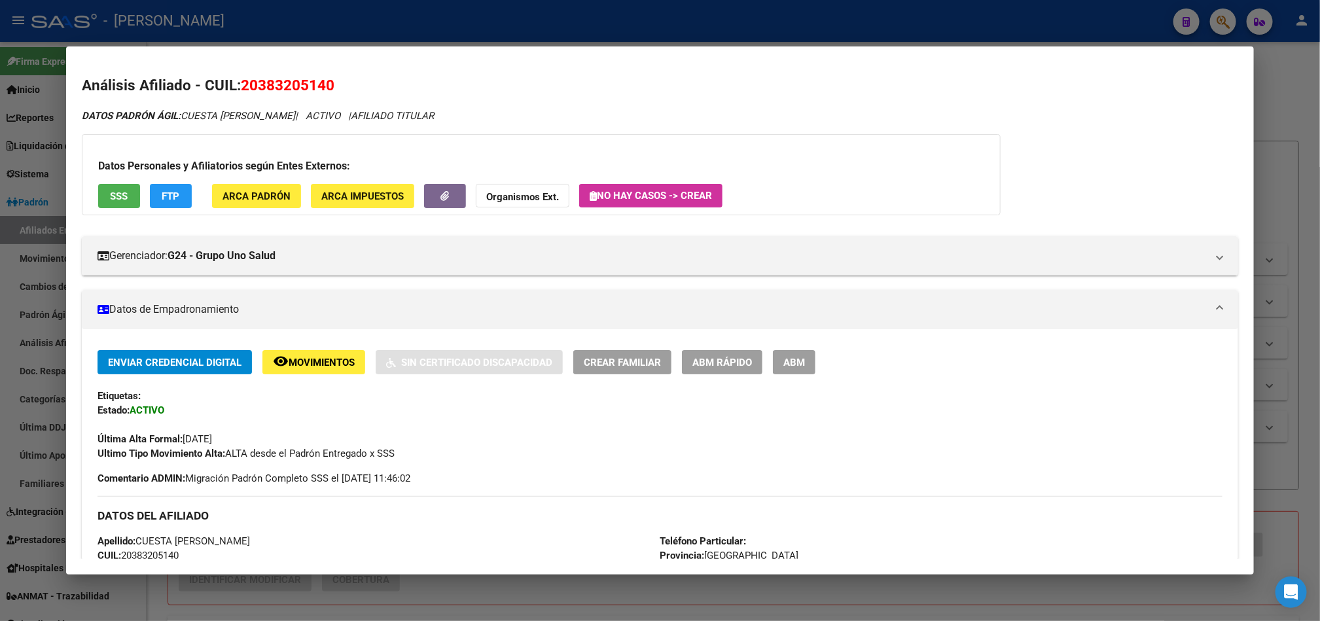
click at [310, 82] on span "20383205140" at bounding box center [288, 85] width 94 height 17
copy span "20383205140"
click at [273, 88] on span "20383205140" at bounding box center [288, 85] width 94 height 17
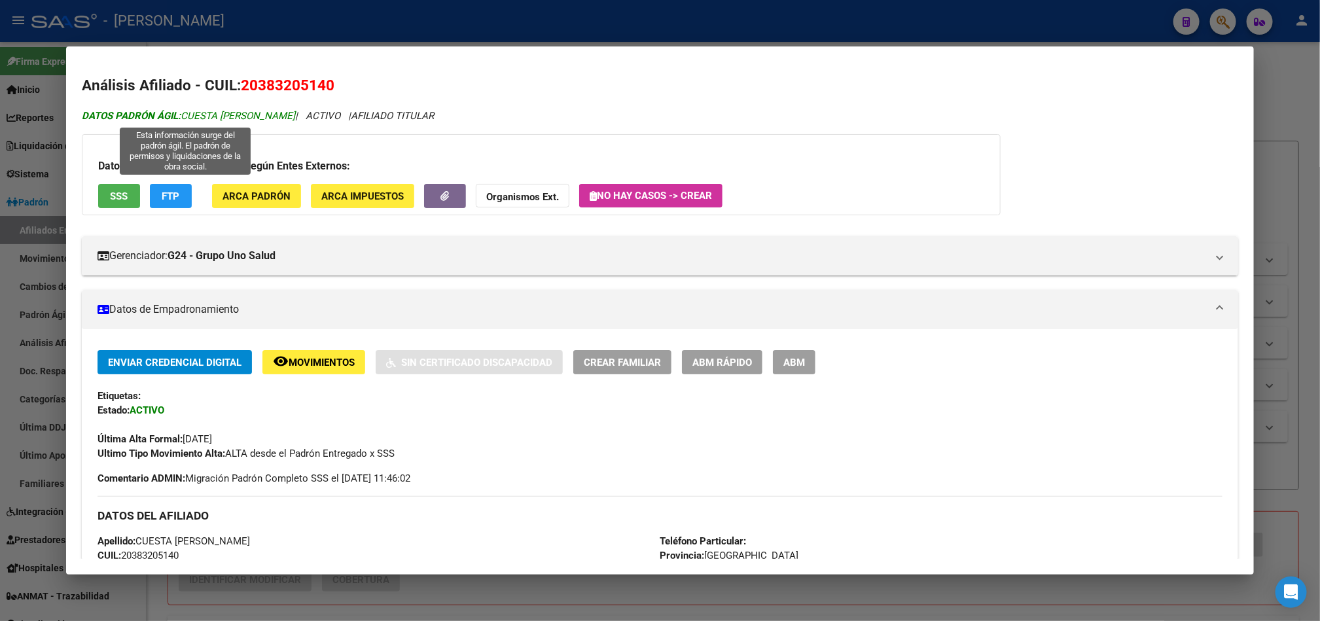
click at [204, 113] on span "DATOS [PERSON_NAME]: CUESTA [PERSON_NAME]" at bounding box center [188, 116] width 213 height 12
drag, startPoint x: 204, startPoint y: 113, endPoint x: 260, endPoint y: 114, distance: 55.6
click at [260, 114] on span "DATOS [PERSON_NAME]: CUESTA [PERSON_NAME]" at bounding box center [188, 116] width 213 height 12
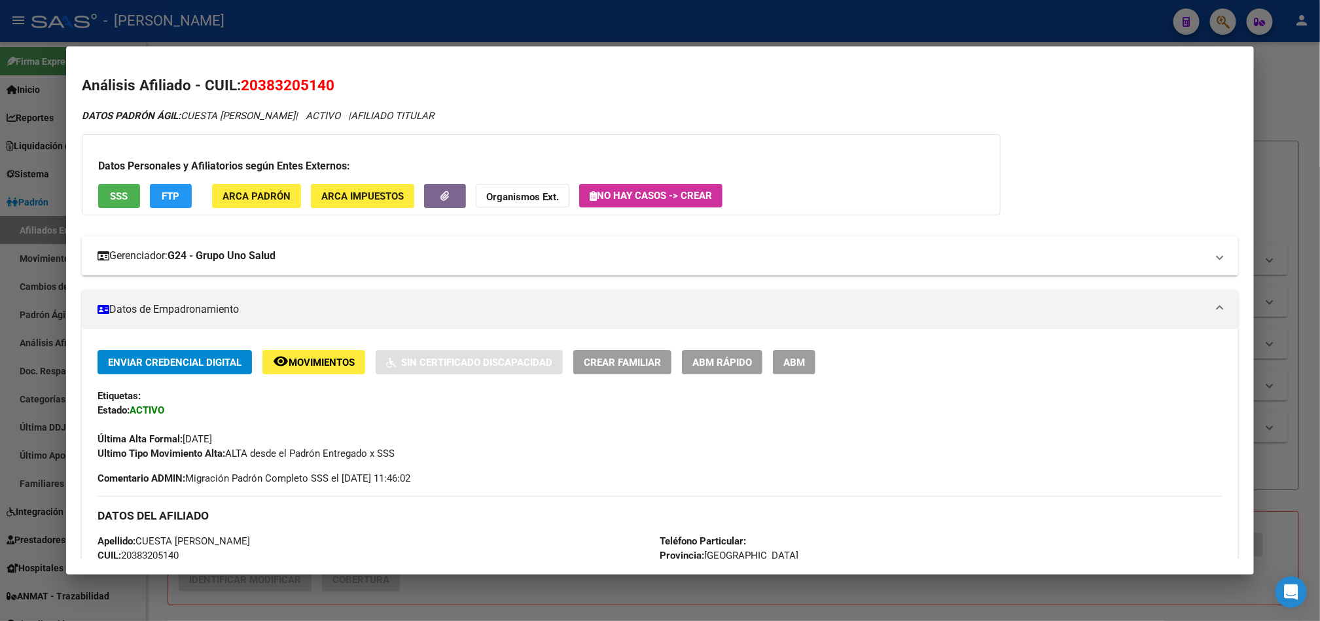
copy span "CUESTA [PERSON_NAME]"
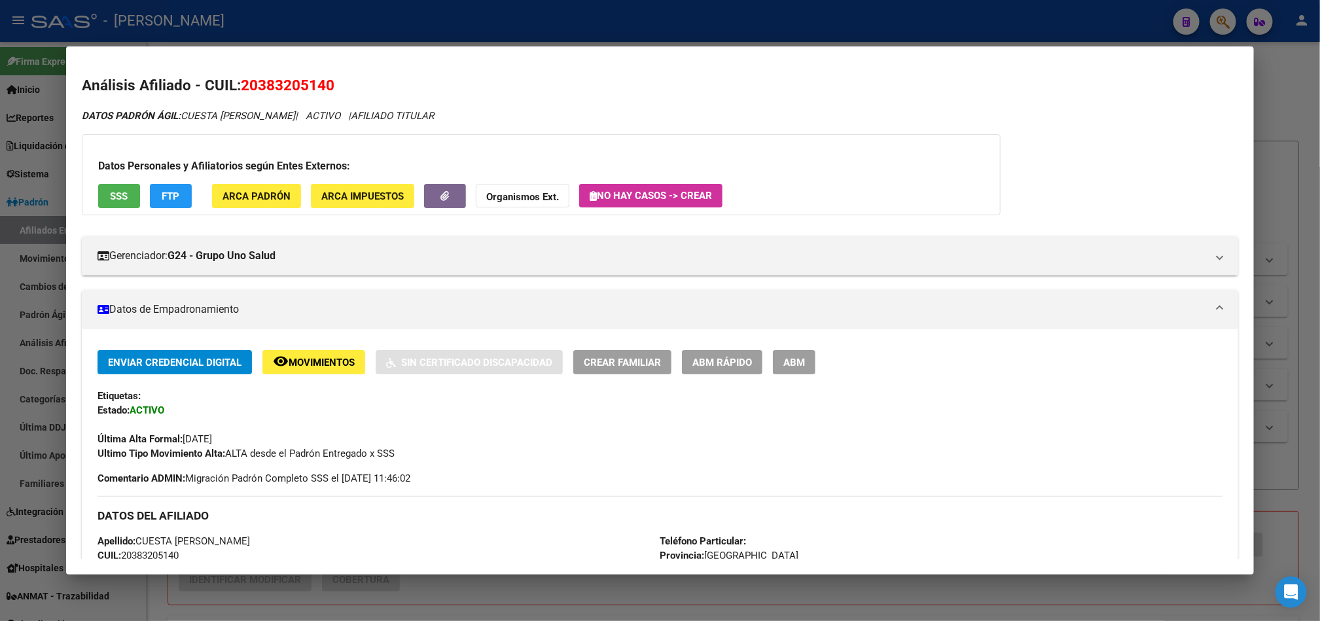
click at [0, 173] on div at bounding box center [660, 310] width 1320 height 621
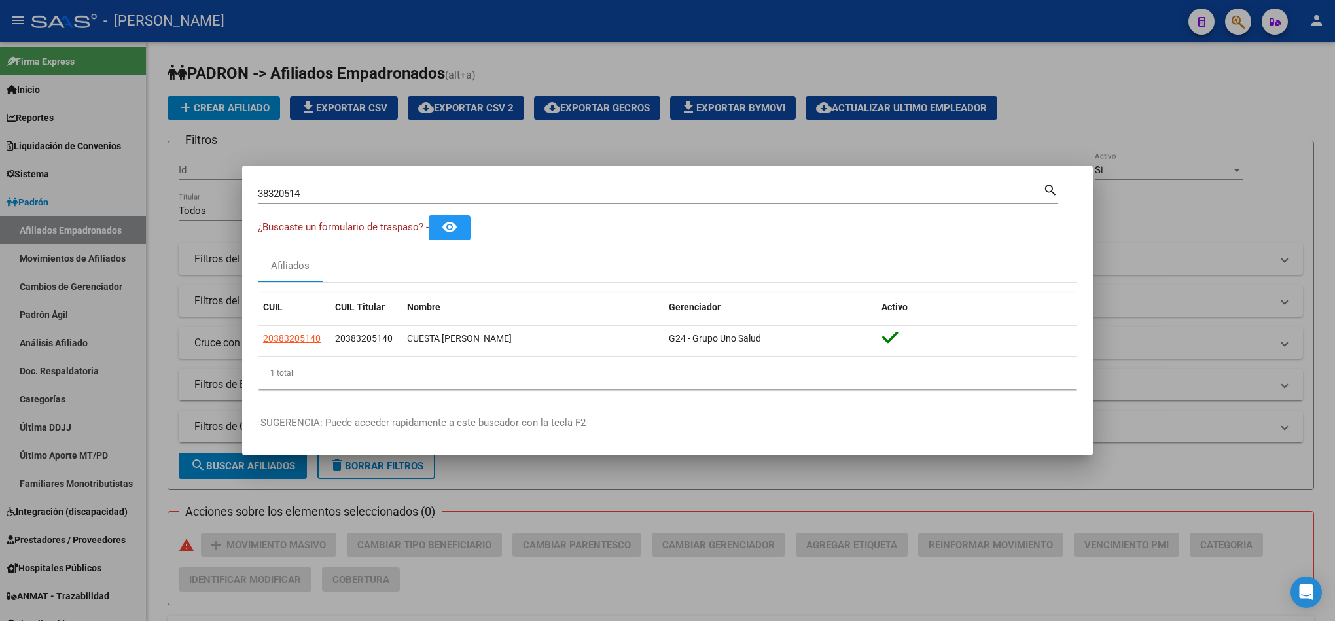
click at [387, 199] on input "38320514" at bounding box center [650, 194] width 785 height 12
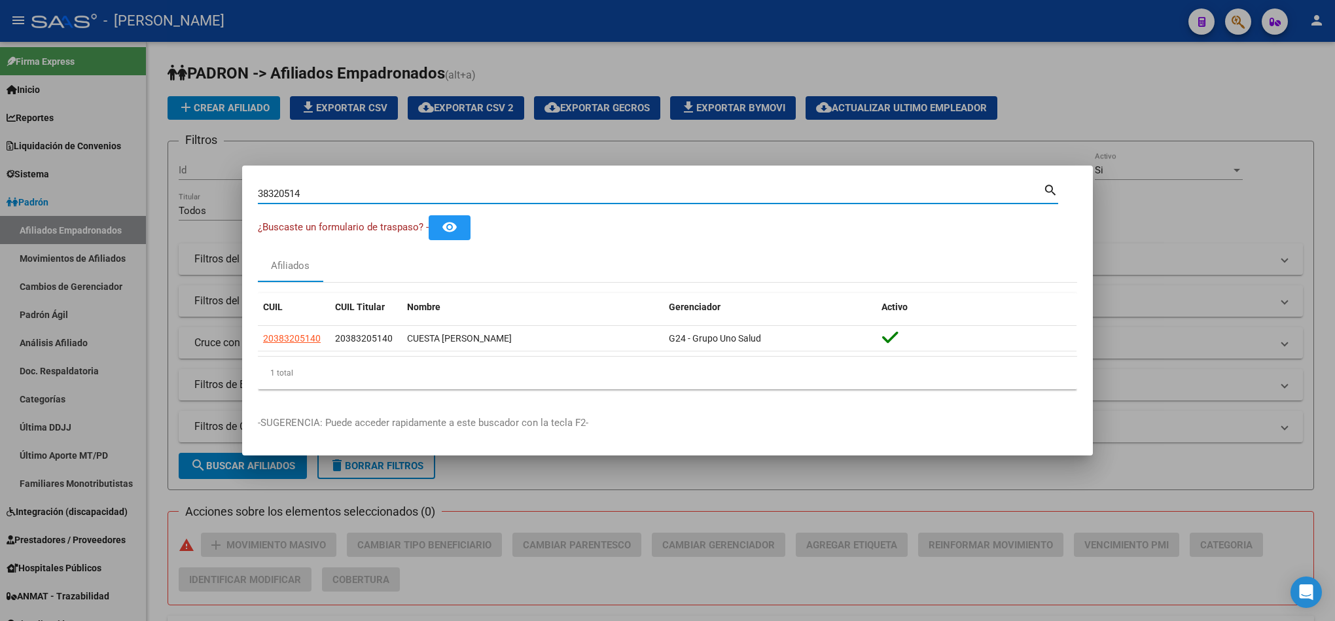
click at [387, 199] on input "38320514" at bounding box center [650, 194] width 785 height 12
paste input "1694505"
type input "31694505"
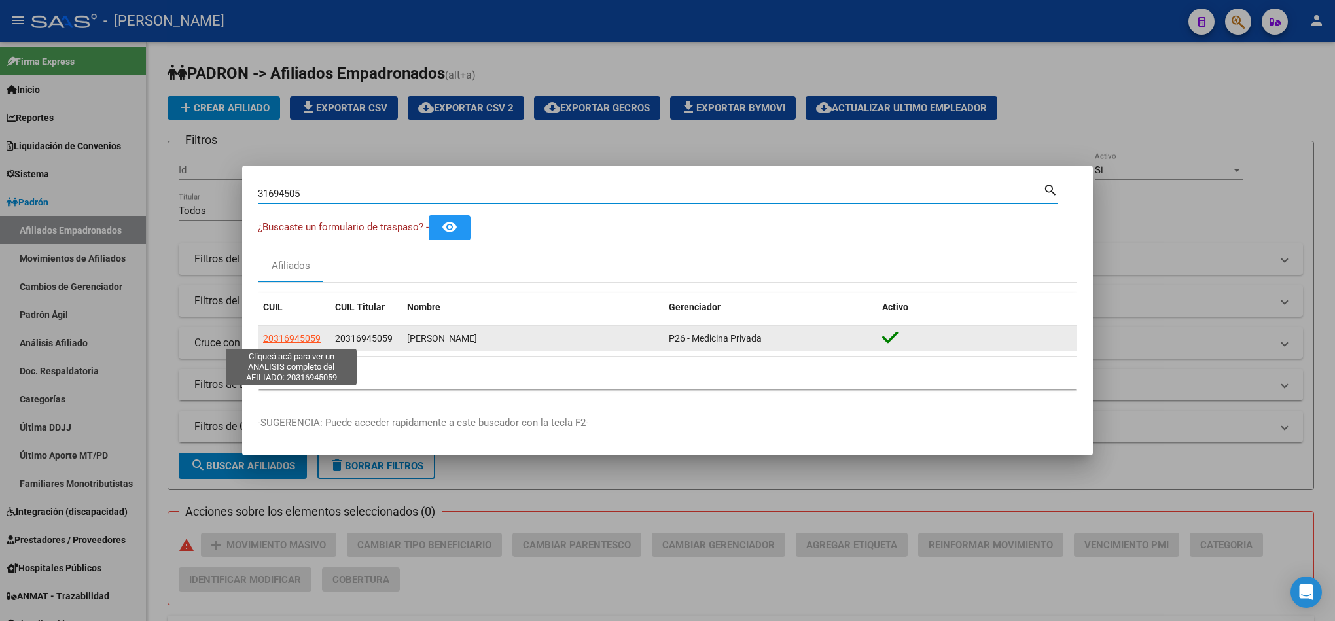
click at [285, 340] on span "20316945059" at bounding box center [292, 338] width 58 height 10
type textarea "20316945059"
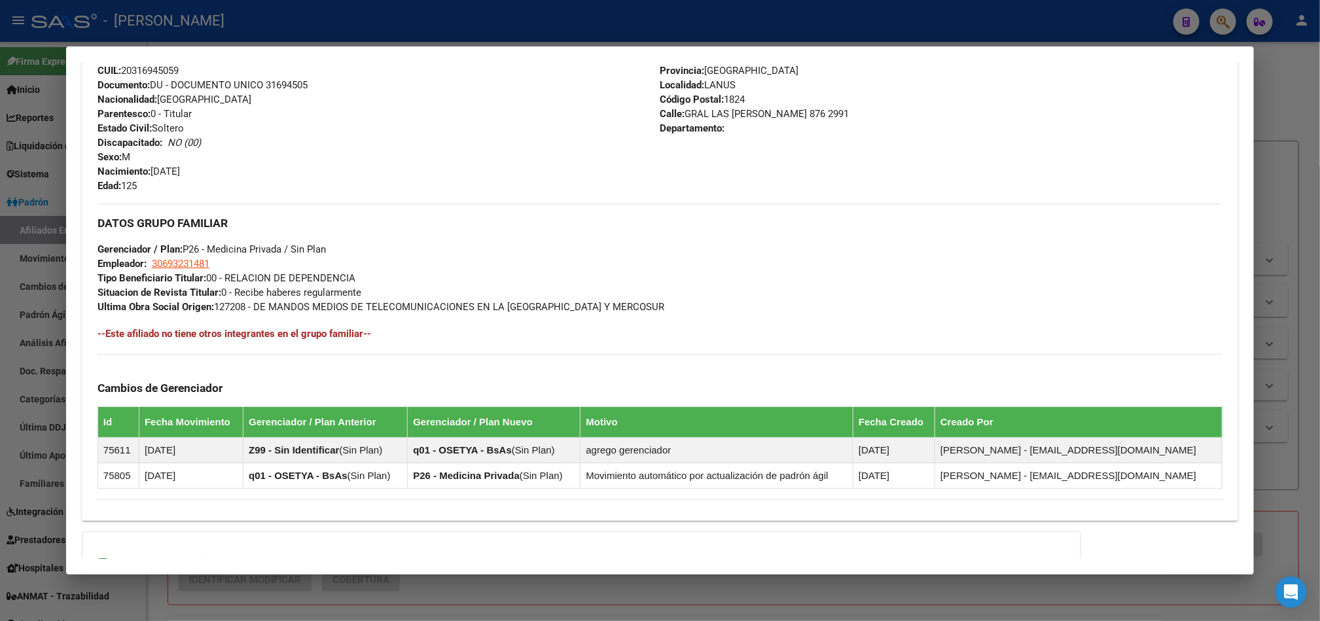
scroll to position [621, 0]
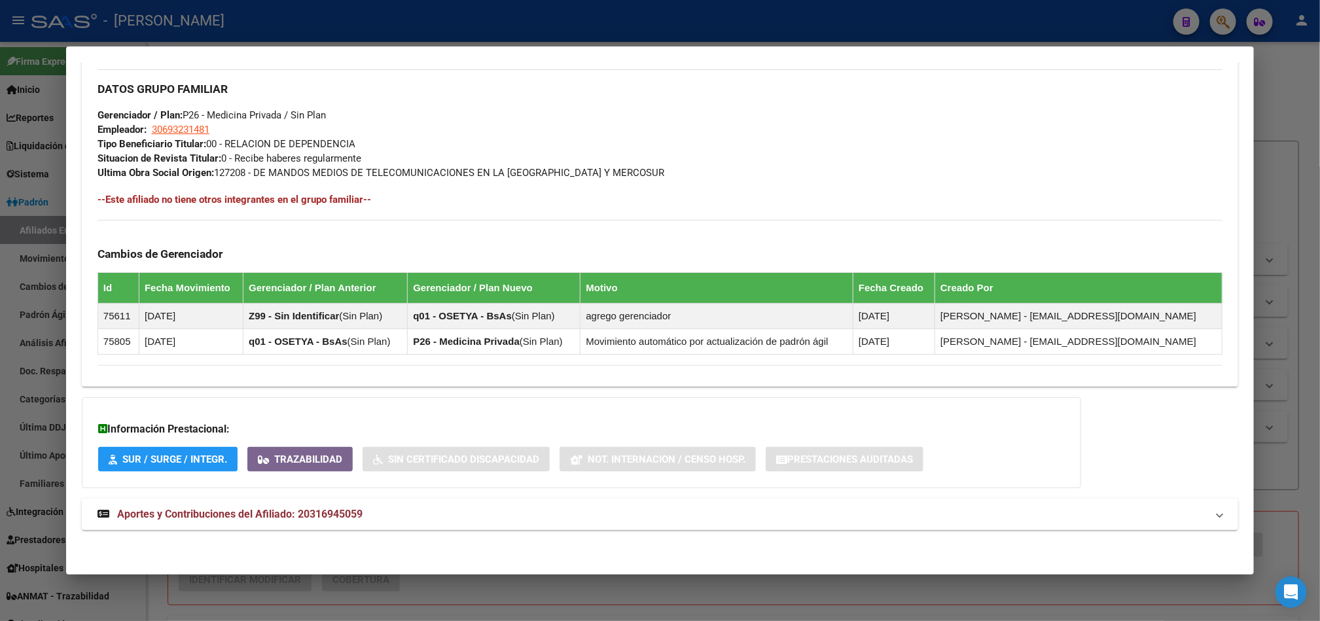
click at [420, 514] on mat-panel-title "Aportes y Contribuciones del Afiliado: 20316945059" at bounding box center [651, 514] width 1109 height 16
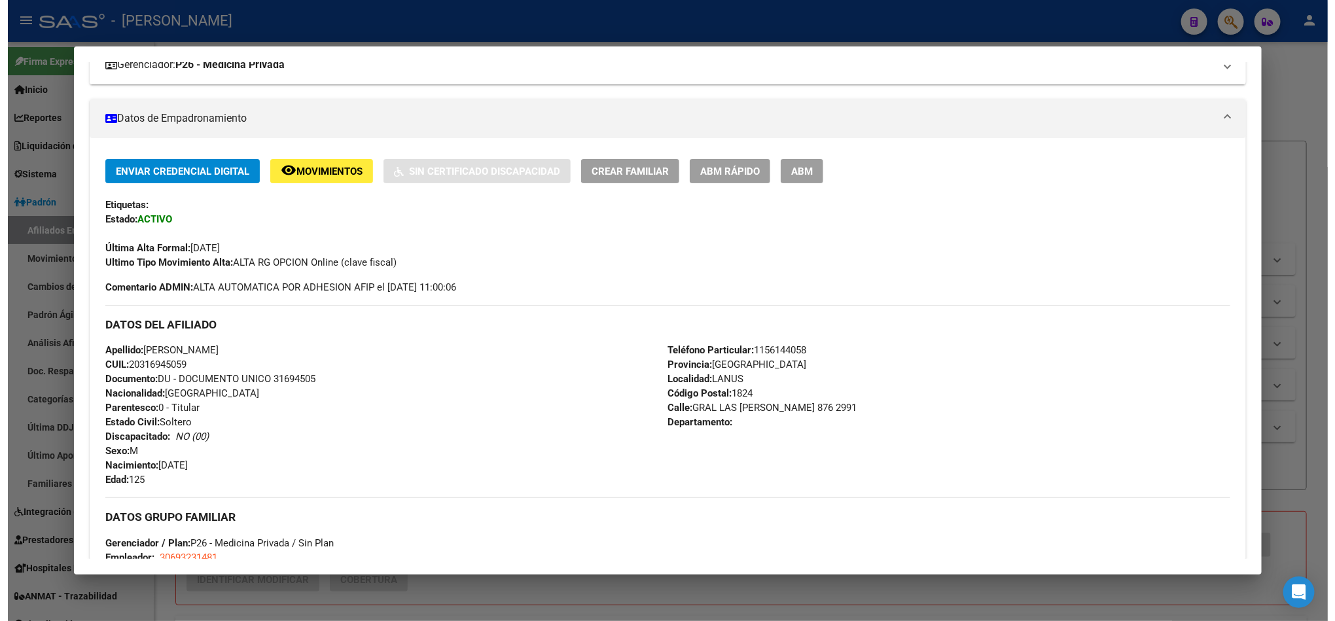
scroll to position [63, 0]
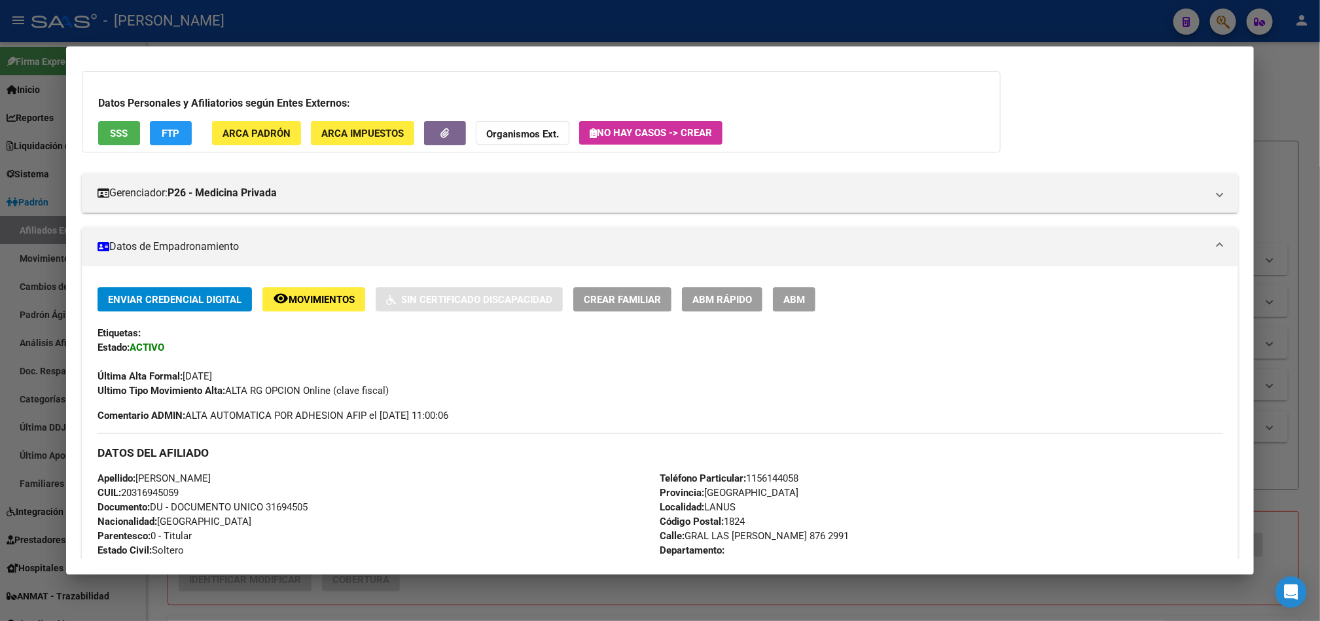
click at [665, 287] on div "Enviar Credencial Digital remove_red_eye Movimientos Sin Certificado Discapacid…" at bounding box center [660, 604] width 1156 height 676
click at [665, 294] on span "ABM" at bounding box center [794, 300] width 22 height 12
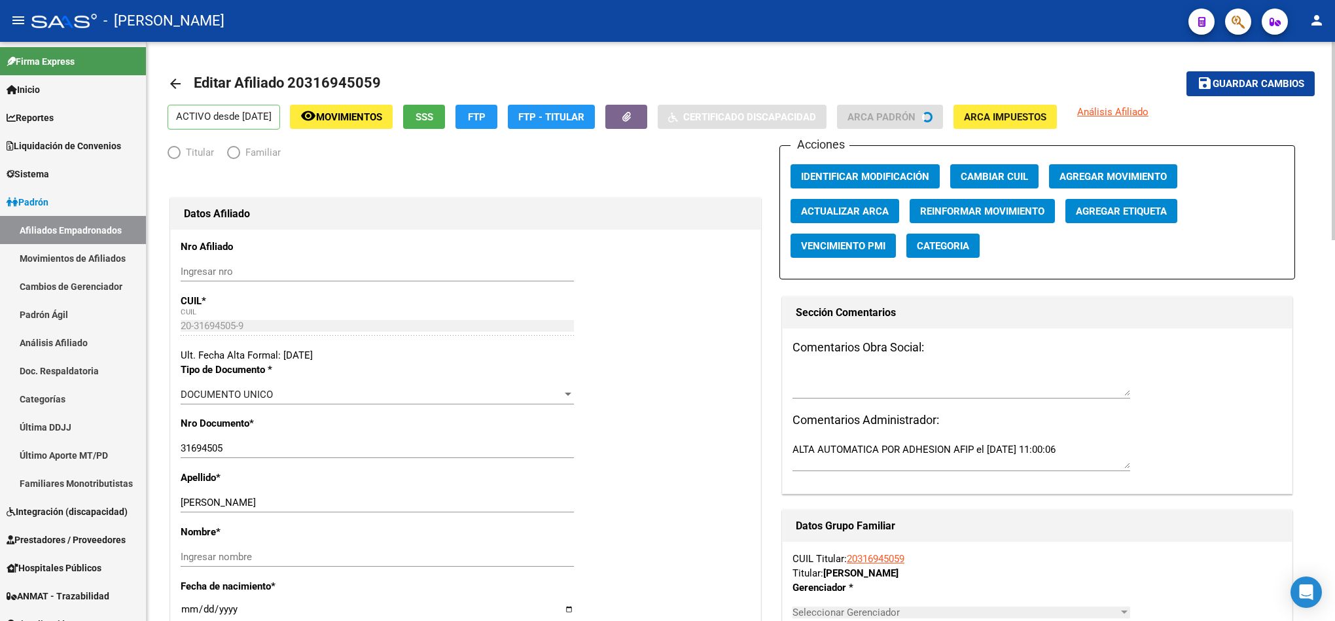
radio input "true"
type input "30-69323148-1"
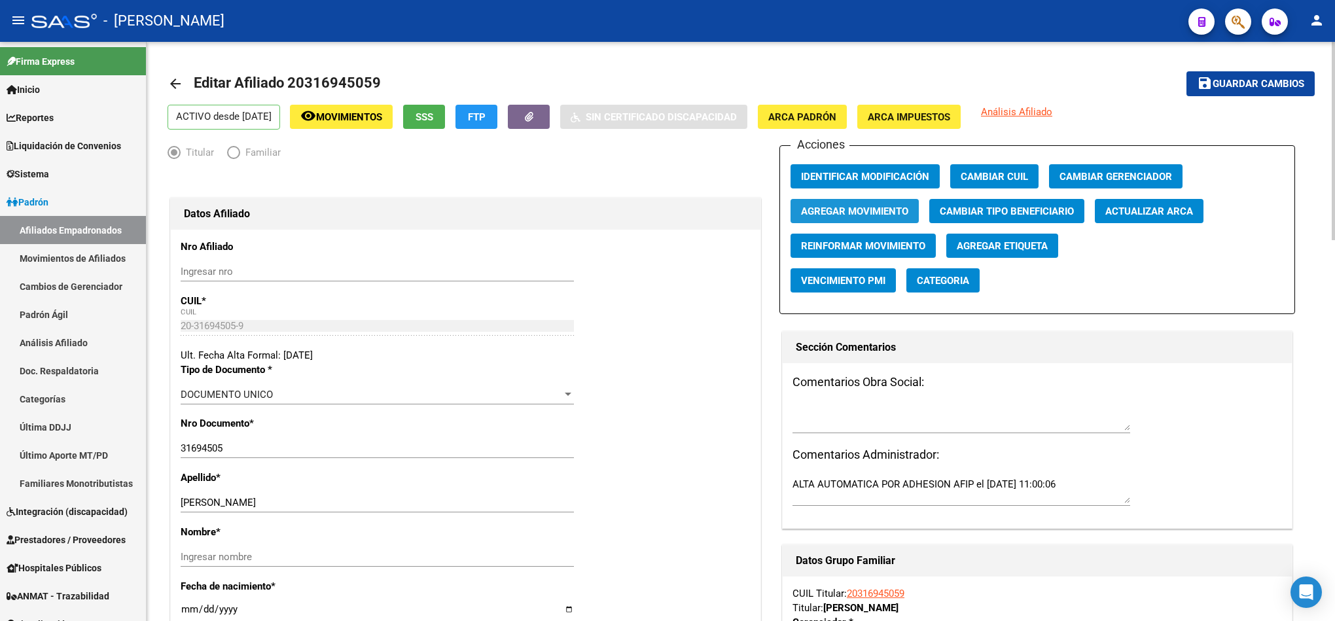
click at [665, 208] on span "Agregar Movimiento" at bounding box center [854, 211] width 107 height 12
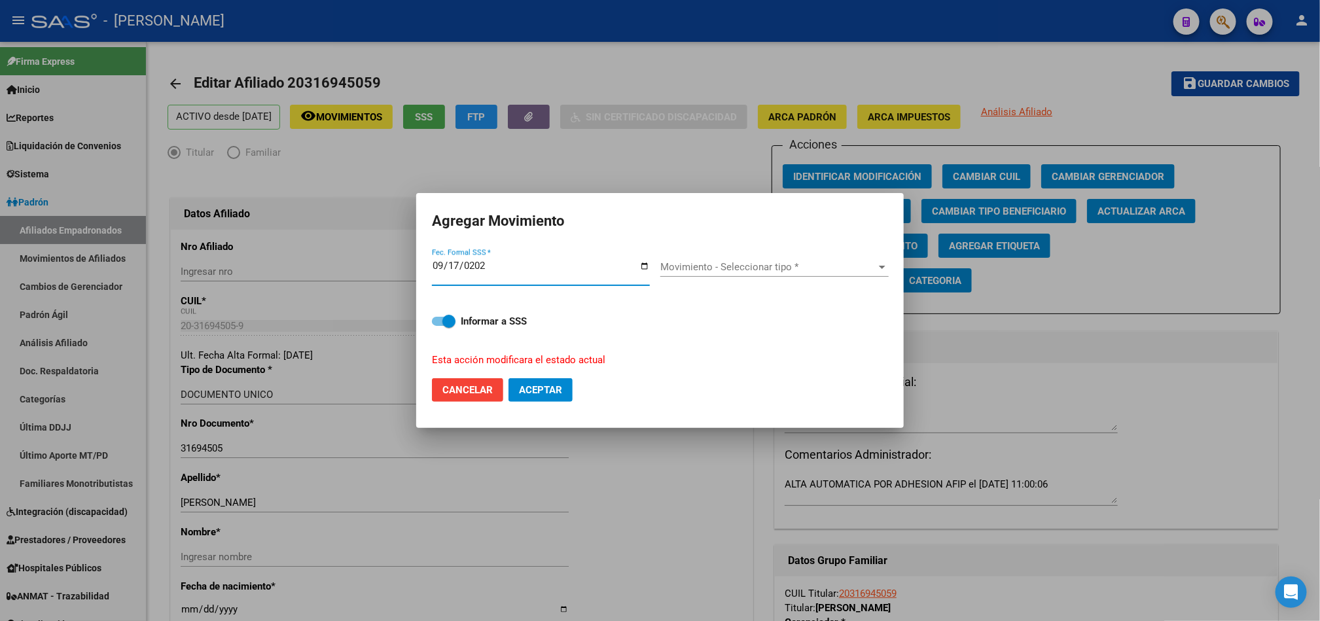
type input "[DATE]"
click at [665, 257] on div "Movimiento - Seleccionar tipo * Movimiento - Seleccionar tipo *" at bounding box center [774, 267] width 228 height 20
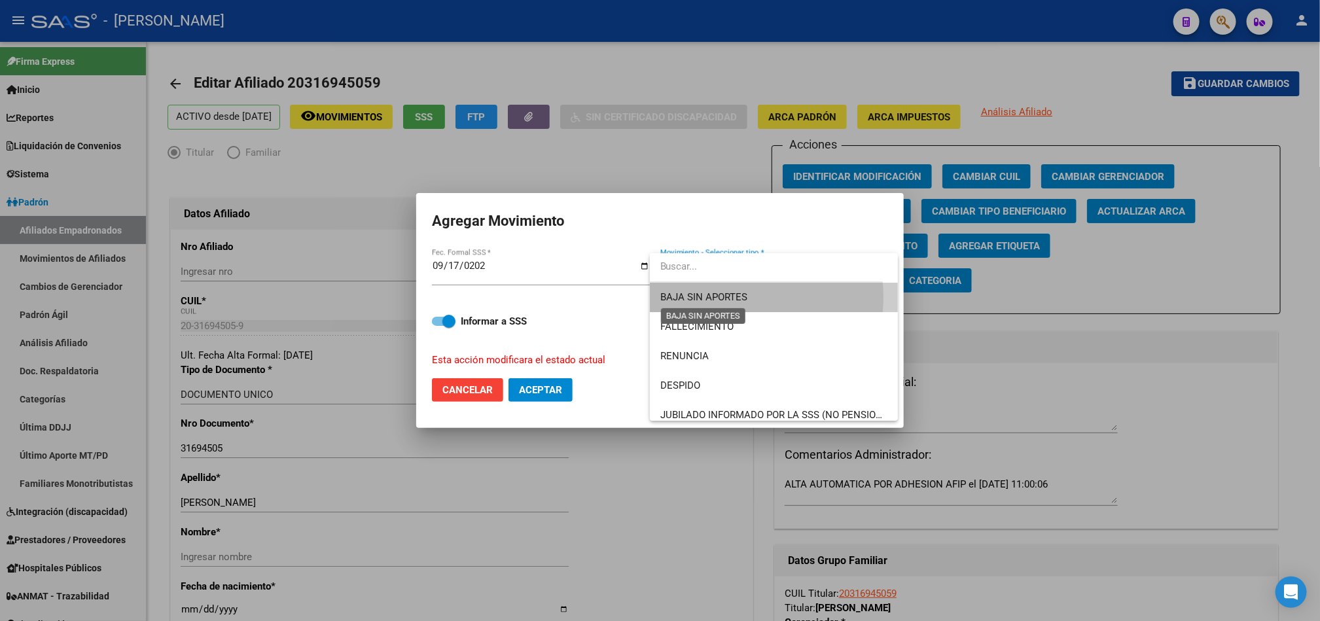
click at [665, 297] on span "BAJA SIN APORTES" at bounding box center [703, 297] width 87 height 12
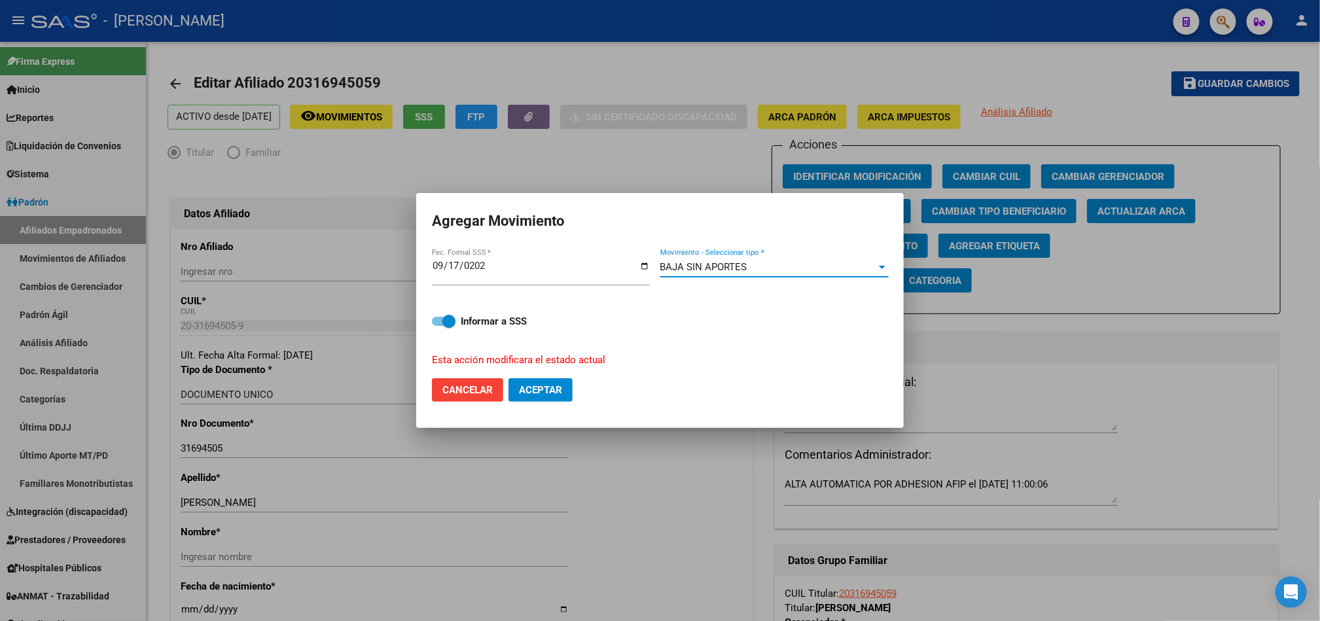
click at [555, 381] on button "Aceptar" at bounding box center [540, 390] width 64 height 24
checkbox input "false"
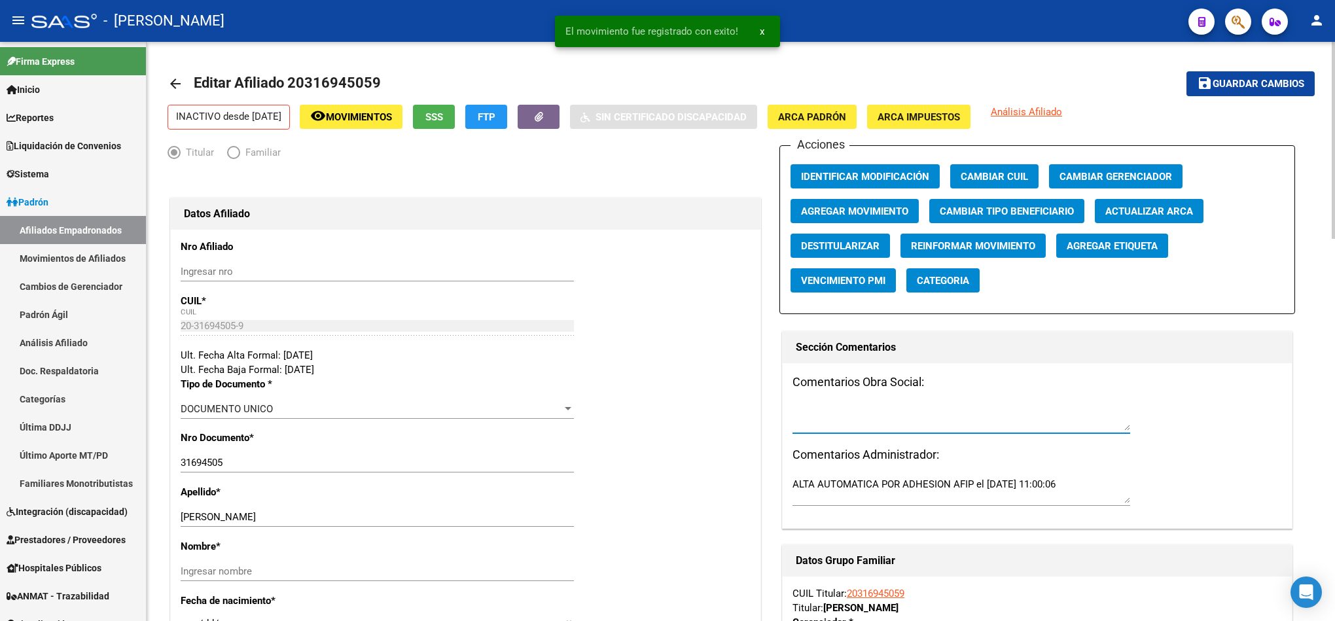
click at [665, 426] on textarea at bounding box center [961, 417] width 338 height 26
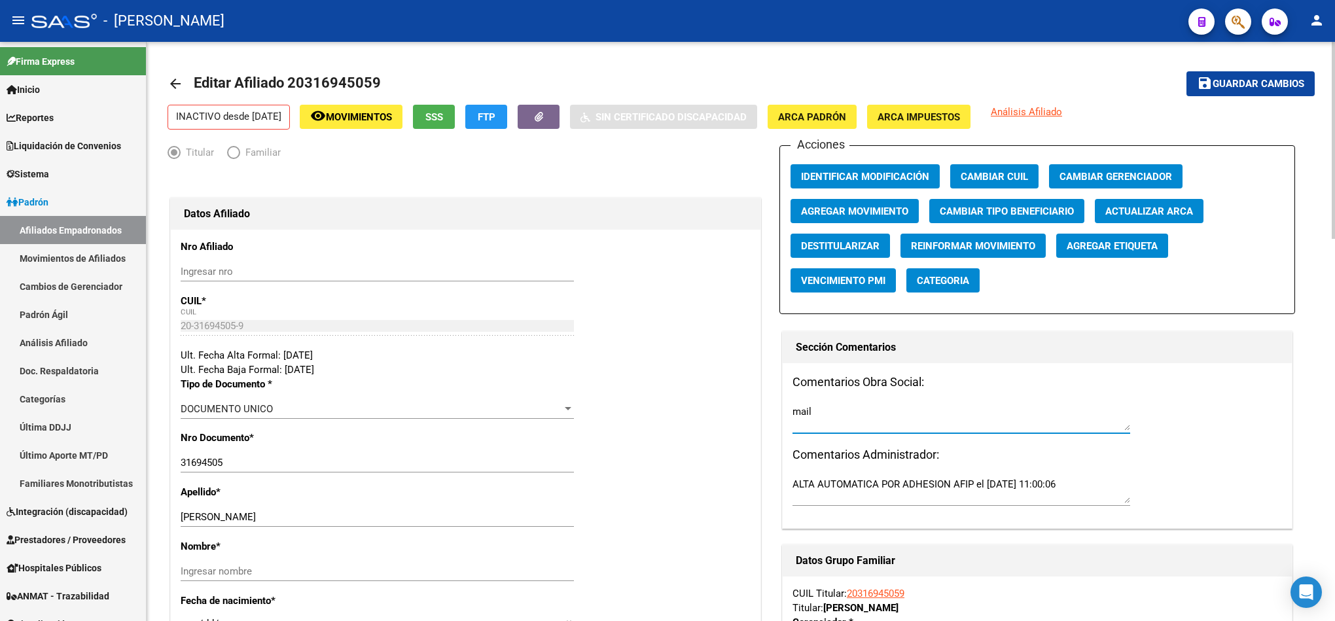
paste textarea "[DATE] 12:20"
click at [665, 417] on textarea "mail [DATE] 12:20" at bounding box center [961, 417] width 338 height 26
type textarea "15092025 mail [DATE] 12:20"
click at [665, 73] on button "save Guardar cambios" at bounding box center [1250, 83] width 128 height 24
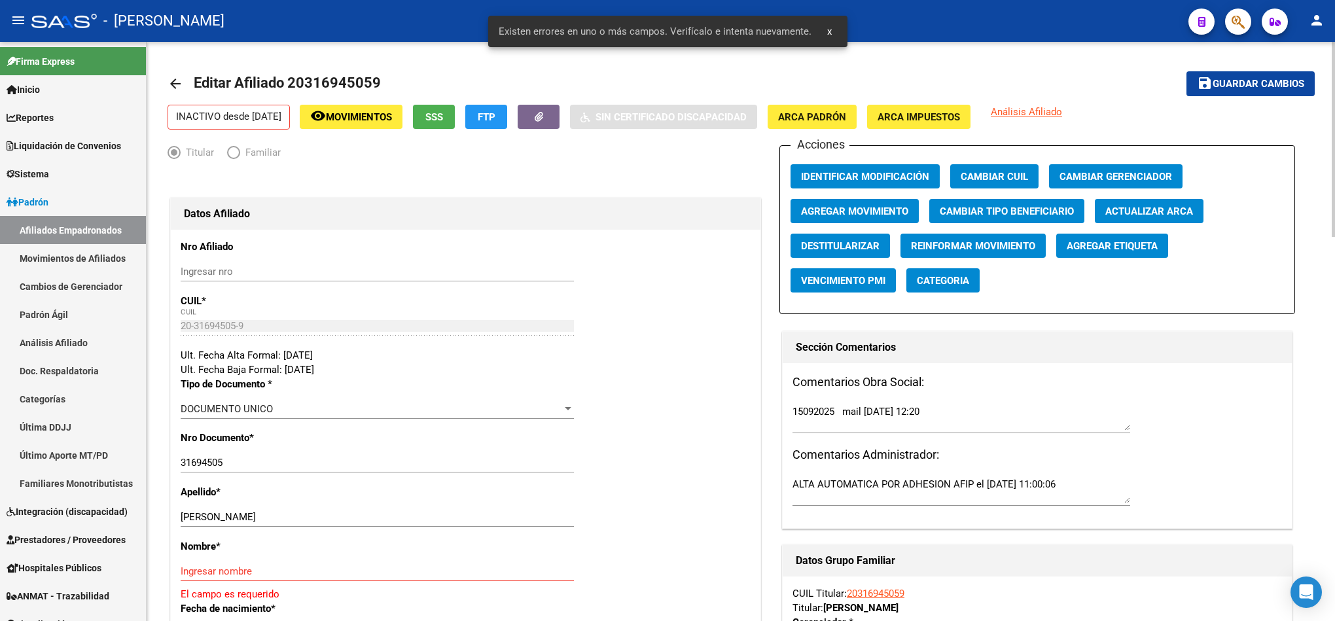
scroll to position [98, 0]
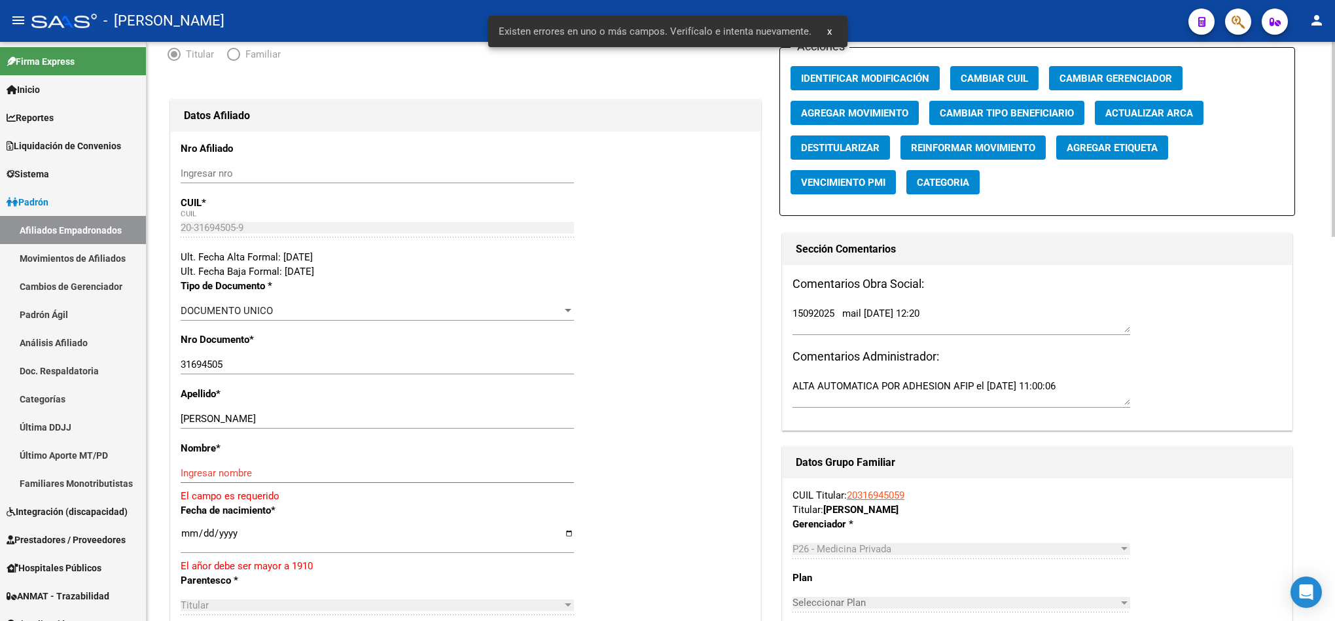
click at [241, 420] on input "[PERSON_NAME]" at bounding box center [377, 419] width 393 height 12
type input "BARBER"
click at [281, 471] on input "Ingresar nombre" at bounding box center [377, 473] width 393 height 12
paste input "[PERSON_NAME]"
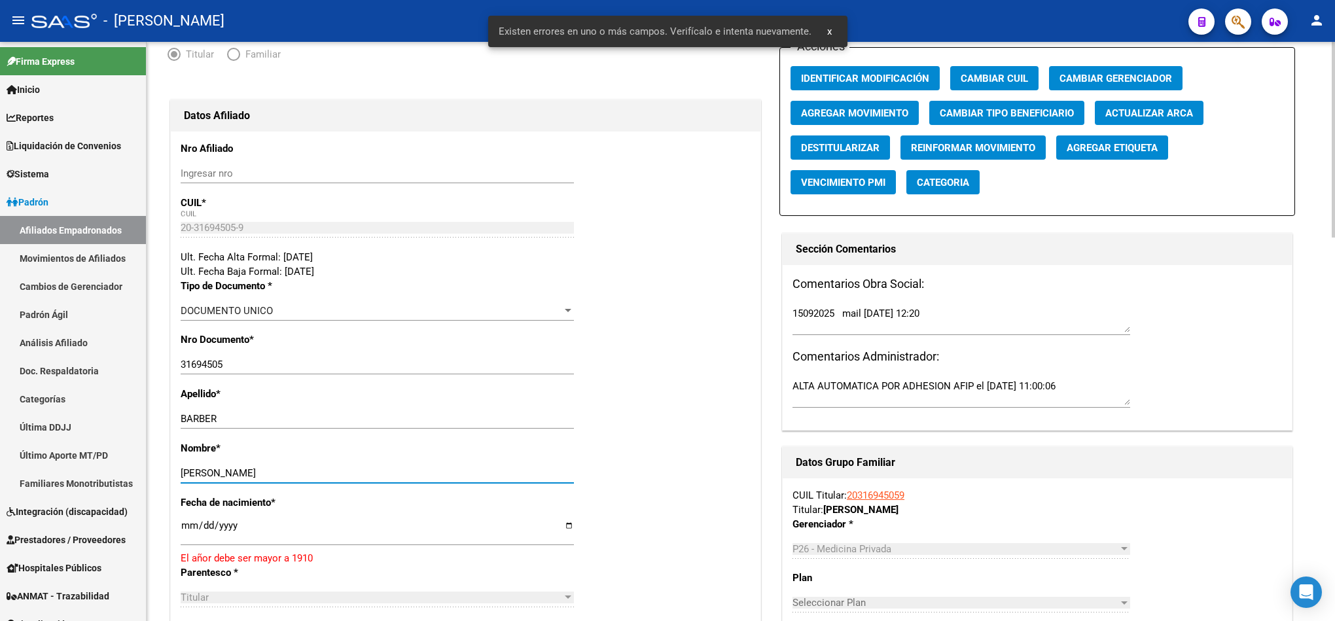
type input "[PERSON_NAME]"
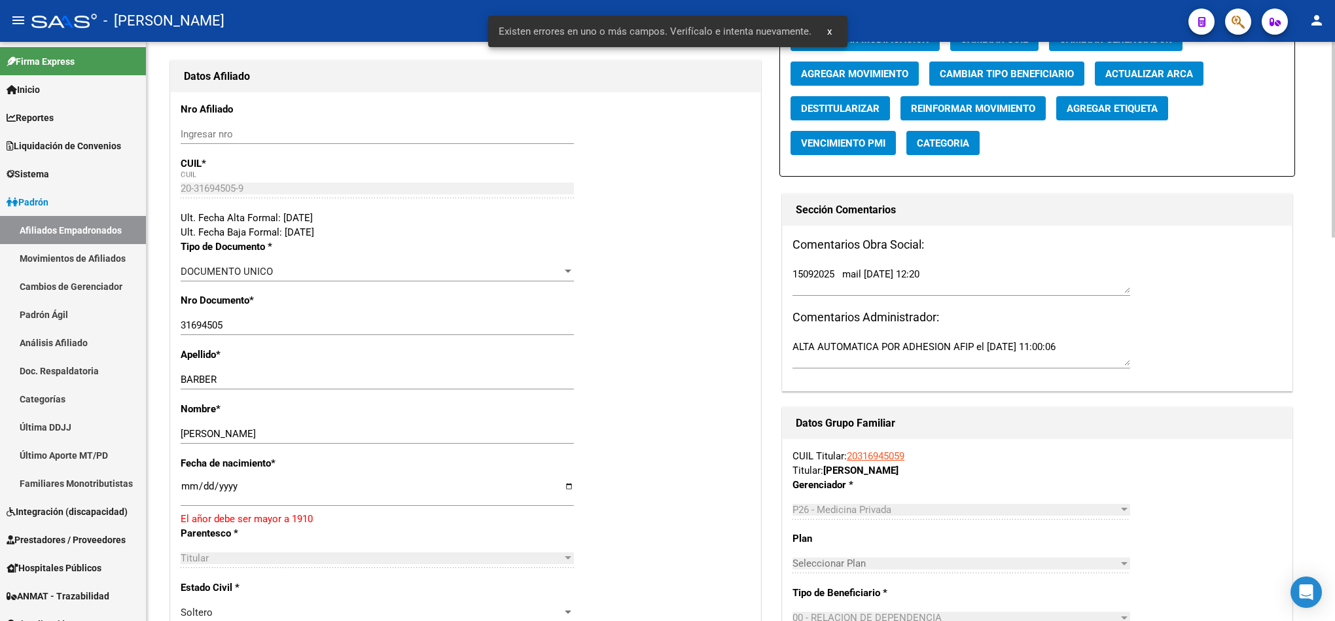
scroll to position [196, 0]
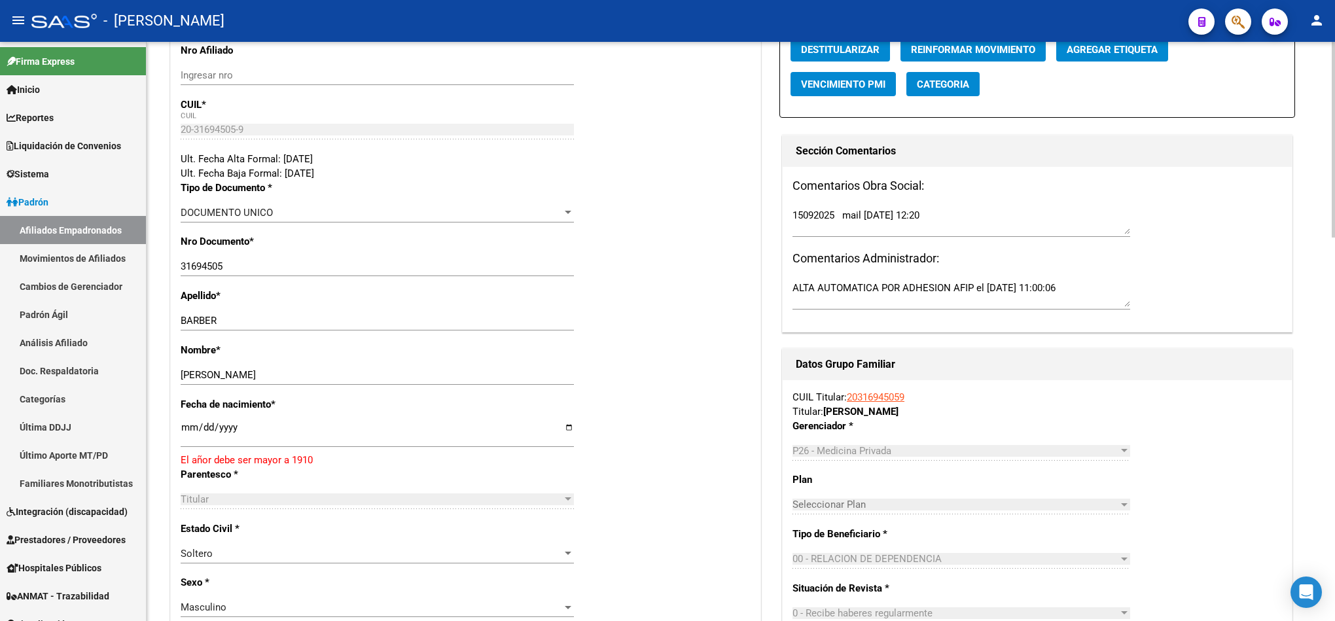
click at [197, 429] on input "[DATE]" at bounding box center [377, 432] width 393 height 21
click at [181, 425] on input "[DATE]" at bounding box center [377, 432] width 393 height 21
type input "[DATE]"
type input "0002-06-30"
type input "[DATE]"
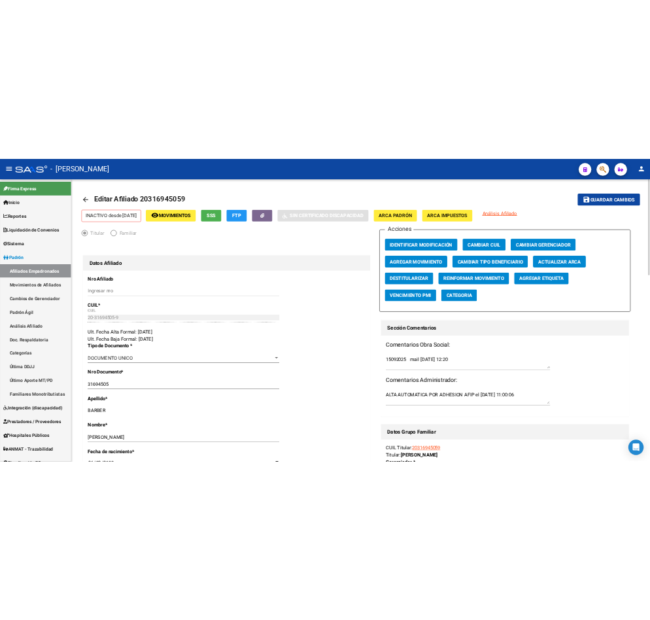
scroll to position [0, 0]
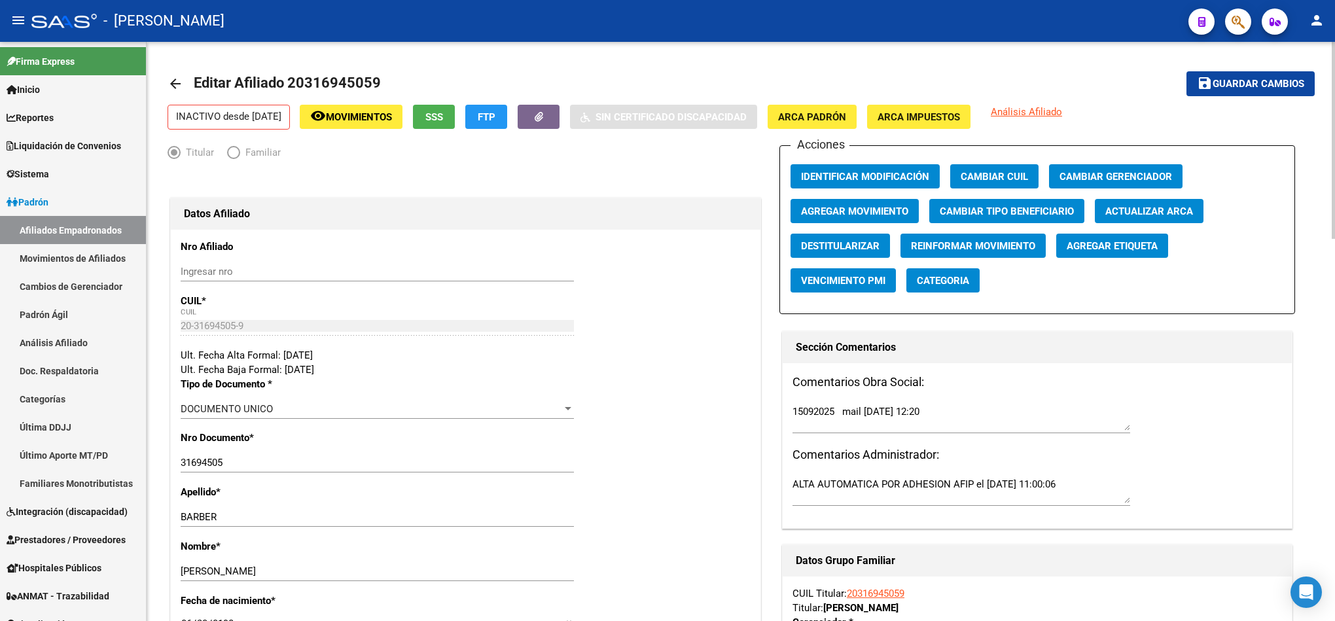
click at [665, 95] on button "save Guardar cambios" at bounding box center [1250, 83] width 128 height 24
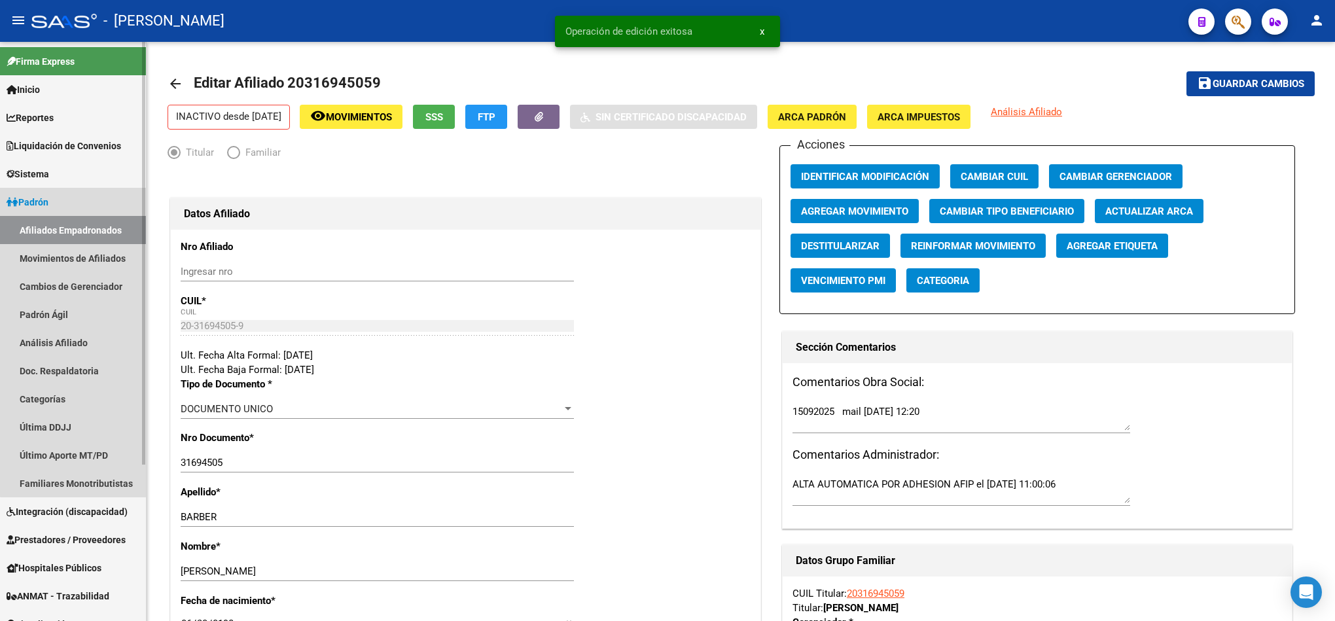
click at [83, 232] on link "Afiliados Empadronados" at bounding box center [73, 230] width 146 height 28
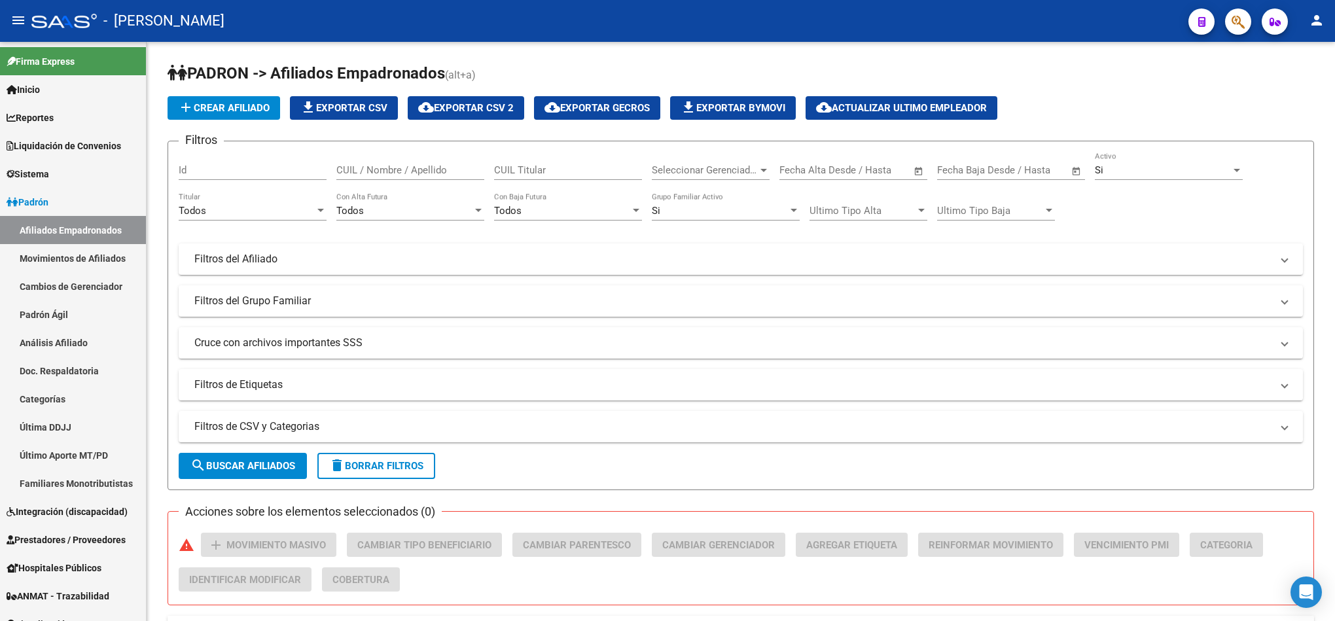
click at [665, 29] on span "button" at bounding box center [1237, 22] width 13 height 27
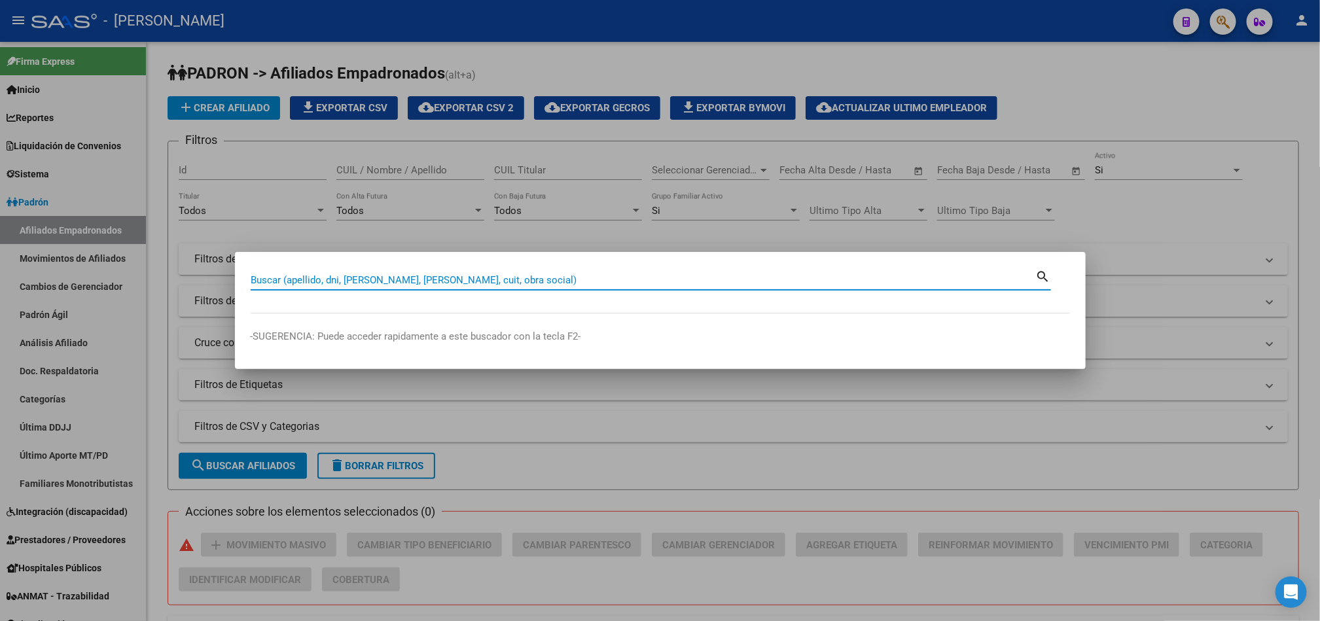
paste input "27536479894"
type input "27536479894"
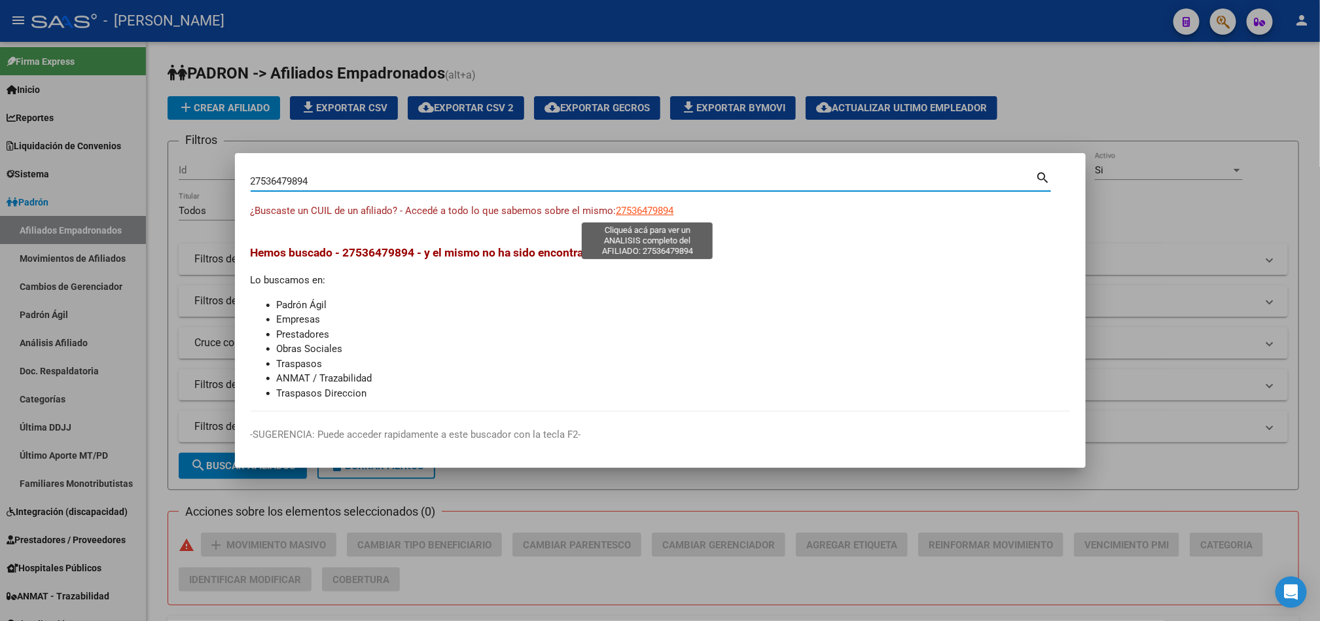
click at [652, 206] on span "27536479894" at bounding box center [645, 211] width 58 height 12
type textarea "27536479894"
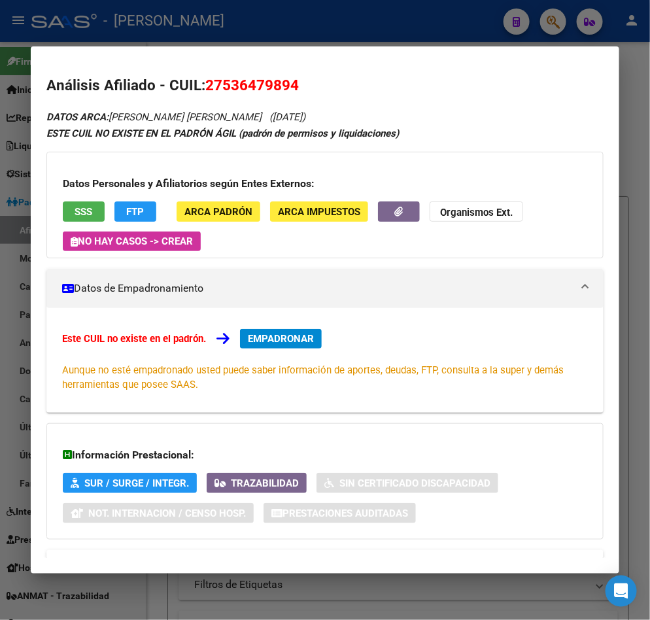
click at [393, 24] on div at bounding box center [325, 310] width 650 height 620
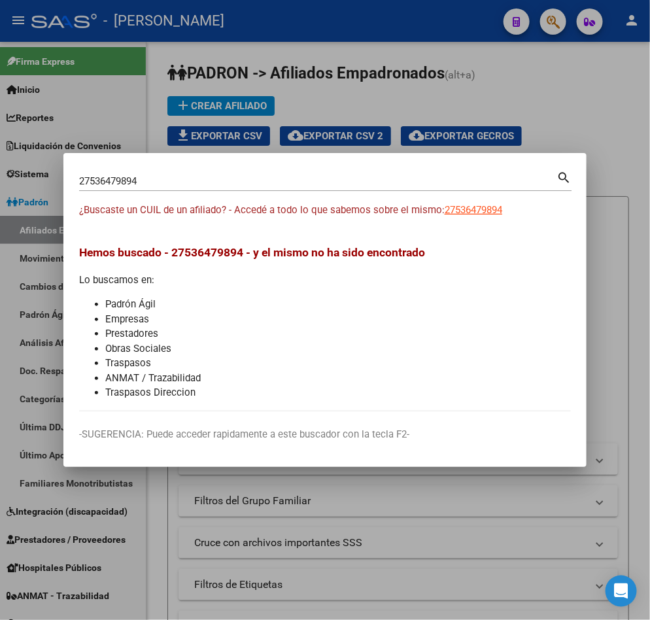
click at [183, 195] on div "27536479894 Buscar (apellido, dni, [PERSON_NAME], [PERSON_NAME], cuit, obra soc…" at bounding box center [325, 186] width 493 height 35
click at [200, 177] on input "27536479894" at bounding box center [318, 181] width 478 height 12
paste input "36166721"
type input "36166721"
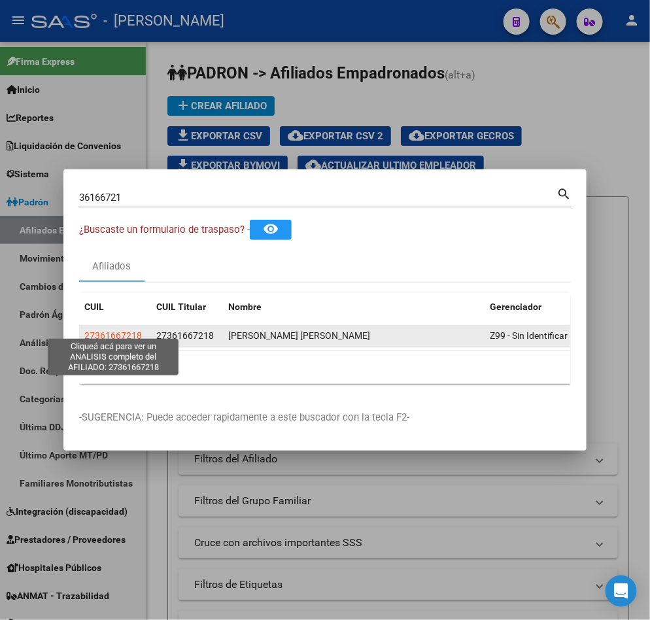
click at [135, 332] on span "27361667218" at bounding box center [113, 335] width 58 height 10
type textarea "27361667218"
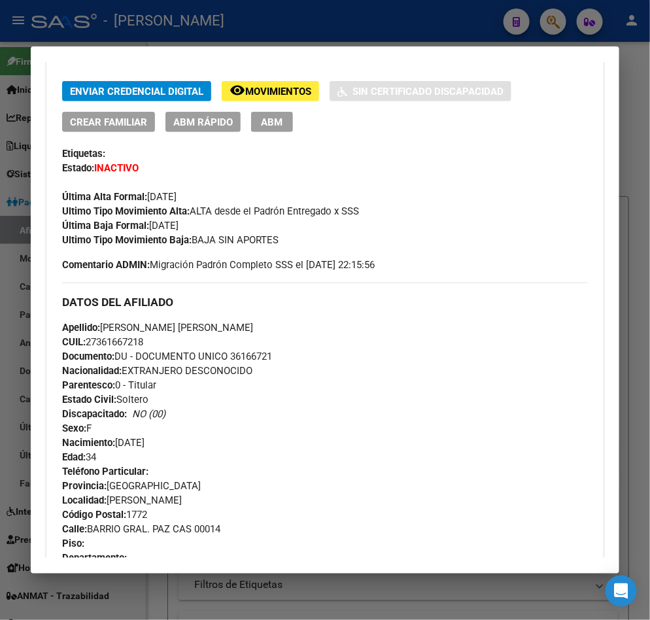
scroll to position [902, 0]
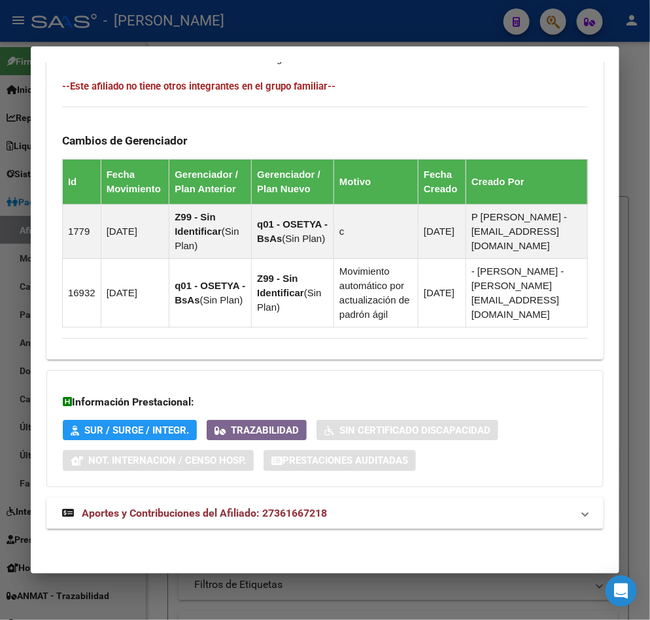
click at [198, 499] on mat-expansion-panel-header "Aportes y Contribuciones del Afiliado: 27361667218" at bounding box center [324, 513] width 557 height 31
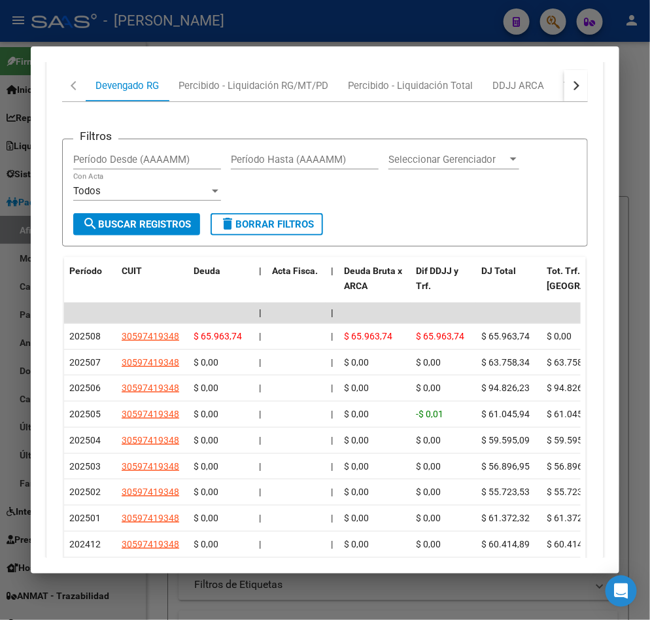
scroll to position [1357, 0]
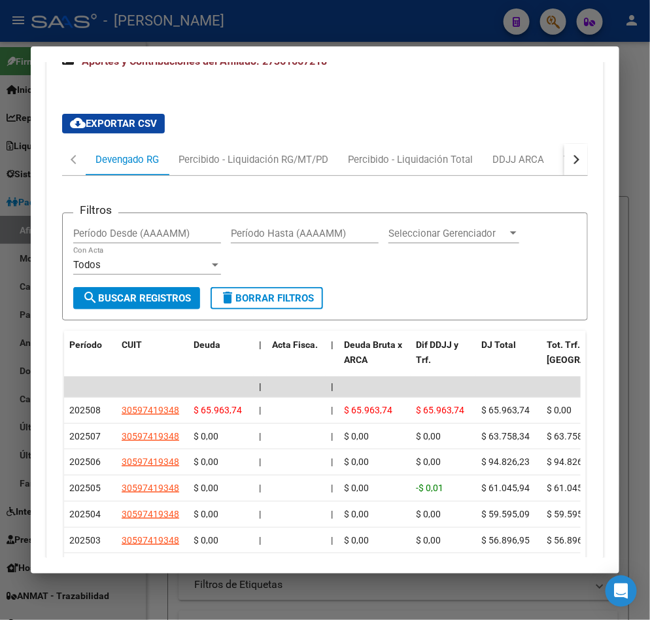
drag, startPoint x: 408, startPoint y: 220, endPoint x: 623, endPoint y: 198, distance: 215.7
click at [554, 154] on div "Transferencias ARCA" at bounding box center [610, 159] width 113 height 31
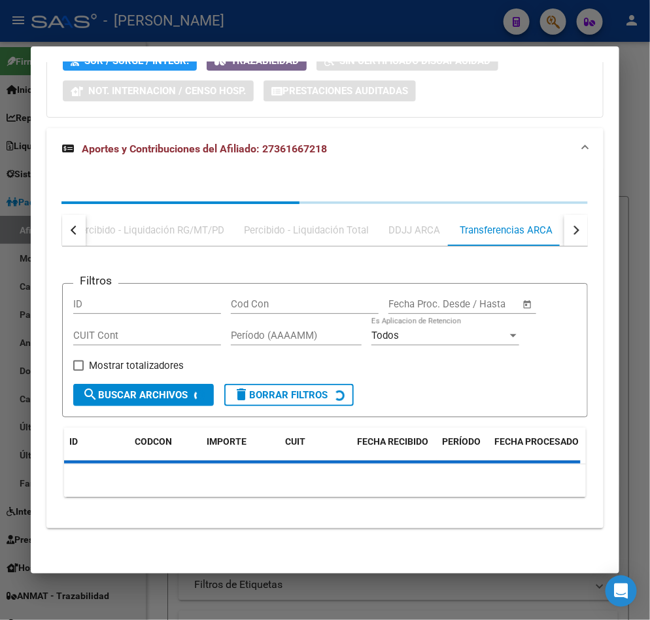
click at [566, 154] on span "Aportes y Contribuciones del Afiliado: 27361667218" at bounding box center [322, 149] width 521 height 16
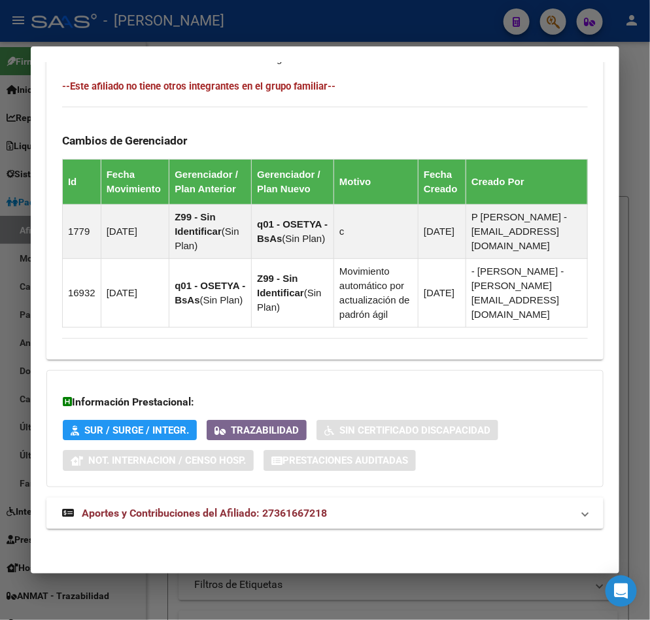
scroll to position [902, 0]
click at [559, 519] on mat-panel-title "Aportes y Contribuciones del Afiliado: 27361667218" at bounding box center [317, 514] width 510 height 16
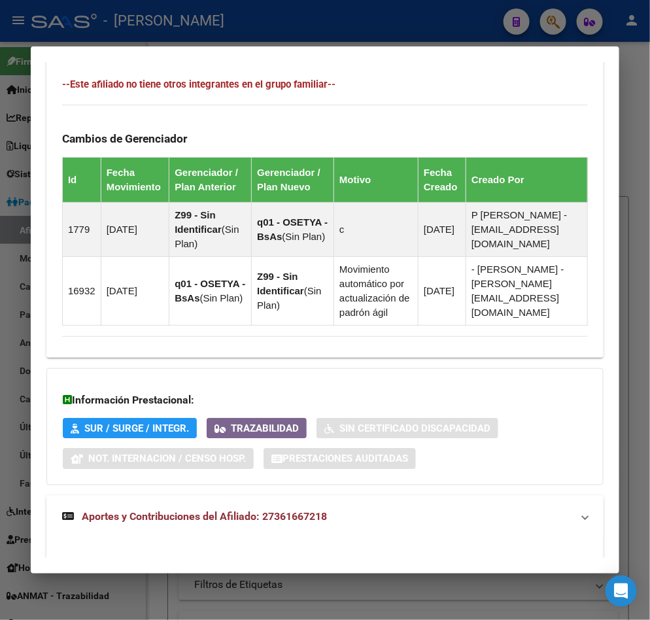
scroll to position [1243, 0]
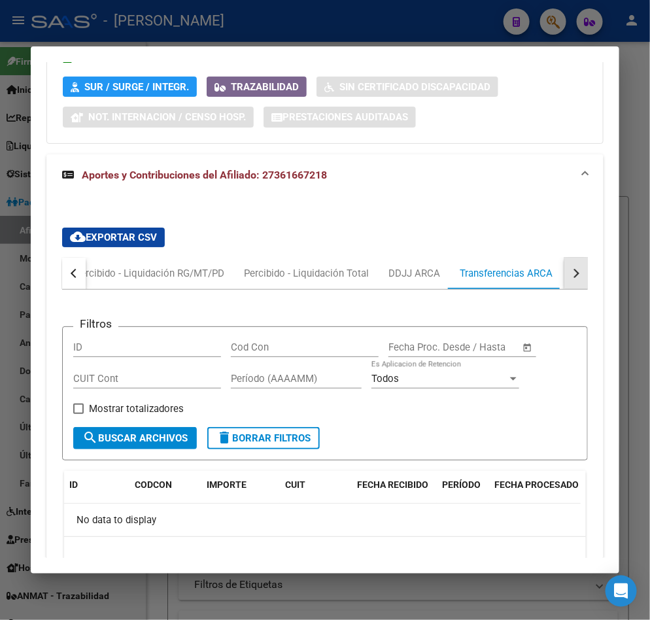
click at [570, 273] on div "button" at bounding box center [574, 272] width 9 height 9
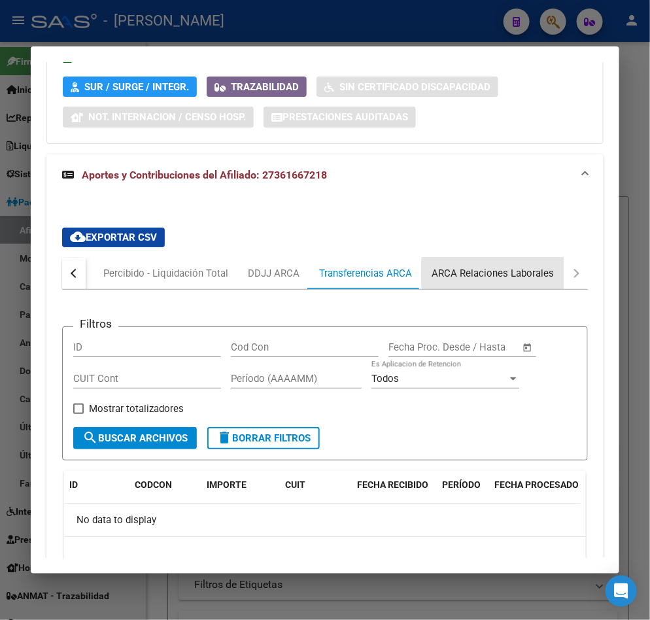
click at [533, 275] on div "ARCA Relaciones Laborales" at bounding box center [493, 273] width 122 height 14
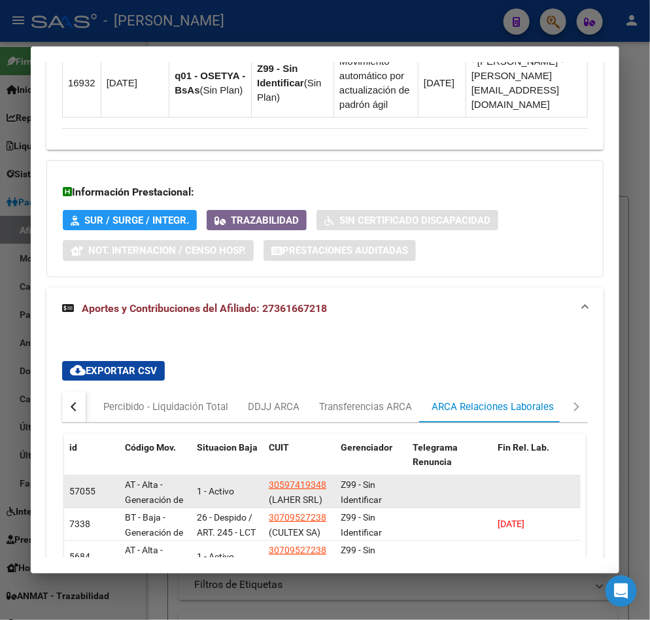
scroll to position [1, 0]
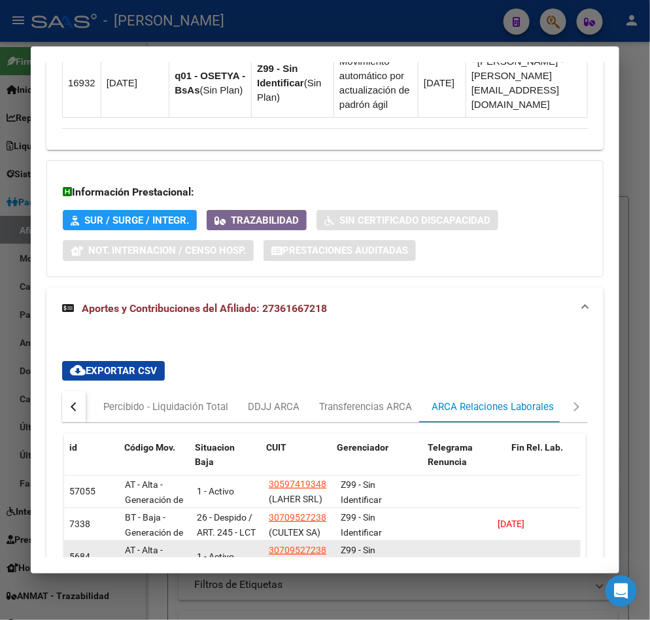
drag, startPoint x: 416, startPoint y: 505, endPoint x: 446, endPoint y: 546, distance: 50.5
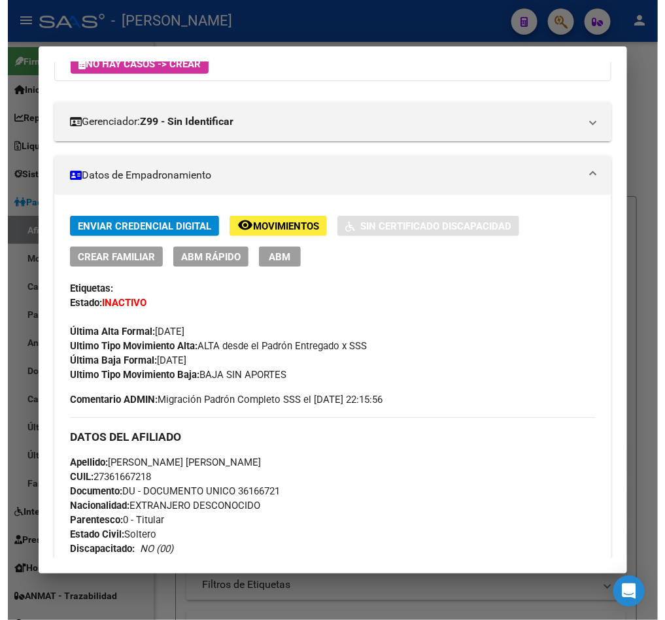
scroll to position [0, 0]
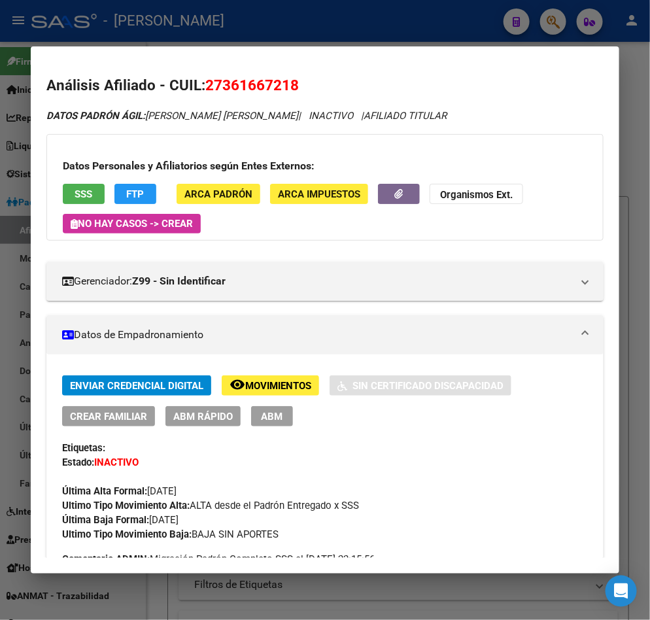
click at [270, 421] on span "ABM" at bounding box center [273, 417] width 22 height 12
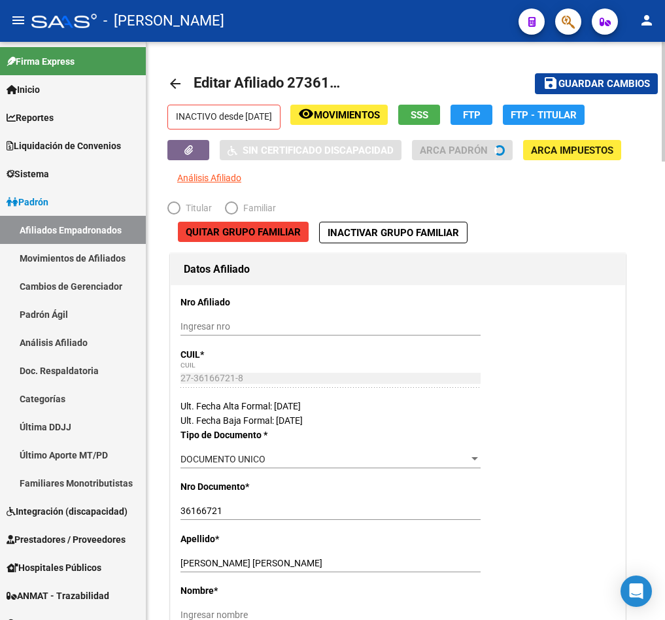
radio input "true"
type input "30-59741934-8"
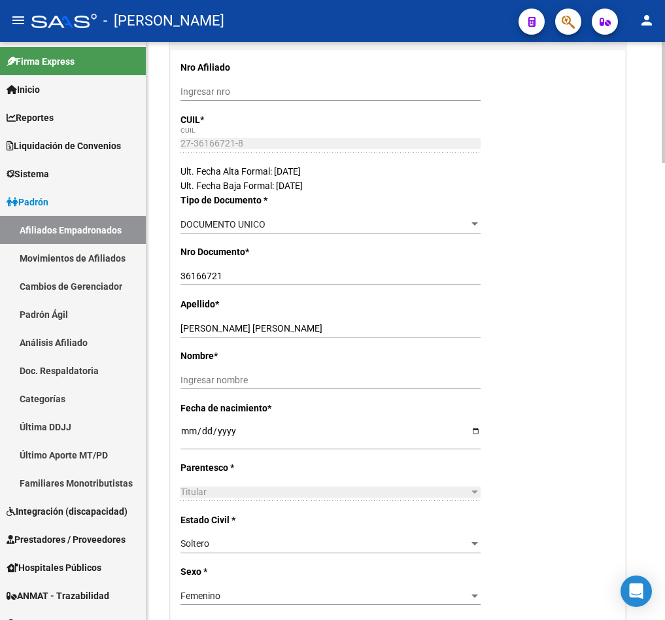
scroll to position [196, 0]
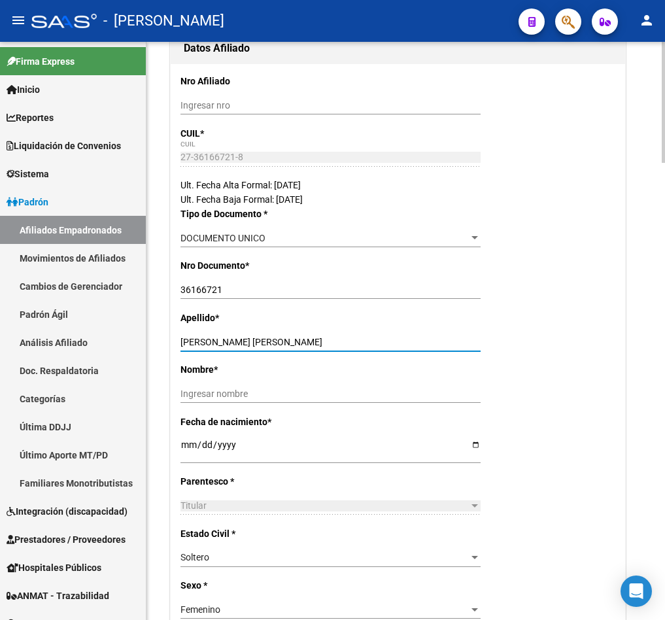
drag, startPoint x: 342, startPoint y: 340, endPoint x: 262, endPoint y: 345, distance: 80.0
click at [262, 345] on input "[PERSON_NAME] [PERSON_NAME]" at bounding box center [331, 342] width 300 height 11
click at [211, 340] on input "[PERSON_NAME] [PERSON_NAME]" at bounding box center [331, 342] width 300 height 11
click at [285, 340] on input "[PERSON_NAME] [PERSON_NAME]" at bounding box center [331, 342] width 300 height 11
drag, startPoint x: 285, startPoint y: 340, endPoint x: 317, endPoint y: 340, distance: 32.1
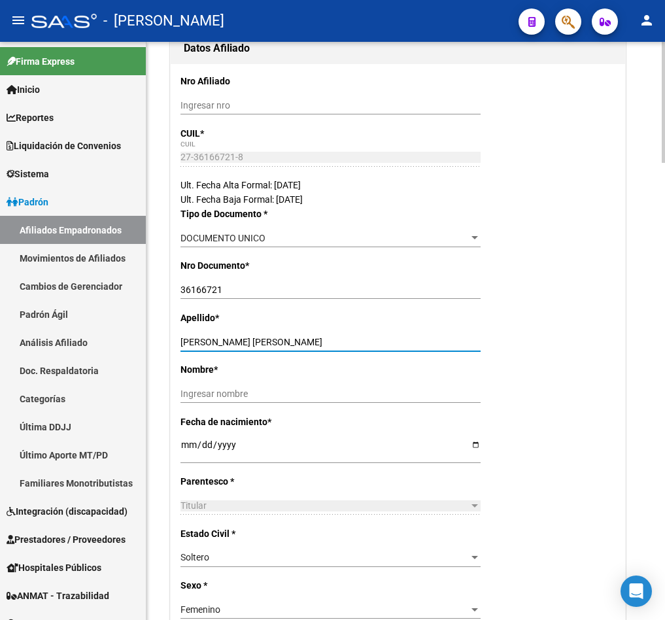
click at [317, 340] on input "[PERSON_NAME] [PERSON_NAME]" at bounding box center [331, 342] width 300 height 11
type input "[PERSON_NAME] [PERSON_NAME]"
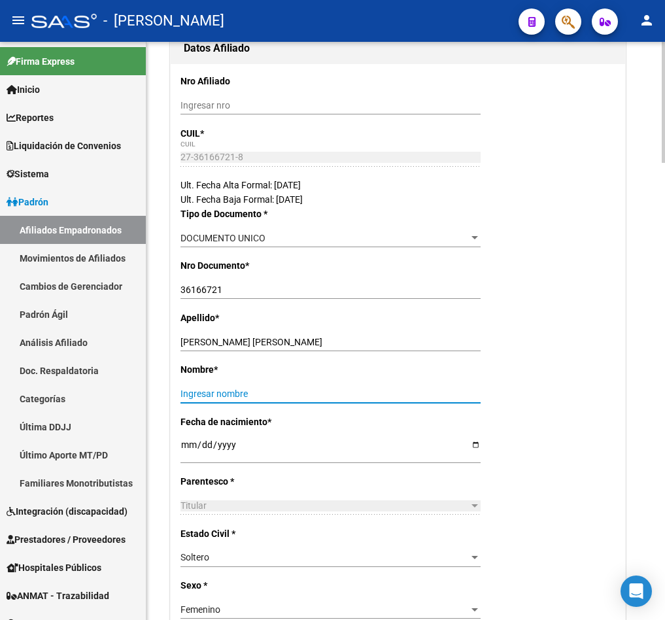
click at [271, 391] on input "Ingresar nombre" at bounding box center [331, 394] width 300 height 11
paste input "[PERSON_NAME]"
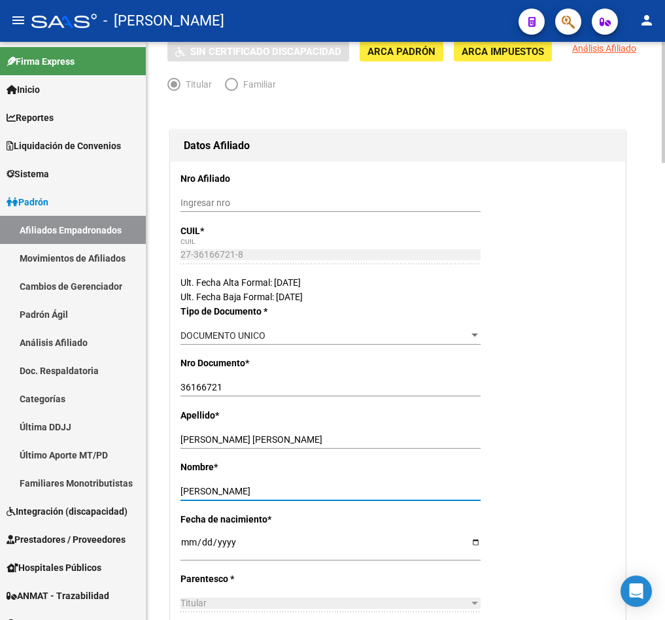
scroll to position [0, 0]
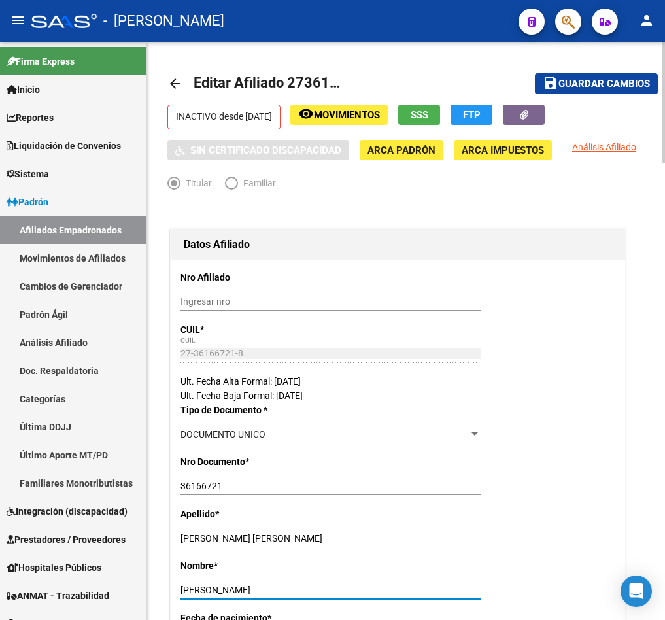
type input "[PERSON_NAME]"
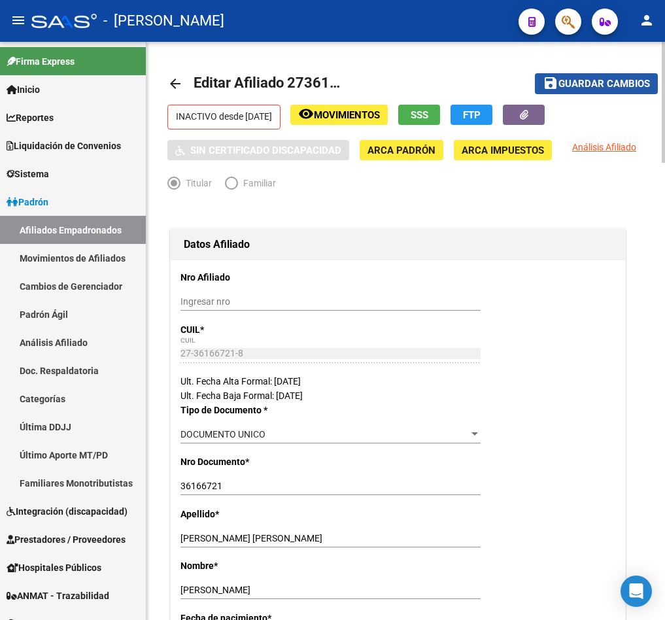
click at [608, 88] on span "Guardar cambios" at bounding box center [605, 85] width 92 height 12
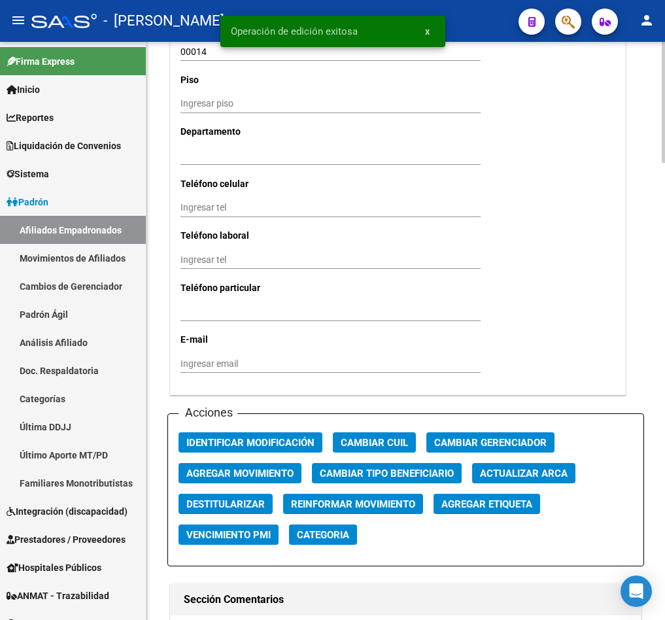
scroll to position [1276, 0]
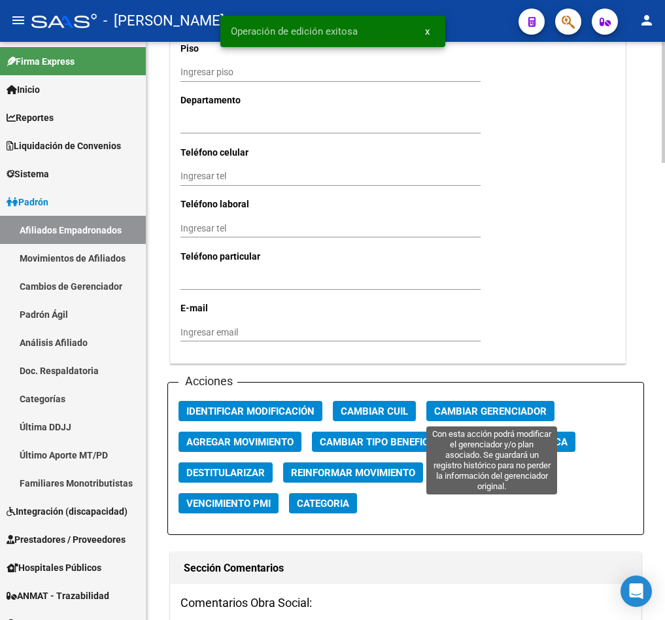
click at [461, 412] on span "Cambiar Gerenciador" at bounding box center [490, 412] width 113 height 12
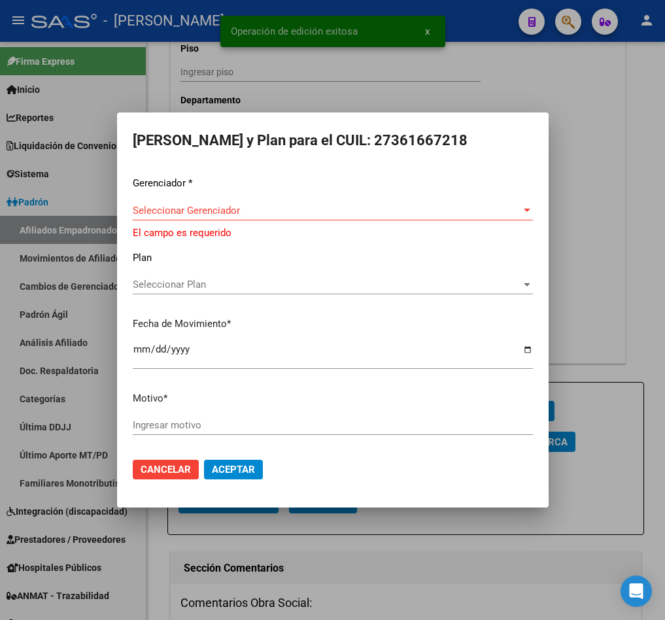
click at [232, 222] on div "Seleccionar Gerenciador Seleccionar Gerenciador" at bounding box center [333, 217] width 400 height 32
click at [243, 213] on span "Seleccionar Gerenciador" at bounding box center [327, 211] width 389 height 12
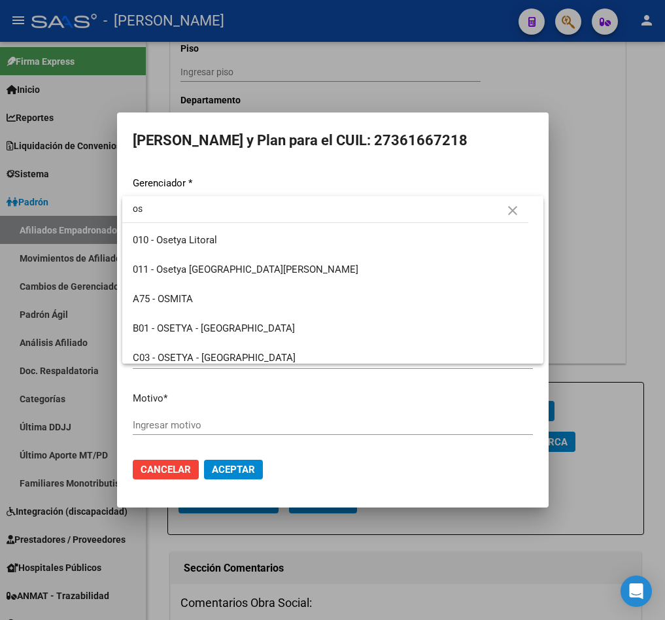
type input "o"
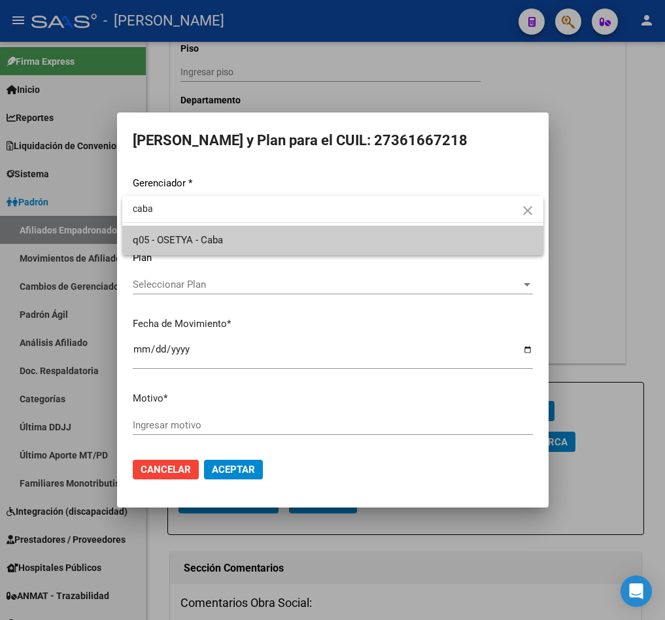
type input "caba"
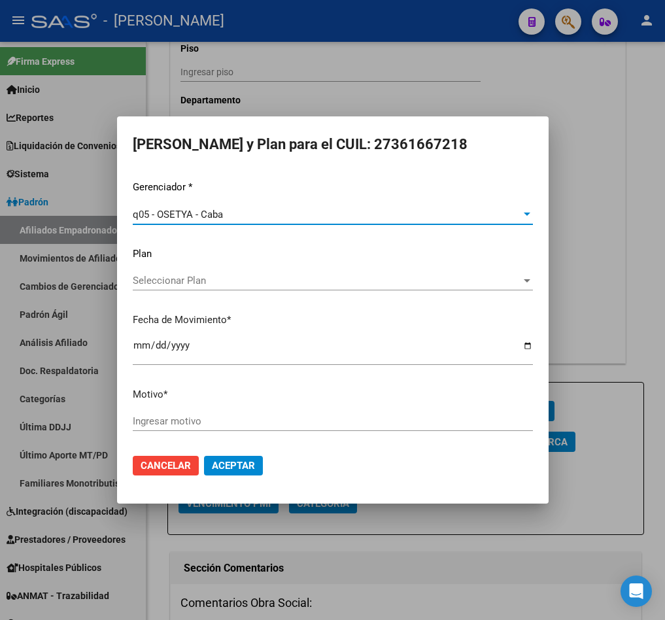
click at [234, 402] on div "Gerenciador * q05 - OSETYA - Caba Seleccionar Gerenciador Plan Seleccionar Plan…" at bounding box center [333, 312] width 400 height 264
click at [236, 416] on input "Ingresar motivo" at bounding box center [333, 421] width 400 height 12
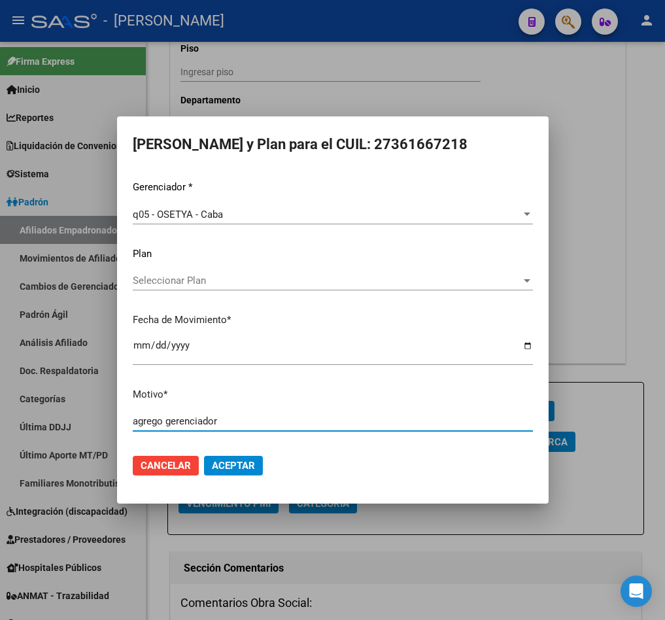
type input "agrego gerenciador"
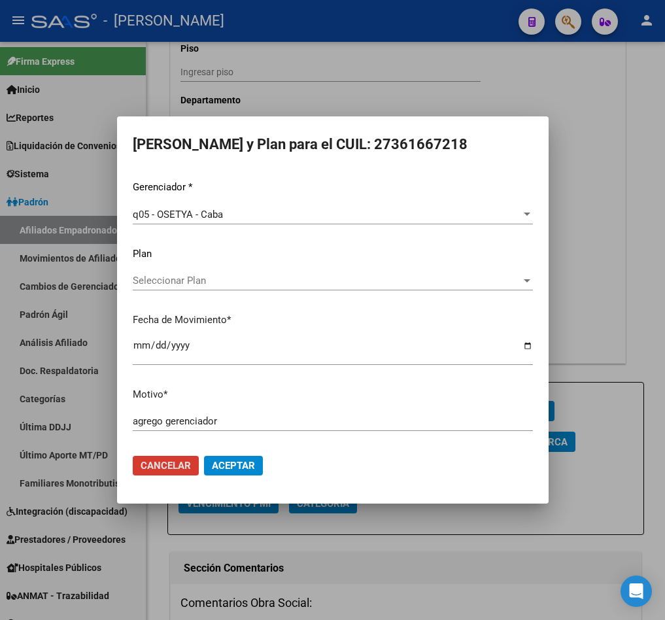
click at [204, 456] on button "Aceptar" at bounding box center [233, 466] width 59 height 20
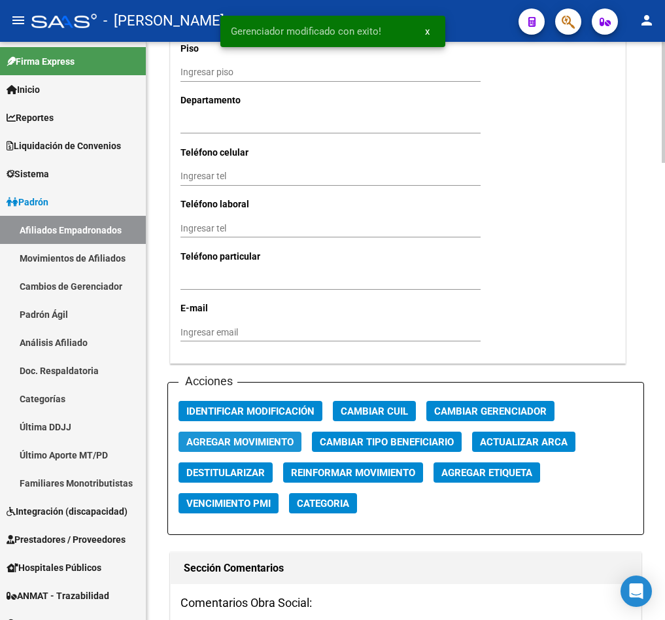
click at [279, 440] on span "Agregar Movimiento" at bounding box center [239, 442] width 107 height 12
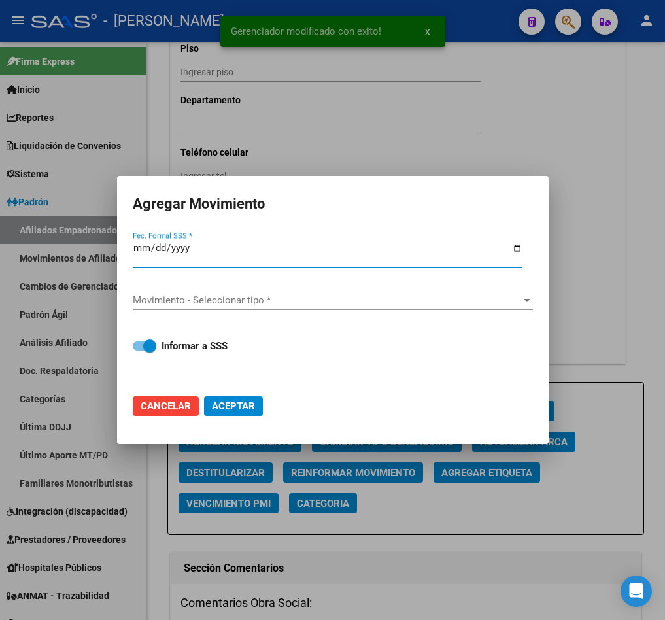
click at [136, 243] on input "Fec. Formal SSS *" at bounding box center [328, 253] width 390 height 21
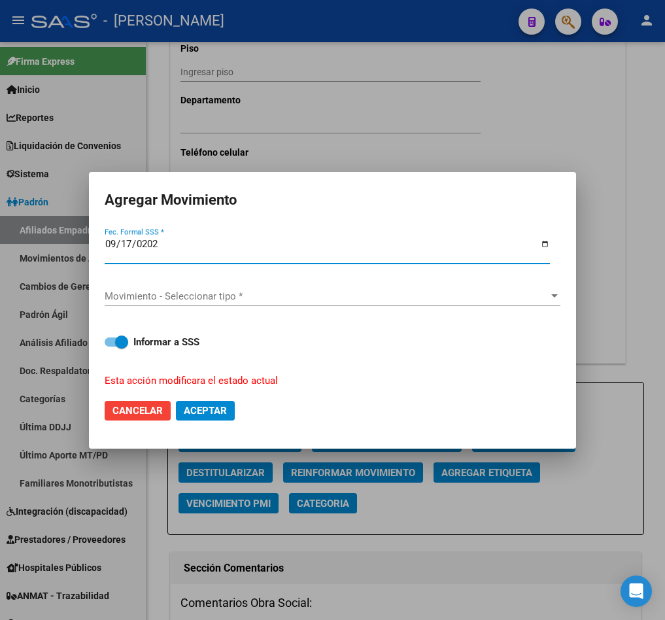
type input "[DATE]"
click at [202, 289] on div "Movimiento - Seleccionar tipo * Movimiento - Seleccionar tipo *" at bounding box center [333, 297] width 456 height 20
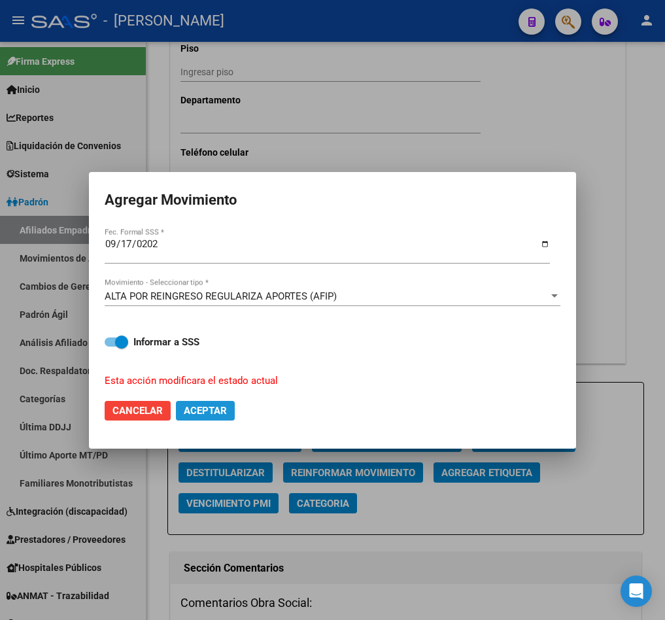
click at [201, 411] on span "Aceptar" at bounding box center [205, 411] width 43 height 12
checkbox input "false"
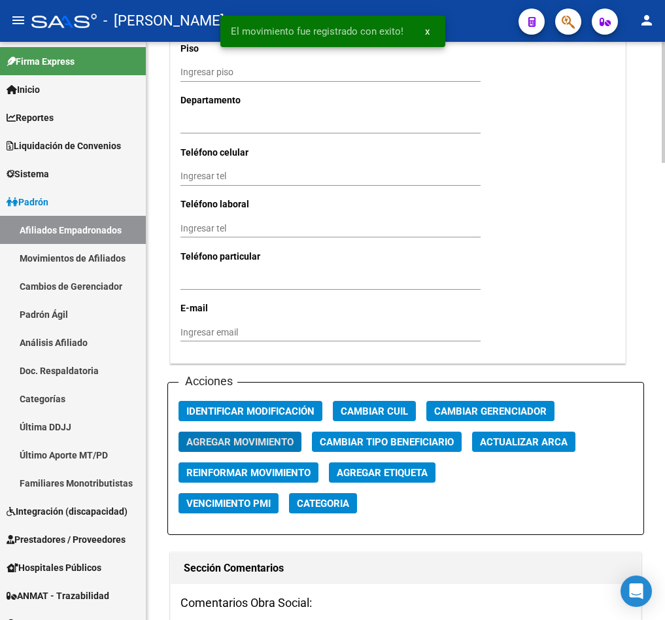
scroll to position [687, 0]
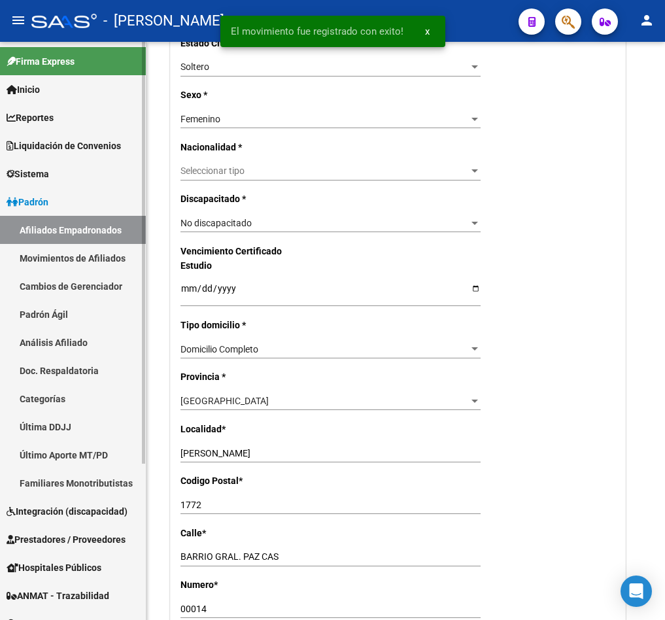
click at [88, 237] on link "Afiliados Empadronados" at bounding box center [73, 230] width 146 height 28
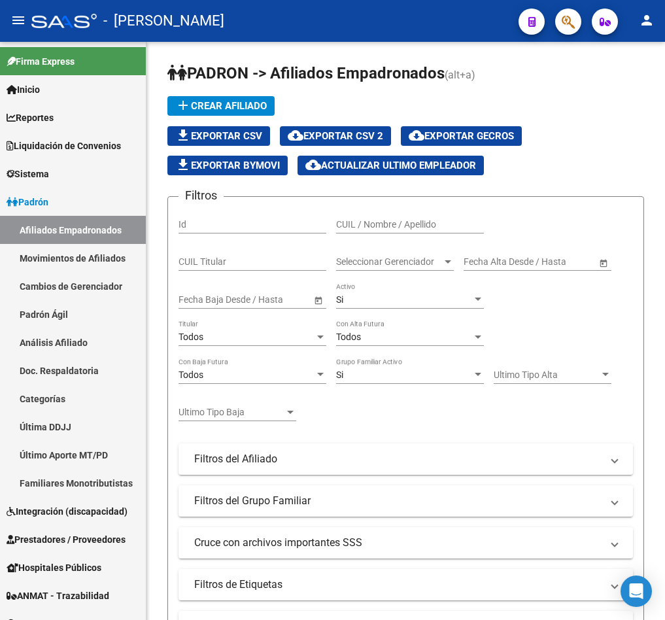
click at [555, 37] on mat-toolbar "menu - osetya person" at bounding box center [332, 21] width 665 height 42
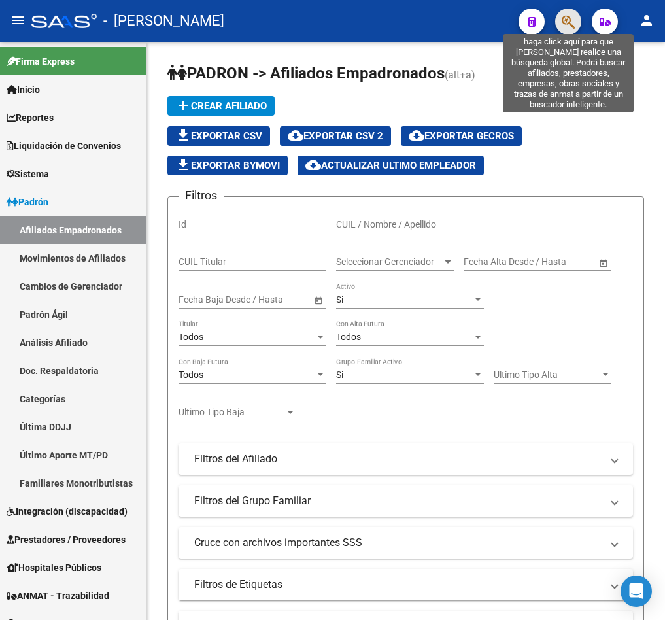
click at [569, 18] on icon "button" at bounding box center [568, 21] width 13 height 15
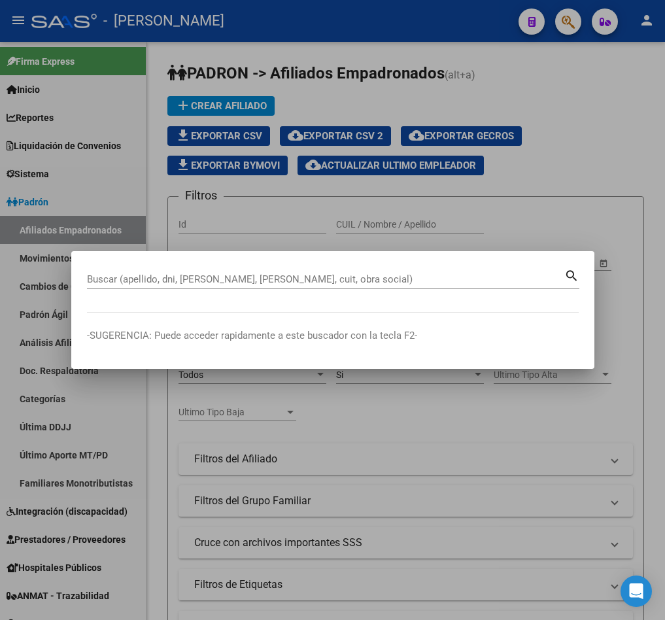
click at [244, 285] on div "Buscar (apellido, dni, [PERSON_NAME], [PERSON_NAME], cuit, obra social)" at bounding box center [326, 280] width 478 height 20
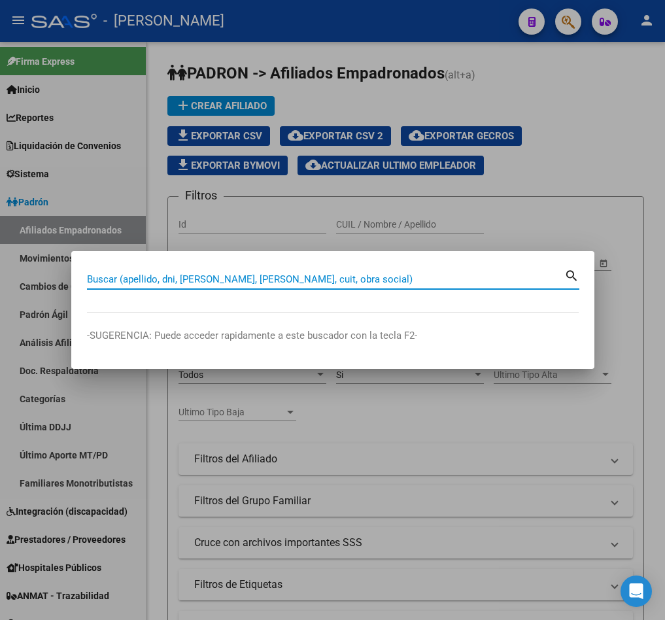
click at [264, 273] on input "Buscar (apellido, dni, [PERSON_NAME], [PERSON_NAME], cuit, obra social)" at bounding box center [326, 279] width 478 height 12
click at [277, 281] on input "Buscar (apellido, dni, [PERSON_NAME], [PERSON_NAME], cuit, obra social)" at bounding box center [326, 279] width 478 height 12
click at [279, 281] on input "Buscar (apellido, dni, [PERSON_NAME], [PERSON_NAME], cuit, obra social)" at bounding box center [326, 279] width 478 height 12
click at [281, 281] on input "Buscar (apellido, dni, [PERSON_NAME], [PERSON_NAME], cuit, obra social)" at bounding box center [326, 279] width 478 height 12
click at [283, 281] on input "Buscar (apellido, dni, [PERSON_NAME], [PERSON_NAME], cuit, obra social)" at bounding box center [326, 279] width 478 height 12
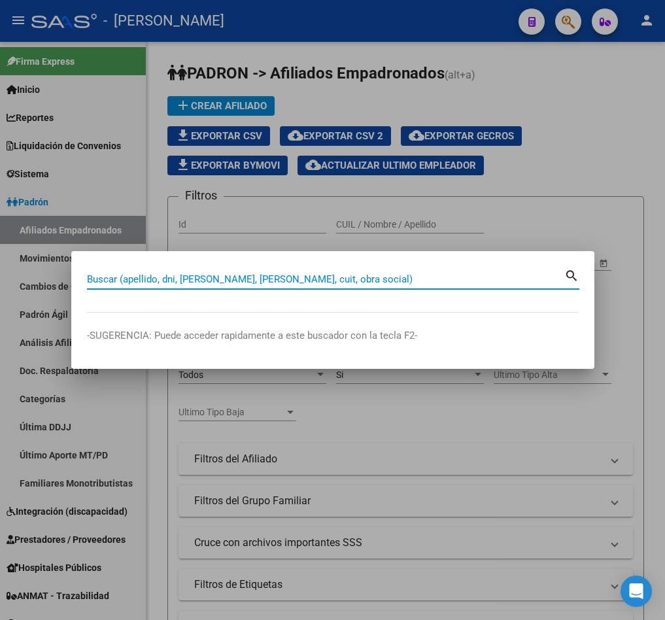
type input "+"
type input "12861035"
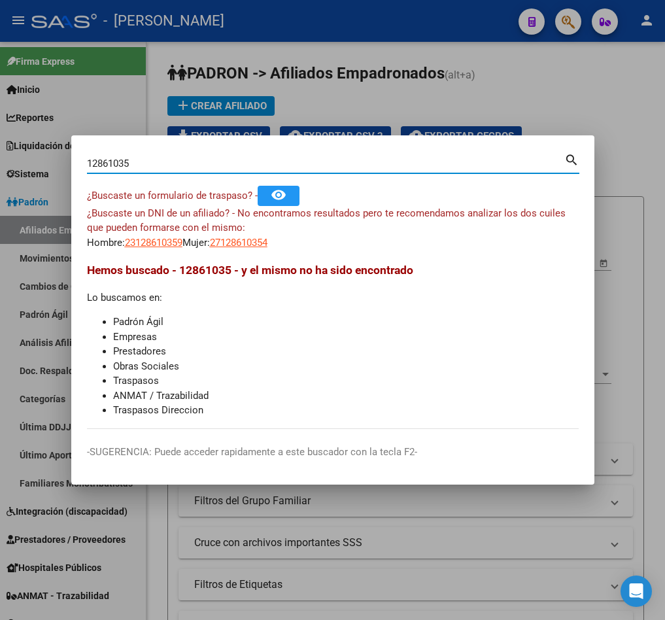
click at [252, 173] on div "12861035 Buscar (apellido, dni, [PERSON_NAME], nro traspaso, cuit, obra social)…" at bounding box center [333, 168] width 493 height 35
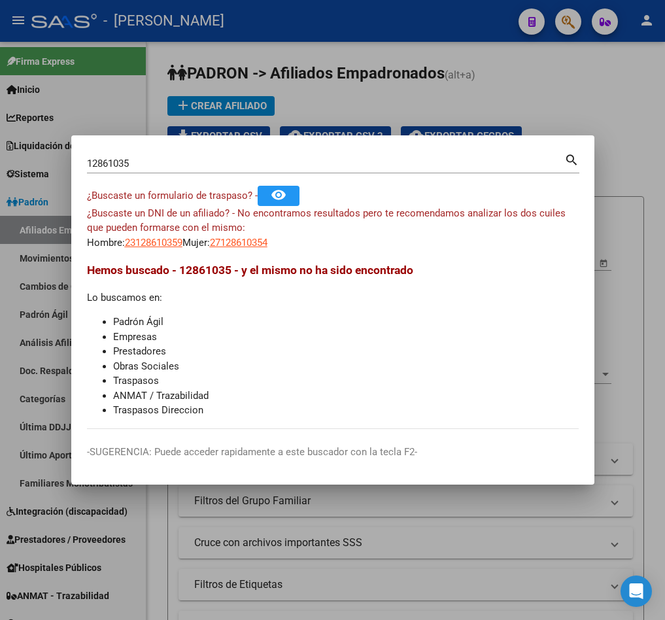
click at [260, 154] on div "12861035 Buscar (apellido, dni, cuil, [PERSON_NAME], cuit, obra social)" at bounding box center [326, 164] width 478 height 20
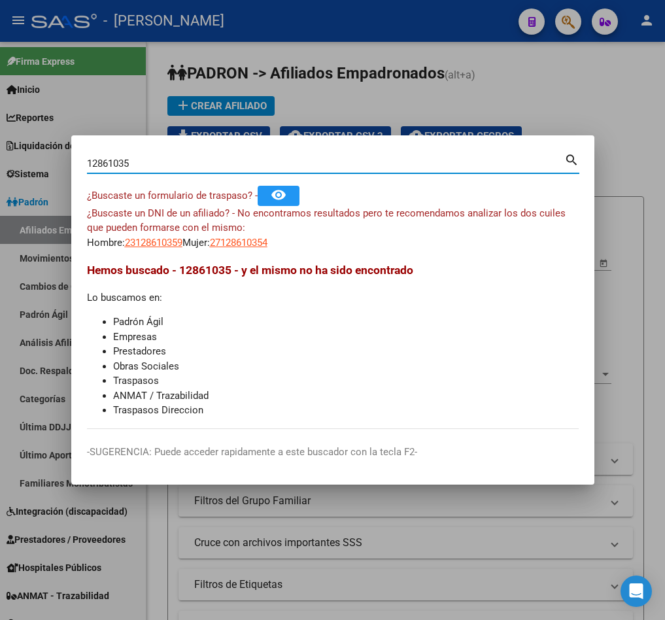
click at [267, 166] on input "12861035" at bounding box center [326, 164] width 478 height 12
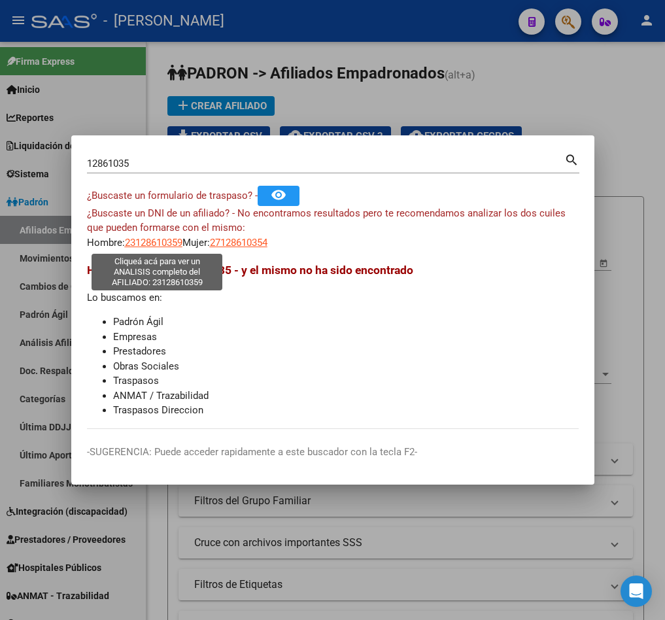
click at [153, 237] on span "23128610359" at bounding box center [154, 243] width 58 height 12
type textarea "23128610359"
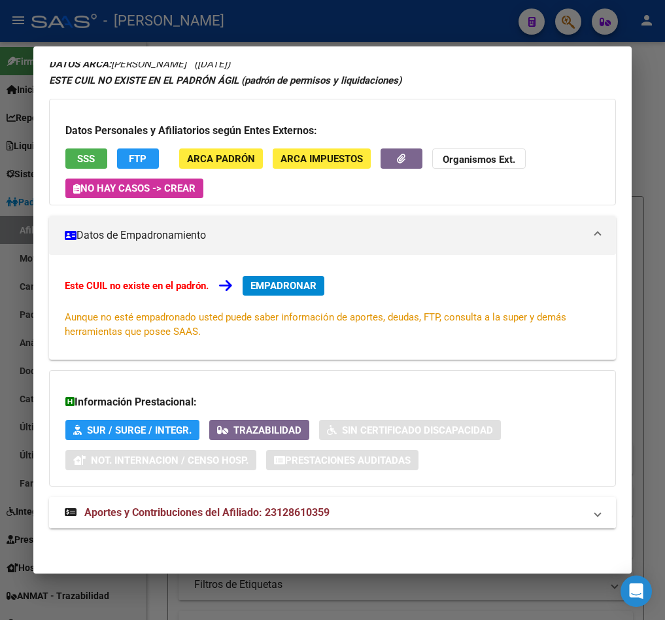
click at [210, 505] on strong "Aportes y Contribuciones del Afiliado: 23128610359" at bounding box center [197, 513] width 265 height 16
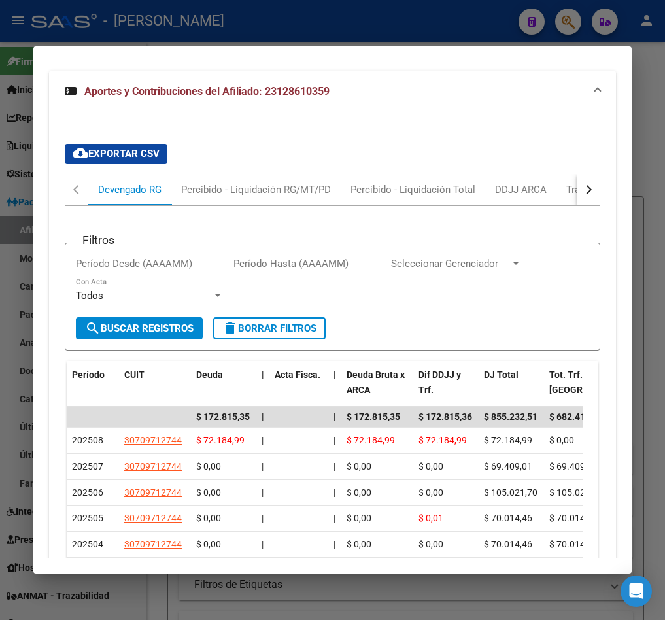
scroll to position [620, 0]
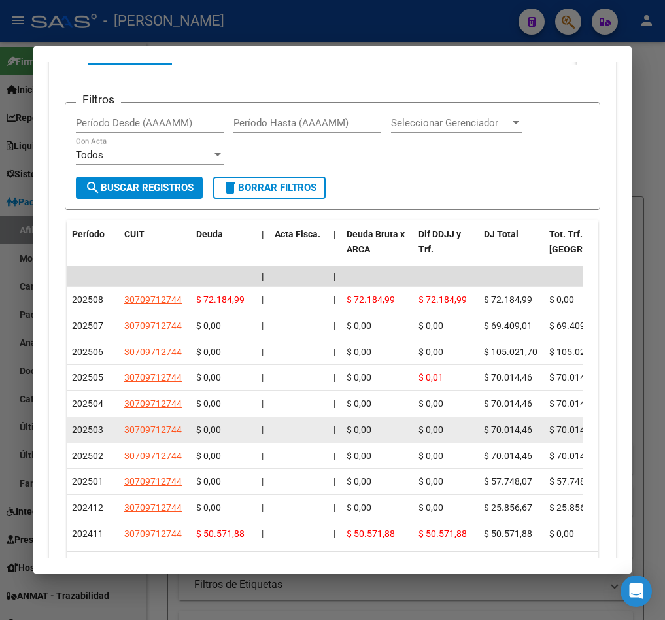
drag, startPoint x: 242, startPoint y: 400, endPoint x: 289, endPoint y: 428, distance: 54.0
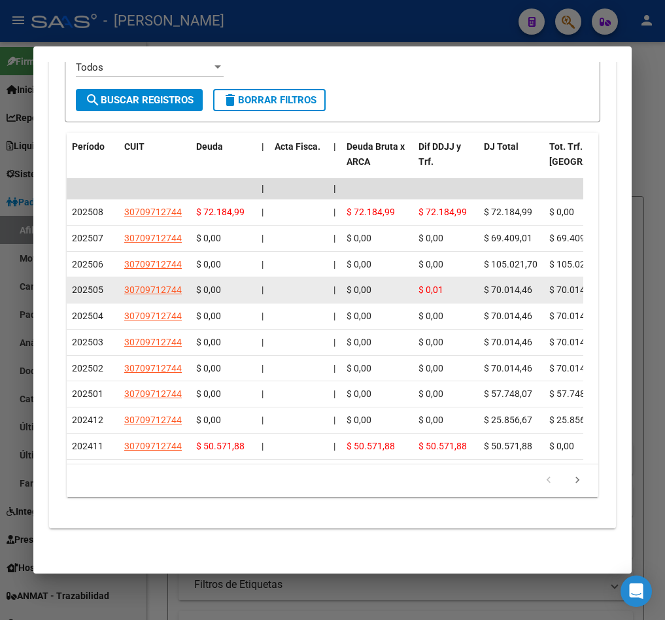
scroll to position [724, 0]
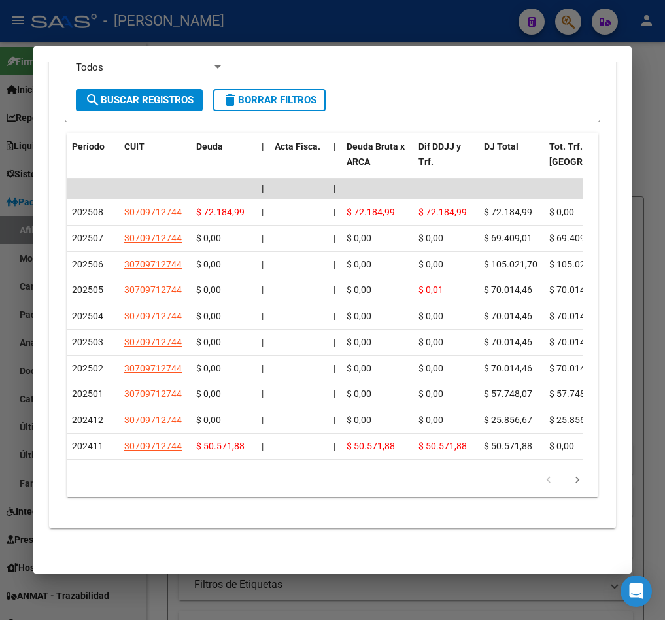
drag, startPoint x: 164, startPoint y: 446, endPoint x: 230, endPoint y: 446, distance: 66.7
click at [230, 451] on datatable-selection "| | | | | | | | | | | | | 202508 30709712744 $ 72.184,99 | | $ 72.184,99 $ 72.1…" at bounding box center [325, 457] width 517 height 12
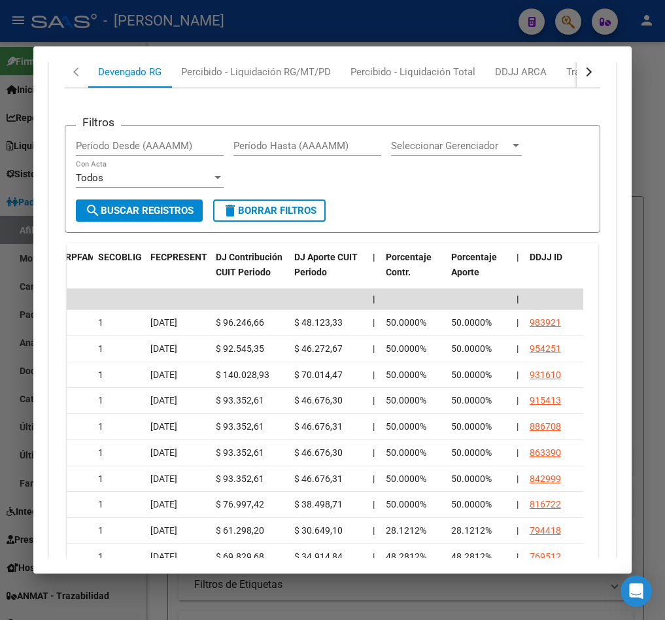
scroll to position [430, 0]
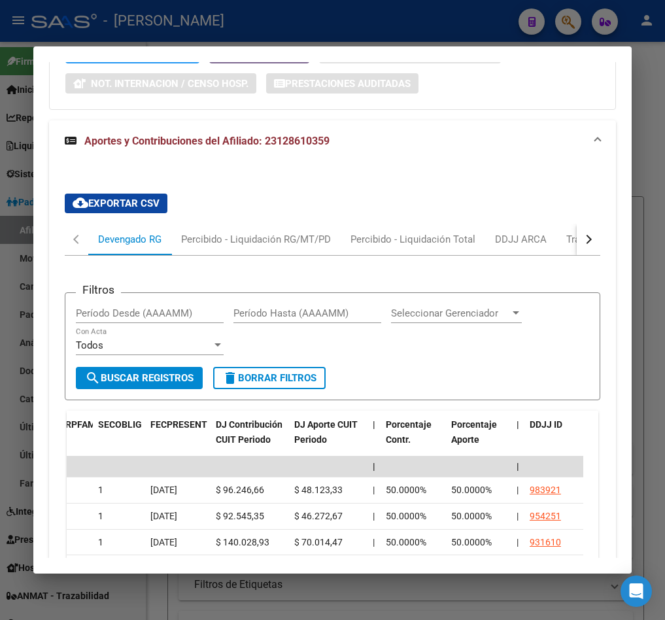
click at [577, 240] on button "button" at bounding box center [589, 239] width 24 height 31
click at [536, 240] on div "ARCA Relaciones Laborales" at bounding box center [495, 239] width 122 height 14
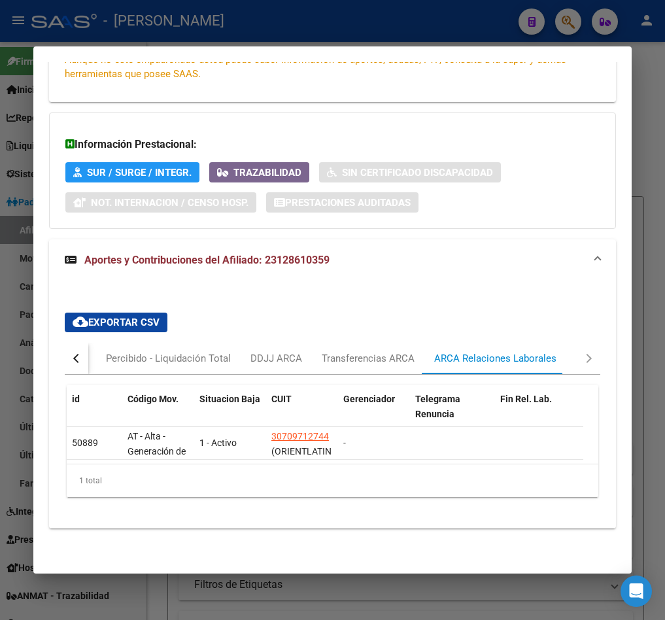
scroll to position [326, 0]
click at [316, 451] on datatable-selection "50889 AT - Alta - Generación de clave 1 - Activo 30709712744 (ORIENTLATIN SA) -…" at bounding box center [325, 457] width 517 height 12
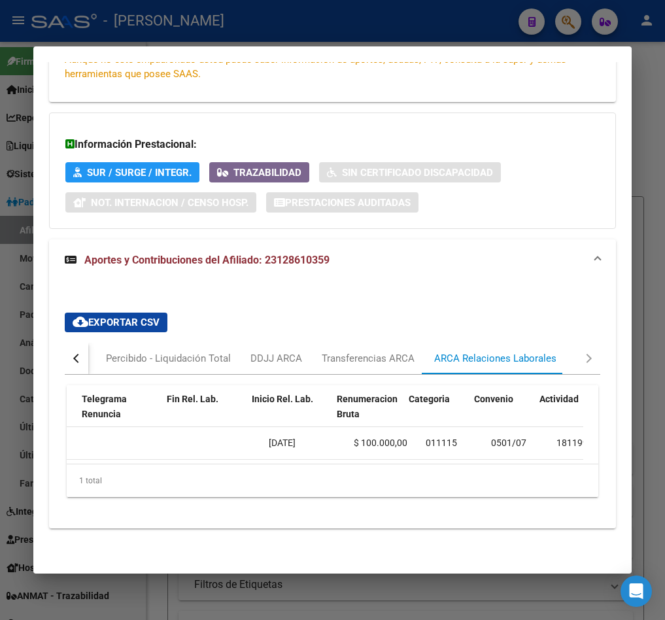
scroll to position [0, 0]
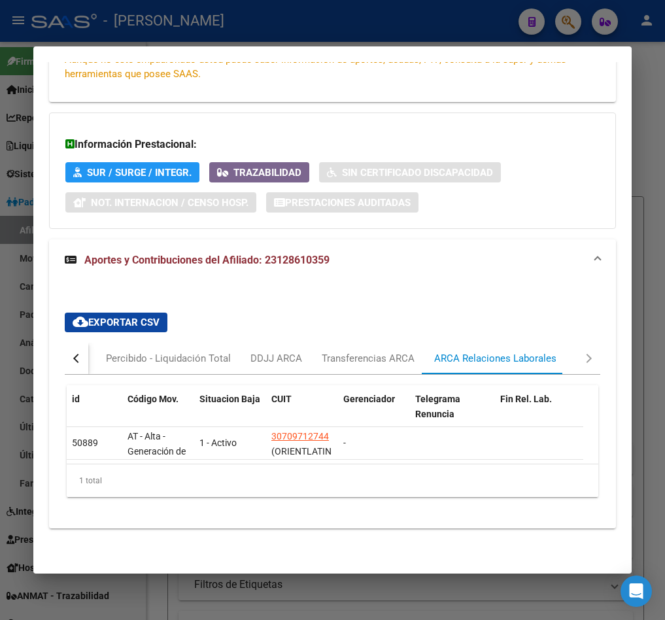
click at [14, 118] on div at bounding box center [332, 310] width 665 height 620
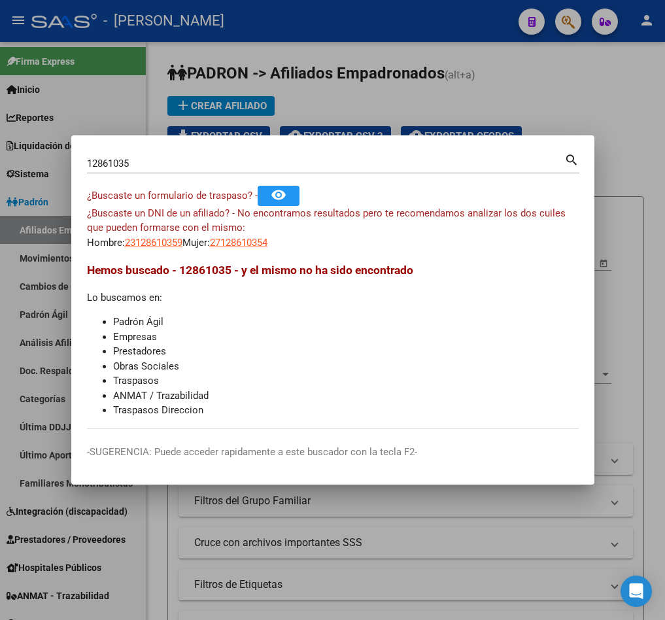
click at [232, 165] on input "12861035" at bounding box center [326, 164] width 478 height 12
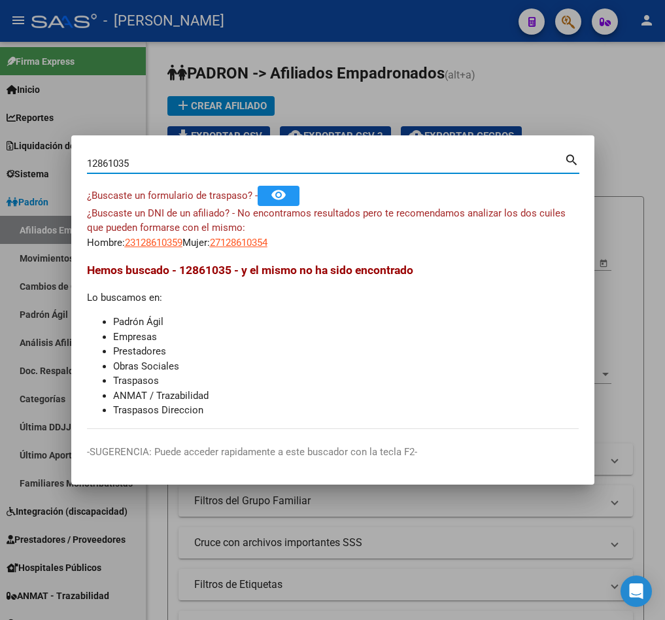
paste input "20317794119"
type input "20317794119"
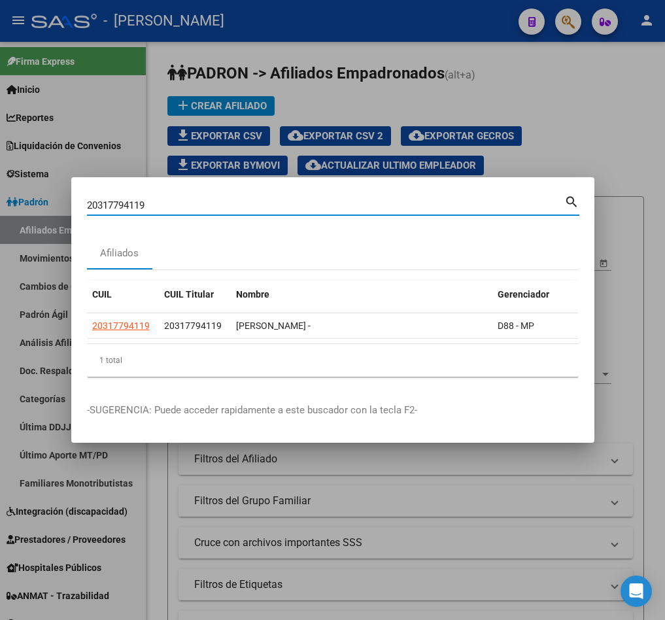
drag, startPoint x: 453, startPoint y: 346, endPoint x: 465, endPoint y: 340, distance: 13.2
click at [455, 343] on datatable-body "20317794119 20317794119 [PERSON_NAME] - D88 - MP" at bounding box center [332, 328] width 491 height 30
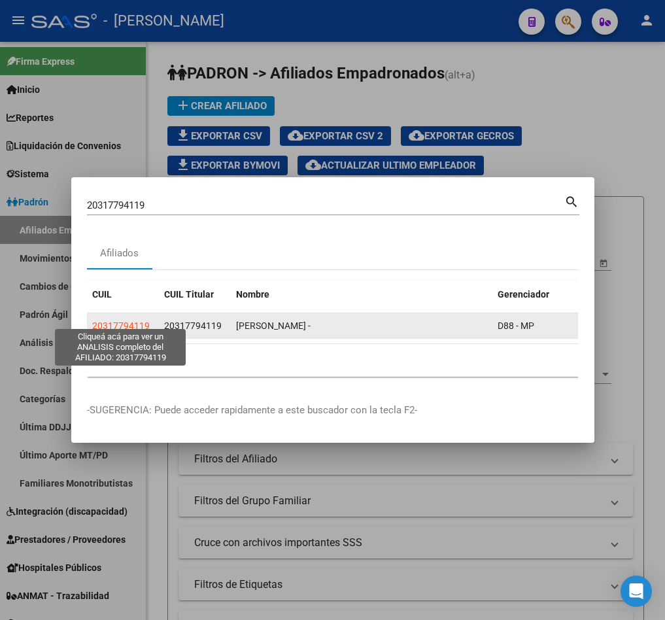
click at [141, 321] on span "20317794119" at bounding box center [121, 326] width 58 height 10
type textarea "20317794119"
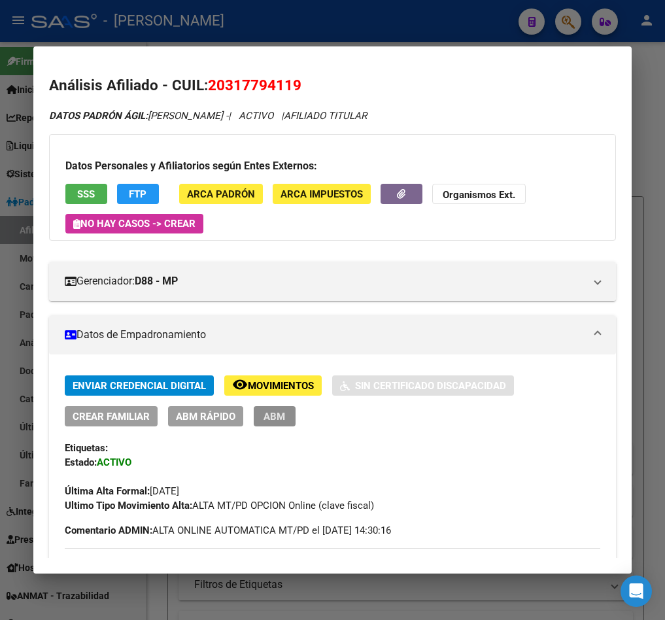
click at [285, 415] on button "ABM" at bounding box center [275, 416] width 42 height 20
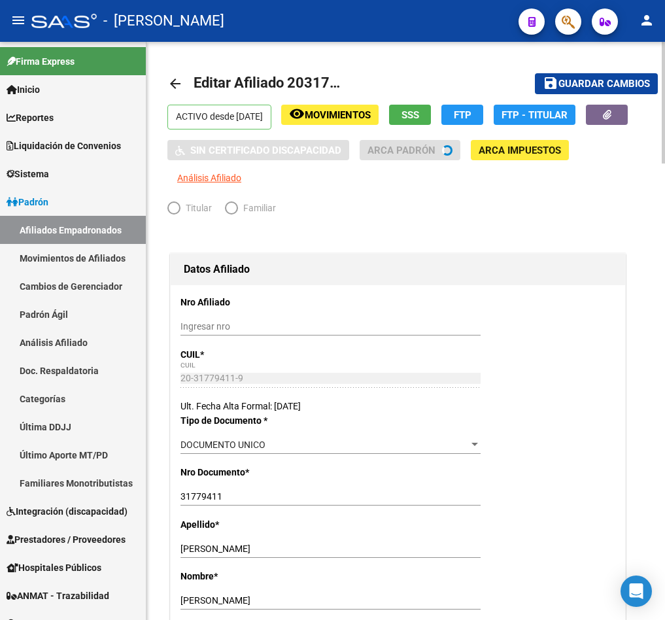
radio input "true"
type input "20-31779411-9"
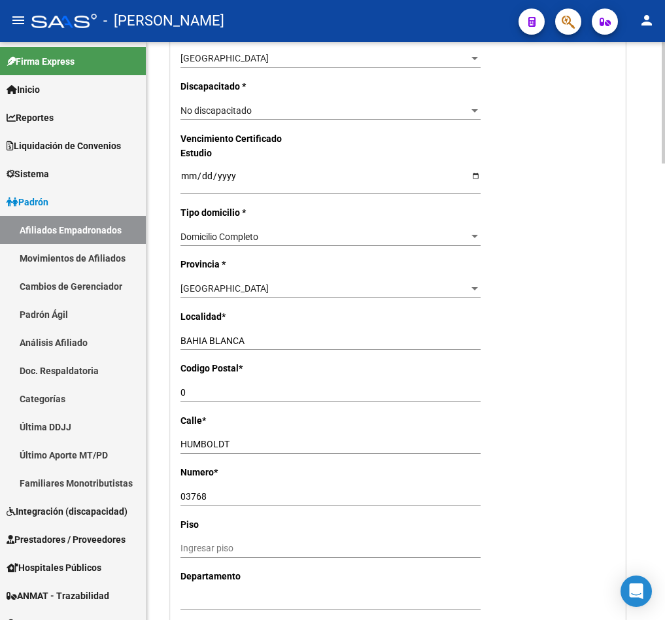
scroll to position [1472, 0]
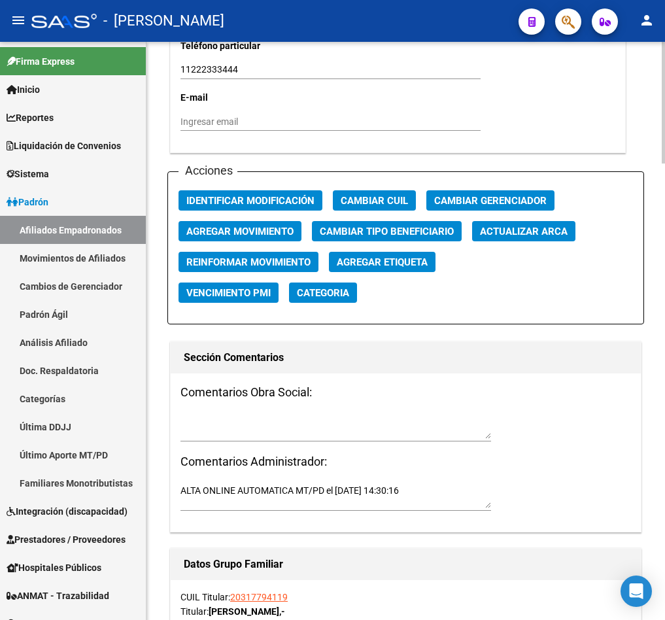
click at [251, 222] on button "Agregar Movimiento" at bounding box center [240, 231] width 123 height 20
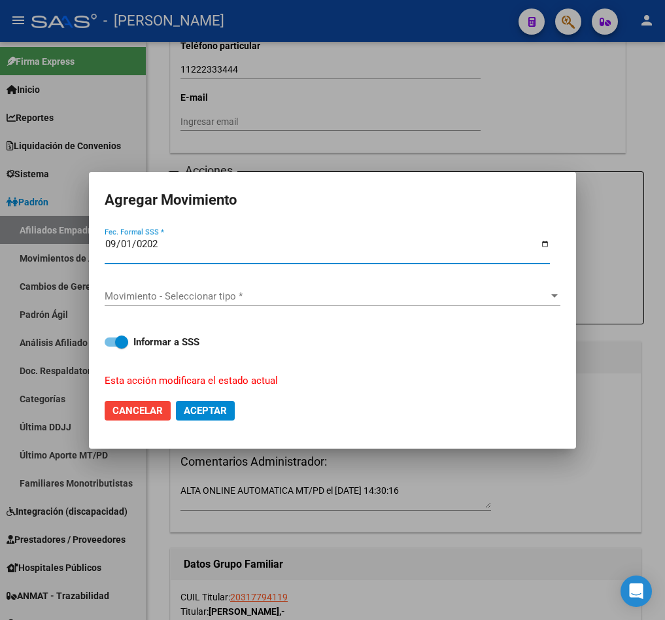
type input "[DATE]"
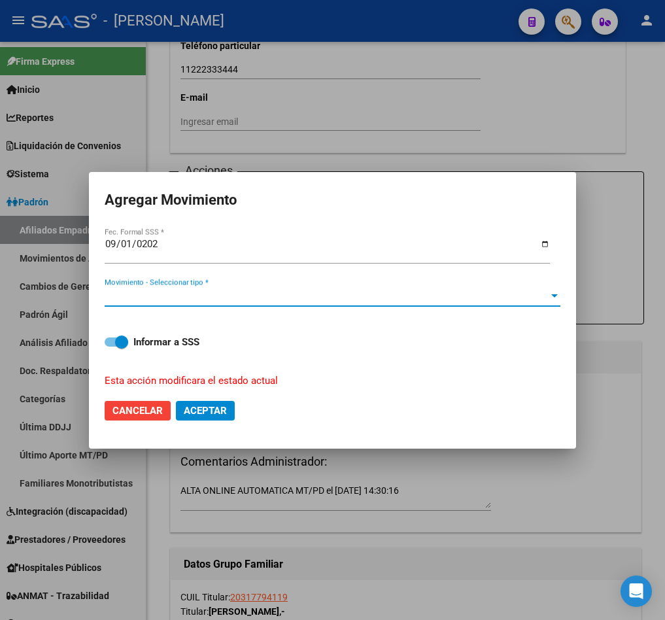
click at [155, 293] on span "Movimiento - Seleccionar tipo *" at bounding box center [327, 296] width 444 height 12
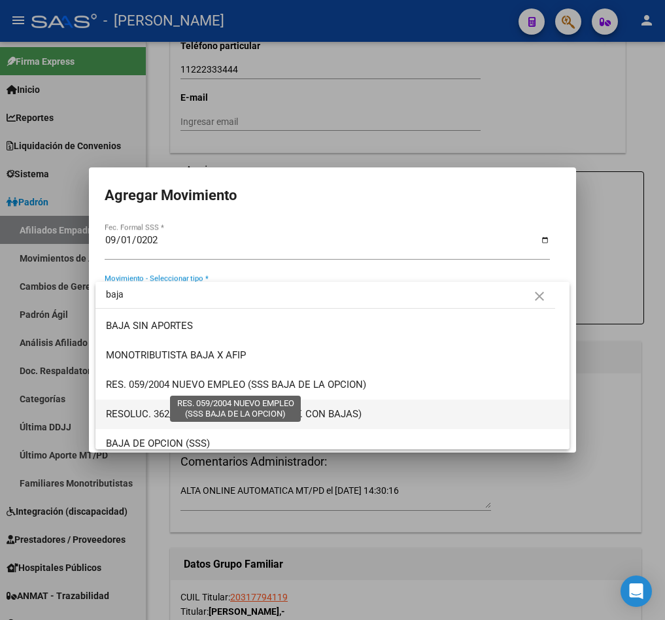
scroll to position [98, 0]
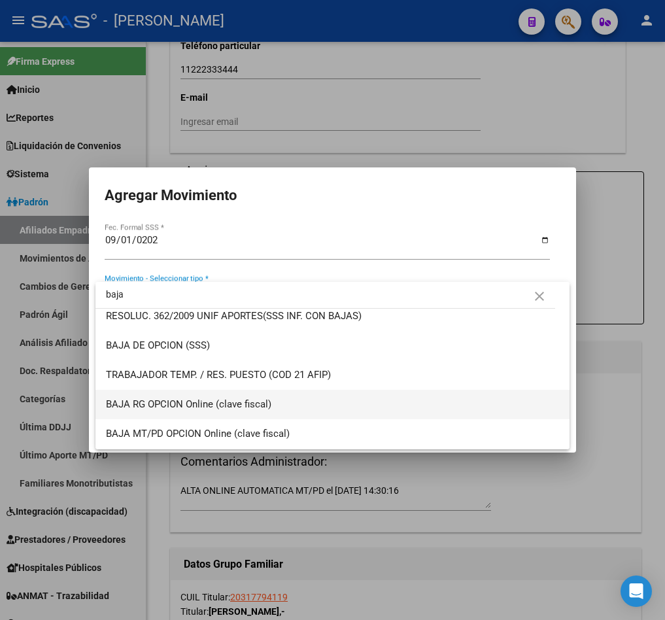
type input "baja"
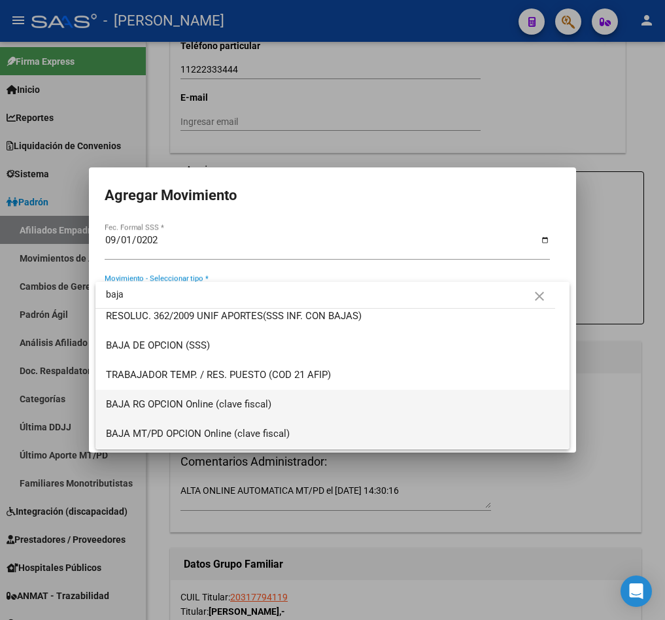
drag, startPoint x: 257, startPoint y: 408, endPoint x: 267, endPoint y: 425, distance: 19.1
click at [267, 425] on div "baja close BAJA SIN APORTES MONOTRIBUTISTA BAJA X AFIP RES. 059/2004 NUEVO EMPL…" at bounding box center [333, 365] width 475 height 167
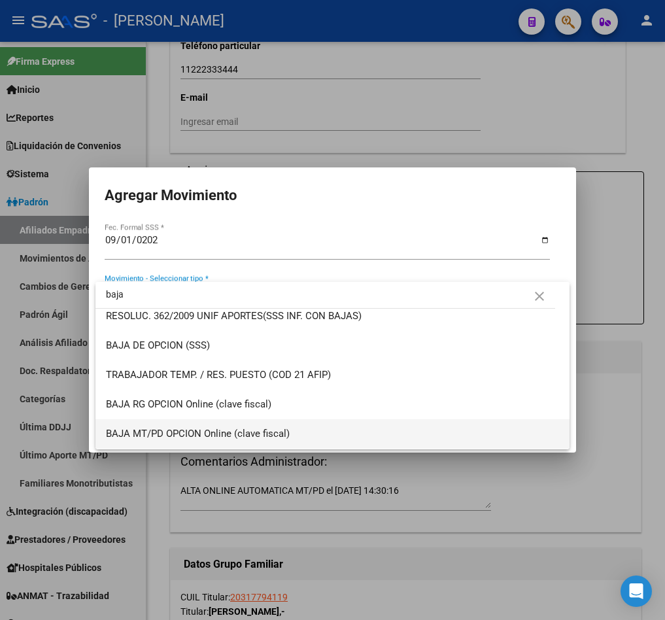
click at [267, 425] on span "BAJA MT/PD OPCION Online (clave fiscal)" at bounding box center [333, 433] width 454 height 29
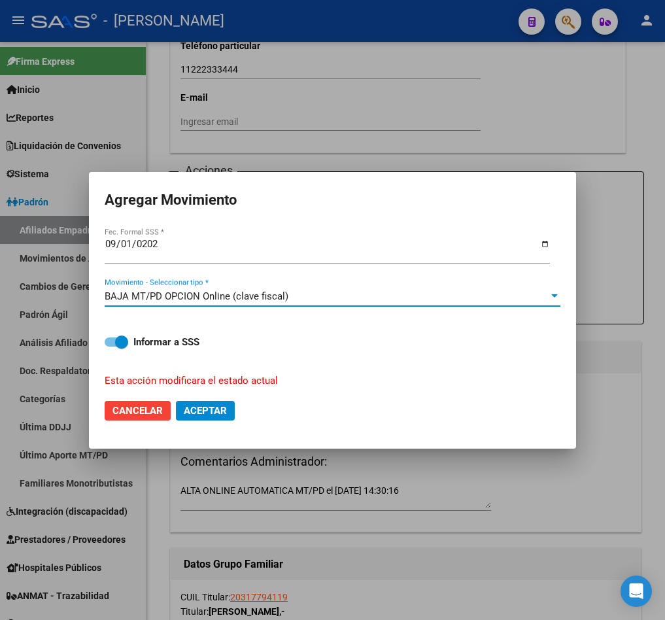
click at [215, 412] on span "Aceptar" at bounding box center [205, 411] width 43 height 12
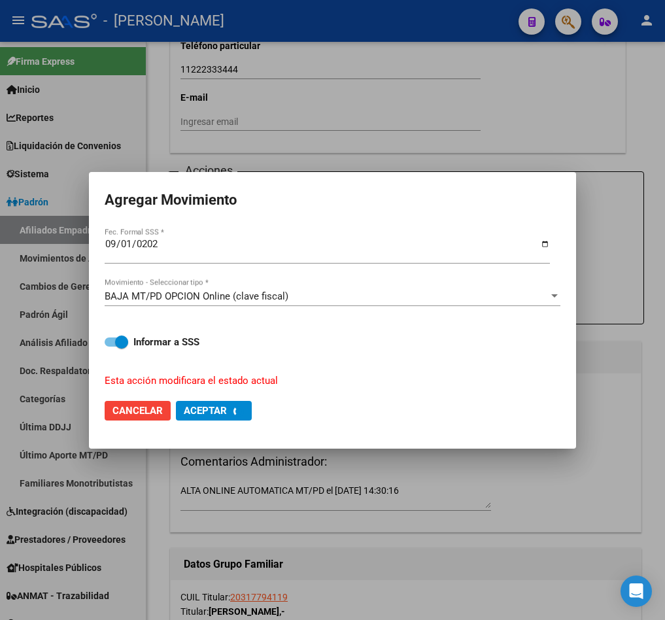
checkbox input "false"
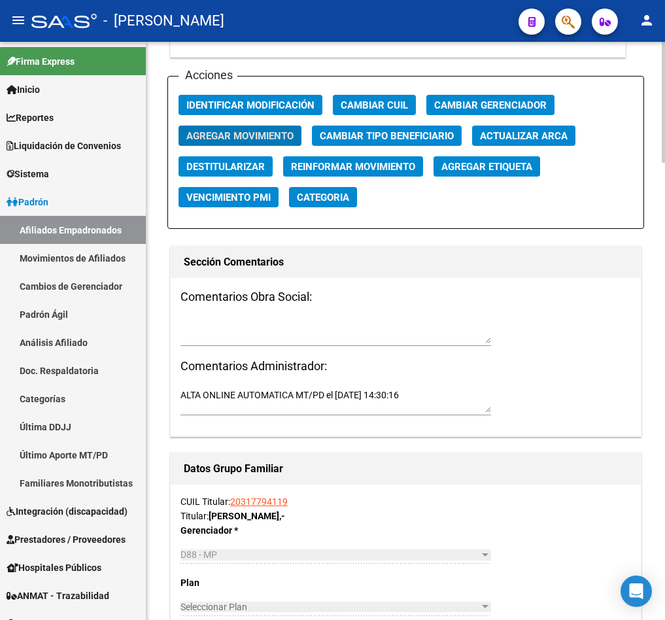
scroll to position [1570, 0]
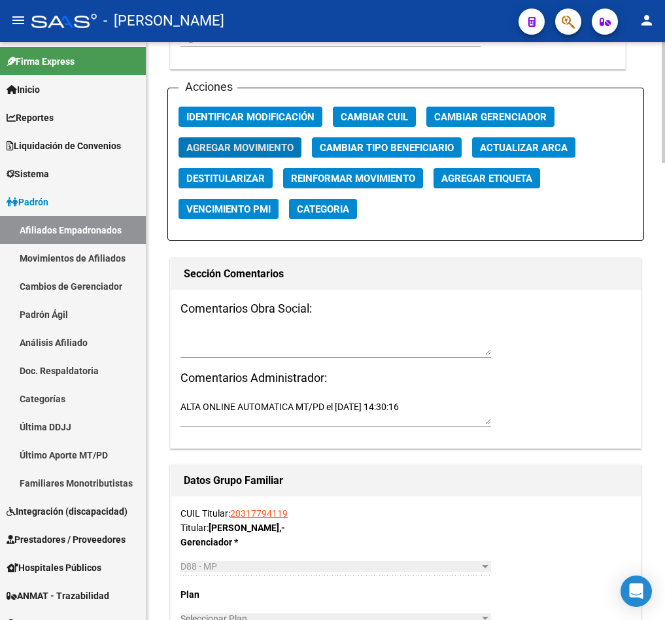
click at [258, 336] on textarea at bounding box center [336, 342] width 311 height 25
type textarea "j"
paste textarea "[DATE] 12:49"
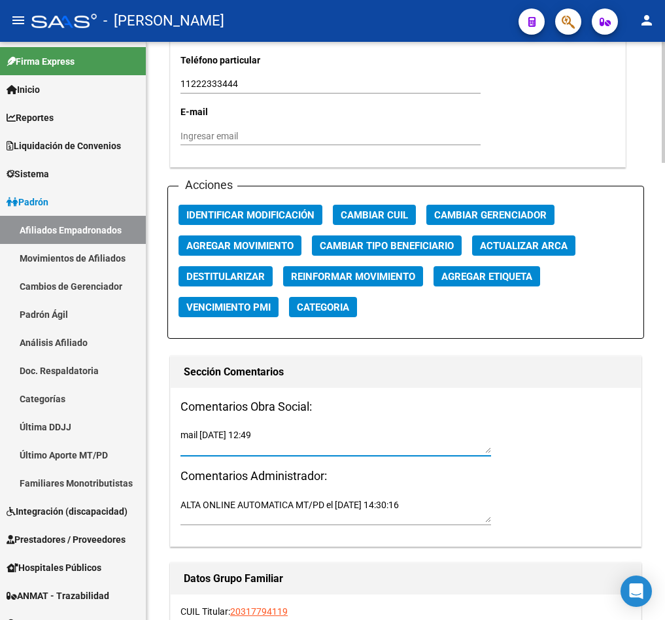
scroll to position [1668, 0]
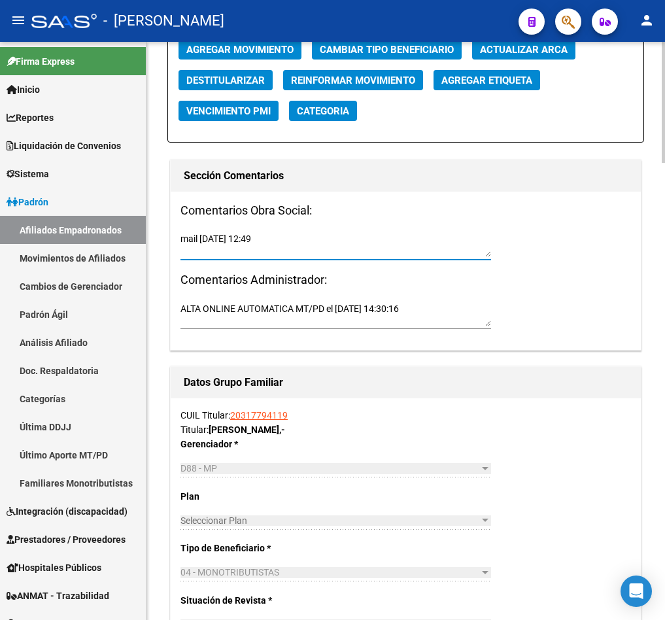
click at [183, 234] on textarea "mail [DATE] 12:49" at bounding box center [336, 244] width 311 height 25
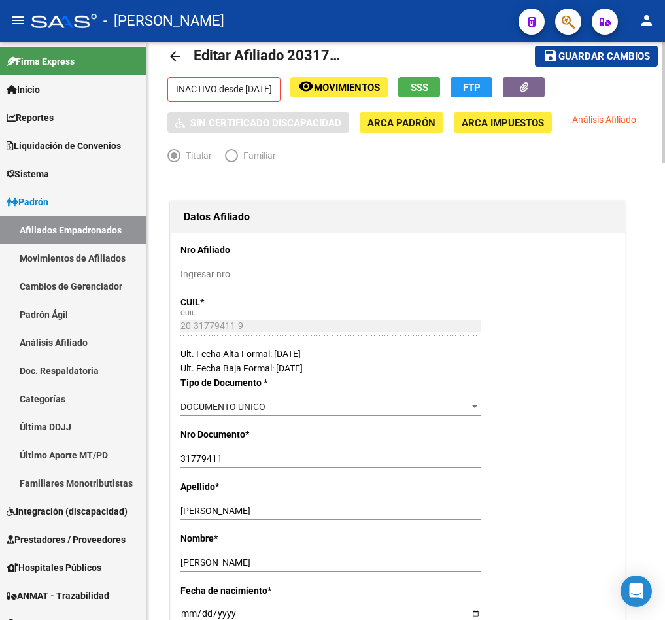
scroll to position [0, 0]
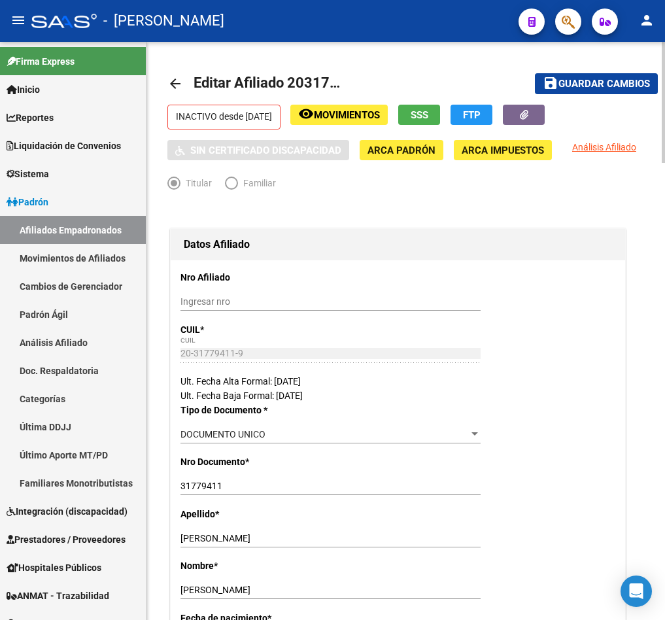
type textarea "15092025 mail [DATE] 12:49"
click at [618, 82] on span "Guardar cambios" at bounding box center [605, 85] width 92 height 12
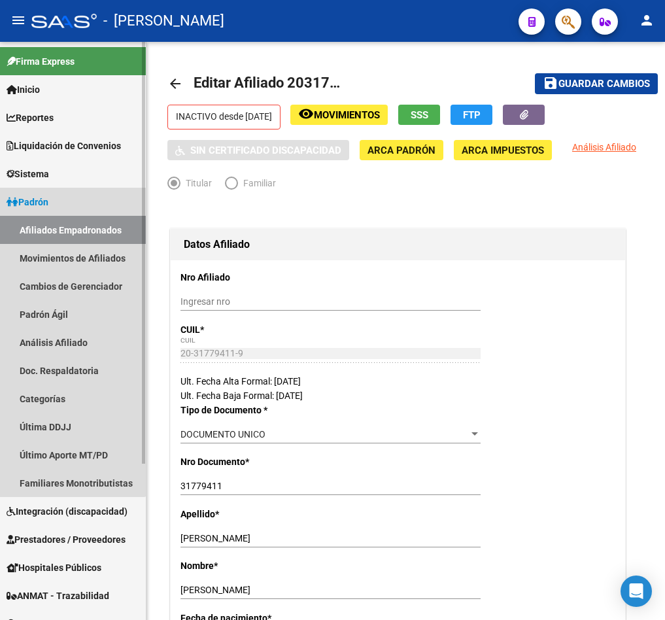
click at [61, 228] on link "Afiliados Empadronados" at bounding box center [73, 230] width 146 height 28
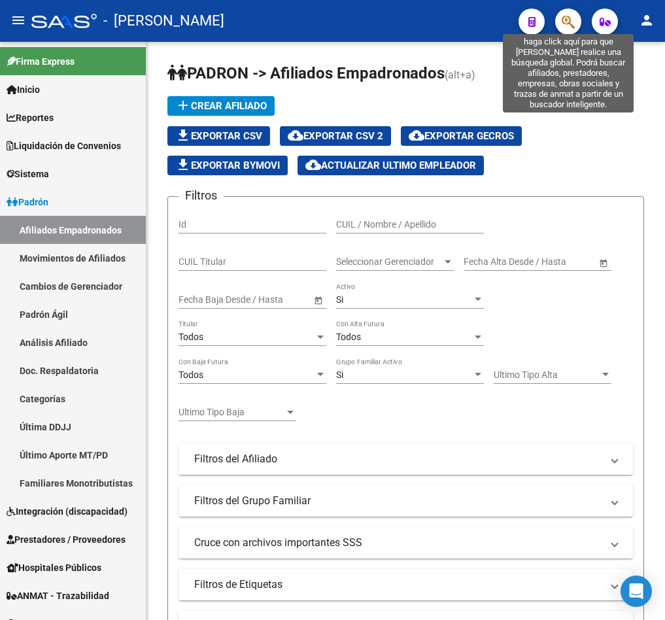
click at [566, 22] on icon "button" at bounding box center [568, 21] width 13 height 15
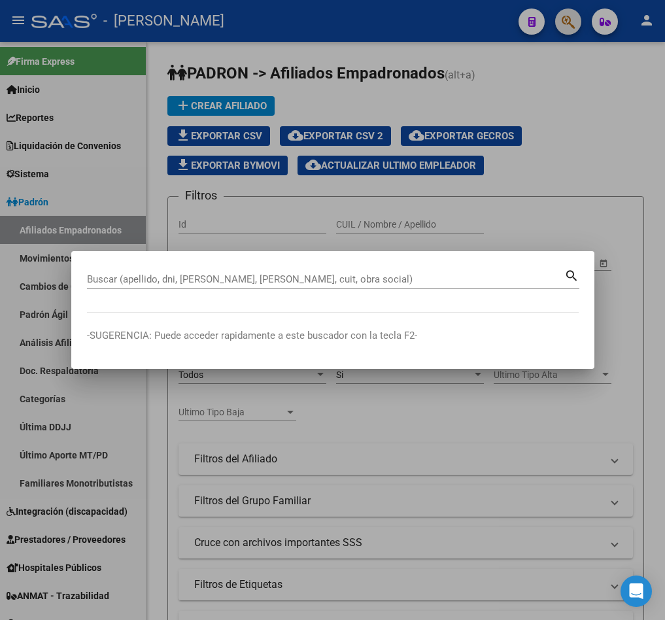
paste input "20379271813"
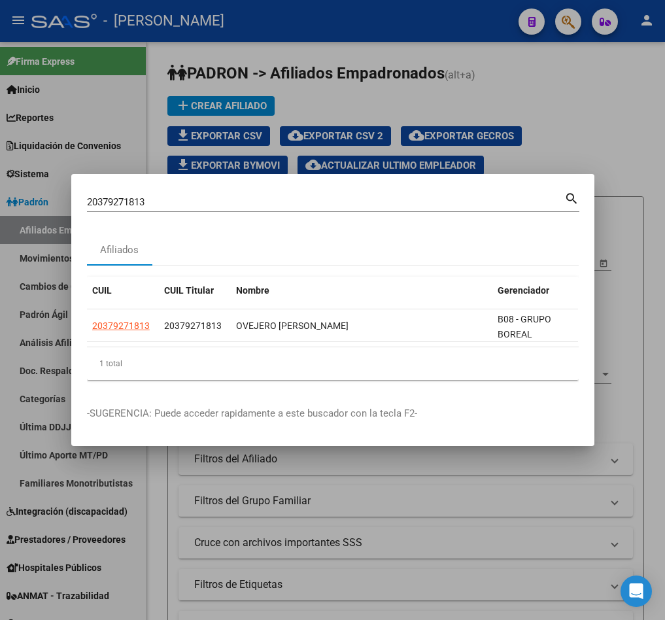
click at [111, 198] on input "20379271813" at bounding box center [326, 202] width 478 height 12
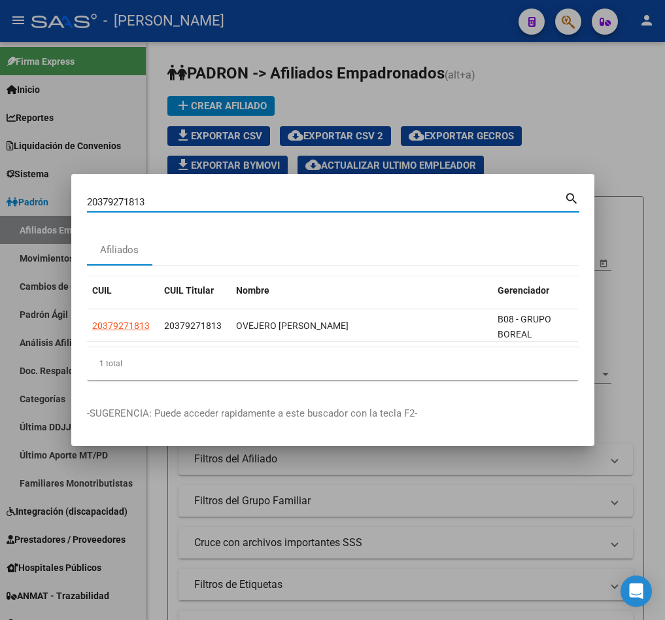
click at [111, 198] on input "20379271813" at bounding box center [326, 202] width 478 height 12
click at [144, 196] on input "20379271813" at bounding box center [326, 202] width 478 height 12
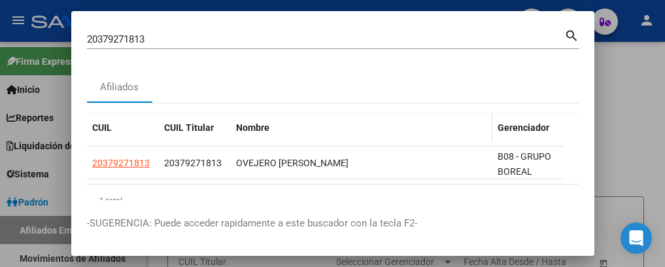
click at [283, 122] on div "Nombre" at bounding box center [361, 127] width 251 height 15
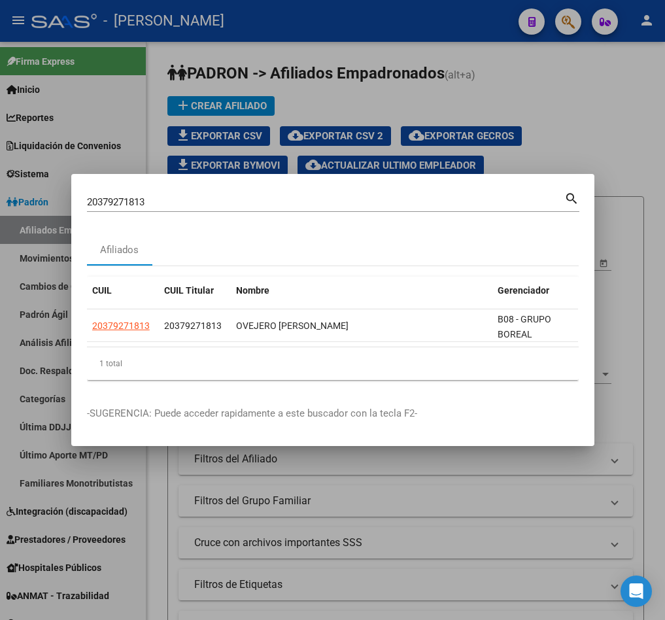
click at [189, 196] on input "20379271813" at bounding box center [326, 202] width 478 height 12
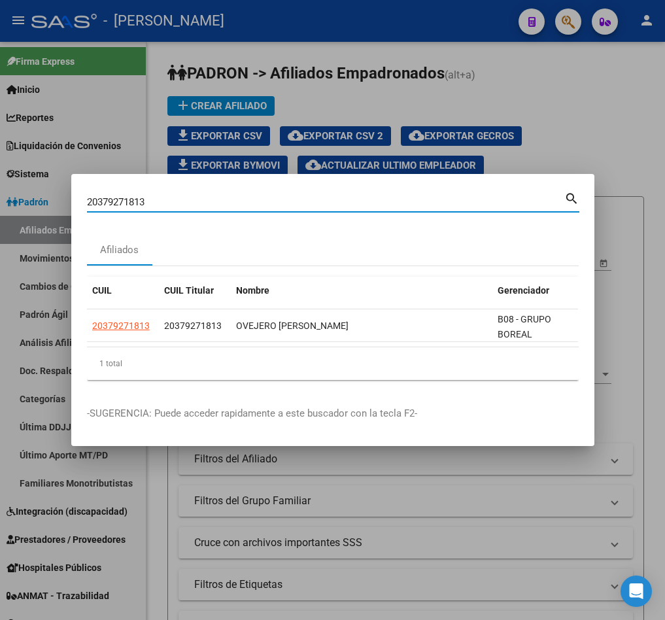
click at [189, 196] on input "20379271813" at bounding box center [326, 202] width 478 height 12
type input "2031823"
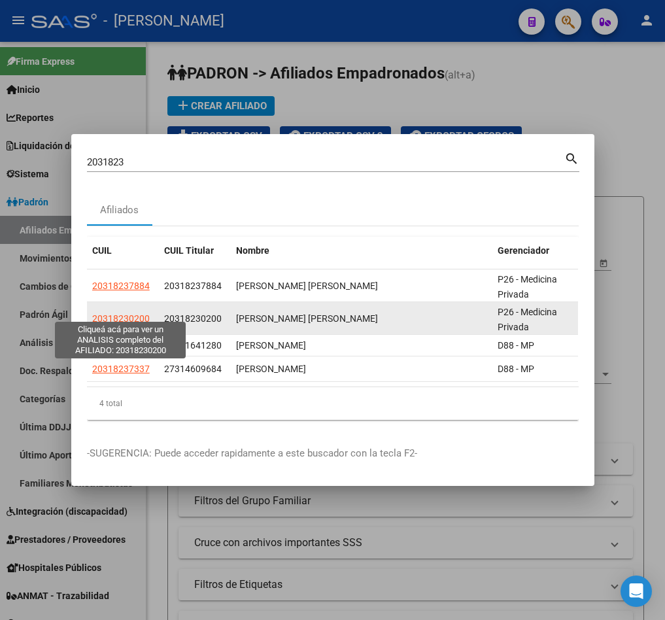
click at [120, 313] on span "20318230200" at bounding box center [121, 318] width 58 height 10
type textarea "20318230200"
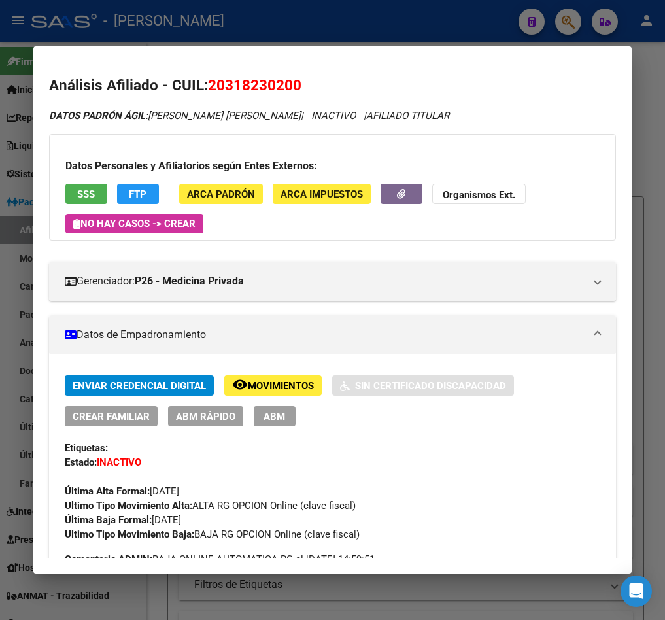
scroll to position [98, 0]
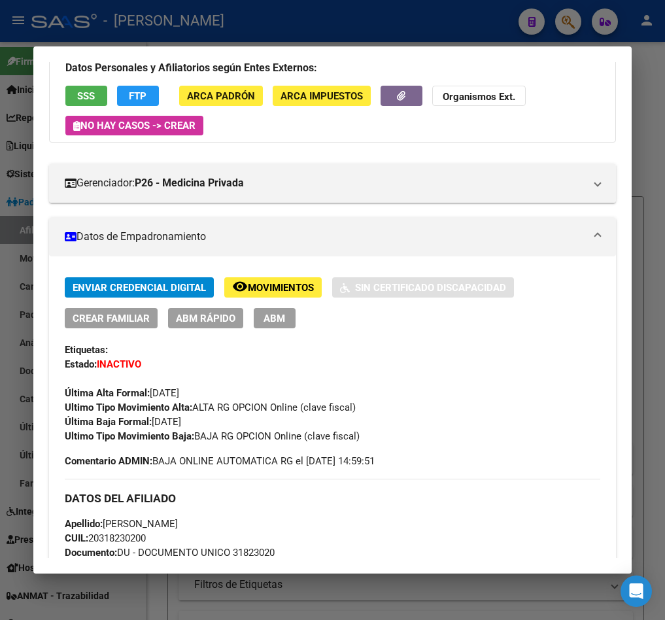
click at [14, 97] on div at bounding box center [332, 310] width 665 height 620
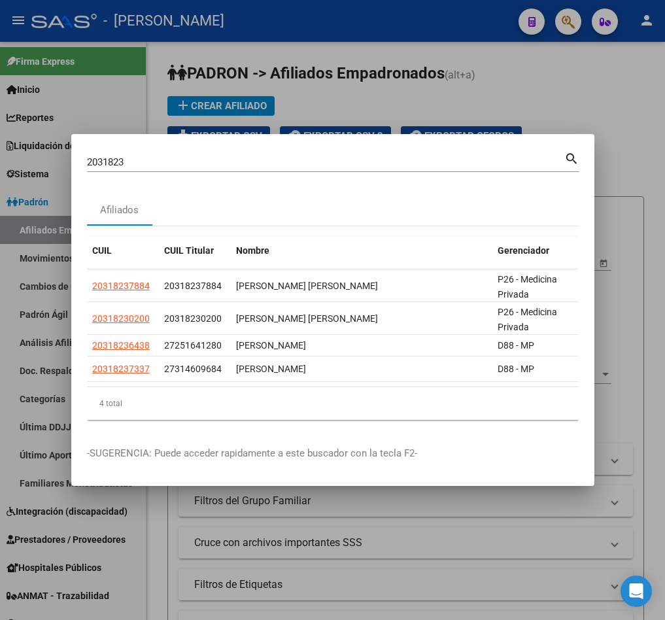
click at [150, 156] on input "2031823" at bounding box center [326, 162] width 478 height 12
click at [151, 156] on input "2031823" at bounding box center [326, 162] width 478 height 12
paste input "58.808.978"
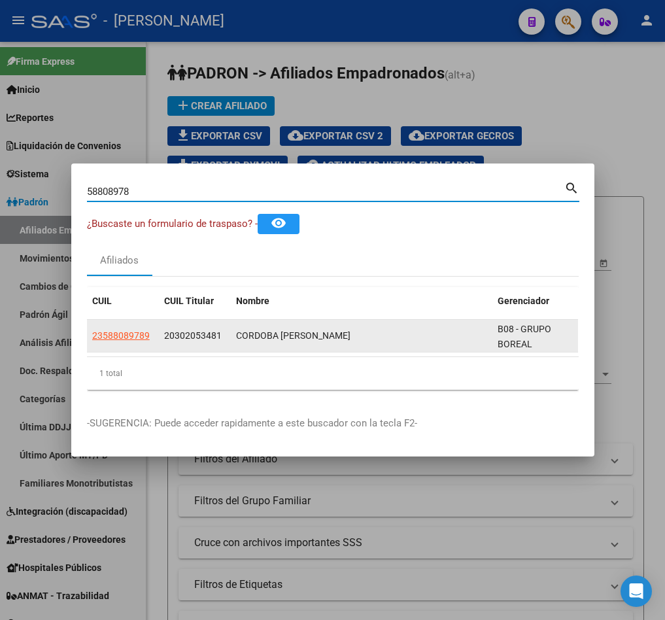
click at [193, 336] on datatable-body-cell "20302053481" at bounding box center [195, 336] width 72 height 32
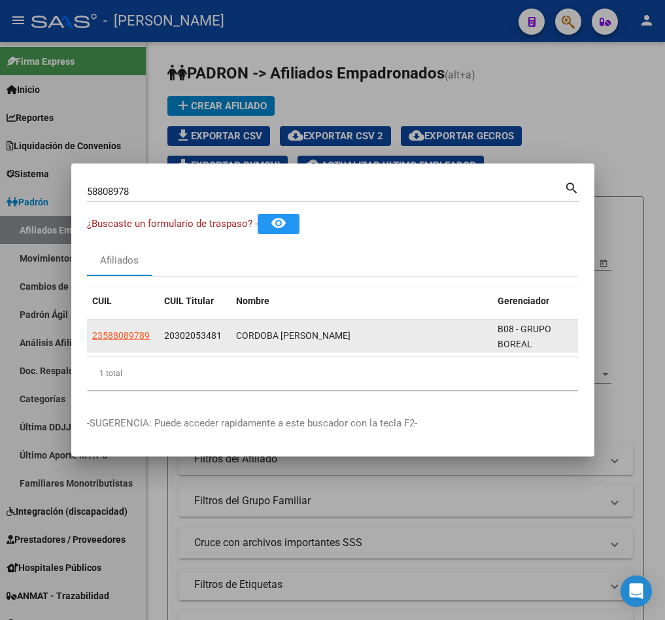
click at [192, 334] on div "20302053481" at bounding box center [194, 335] width 61 height 15
click at [195, 330] on span "20302053481" at bounding box center [193, 335] width 58 height 10
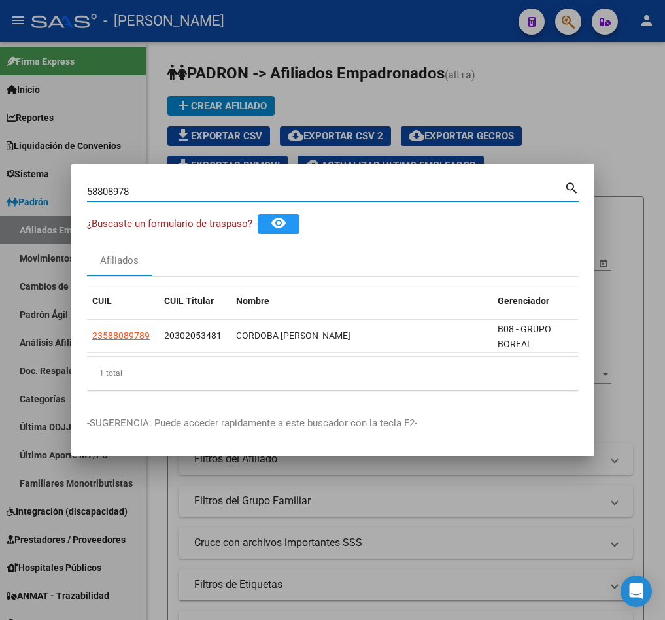
click at [171, 187] on input "58808978" at bounding box center [326, 192] width 478 height 12
paste input "20302053481"
type input "20302053481"
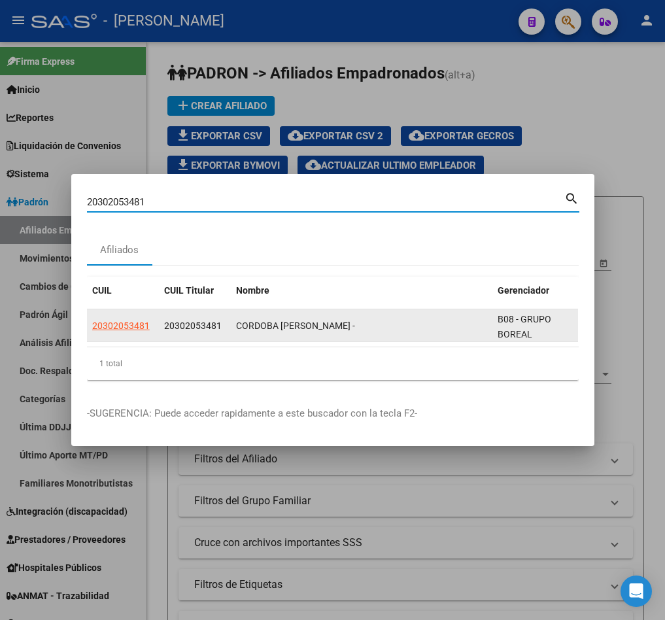
click at [126, 328] on datatable-body-cell "20302053481" at bounding box center [123, 325] width 72 height 32
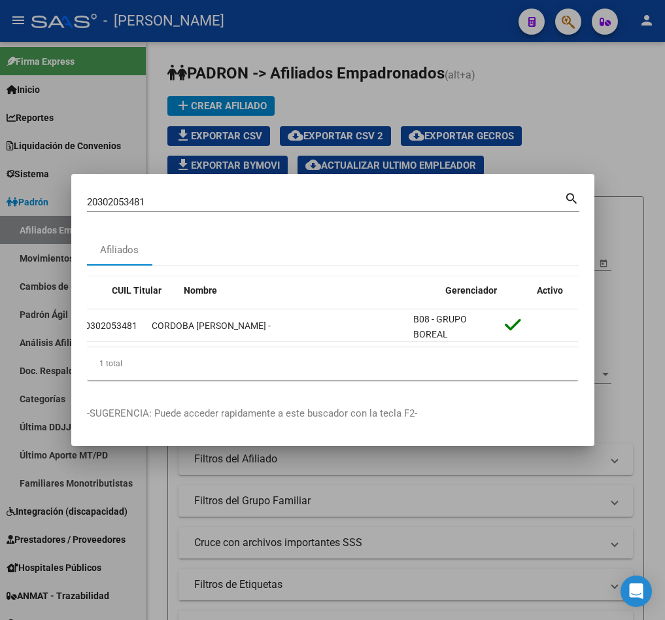
scroll to position [0, 0]
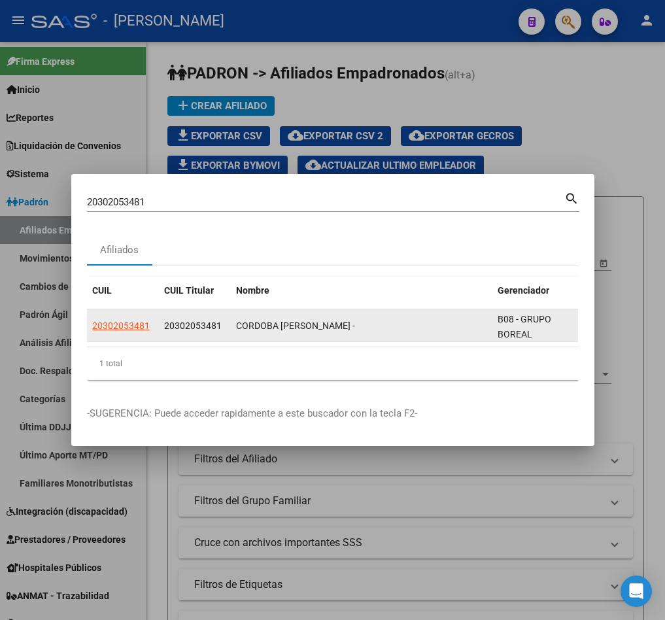
click at [114, 319] on app-link-go-to "20302053481" at bounding box center [121, 326] width 58 height 15
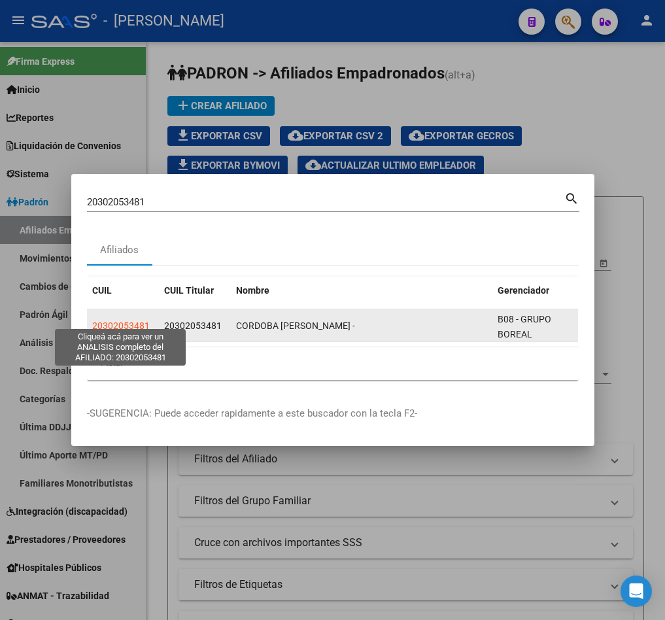
click at [126, 322] on span "20302053481" at bounding box center [121, 326] width 58 height 10
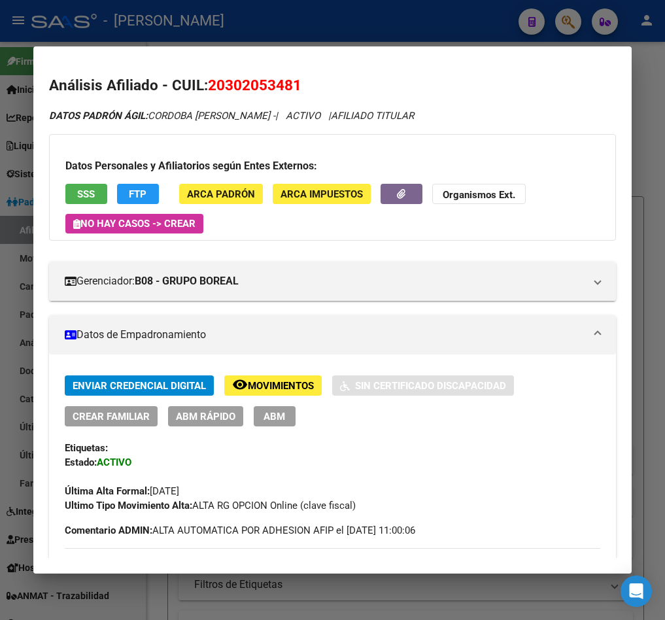
drag, startPoint x: 222, startPoint y: 81, endPoint x: 290, endPoint y: 87, distance: 68.9
click at [290, 87] on span "20302053481" at bounding box center [255, 85] width 94 height 17
copy span "30205348"
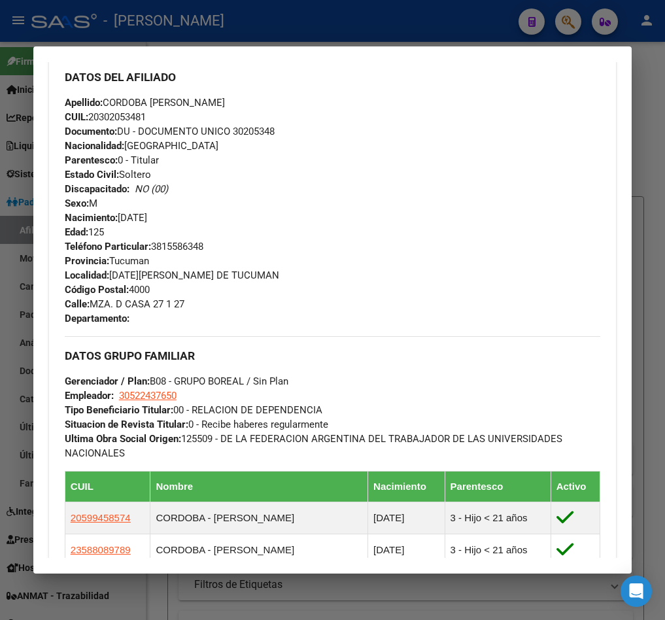
click at [126, 101] on span "Apellido: CORDOBA [PERSON_NAME]" at bounding box center [145, 103] width 160 height 12
drag, startPoint x: 126, startPoint y: 101, endPoint x: 220, endPoint y: 100, distance: 93.6
click at [220, 100] on span "Apellido: CORDOBA [PERSON_NAME]" at bounding box center [145, 103] width 160 height 12
drag, startPoint x: 98, startPoint y: 299, endPoint x: 126, endPoint y: 305, distance: 28.7
click at [162, 305] on span "Calle: MZA. D CASA 27 1 27" at bounding box center [125, 304] width 120 height 12
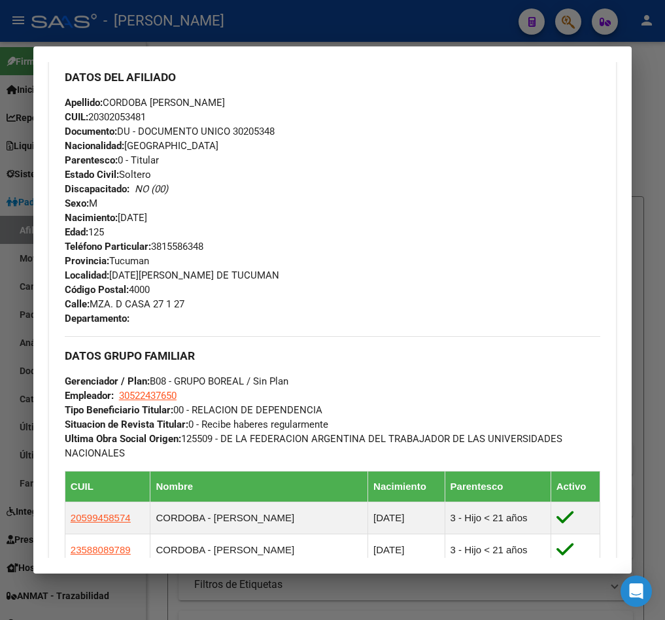
drag, startPoint x: 92, startPoint y: 305, endPoint x: 193, endPoint y: 242, distance: 118.7
click at [177, 303] on span "Calle: MZA. D CASA 27 1 27" at bounding box center [125, 304] width 120 height 12
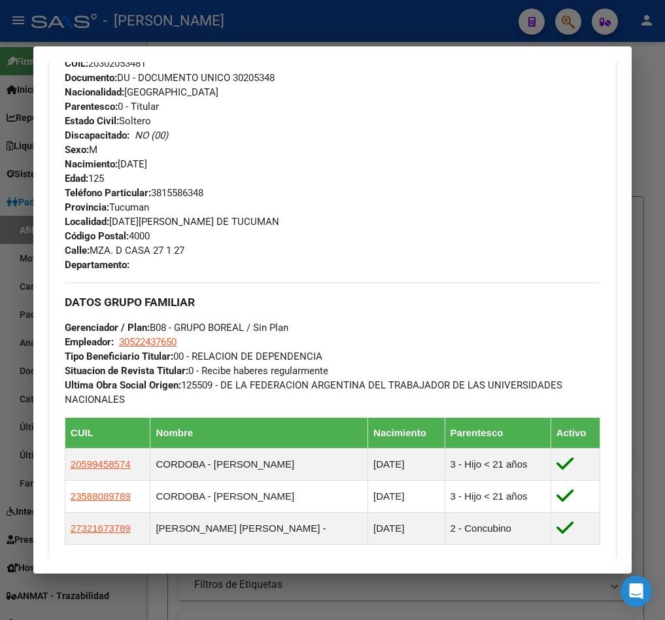
scroll to position [589, 0]
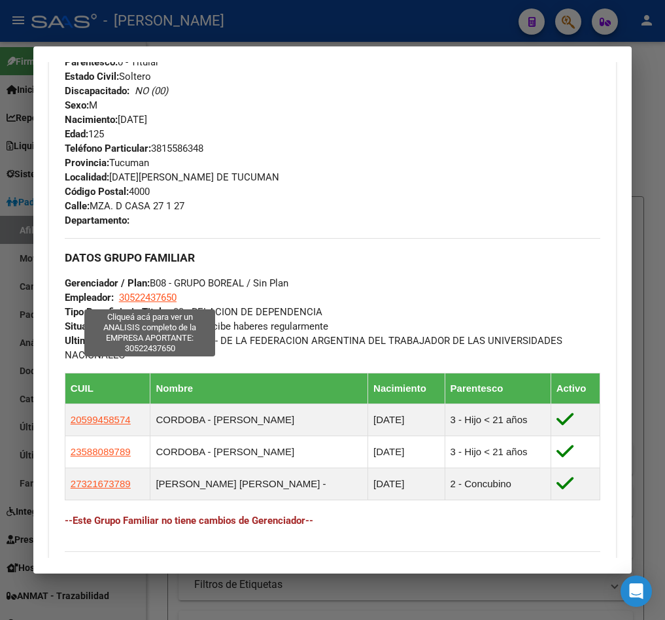
drag, startPoint x: 185, startPoint y: 299, endPoint x: 120, endPoint y: 299, distance: 64.8
click at [120, 299] on div "DATOS GRUPO FAMILIAR Gerenciador / Plan: B08 - GRUPO BOREAL / Sin Plan Empleado…" at bounding box center [333, 300] width 536 height 124
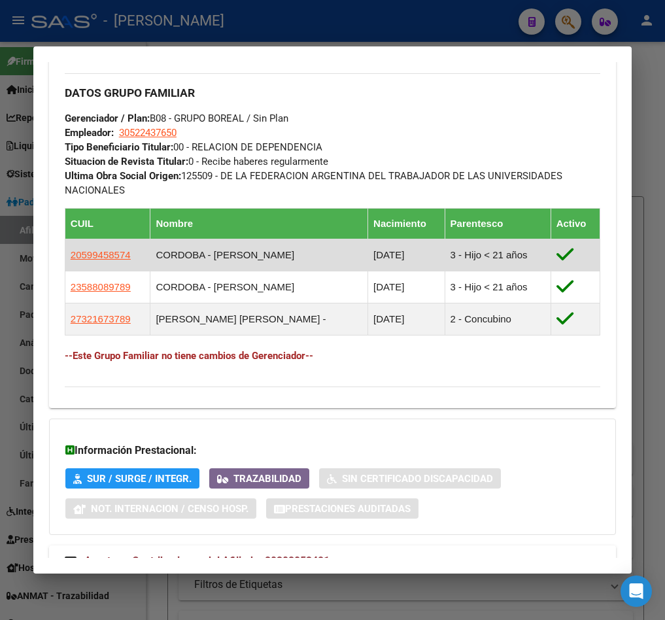
scroll to position [785, 0]
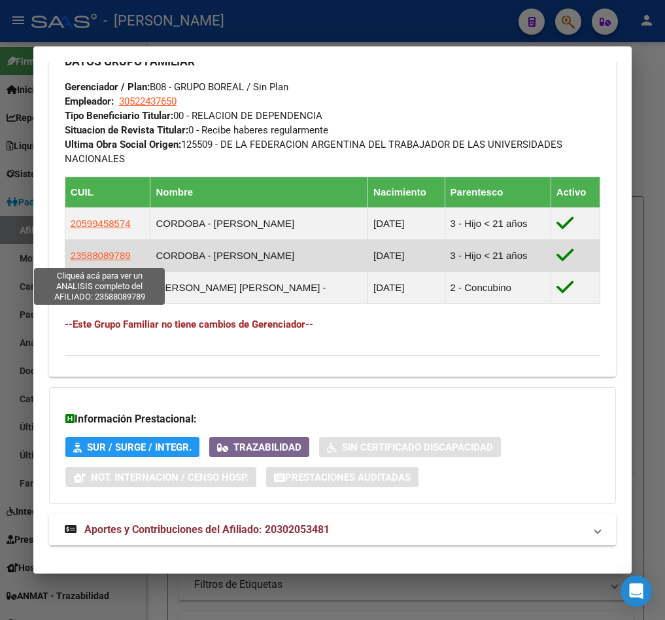
click at [120, 253] on span "23588089789" at bounding box center [101, 255] width 60 height 11
type textarea "23588089789"
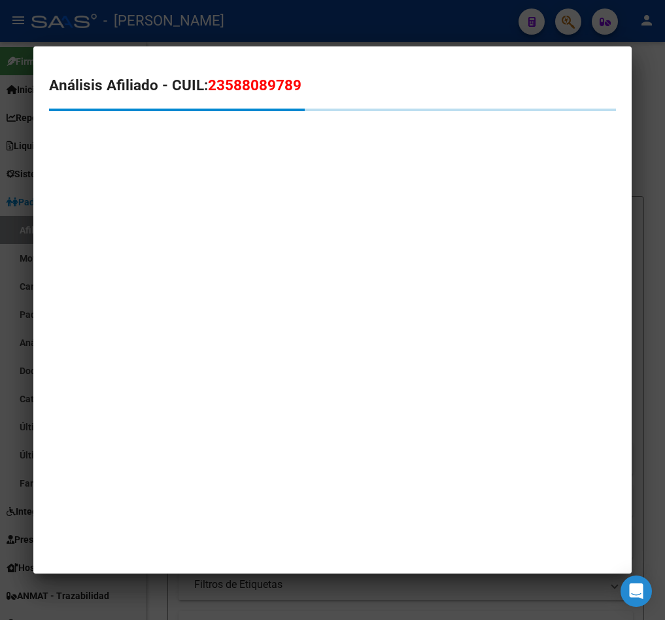
click at [222, 88] on span "23588089789" at bounding box center [255, 85] width 94 height 17
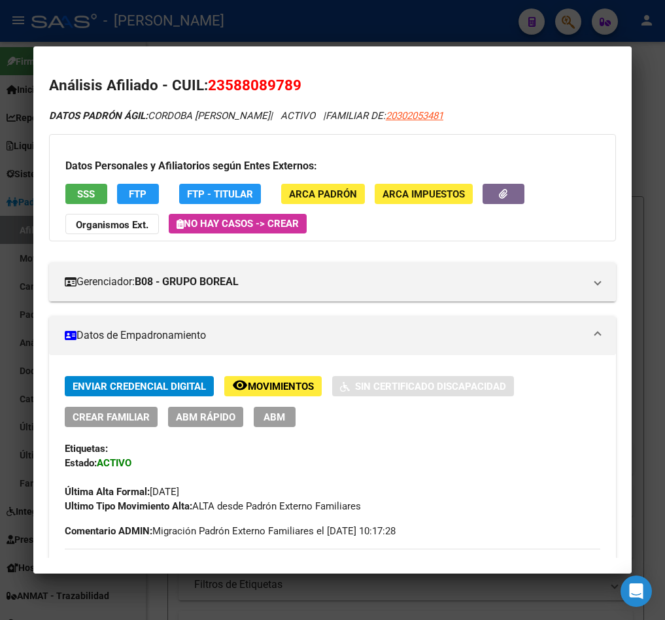
drag, startPoint x: 228, startPoint y: 86, endPoint x: 297, endPoint y: 86, distance: 69.3
click at [297, 86] on span "23588089789" at bounding box center [255, 85] width 94 height 17
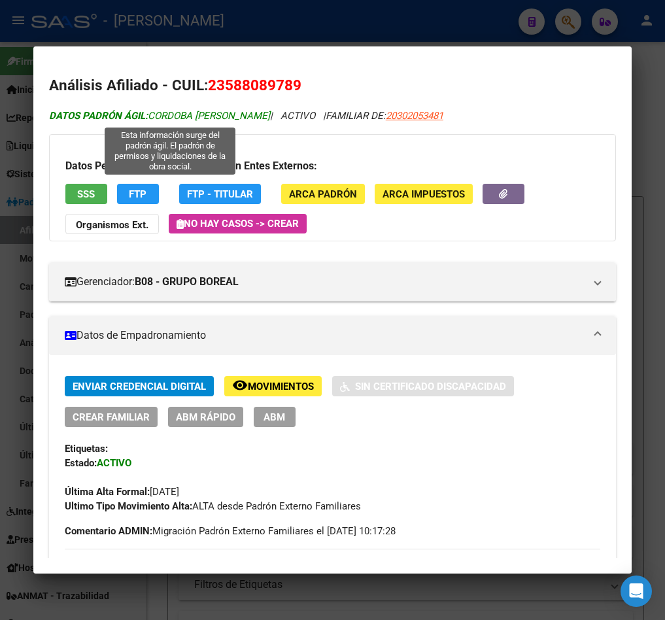
click at [177, 116] on span "DATOS PADRÓN ÁGIL: CORDOBA [PERSON_NAME]" at bounding box center [159, 116] width 221 height 12
drag, startPoint x: 177, startPoint y: 116, endPoint x: 285, endPoint y: 116, distance: 108.0
click at [270, 116] on span "DATOS PADRÓN ÁGIL: CORDOBA [PERSON_NAME]" at bounding box center [159, 116] width 221 height 12
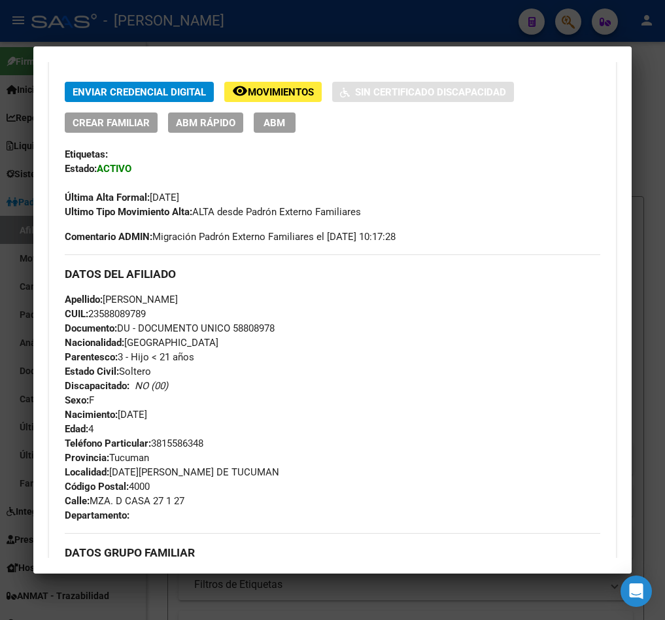
scroll to position [491, 0]
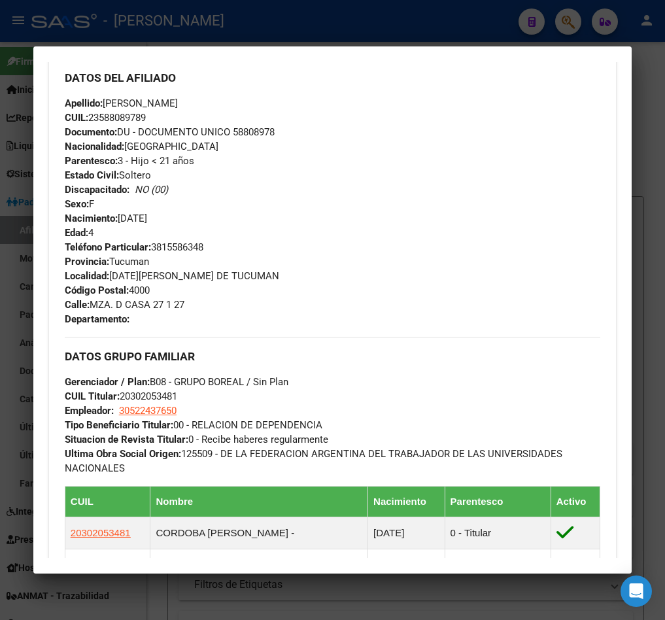
drag, startPoint x: 169, startPoint y: 216, endPoint x: 122, endPoint y: 224, distance: 47.8
click at [122, 224] on span "Nacimiento: [DEMOGRAPHIC_DATA]" at bounding box center [106, 219] width 82 height 12
click at [24, 175] on div at bounding box center [332, 310] width 665 height 620
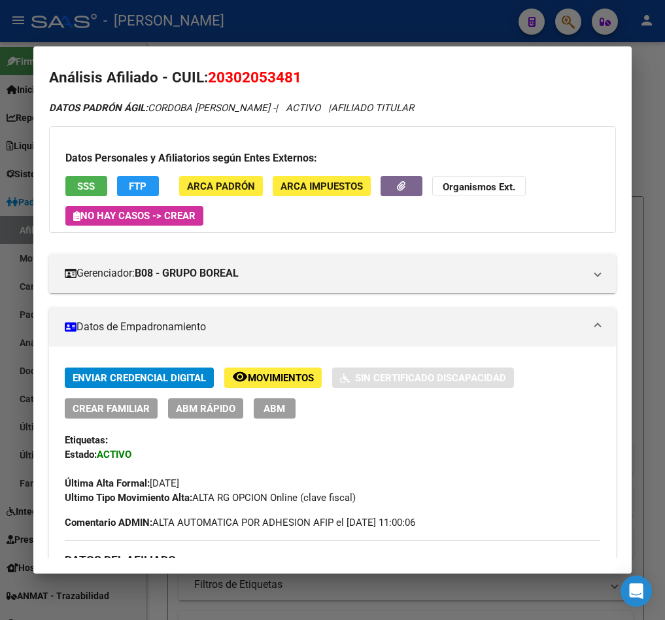
scroll to position [0, 0]
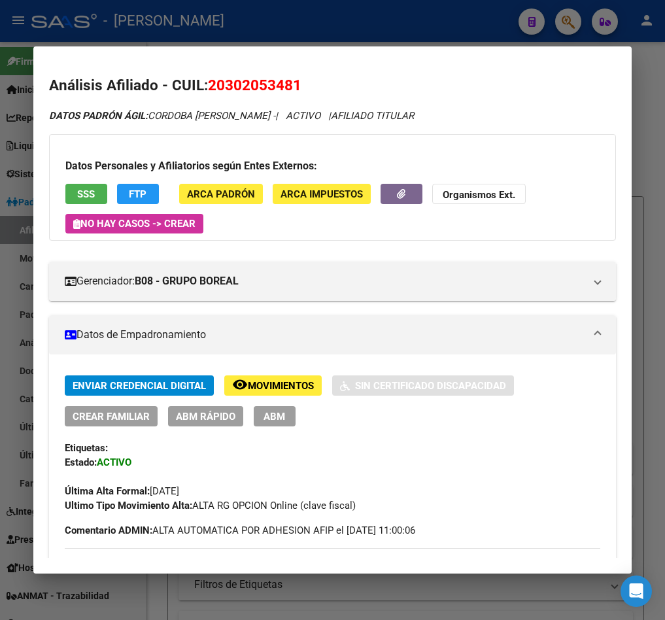
click at [9, 99] on div at bounding box center [332, 310] width 665 height 620
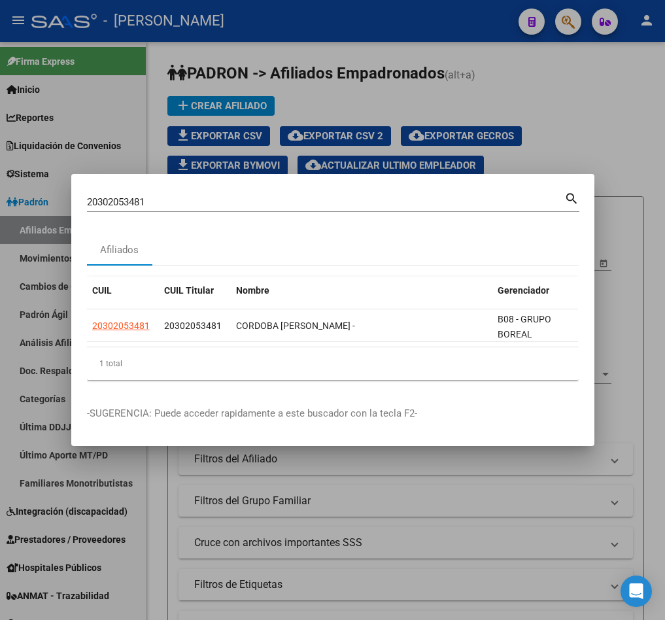
click at [236, 192] on div "20302053481 [PERSON_NAME] (apellido, dni, [PERSON_NAME], [PERSON_NAME], cuit, o…" at bounding box center [326, 202] width 478 height 20
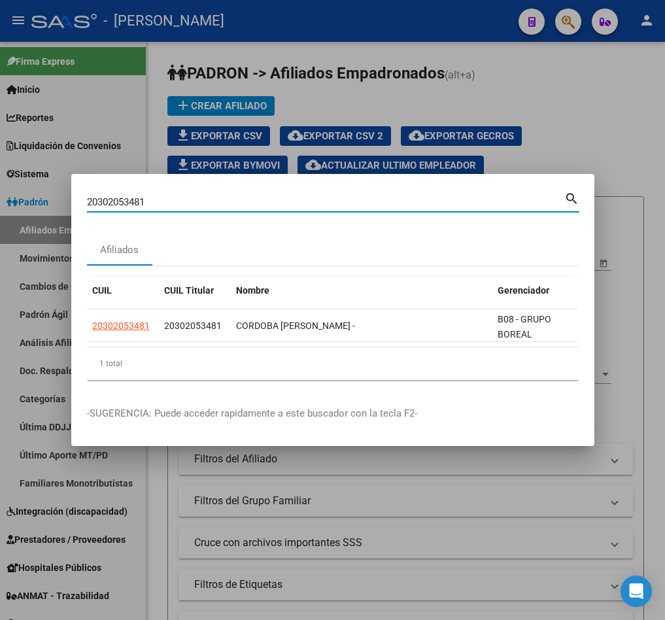
click at [232, 196] on input "20302053481" at bounding box center [326, 202] width 478 height 12
paste input "36.667.600"
type input "36667600"
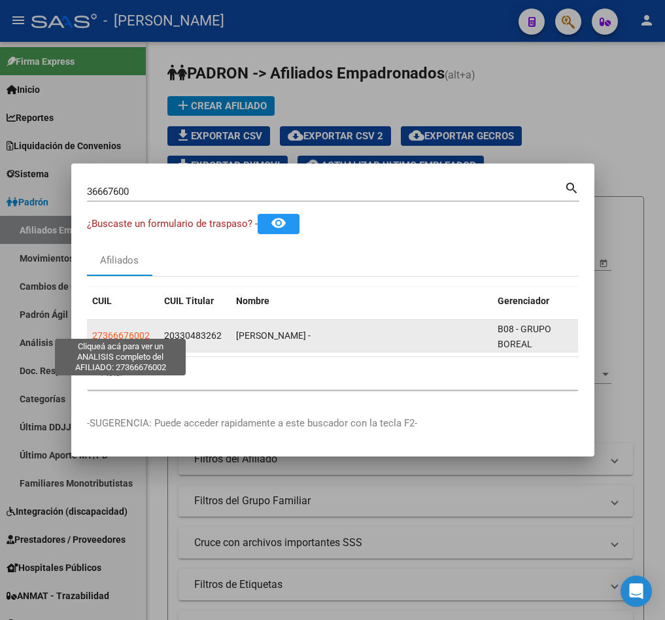
click at [132, 330] on span "27366676002" at bounding box center [121, 335] width 58 height 10
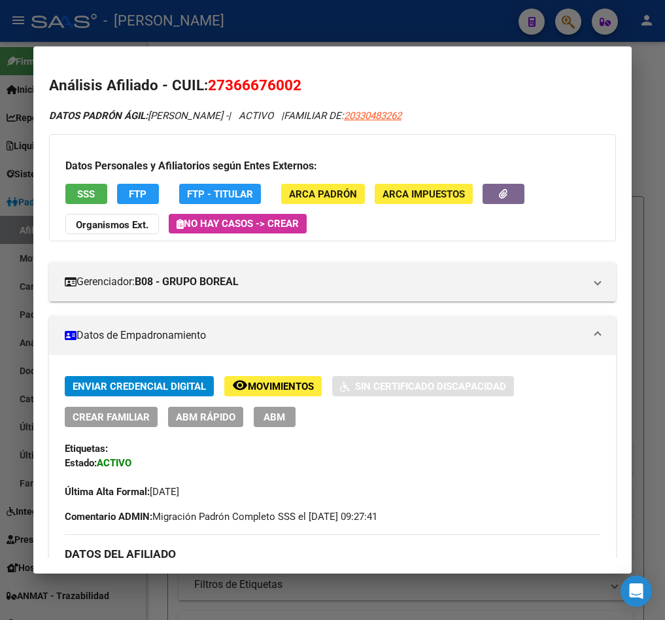
click at [402, 109] on app-link-go-to "20330483262" at bounding box center [373, 116] width 58 height 15
click at [402, 120] on span "20330483262" at bounding box center [373, 116] width 58 height 12
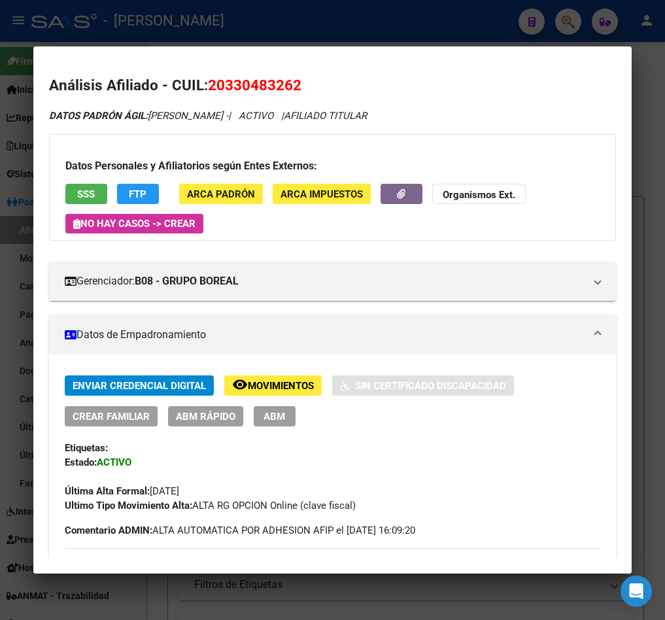
click at [230, 80] on span "20330483262" at bounding box center [255, 85] width 94 height 17
click at [238, 82] on span "20330483262" at bounding box center [255, 85] width 94 height 17
click at [220, 77] on span "20330483262" at bounding box center [255, 85] width 94 height 17
drag, startPoint x: 226, startPoint y: 87, endPoint x: 293, endPoint y: 87, distance: 67.4
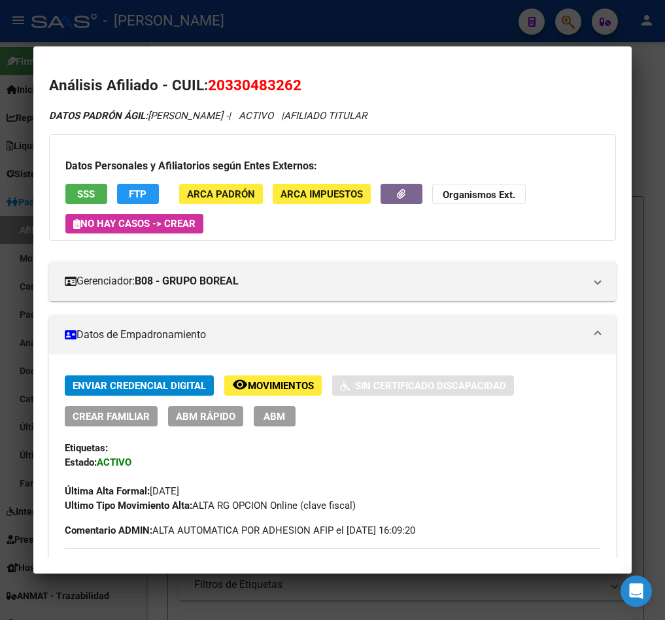
click at [293, 87] on span "20330483262" at bounding box center [255, 85] width 94 height 17
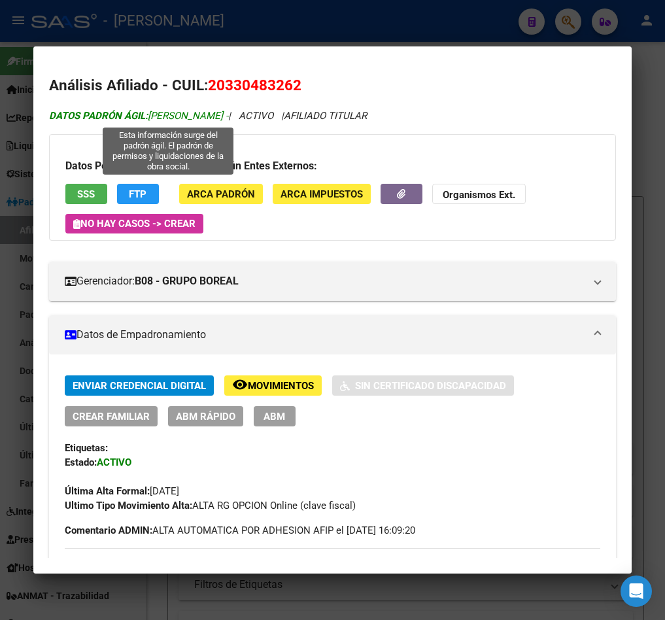
click at [162, 114] on span "DATOS PADRÓN ÁGIL: [PERSON_NAME] -" at bounding box center [138, 116] width 179 height 12
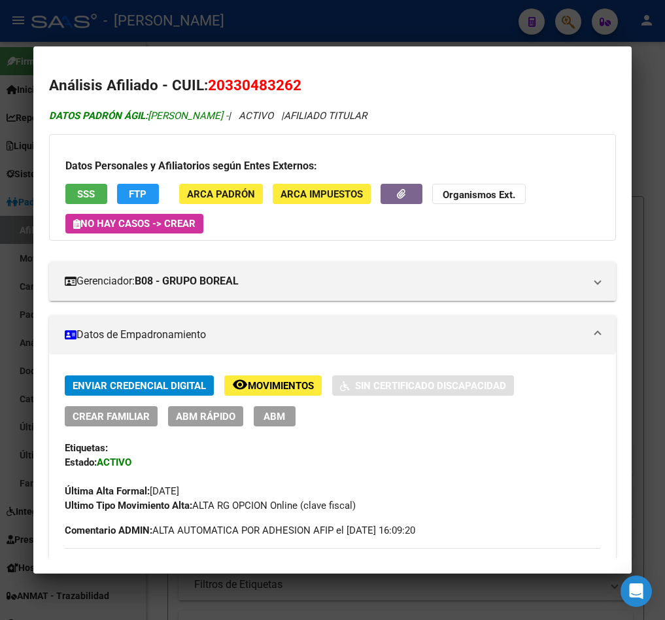
drag, startPoint x: 162, startPoint y: 114, endPoint x: 237, endPoint y: 114, distance: 75.9
click at [228, 114] on span "DATOS PADRÓN ÁGIL: [PERSON_NAME] -" at bounding box center [138, 116] width 179 height 12
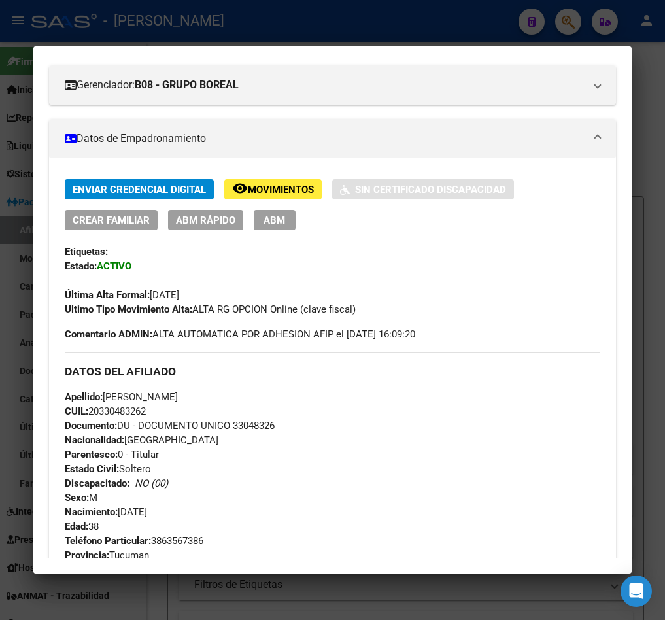
scroll to position [294, 0]
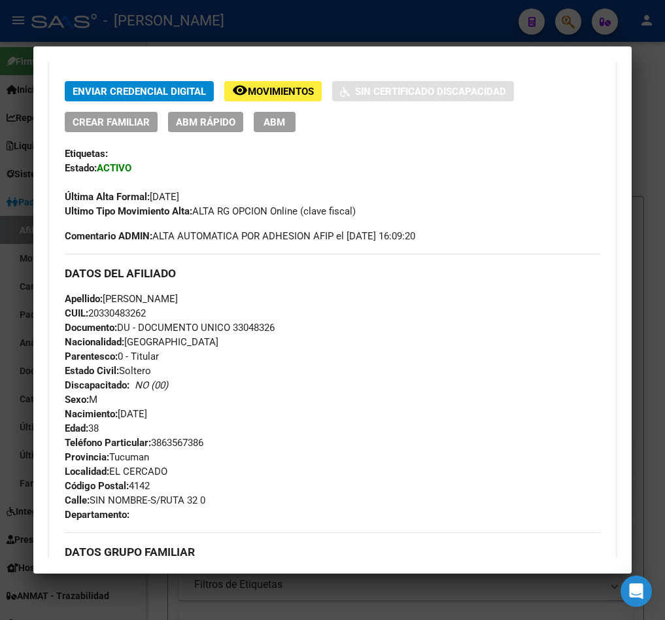
drag, startPoint x: 177, startPoint y: 416, endPoint x: 122, endPoint y: 409, distance: 56.1
click at [122, 409] on div "Apellido: [PERSON_NAME]: 20330483262 Documento: DU - DOCUMENTO UNICO 33048326 N…" at bounding box center [333, 364] width 536 height 144
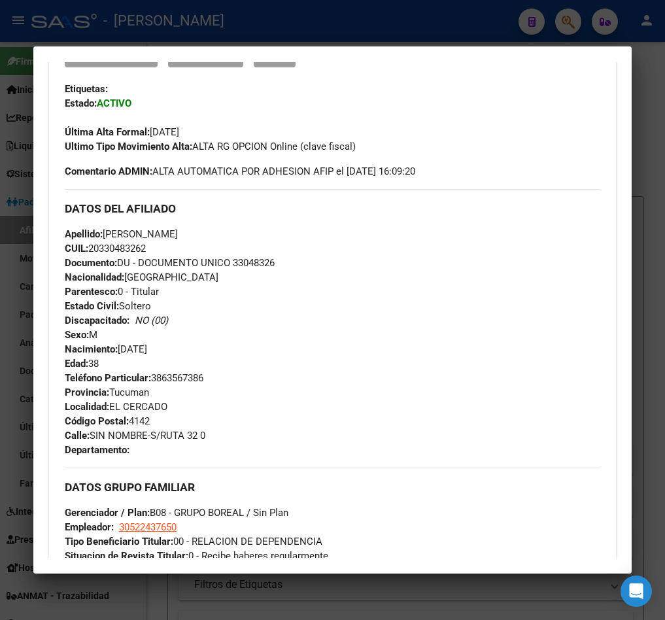
scroll to position [393, 0]
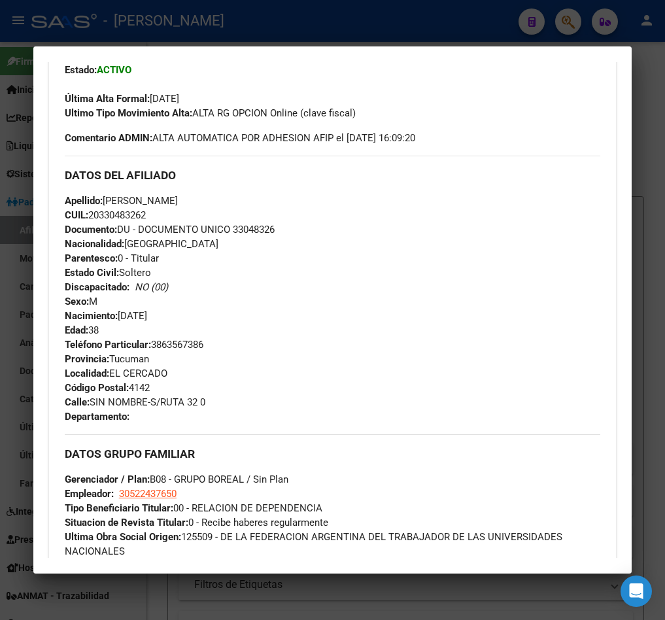
drag, startPoint x: 228, startPoint y: 399, endPoint x: 96, endPoint y: 399, distance: 131.5
click at [96, 399] on div "Teléfono Particular: [PHONE_NUMBER] Provincia: [GEOGRAPHIC_DATA] Localidad: EL …" at bounding box center [333, 381] width 536 height 86
drag, startPoint x: 93, startPoint y: 399, endPoint x: 222, endPoint y: 391, distance: 129.2
click at [220, 400] on div "Teléfono Particular: [PHONE_NUMBER] Provincia: [GEOGRAPHIC_DATA] Localidad: EL …" at bounding box center [333, 381] width 536 height 86
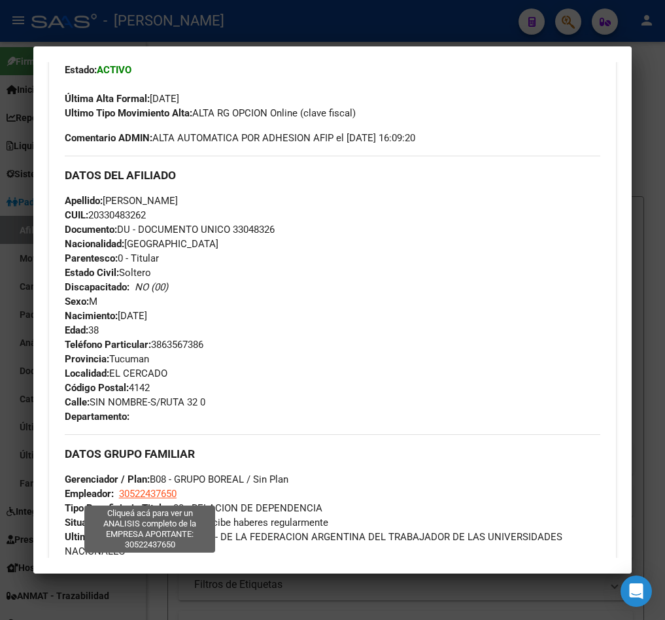
drag, startPoint x: 190, startPoint y: 495, endPoint x: 120, endPoint y: 491, distance: 70.1
click at [120, 491] on div "DATOS GRUPO FAMILIAR Gerenciador / Plan: B08 - GRUPO BOREAL / Sin Plan Empleado…" at bounding box center [333, 496] width 536 height 124
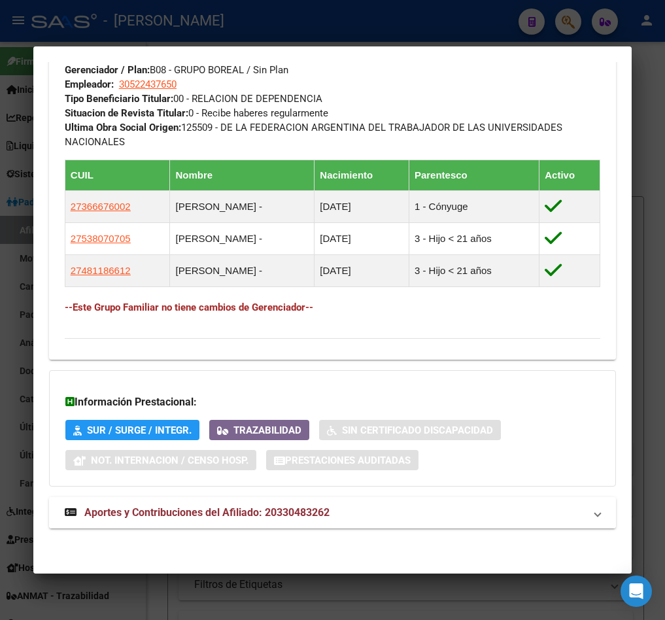
click at [232, 509] on span "Aportes y Contribuciones del Afiliado: 20330483262" at bounding box center [206, 512] width 245 height 12
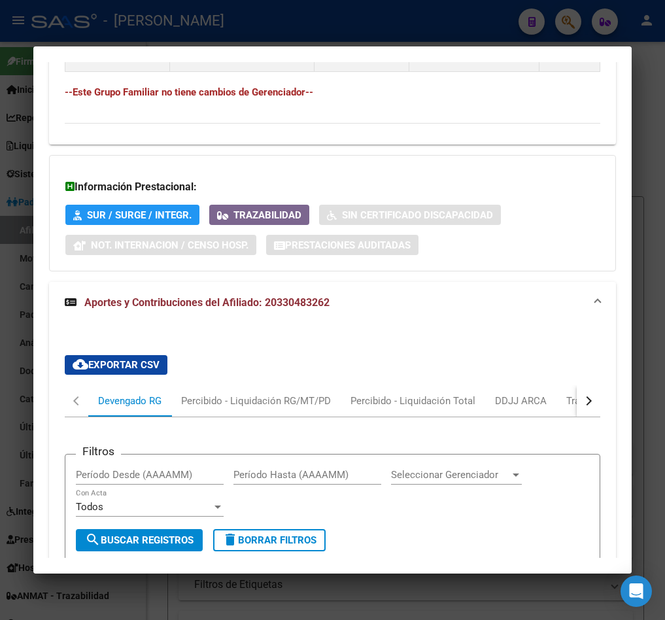
scroll to position [1162, 0]
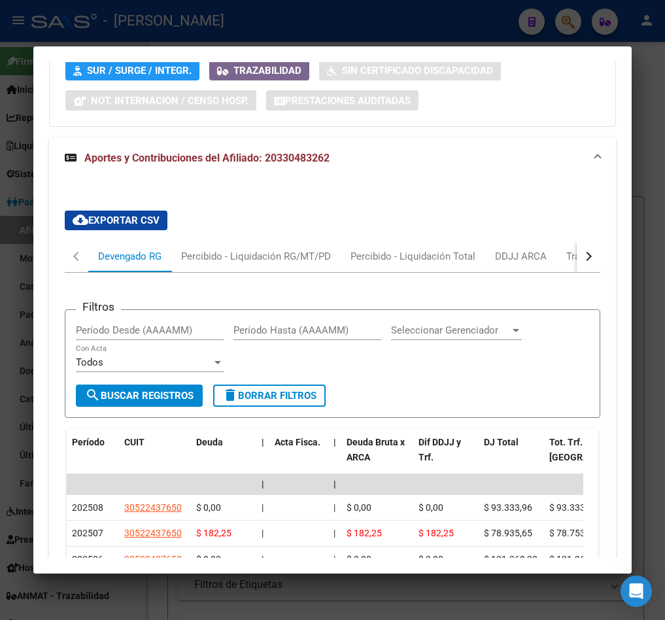
click at [577, 262] on button "button" at bounding box center [589, 256] width 24 height 31
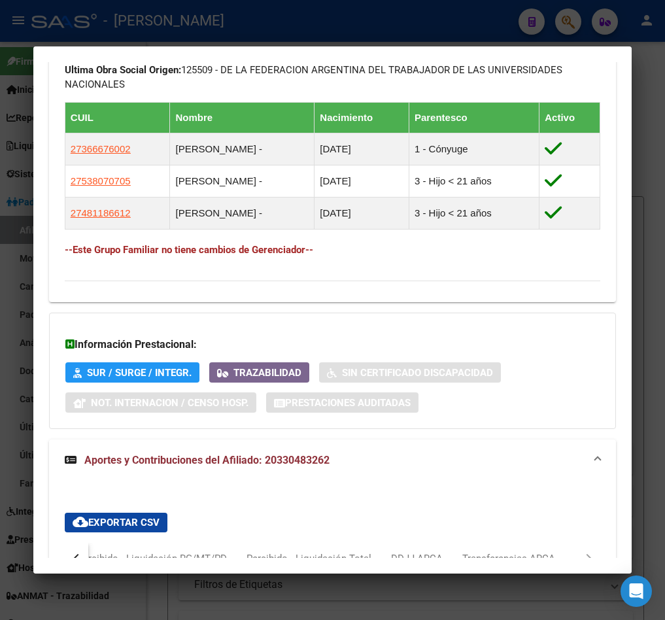
scroll to position [769, 0]
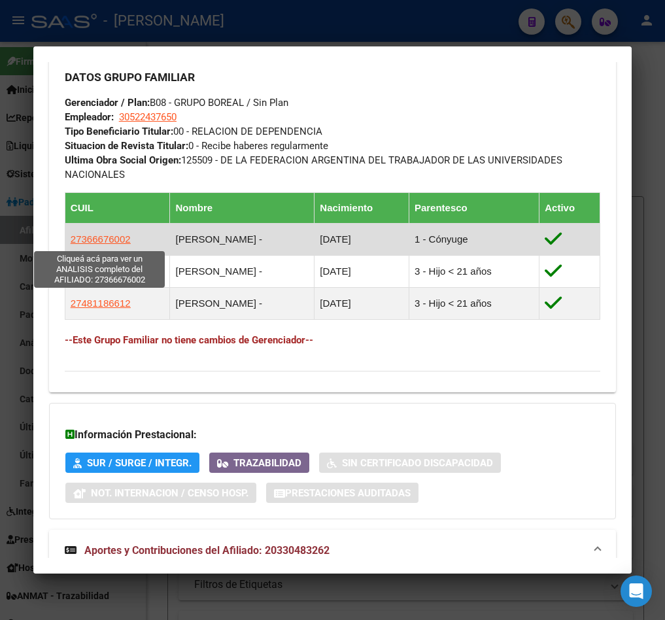
drag, startPoint x: 137, startPoint y: 241, endPoint x: 89, endPoint y: 242, distance: 48.4
click at [89, 242] on td "27366676002" at bounding box center [117, 240] width 105 height 32
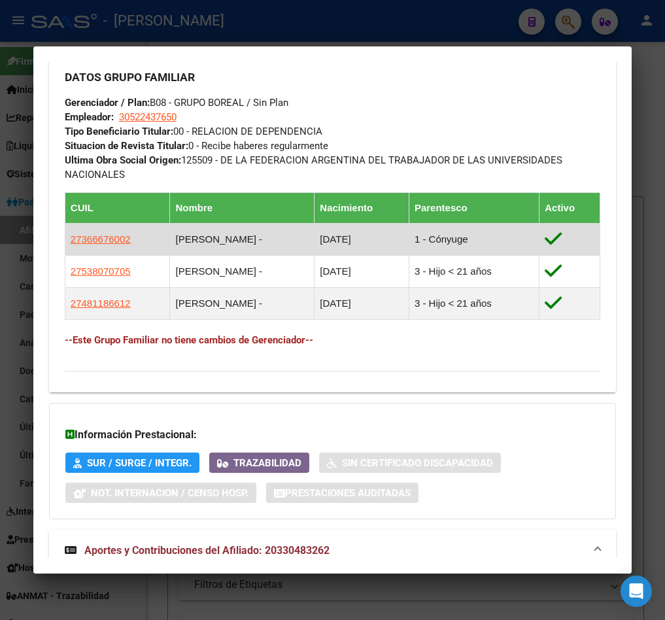
click at [89, 242] on span "27366676002" at bounding box center [101, 239] width 60 height 11
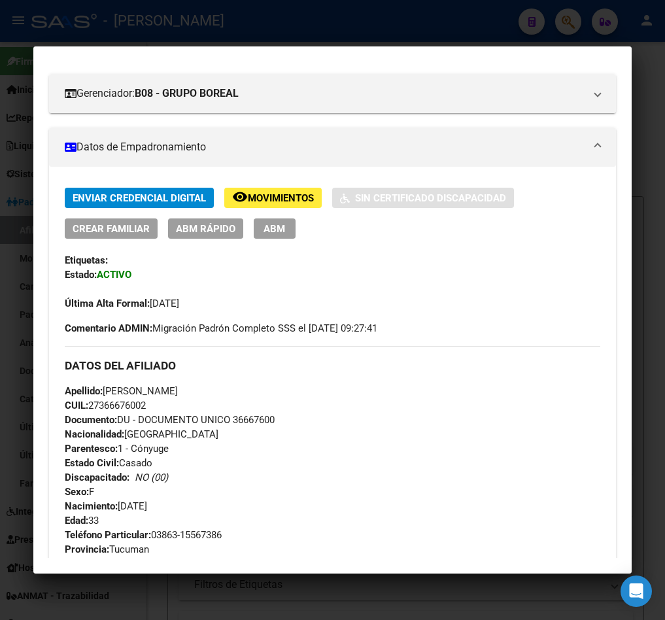
scroll to position [196, 0]
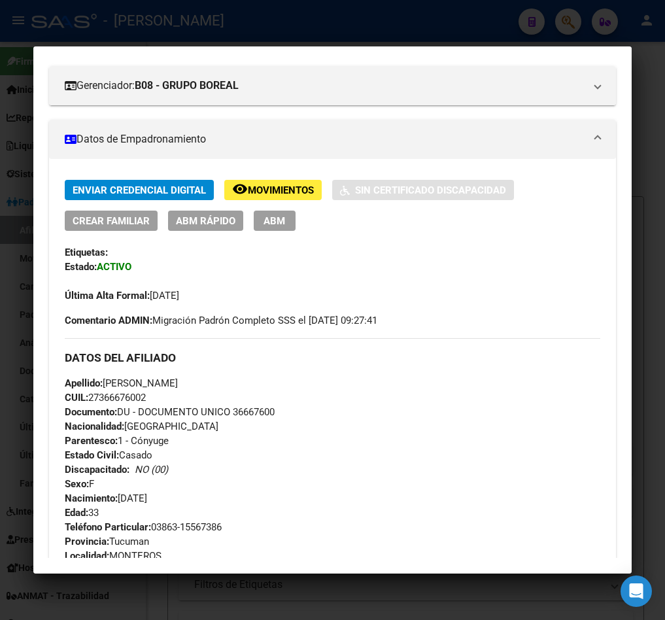
click at [38, 16] on div at bounding box center [332, 310] width 665 height 620
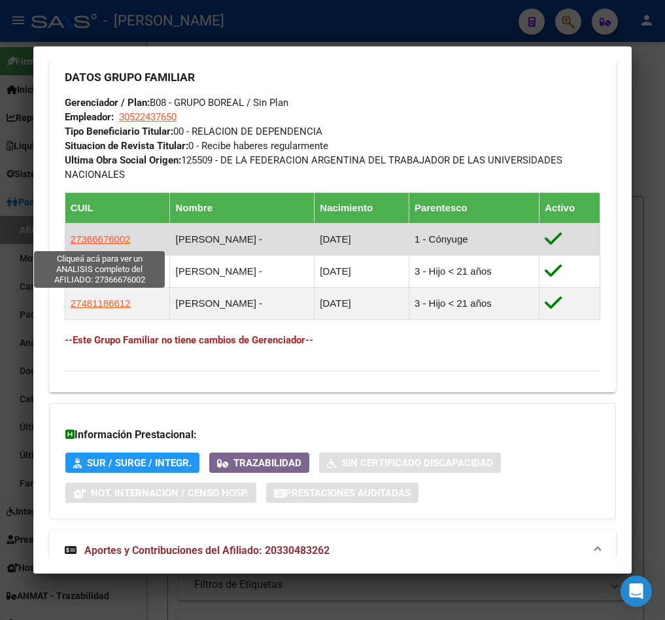
click at [107, 239] on span "27366676002" at bounding box center [101, 239] width 60 height 11
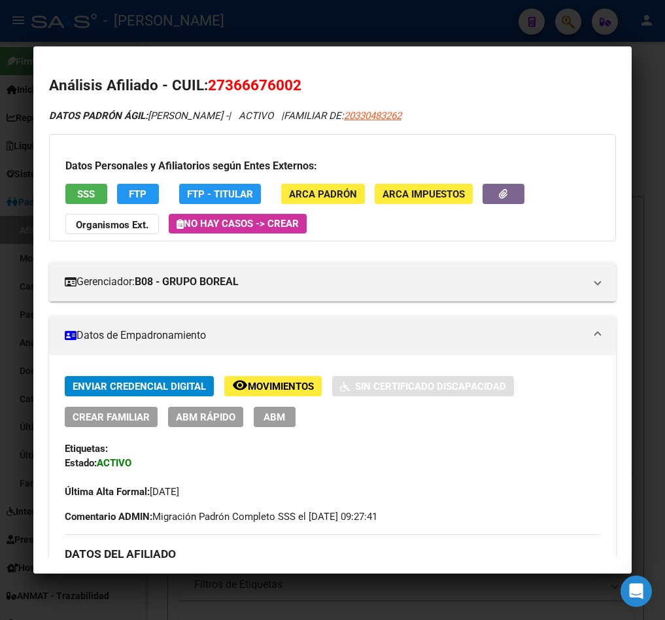
drag, startPoint x: 224, startPoint y: 79, endPoint x: 293, endPoint y: 85, distance: 69.0
click at [293, 85] on span "27366676002" at bounding box center [255, 85] width 94 height 17
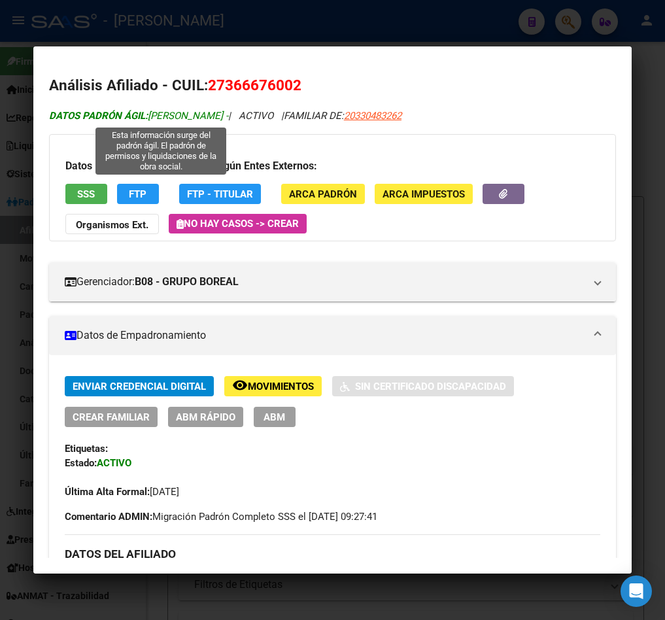
click at [177, 110] on span "DATOS PADRÓN ÁGIL: [PERSON_NAME] -" at bounding box center [138, 116] width 179 height 12
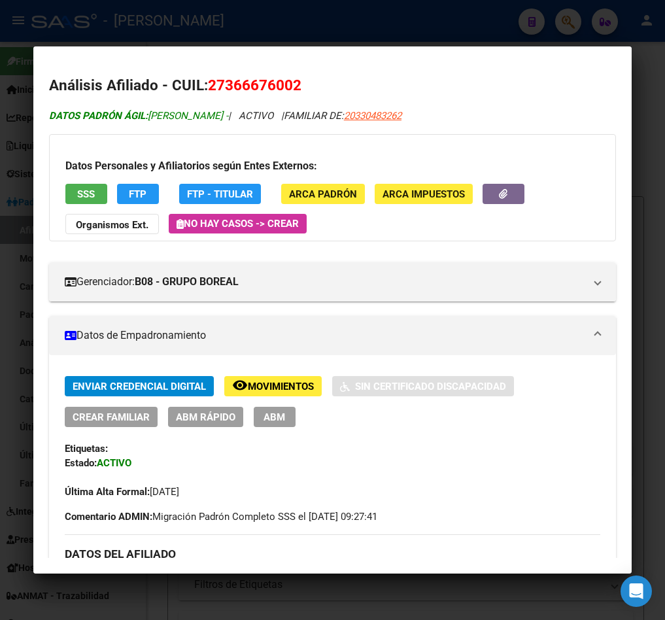
drag, startPoint x: 177, startPoint y: 111, endPoint x: 190, endPoint y: 118, distance: 14.9
click at [189, 118] on span "DATOS PADRÓN ÁGIL: [PERSON_NAME] -" at bounding box center [138, 116] width 179 height 12
click at [195, 120] on span "DATOS PADRÓN ÁGIL: [PERSON_NAME] -" at bounding box center [138, 116] width 179 height 12
click at [183, 120] on span "DATOS PADRÓN ÁGIL: [PERSON_NAME] -" at bounding box center [138, 116] width 179 height 12
drag, startPoint x: 183, startPoint y: 120, endPoint x: 226, endPoint y: 122, distance: 43.9
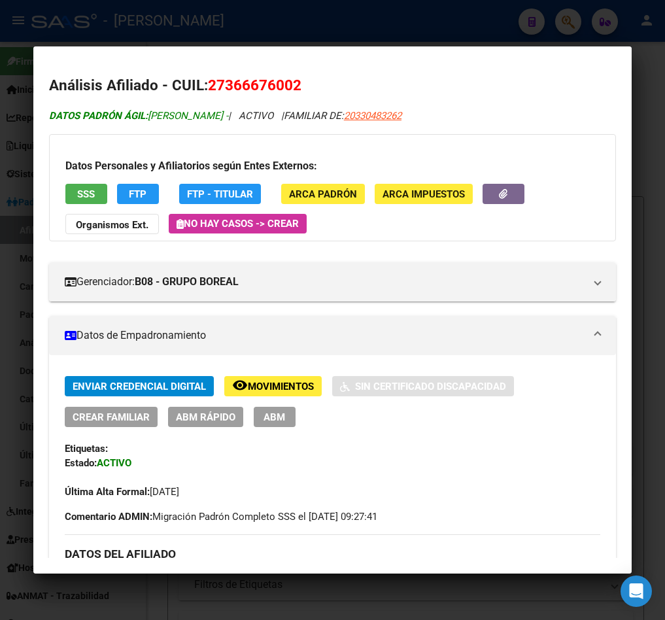
click at [226, 122] on span "DATOS PADRÓN ÁGIL: [PERSON_NAME] -" at bounding box center [138, 116] width 179 height 12
drag, startPoint x: 226, startPoint y: 90, endPoint x: 291, endPoint y: 90, distance: 64.8
click at [291, 90] on span "27366676002" at bounding box center [255, 85] width 94 height 17
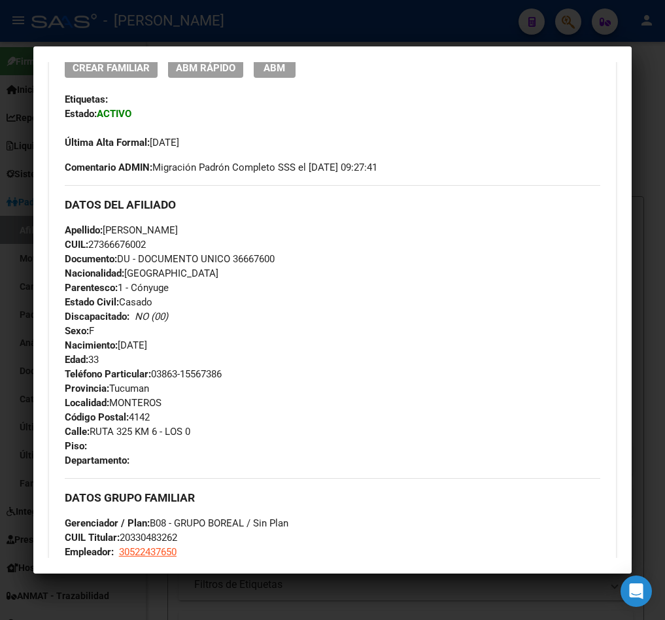
scroll to position [393, 0]
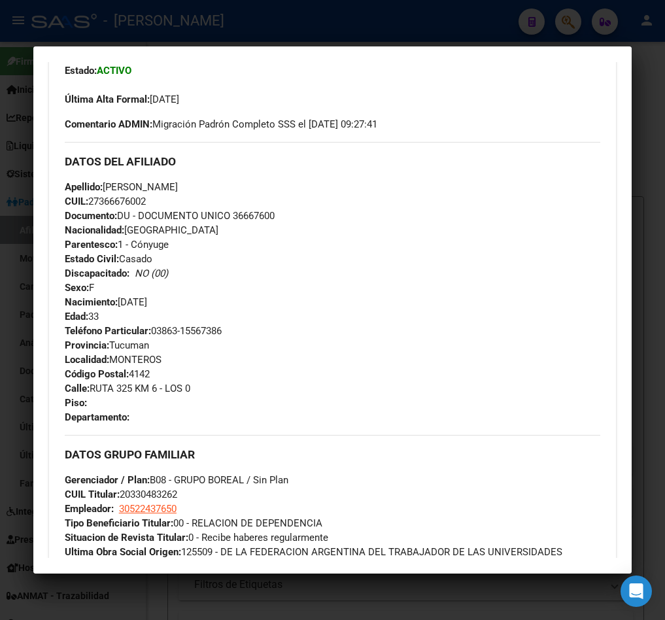
drag, startPoint x: 159, startPoint y: 300, endPoint x: 120, endPoint y: 302, distance: 38.7
click at [120, 302] on div "Apellido: [PERSON_NAME] CUIL: 27366676002 Documento: DU - DOCUMENTO UNICO 36667…" at bounding box center [333, 252] width 536 height 144
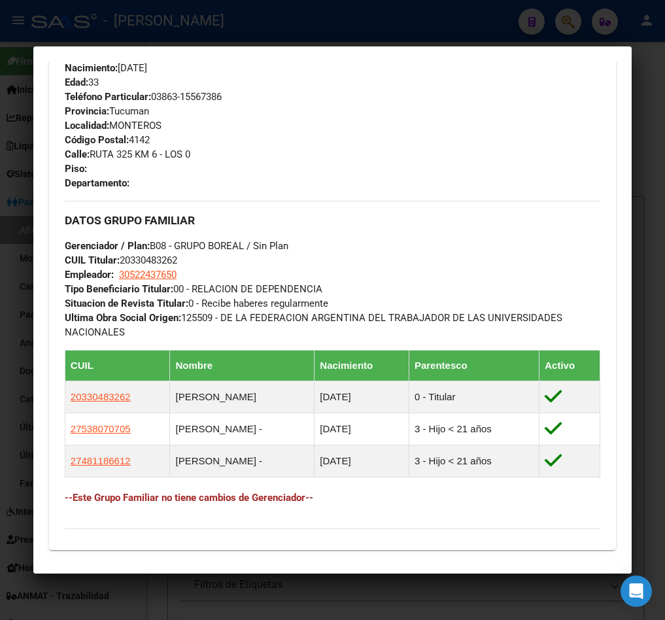
scroll to position [852, 0]
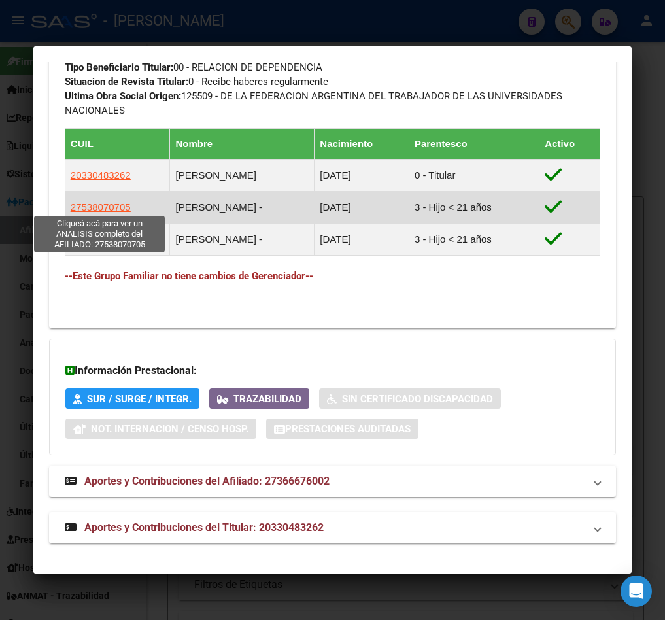
click at [118, 210] on span "27538070705" at bounding box center [101, 207] width 60 height 11
type textarea "27538070705"
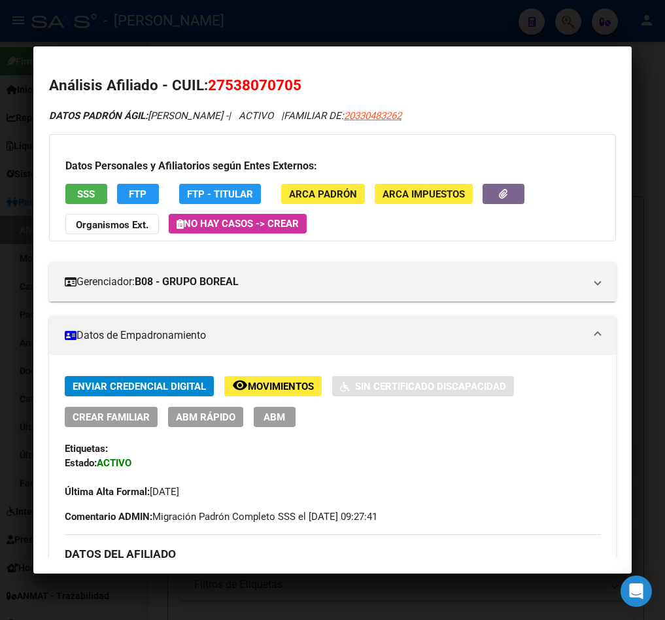
drag, startPoint x: 228, startPoint y: 79, endPoint x: 290, endPoint y: 93, distance: 64.3
click at [290, 93] on span "27538070705" at bounding box center [255, 85] width 94 height 17
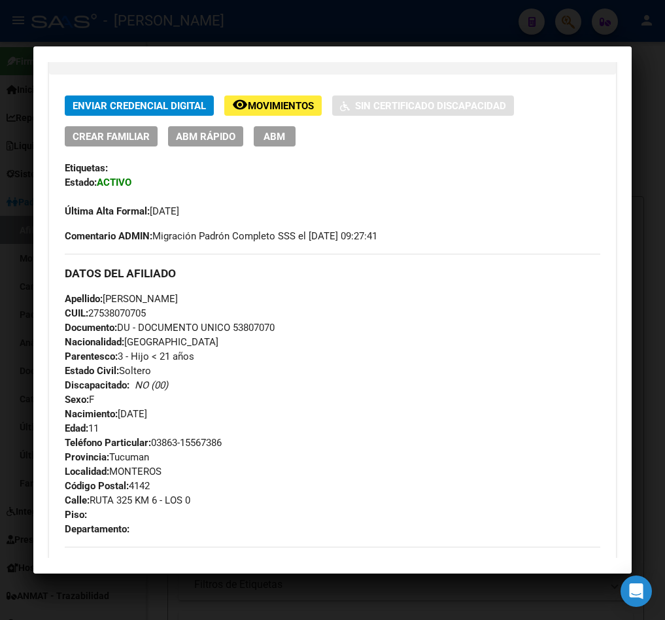
scroll to position [294, 0]
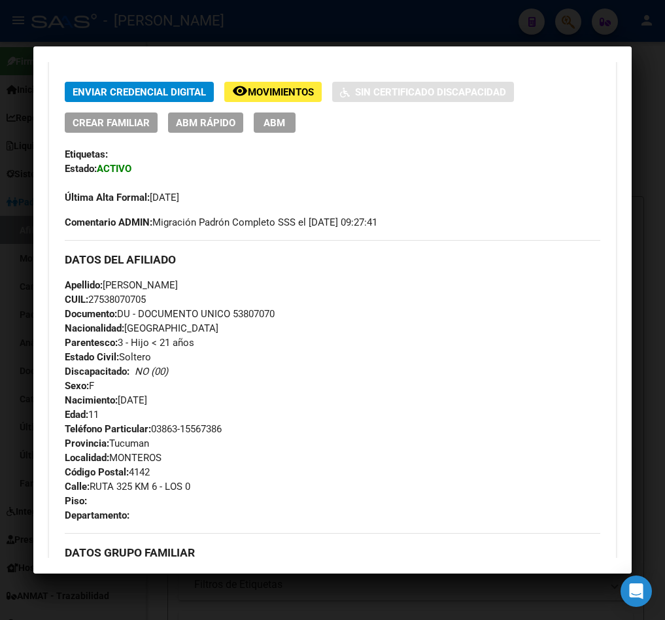
drag, startPoint x: 175, startPoint y: 398, endPoint x: 122, endPoint y: 395, distance: 52.5
click at [122, 395] on div "Apellido: [PERSON_NAME] CUIL: 27538070705 Documento: DU - DOCUMENTO UNICO 53807…" at bounding box center [333, 350] width 536 height 144
click at [85, 12] on div at bounding box center [332, 310] width 665 height 620
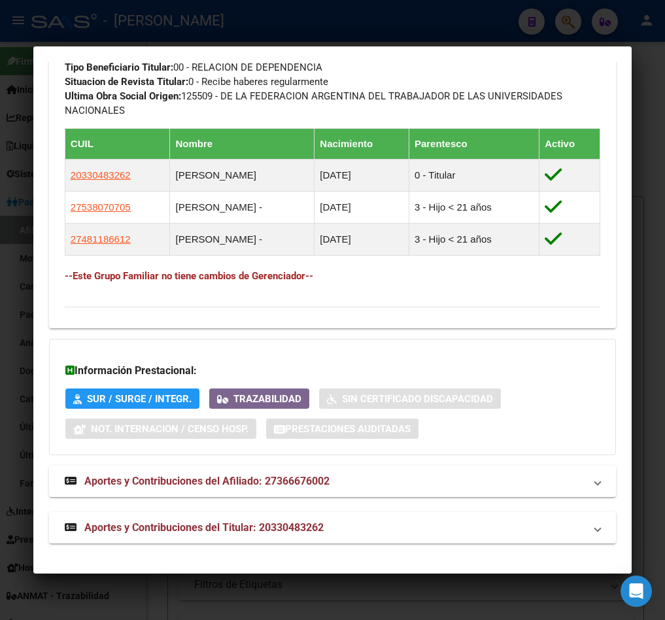
click at [85, 16] on div at bounding box center [332, 310] width 665 height 620
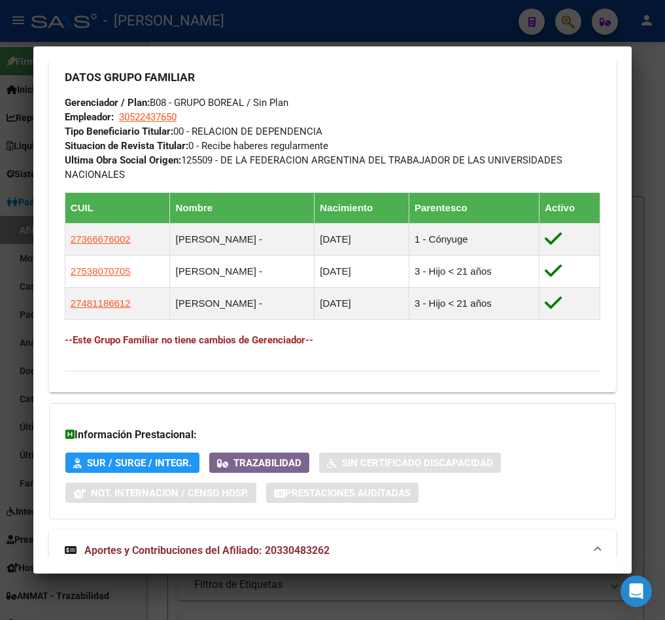
click at [85, 16] on div at bounding box center [332, 310] width 665 height 620
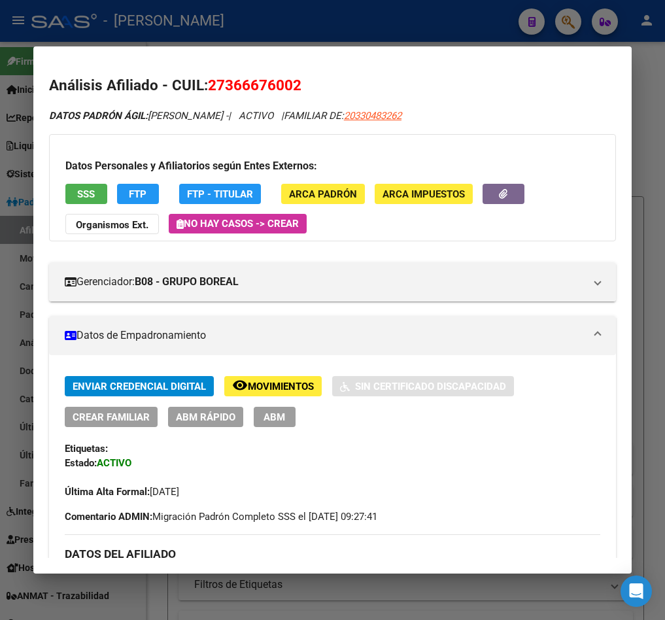
click at [137, 16] on div at bounding box center [332, 310] width 665 height 620
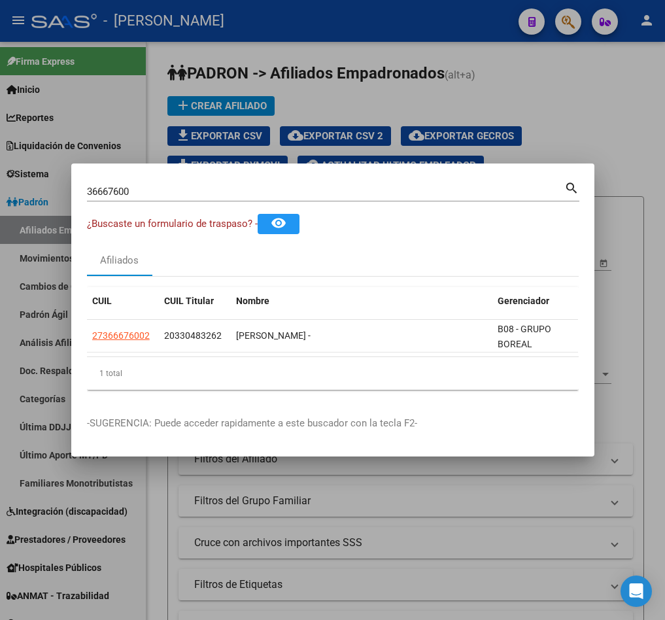
click at [220, 22] on div at bounding box center [332, 310] width 665 height 620
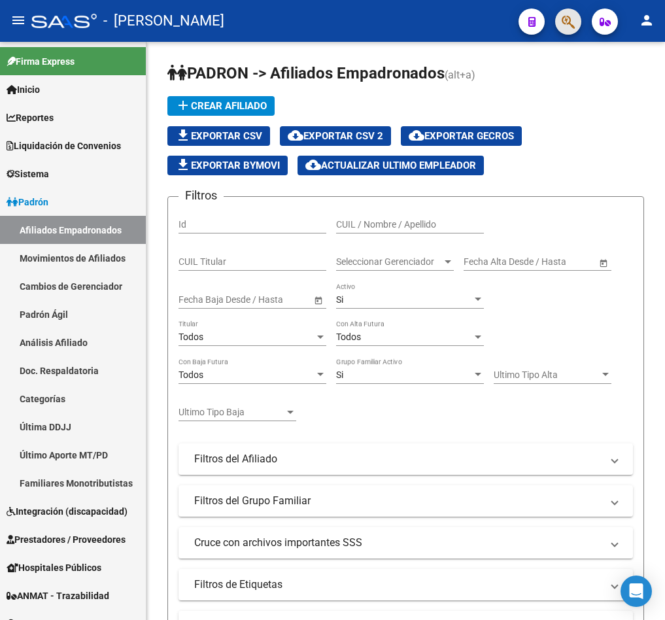
click at [566, 31] on span "button" at bounding box center [568, 22] width 13 height 27
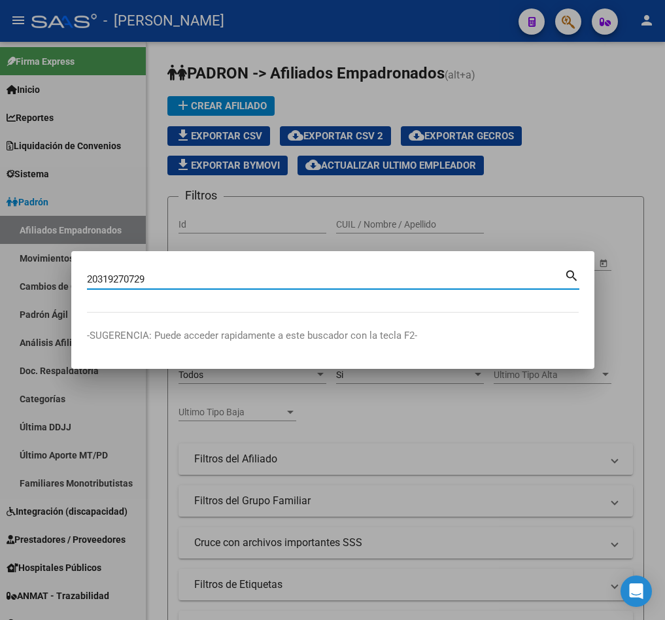
type input "20319270729"
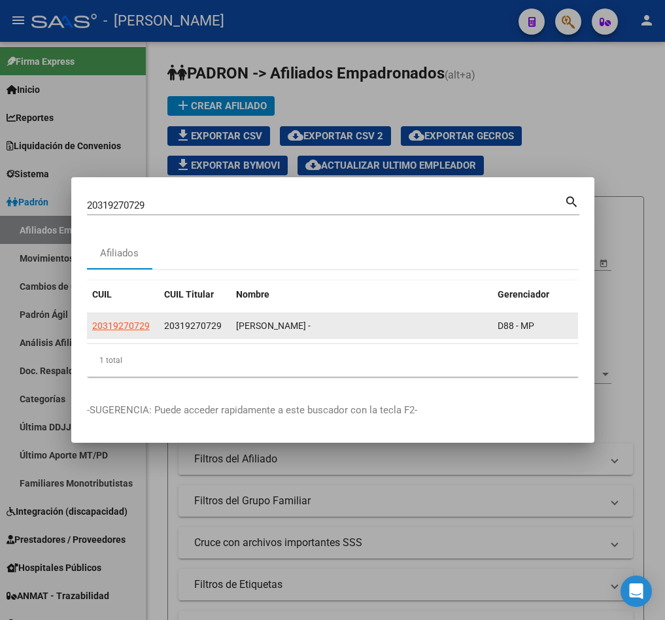
drag, startPoint x: 228, startPoint y: 330, endPoint x: 252, endPoint y: 330, distance: 23.6
click at [252, 330] on datatable-selection "20319270729 20319270729 [PERSON_NAME] - D88 - MP" at bounding box center [332, 336] width 491 height 12
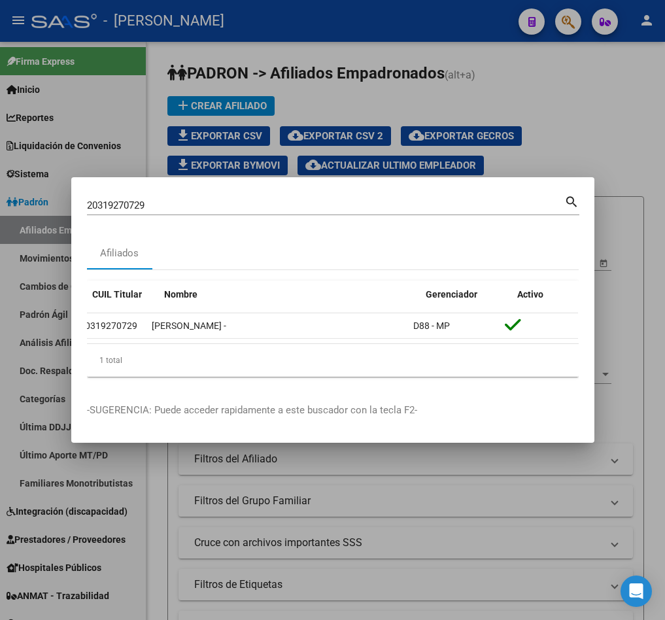
scroll to position [0, 0]
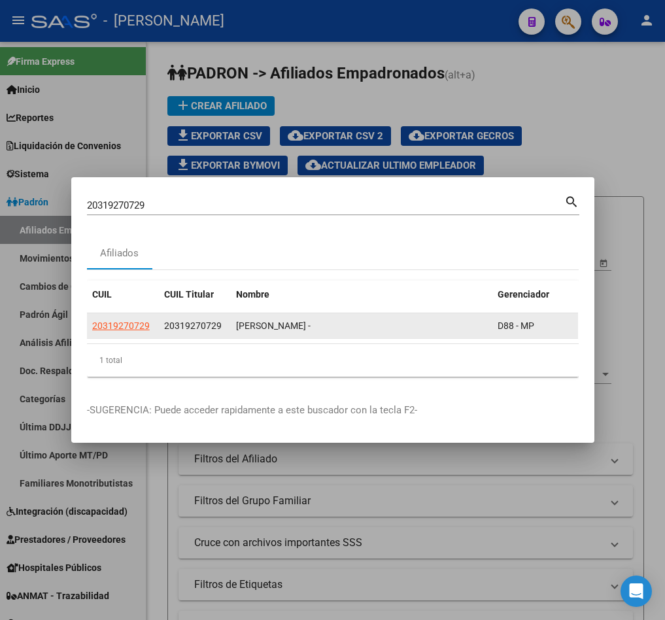
click at [139, 325] on app-link-go-to "20319270729" at bounding box center [121, 326] width 58 height 15
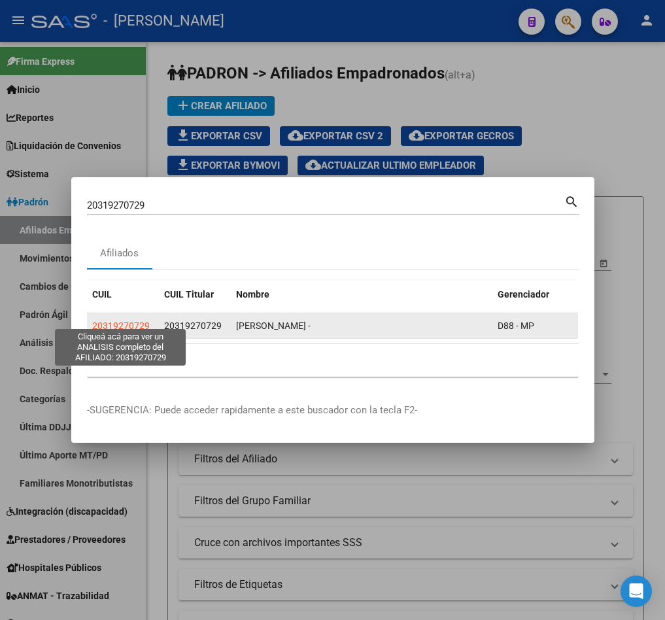
click at [126, 321] on span "20319270729" at bounding box center [121, 326] width 58 height 10
type textarea "20319270729"
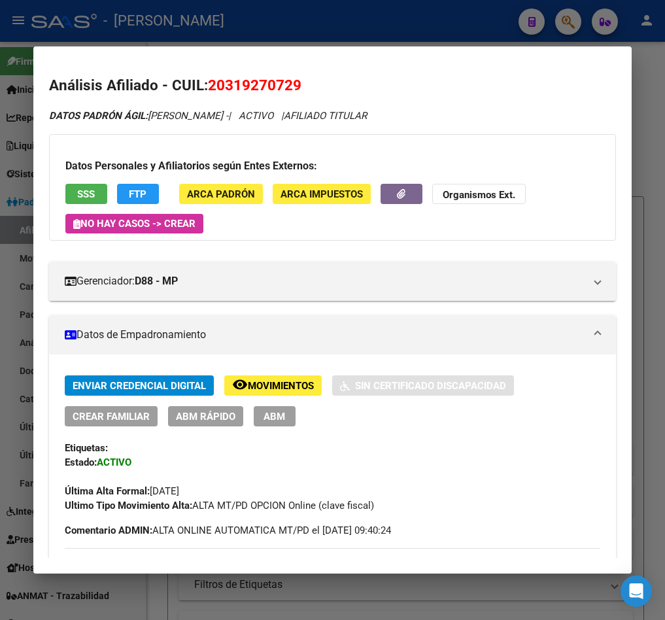
click at [268, 424] on button "ABM" at bounding box center [275, 416] width 42 height 20
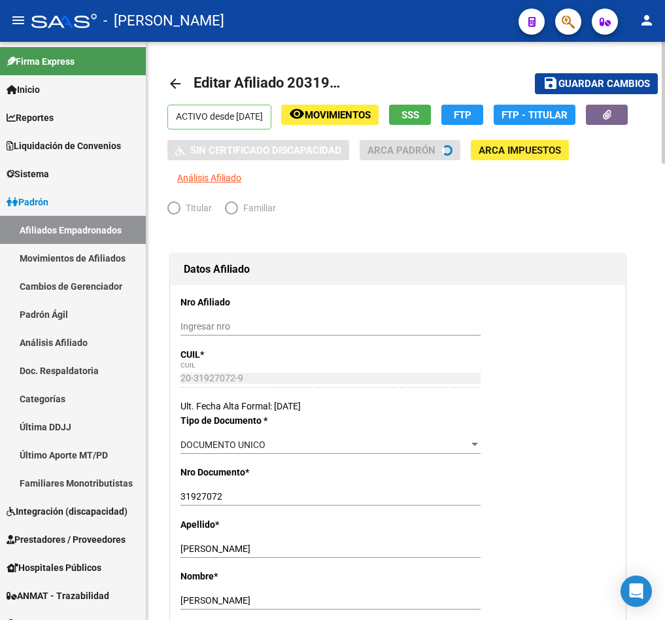
radio input "true"
type input "20-31927072-9"
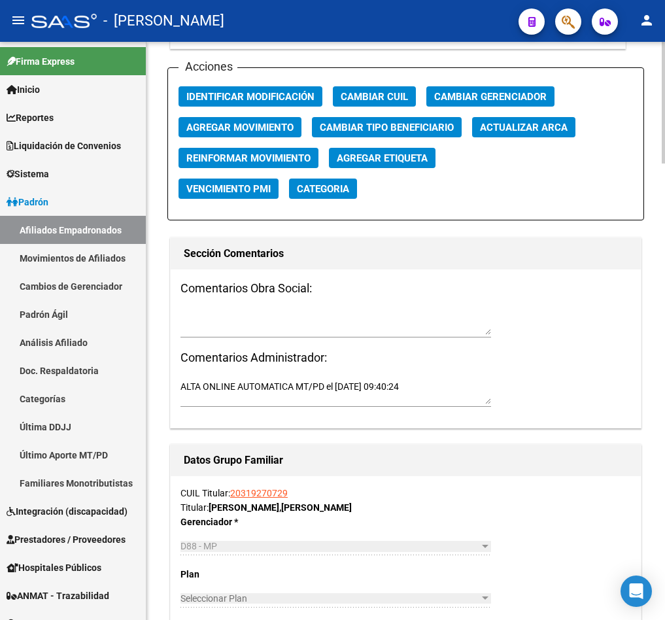
scroll to position [1447, 0]
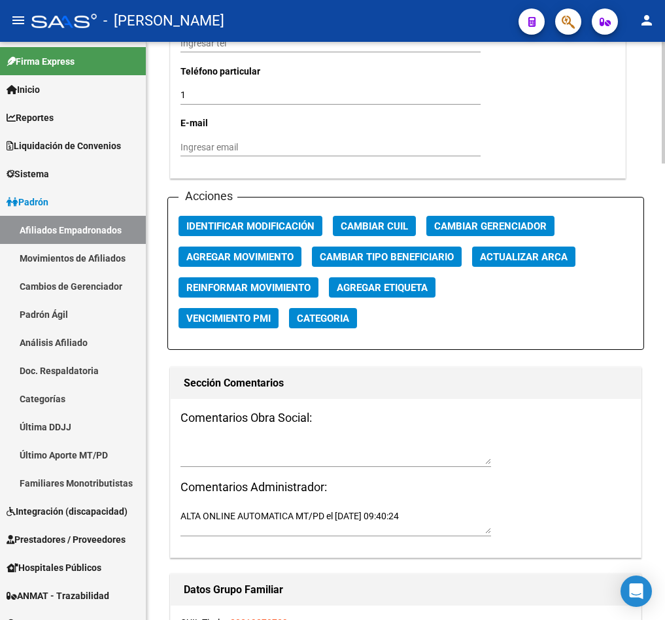
click at [238, 252] on span "Agregar Movimiento" at bounding box center [239, 257] width 107 height 12
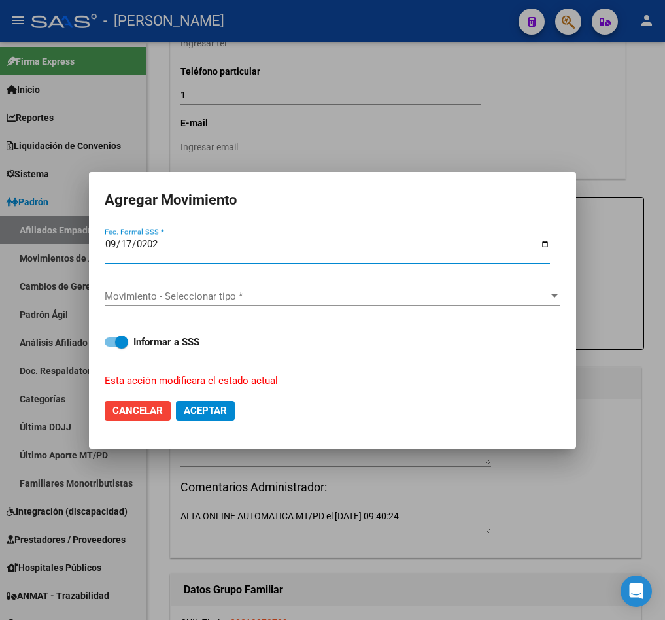
type input "[DATE]"
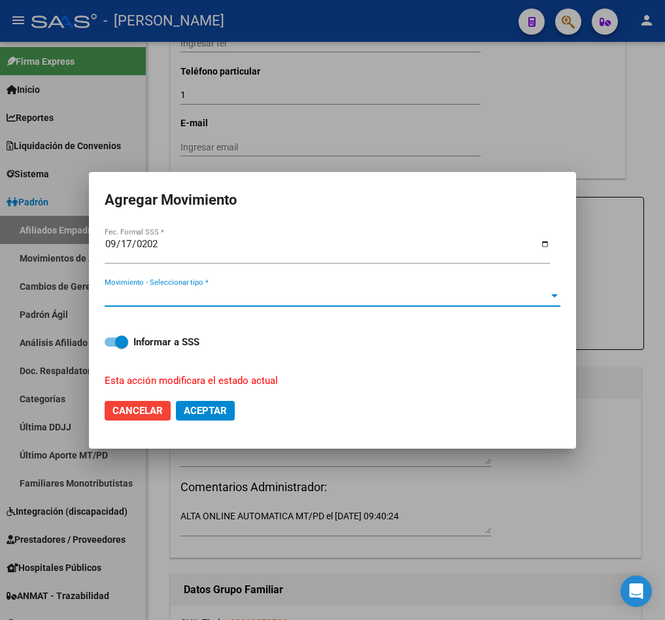
click at [183, 301] on span "Movimiento - Seleccionar tipo *" at bounding box center [327, 296] width 444 height 12
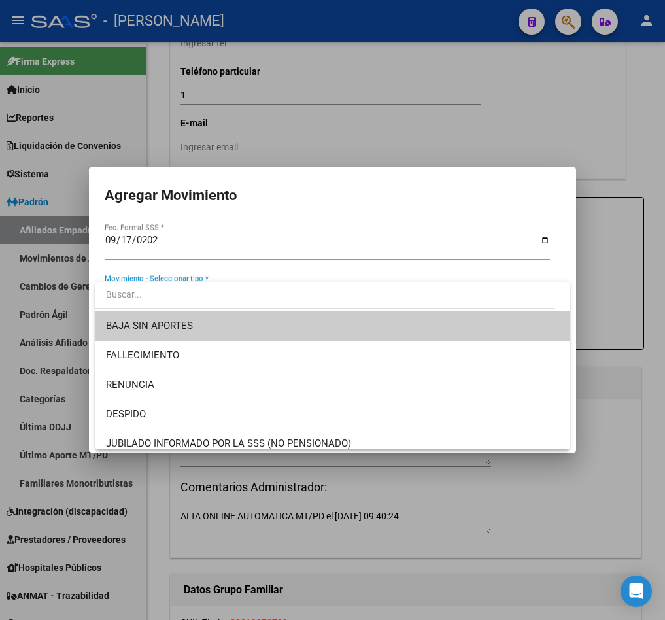
click at [187, 318] on span "BAJA SIN APORTES" at bounding box center [333, 325] width 454 height 29
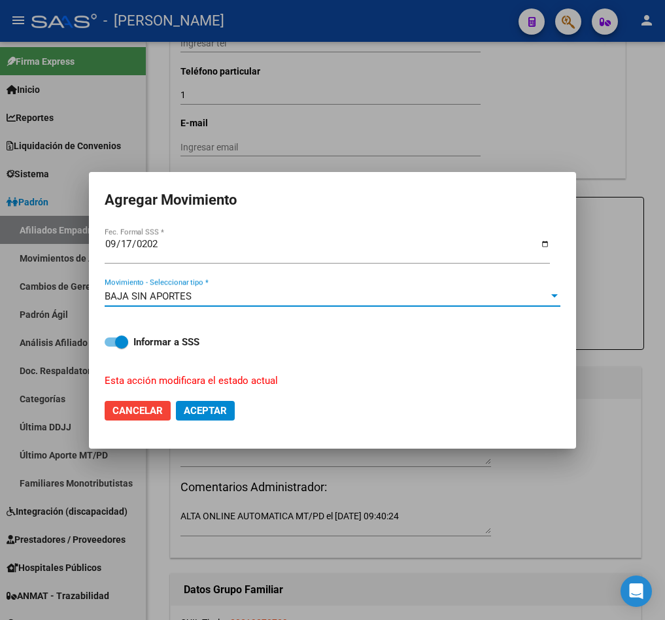
click at [211, 406] on span "Aceptar" at bounding box center [205, 411] width 43 height 12
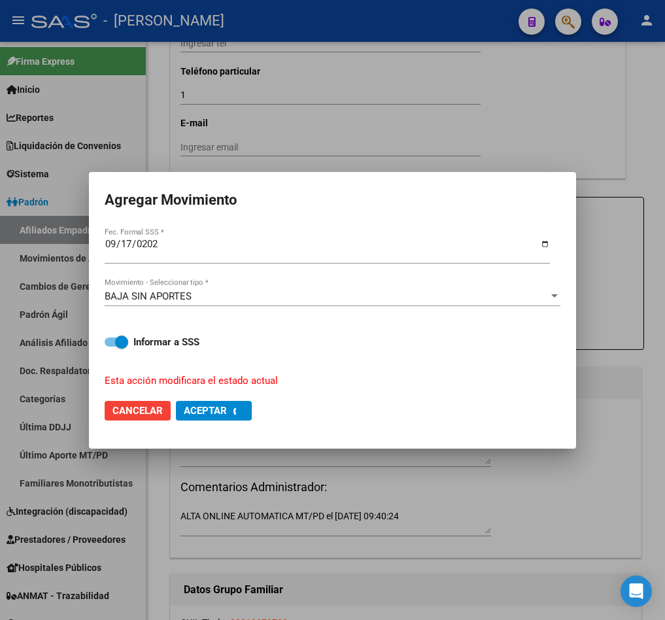
checkbox input "false"
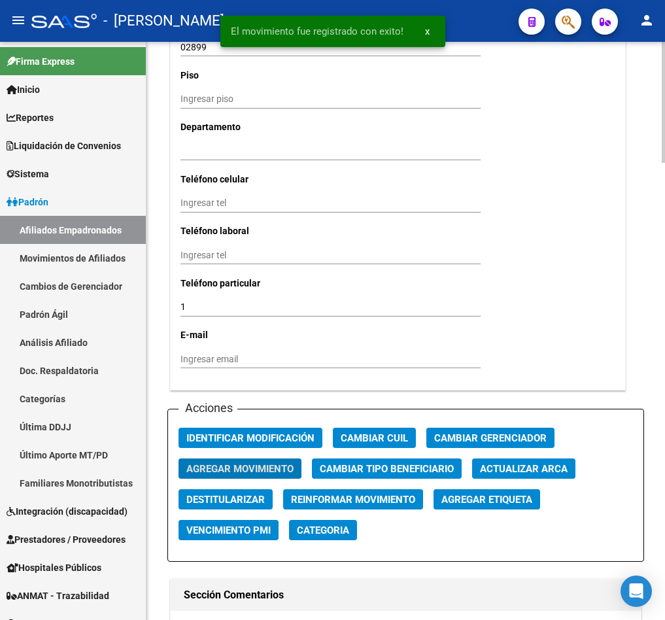
scroll to position [1545, 0]
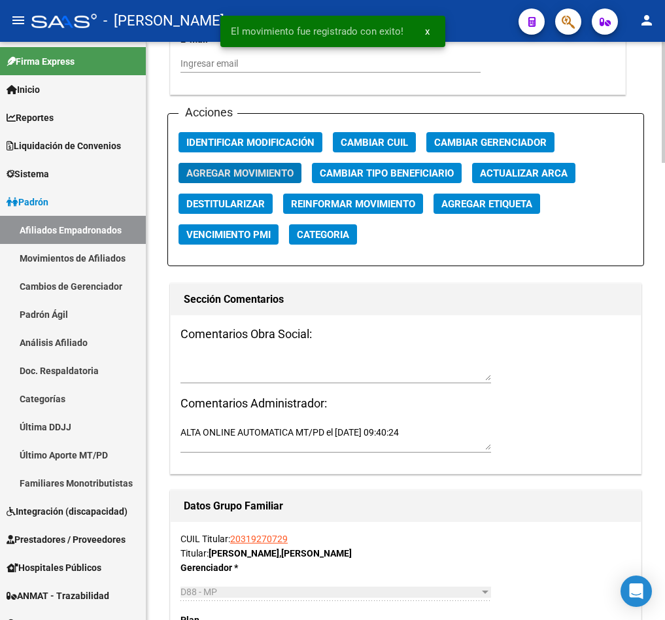
click at [253, 357] on textarea at bounding box center [336, 368] width 311 height 25
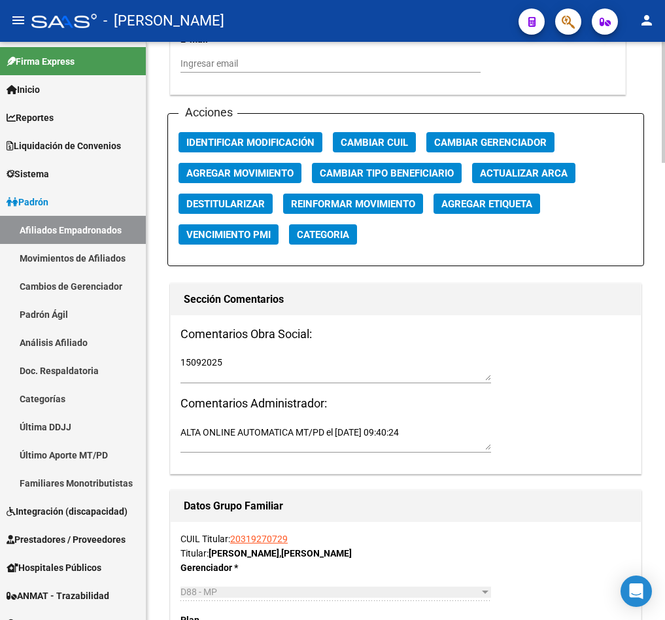
click at [405, 336] on h3 "Comentarios Obra Social:" at bounding box center [406, 334] width 451 height 18
click at [406, 357] on textarea "15092025" at bounding box center [336, 368] width 311 height 25
paste textarea "[DATE] 10:30"
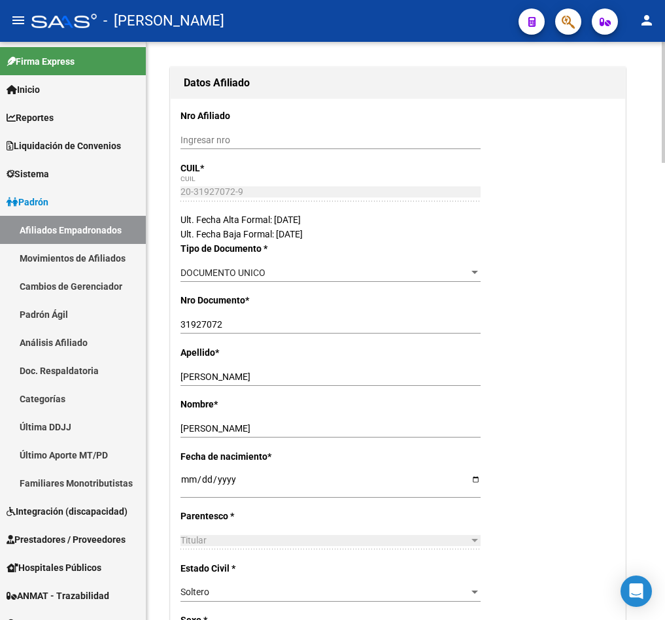
scroll to position [0, 0]
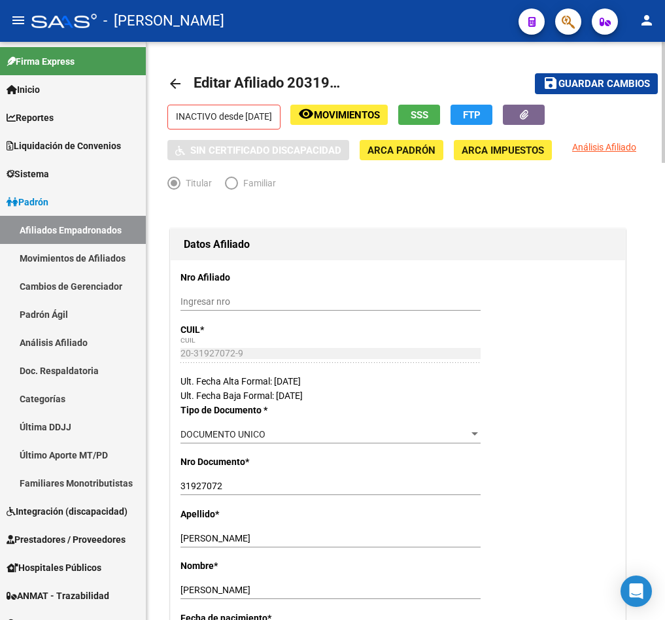
type textarea "15092025 [DATE] 10:30"
click at [597, 87] on span "Guardar cambios" at bounding box center [605, 85] width 92 height 12
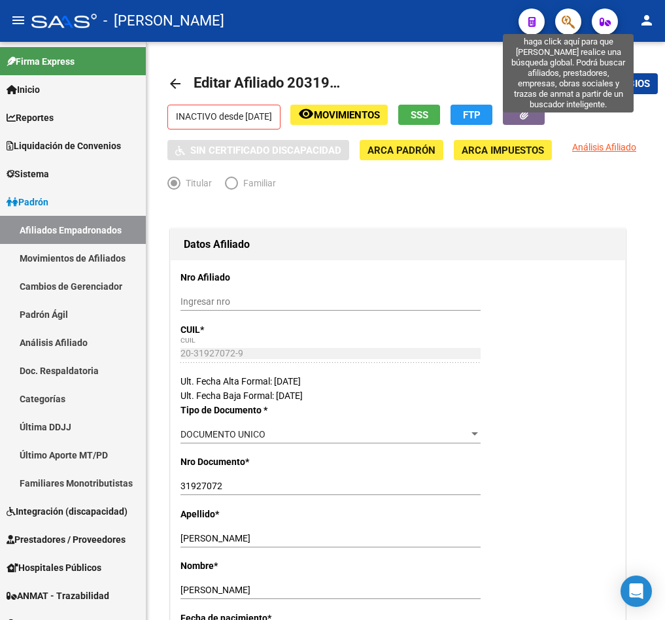
click at [571, 26] on icon "button" at bounding box center [568, 21] width 13 height 15
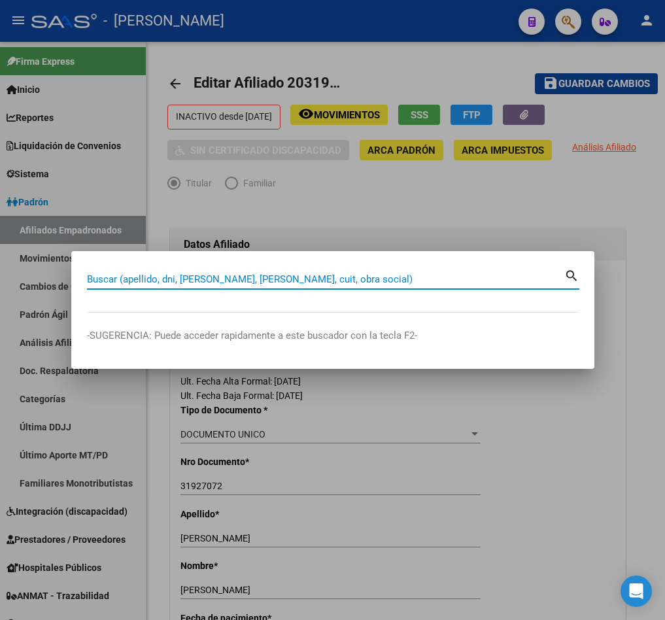
paste input "25303392"
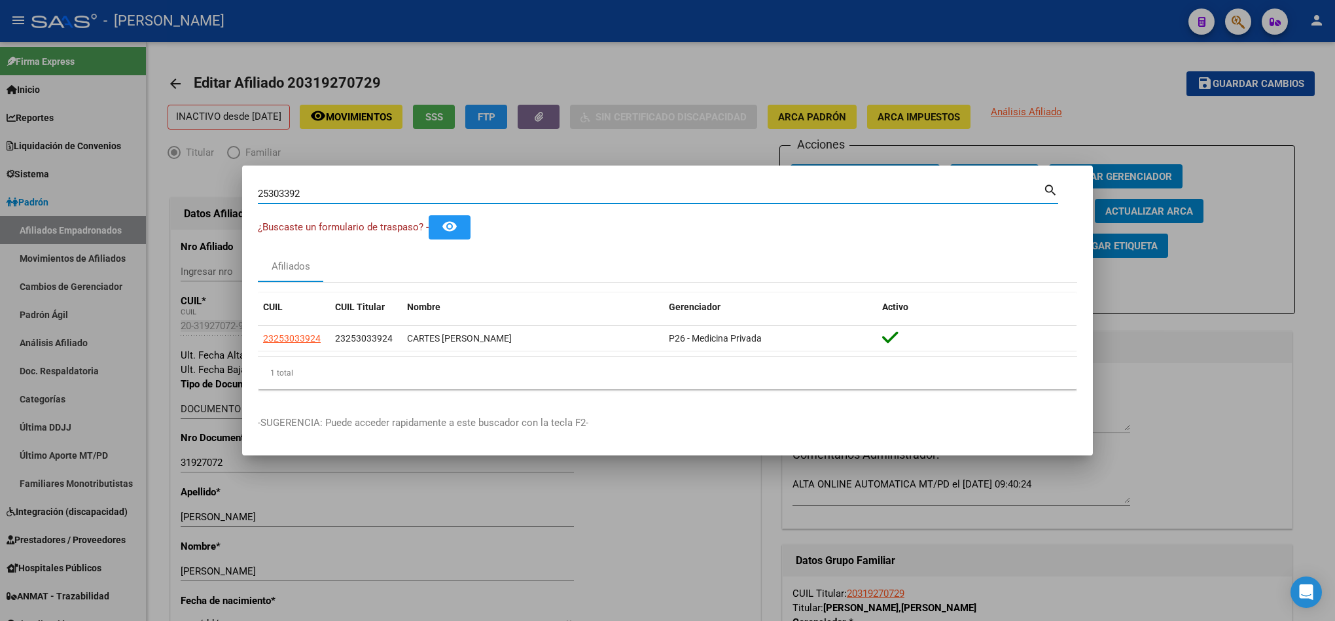
click at [528, 188] on input "25303392" at bounding box center [650, 194] width 785 height 12
paste input "0320268436"
type input "20320268436"
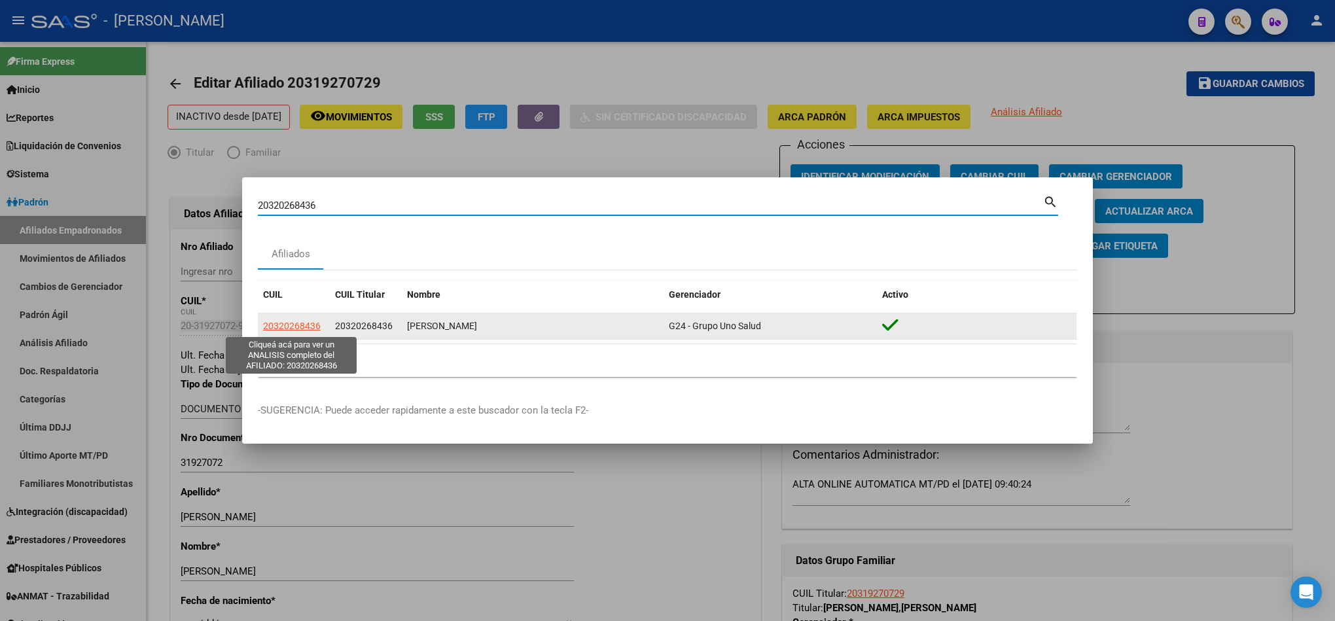
click at [289, 323] on span "20320268436" at bounding box center [292, 326] width 58 height 10
type textarea "20320268436"
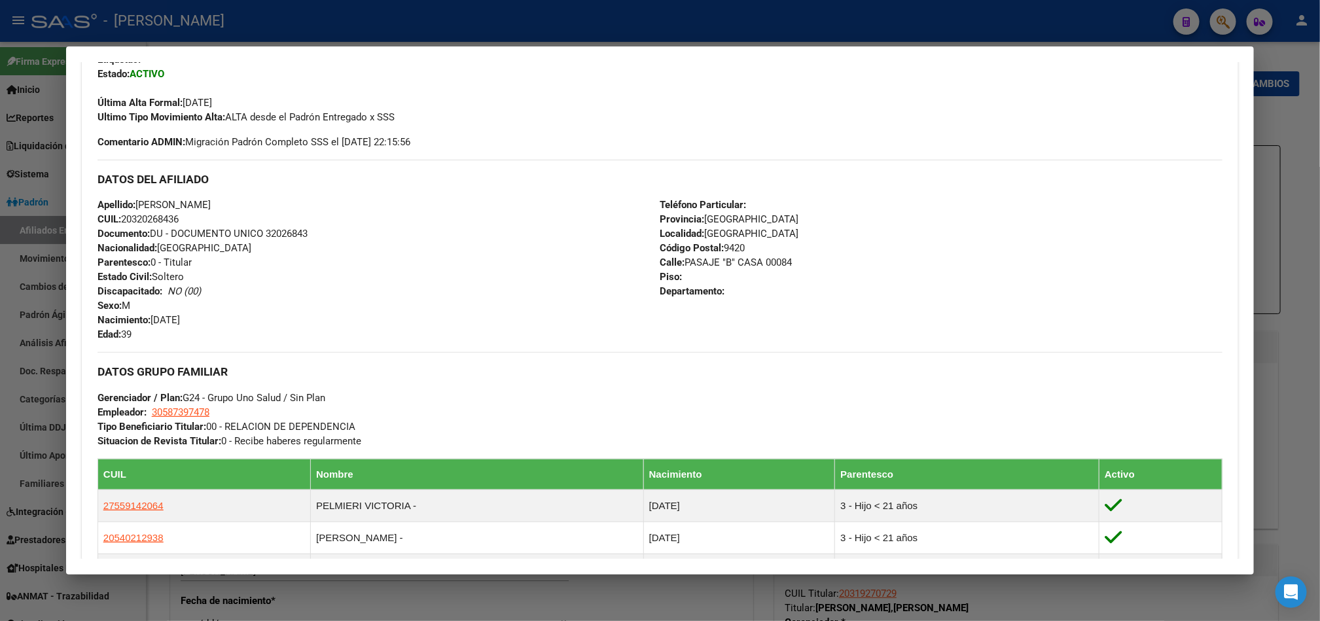
scroll to position [57, 0]
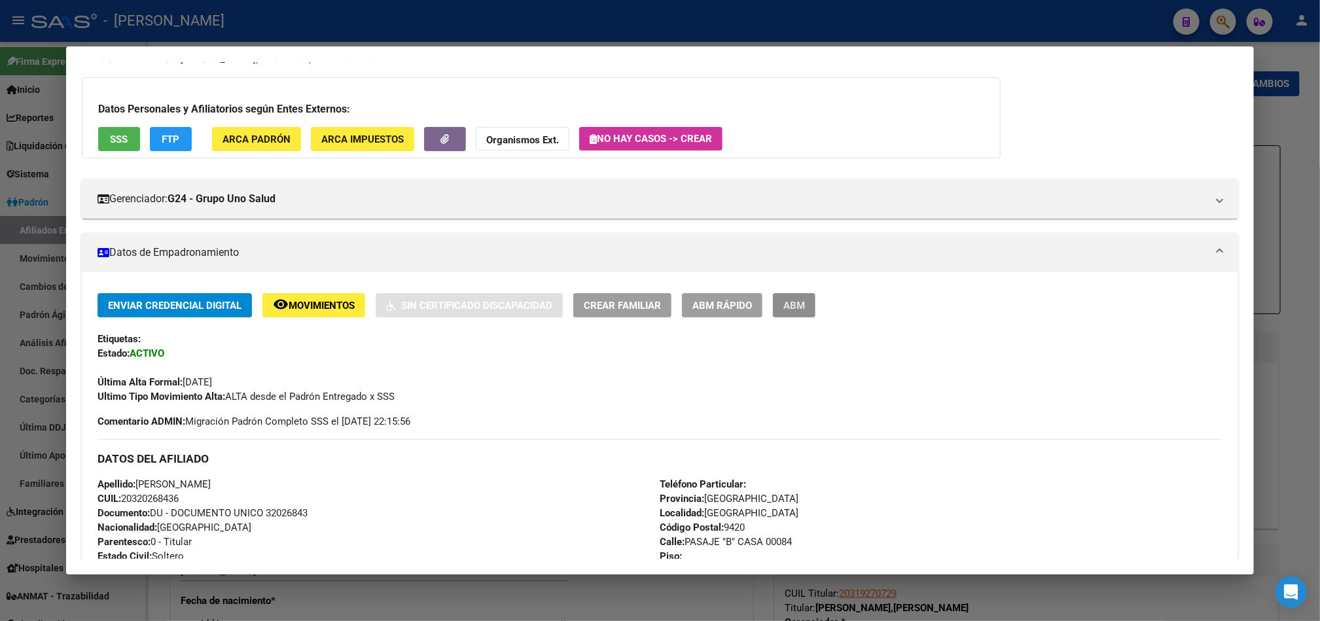
click at [665, 315] on button "ABM" at bounding box center [794, 305] width 43 height 24
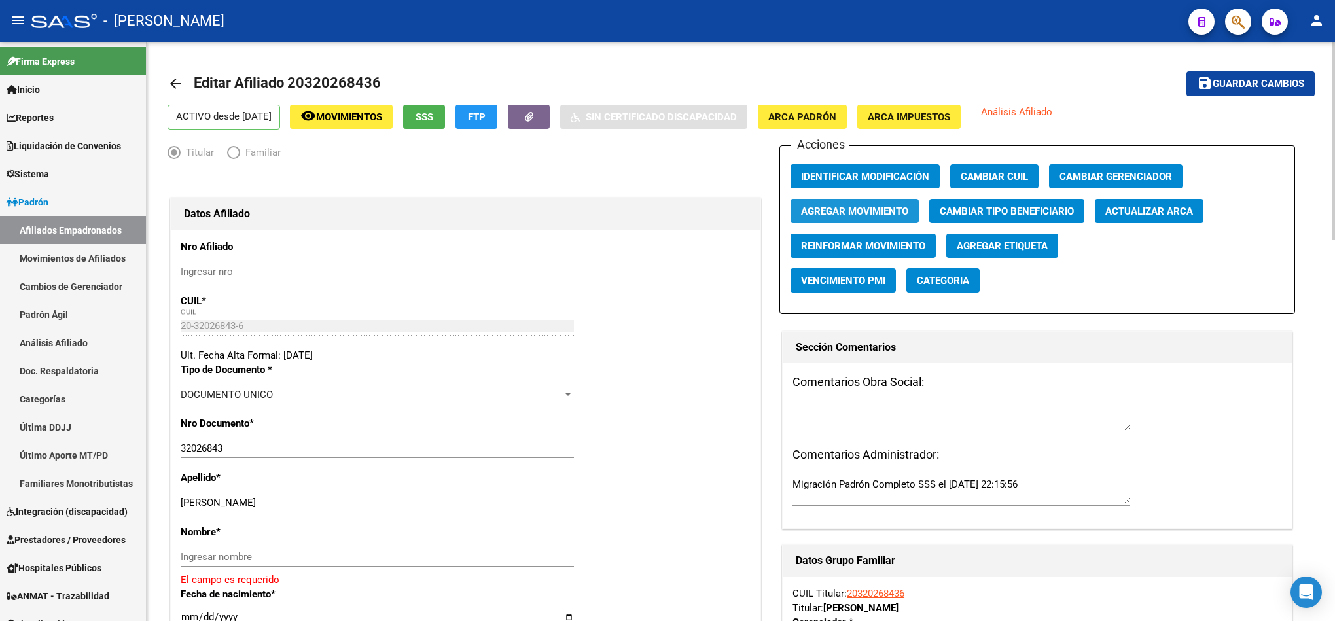
click at [665, 209] on span "Agregar Movimiento" at bounding box center [854, 211] width 107 height 12
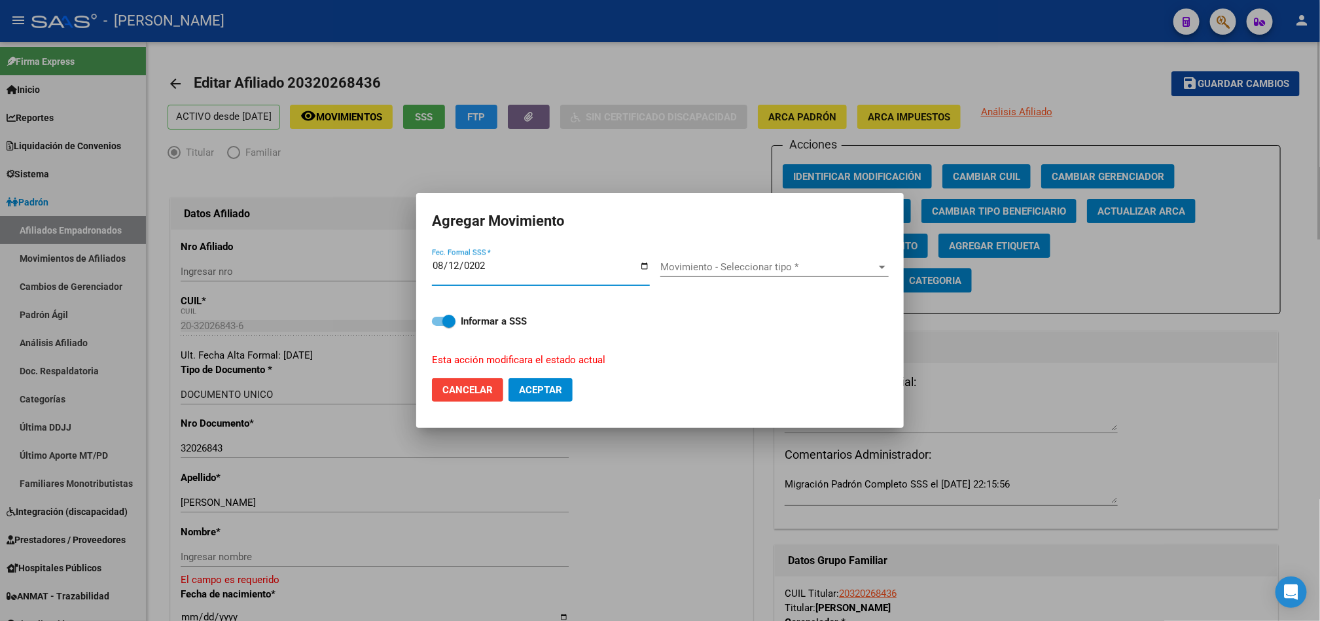
type input "[DATE]"
click at [665, 269] on span "Movimiento - Seleccionar tipo *" at bounding box center [768, 267] width 217 height 12
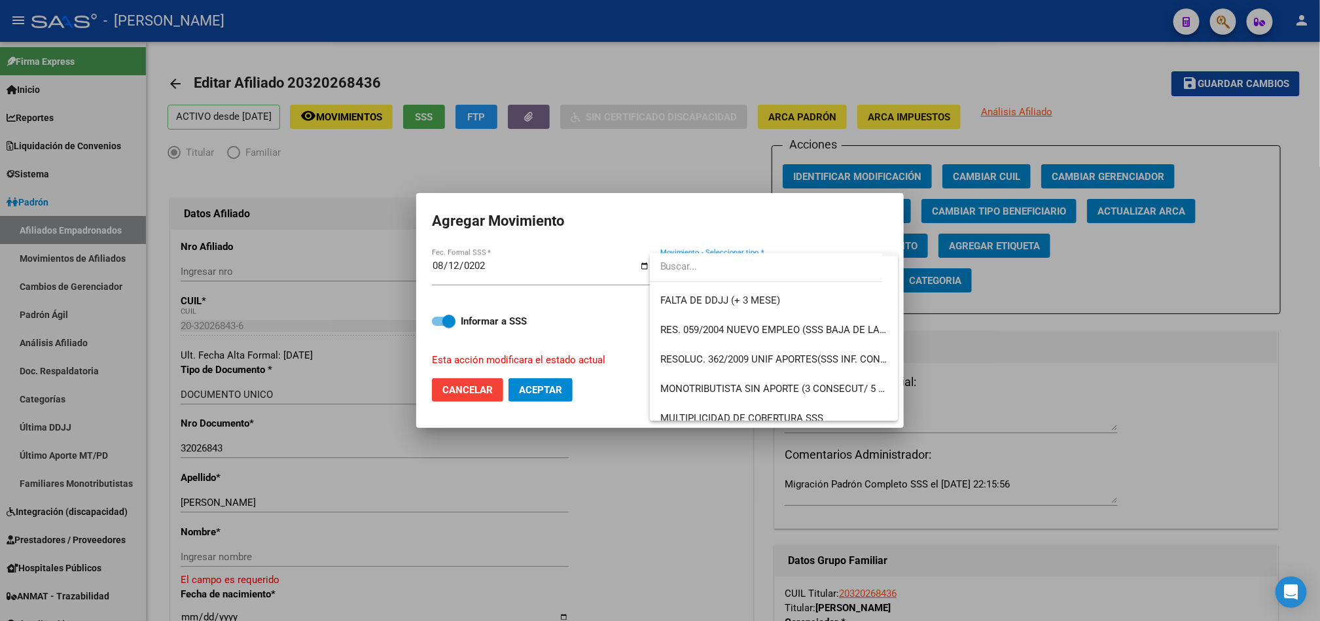
scroll to position [883, 0]
click at [665, 376] on span "OTROS" at bounding box center [773, 385] width 227 height 29
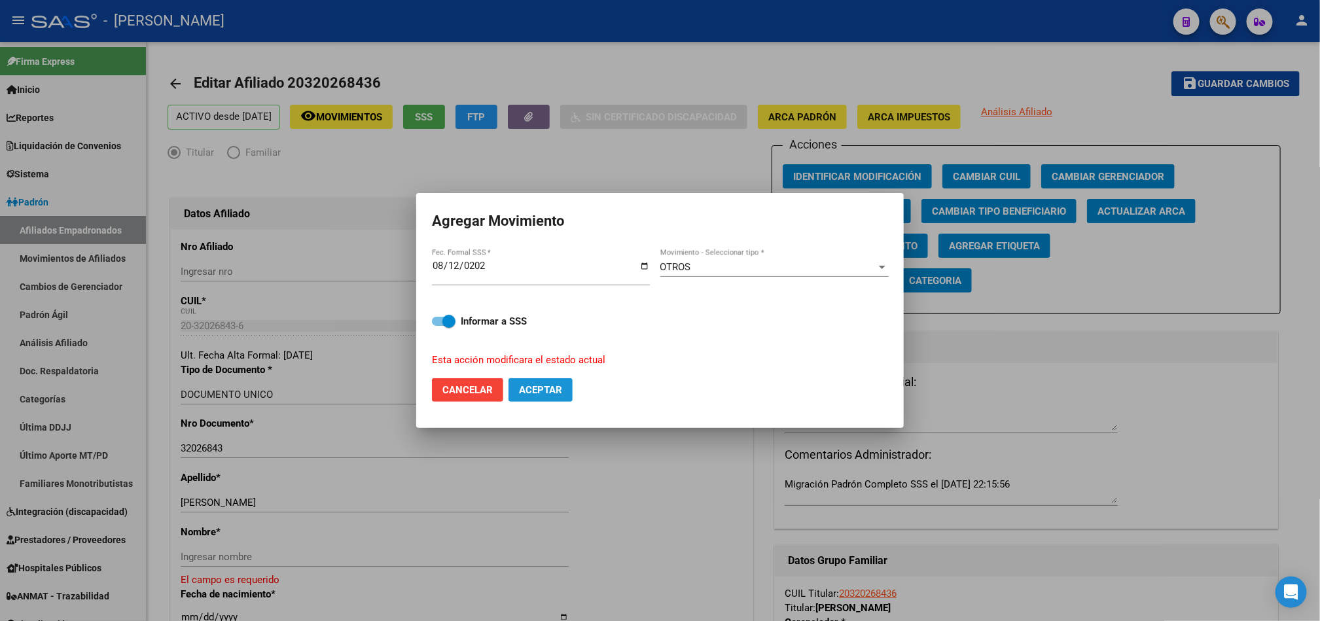
click at [544, 395] on span "Aceptar" at bounding box center [540, 390] width 43 height 12
checkbox input "false"
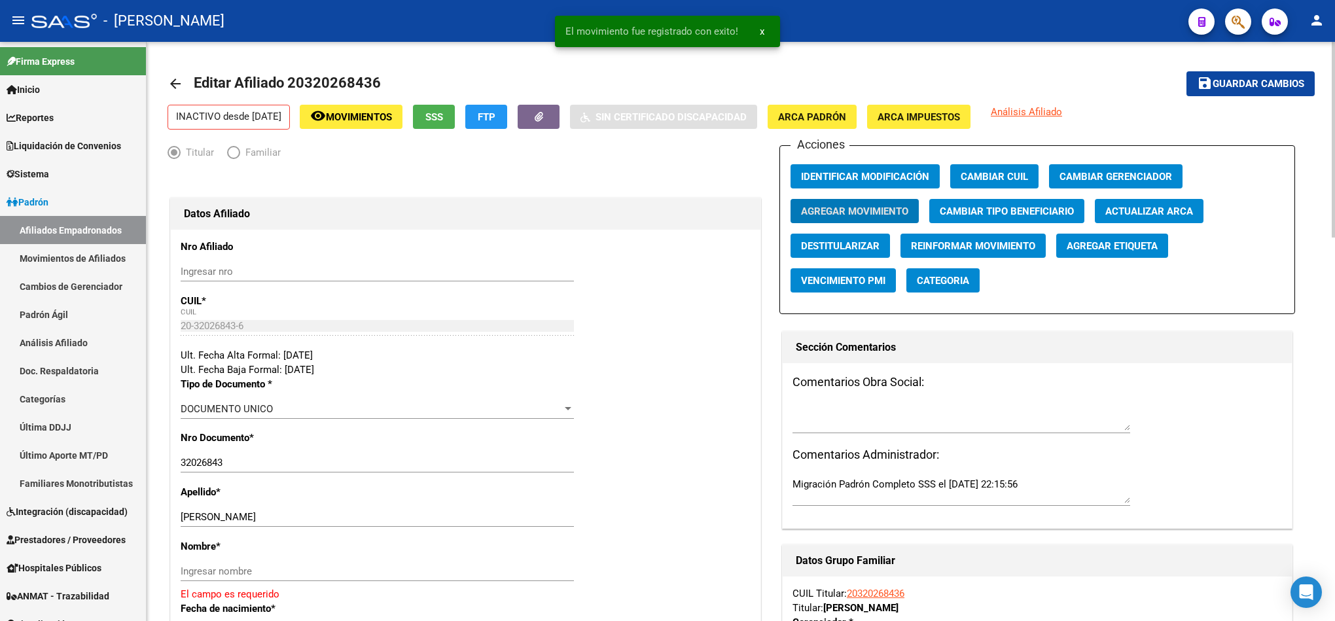
click at [315, 525] on div "[PERSON_NAME] apellido" at bounding box center [377, 517] width 393 height 20
click at [305, 521] on input "[PERSON_NAME]" at bounding box center [377, 517] width 393 height 12
drag, startPoint x: 305, startPoint y: 521, endPoint x: 257, endPoint y: 518, distance: 47.8
click at [257, 518] on input "[PERSON_NAME]" at bounding box center [377, 517] width 393 height 12
type input "[PERSON_NAME]"
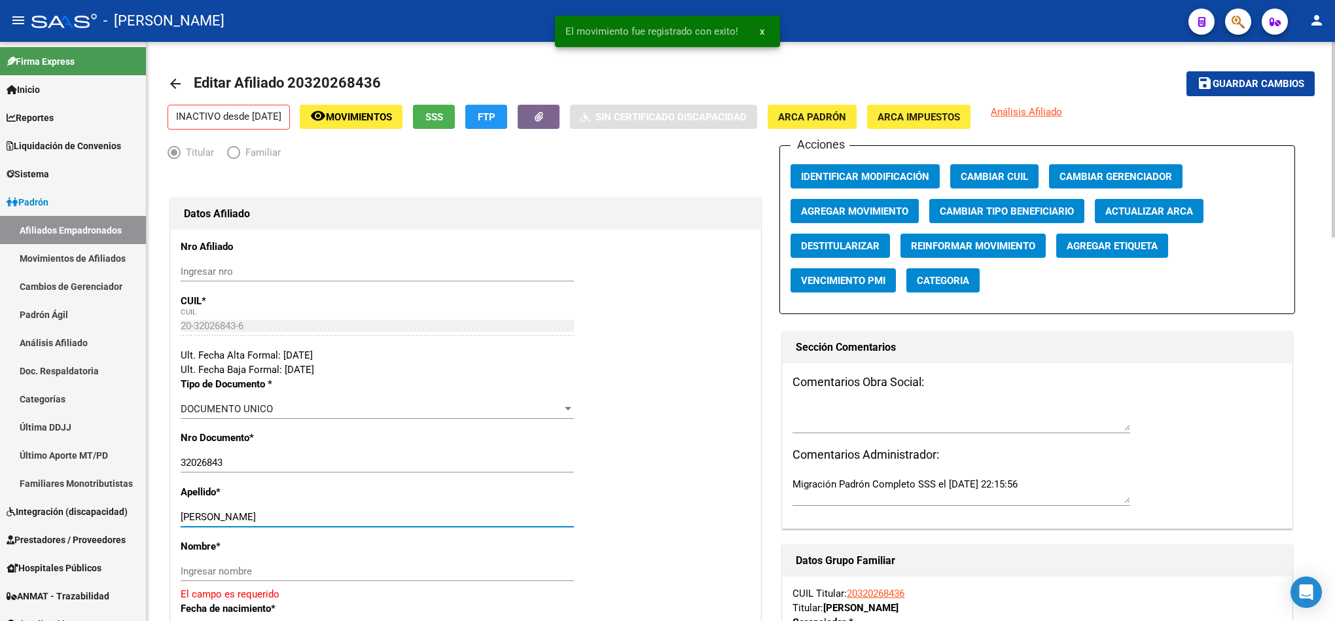
click at [257, 570] on input "Ingresar nombre" at bounding box center [377, 571] width 393 height 12
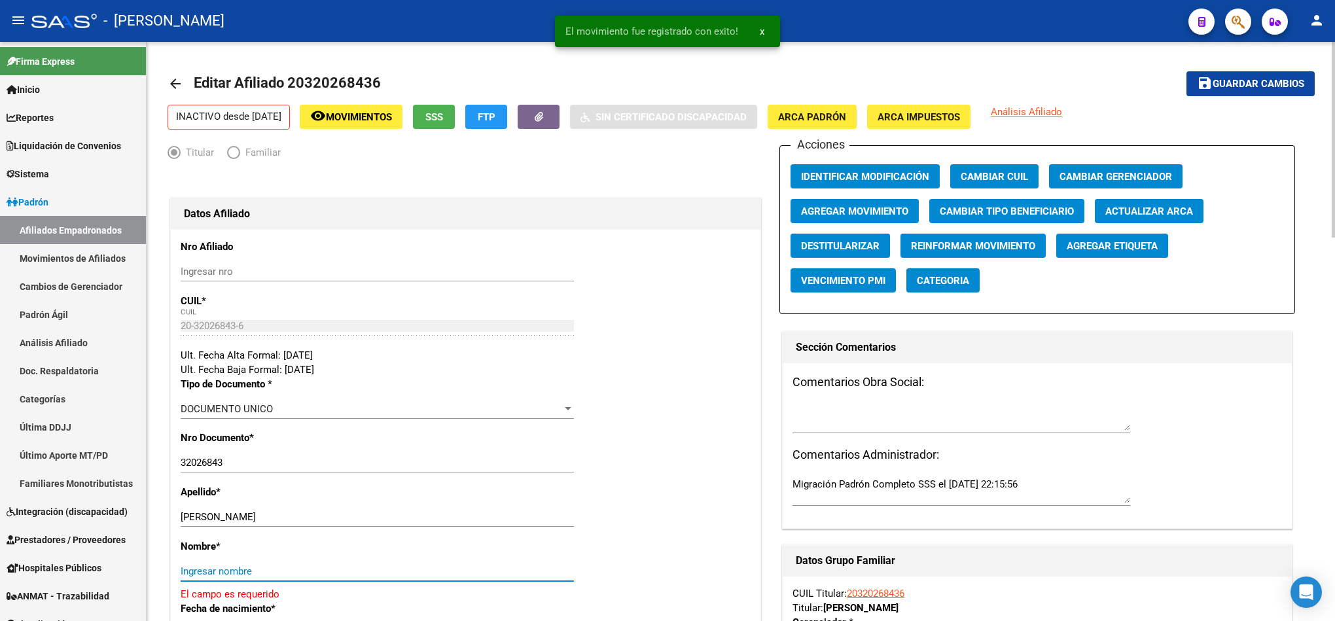
paste input "[PERSON_NAME]"
type input "[PERSON_NAME]"
click at [665, 422] on textarea at bounding box center [961, 417] width 338 height 26
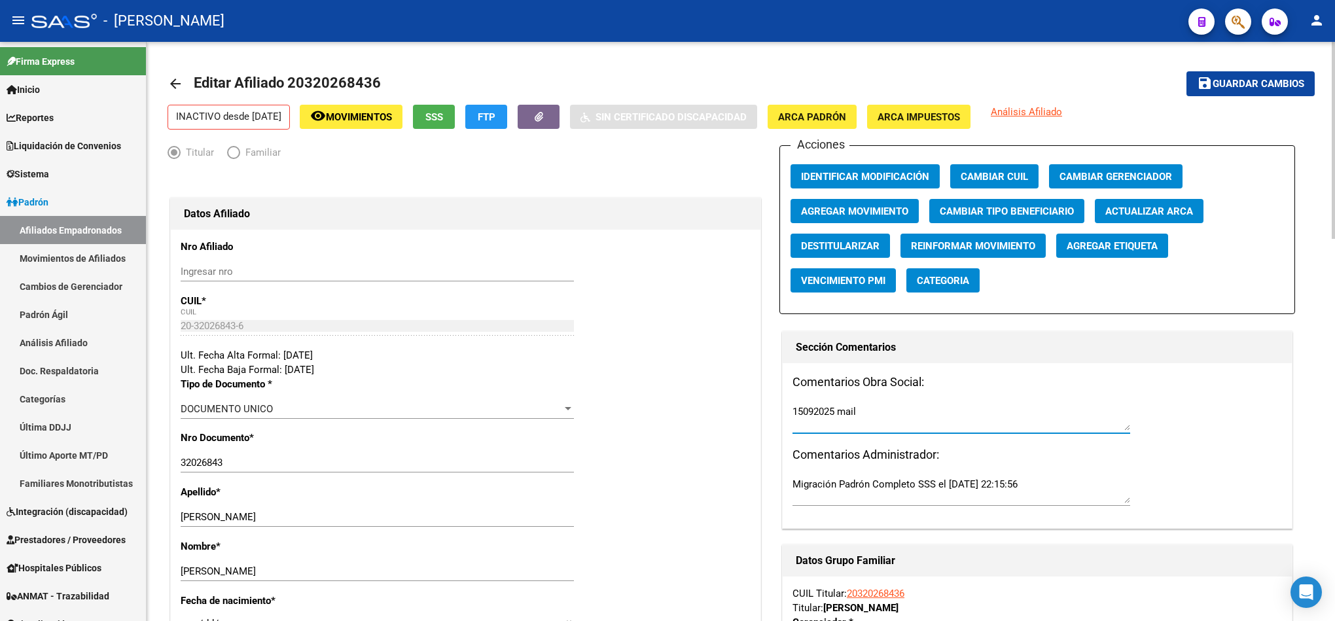
paste textarea "[DATE] 13:00"
type textarea "15092025 mail [DATE] 13:00"
click at [665, 81] on span "Guardar cambios" at bounding box center [1258, 85] width 92 height 12
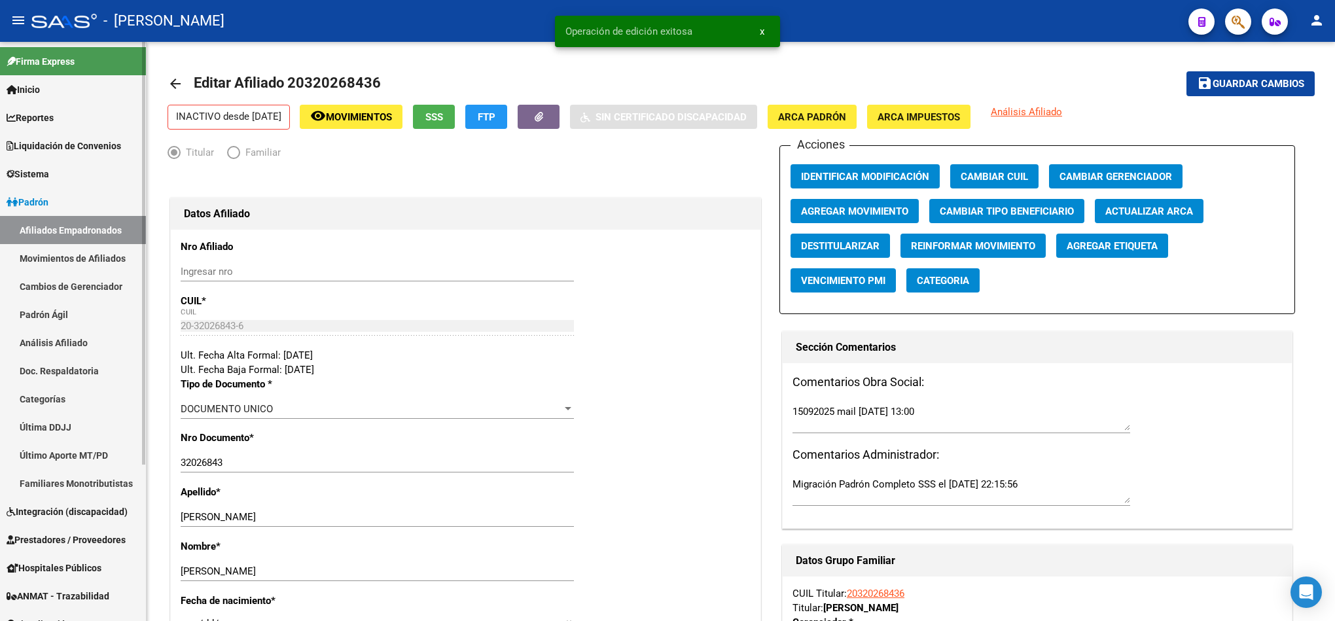
click at [85, 222] on link "Afiliados Empadronados" at bounding box center [73, 230] width 146 height 28
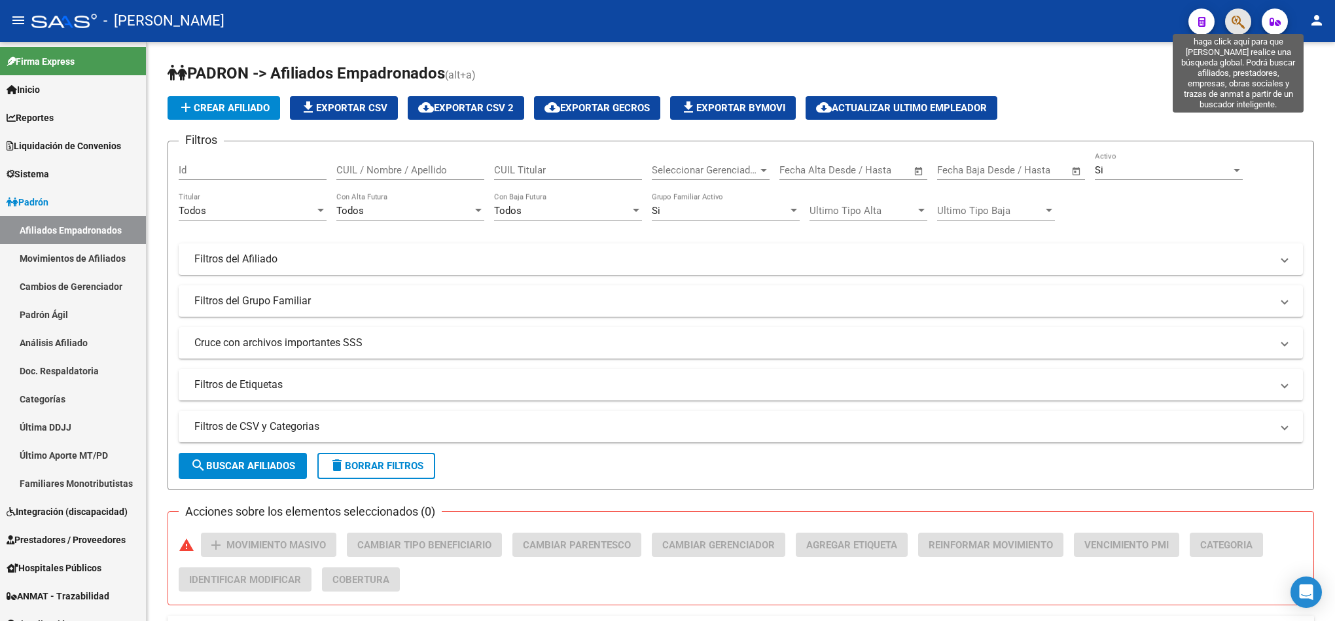
click at [665, 22] on icon "button" at bounding box center [1237, 21] width 13 height 15
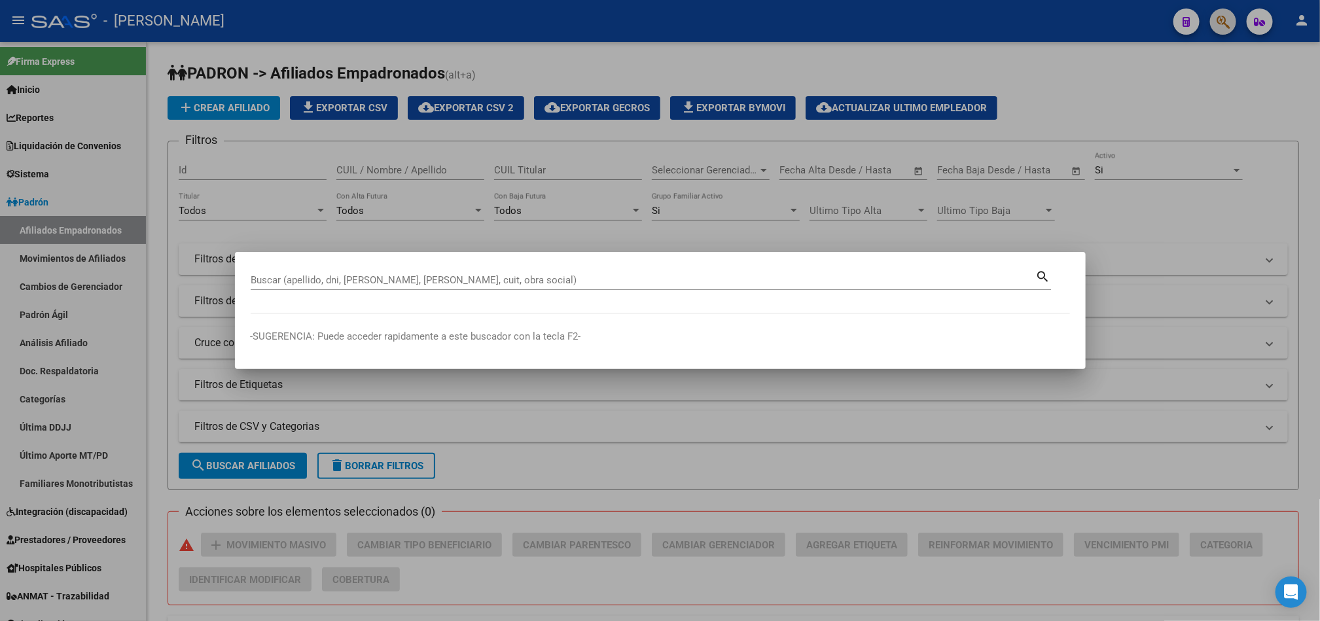
paste input "27744205"
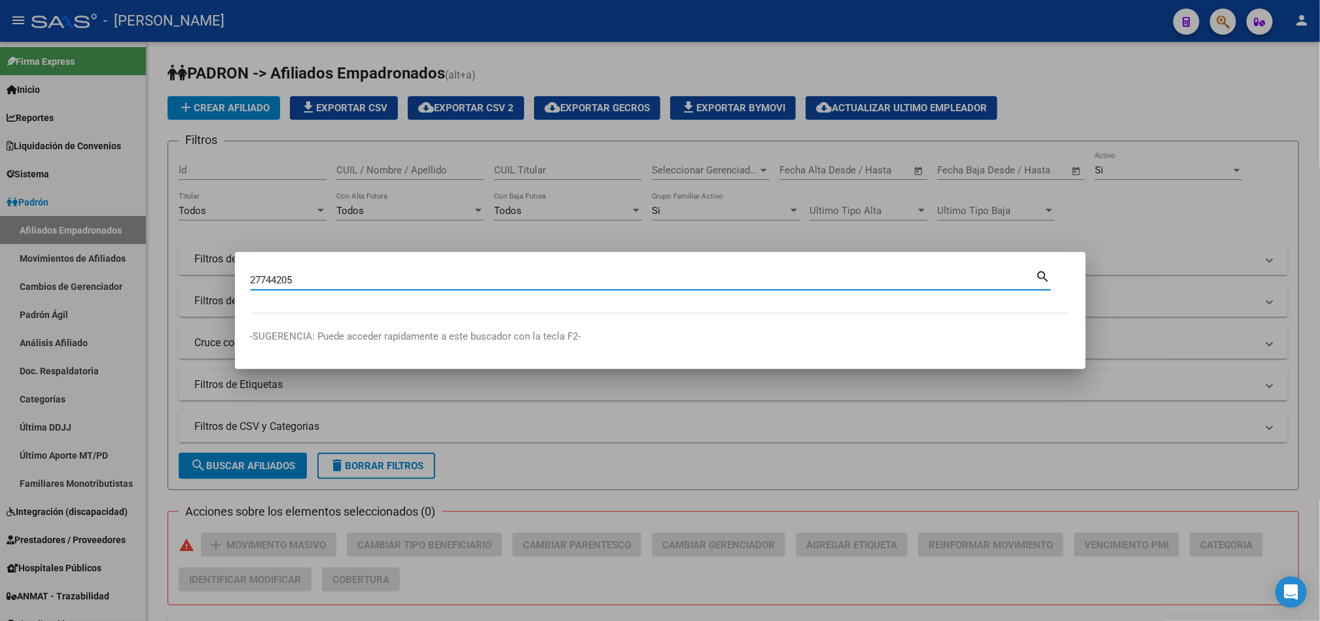
type input "27744205"
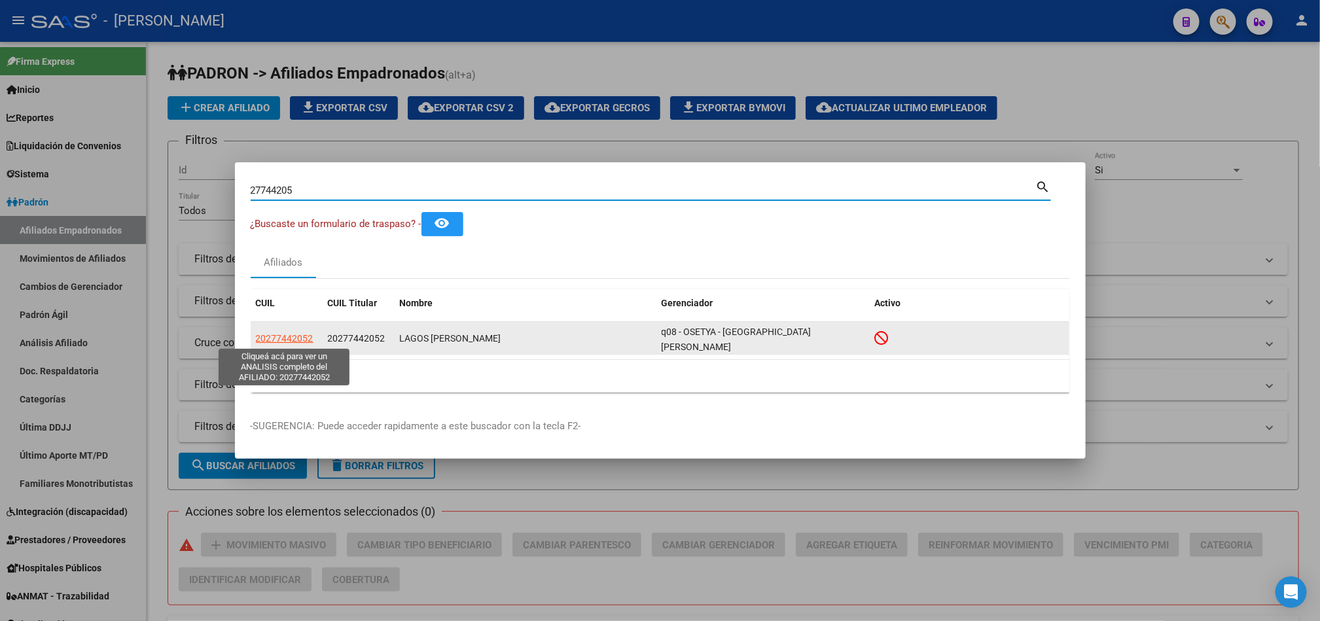
click at [289, 340] on span "20277442052" at bounding box center [285, 338] width 58 height 10
type textarea "20277442052"
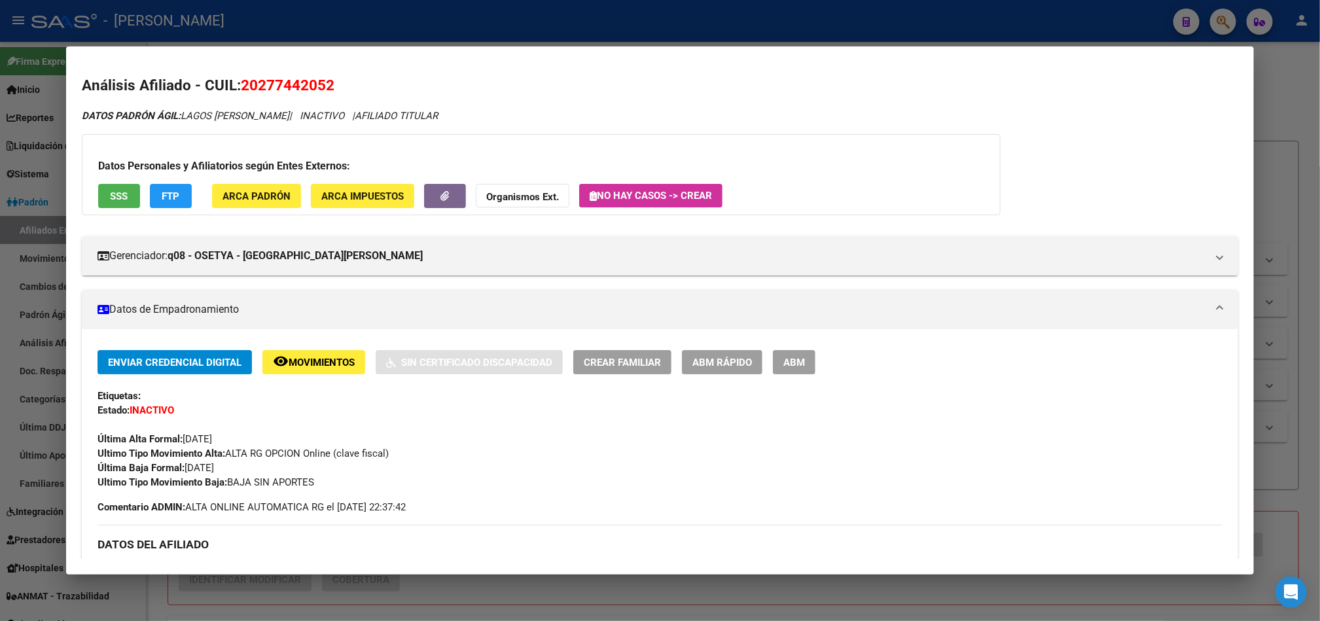
drag, startPoint x: 251, startPoint y: 84, endPoint x: 316, endPoint y: 84, distance: 64.8
click at [316, 84] on span "20277442052" at bounding box center [288, 85] width 94 height 17
click at [297, 87] on span "20277442052" at bounding box center [288, 85] width 94 height 17
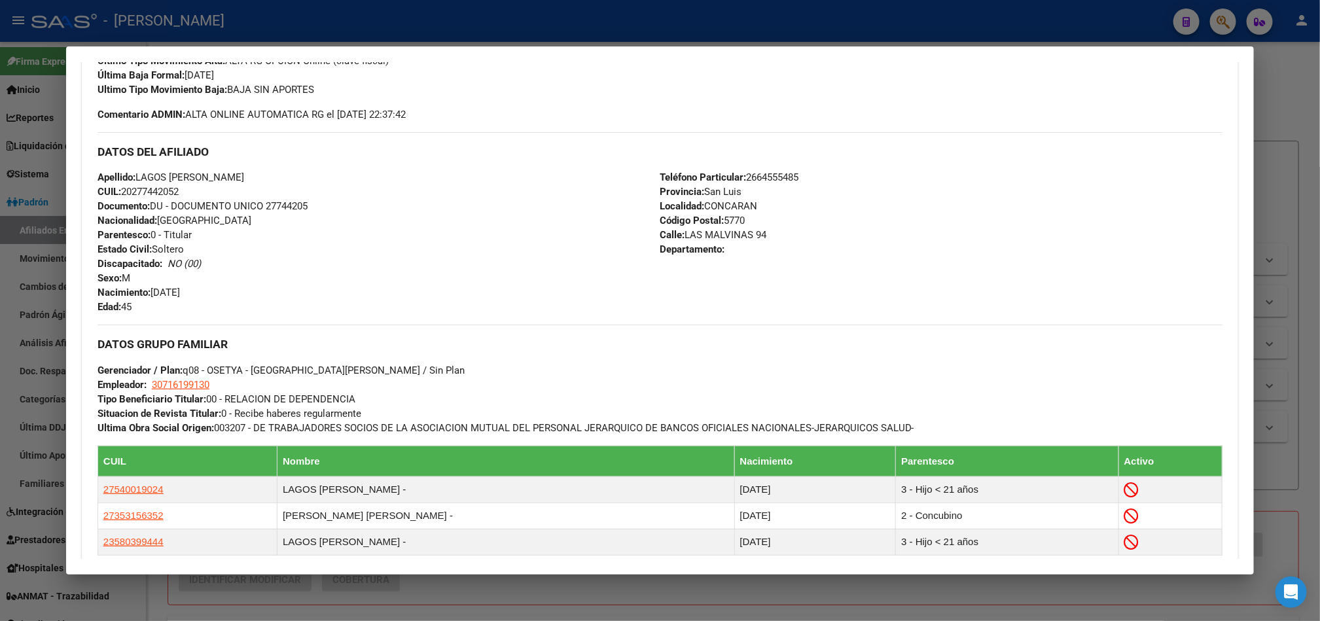
scroll to position [769, 0]
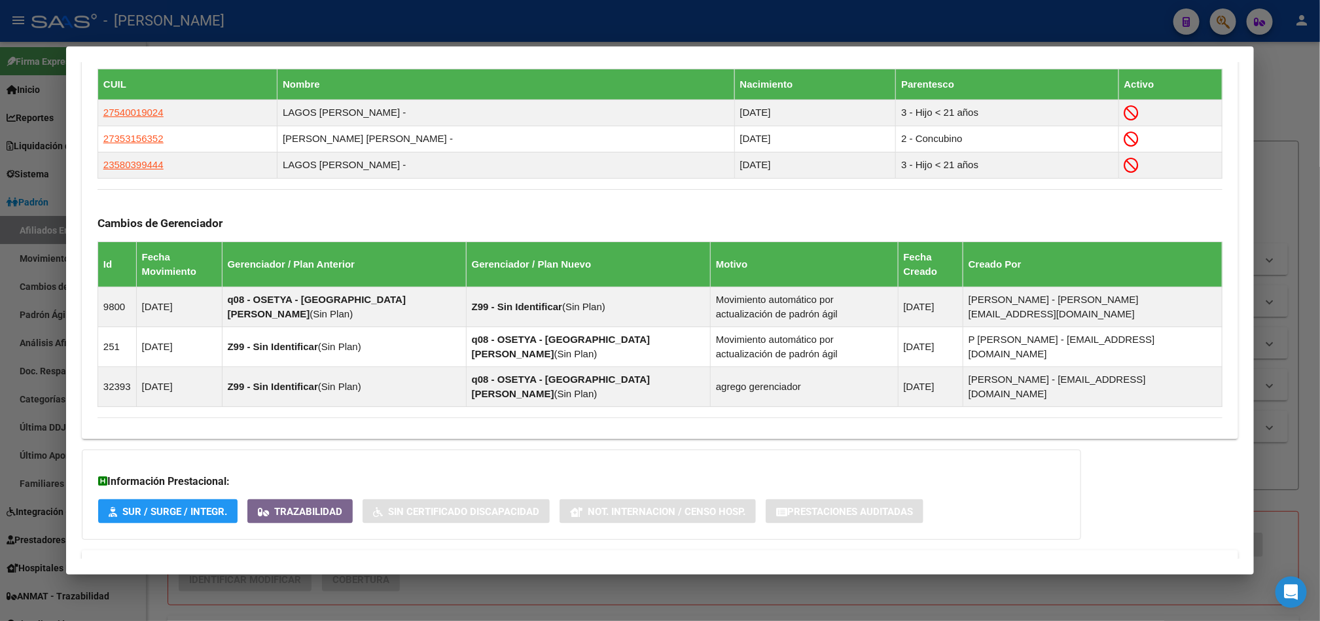
click at [283, 550] on mat-expansion-panel-header "Aportes y Contribuciones del Afiliado: 20277442052" at bounding box center [660, 565] width 1156 height 31
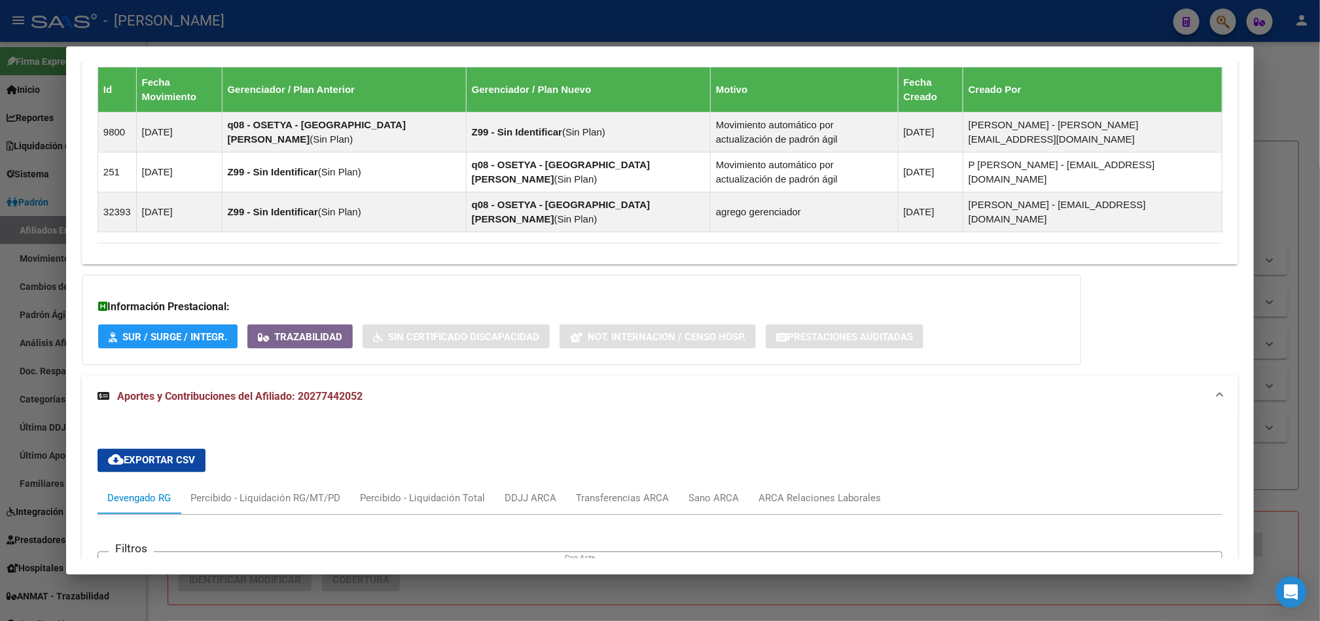
scroll to position [1098, 0]
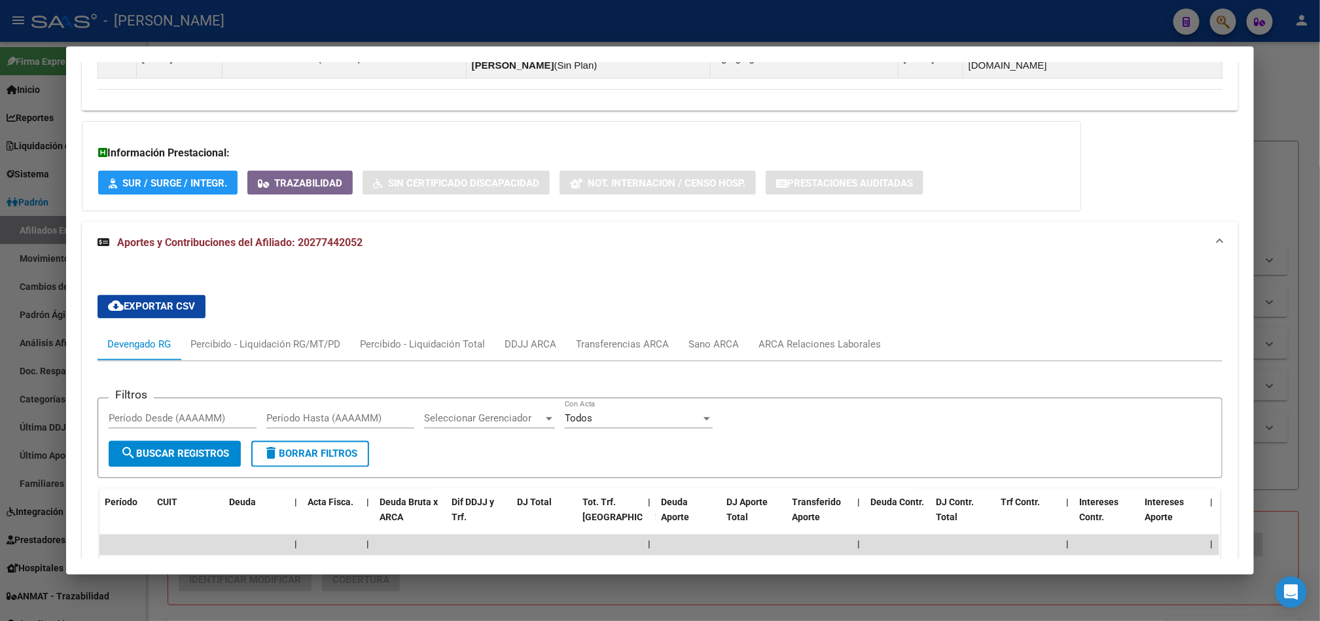
click at [48, 226] on div at bounding box center [660, 310] width 1320 height 621
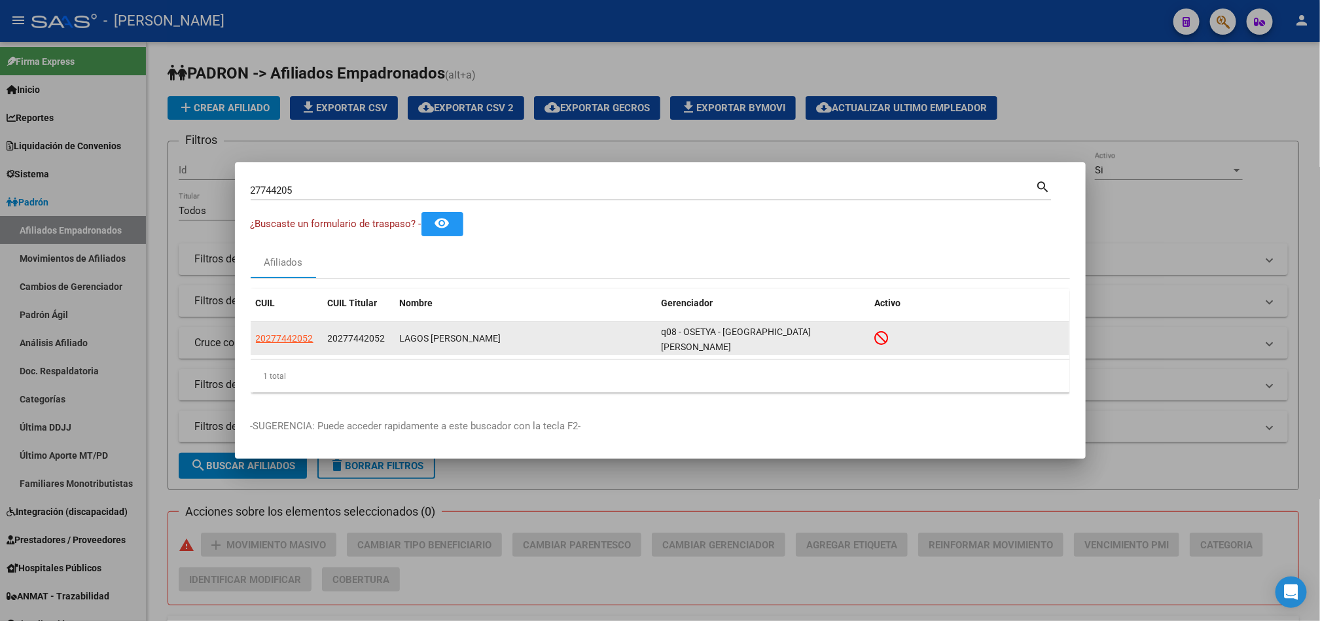
click at [292, 328] on datatable-body-cell "20277442052" at bounding box center [287, 338] width 72 height 32
click at [292, 334] on span "20277442052" at bounding box center [285, 338] width 58 height 10
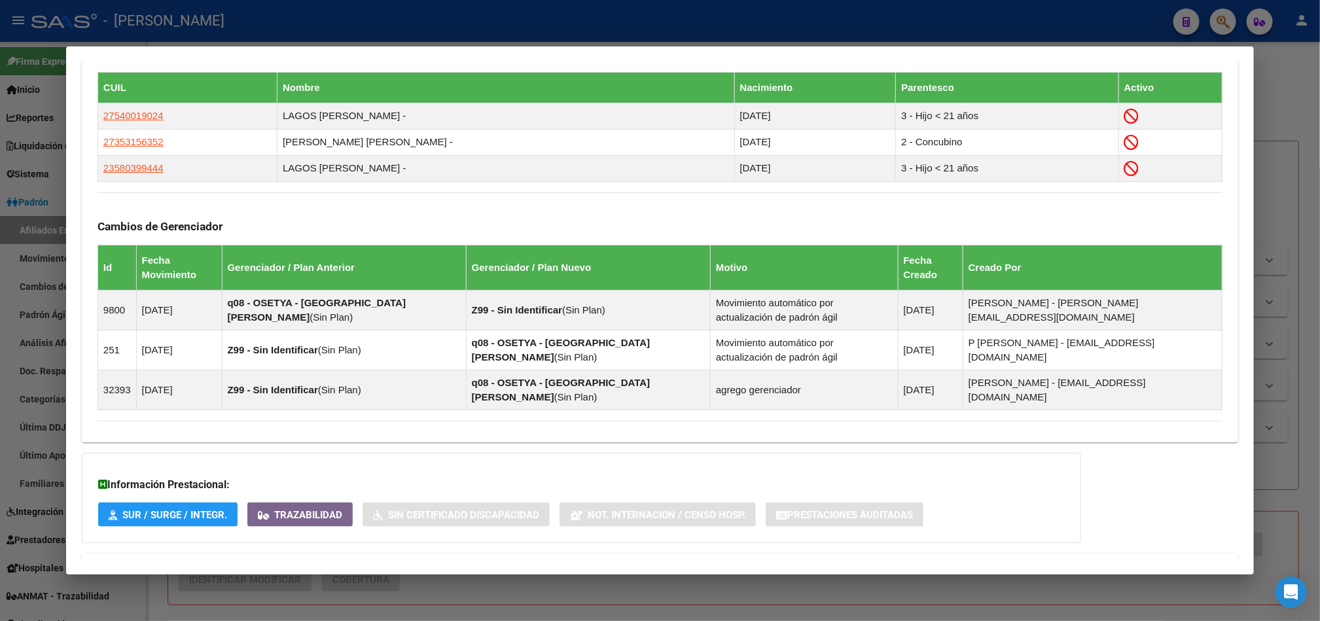
scroll to position [769, 0]
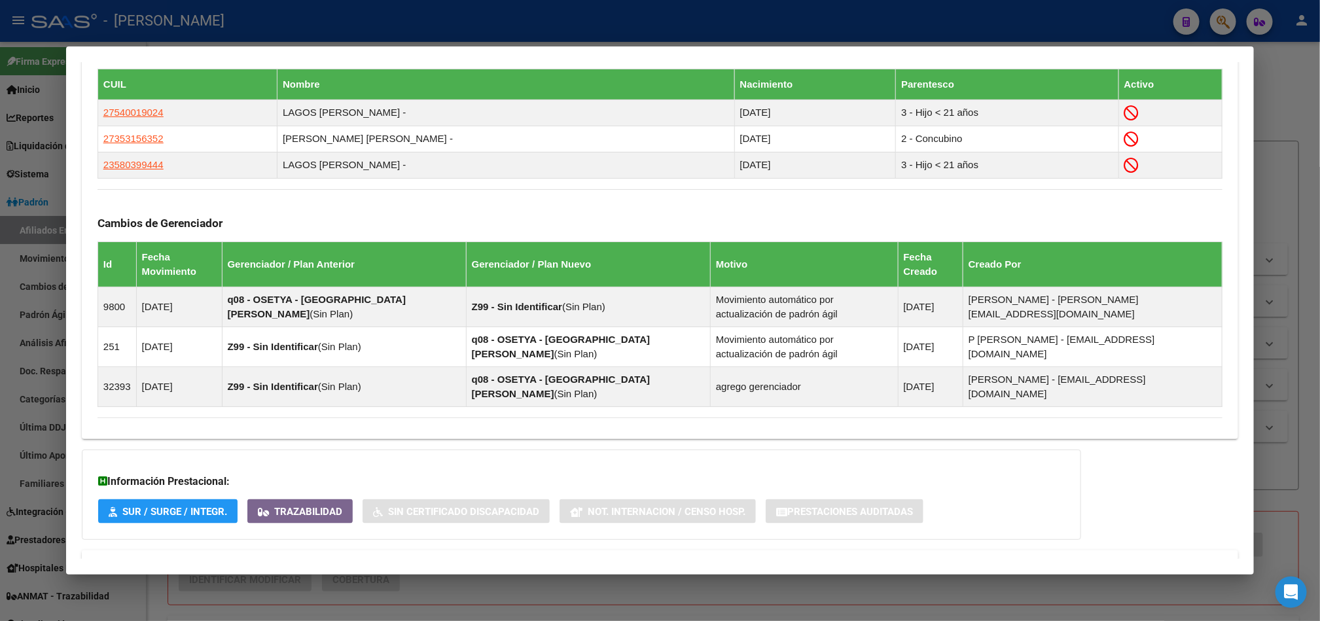
click at [356, 550] on mat-expansion-panel-header "Aportes y Contribuciones del Afiliado: 20277442052" at bounding box center [660, 565] width 1156 height 31
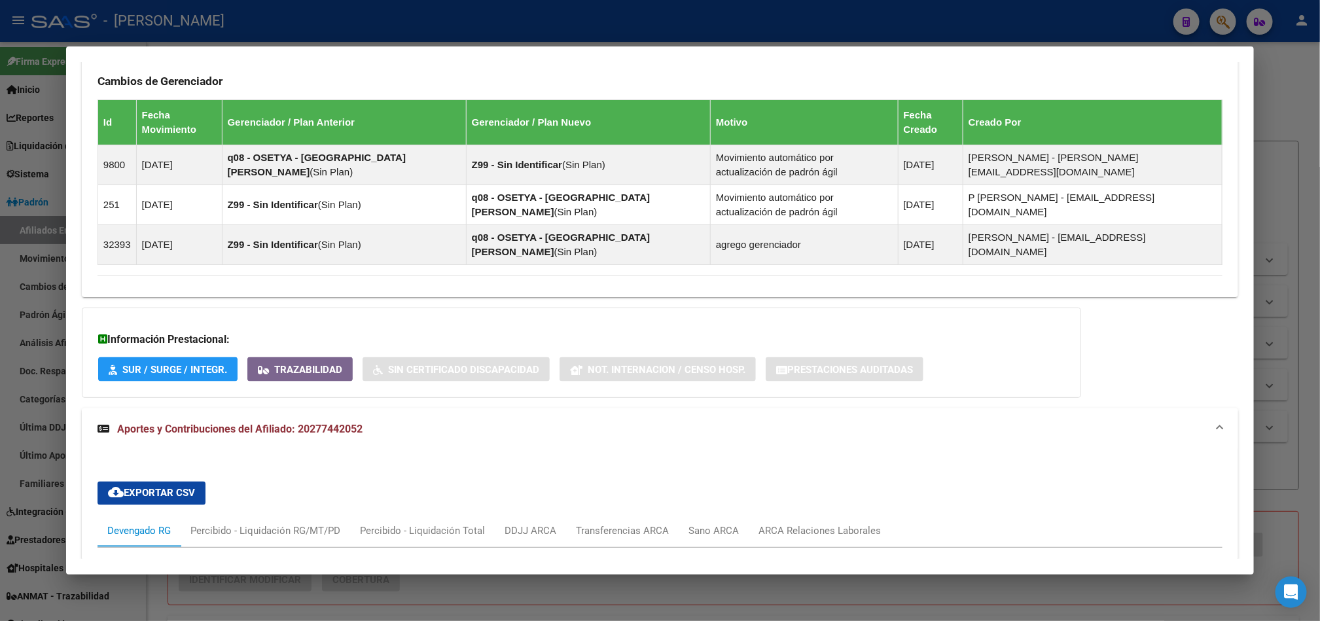
scroll to position [1098, 0]
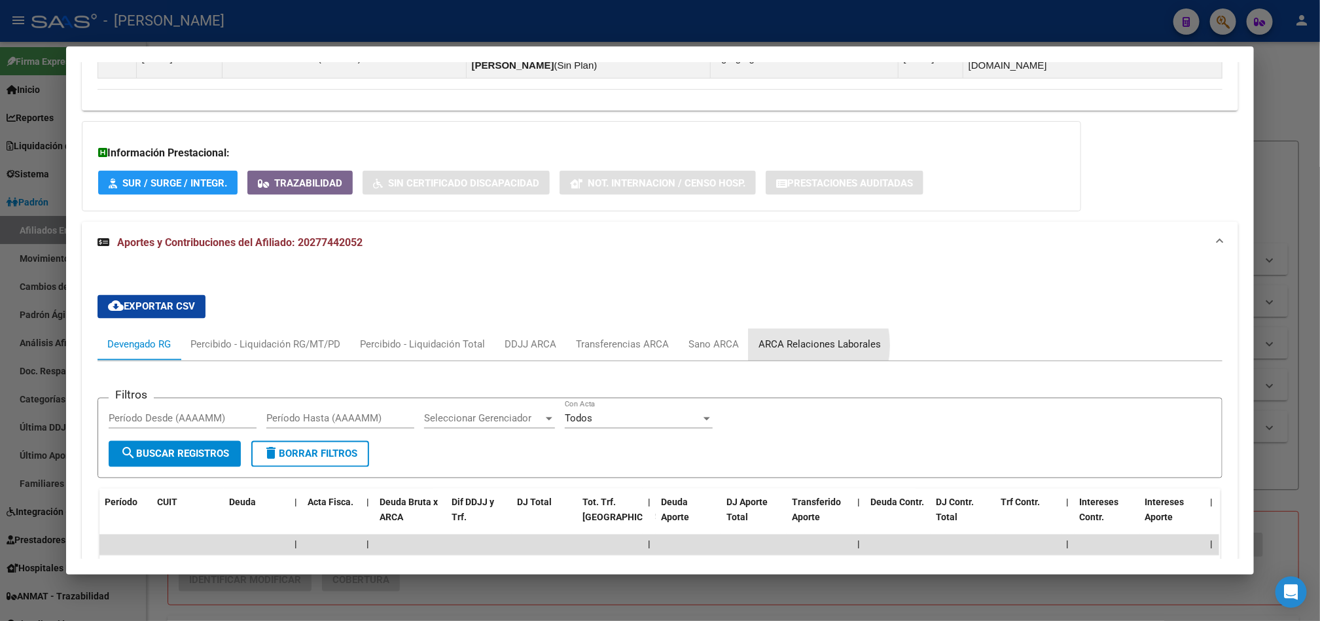
click at [665, 338] on div "ARCA Relaciones Laborales" at bounding box center [819, 345] width 122 height 14
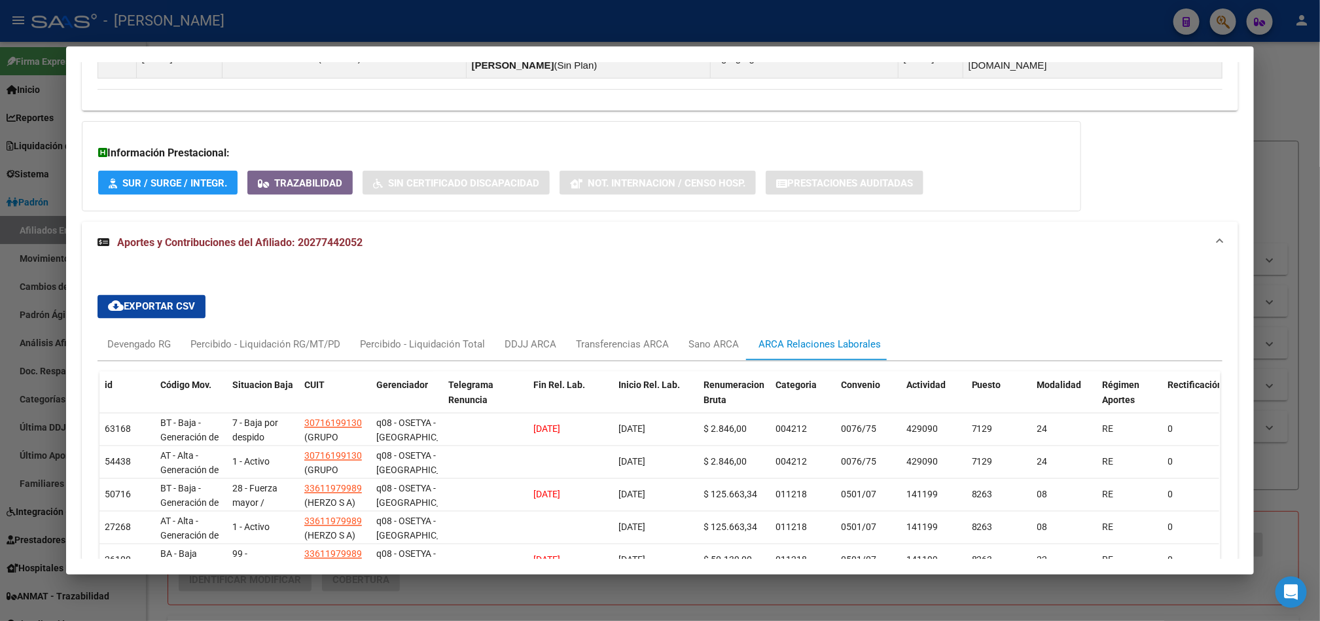
click at [10, 201] on div at bounding box center [660, 310] width 1320 height 621
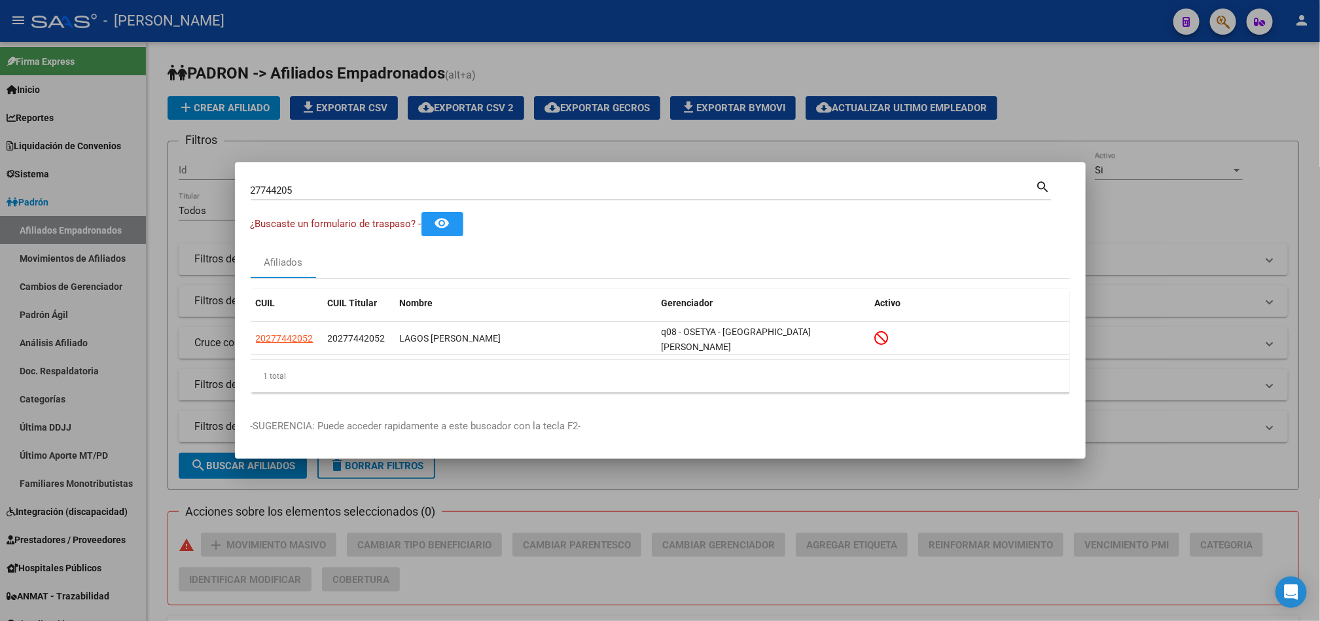
click at [470, 200] on div "27744205 Buscar (apellido, dni, cuil, [PERSON_NAME], cuit, obra social)" at bounding box center [643, 191] width 785 height 20
click at [477, 196] on input "27744205" at bounding box center [643, 190] width 785 height 12
paste input "40.476.589"
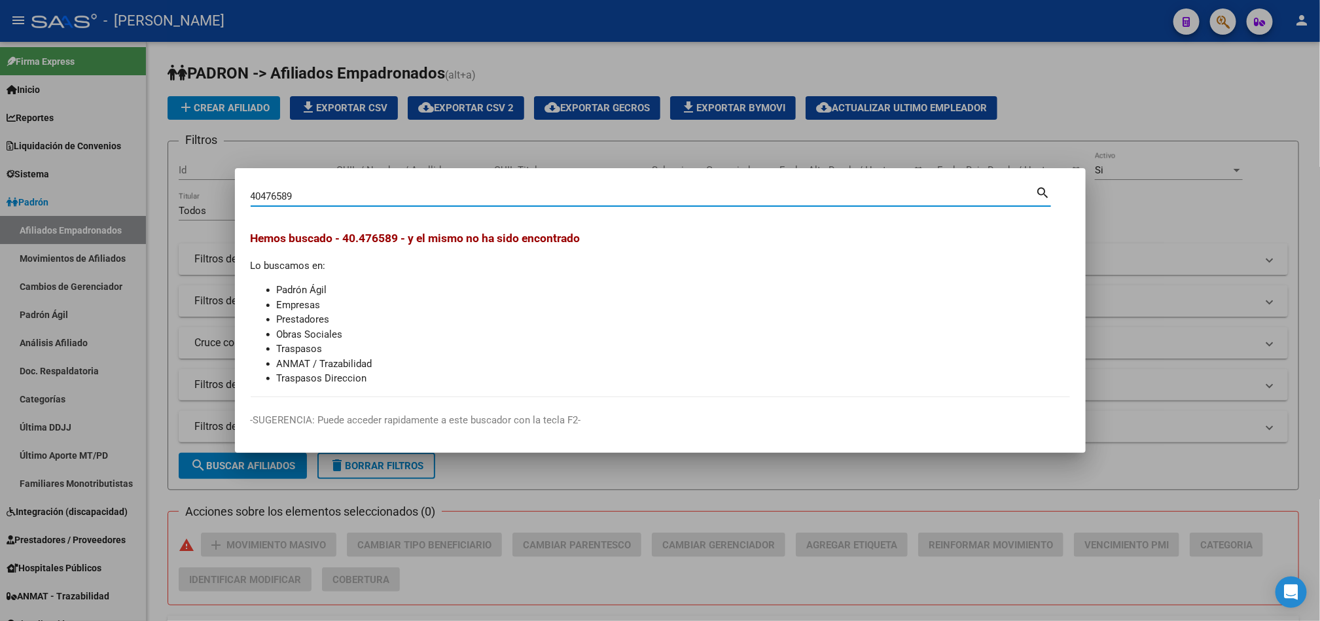
type input "40476589"
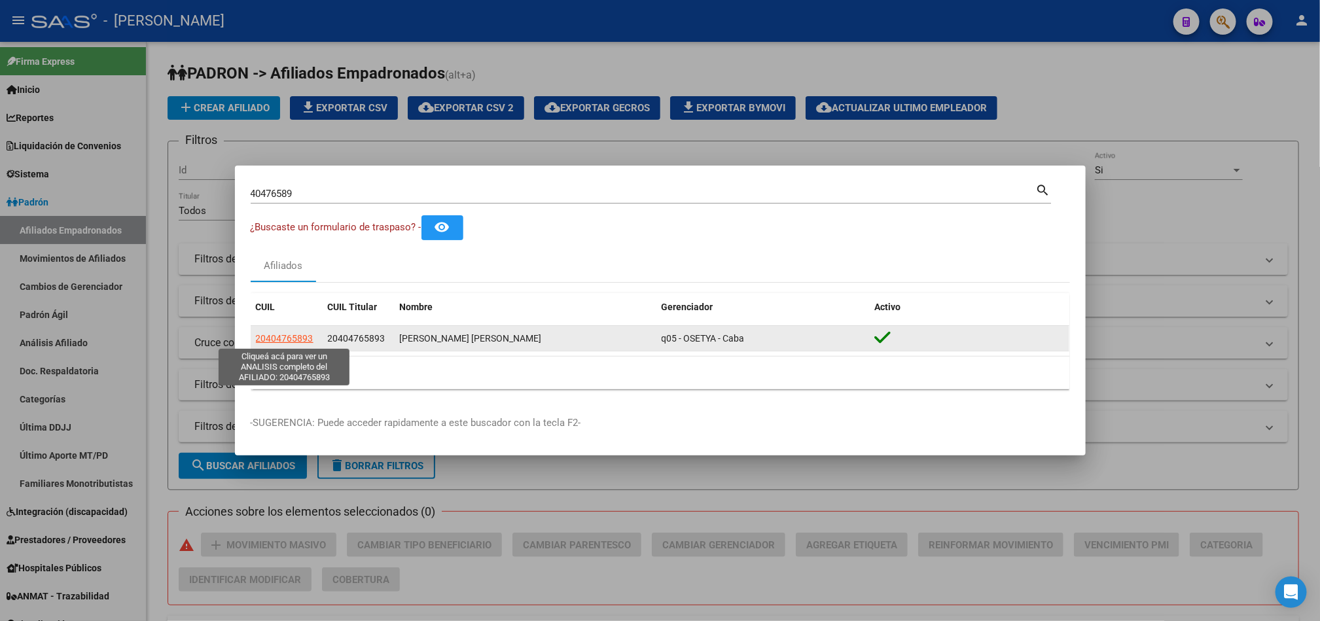
click at [267, 340] on span "20404765893" at bounding box center [285, 338] width 58 height 10
type textarea "20404765893"
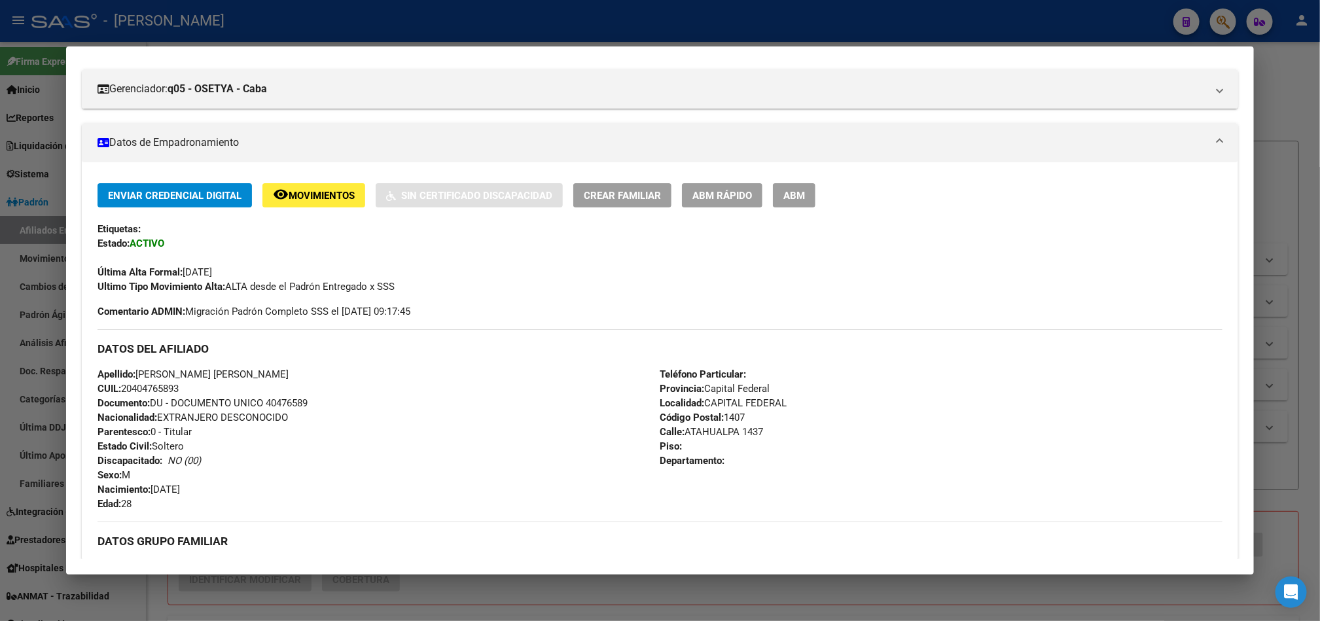
scroll to position [0, 0]
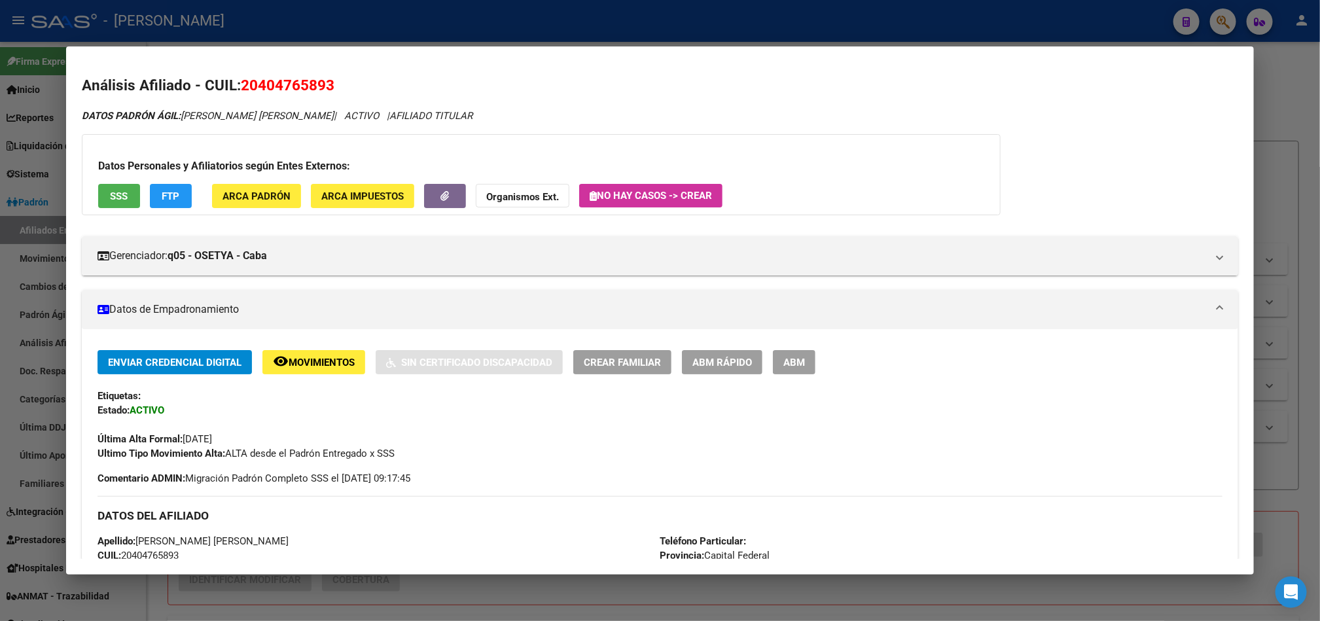
click at [287, 87] on span "20404765893" at bounding box center [288, 85] width 94 height 17
click at [18, 237] on div at bounding box center [660, 310] width 1320 height 621
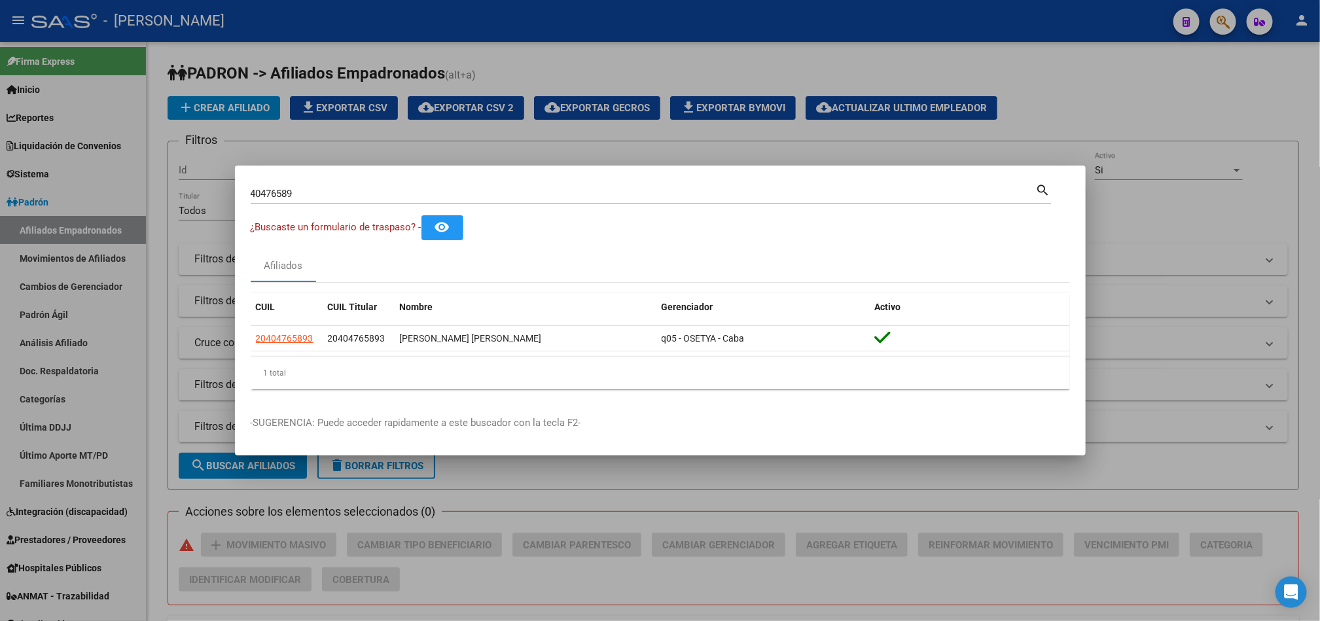
click at [69, 167] on div at bounding box center [660, 310] width 1320 height 621
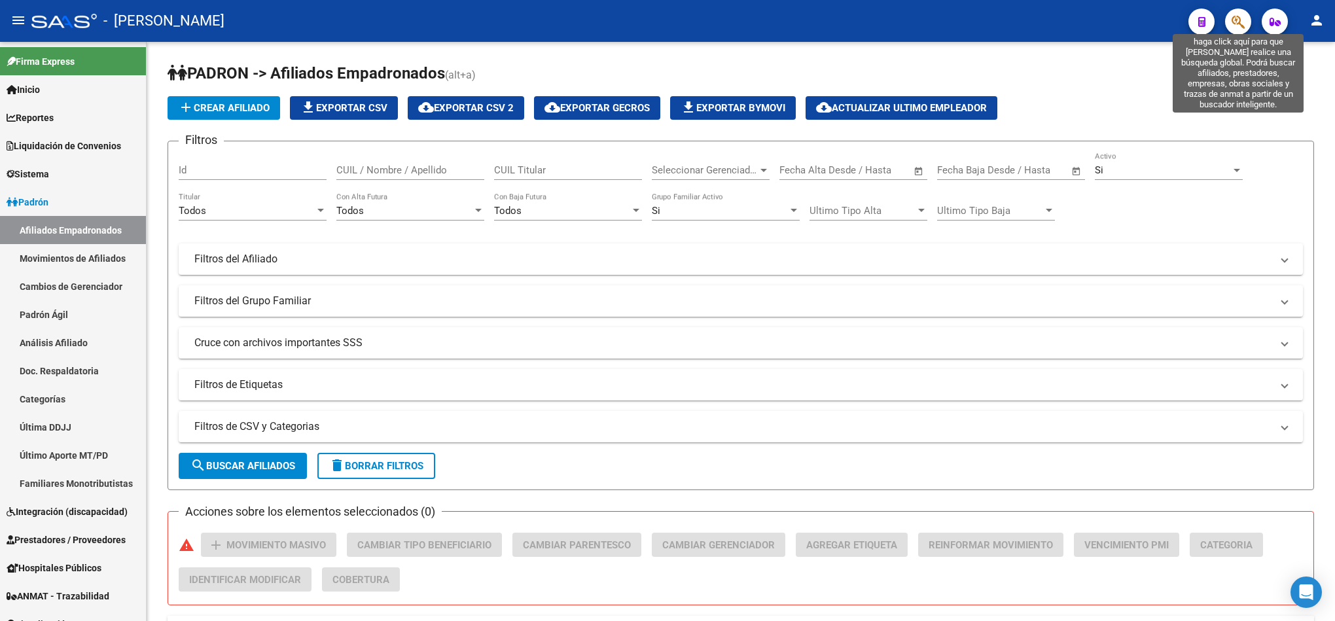
click at [665, 27] on icon "button" at bounding box center [1237, 21] width 13 height 15
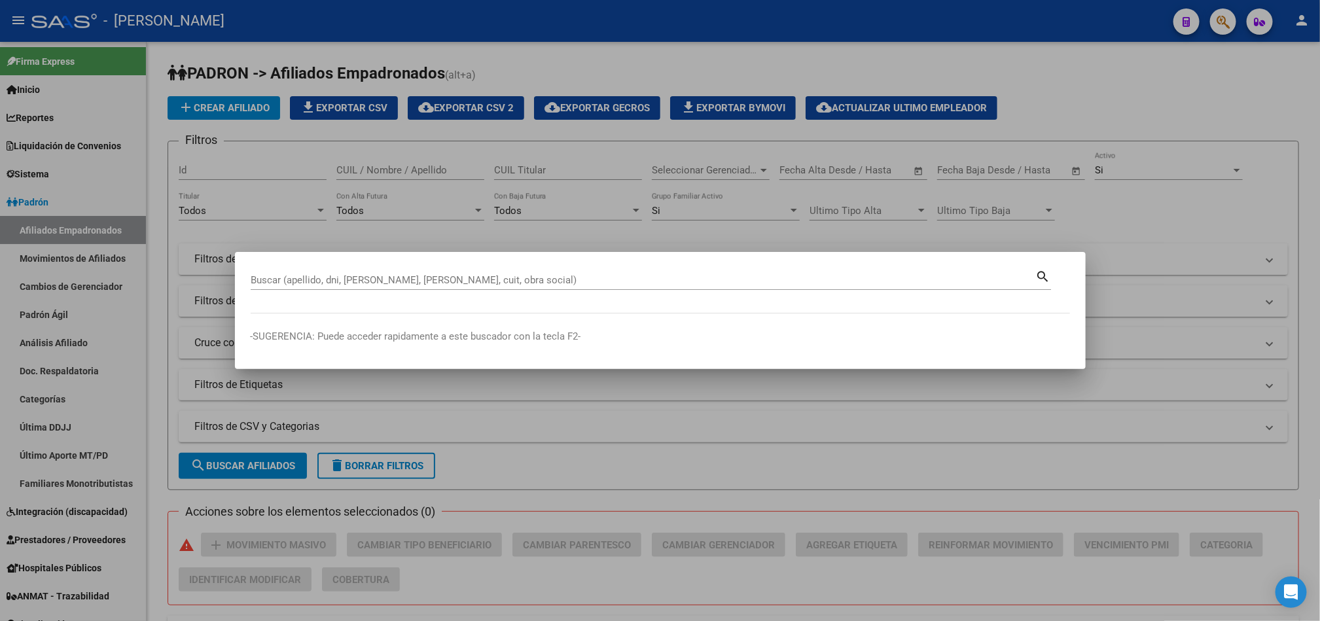
paste input "43994726"
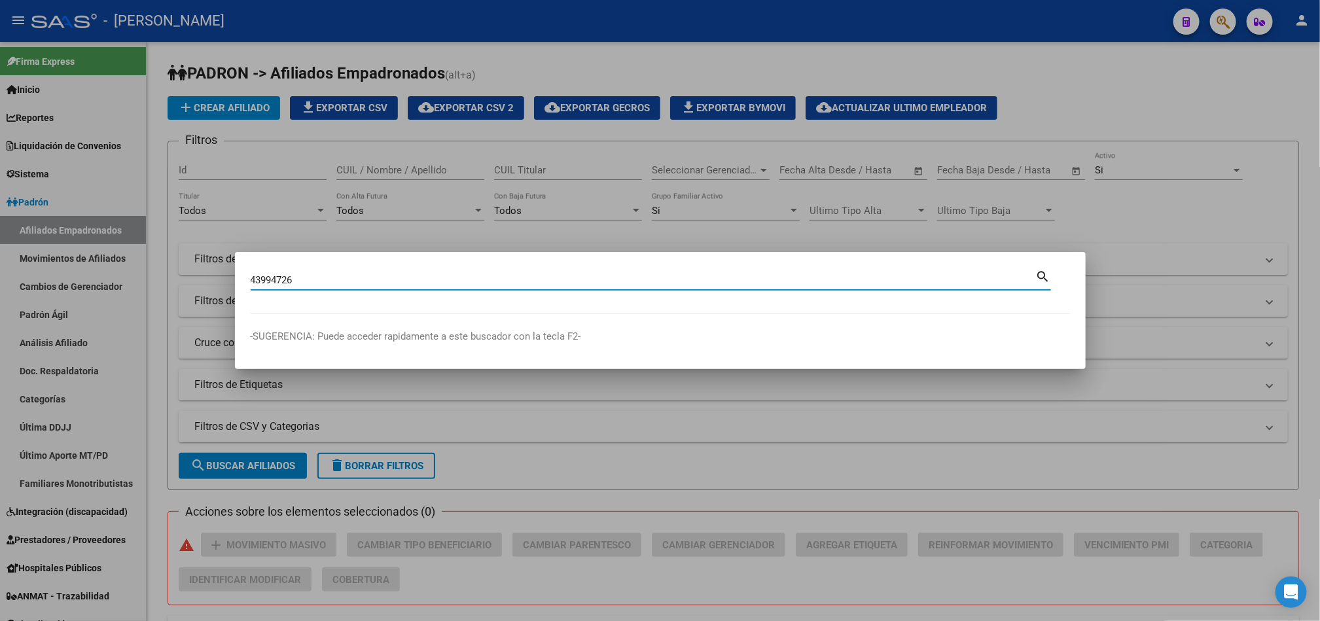
type input "43994726"
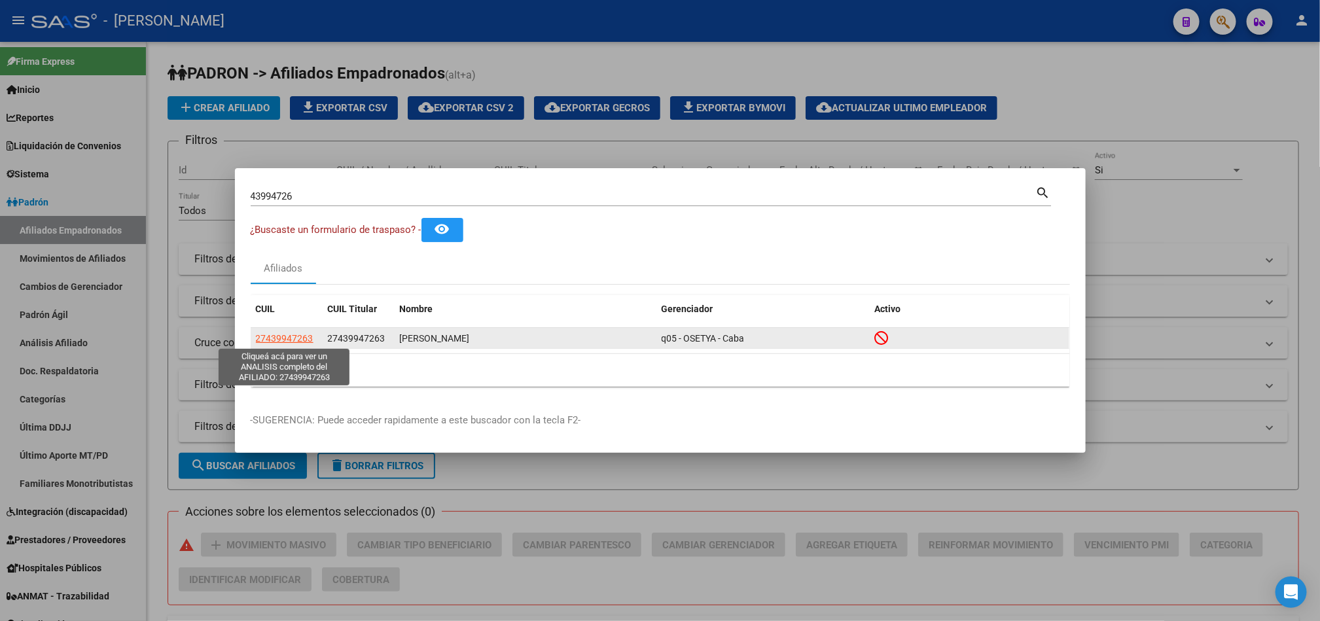
click at [267, 334] on span "27439947263" at bounding box center [285, 338] width 58 height 10
type textarea "27439947263"
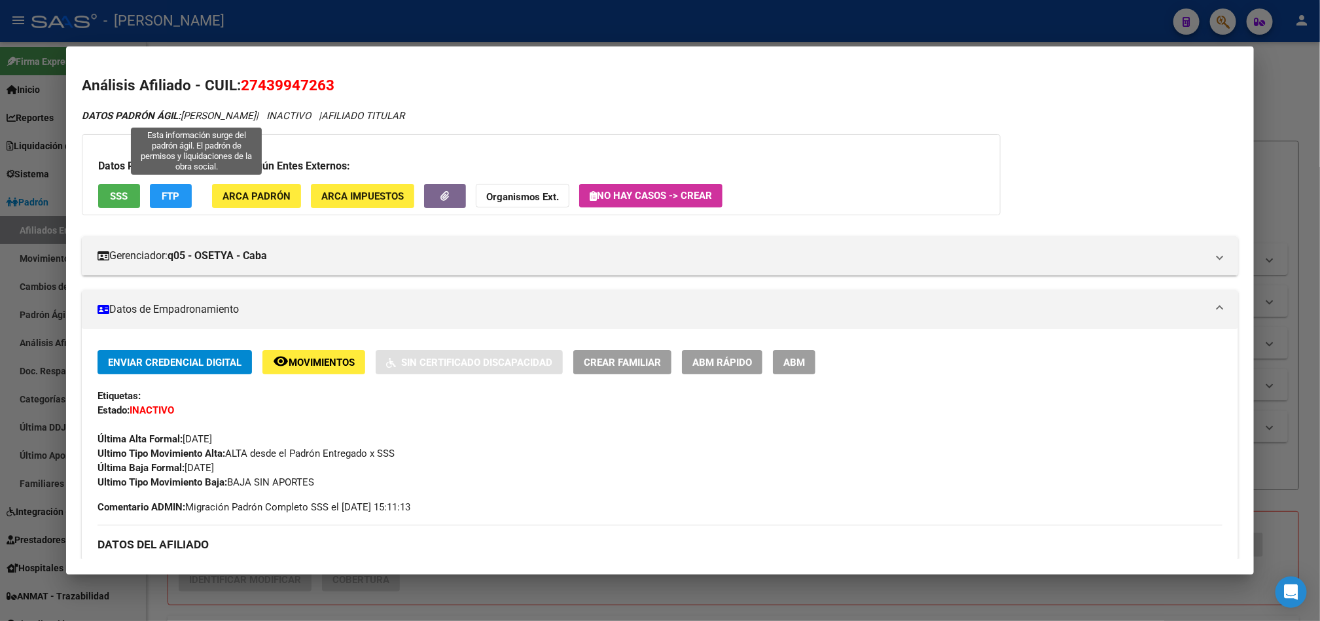
click at [285, 82] on span "27439947263" at bounding box center [288, 85] width 94 height 17
click at [0, 118] on div at bounding box center [660, 310] width 1320 height 621
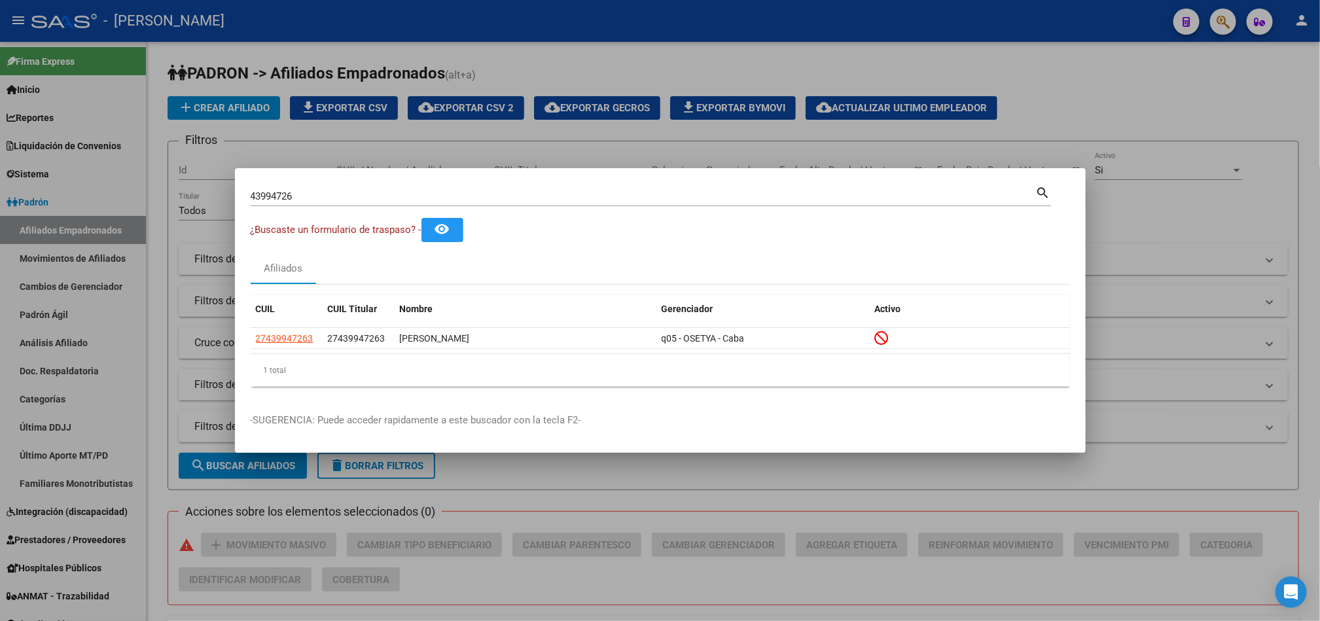
click at [328, 195] on input "43994726" at bounding box center [643, 196] width 785 height 12
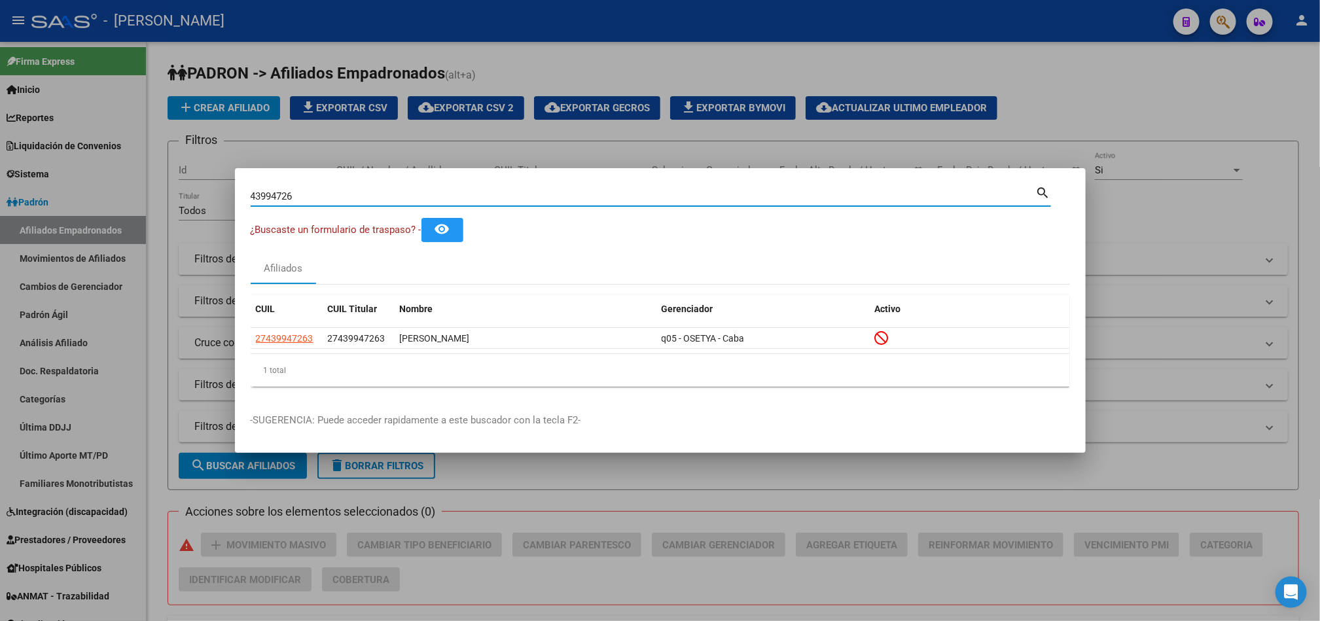
click at [328, 195] on input "43994726" at bounding box center [643, 196] width 785 height 12
paste input "23314734319"
type input "23314734319"
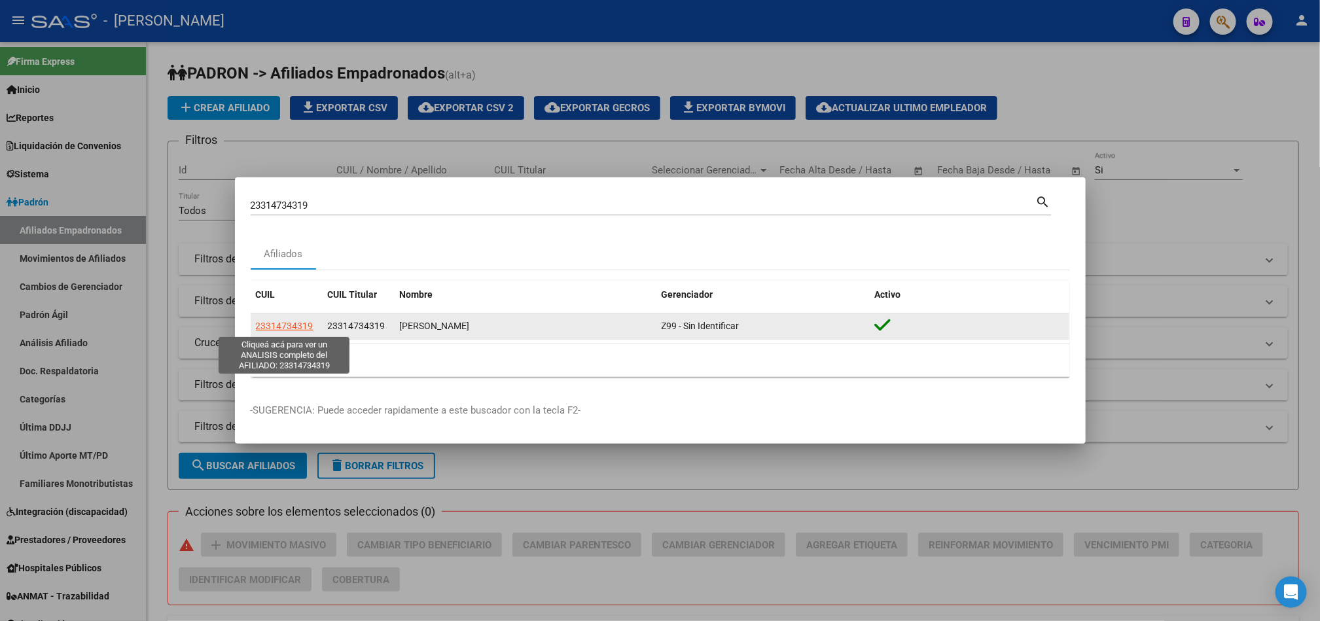
click at [299, 326] on span "23314734319" at bounding box center [285, 326] width 58 height 10
type textarea "23314734319"
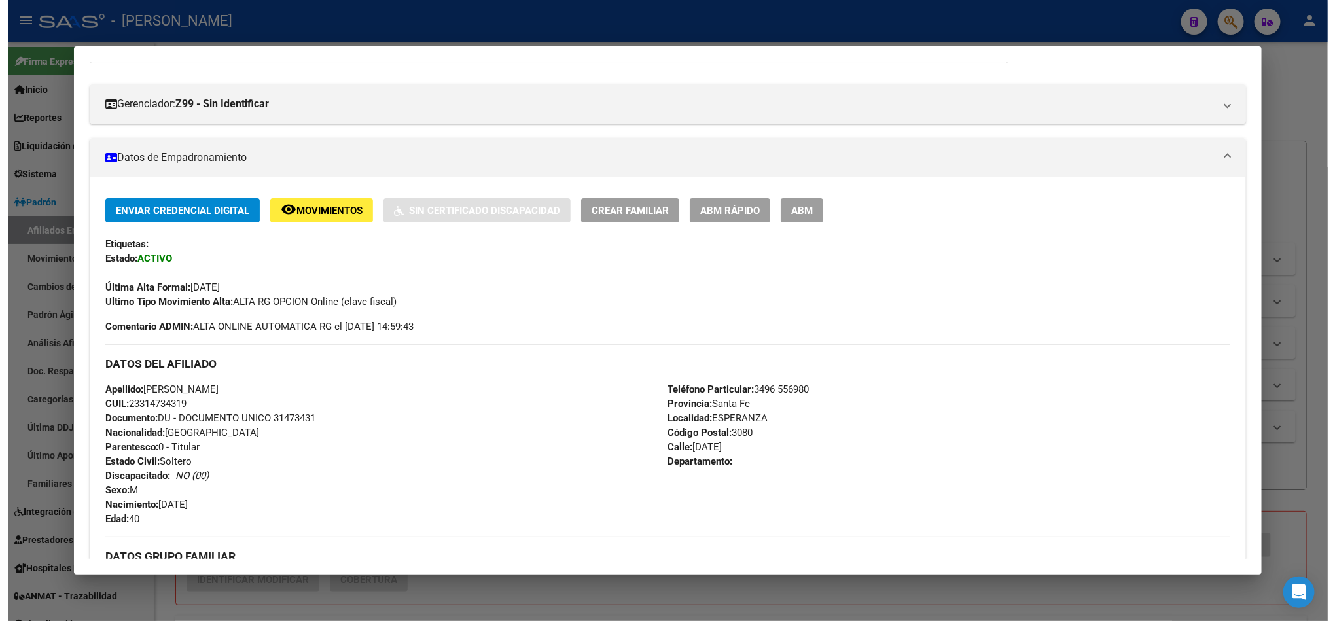
scroll to position [98, 0]
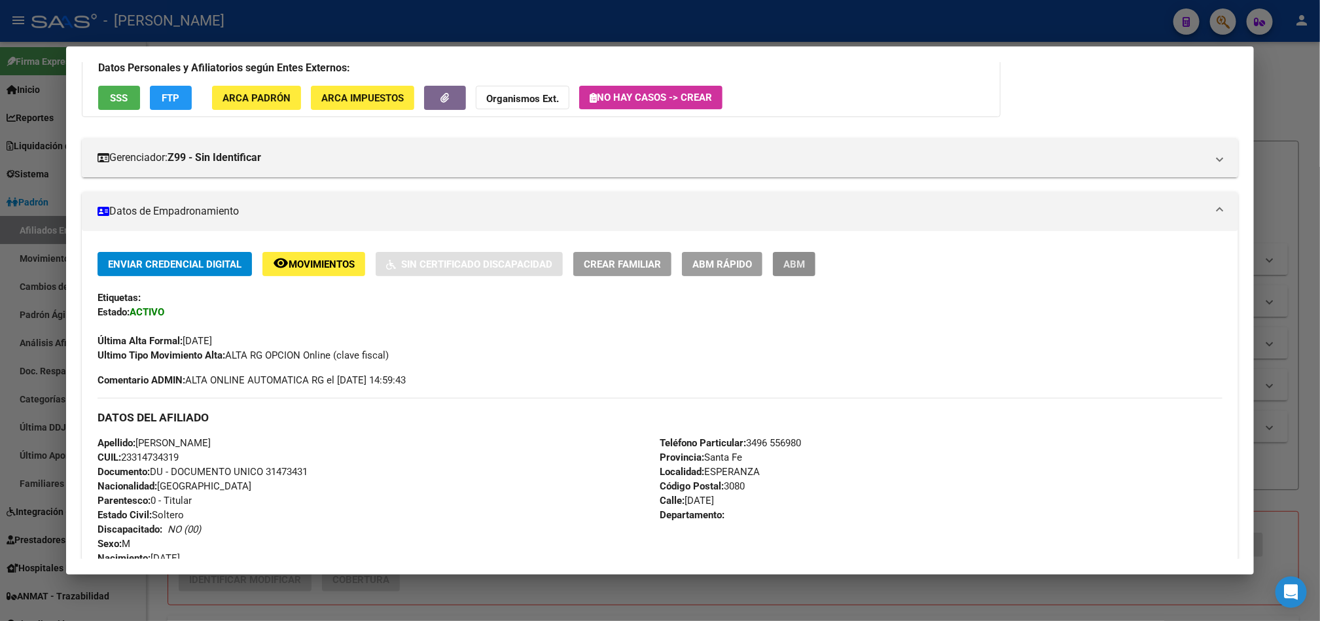
click at [665, 268] on button "ABM" at bounding box center [794, 264] width 43 height 24
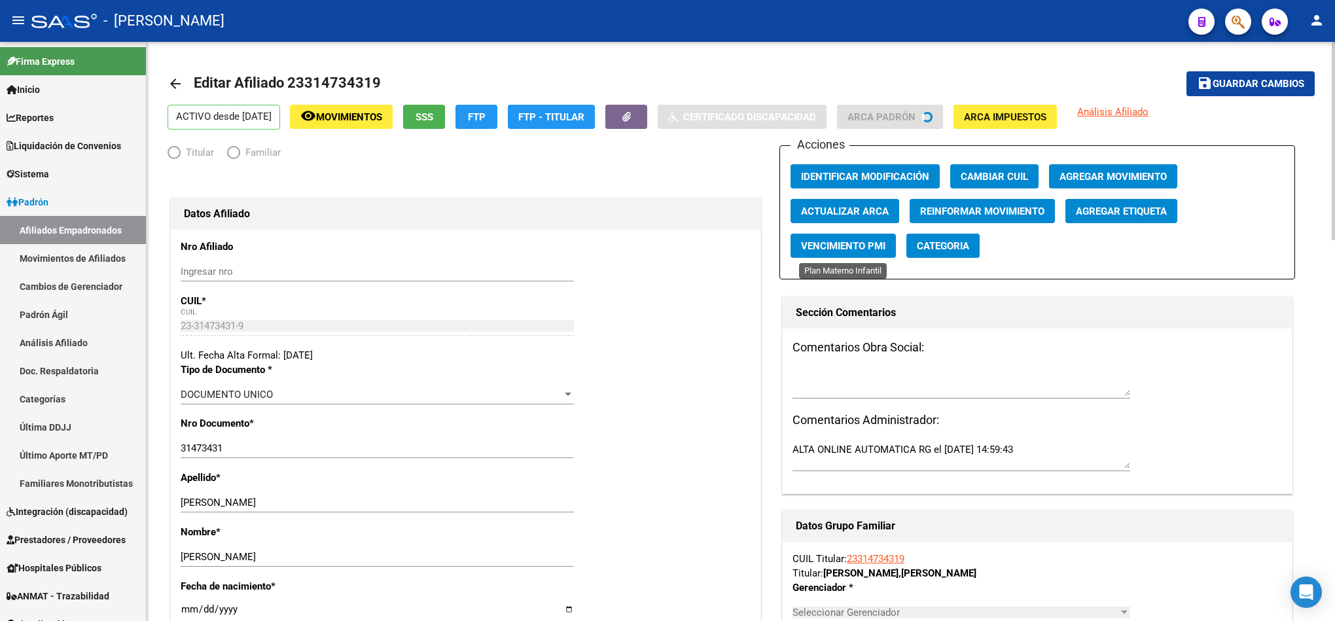
radio input "true"
type input "30-71567765-9"
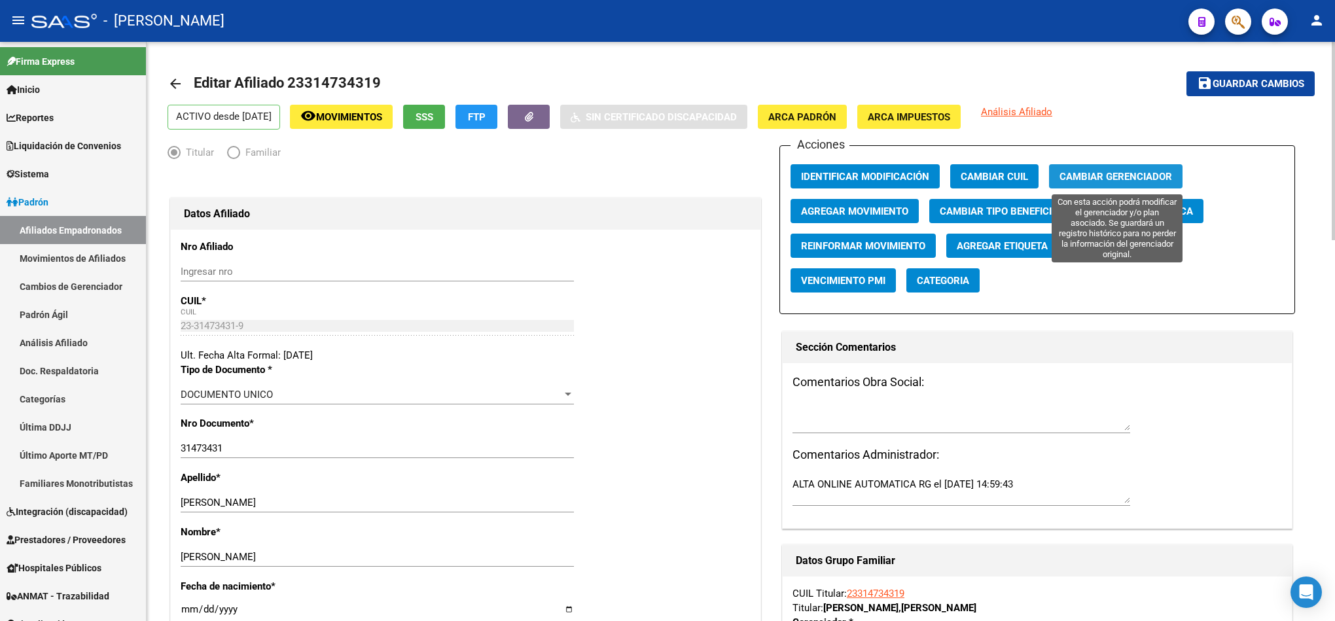
click at [665, 183] on button "Cambiar Gerenciador" at bounding box center [1115, 176] width 133 height 24
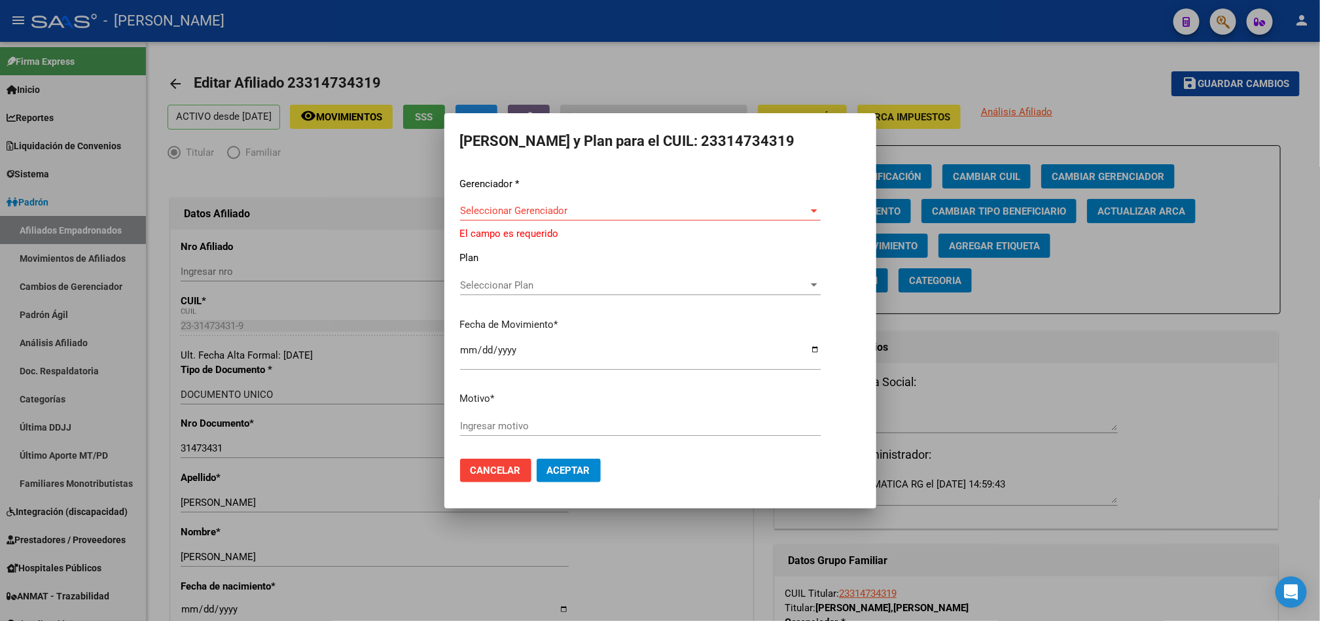
click at [548, 202] on div "Gerenciador * Seleccionar Gerenciador Seleccionar Gerenciador El campo es reque…" at bounding box center [660, 313] width 400 height 272
click at [563, 213] on span "Seleccionar Gerenciador" at bounding box center [634, 211] width 349 height 12
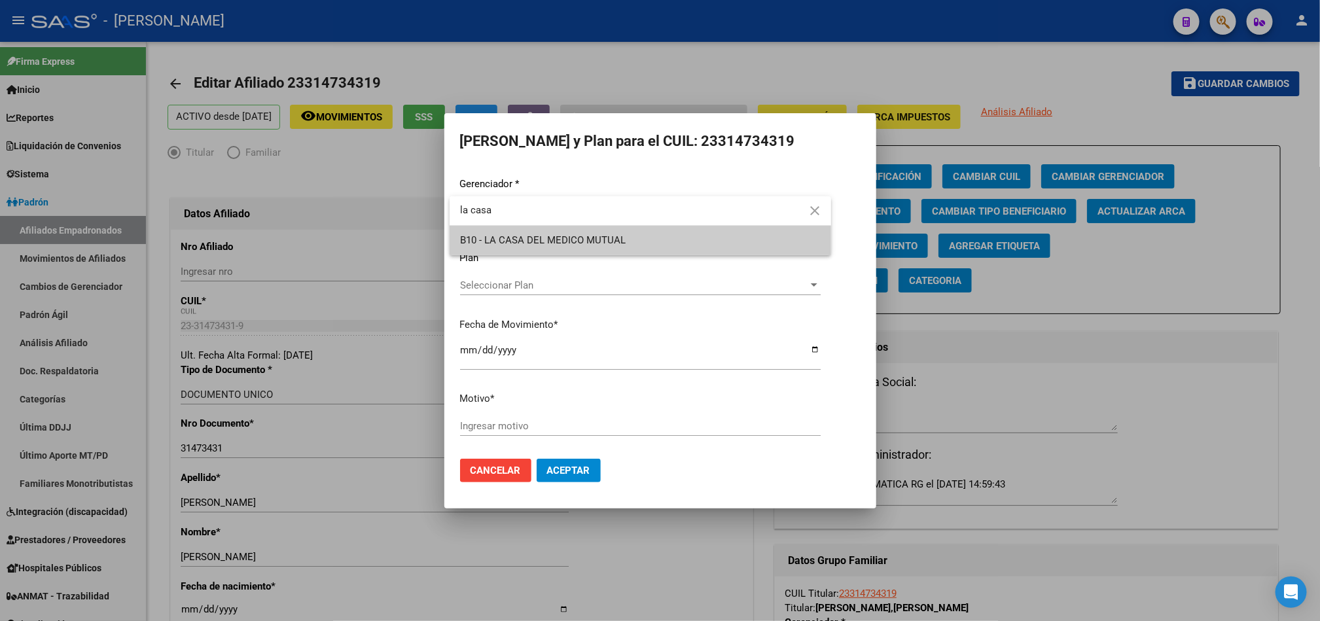
type input "la casa"
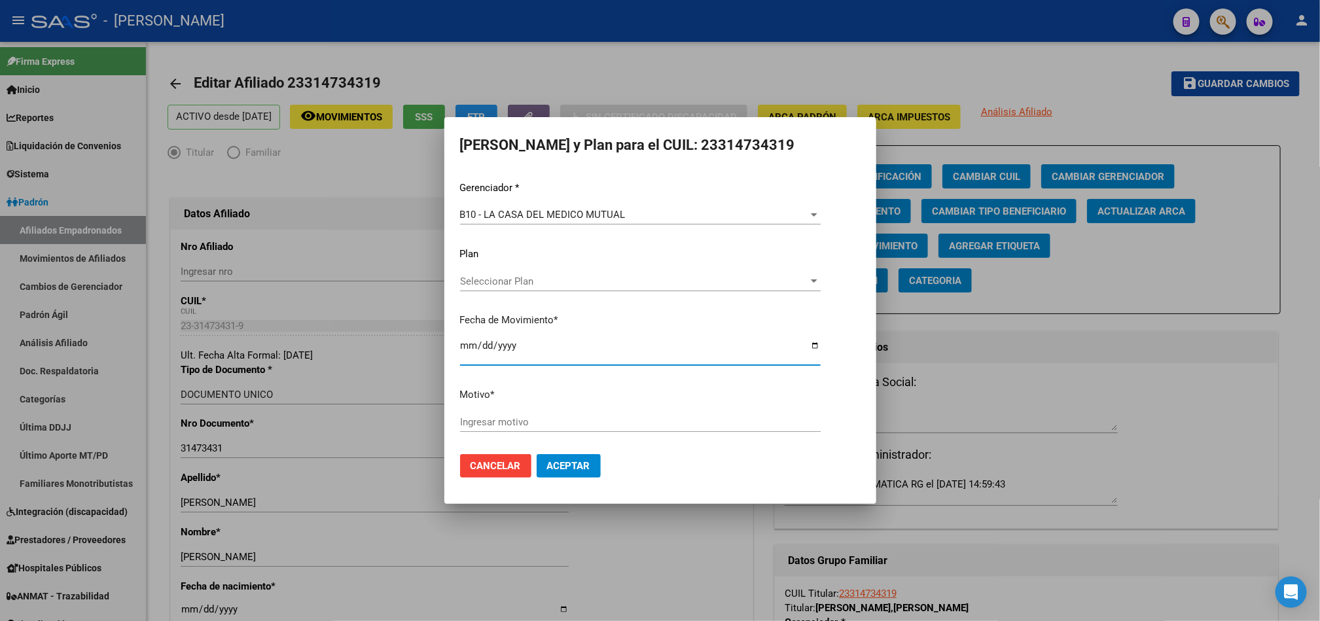
click at [502, 420] on input "Ingresar motivo" at bounding box center [640, 422] width 360 height 12
click at [562, 428] on div "Ingresar motivo" at bounding box center [640, 422] width 360 height 20
click at [561, 423] on input "Ingresar motivo" at bounding box center [640, 422] width 360 height 12
type input "c"
type input "agrego gerenciador"
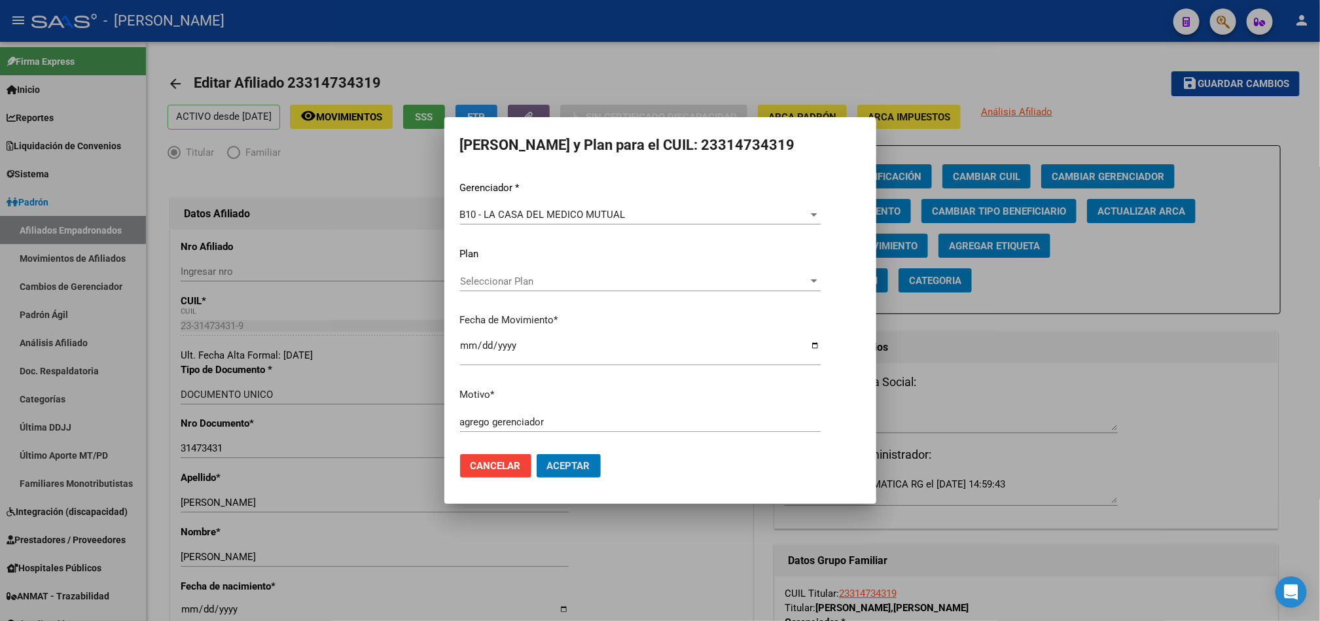
click at [536, 454] on button "Aceptar" at bounding box center [568, 466] width 64 height 24
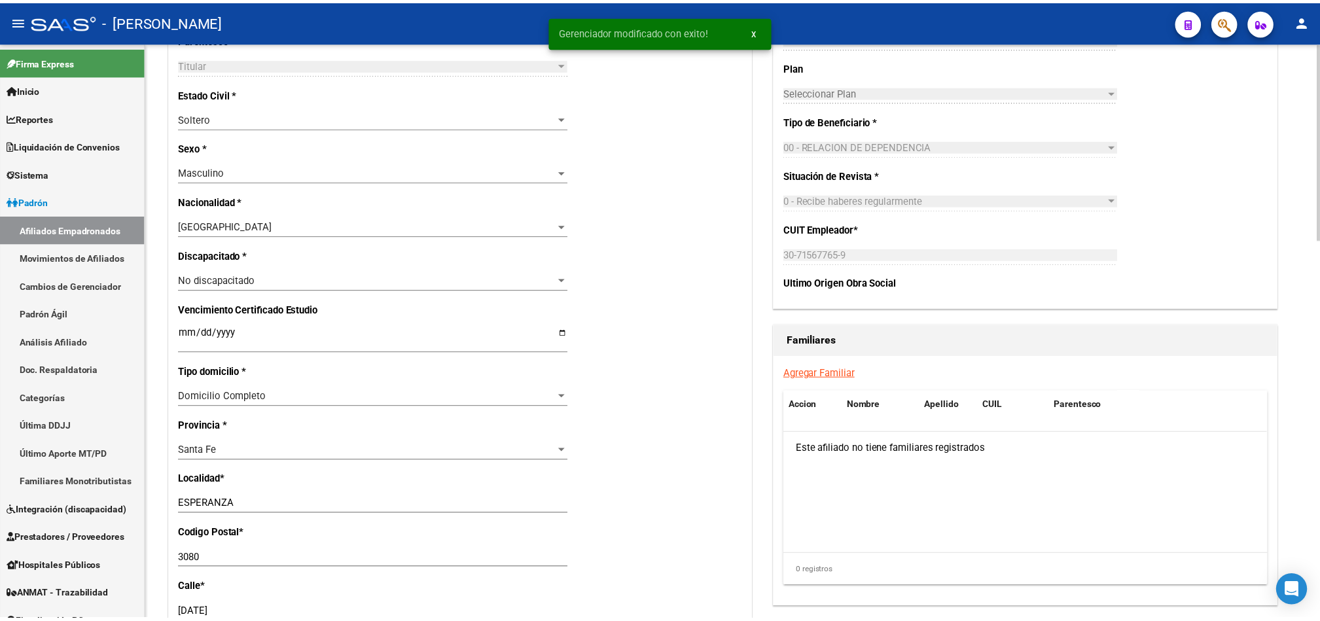
scroll to position [785, 0]
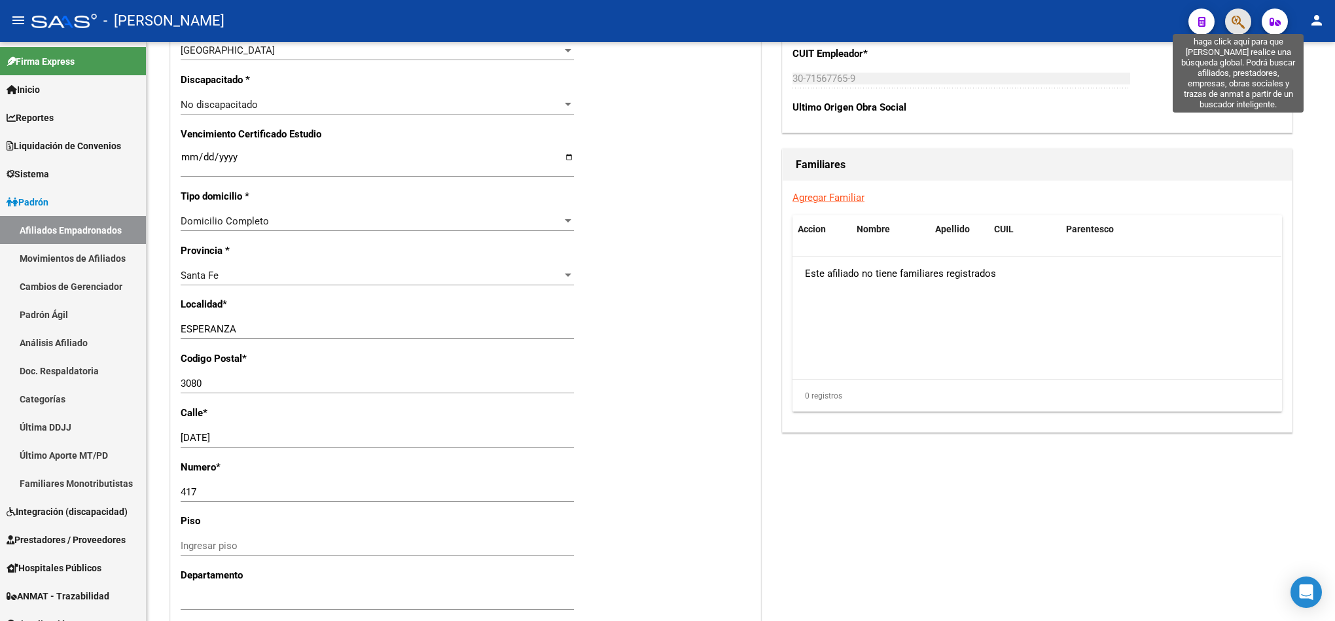
click at [665, 22] on icon "button" at bounding box center [1237, 21] width 13 height 15
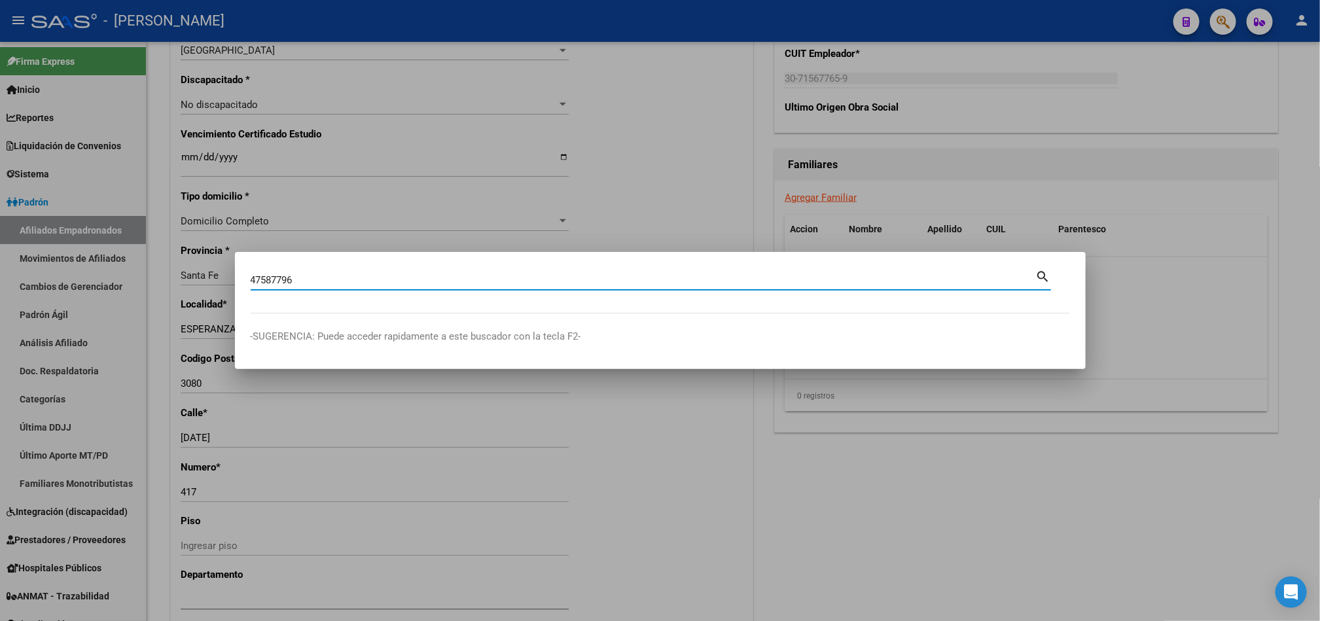
type input "47587796"
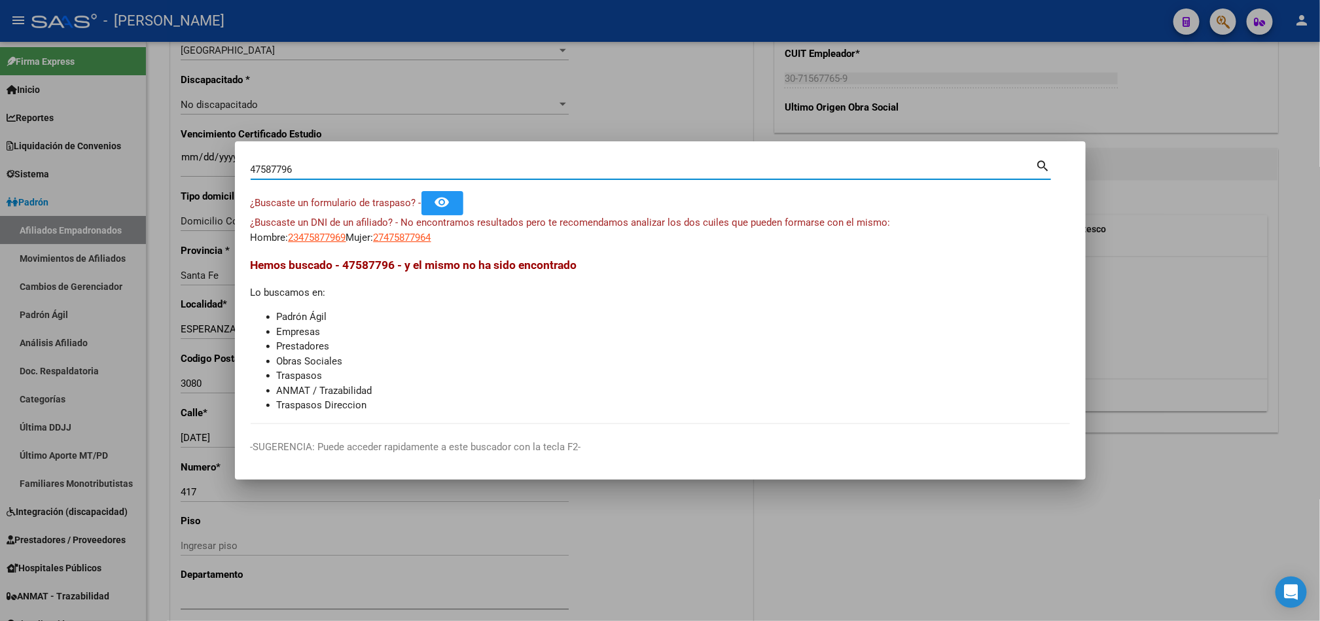
click at [336, 237] on span "23475877969" at bounding box center [318, 238] width 58 height 12
type textarea "23475877969"
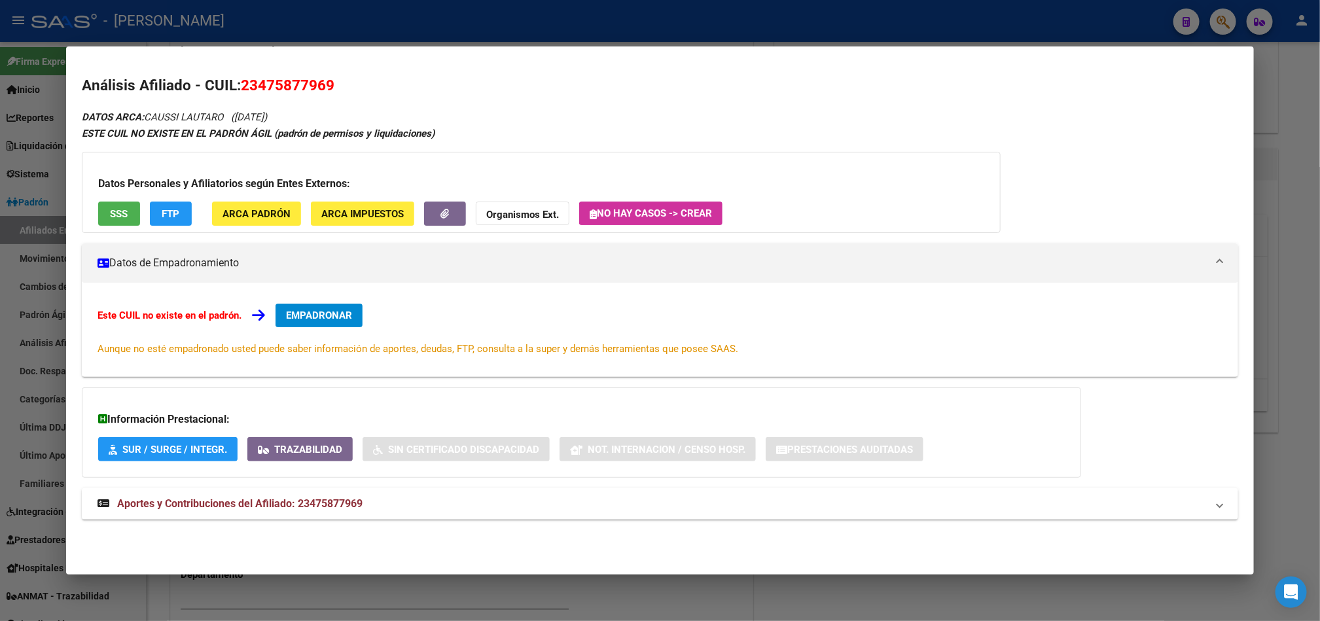
click at [300, 307] on button "EMPADRONAR" at bounding box center [318, 316] width 87 height 24
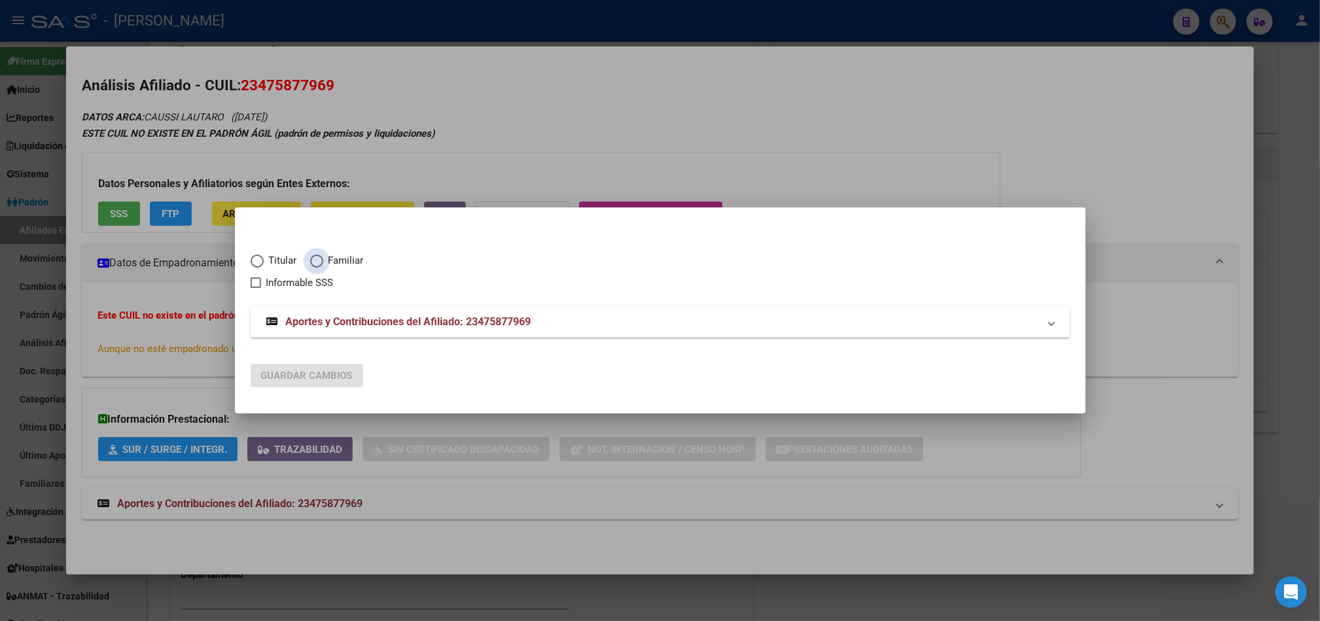
click at [328, 260] on span "Familiar" at bounding box center [343, 260] width 41 height 15
click at [323, 260] on input "Familiar" at bounding box center [316, 260] width 13 height 13
radio input "true"
checkbox input "true"
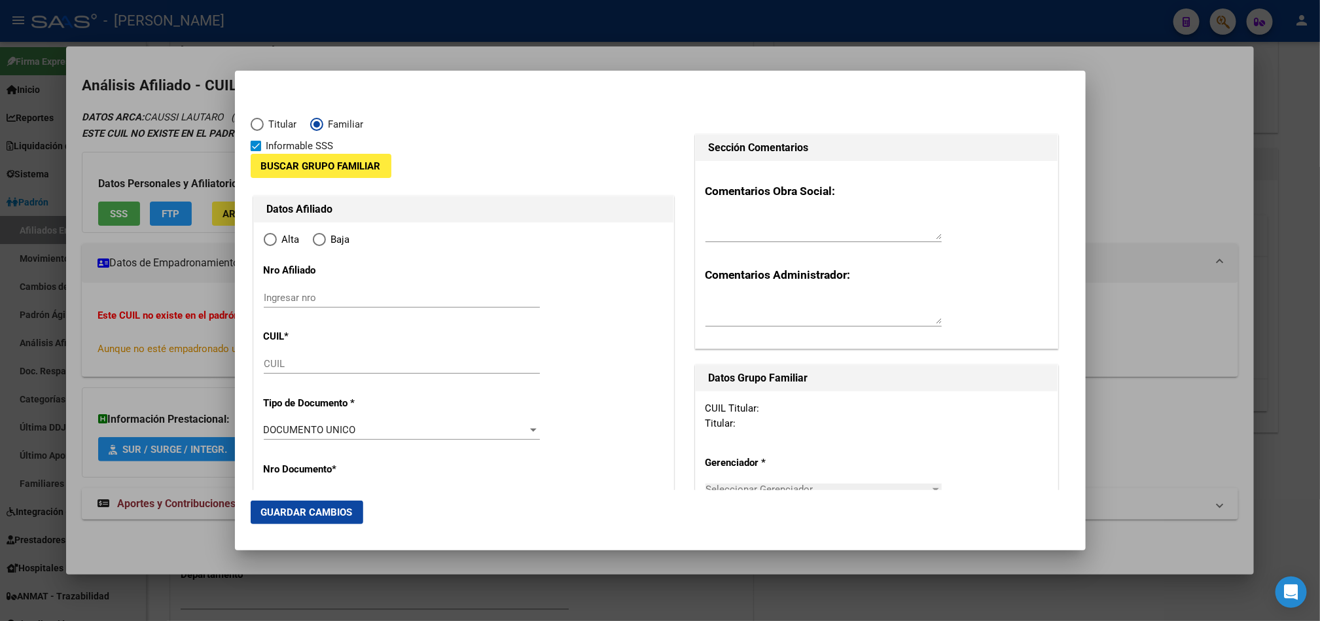
type input "23-47587796-9"
radio input "true"
type input "47587796"
type input "[PERSON_NAME]"
type input "LAUTARO"
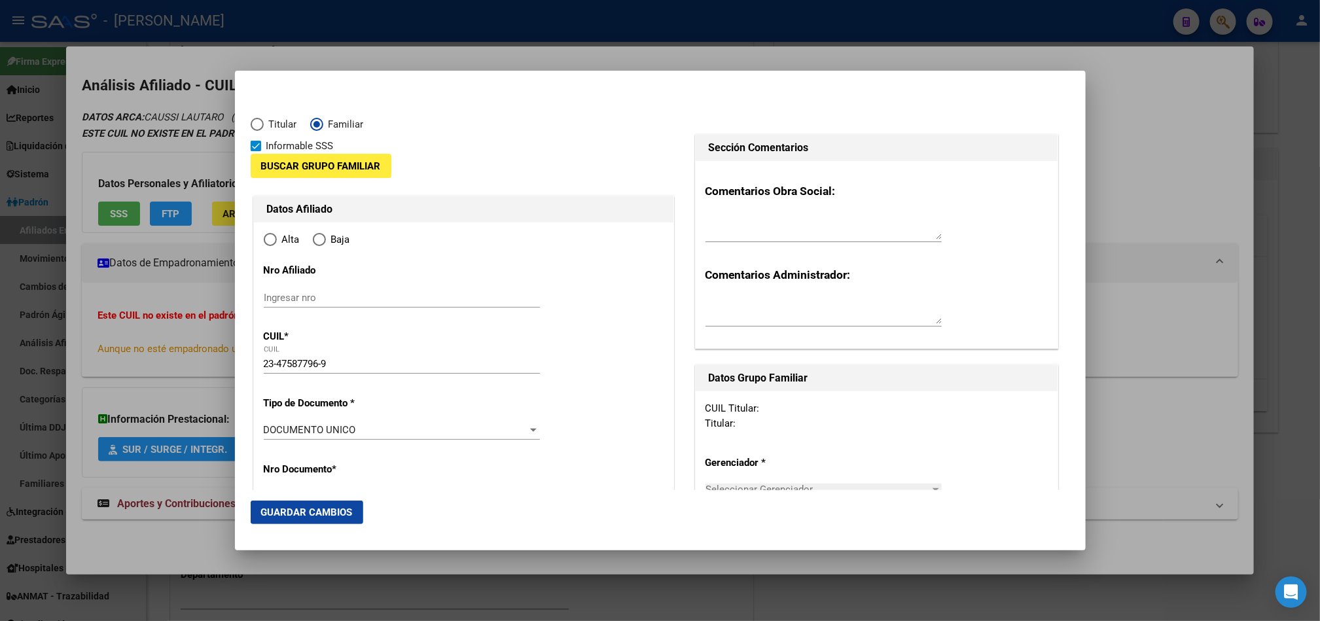
type input "[DATE]"
type input "ESPERANZA"
type input "3080"
type input "B RIVADAVIA"
type input "3930"
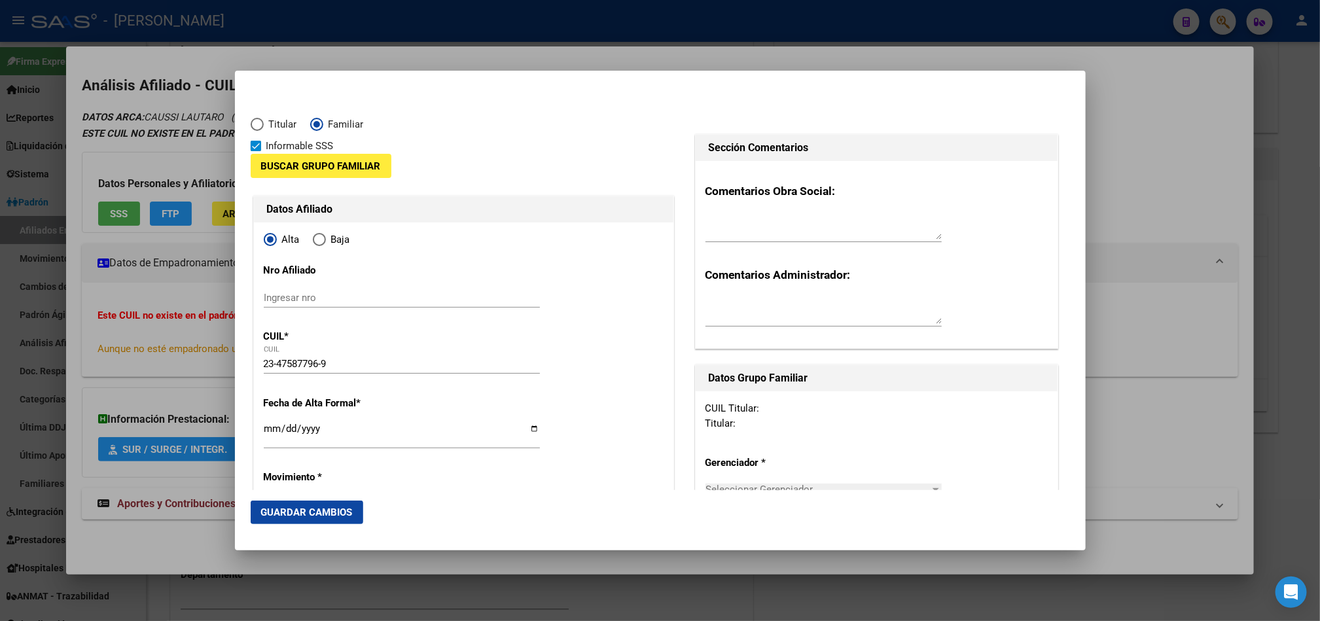
type input "ESPERANZA"
click at [338, 356] on div "23-47587796-9 CUIL" at bounding box center [402, 364] width 276 height 20
drag, startPoint x: 340, startPoint y: 357, endPoint x: 244, endPoint y: 355, distance: 95.5
click at [246, 355] on mat-dialog-content "Titular Familiar Informable SSS Buscar Grupo Familiar Datos Afiliado Alta Baja …" at bounding box center [660, 288] width 851 height 404
click at [338, 298] on input "Ingresar nro" at bounding box center [402, 298] width 276 height 12
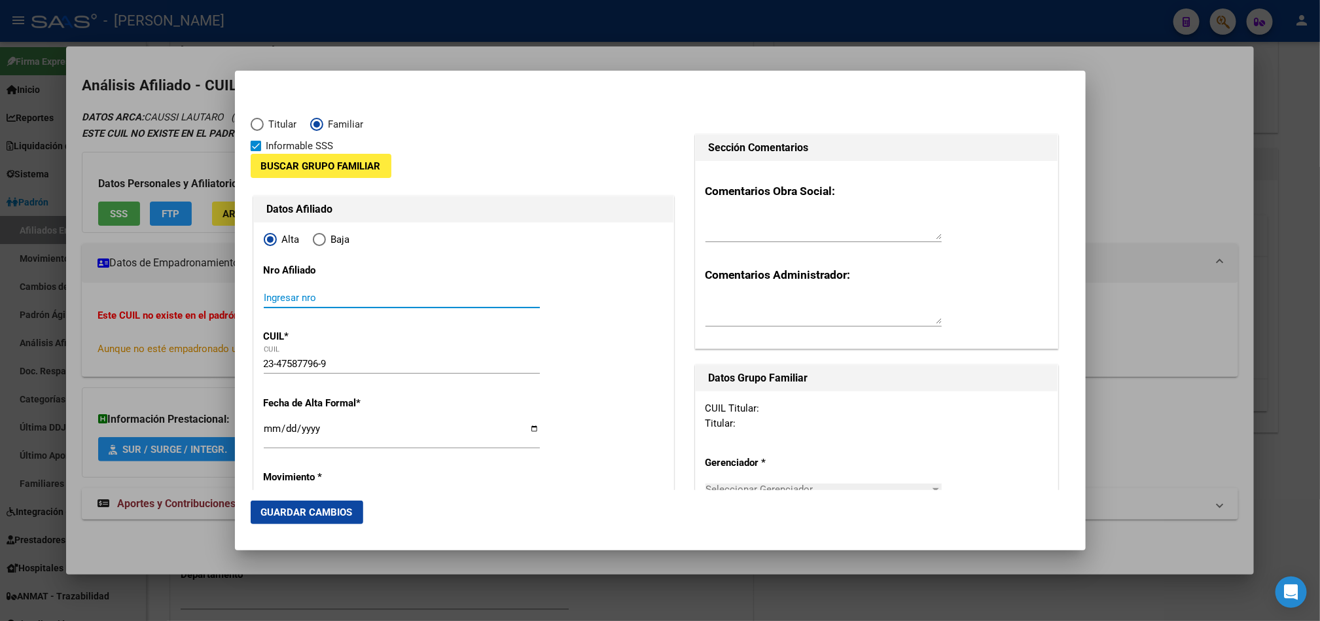
paste input "23-47587796-9"
type input "23-47587796-9"
click at [312, 173] on button "Buscar Grupo Familiar" at bounding box center [321, 166] width 141 height 24
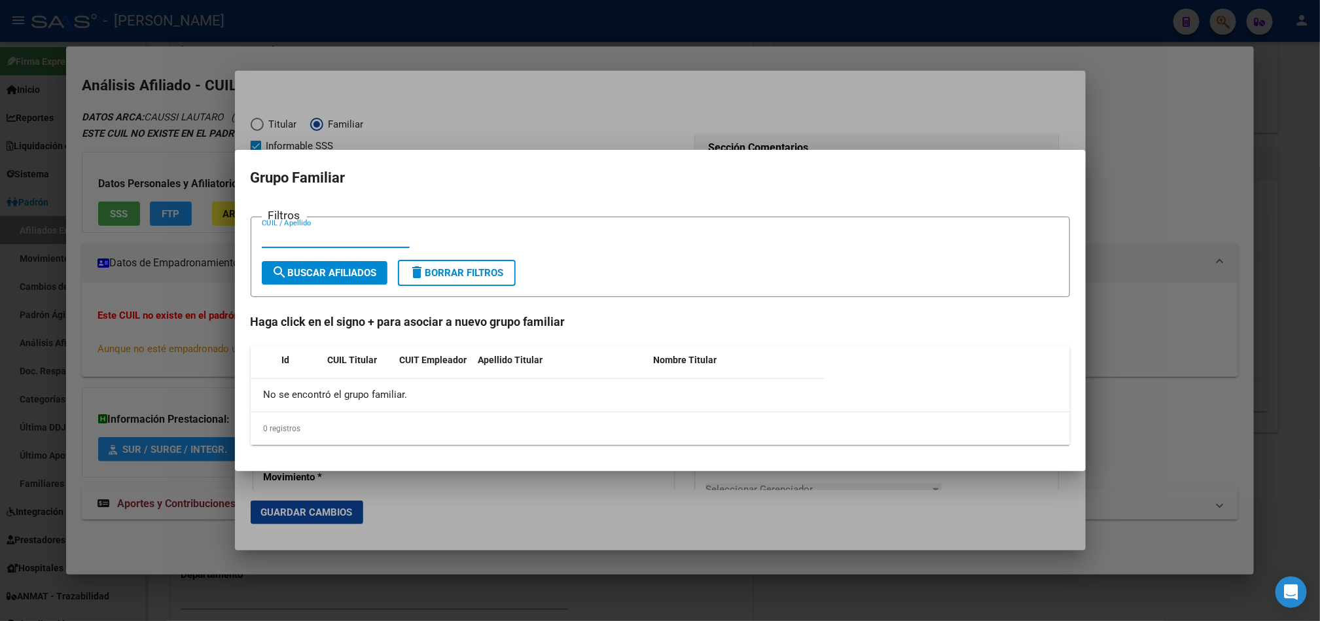
paste input "23314734319"
type input "23314734319"
click at [346, 265] on button "search Buscar Afiliados" at bounding box center [325, 273] width 126 height 24
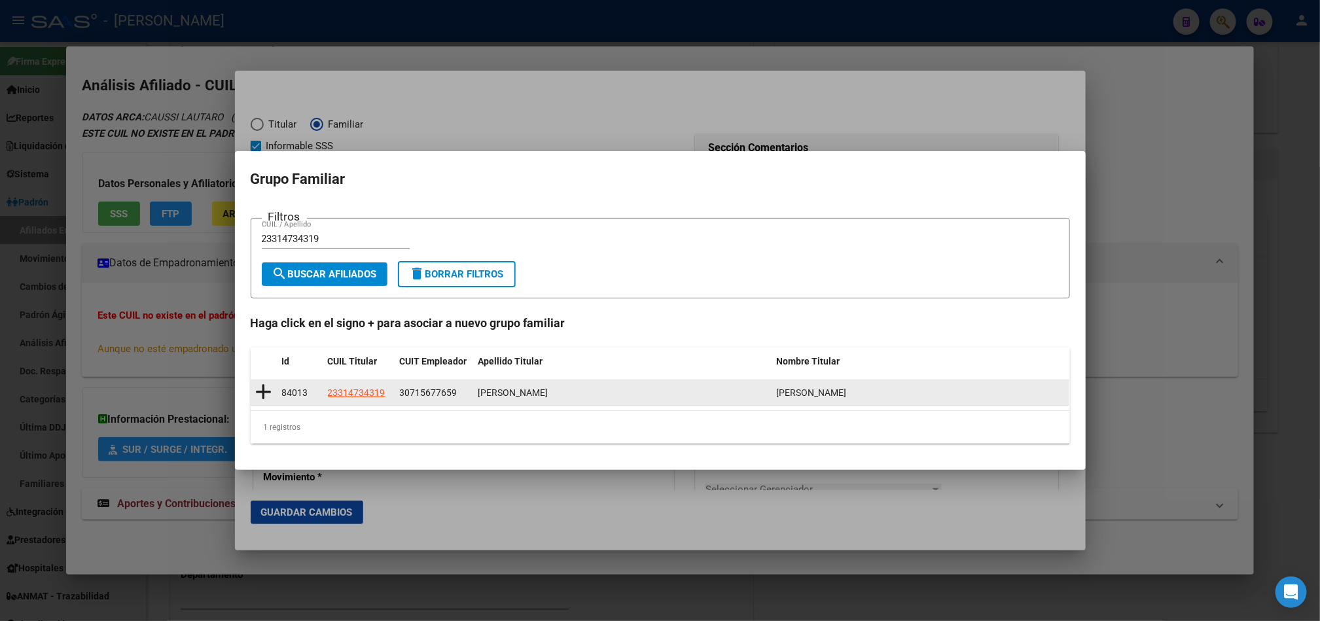
click at [277, 391] on datatable-body-cell "84013" at bounding box center [300, 393] width 46 height 26
click at [262, 391] on icon at bounding box center [264, 392] width 16 height 18
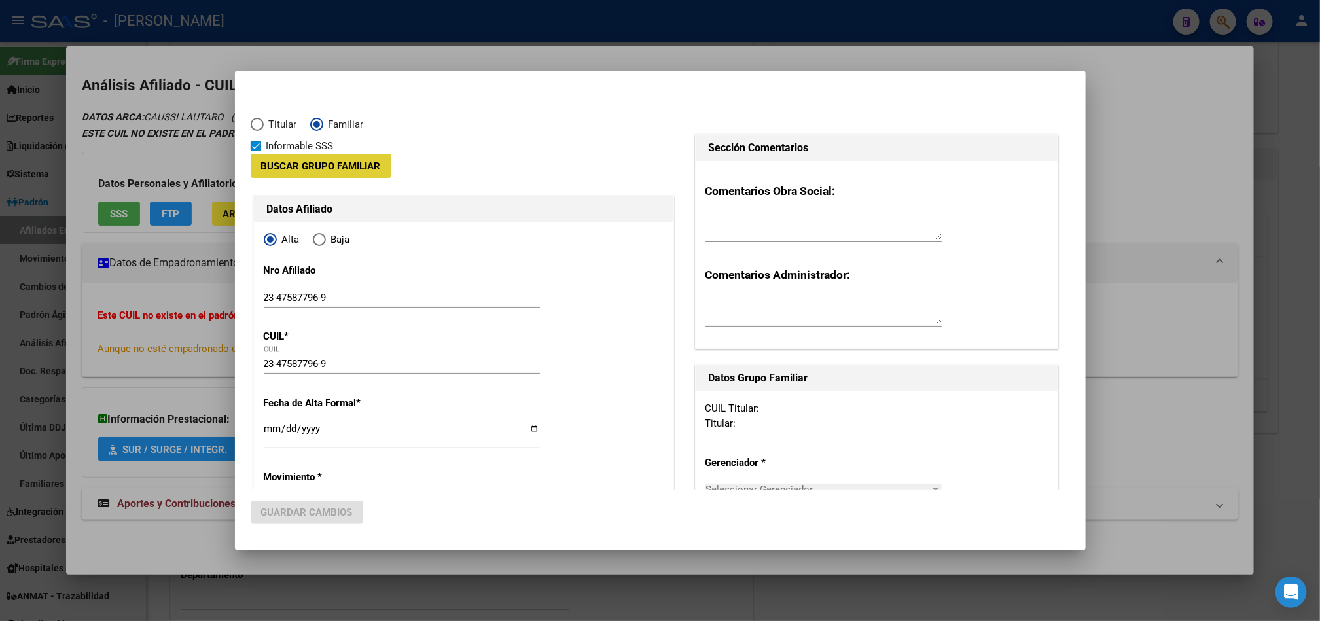
type input "30-71567765-9"
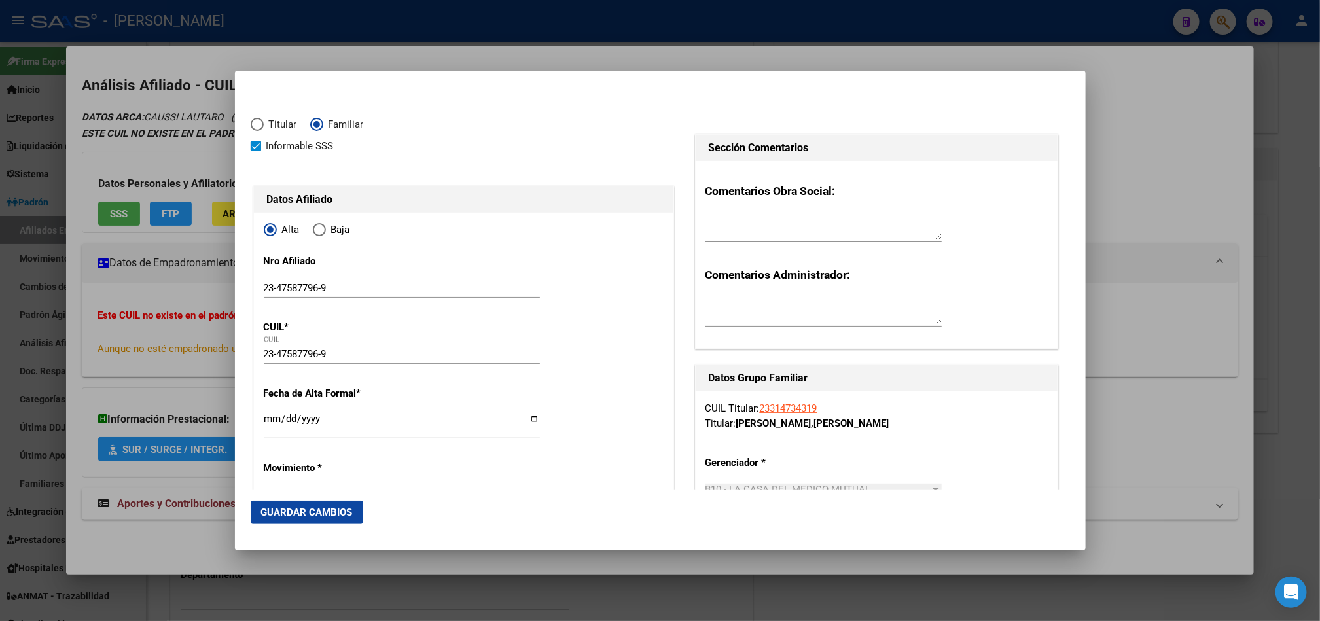
click at [277, 421] on input "Ingresar fecha" at bounding box center [402, 423] width 276 height 21
type input "[DATE]"
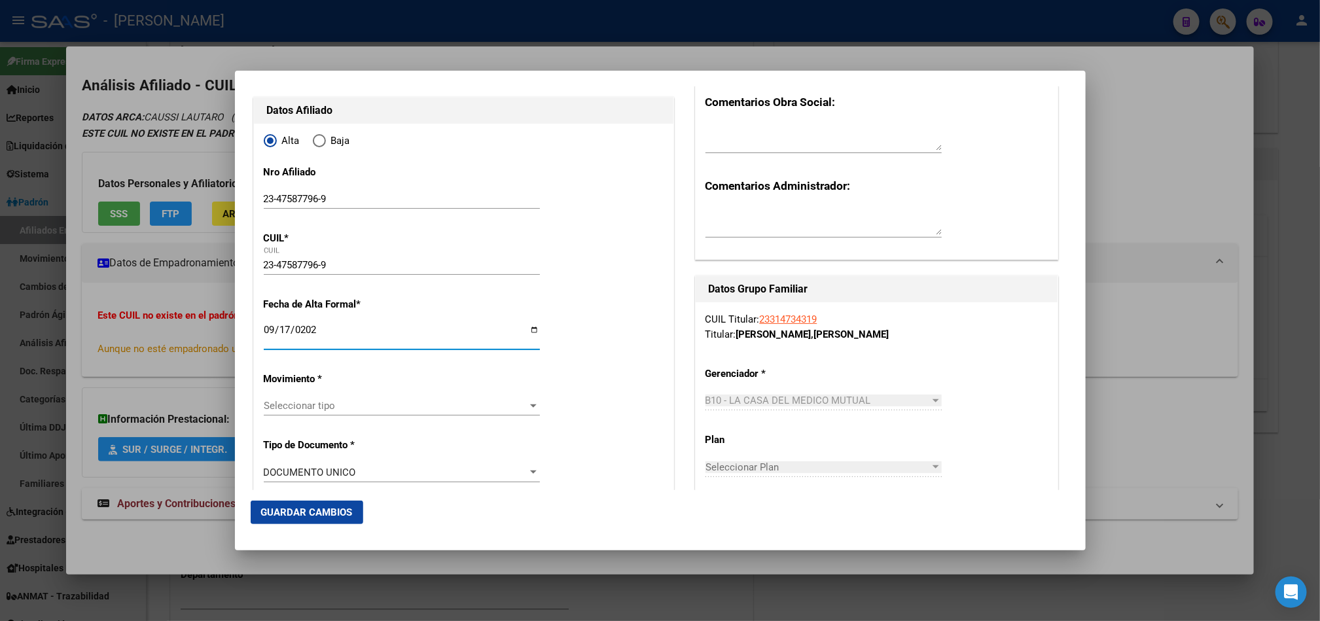
scroll to position [98, 0]
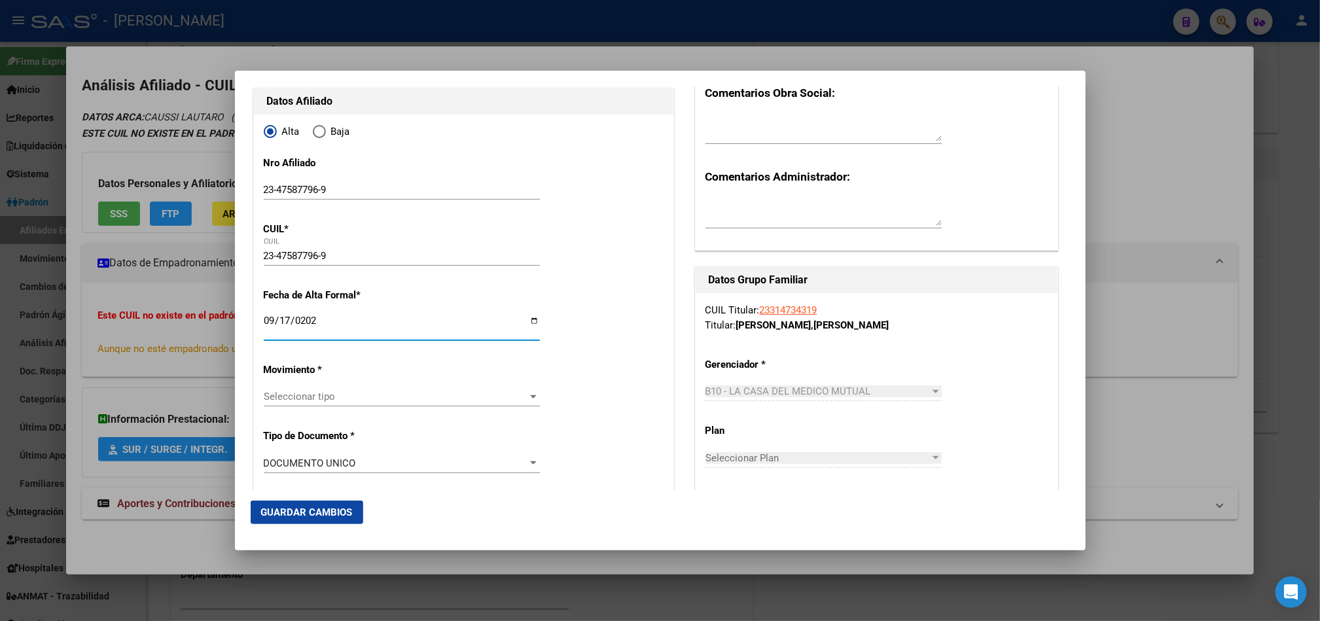
click at [289, 401] on span "Seleccionar tipo" at bounding box center [396, 397] width 264 height 12
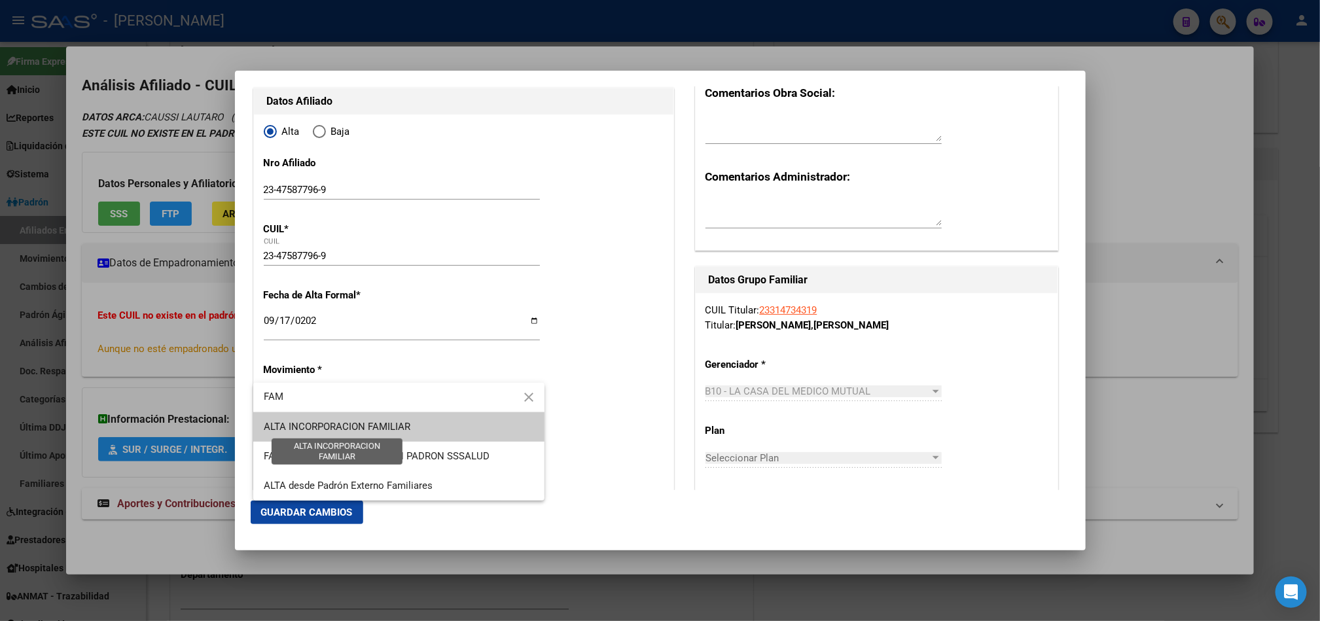
type input "FAM"
click at [292, 422] on span "ALTA INCORPORACION FAMILIAR" at bounding box center [337, 427] width 147 height 12
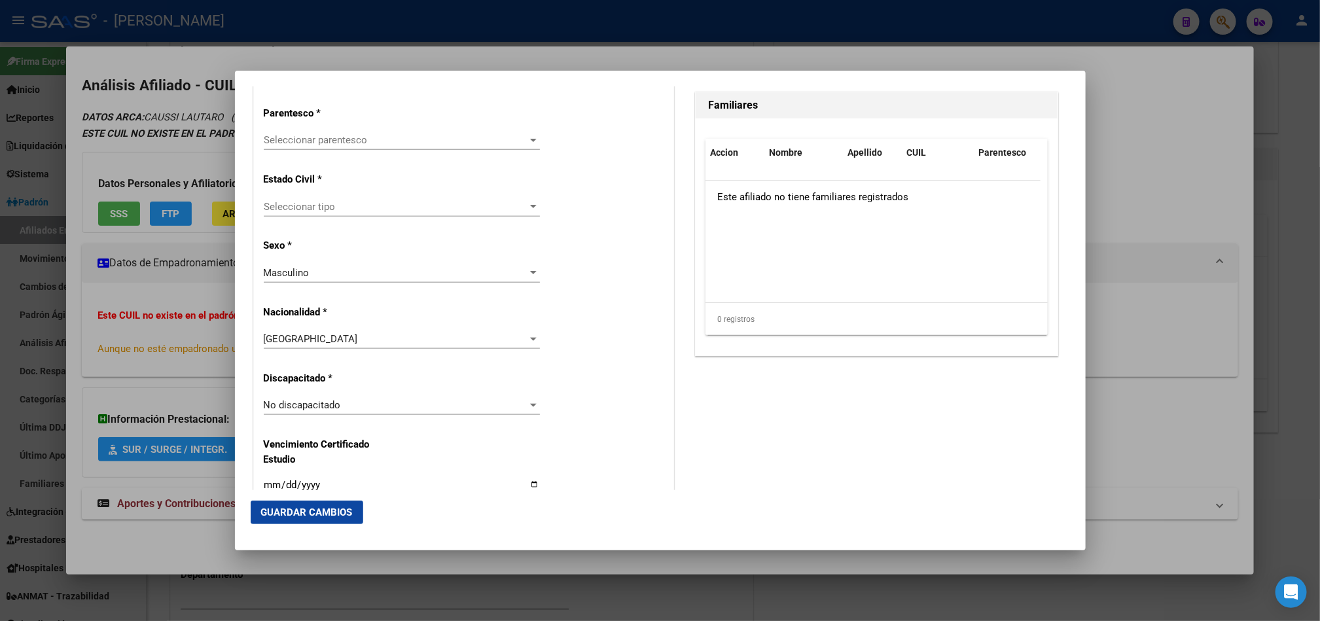
scroll to position [785, 0]
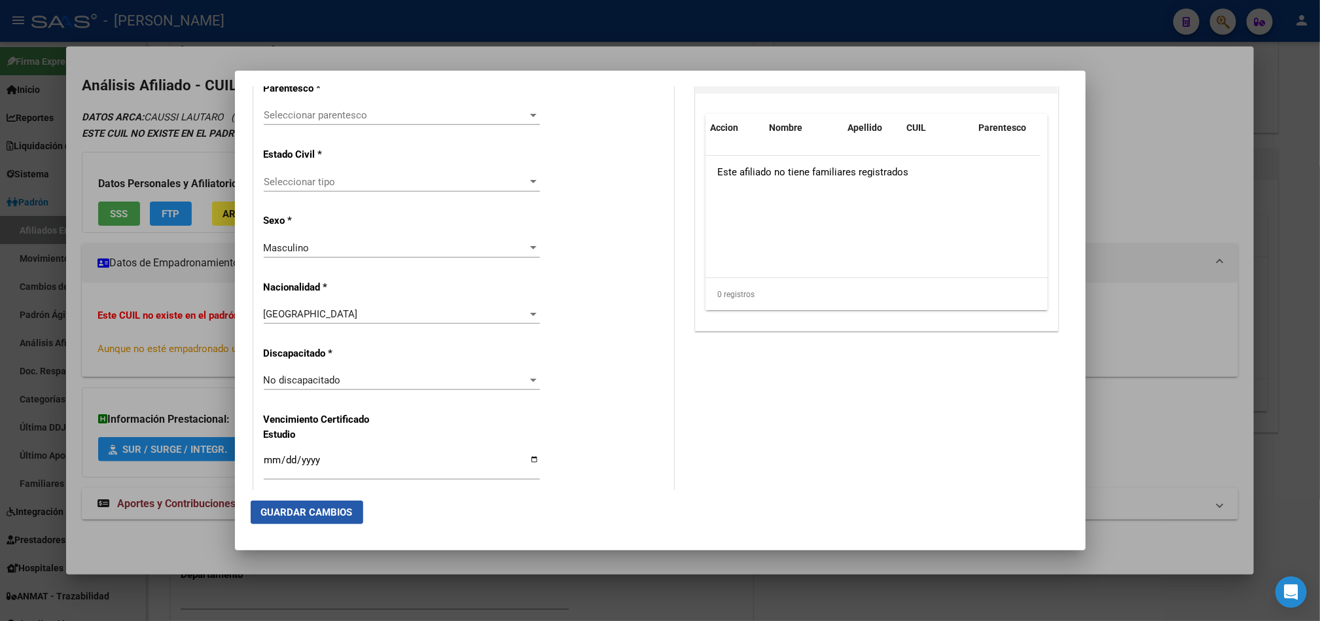
click at [295, 503] on button "Guardar Cambios" at bounding box center [307, 512] width 113 height 24
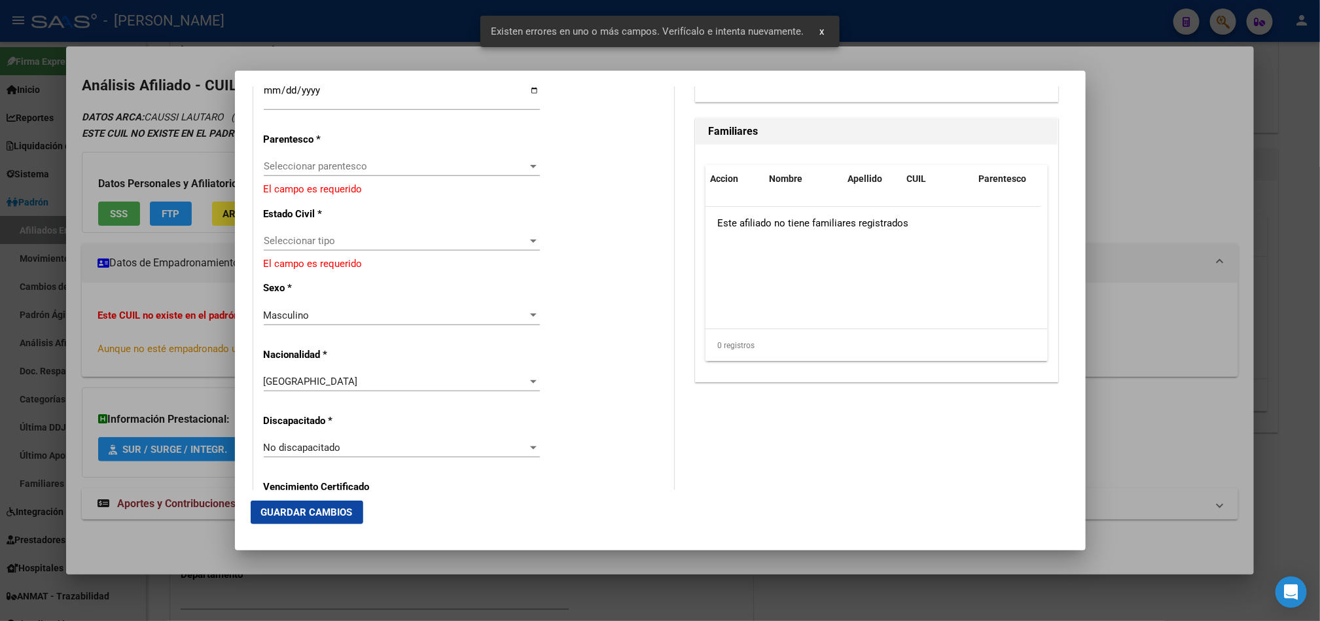
scroll to position [687, 0]
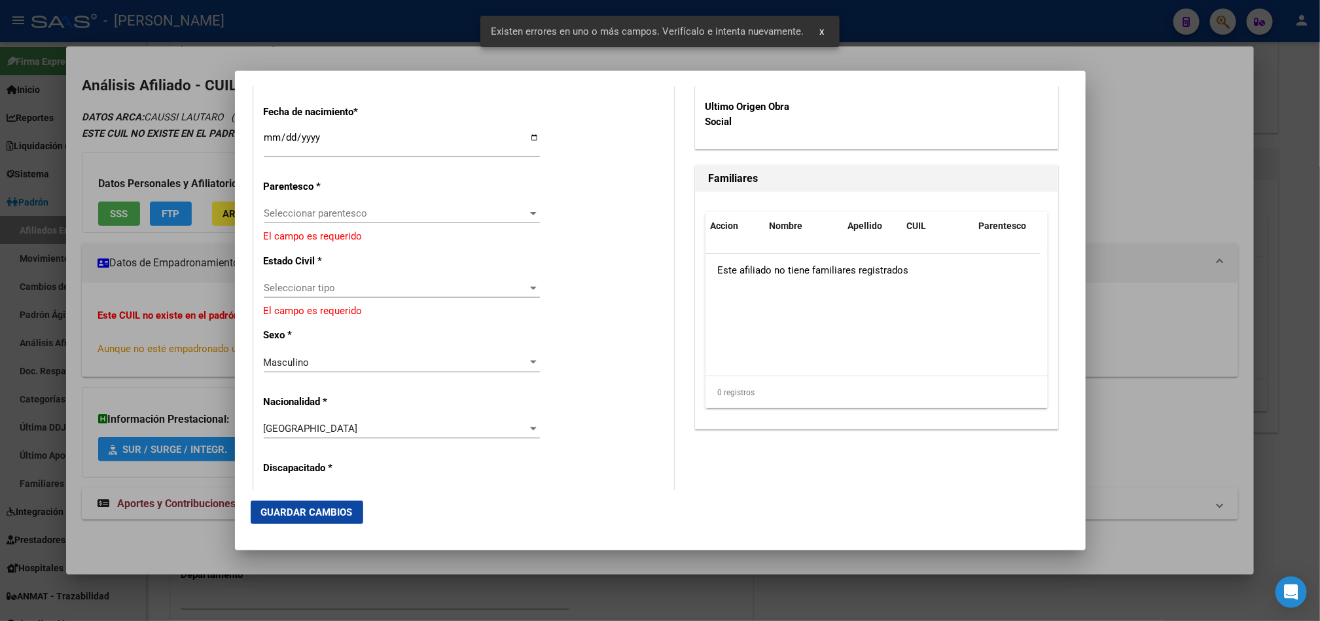
click at [368, 219] on span "Seleccionar parentesco" at bounding box center [396, 213] width 264 height 12
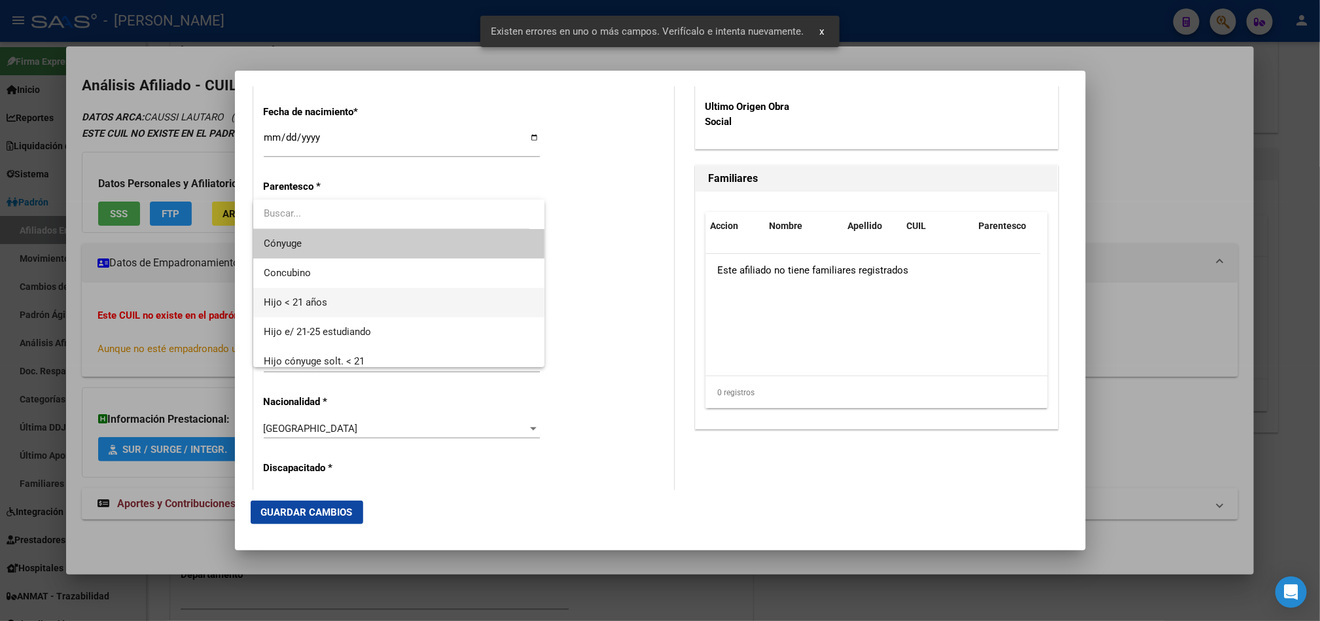
click at [354, 294] on span "Hijo < 21 años" at bounding box center [399, 302] width 270 height 29
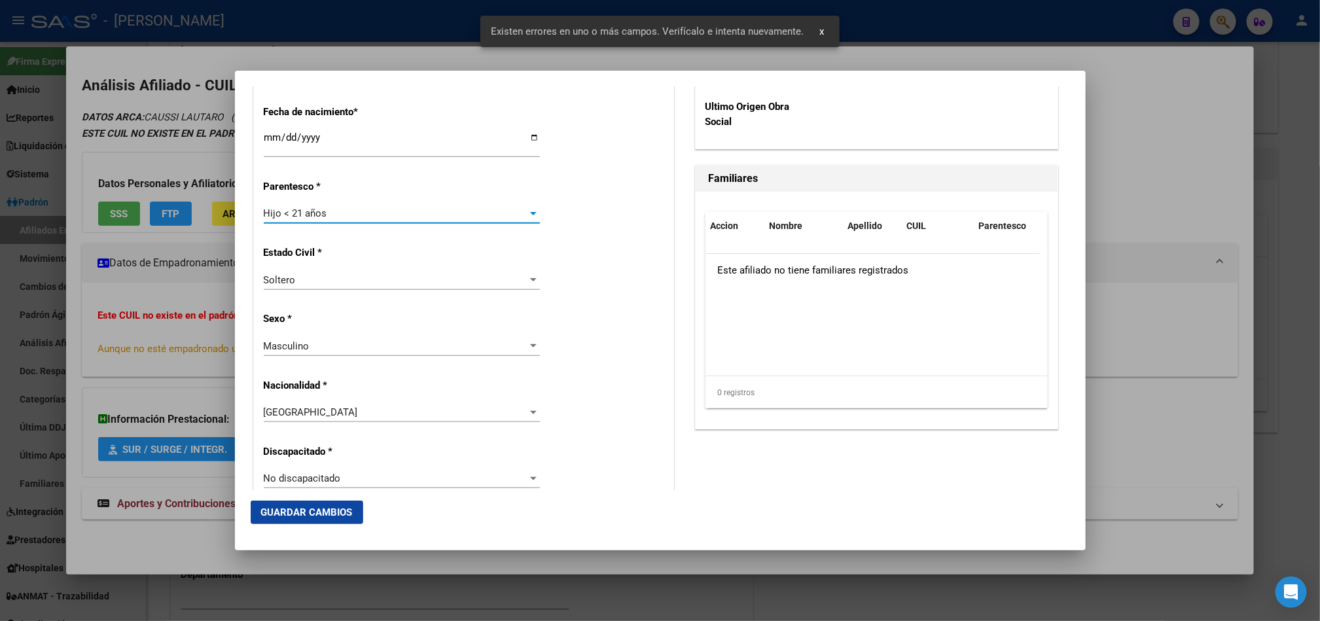
click at [351, 513] on span "Guardar Cambios" at bounding box center [307, 512] width 92 height 12
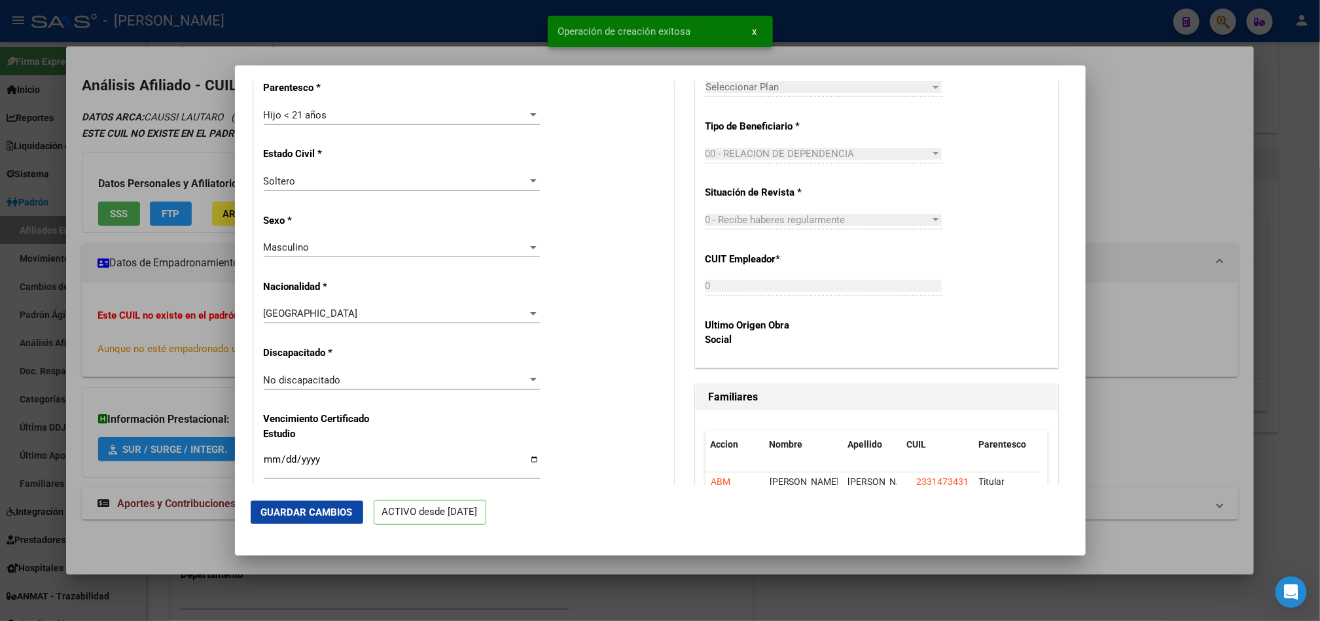
click at [160, 244] on div at bounding box center [660, 310] width 1320 height 621
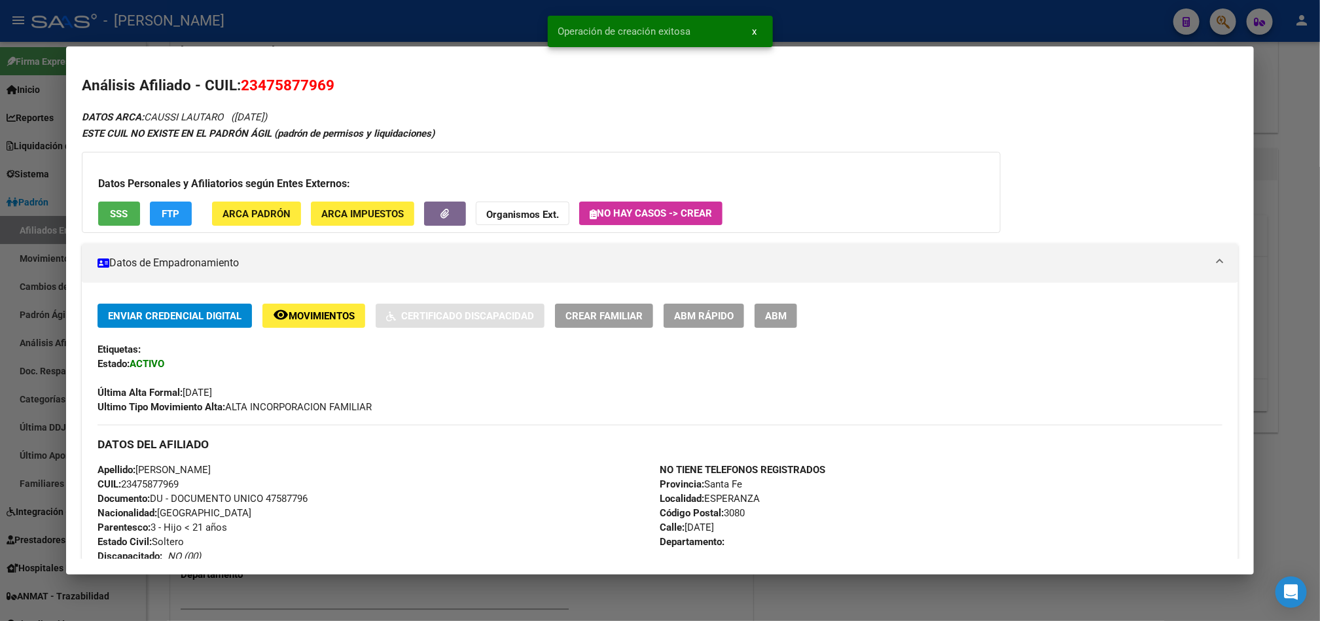
click at [0, 228] on div at bounding box center [660, 310] width 1320 height 621
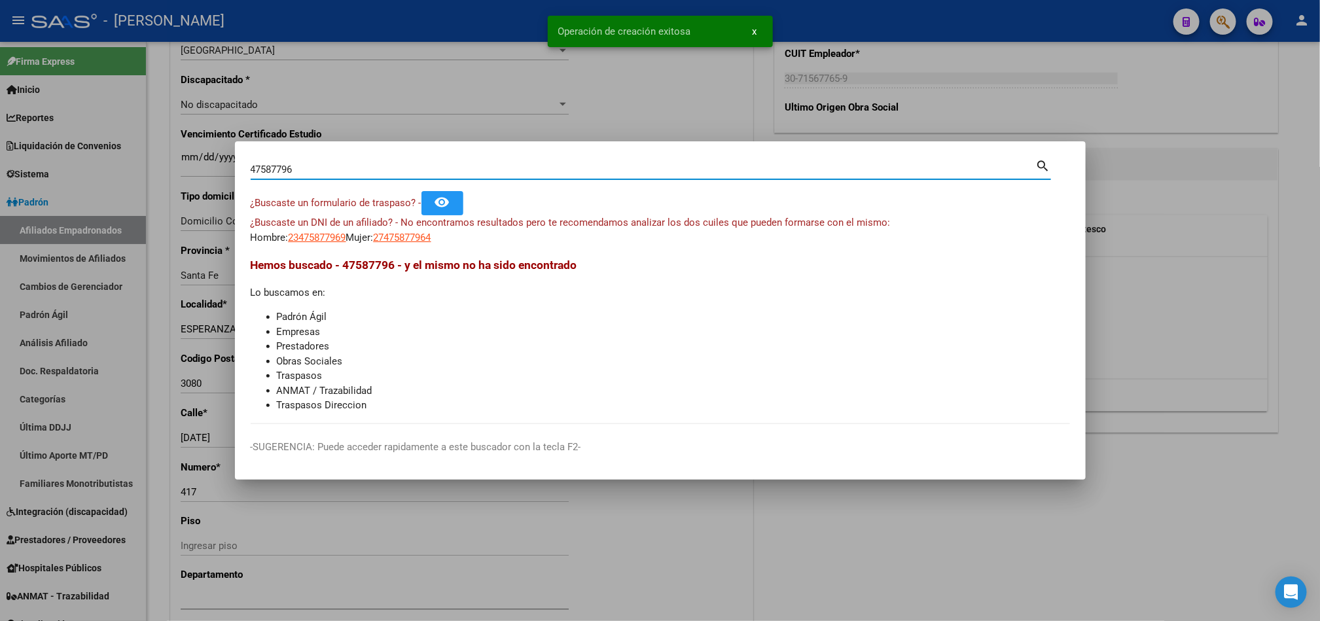
click at [389, 173] on input "47587796" at bounding box center [643, 170] width 785 height 12
paste input "23314734319"
click at [391, 173] on input "23314734319" at bounding box center [643, 170] width 785 height 12
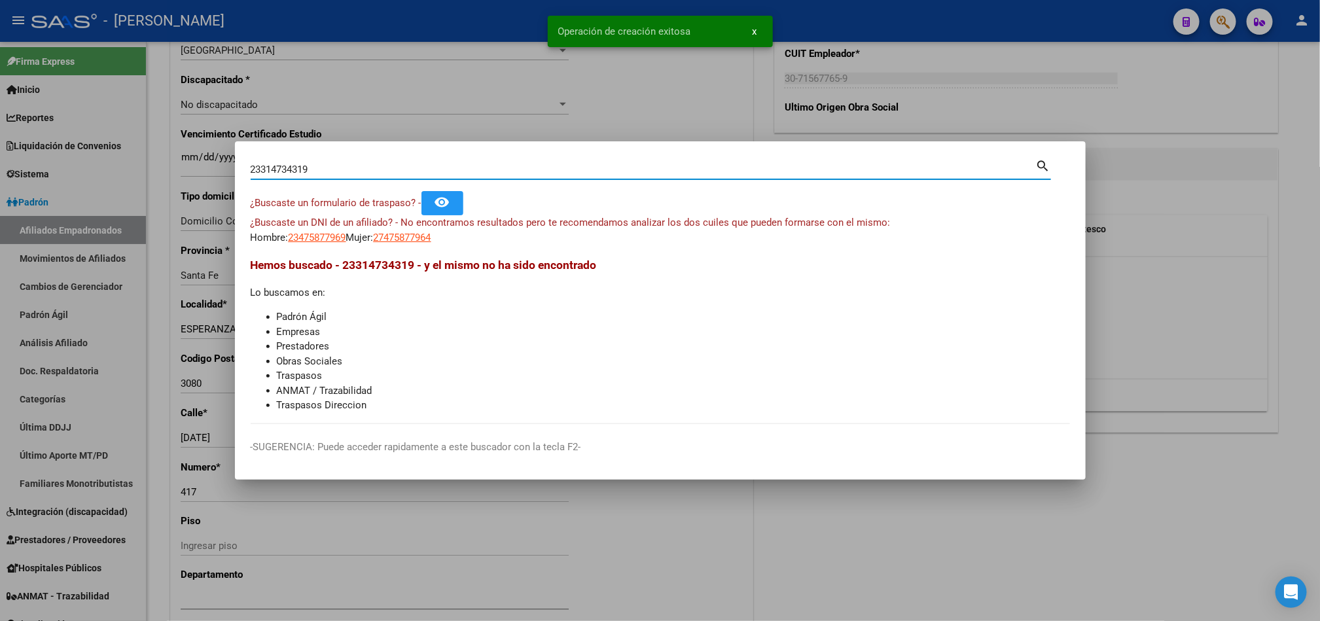
paste input
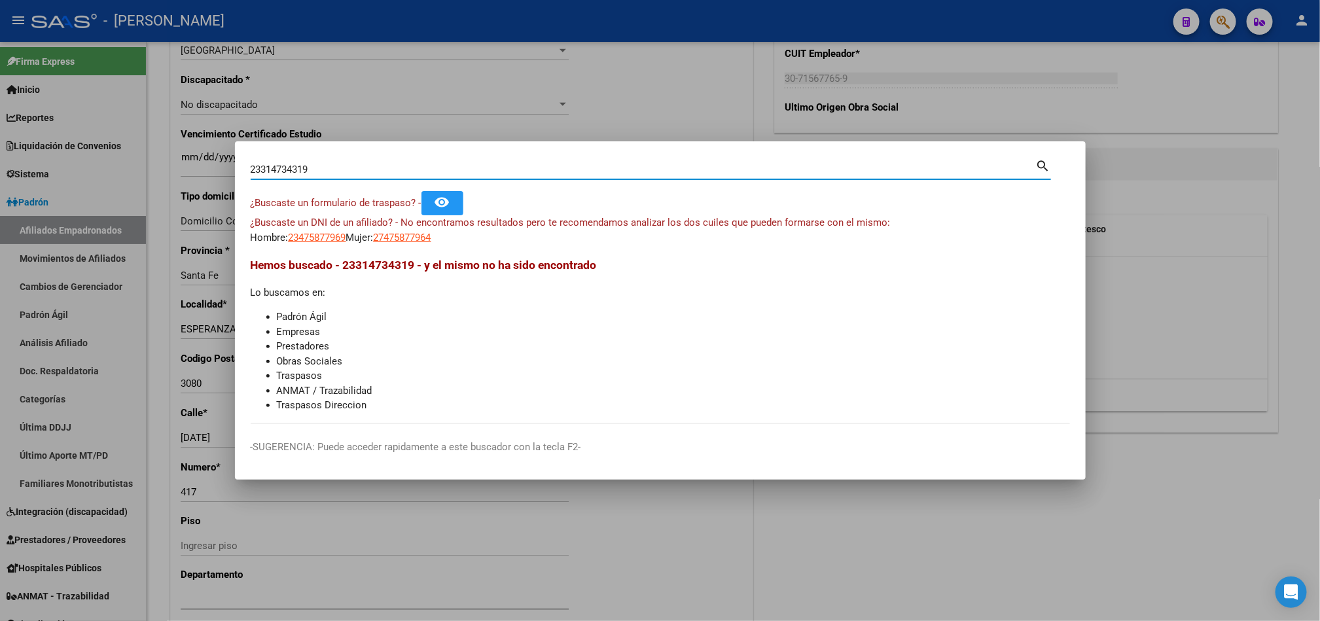
click at [393, 171] on input "23314734319" at bounding box center [643, 170] width 785 height 12
paste input "5461720"
type input "54617209"
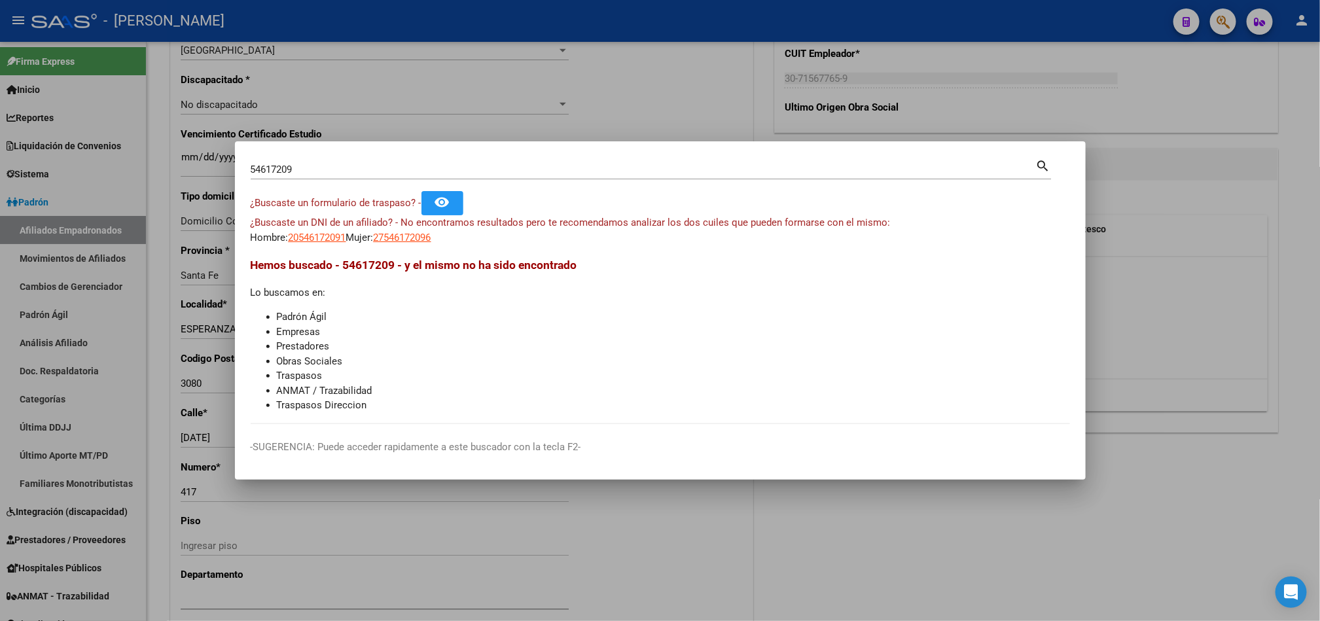
click at [307, 251] on mat-dialog-content "54617209 Buscar (apellido, dni, cuil, nro traspaso, cuit, obra social) search ¿…" at bounding box center [660, 290] width 851 height 267
click at [308, 245] on mat-dialog-content "54617209 Buscar (apellido, dni, cuil, nro traspaso, cuit, obra social) search ¿…" at bounding box center [660, 290] width 851 height 267
click at [314, 241] on span "20546172091" at bounding box center [318, 238] width 58 height 12
type textarea "20546172091"
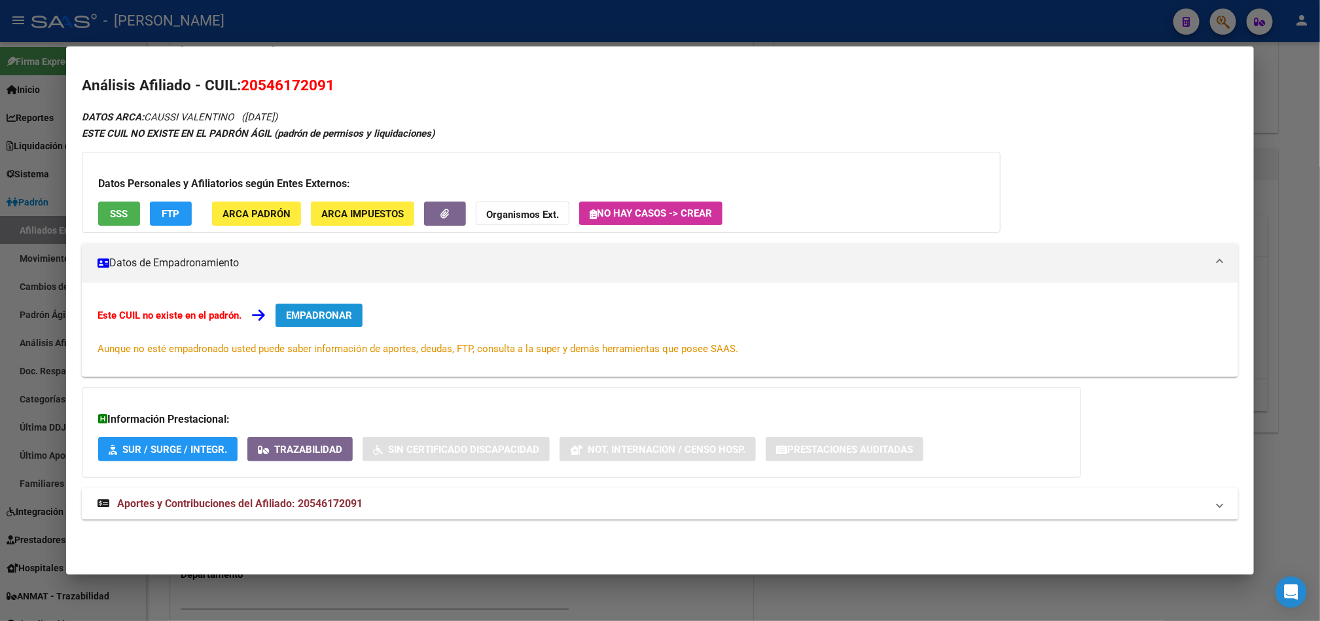
click at [332, 318] on span "EMPADRONAR" at bounding box center [319, 315] width 66 height 12
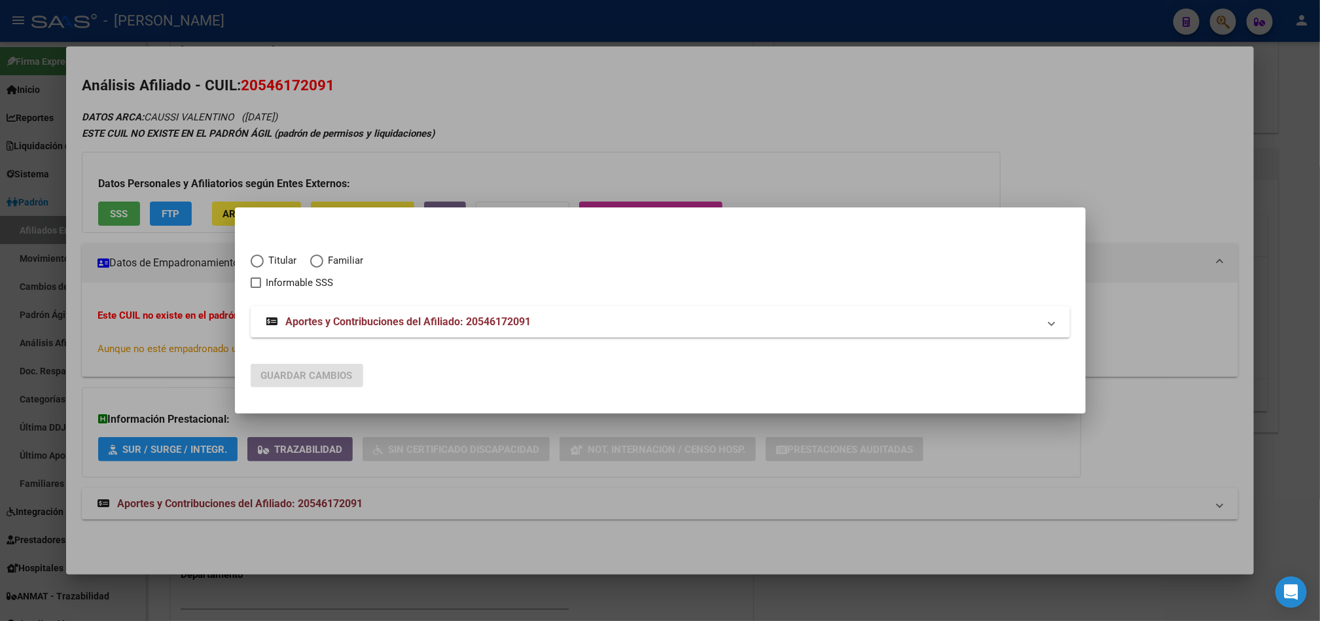
click at [345, 258] on span "Familiar" at bounding box center [343, 260] width 41 height 15
click at [323, 258] on input "Familiar" at bounding box center [316, 260] width 13 height 13
radio input "true"
checkbox input "true"
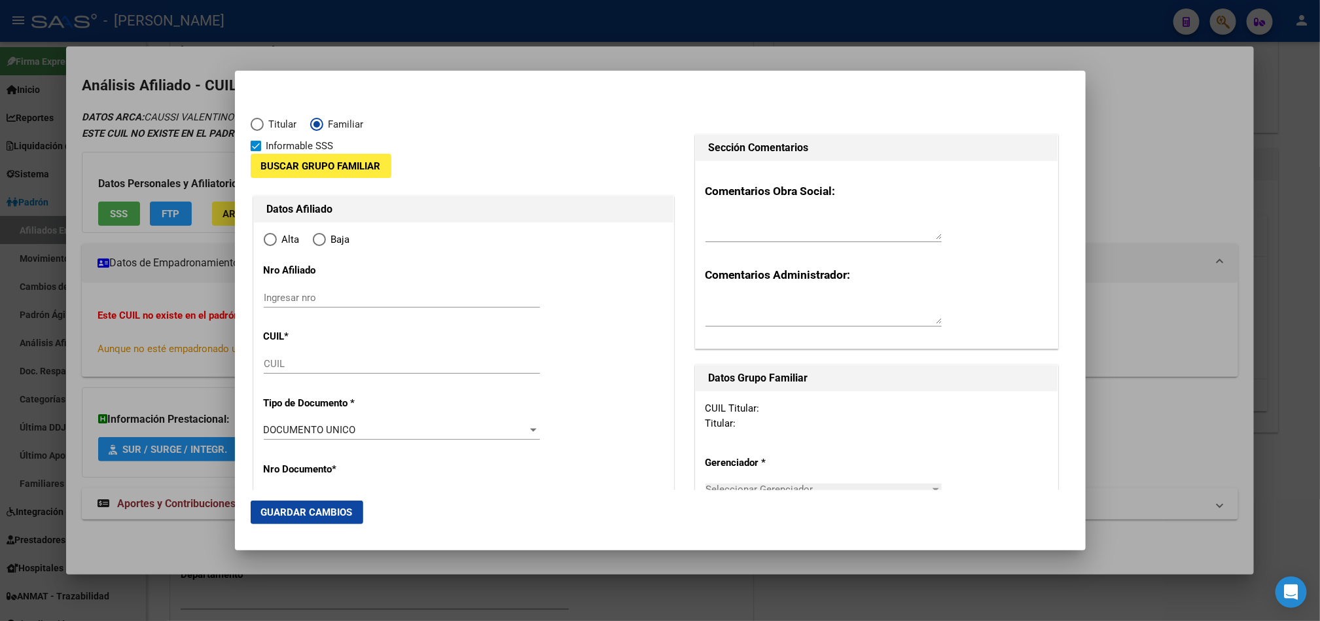
type input "20-54617209-1"
type input "54617209"
type input "[PERSON_NAME]"
type input "VALENTINO"
type input "[DATE]"
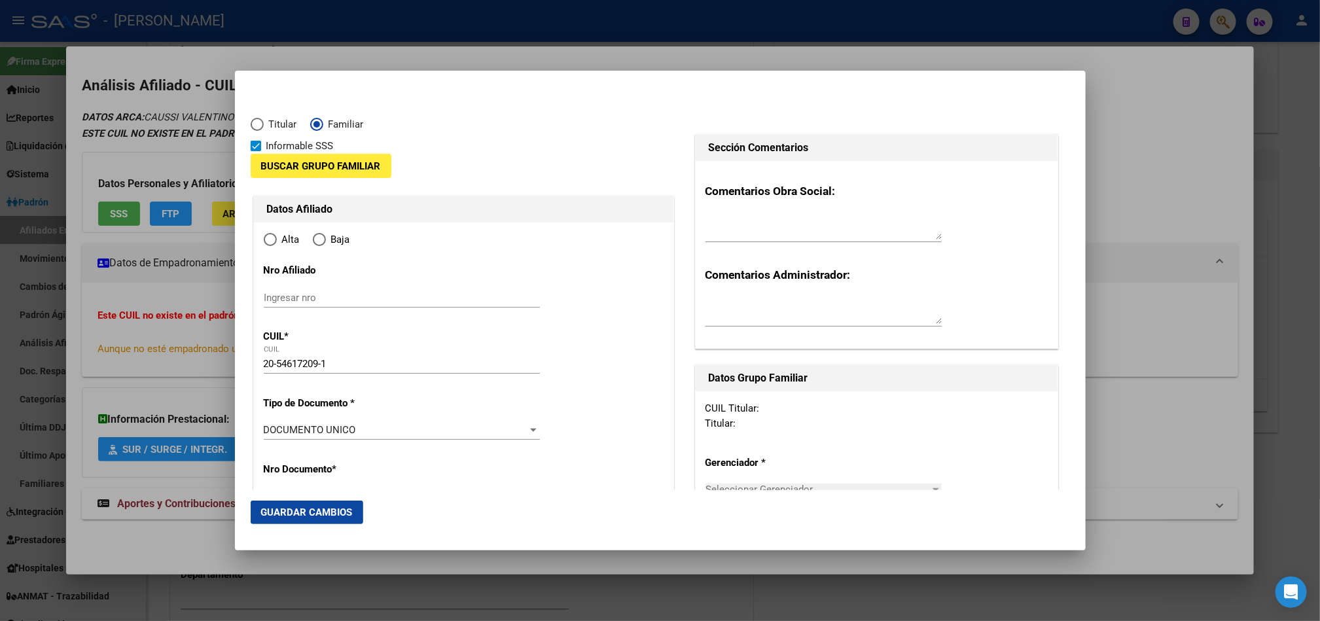
type input "ESPERANZA"
type input "3080"
type input "[DATE]"
type input "417"
type input "ESPERANZA"
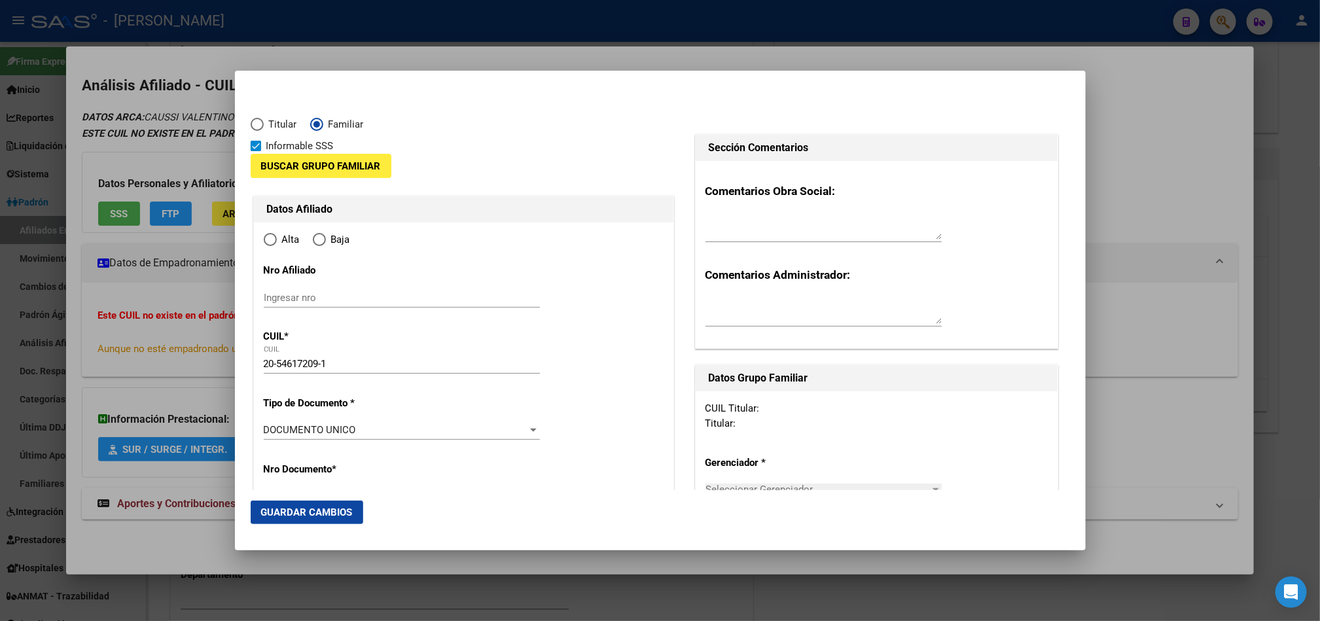
radio input "true"
drag, startPoint x: 334, startPoint y: 360, endPoint x: 263, endPoint y: 352, distance: 71.1
click at [357, 295] on input "Ingresar nro" at bounding box center [402, 298] width 276 height 12
paste input "20-54617209-1"
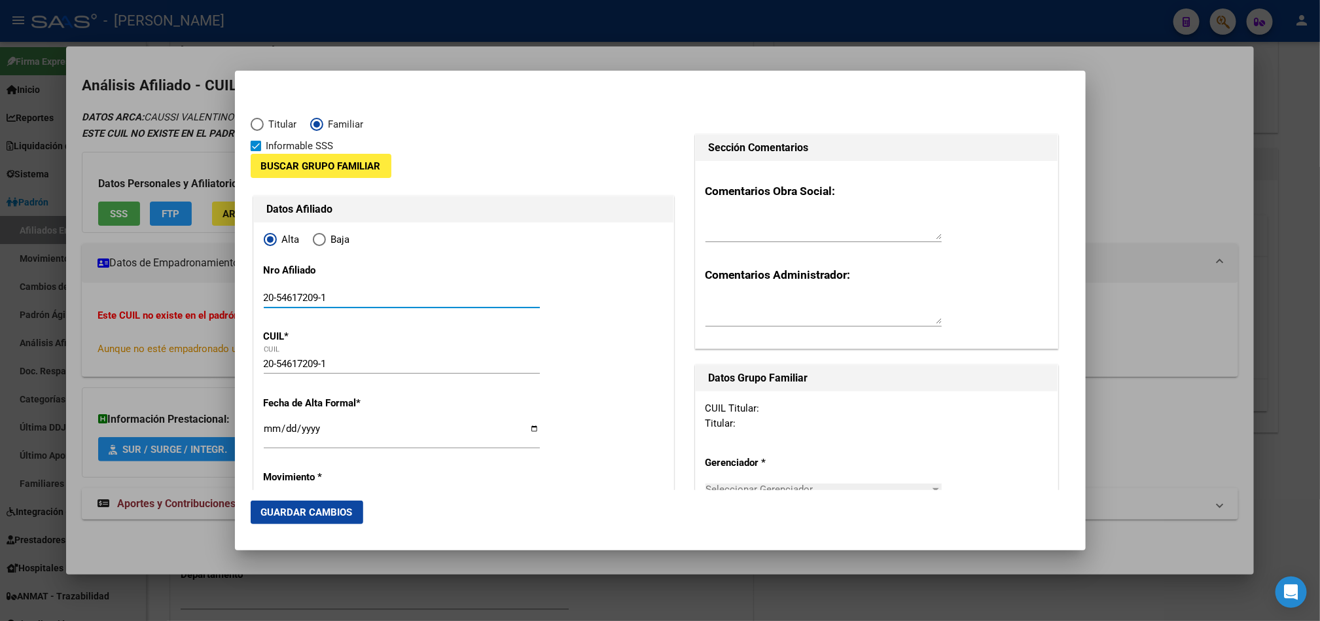
type input "20-54617209-1"
click at [338, 157] on button "Buscar Grupo Familiar" at bounding box center [321, 166] width 141 height 24
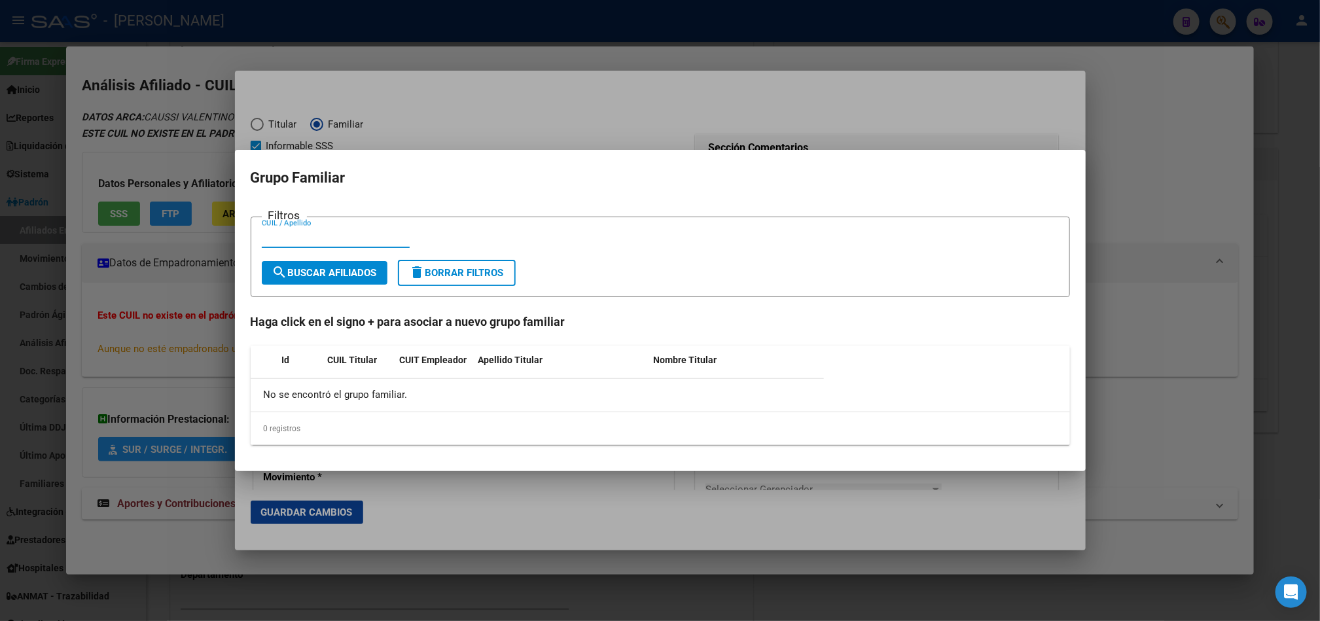
paste input "23314734319"
type input "23314734319"
click at [328, 275] on span "search Buscar Afiliados" at bounding box center [324, 273] width 105 height 12
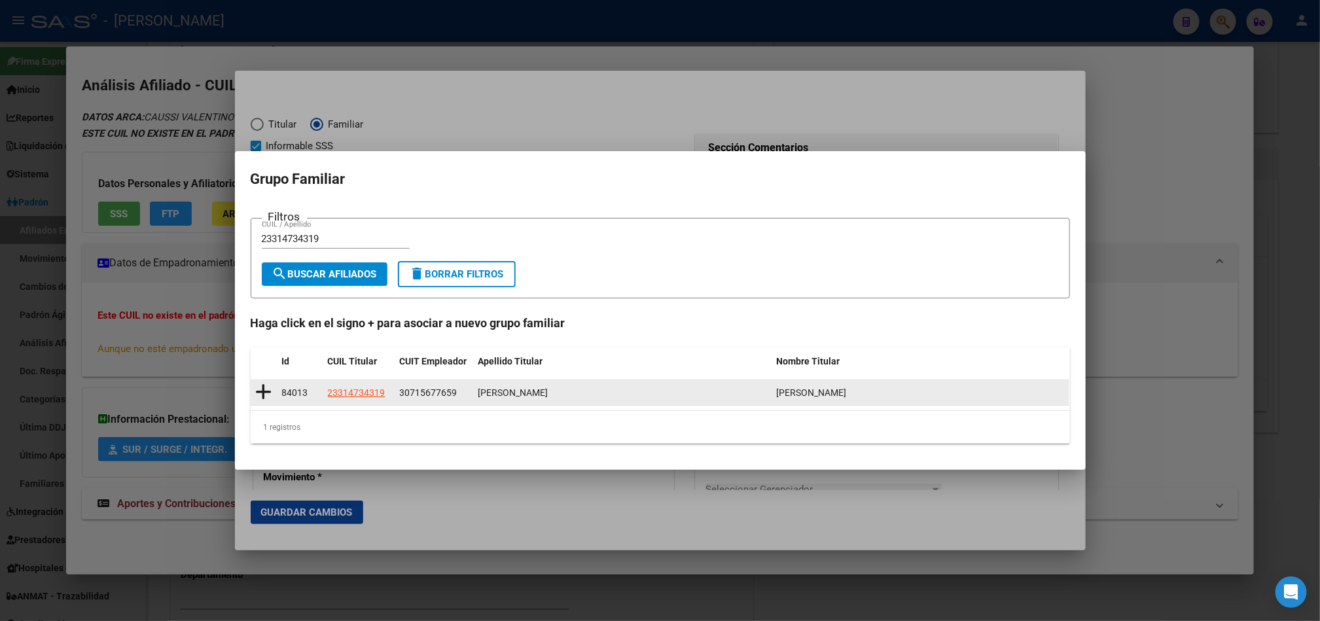
click at [275, 393] on datatable-body-cell at bounding box center [264, 393] width 26 height 26
click at [260, 393] on icon at bounding box center [264, 392] width 16 height 18
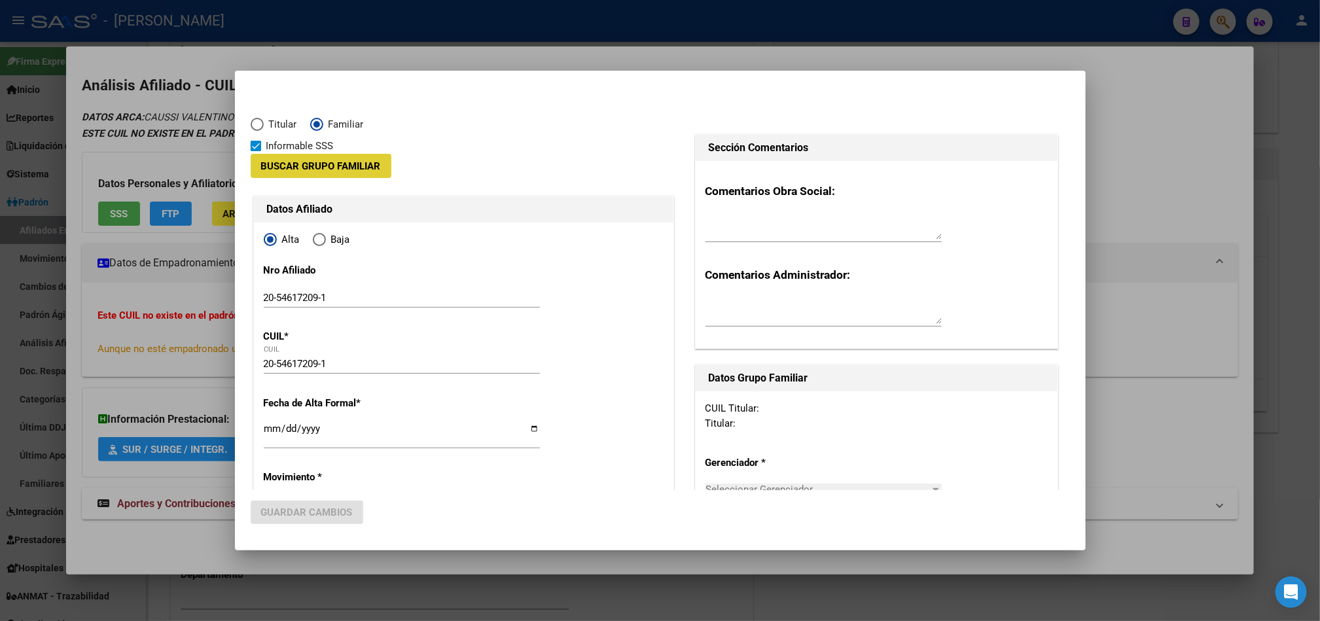
type input "30-71567765-9"
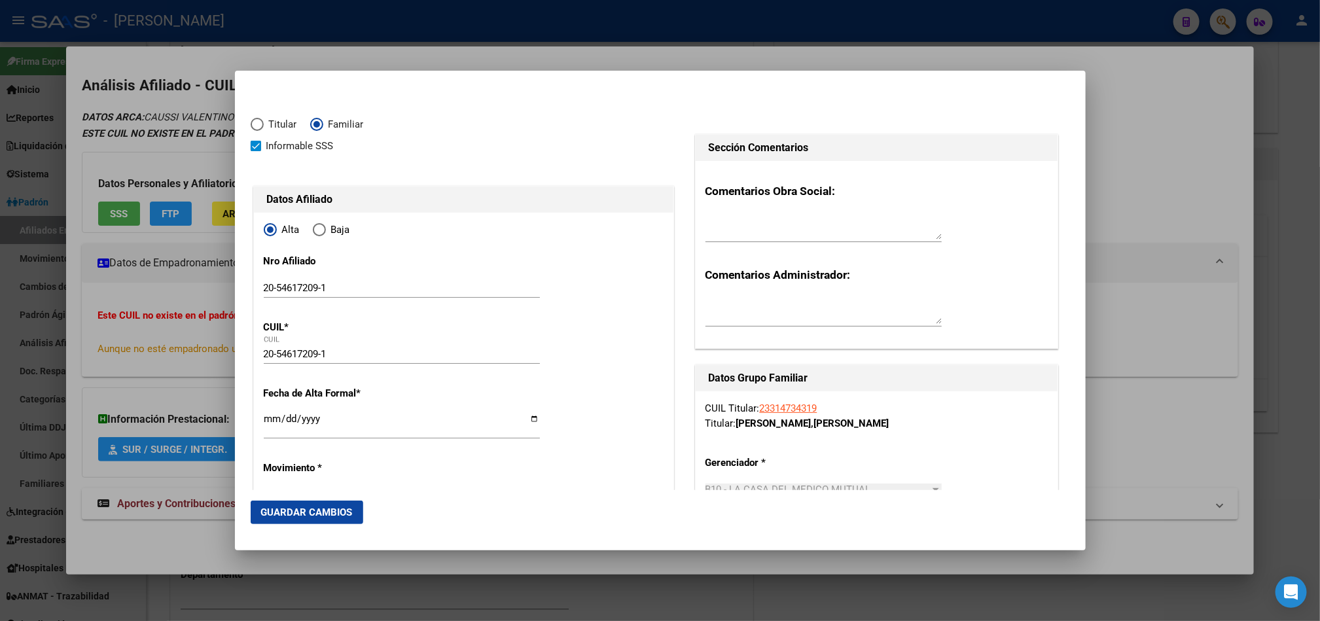
click at [273, 415] on input "Ingresar fecha" at bounding box center [402, 423] width 276 height 21
type input "[DATE]"
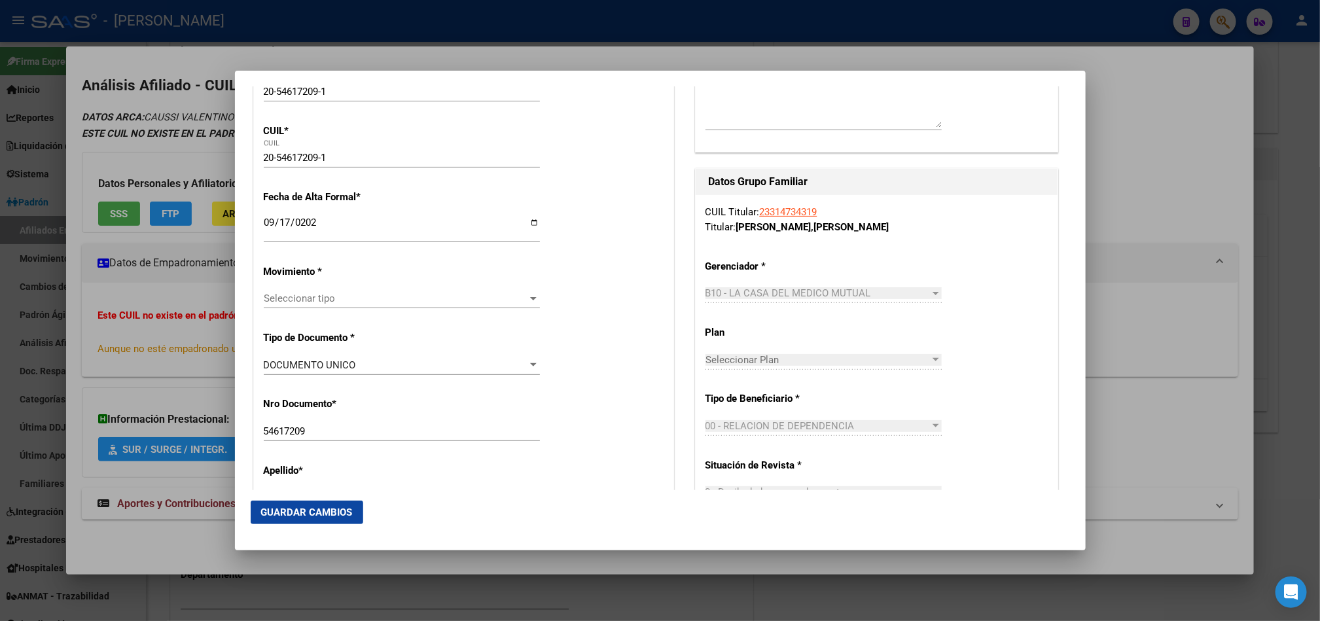
click at [317, 307] on div "Seleccionar tipo Seleccionar tipo" at bounding box center [402, 299] width 276 height 20
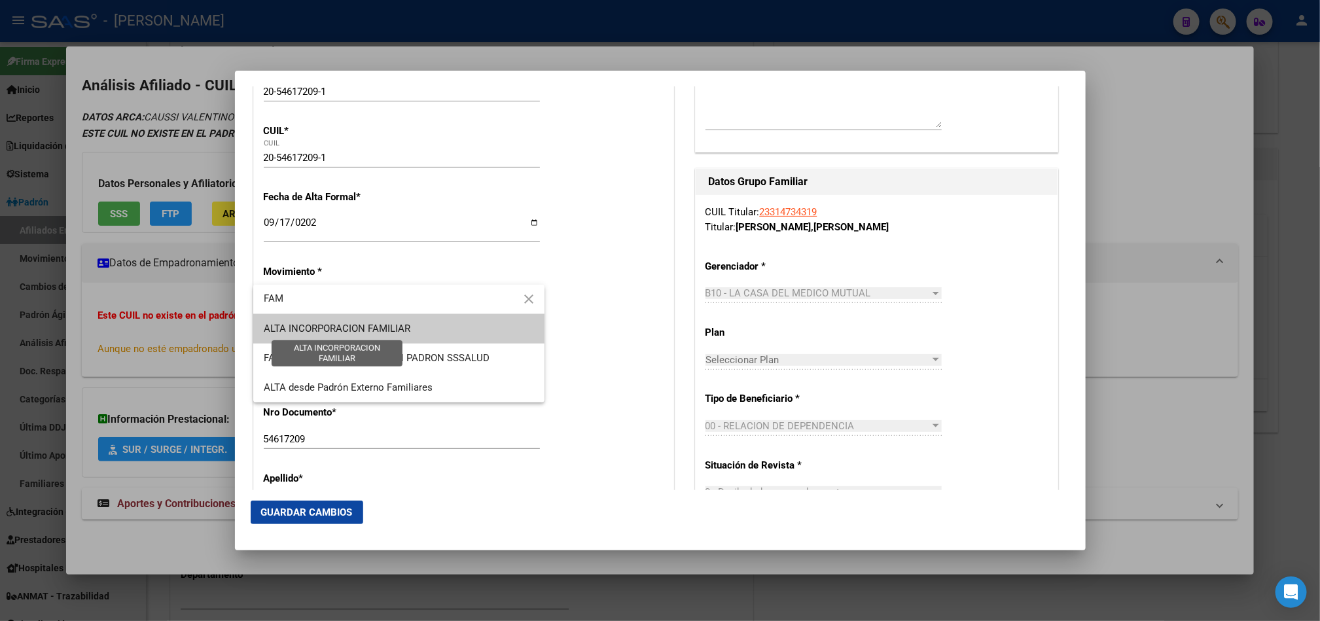
type input "FAM"
click at [351, 332] on span "ALTA INCORPORACION FAMILIAR" at bounding box center [337, 329] width 147 height 12
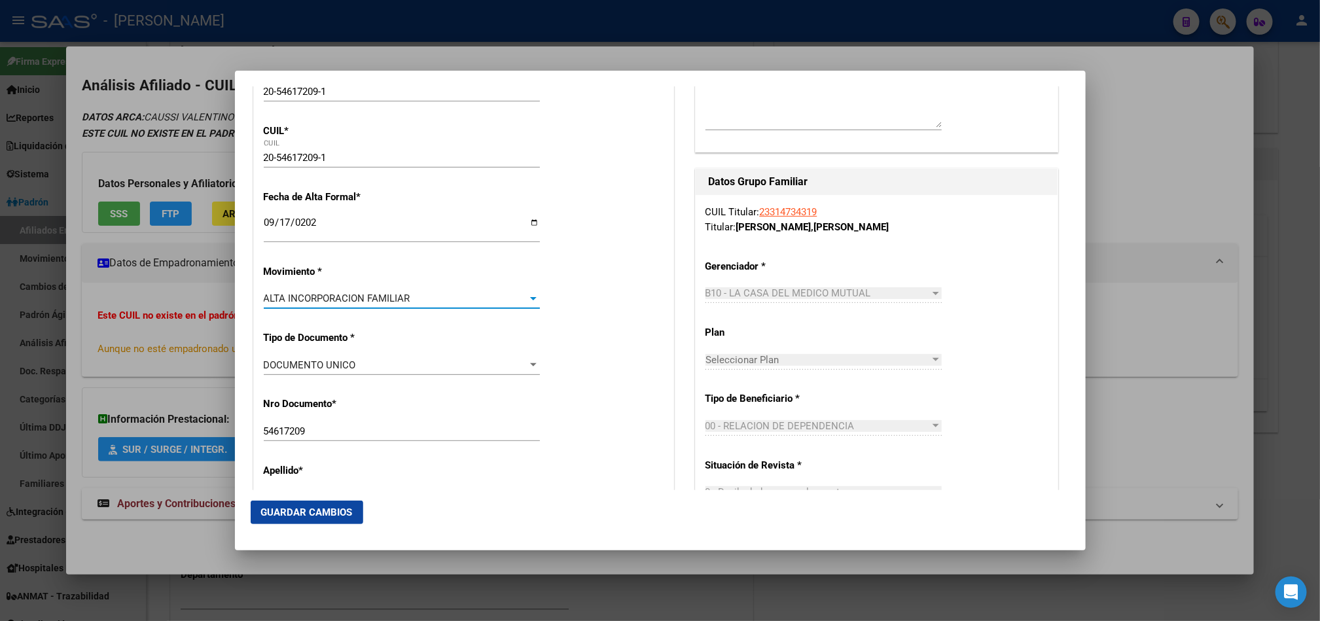
click at [336, 512] on span "Guardar Cambios" at bounding box center [307, 512] width 92 height 12
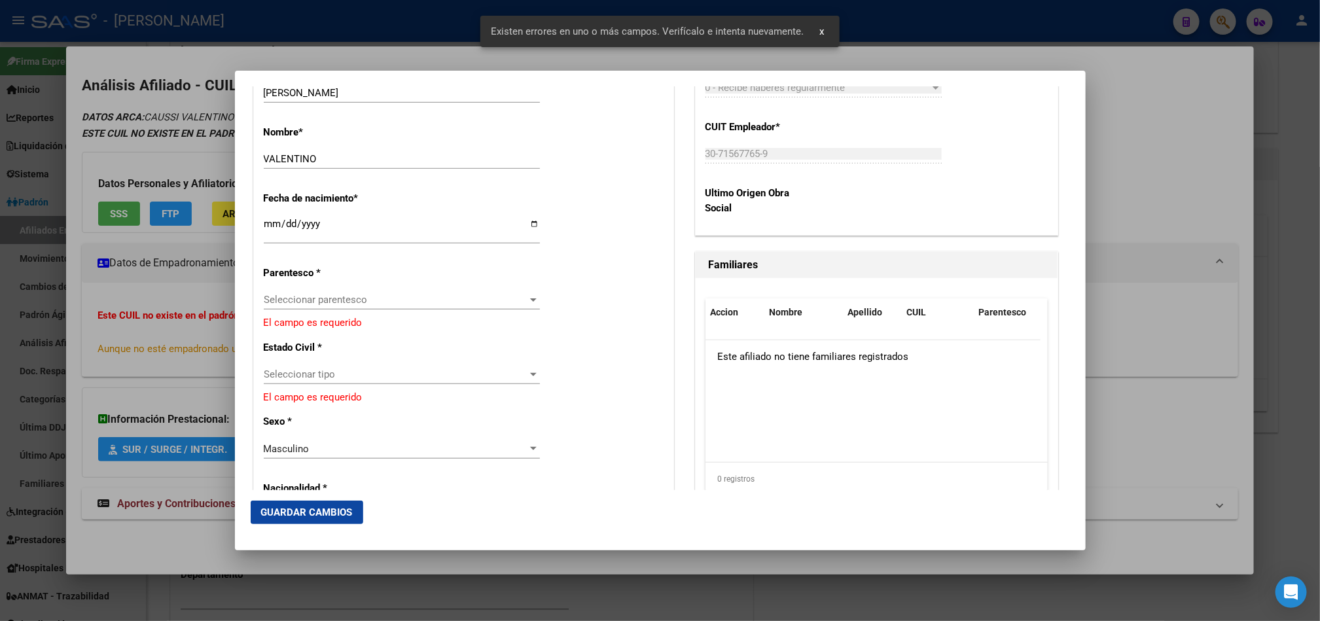
scroll to position [687, 0]
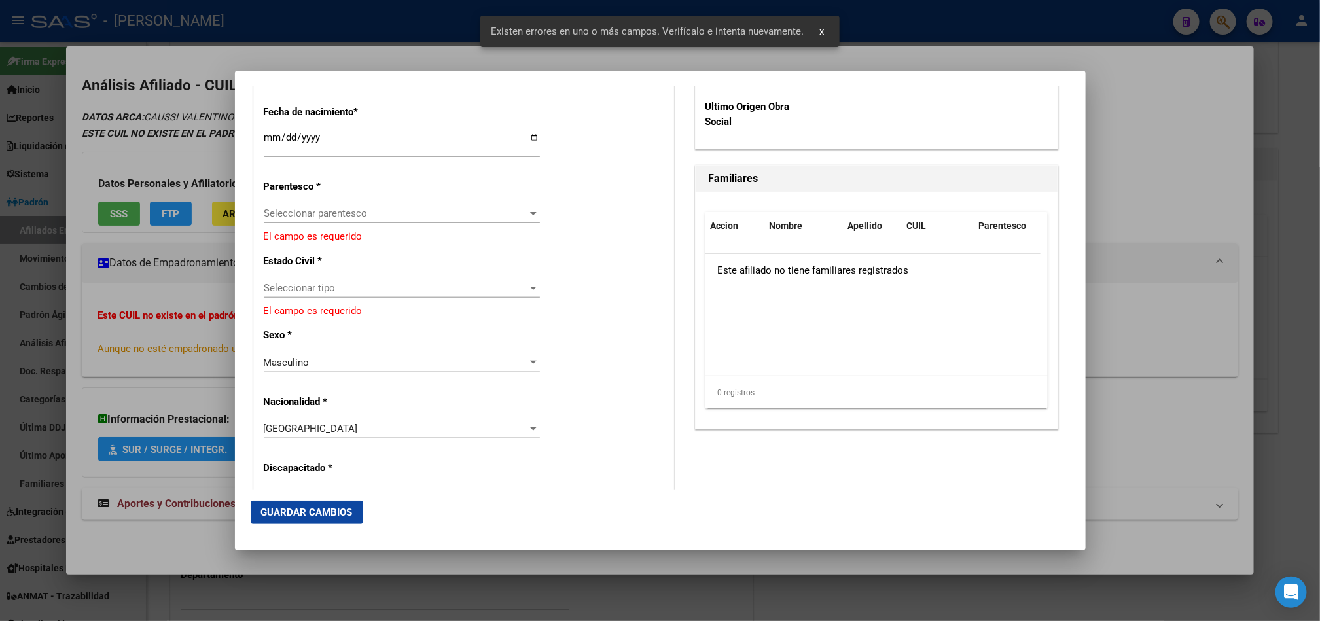
click at [336, 209] on span "Seleccionar parentesco" at bounding box center [396, 213] width 264 height 12
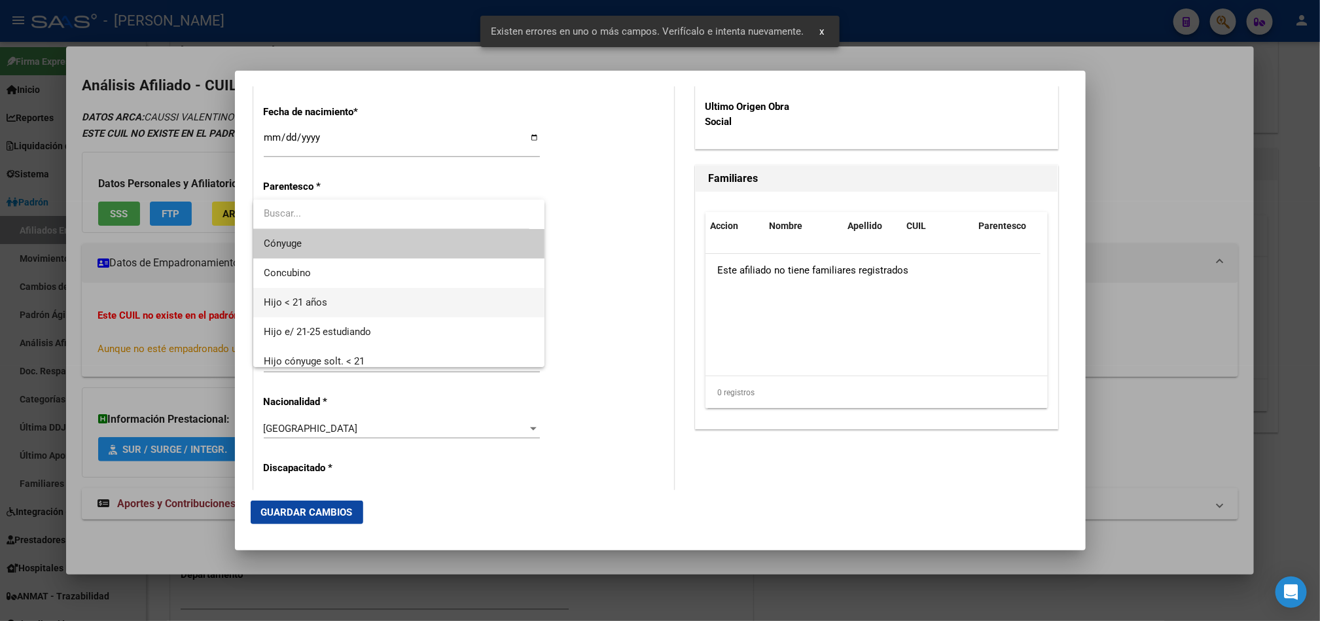
click at [330, 297] on span "Hijo < 21 años" at bounding box center [399, 302] width 270 height 29
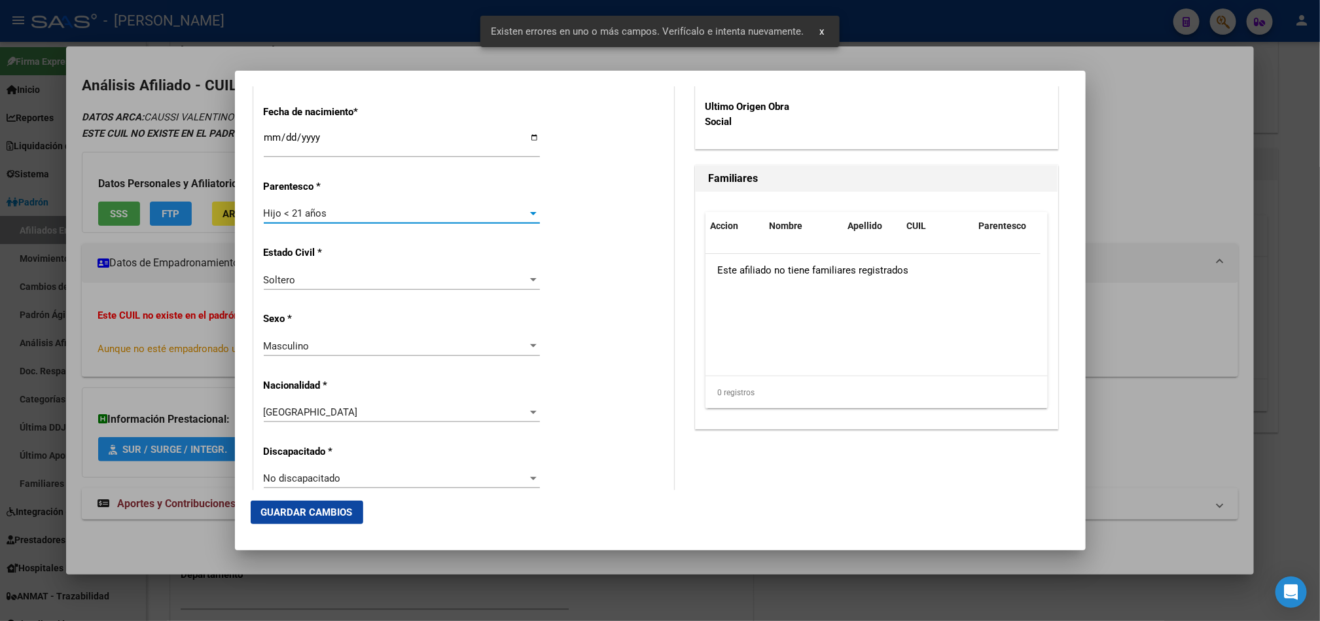
click at [317, 503] on button "Guardar Cambios" at bounding box center [307, 512] width 113 height 24
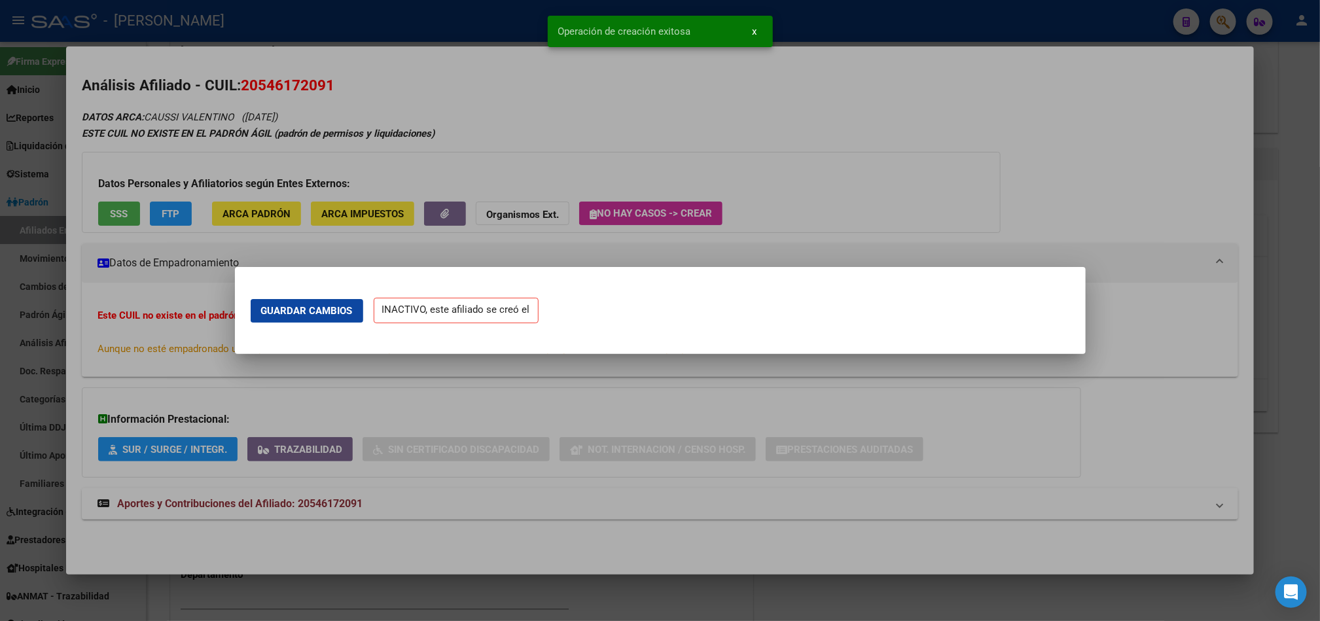
scroll to position [0, 0]
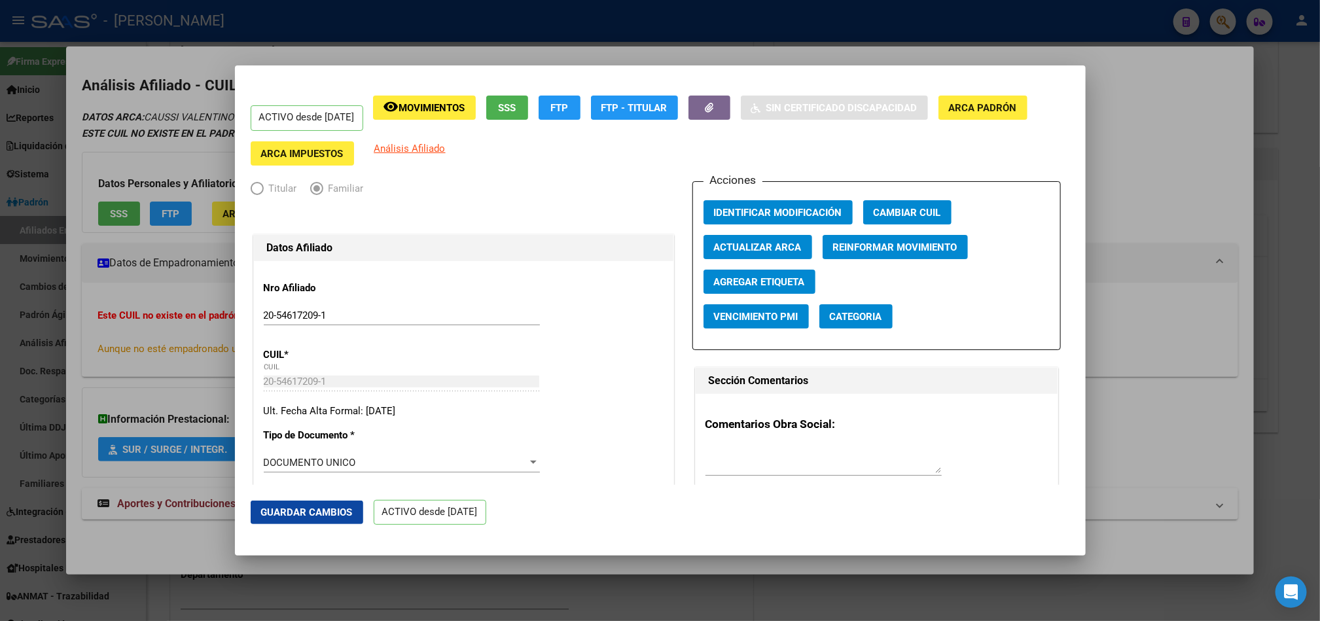
click at [95, 254] on div at bounding box center [660, 310] width 1320 height 621
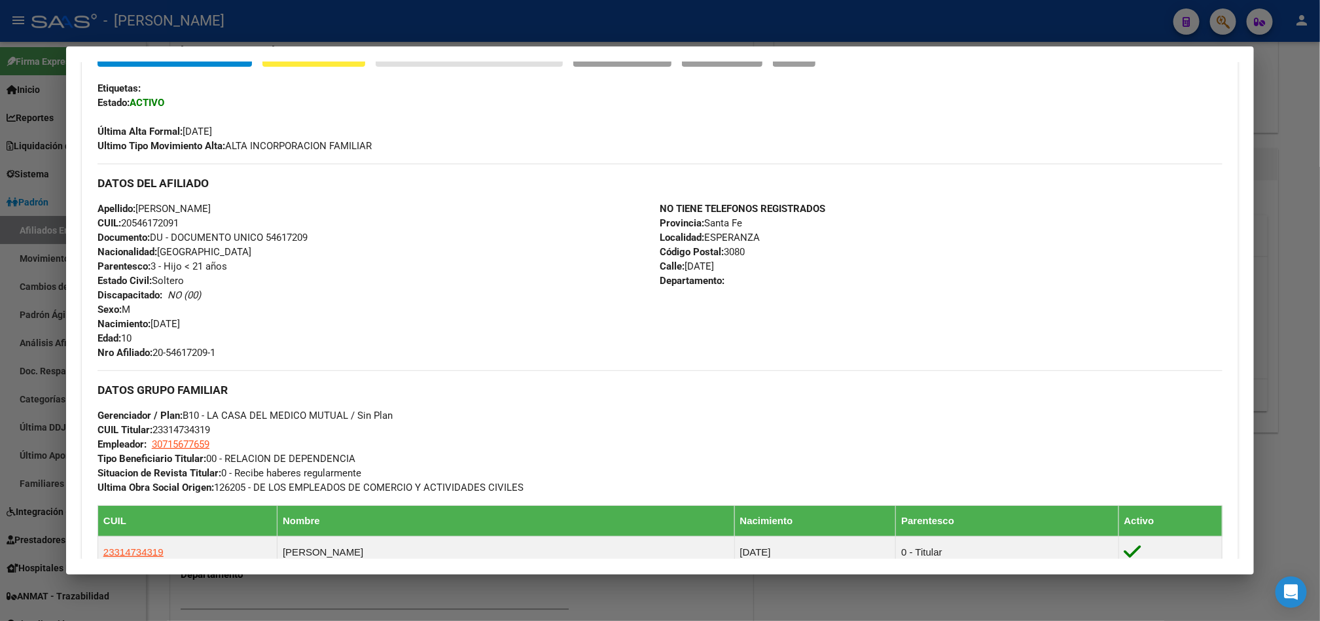
scroll to position [491, 0]
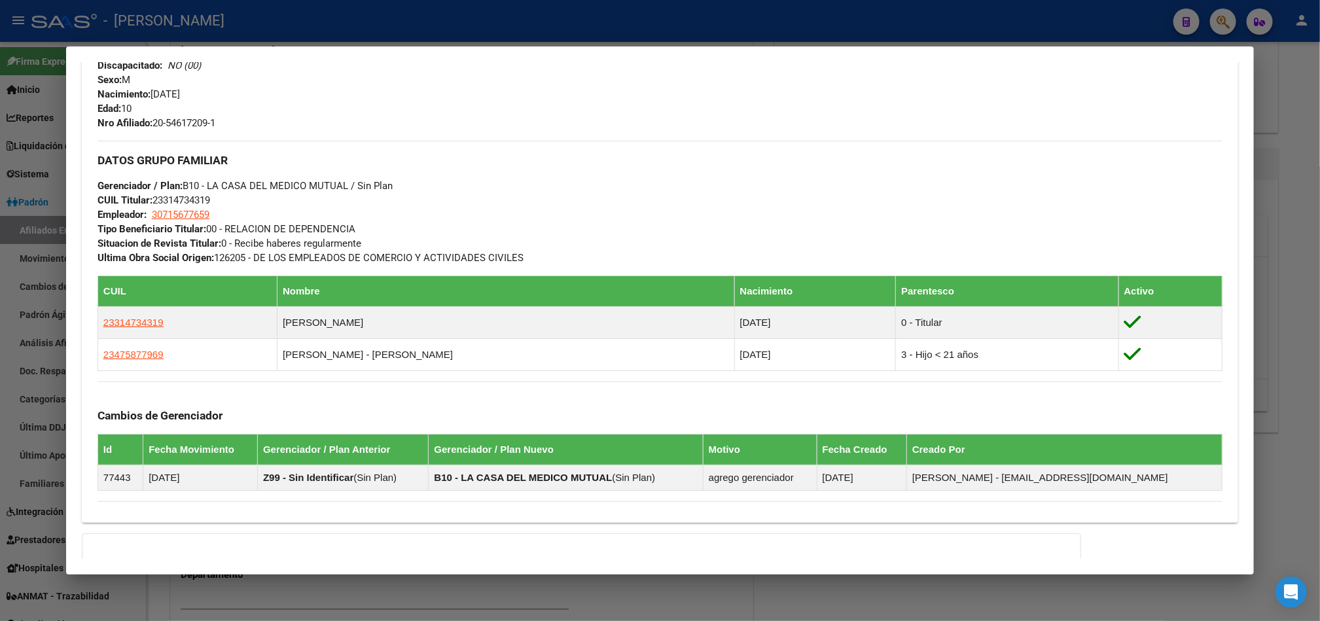
click at [18, 142] on div at bounding box center [660, 310] width 1320 height 621
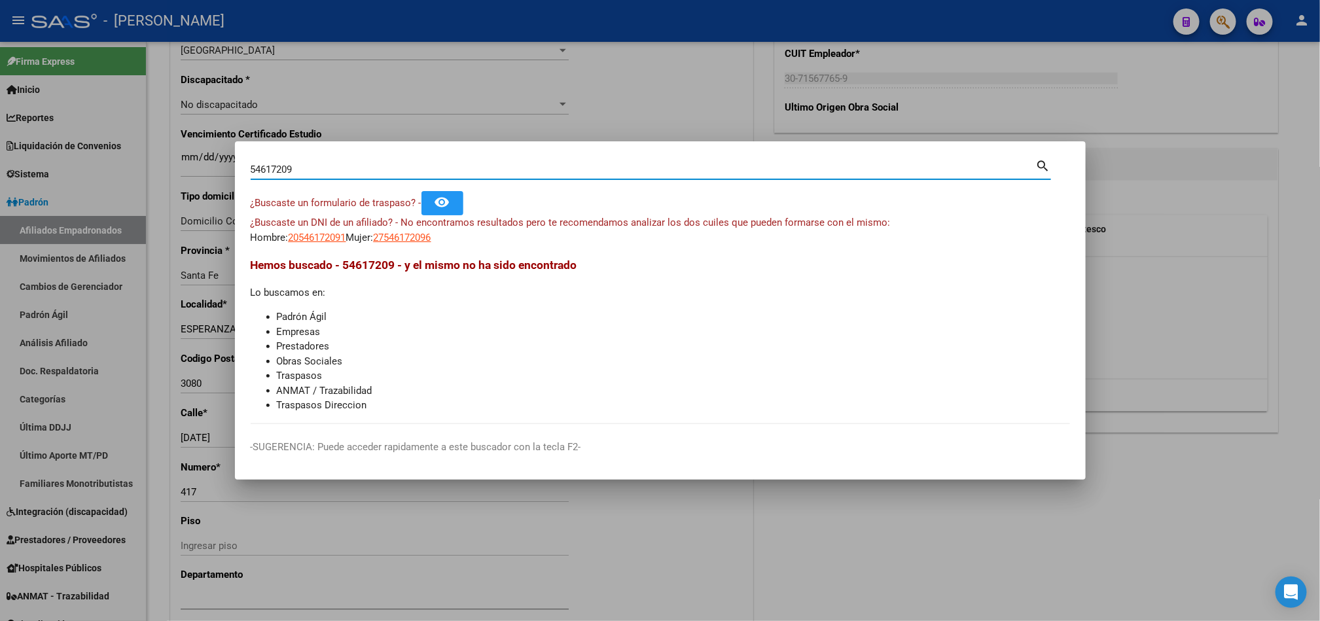
click at [318, 165] on input "54617209" at bounding box center [643, 170] width 785 height 12
paste input "20379271813"
type input "20379271813"
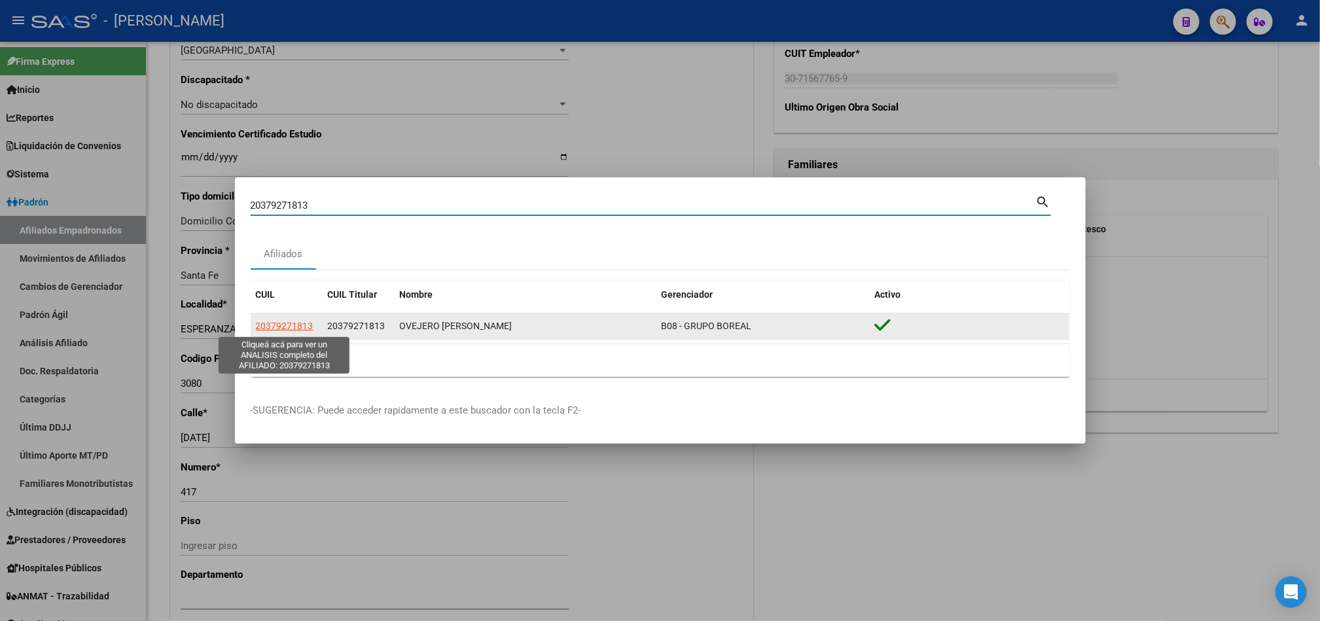
click at [291, 328] on span "20379271813" at bounding box center [285, 326] width 58 height 10
type textarea "20379271813"
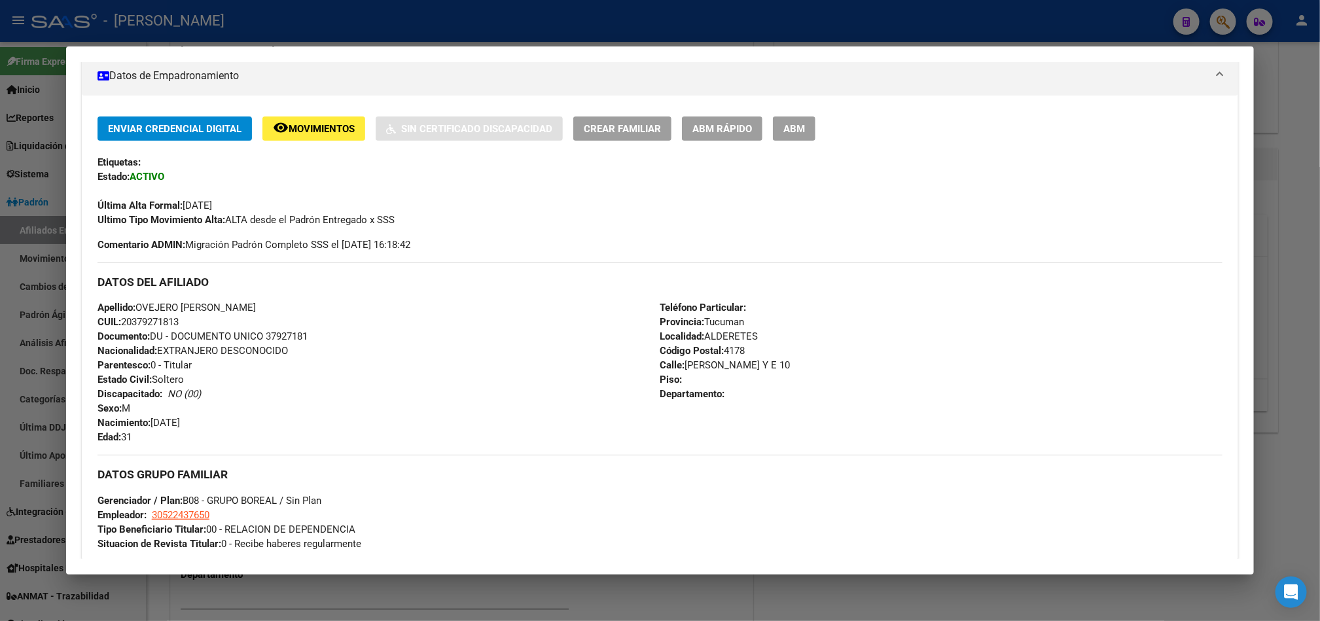
scroll to position [687, 0]
